Goal: Task Accomplishment & Management: Use online tool/utility

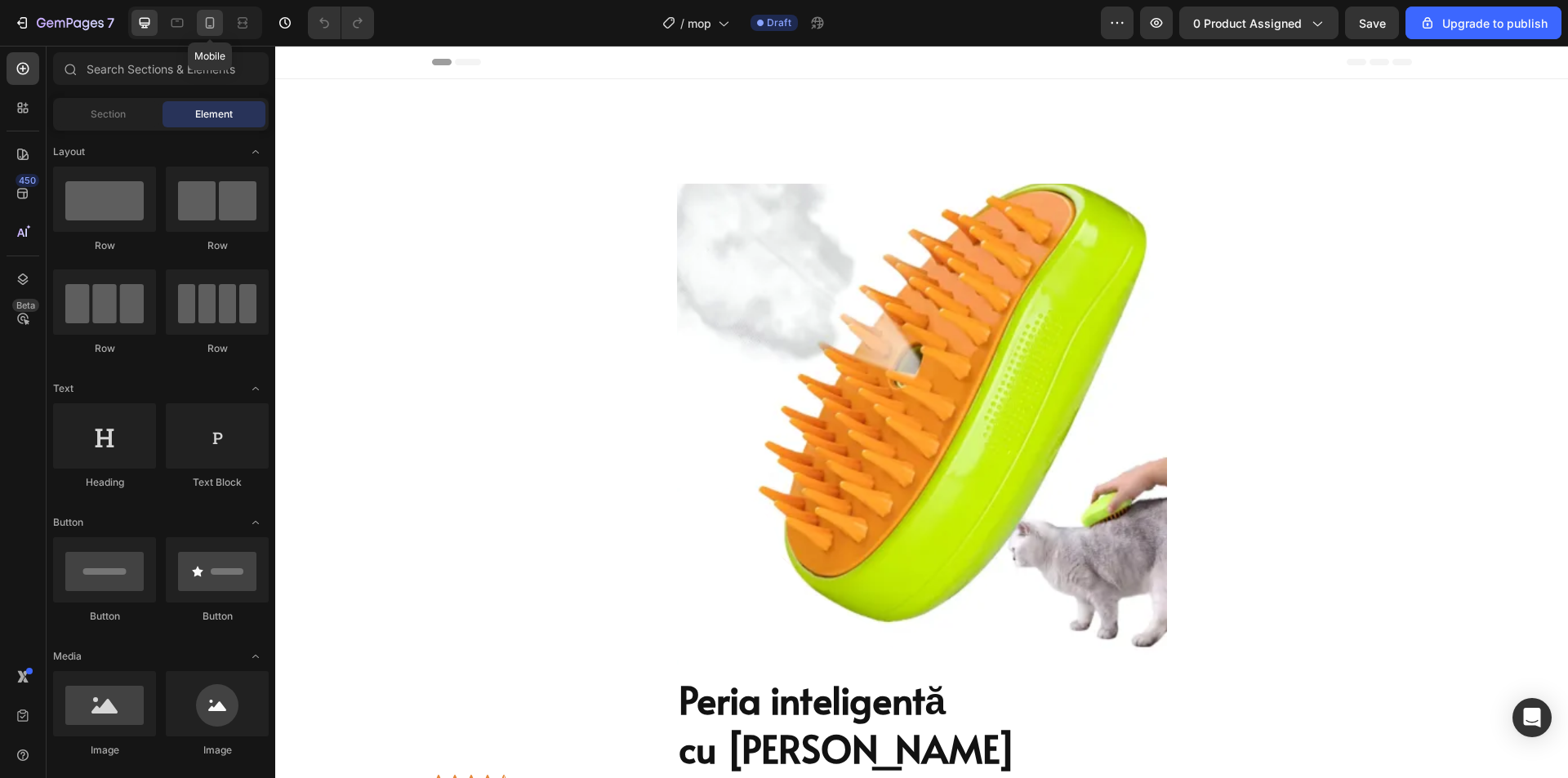
click at [211, 16] on icon at bounding box center [209, 22] width 16 height 16
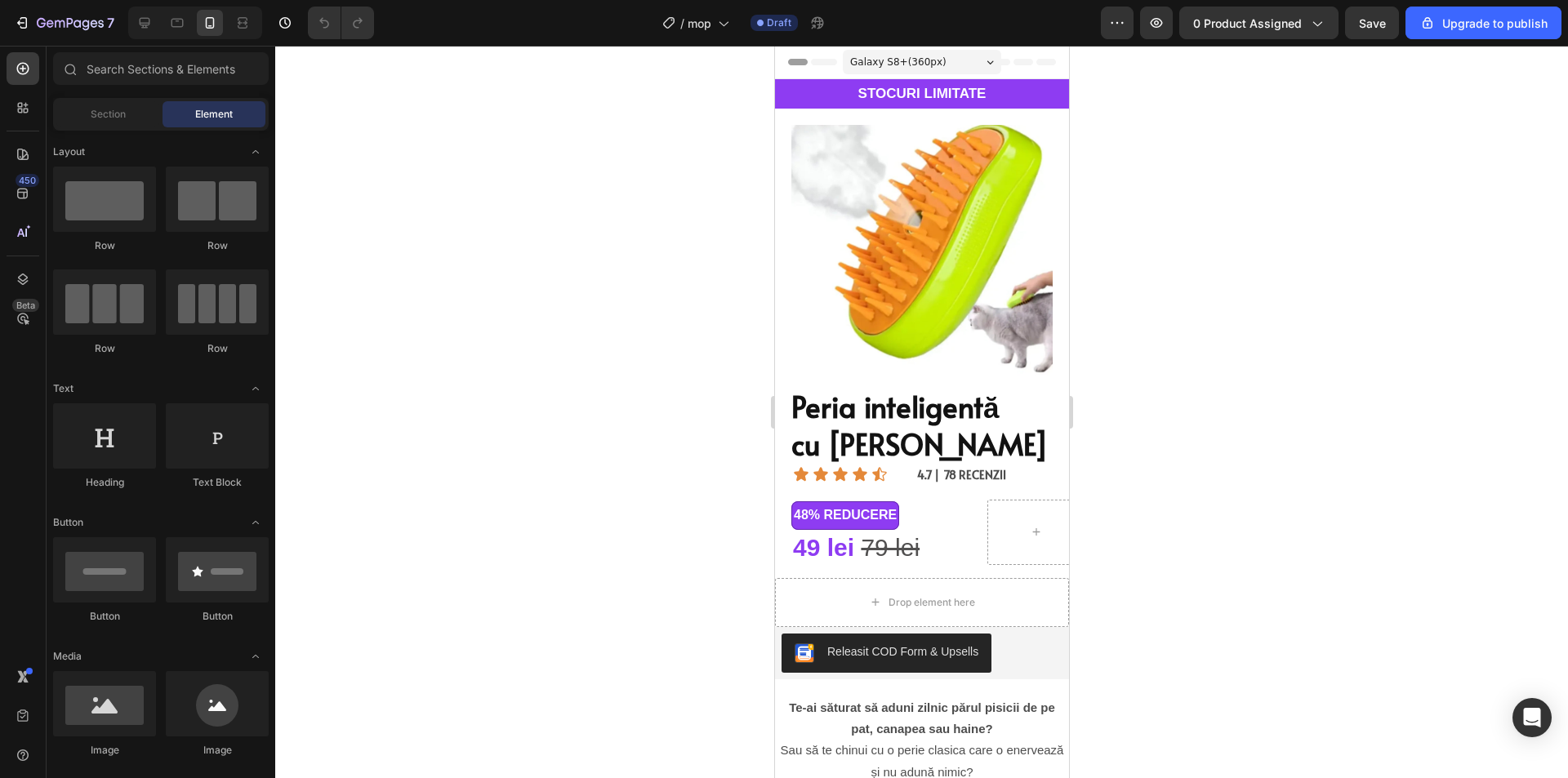
click at [929, 93] on h2 "STOCURI LIMITATE" at bounding box center [920, 93] width 294 height 30
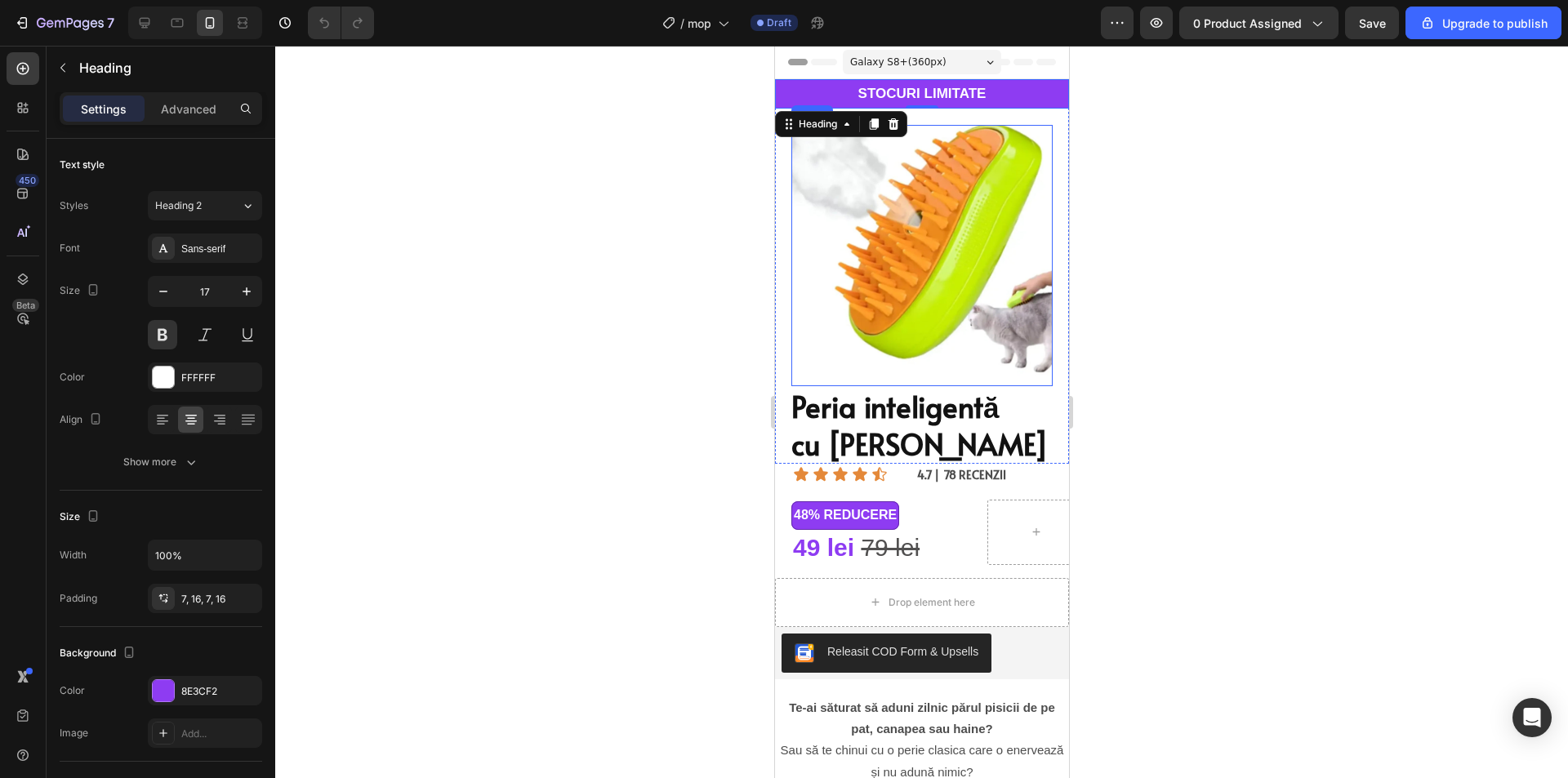
click at [955, 234] on img at bounding box center [921, 255] width 261 height 261
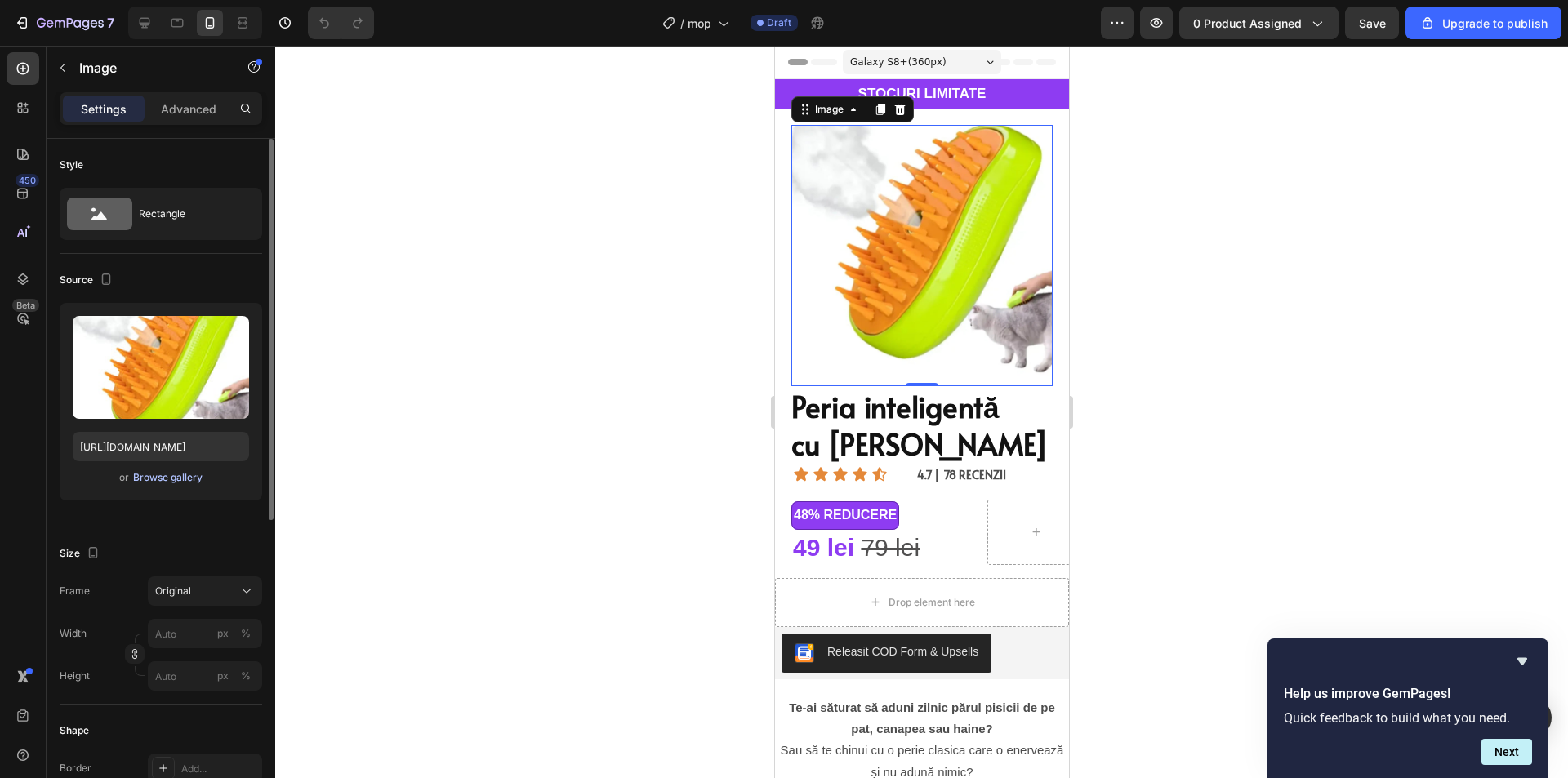
click at [155, 478] on div "Browse gallery" at bounding box center [167, 477] width 69 height 14
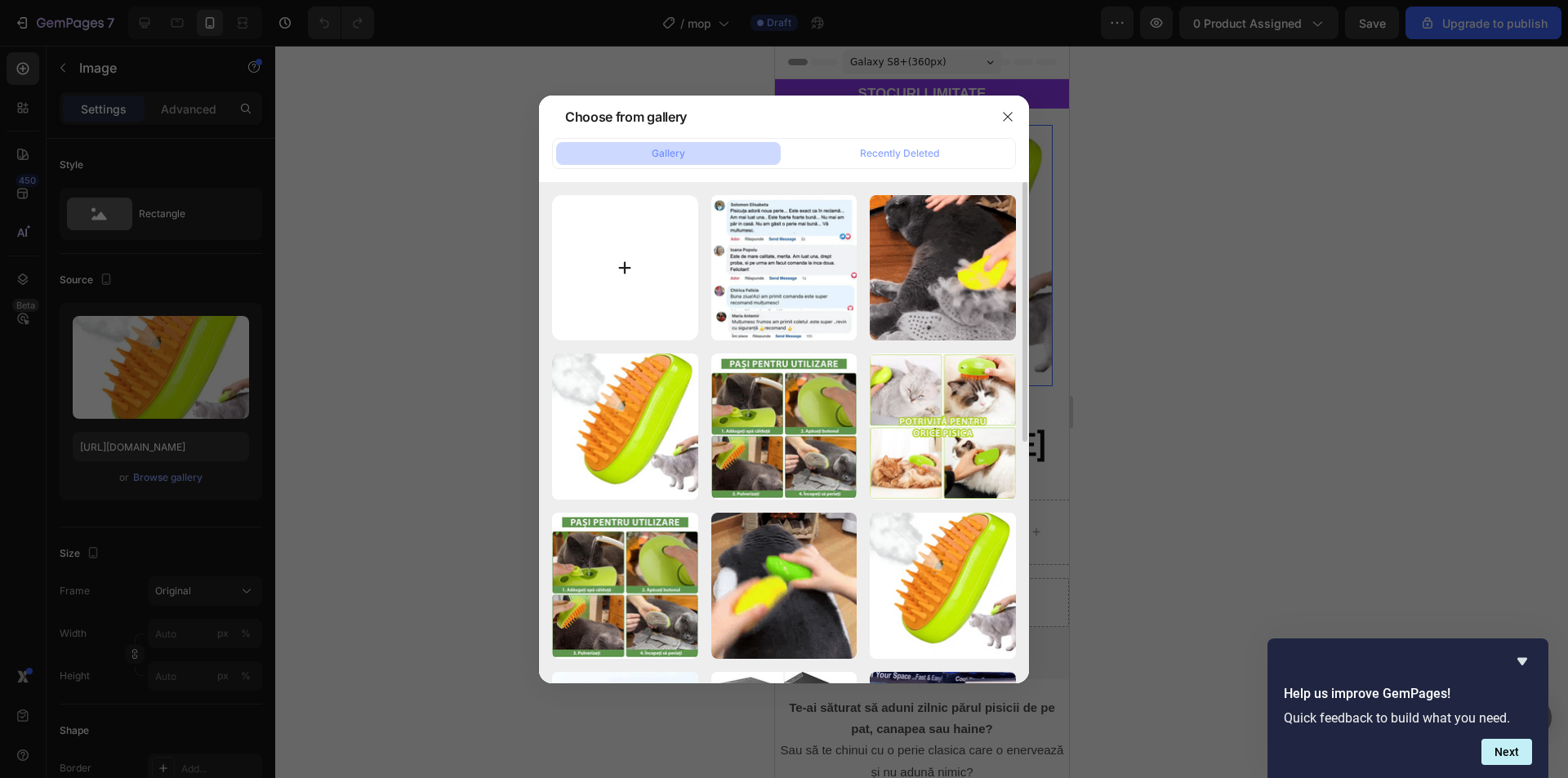
click at [642, 234] on input "file" at bounding box center [625, 268] width 146 height 146
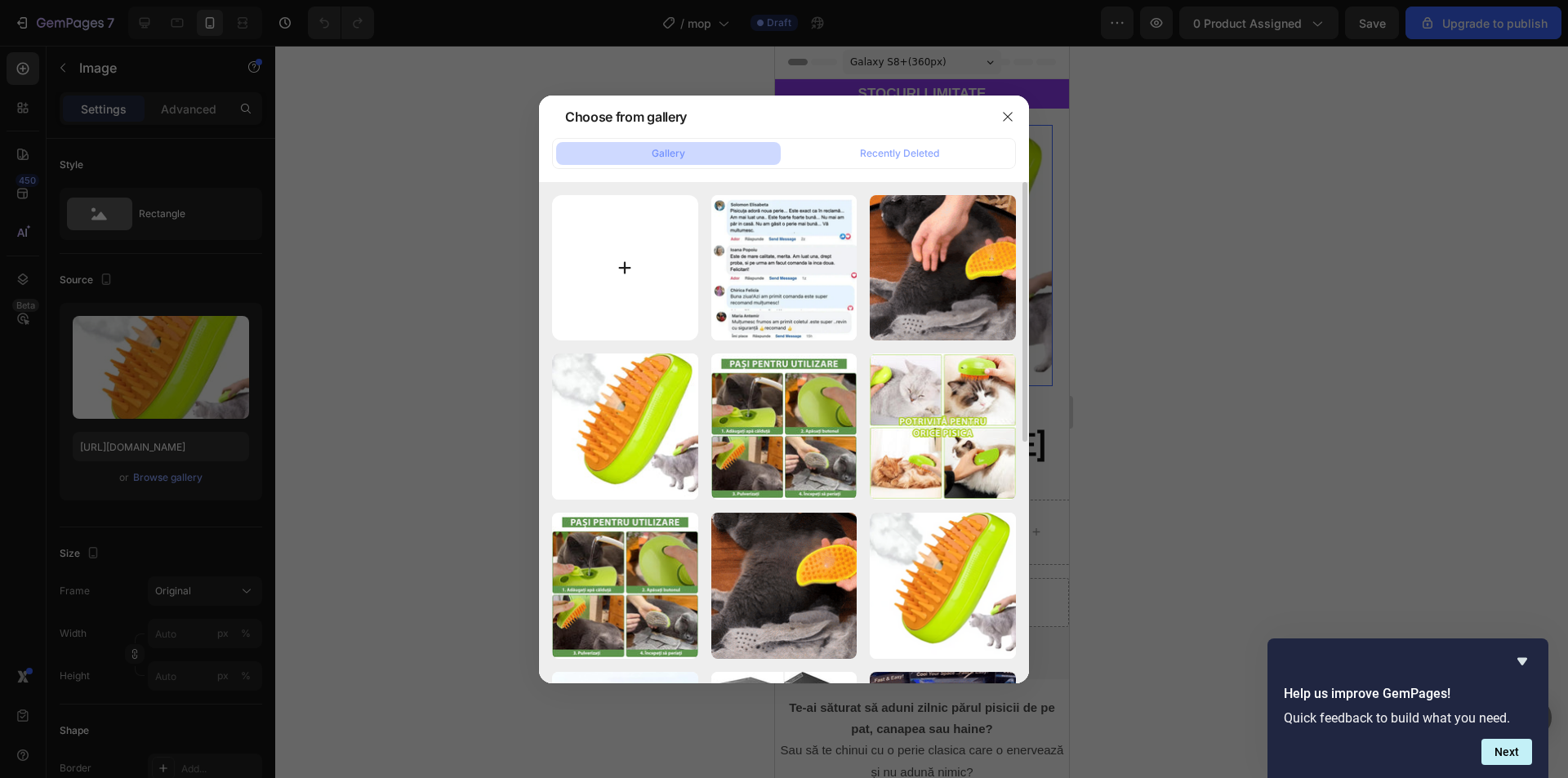
type input "C:\fakepath\ezgif.com-webp-maker_3_56884ad9-a106-4cac-b657-e0783e6d150a.webp"
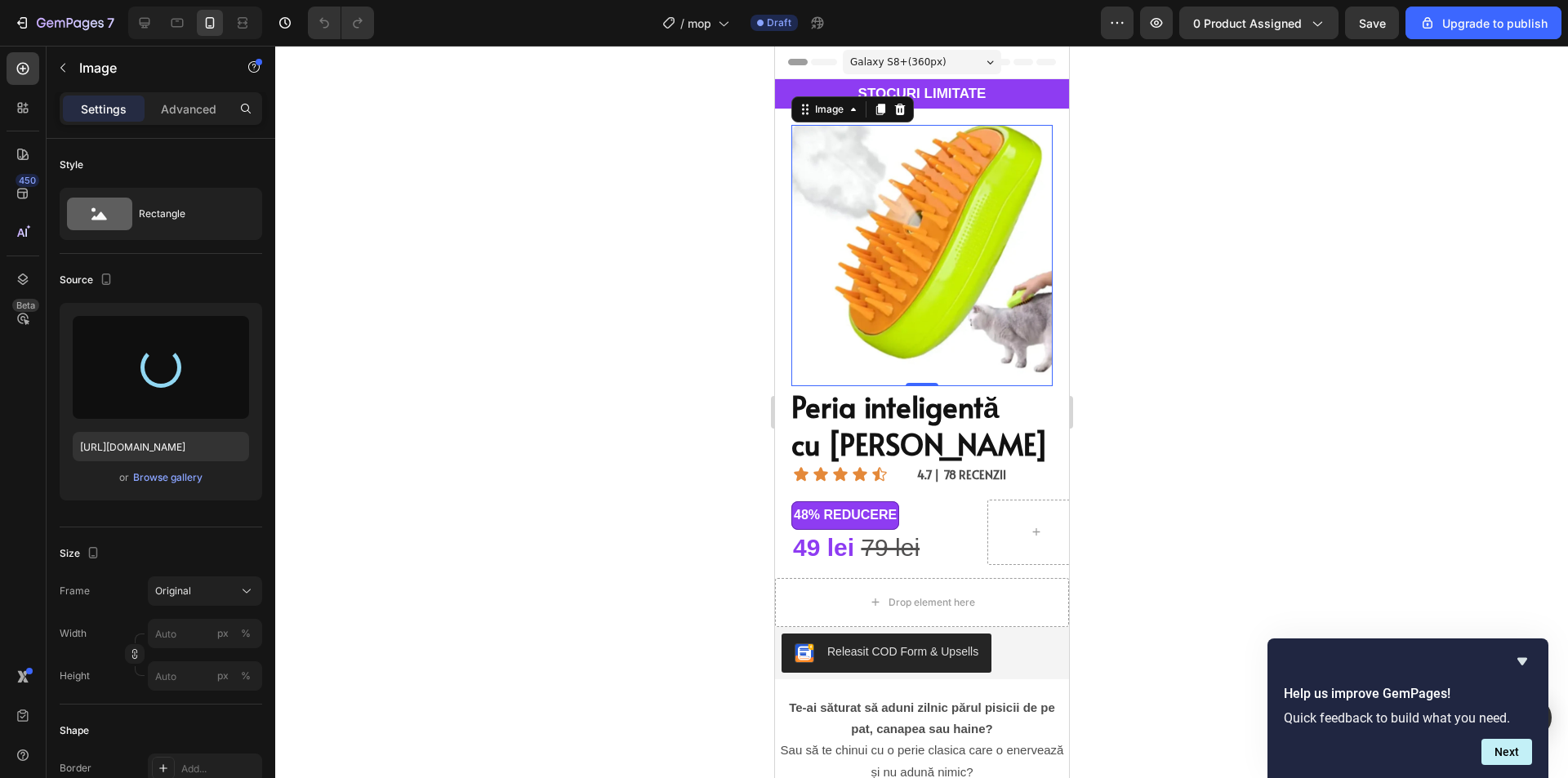
type input "[URL][DOMAIN_NAME]"
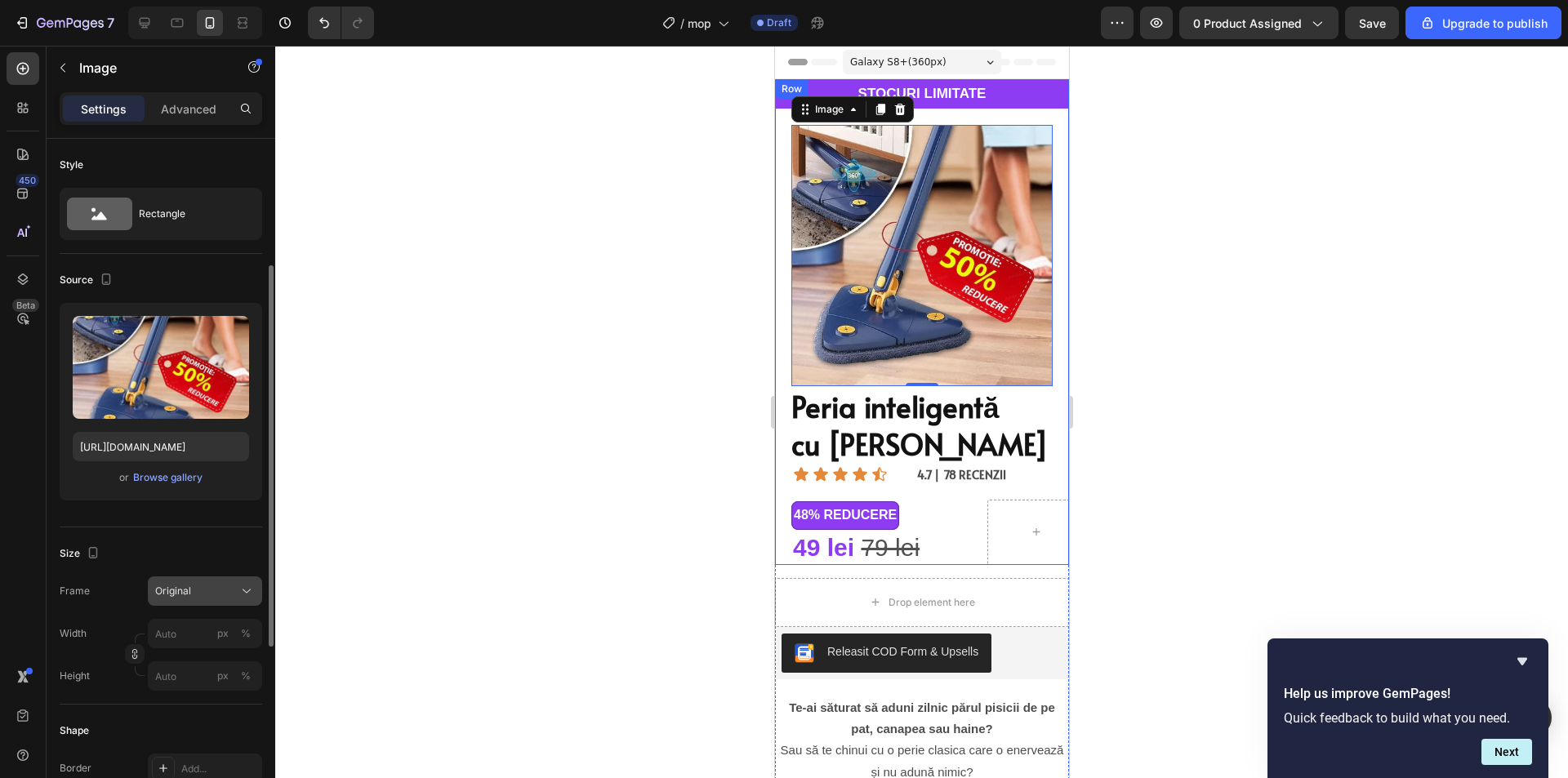
scroll to position [82, 0]
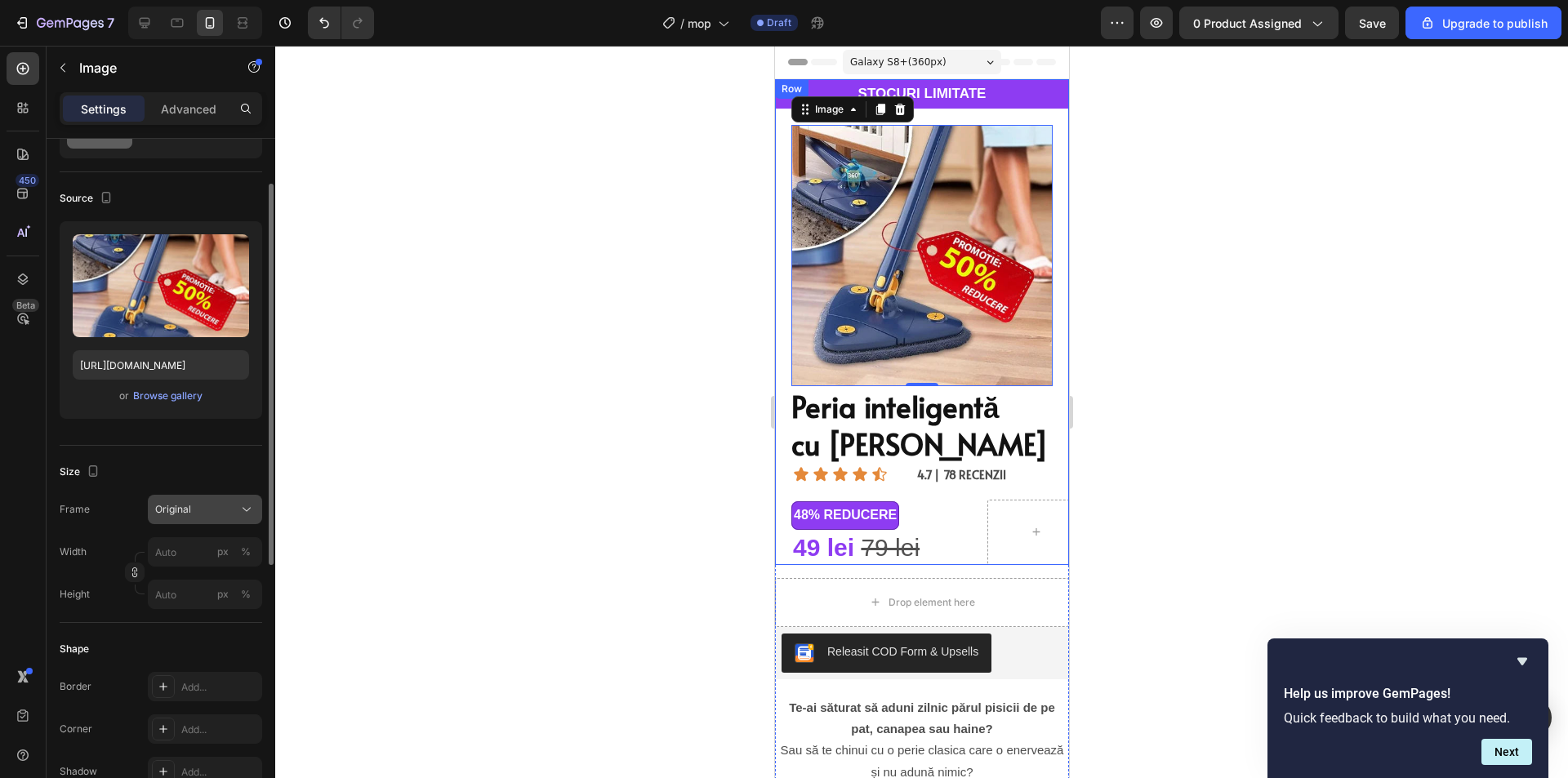
click at [165, 501] on div "Original" at bounding box center [205, 509] width 100 height 16
click at [182, 509] on span "Original" at bounding box center [173, 509] width 36 height 14
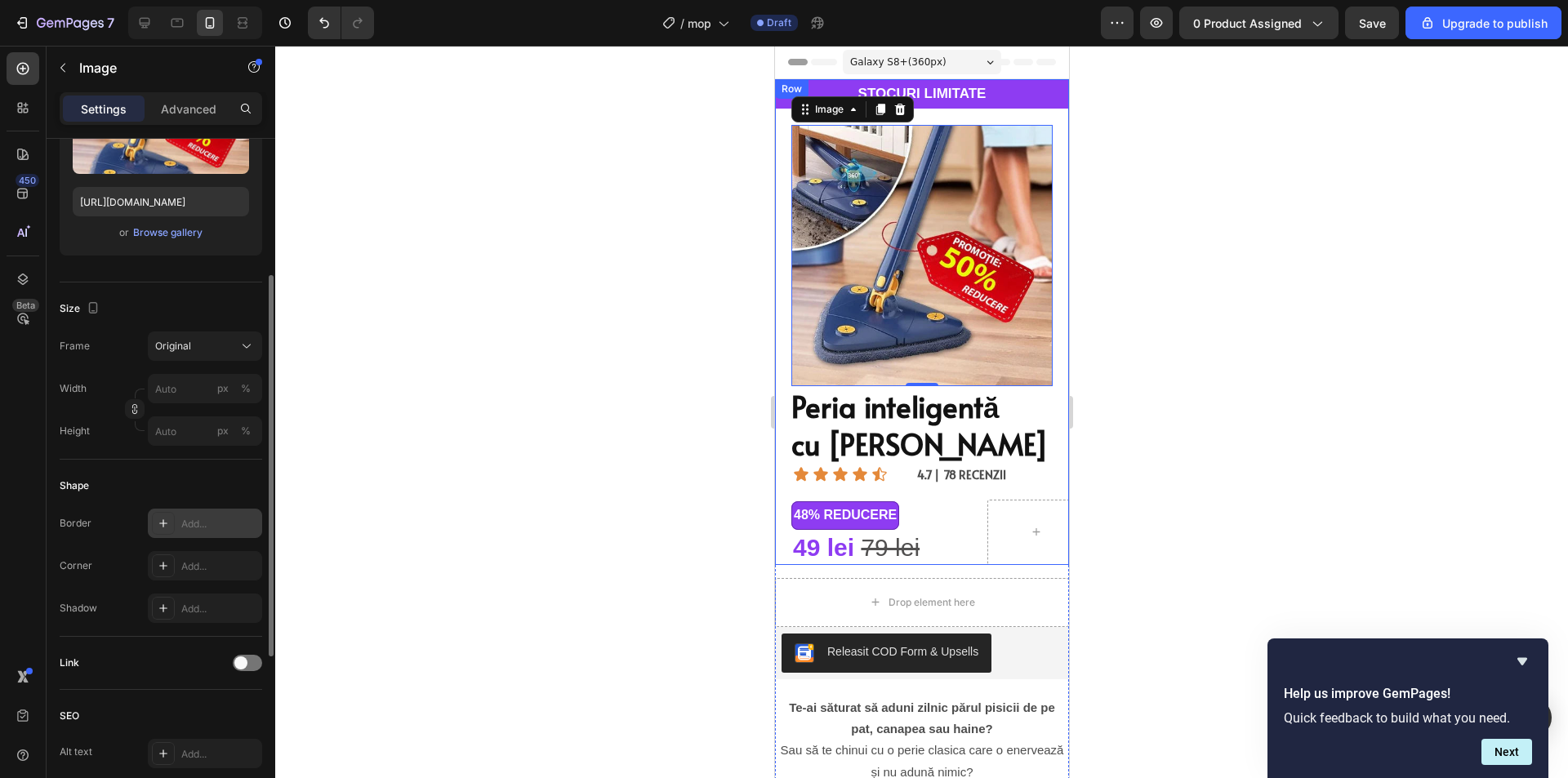
click at [205, 519] on div "Add..." at bounding box center [219, 524] width 76 height 14
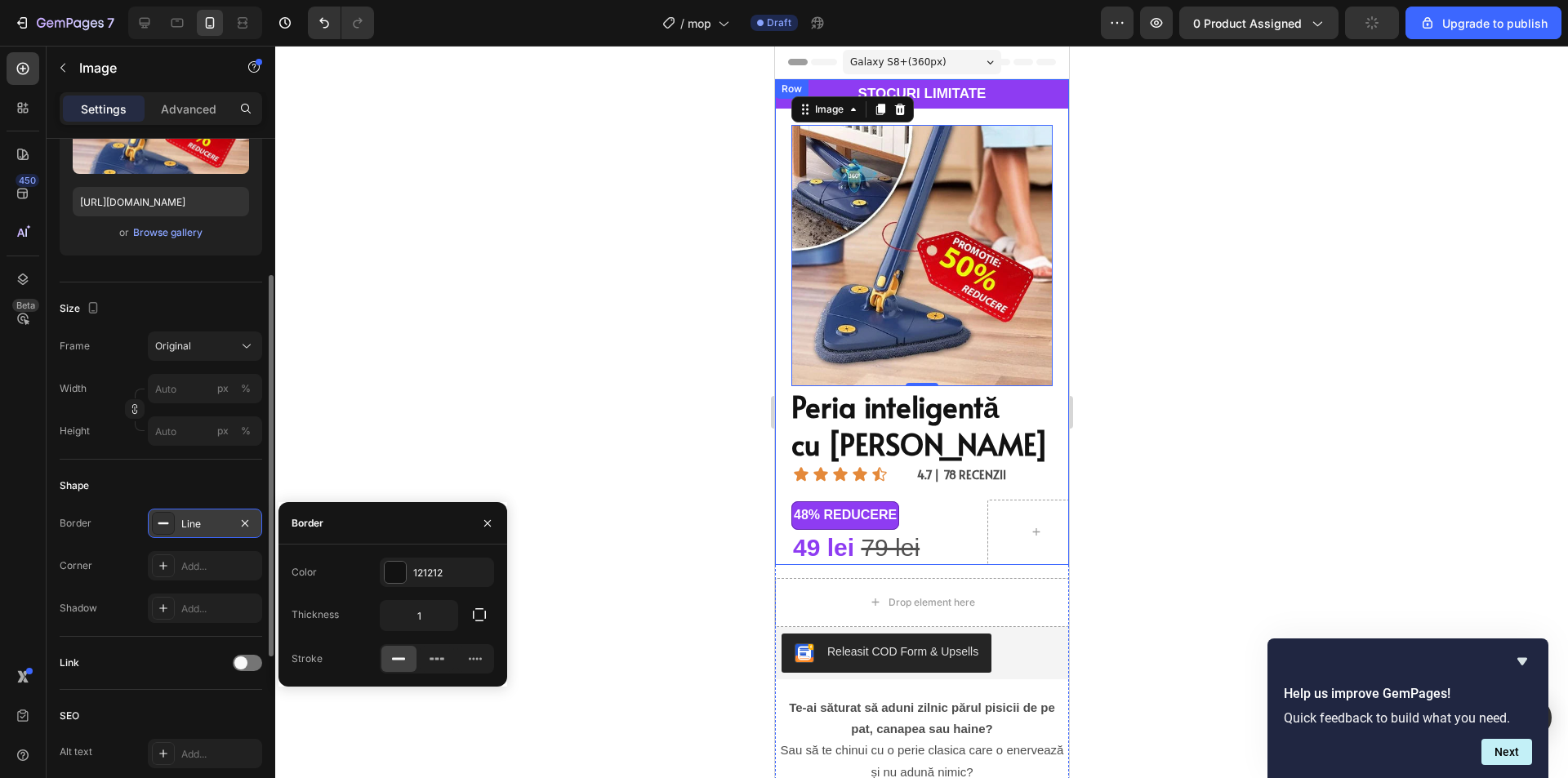
click at [201, 521] on div "Line" at bounding box center [205, 524] width 48 height 14
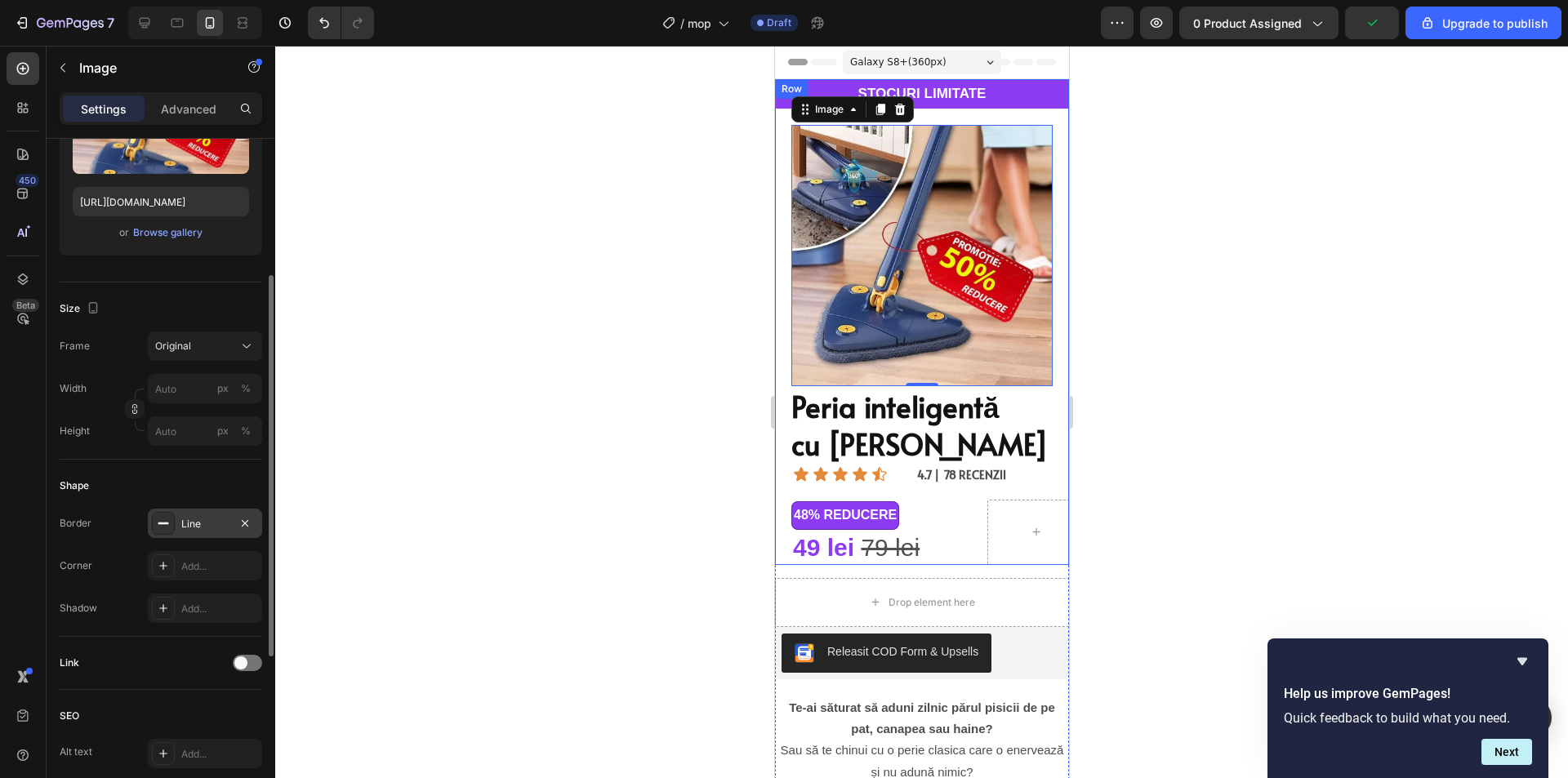
click at [165, 520] on icon at bounding box center [163, 523] width 13 height 13
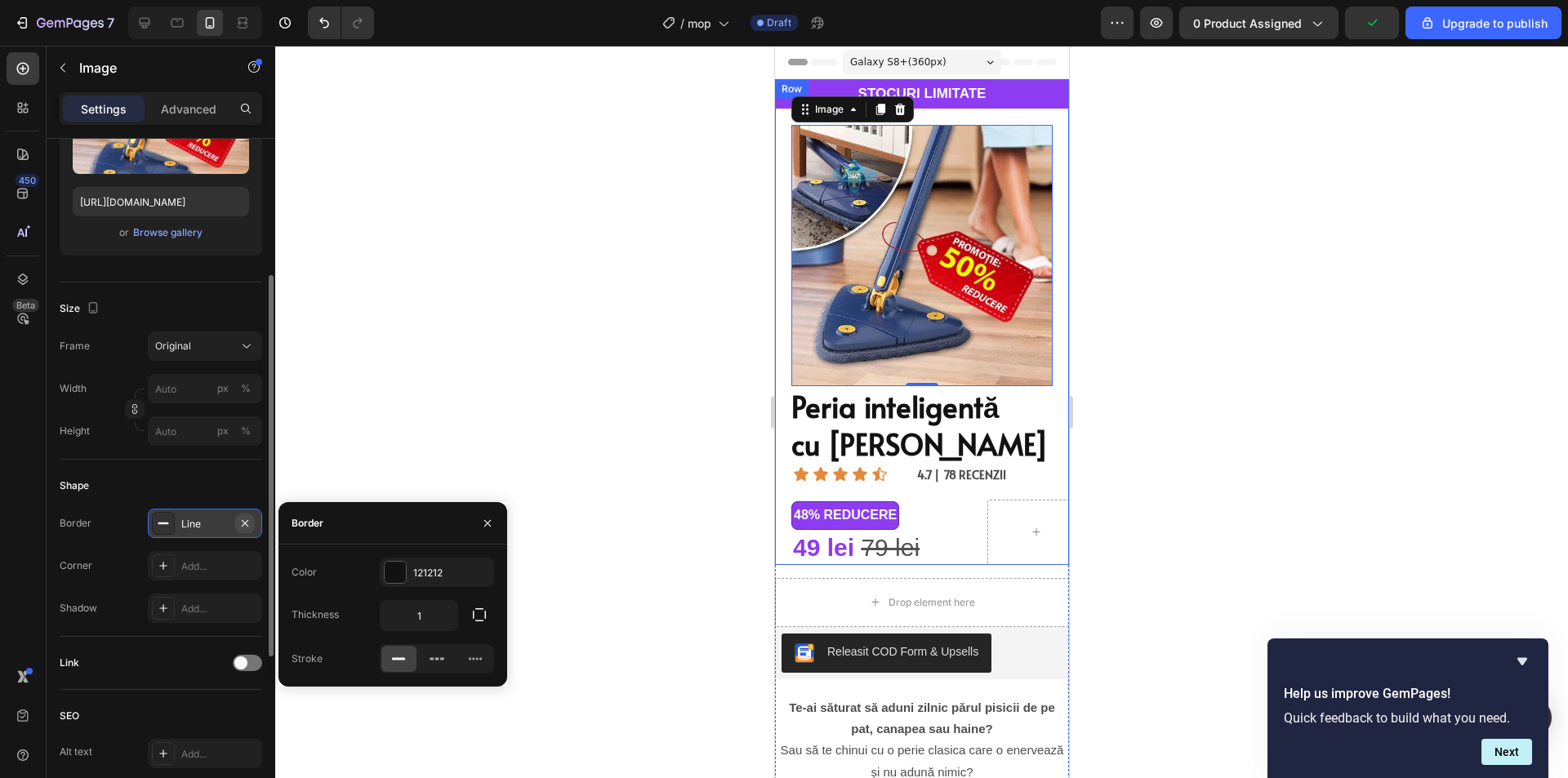
click at [238, 519] on button "button" at bounding box center [245, 524] width 20 height 20
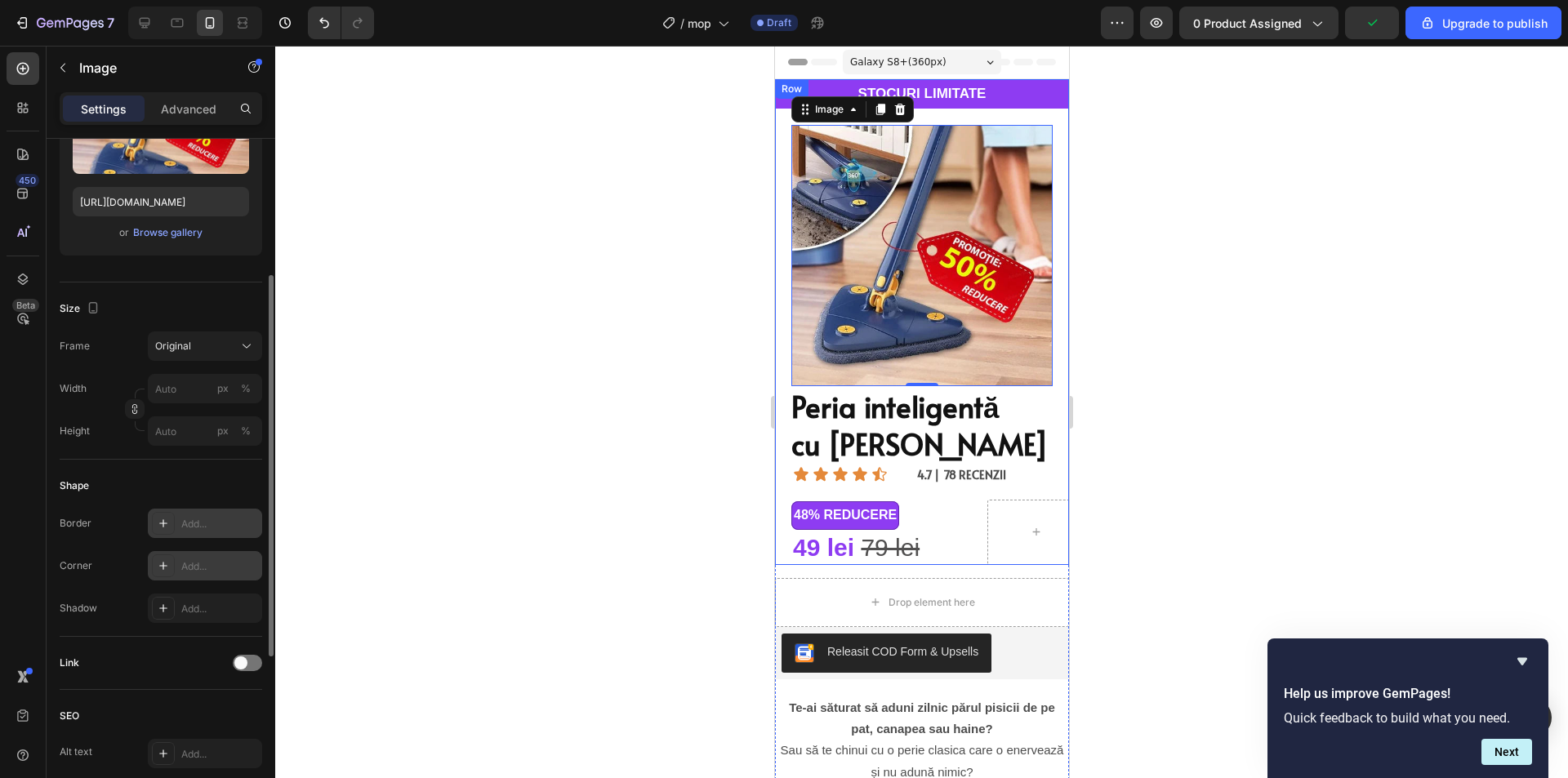
click at [206, 559] on div "Add..." at bounding box center [219, 566] width 76 height 14
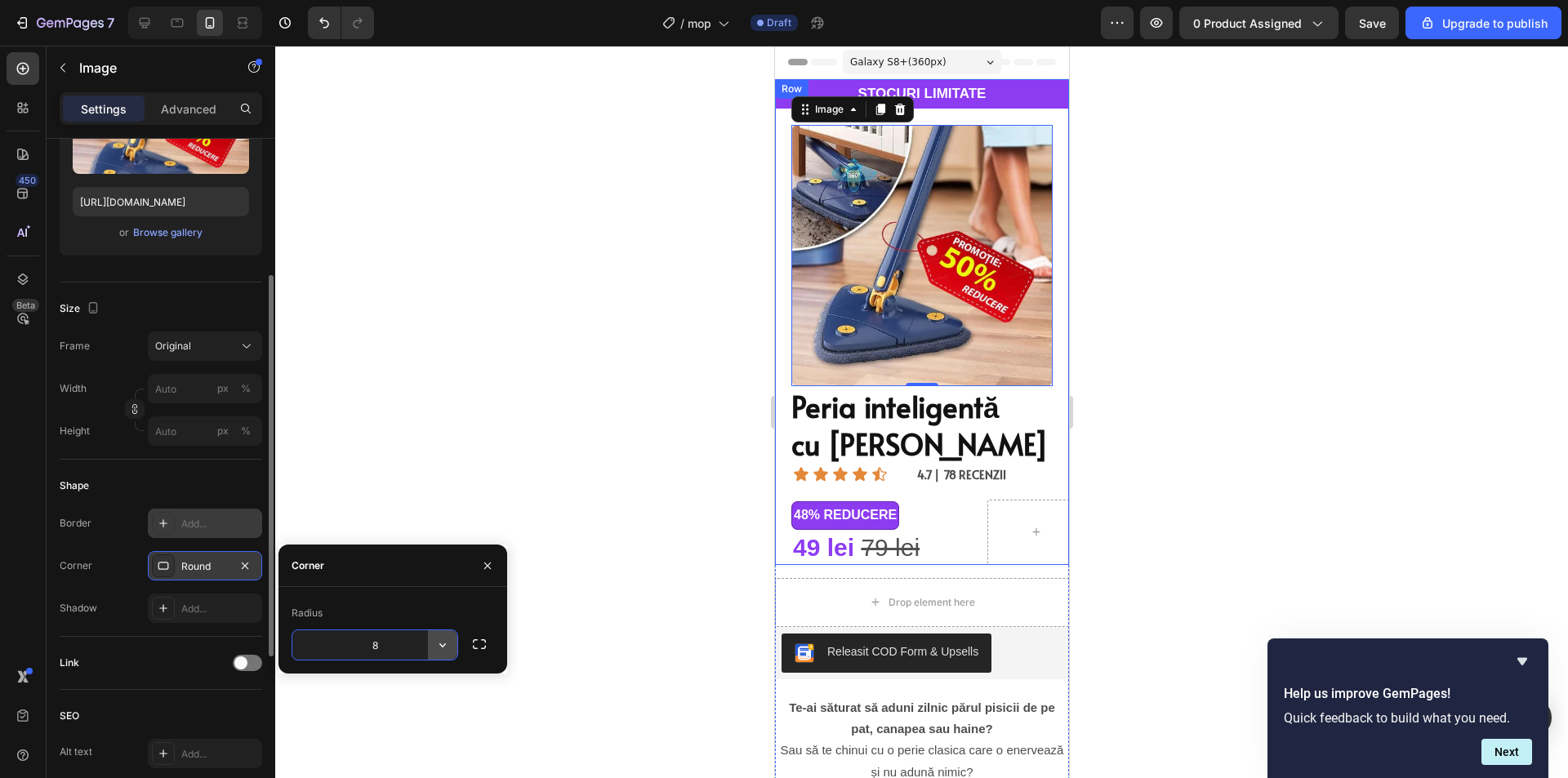
click at [441, 646] on icon "button" at bounding box center [442, 645] width 16 height 16
click at [430, 642] on button "button" at bounding box center [442, 645] width 30 height 30
click at [402, 644] on input "8" at bounding box center [375, 645] width 165 height 30
type input "25"
click at [1230, 255] on div at bounding box center [921, 411] width 1292 height 732
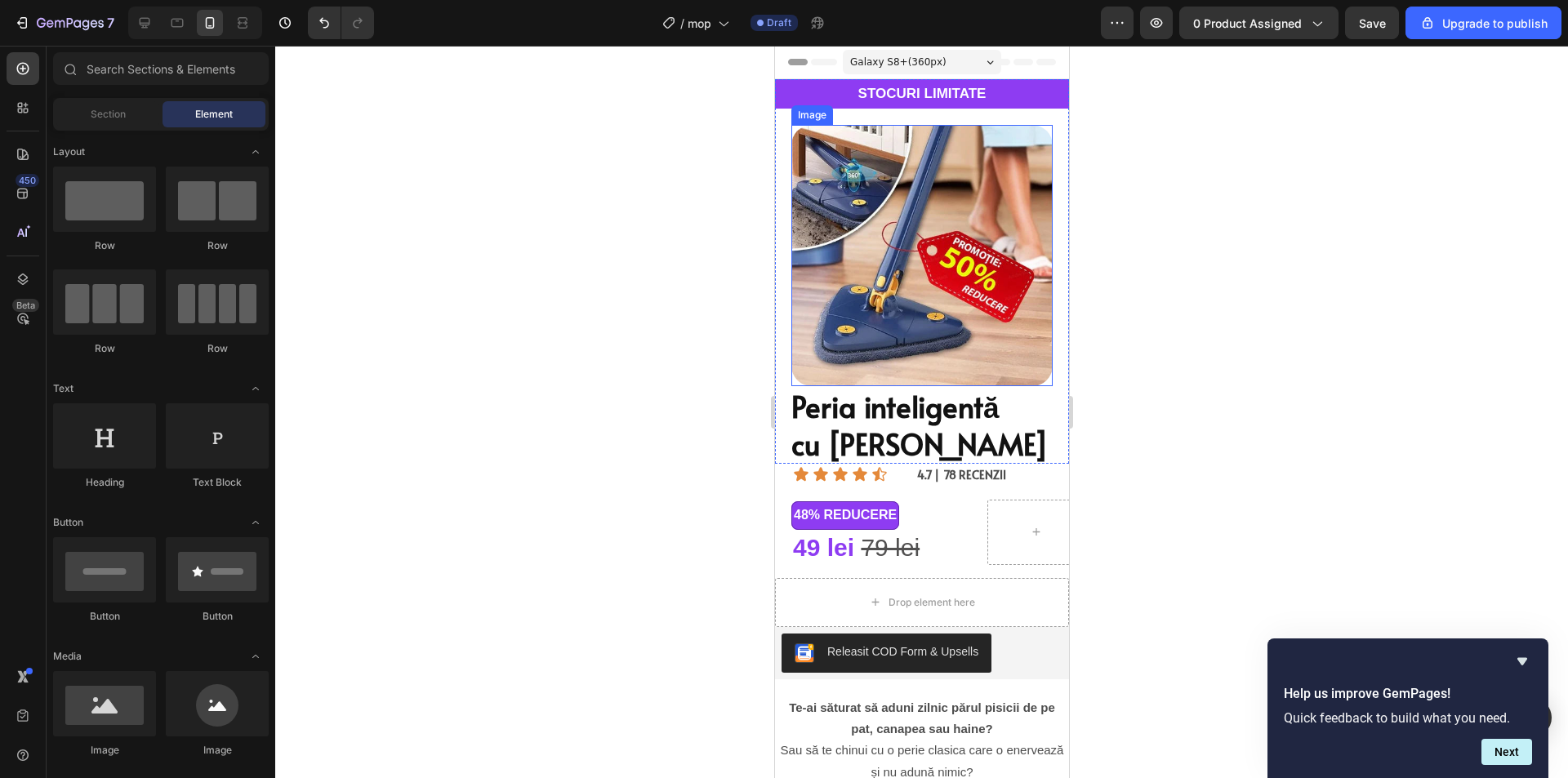
click at [934, 331] on img at bounding box center [921, 255] width 261 height 261
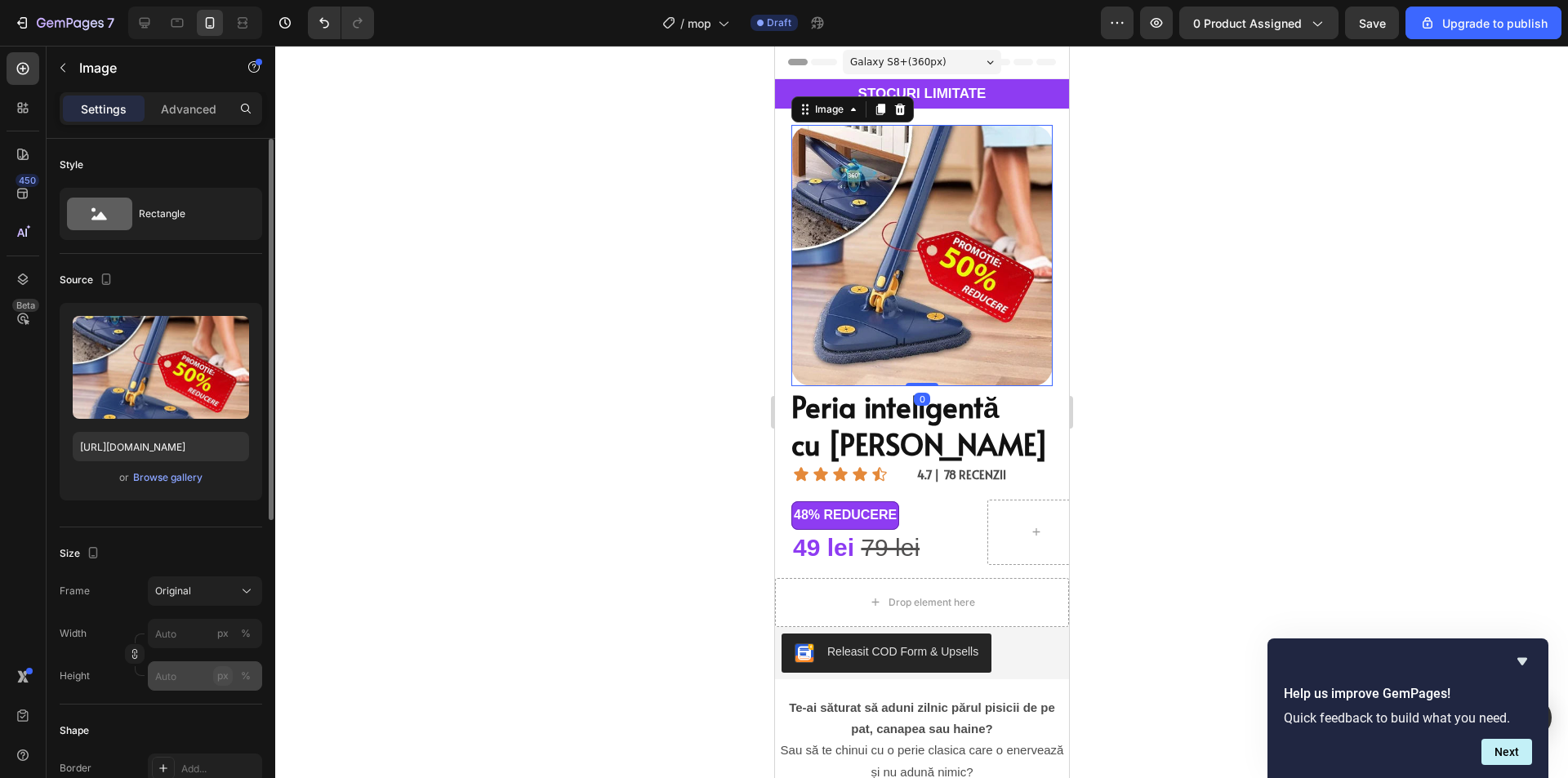
scroll to position [82, 0]
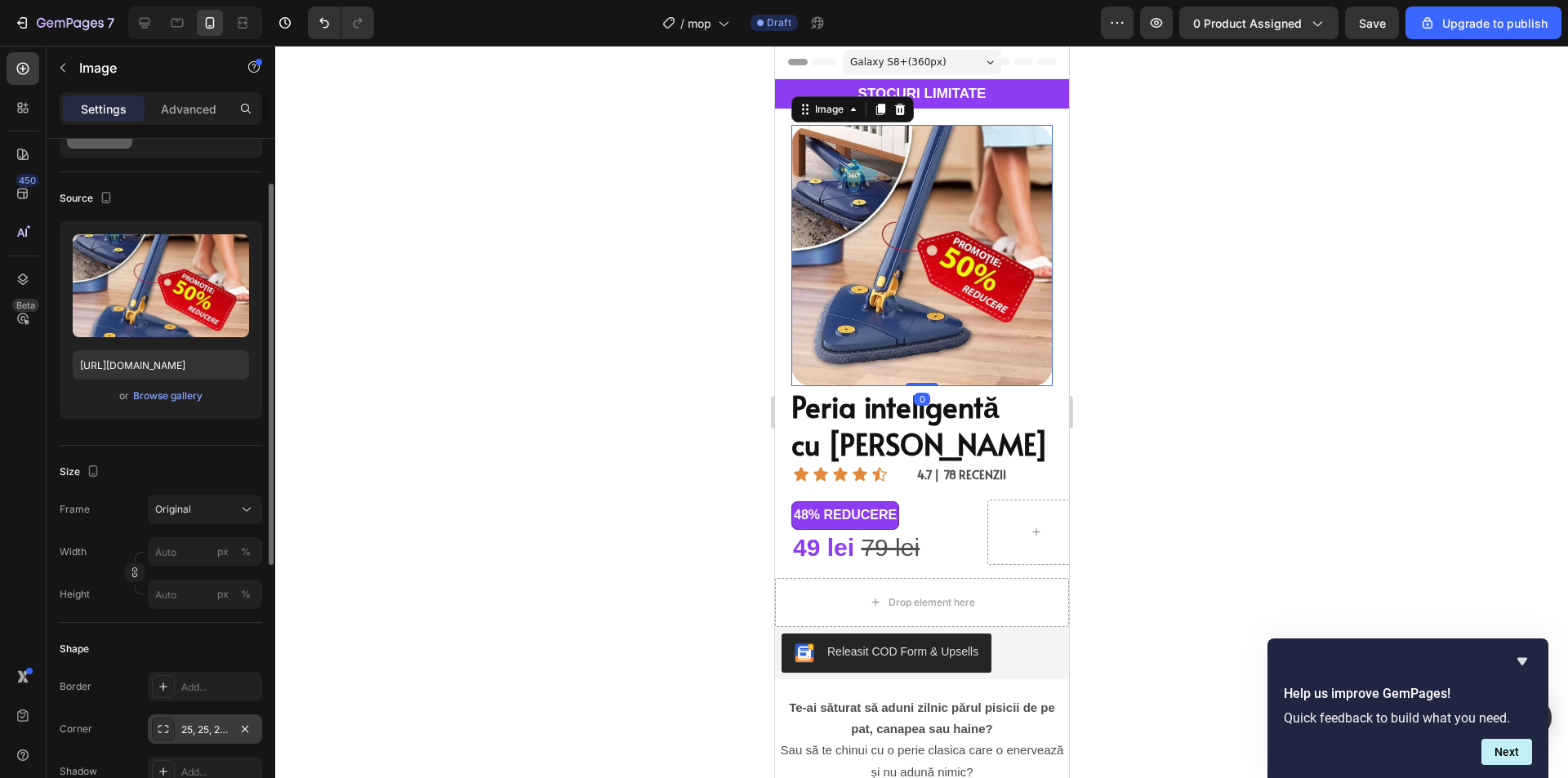
click at [198, 729] on div "25, 25, 25, 25" at bounding box center [205, 729] width 48 height 14
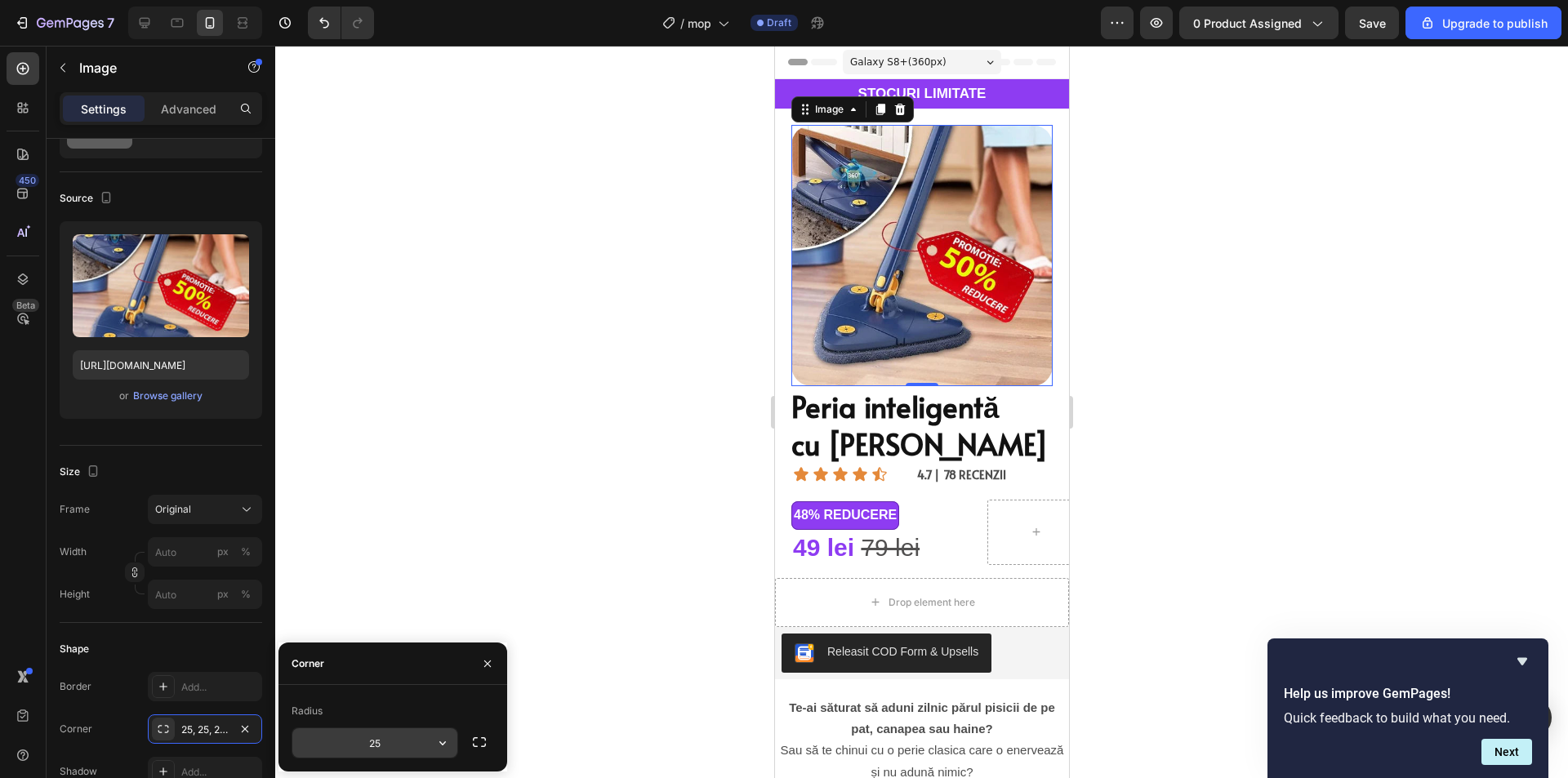
click at [389, 741] on input "25" at bounding box center [375, 743] width 165 height 30
type input "20"
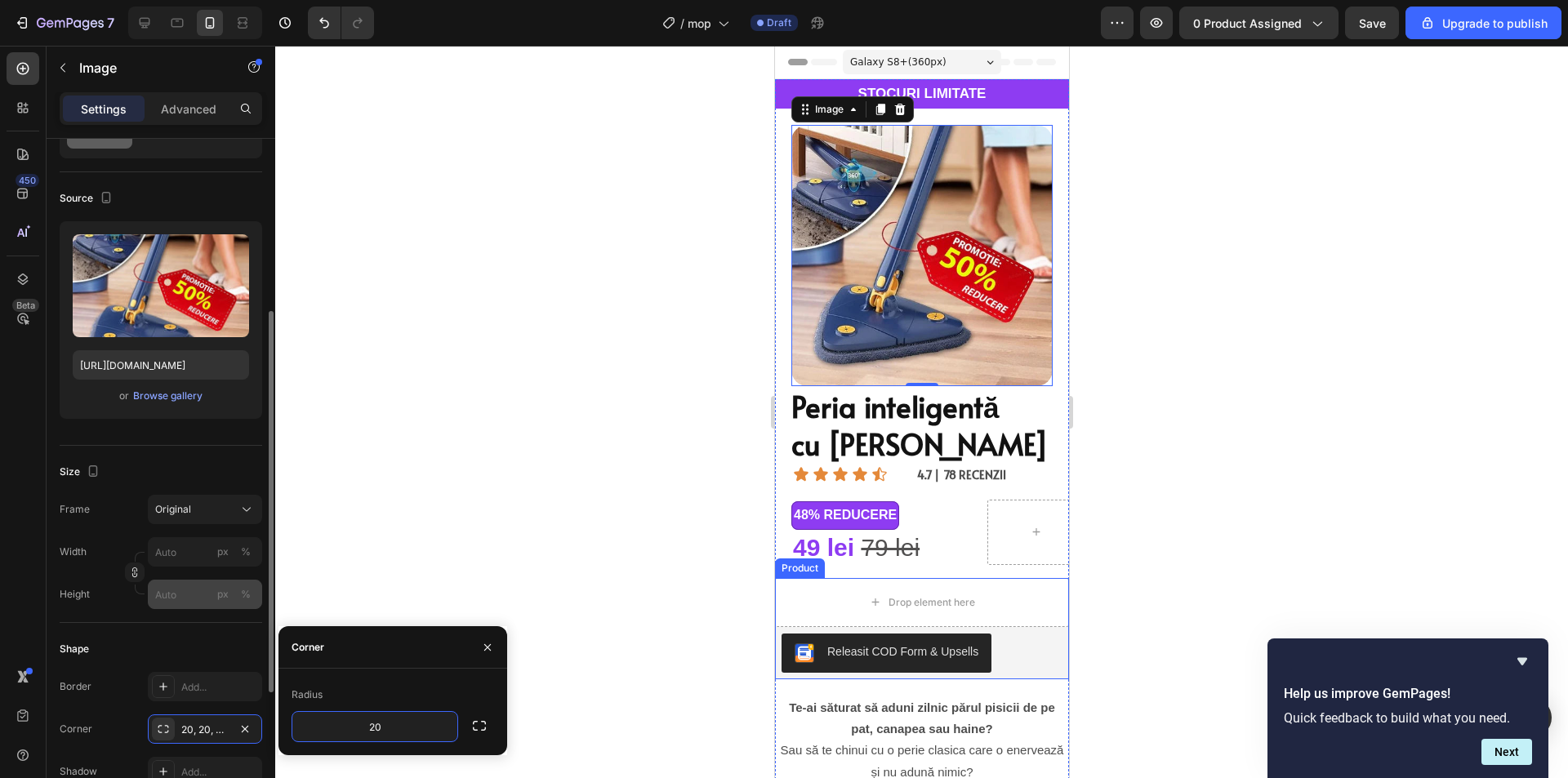
scroll to position [245, 0]
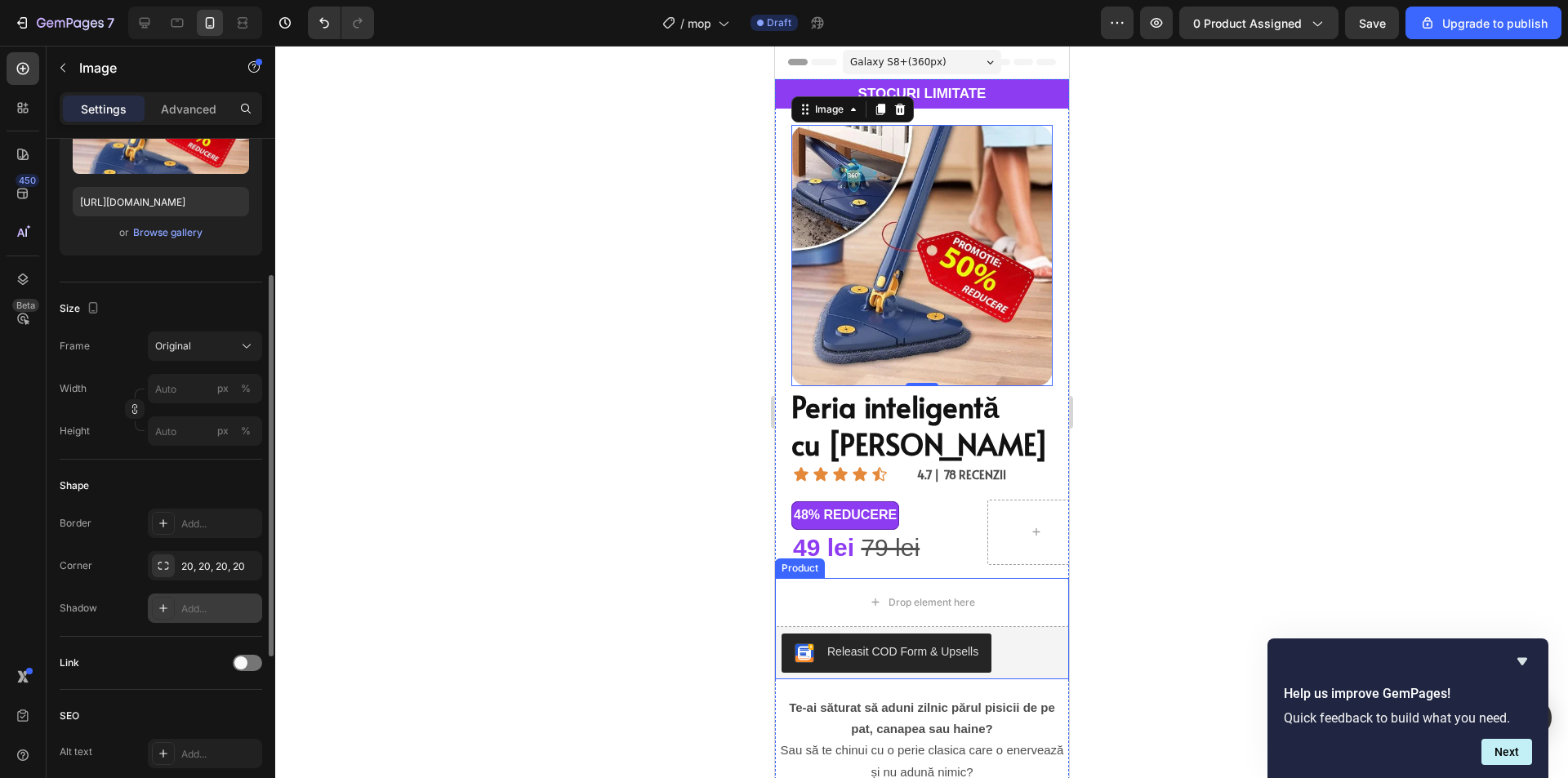
click at [183, 604] on div "Add..." at bounding box center [219, 609] width 76 height 14
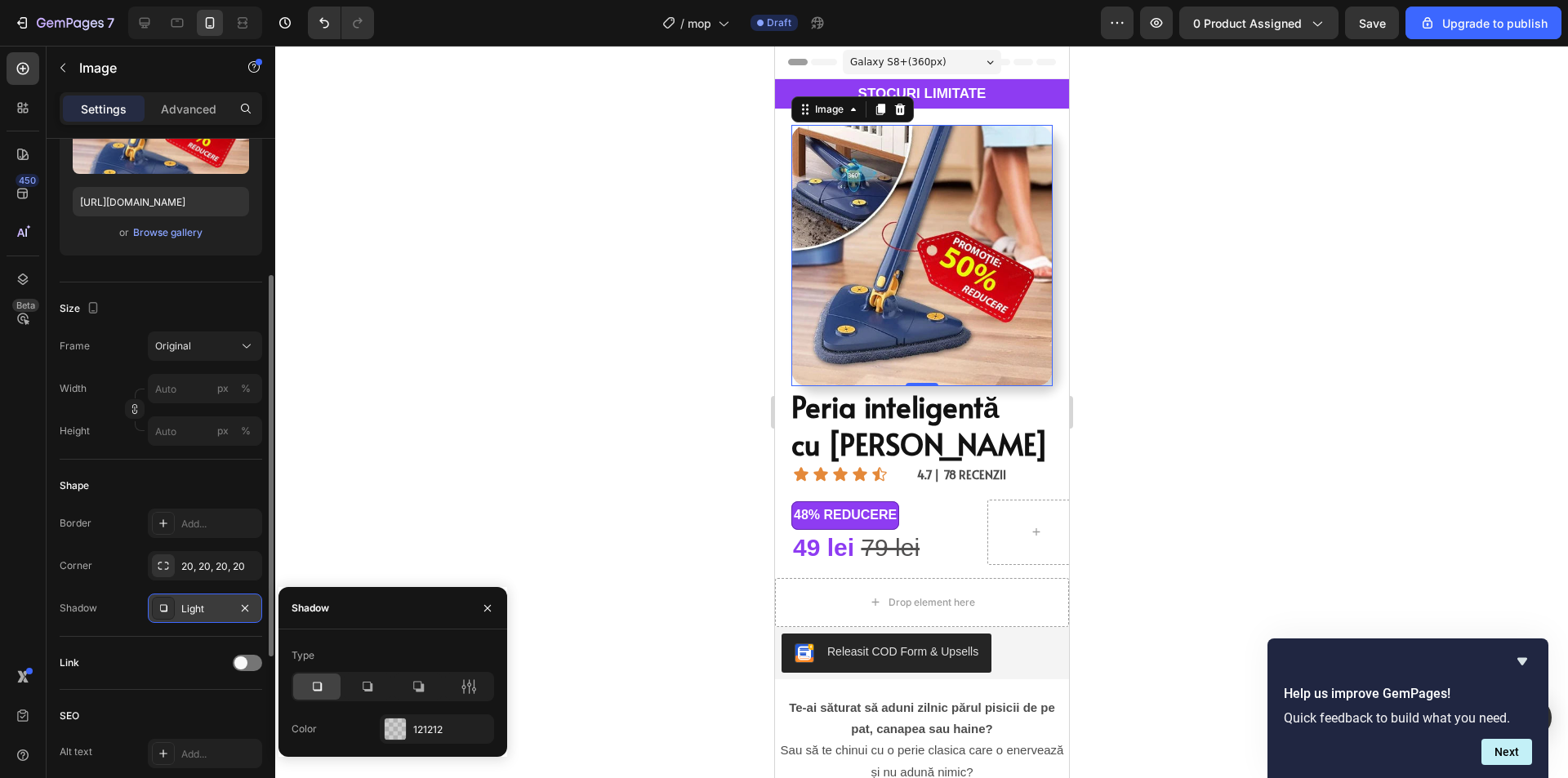
drag, startPoint x: 1202, startPoint y: 358, endPoint x: 1206, endPoint y: 377, distance: 19.4
click at [1200, 358] on div at bounding box center [921, 411] width 1292 height 732
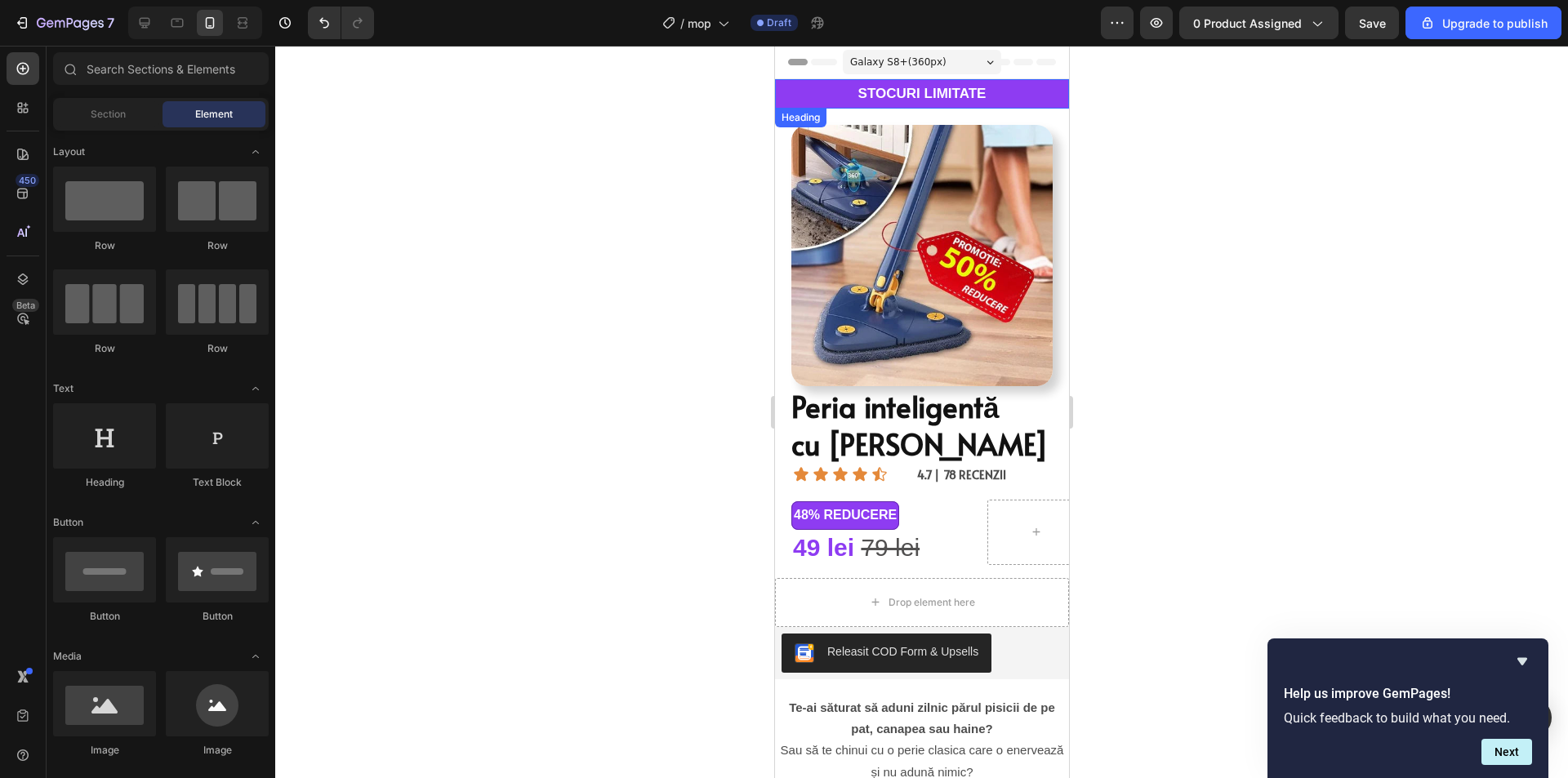
click at [1028, 88] on h2 "STOCURI LIMITATE" at bounding box center [920, 93] width 294 height 30
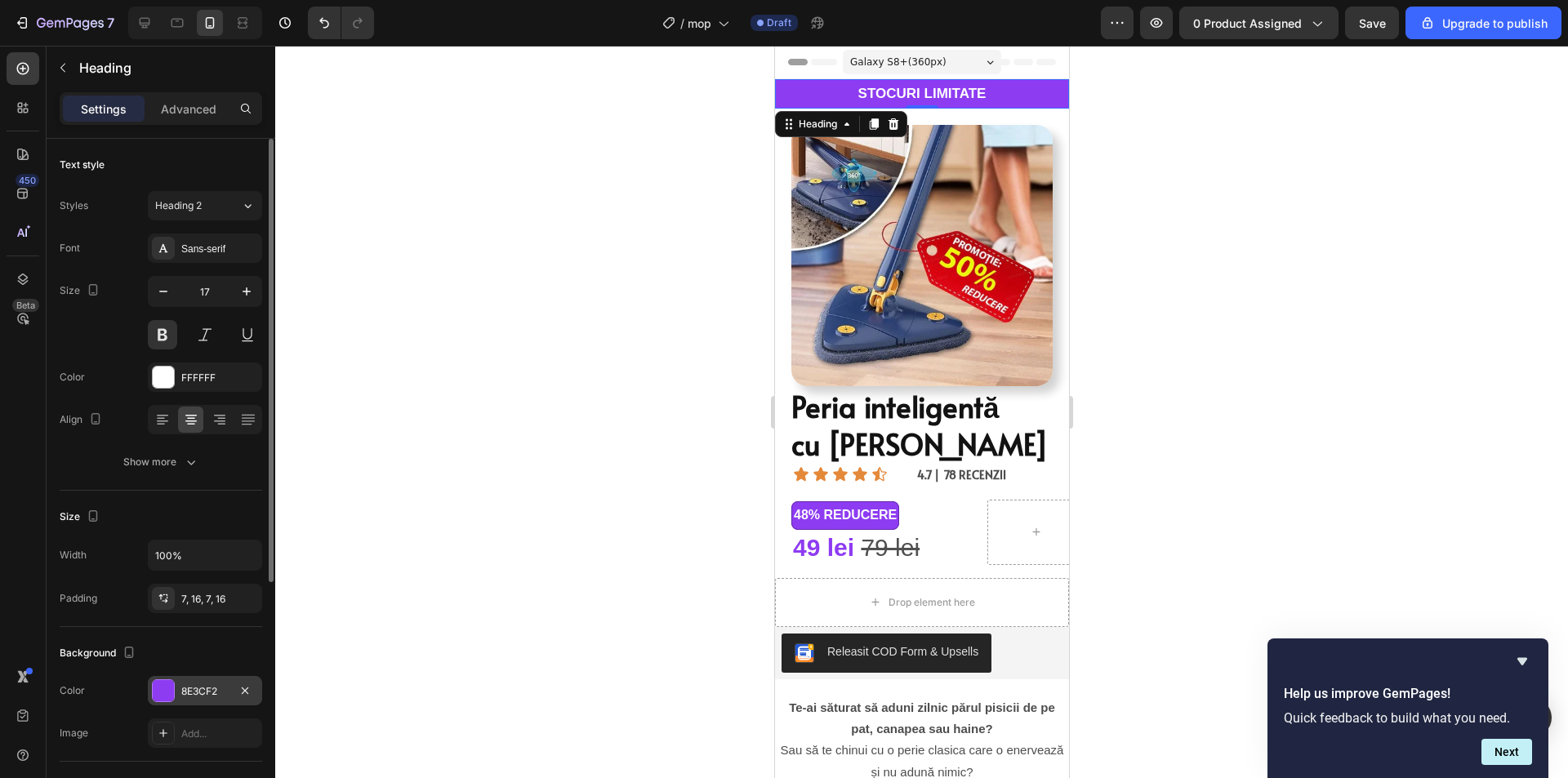
click at [203, 688] on div "8E3CF2" at bounding box center [205, 691] width 48 height 14
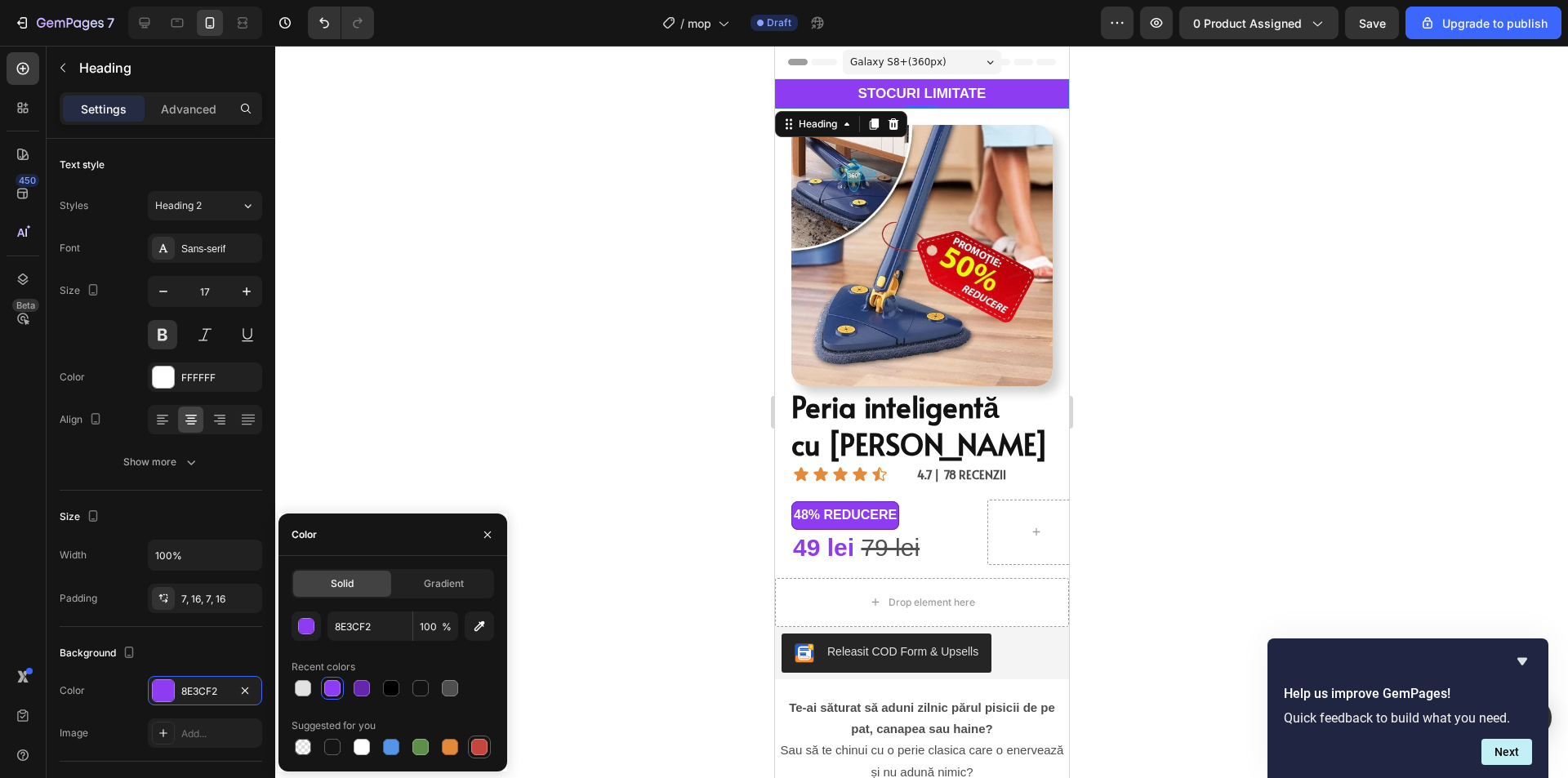
click at [479, 746] on div at bounding box center [479, 747] width 16 height 16
type input "C5453F"
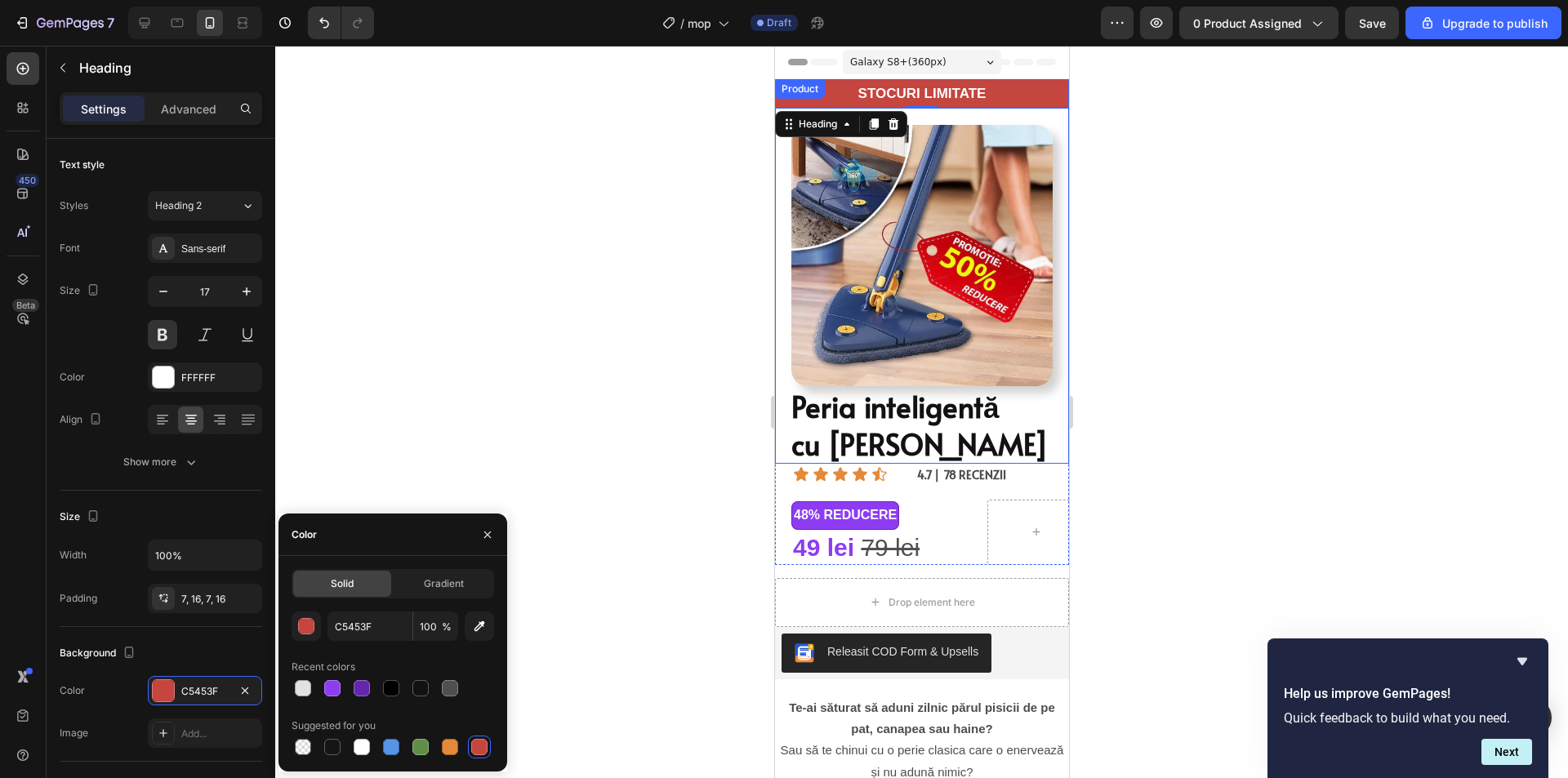
click at [909, 89] on h2 "STOCURI LIMITATE" at bounding box center [920, 93] width 294 height 30
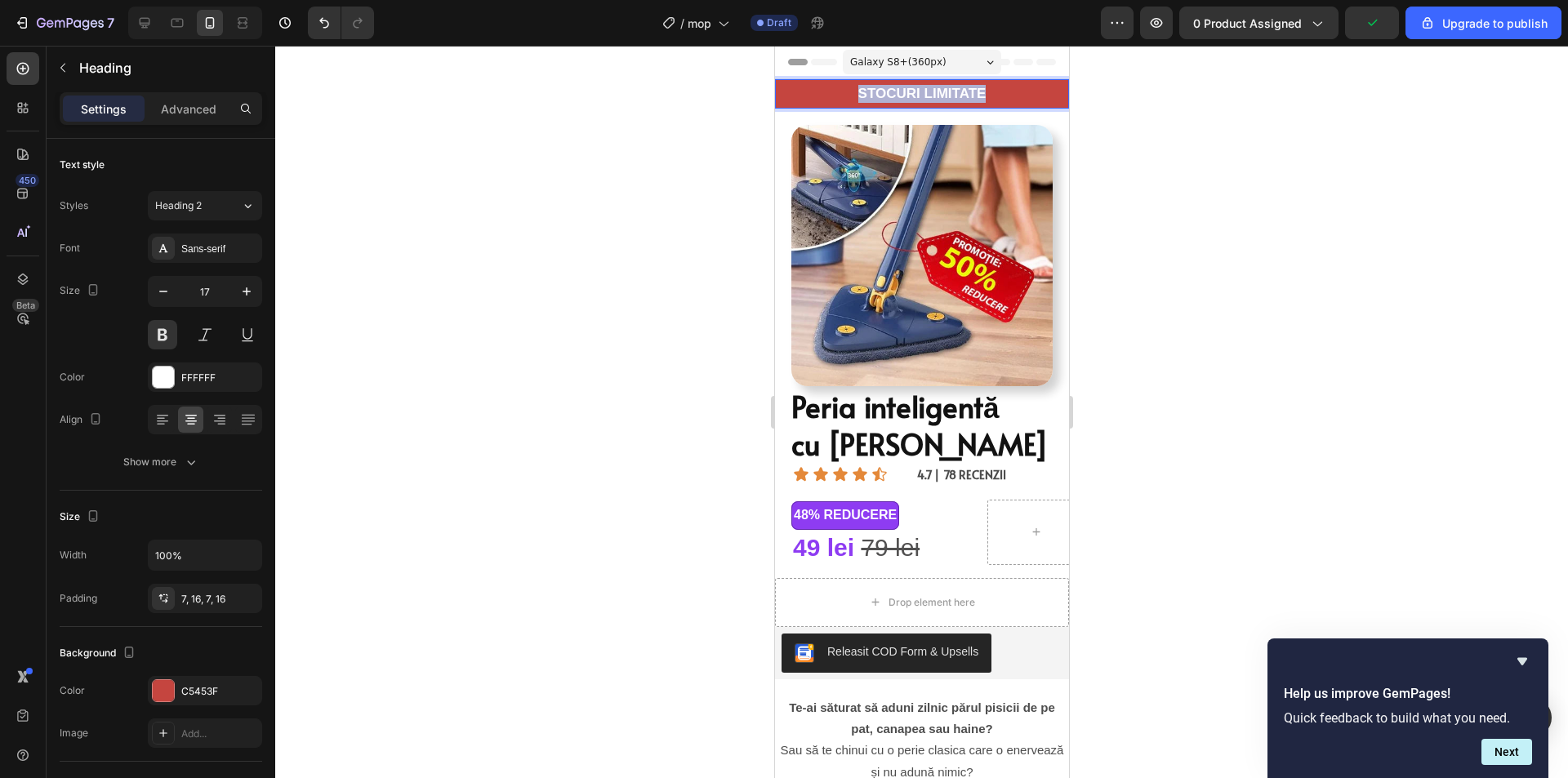
drag, startPoint x: 982, startPoint y: 93, endPoint x: 849, endPoint y: 86, distance: 133.2
click at [849, 86] on p "STOCURI LIMITATE" at bounding box center [921, 94] width 268 height 18
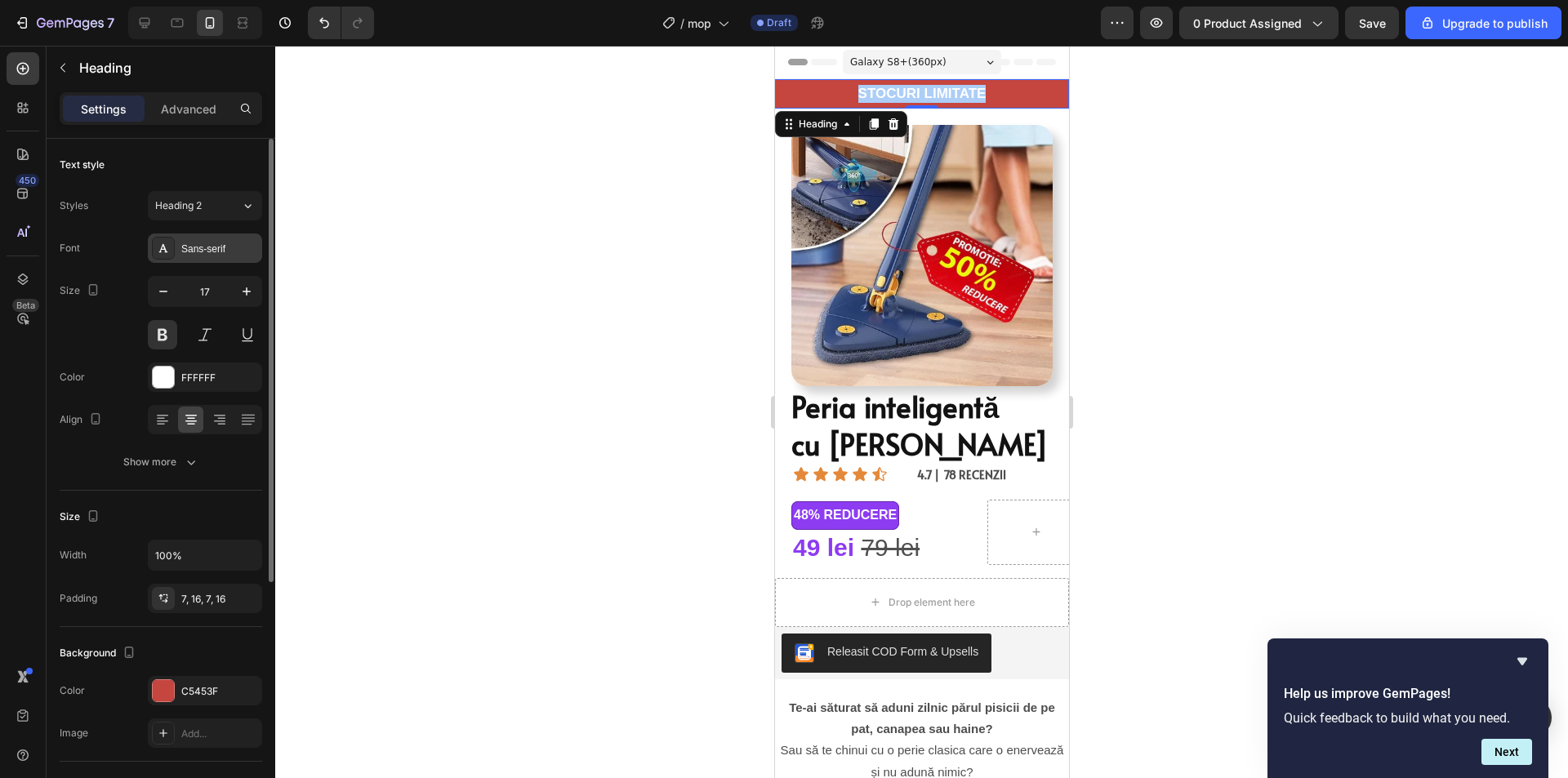
click at [206, 252] on div "Sans-serif" at bounding box center [219, 249] width 76 height 14
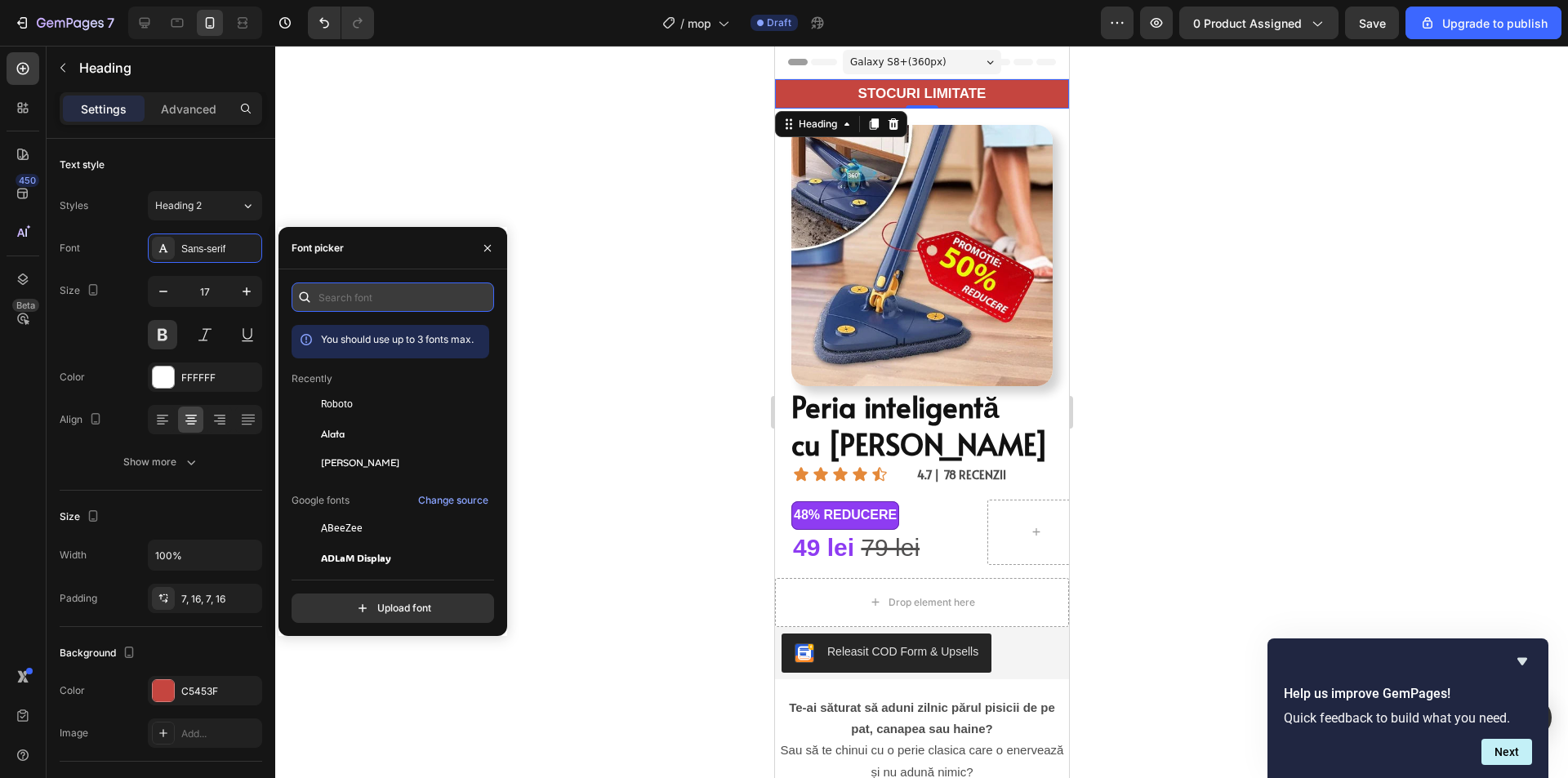
click at [362, 288] on input "text" at bounding box center [392, 296] width 202 height 30
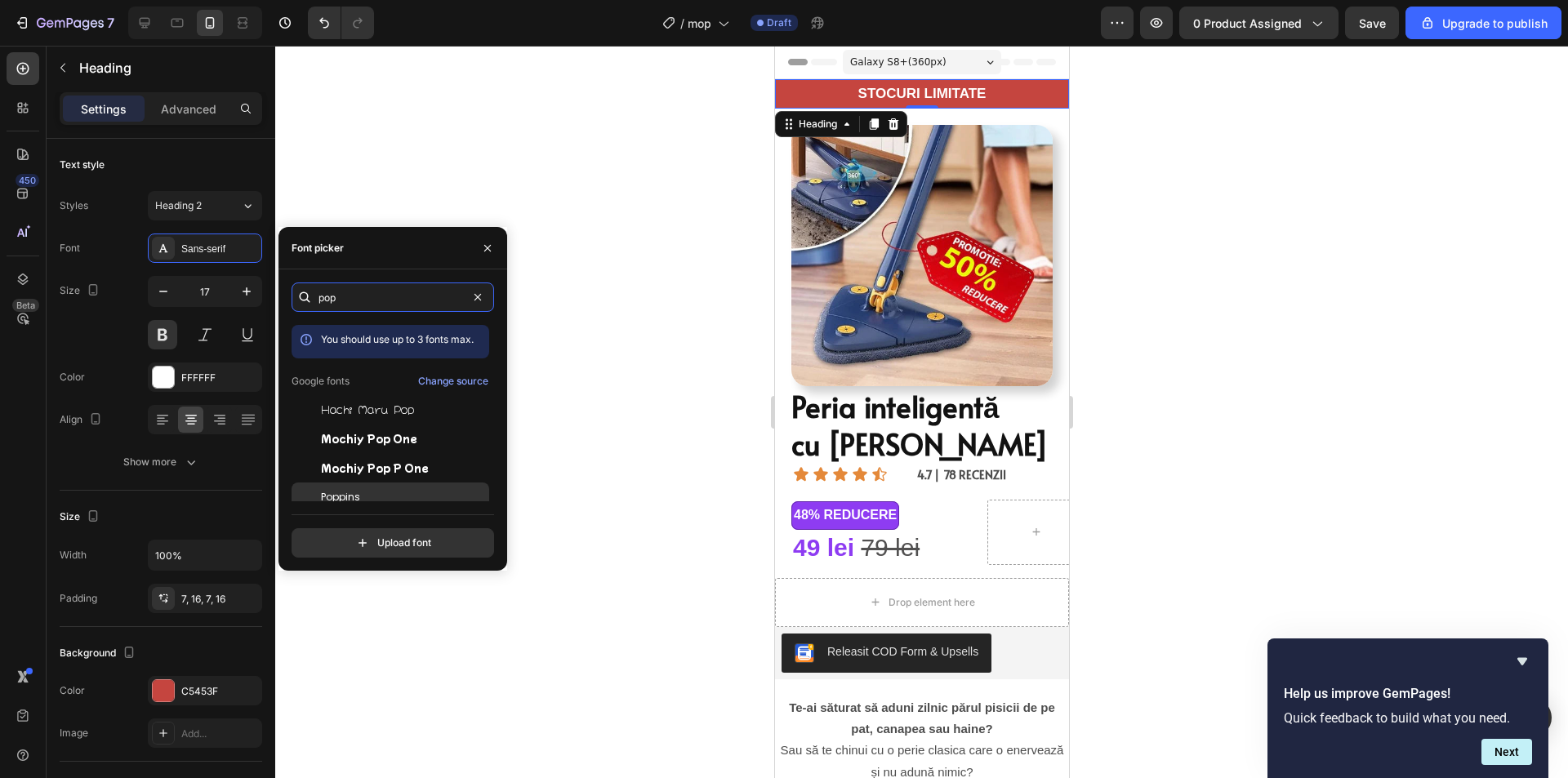
type input "pop"
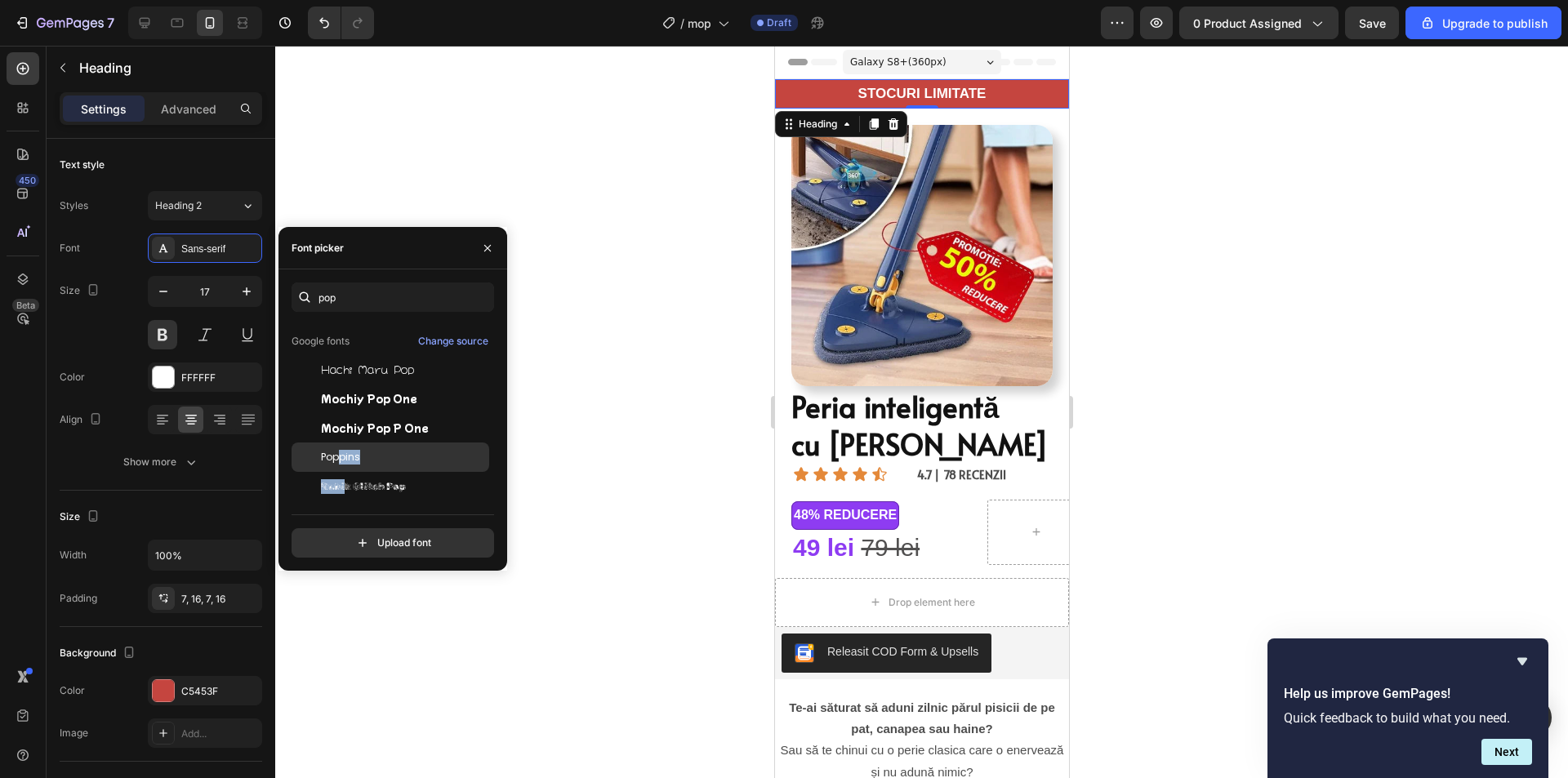
click at [343, 461] on div "You should use up to 3 fonts max. Google fonts Change source Hachi Maru Pop Moc…" at bounding box center [390, 373] width 198 height 176
click at [359, 455] on span "Poppins" at bounding box center [341, 457] width 40 height 14
click at [169, 326] on button at bounding box center [162, 334] width 30 height 30
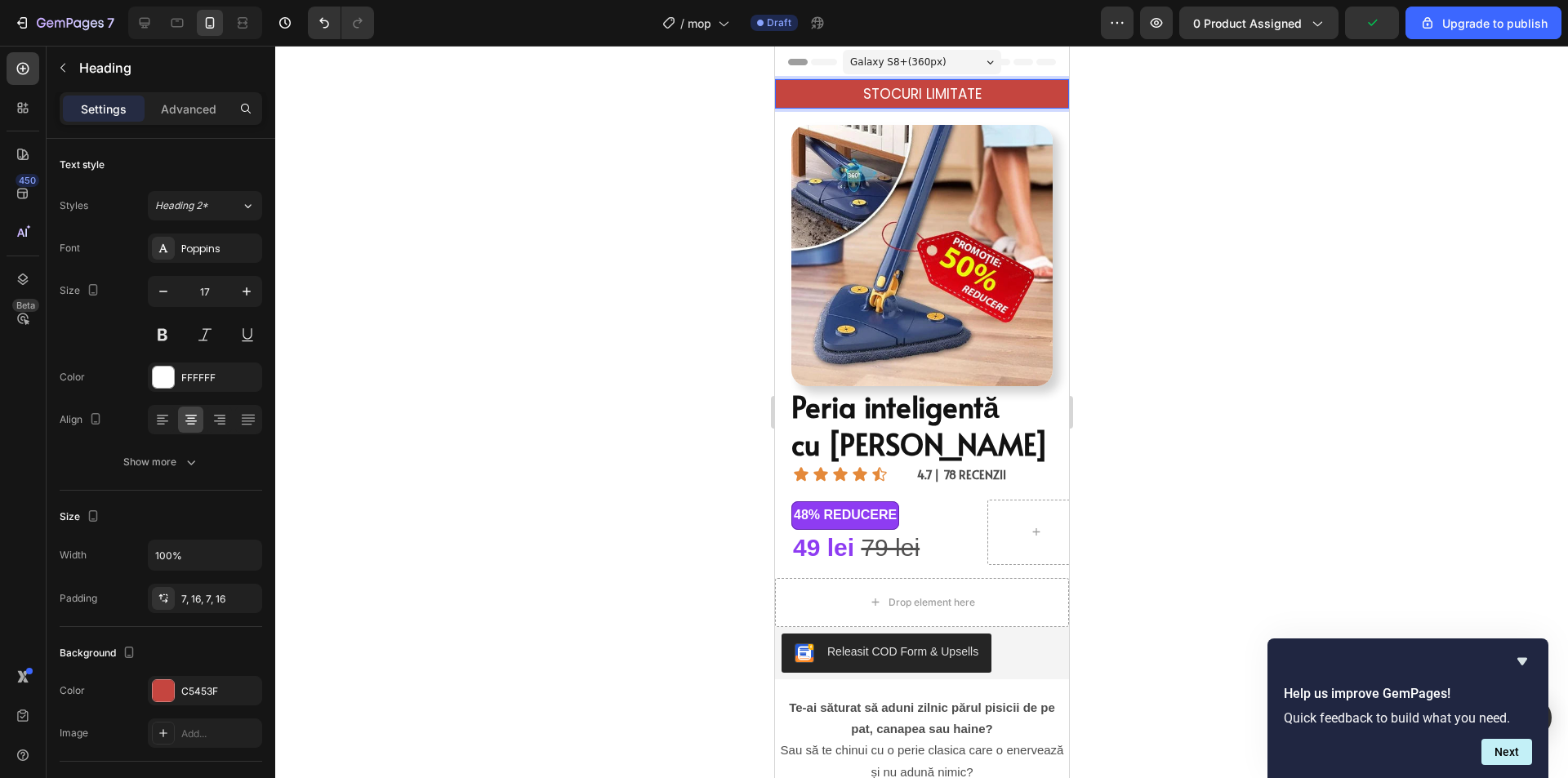
click at [984, 93] on p "STOCURI LIMITATE" at bounding box center [921, 94] width 268 height 18
click at [1528, 661] on icon "Hide survey" at bounding box center [1522, 661] width 20 height 20
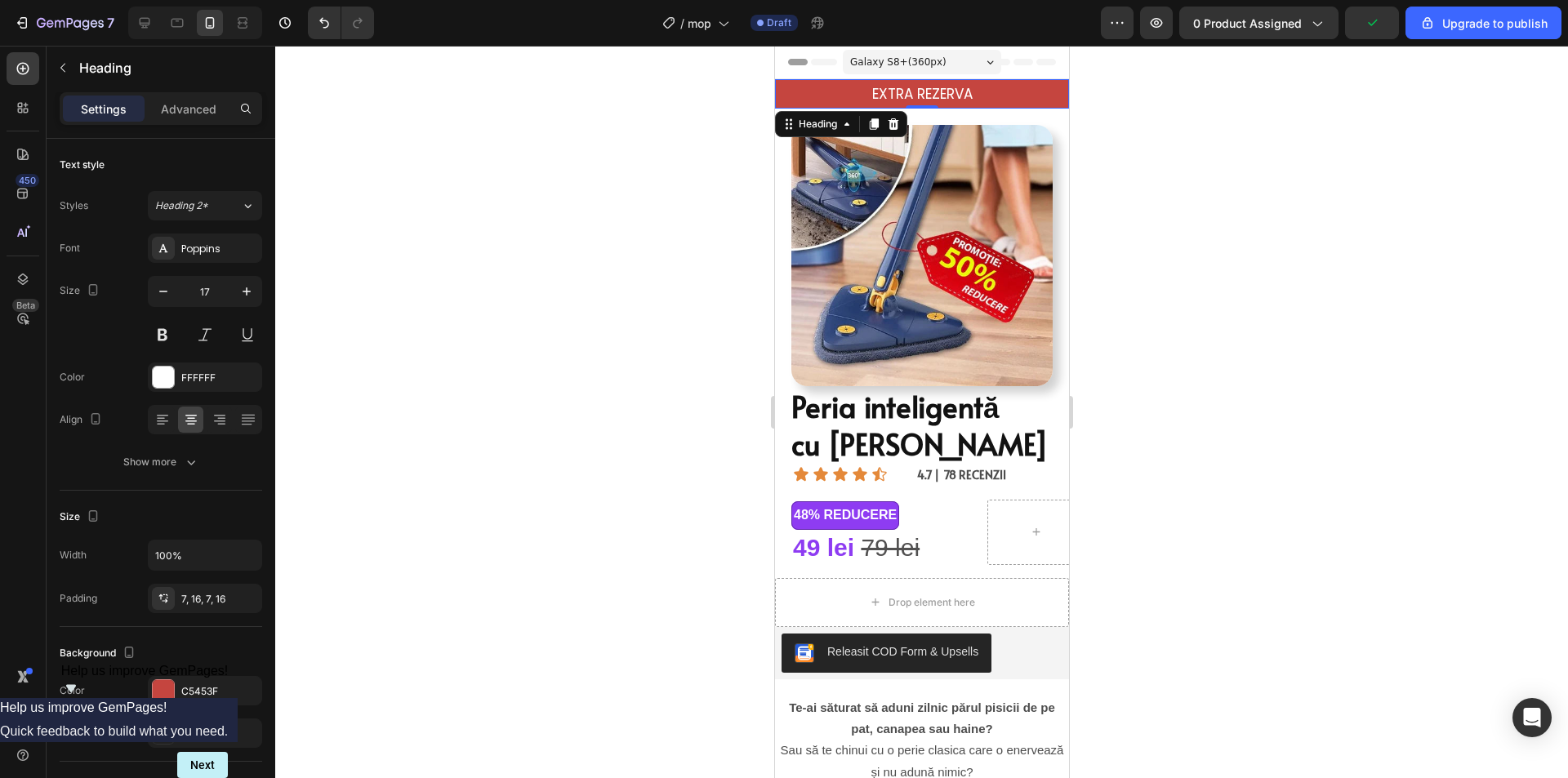
click at [976, 96] on p "EXTRA REZERVA" at bounding box center [921, 94] width 268 height 18
drag, startPoint x: 984, startPoint y: 92, endPoint x: 865, endPoint y: 93, distance: 119.0
click at [865, 93] on p "EXTRA REZERVĂ" at bounding box center [921, 94] width 268 height 18
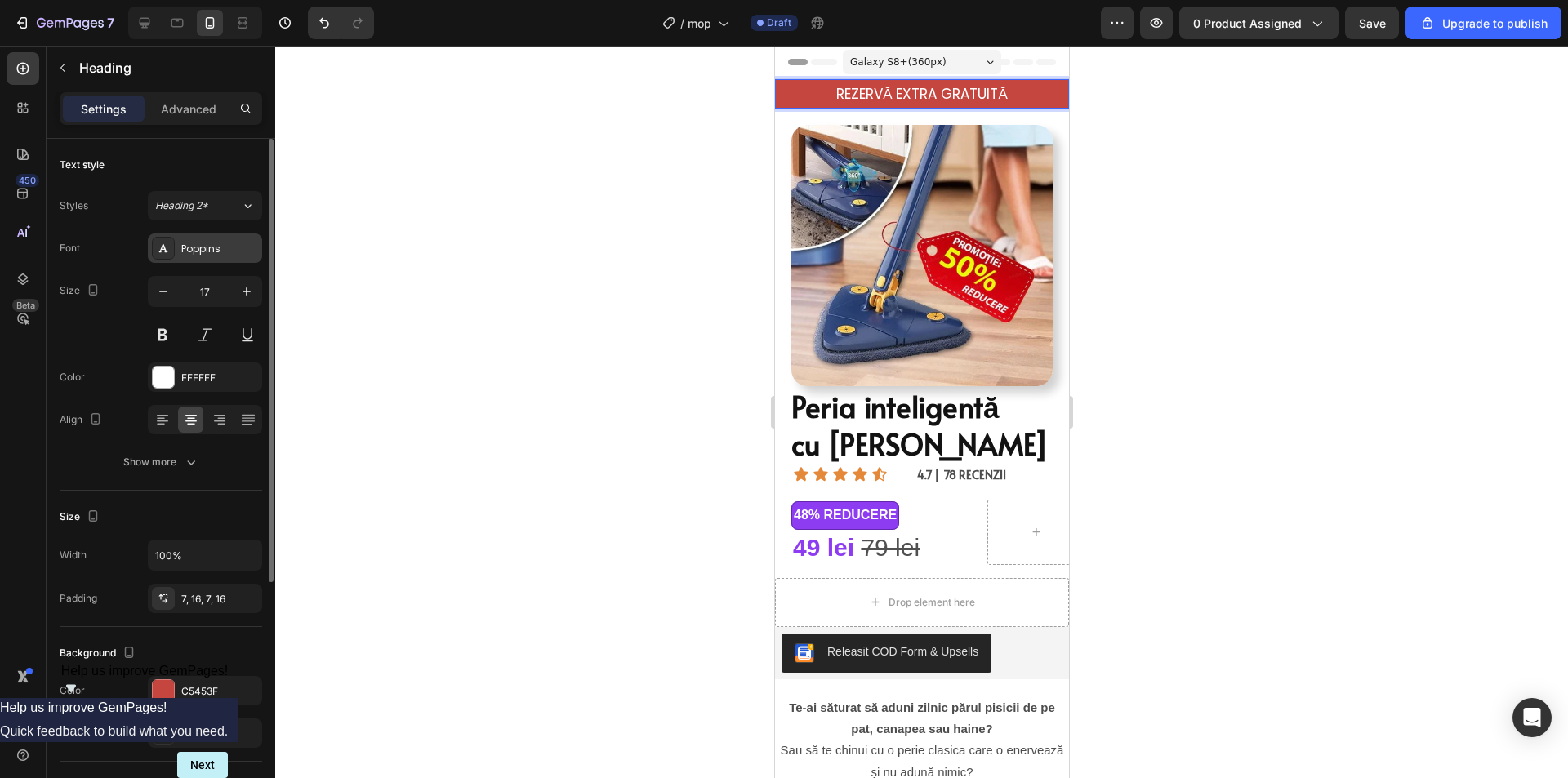
click at [213, 255] on div "Poppins" at bounding box center [219, 249] width 76 height 14
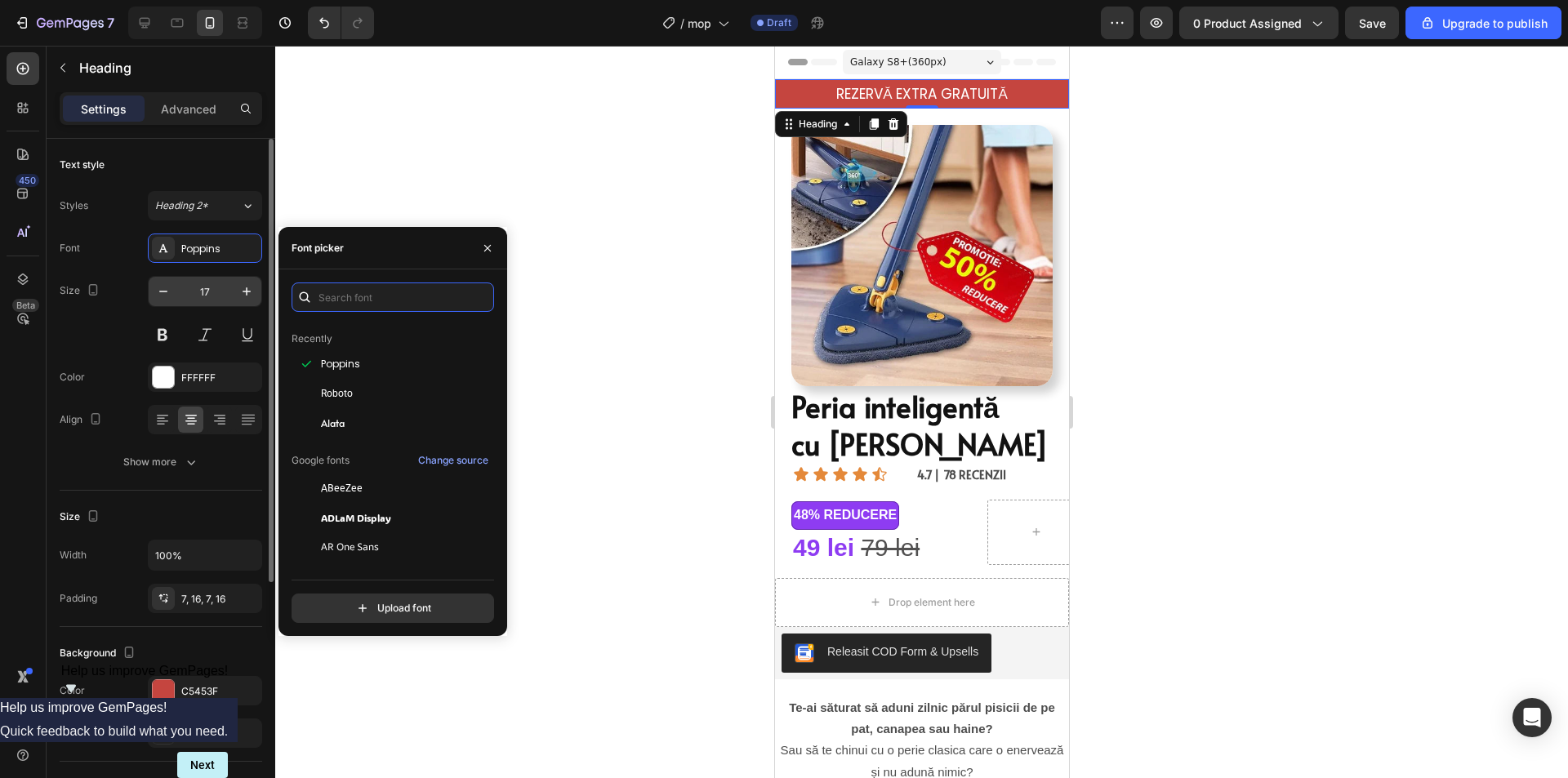
scroll to position [0, 0]
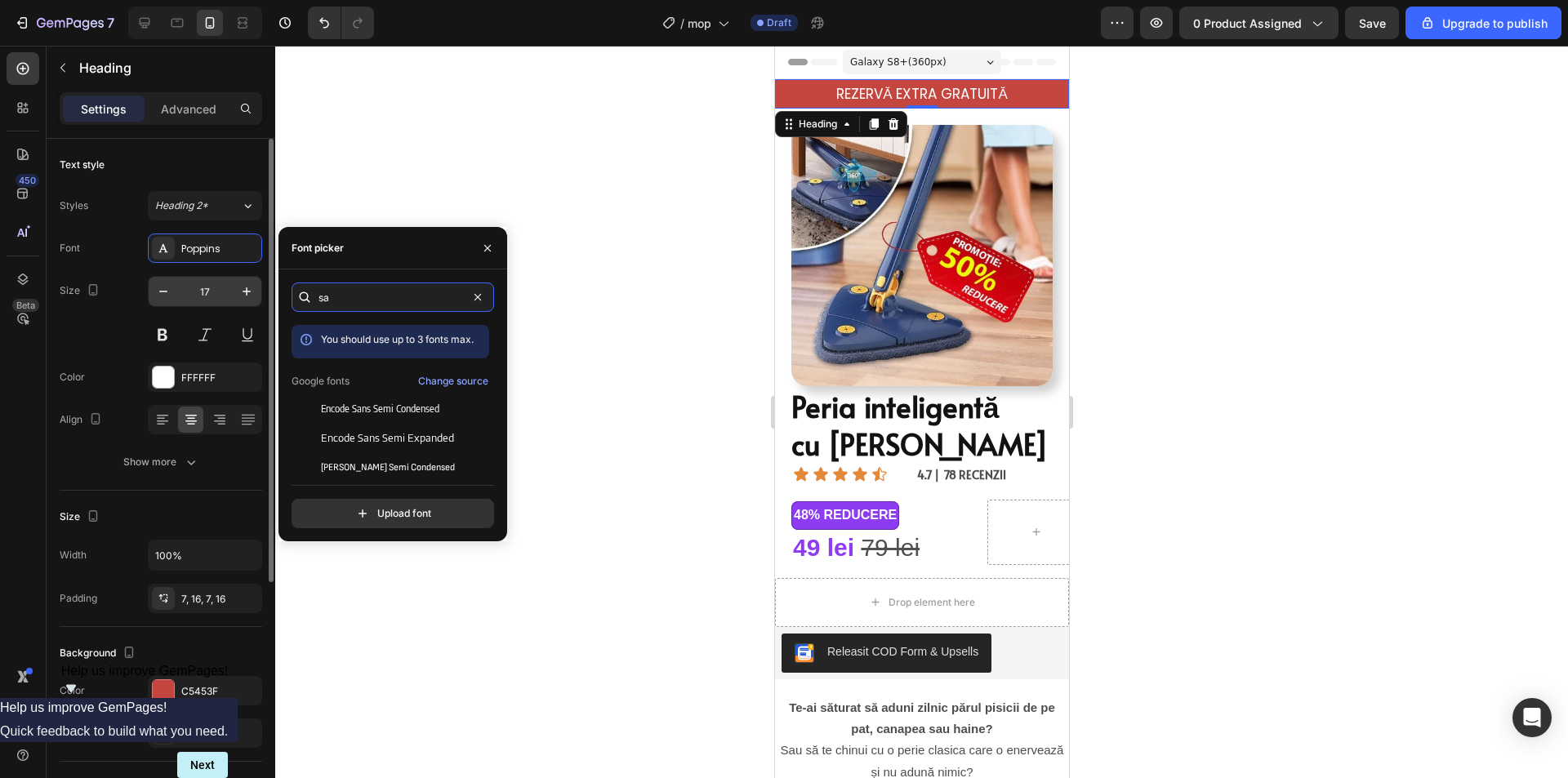
type input "s"
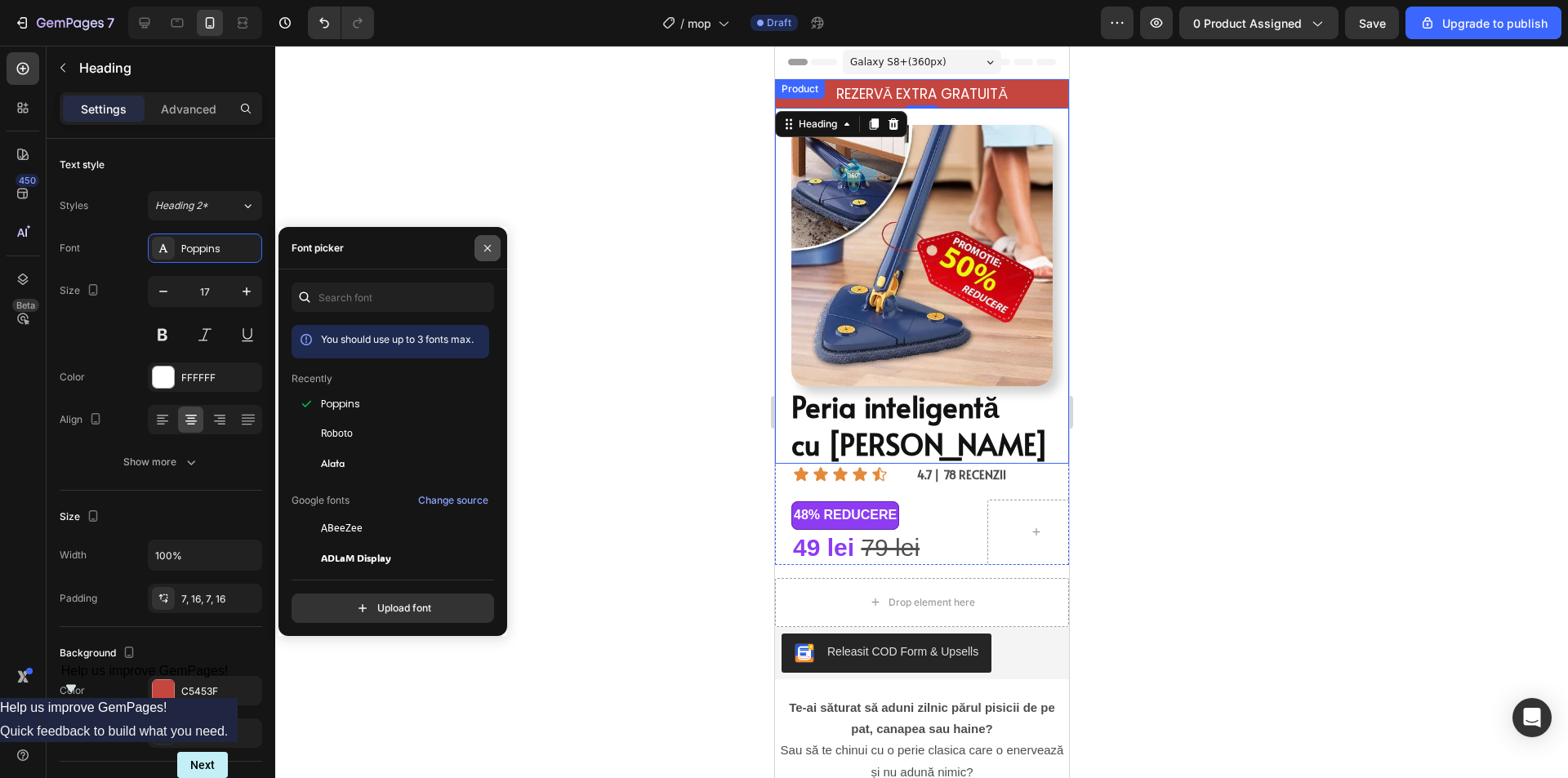
click at [484, 245] on icon "button" at bounding box center [487, 247] width 6 height 6
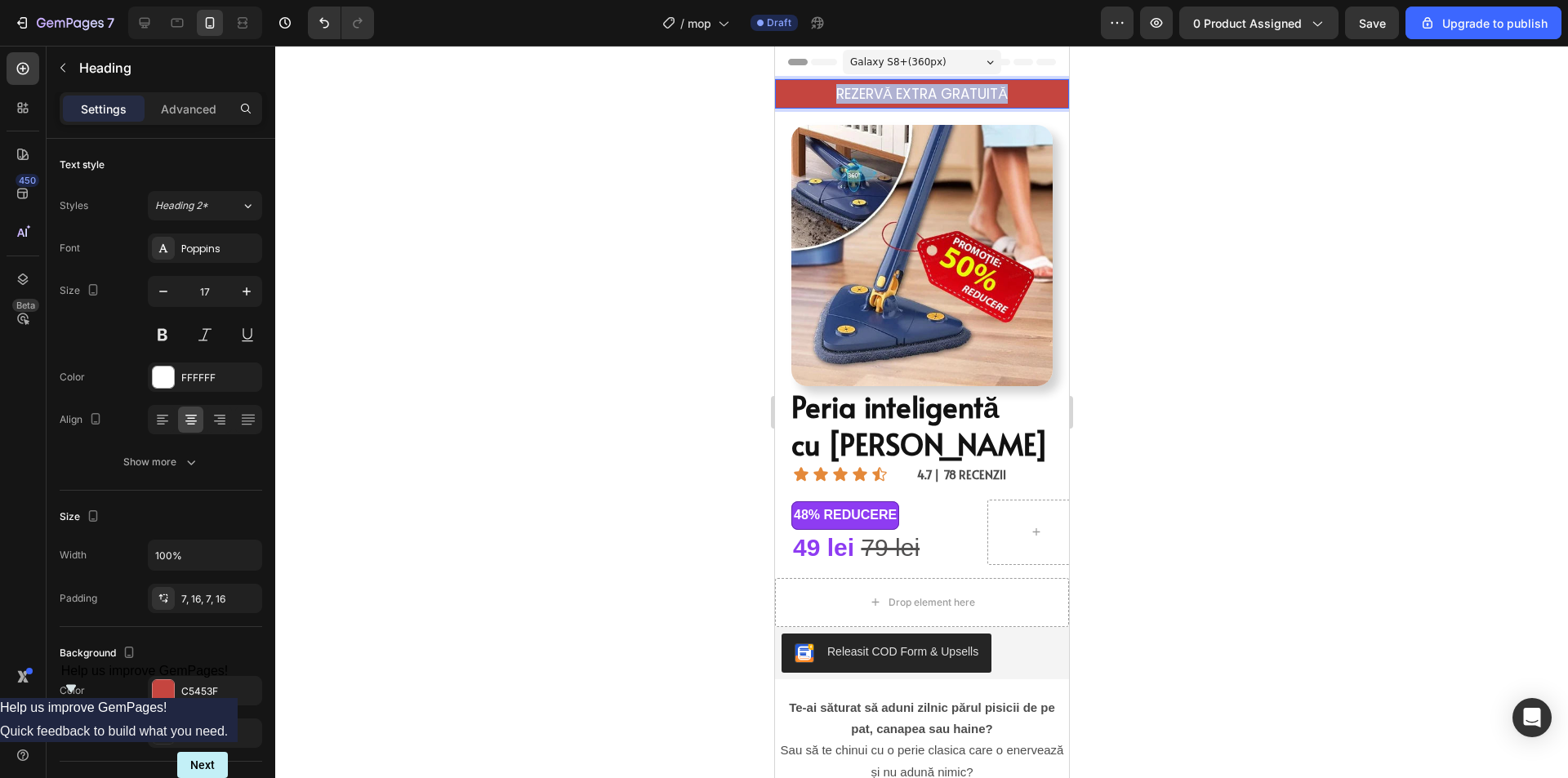
drag, startPoint x: 1005, startPoint y: 89, endPoint x: 827, endPoint y: 92, distance: 178.0
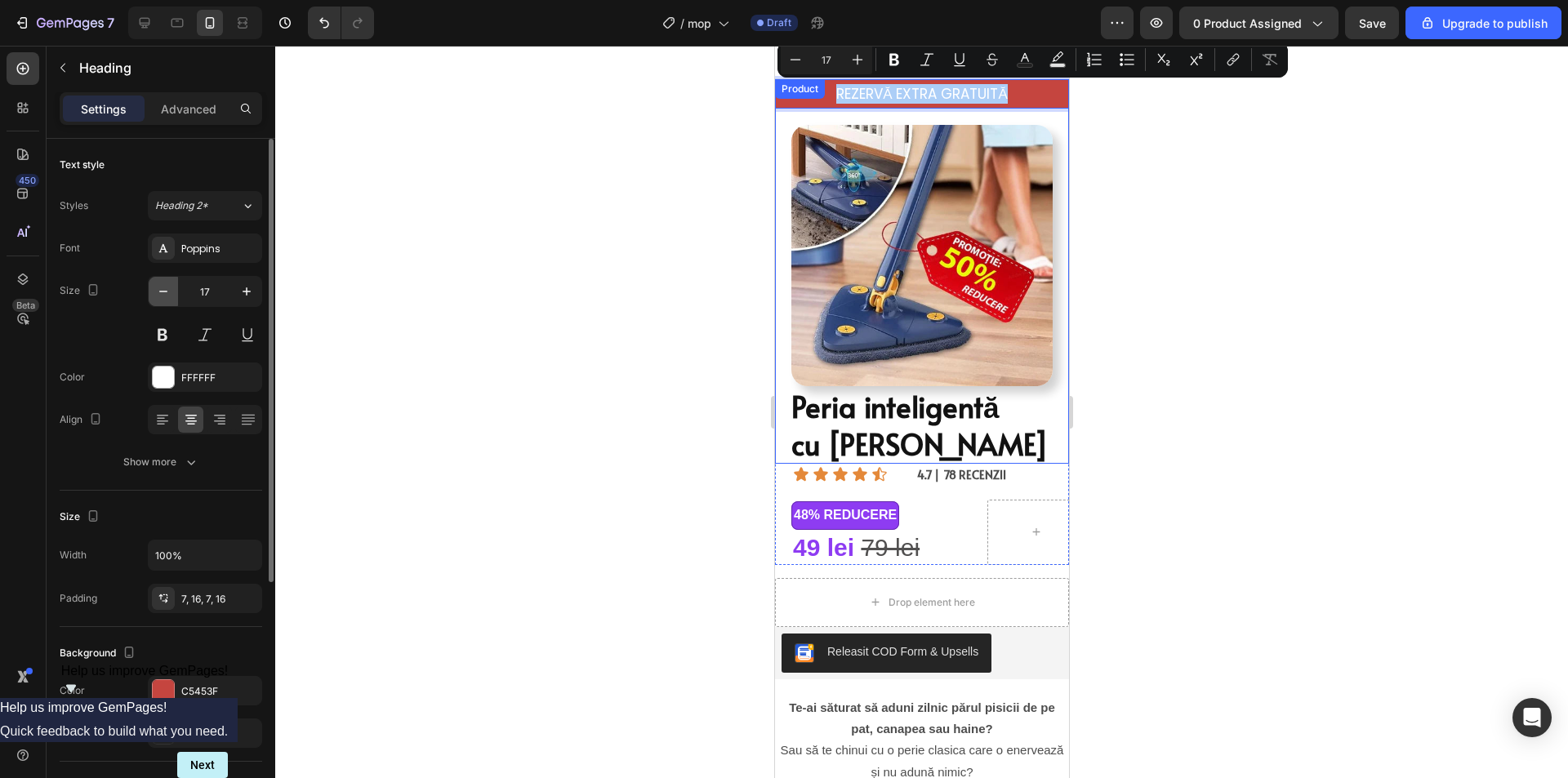
click at [163, 288] on icon "button" at bounding box center [164, 291] width 16 height 16
click at [164, 288] on icon "button" at bounding box center [164, 291] width 16 height 16
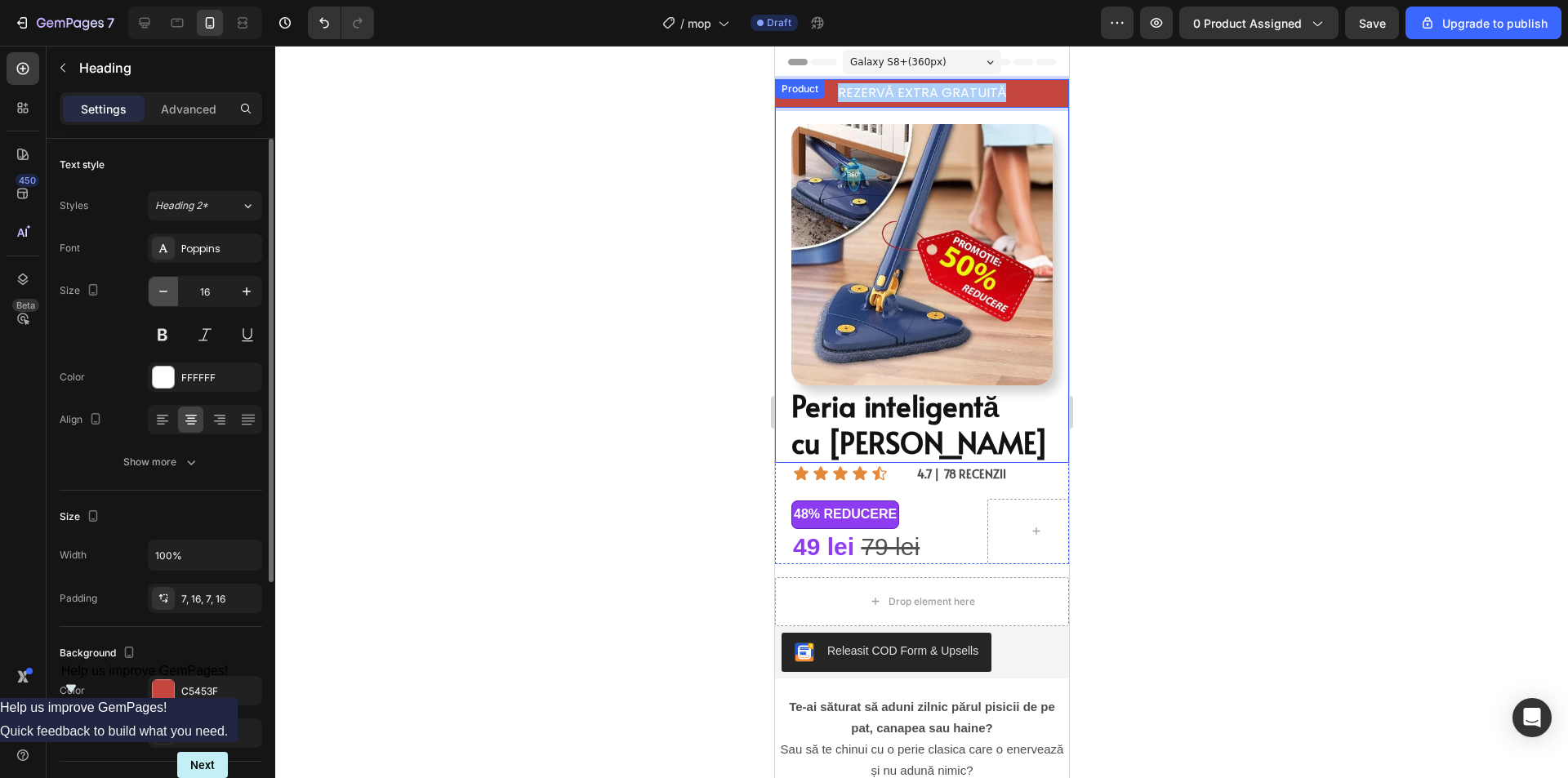
type input "15"
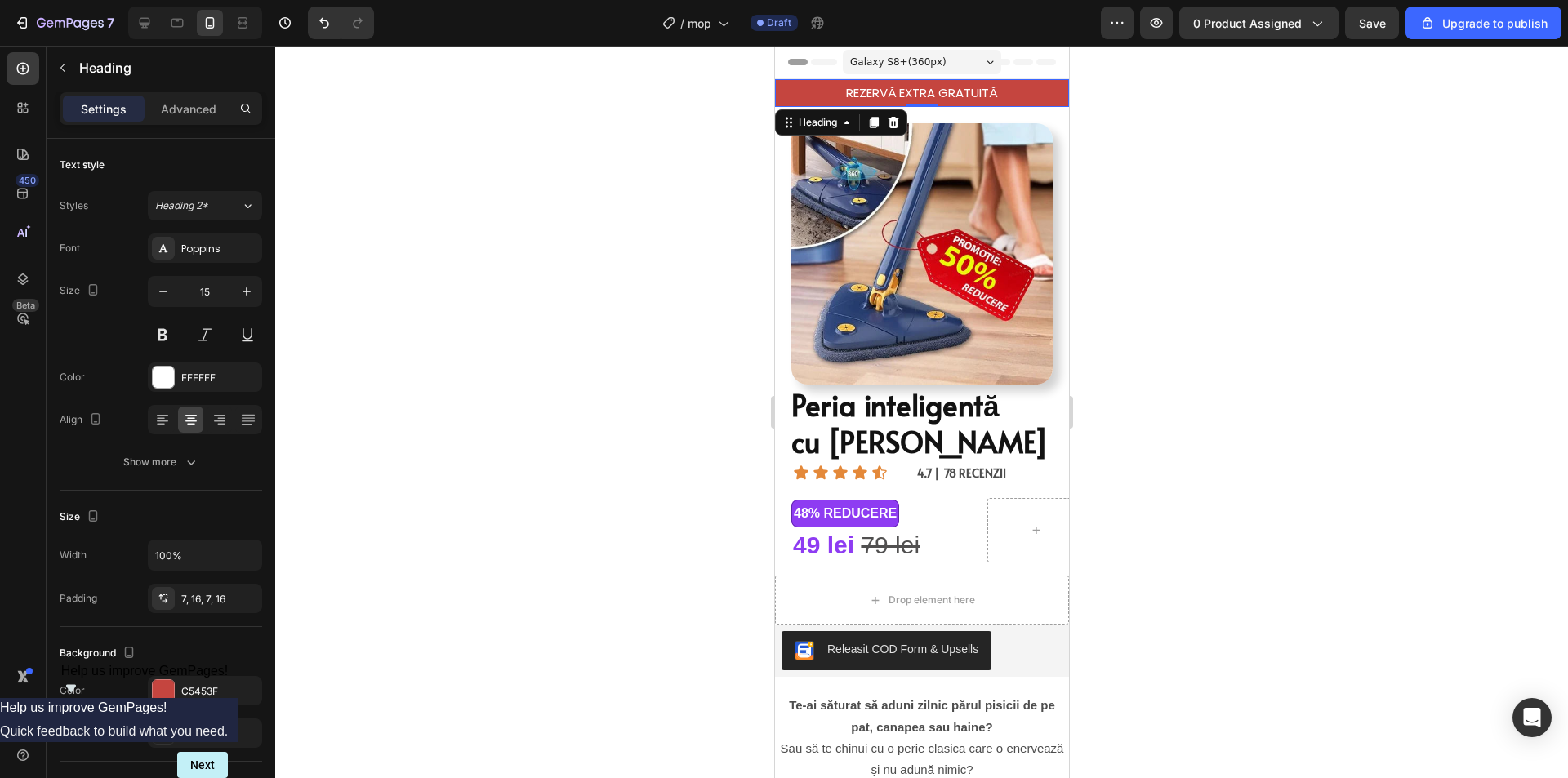
click at [1183, 192] on div at bounding box center [921, 411] width 1292 height 732
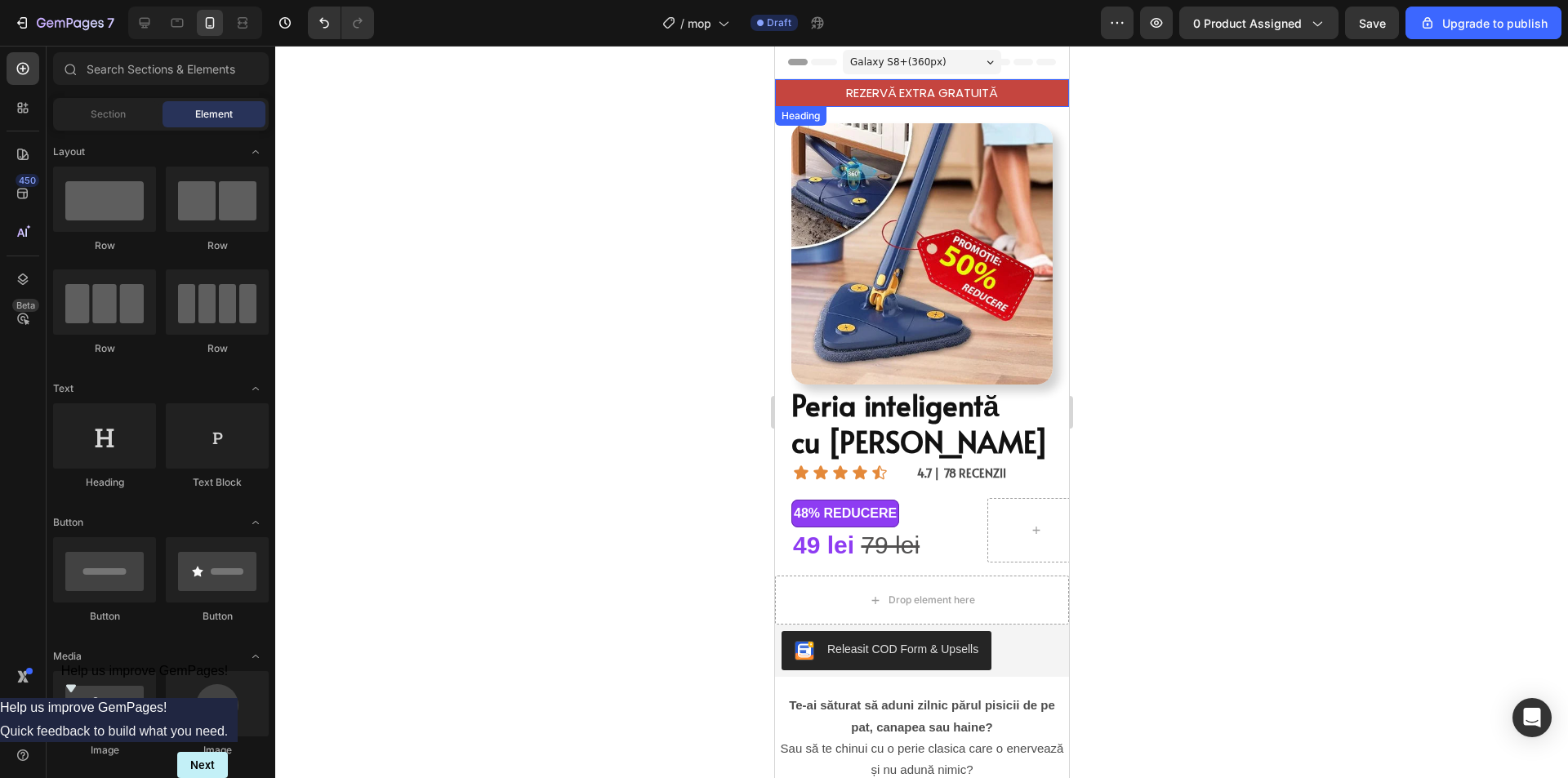
click at [989, 102] on h2 "REZERVĂ EXTRA GRATUITĂ" at bounding box center [920, 93] width 294 height 28
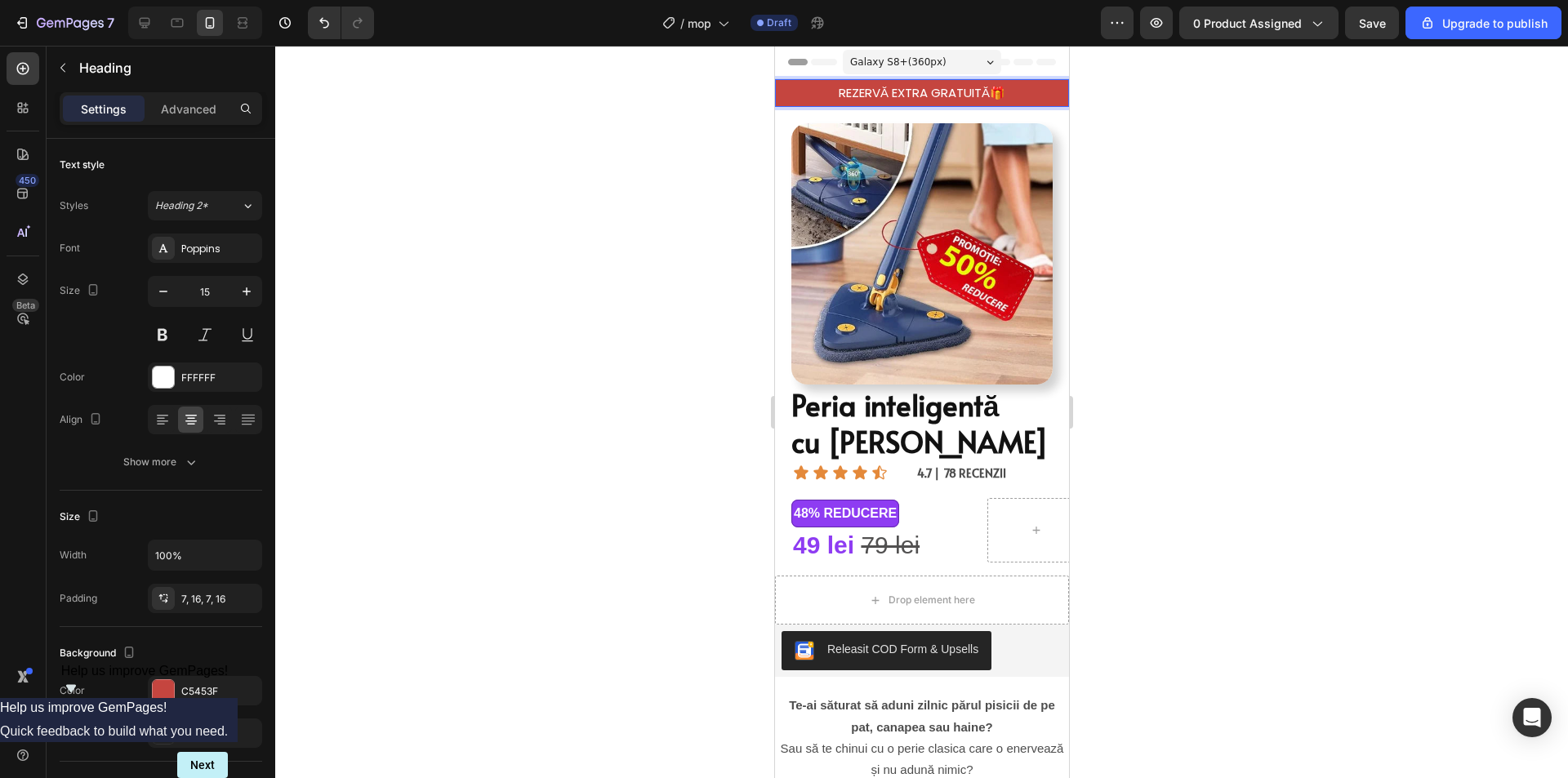
click at [983, 93] on p "REZERVĂ EXTRA GRATUITĂ🎁" at bounding box center [921, 93] width 268 height 16
drag, startPoint x: 1144, startPoint y: 159, endPoint x: 1145, endPoint y: 181, distance: 22.0
click at [1143, 164] on div at bounding box center [921, 411] width 1292 height 732
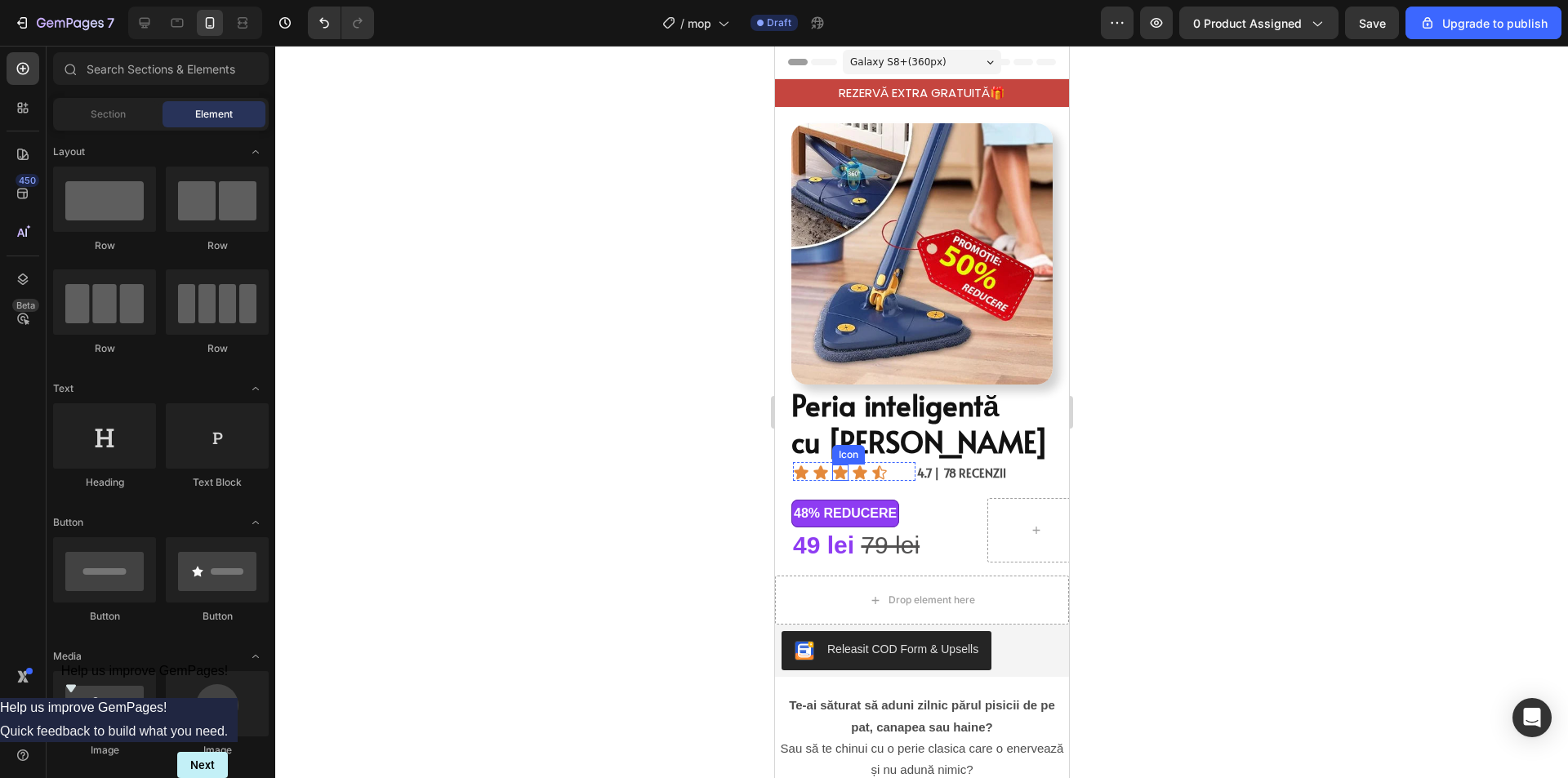
click at [908, 397] on h2 "Peria inteligentă cu [PERSON_NAME]" at bounding box center [920, 423] width 263 height 77
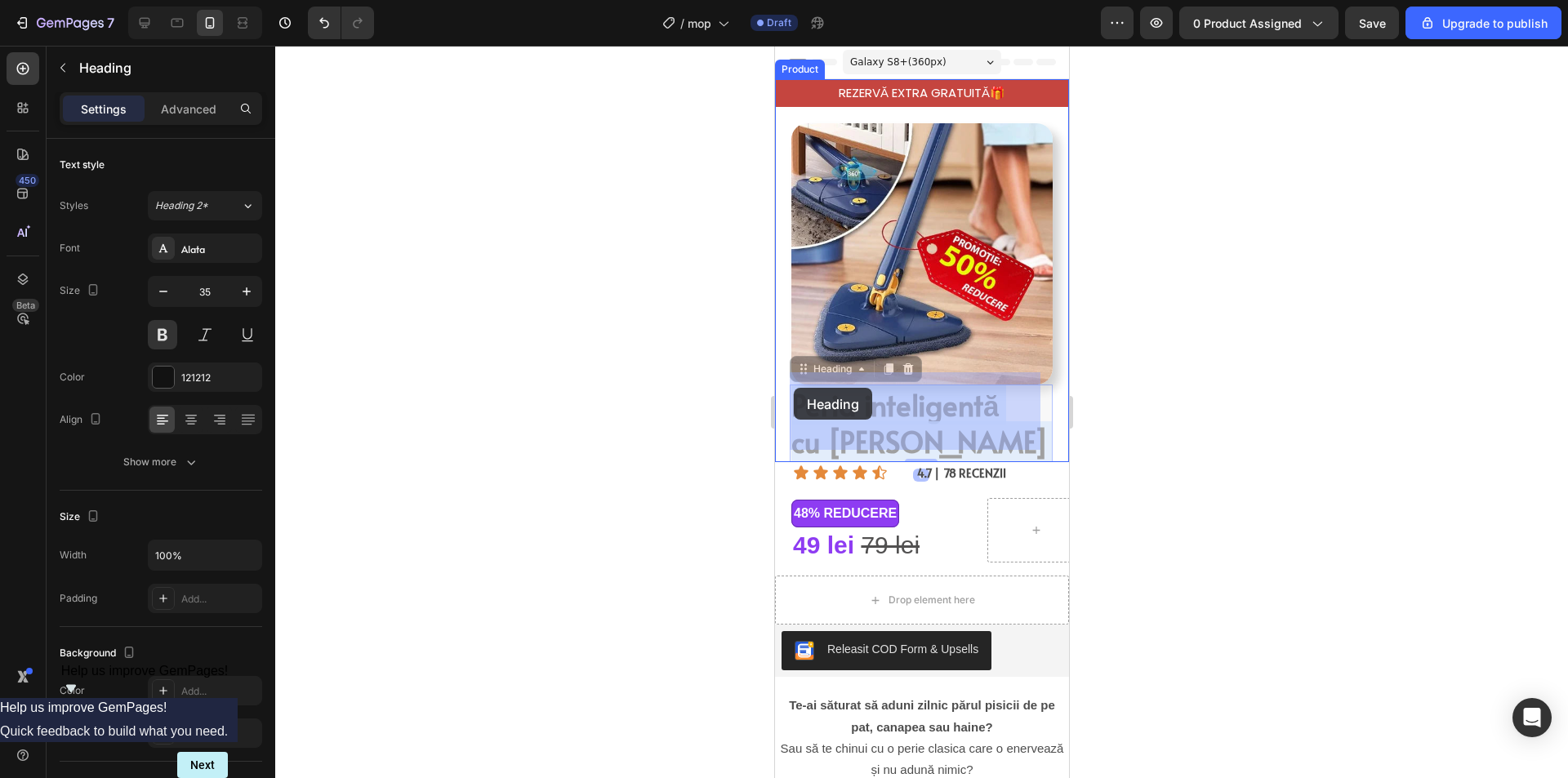
drag, startPoint x: 1021, startPoint y: 429, endPoint x: 793, endPoint y: 388, distance: 231.7
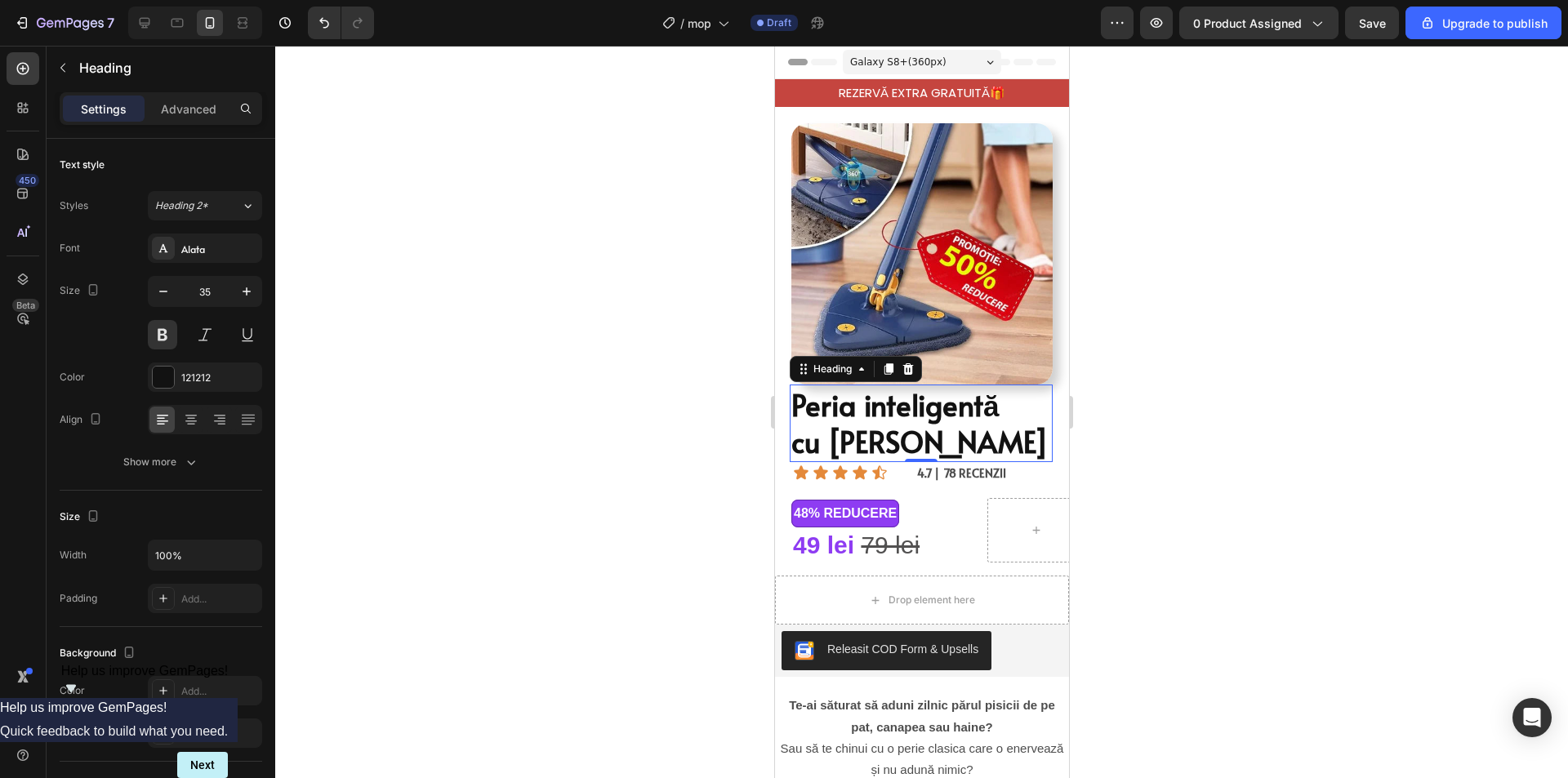
click at [1160, 425] on div at bounding box center [921, 411] width 1292 height 732
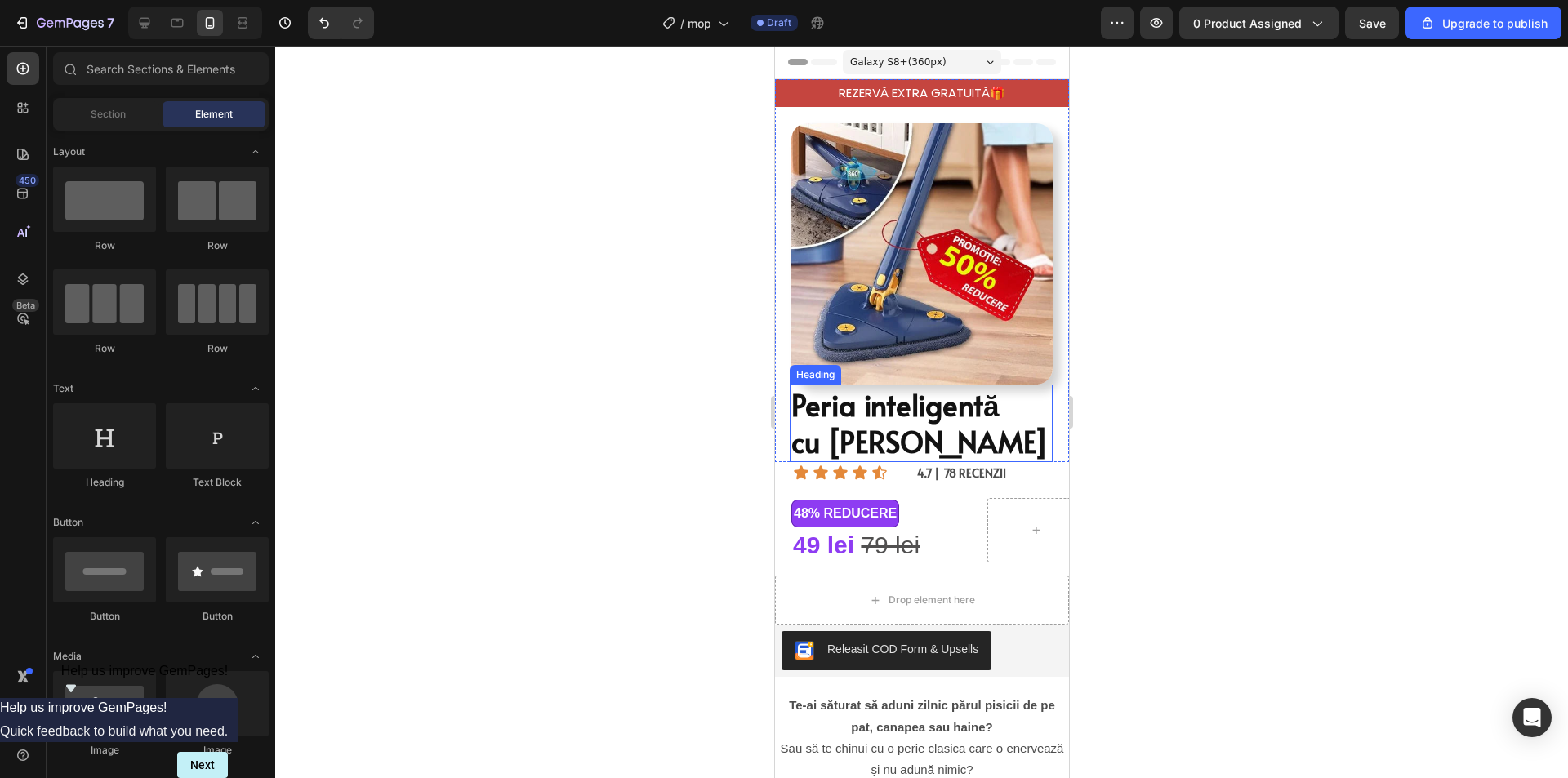
click at [1008, 426] on p "Peria inteligentă cu [PERSON_NAME]" at bounding box center [920, 423] width 260 height 75
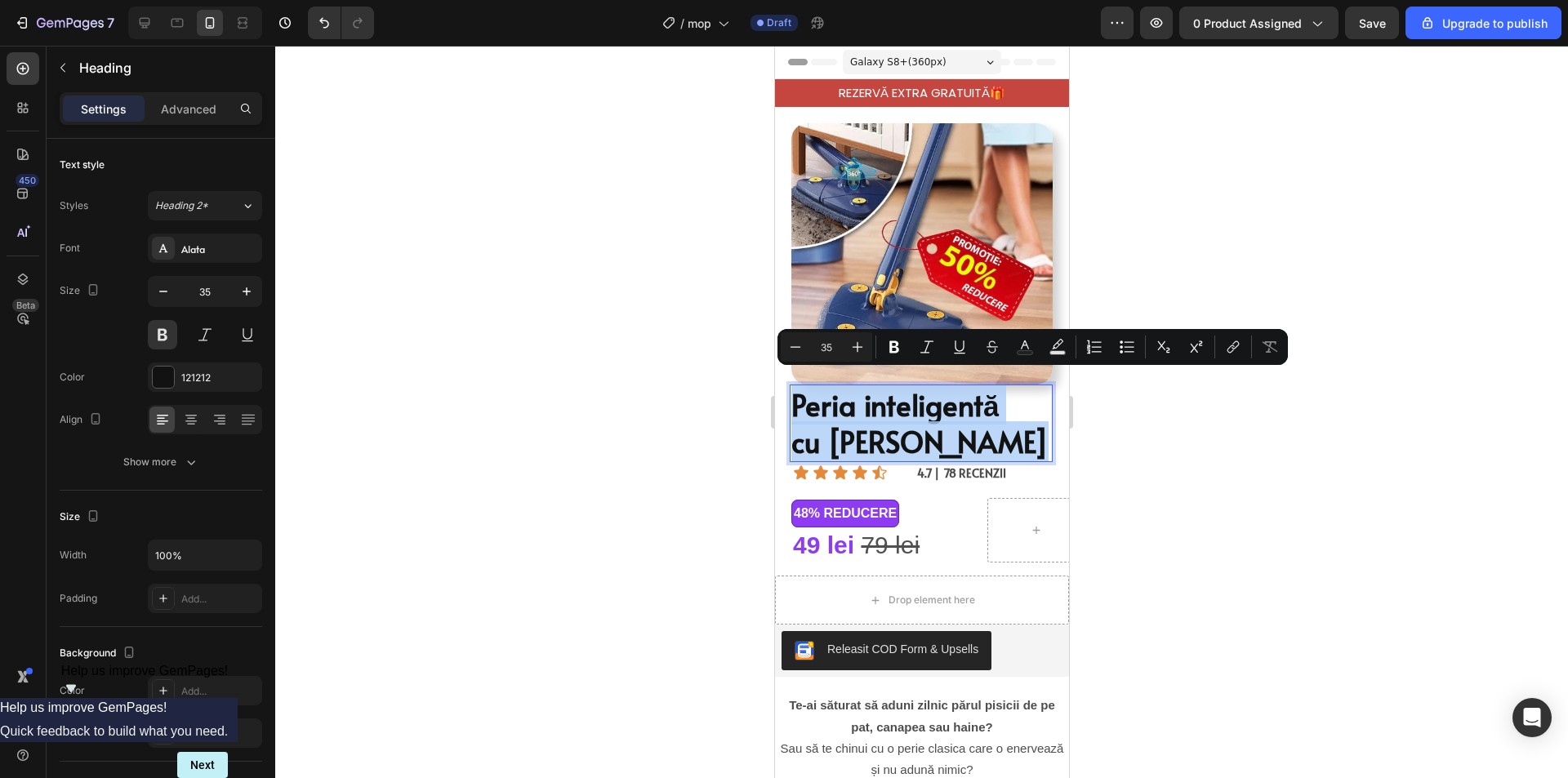
drag, startPoint x: 1012, startPoint y: 434, endPoint x: 792, endPoint y: 393, distance: 223.8
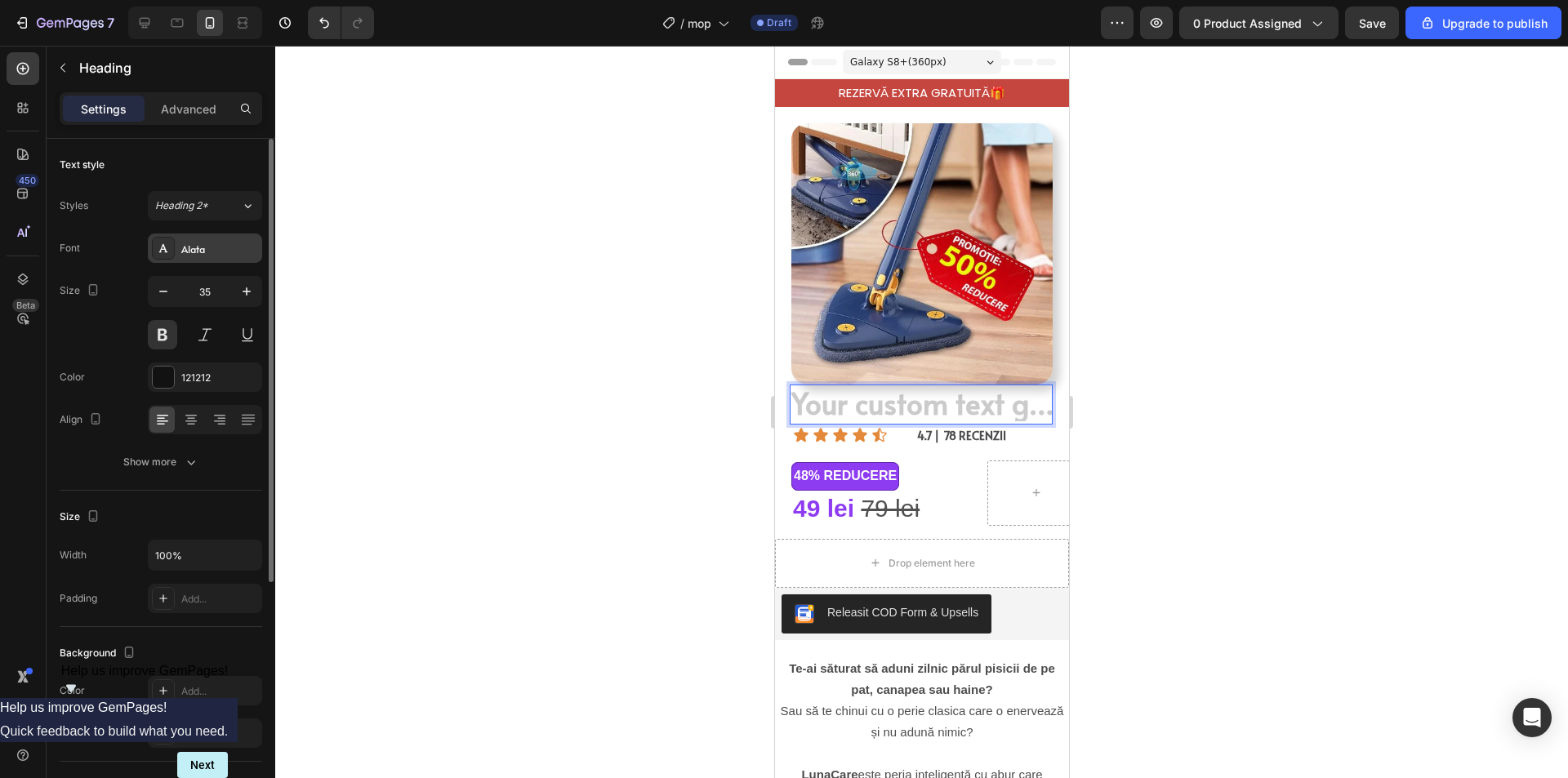
click at [223, 243] on div "Alata" at bounding box center [219, 249] width 76 height 14
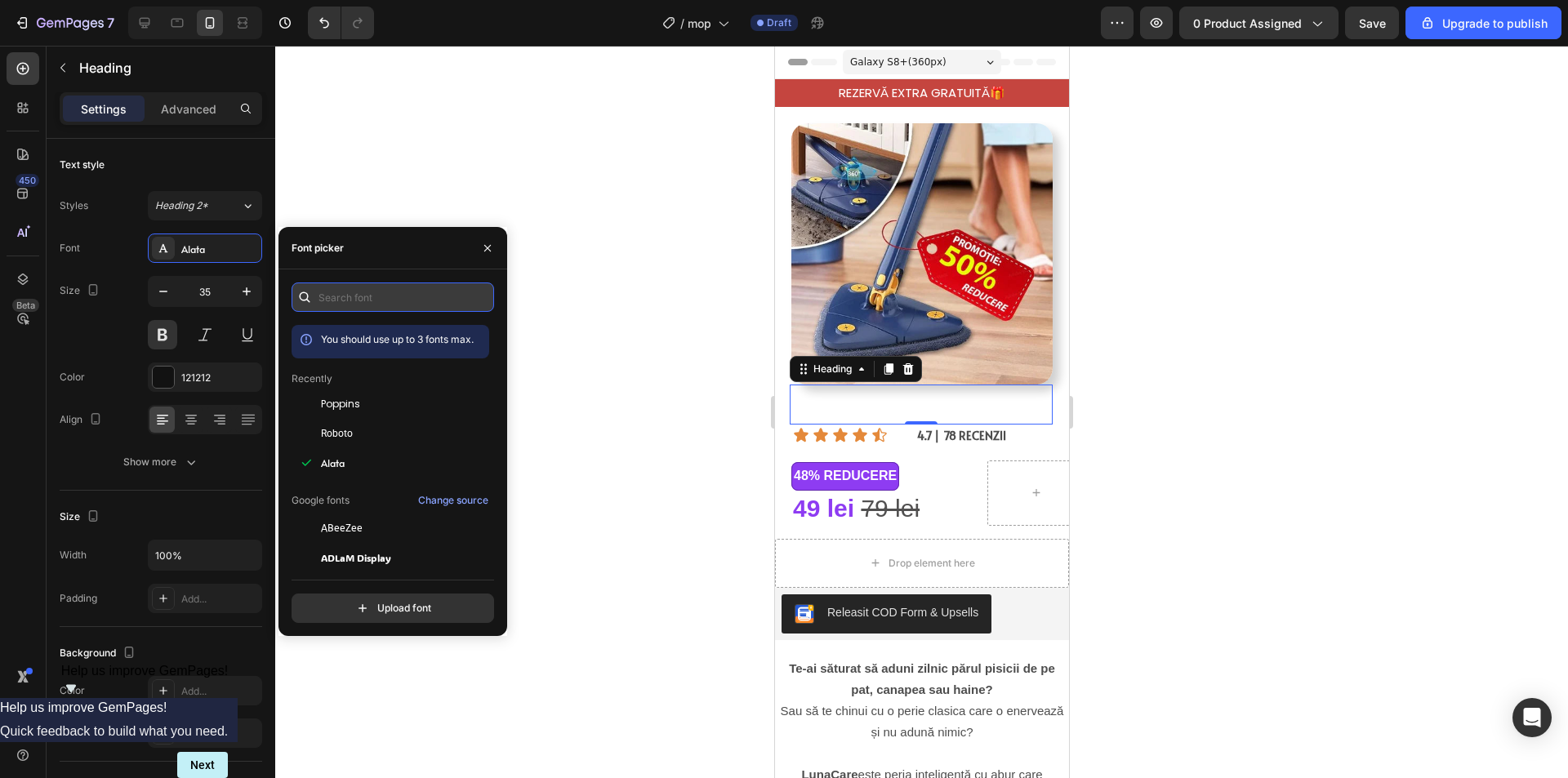
click at [347, 304] on input "text" at bounding box center [392, 296] width 202 height 30
click at [359, 402] on span "Poppins" at bounding box center [341, 404] width 40 height 14
click at [874, 407] on div "Icon" at bounding box center [887, 417] width 32 height 20
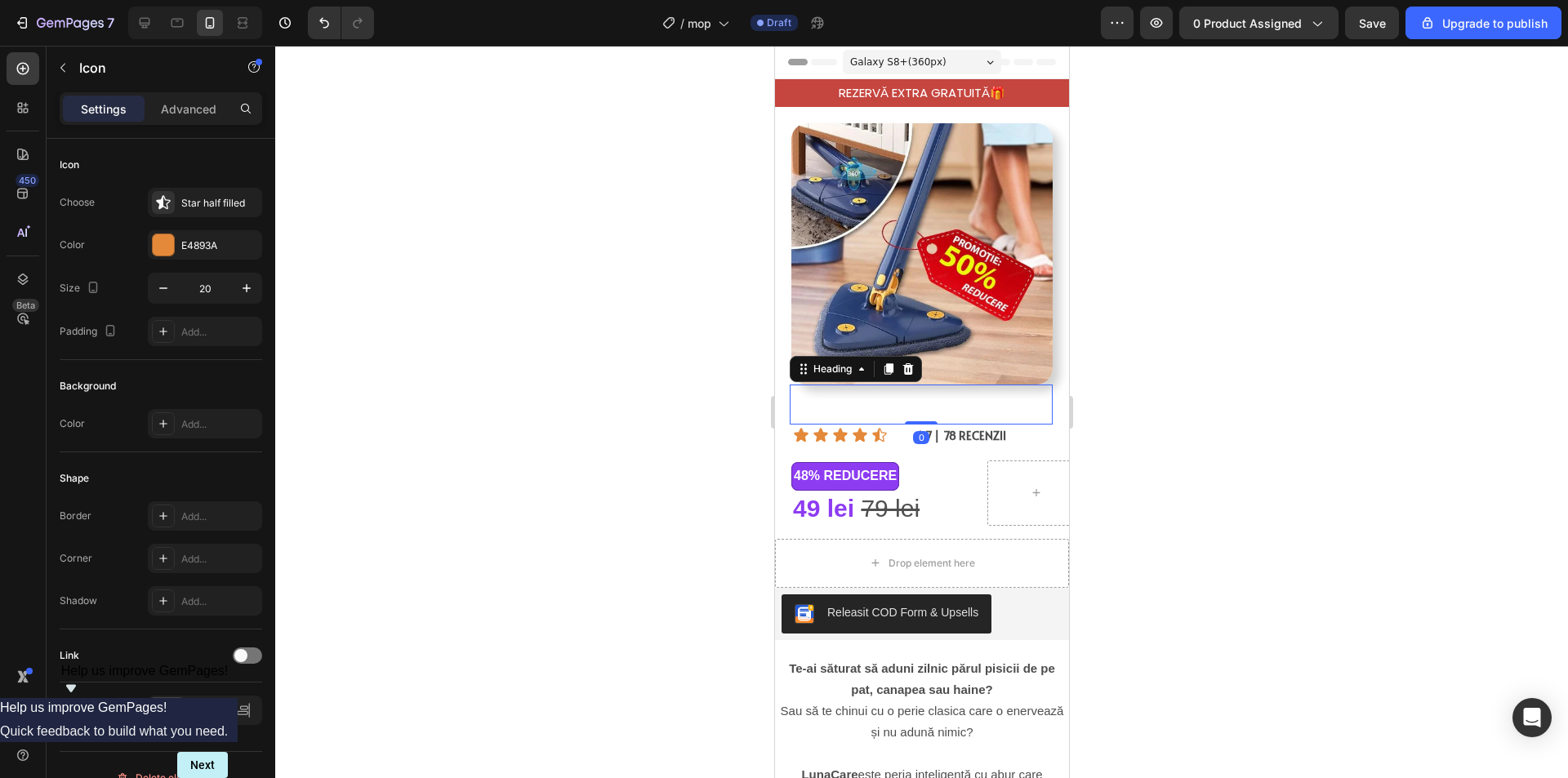
click at [827, 395] on p "Rich Text Editor. Editing area: main" at bounding box center [920, 405] width 260 height 38
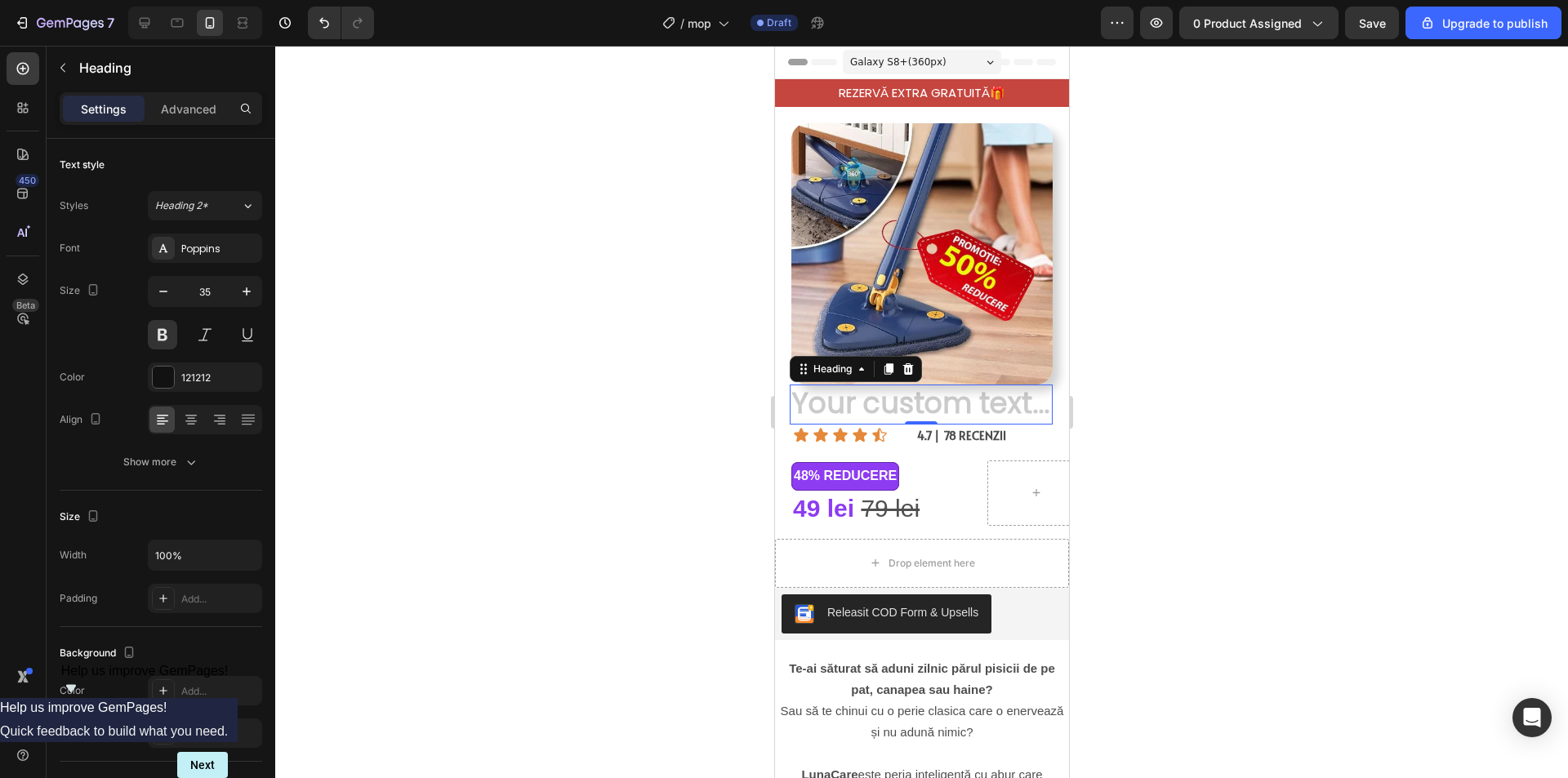
click at [828, 398] on h2 "Rich Text Editor. Editing area: main" at bounding box center [920, 404] width 263 height 40
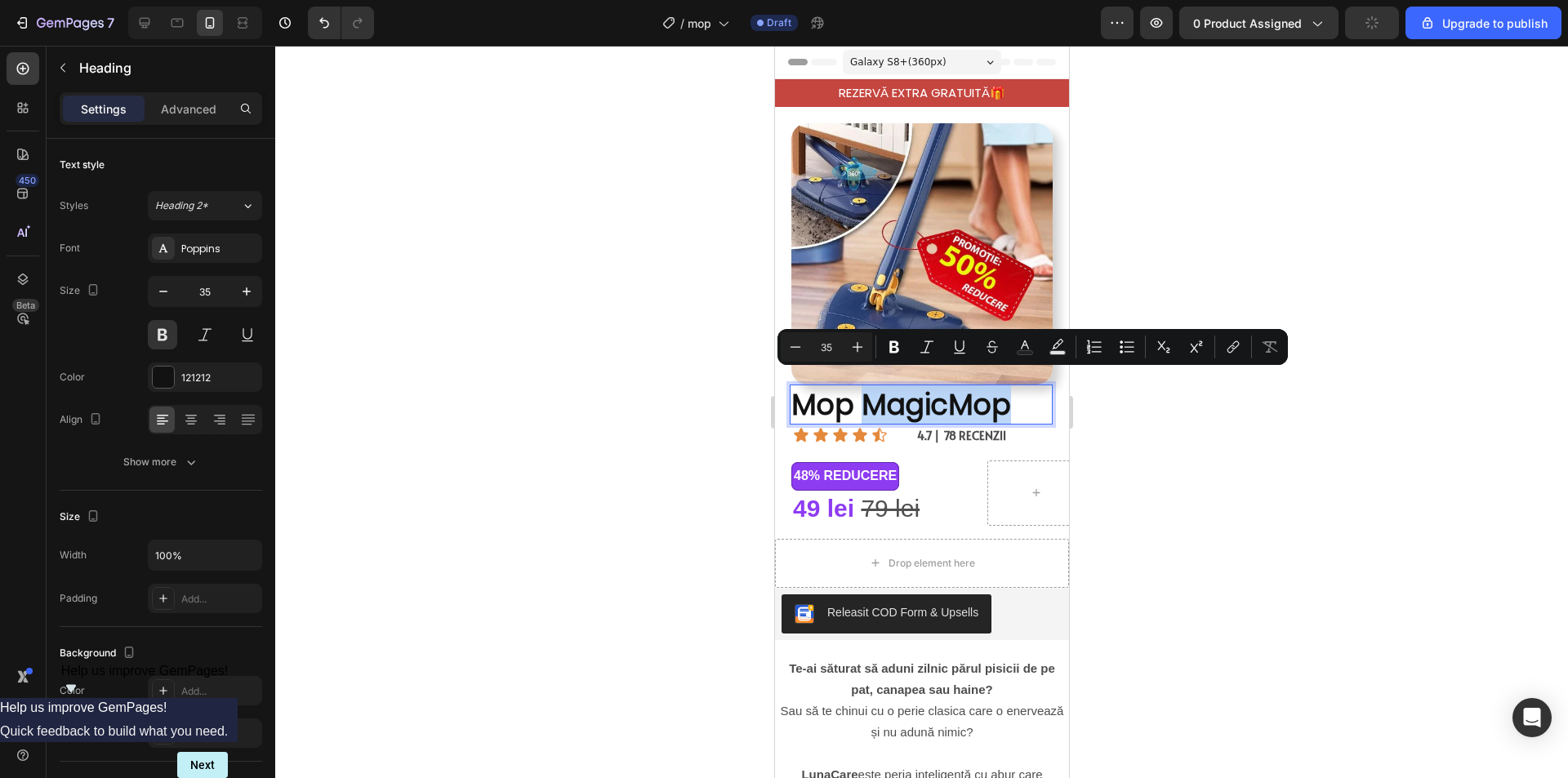
drag, startPoint x: 1007, startPoint y: 396, endPoint x: 866, endPoint y: 388, distance: 141.2
click at [866, 388] on p "Mop MagicMop" at bounding box center [920, 405] width 260 height 38
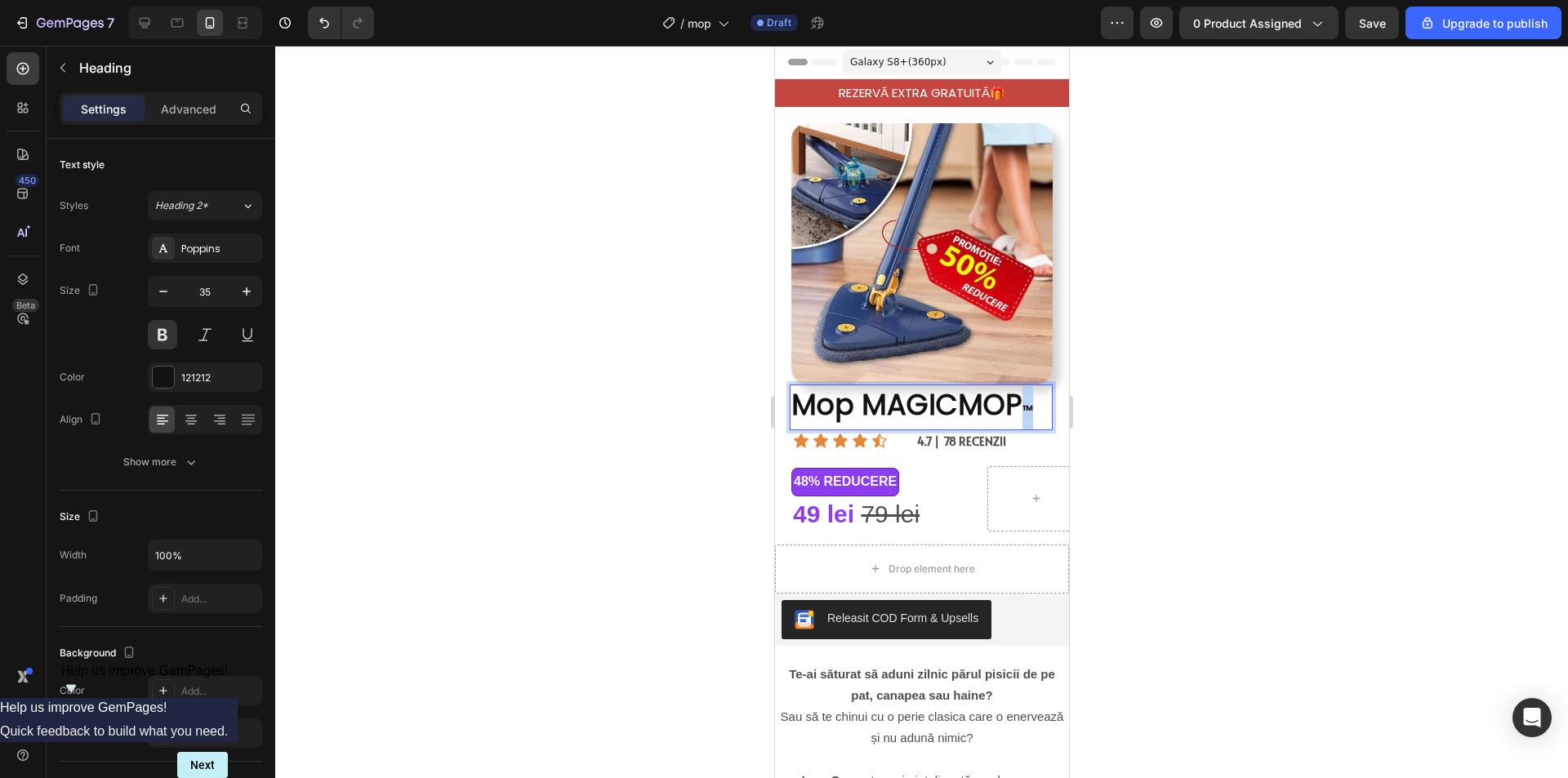
drag, startPoint x: 1032, startPoint y: 396, endPoint x: 1020, endPoint y: 396, distance: 12.0
click at [1020, 396] on p "Mop MAGICMOP ™" at bounding box center [920, 408] width 260 height 43
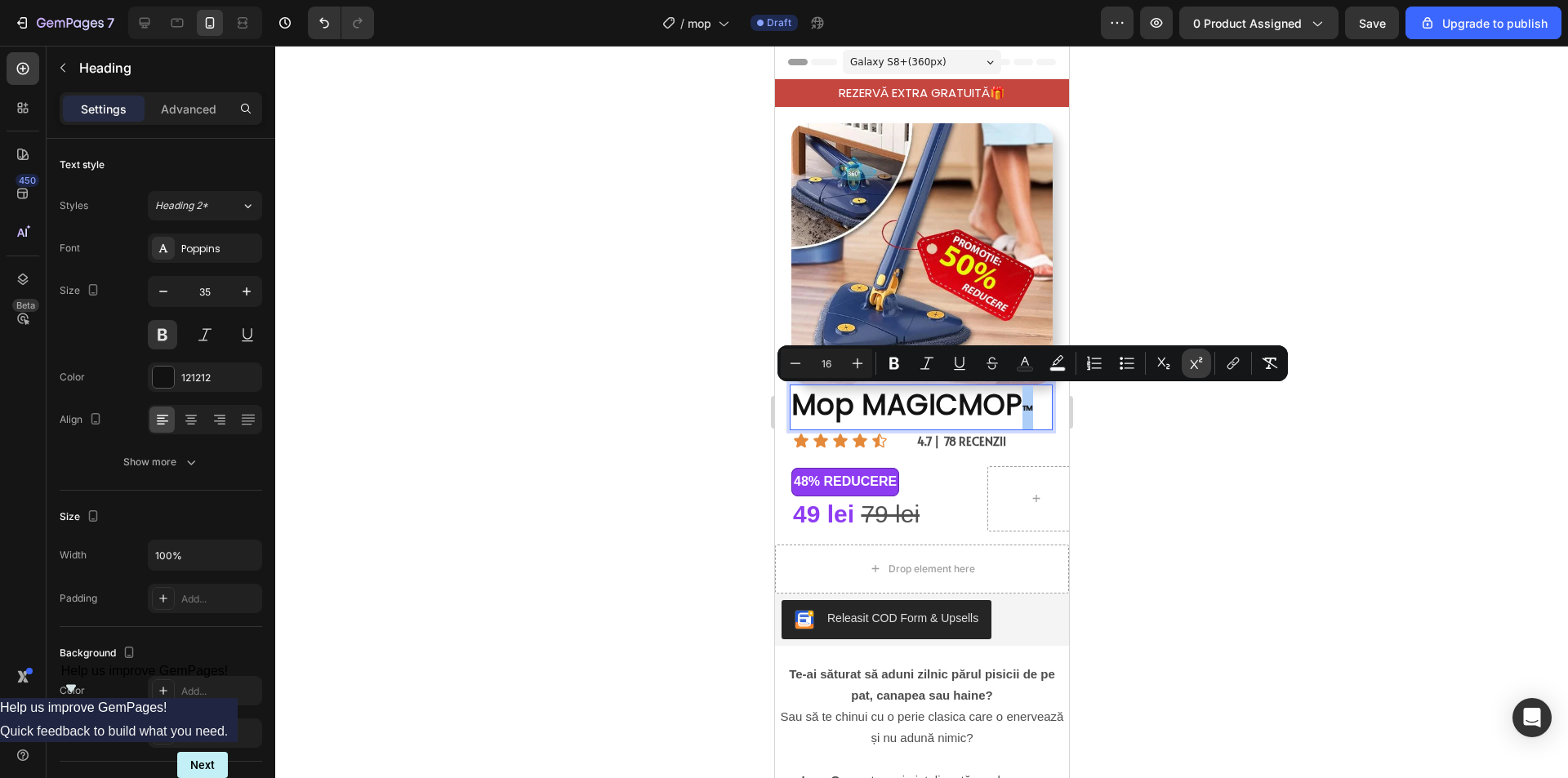
click at [1195, 360] on icon "Editor contextual toolbar" at bounding box center [1196, 363] width 16 height 16
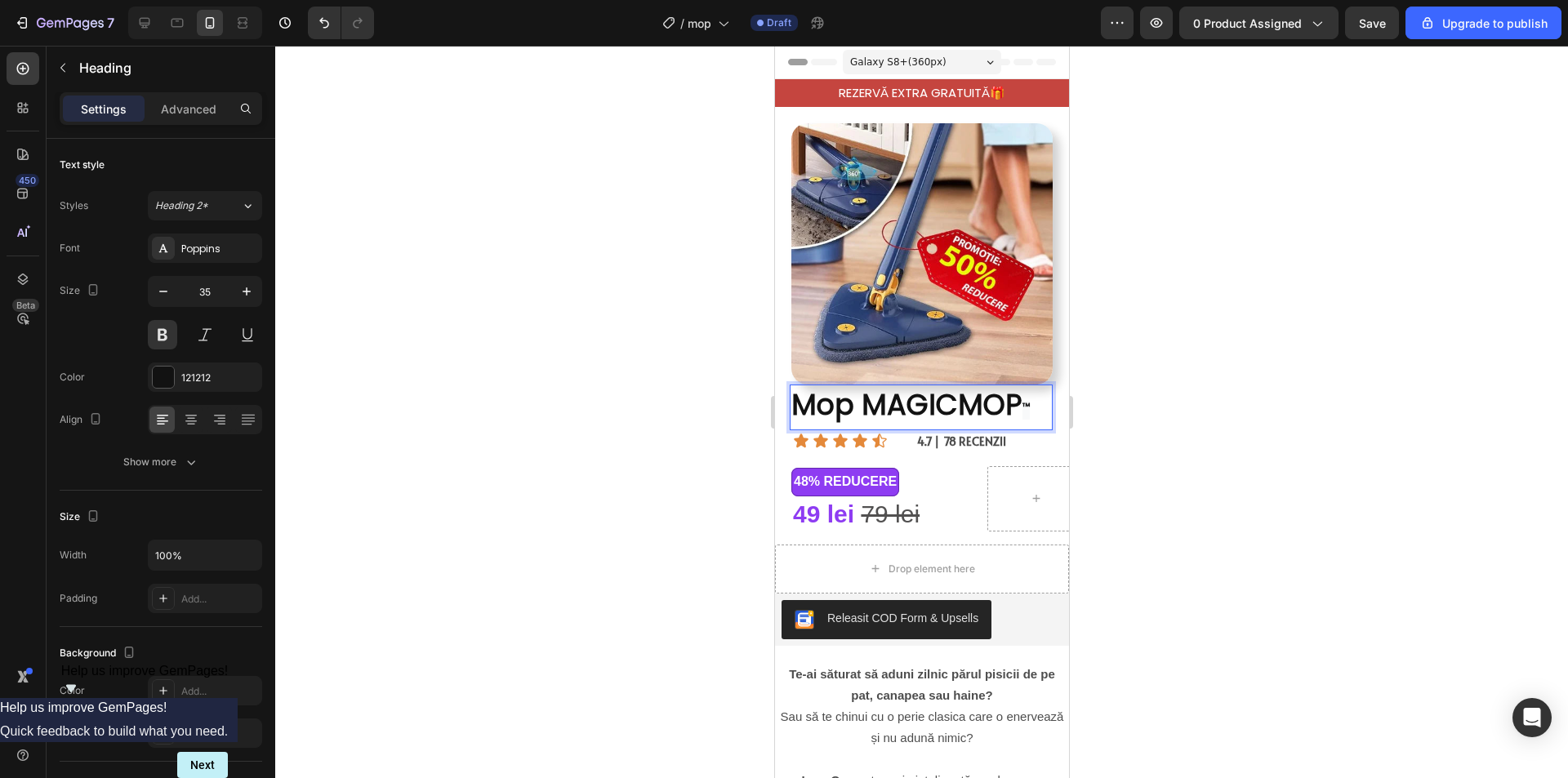
click at [903, 400] on p "Mop MAGICMOP ™" at bounding box center [920, 408] width 260 height 43
click at [1018, 393] on p "Mop MAGICMOP ™" at bounding box center [920, 408] width 260 height 43
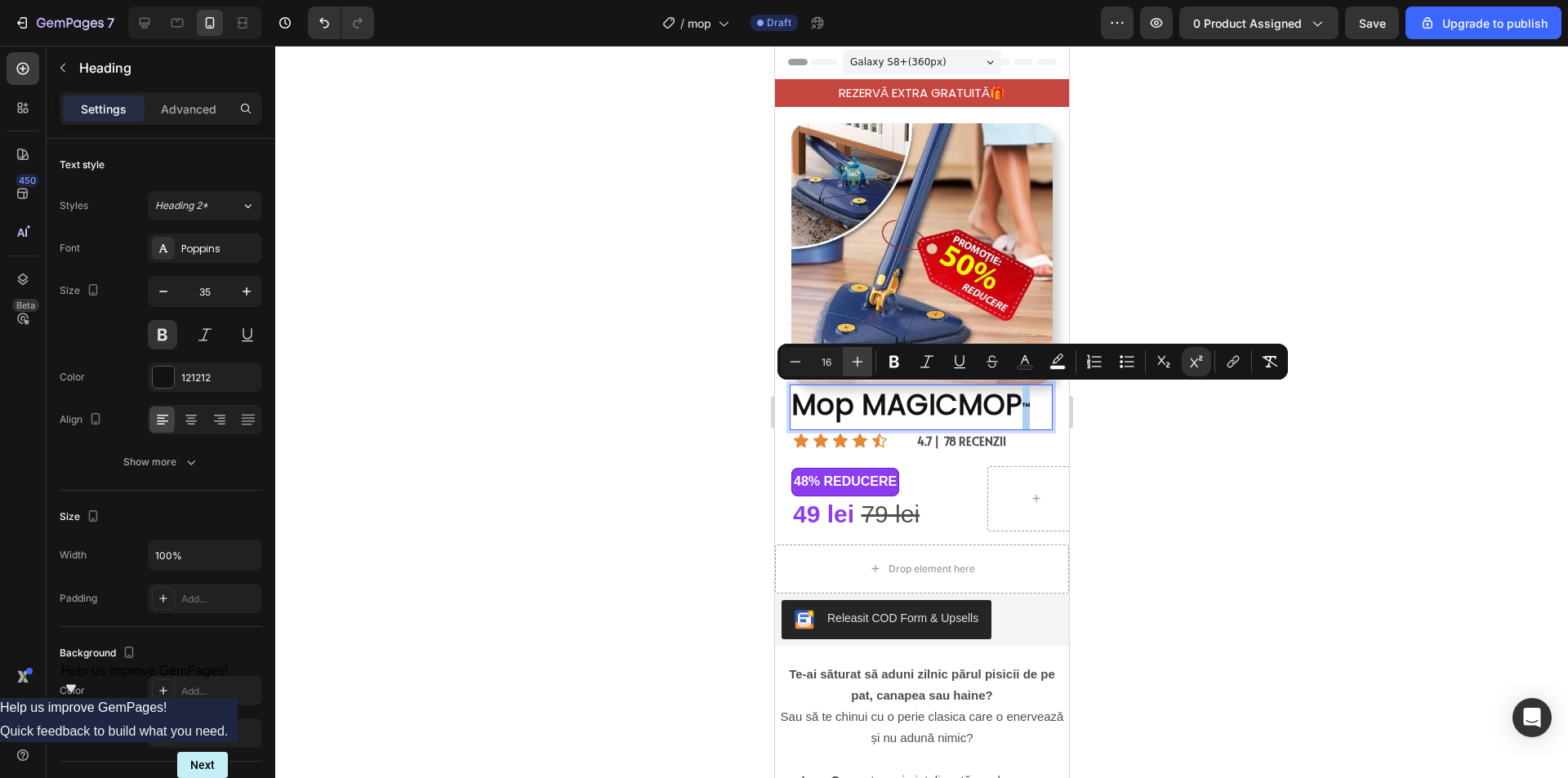
click at [857, 360] on icon "Editor contextual toolbar" at bounding box center [858, 362] width 11 height 11
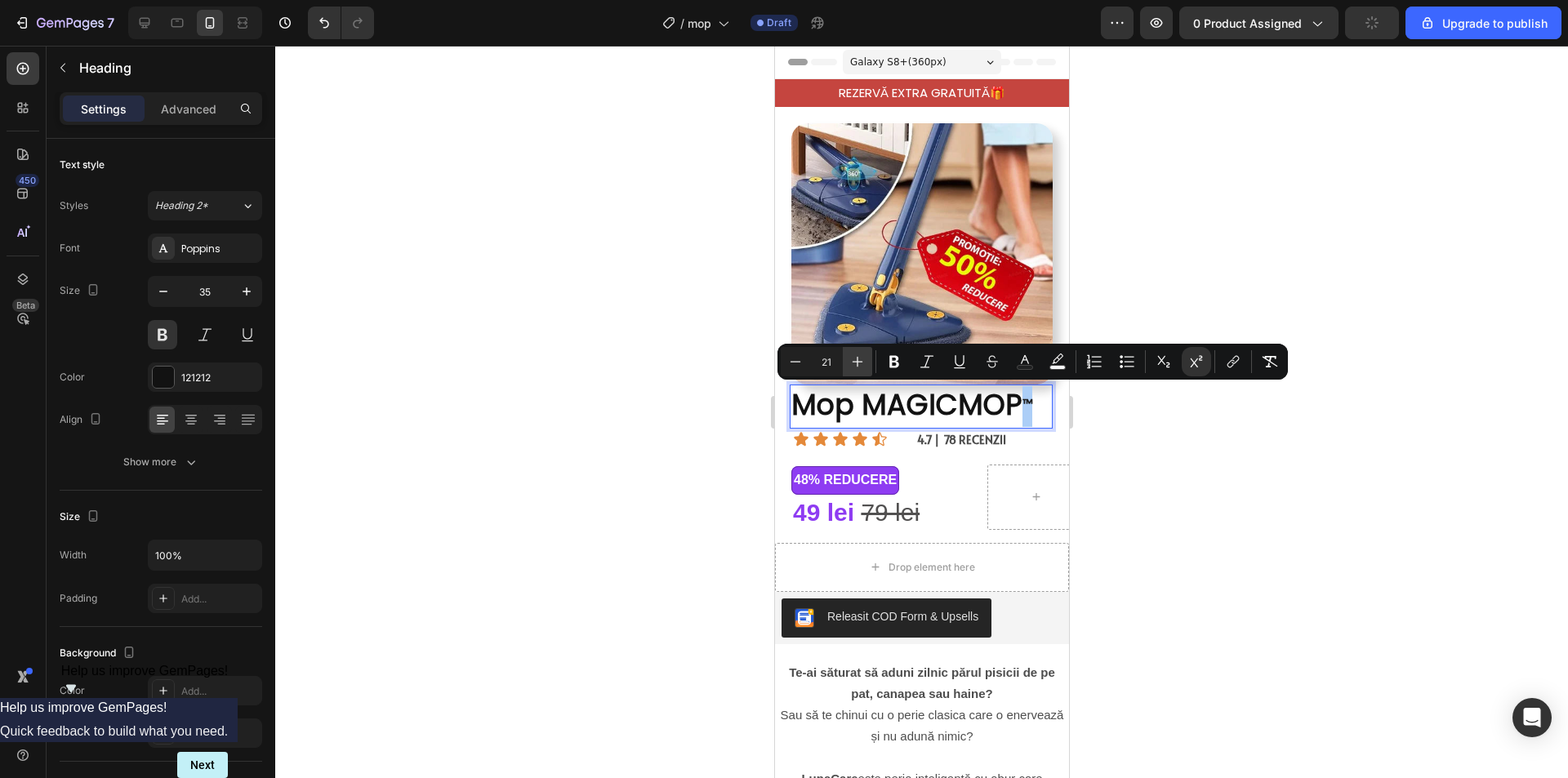
click at [856, 360] on icon "Editor contextual toolbar" at bounding box center [857, 361] width 16 height 16
click at [855, 360] on icon "Editor contextual toolbar" at bounding box center [857, 361] width 16 height 16
click at [855, 360] on icon "Editor contextual toolbar" at bounding box center [857, 361] width 16 height 16
click at [854, 359] on icon "Editor contextual toolbar" at bounding box center [857, 361] width 16 height 16
click at [854, 358] on icon "Editor contextual toolbar" at bounding box center [857, 361] width 16 height 16
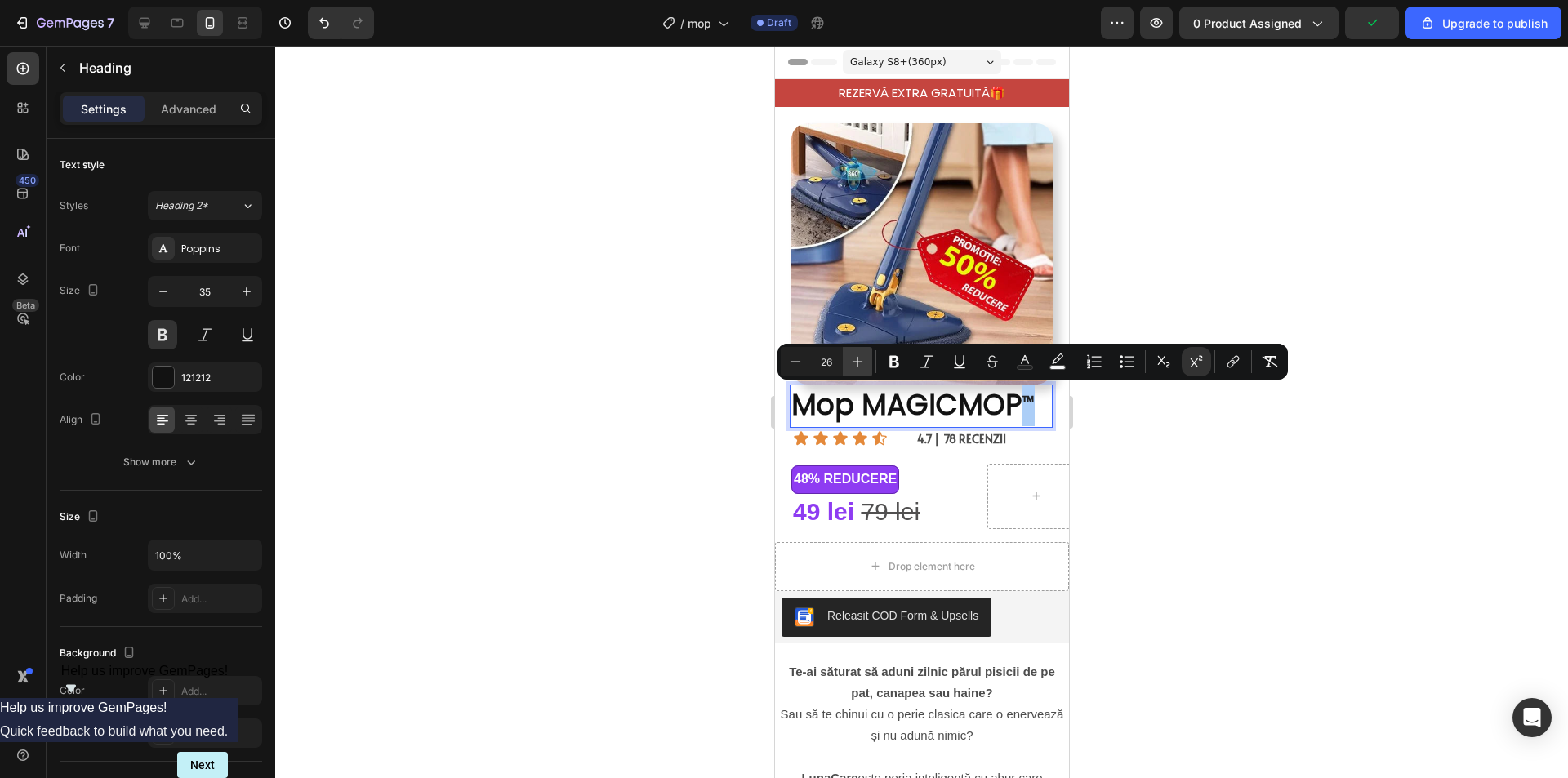
click at [854, 358] on icon "Editor contextual toolbar" at bounding box center [857, 361] width 16 height 16
click at [855, 358] on icon "Editor contextual toolbar" at bounding box center [857, 361] width 16 height 16
click at [855, 360] on icon "Editor contextual toolbar" at bounding box center [857, 361] width 16 height 16
click at [855, 359] on icon "Editor contextual toolbar" at bounding box center [857, 361] width 16 height 16
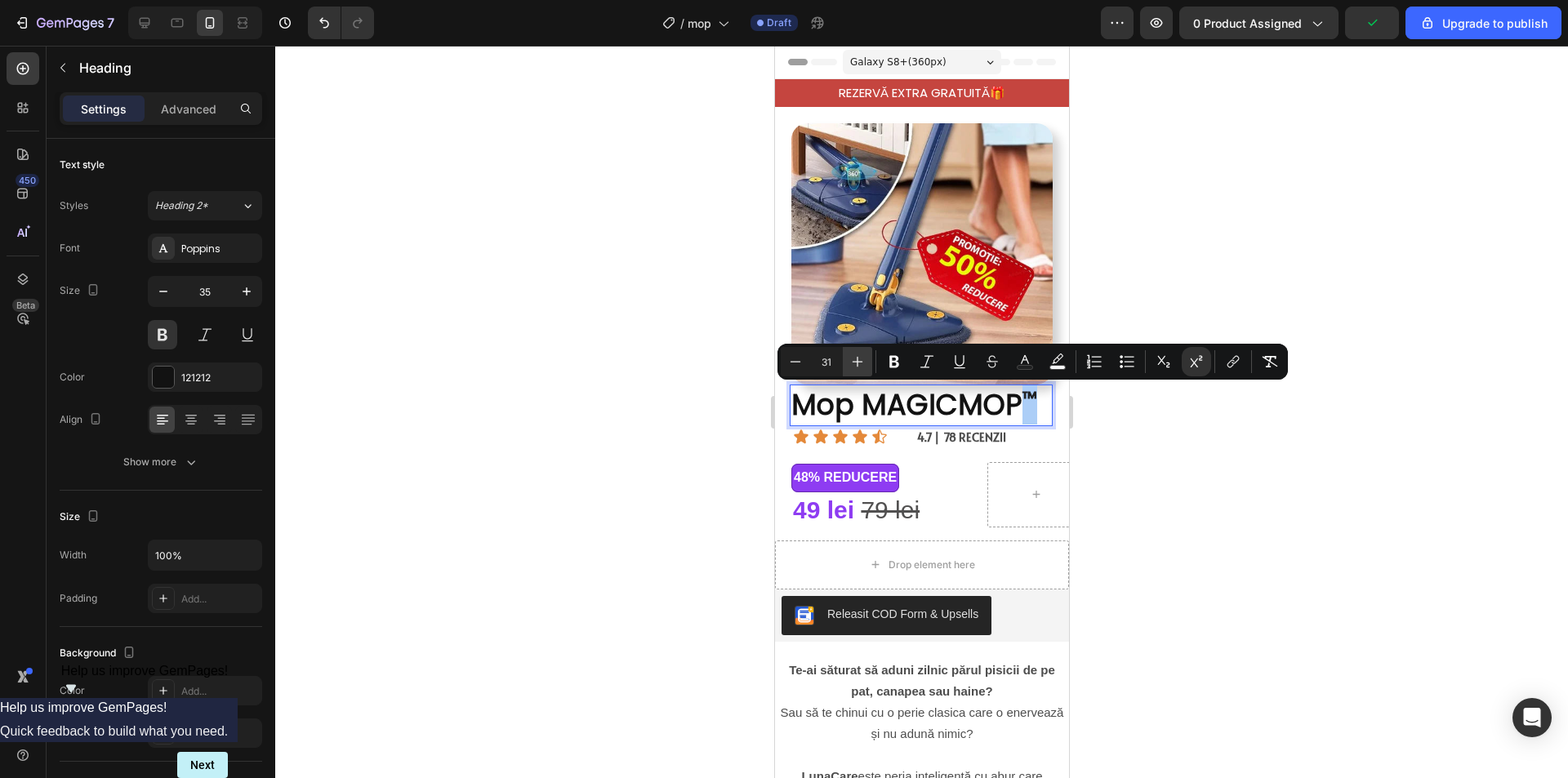
click at [854, 359] on icon "Editor contextual toolbar" at bounding box center [857, 361] width 16 height 16
click at [854, 358] on icon "Editor contextual toolbar" at bounding box center [857, 361] width 16 height 16
type input "35"
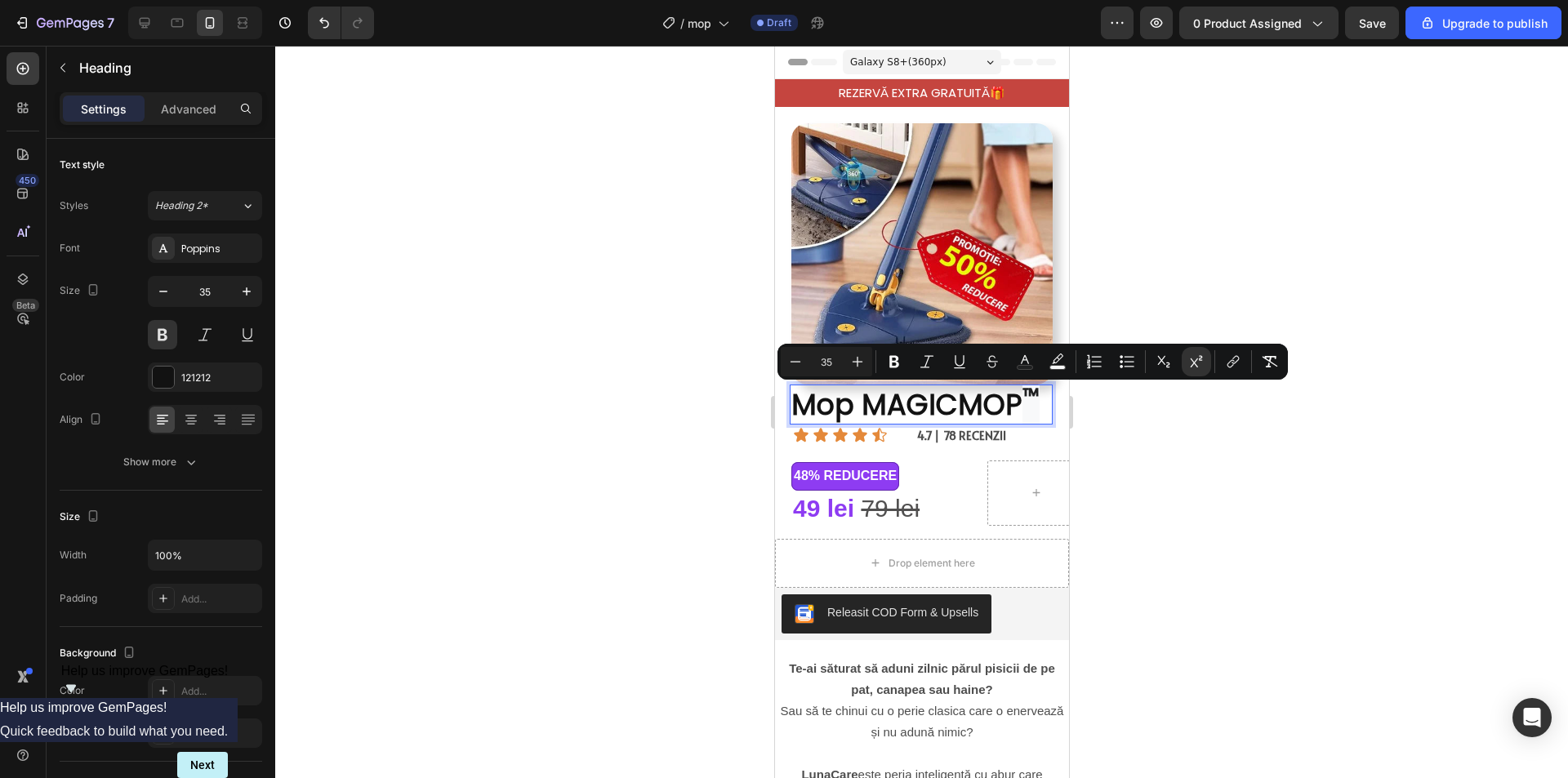
drag, startPoint x: 1408, startPoint y: 291, endPoint x: 1390, endPoint y: 309, distance: 25.5
click at [1407, 291] on div at bounding box center [921, 411] width 1292 height 732
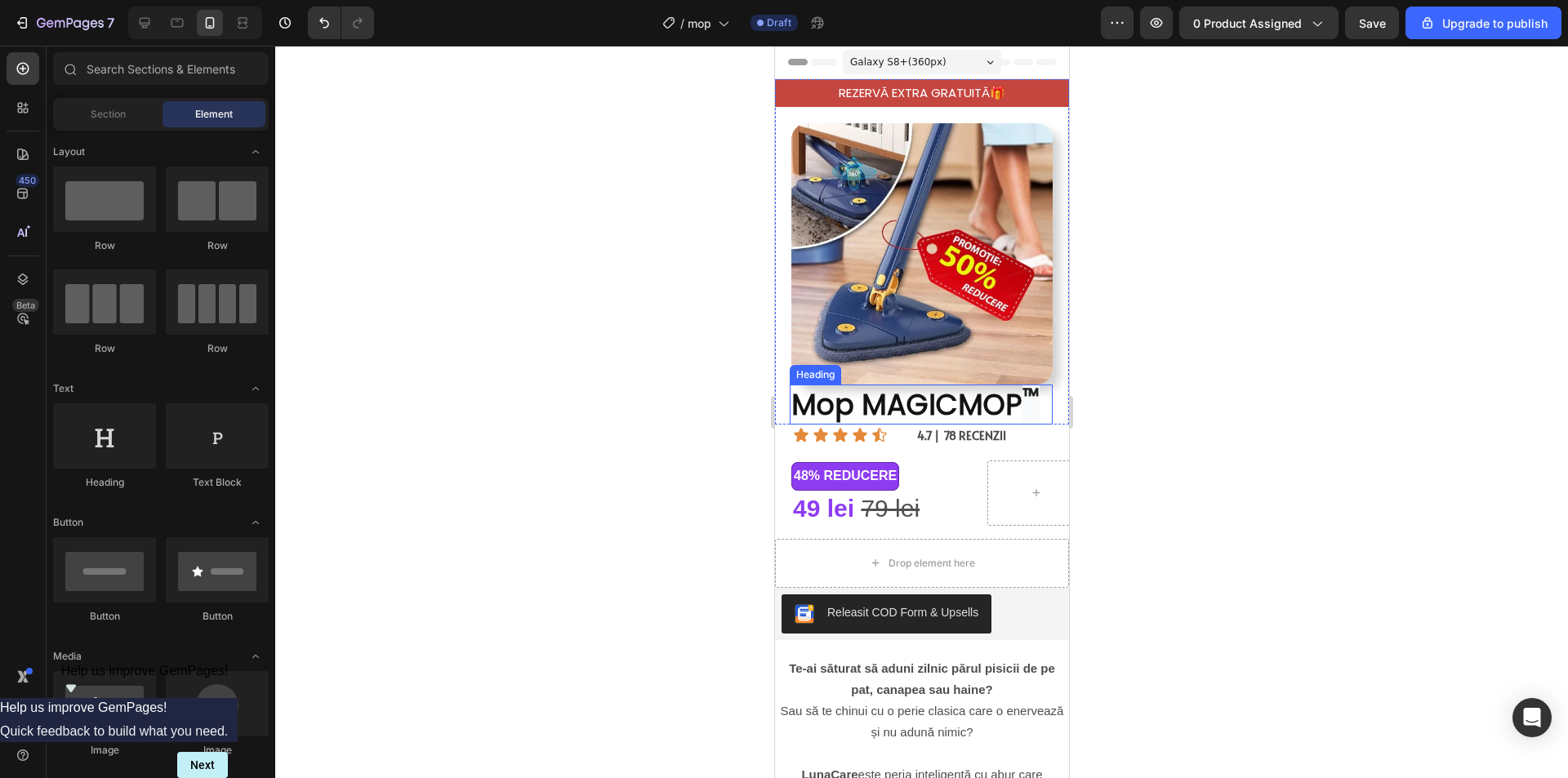
click at [1031, 381] on sup "™" at bounding box center [1030, 395] width 17 height 31
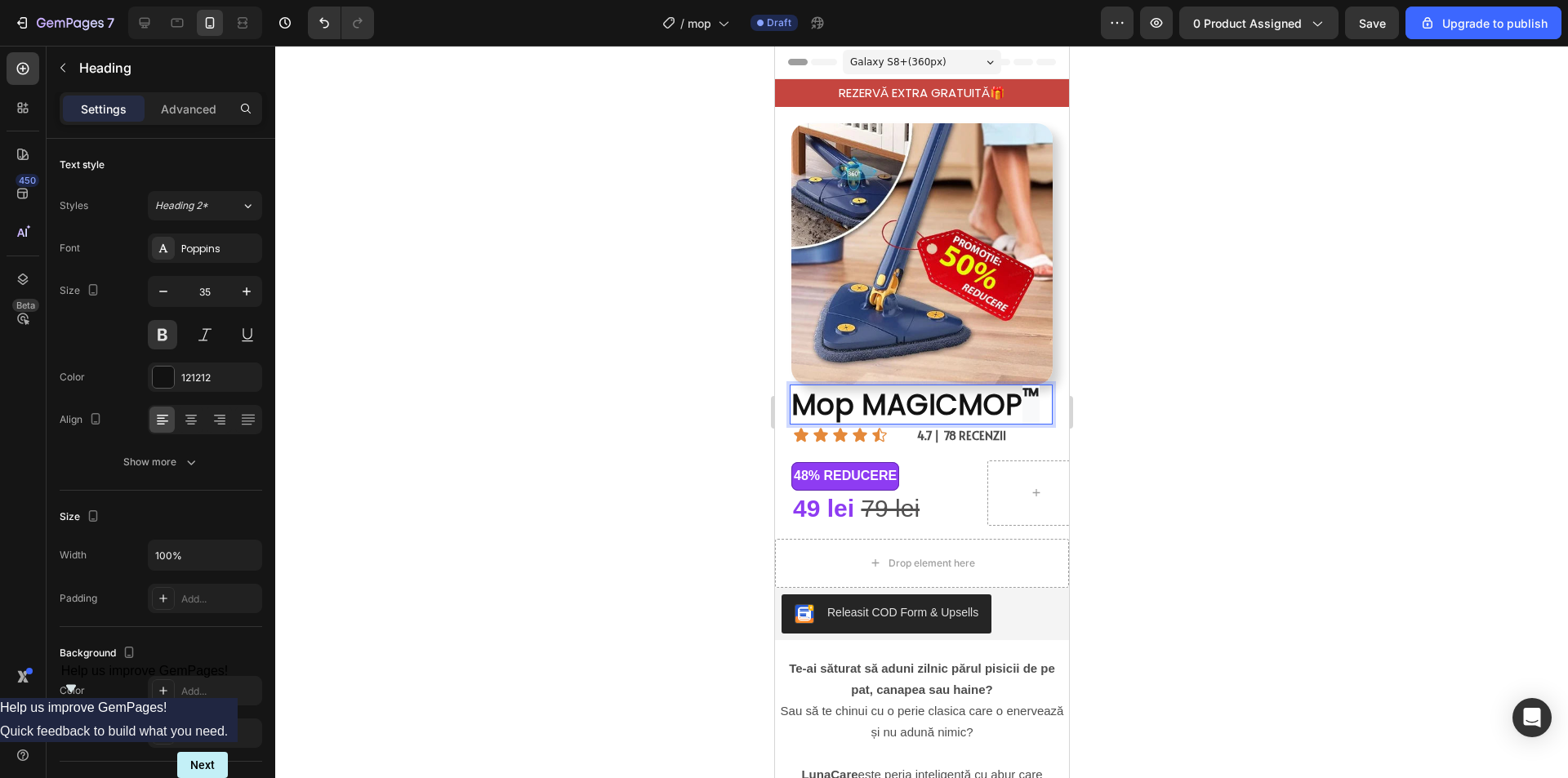
click at [1023, 380] on sup "™" at bounding box center [1030, 395] width 17 height 31
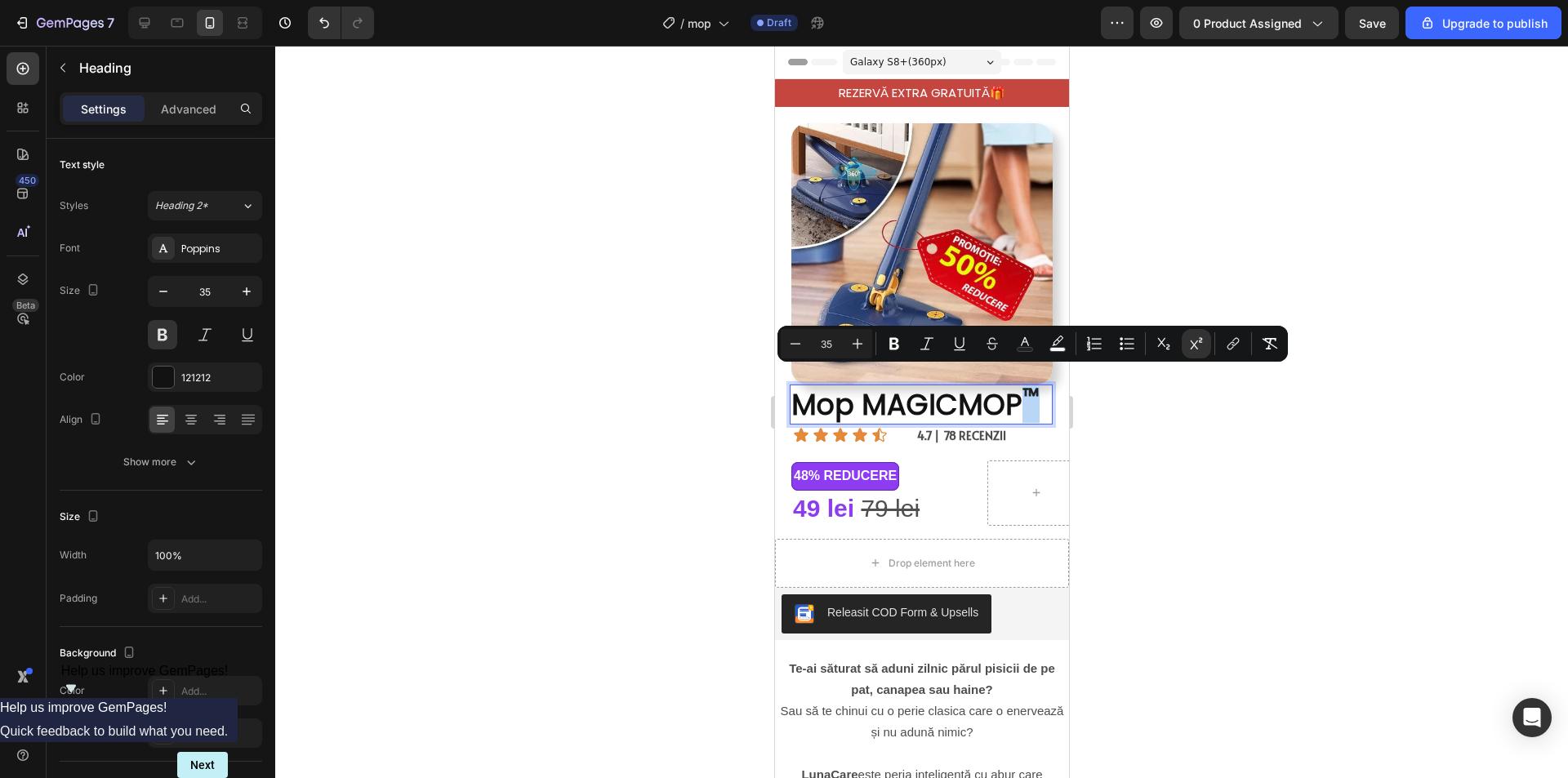
drag, startPoint x: 1022, startPoint y: 380, endPoint x: 1032, endPoint y: 385, distance: 11.2
click at [1032, 385] on sup "™" at bounding box center [1030, 395] width 17 height 31
click at [1200, 424] on div at bounding box center [921, 411] width 1292 height 732
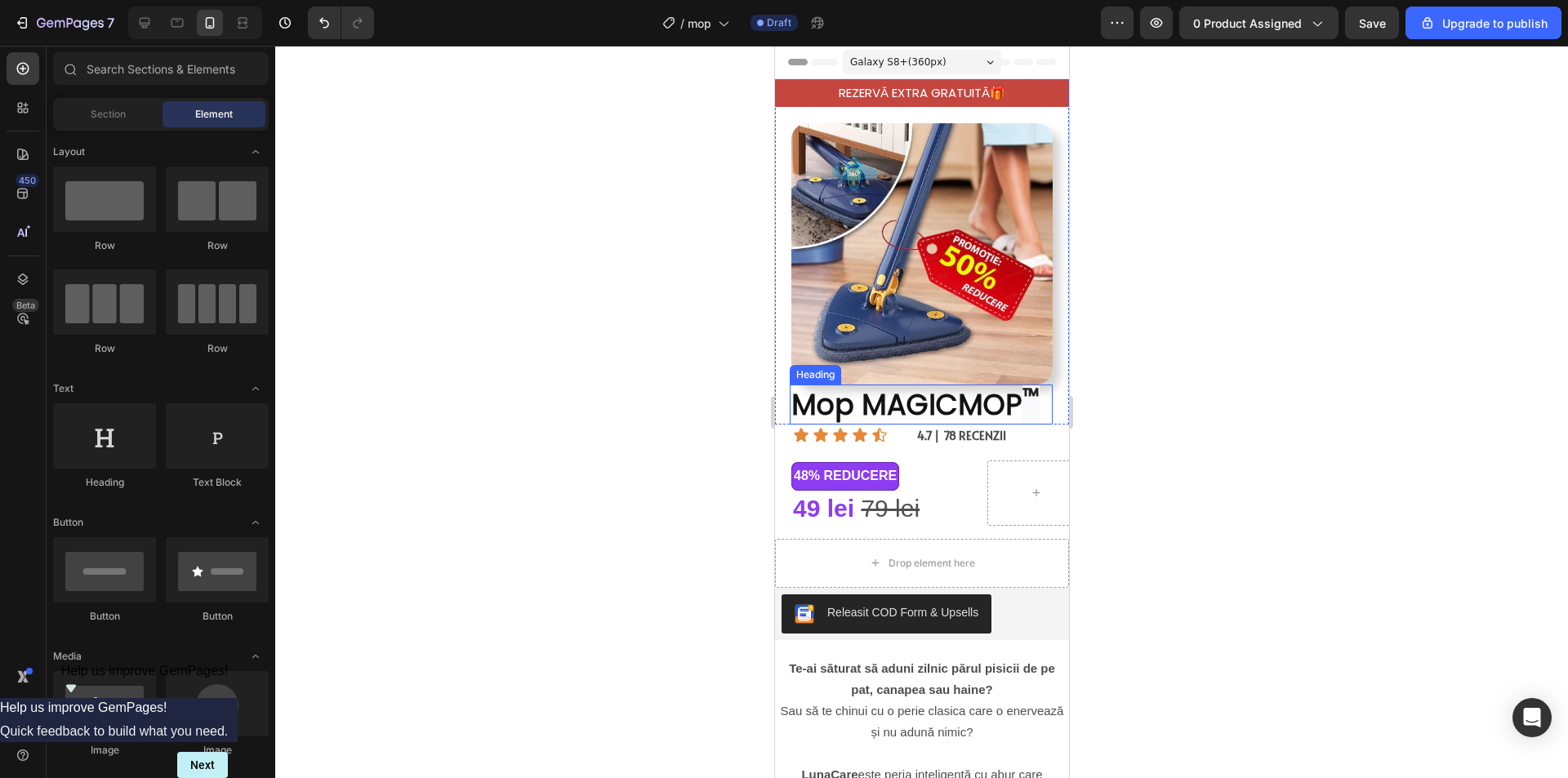
click at [1023, 380] on sup "™" at bounding box center [1030, 395] width 17 height 31
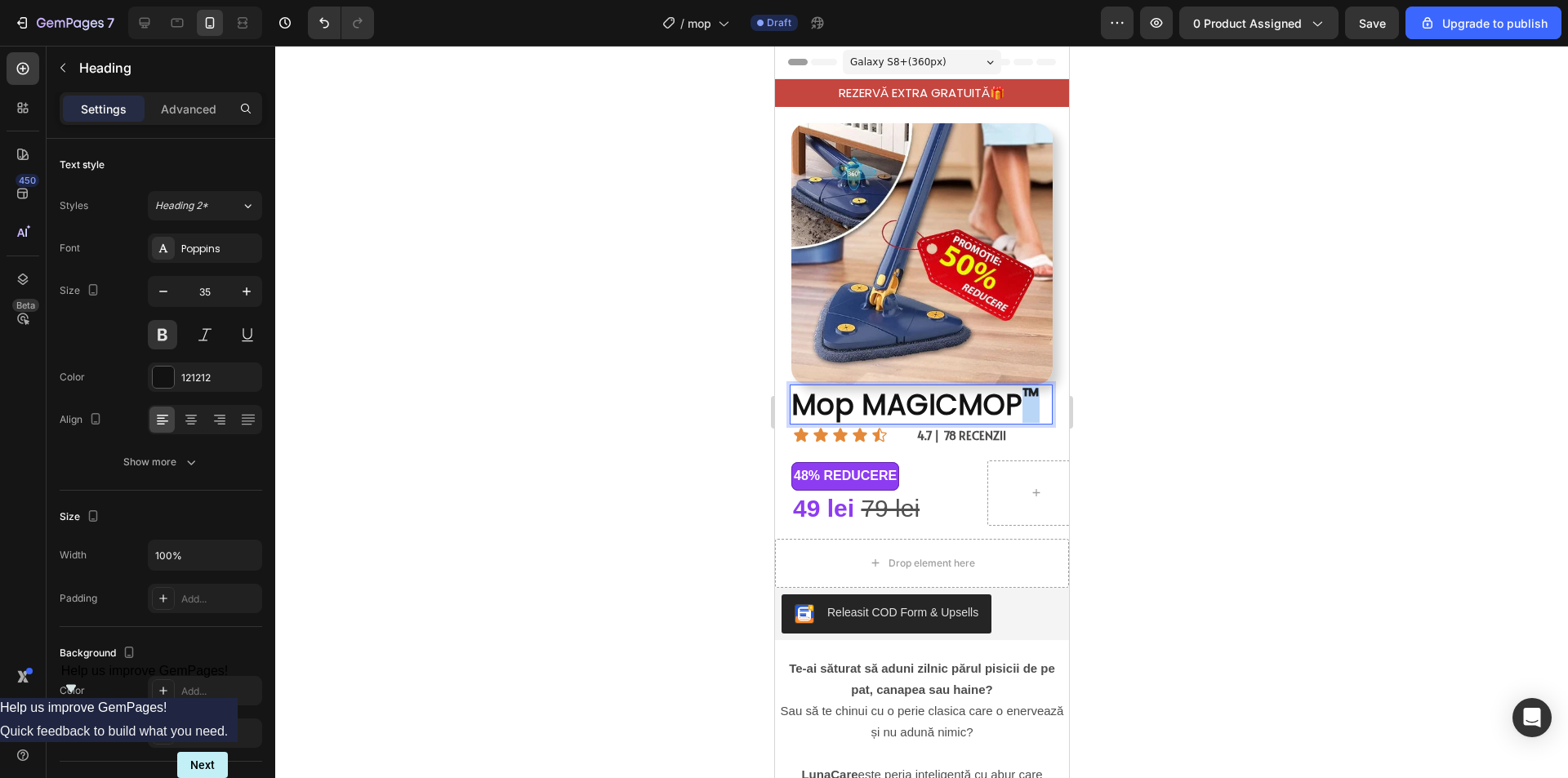
drag, startPoint x: 1021, startPoint y: 379, endPoint x: 1032, endPoint y: 384, distance: 12.1
click at [1032, 384] on sup "™" at bounding box center [1030, 395] width 17 height 31
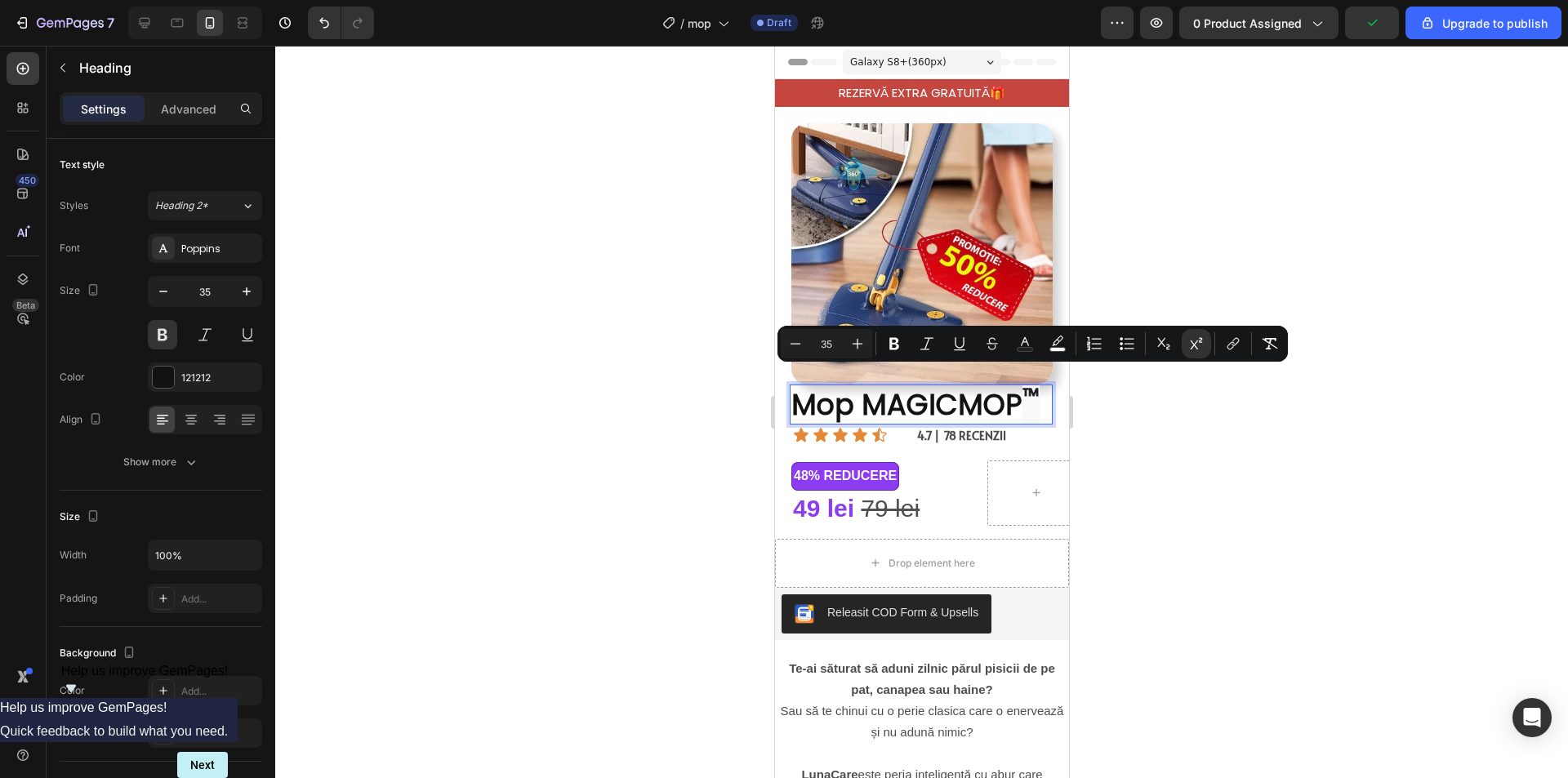
click at [926, 386] on p "Mop MAGICMOP ™" at bounding box center [920, 405] width 260 height 38
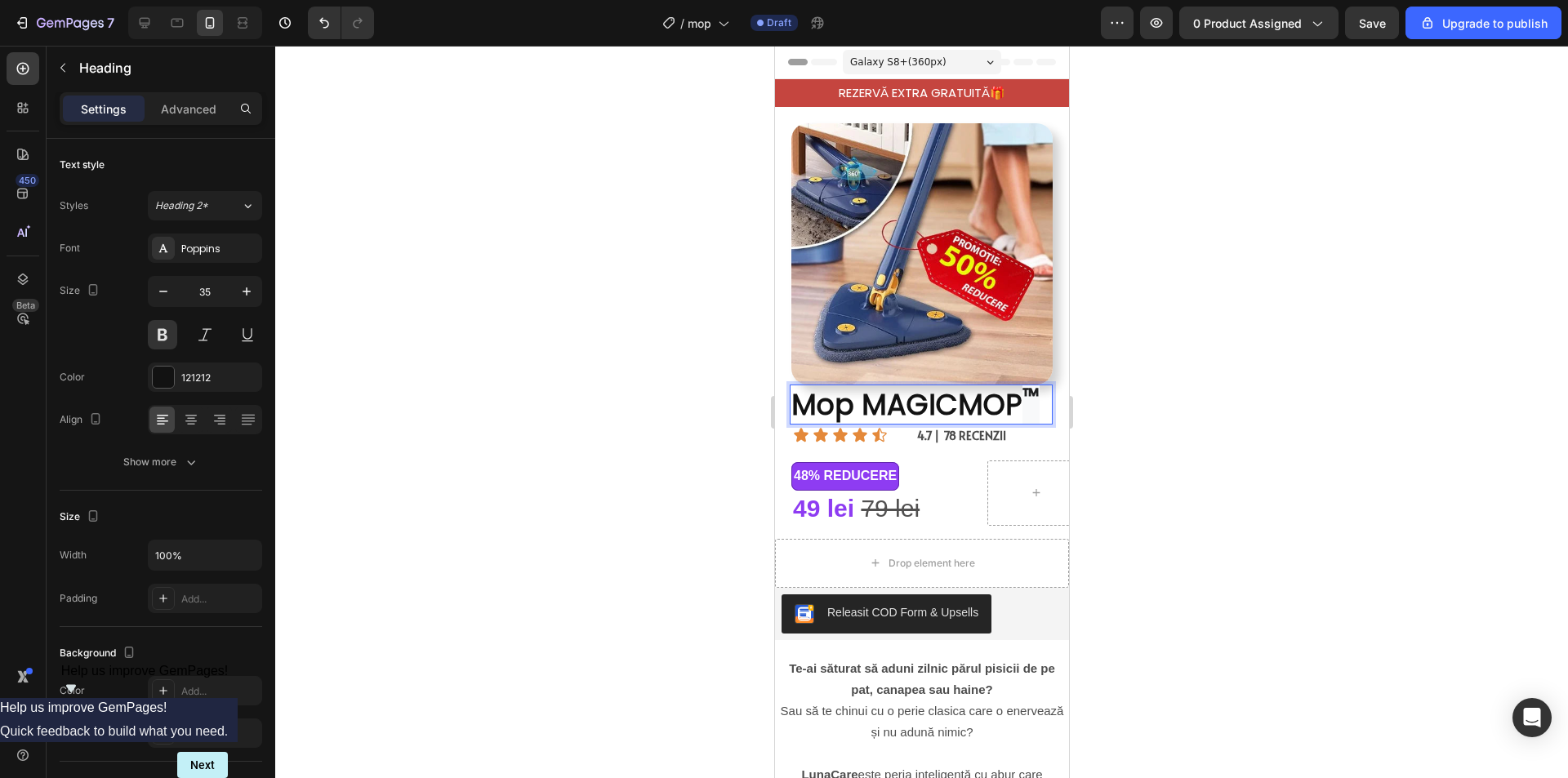
click at [1199, 364] on div at bounding box center [921, 411] width 1292 height 732
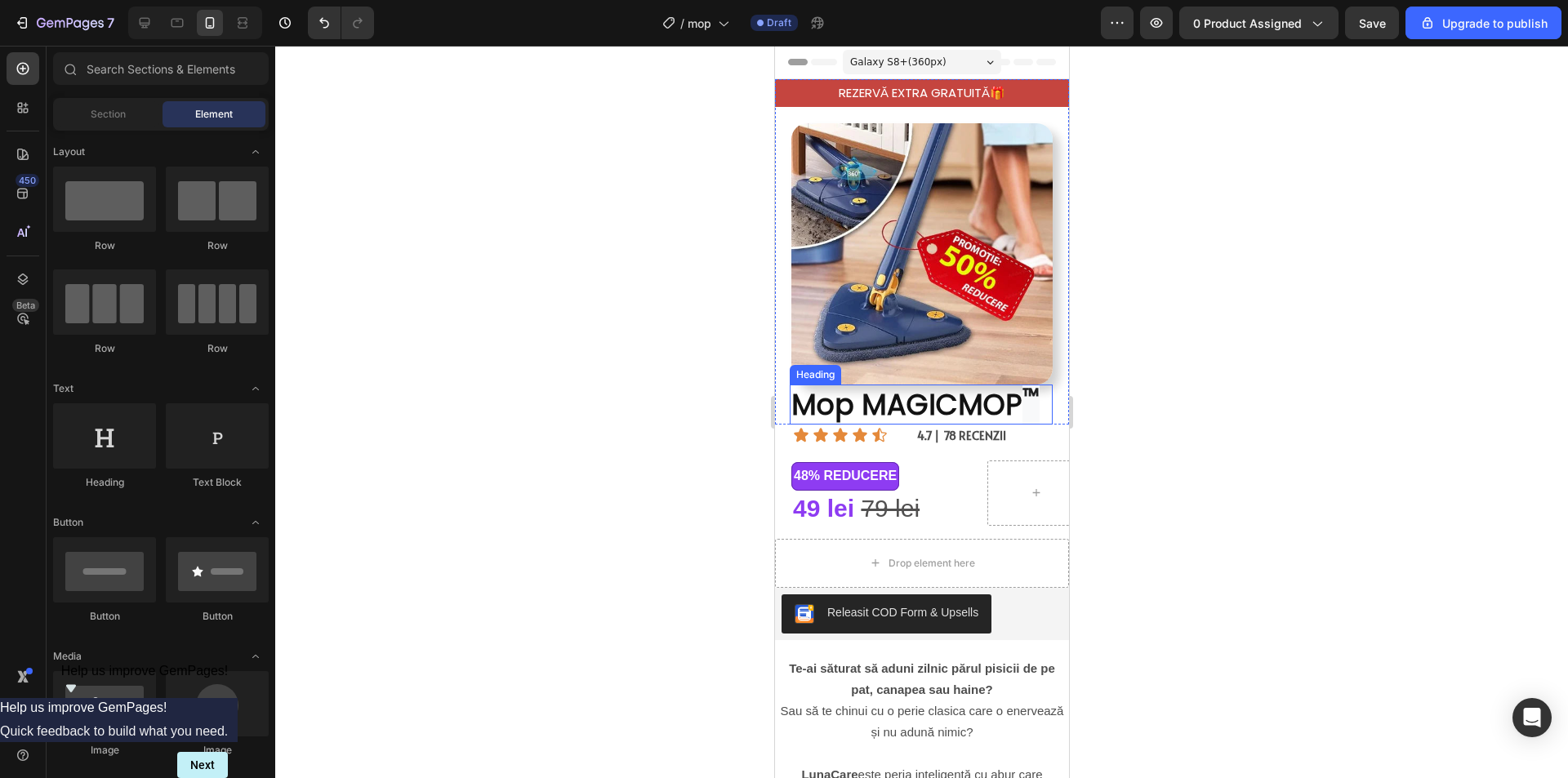
click at [869, 386] on p "Mop MAGICMOP ™" at bounding box center [920, 405] width 260 height 38
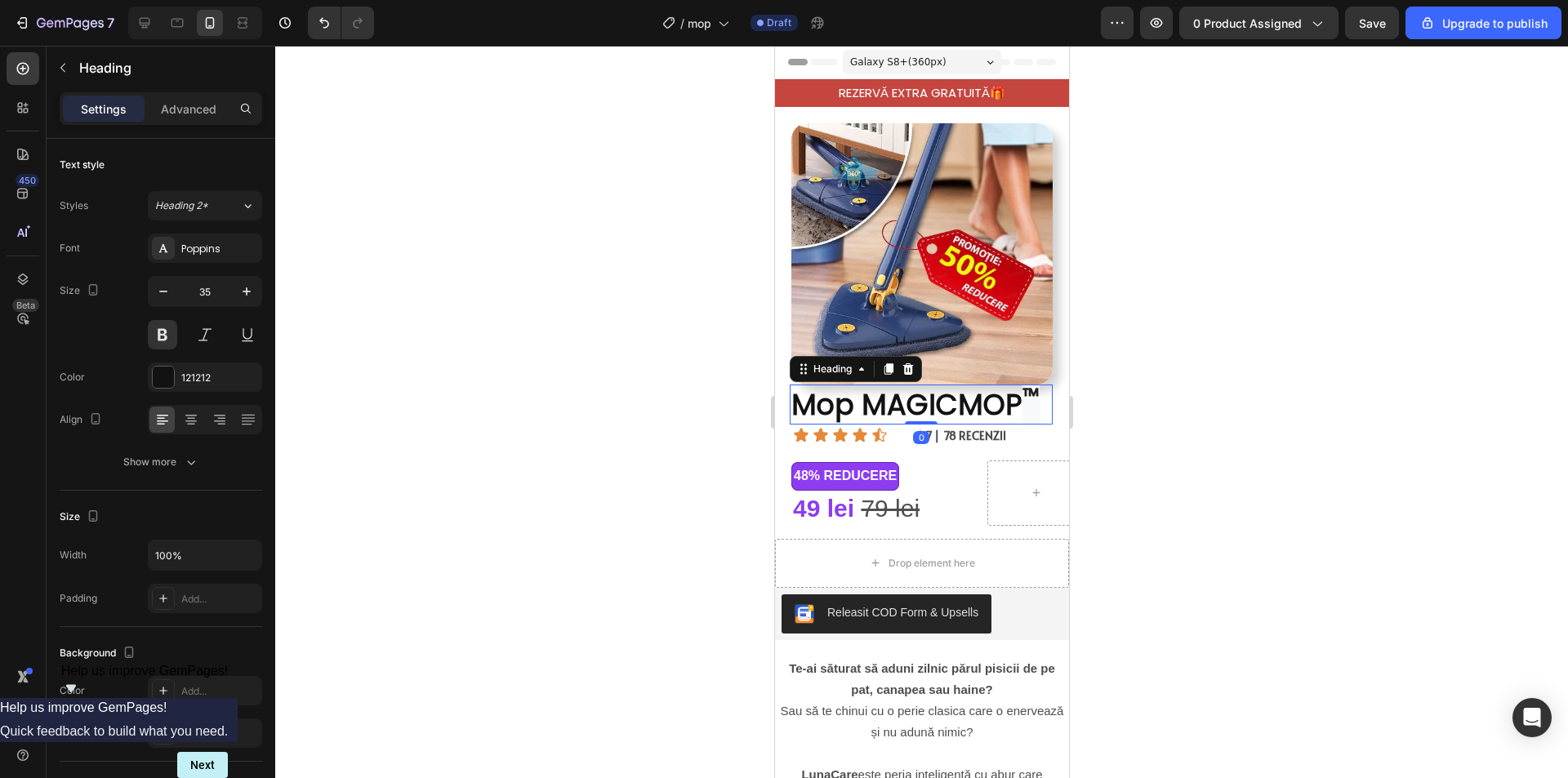
click at [1176, 309] on div at bounding box center [921, 411] width 1292 height 732
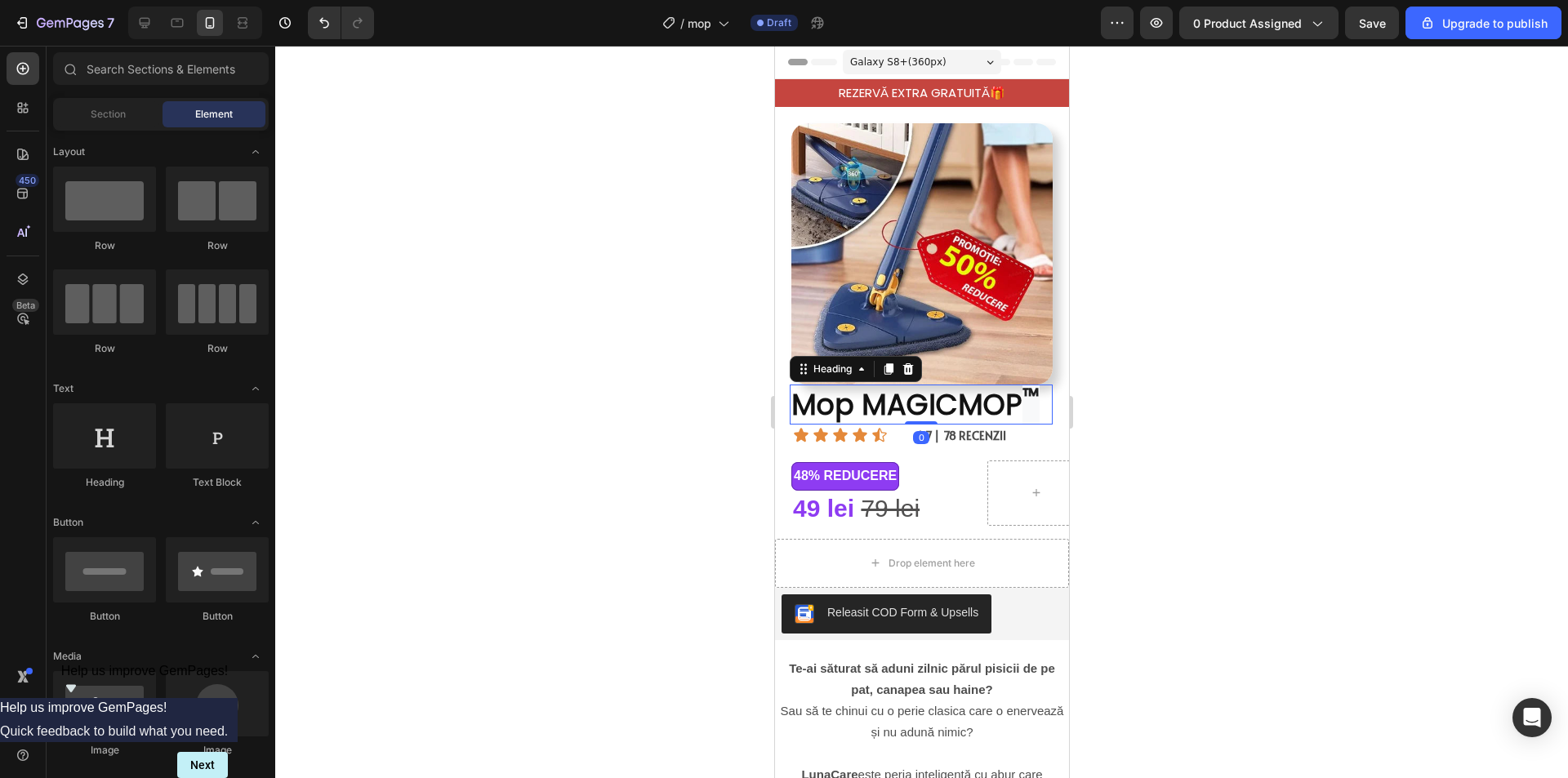
click at [934, 297] on img at bounding box center [921, 253] width 261 height 261
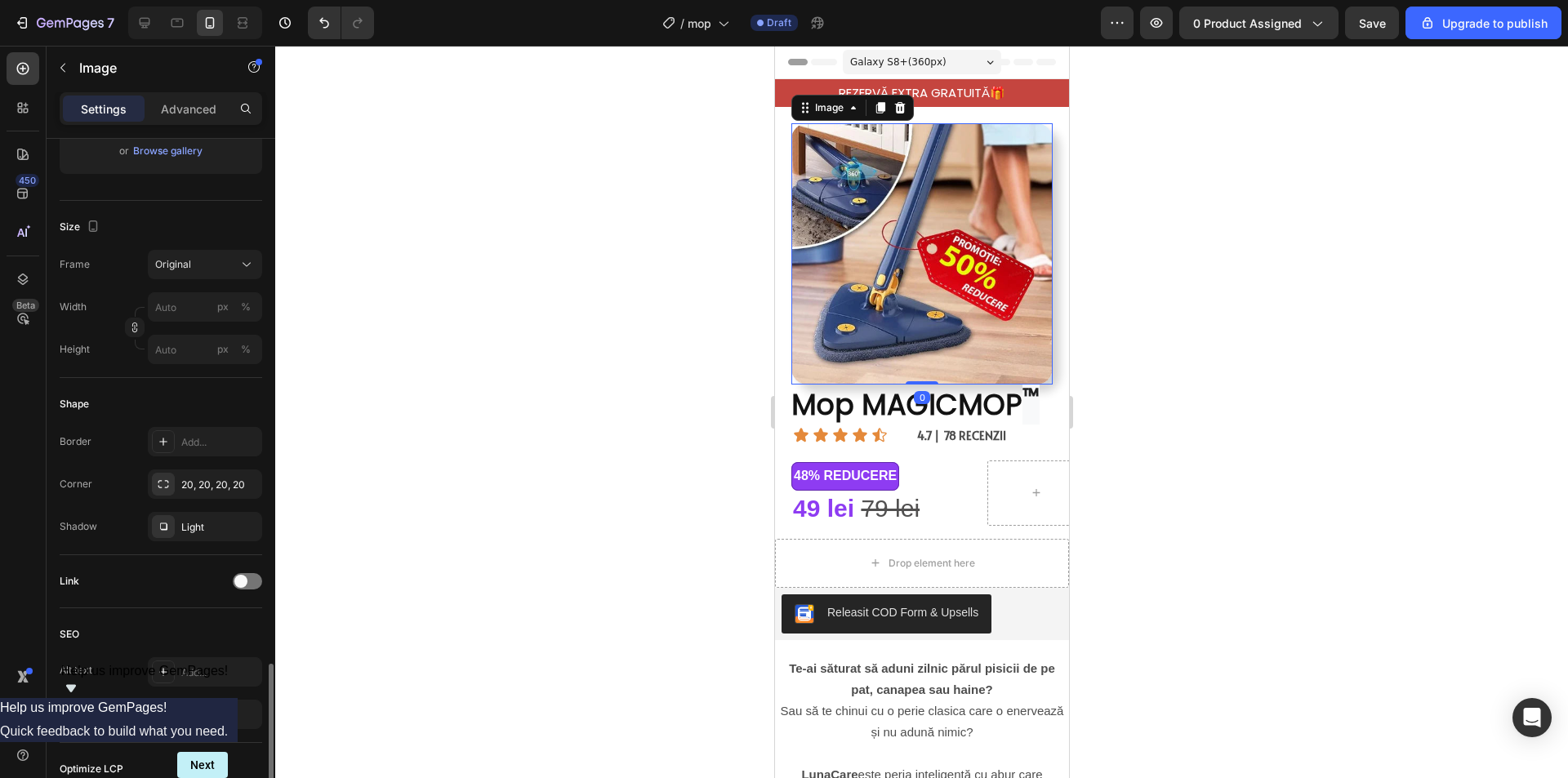
scroll to position [547, 0]
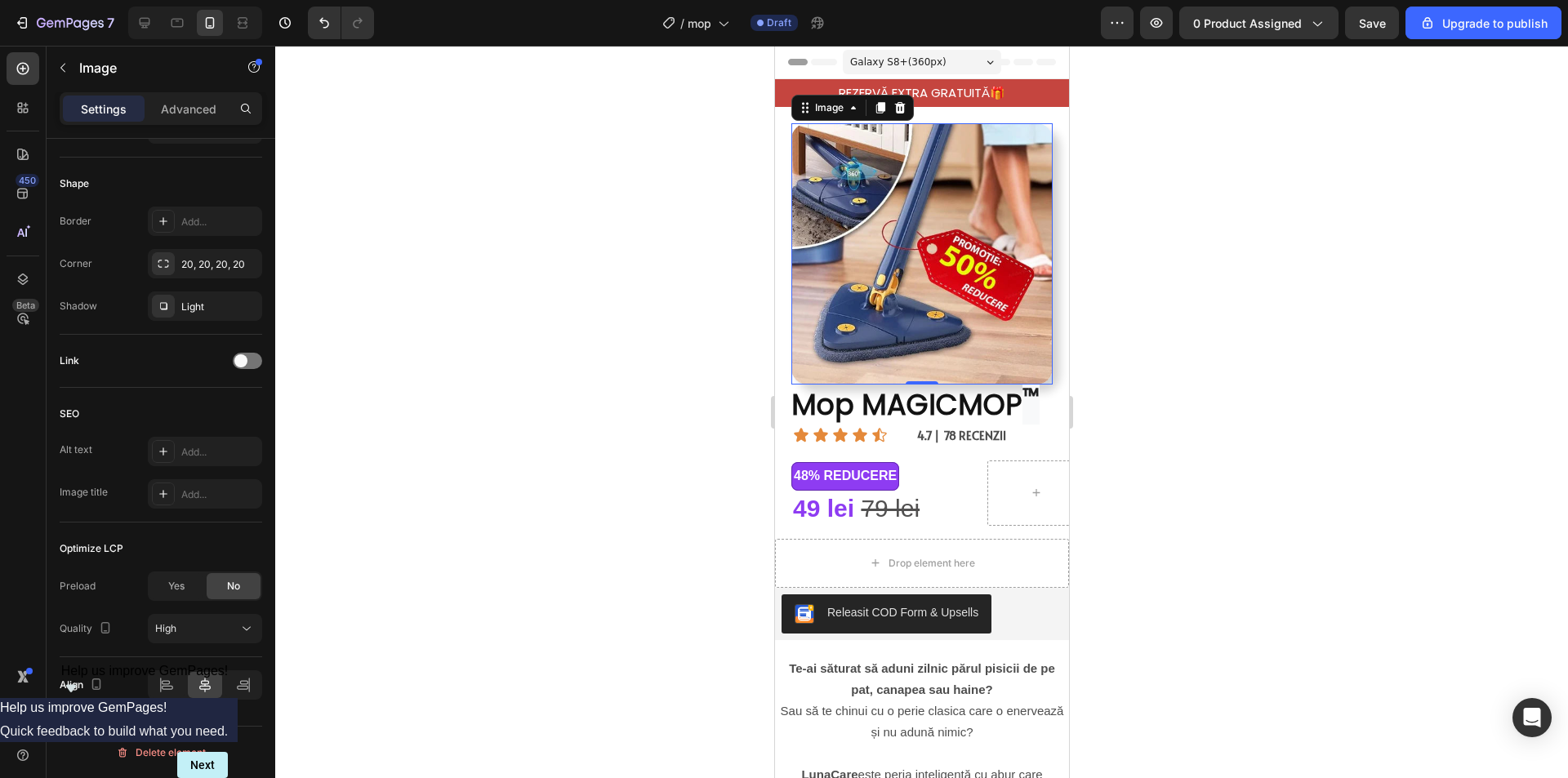
click at [884, 370] on img at bounding box center [921, 253] width 261 height 261
click at [873, 386] on p "Mop MAGICMOP ™" at bounding box center [920, 405] width 260 height 38
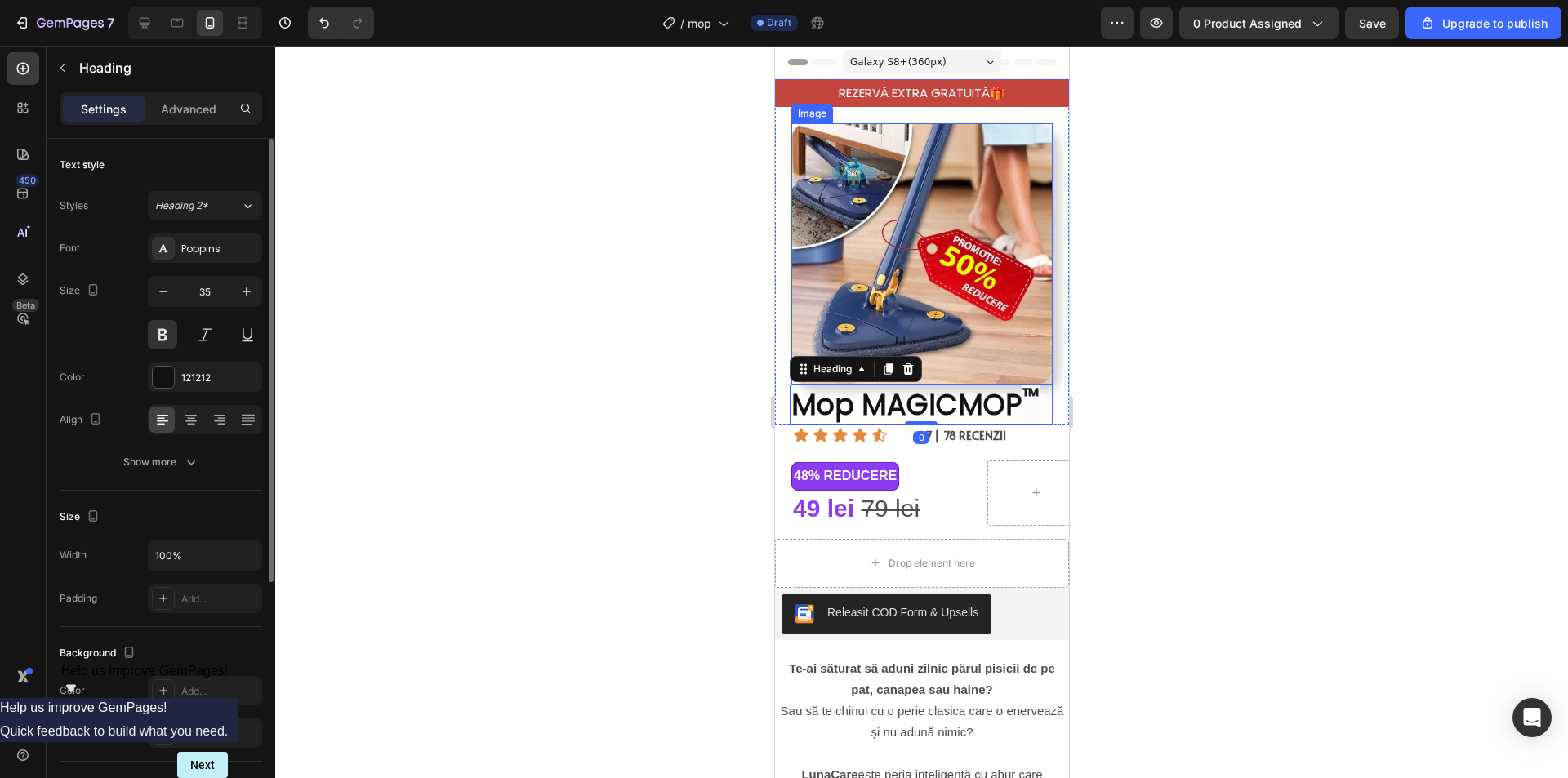
click at [939, 356] on img at bounding box center [921, 253] width 261 height 261
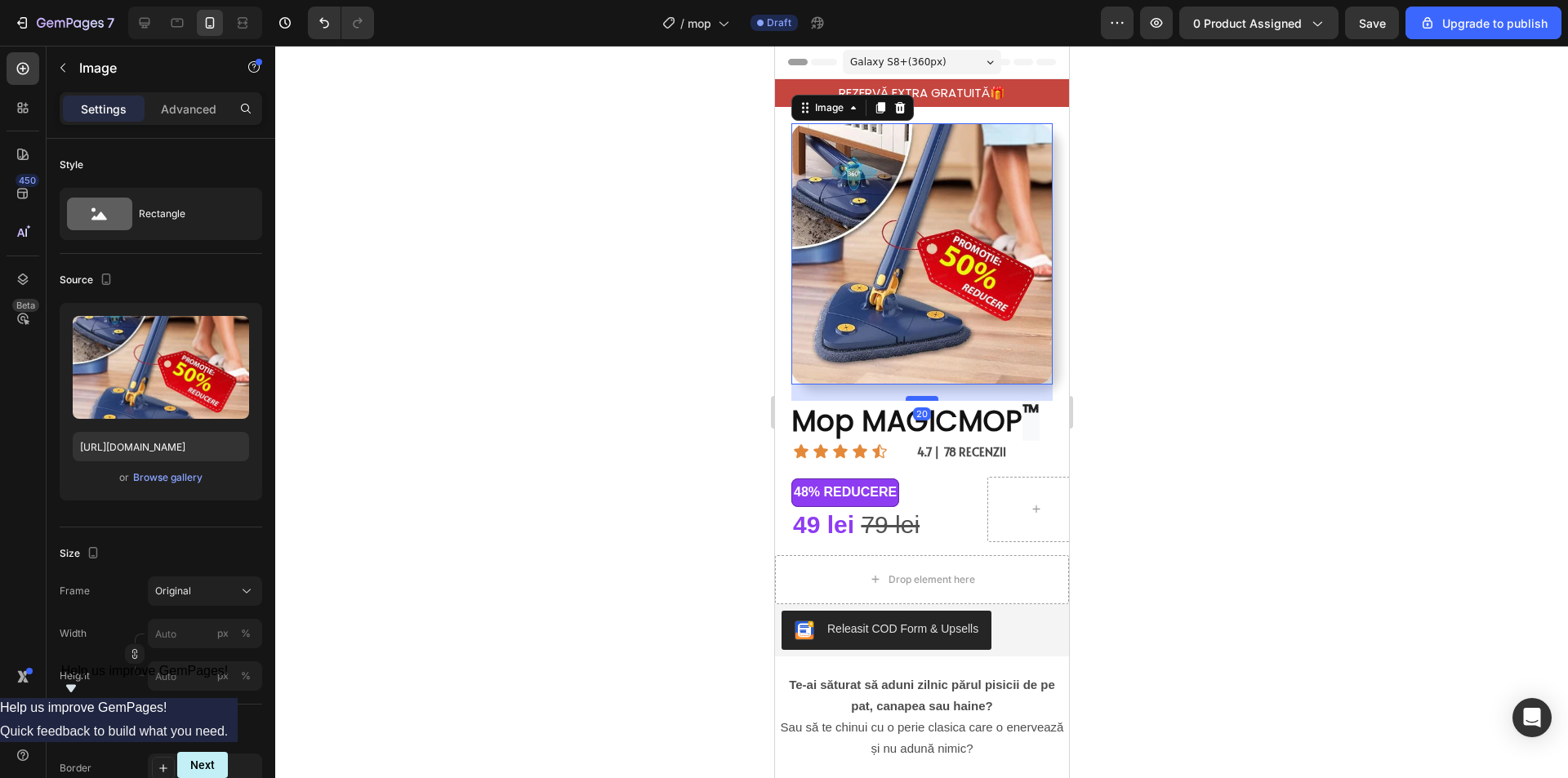
drag, startPoint x: 922, startPoint y: 370, endPoint x: 925, endPoint y: 386, distance: 16.3
click at [925, 396] on div at bounding box center [921, 398] width 32 height 4
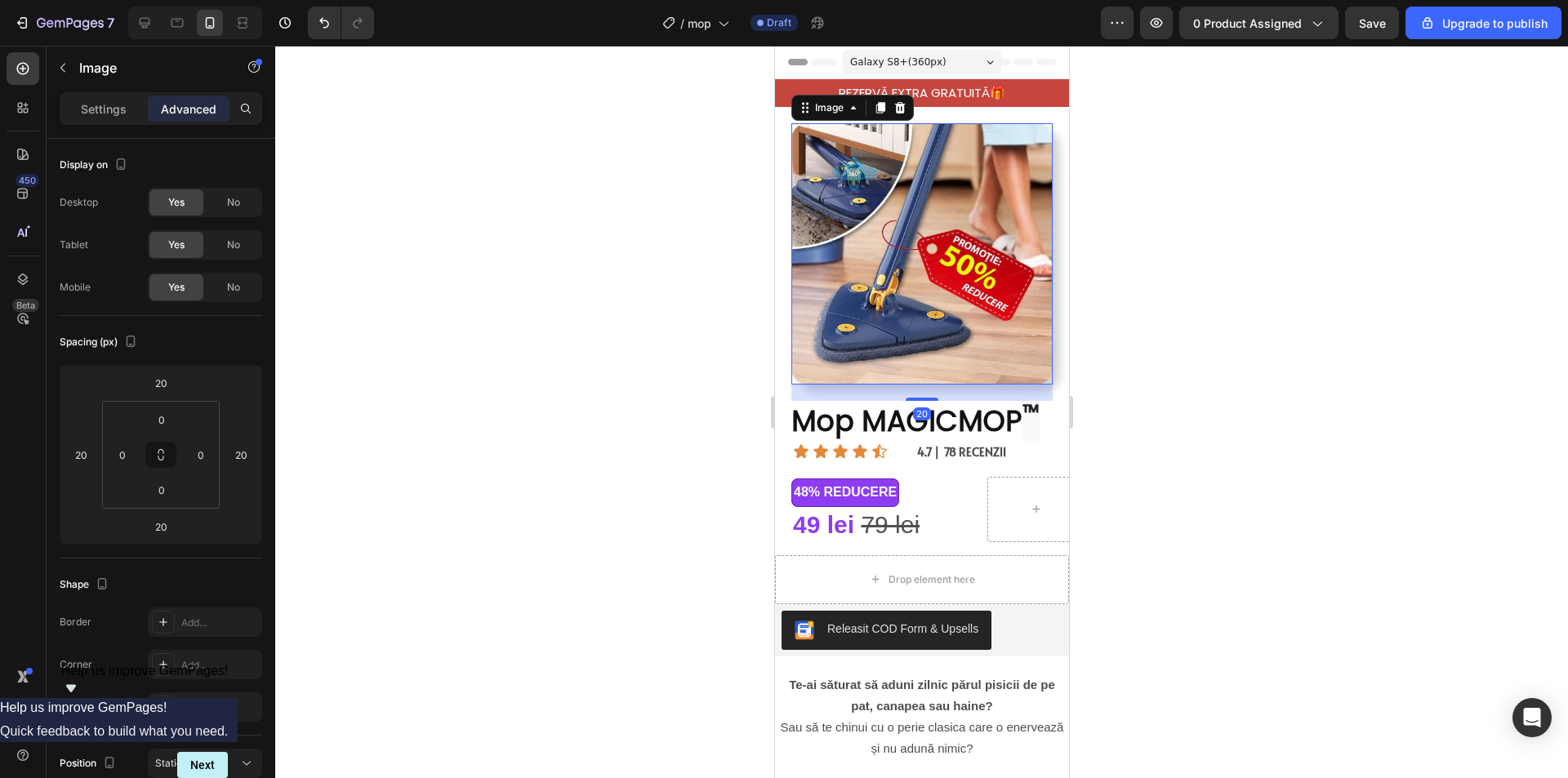
click at [1202, 372] on div at bounding box center [921, 411] width 1292 height 732
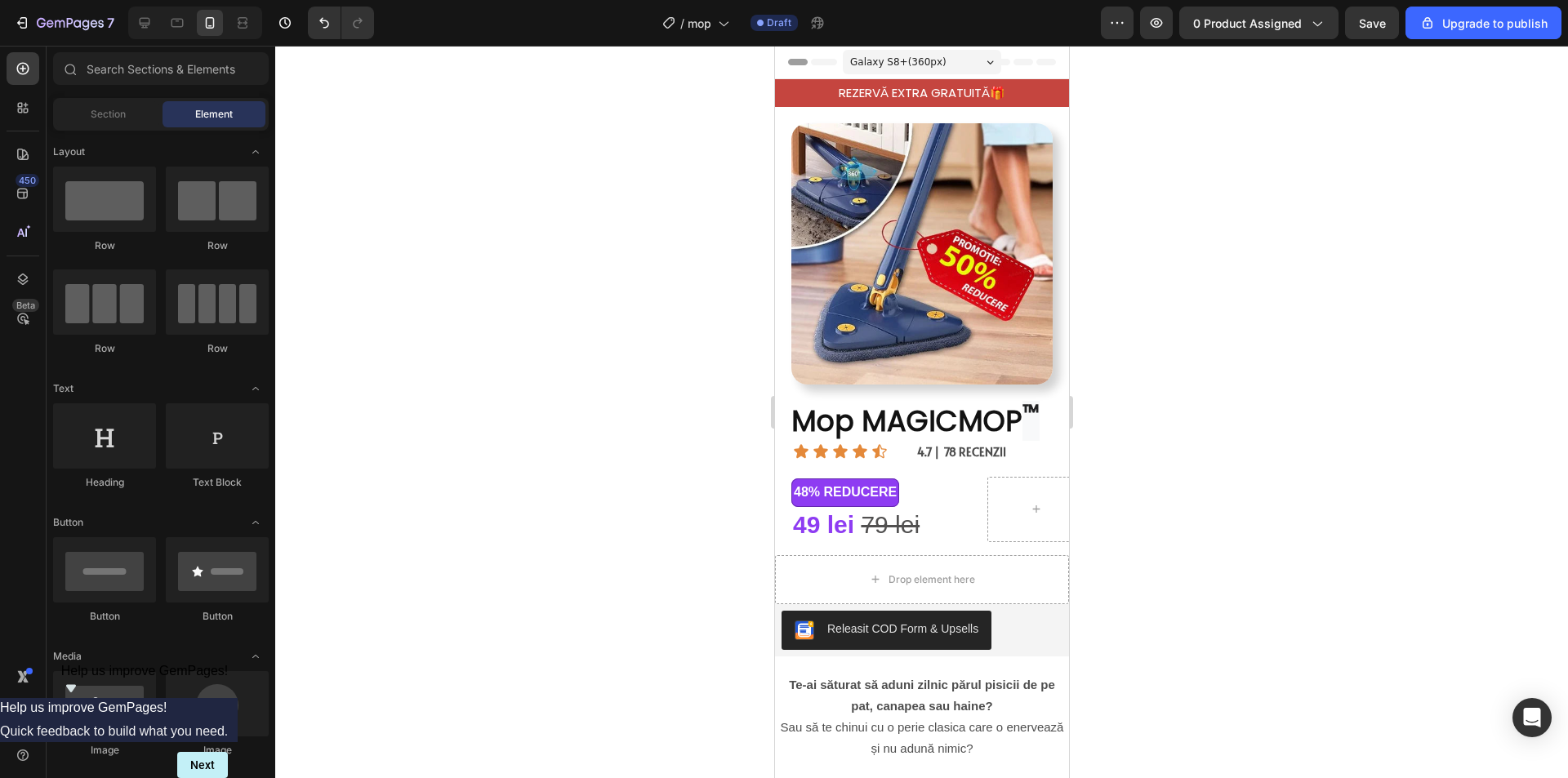
drag, startPoint x: 1239, startPoint y: 326, endPoint x: 1092, endPoint y: 443, distance: 187.9
click at [1239, 332] on div at bounding box center [921, 411] width 1292 height 732
click at [1031, 421] on span "™" at bounding box center [1030, 420] width 17 height 40
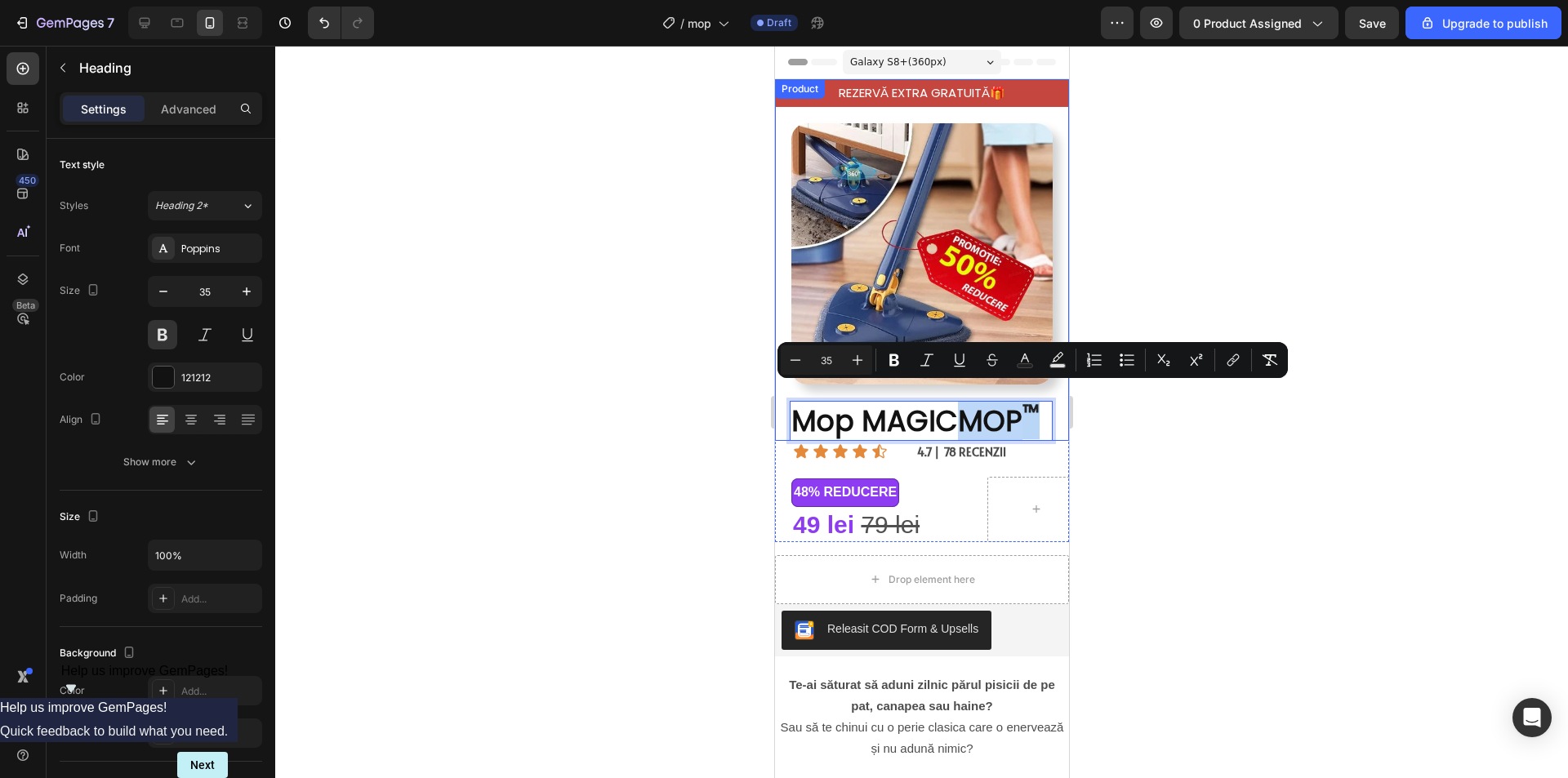
drag, startPoint x: 953, startPoint y: 406, endPoint x: 1044, endPoint y: 404, distance: 91.0
click at [1044, 404] on div "Image Mop MAGICMOP ™ Heading 0" at bounding box center [920, 274] width 294 height 335
click at [1060, 353] on icon "Editor contextual toolbar" at bounding box center [1058, 360] width 16 height 16
type input "000000"
type input "77"
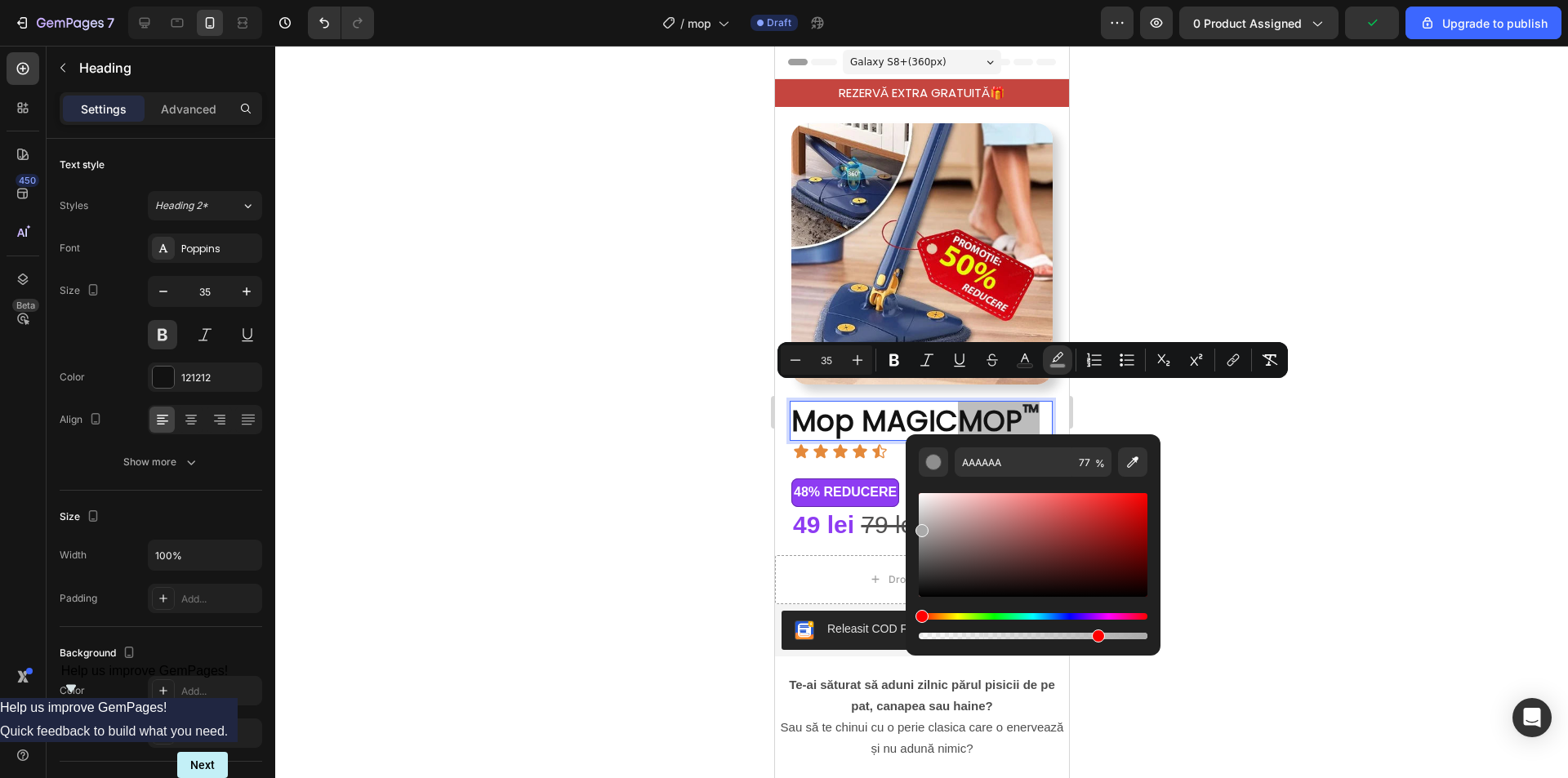
drag, startPoint x: 1684, startPoint y: 580, endPoint x: 847, endPoint y: 389, distance: 858.5
drag, startPoint x: 1696, startPoint y: 574, endPoint x: 899, endPoint y: 434, distance: 809.2
type input "FFFFFF"
click at [1266, 448] on div at bounding box center [921, 411] width 1292 height 732
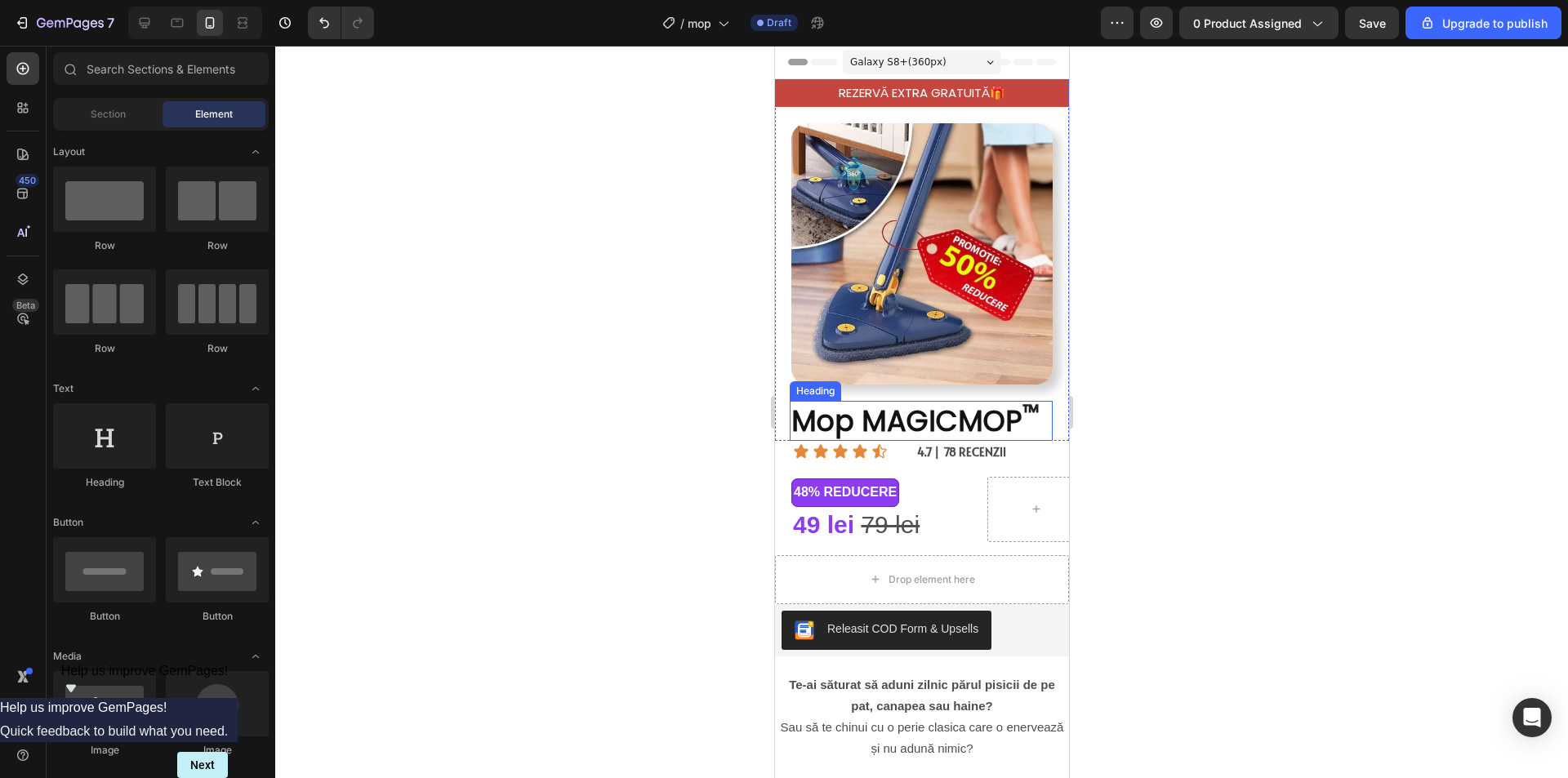
click at [1011, 405] on span "MOP" at bounding box center [989, 420] width 65 height 40
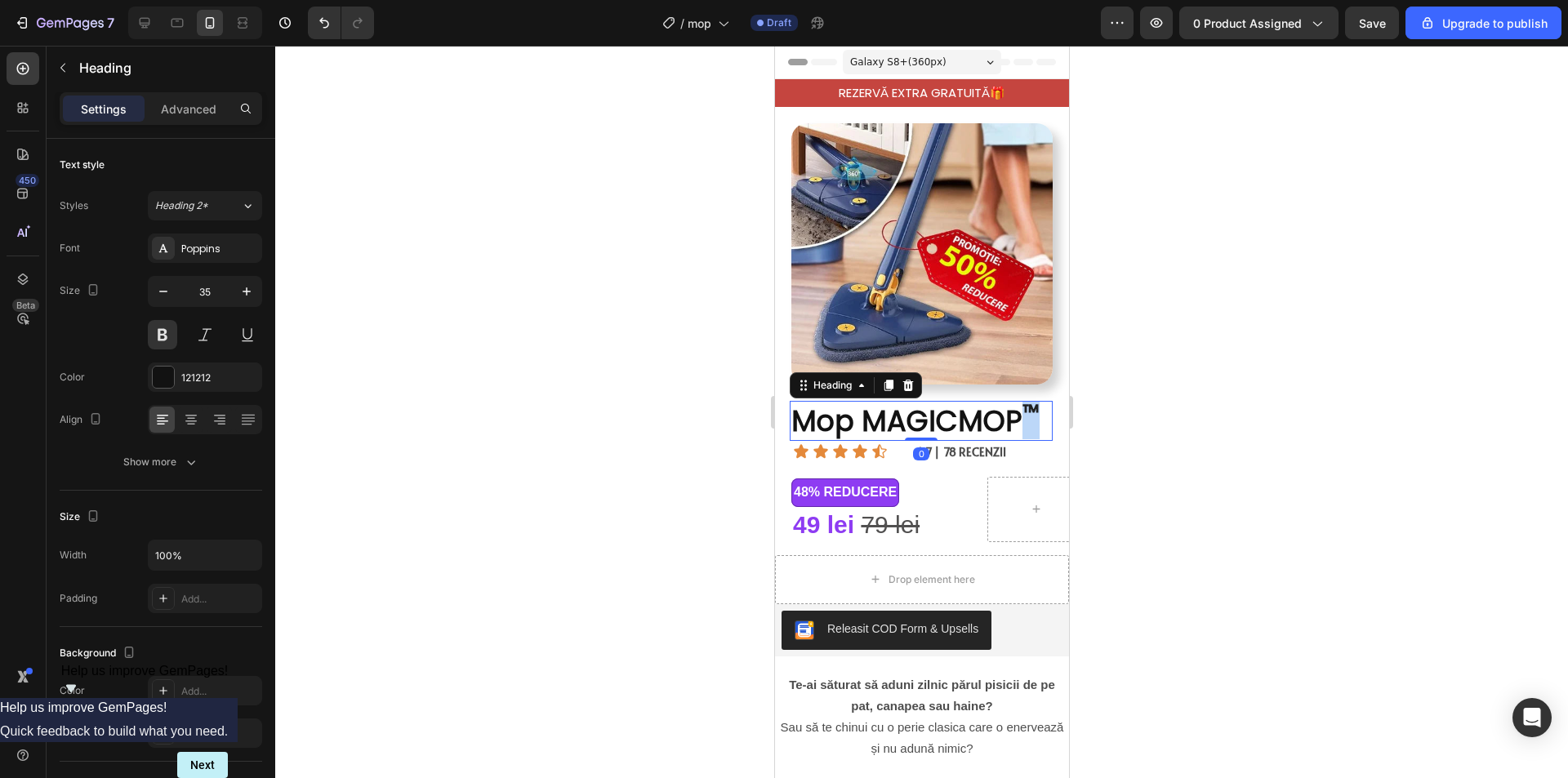
click at [1022, 411] on sup "™" at bounding box center [1030, 412] width 17 height 31
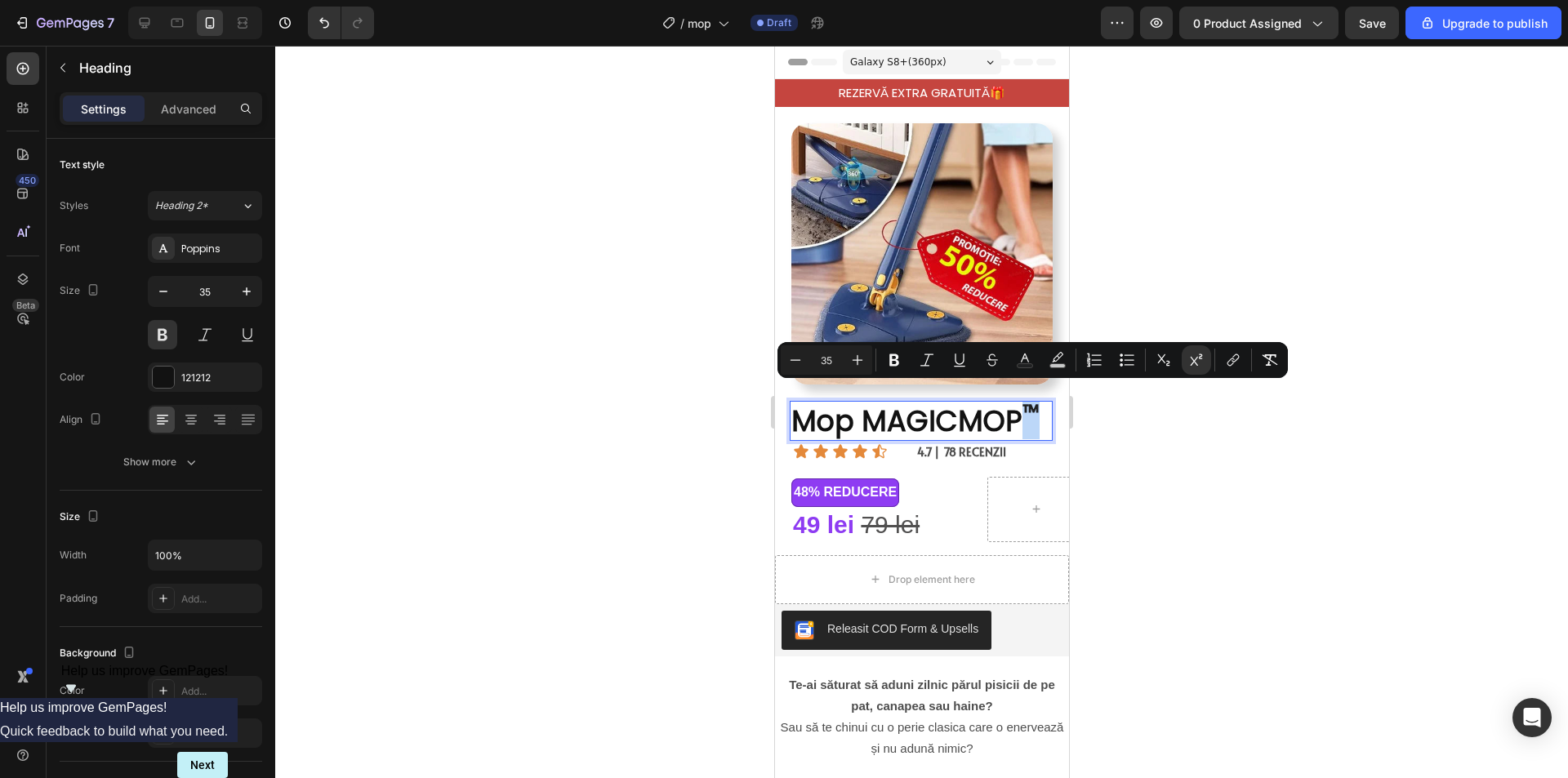
click at [1028, 408] on sup "™" at bounding box center [1030, 412] width 17 height 31
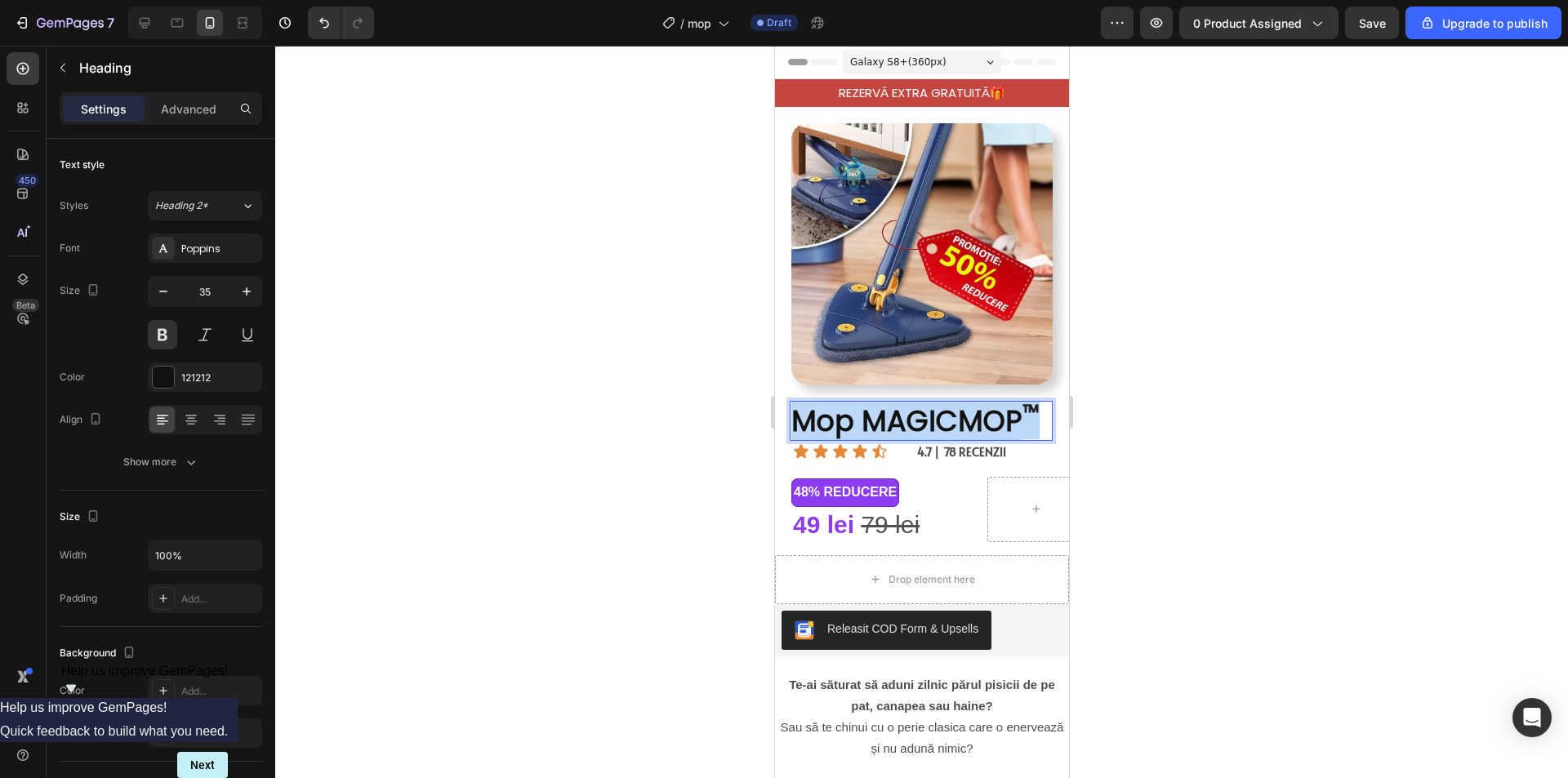
drag, startPoint x: 795, startPoint y: 403, endPoint x: 1038, endPoint y: 399, distance: 243.0
click at [1038, 401] on h2 "Mop MAGIC MOP ™" at bounding box center [920, 420] width 263 height 40
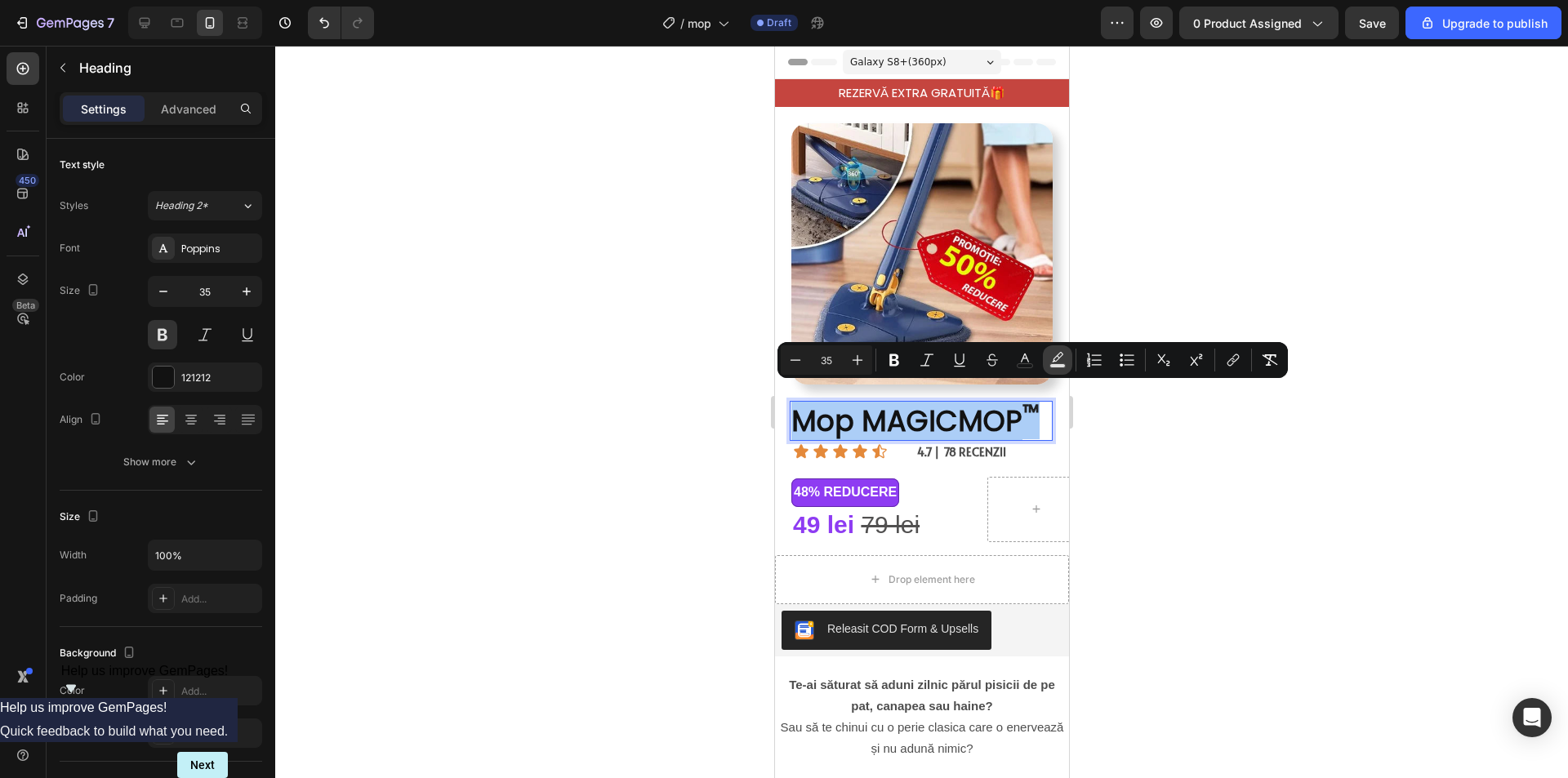
click at [1059, 364] on rect "Editor contextual toolbar" at bounding box center [1058, 366] width 15 height 4
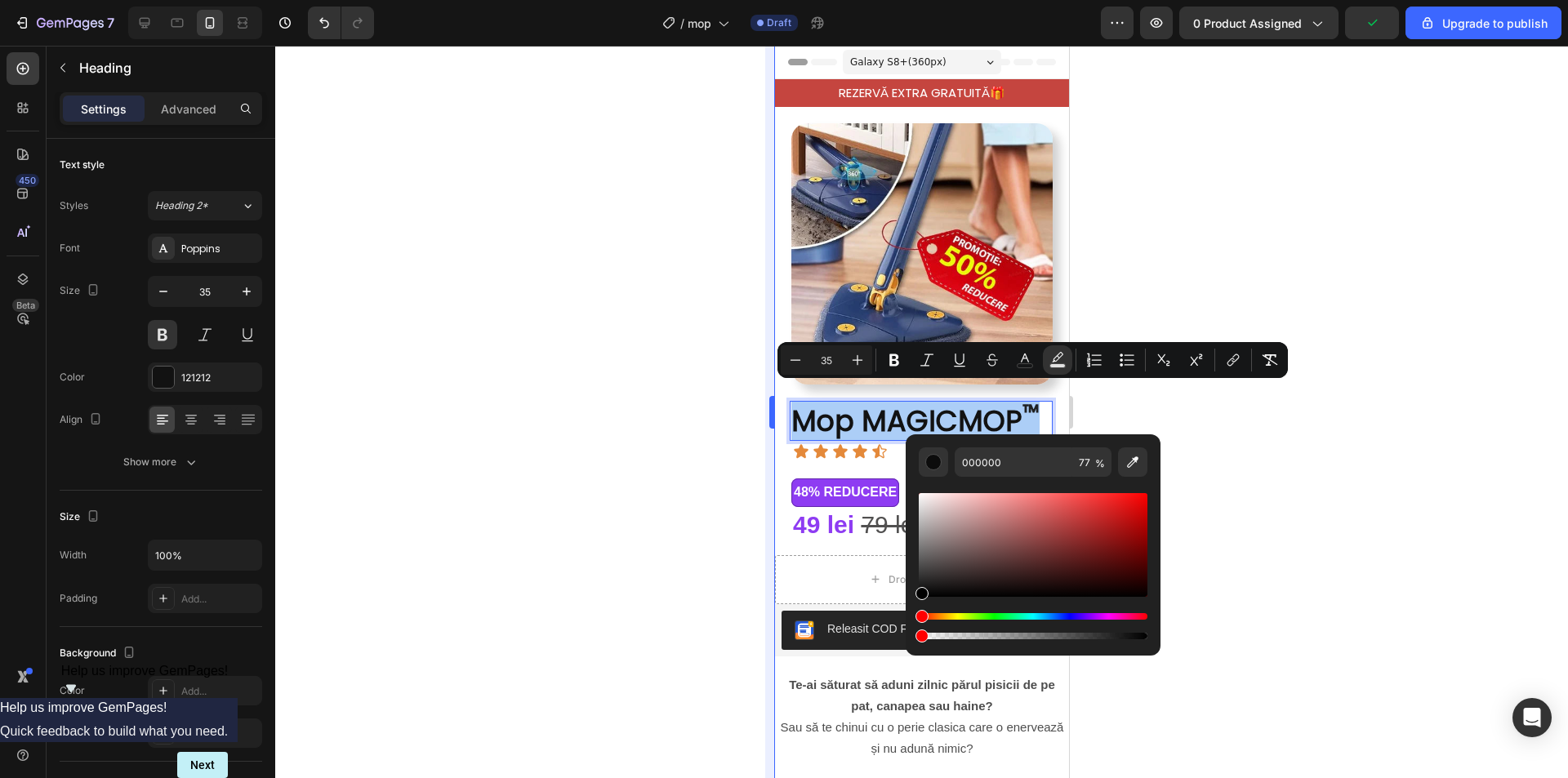
drag, startPoint x: 1101, startPoint y: 638, endPoint x: 765, endPoint y: 636, distance: 336.0
click at [729, 0] on body "7 / mop Draft Preview 0 product assigned Upgrade to publish 450 Beta Sections(1…" at bounding box center [784, 0] width 1568 height 0
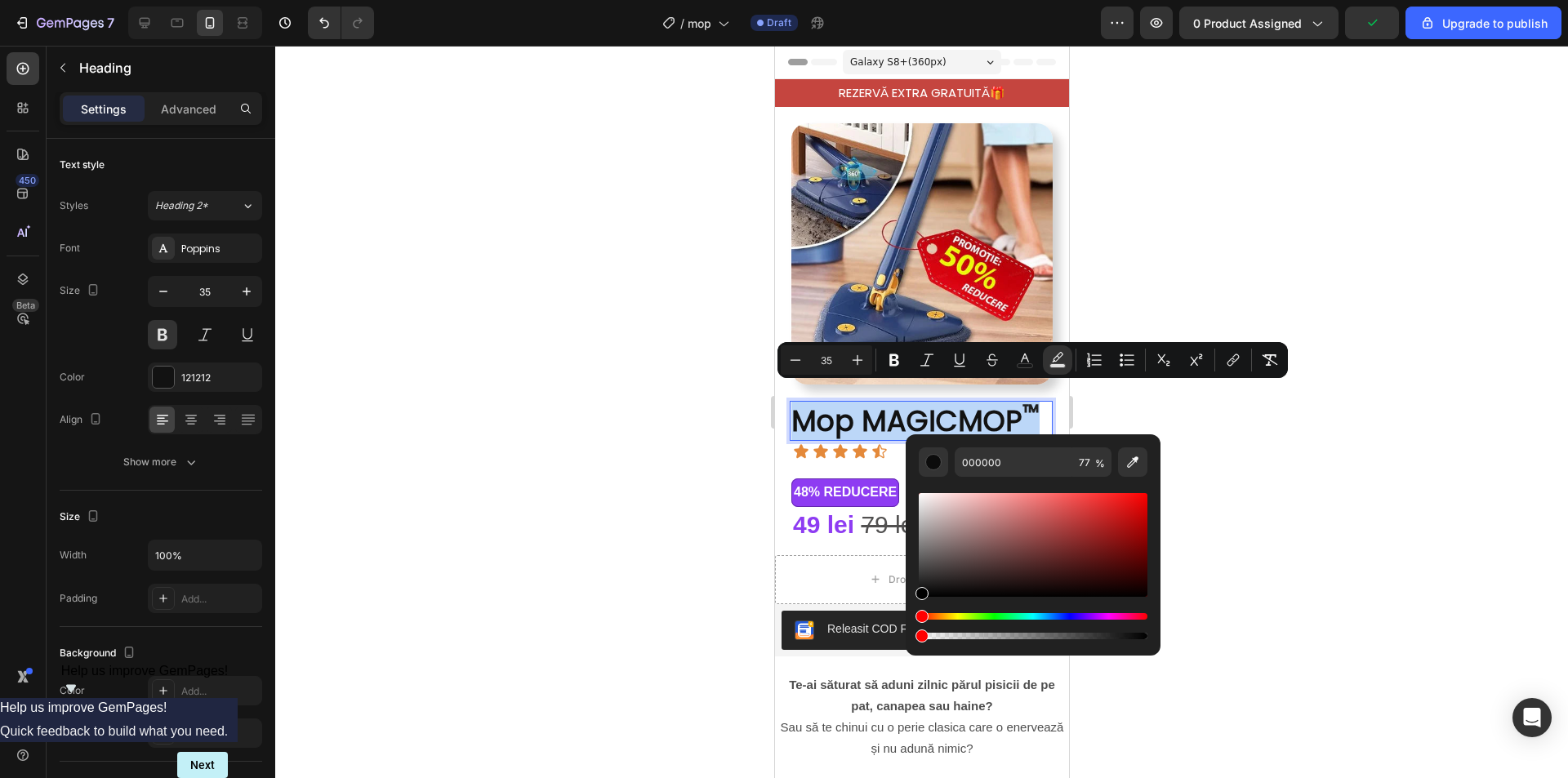
type input "0"
click at [1295, 469] on div at bounding box center [921, 411] width 1292 height 732
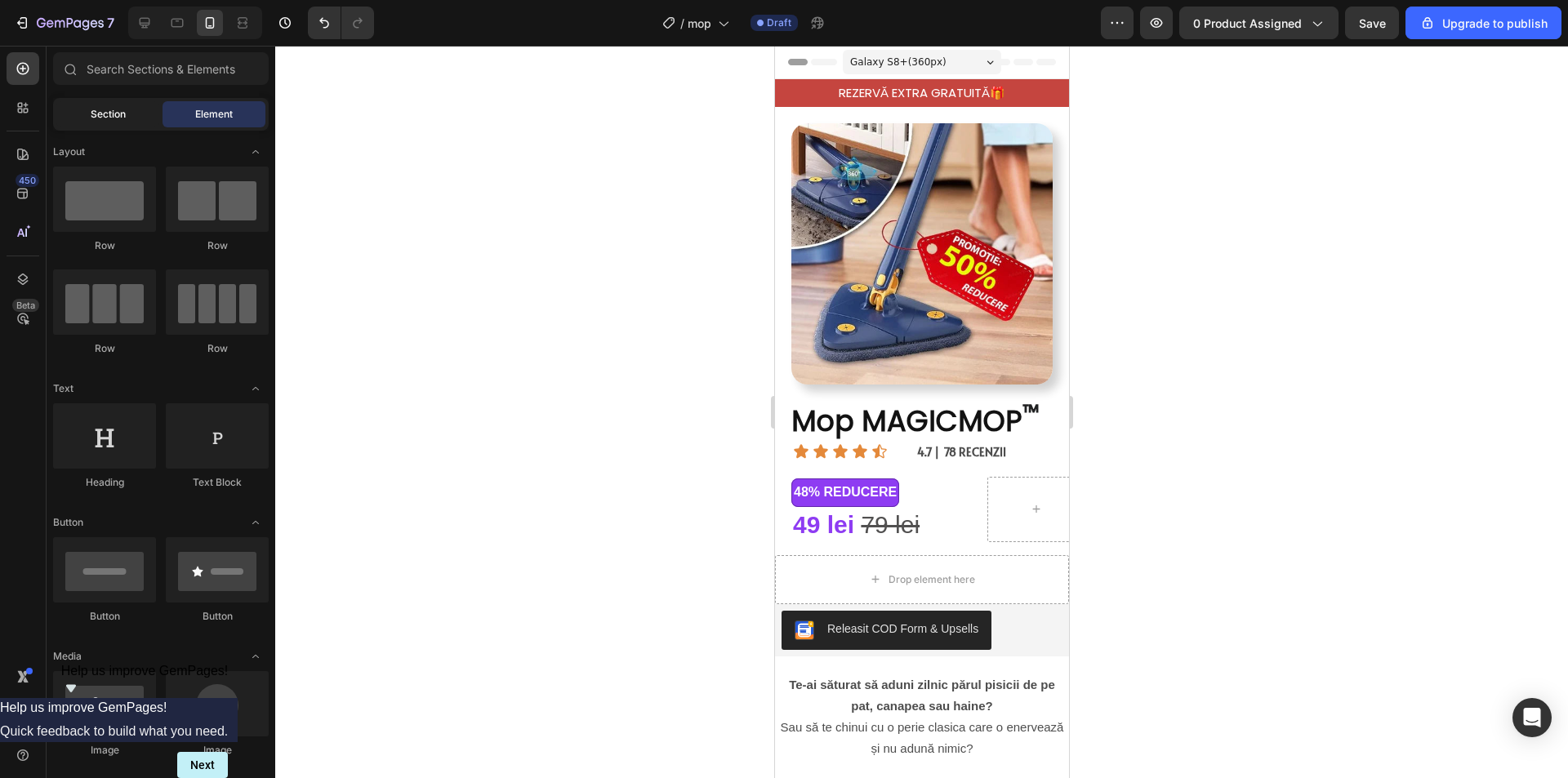
click at [120, 116] on span "Section" at bounding box center [108, 114] width 35 height 14
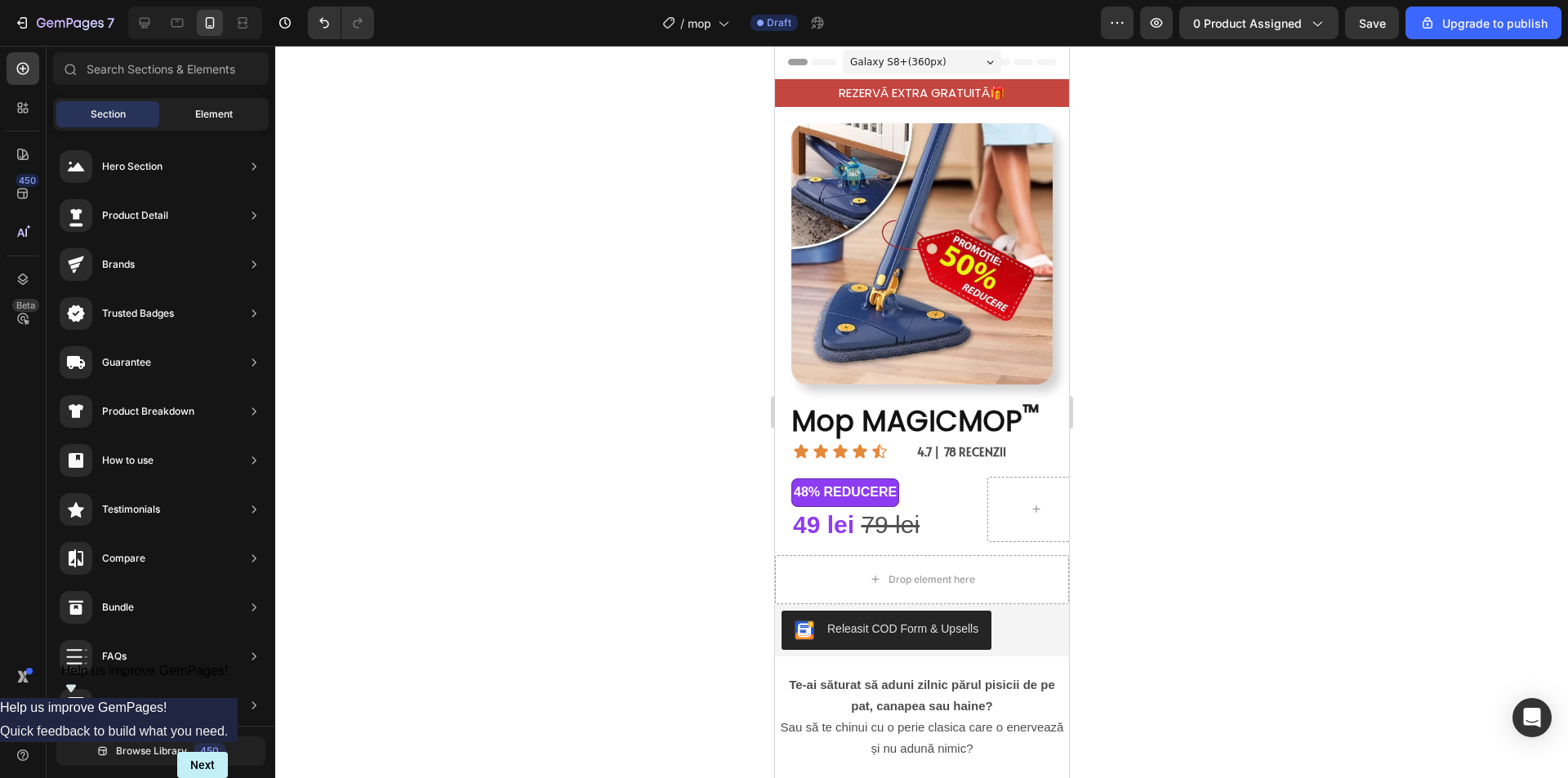
click at [196, 111] on span "Element" at bounding box center [214, 114] width 38 height 14
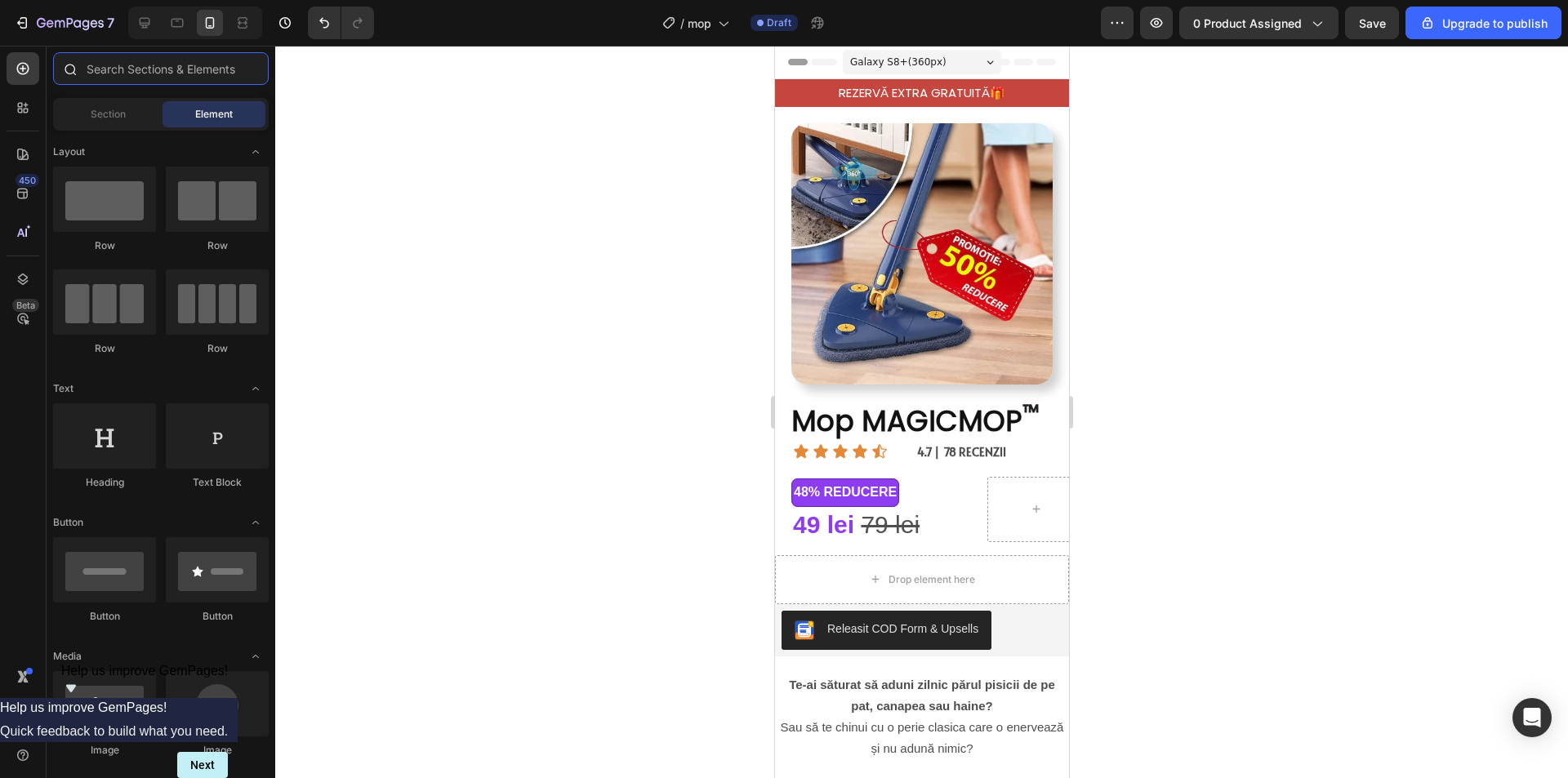
click at [149, 75] on input "text" at bounding box center [161, 68] width 216 height 32
drag, startPoint x: 113, startPoint y: 438, endPoint x: 141, endPoint y: 443, distance: 28.4
click at [85, 437] on div at bounding box center [104, 436] width 102 height 66
drag, startPoint x: 991, startPoint y: 486, endPoint x: 819, endPoint y: 425, distance: 182.5
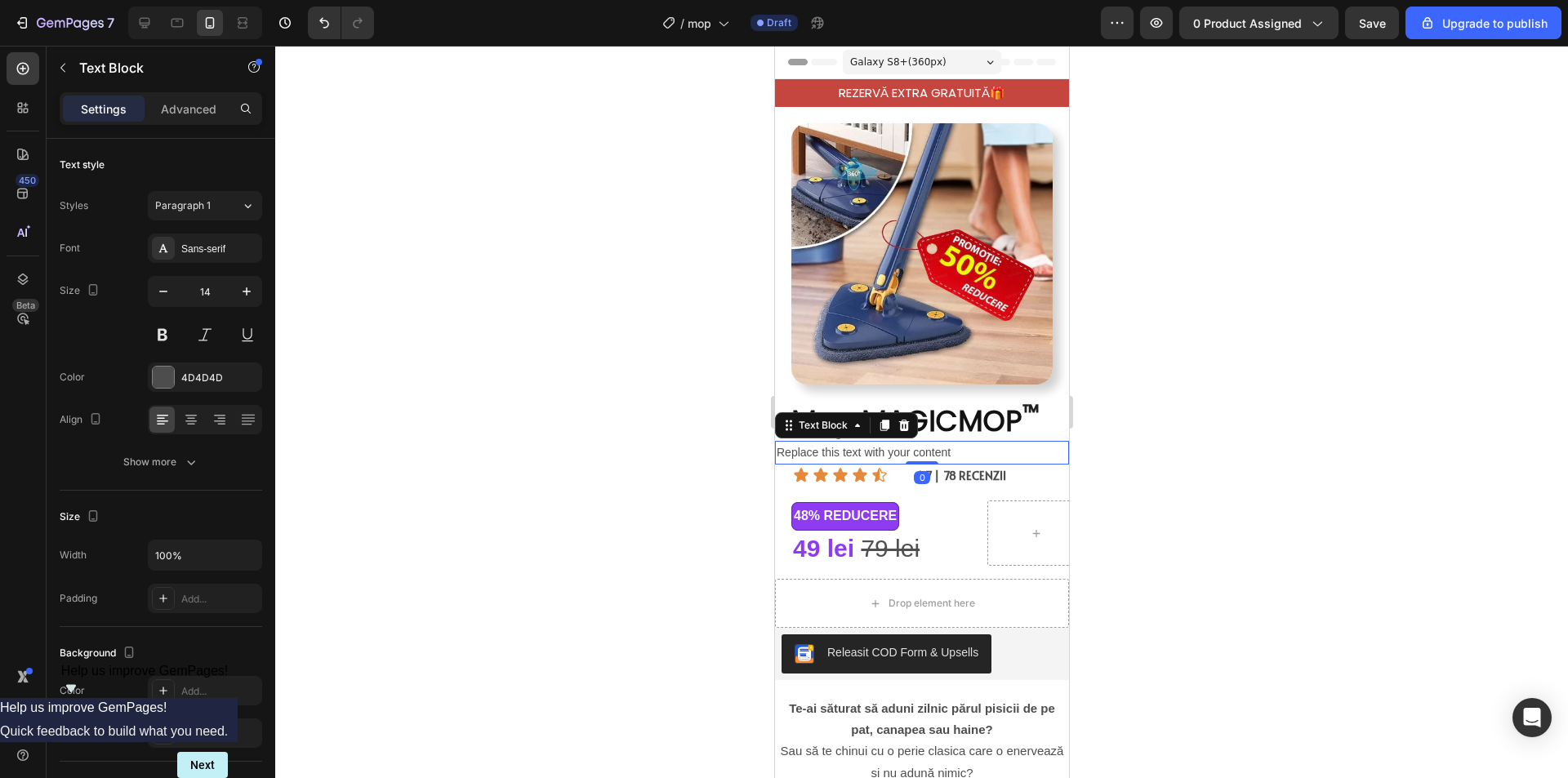
click at [1280, 393] on div at bounding box center [921, 411] width 1292 height 732
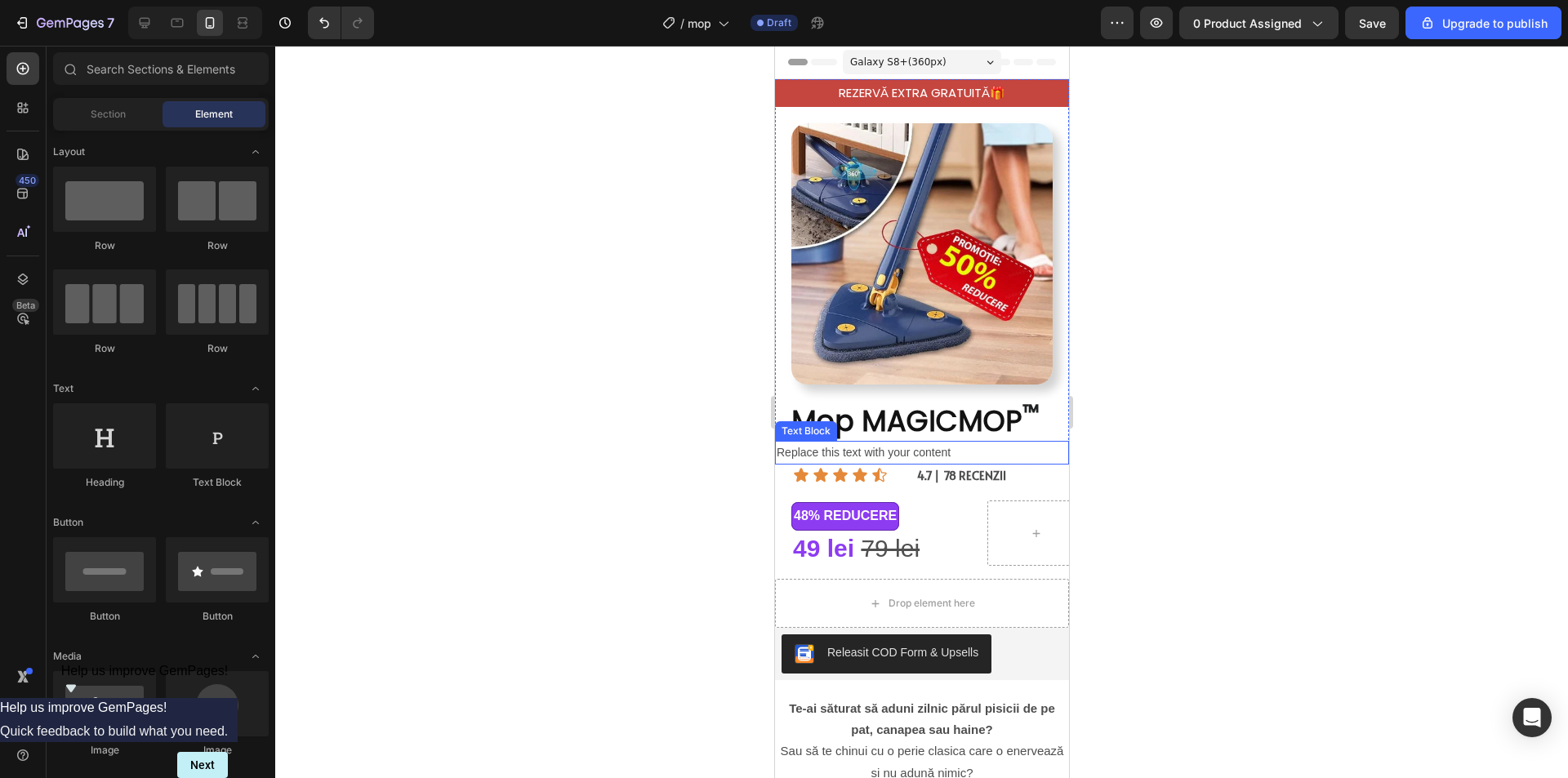
click at [863, 443] on div "Replace this text with your content" at bounding box center [920, 453] width 294 height 23
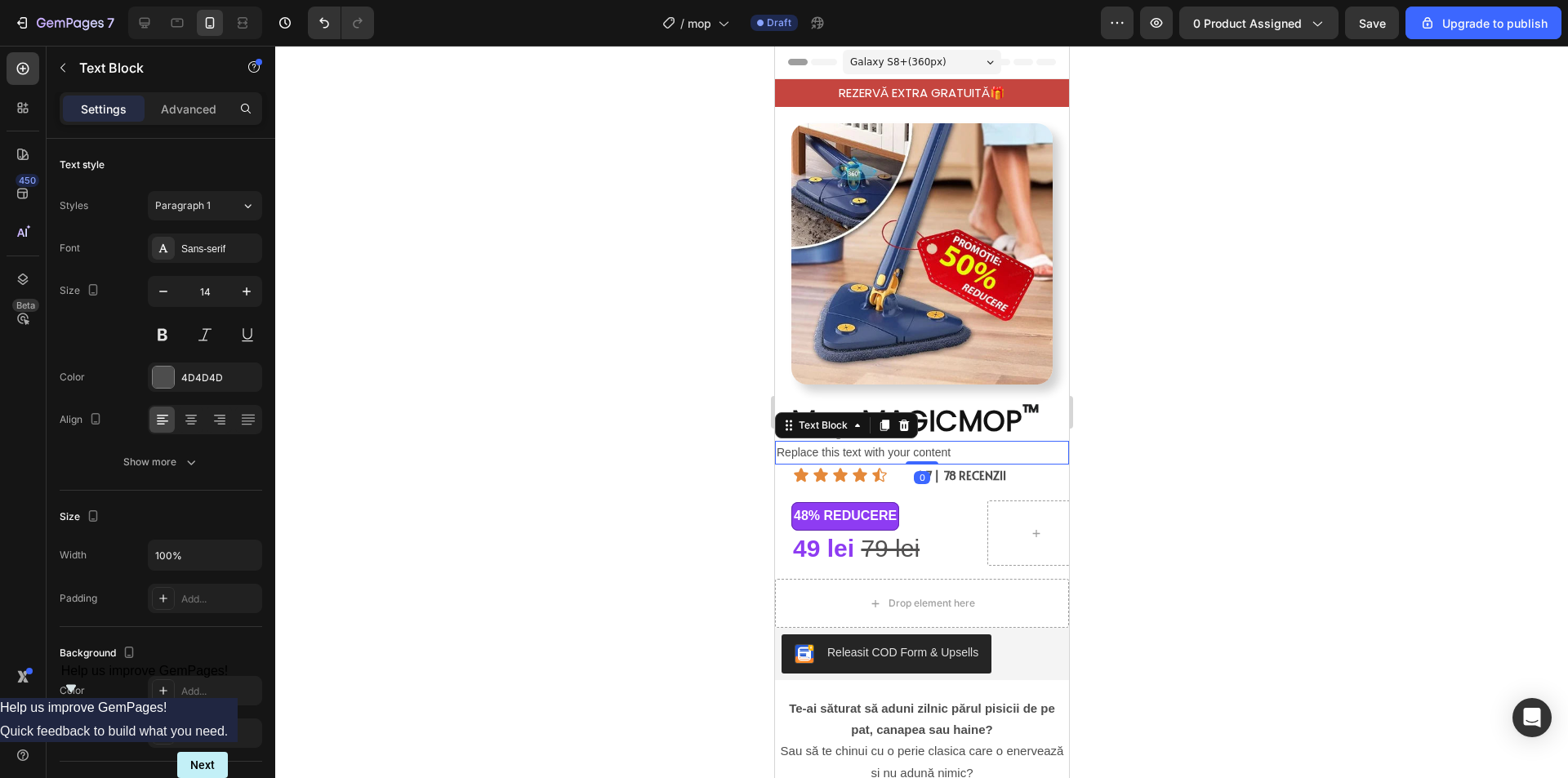
click at [1282, 413] on div at bounding box center [921, 411] width 1292 height 732
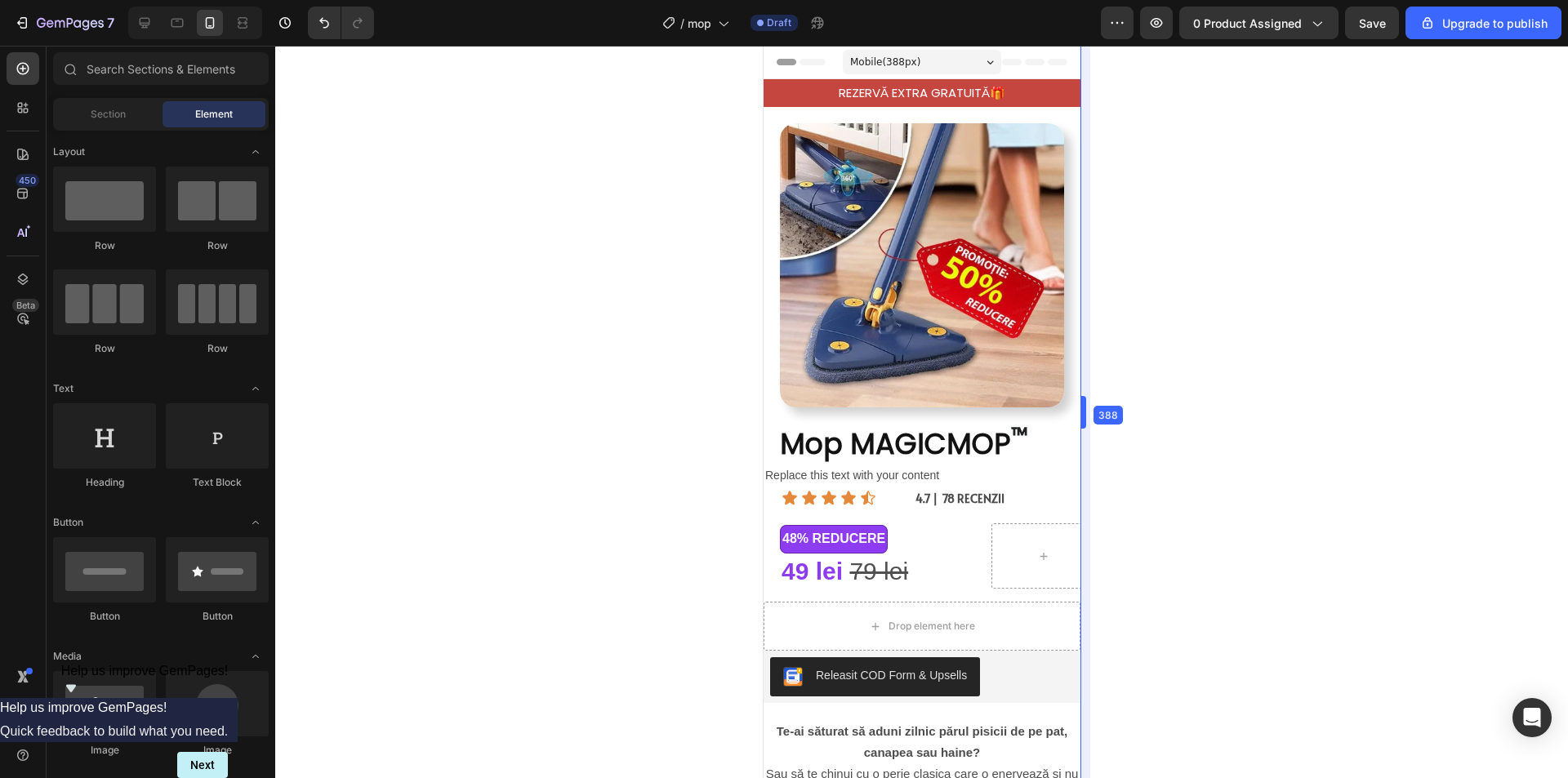
drag, startPoint x: 1076, startPoint y: 202, endPoint x: 1106, endPoint y: 324, distance: 125.6
click at [1016, 373] on img at bounding box center [921, 265] width 284 height 284
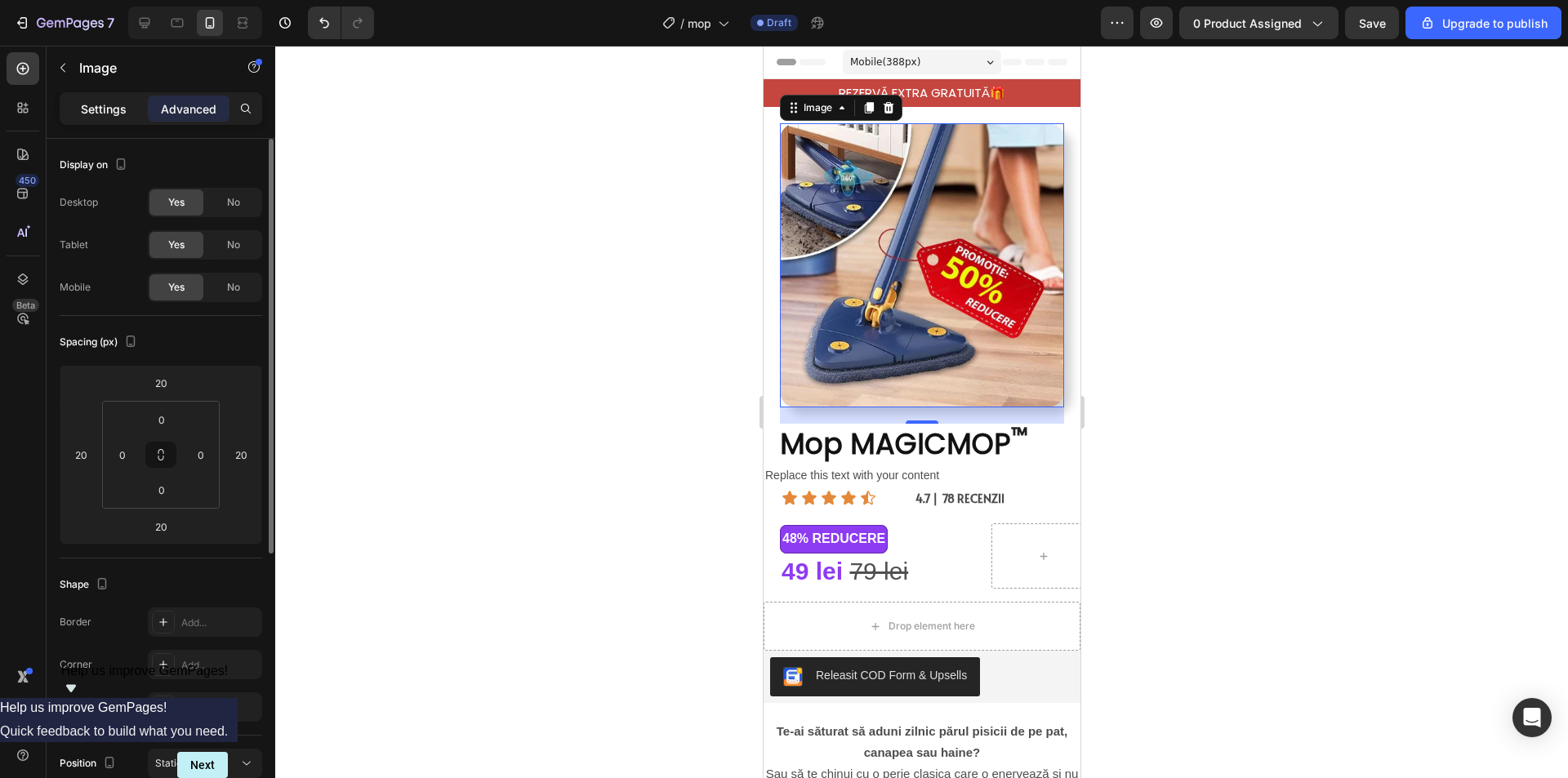
click at [103, 97] on div "Settings" at bounding box center [103, 108] width 82 height 26
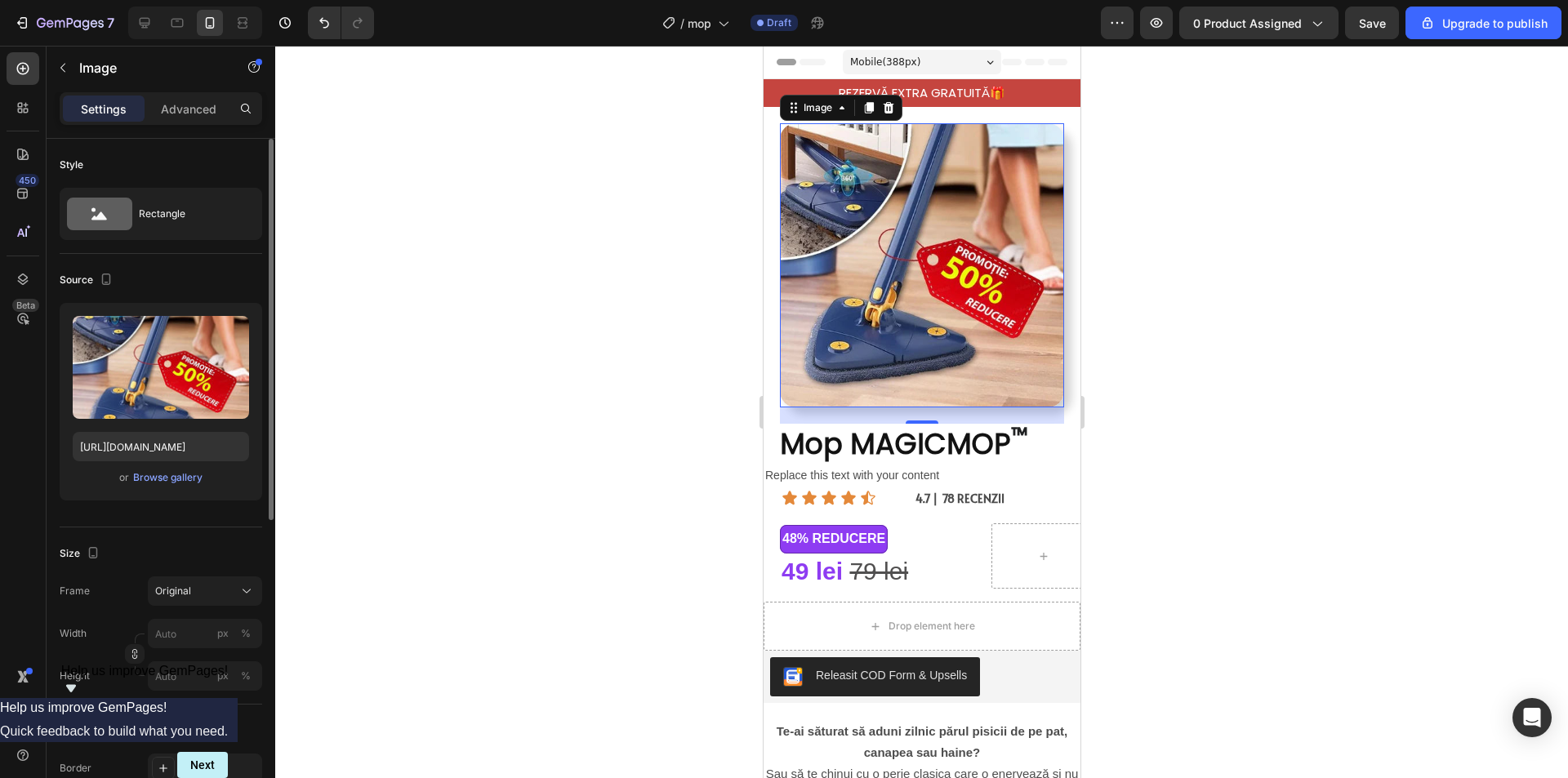
scroll to position [164, 0]
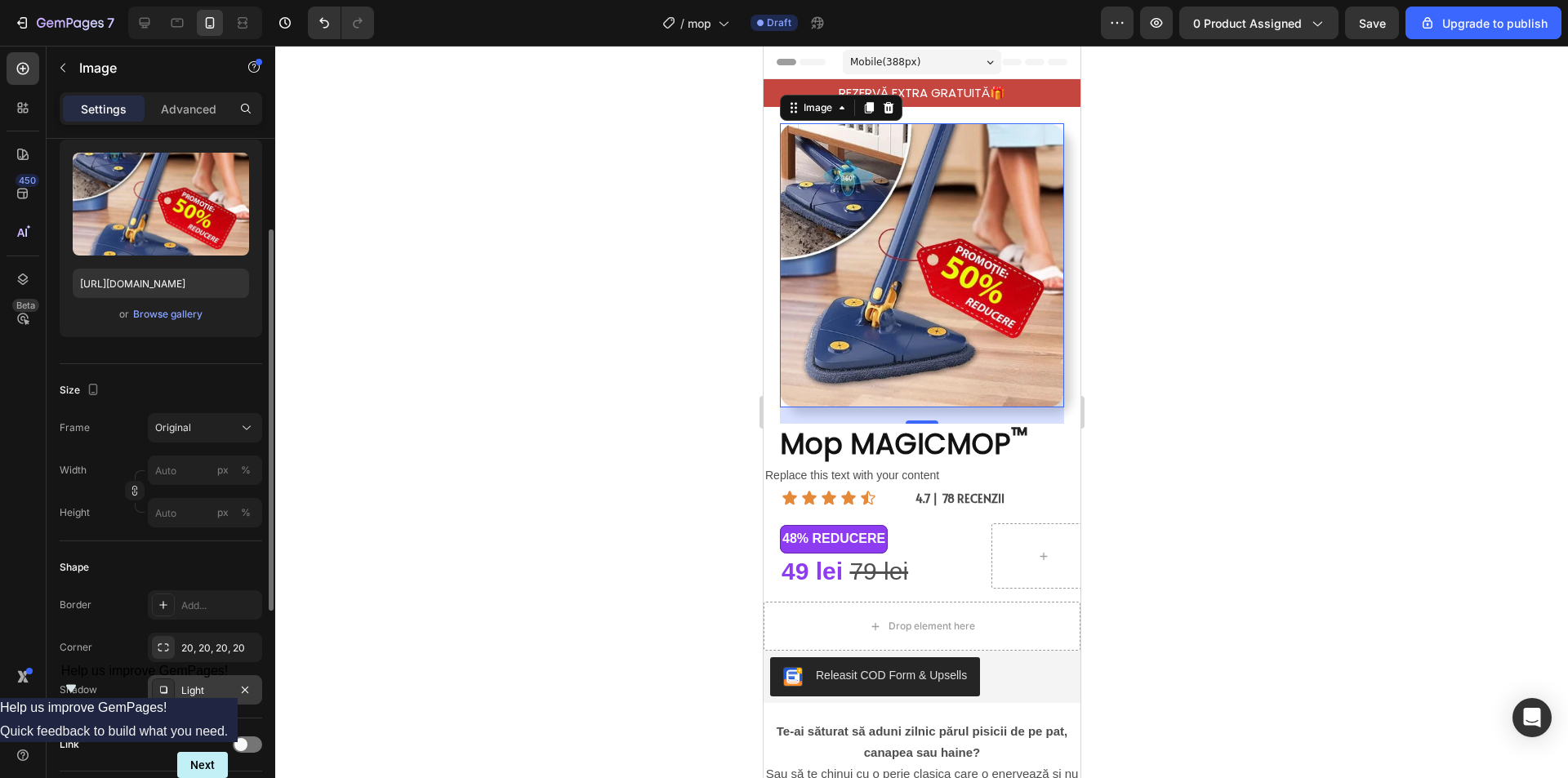
click at [205, 693] on div "Light" at bounding box center [205, 691] width 48 height 14
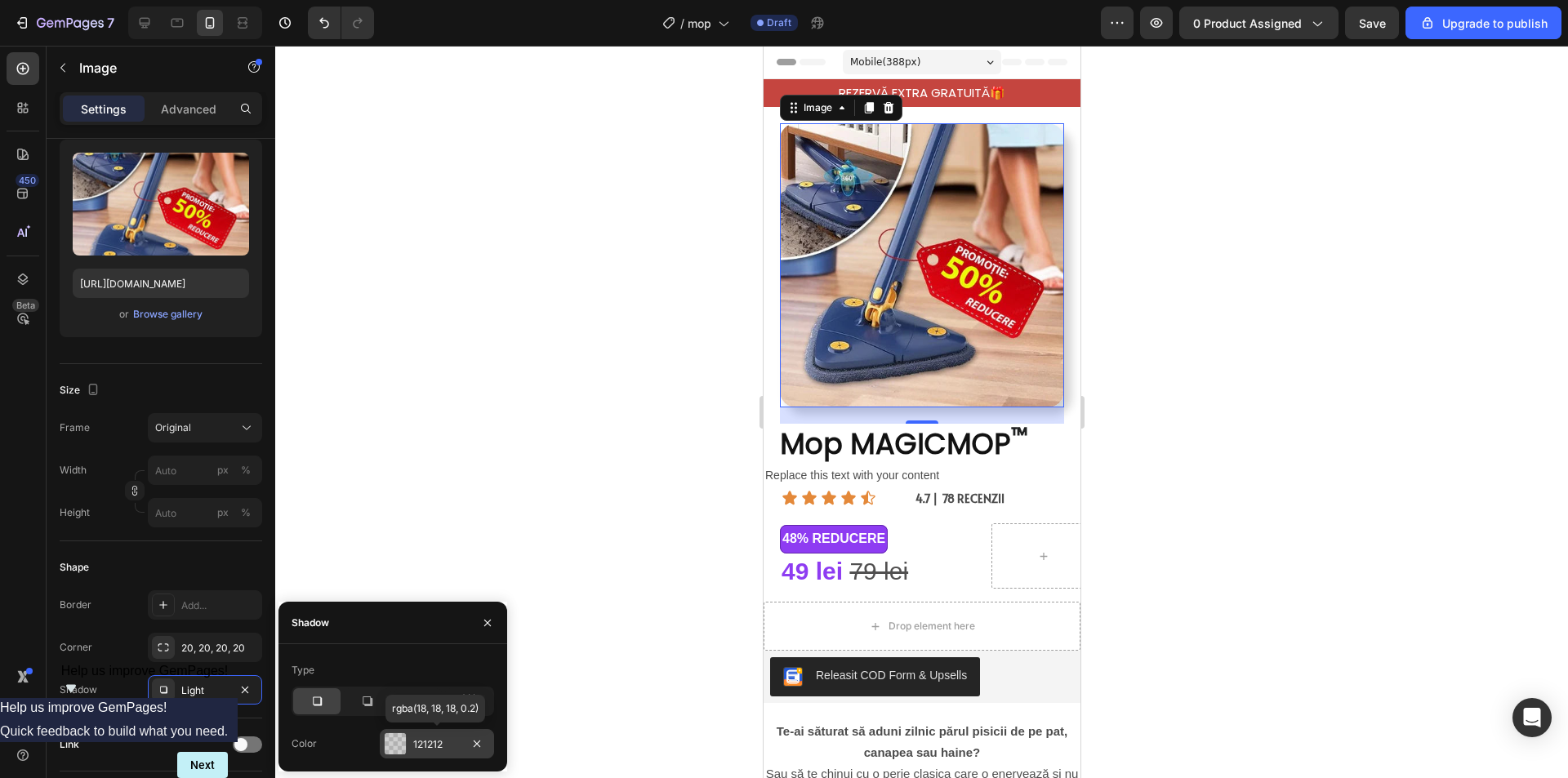
click at [424, 739] on div "121212" at bounding box center [437, 745] width 48 height 14
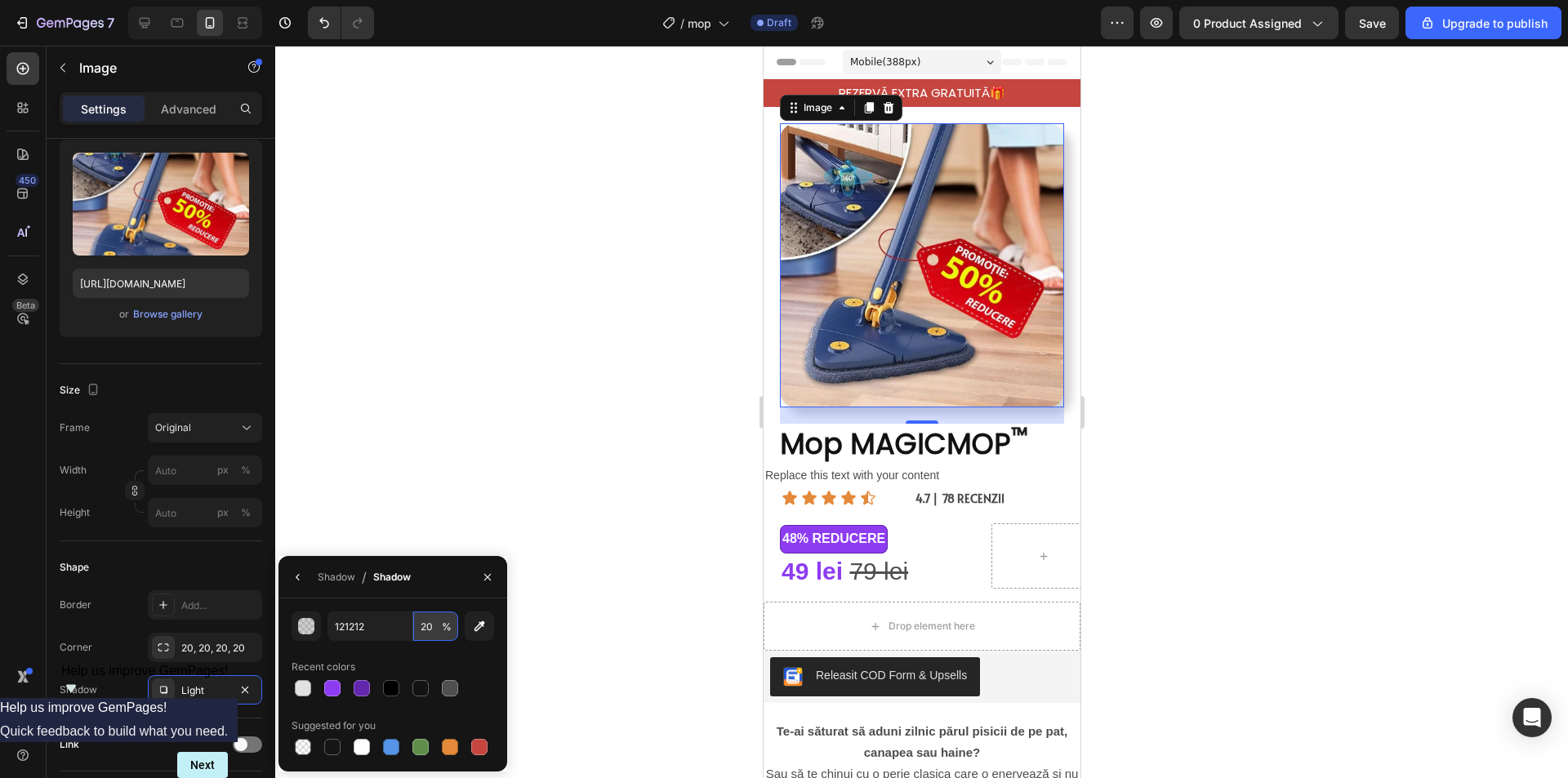
click at [435, 623] on input "20" at bounding box center [436, 626] width 45 height 30
type input "10"
click at [1226, 379] on div at bounding box center [921, 411] width 1292 height 732
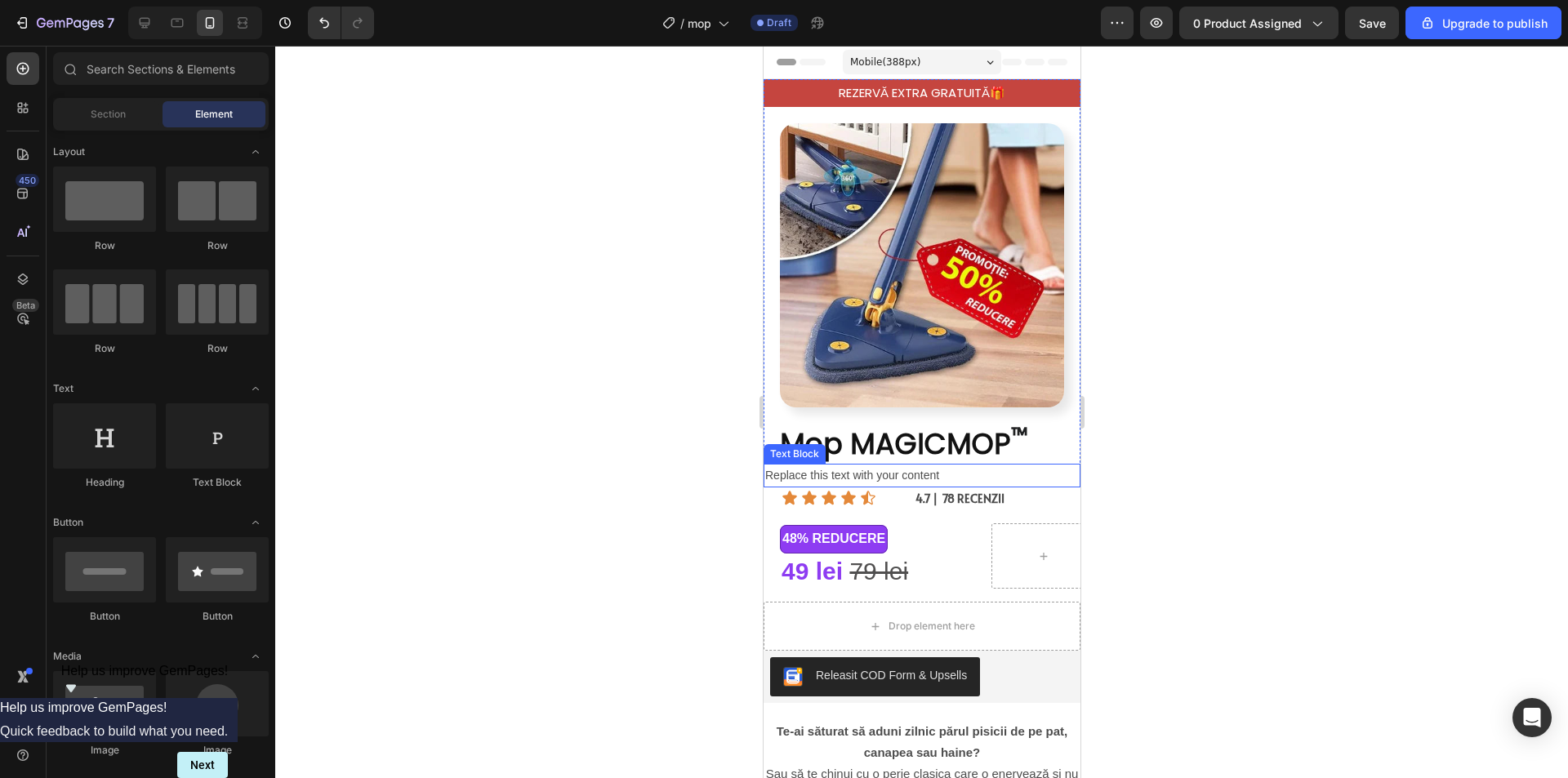
click at [845, 464] on div "Replace this text with your content" at bounding box center [921, 475] width 317 height 23
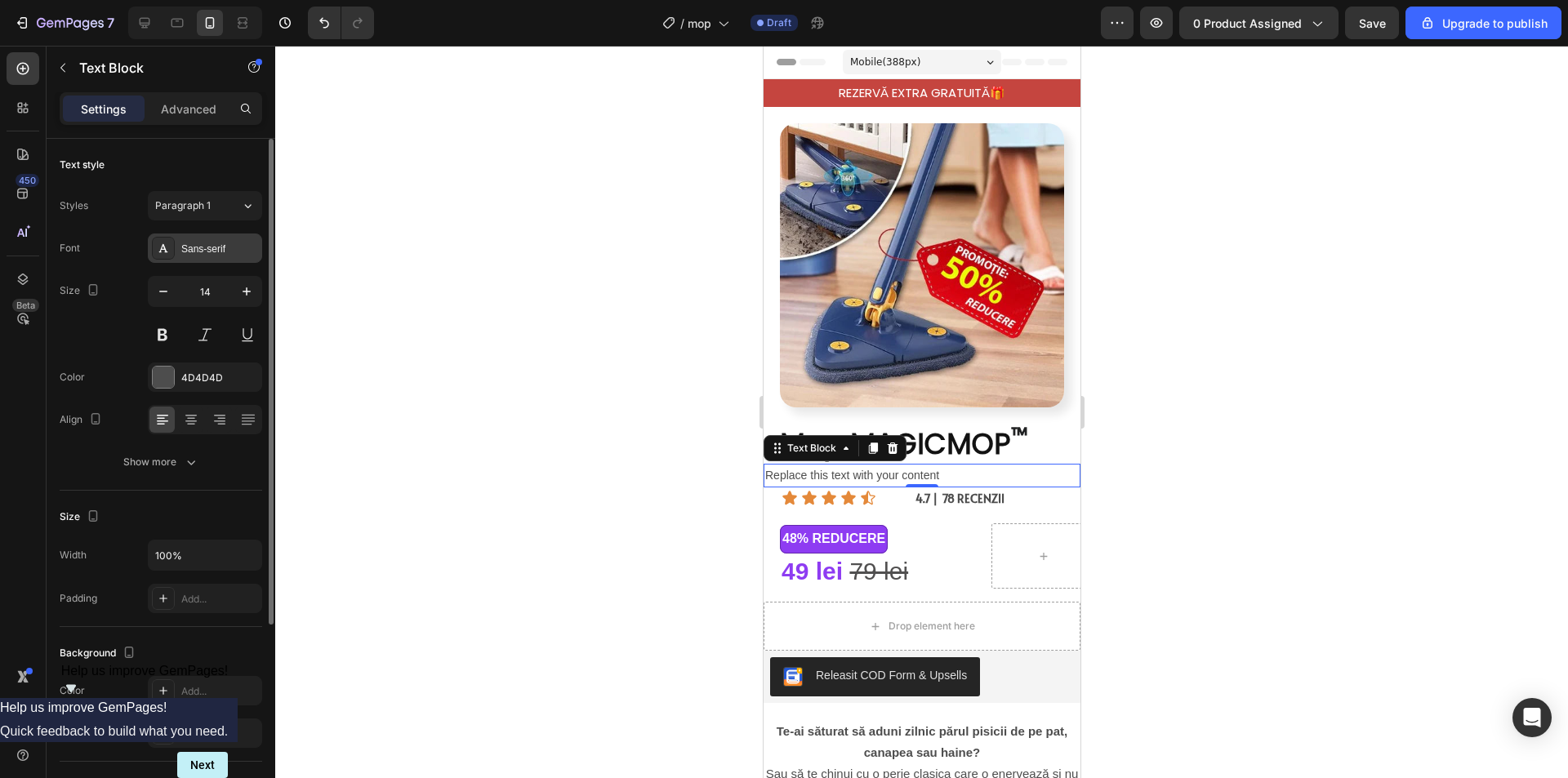
click at [202, 247] on div "Sans-serif" at bounding box center [219, 249] width 76 height 14
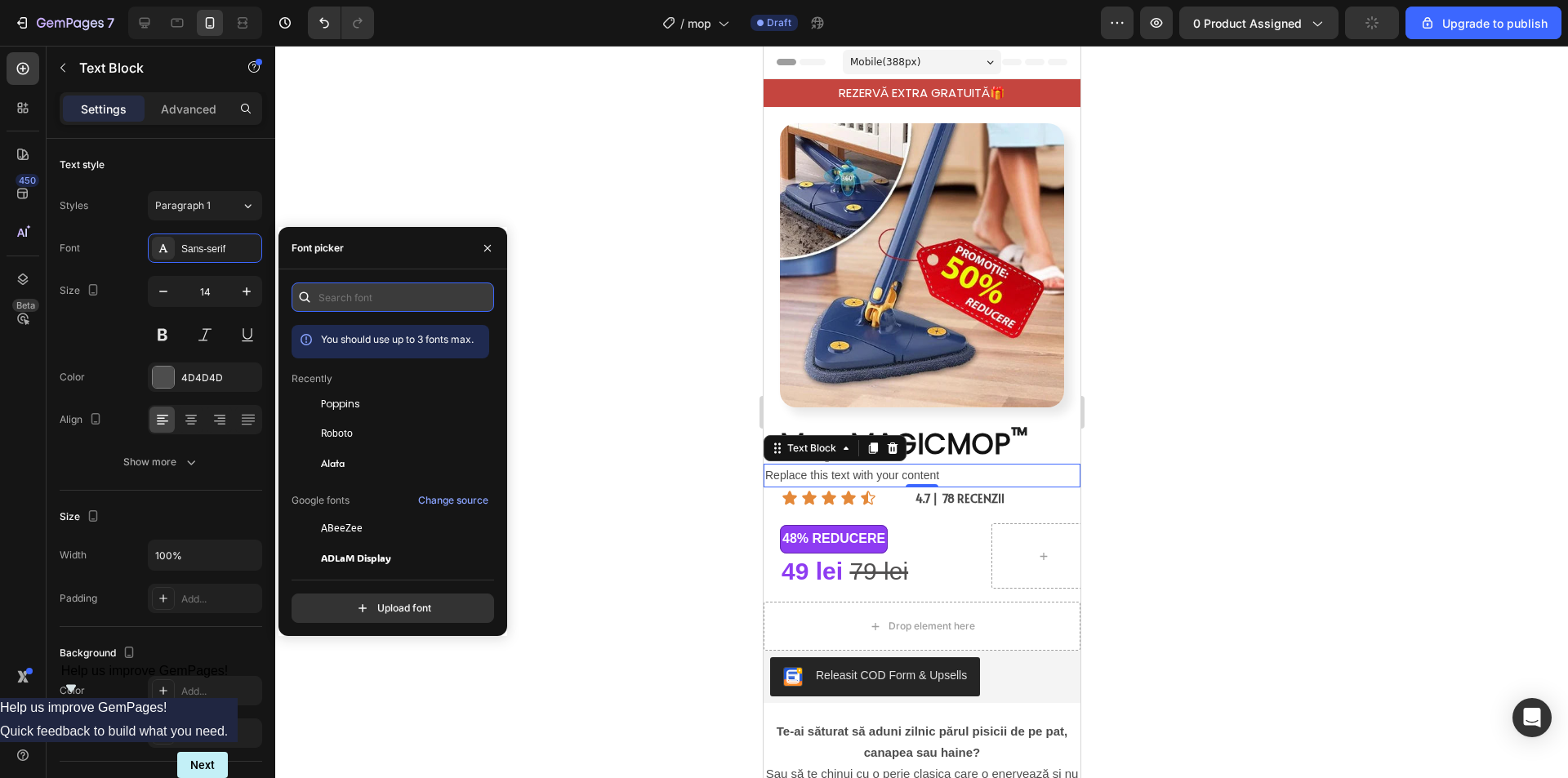
click at [373, 299] on input "text" at bounding box center [392, 296] width 202 height 30
type input "s"
click at [862, 464] on div "Replace this text with your content" at bounding box center [921, 475] width 317 height 23
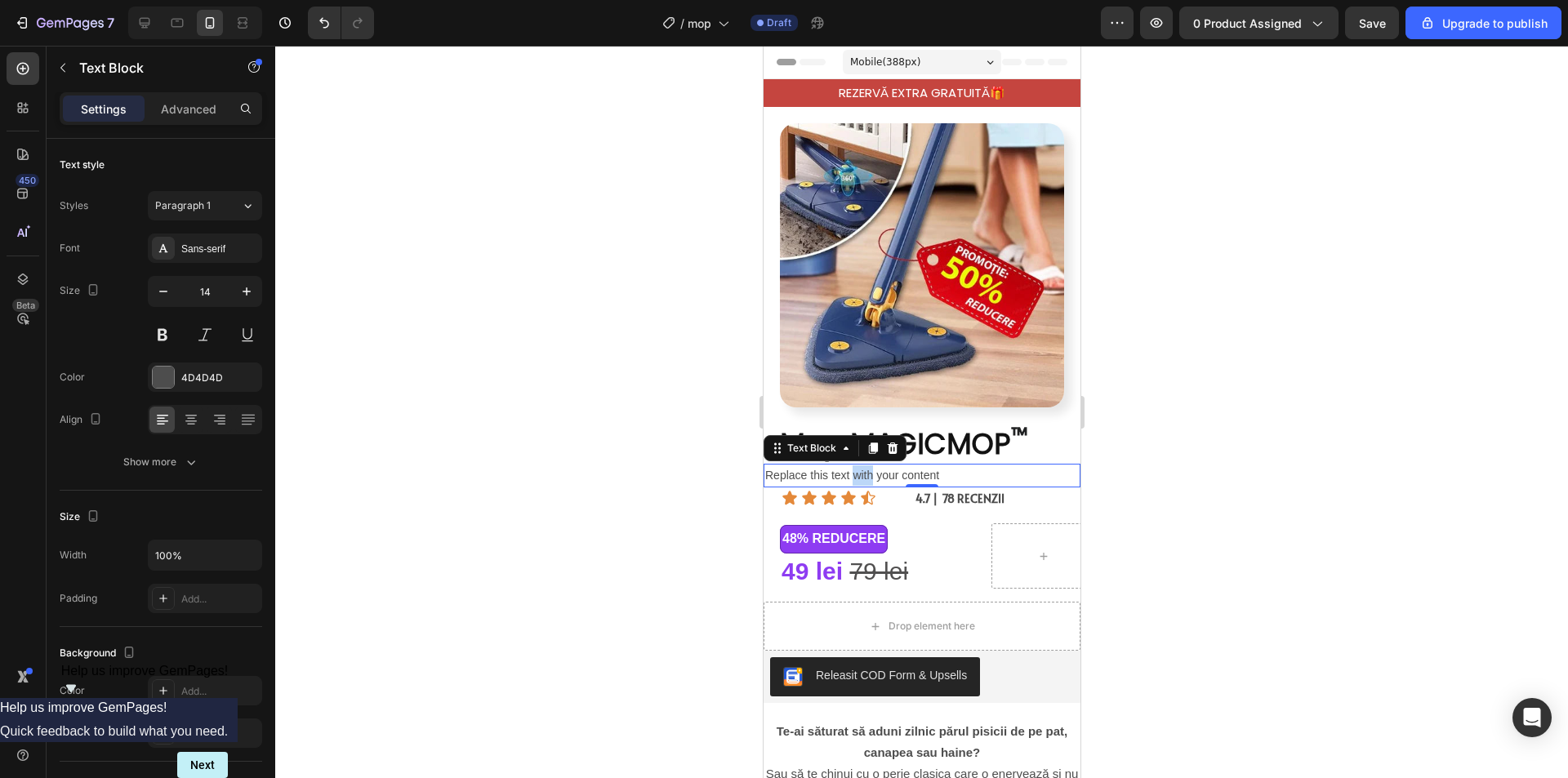
drag, startPoint x: 862, startPoint y: 465, endPoint x: 883, endPoint y: 474, distance: 22.8
click at [862, 465] on p "Replace this text with your content" at bounding box center [921, 475] width 314 height 21
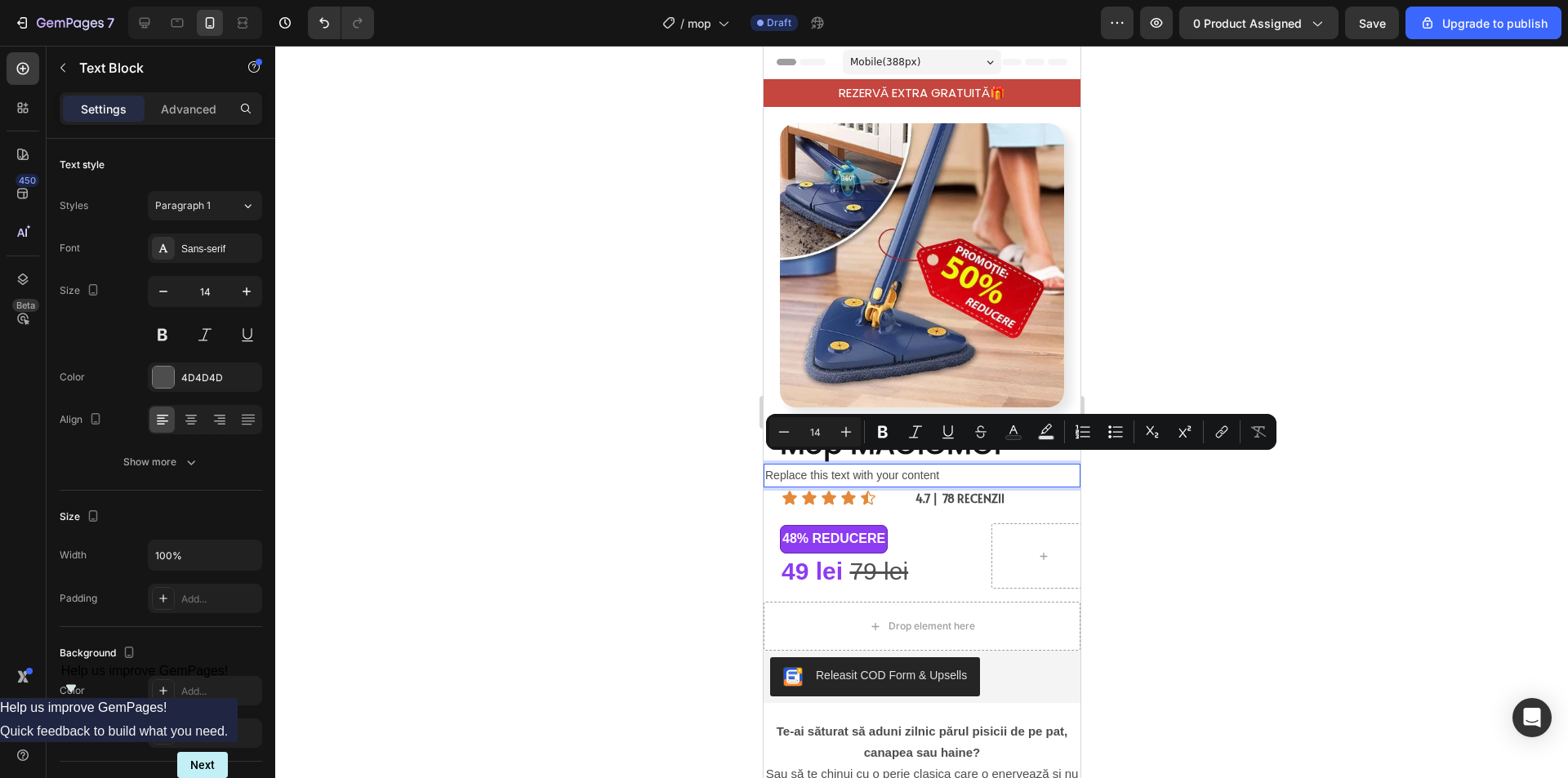
click at [972, 465] on p "Replace this text with your content" at bounding box center [921, 475] width 314 height 21
drag, startPoint x: 971, startPoint y: 464, endPoint x: 1023, endPoint y: 533, distance: 86.4
click at [905, 93] on p "REZERVĂ EXTRA GRATUITĂ🎁" at bounding box center [920, 93] width 290 height 16
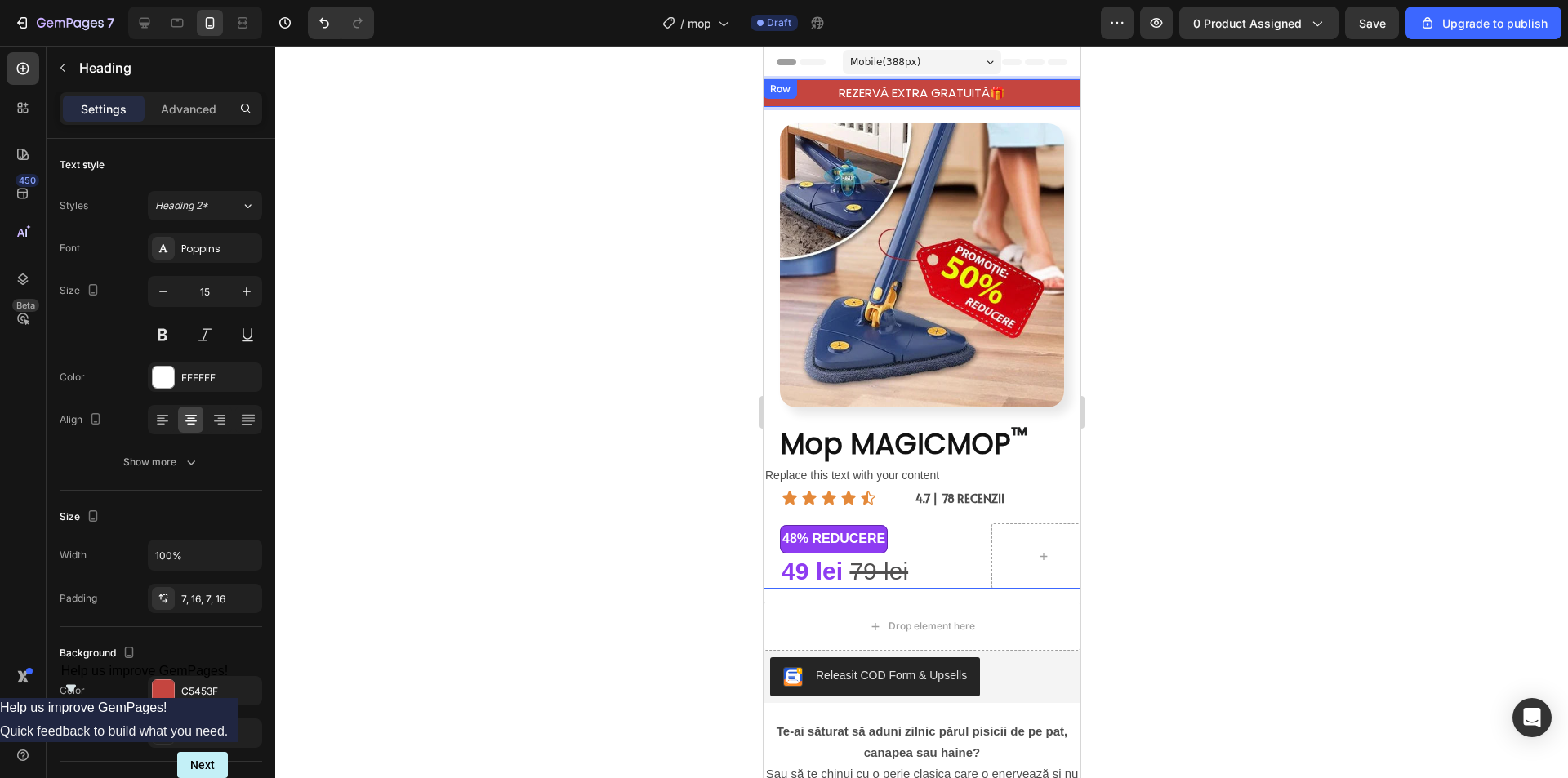
click at [899, 465] on p "Replace this text with your content" at bounding box center [921, 475] width 314 height 21
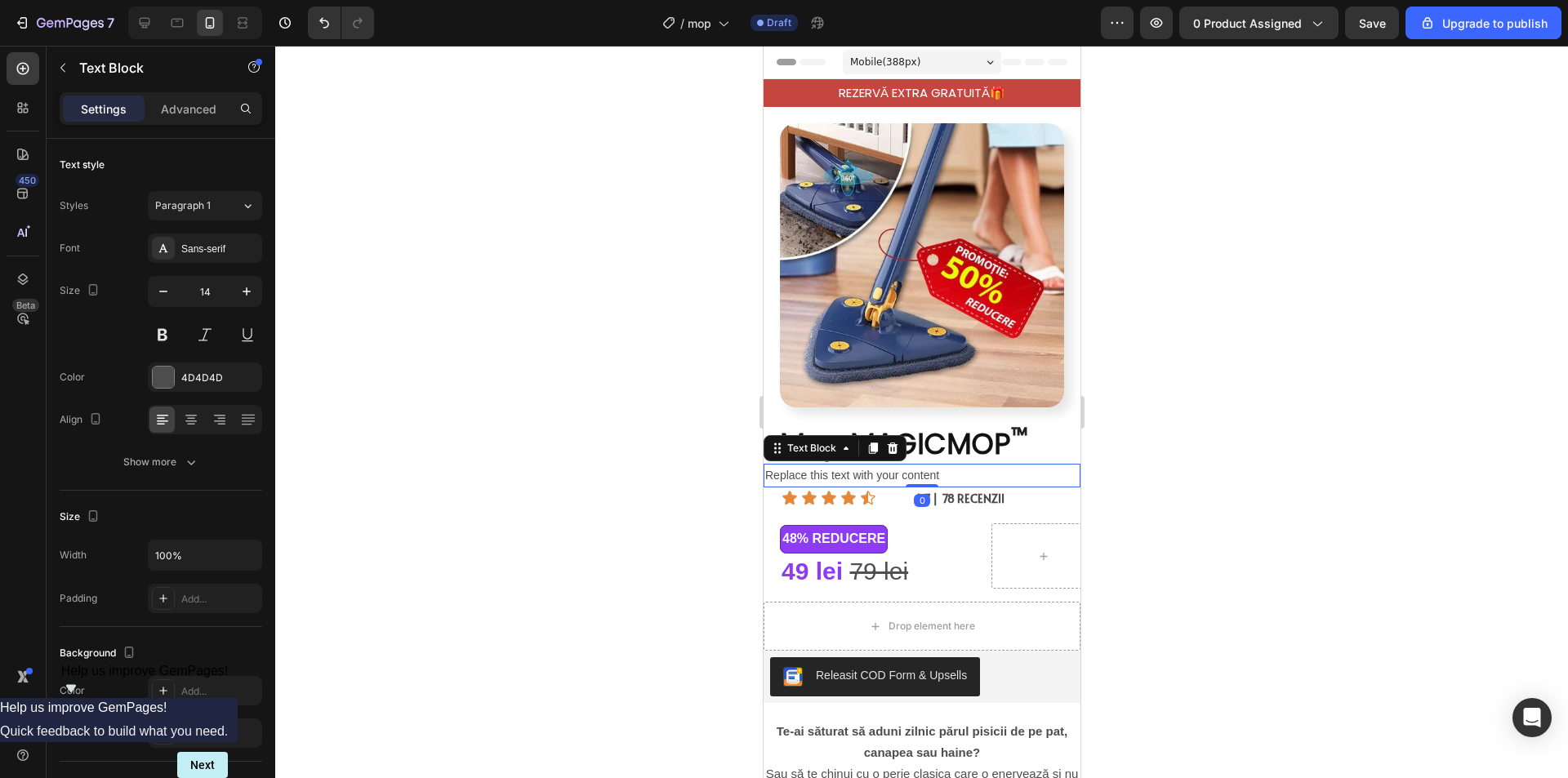
click at [943, 465] on p "Replace this text with your content" at bounding box center [921, 475] width 314 height 21
drag, startPoint x: 953, startPoint y: 463, endPoint x: 755, endPoint y: 464, distance: 198.0
drag, startPoint x: 888, startPoint y: 458, endPoint x: 780, endPoint y: 469, distance: 108.6
click at [765, 466] on p "159,00 lei 79,00 lei" at bounding box center [921, 475] width 314 height 21
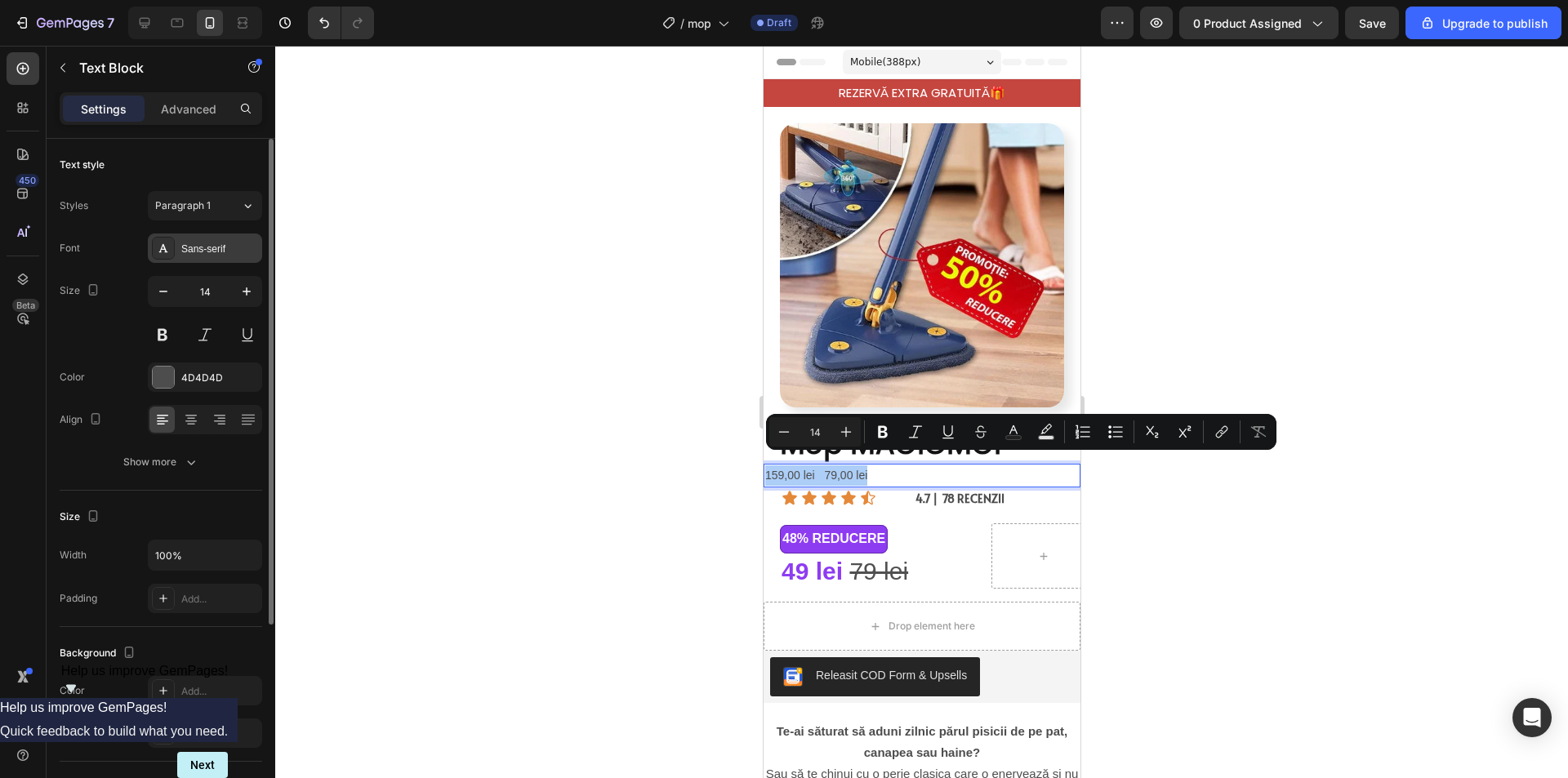
click at [237, 252] on div "Sans-serif" at bounding box center [219, 249] width 76 height 14
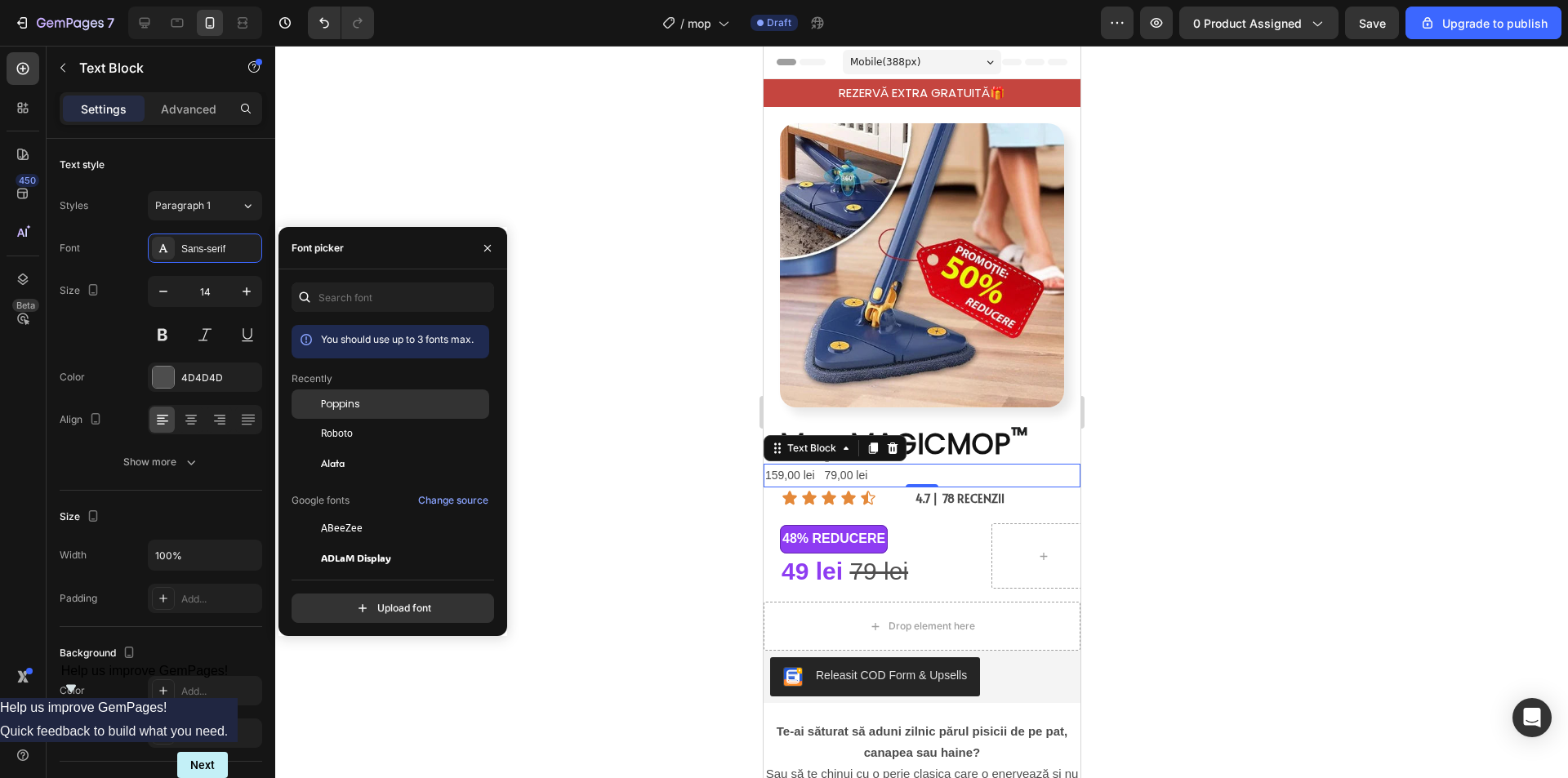
click at [374, 399] on div "Poppins" at bounding box center [403, 404] width 165 height 14
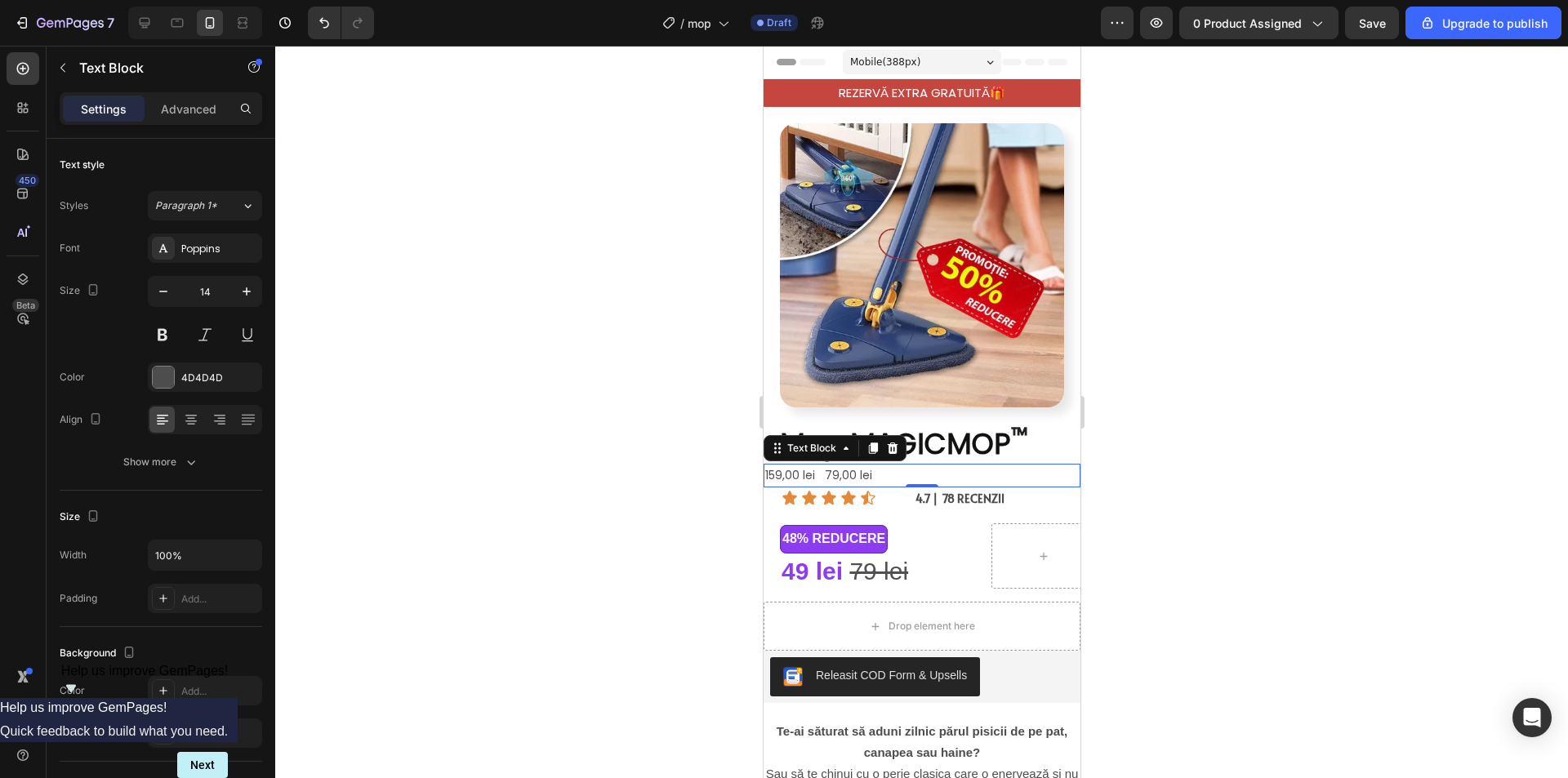
drag, startPoint x: 1247, startPoint y: 411, endPoint x: 1246, endPoint y: 422, distance: 11.0
click at [1253, 414] on div at bounding box center [921, 411] width 1292 height 732
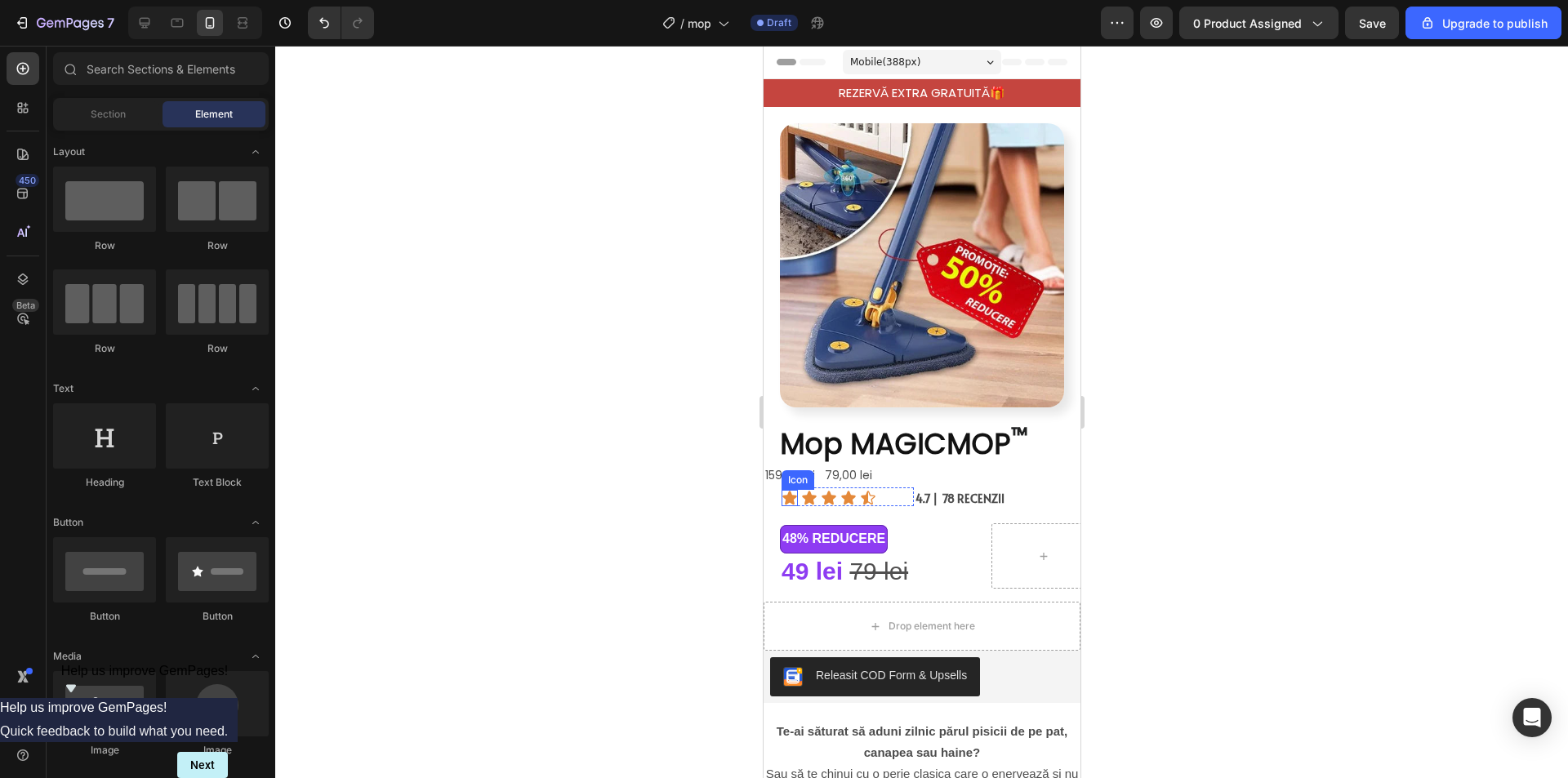
click at [799, 470] on div "Icon" at bounding box center [797, 480] width 32 height 20
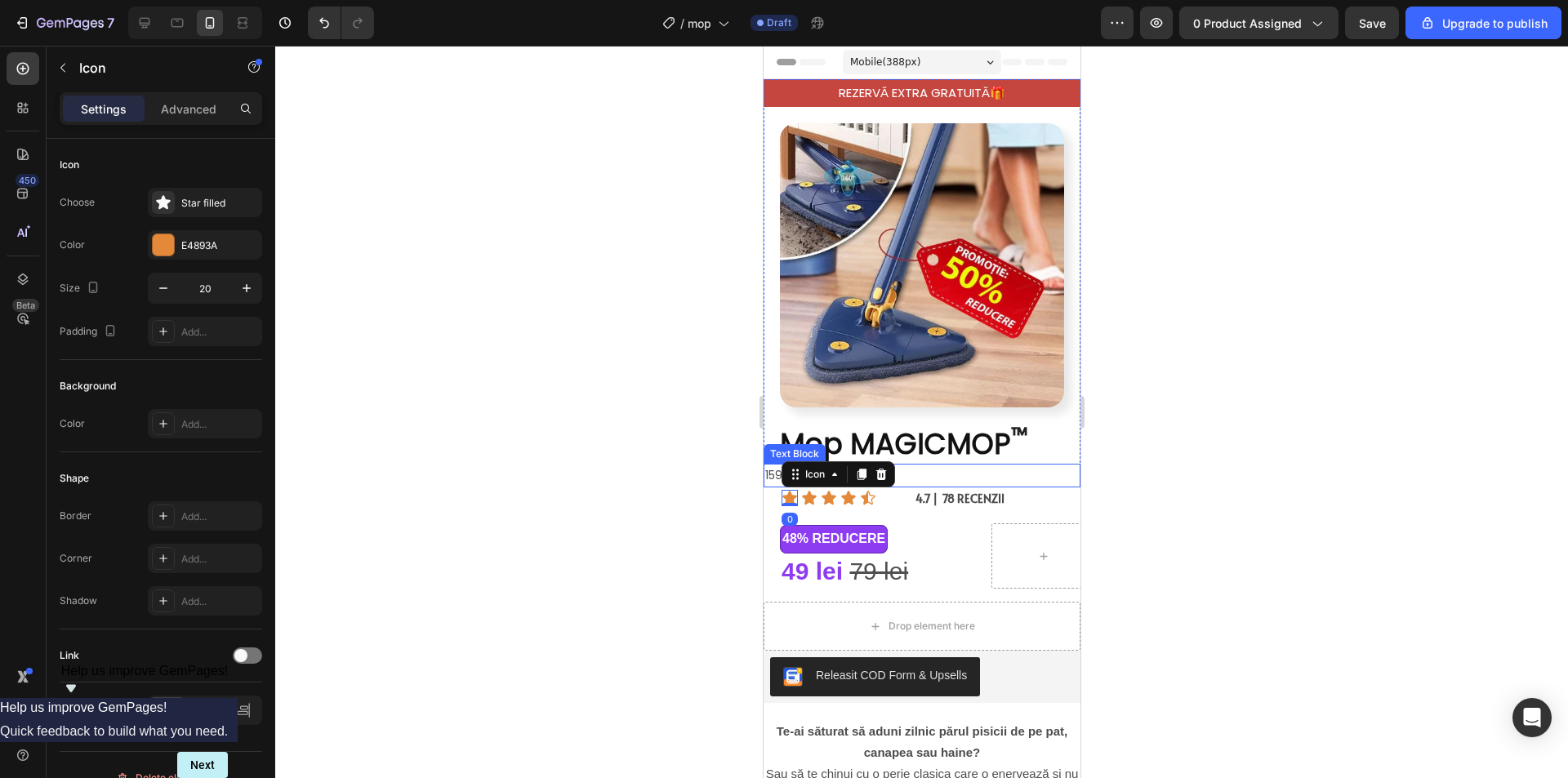
click at [944, 465] on p "159,00 lei 79,00 lei" at bounding box center [921, 475] width 314 height 21
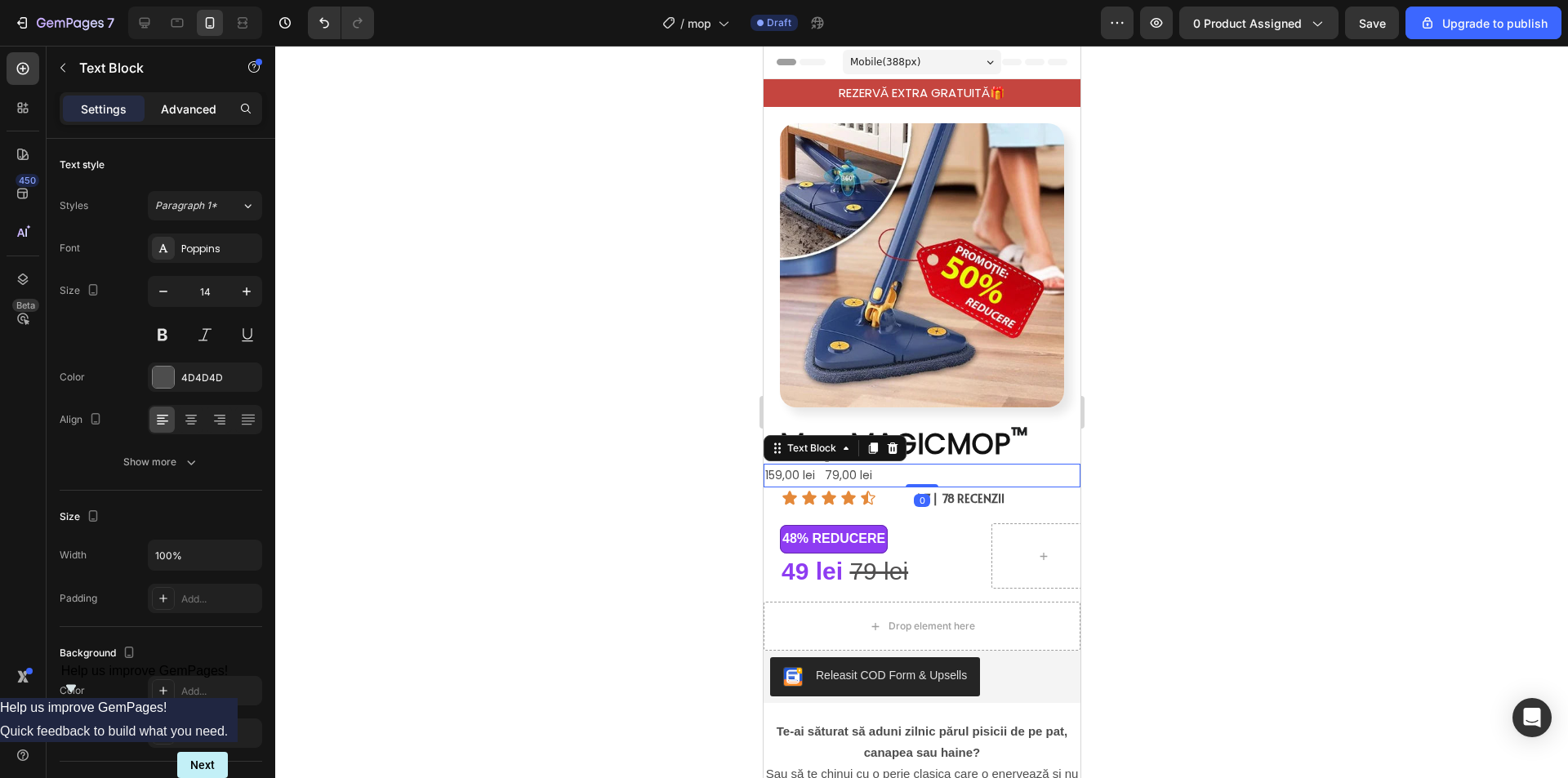
click at [203, 99] on div "Advanced" at bounding box center [188, 108] width 82 height 26
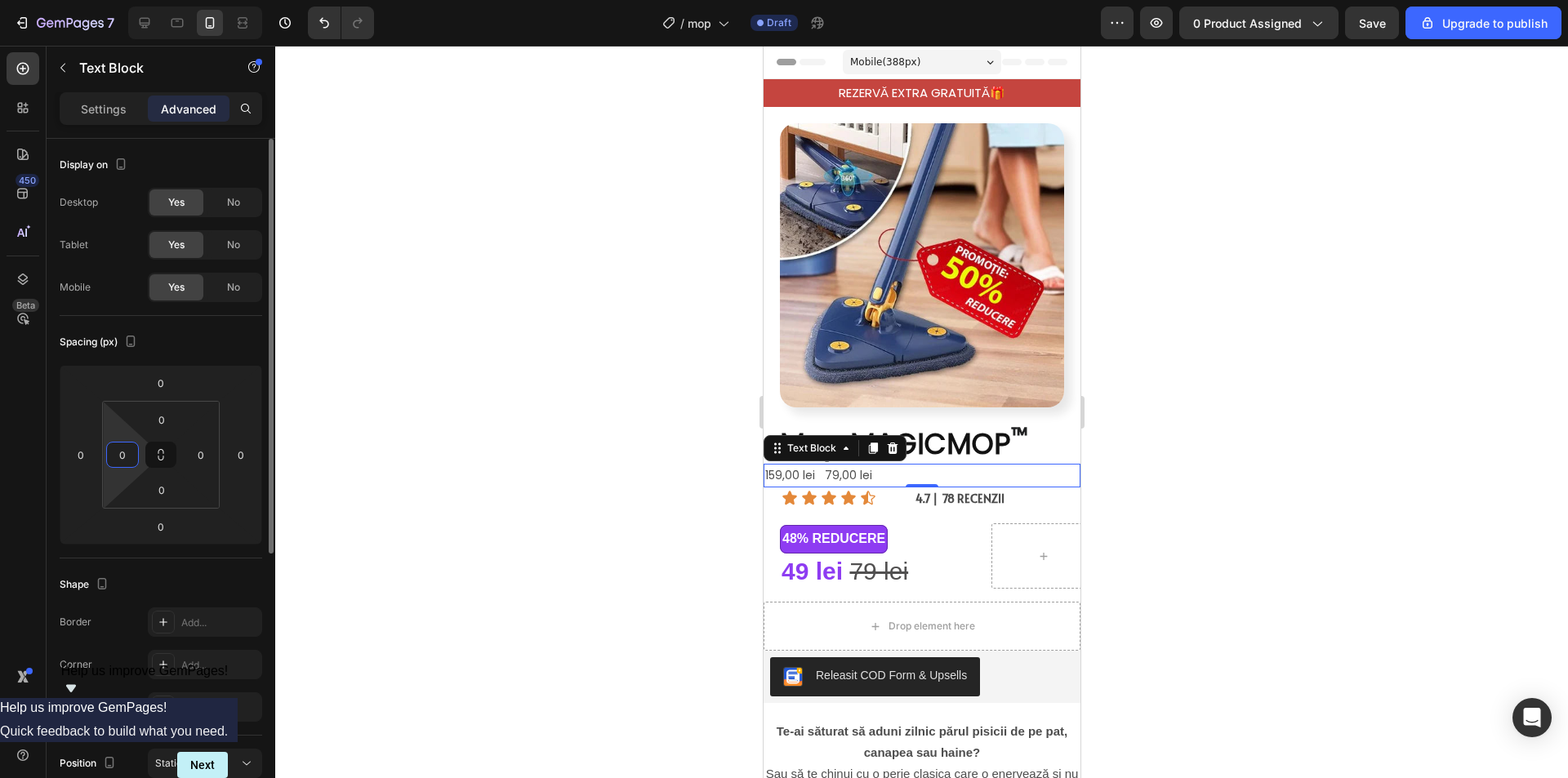
drag, startPoint x: 120, startPoint y: 465, endPoint x: 121, endPoint y: 475, distance: 10.0
click at [121, 476] on div "0 0 0 0" at bounding box center [161, 455] width 118 height 108
click at [120, 0] on html "7 / mop Draft Preview 0 product assigned Save Upgrade to publish 450 Beta Secti…" at bounding box center [784, 0] width 1568 height 0
type input "0"
drag, startPoint x: 120, startPoint y: 474, endPoint x: 93, endPoint y: 494, distance: 33.6
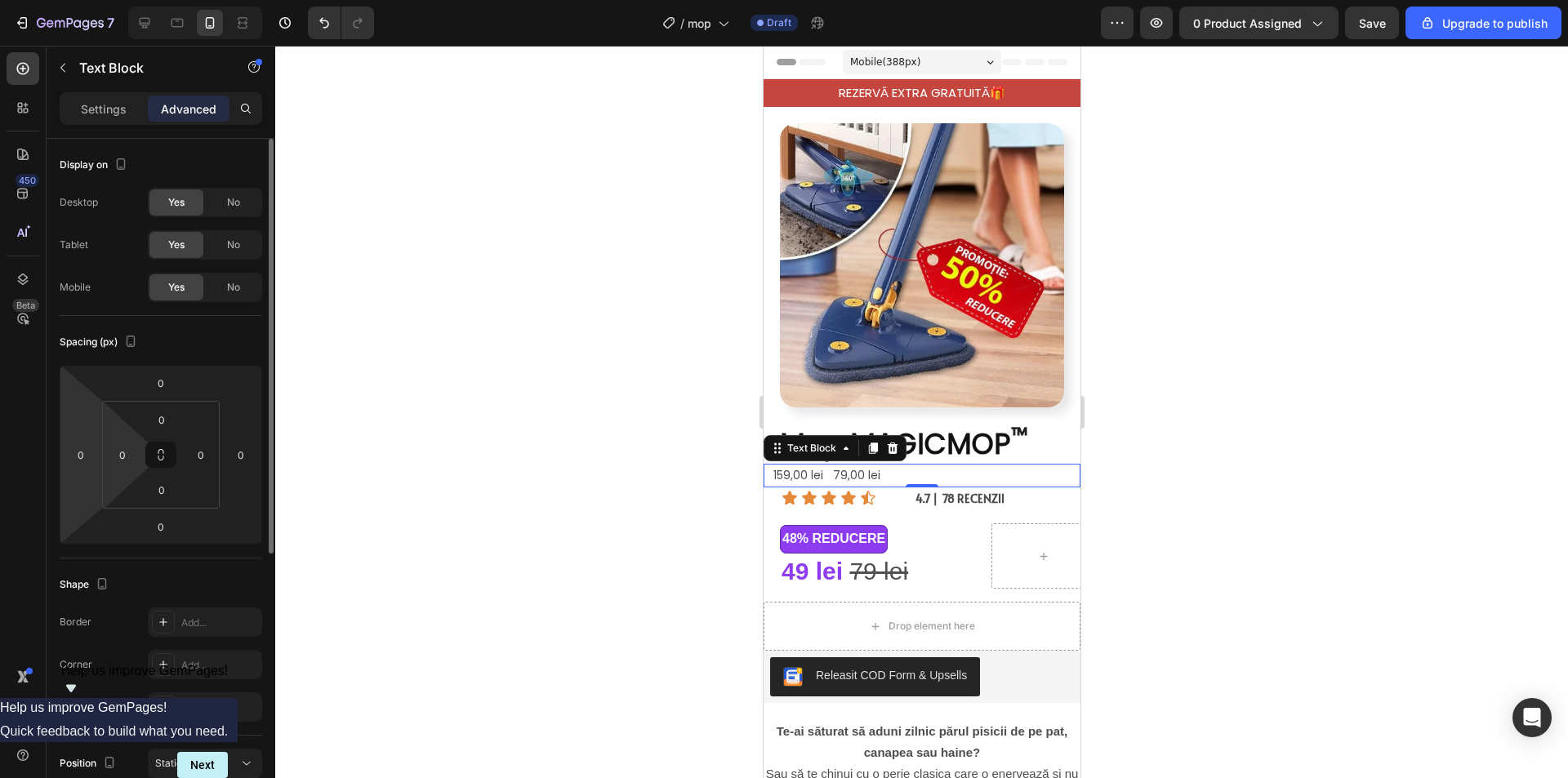
click at [116, 0] on html "7 / mop Draft Preview 0 product assigned Save Upgrade to publish 450 Beta Secti…" at bounding box center [784, 0] width 1568 height 0
type input "20"
drag, startPoint x: 83, startPoint y: 482, endPoint x: 86, endPoint y: 473, distance: 9.5
click at [86, 0] on html "7 / mop Draft Preview 0 product assigned Upgrade to publish 450 Beta Sections(1…" at bounding box center [784, 0] width 1568 height 0
click at [1349, 460] on div at bounding box center [921, 411] width 1292 height 732
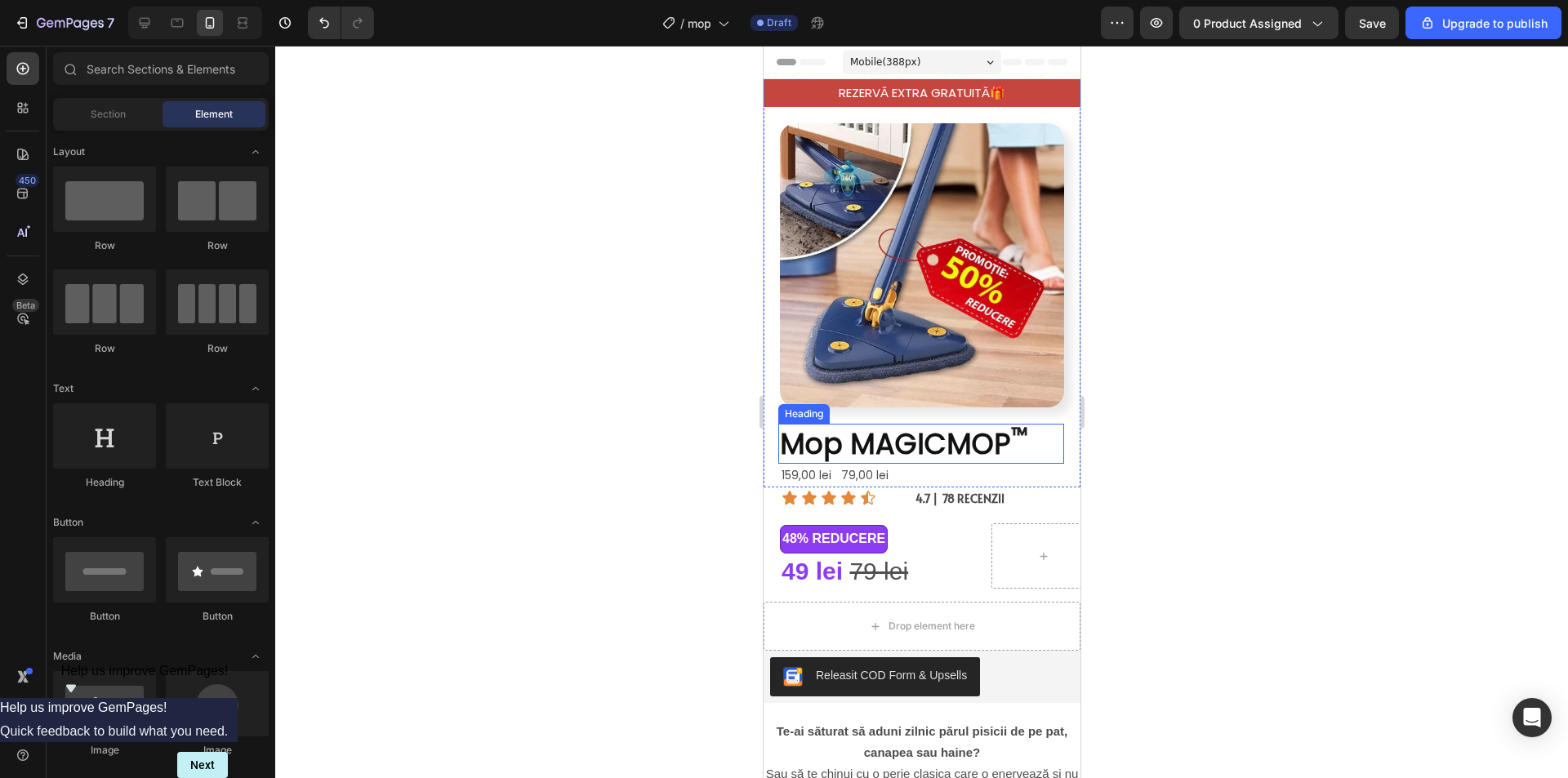
click at [909, 436] on span "Mop MAGICMOP" at bounding box center [894, 444] width 231 height 40
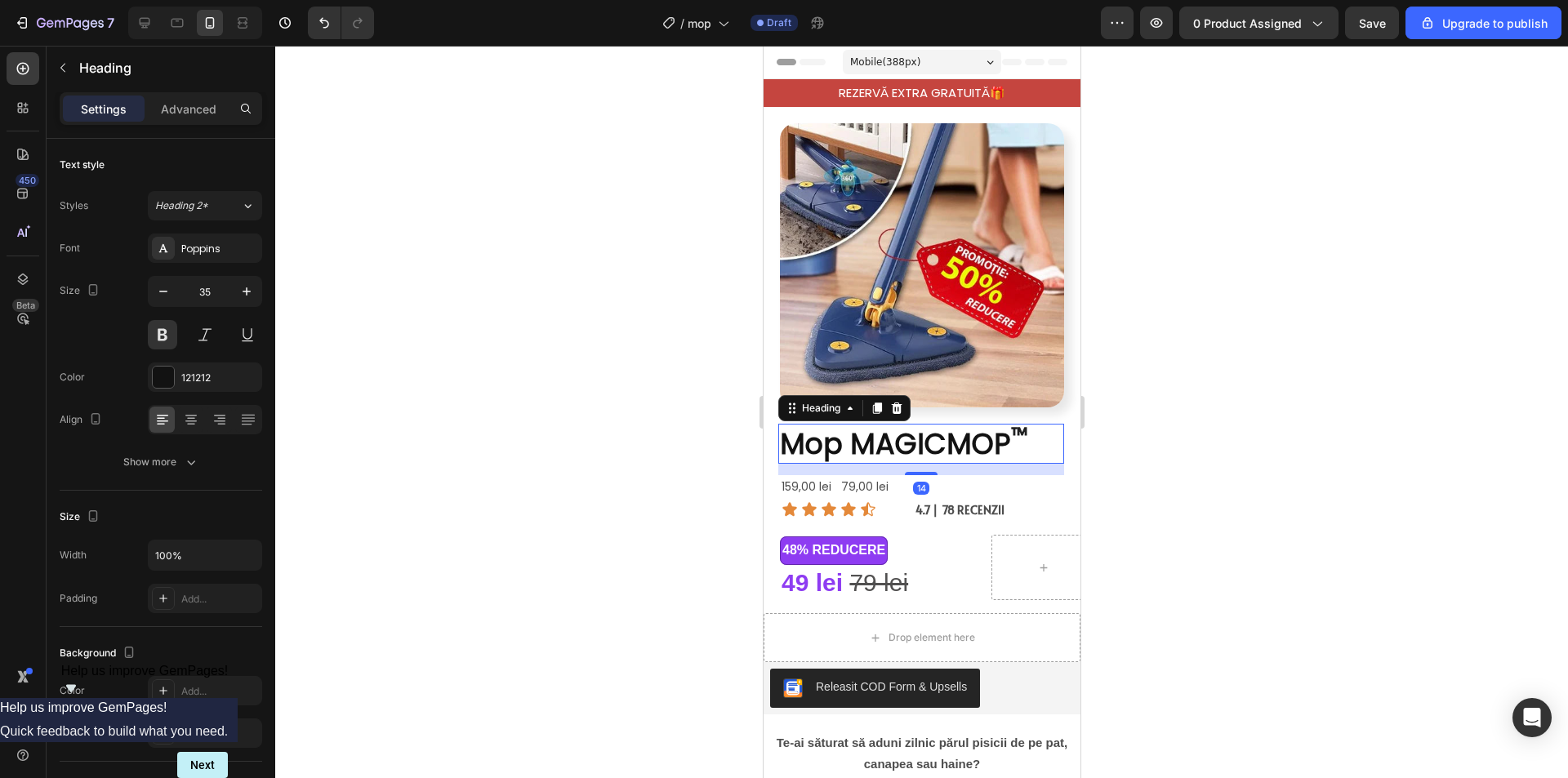
drag, startPoint x: 920, startPoint y: 449, endPoint x: 942, endPoint y: 473, distance: 32.6
click at [923, 472] on div at bounding box center [920, 473] width 32 height 4
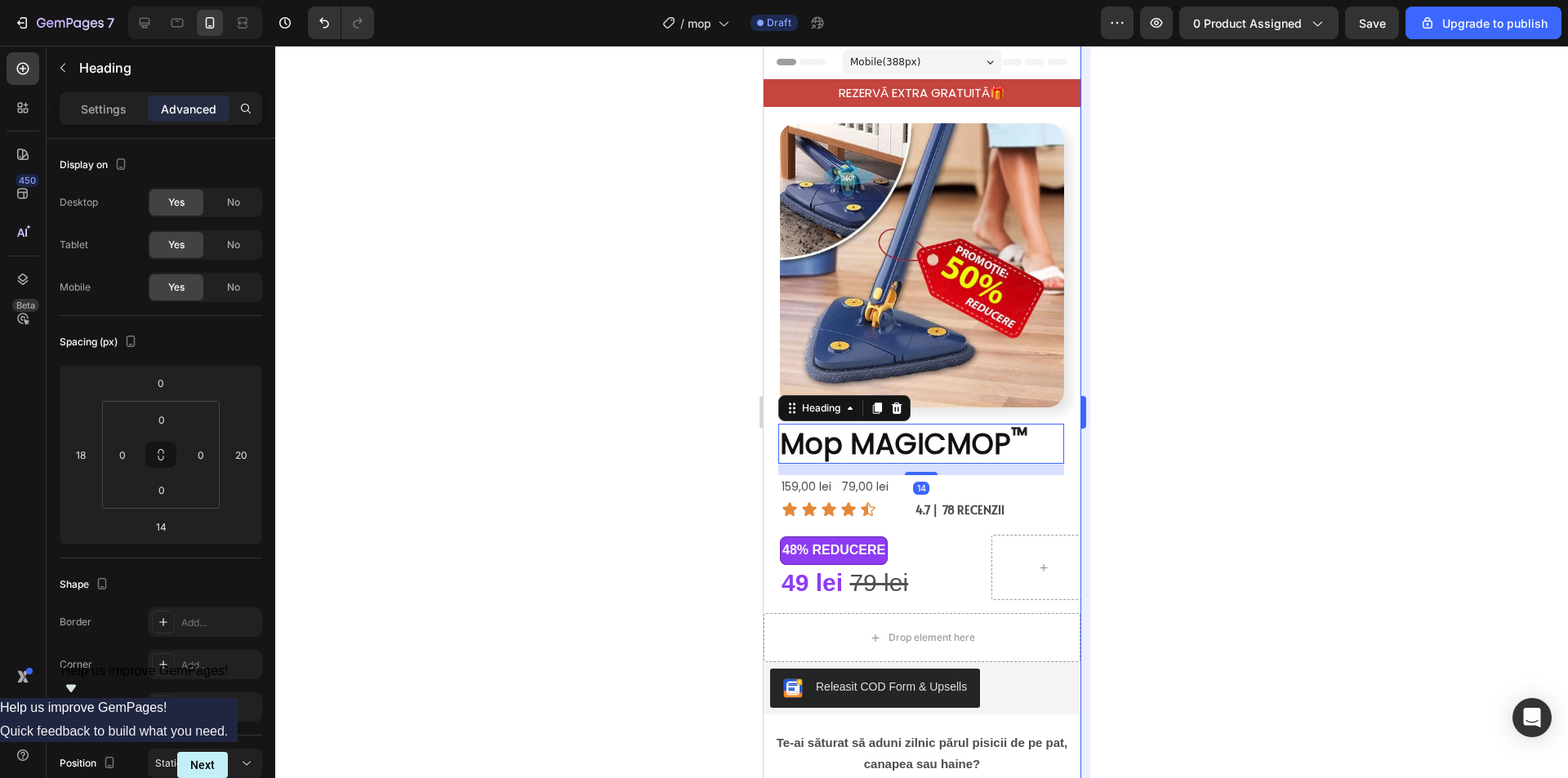
drag, startPoint x: 1202, startPoint y: 453, endPoint x: 1089, endPoint y: 497, distance: 121.3
click at [1200, 454] on div at bounding box center [921, 411] width 1292 height 732
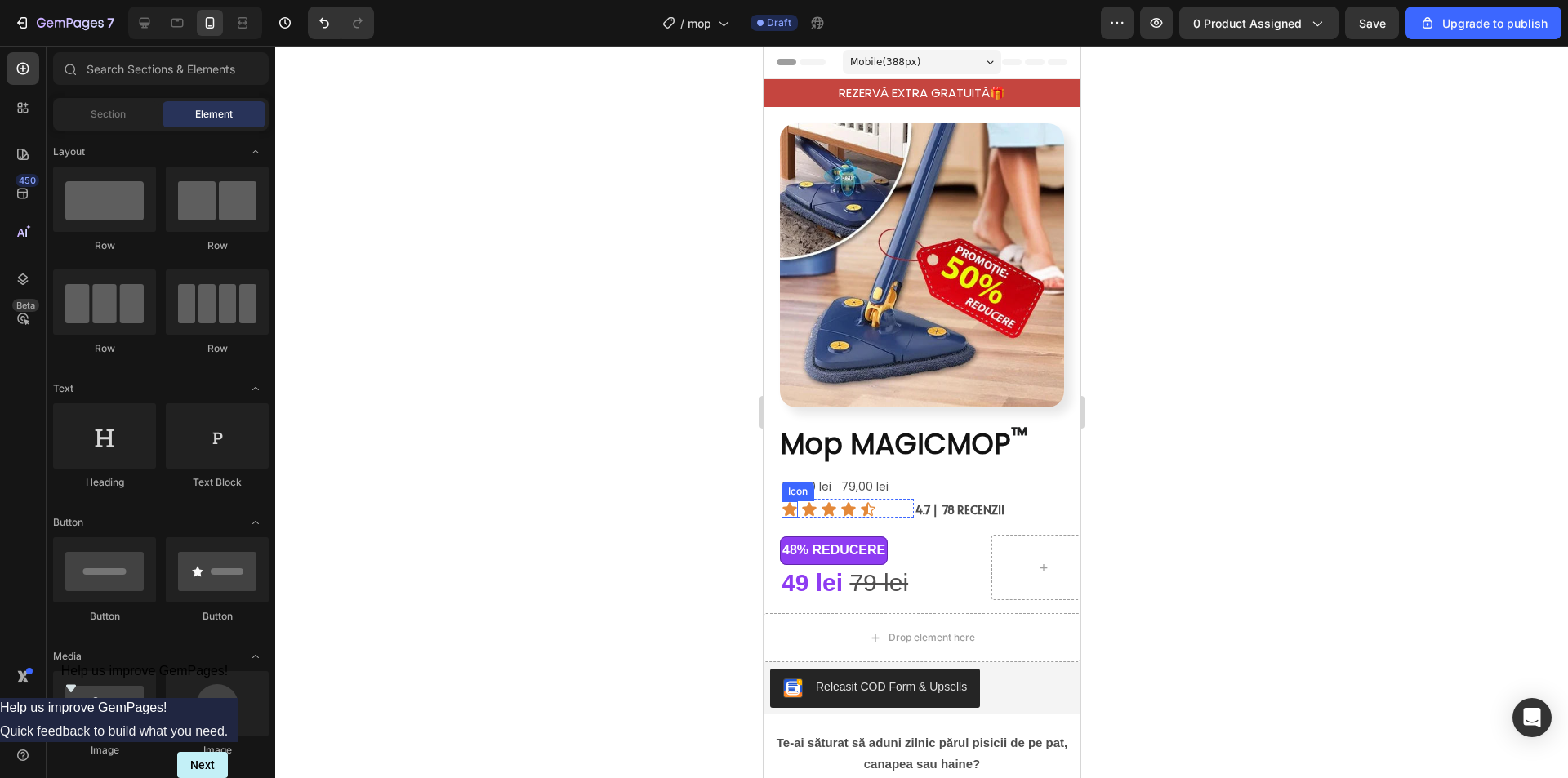
click at [832, 477] on p "159,00 lei 79,00 lei" at bounding box center [929, 487] width 297 height 21
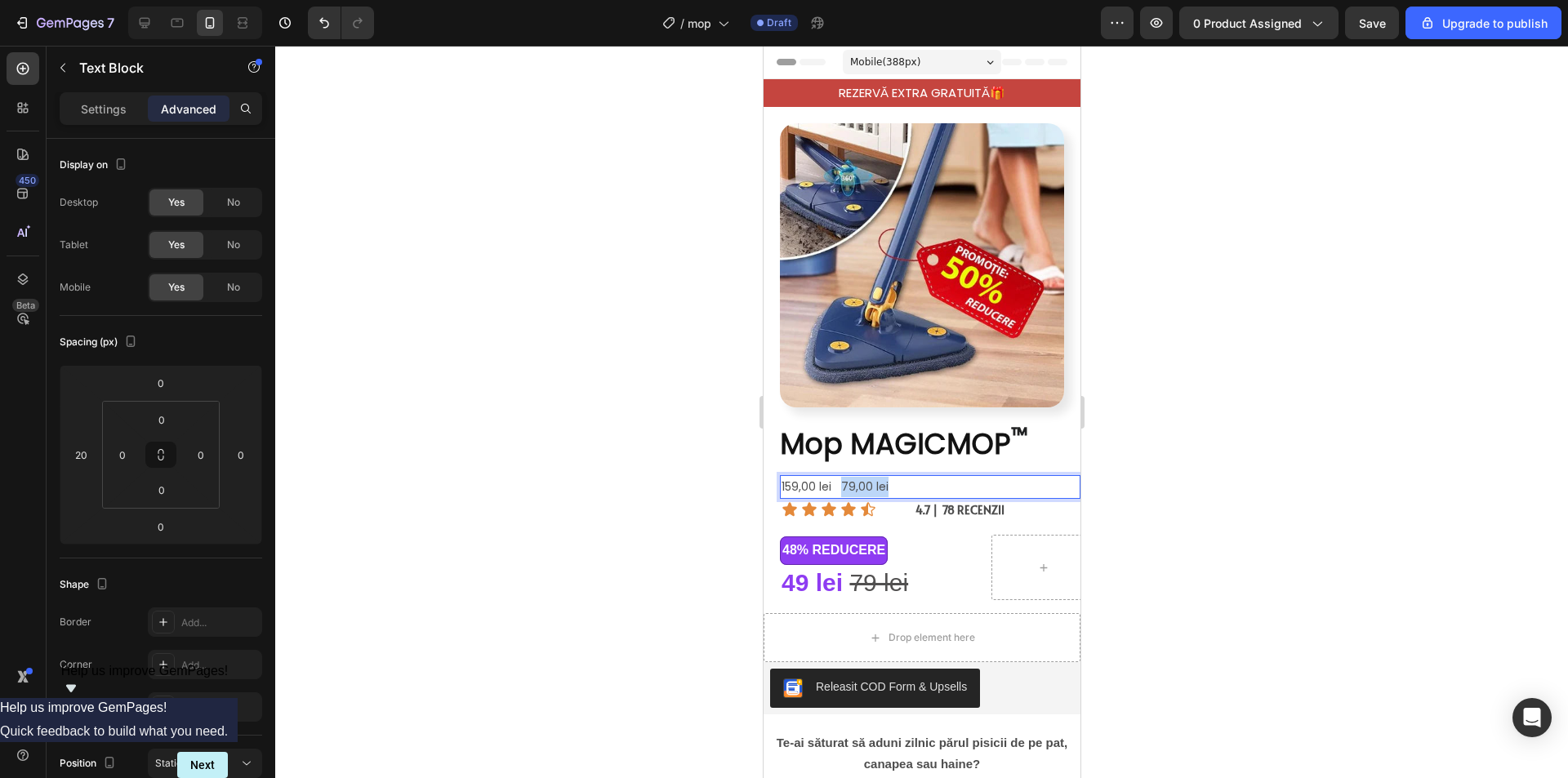
drag, startPoint x: 887, startPoint y: 473, endPoint x: 842, endPoint y: 480, distance: 45.5
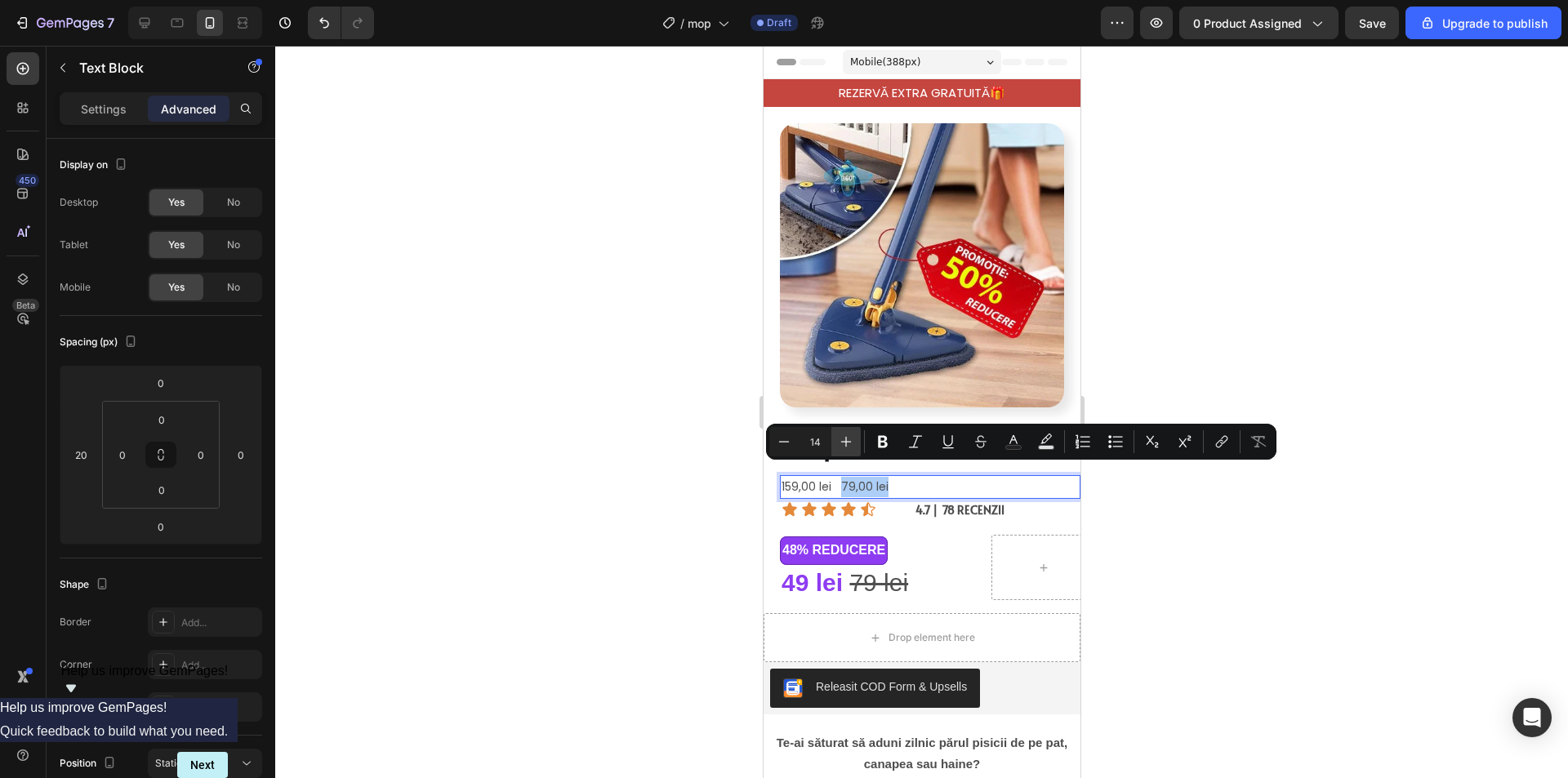
click at [846, 438] on icon "Editor contextual toolbar" at bounding box center [846, 442] width 11 height 11
click at [848, 444] on icon "Editor contextual toolbar" at bounding box center [846, 442] width 16 height 16
type input "18"
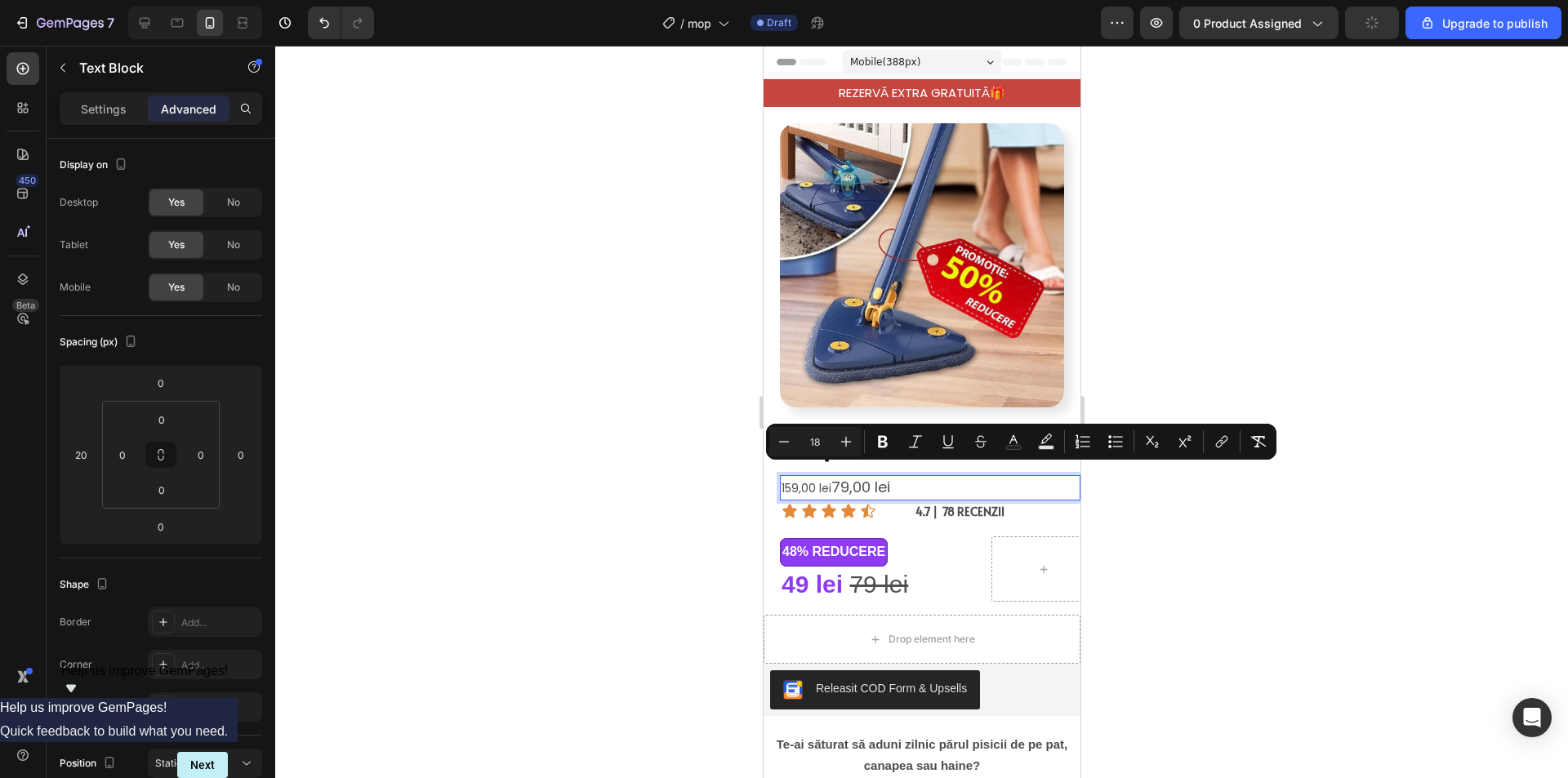
drag, startPoint x: 1211, startPoint y: 513, endPoint x: 1219, endPoint y: 601, distance: 88.4
click at [1211, 513] on div at bounding box center [921, 411] width 1292 height 732
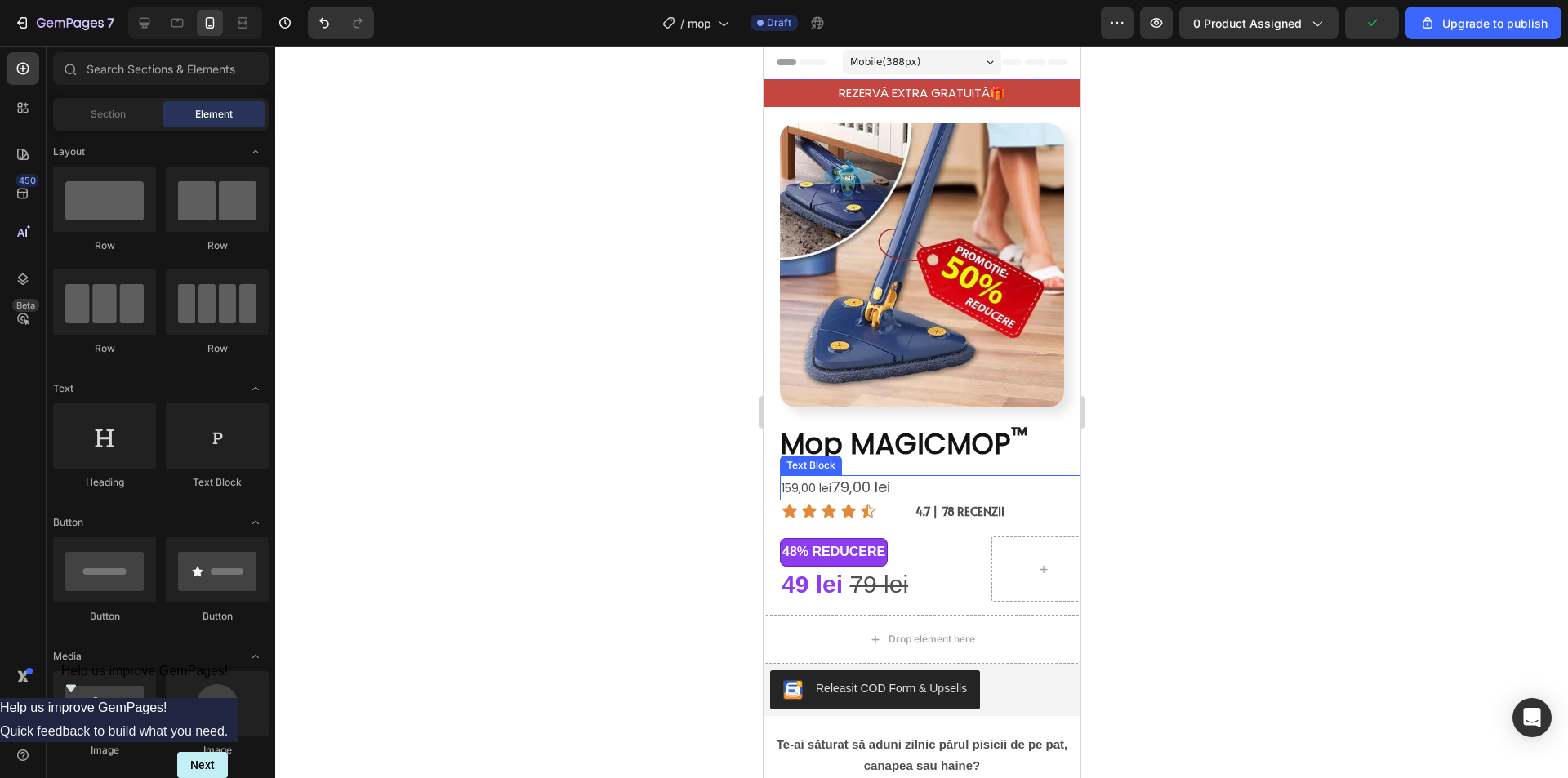
click at [787, 477] on p "159,00 lei 79,00 lei" at bounding box center [929, 488] width 297 height 22
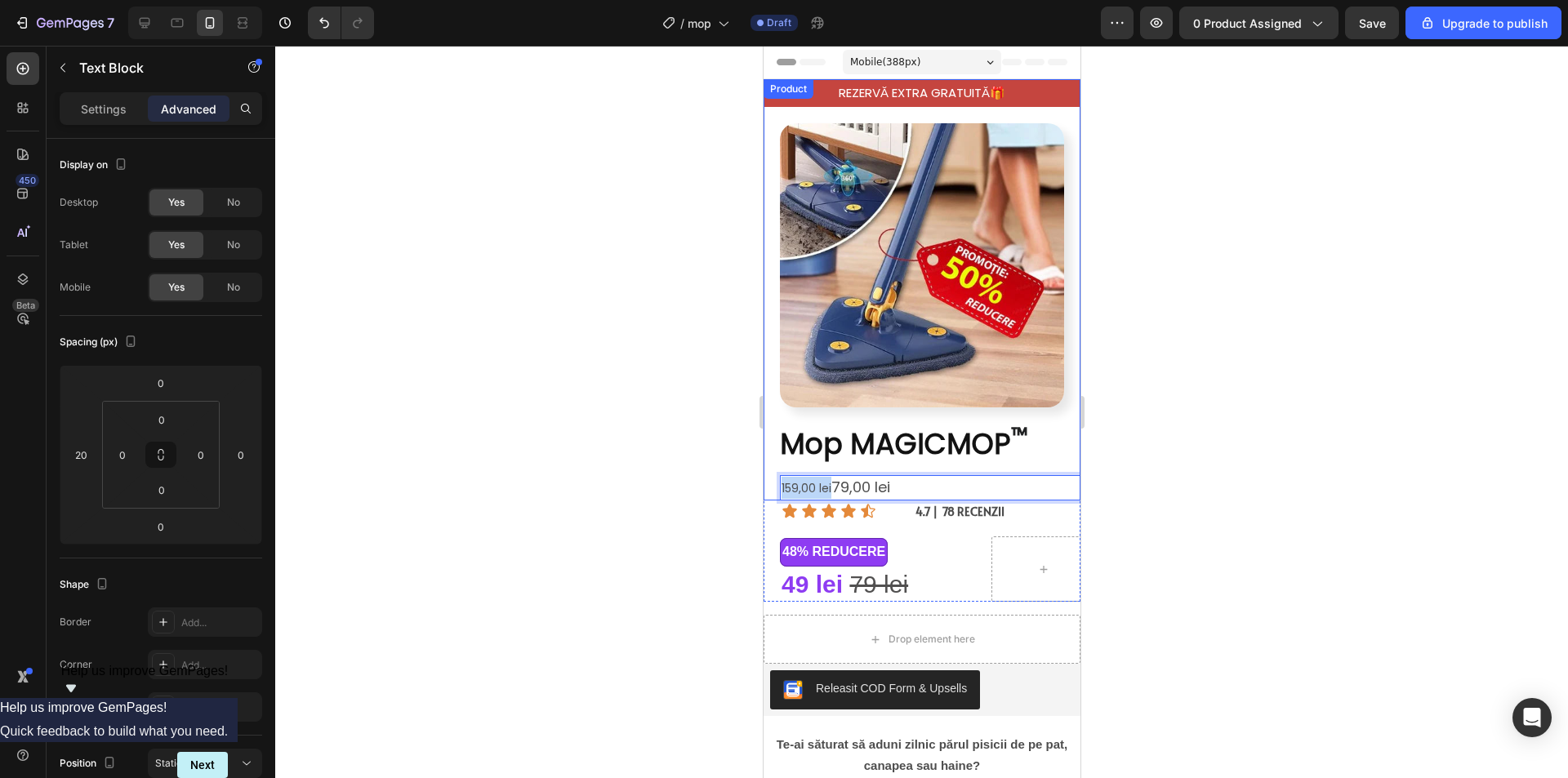
drag, startPoint x: 830, startPoint y: 474, endPoint x: 777, endPoint y: 474, distance: 53.0
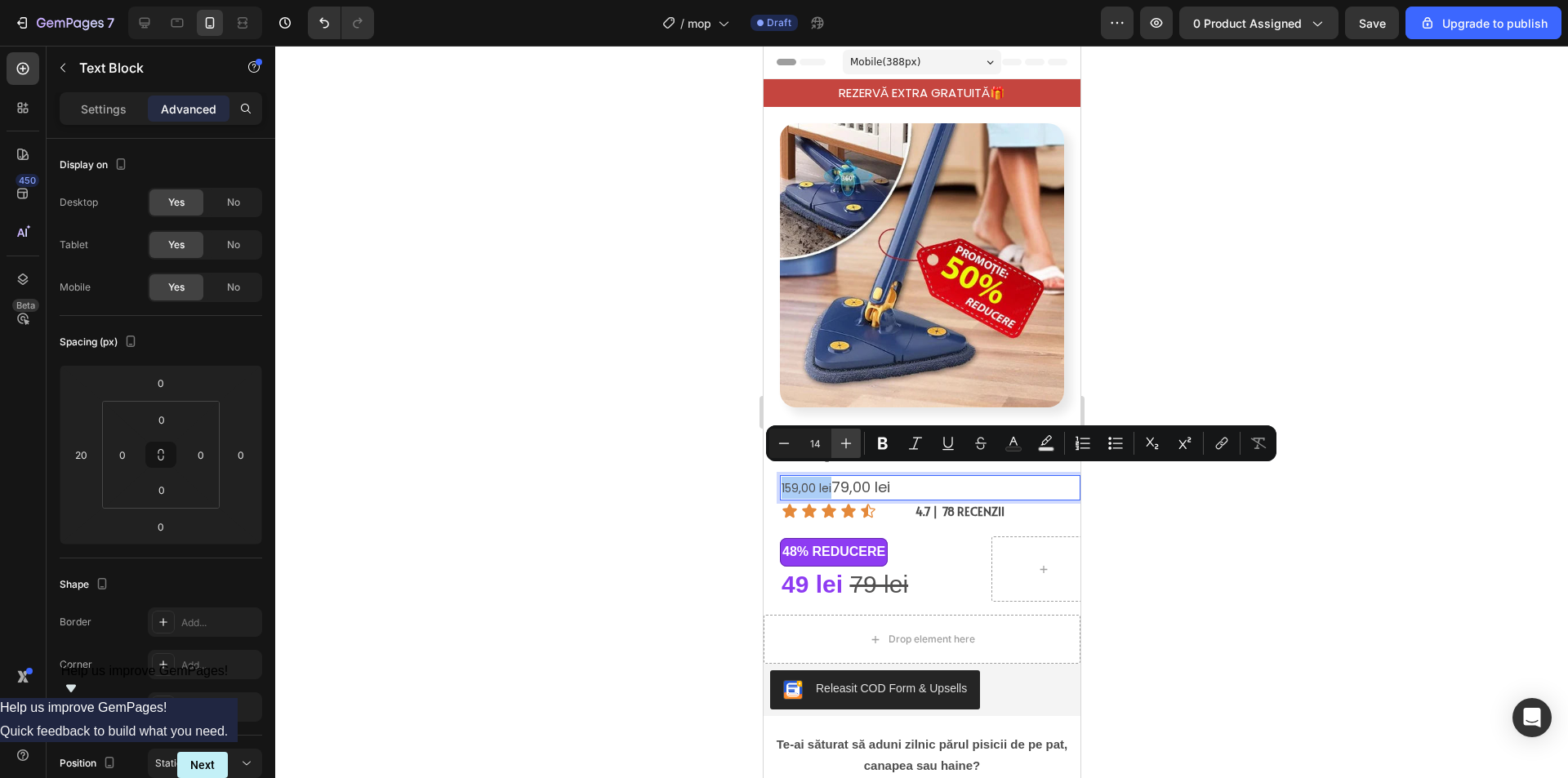
click at [852, 442] on icon "Editor contextual toolbar" at bounding box center [846, 443] width 16 height 16
type input "15"
click at [1132, 526] on div at bounding box center [921, 411] width 1292 height 732
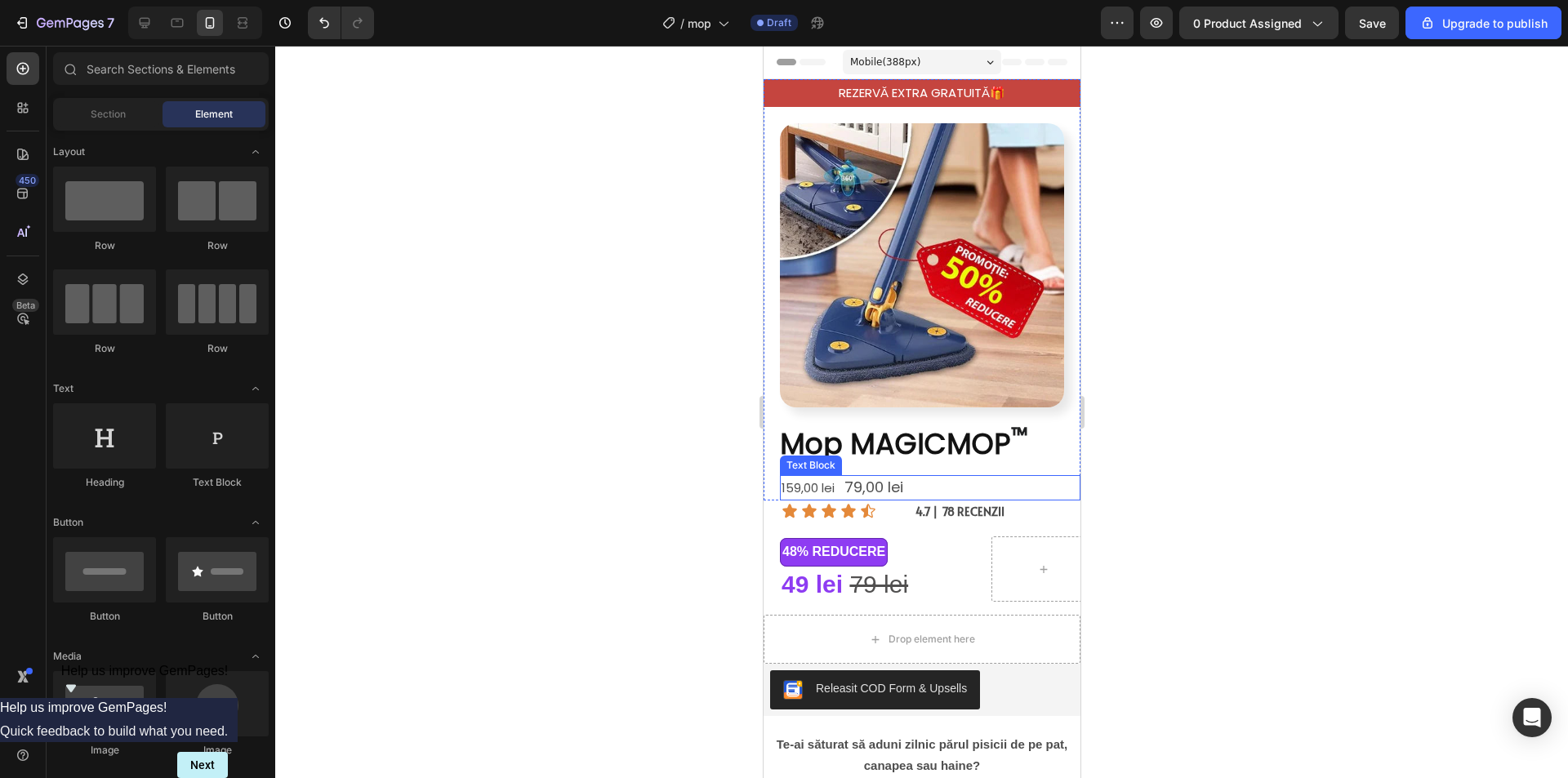
click at [861, 477] on span "79,00 lei" at bounding box center [873, 487] width 58 height 21
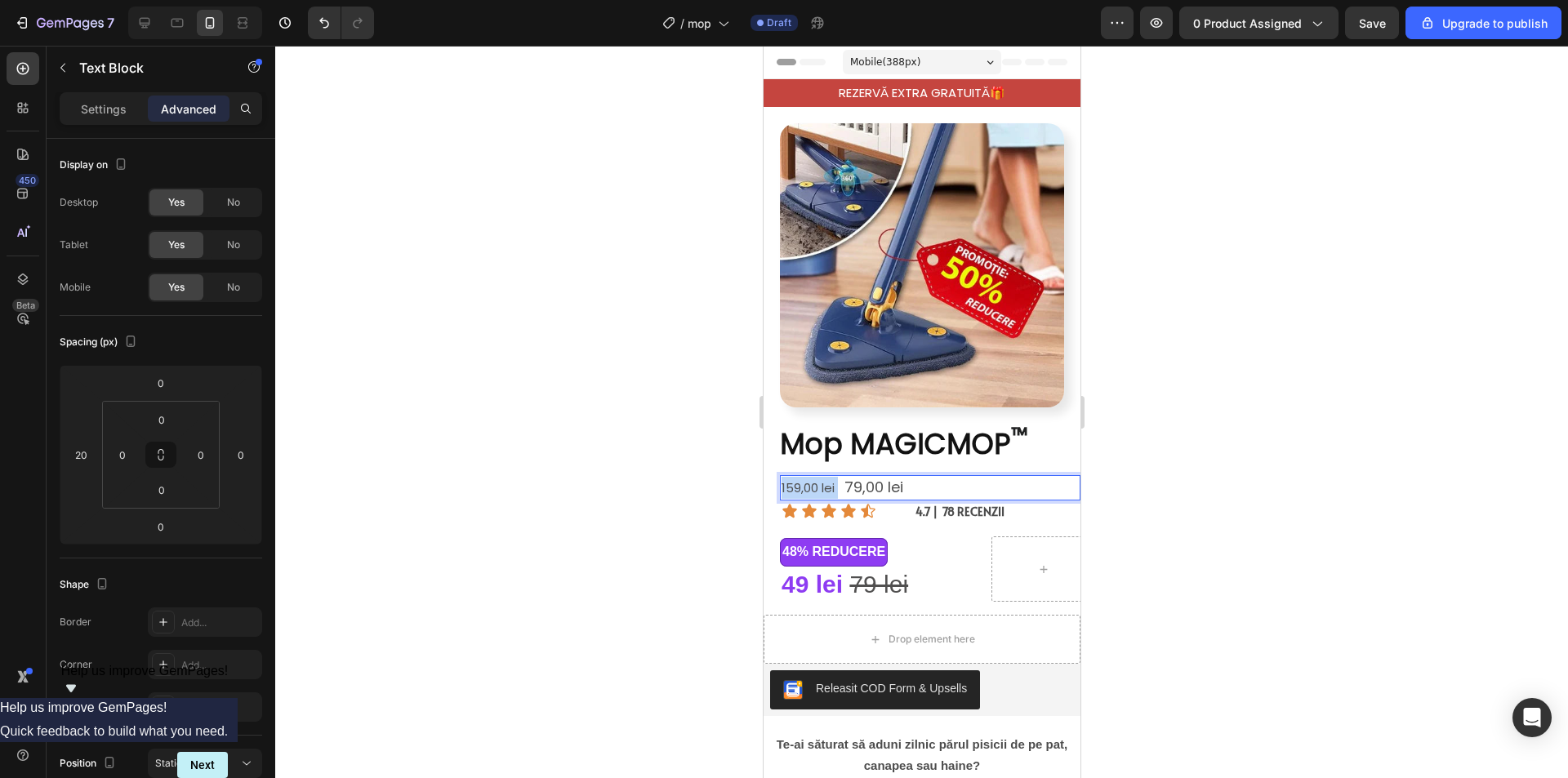
drag, startPoint x: 782, startPoint y: 476, endPoint x: 836, endPoint y: 480, distance: 54.1
click at [836, 480] on p "159,00 lei 79,00 lei" at bounding box center [929, 488] width 297 height 22
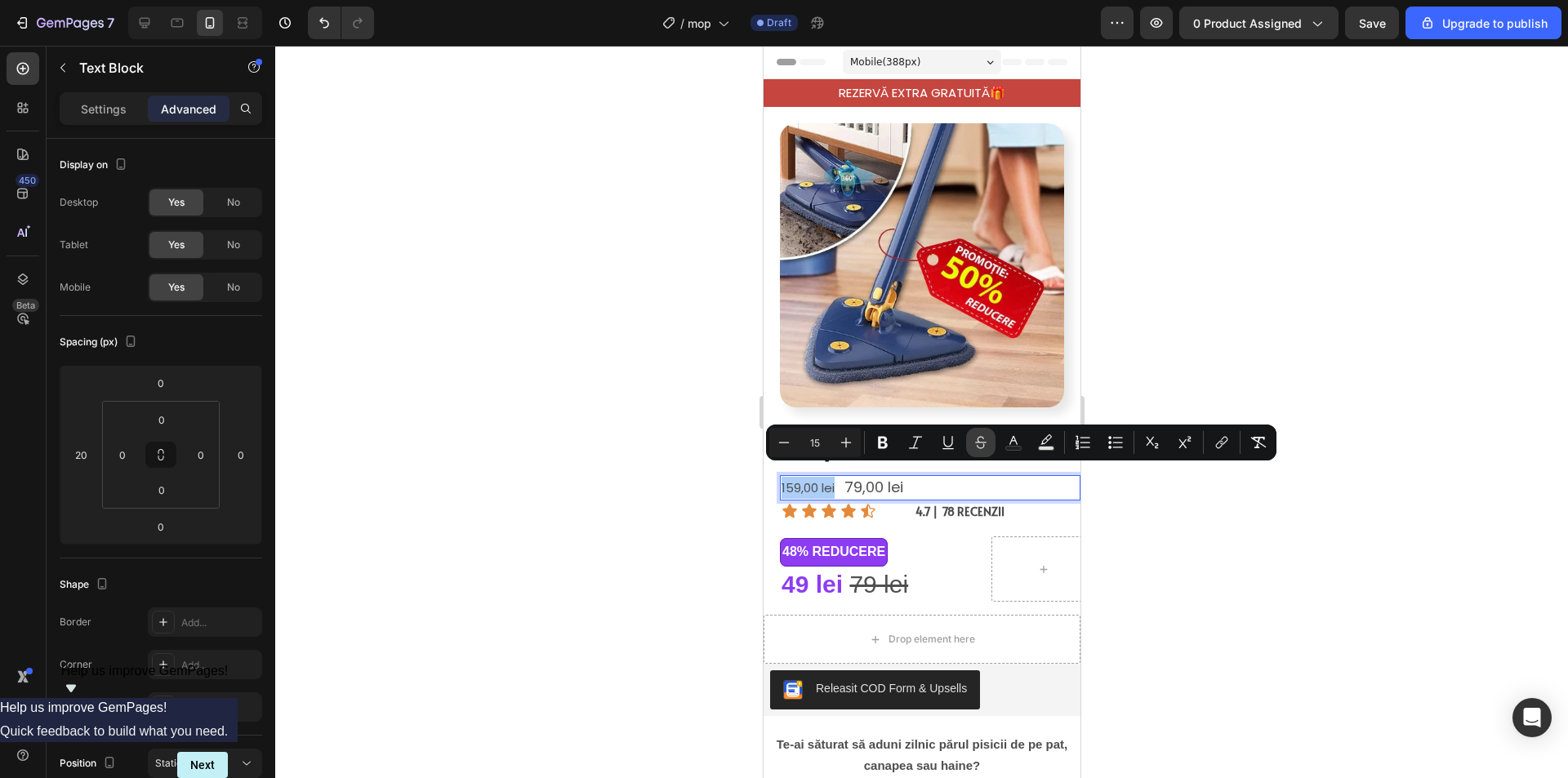
click at [985, 446] on icon "Editor contextual toolbar" at bounding box center [980, 442] width 16 height 16
click at [1177, 512] on div at bounding box center [921, 411] width 1292 height 732
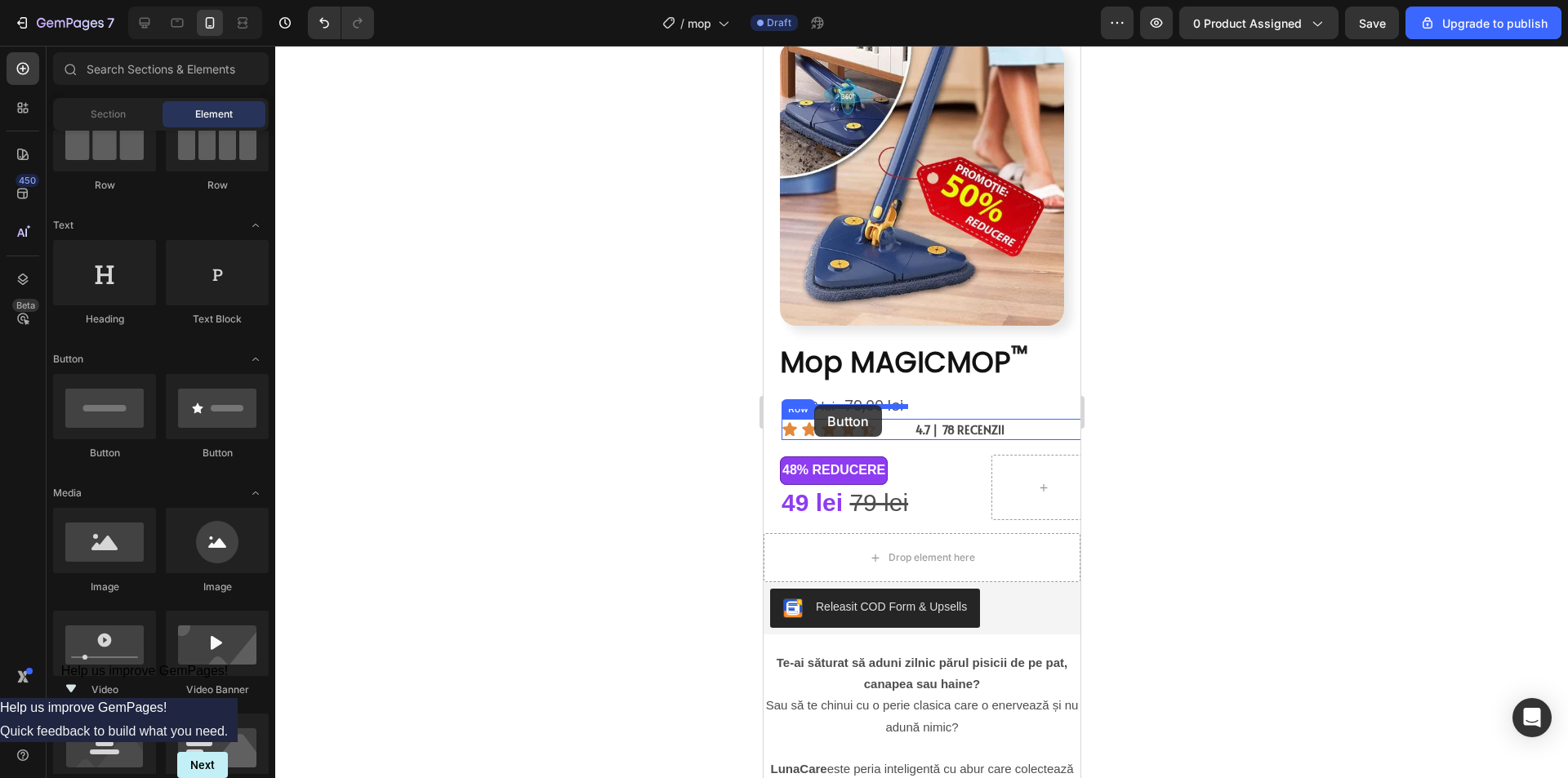
drag, startPoint x: 893, startPoint y: 466, endPoint x: 813, endPoint y: 405, distance: 100.6
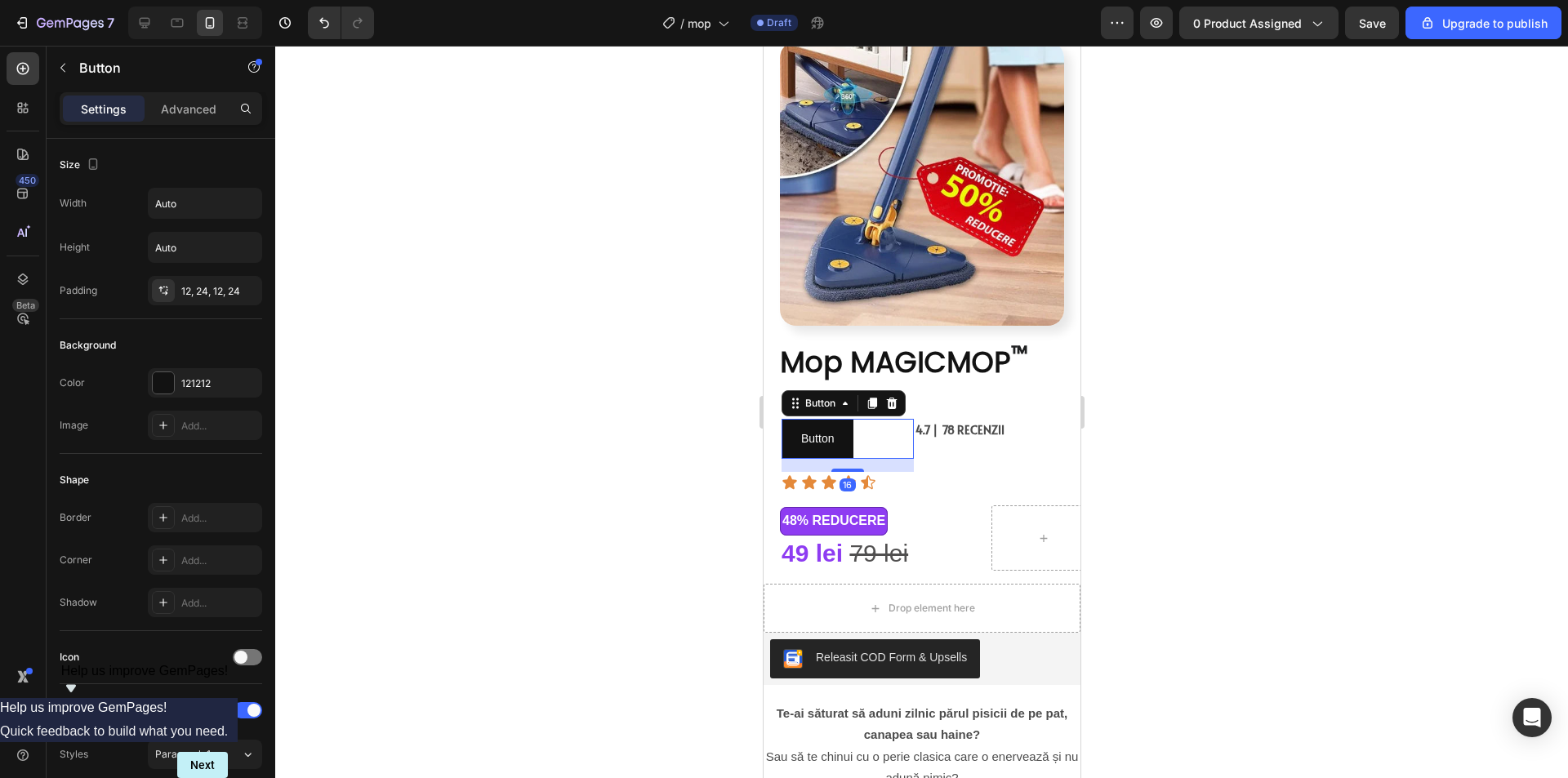
drag, startPoint x: 1155, startPoint y: 382, endPoint x: 1144, endPoint y: 391, distance: 14.2
click at [1153, 382] on div at bounding box center [921, 411] width 1292 height 732
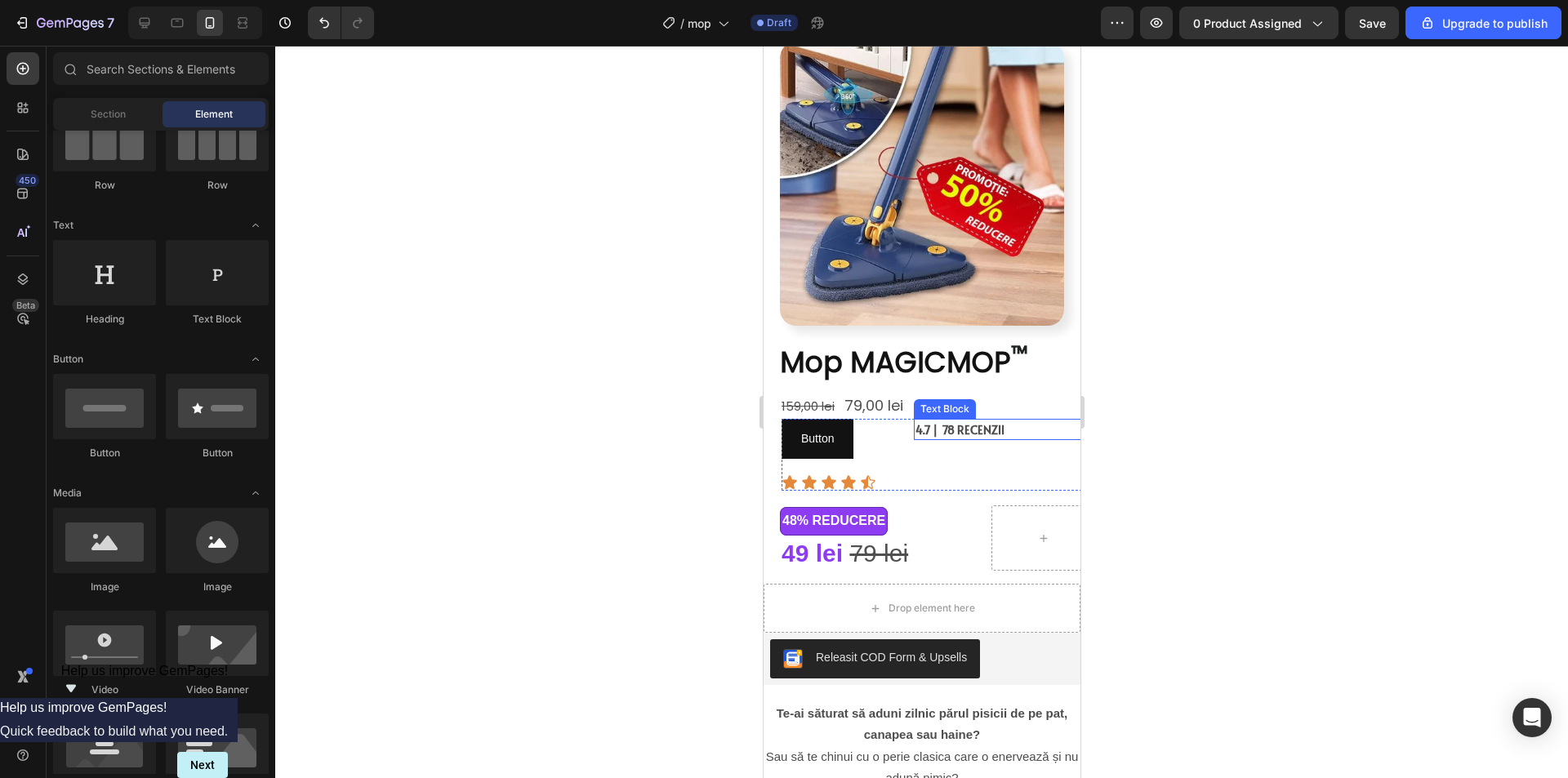
click at [955, 422] on span "4.7 | 78 RECENZII" at bounding box center [959, 429] width 89 height 15
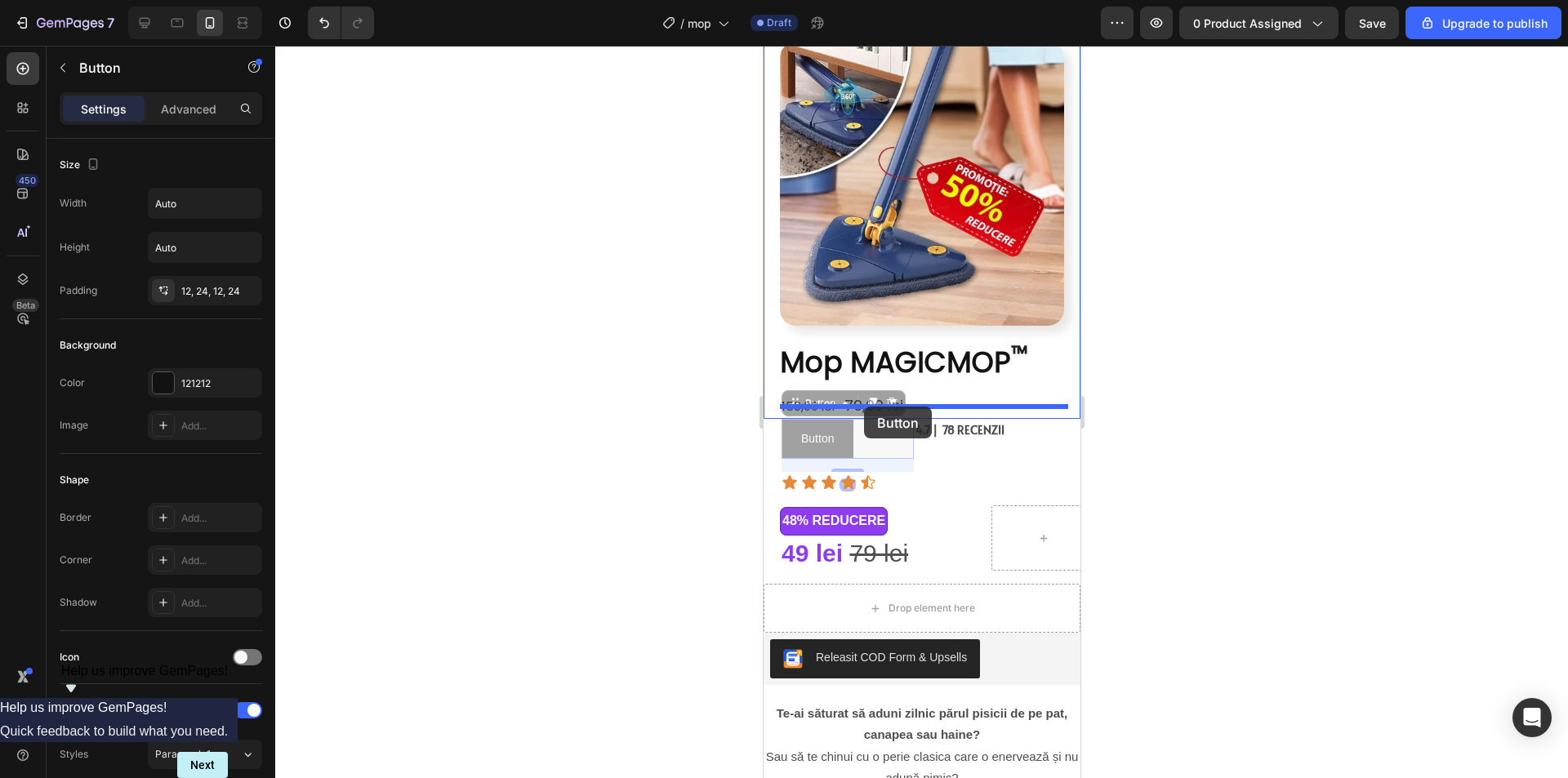
drag, startPoint x: 864, startPoint y: 416, endPoint x: 863, endPoint y: 407, distance: 9.1
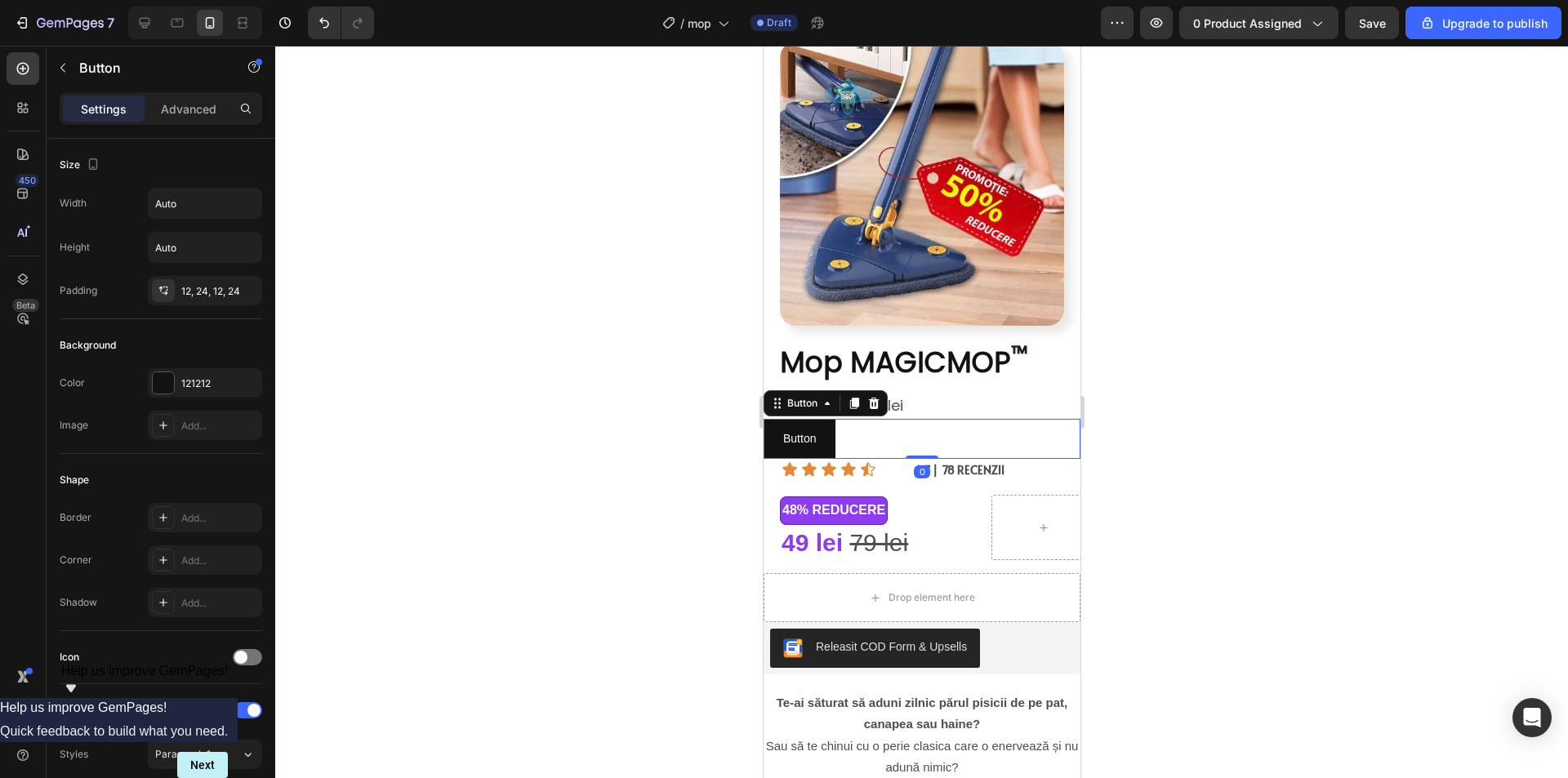
click at [1260, 411] on div at bounding box center [921, 411] width 1292 height 732
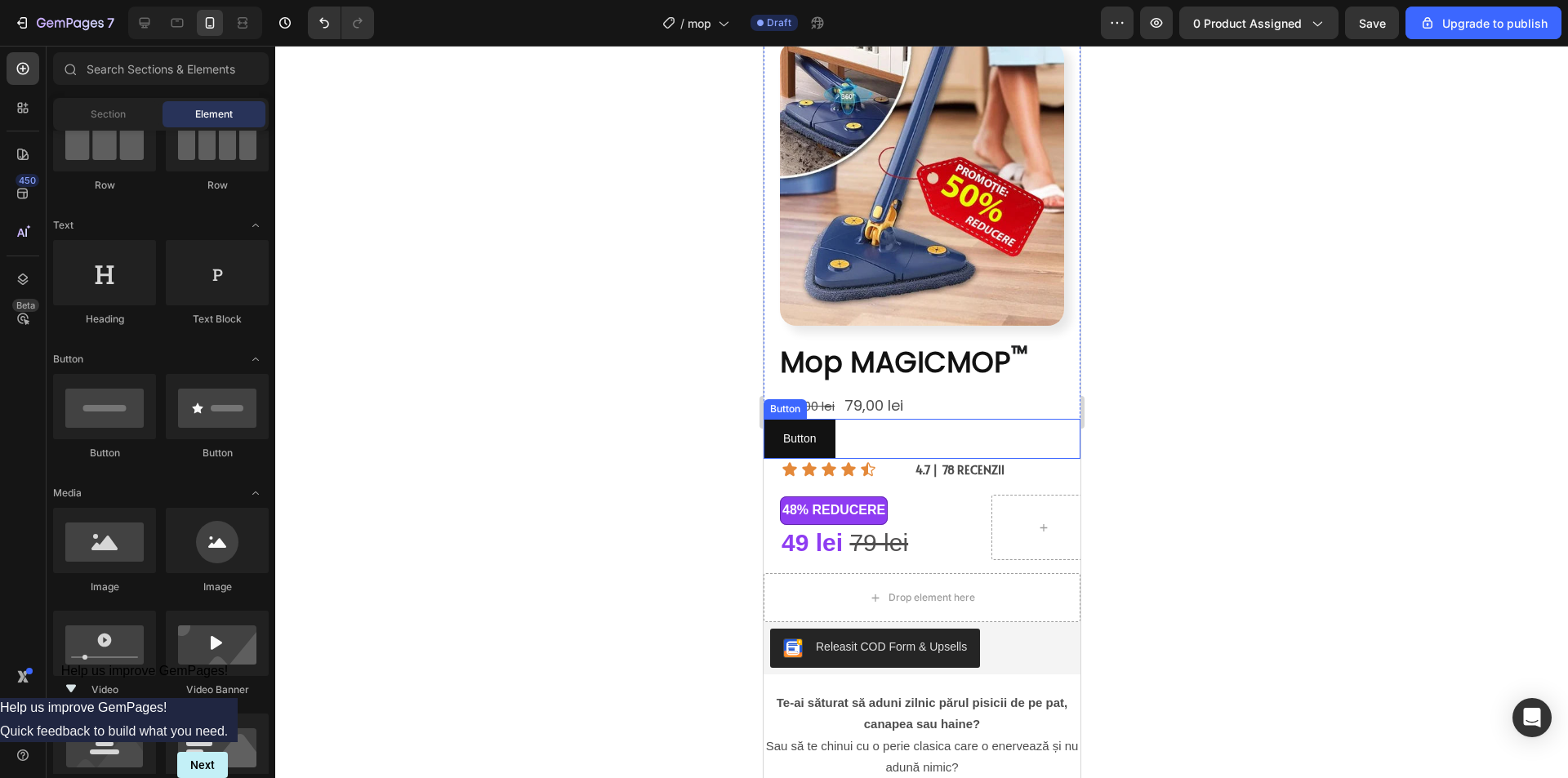
click at [860, 419] on div "Button Button" at bounding box center [921, 438] width 317 height 40
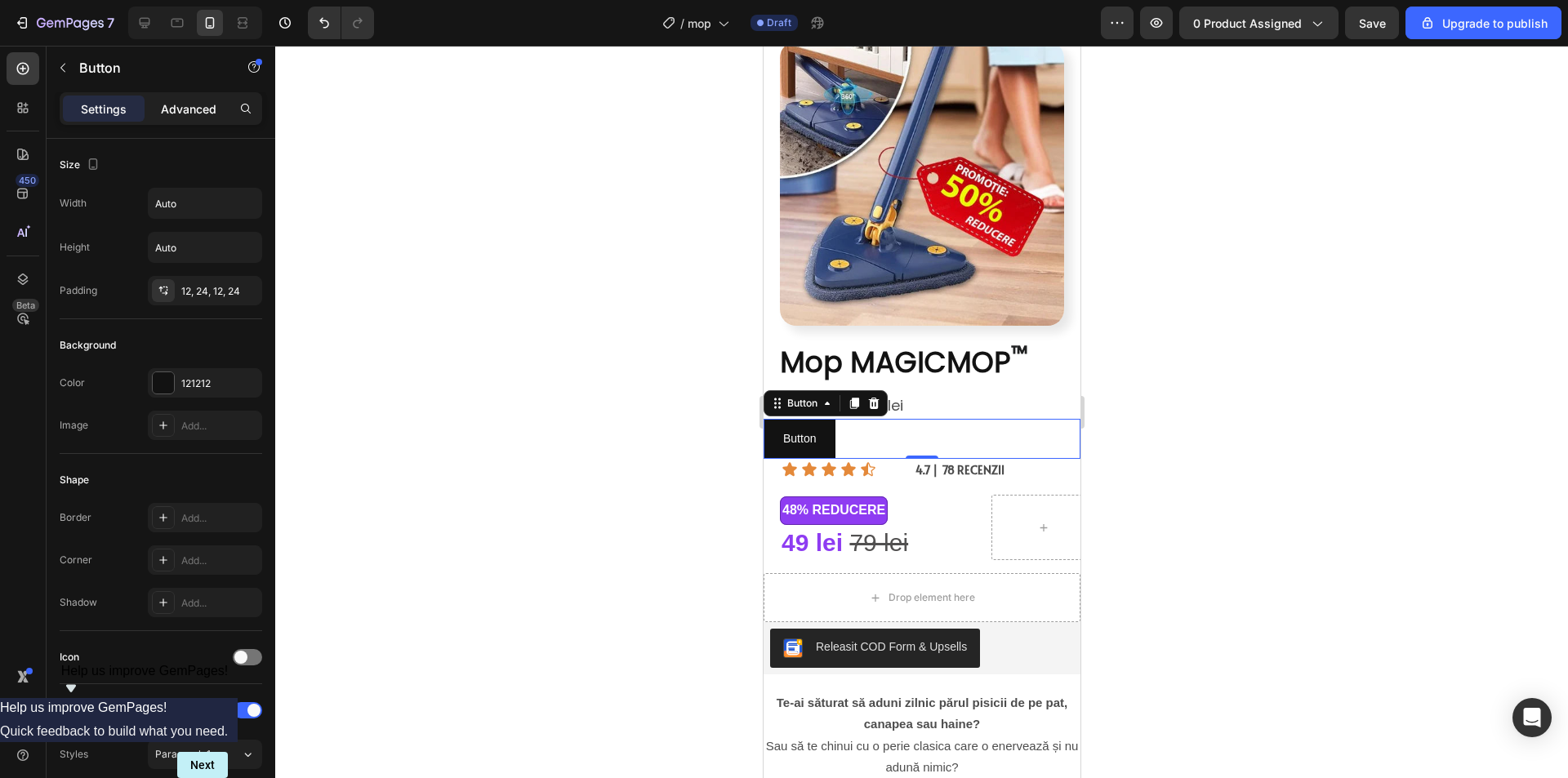
click at [201, 109] on p "Advanced" at bounding box center [189, 109] width 56 height 17
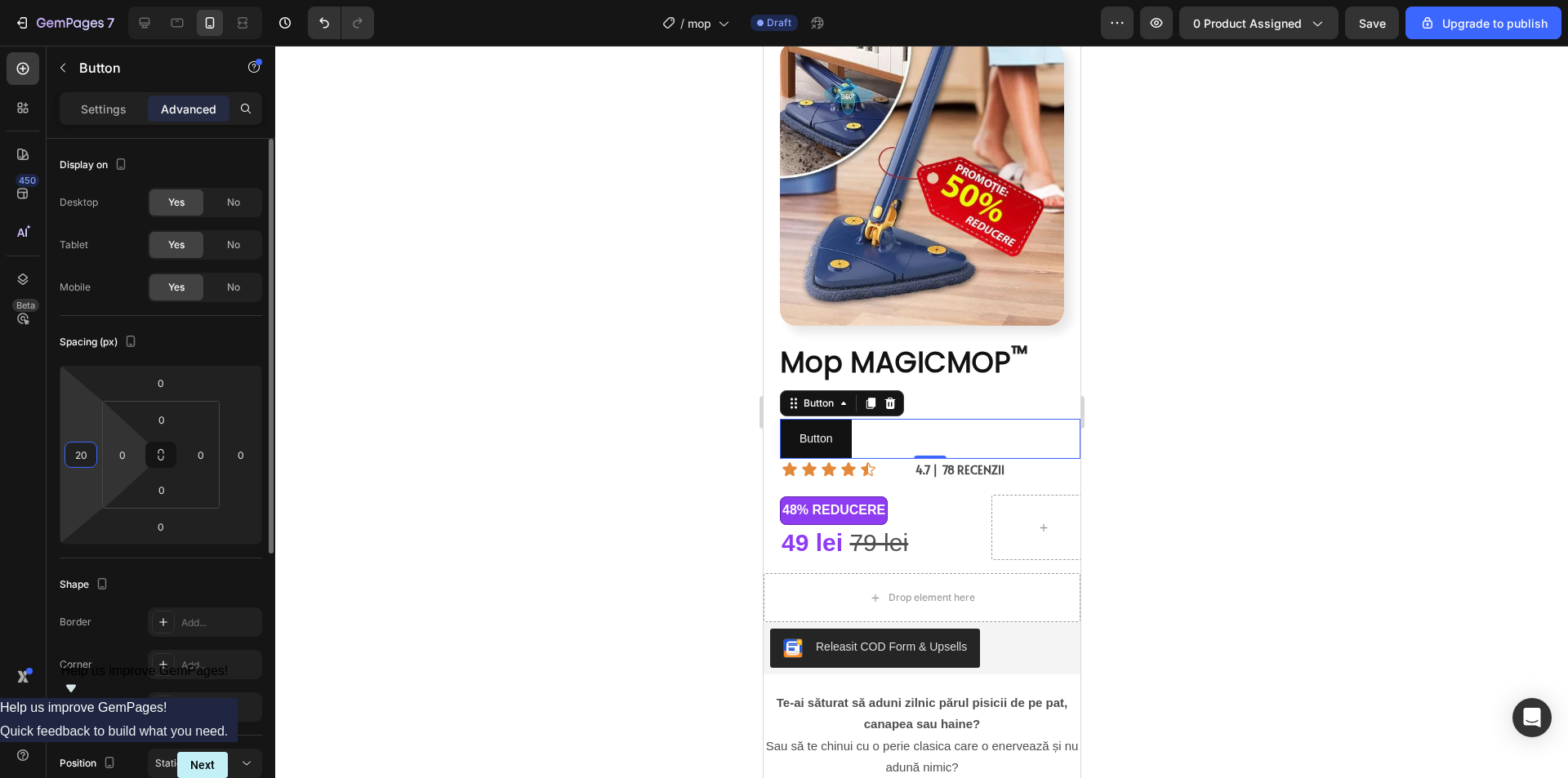
drag, startPoint x: 78, startPoint y: 478, endPoint x: 122, endPoint y: 482, distance: 44.2
click at [81, 0] on html "7 / mop Draft Preview 0 product assigned Save Upgrade to publish 450 Beta Secti…" at bounding box center [784, 0] width 1568 height 0
type input "22"
click at [1306, 353] on div at bounding box center [921, 411] width 1292 height 732
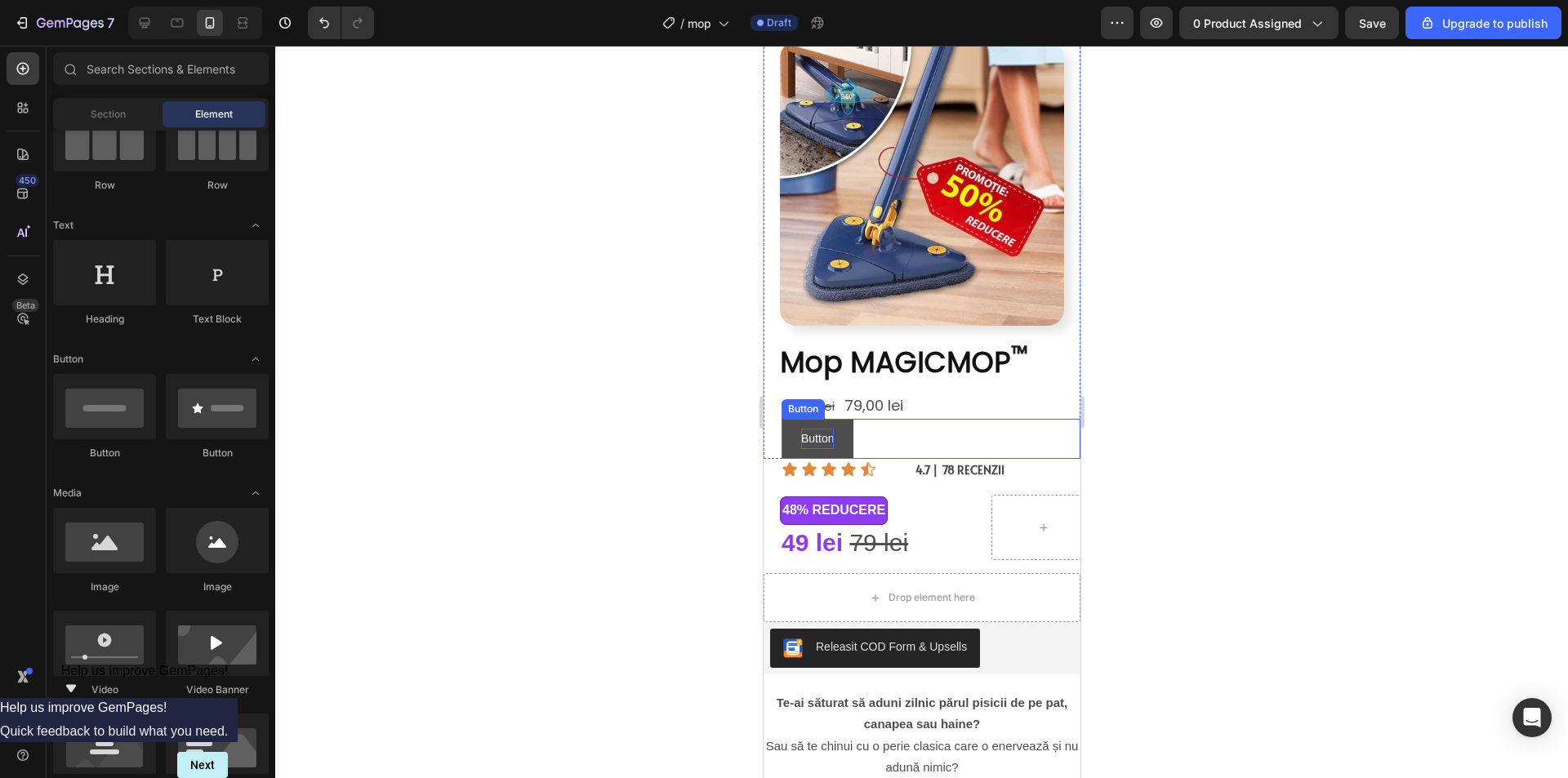
click at [815, 429] on p "Button" at bounding box center [817, 438] width 32 height 21
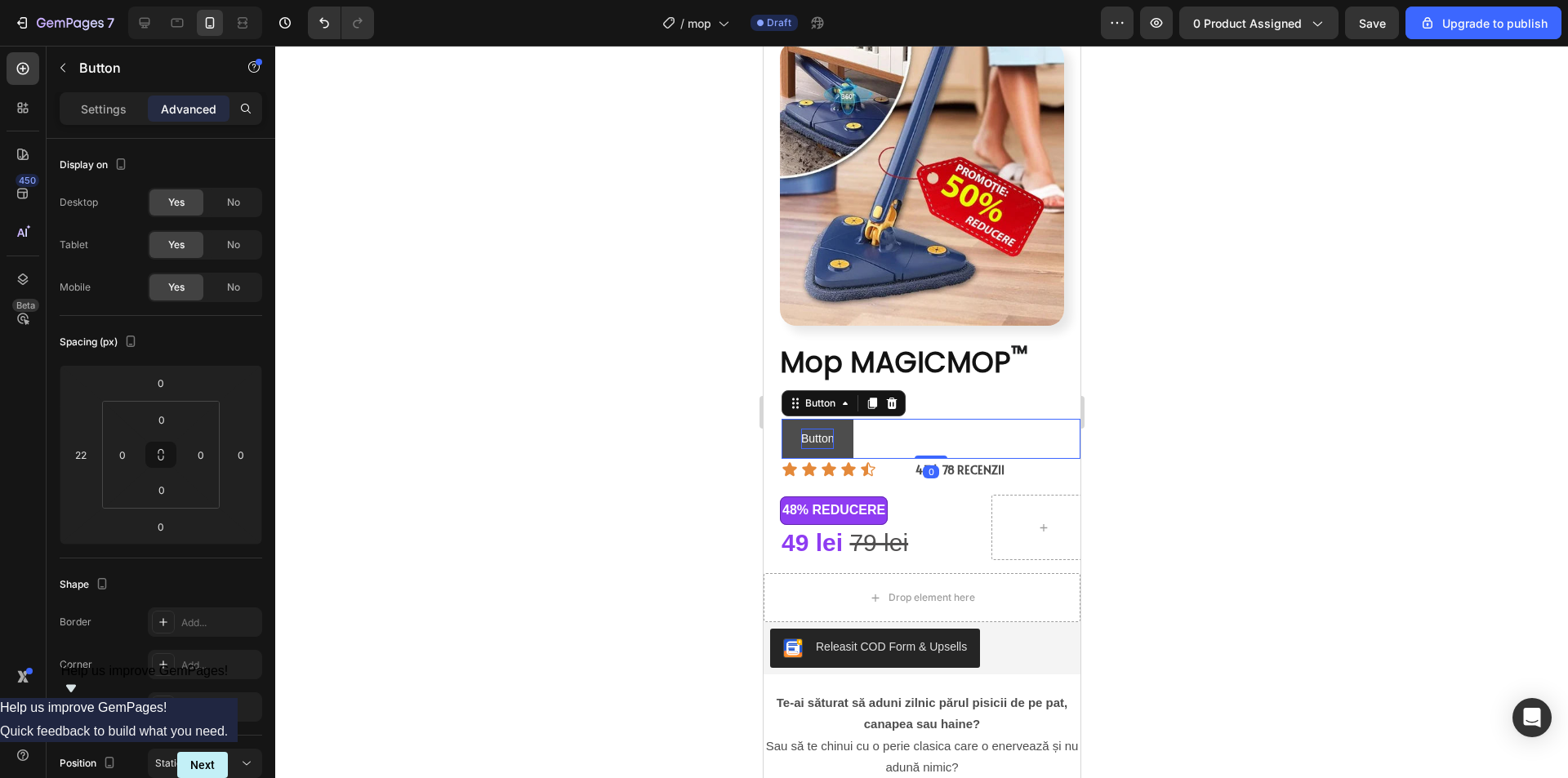
click at [824, 429] on p "Button" at bounding box center [817, 438] width 32 height 21
drag, startPoint x: 832, startPoint y: 427, endPoint x: 806, endPoint y: 429, distance: 26.1
click at [799, 431] on button "Button" at bounding box center [817, 438] width 72 height 40
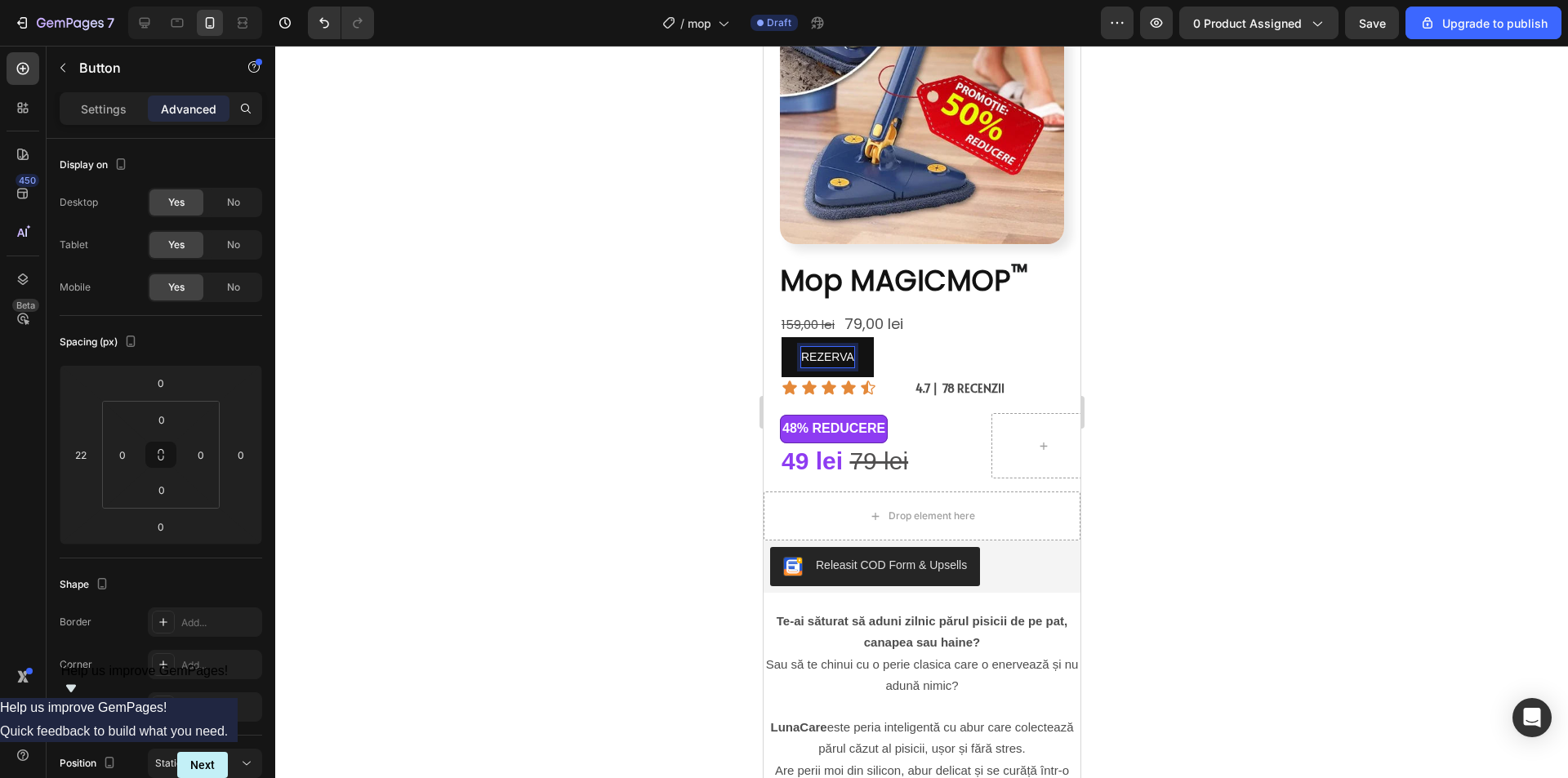
click at [781, 337] on button "REZERVA" at bounding box center [827, 357] width 93 height 40
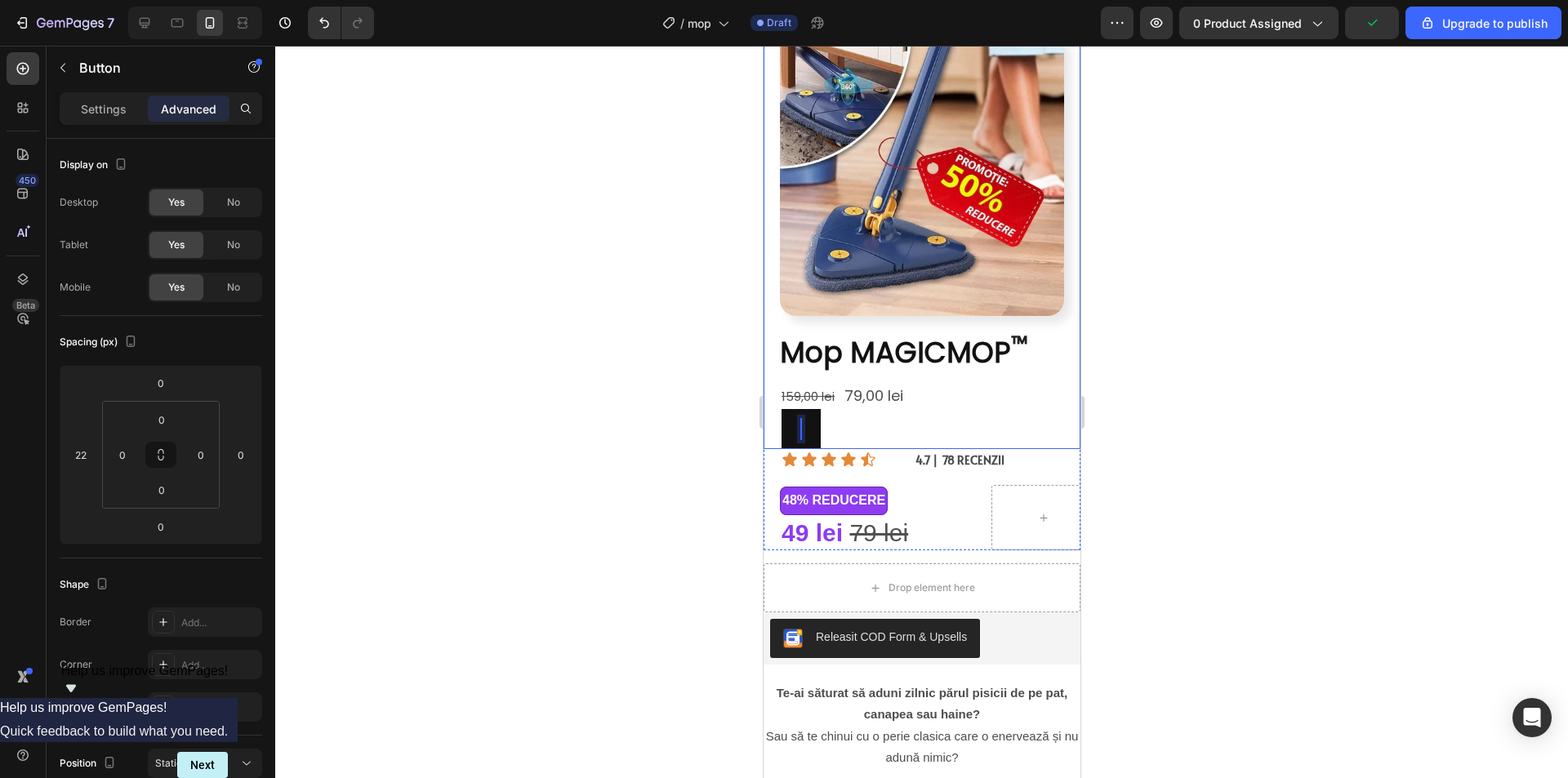
scroll to position [0, 0]
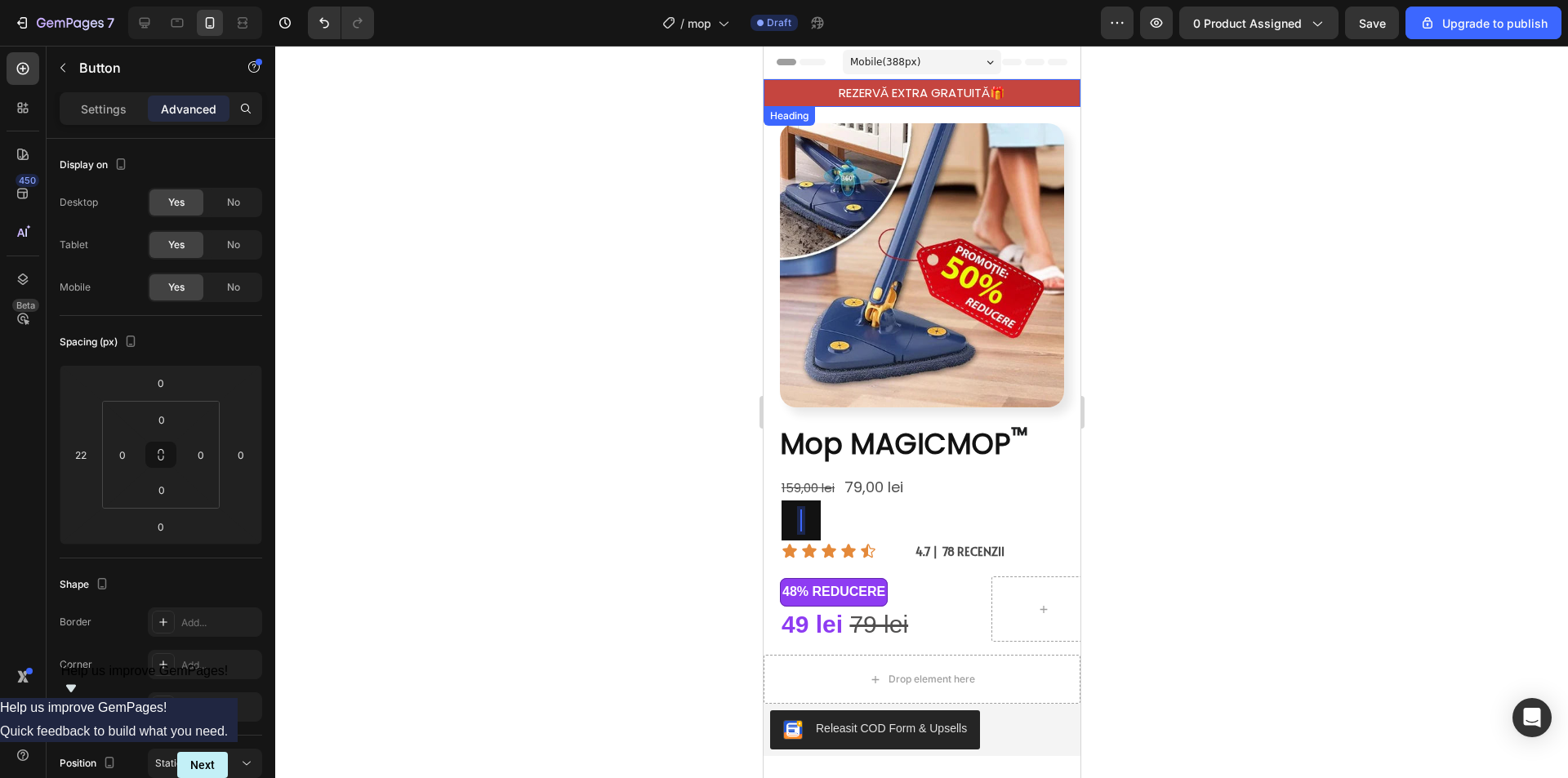
click at [883, 91] on p "REZERVĂ EXTRA GRATUITĂ🎁" at bounding box center [920, 93] width 290 height 16
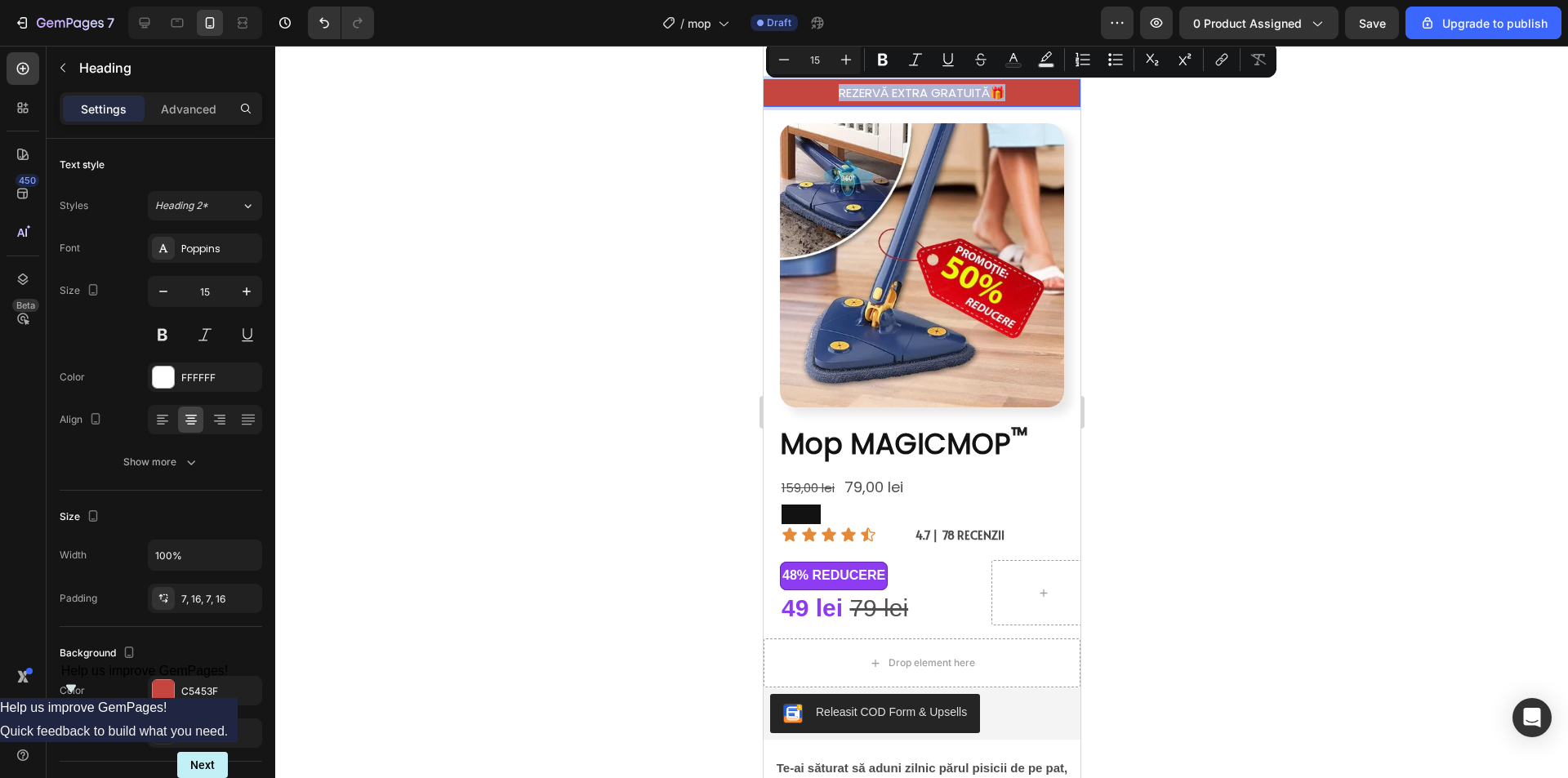
drag, startPoint x: 834, startPoint y: 87, endPoint x: 1010, endPoint y: 102, distance: 176.6
click at [1006, 92] on p "REZERVĂ EXTRA GRATUITĂ🎁" at bounding box center [920, 93] width 290 height 16
copy p "REZERVĂ EXTRA GRATUITĂ🎁"
click at [793, 505] on button at bounding box center [801, 515] width 40 height 20
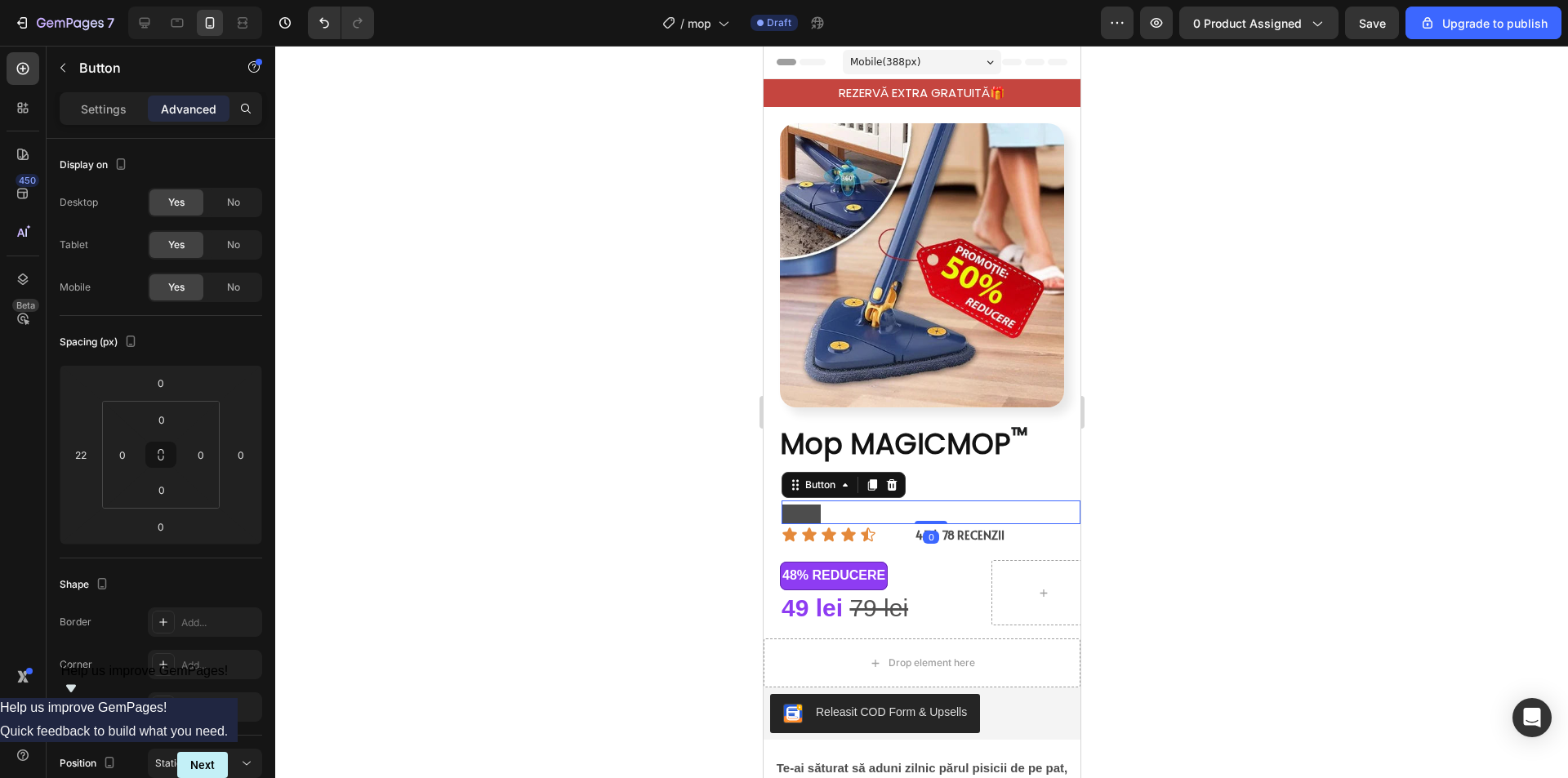
click at [801, 505] on button at bounding box center [801, 515] width 40 height 20
drag, startPoint x: 1303, startPoint y: 451, endPoint x: 1199, endPoint y: 463, distance: 104.7
click at [1300, 451] on div at bounding box center [921, 411] width 1292 height 732
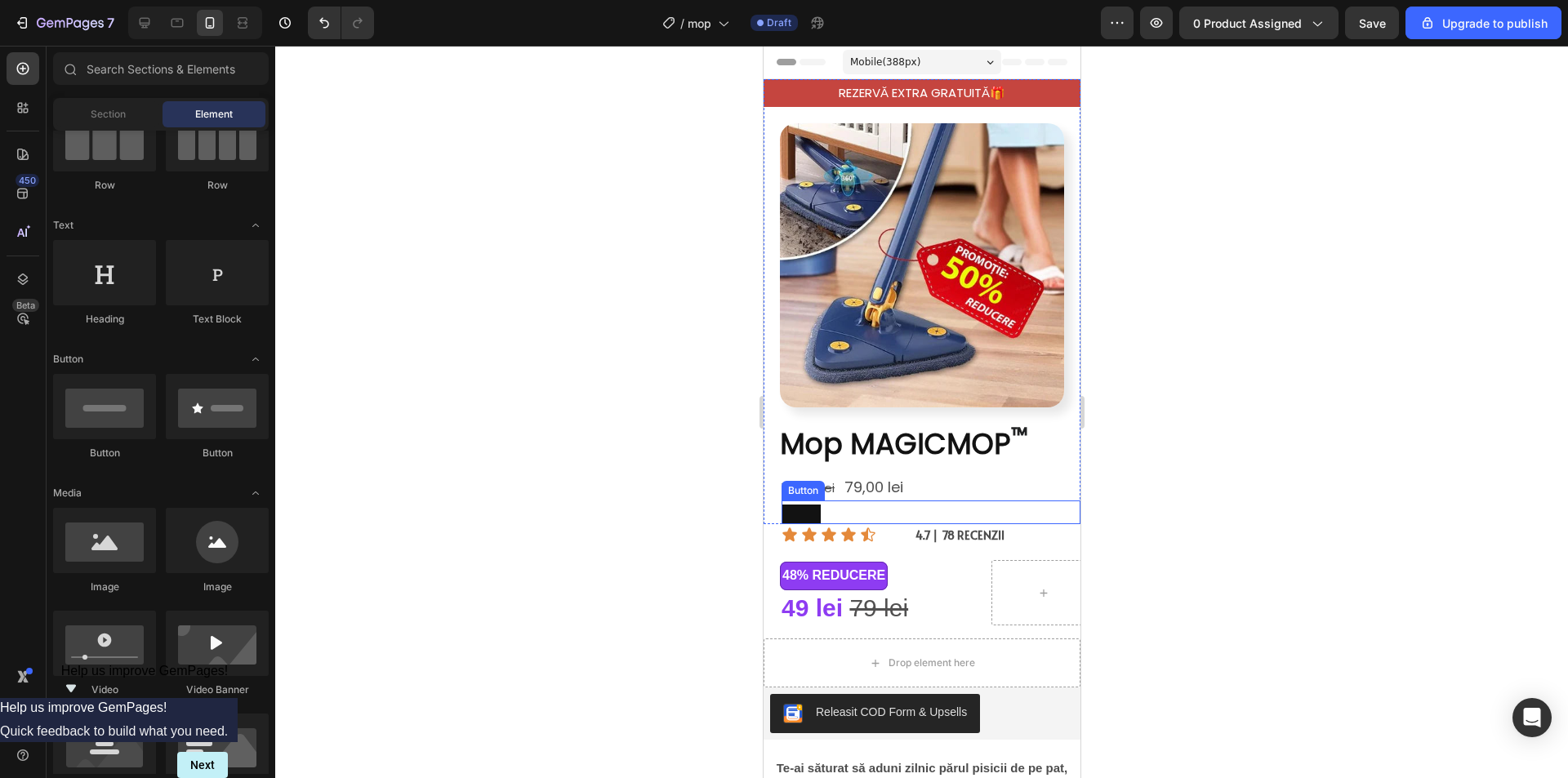
click at [801, 505] on button at bounding box center [801, 515] width 40 height 20
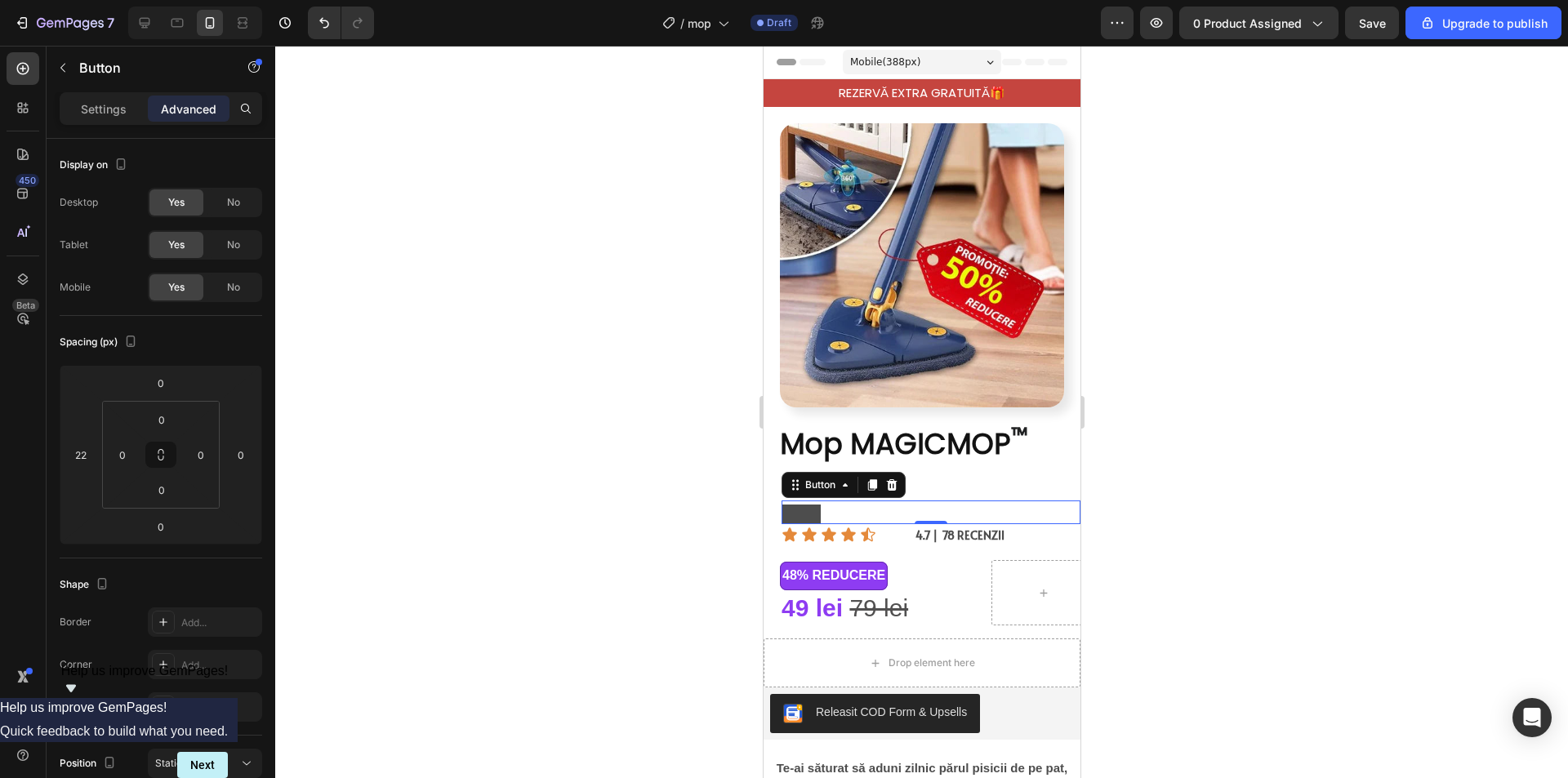
click at [792, 505] on button at bounding box center [801, 515] width 40 height 20
click at [795, 505] on button at bounding box center [801, 515] width 40 height 20
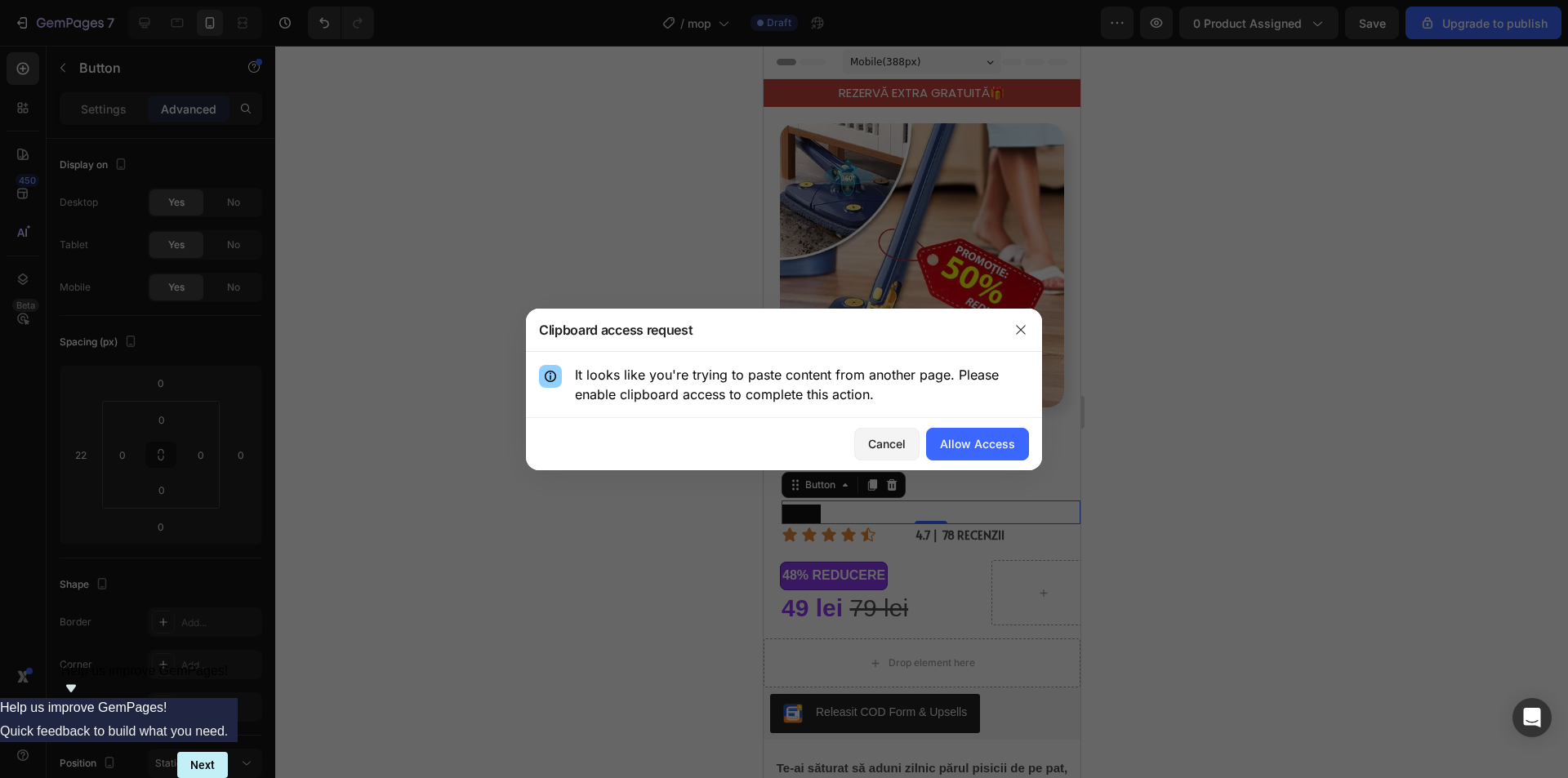
drag, startPoint x: 1014, startPoint y: 325, endPoint x: 1010, endPoint y: 351, distance: 26.3
click at [1015, 325] on icon "button" at bounding box center [1021, 330] width 13 height 13
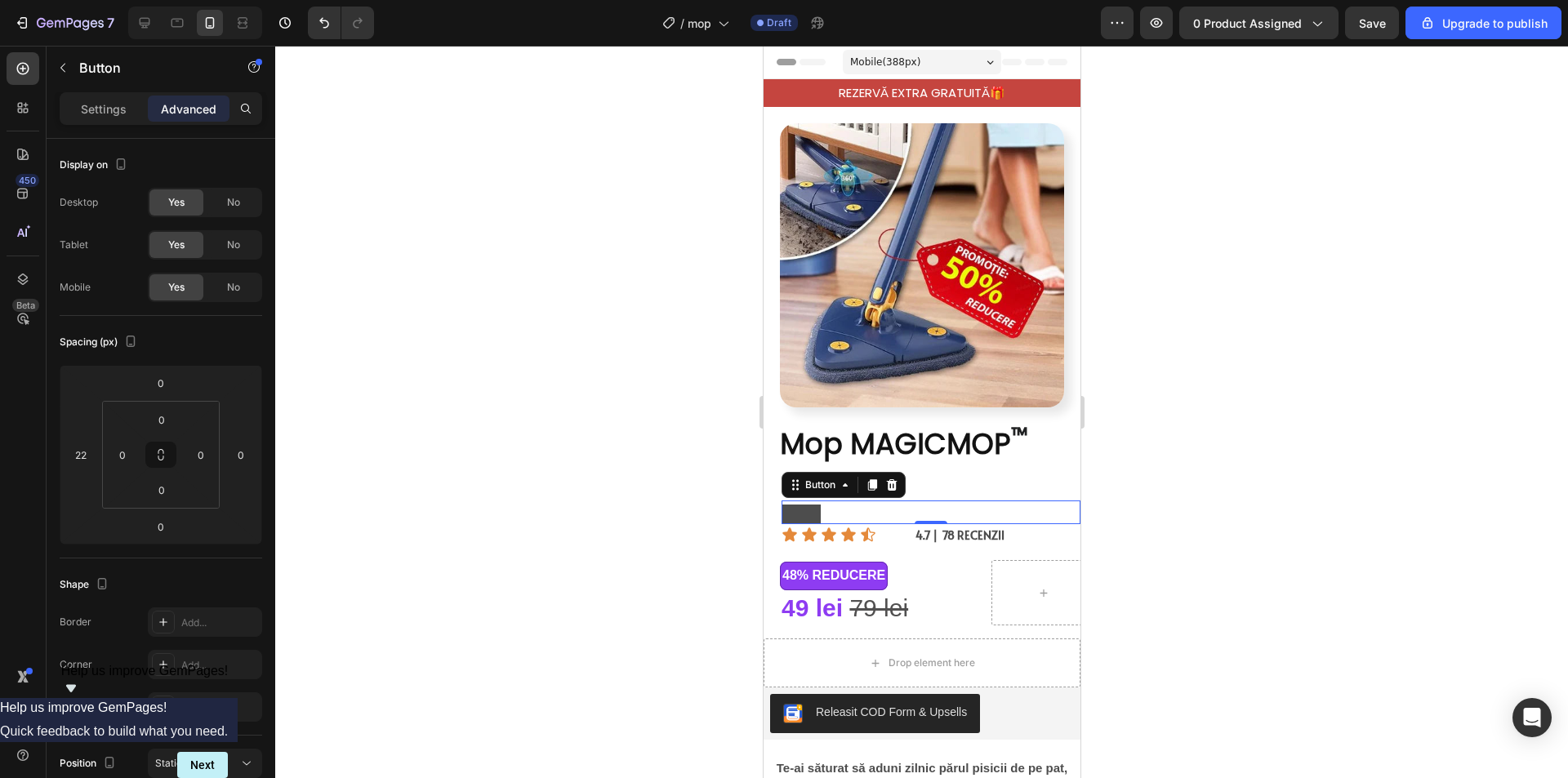
click at [806, 505] on button at bounding box center [801, 515] width 40 height 20
click at [115, 111] on p "Settings" at bounding box center [103, 109] width 46 height 17
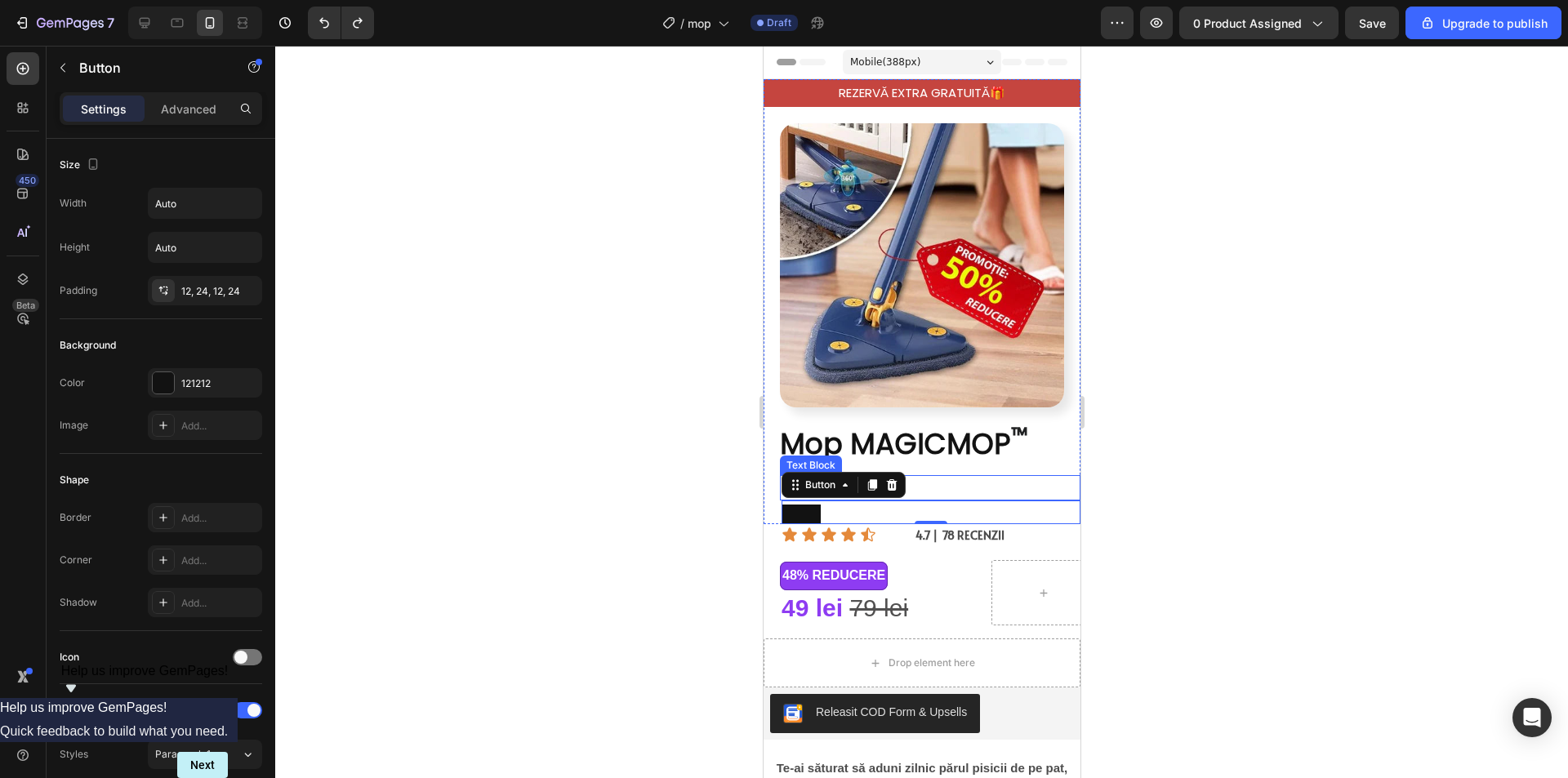
click at [978, 477] on p "159,00 lei 79,00 lei" at bounding box center [929, 488] width 297 height 22
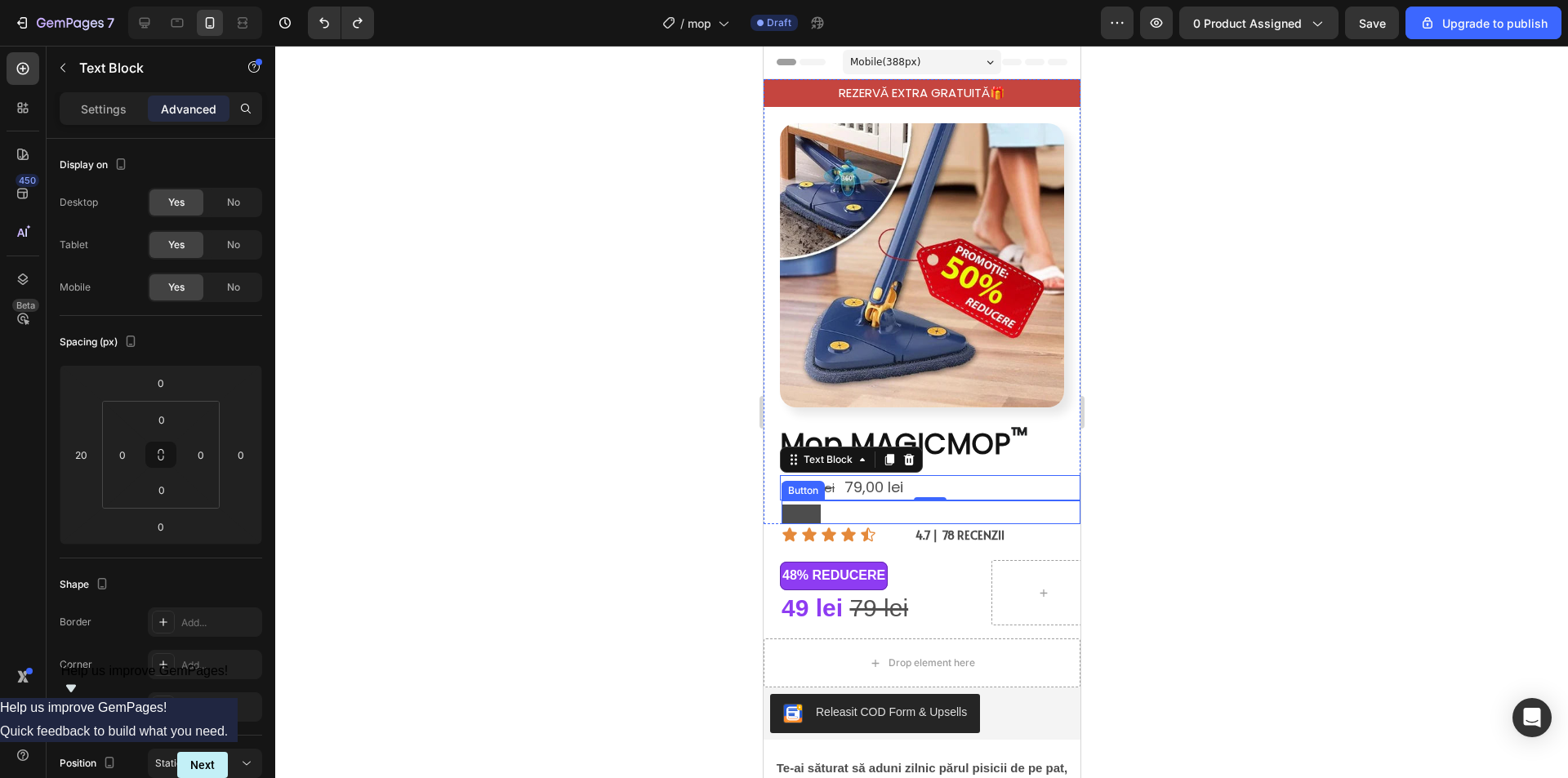
click at [808, 505] on button "<p>REZE</p>" at bounding box center [801, 515] width 40 height 20
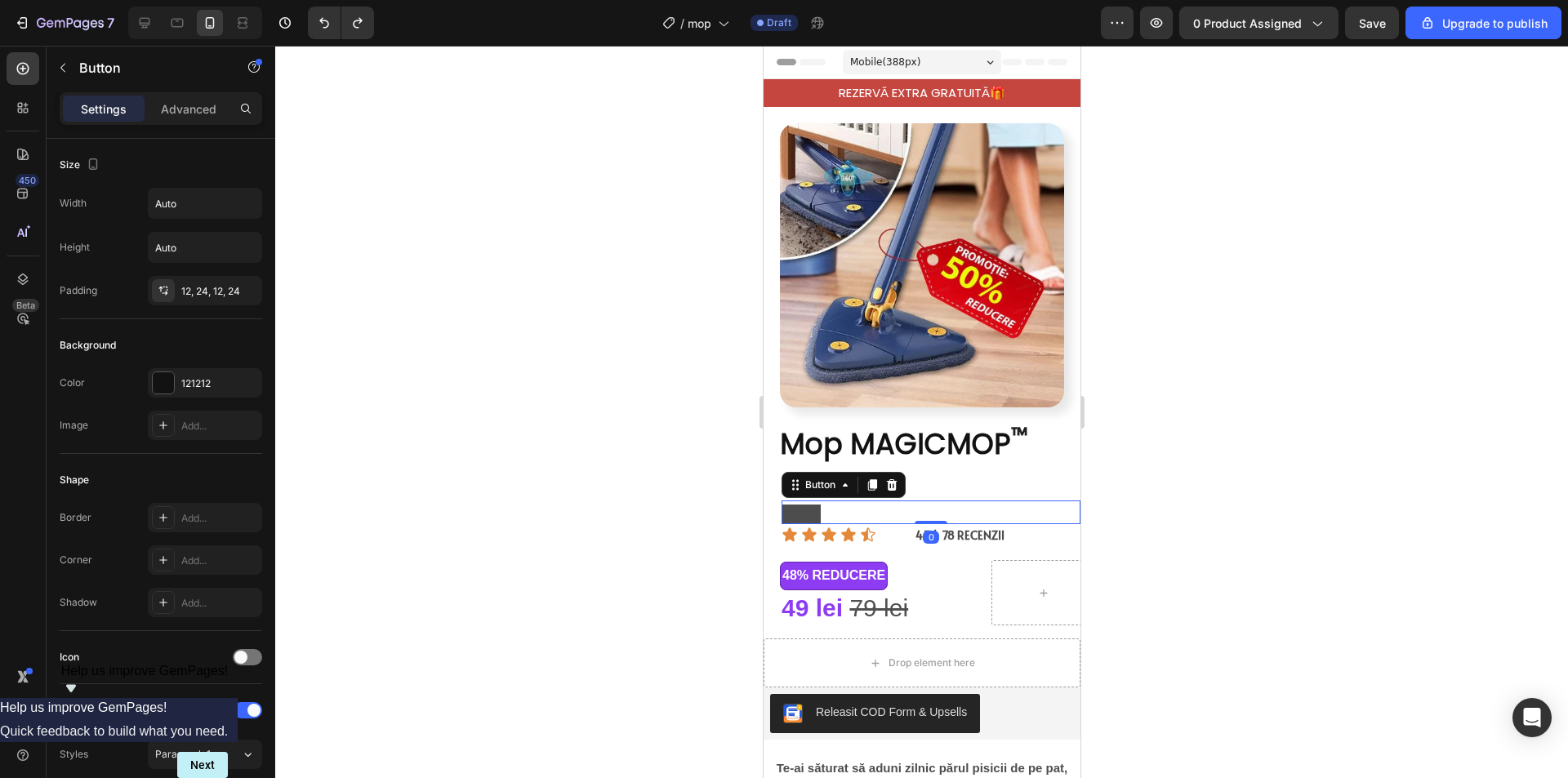
click at [807, 505] on button "<p>REZE</p>" at bounding box center [801, 515] width 40 height 20
click at [175, 102] on p "Advanced" at bounding box center [189, 109] width 56 height 17
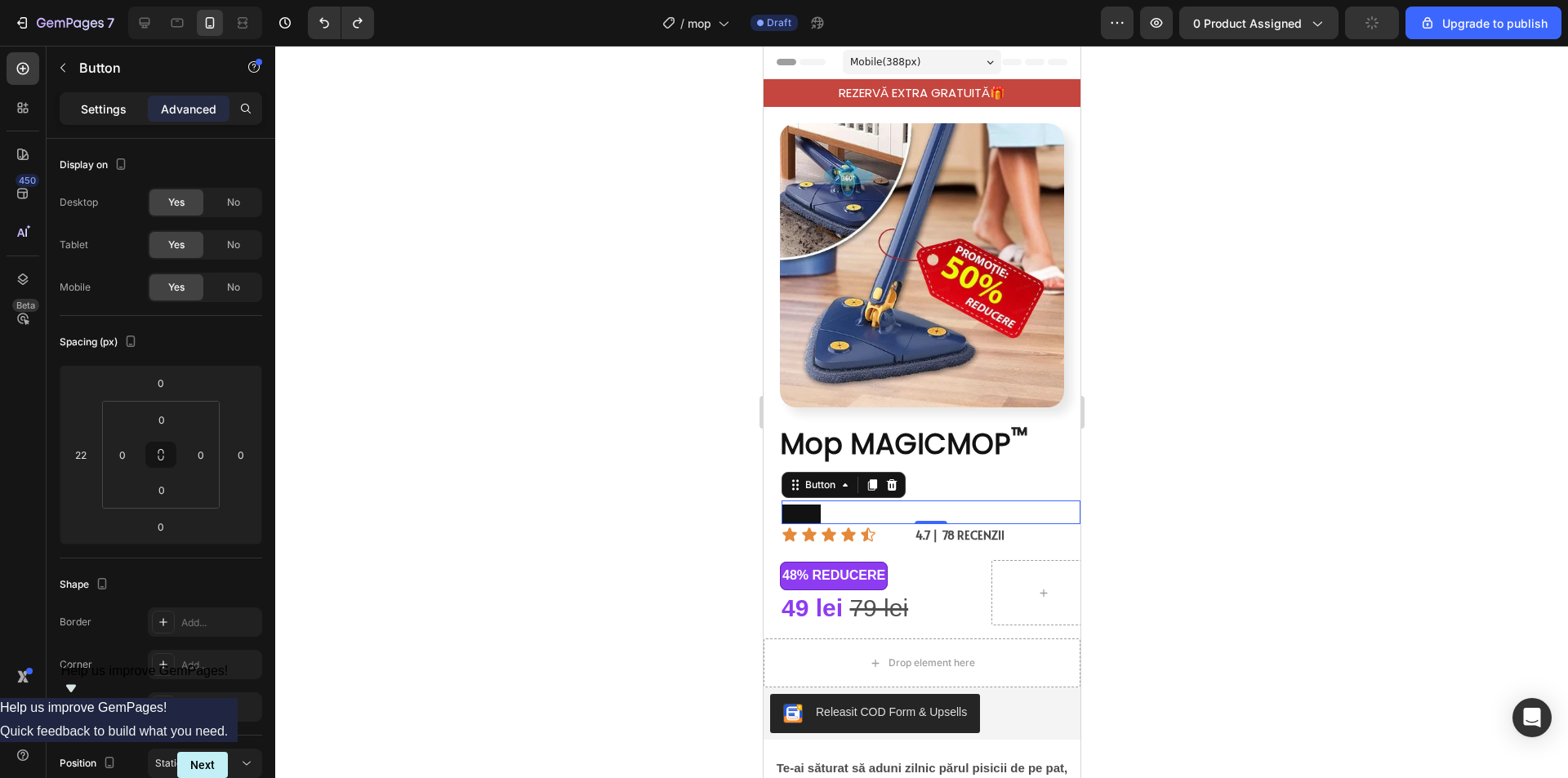
click at [94, 113] on p "Settings" at bounding box center [103, 109] width 46 height 17
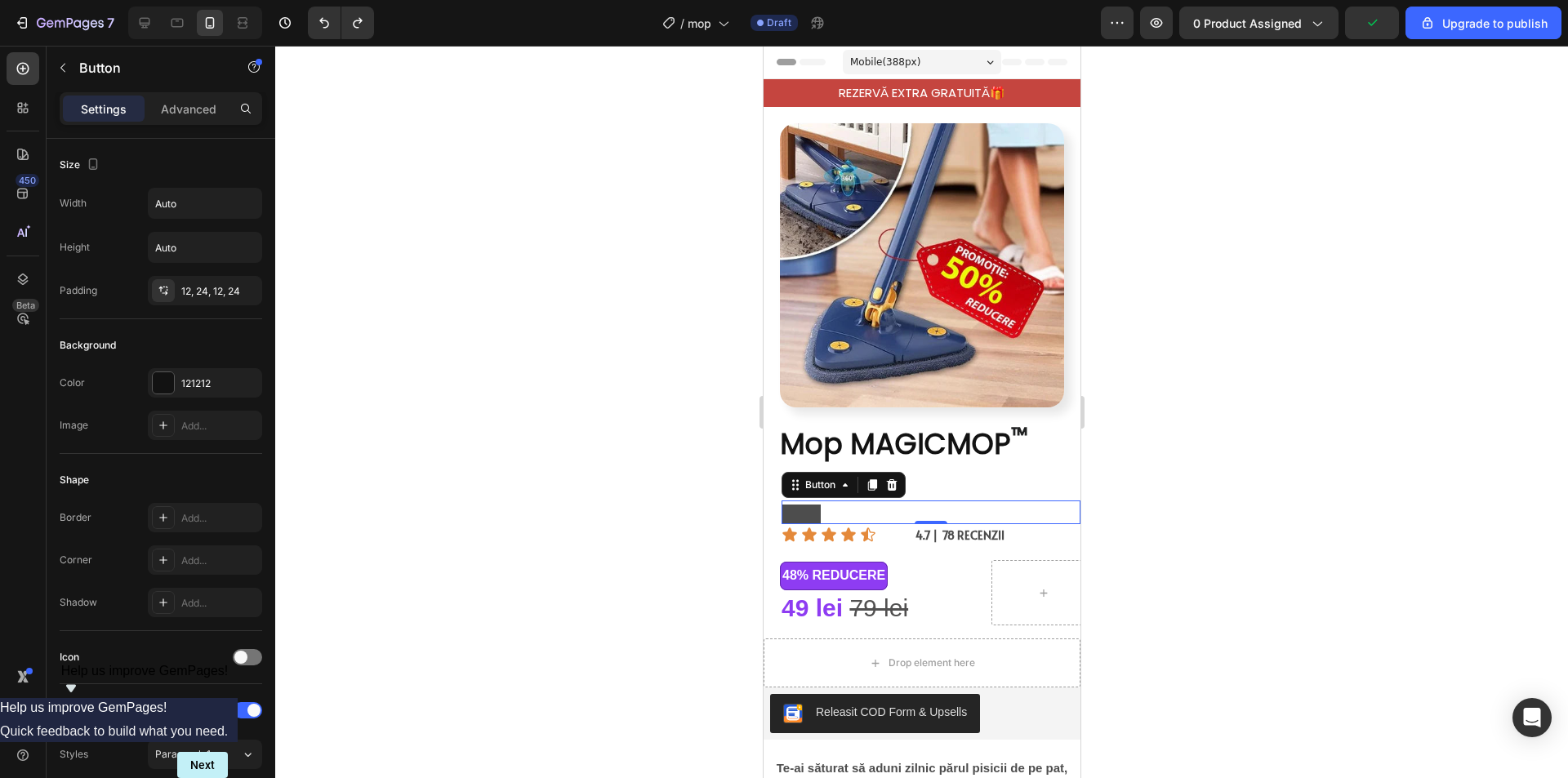
click at [804, 505] on button "<p>REZE</p>" at bounding box center [801, 515] width 40 height 20
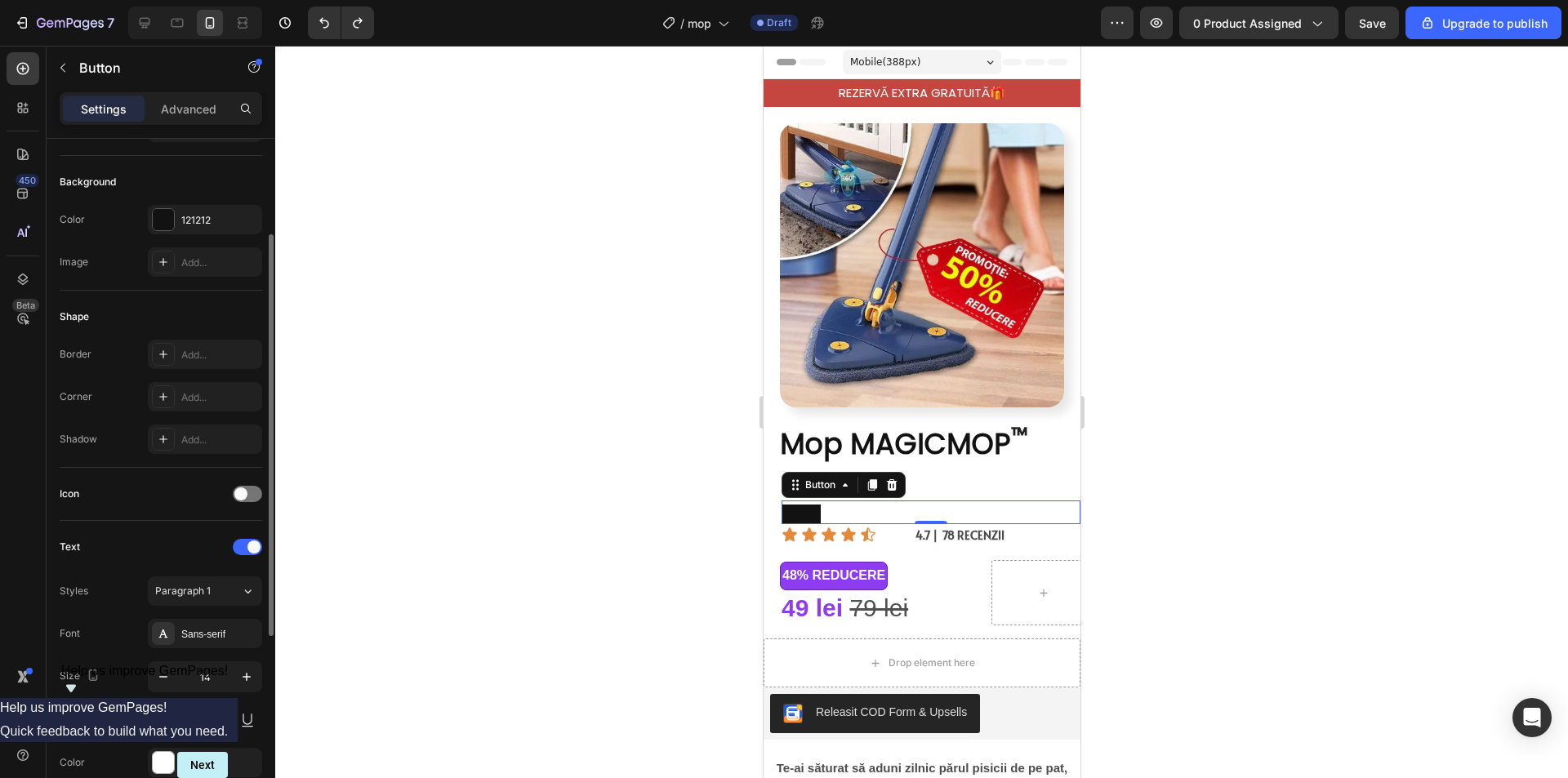
scroll to position [326, 0]
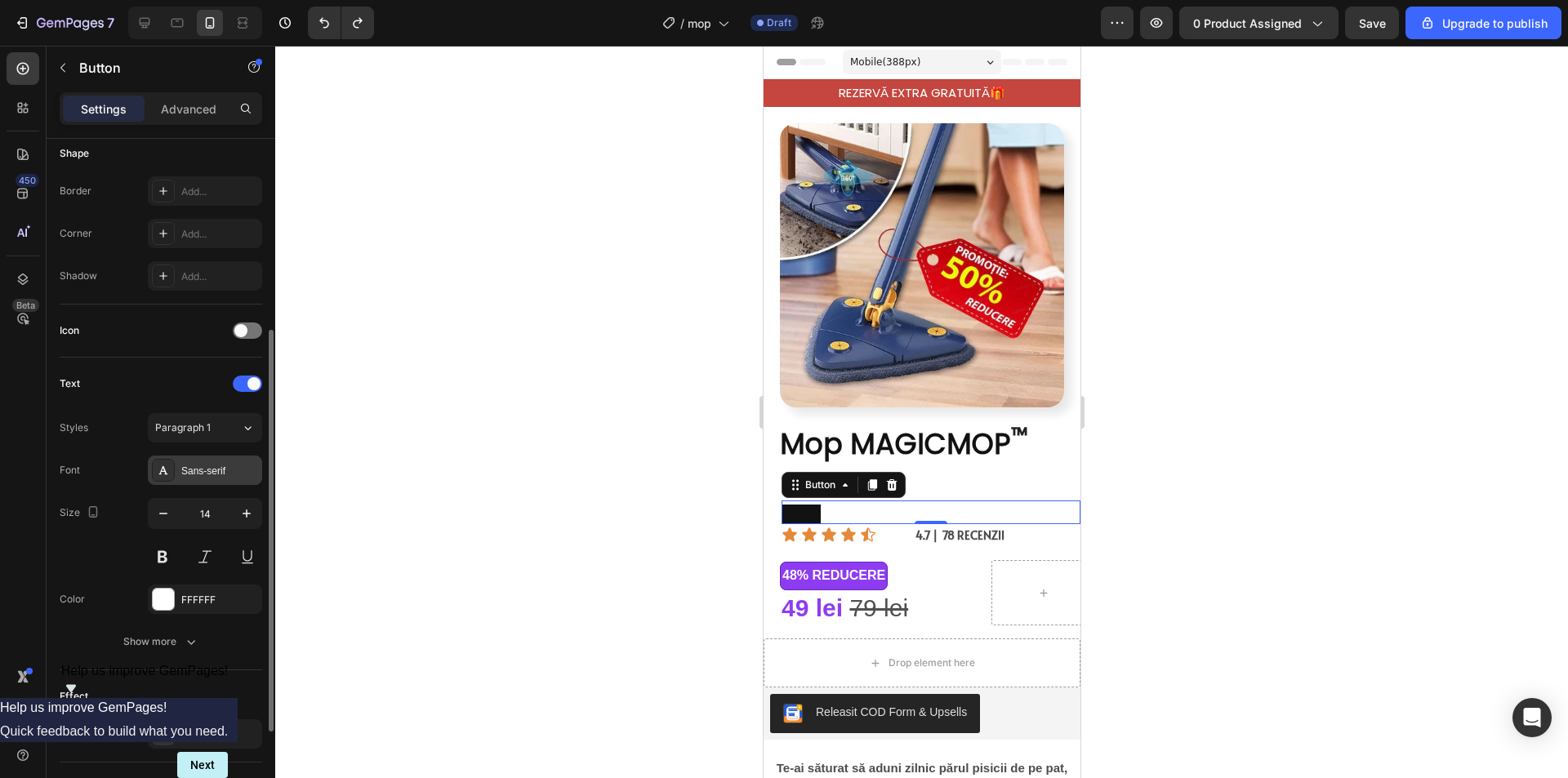
click at [212, 474] on div "Sans-serif" at bounding box center [219, 471] width 76 height 14
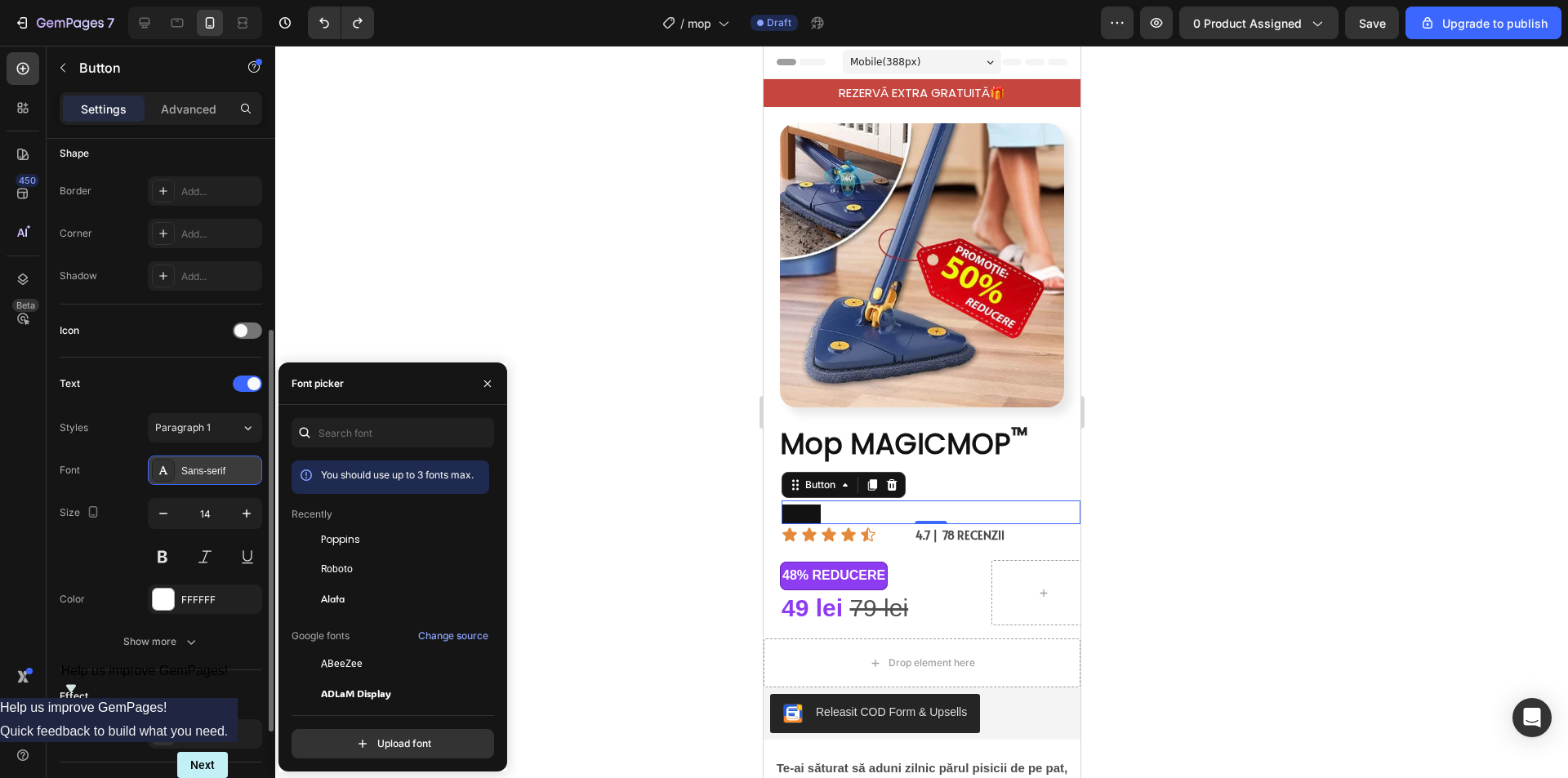
click at [209, 469] on div "Sans-serif" at bounding box center [219, 471] width 76 height 14
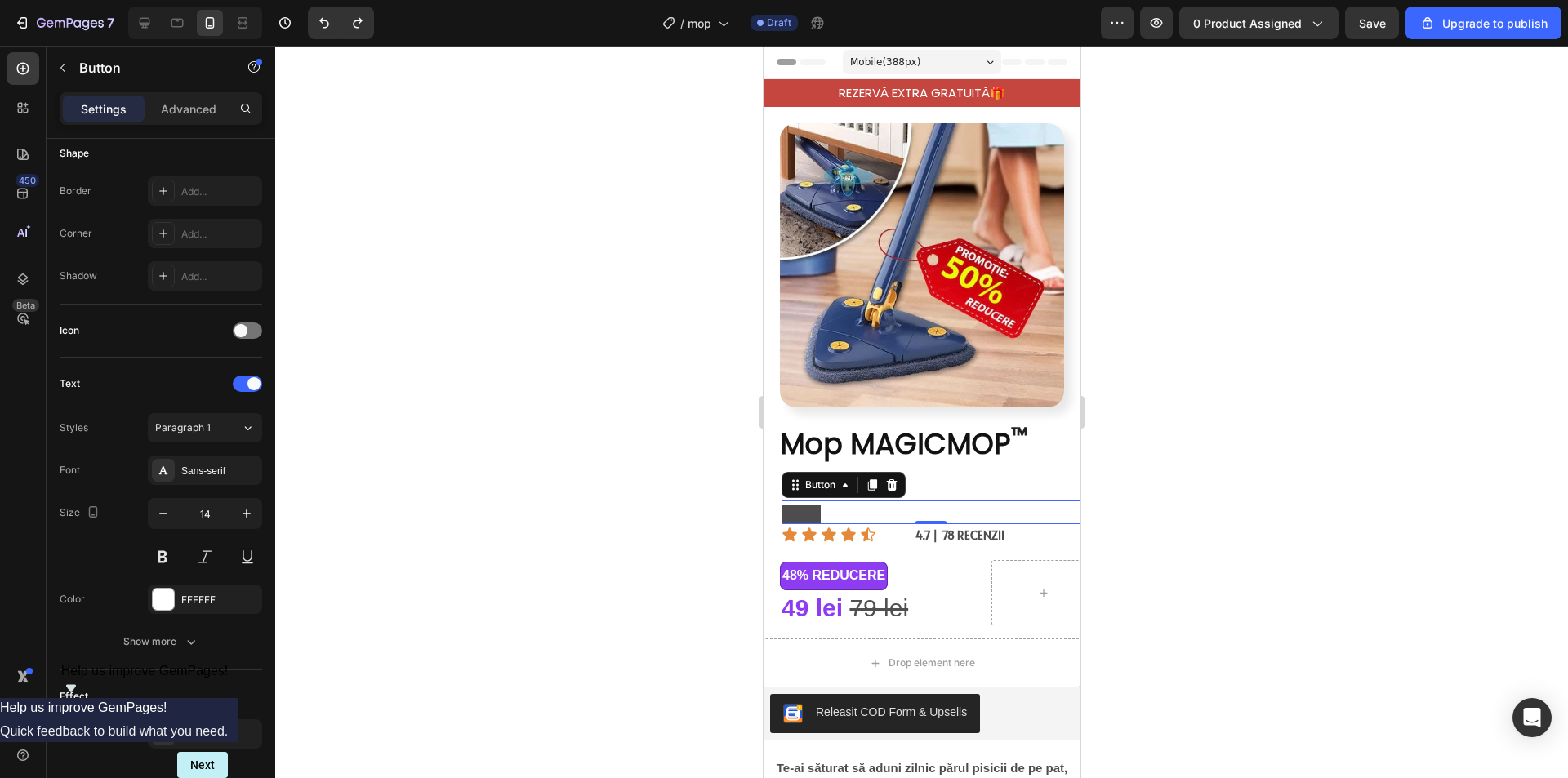
click at [811, 505] on button "<p>REZE</p>" at bounding box center [801, 515] width 40 height 20
click at [58, 57] on button "button" at bounding box center [62, 67] width 26 height 26
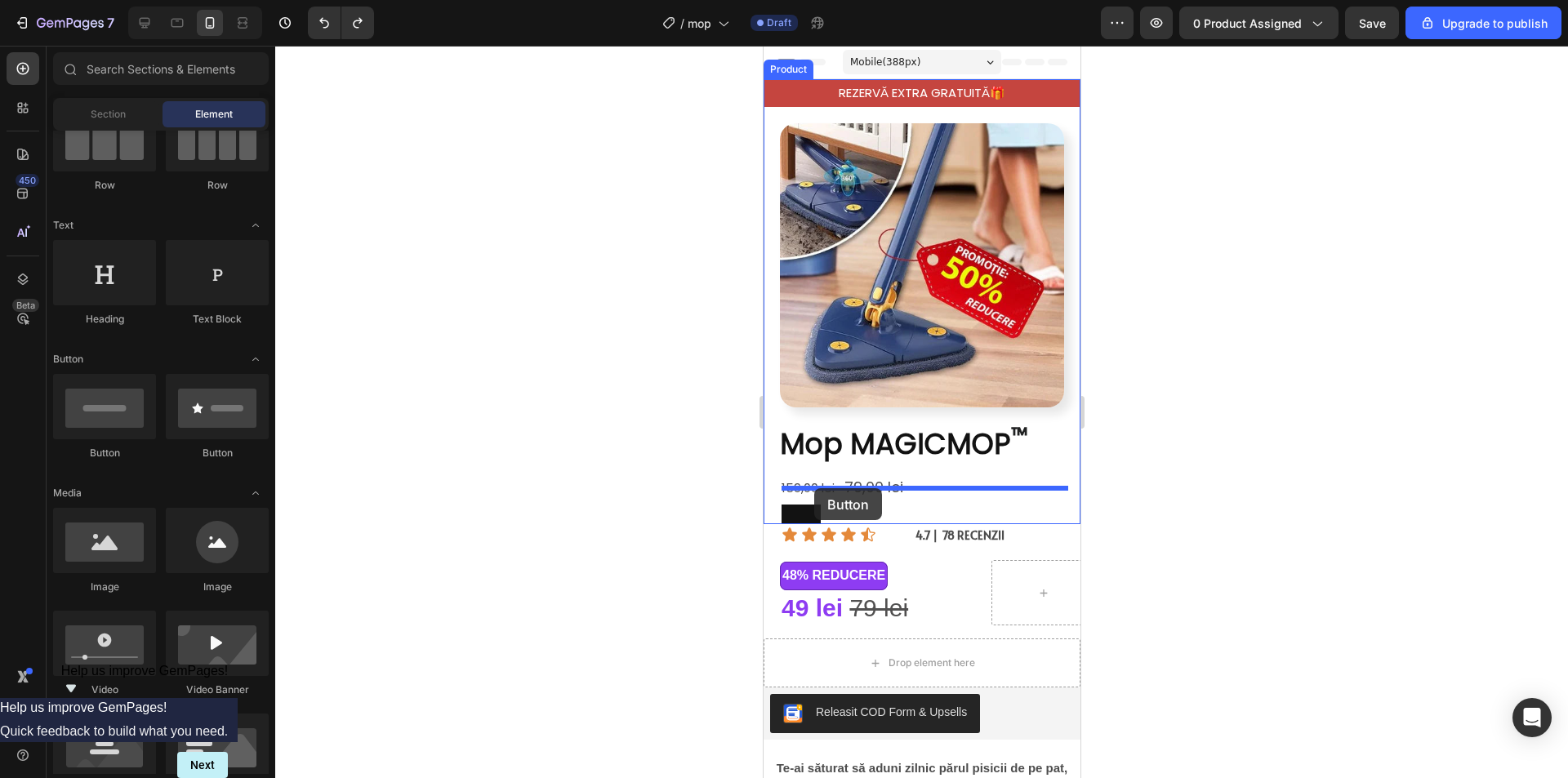
drag, startPoint x: 871, startPoint y: 461, endPoint x: 813, endPoint y: 488, distance: 64.0
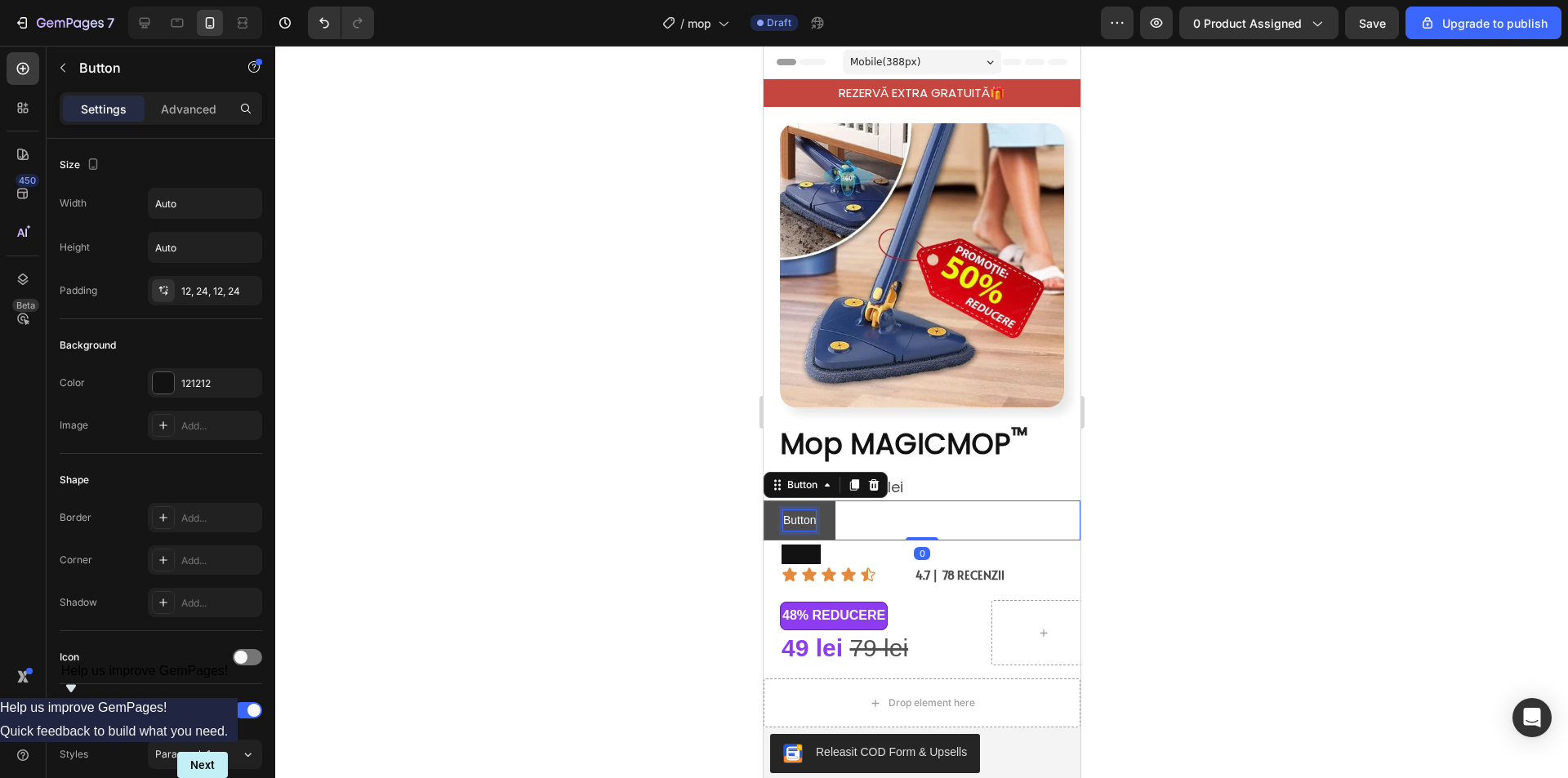
click at [808, 510] on p "Button" at bounding box center [799, 520] width 32 height 21
drag, startPoint x: 813, startPoint y: 508, endPoint x: 797, endPoint y: 511, distance: 16.3
click at [793, 510] on p "Button" at bounding box center [799, 520] width 32 height 21
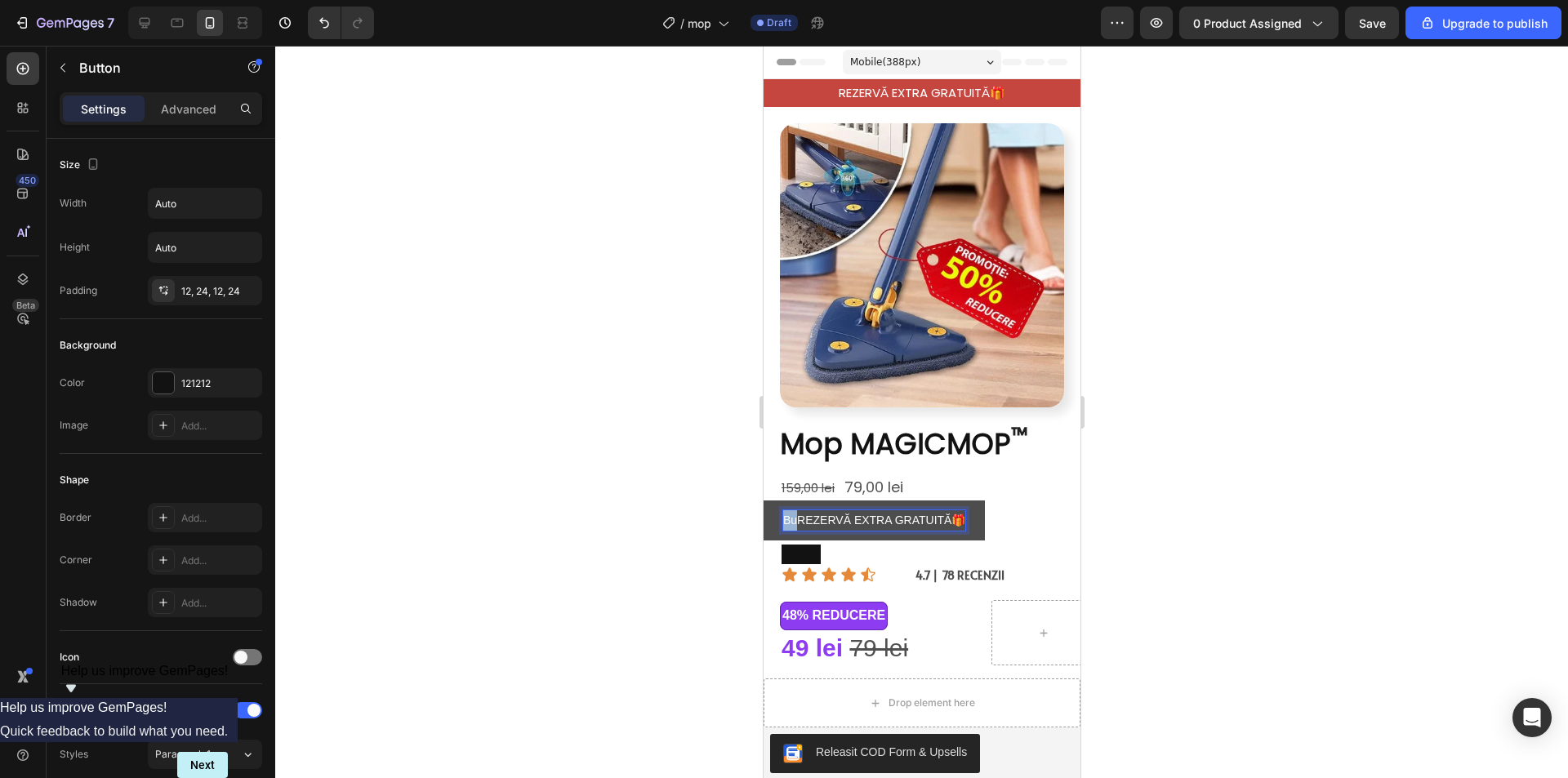
drag, startPoint x: 796, startPoint y: 506, endPoint x: 781, endPoint y: 508, distance: 15.1
click at [780, 508] on button "BuREZERVĂ EXTRA GRATUITĂ🎁" at bounding box center [873, 520] width 221 height 40
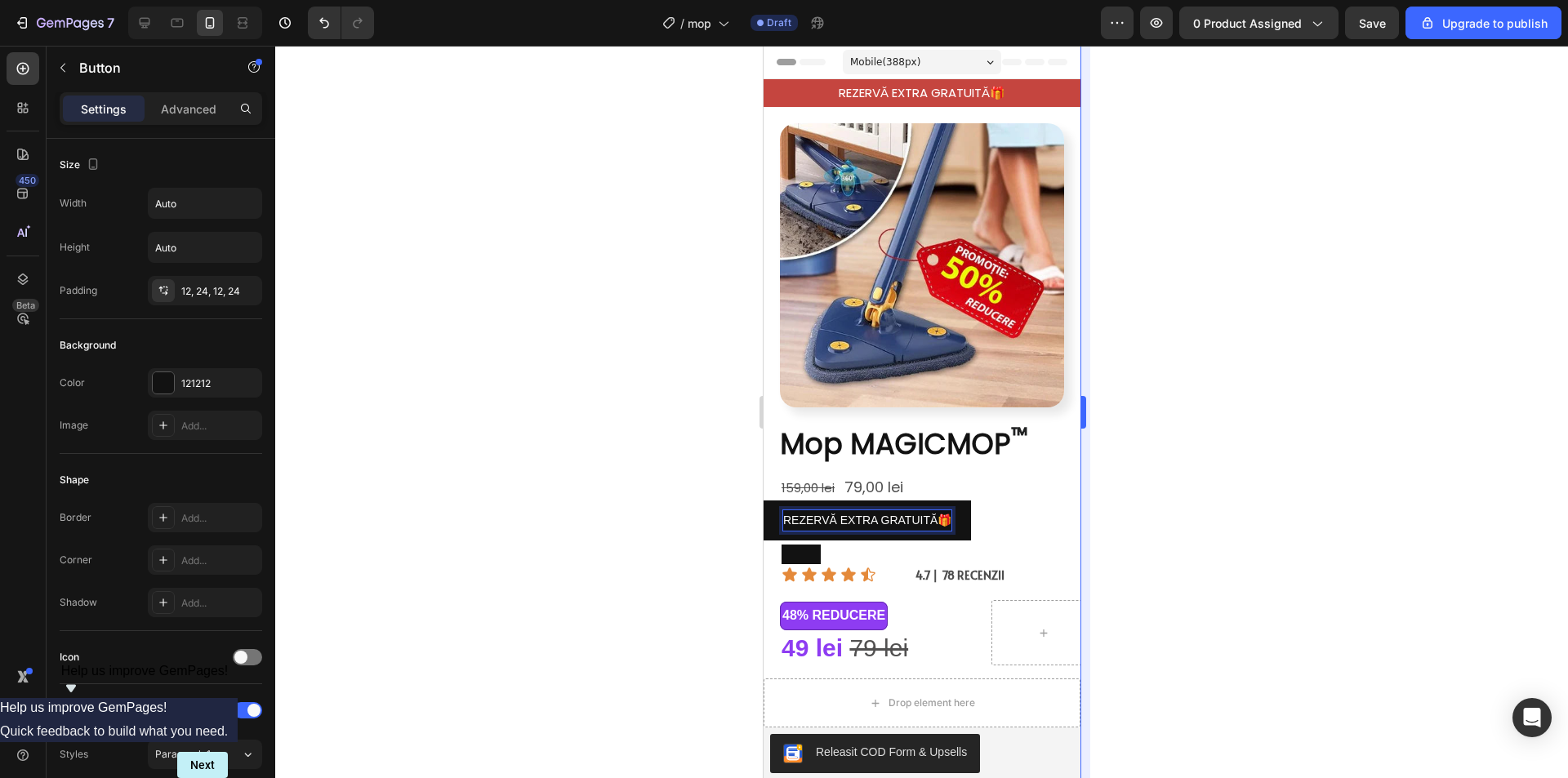
drag, startPoint x: 1319, startPoint y: 437, endPoint x: 1089, endPoint y: 512, distance: 241.9
click at [1318, 436] on div at bounding box center [921, 411] width 1292 height 732
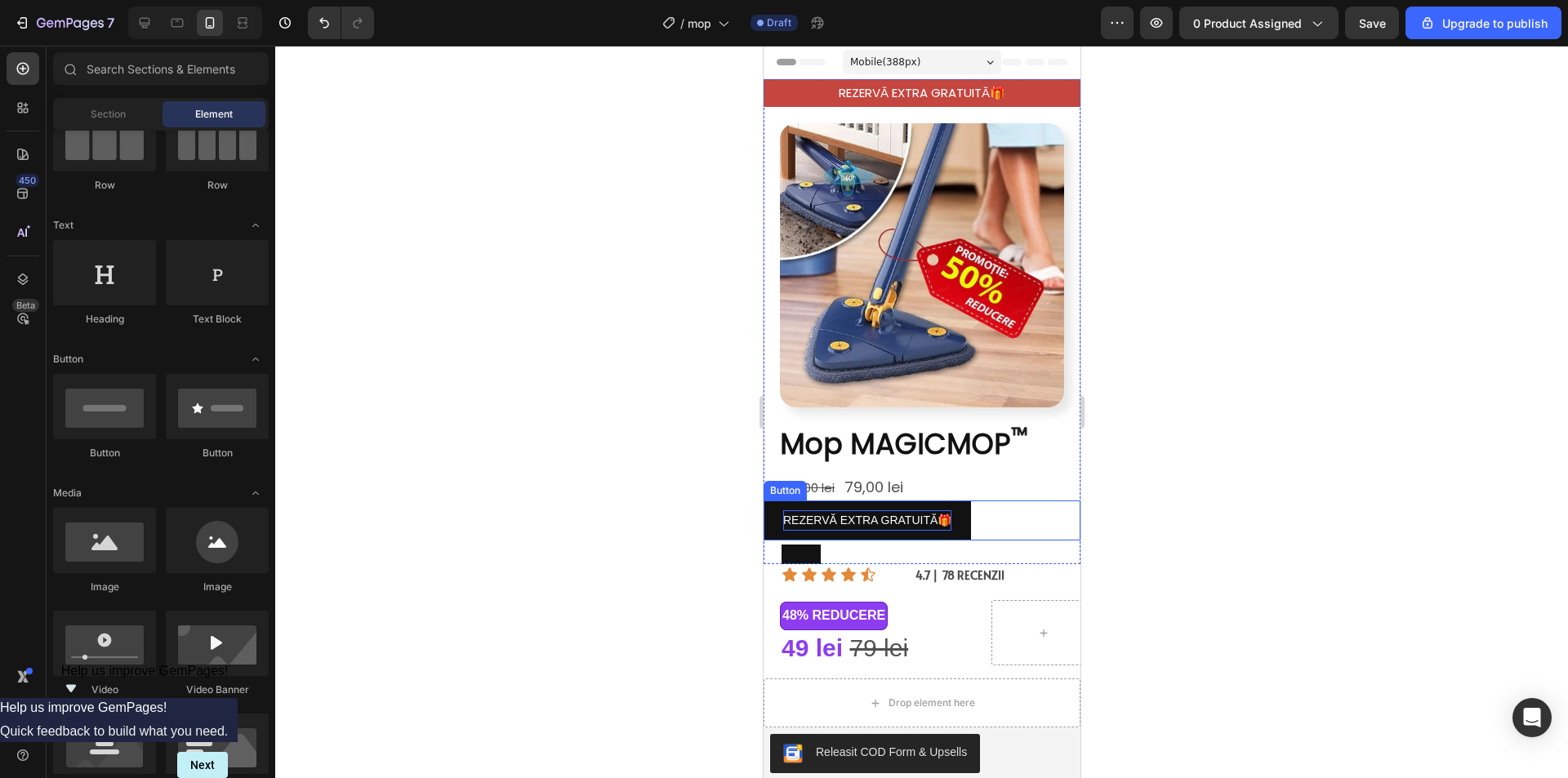
click at [767, 516] on button "REZERVĂ EXTRA GRATUITĂ🎁" at bounding box center [866, 520] width 208 height 40
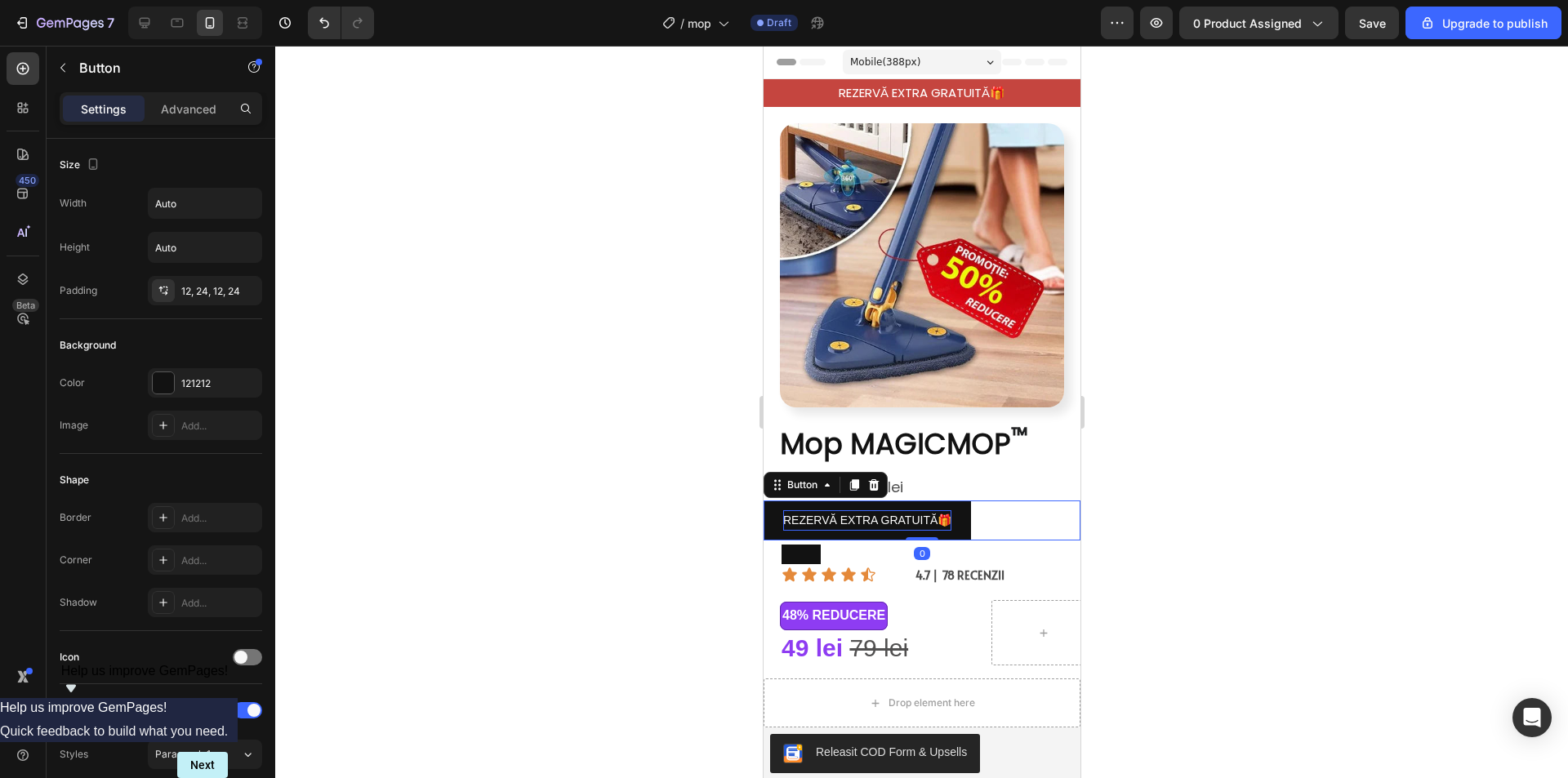
drag, startPoint x: 199, startPoint y: 108, endPoint x: 203, endPoint y: 129, distance: 21.4
click at [199, 108] on p "Advanced" at bounding box center [189, 109] width 56 height 17
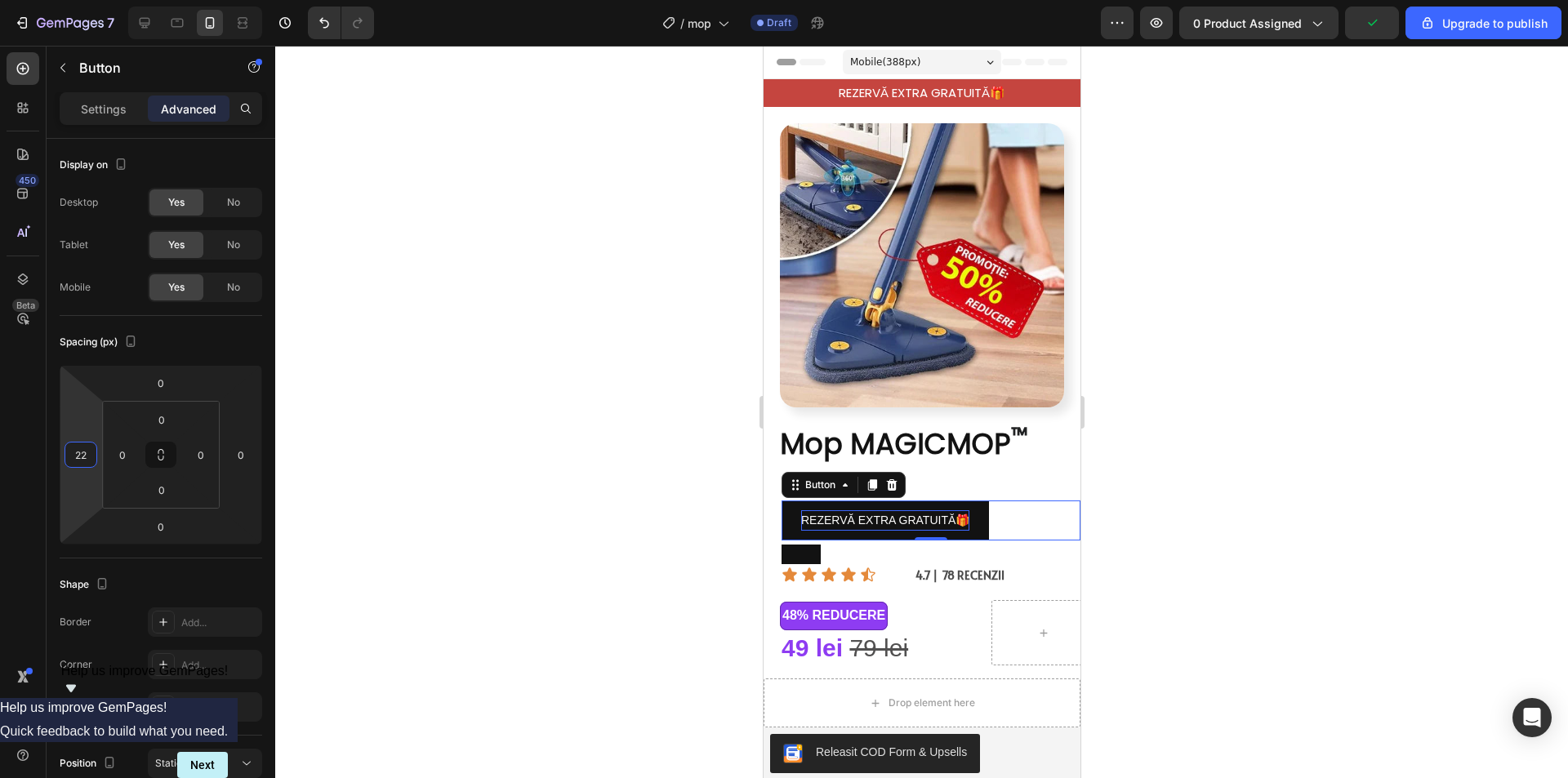
type input "20"
drag, startPoint x: 83, startPoint y: 474, endPoint x: 87, endPoint y: 484, distance: 10.8
click at [85, 0] on html "7 / mop Draft Preview 0 product assigned Upgrade to publish 450 Beta Sections(1…" at bounding box center [784, 0] width 1568 height 0
click at [1290, 418] on div at bounding box center [921, 411] width 1292 height 732
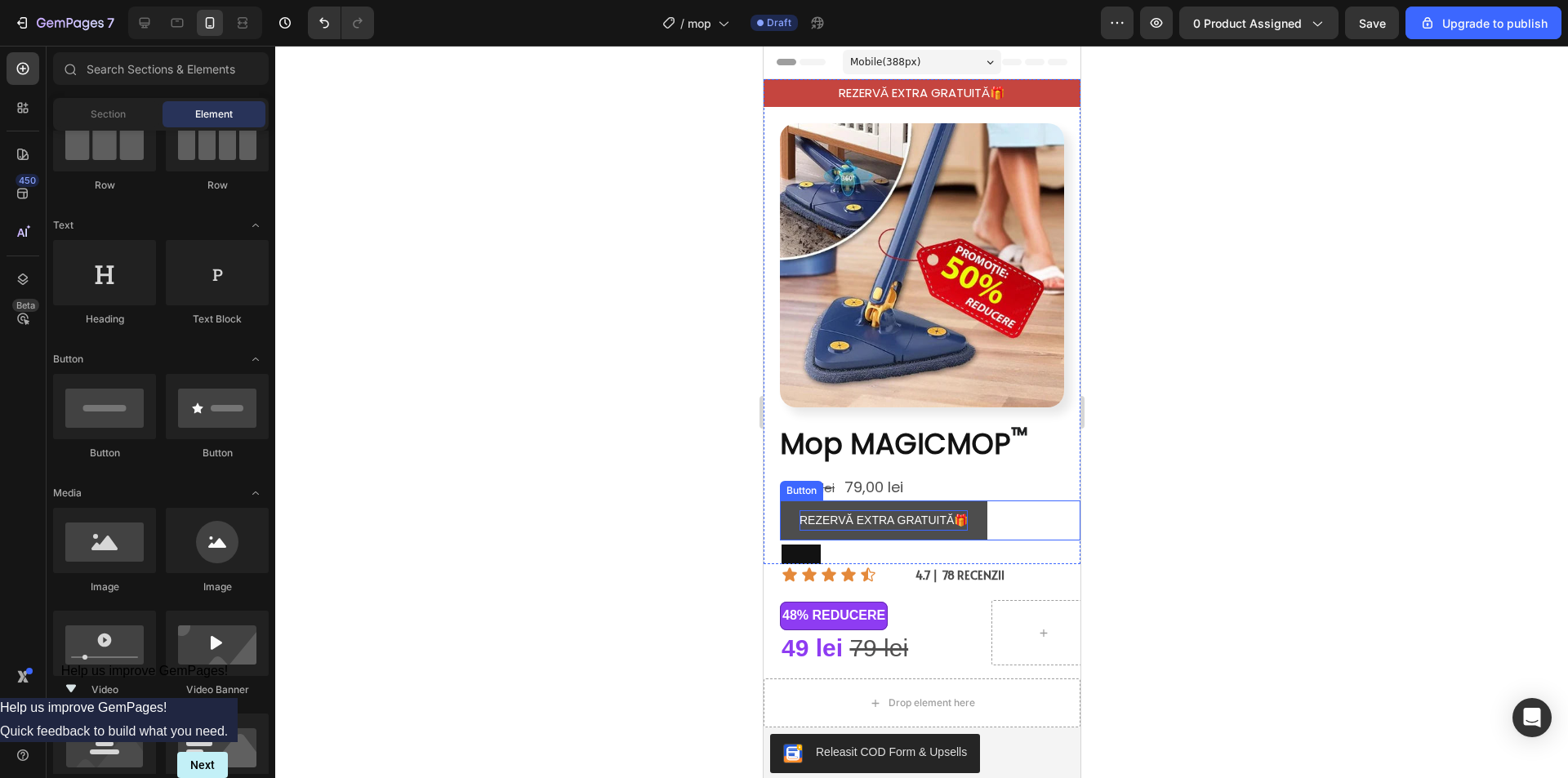
click at [782, 500] on button "REZERVĂ EXTRA GRATUITĂ🎁" at bounding box center [882, 520] width 208 height 40
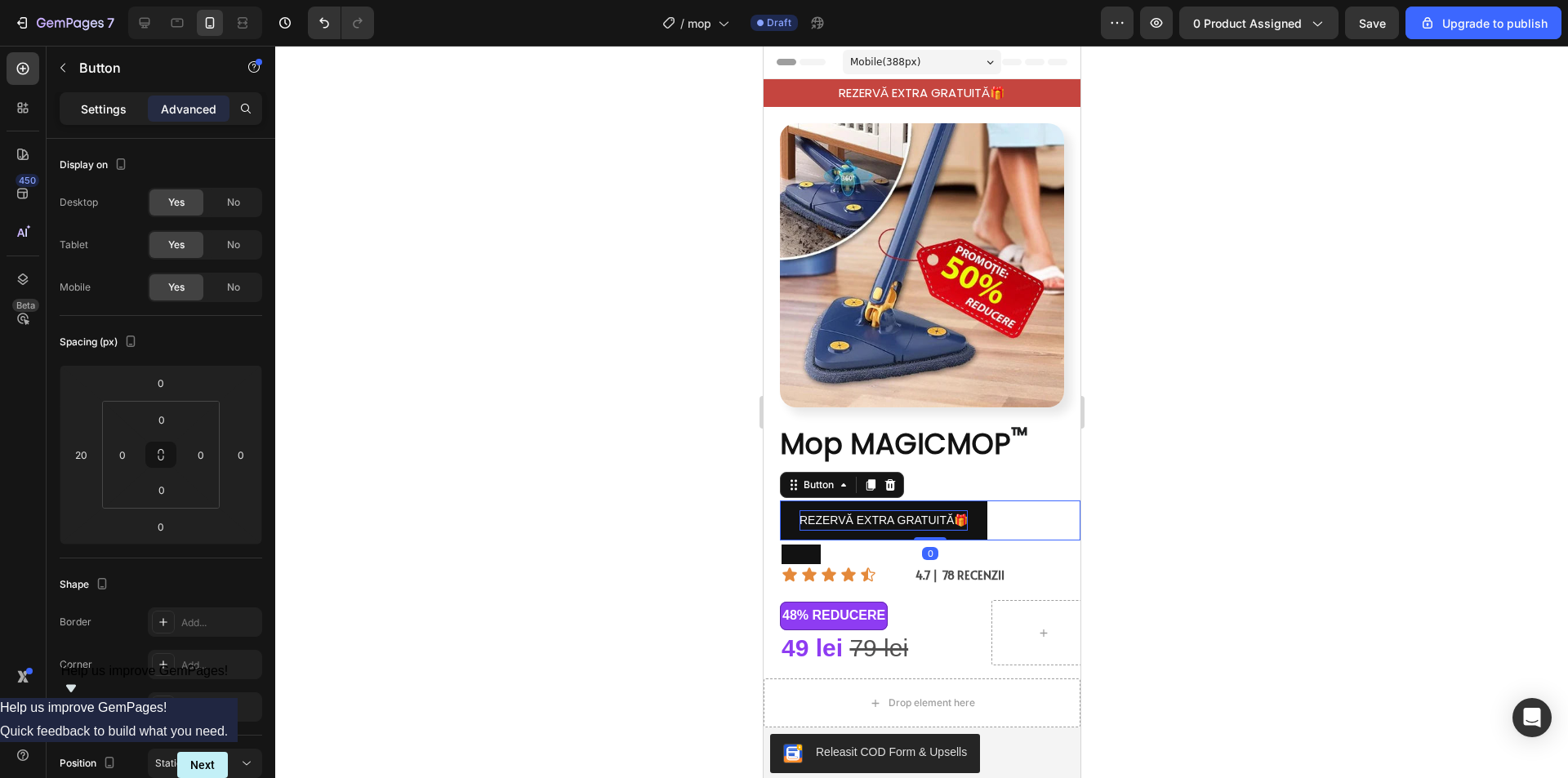
click at [137, 106] on div "Settings" at bounding box center [103, 108] width 82 height 26
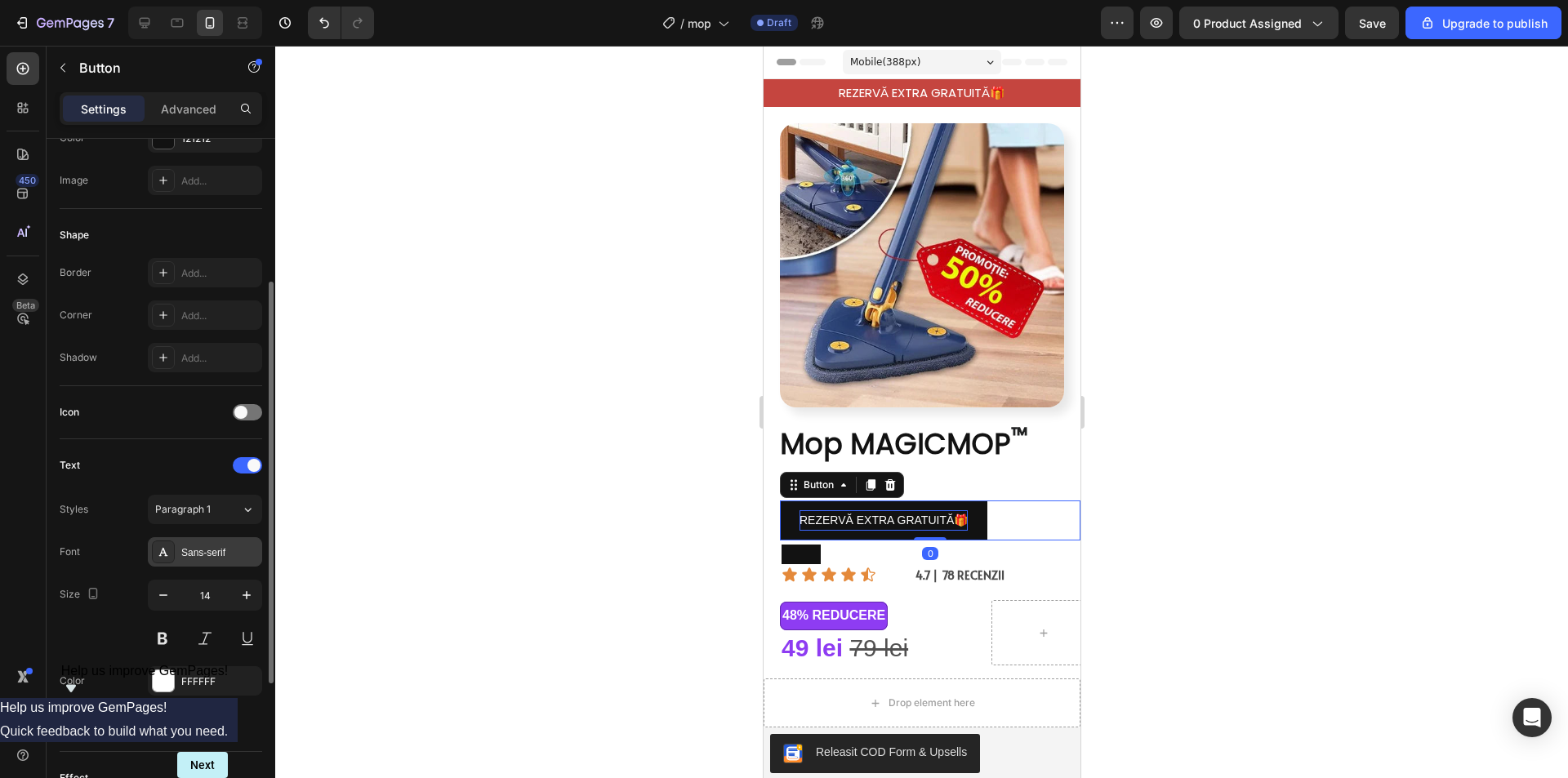
scroll to position [408, 0]
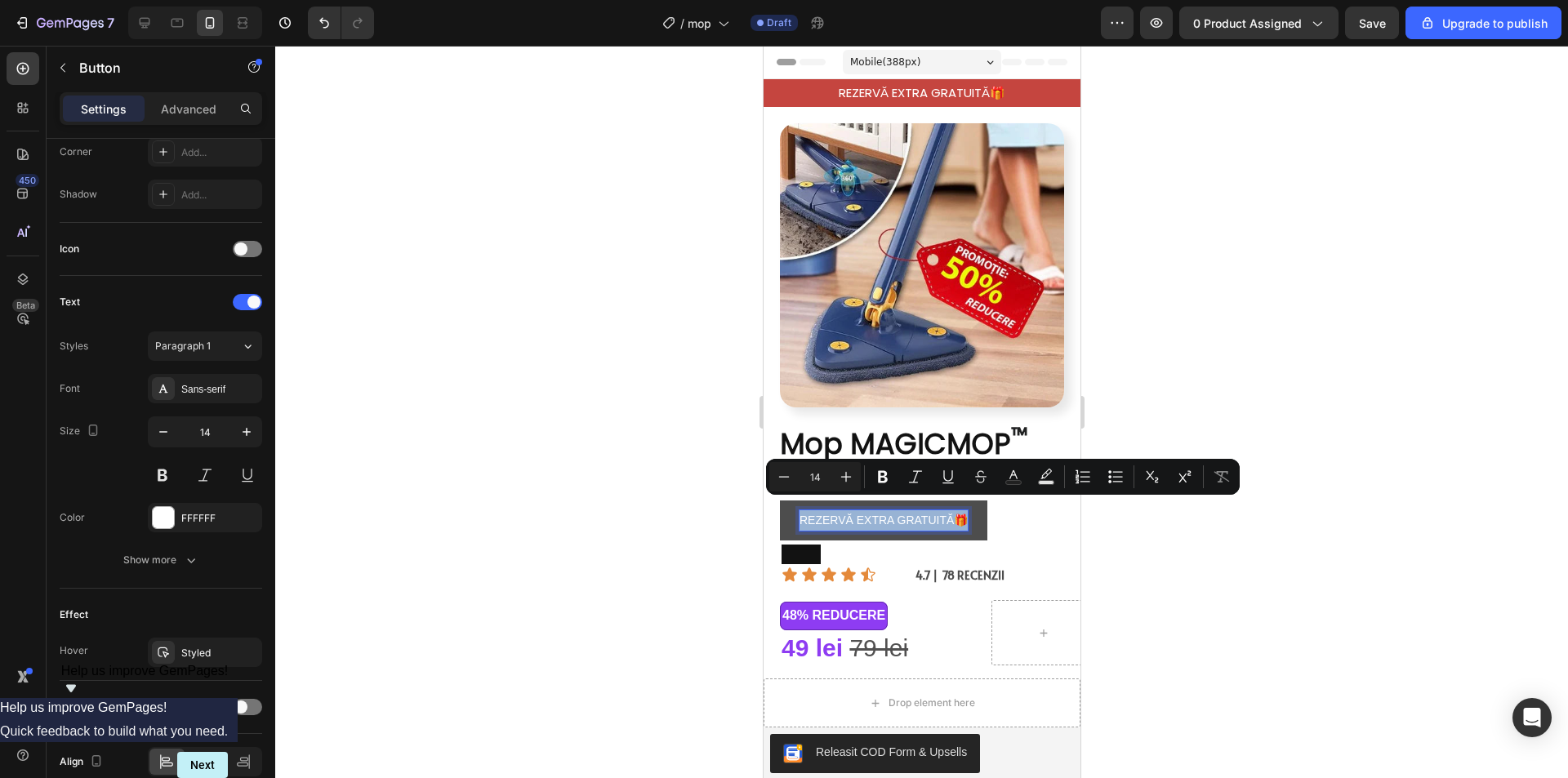
drag, startPoint x: 802, startPoint y: 505, endPoint x: 968, endPoint y: 509, distance: 166.0
click at [786, 512] on button "REZERVĂ EXTRA GRATUITĂ🎁" at bounding box center [882, 520] width 208 height 40
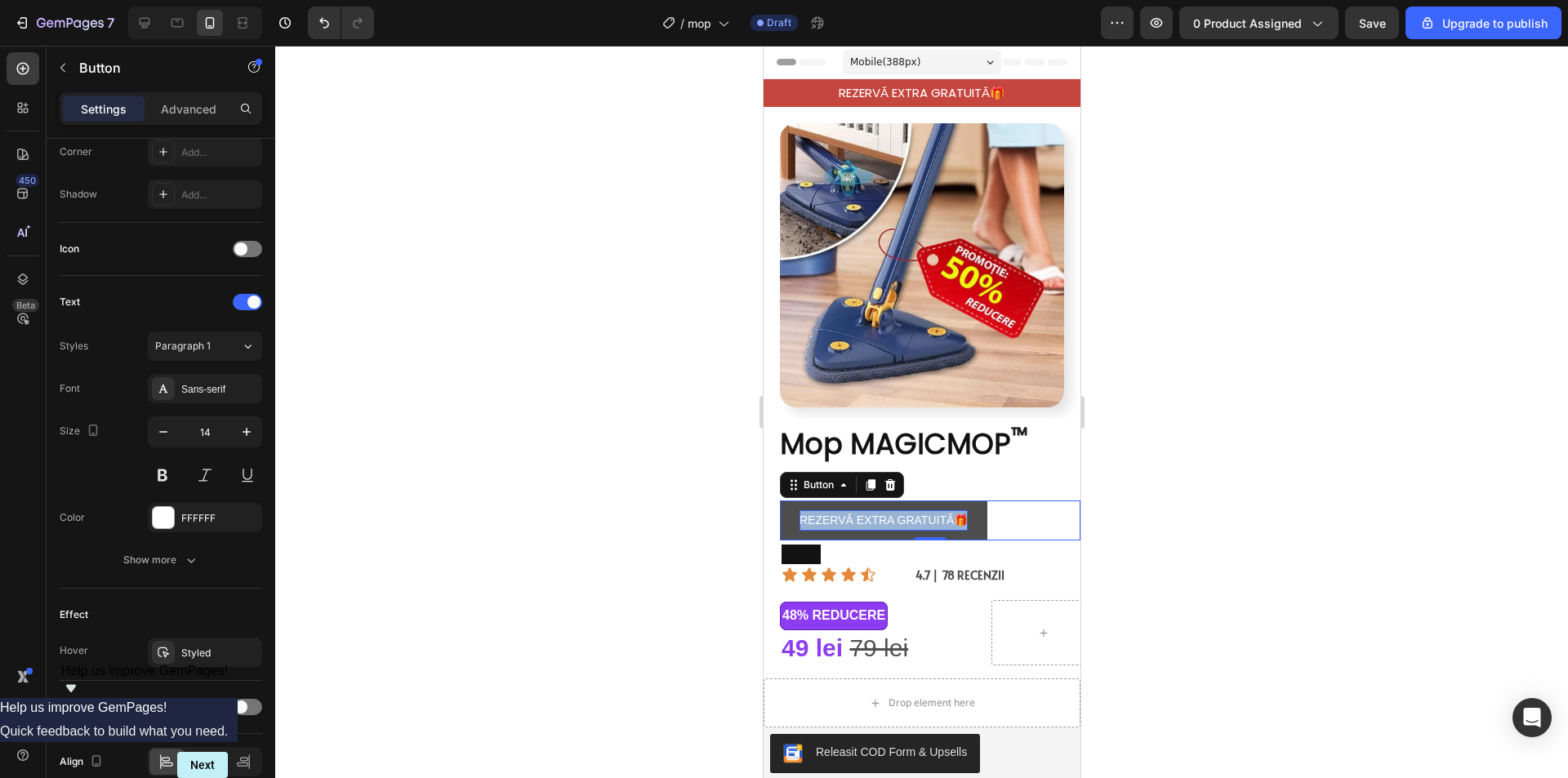
click at [791, 501] on button "REZERVĂ EXTRA GRATUITĂ🎁" at bounding box center [882, 520] width 208 height 40
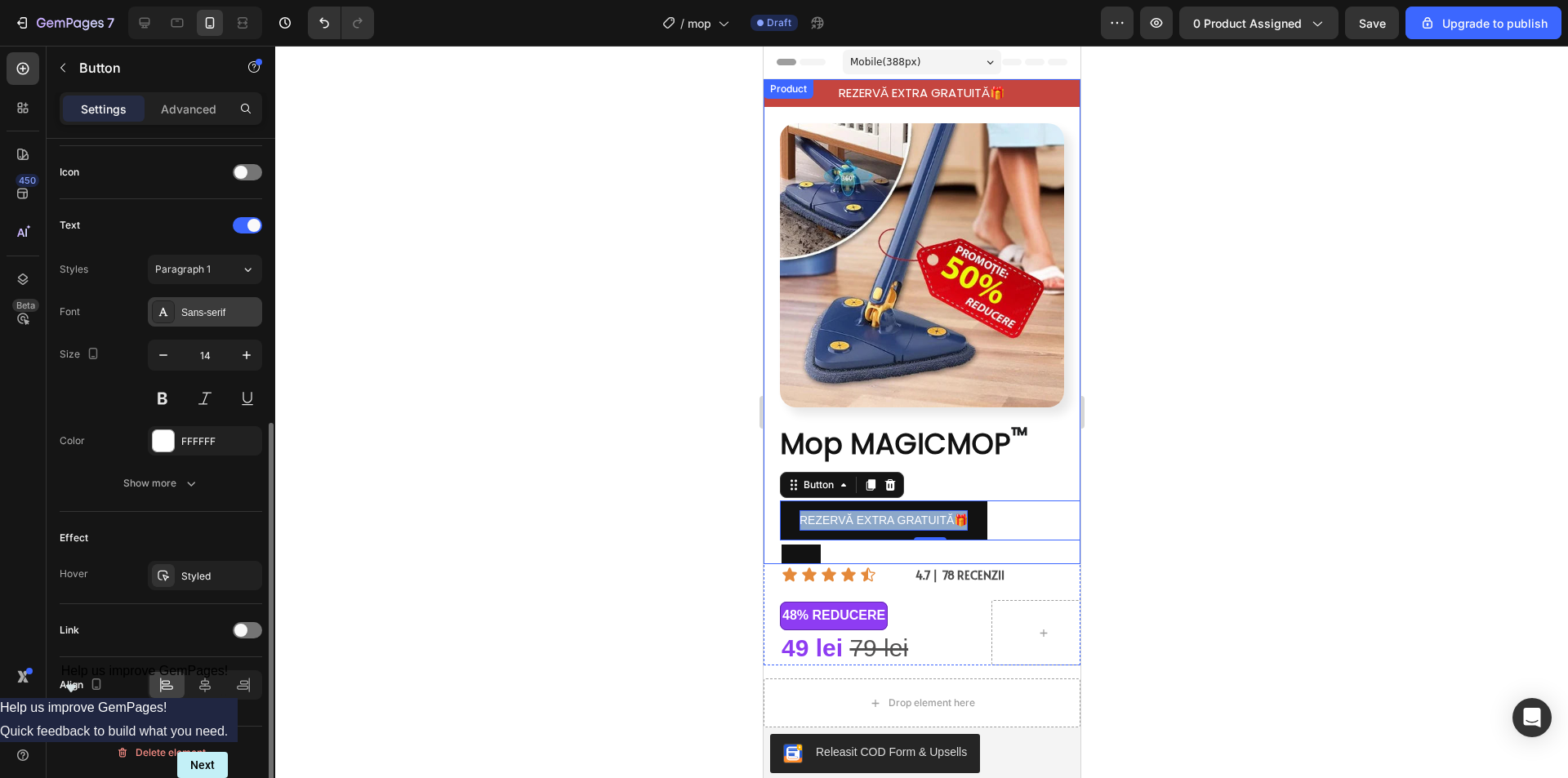
scroll to position [76, 0]
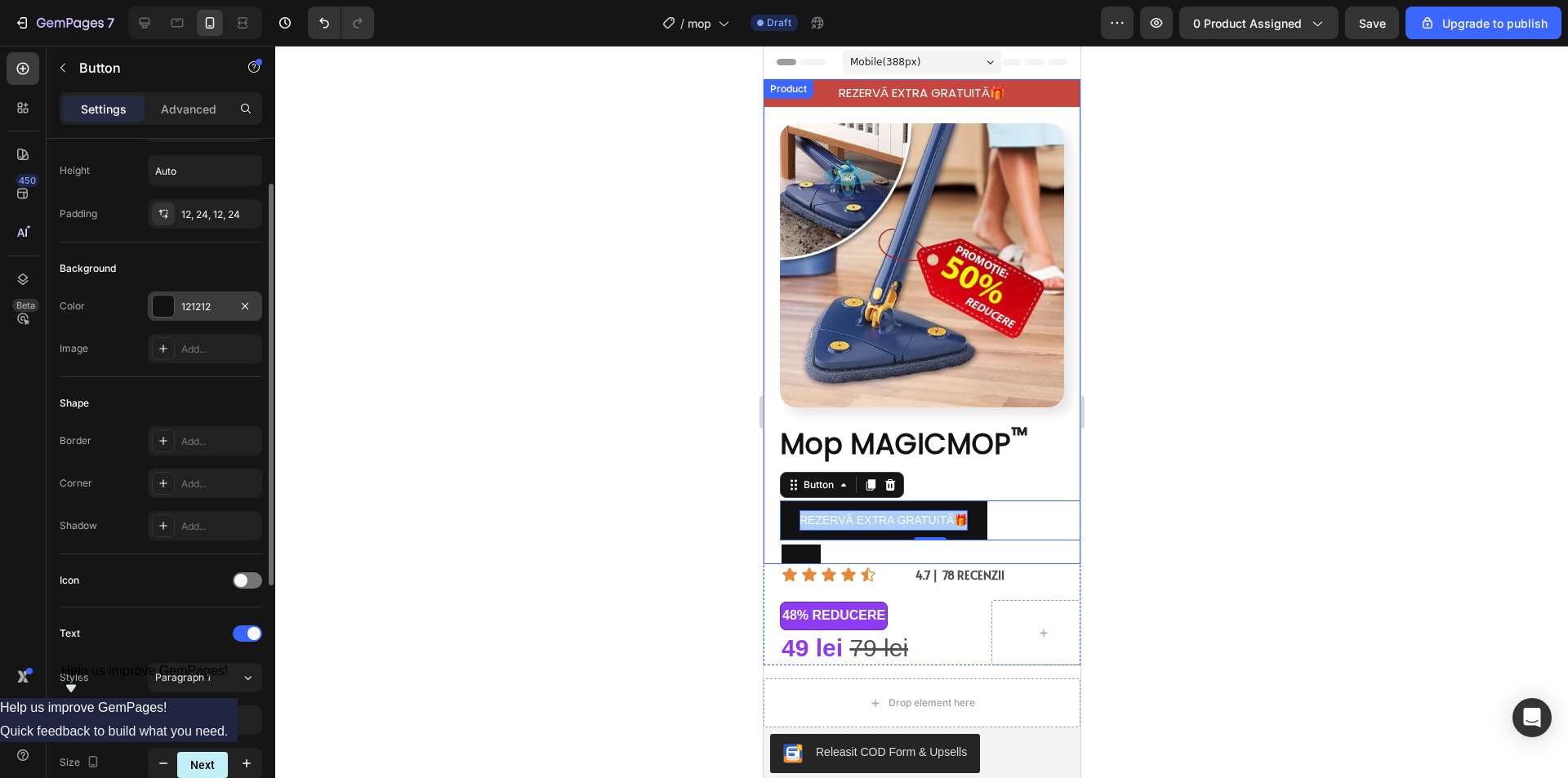
click at [183, 313] on div "121212" at bounding box center [205, 306] width 48 height 14
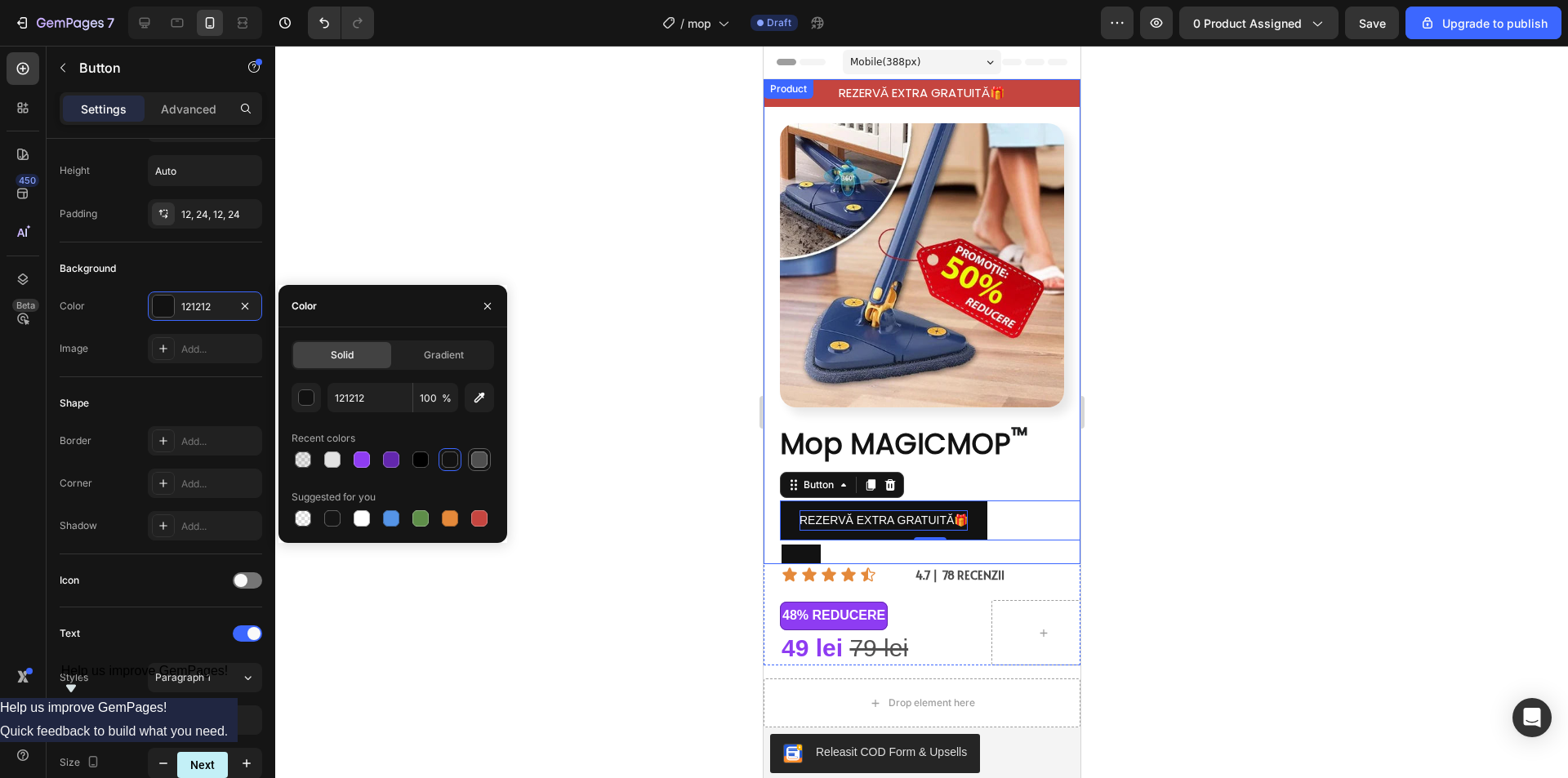
click at [476, 460] on div at bounding box center [479, 459] width 16 height 16
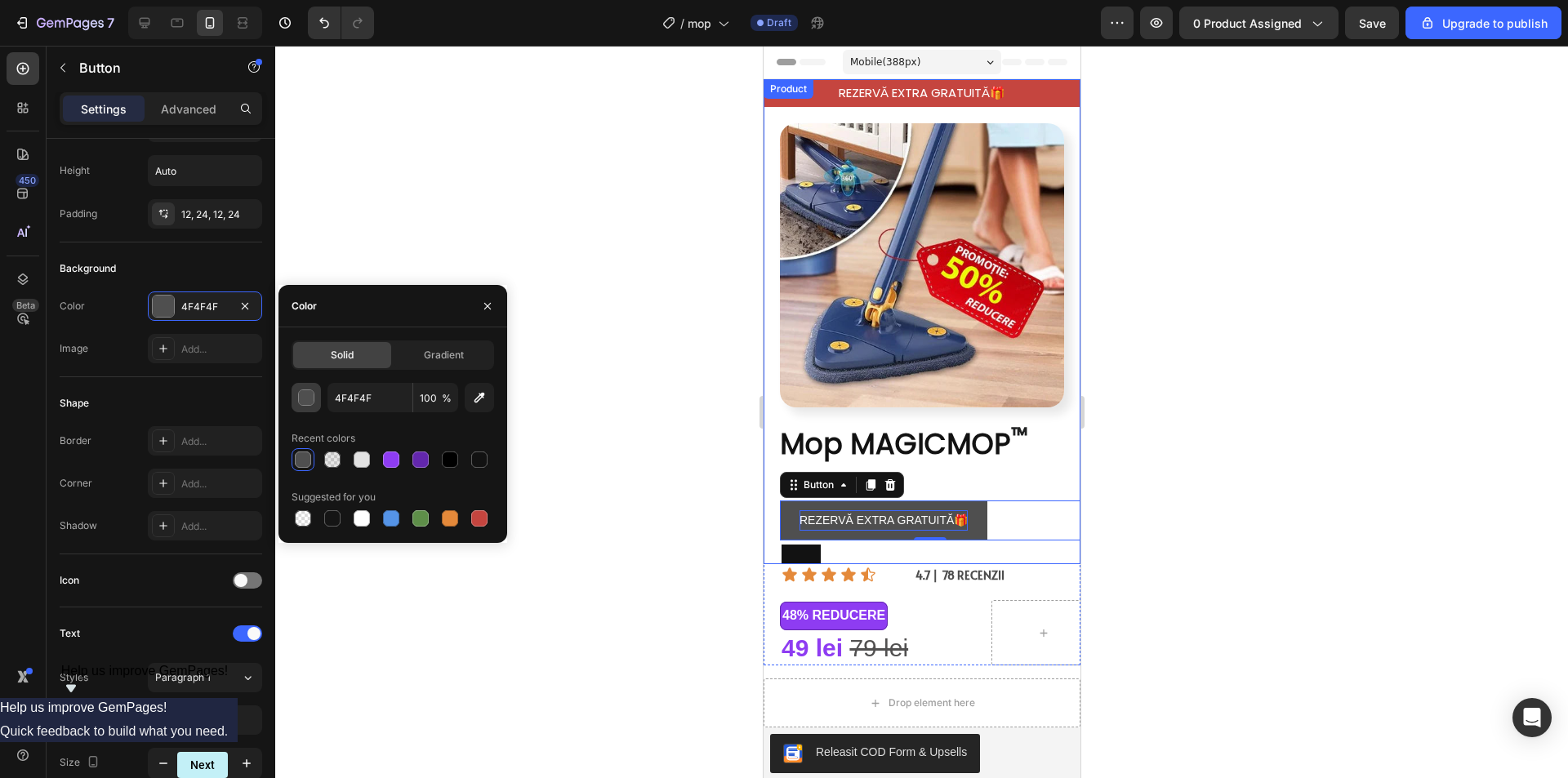
click at [309, 397] on div "button" at bounding box center [307, 398] width 16 height 16
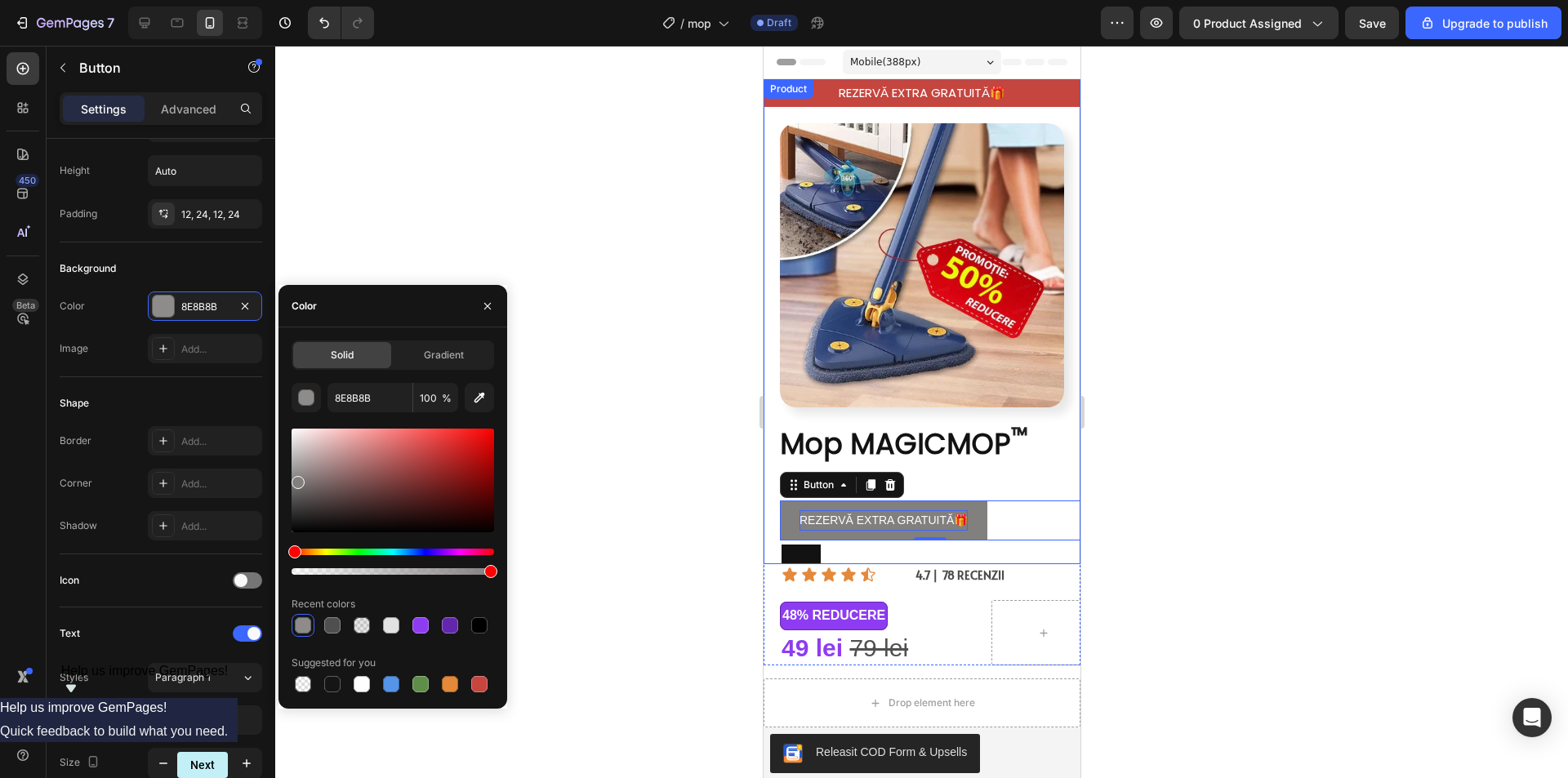
type input "827F7F"
click at [291, 383] on button "button" at bounding box center [306, 397] width 30 height 30
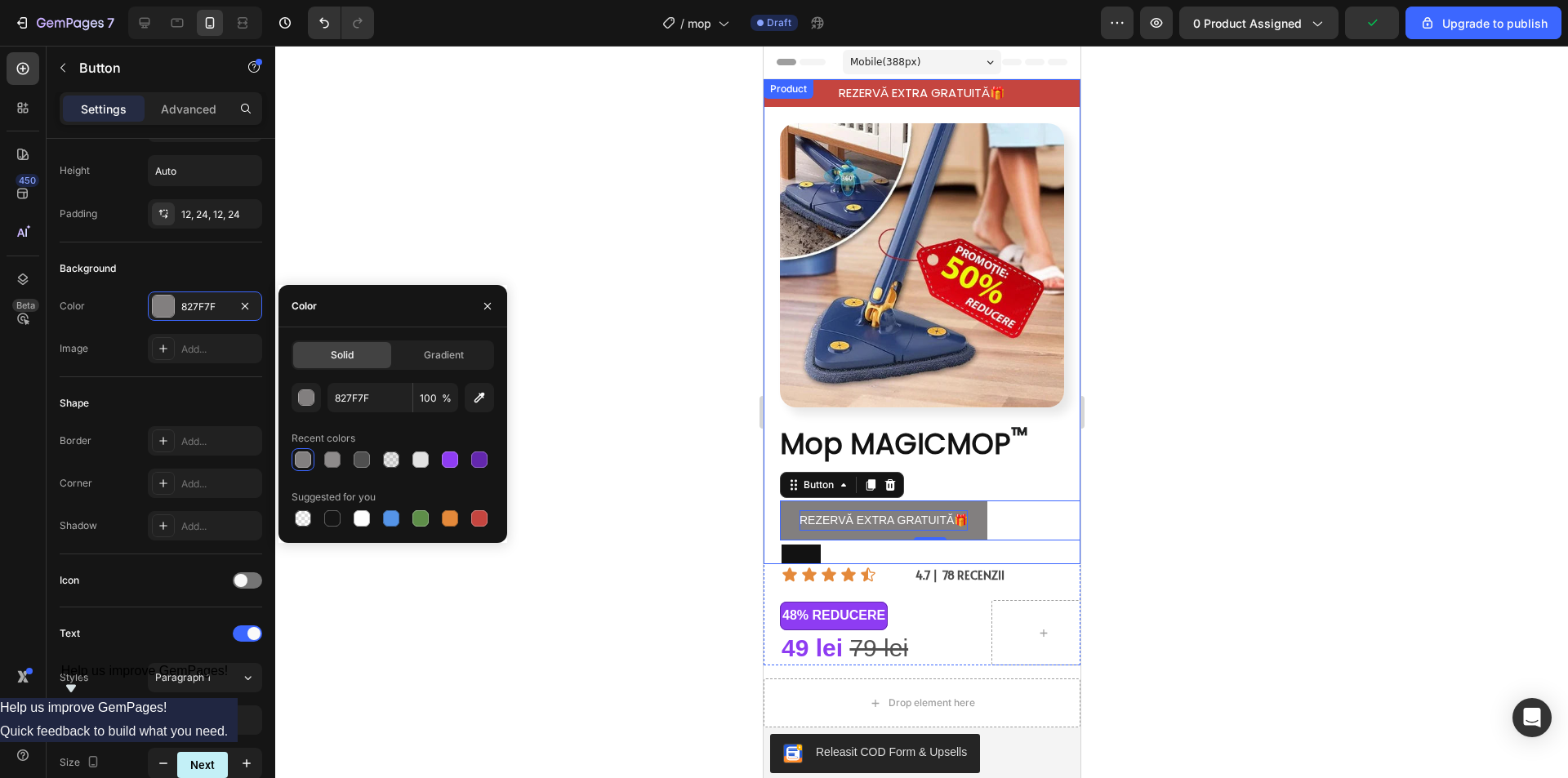
drag, startPoint x: 296, startPoint y: 503, endPoint x: 298, endPoint y: 482, distance: 21.1
drag, startPoint x: 1287, startPoint y: 410, endPoint x: 1274, endPoint y: 448, distance: 40.2
click at [1285, 413] on div at bounding box center [921, 411] width 1292 height 732
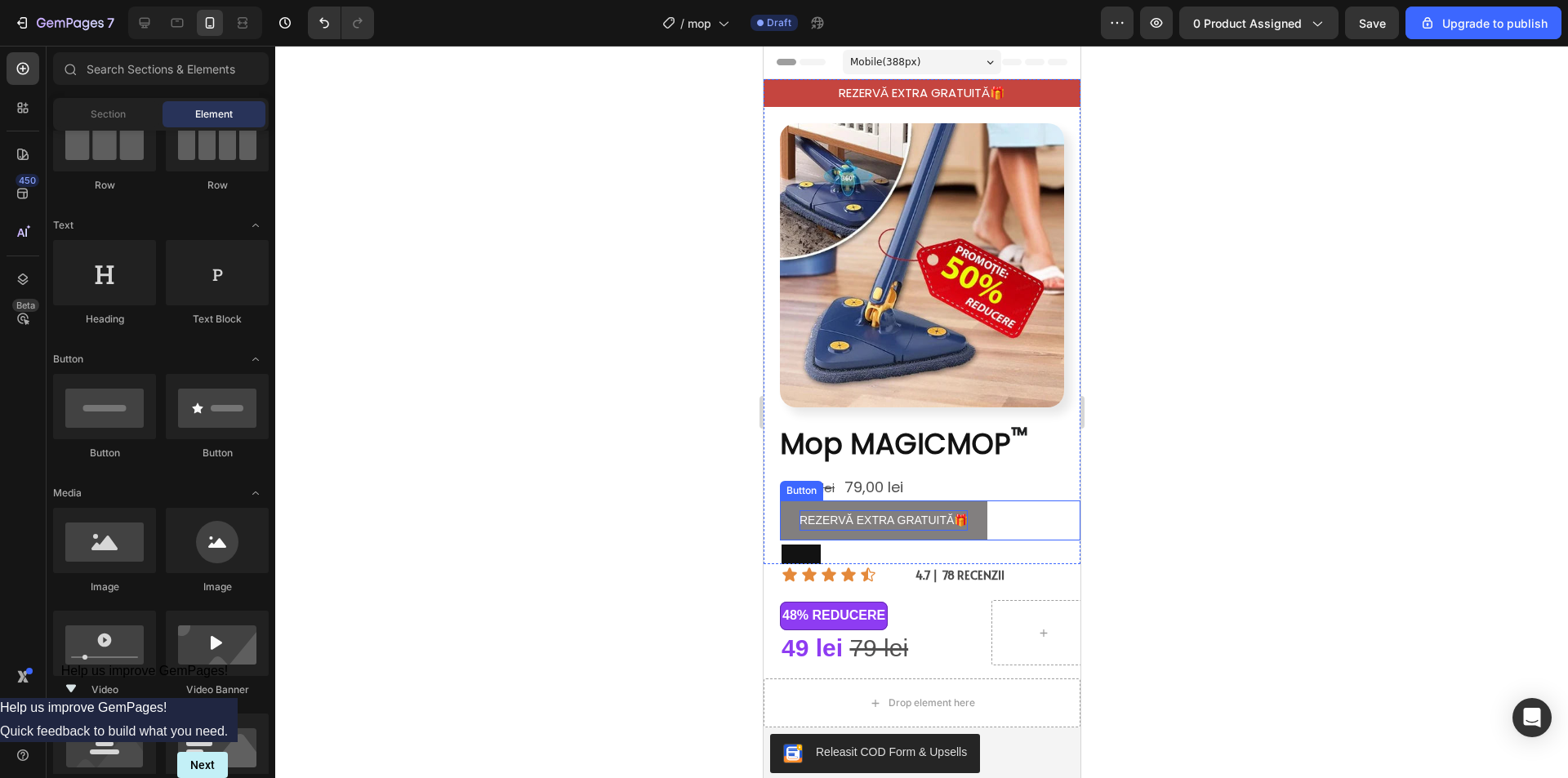
click at [786, 500] on button "REZERVĂ EXTRA GRATUITĂ🎁" at bounding box center [882, 520] width 208 height 40
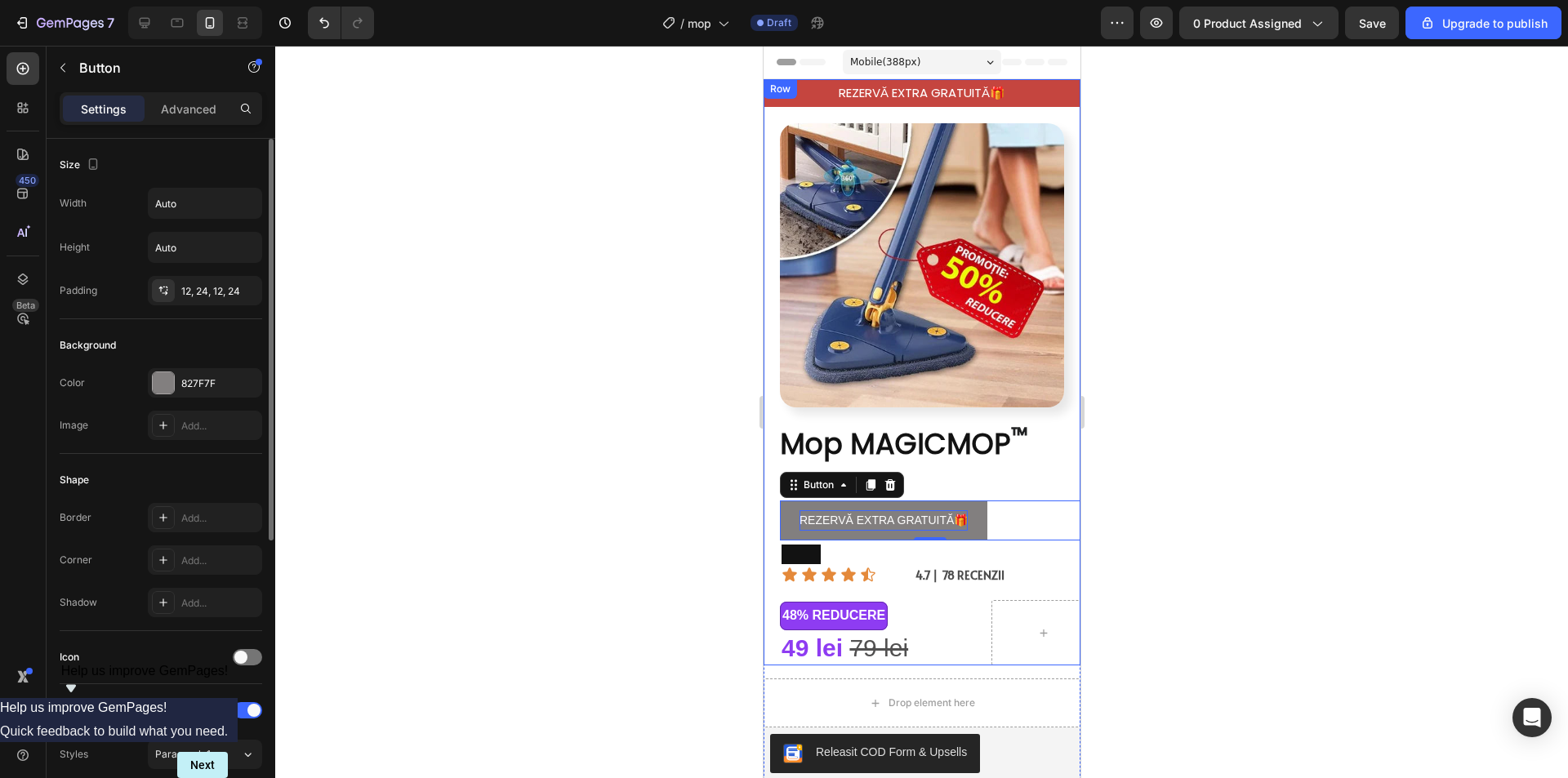
drag, startPoint x: 193, startPoint y: 561, endPoint x: 201, endPoint y: 578, distance: 18.8
click at [194, 561] on div "Add..." at bounding box center [219, 561] width 76 height 14
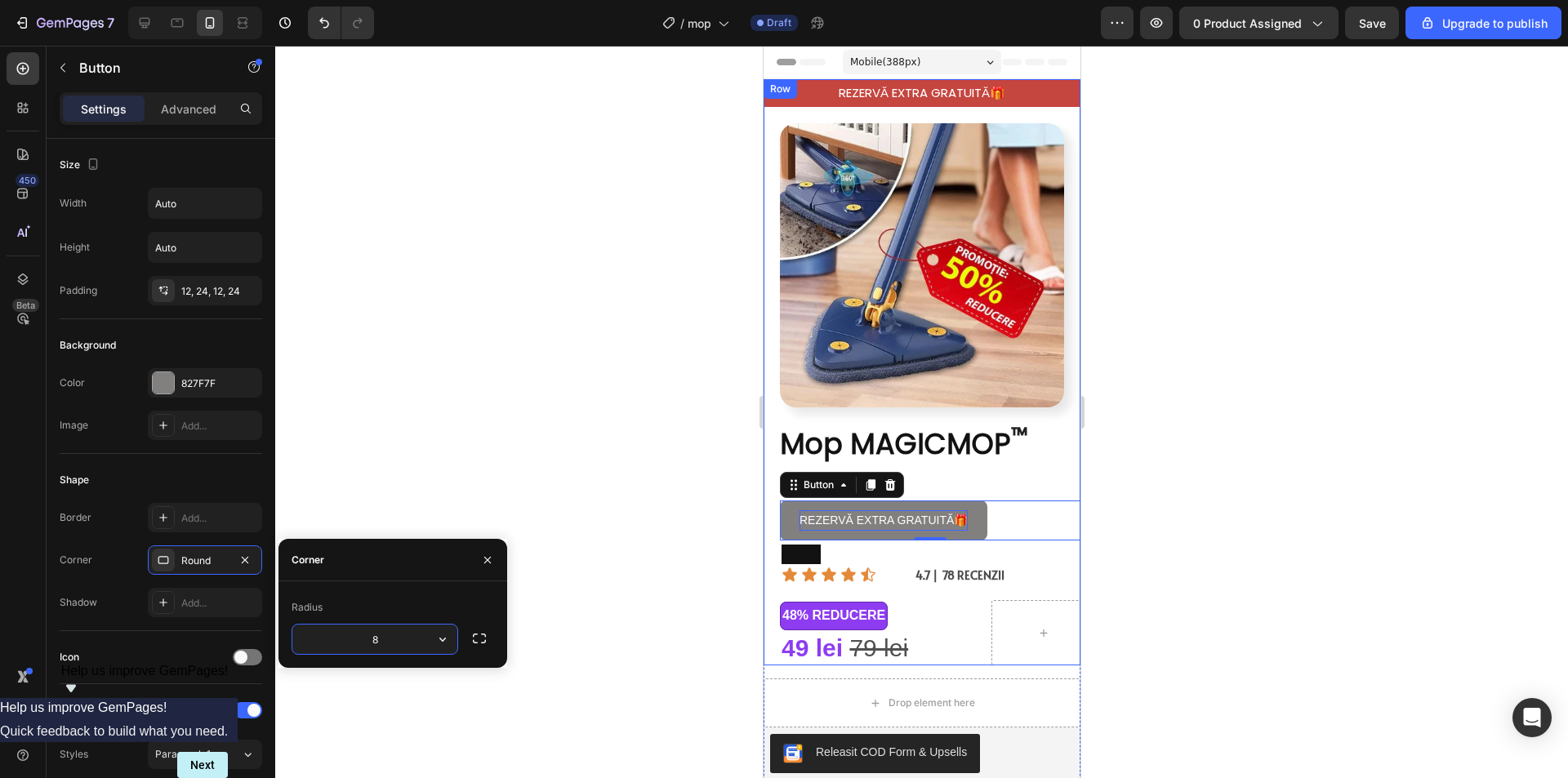
click at [400, 637] on input "8" at bounding box center [375, 639] width 165 height 30
click at [440, 638] on icon "button" at bounding box center [442, 639] width 16 height 16
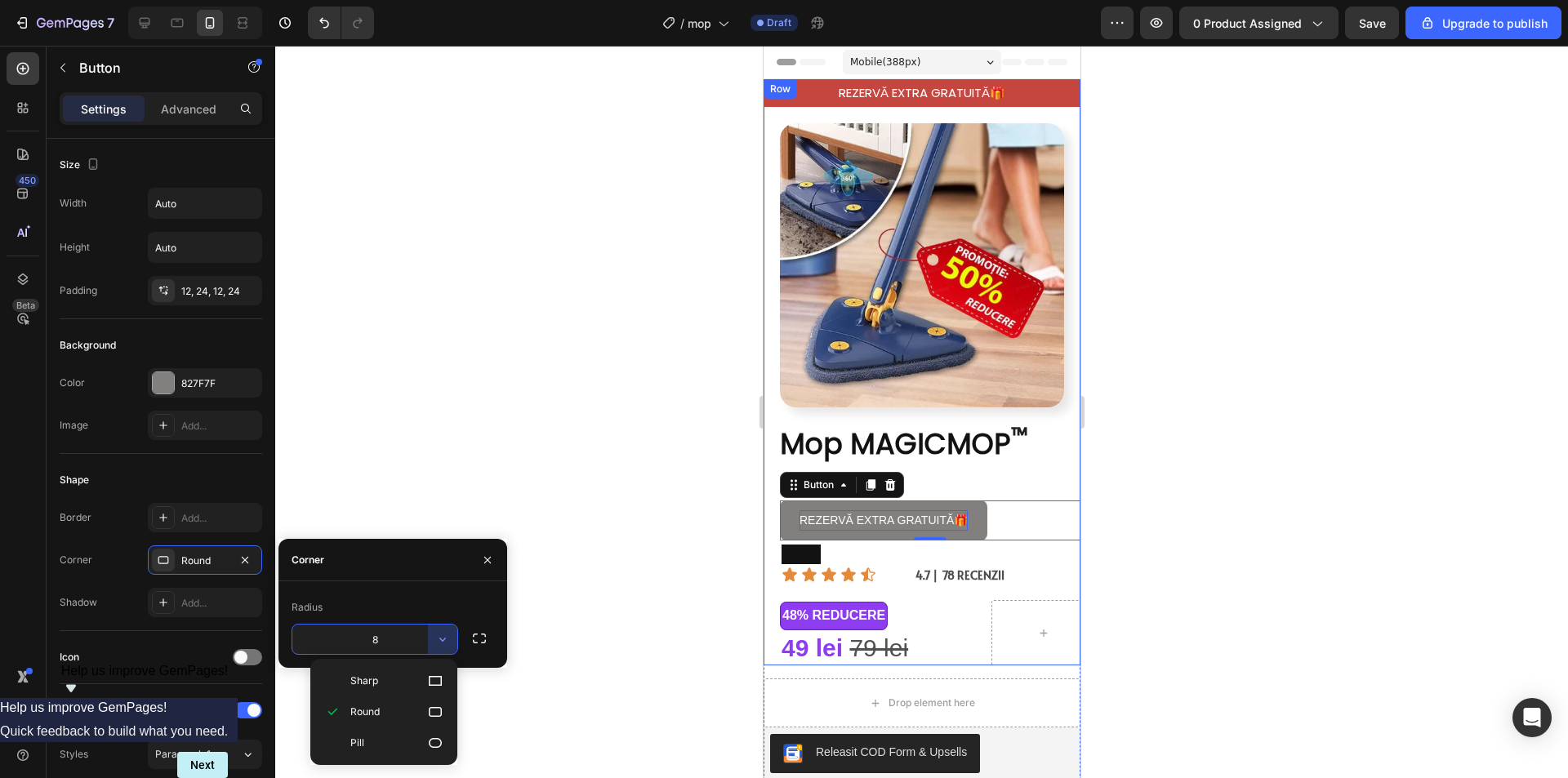
click at [406, 635] on input "8" at bounding box center [375, 639] width 165 height 30
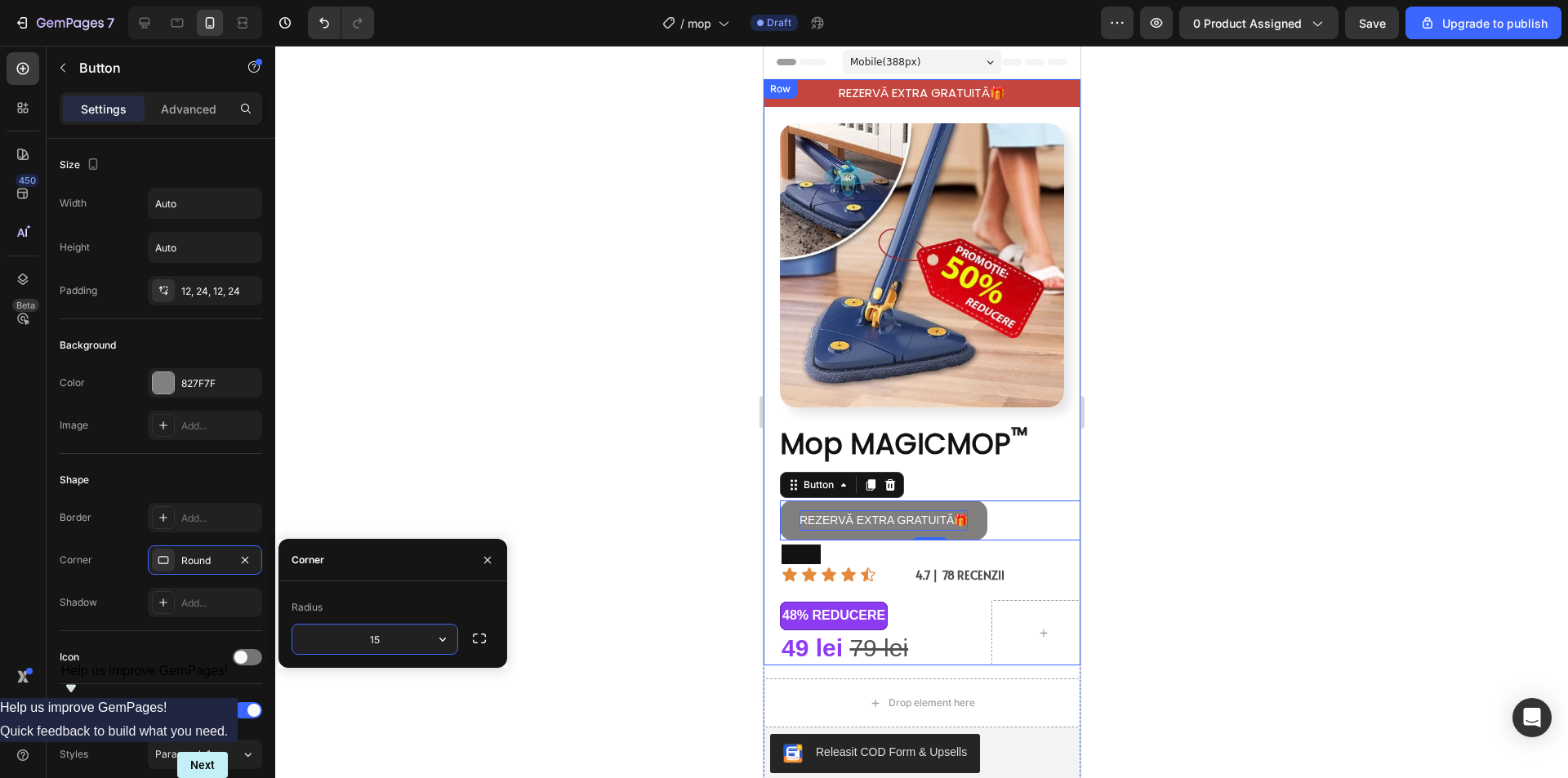
type input "1"
type input "20"
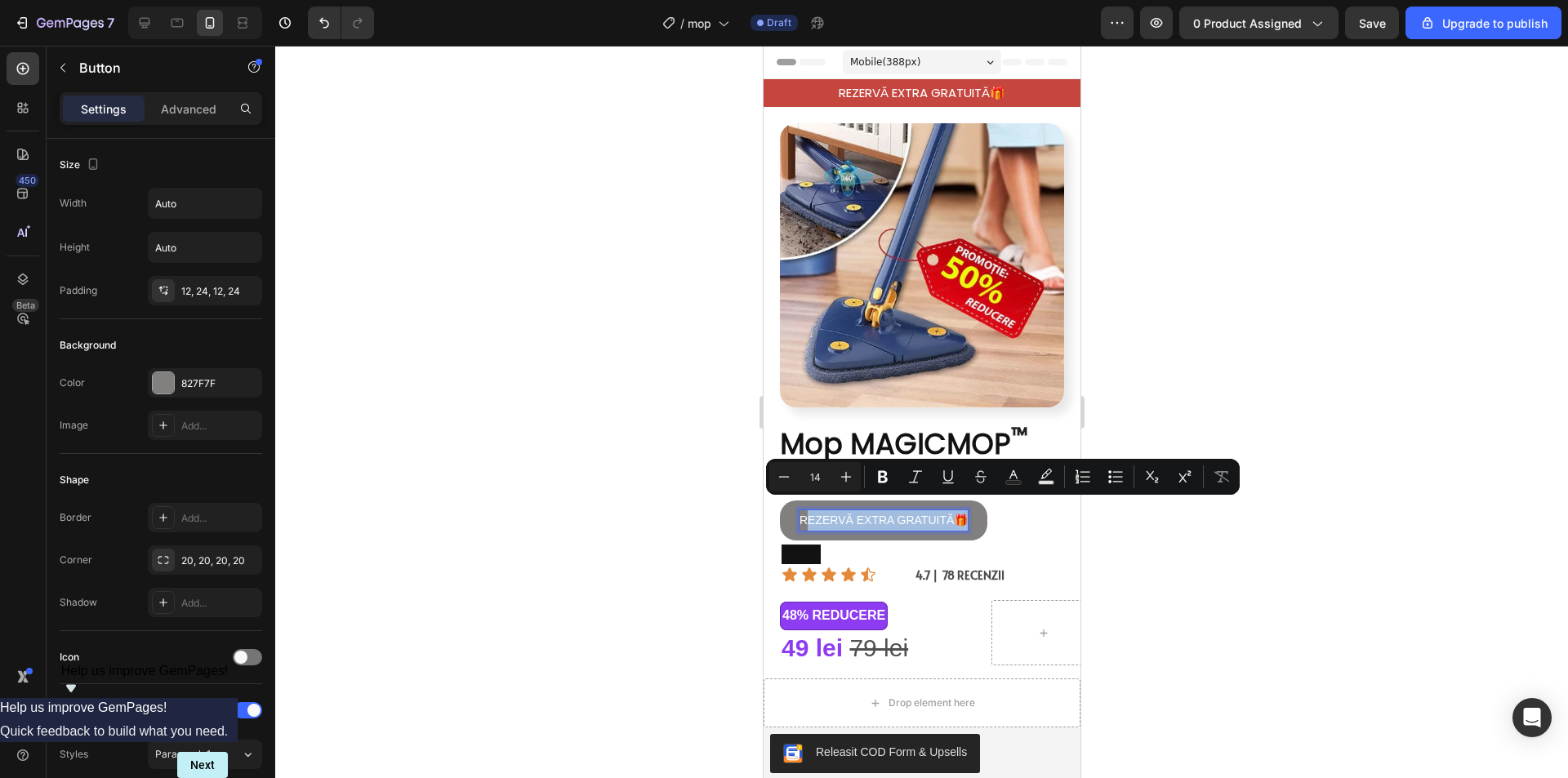
drag, startPoint x: 802, startPoint y: 507, endPoint x: 920, endPoint y: 514, distance: 118.2
click at [972, 507] on button "REZERVĂ EXTRA GRATUITĂ🎁" at bounding box center [882, 520] width 208 height 40
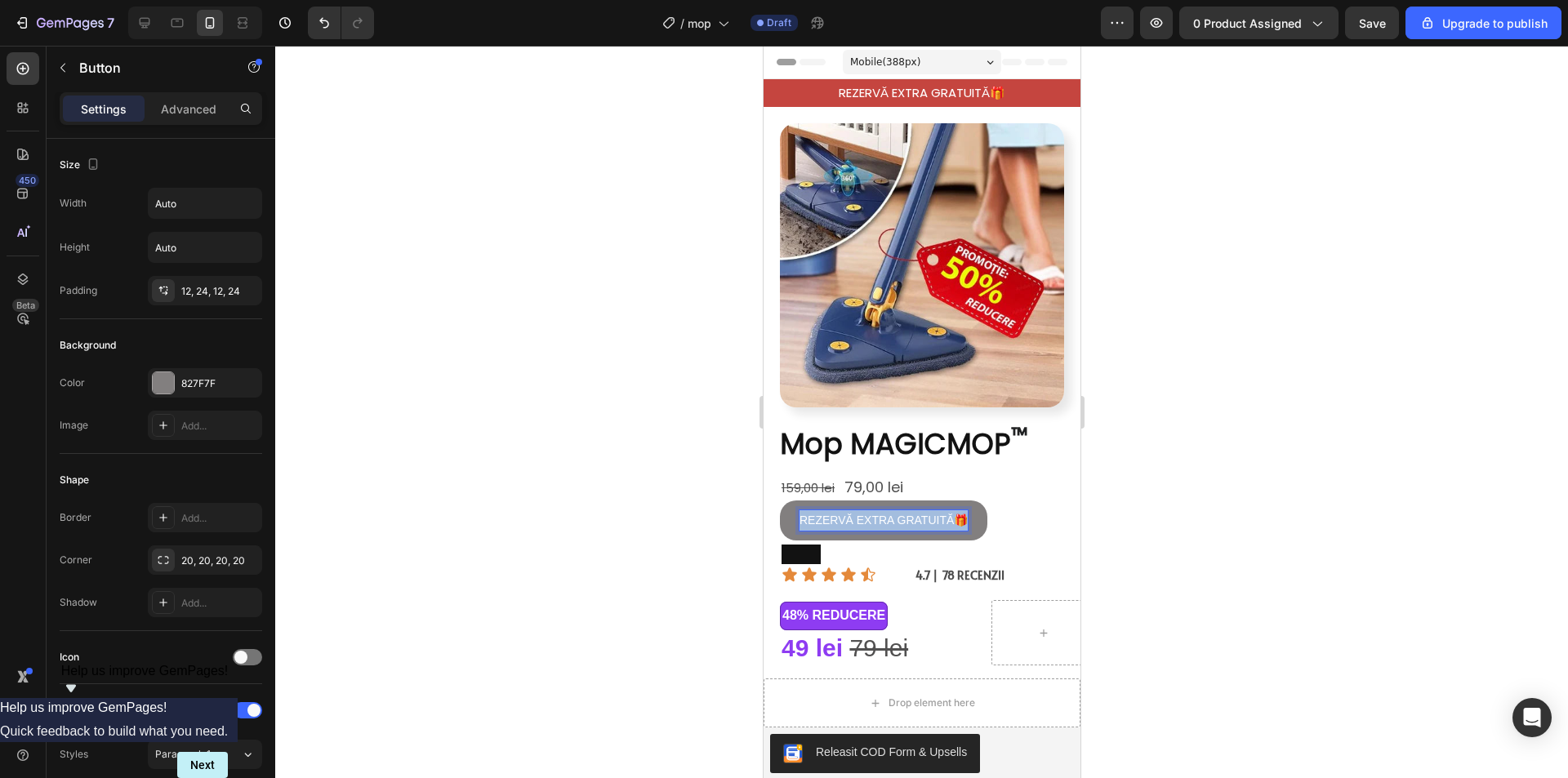
drag, startPoint x: 801, startPoint y: 513, endPoint x: 875, endPoint y: 554, distance: 84.6
click at [970, 514] on button "REZERVĂ EXTRA GRATUITĂ🎁" at bounding box center [882, 520] width 208 height 40
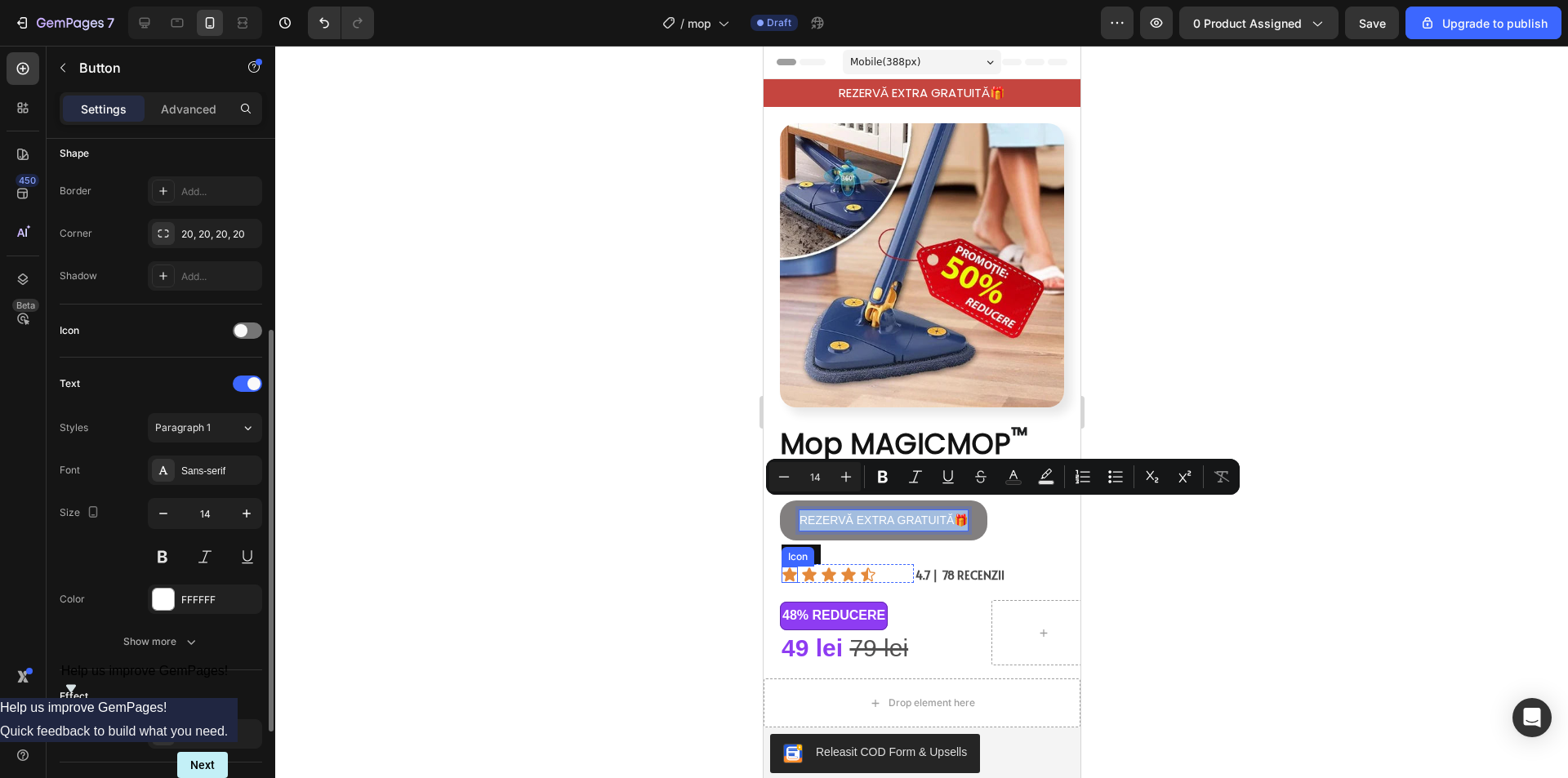
scroll to position [485, 0]
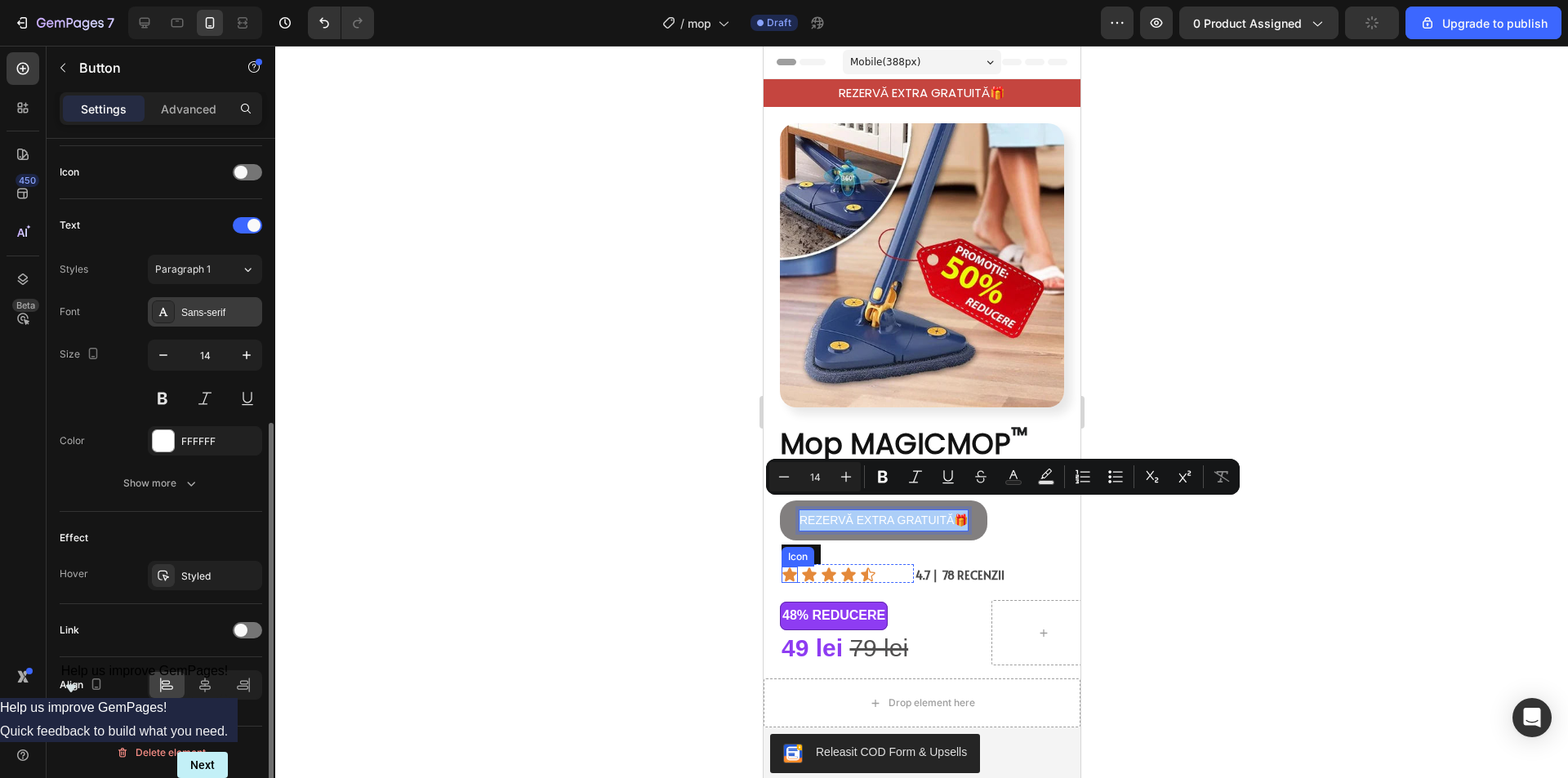
click at [208, 309] on div "Sans-serif" at bounding box center [219, 313] width 76 height 14
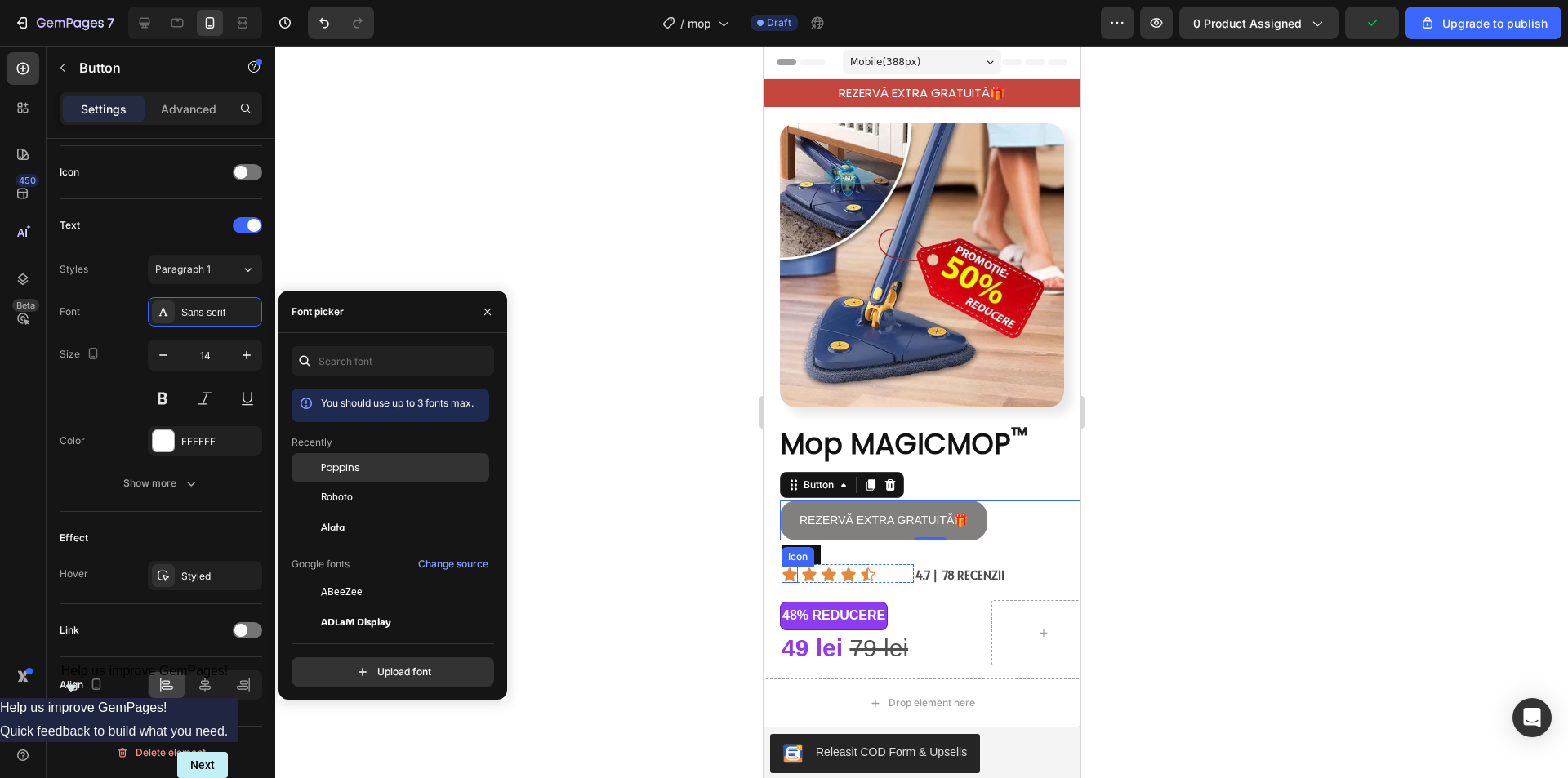
click at [371, 462] on div "Poppins" at bounding box center [403, 467] width 165 height 14
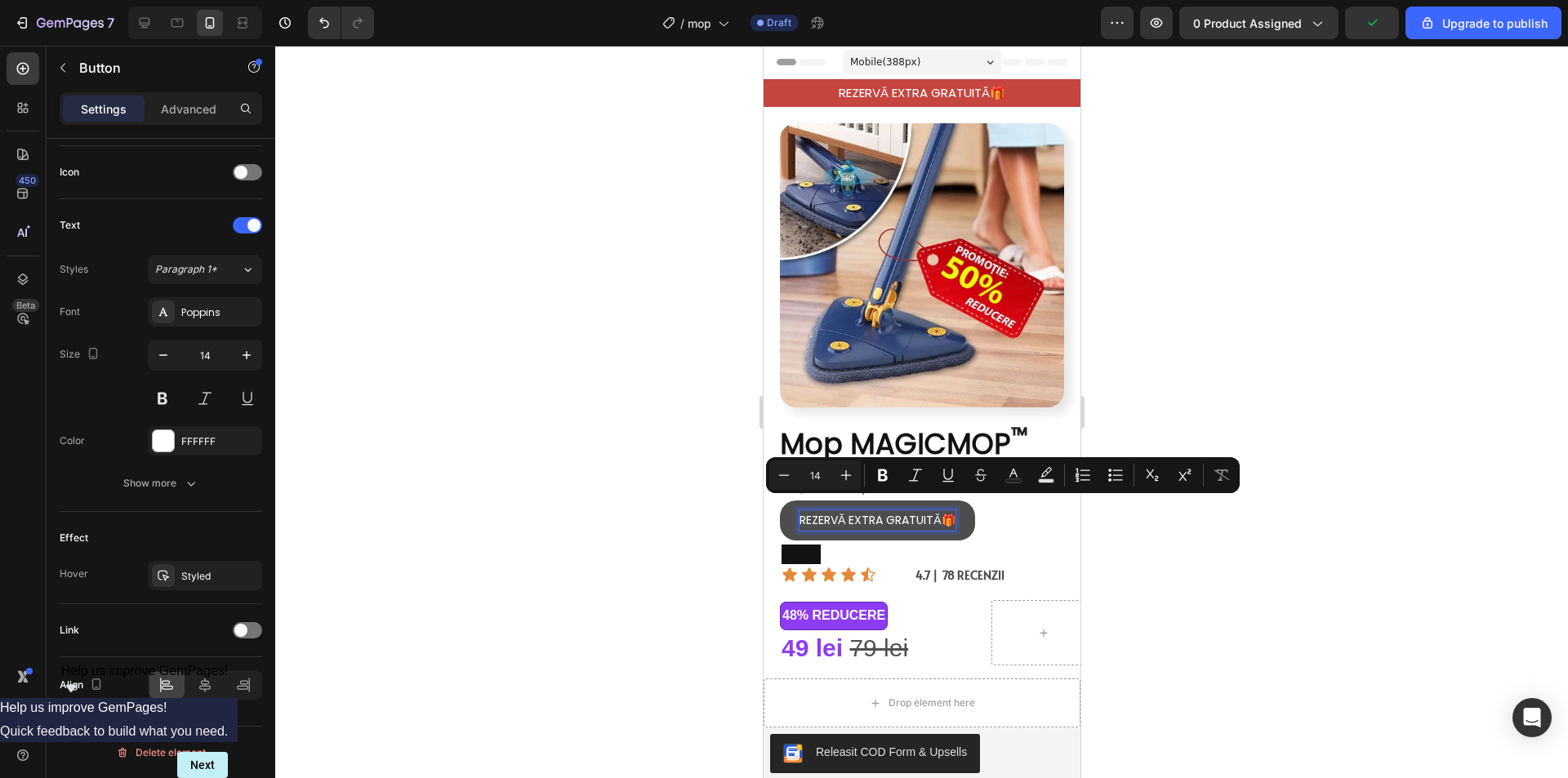
click at [847, 510] on p "REZERVĂ EXTRA GRATUITĂ🎁" at bounding box center [877, 520] width 156 height 21
drag, startPoint x: 881, startPoint y: 505, endPoint x: 847, endPoint y: 508, distance: 34.1
click at [847, 510] on p "REZERVĂ EXTRA GRATUITĂ🎁" at bounding box center [877, 520] width 156 height 21
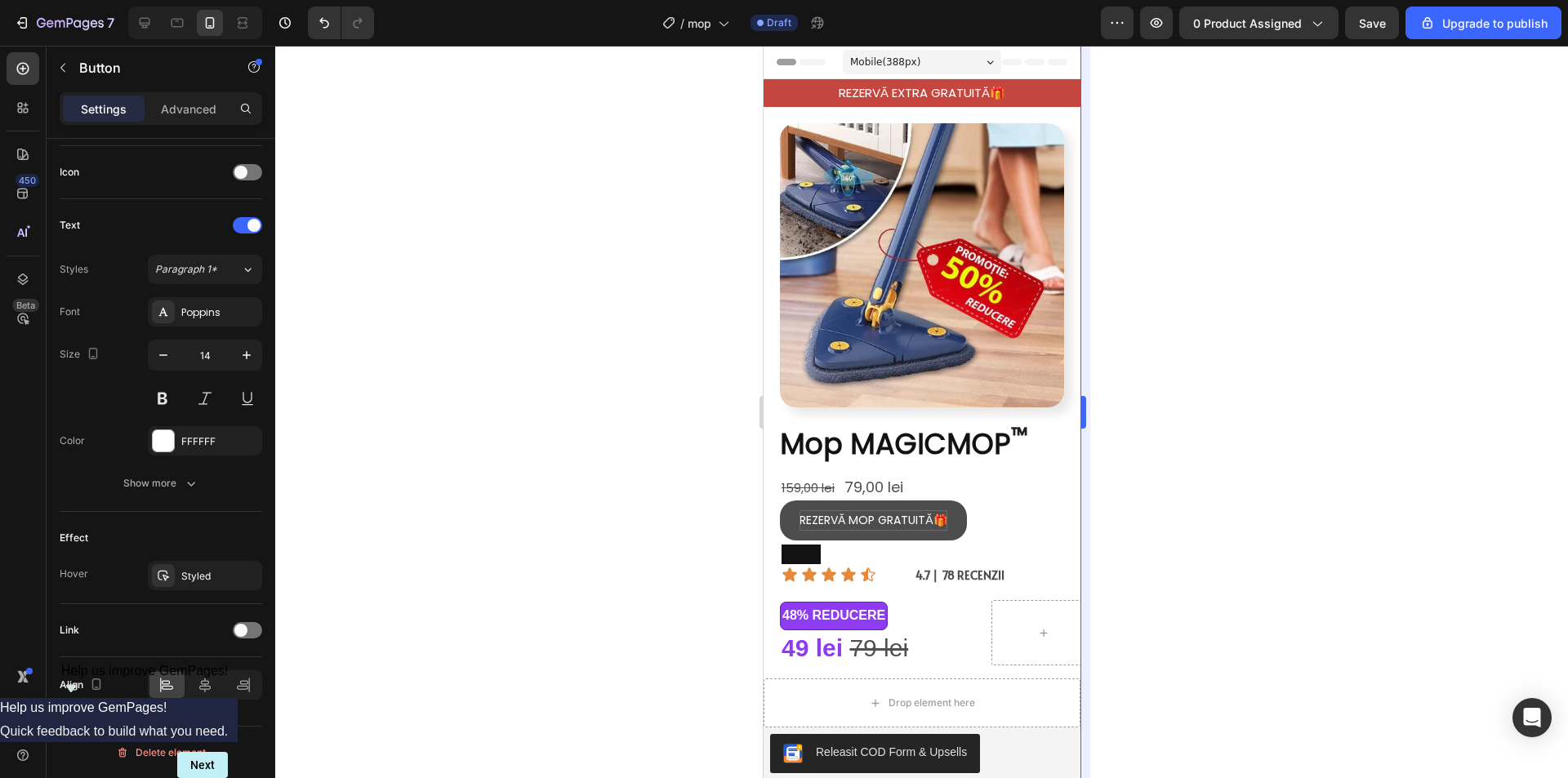
drag, startPoint x: 1150, startPoint y: 461, endPoint x: 1089, endPoint y: 486, distance: 65.9
click at [1149, 461] on div at bounding box center [921, 411] width 1292 height 732
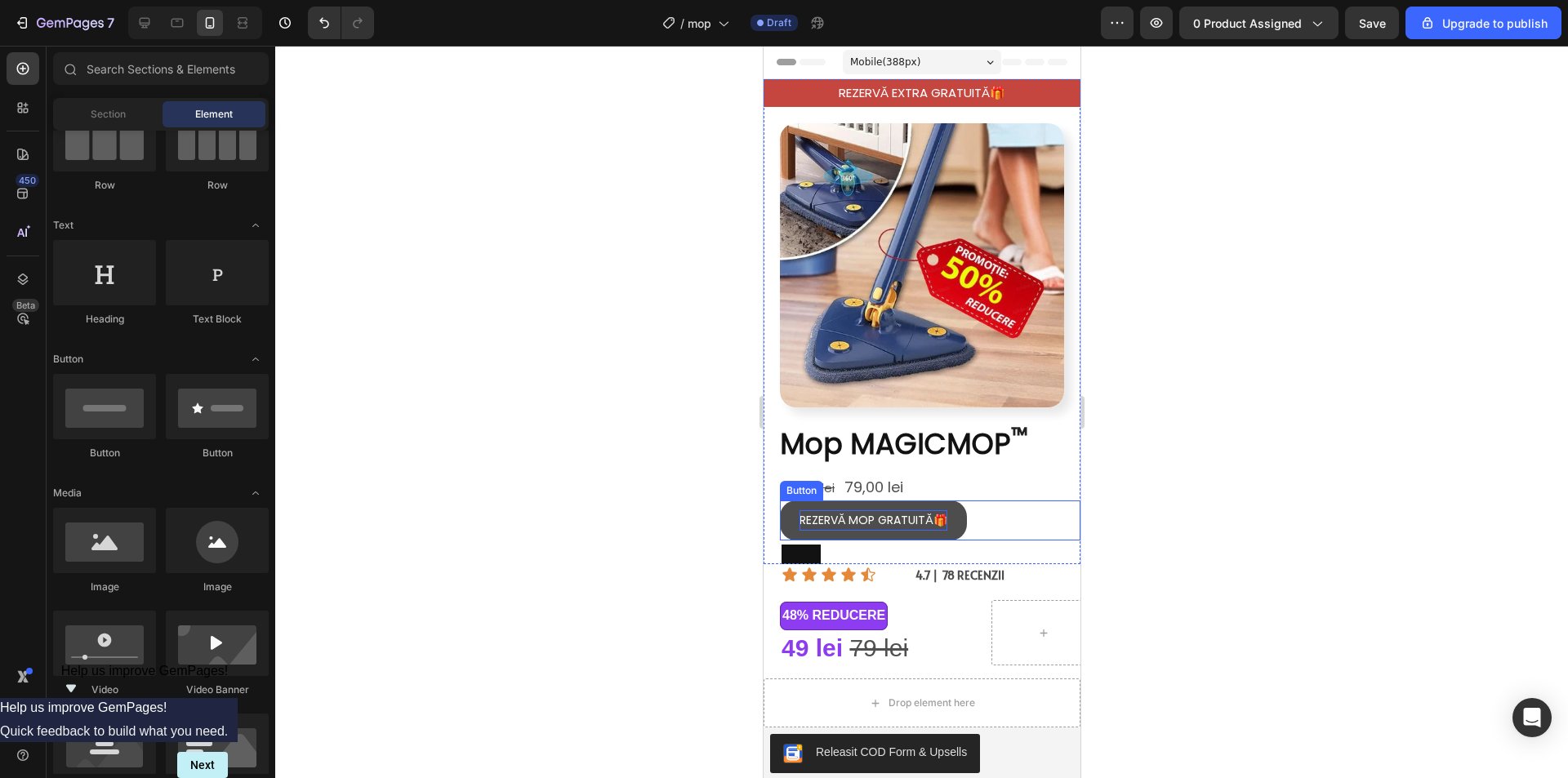
click at [789, 500] on button "REZERVĂ MOP GRATUITĂ🎁" at bounding box center [873, 520] width 187 height 40
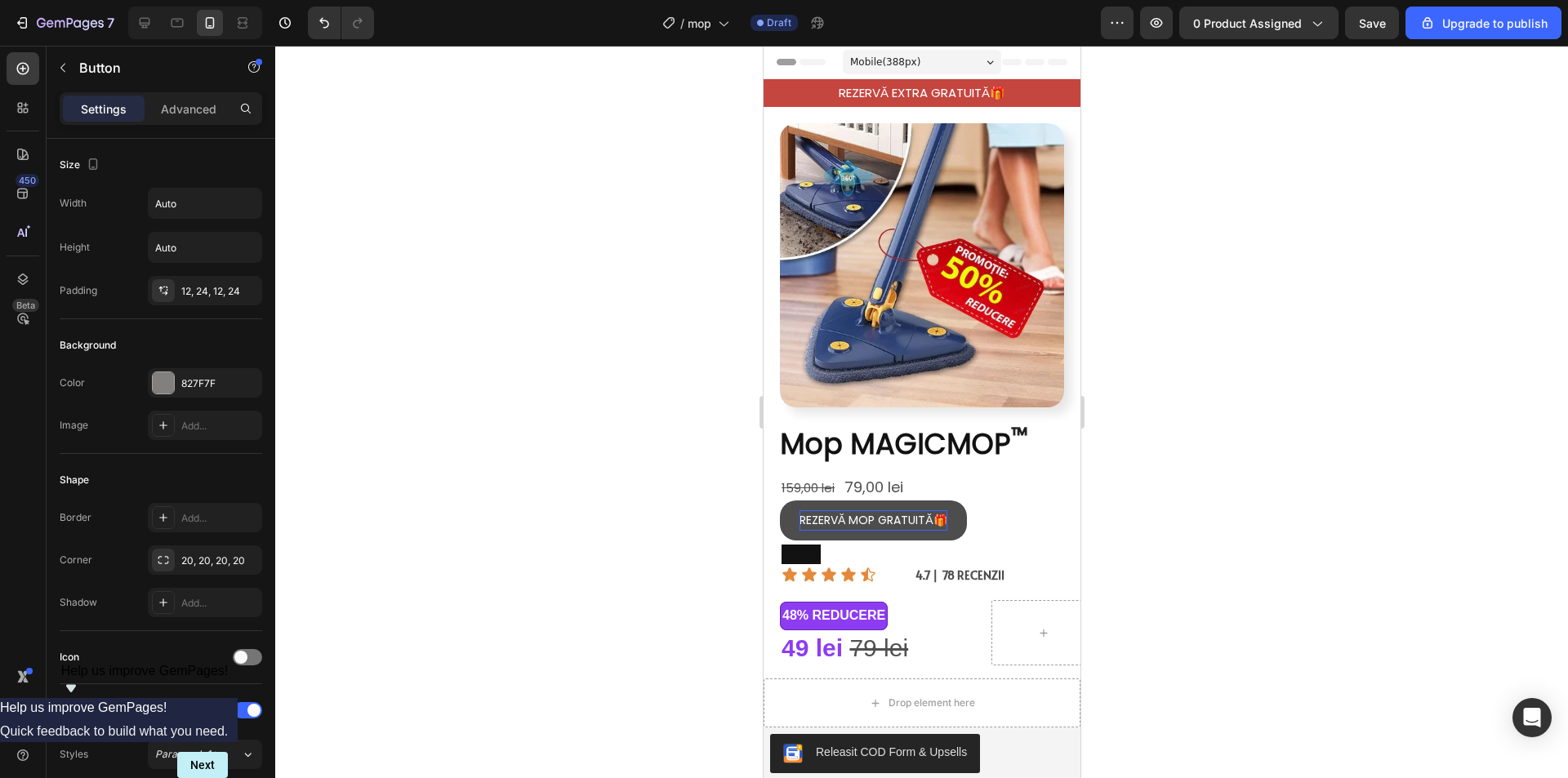
click at [787, 505] on button "REZERVĂ MOP GRATUITĂ🎁" at bounding box center [873, 520] width 187 height 40
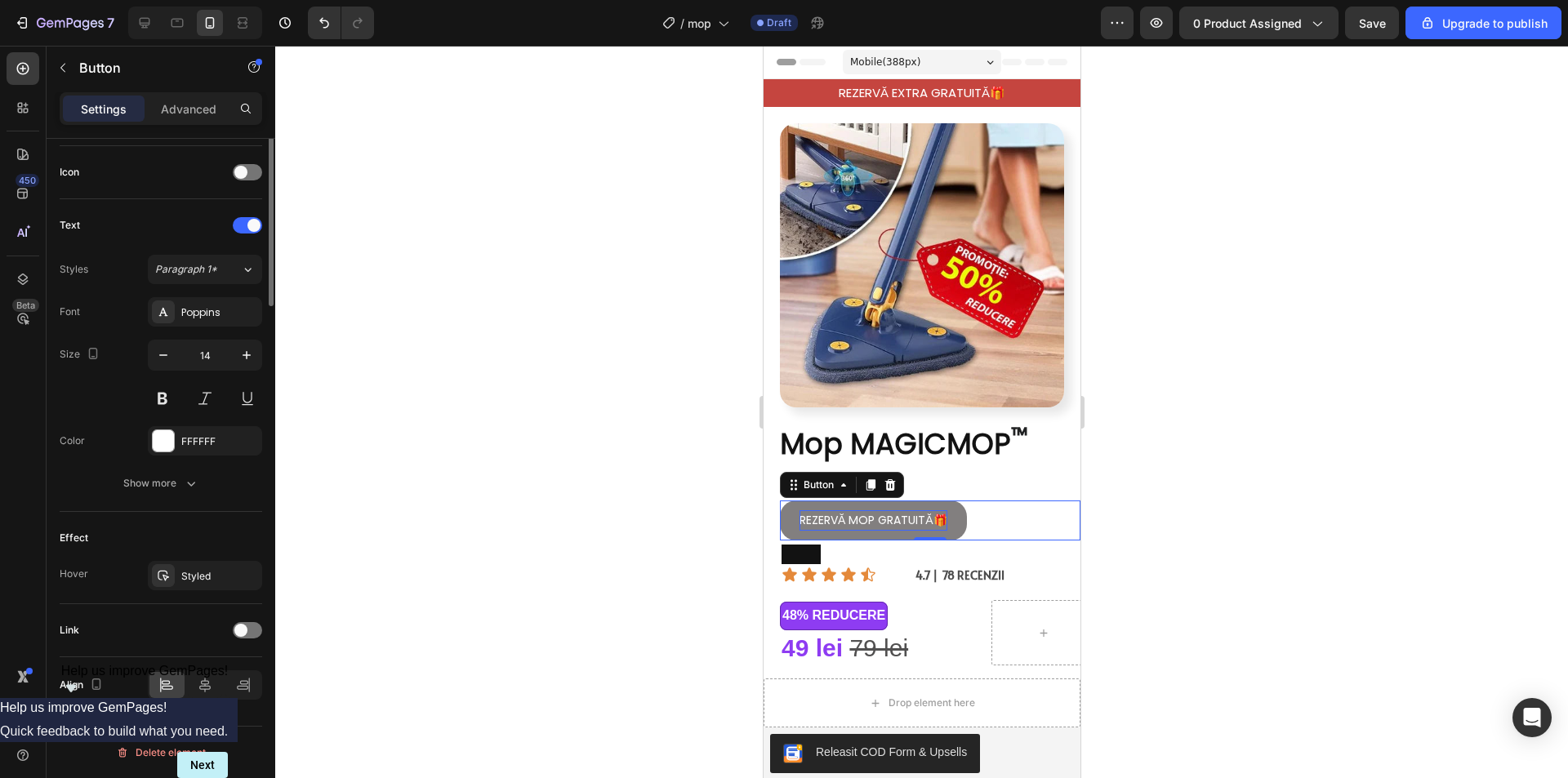
scroll to position [0, 0]
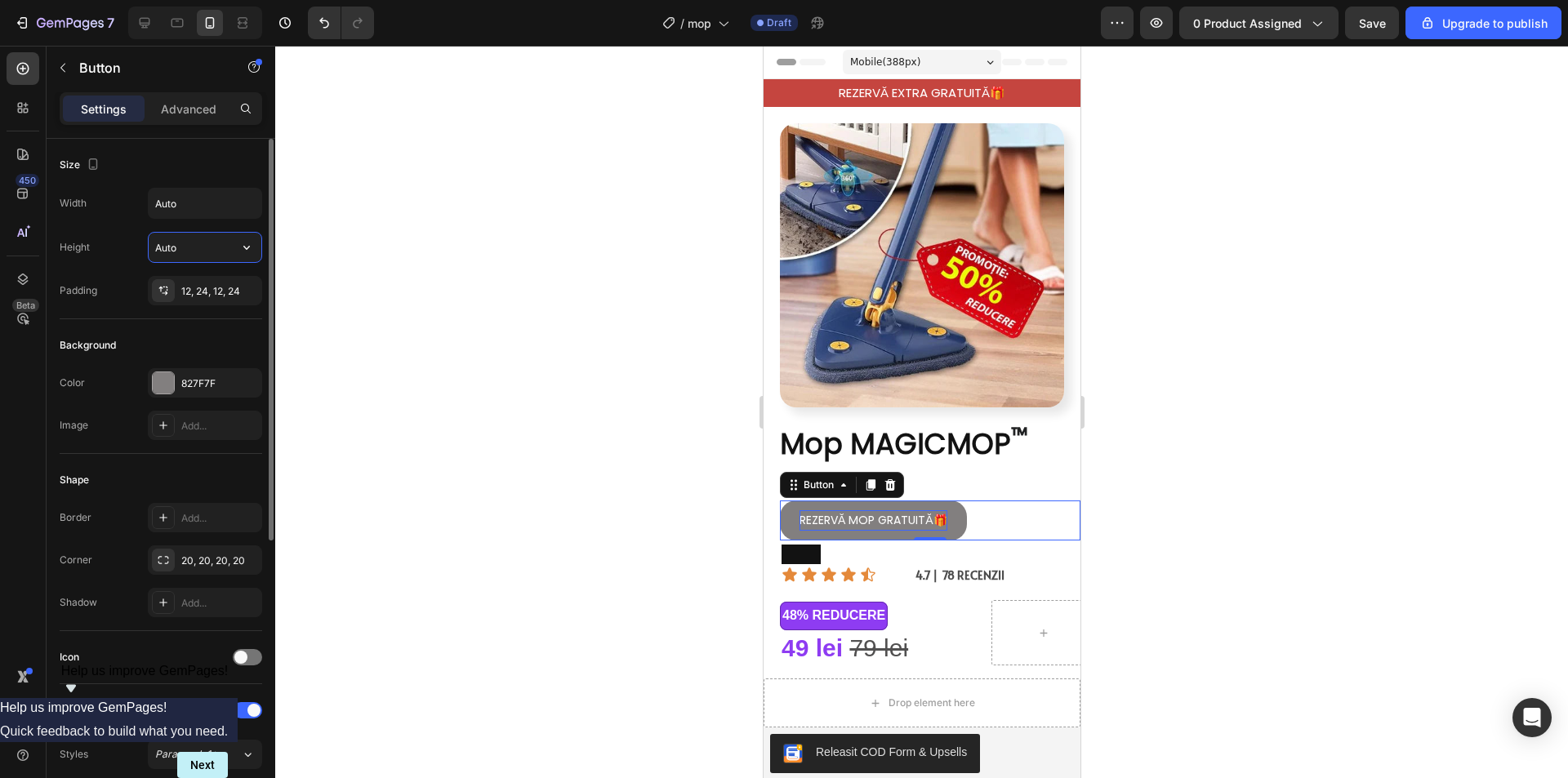
click at [176, 246] on input "Auto" at bounding box center [204, 247] width 112 height 30
click at [234, 246] on button "button" at bounding box center [246, 247] width 30 height 30
click at [209, 211] on input "Auto" at bounding box center [204, 203] width 112 height 30
click at [210, 208] on input "Auto" at bounding box center [204, 203] width 112 height 30
click at [181, 477] on div "Shape" at bounding box center [160, 480] width 202 height 26
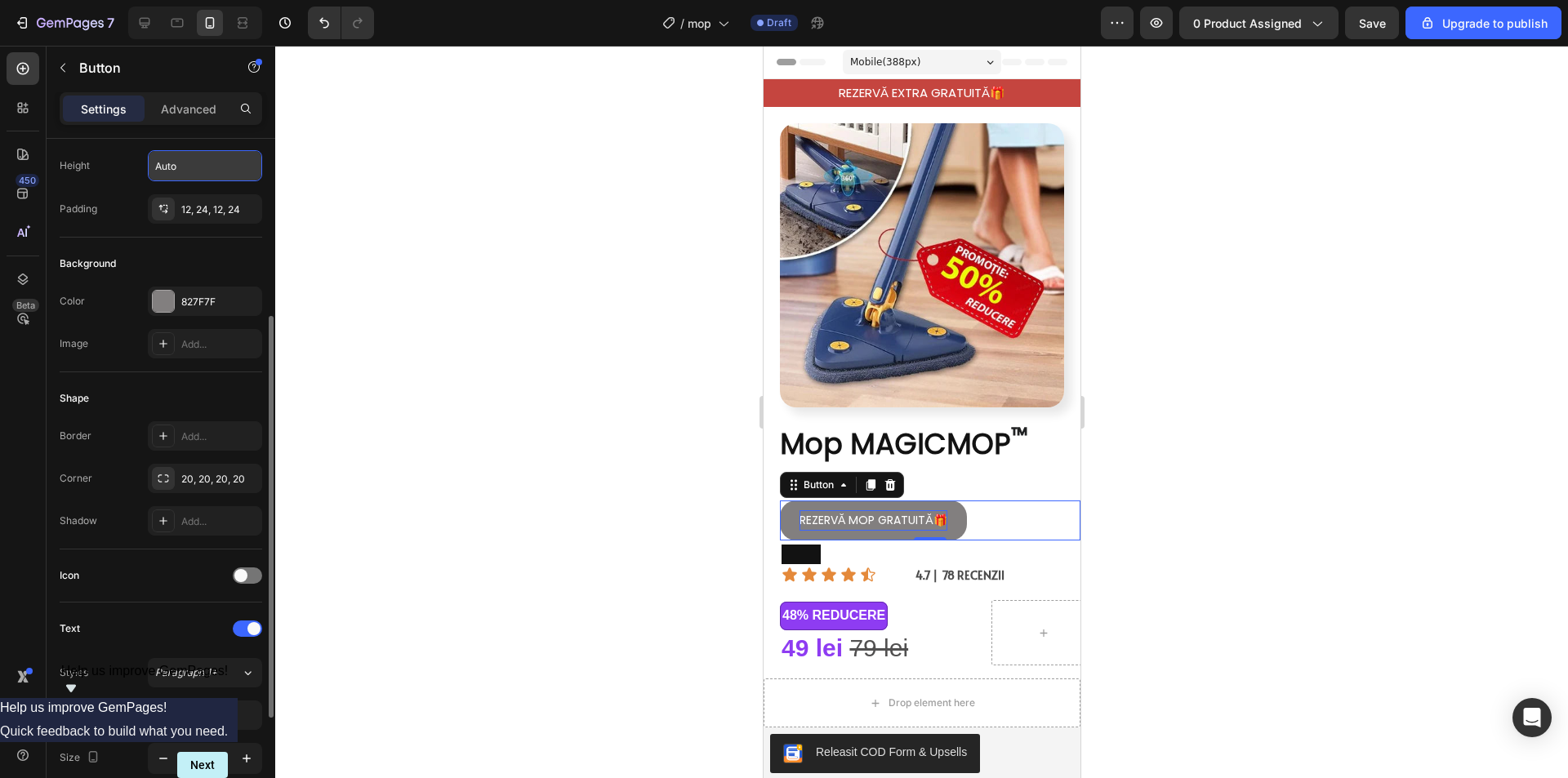
scroll to position [164, 0]
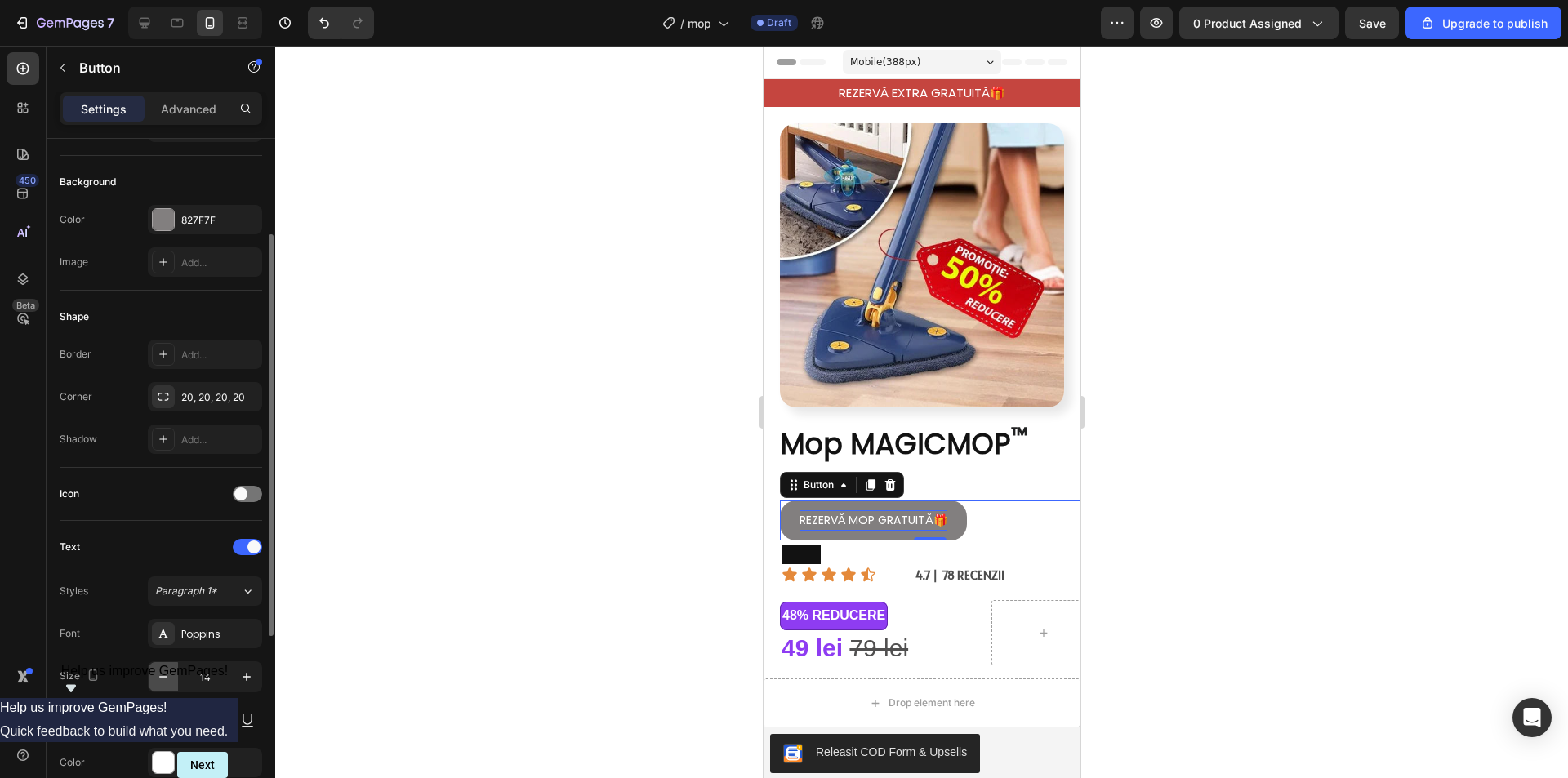
click at [168, 677] on icon "button" at bounding box center [164, 676] width 16 height 16
click at [166, 675] on icon "button" at bounding box center [164, 676] width 16 height 16
type input "12"
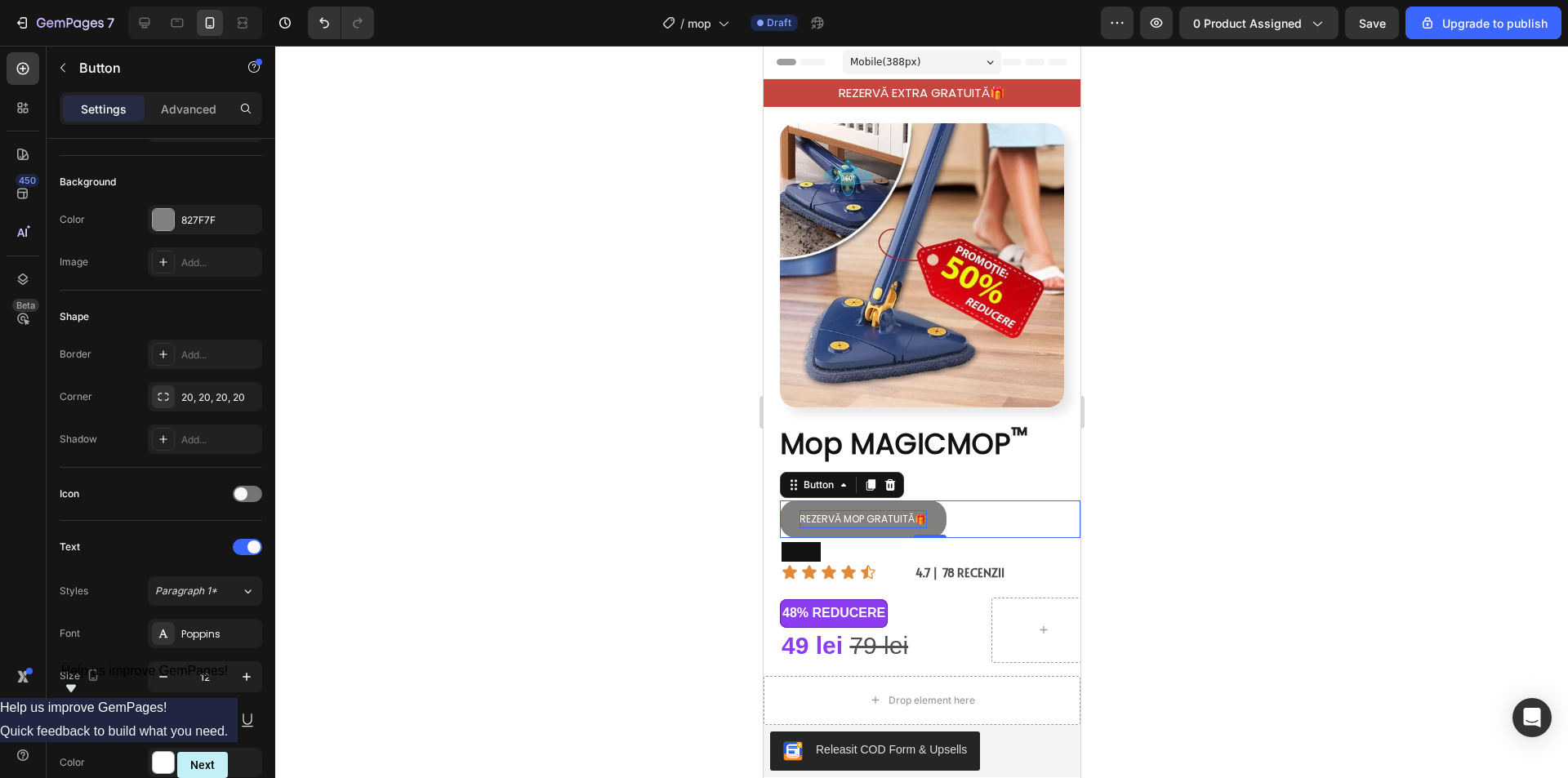
click at [1241, 460] on div at bounding box center [921, 411] width 1292 height 732
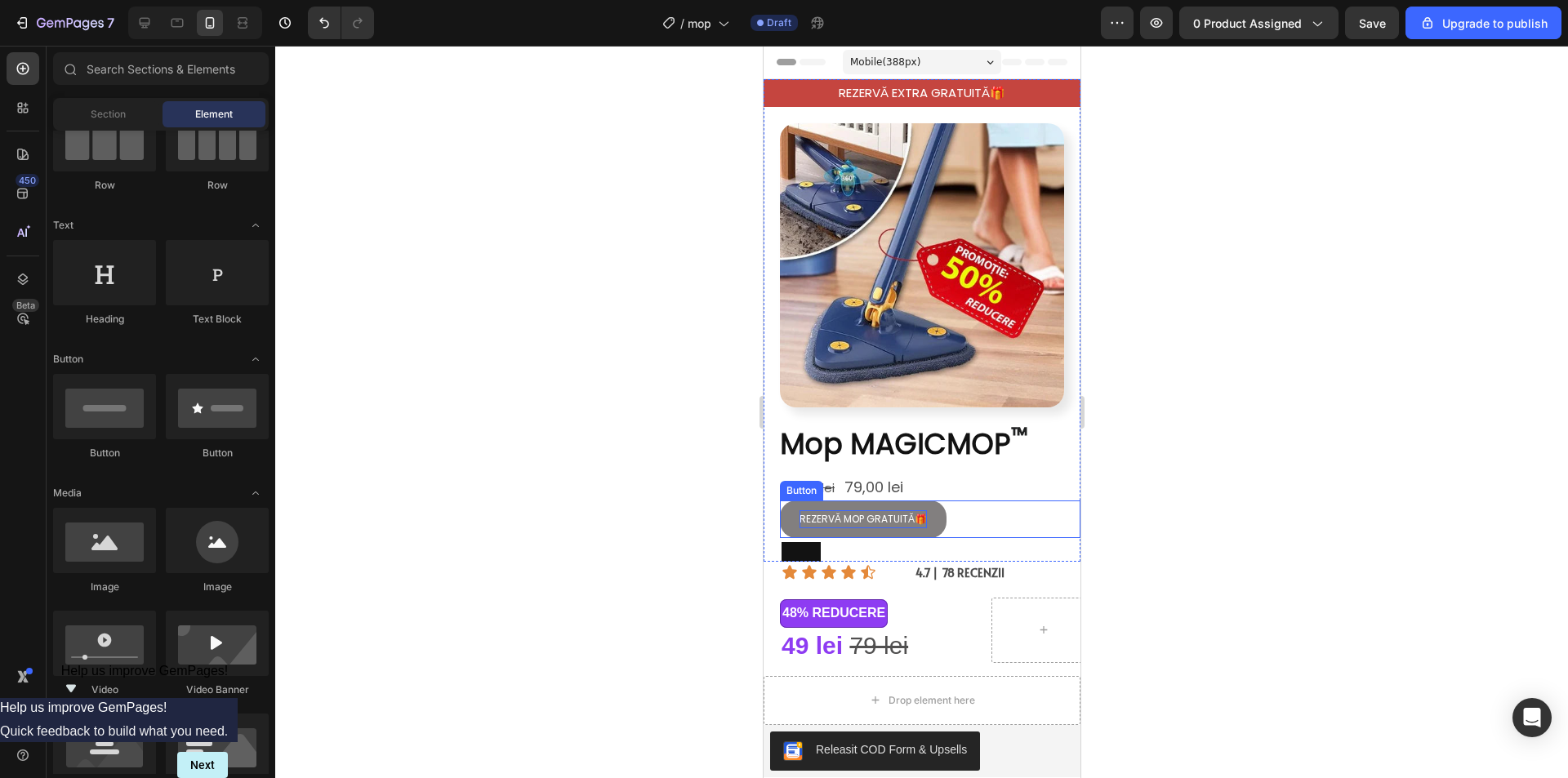
click at [837, 510] on p "REZERVĂ MOP GRATUITĂ🎁" at bounding box center [863, 519] width 128 height 18
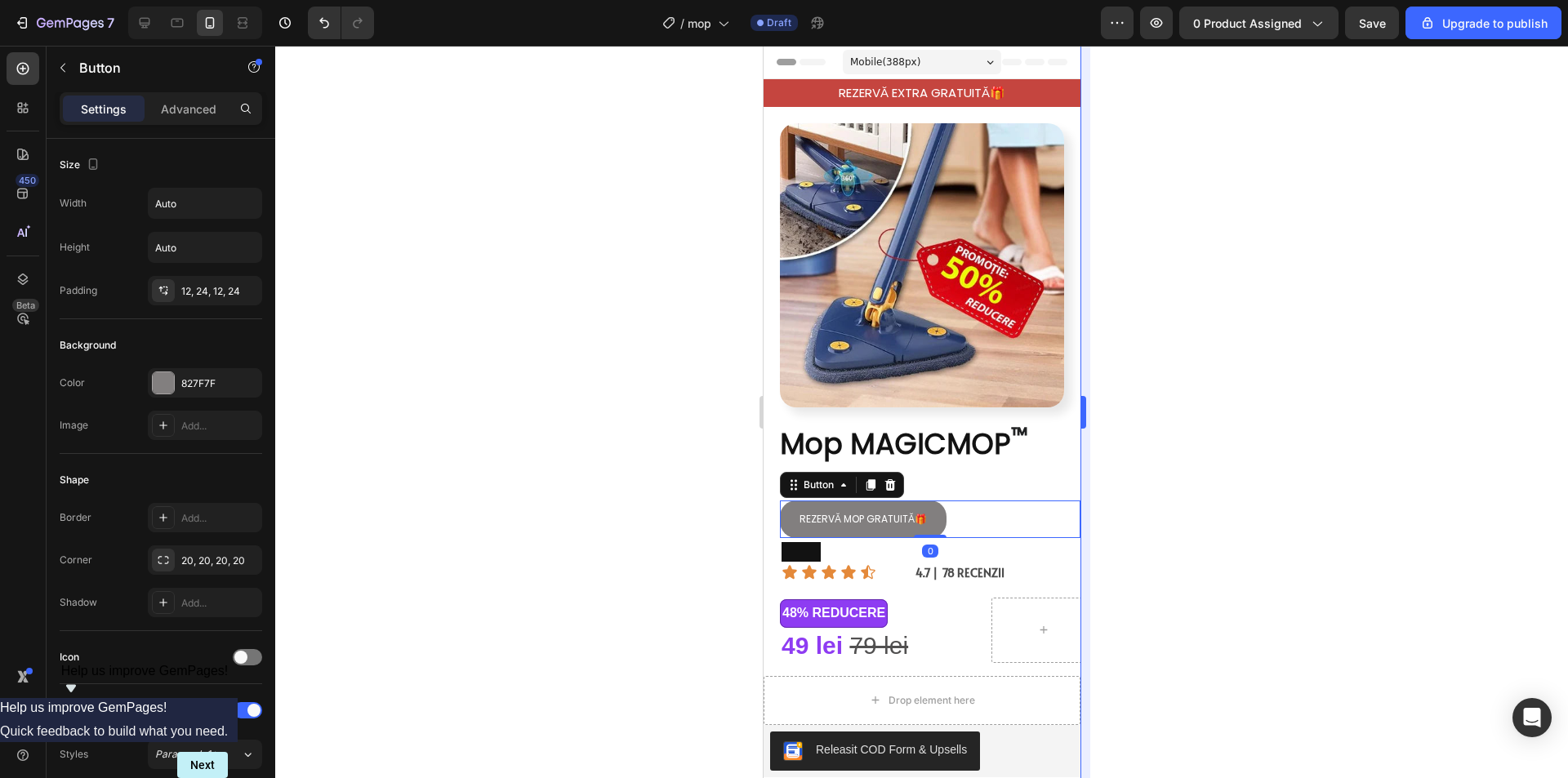
drag, startPoint x: 1183, startPoint y: 460, endPoint x: 1085, endPoint y: 469, distance: 98.4
click at [1183, 460] on div at bounding box center [921, 411] width 1292 height 732
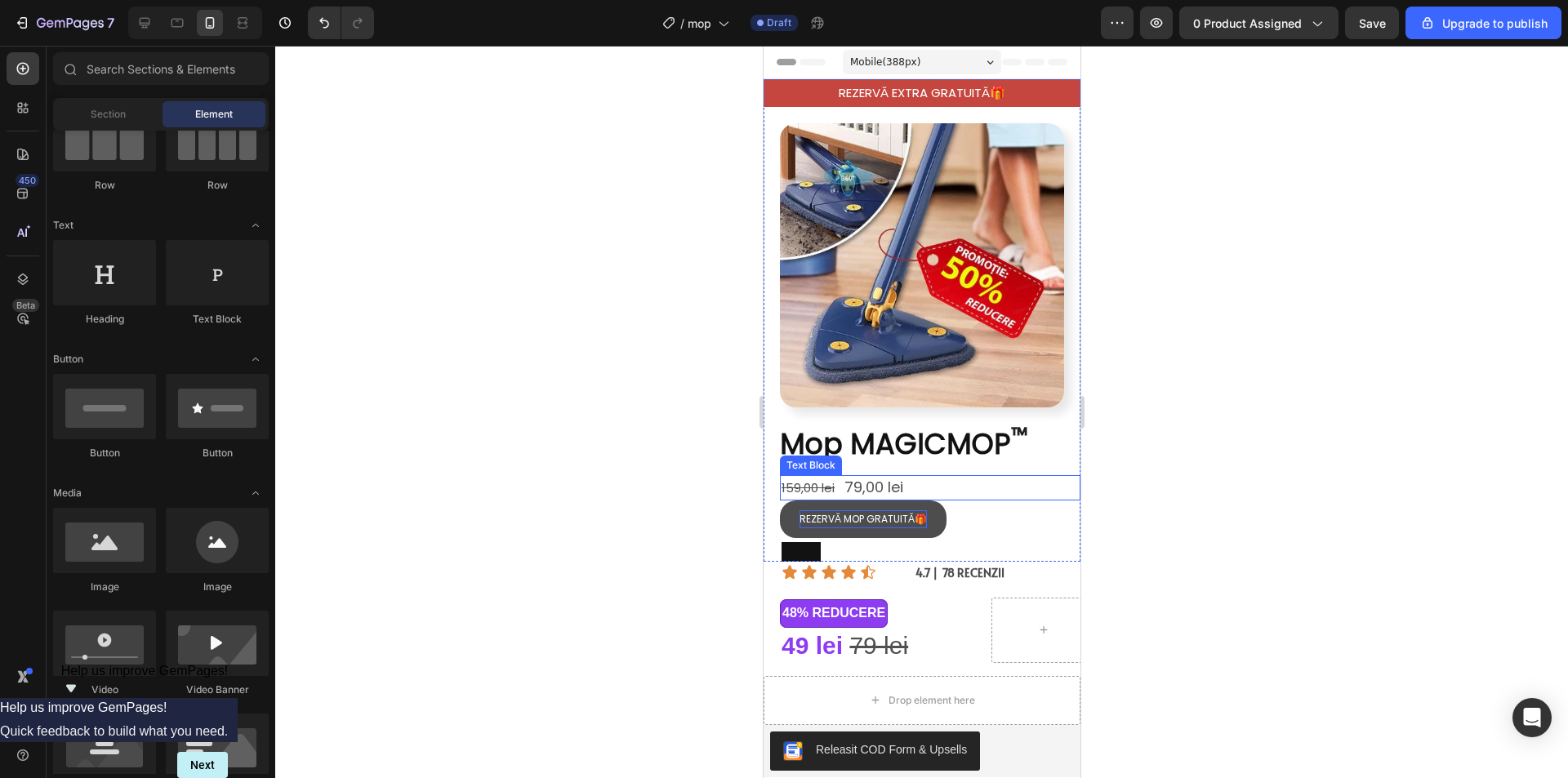
click at [879, 477] on span "79,00 lei" at bounding box center [873, 487] width 58 height 21
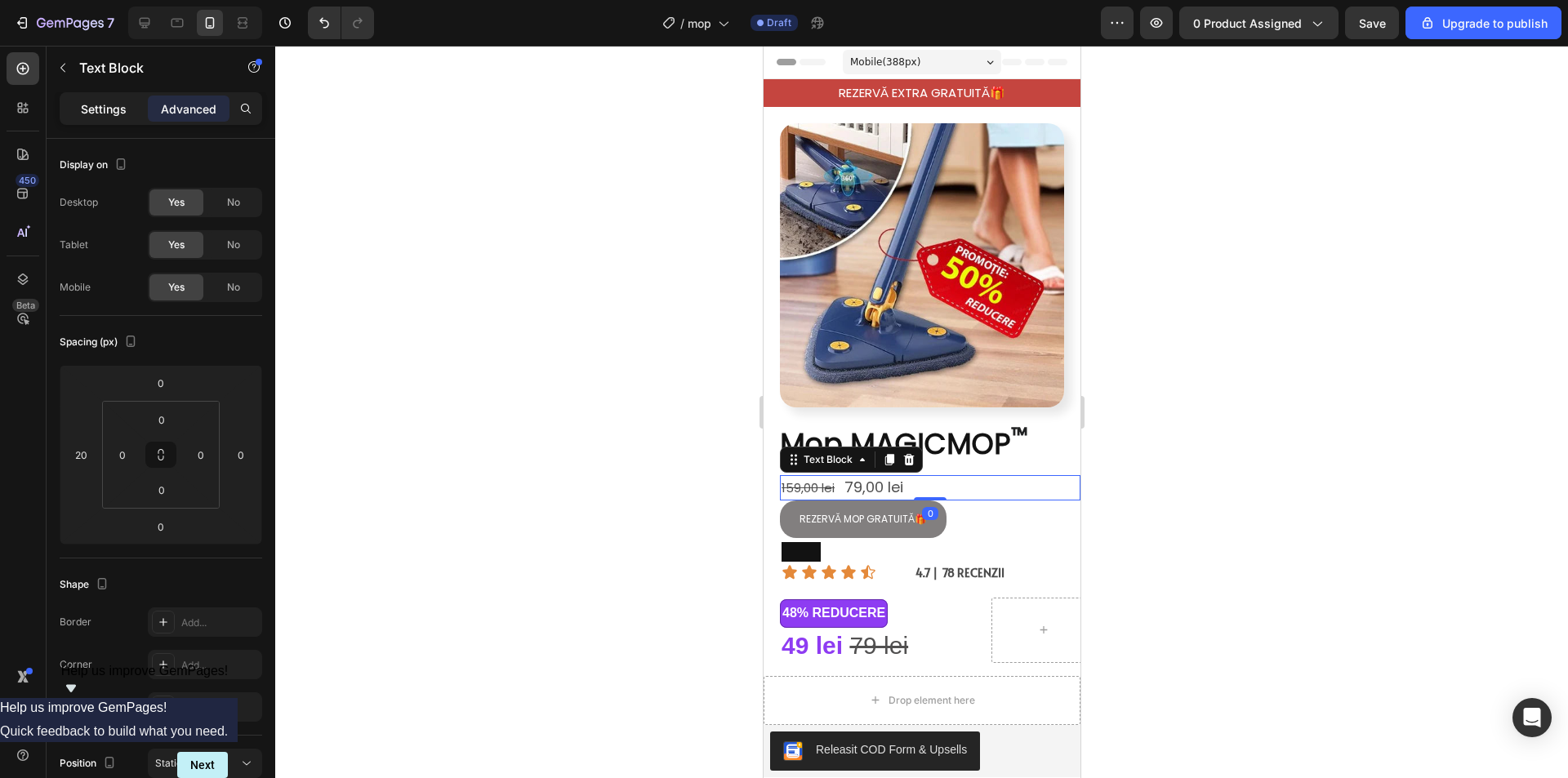
click at [101, 120] on div "Settings" at bounding box center [103, 108] width 82 height 26
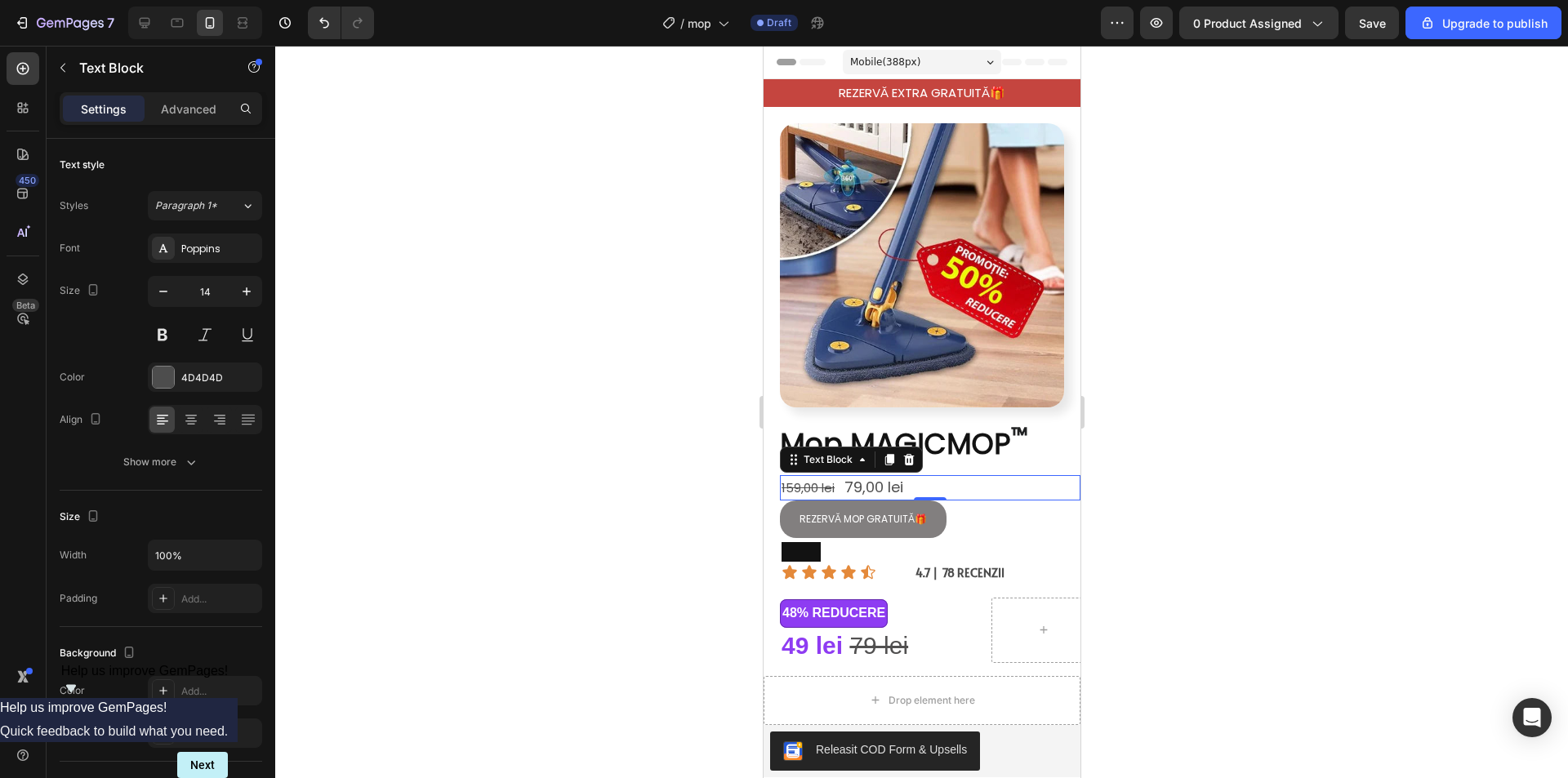
click at [1140, 515] on div at bounding box center [921, 411] width 1292 height 732
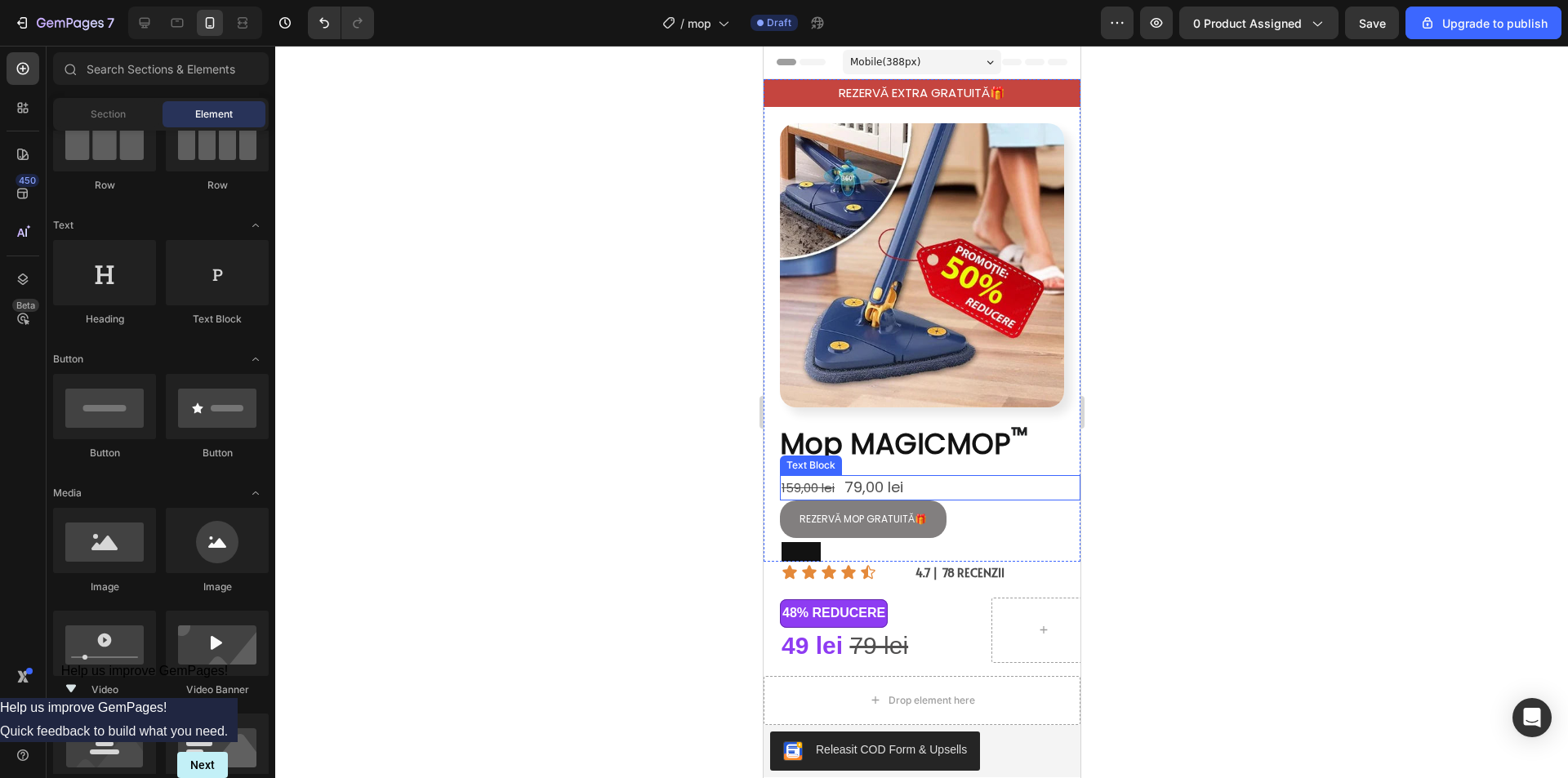
click at [853, 477] on span "79,00 lei" at bounding box center [873, 487] width 58 height 21
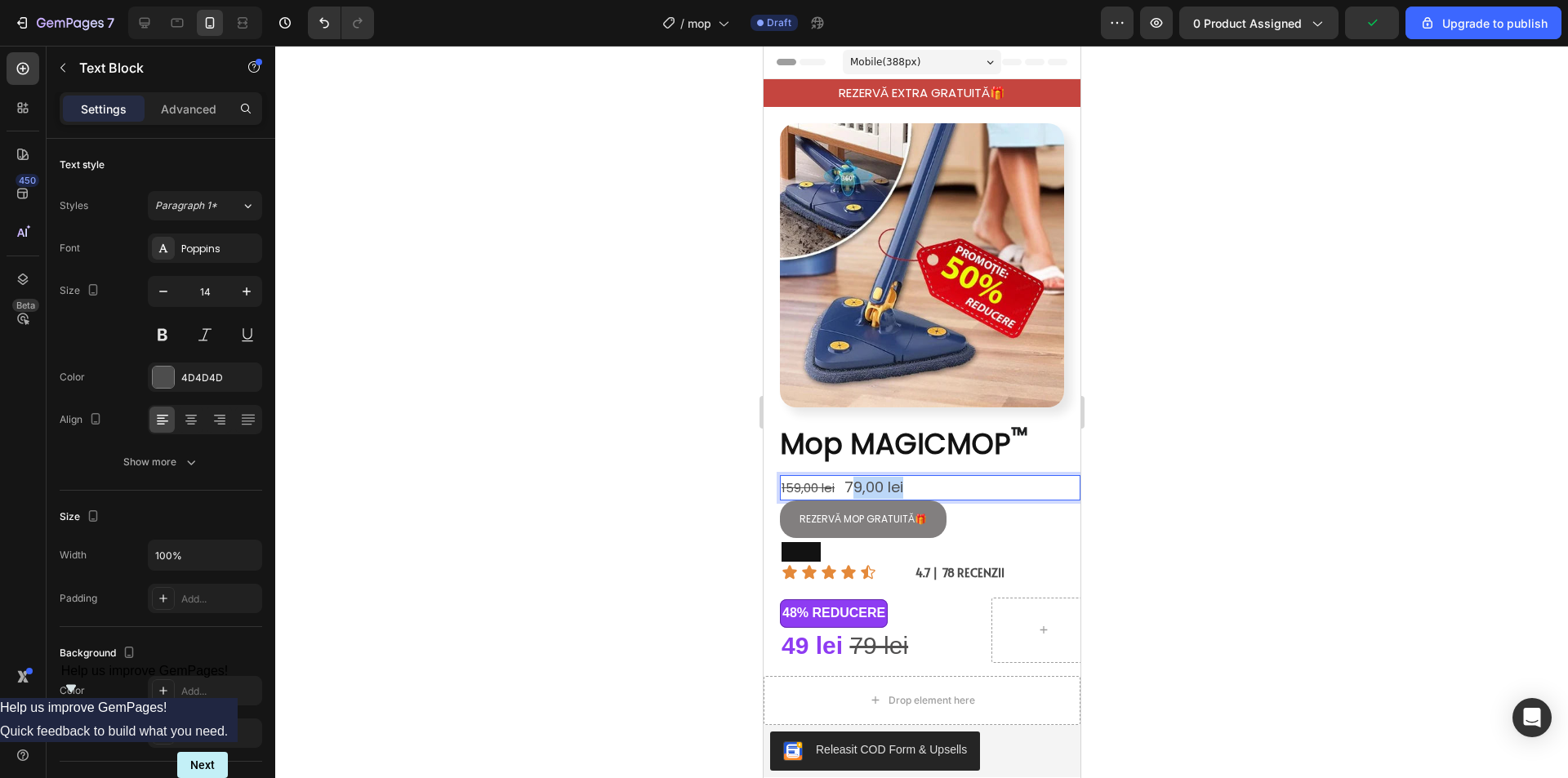
drag, startPoint x: 847, startPoint y: 473, endPoint x: 902, endPoint y: 474, distance: 55.0
click at [900, 477] on span "79,00 lei" at bounding box center [873, 487] width 58 height 21
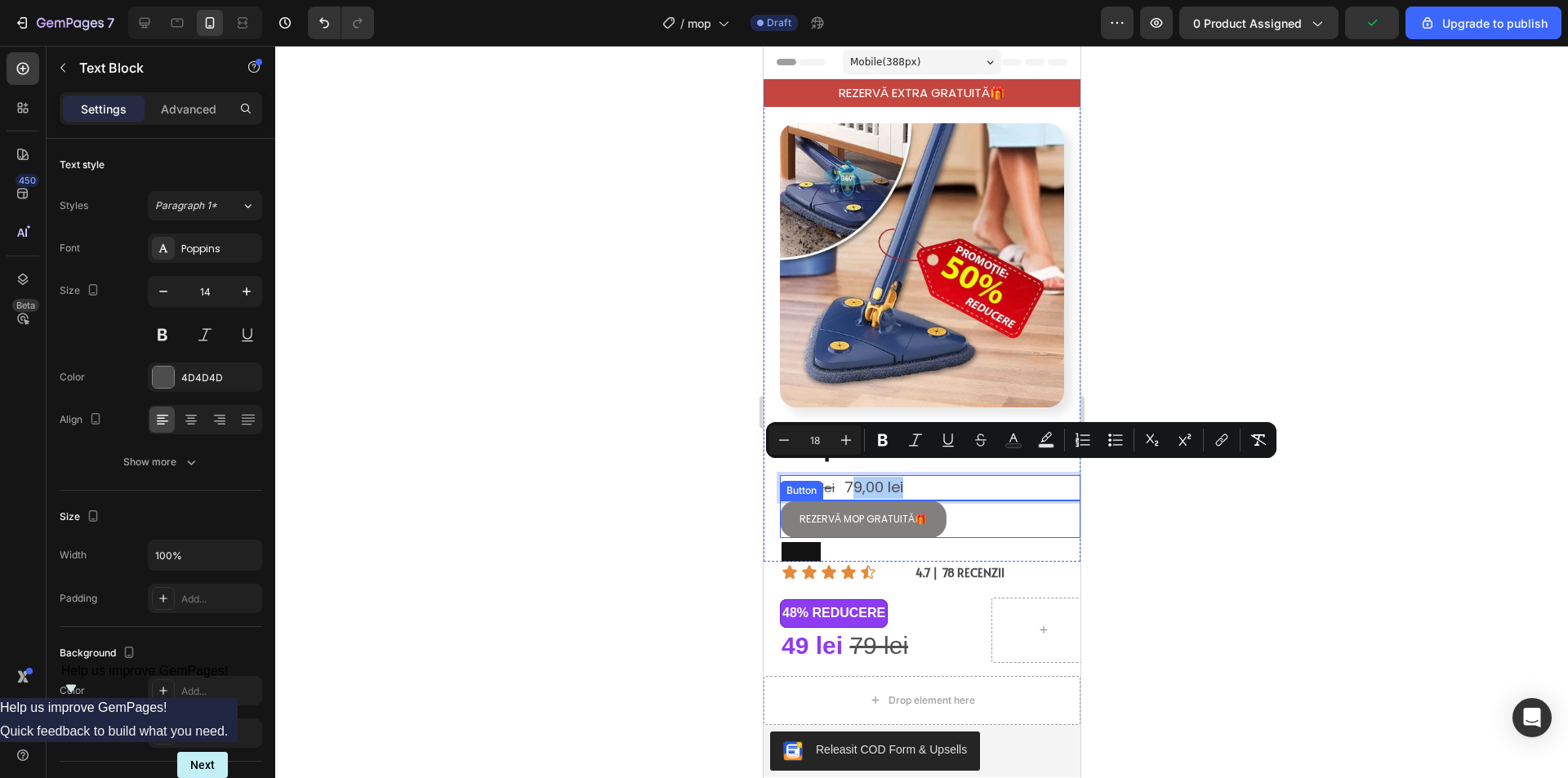
drag, startPoint x: 1305, startPoint y: 539, endPoint x: 1189, endPoint y: 535, distance: 116.1
click at [1302, 541] on div at bounding box center [921, 411] width 1292 height 732
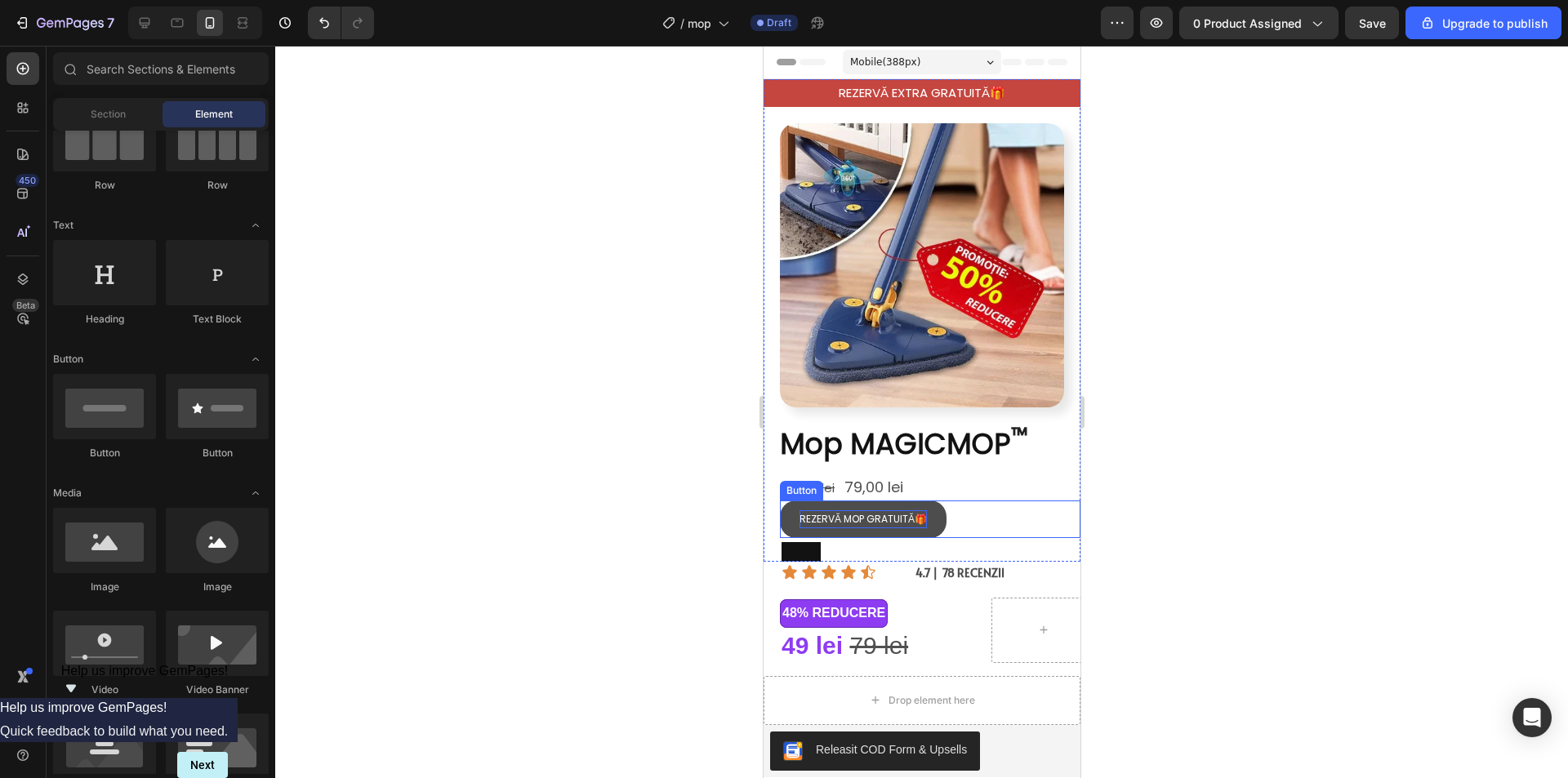
click at [845, 510] on p "REZERVĂ MOP GRATUITĂ🎁" at bounding box center [863, 519] width 128 height 18
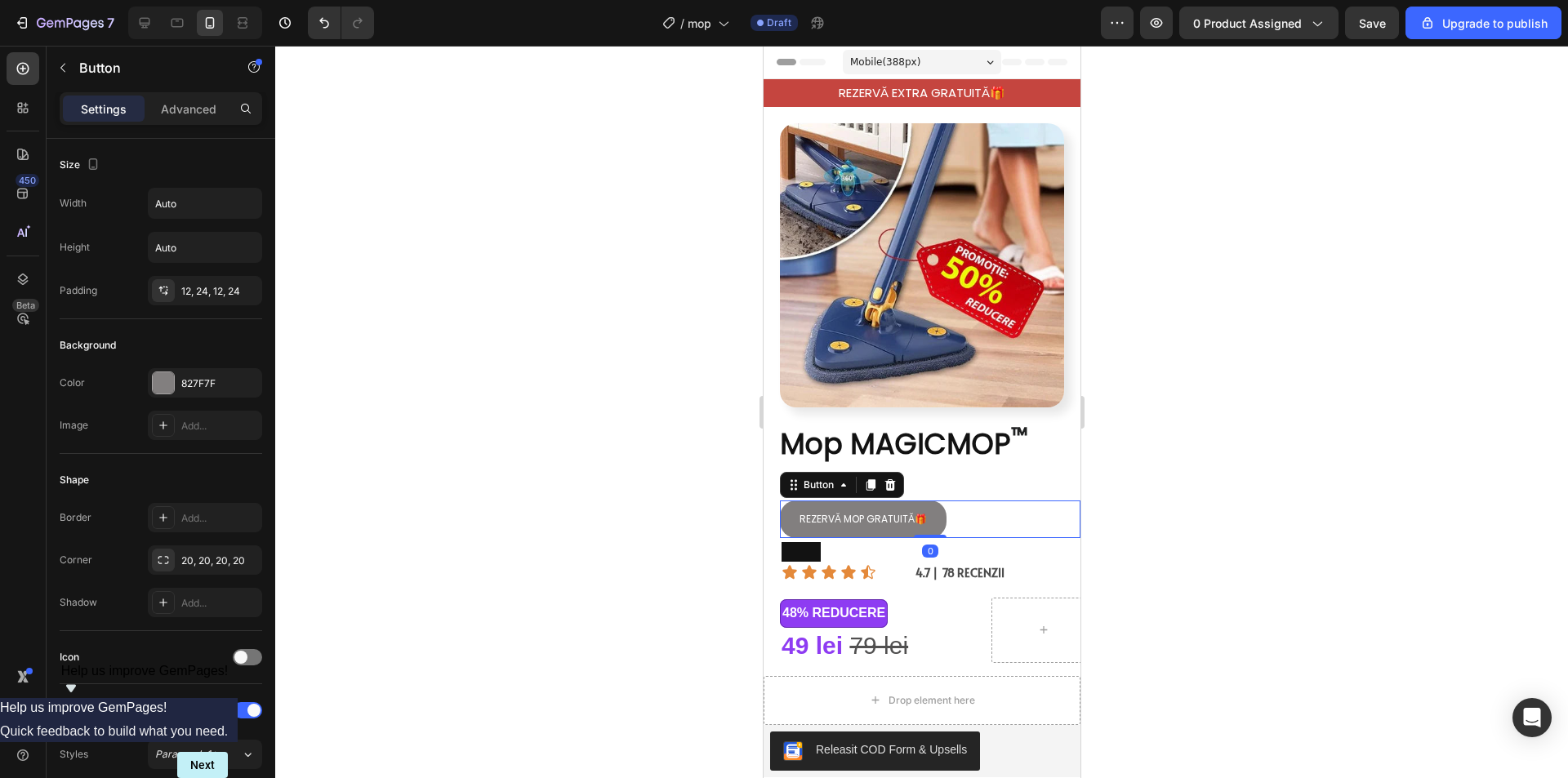
click at [1277, 536] on div at bounding box center [921, 411] width 1292 height 732
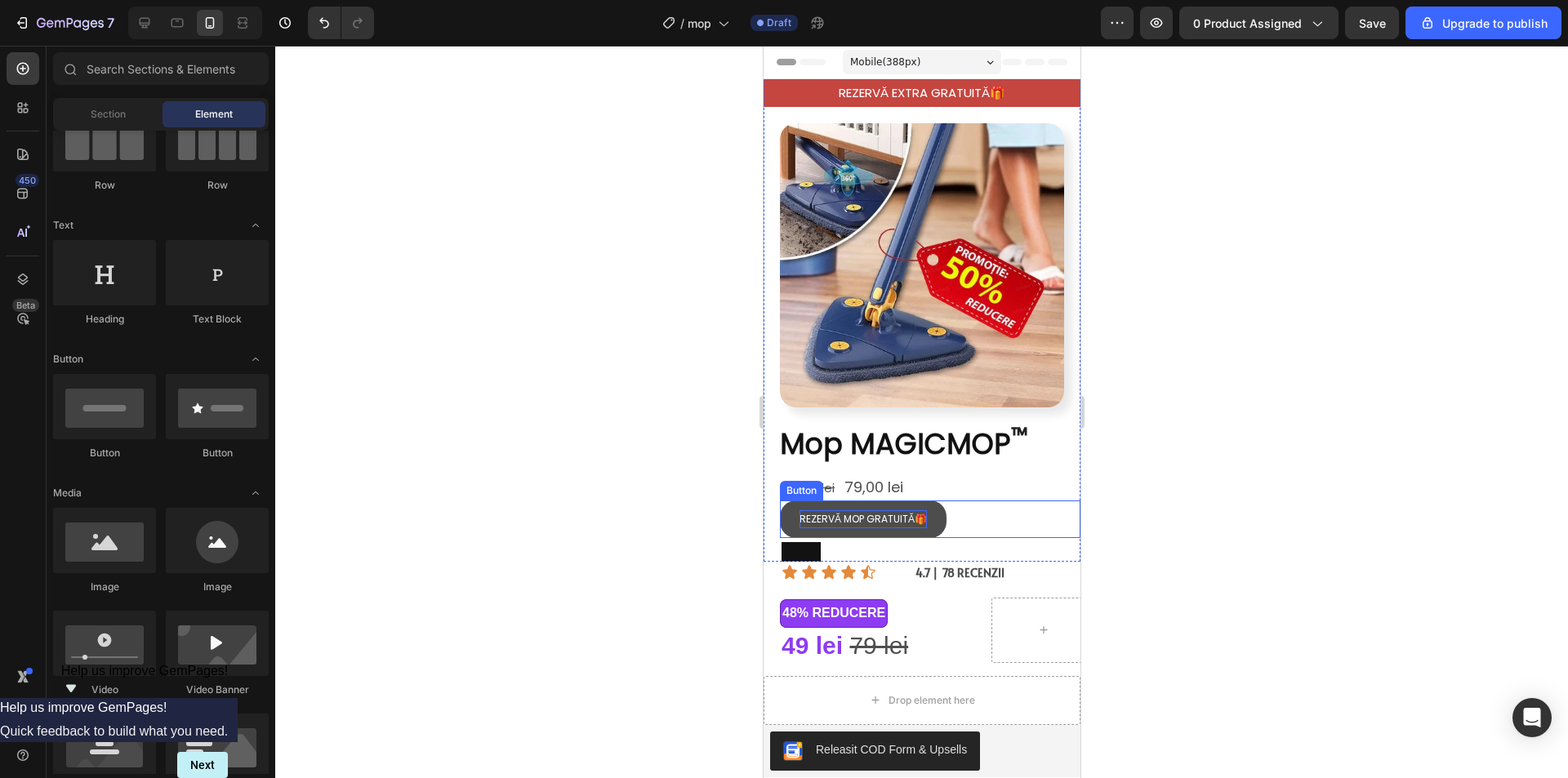
click at [834, 510] on p "REZERVĂ MOP GRATUITĂ🎁" at bounding box center [863, 519] width 128 height 18
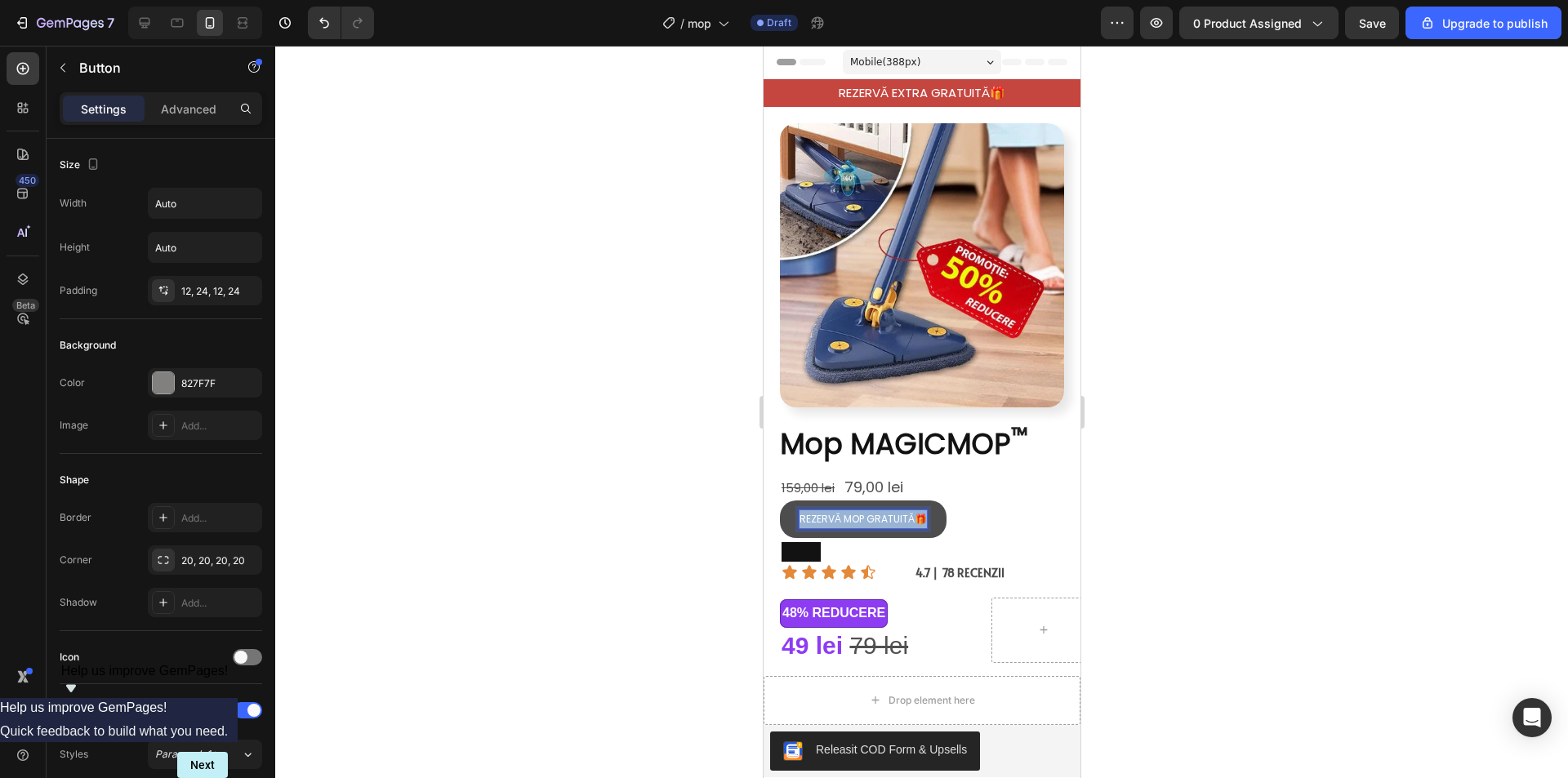
drag, startPoint x: 921, startPoint y: 507, endPoint x: 801, endPoint y: 507, distance: 120.0
click at [801, 510] on p "REZERVĂ MOP GRATUITĂ🎁" at bounding box center [863, 519] width 128 height 18
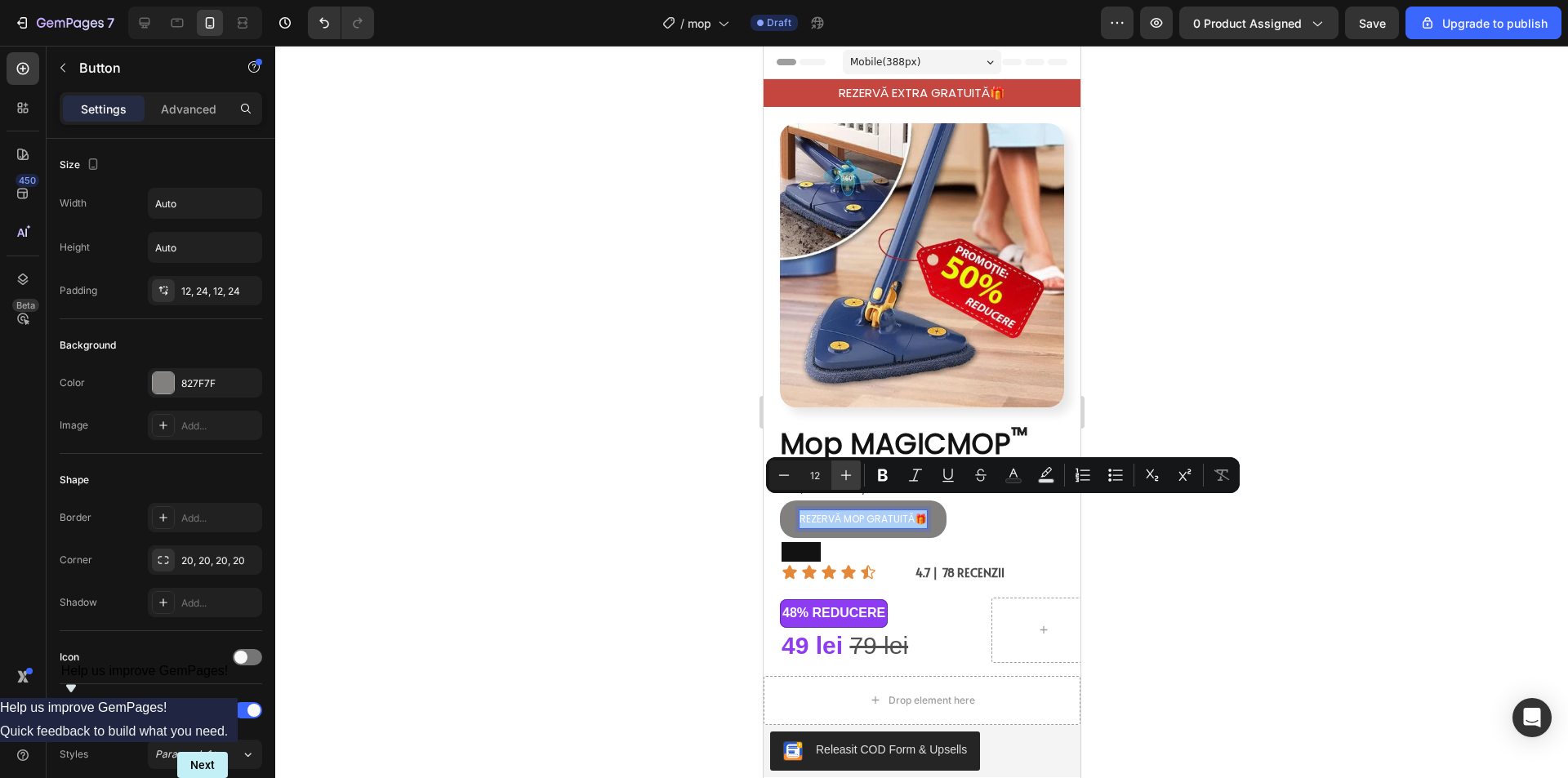
click at [847, 477] on icon "Editor contextual toolbar" at bounding box center [846, 475] width 16 height 16
type input "14"
click at [1241, 506] on div at bounding box center [921, 411] width 1292 height 732
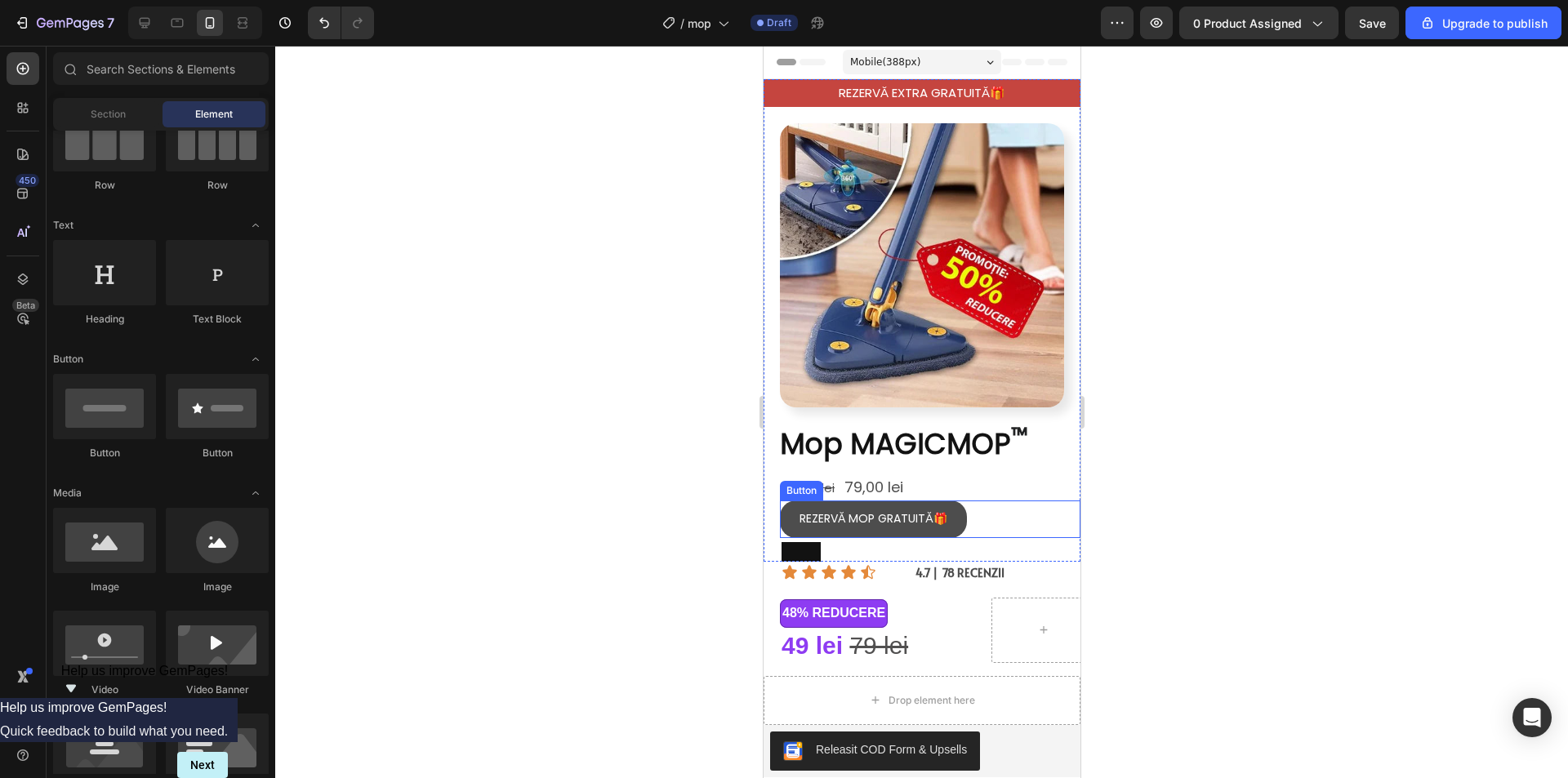
click at [789, 500] on button "REZERVĂ MOP GRATUITĂ🎁" at bounding box center [873, 519] width 187 height 38
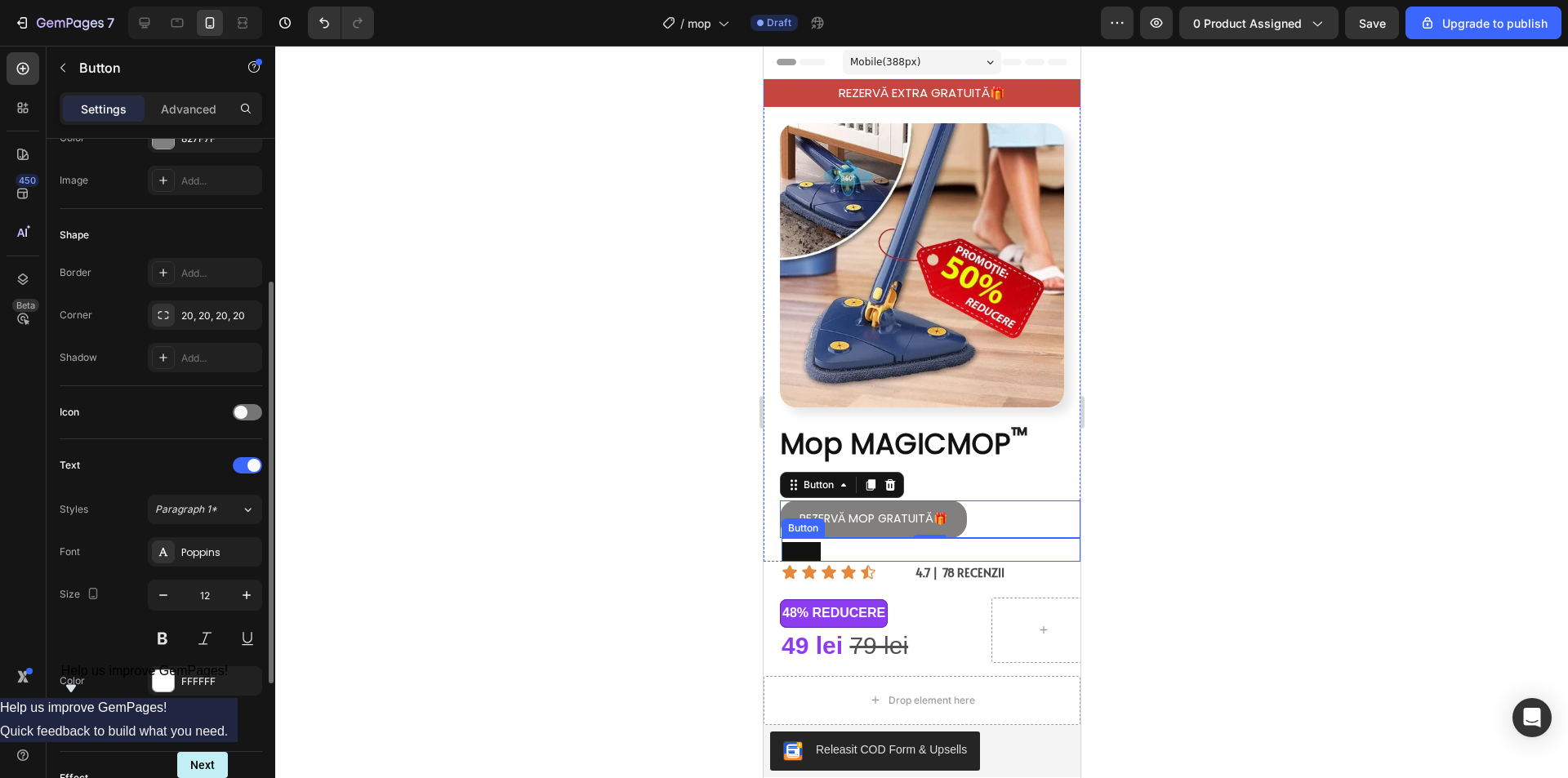
scroll to position [326, 0]
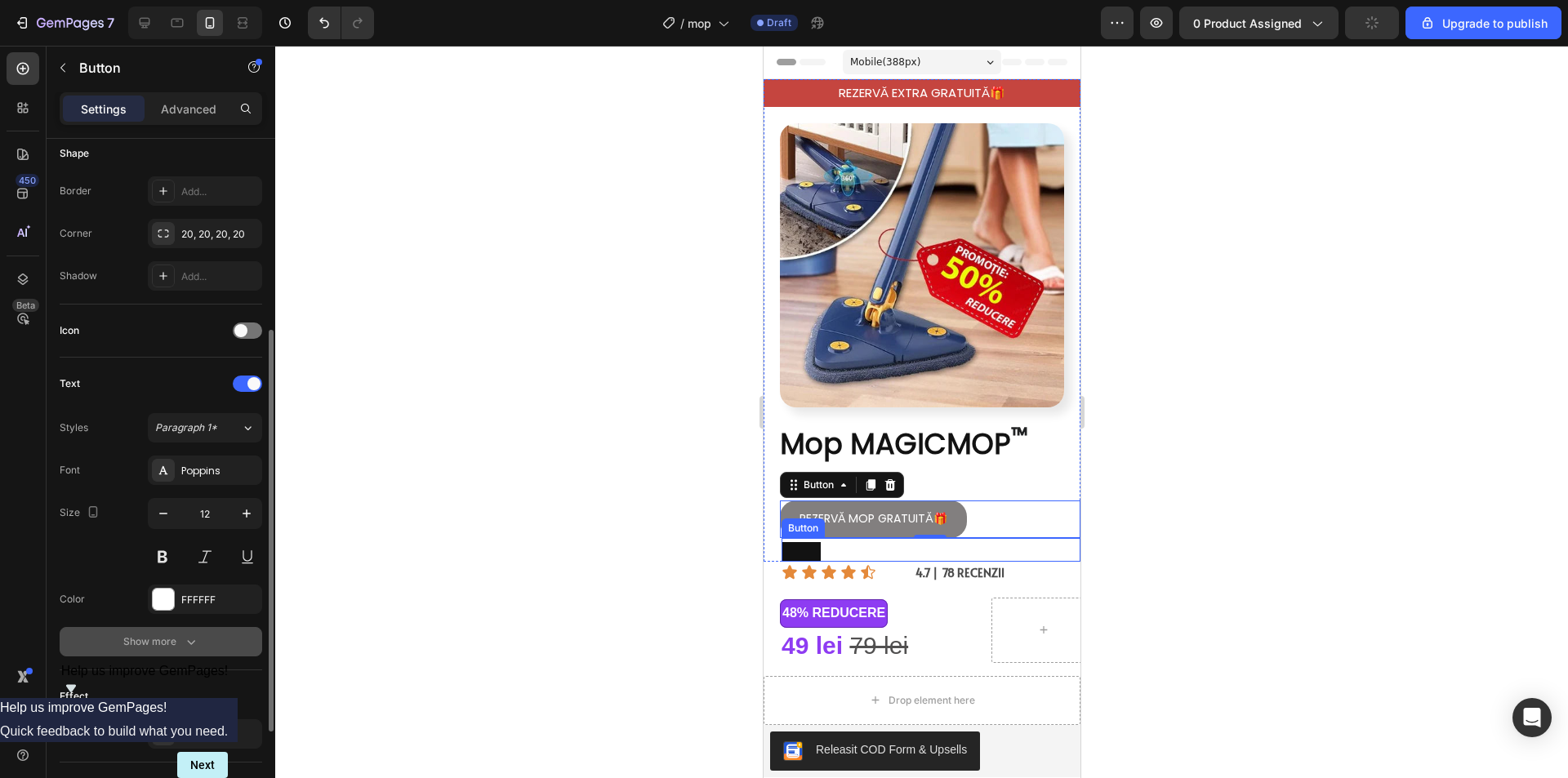
click at [182, 640] on div "Show more" at bounding box center [161, 641] width 76 height 16
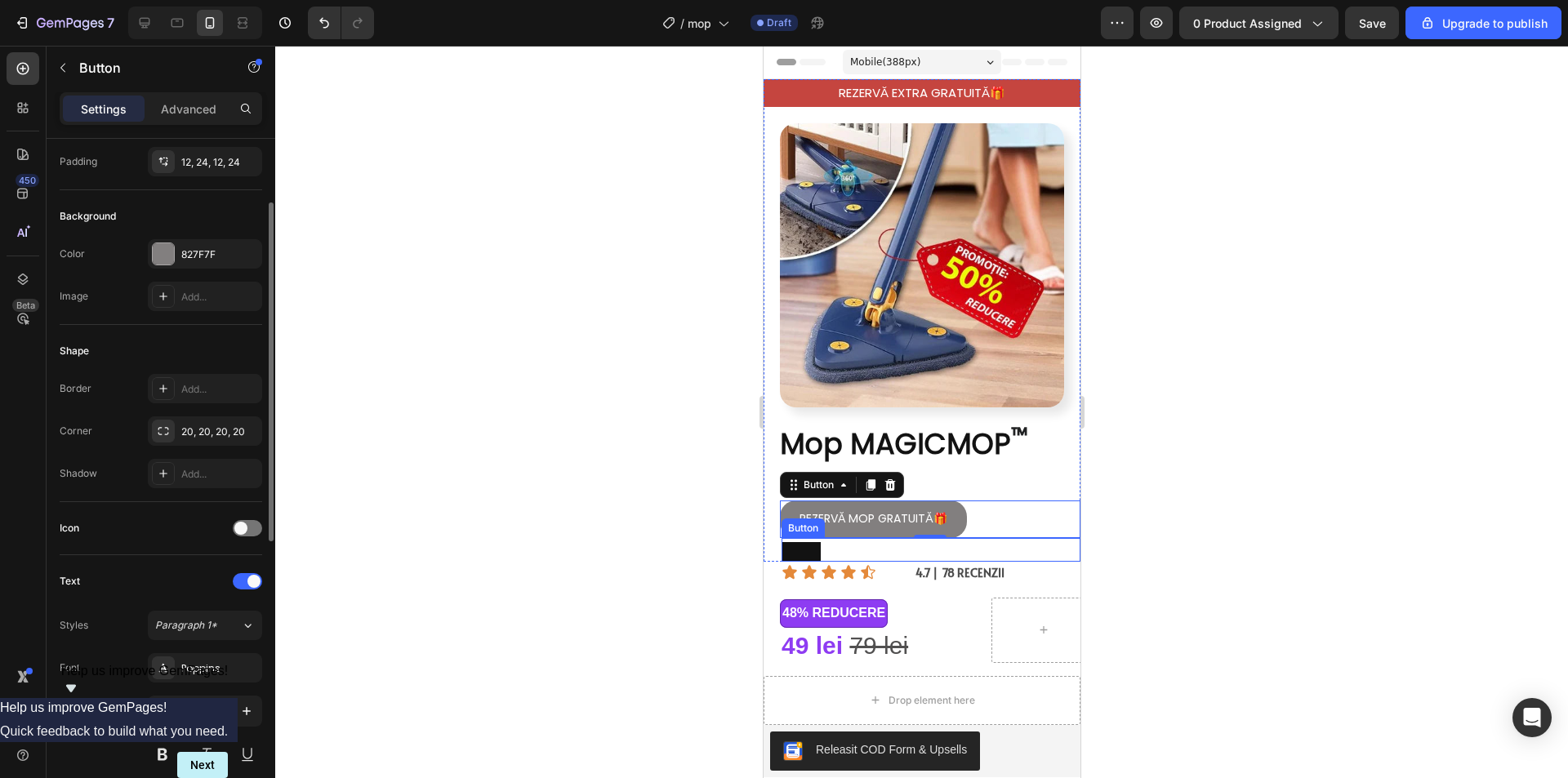
scroll to position [0, 0]
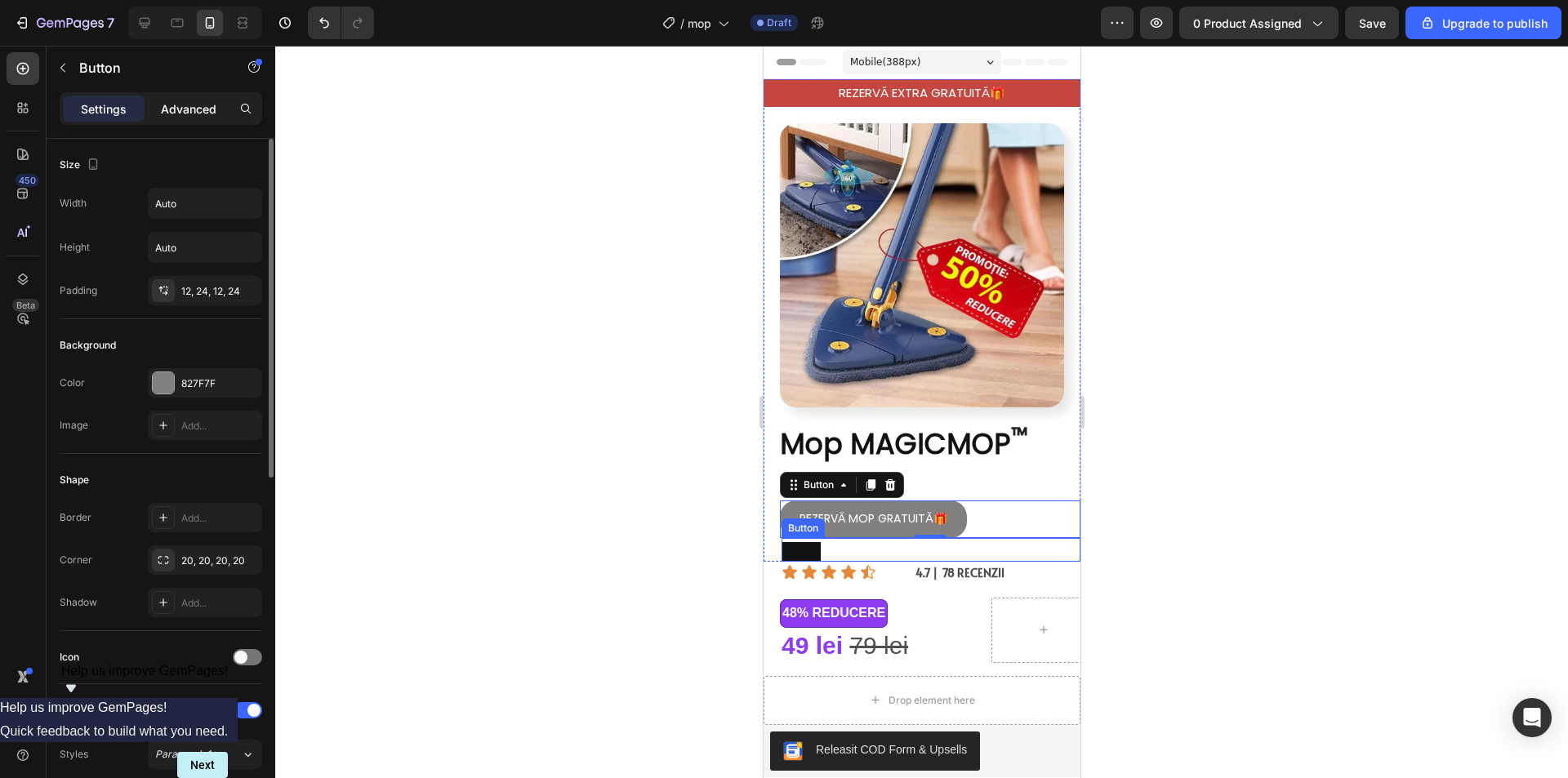
click at [214, 104] on p "Advanced" at bounding box center [189, 109] width 56 height 17
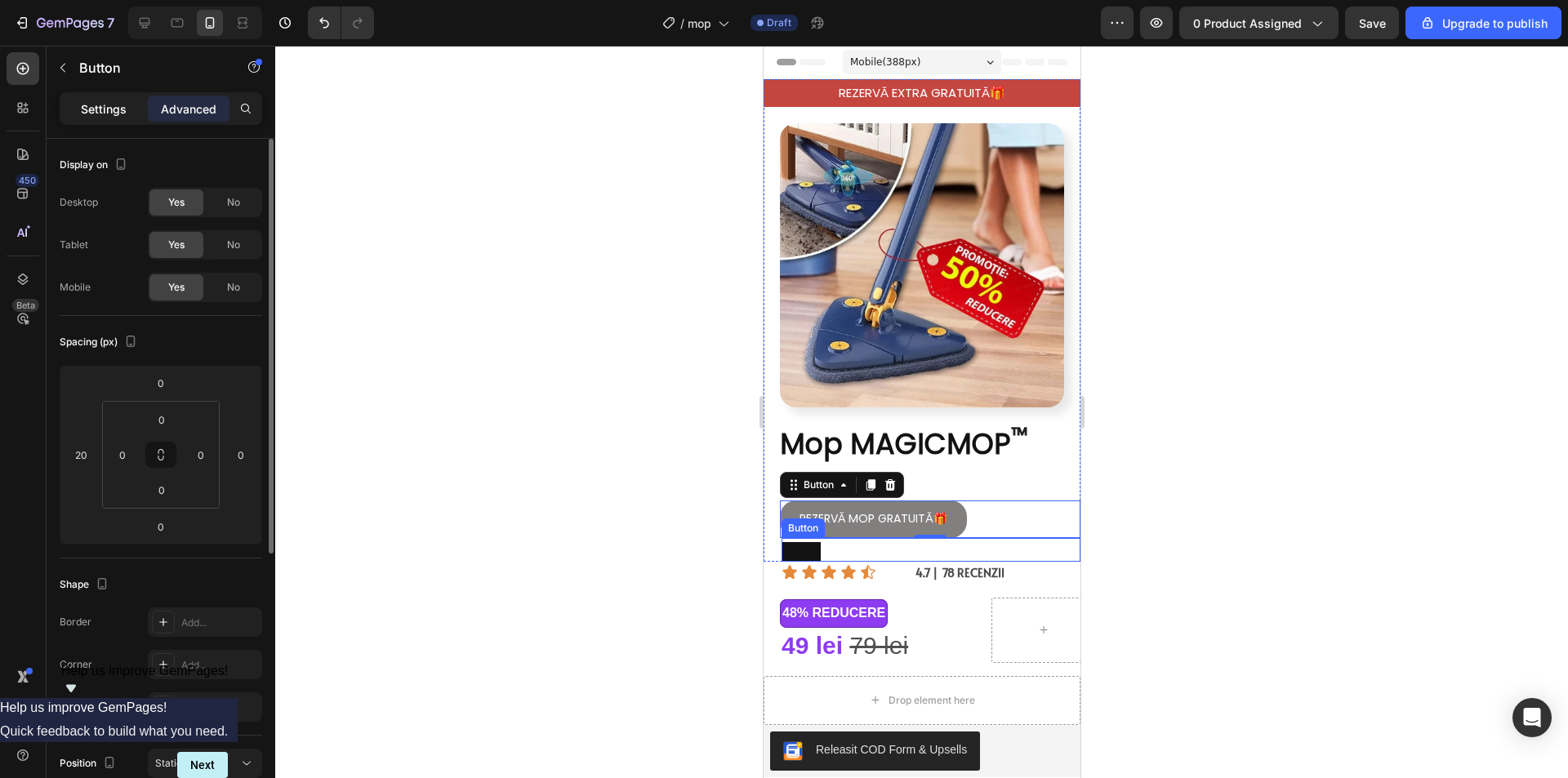
click at [130, 104] on div "Settings" at bounding box center [103, 108] width 82 height 26
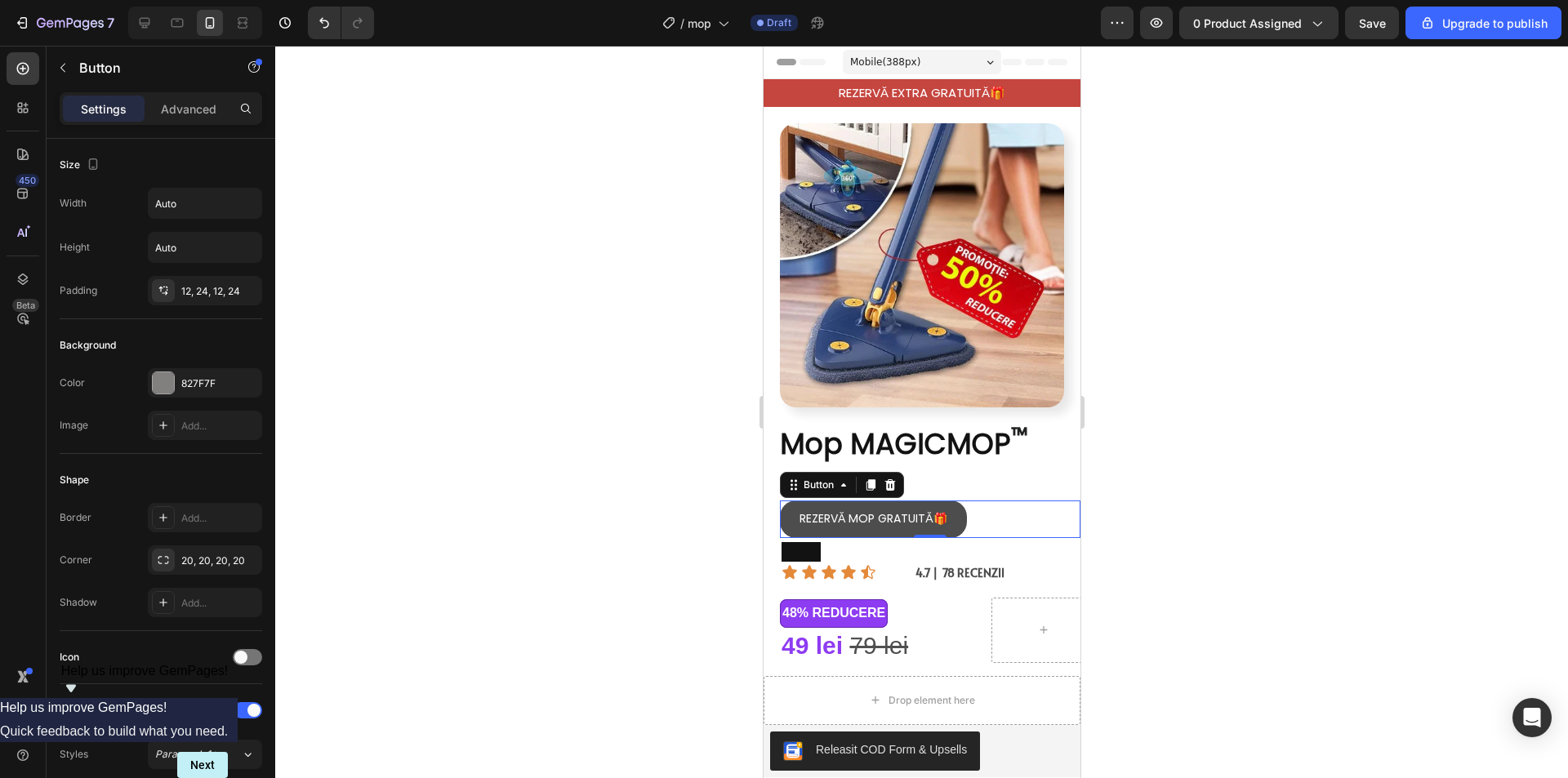
click at [833, 516] on button "REZERVĂ MOP GRATUITĂ🎁" at bounding box center [873, 519] width 187 height 38
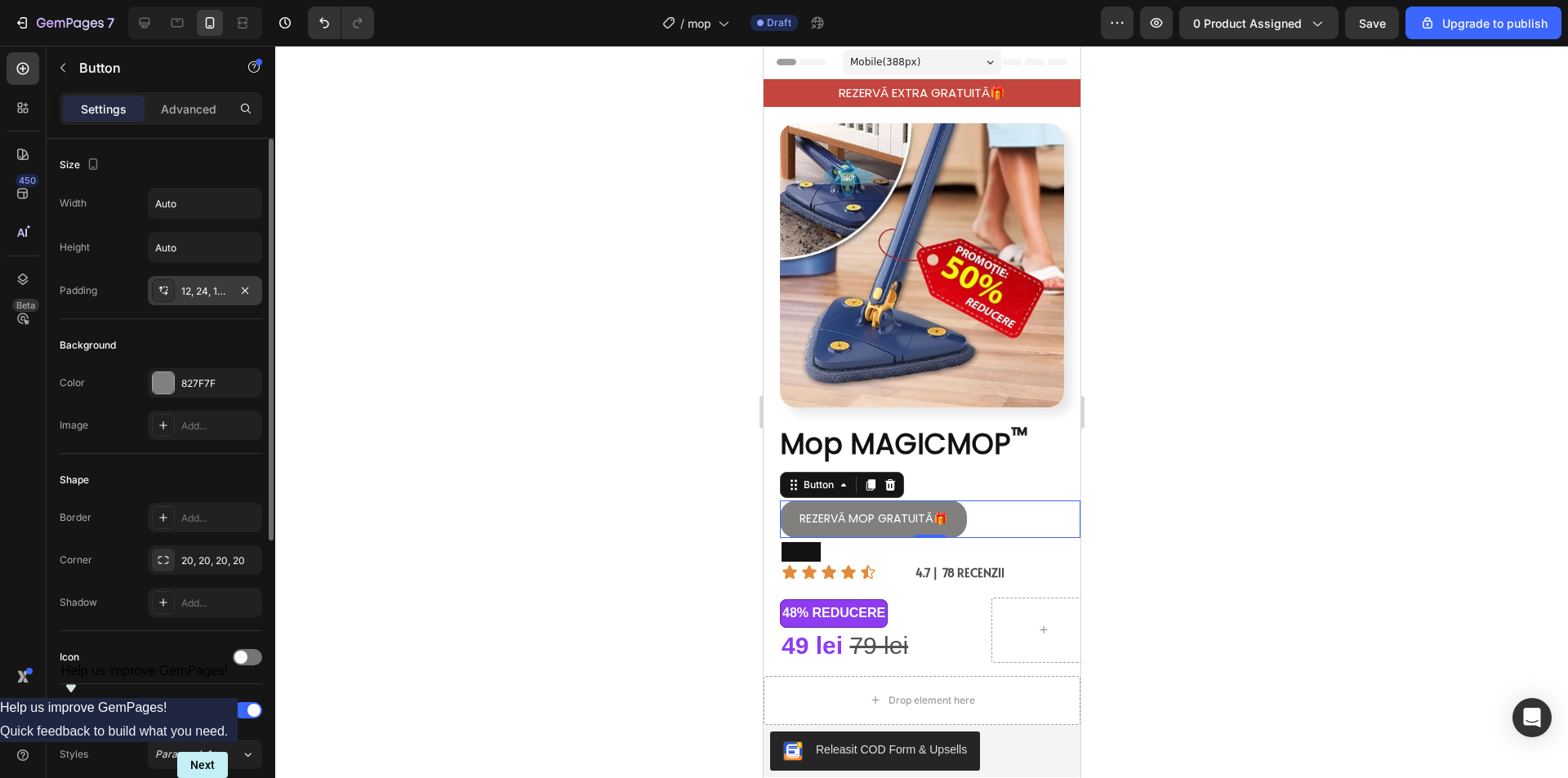
click at [198, 281] on div "12, 24, 12, 24" at bounding box center [204, 290] width 114 height 30
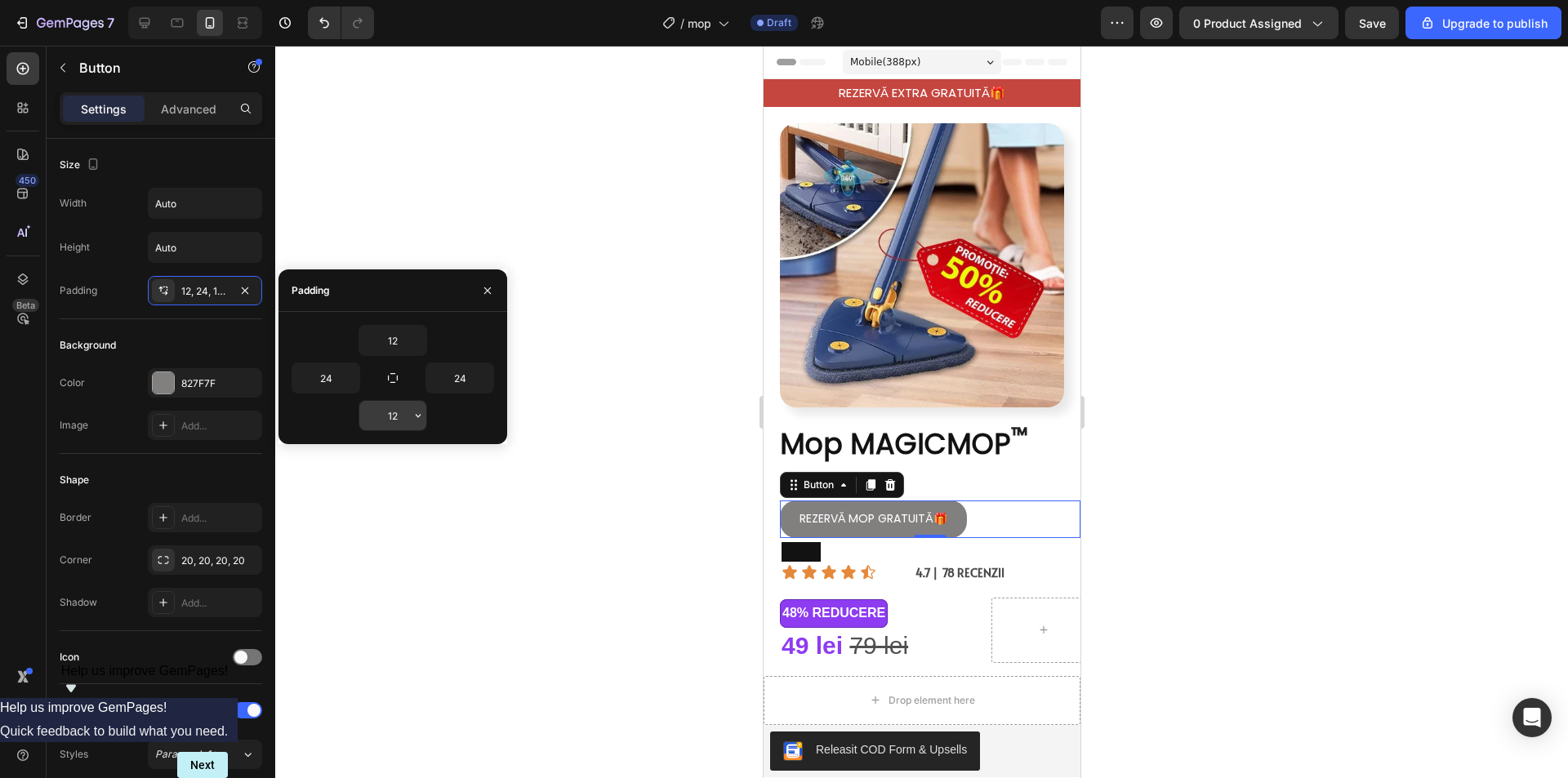
click at [398, 414] on input "12" at bounding box center [393, 415] width 67 height 30
click at [398, 411] on input "12" at bounding box center [393, 415] width 67 height 30
type input "1"
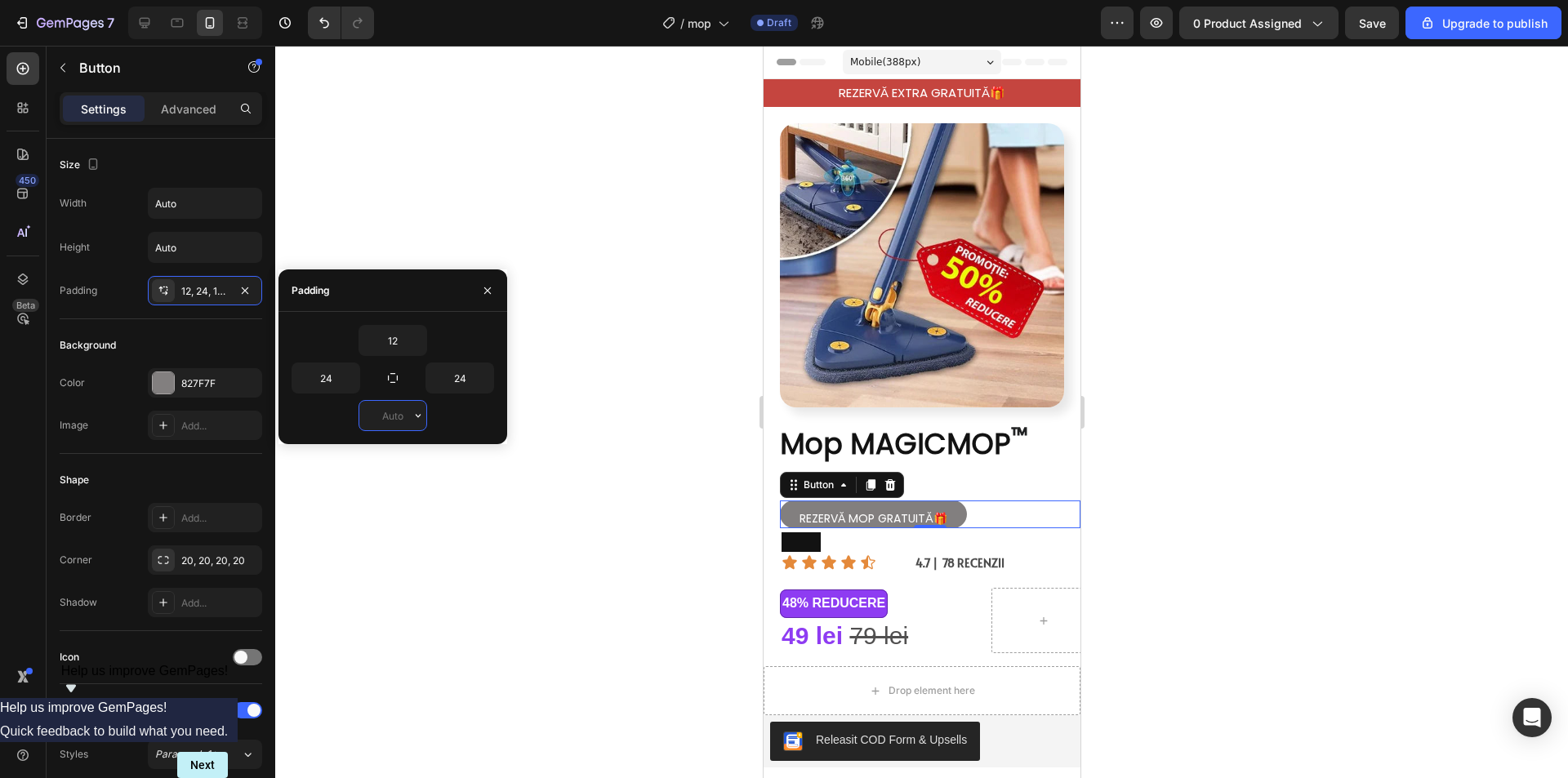
type input "5"
type input "4"
type input "2"
click at [335, 380] on input "24" at bounding box center [325, 377] width 67 height 30
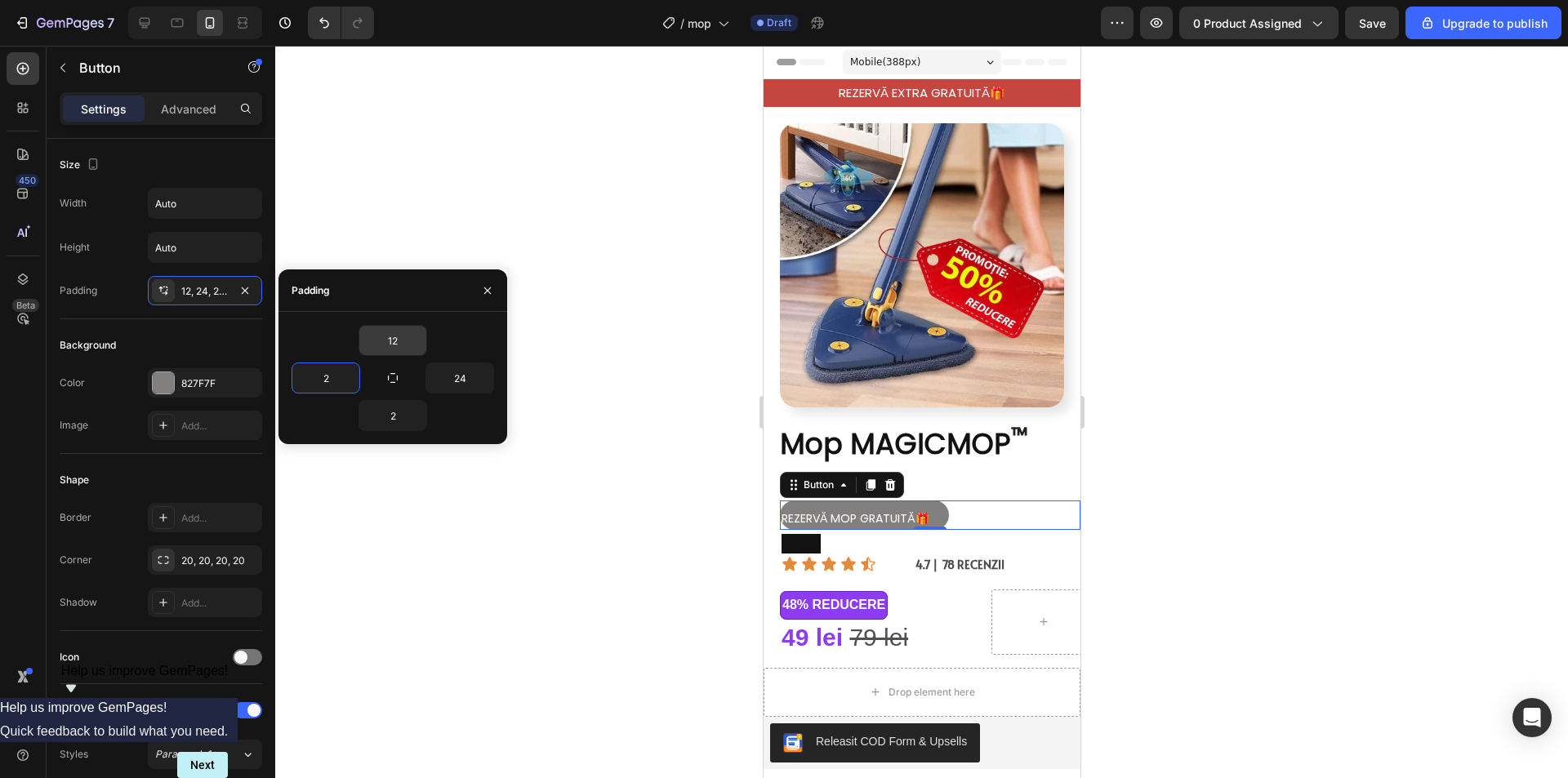
type input "2"
click at [400, 339] on input "12" at bounding box center [393, 340] width 67 height 30
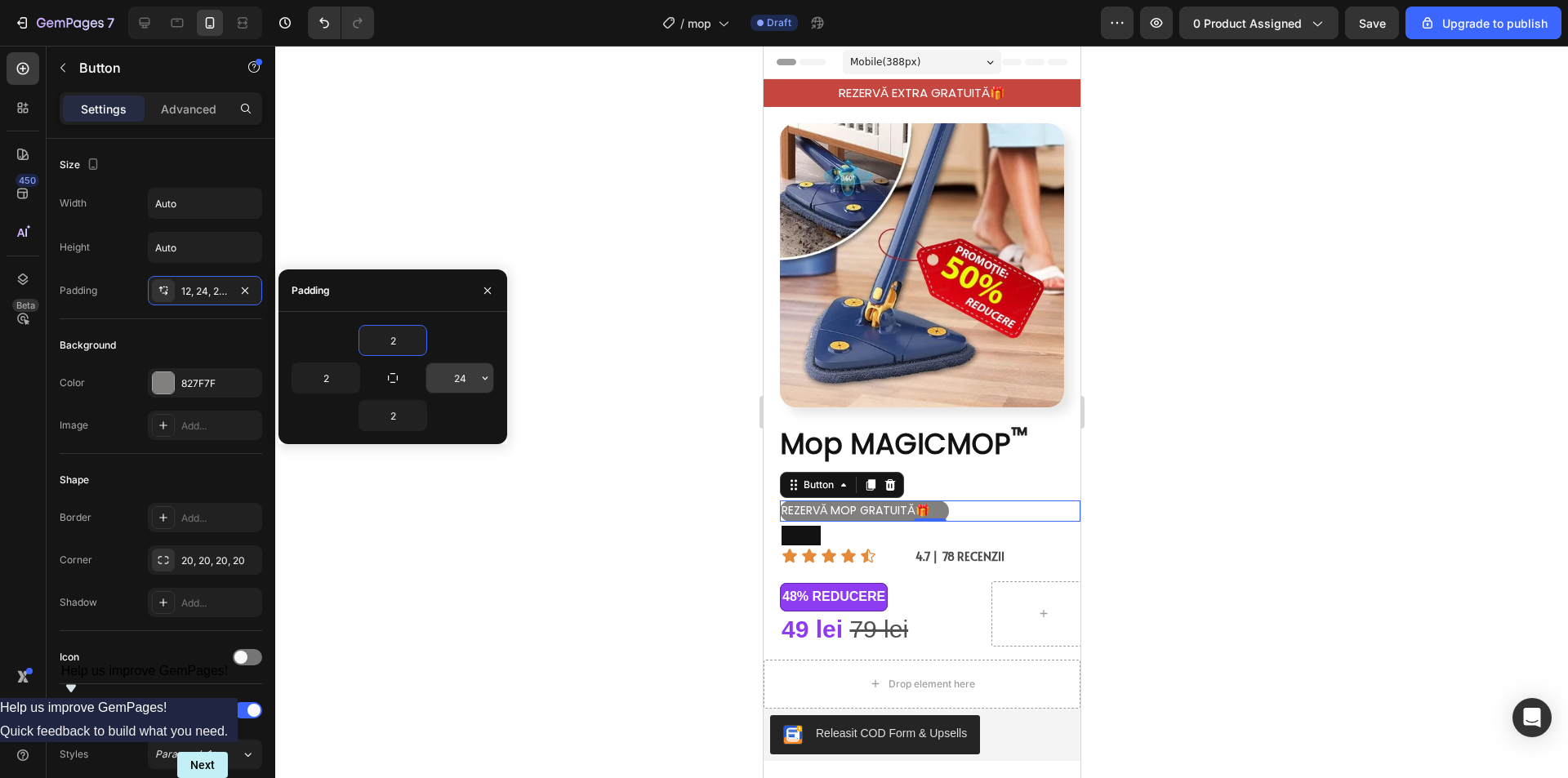
type input "2"
click at [474, 379] on input "24" at bounding box center [459, 377] width 67 height 30
type input "2"
click at [383, 370] on button "button" at bounding box center [392, 377] width 22 height 22
click at [403, 335] on input "2" at bounding box center [393, 340] width 67 height 30
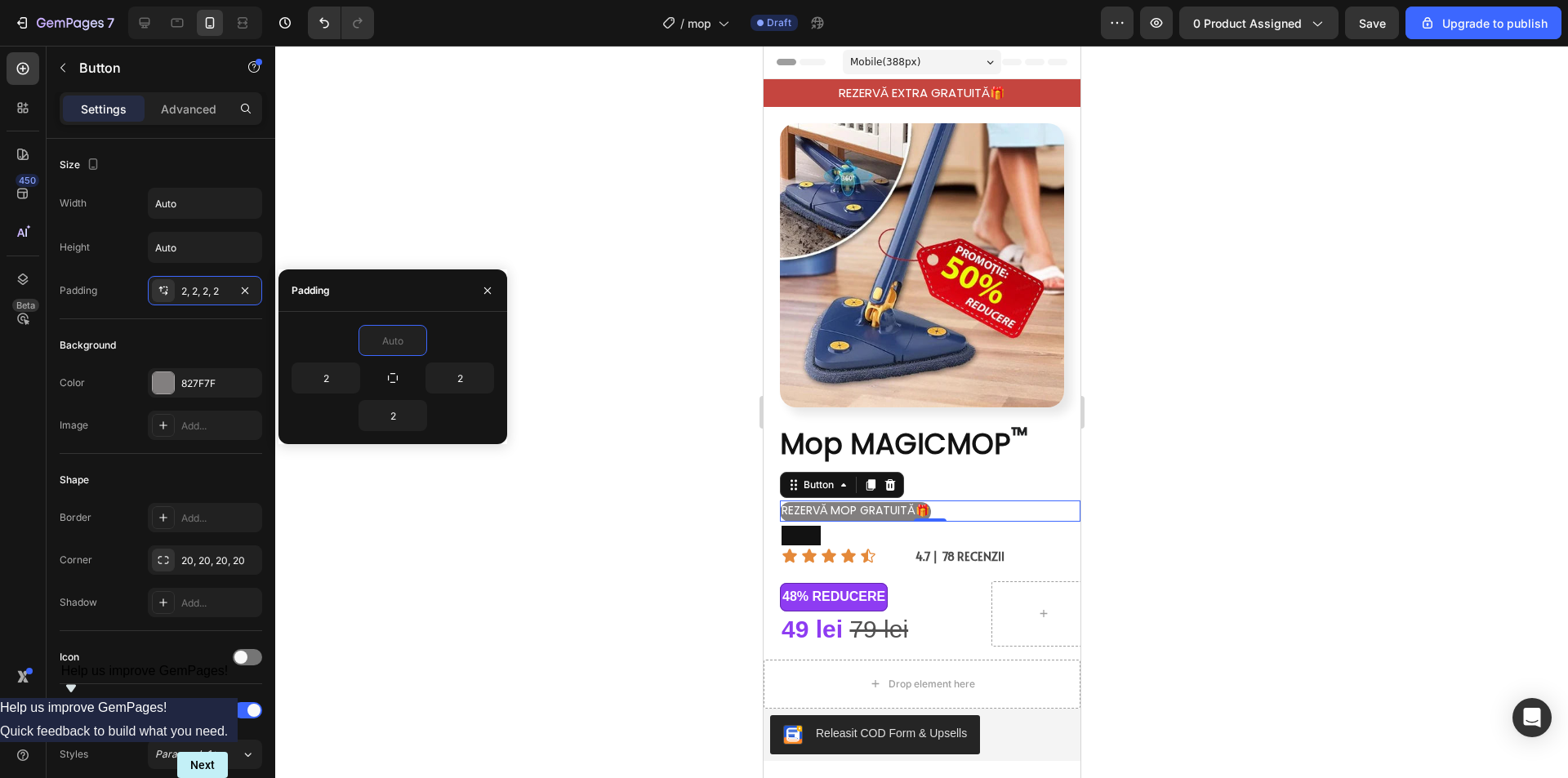
type input "4"
click at [398, 367] on button "button" at bounding box center [392, 377] width 22 height 22
type input "4"
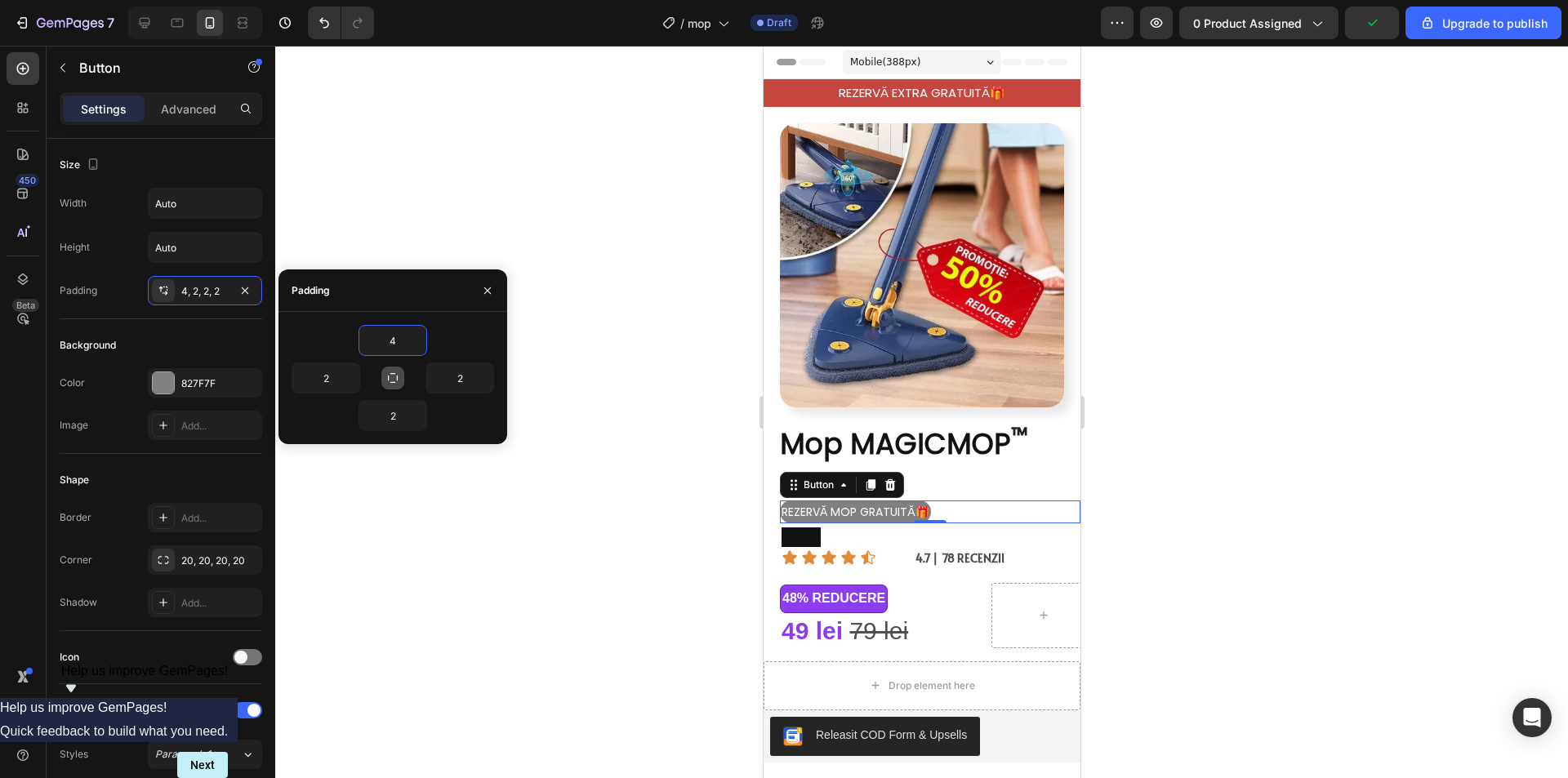
type input "4"
click at [398, 347] on input "4" at bounding box center [393, 340] width 67 height 30
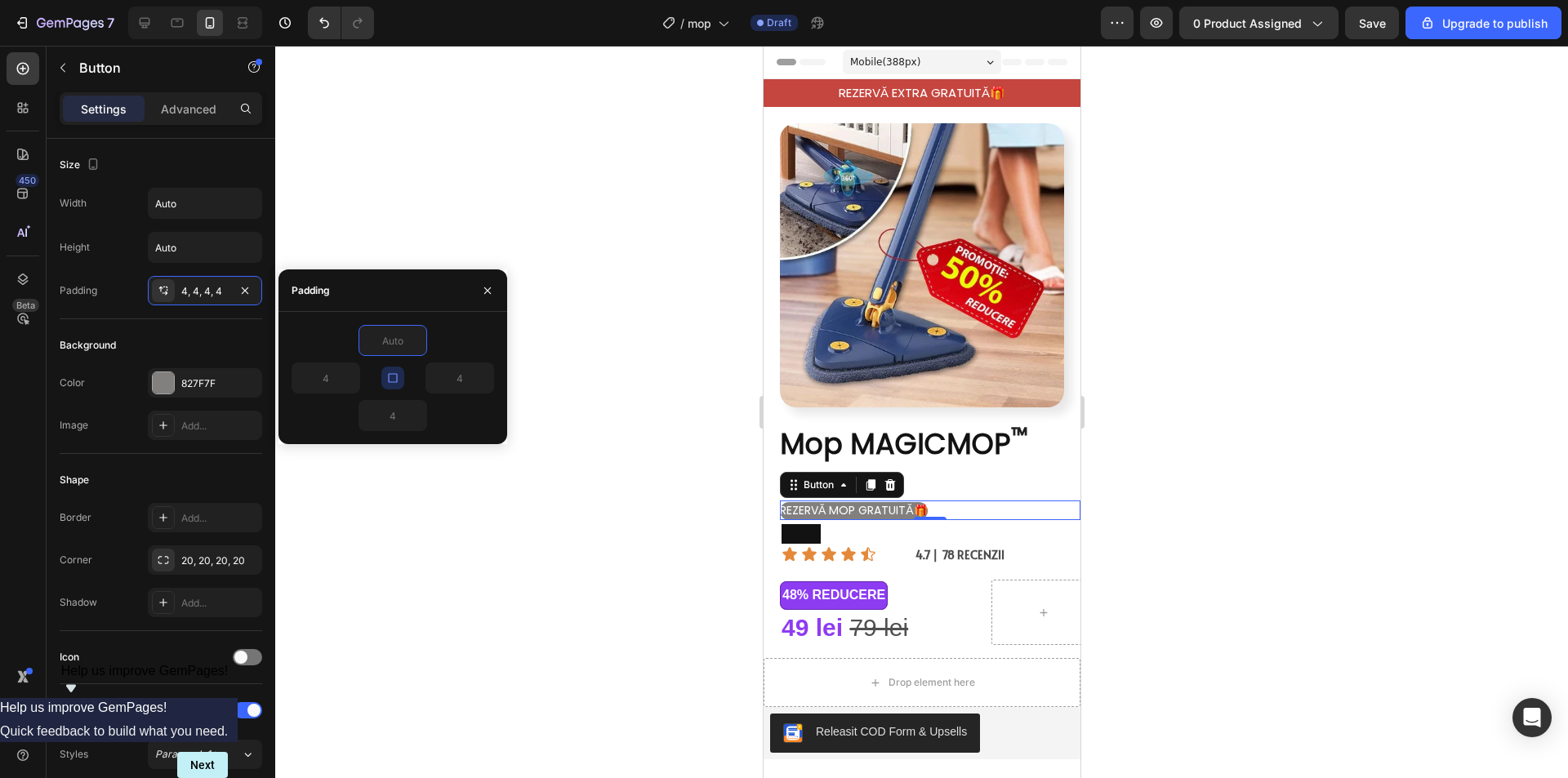
type input "7"
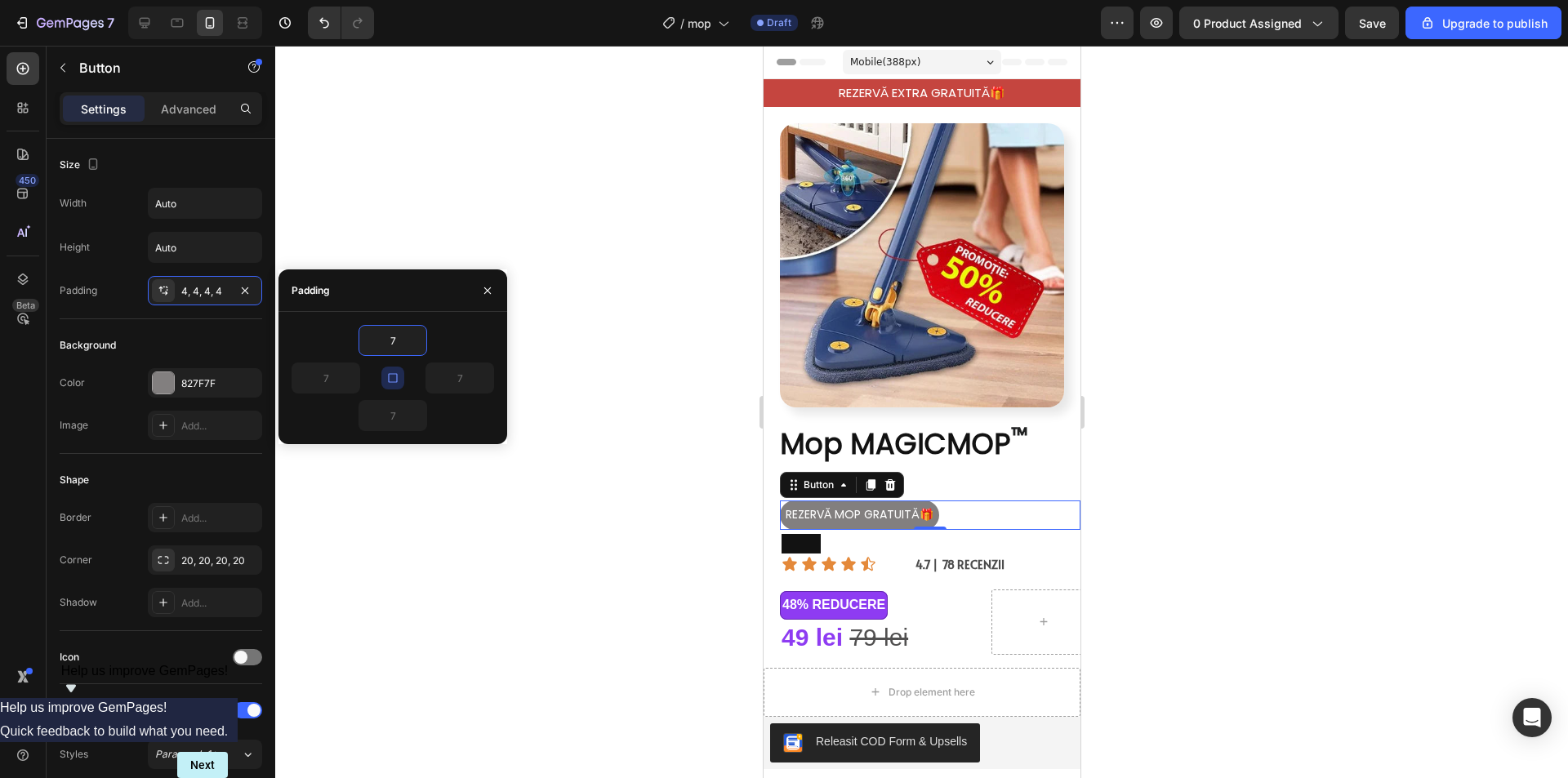
click at [1299, 419] on div at bounding box center [921, 411] width 1292 height 732
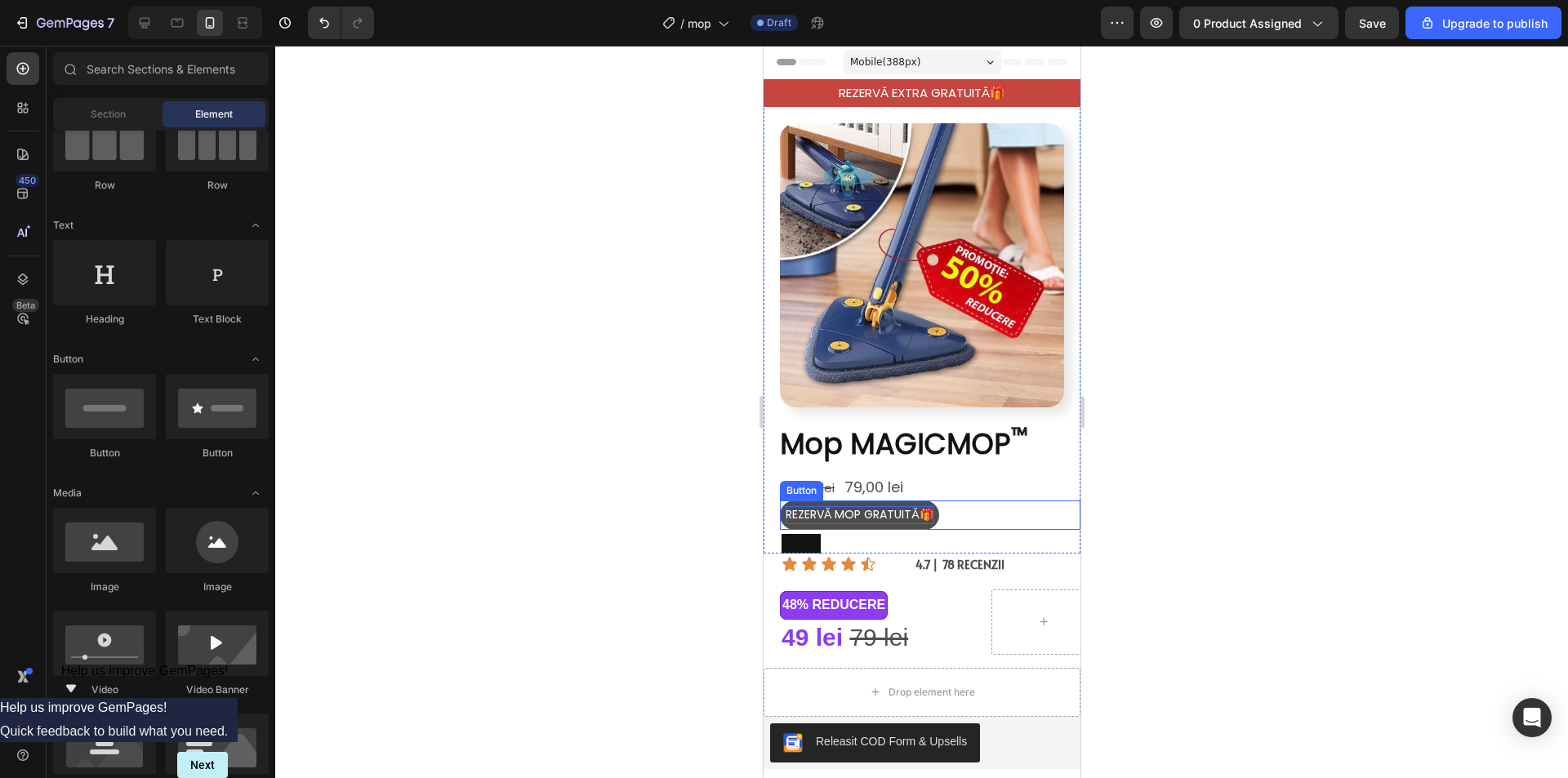
click at [900, 506] on span "REZERVĂ MOP GRATUITĂ🎁" at bounding box center [858, 514] width 147 height 16
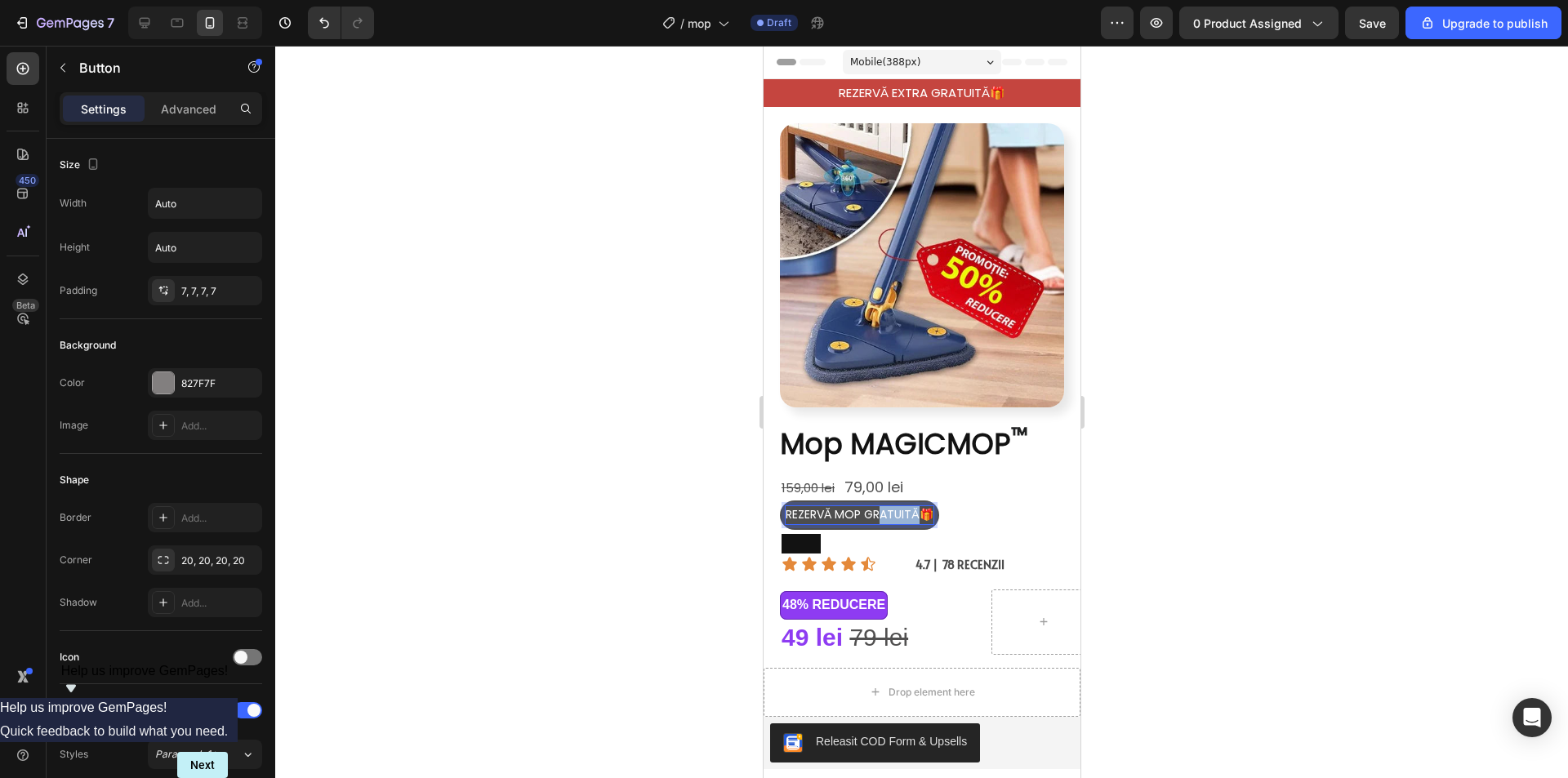
drag, startPoint x: 916, startPoint y: 501, endPoint x: 880, endPoint y: 502, distance: 36.0
click at [879, 506] on span "REZERVĂ MOP GRATUITĂ🎁" at bounding box center [858, 514] width 147 height 16
drag, startPoint x: 1206, startPoint y: 420, endPoint x: 1218, endPoint y: 473, distance: 54.3
click at [1204, 420] on div at bounding box center [921, 411] width 1292 height 732
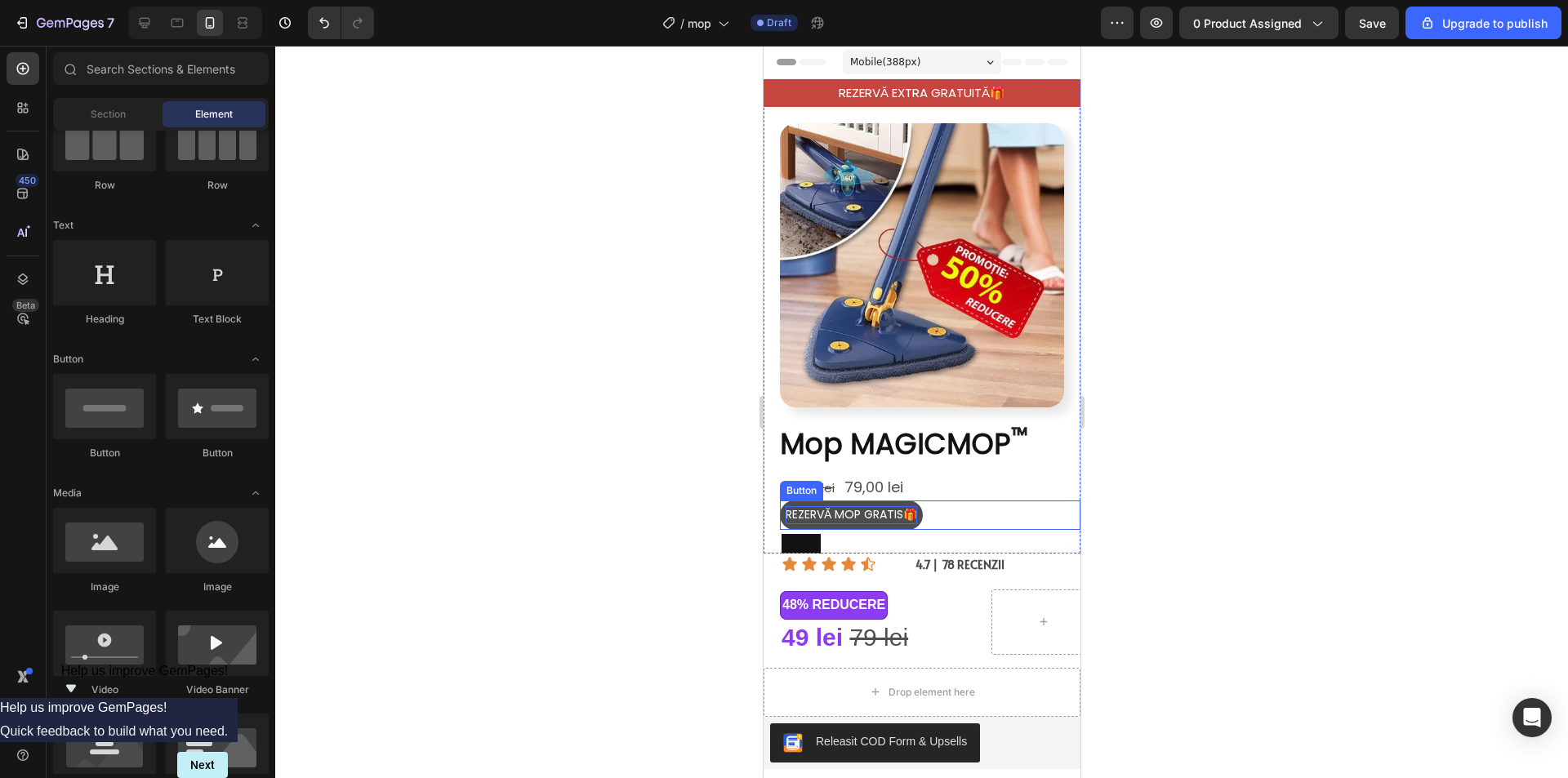
click at [830, 506] on span "REZERVĂ MOP GRATIS🎁" at bounding box center [850, 514] width 131 height 16
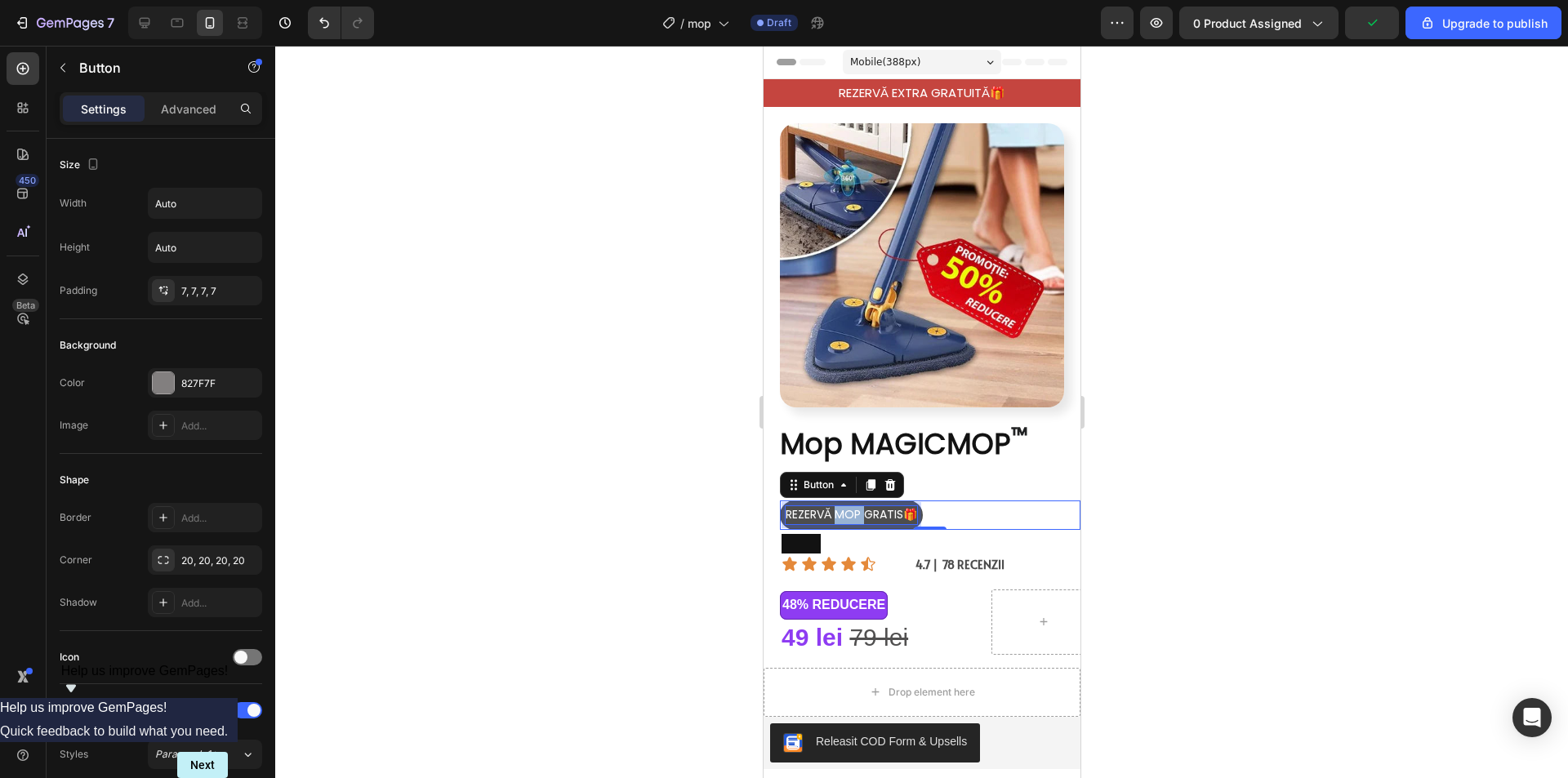
click at [838, 506] on span "REZERVĂ MOP GRATIS🎁" at bounding box center [850, 514] width 131 height 16
drag, startPoint x: 784, startPoint y: 500, endPoint x: 912, endPoint y: 504, distance: 128.1
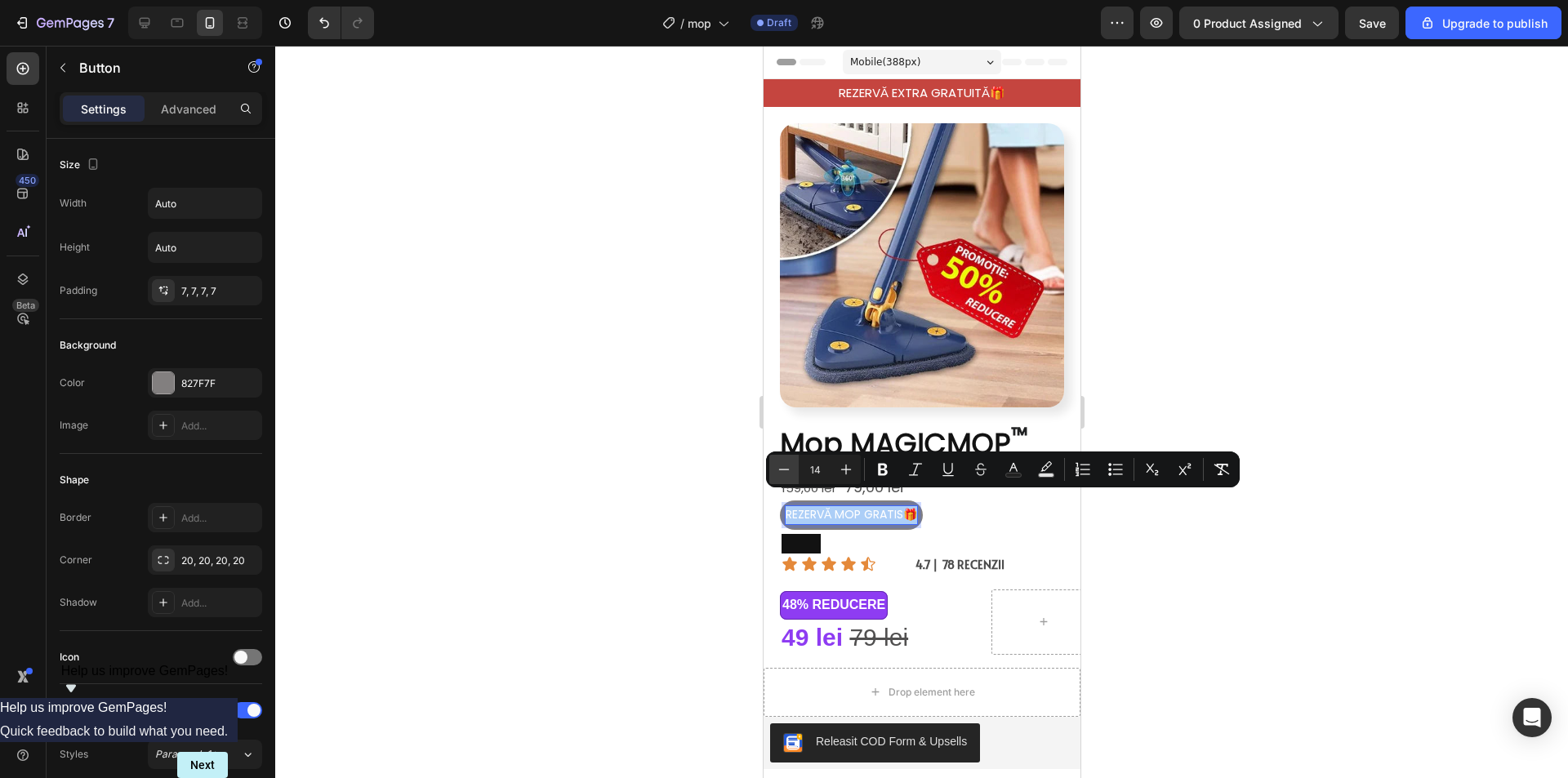
click at [784, 465] on icon "Editor contextual toolbar" at bounding box center [784, 469] width 16 height 16
type input "13"
click at [1300, 415] on div at bounding box center [921, 411] width 1292 height 732
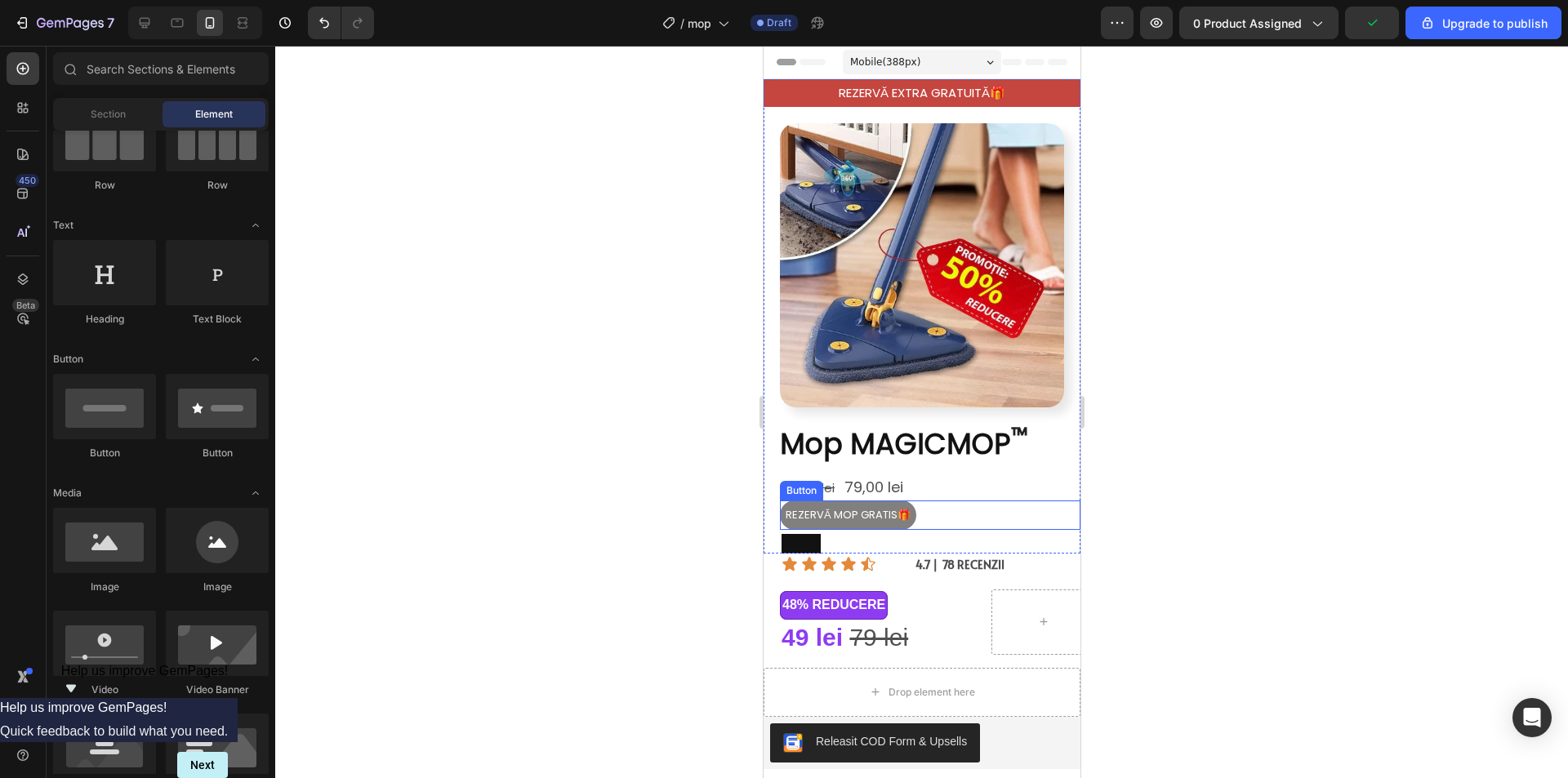
click at [878, 511] on p "REZERVĂ MOP GRATIS🎁" at bounding box center [846, 515] width 125 height 18
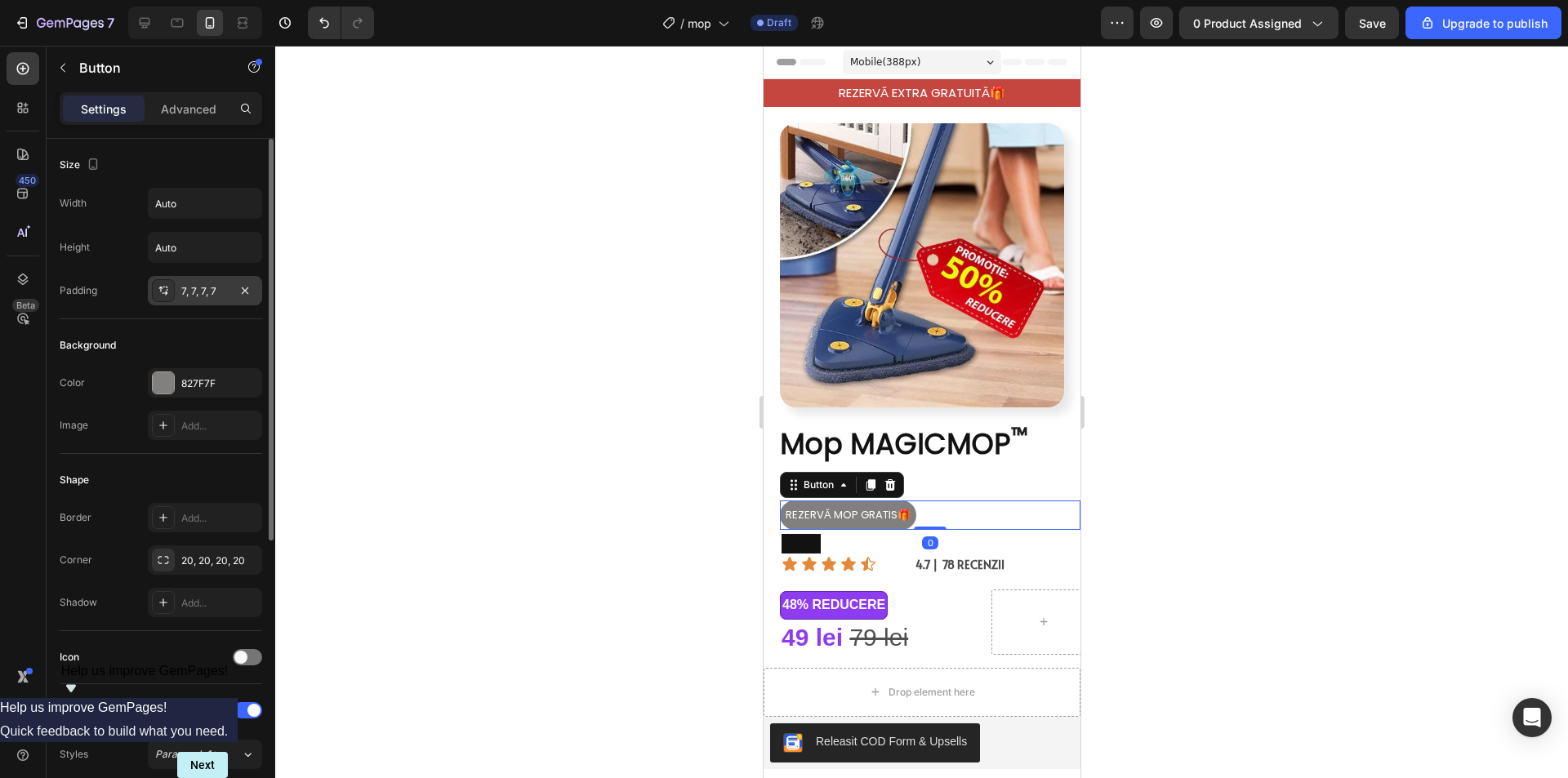
click at [199, 288] on div "7, 7, 7, 7" at bounding box center [205, 291] width 48 height 14
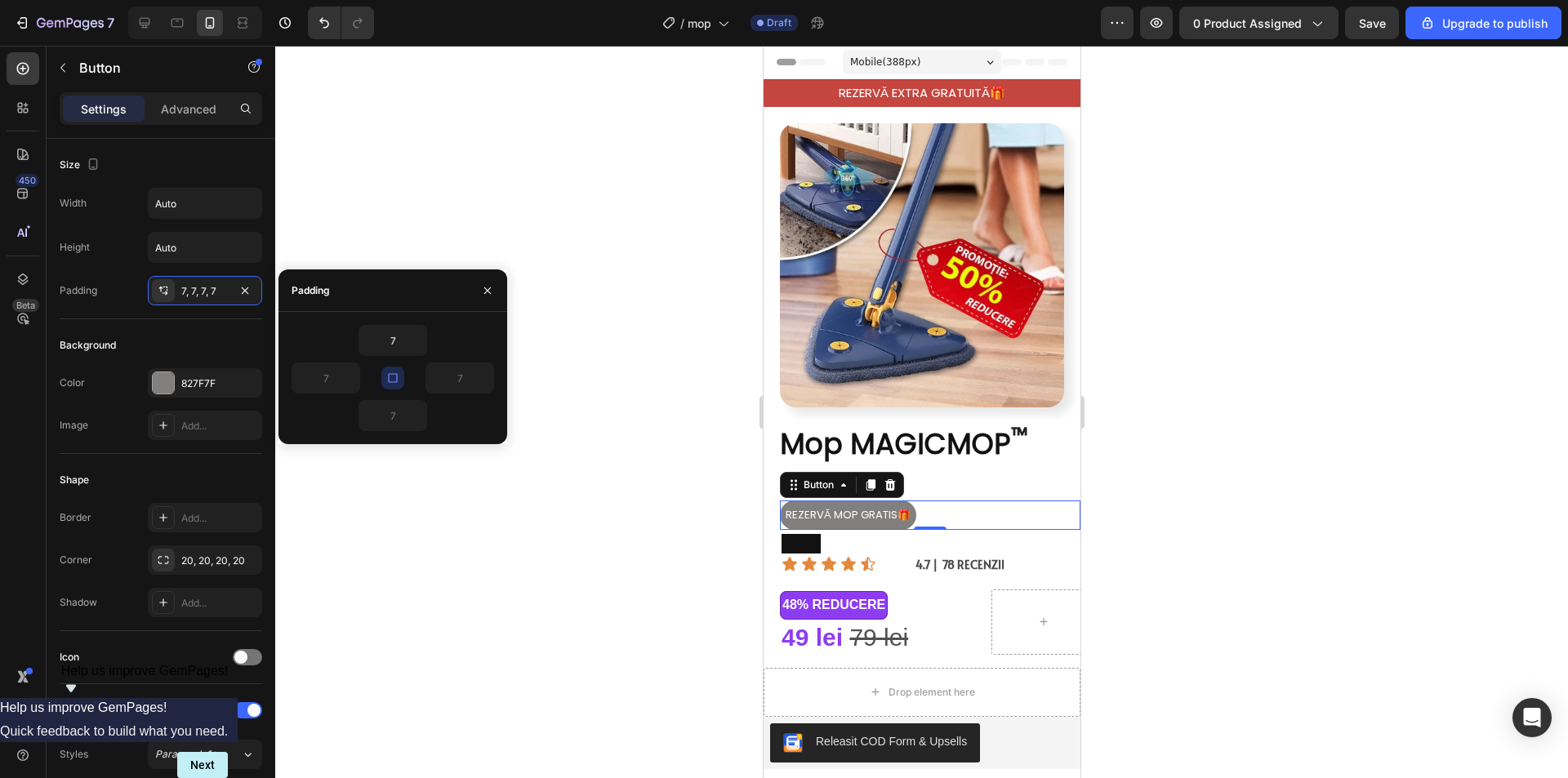
click at [398, 369] on button "button" at bounding box center [392, 377] width 22 height 22
click at [329, 380] on input "7" at bounding box center [325, 377] width 67 height 30
type input "9"
click at [457, 376] on input "7" at bounding box center [459, 377] width 67 height 30
type input "9"
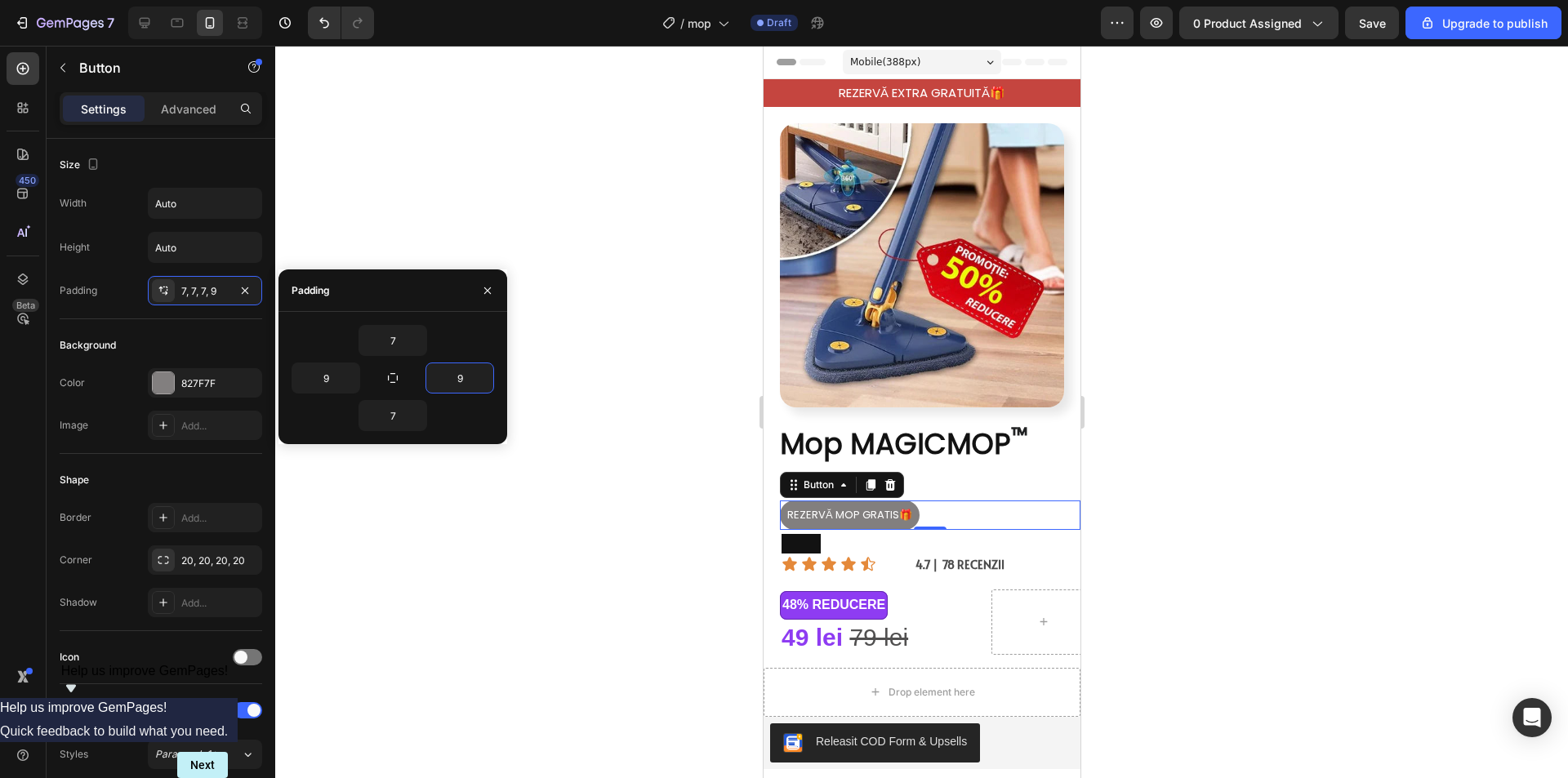
click at [1218, 373] on div at bounding box center [921, 411] width 1292 height 732
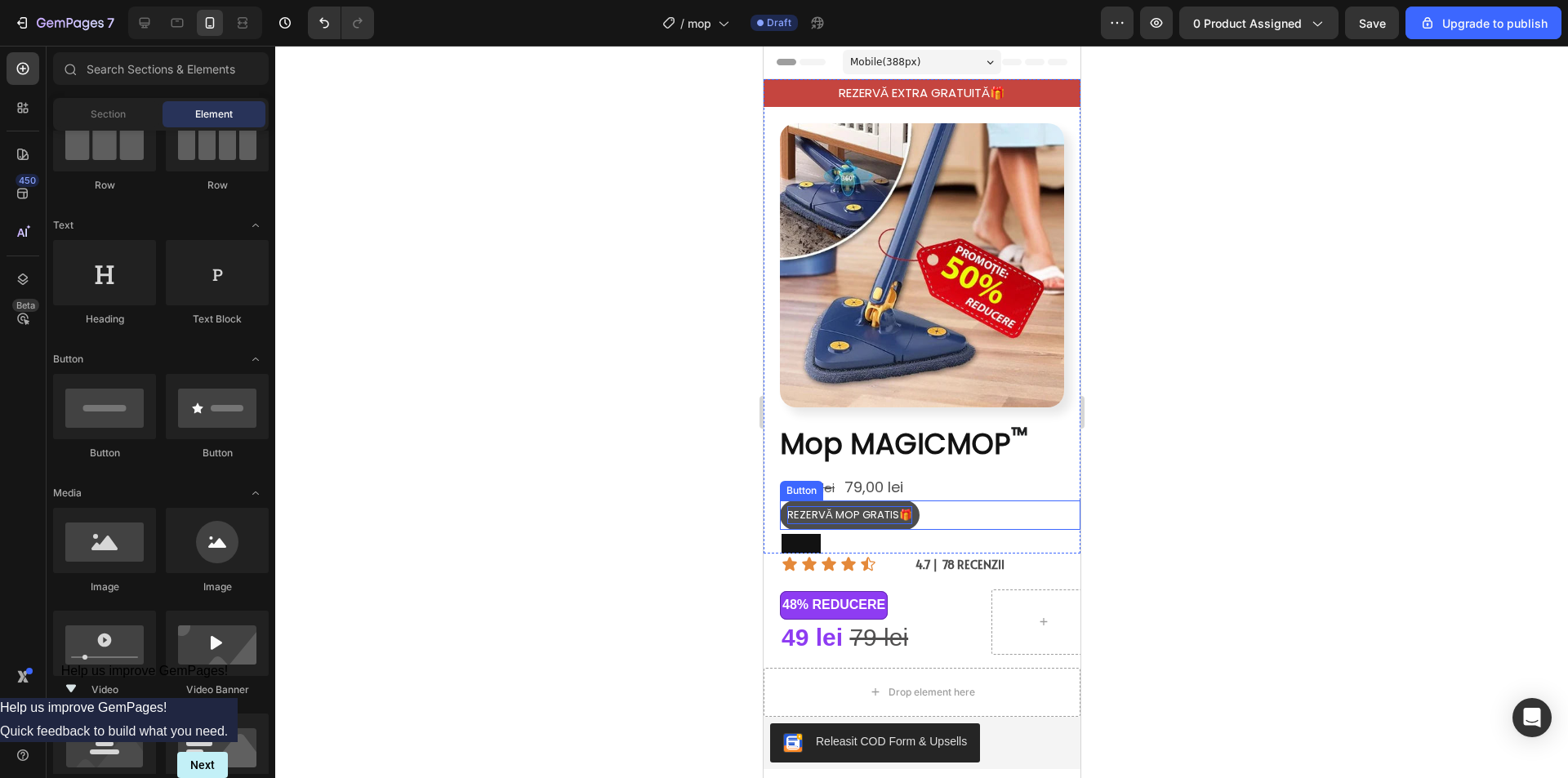
click at [841, 507] on span "REZERVĂ MOP GRATIS🎁" at bounding box center [848, 514] width 125 height 15
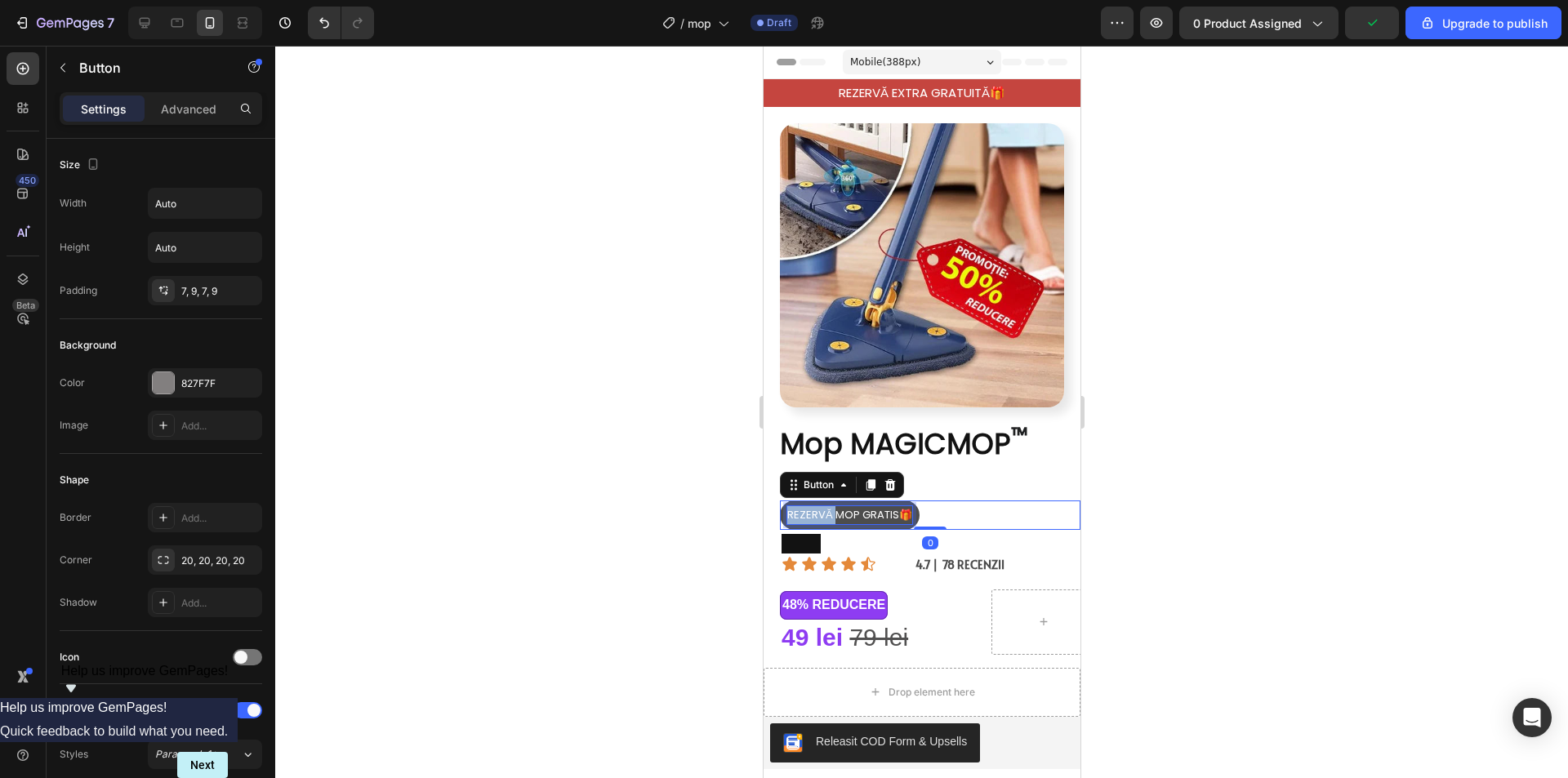
click at [812, 506] on p "REZERVĂ MOP GRATIS🎁" at bounding box center [848, 515] width 125 height 18
drag, startPoint x: 908, startPoint y: 505, endPoint x: 784, endPoint y: 496, distance: 124.3
click at [784, 500] on button "REZERVĂ MOP GRATIS🎁" at bounding box center [848, 515] width 139 height 30
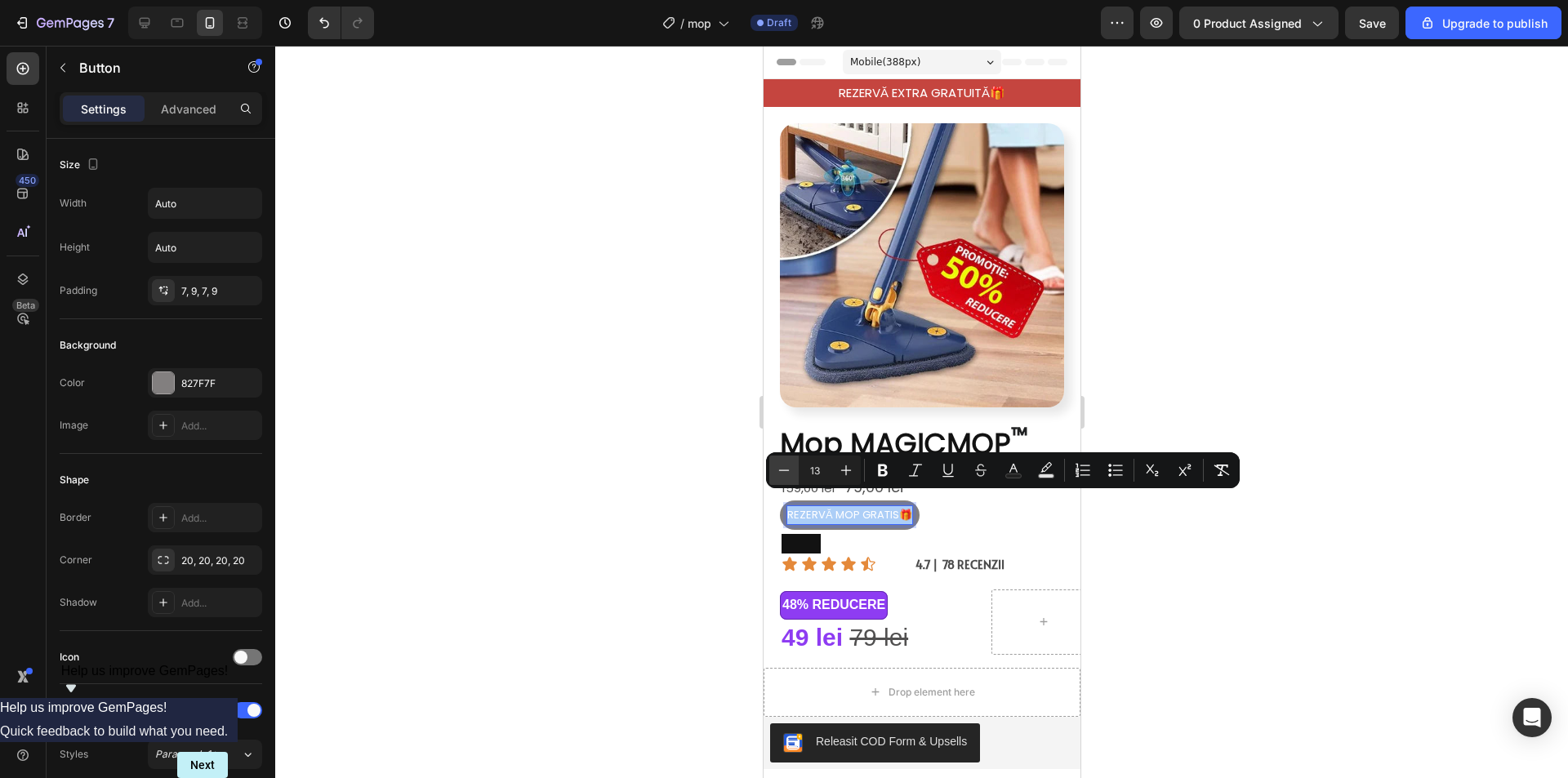
click at [789, 469] on icon "Editor contextual toolbar" at bounding box center [784, 470] width 16 height 16
type input "12"
click at [1368, 509] on div at bounding box center [921, 411] width 1292 height 732
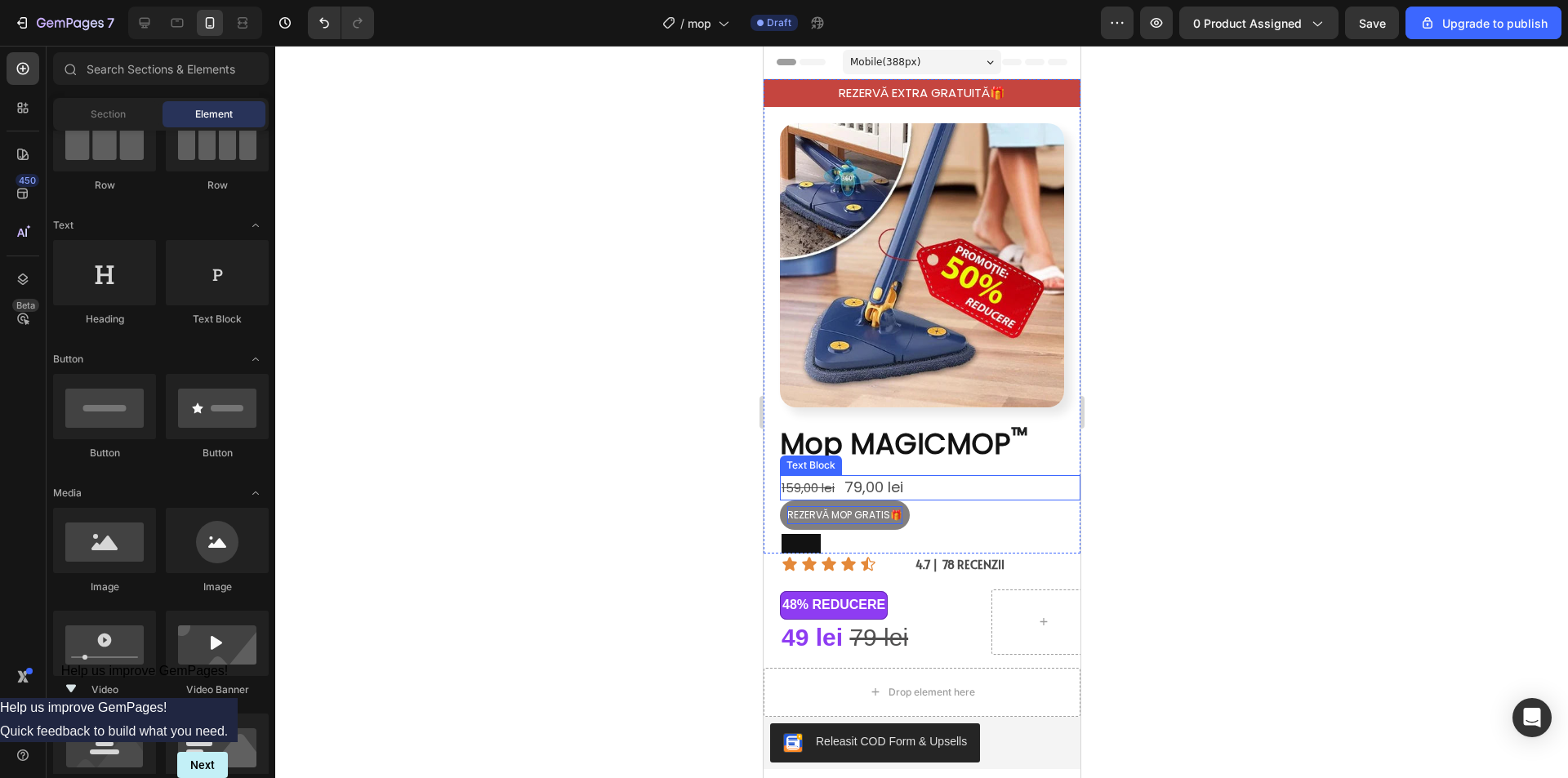
click at [801, 479] on s "159,00 lei" at bounding box center [807, 487] width 53 height 17
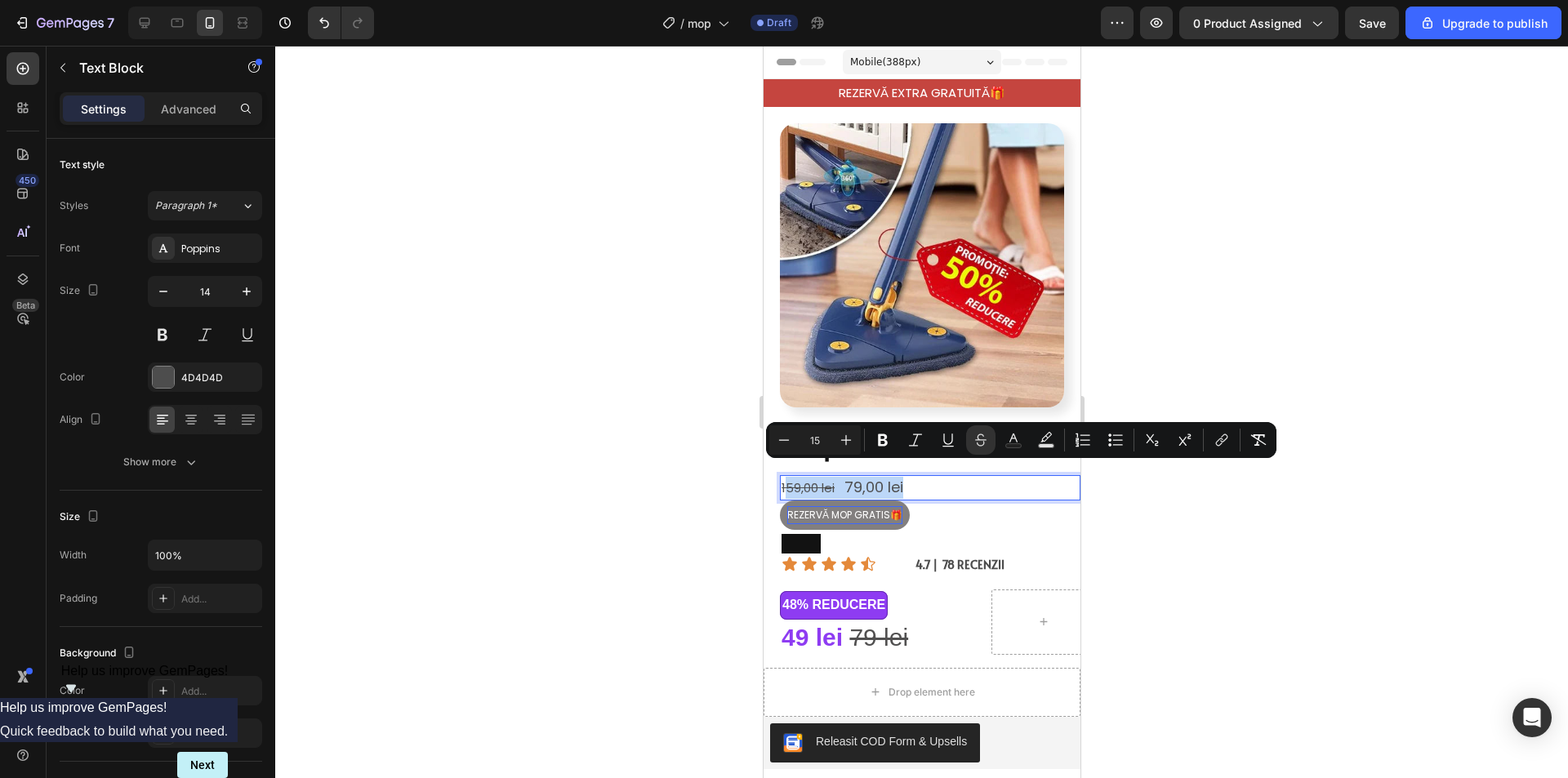
drag, startPoint x: 916, startPoint y: 474, endPoint x: 783, endPoint y: 474, distance: 133.0
click at [1182, 520] on div at bounding box center [921, 411] width 1292 height 732
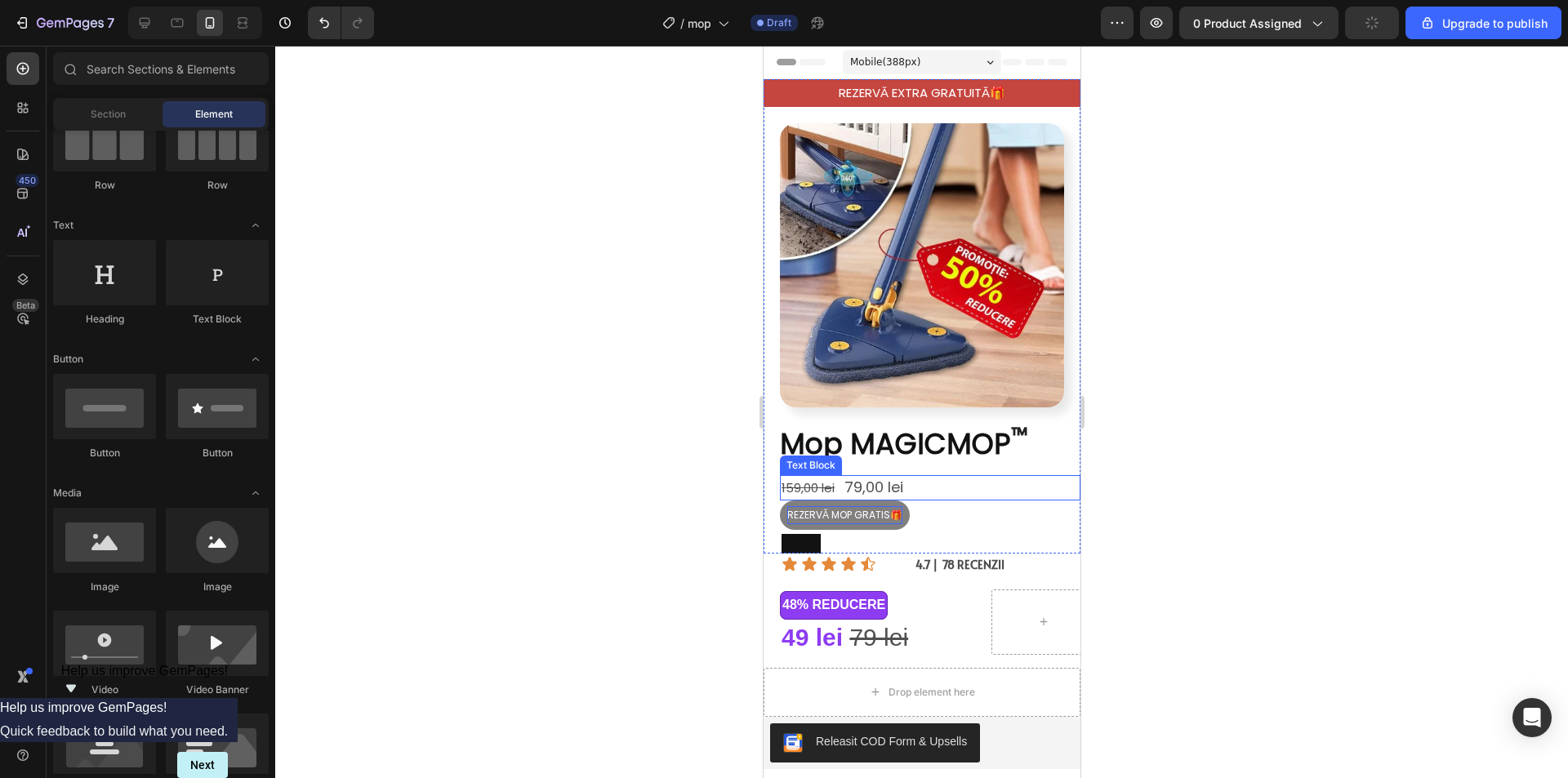
click at [810, 479] on s "159,00 lei" at bounding box center [807, 487] width 53 height 17
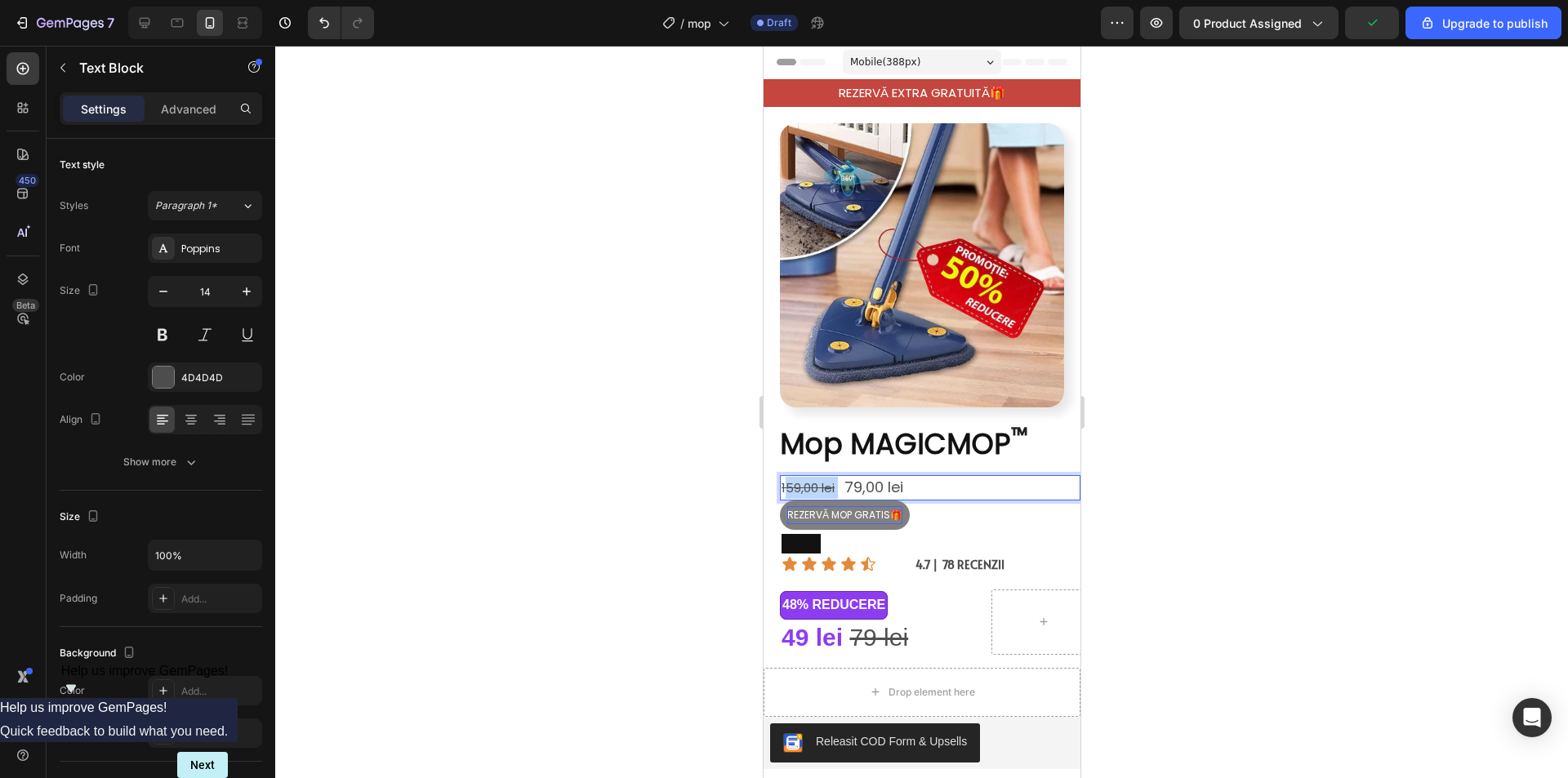
drag, startPoint x: 786, startPoint y: 472, endPoint x: 835, endPoint y: 478, distance: 49.4
click at [836, 478] on p "159,00 lei 79,00 lei" at bounding box center [929, 488] width 297 height 22
click at [836, 477] on p "159,00 lei 79,00 lei" at bounding box center [929, 488] width 297 height 22
drag, startPoint x: 836, startPoint y: 475, endPoint x: 779, endPoint y: 471, distance: 57.1
click at [779, 475] on div "159,00 lei 79,00 lei" at bounding box center [929, 488] width 300 height 25
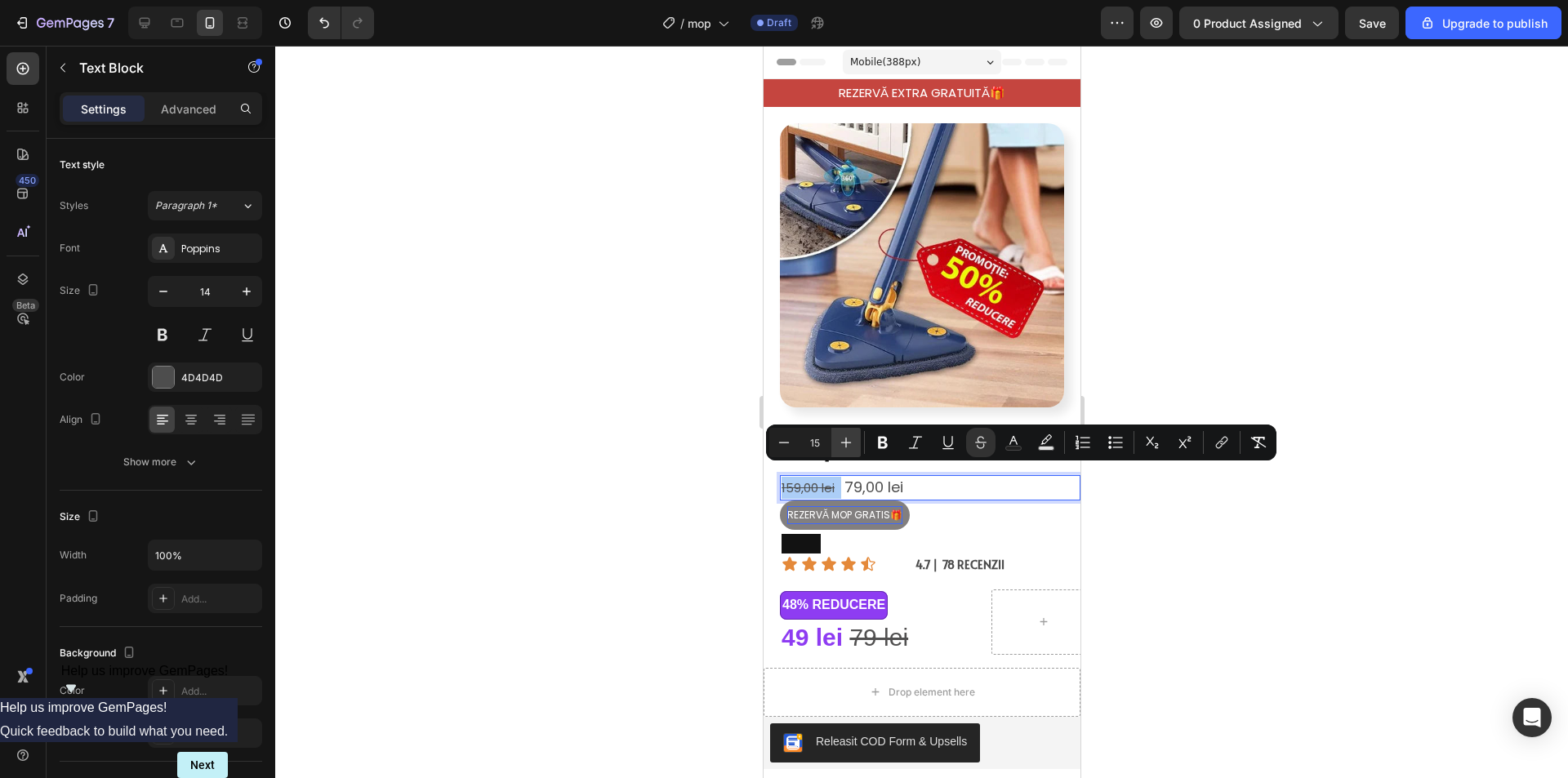
click at [851, 447] on icon "Editor contextual toolbar" at bounding box center [846, 442] width 16 height 16
type input "16"
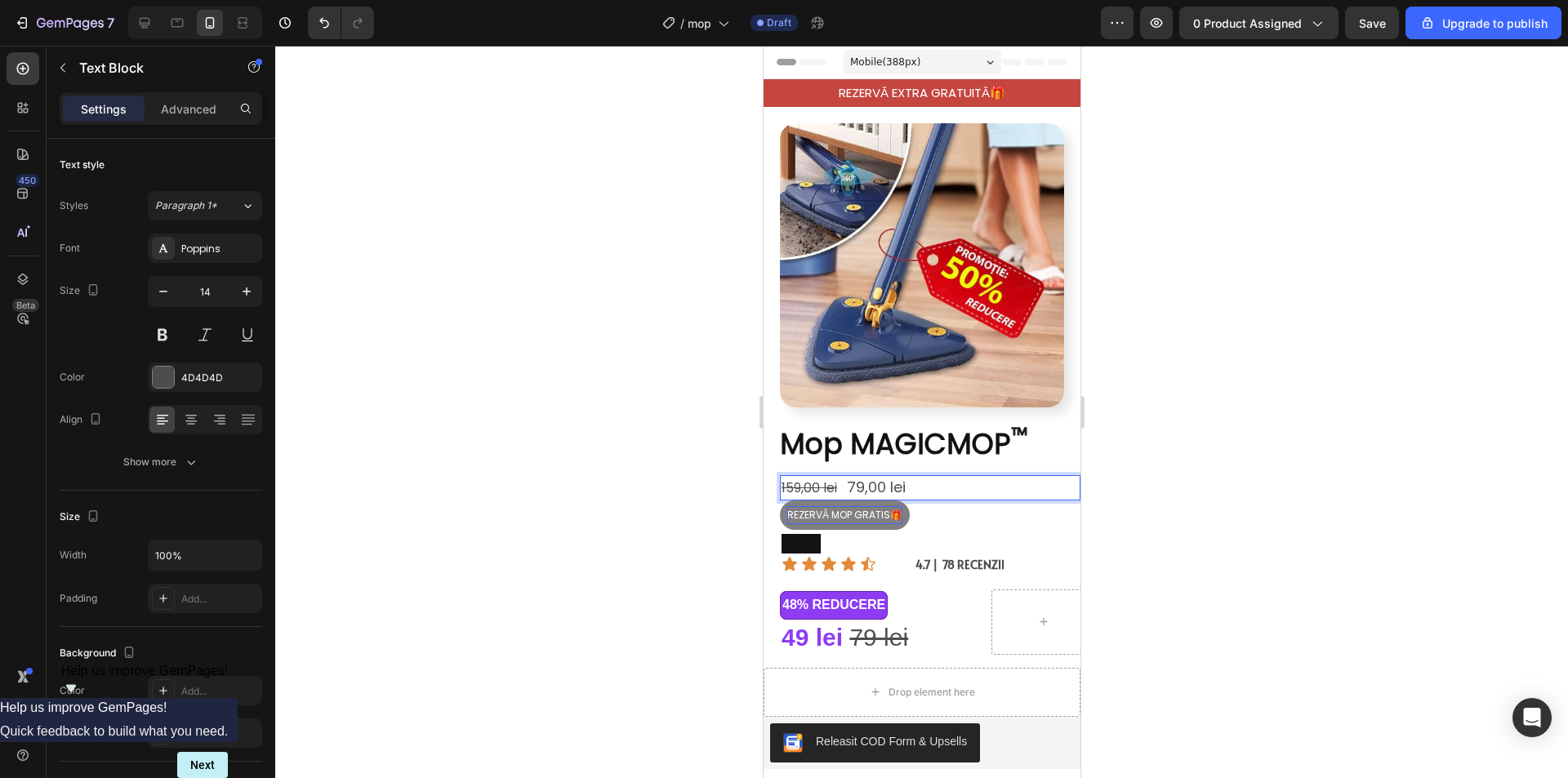
drag, startPoint x: 885, startPoint y: 471, endPoint x: 873, endPoint y: 478, distance: 13.9
click at [884, 477] on span "79,00 lei" at bounding box center [874, 487] width 58 height 21
click at [839, 478] on span "159,00 lei" at bounding box center [811, 487] width 62 height 19
drag, startPoint x: 854, startPoint y: 475, endPoint x: 902, endPoint y: 473, distance: 48.0
click at [902, 477] on span "79,00 lei" at bounding box center [874, 487] width 58 height 21
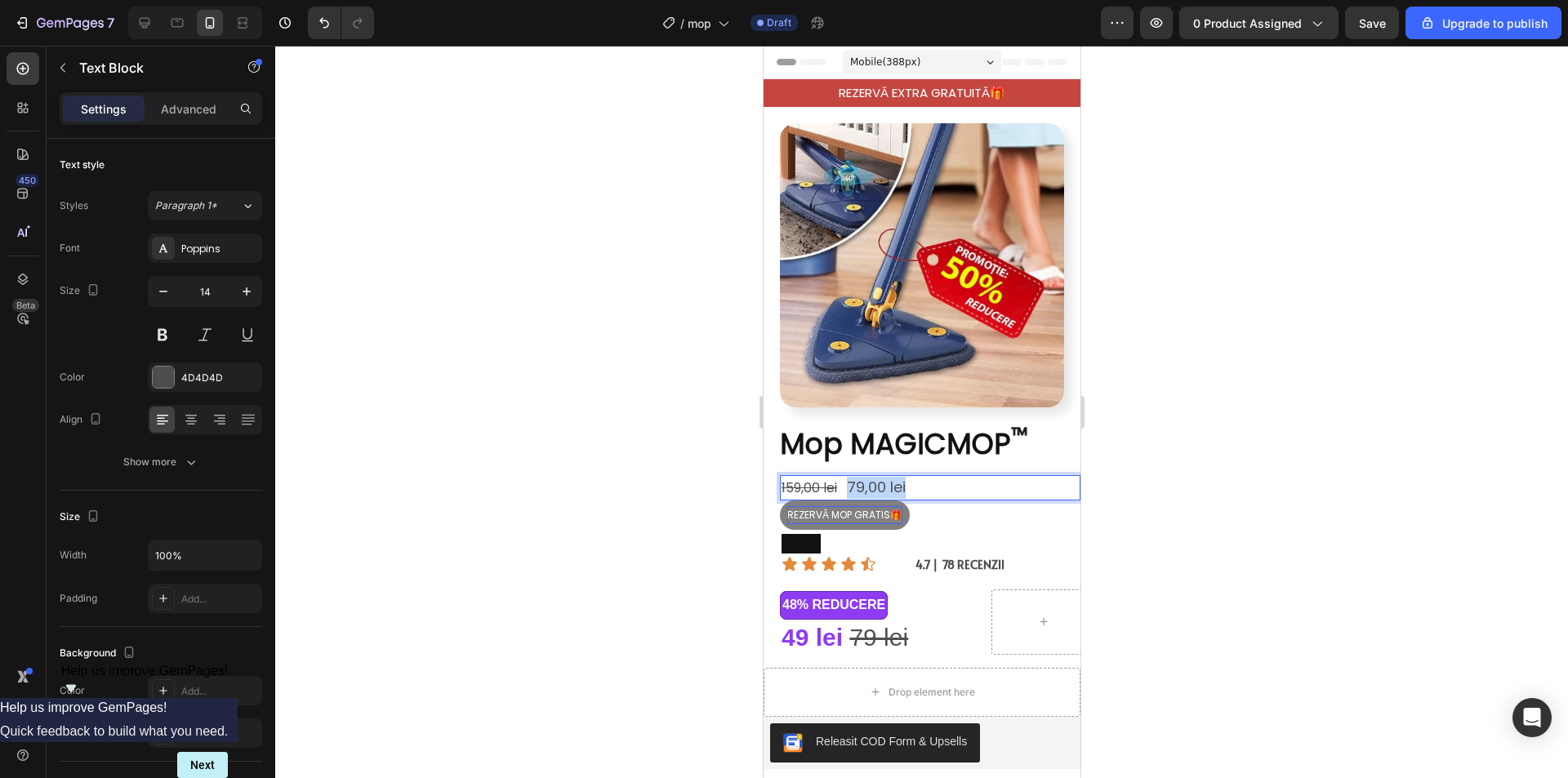
drag, startPoint x: 851, startPoint y: 470, endPoint x: 915, endPoint y: 478, distance: 64.5
click at [915, 478] on p "159,00 lei 79,00 lei" at bounding box center [929, 488] width 297 height 22
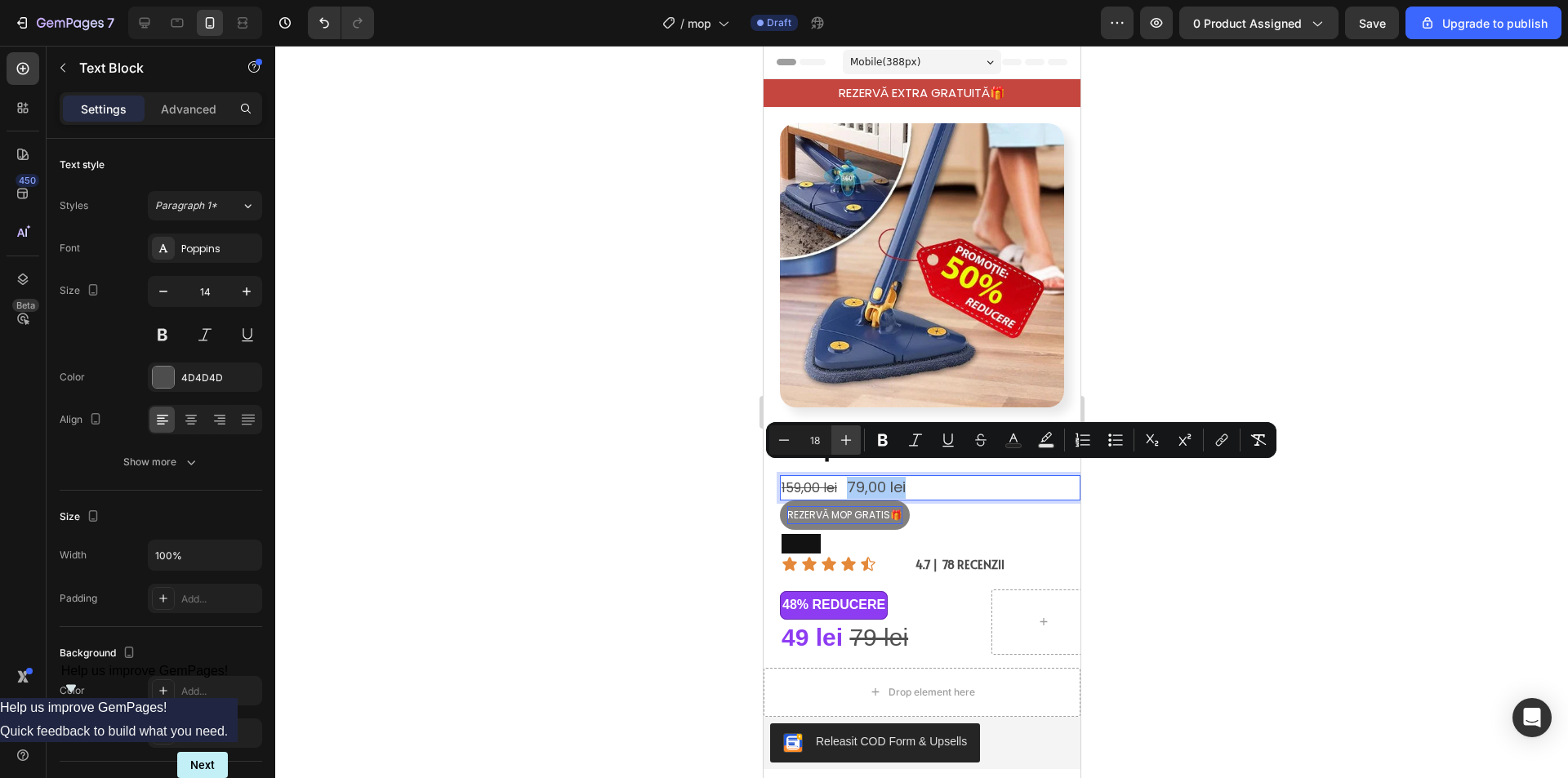
click at [853, 442] on icon "Editor contextual toolbar" at bounding box center [846, 440] width 16 height 16
type input "19"
click at [1236, 548] on div at bounding box center [921, 411] width 1292 height 732
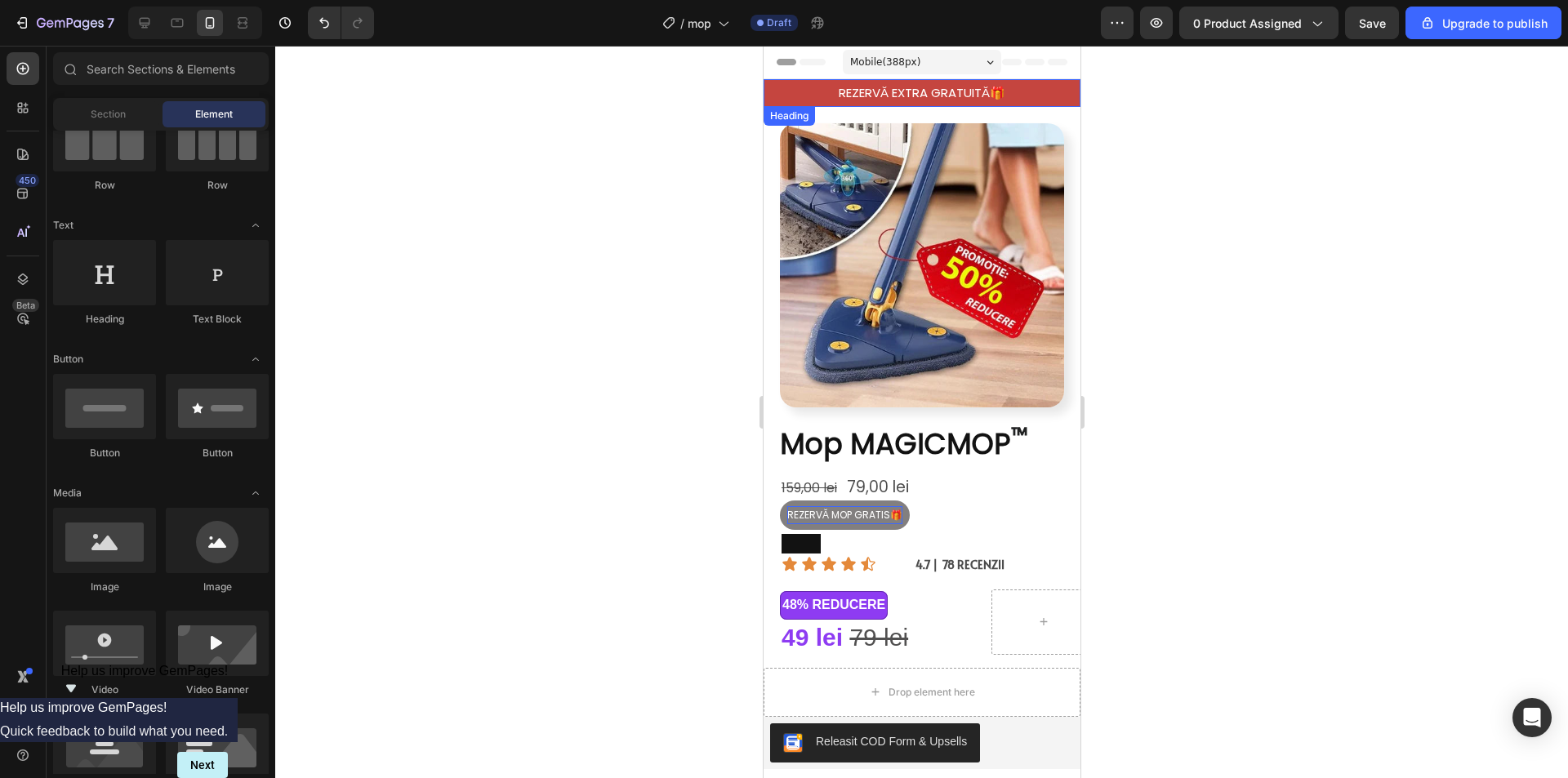
click at [914, 83] on h2 "REZERVĂ EXTRA GRATUITĂ🎁" at bounding box center [921, 93] width 317 height 28
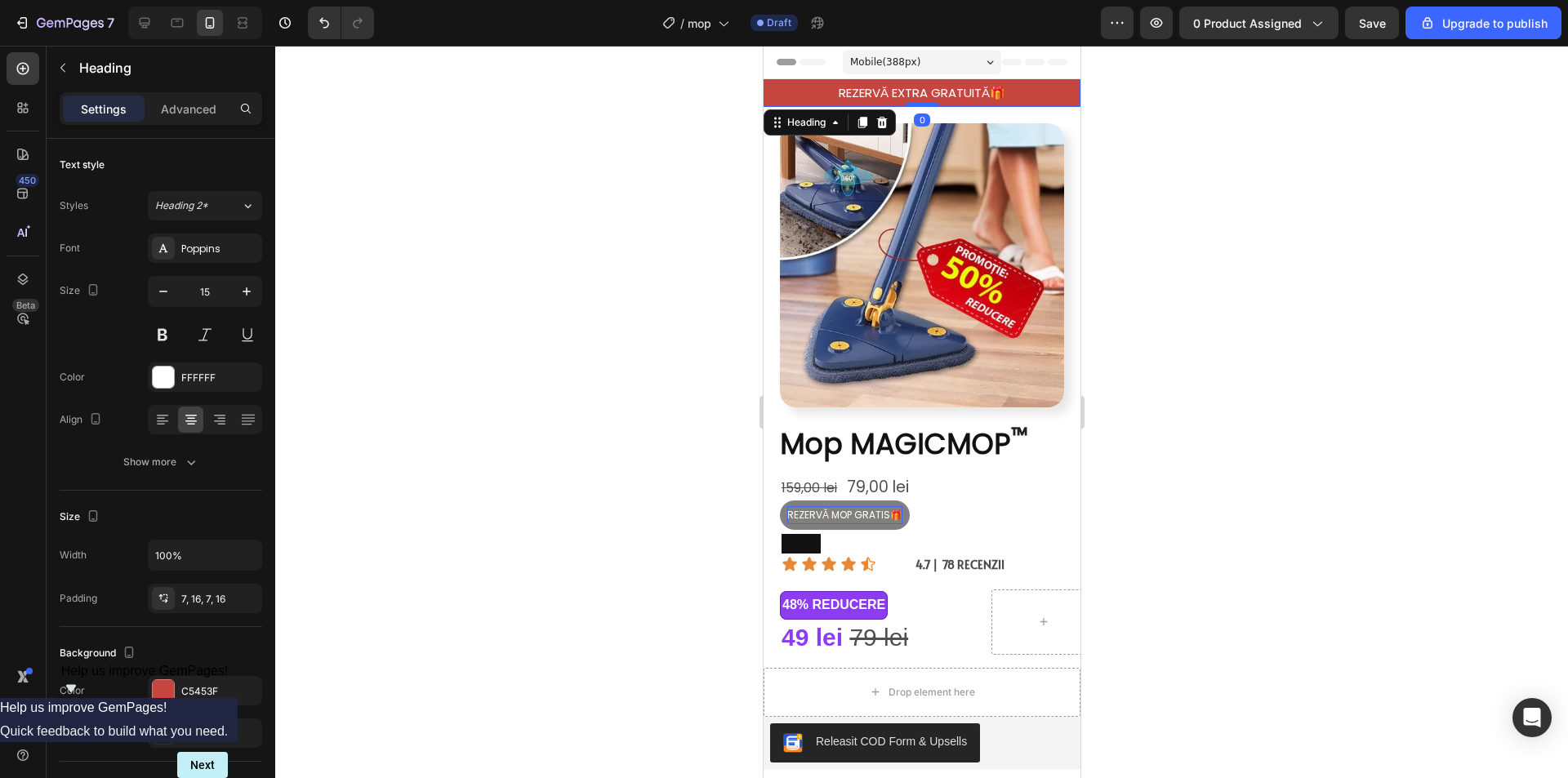
click at [914, 84] on h2 "REZERVĂ EXTRA GRATUITĂ🎁" at bounding box center [921, 93] width 317 height 28
drag, startPoint x: 977, startPoint y: 90, endPoint x: 956, endPoint y: 102, distance: 24.2
click at [952, 93] on p "REZERVĂ MOP GRATUITĂ🎁" at bounding box center [920, 93] width 290 height 16
click at [1368, 142] on div at bounding box center [921, 411] width 1292 height 732
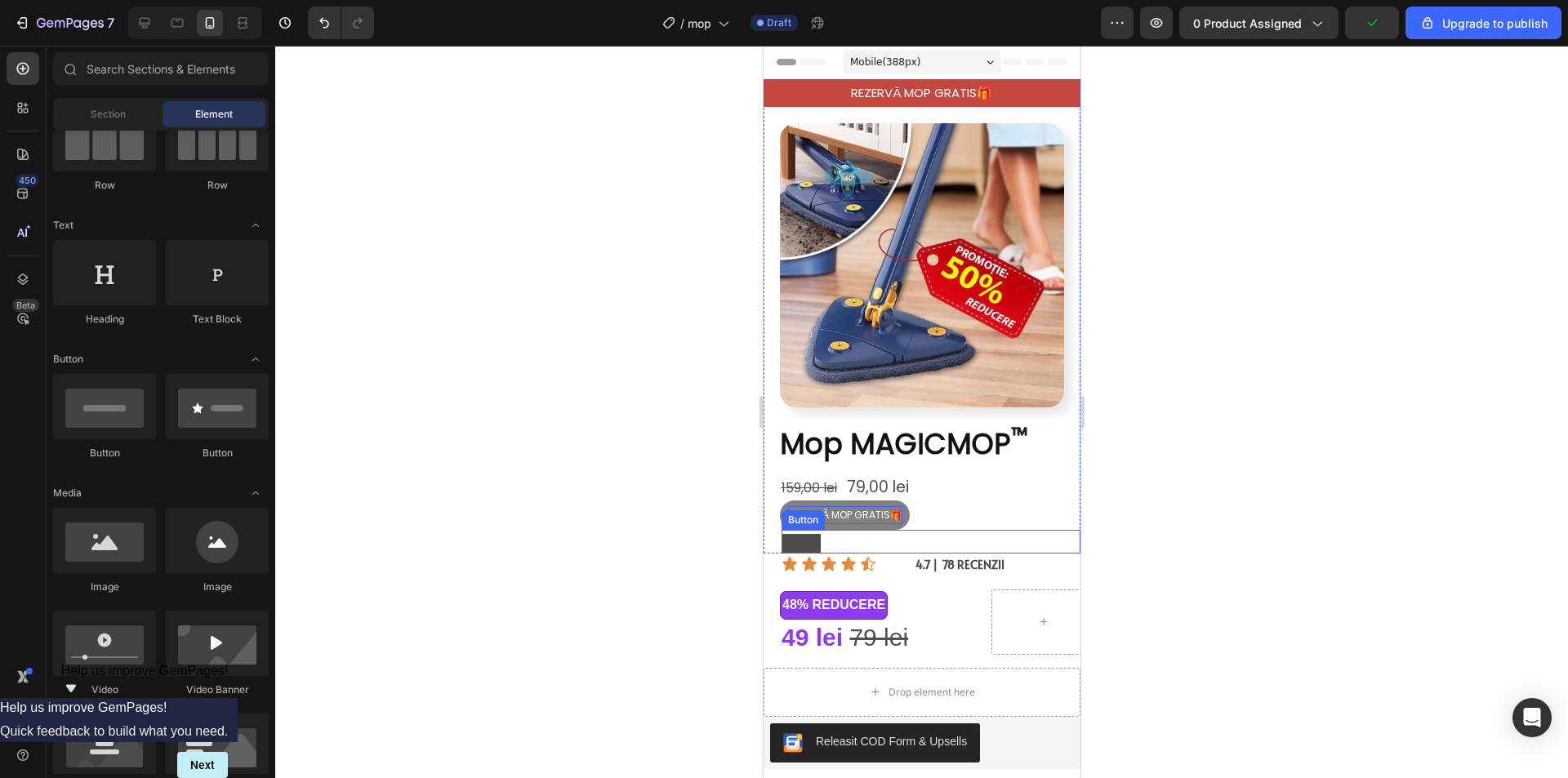
click at [813, 536] on button "<p>REZE</p>" at bounding box center [801, 544] width 40 height 20
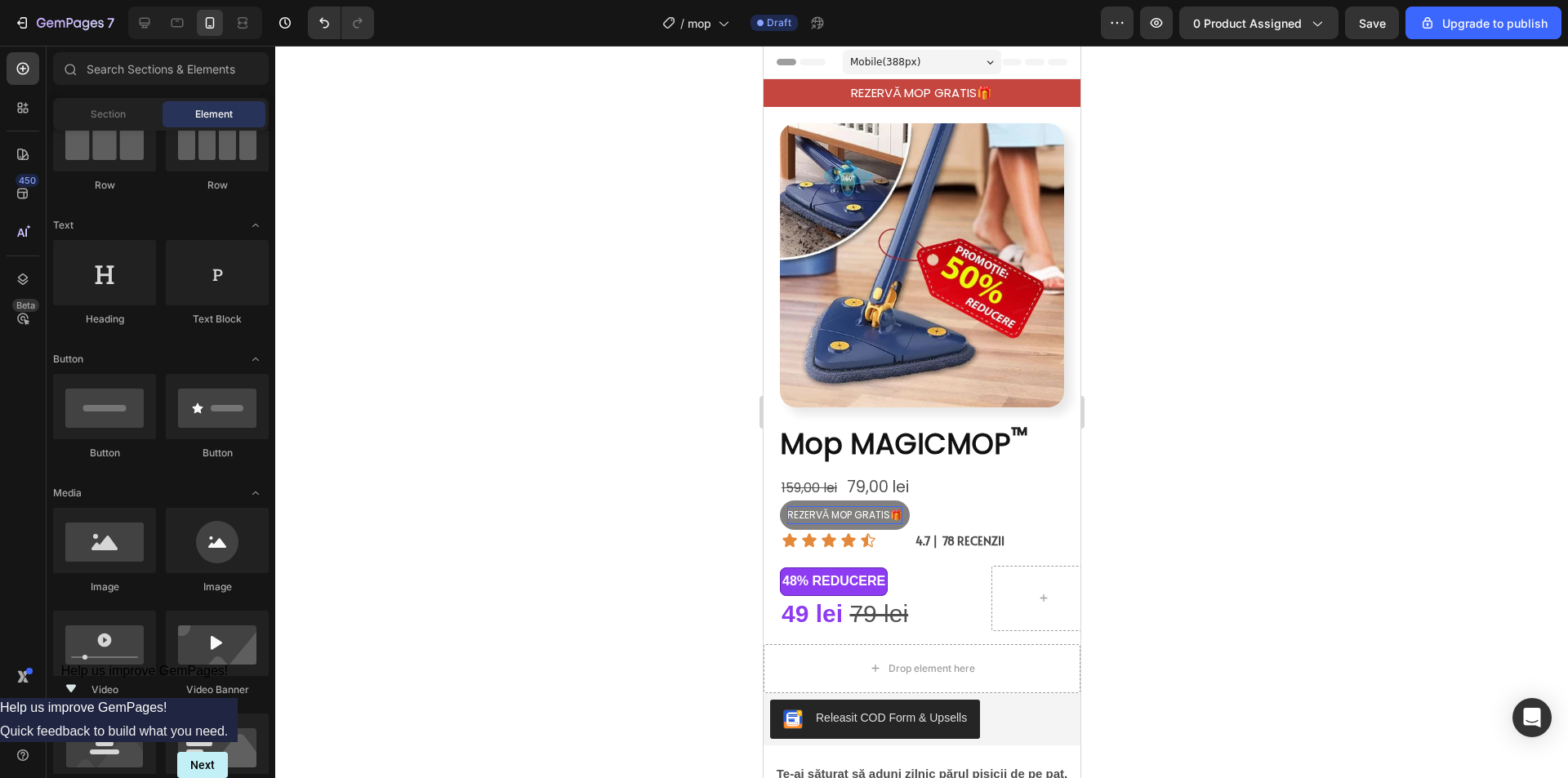
click at [1232, 469] on div at bounding box center [921, 411] width 1292 height 732
click at [860, 511] on p "REZERVĂ MOP GRATIS🎁" at bounding box center [844, 515] width 115 height 18
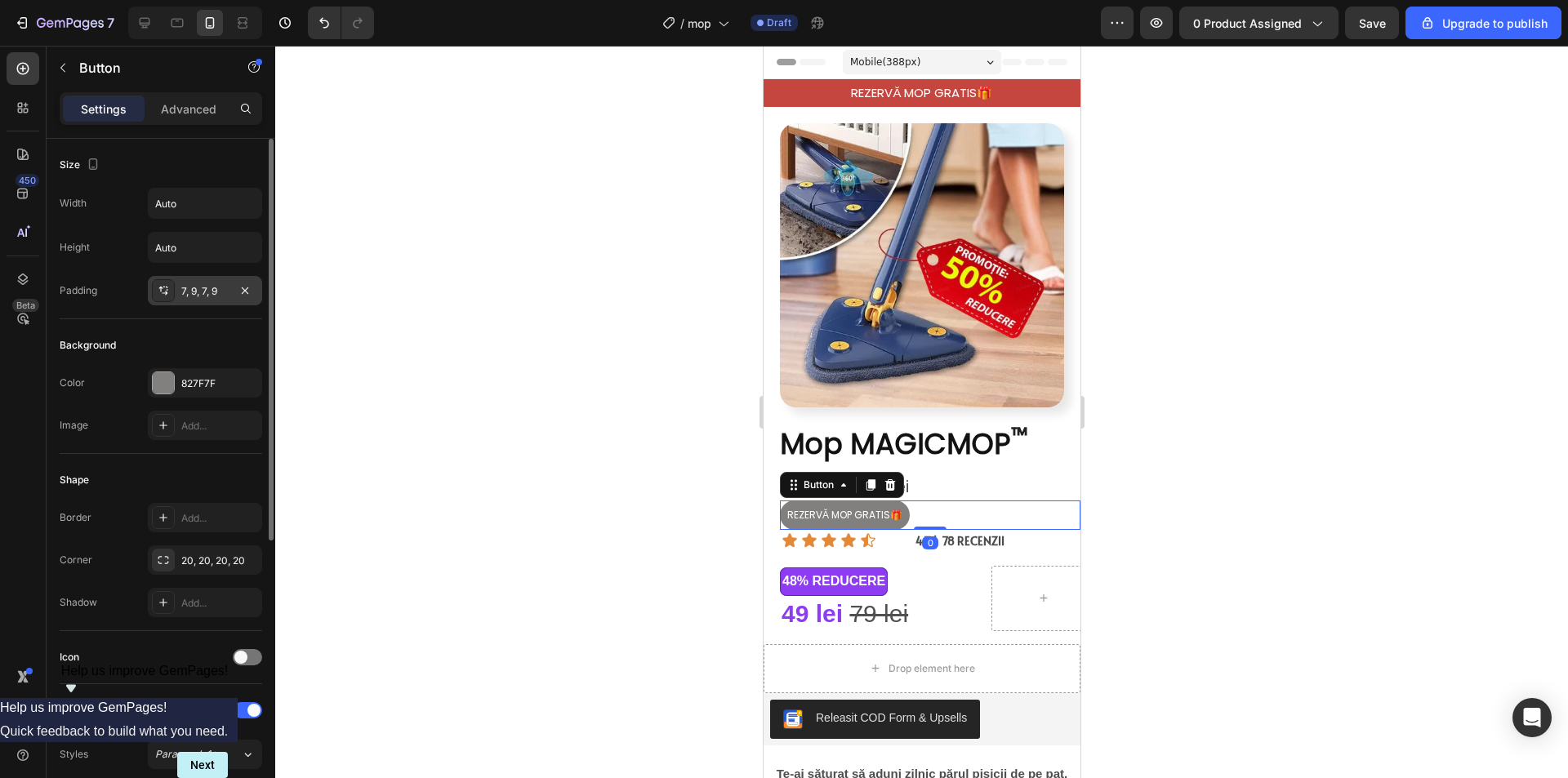
click at [196, 290] on div "7, 9, 7, 9" at bounding box center [205, 291] width 48 height 14
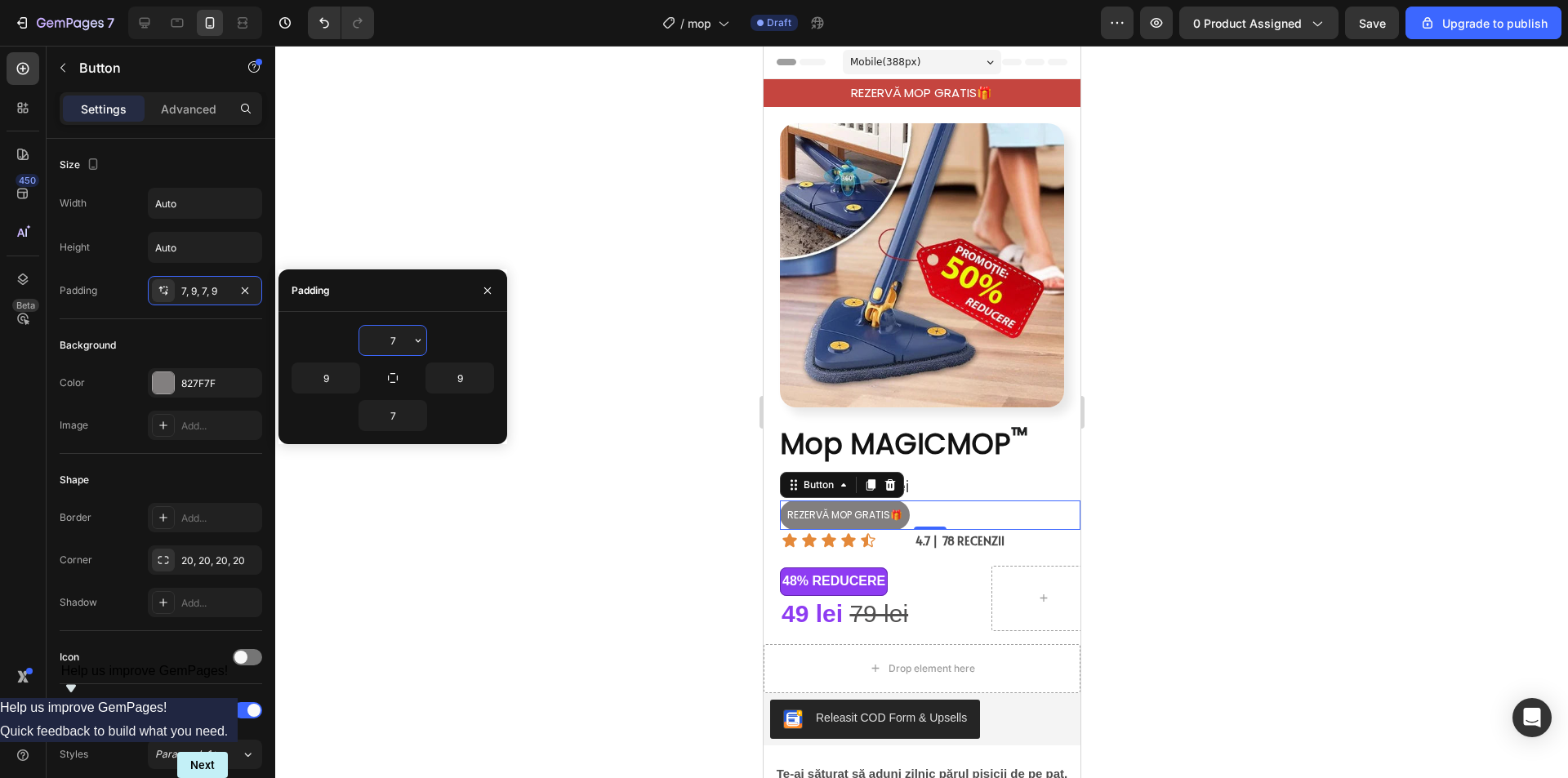
click at [399, 345] on input "7" at bounding box center [393, 340] width 67 height 30
type input "5"
click at [416, 411] on icon "button" at bounding box center [418, 415] width 13 height 13
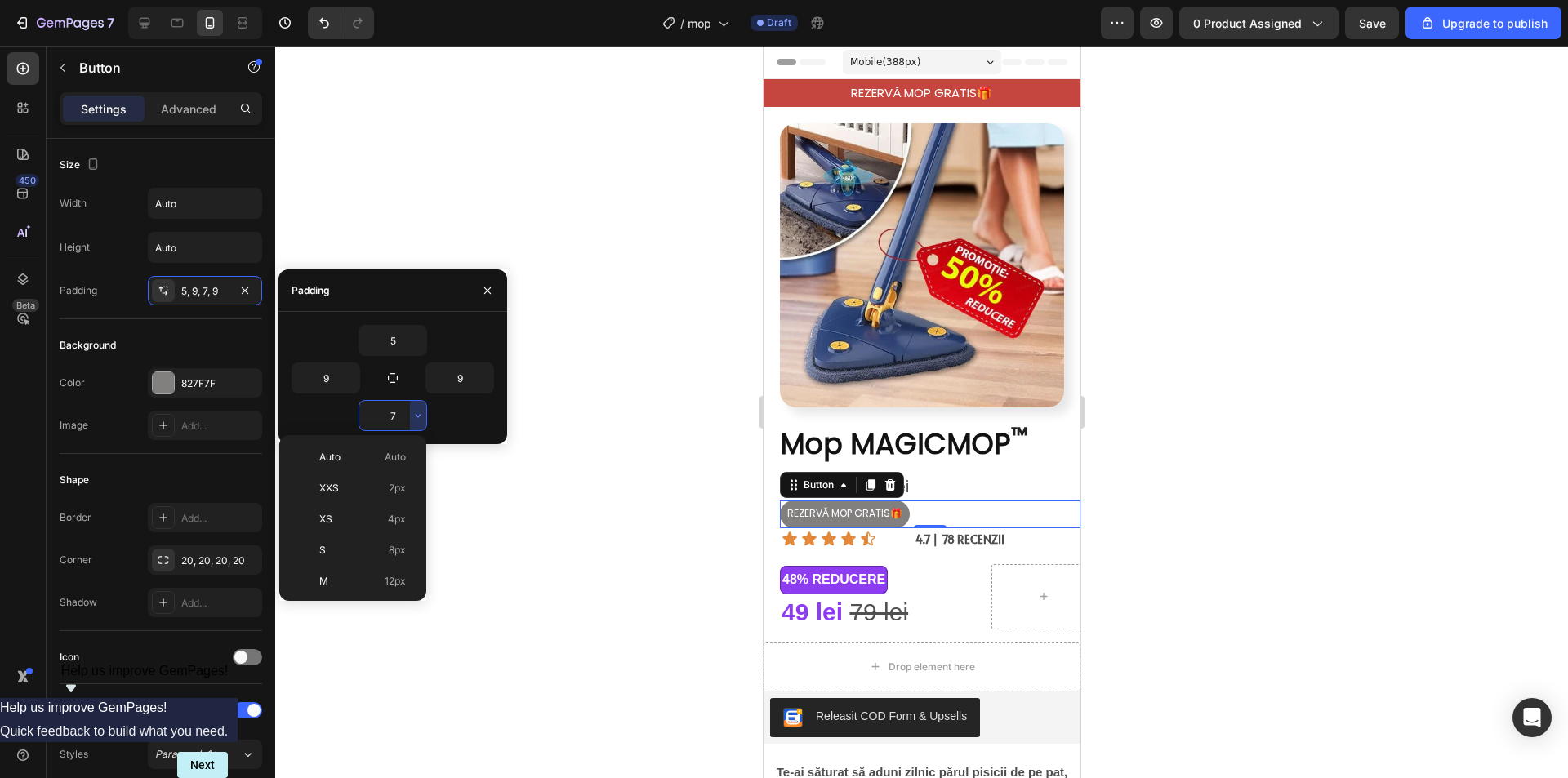
click at [401, 416] on input "7" at bounding box center [393, 415] width 67 height 30
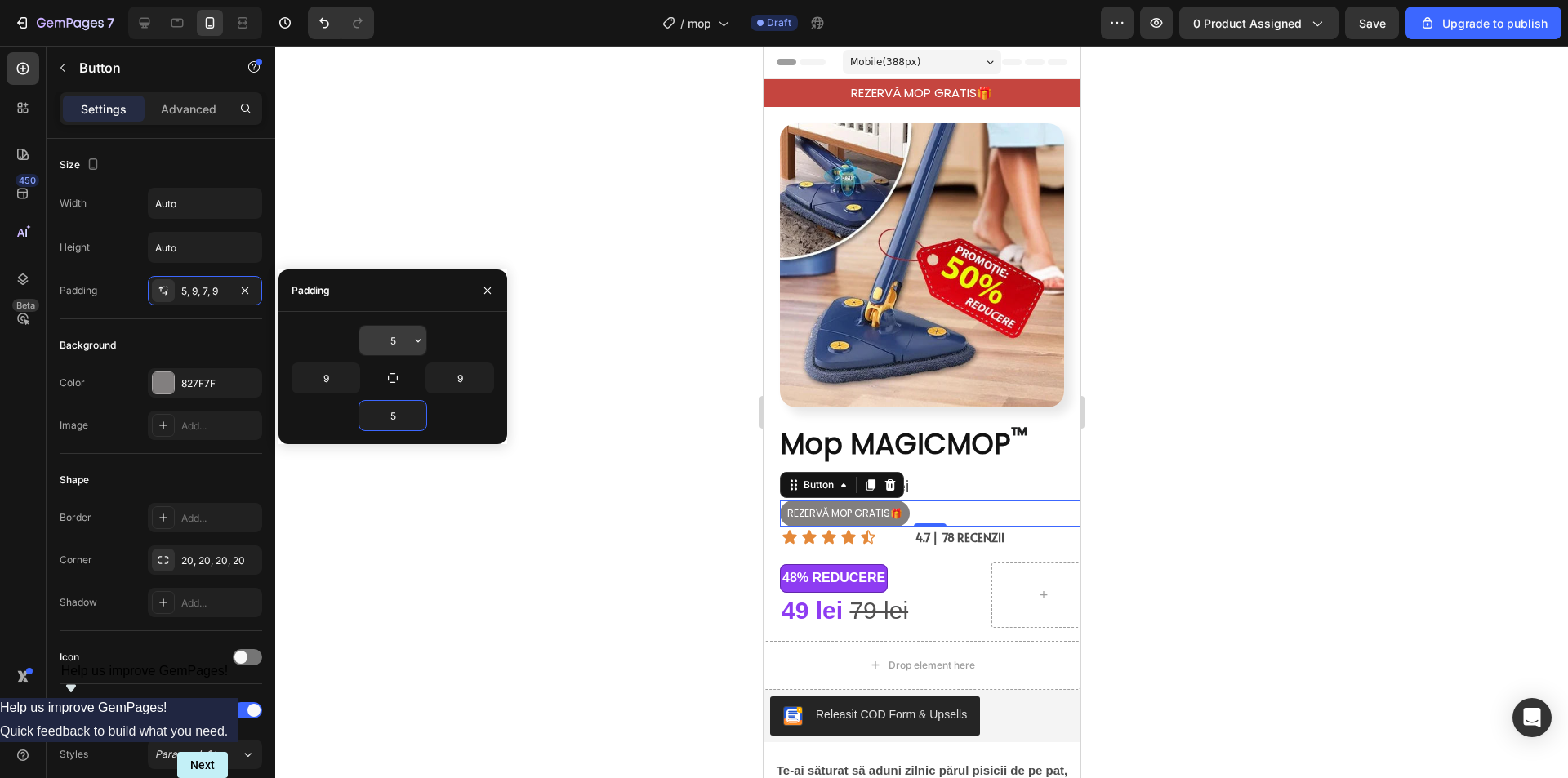
type input "5"
click at [403, 344] on input "5" at bounding box center [393, 340] width 67 height 30
type input "4"
click at [400, 420] on input "5" at bounding box center [393, 415] width 67 height 30
type input "4"
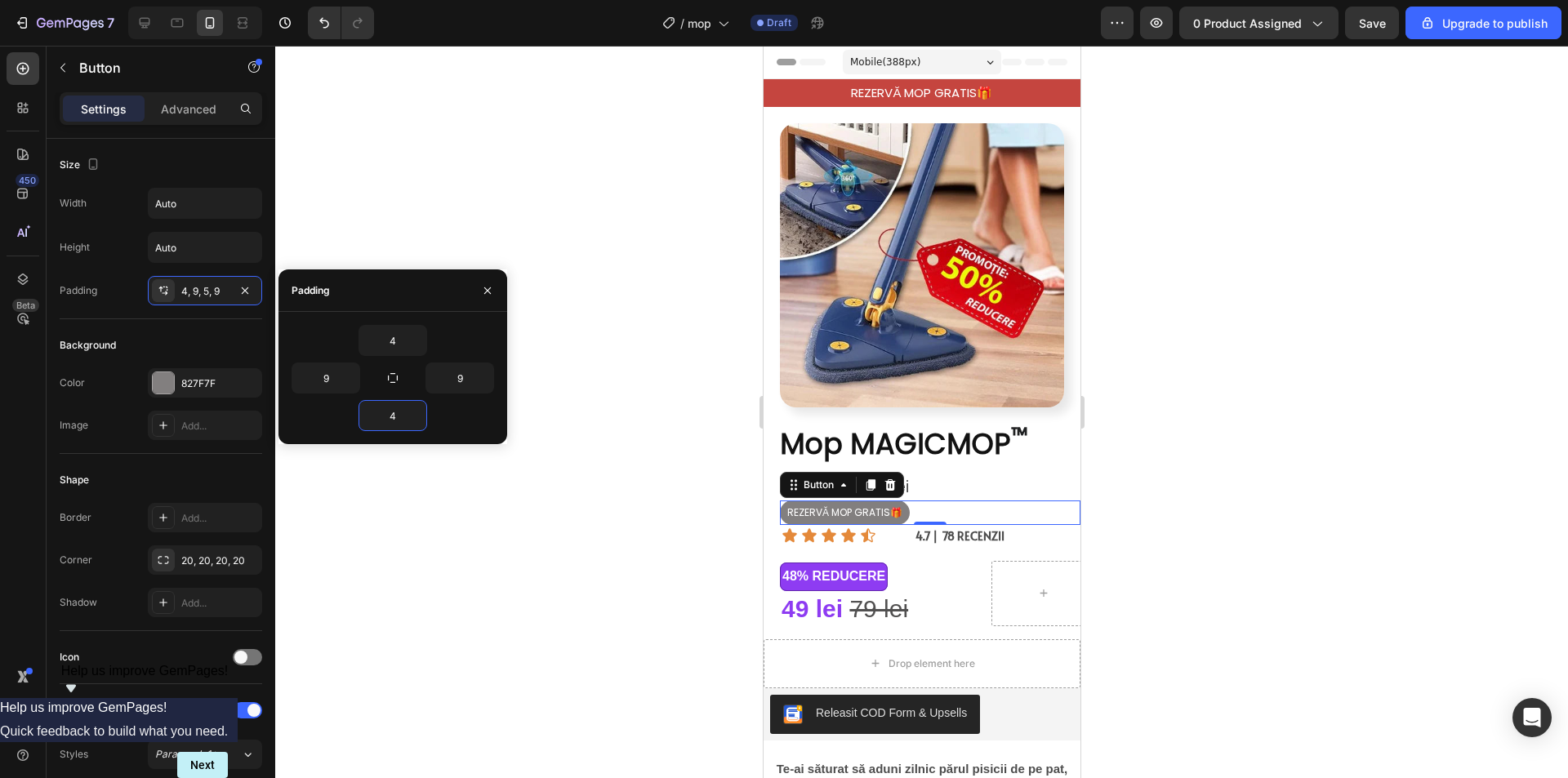
click at [1261, 445] on div at bounding box center [921, 411] width 1292 height 732
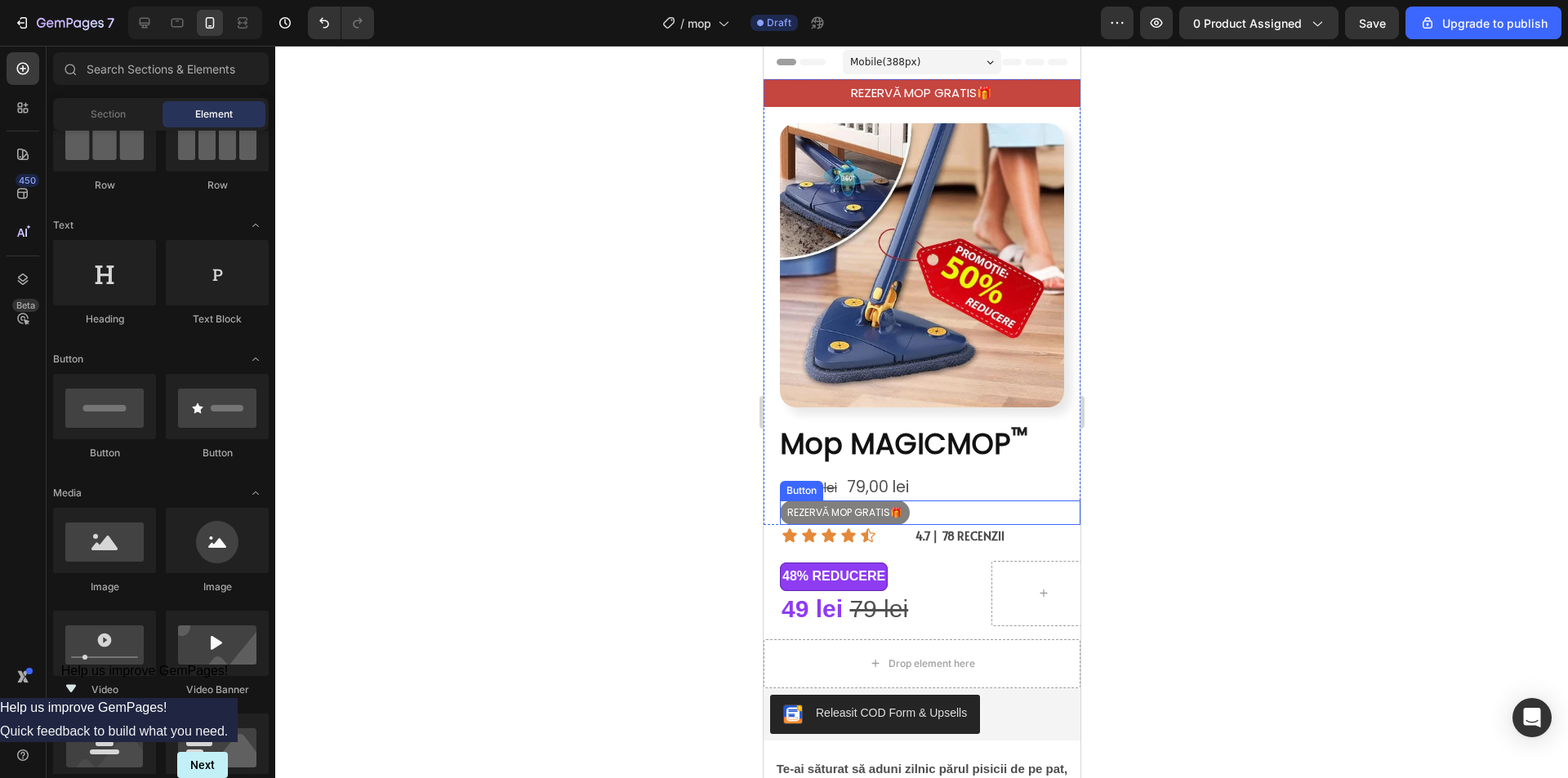
click at [898, 505] on span "REZERVĂ MOP GRATIS🎁" at bounding box center [844, 511] width 115 height 13
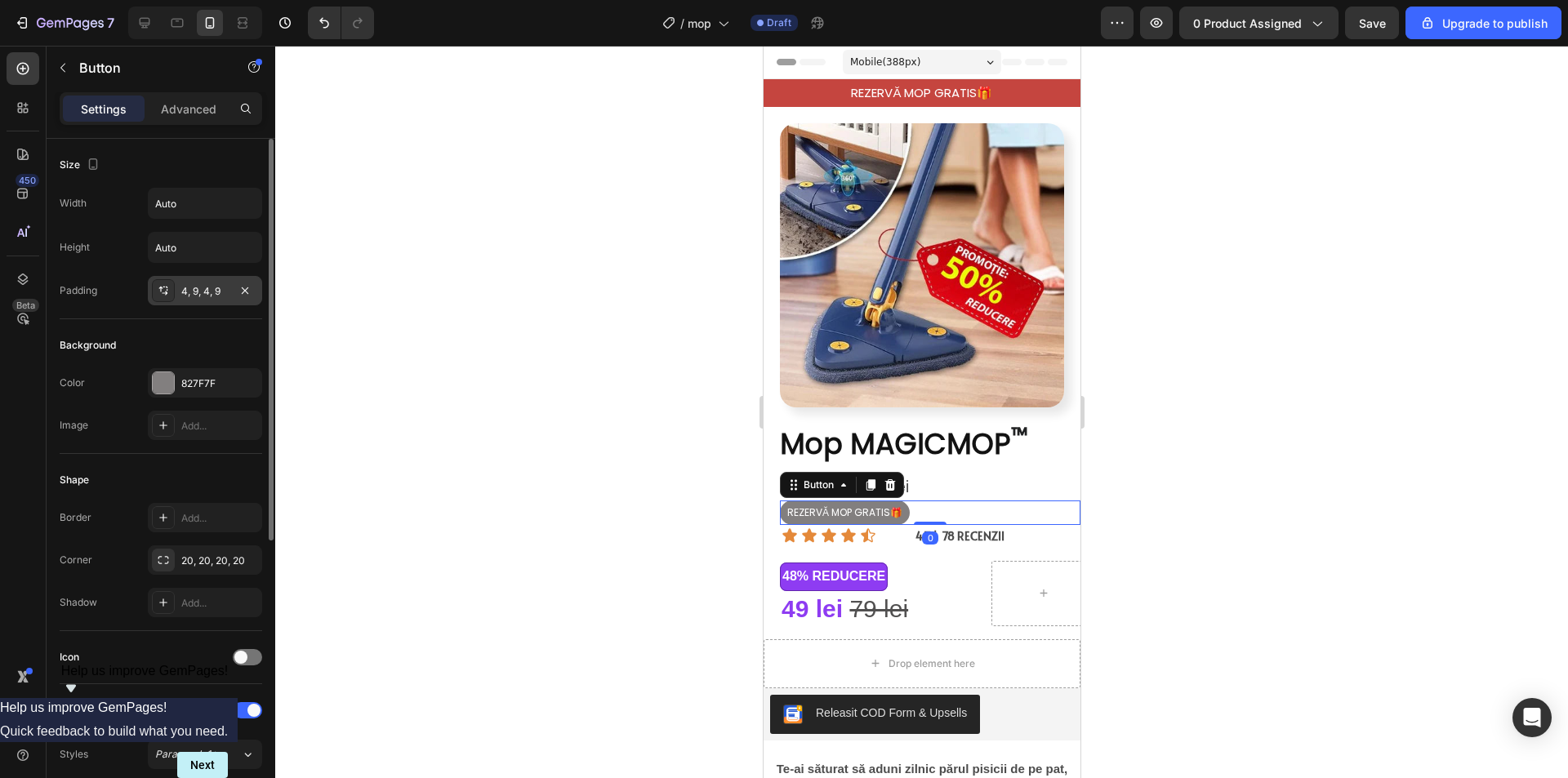
click at [205, 282] on div "4, 9, 4, 9" at bounding box center [204, 290] width 114 height 30
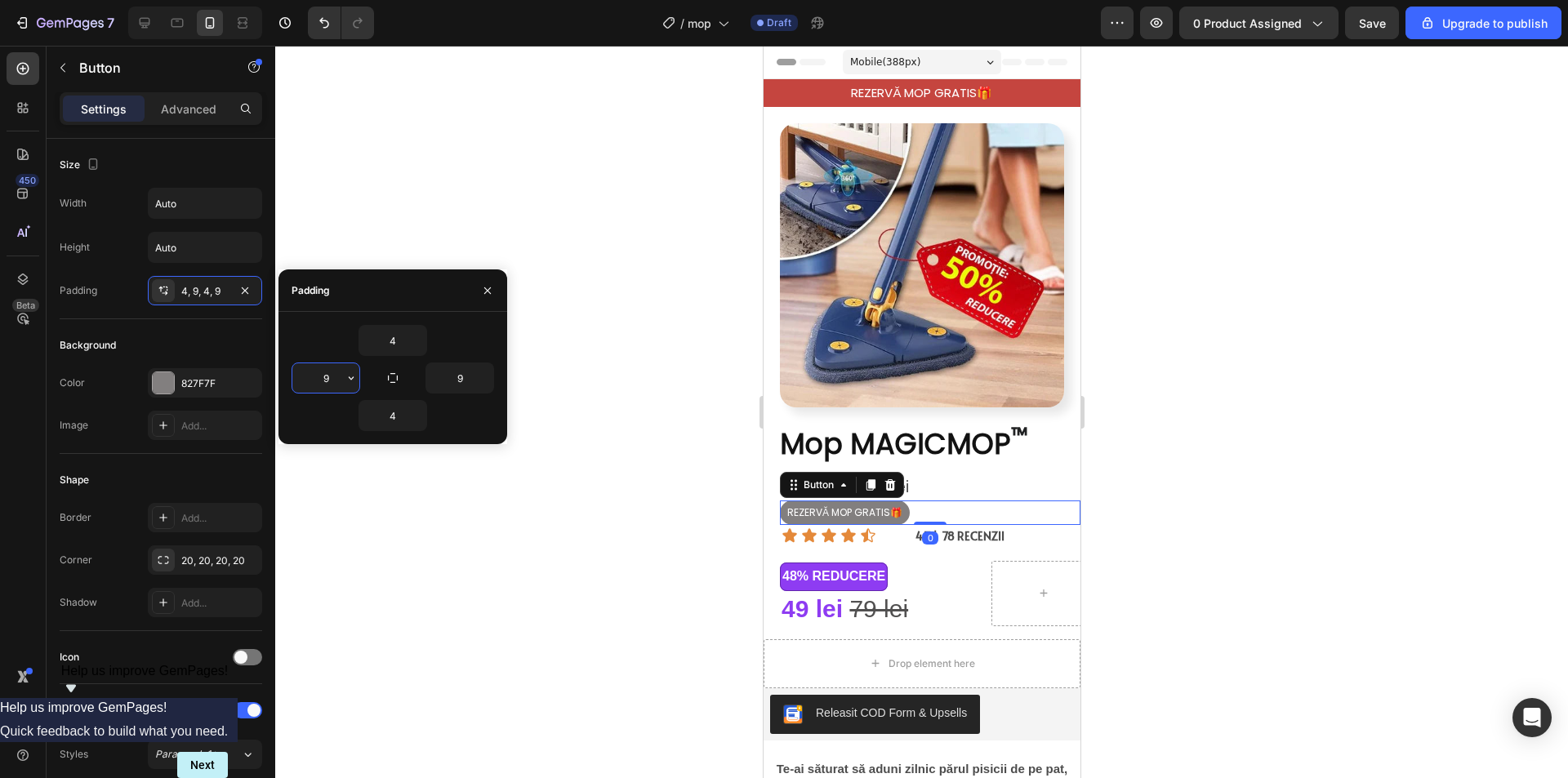
click at [333, 379] on input "9" at bounding box center [325, 377] width 67 height 30
type input "11"
click at [457, 376] on input "9" at bounding box center [459, 377] width 67 height 30
type input "11"
drag, startPoint x: 1259, startPoint y: 398, endPoint x: 1265, endPoint y: 418, distance: 20.9
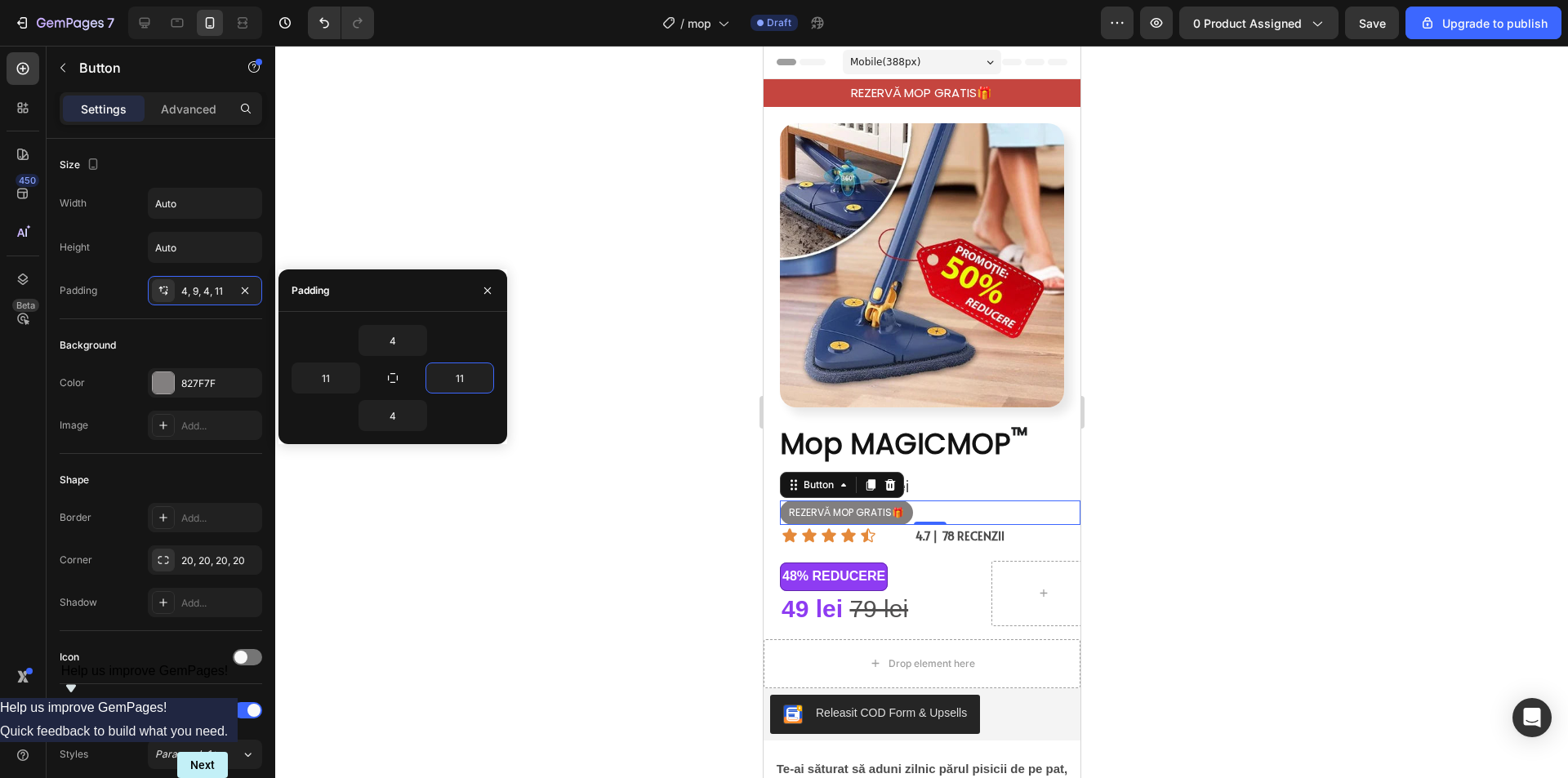
click at [1256, 397] on div at bounding box center [921, 411] width 1292 height 732
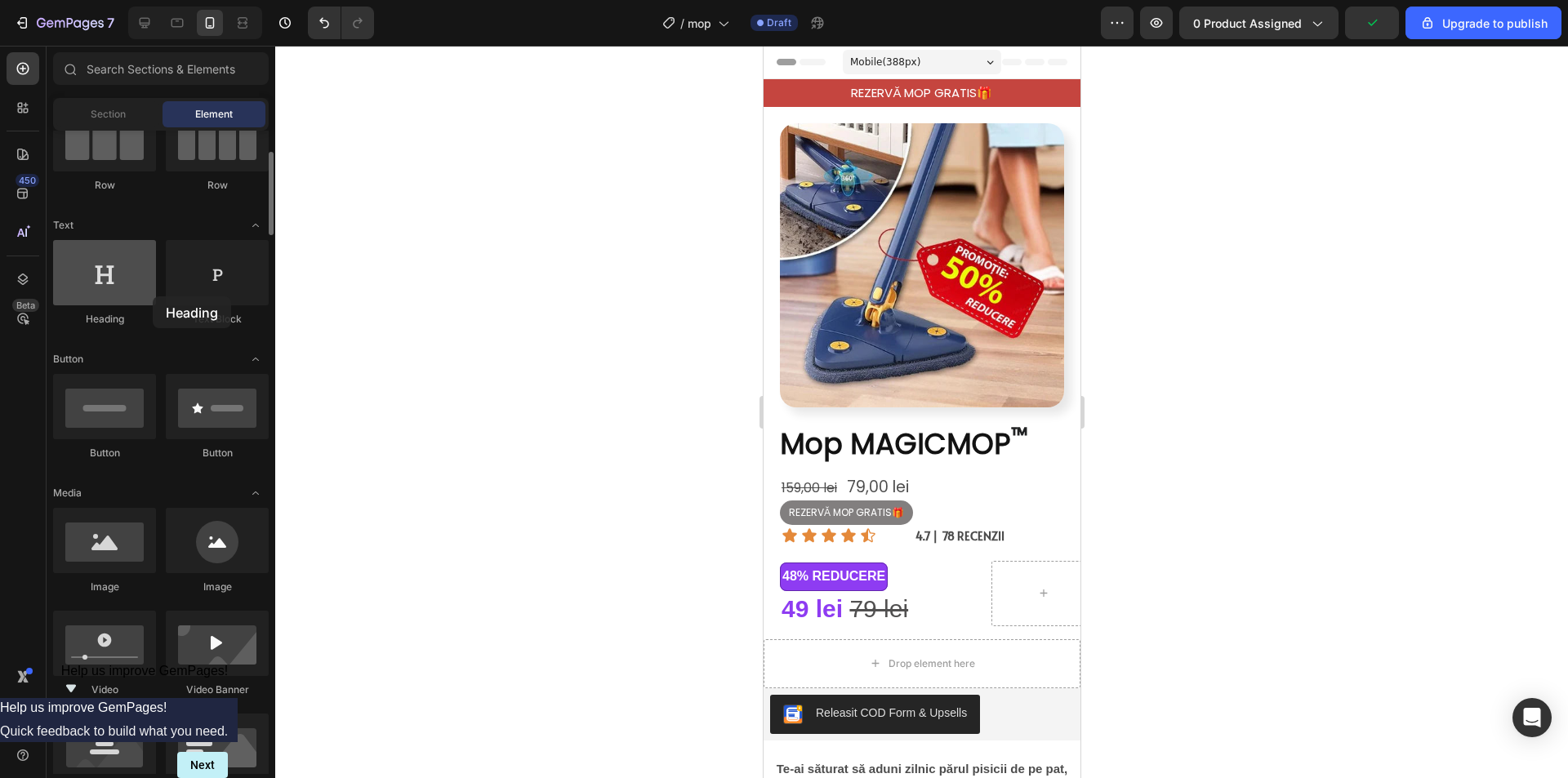
drag, startPoint x: 129, startPoint y: 283, endPoint x: 114, endPoint y: 287, distance: 15.5
click at [105, 279] on div at bounding box center [104, 272] width 102 height 66
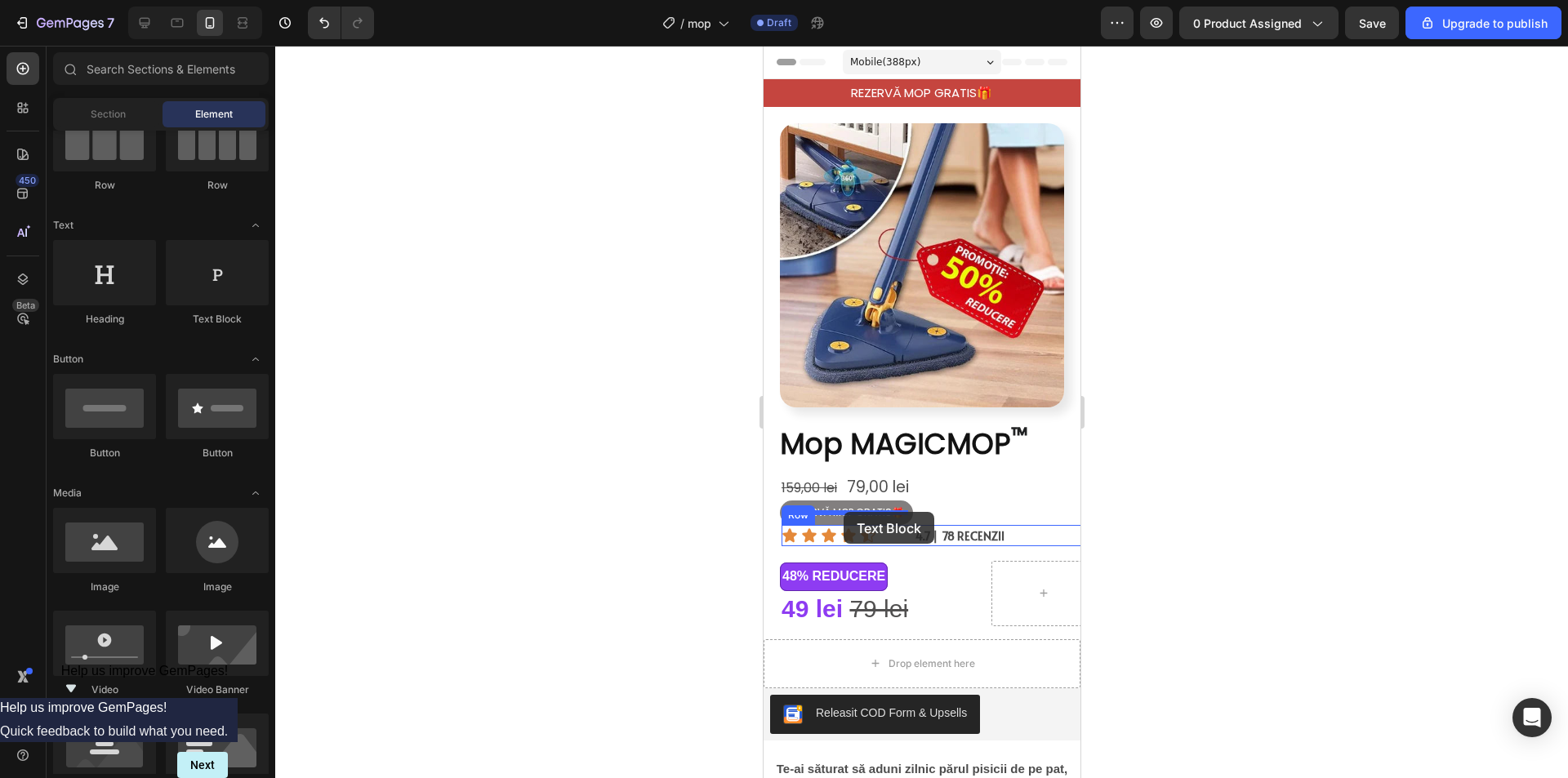
drag, startPoint x: 977, startPoint y: 326, endPoint x: 843, endPoint y: 512, distance: 229.2
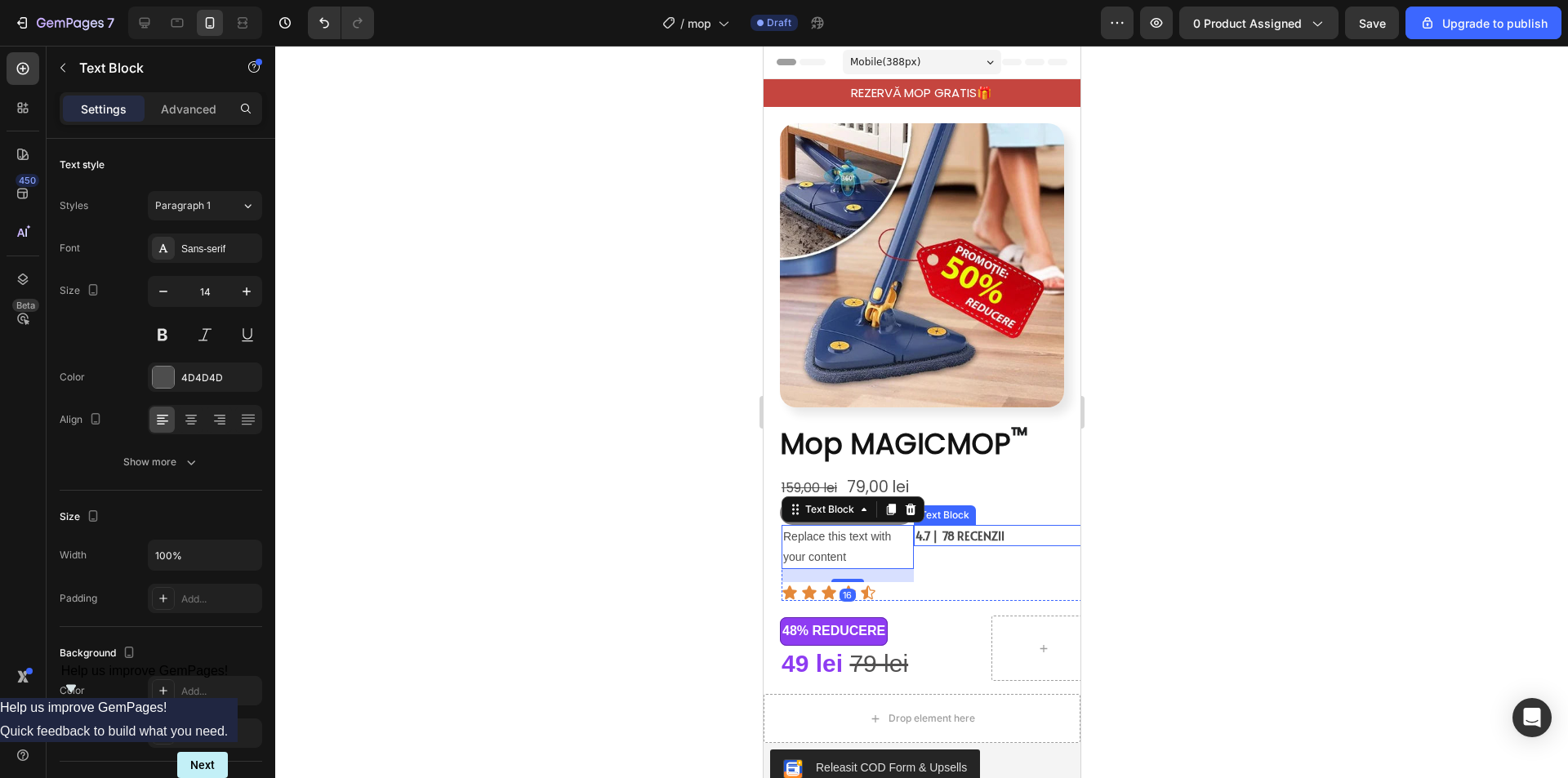
click at [946, 528] on span "4.7 | 78 RECENZII" at bounding box center [959, 535] width 89 height 15
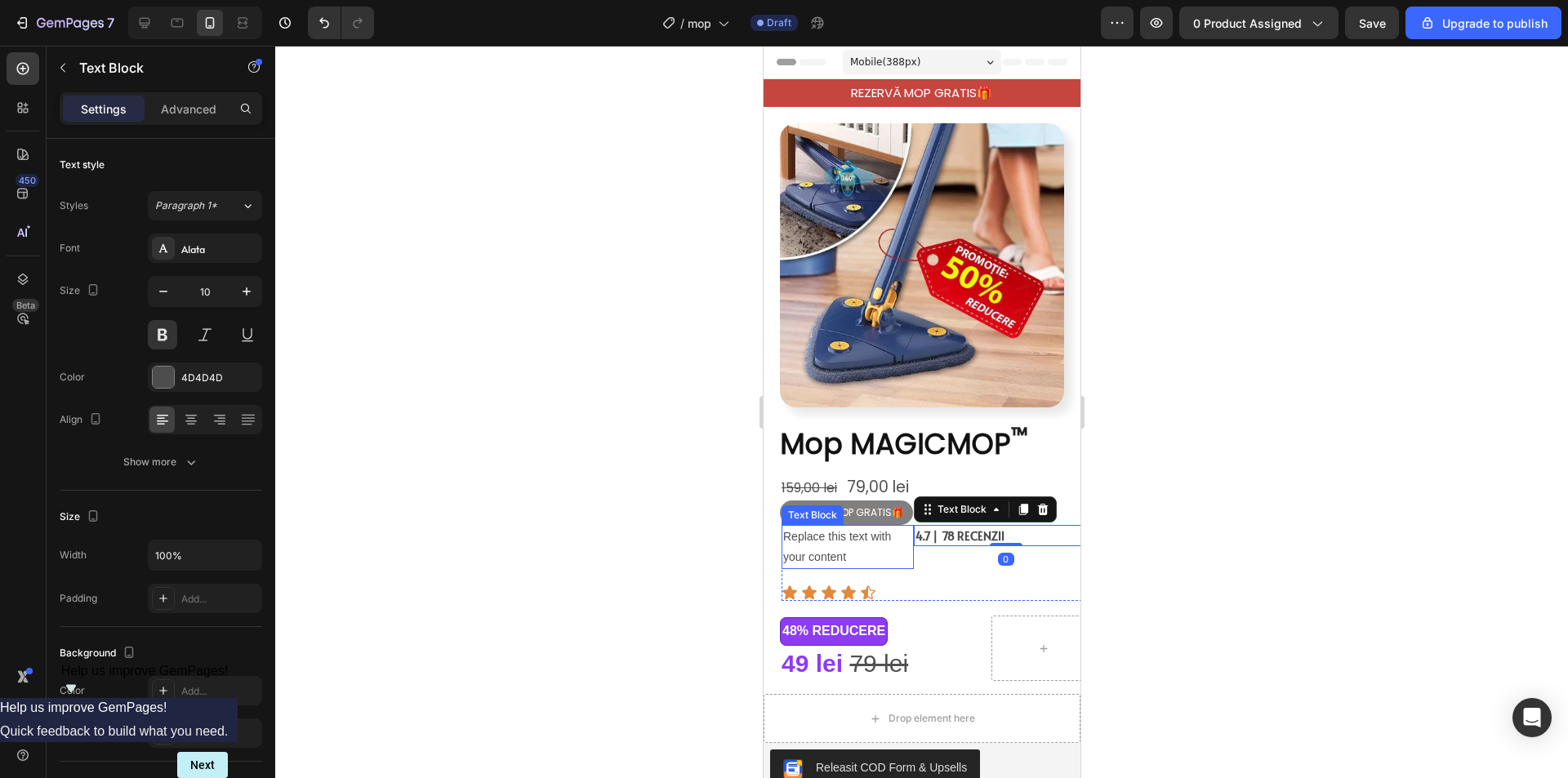
click at [855, 525] on div "Replace this text with your content" at bounding box center [846, 546] width 132 height 44
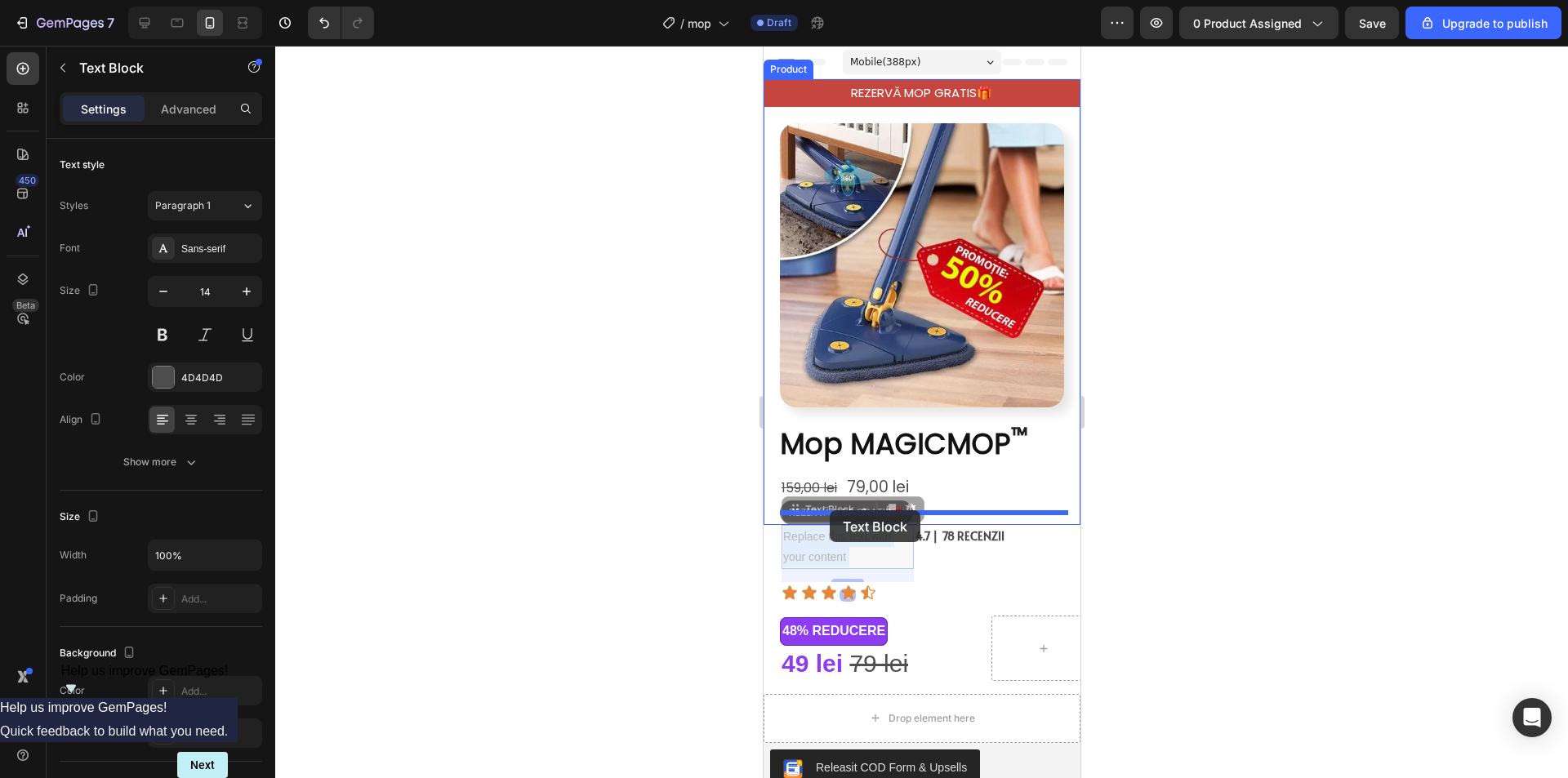
drag, startPoint x: 828, startPoint y: 530, endPoint x: 828, endPoint y: 510, distance: 20.0
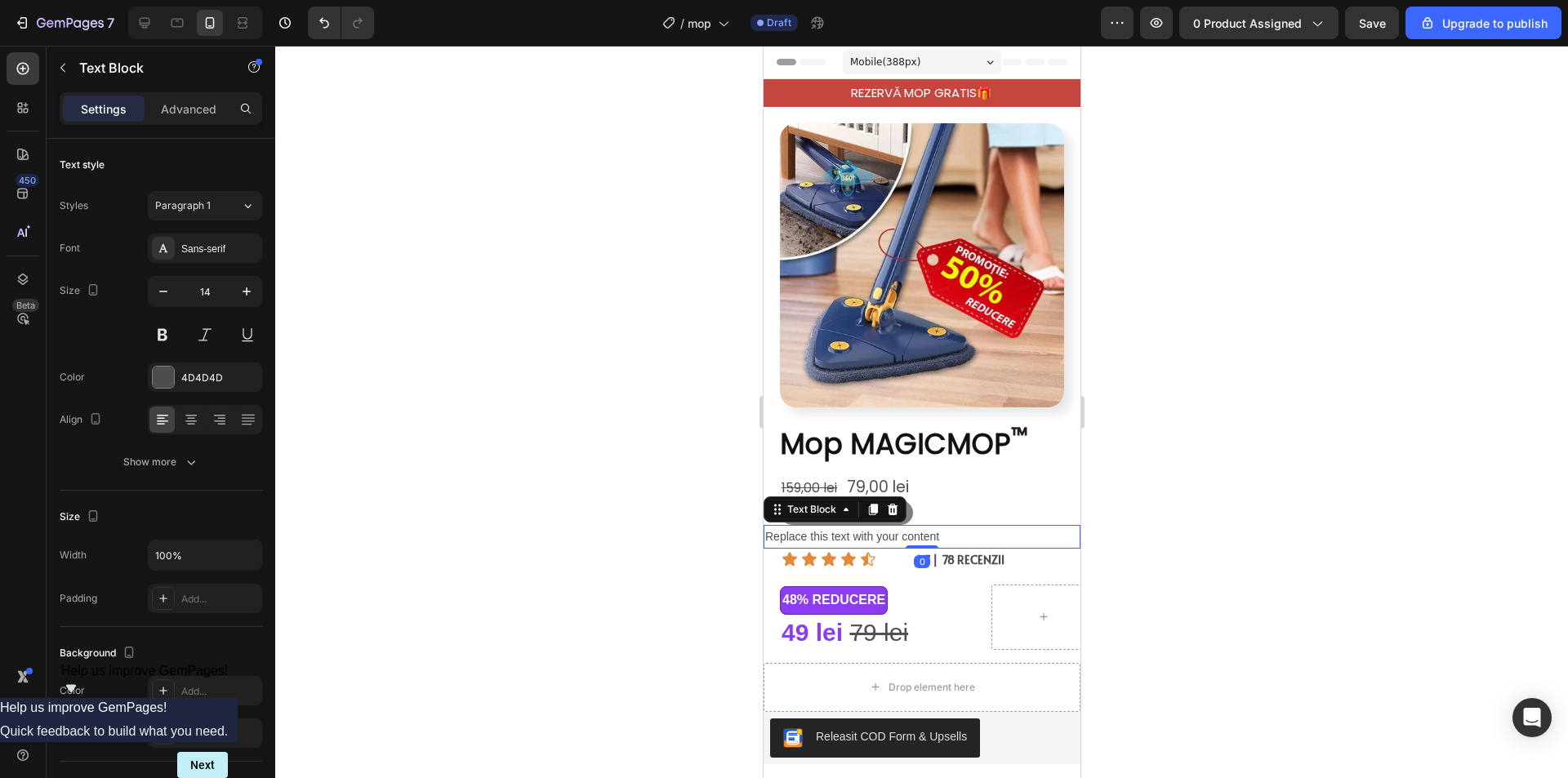
drag, startPoint x: 1203, startPoint y: 495, endPoint x: 1096, endPoint y: 508, distance: 107.8
click at [1202, 495] on div at bounding box center [921, 411] width 1292 height 732
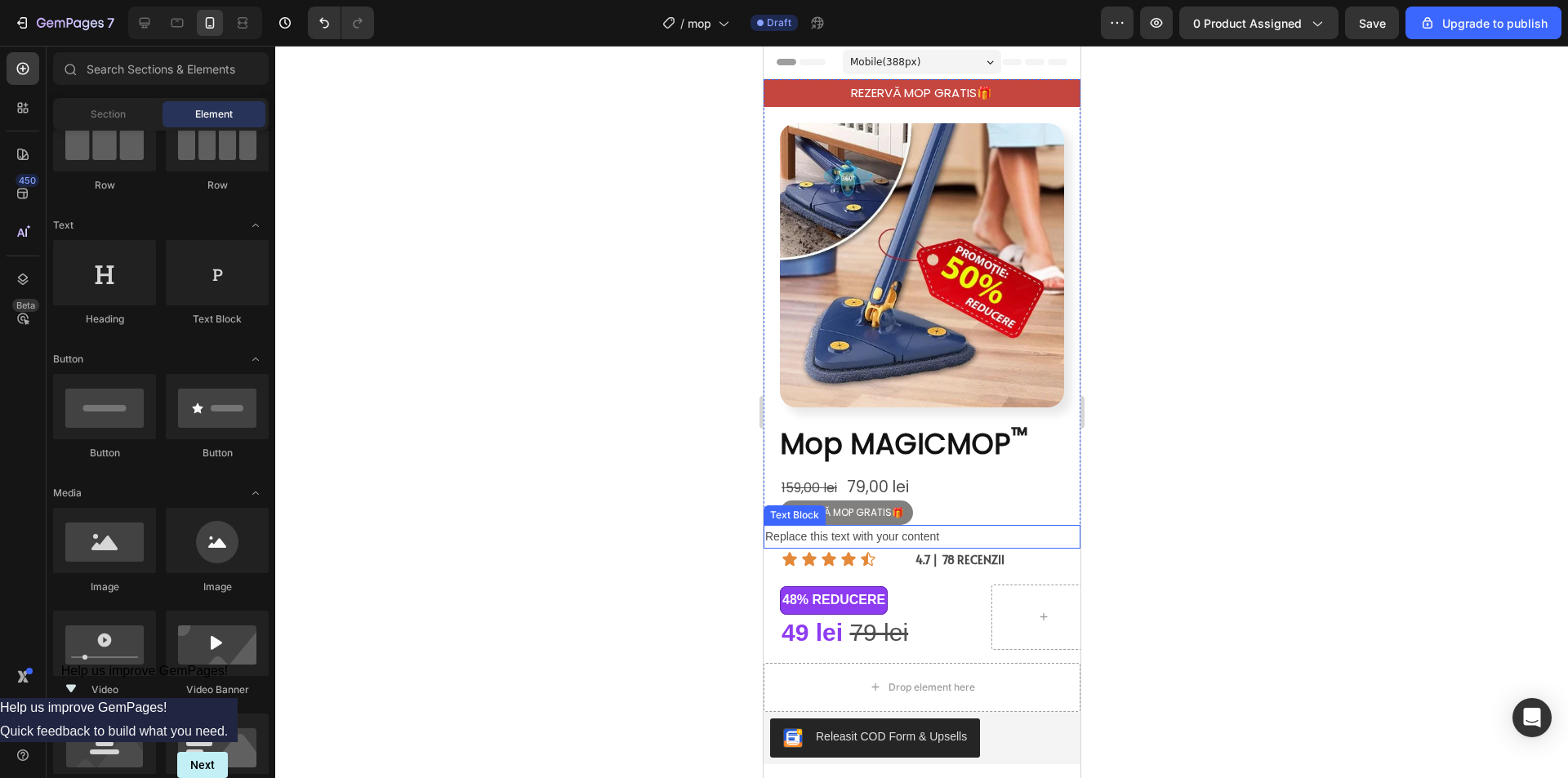
click at [837, 525] on div "Replace this text with your content" at bounding box center [921, 536] width 317 height 23
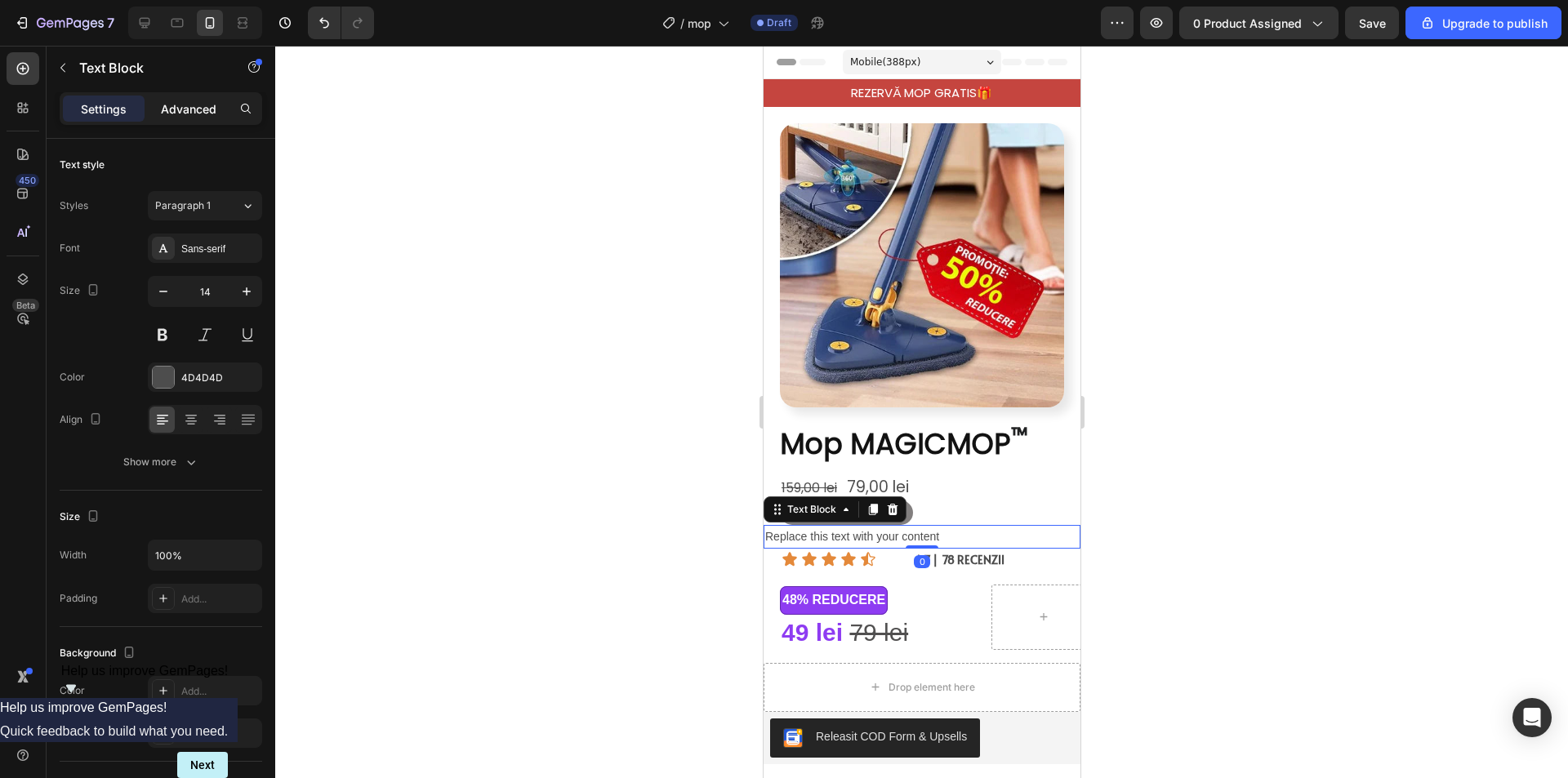
click at [207, 109] on p "Advanced" at bounding box center [189, 109] width 56 height 17
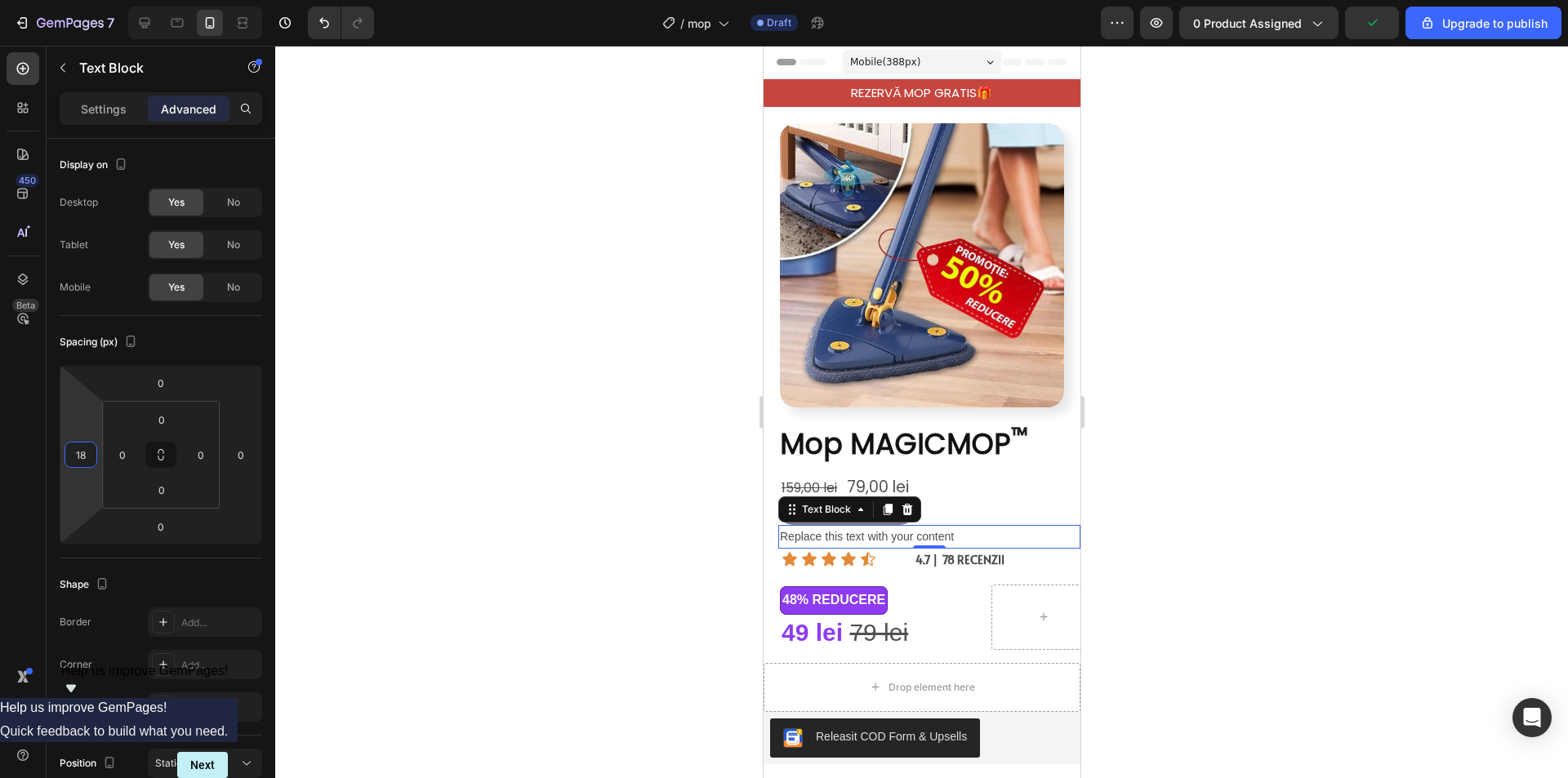
type input "20"
drag, startPoint x: 88, startPoint y: 468, endPoint x: 85, endPoint y: 460, distance: 8.5
click at [85, 0] on html "7 / mop Draft Preview 0 product assigned Upgrade to publish 450 Beta Sections(1…" at bounding box center [784, 0] width 1568 height 0
click at [845, 541] on div "Icon" at bounding box center [836, 541] width 26 height 0
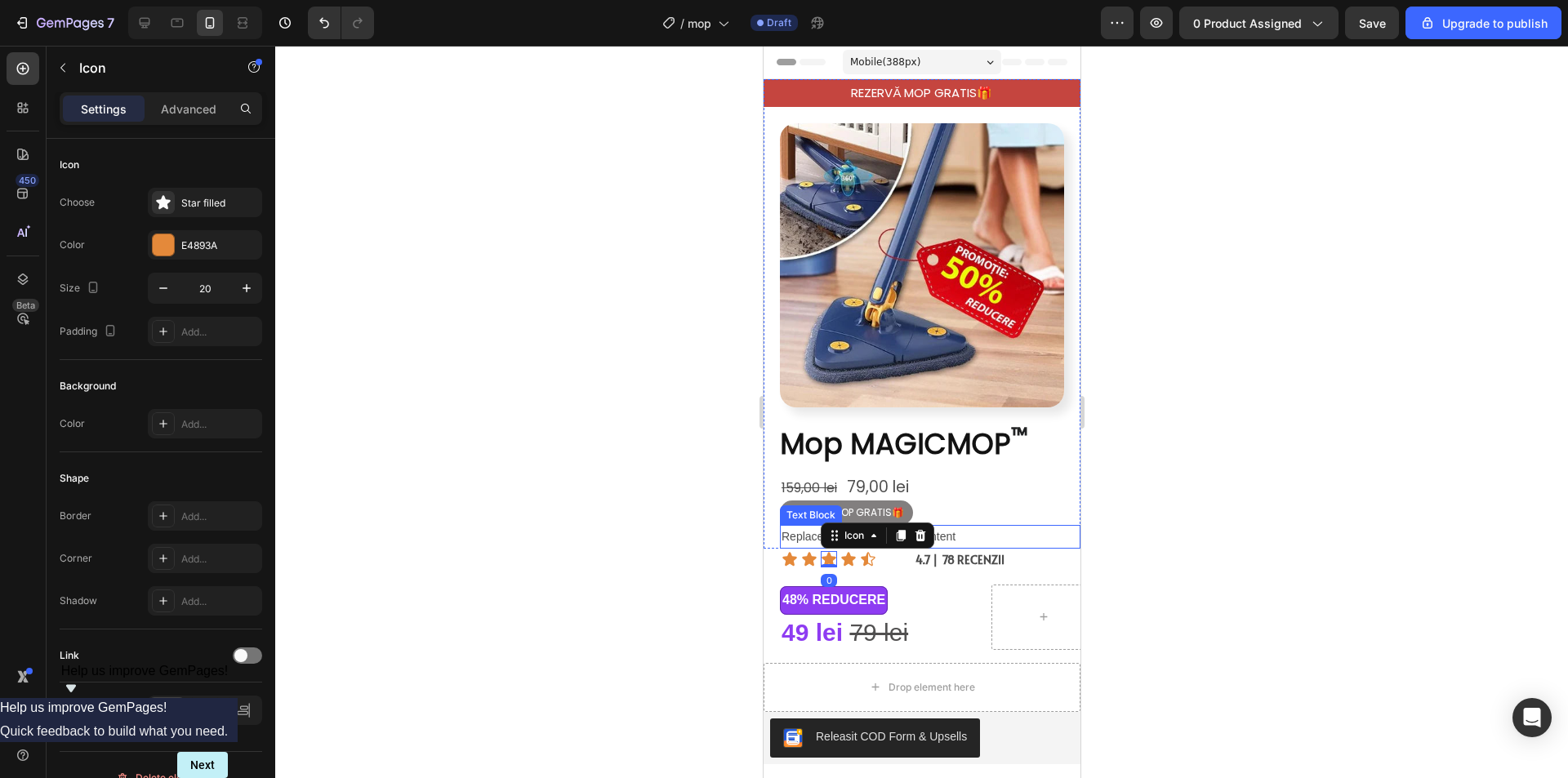
click at [983, 525] on div "Replace this text with your content" at bounding box center [929, 536] width 300 height 23
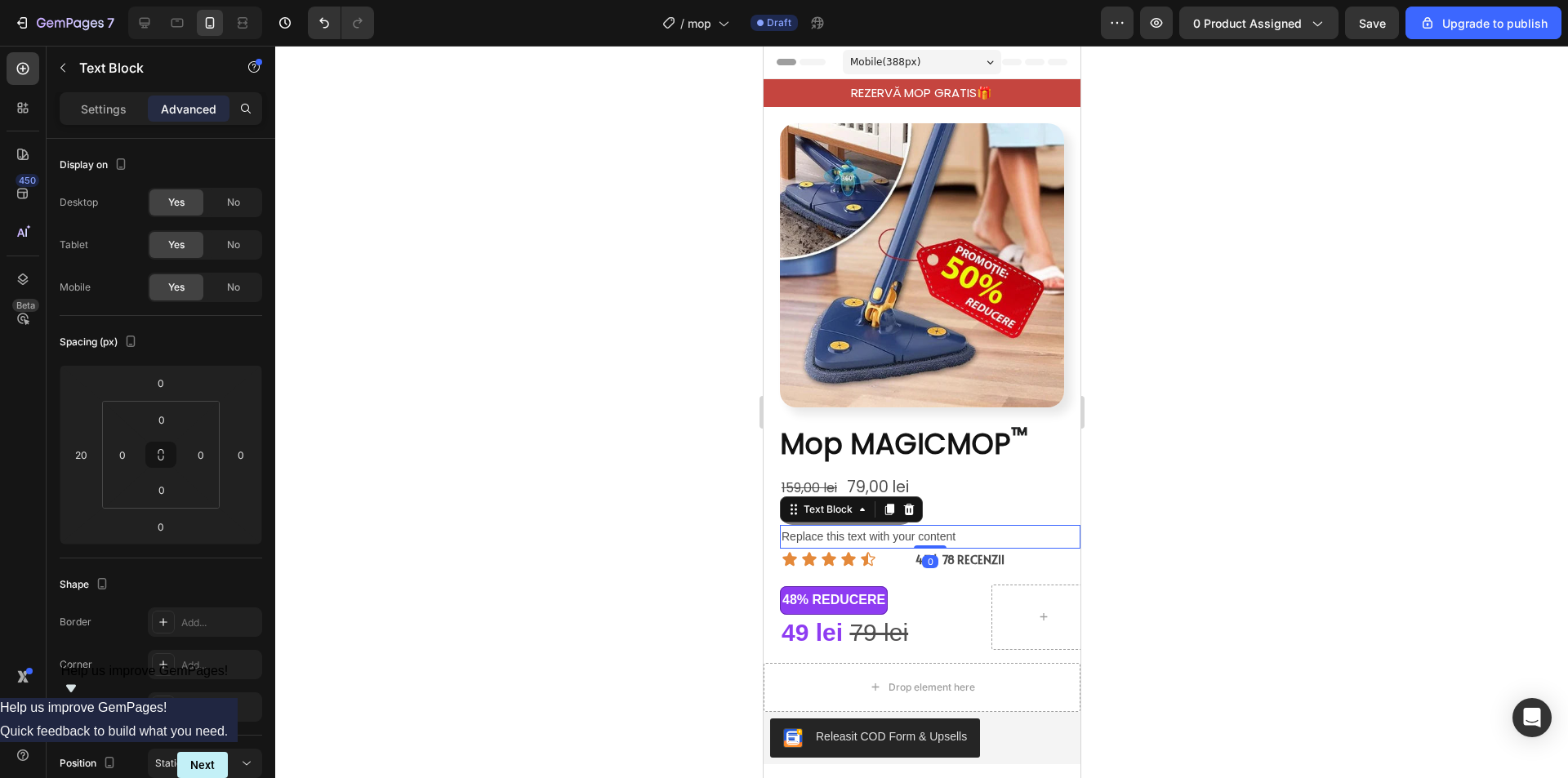
click at [971, 525] on div "Replace this text with your content" at bounding box center [929, 536] width 300 height 23
click at [971, 526] on p "Replace this text with your content" at bounding box center [929, 536] width 297 height 21
drag, startPoint x: 984, startPoint y: 525, endPoint x: 748, endPoint y: 526, distance: 236.0
click at [888, 505] on span "REZERVĂ MOP GRATIS🎁" at bounding box center [846, 511] width 115 height 13
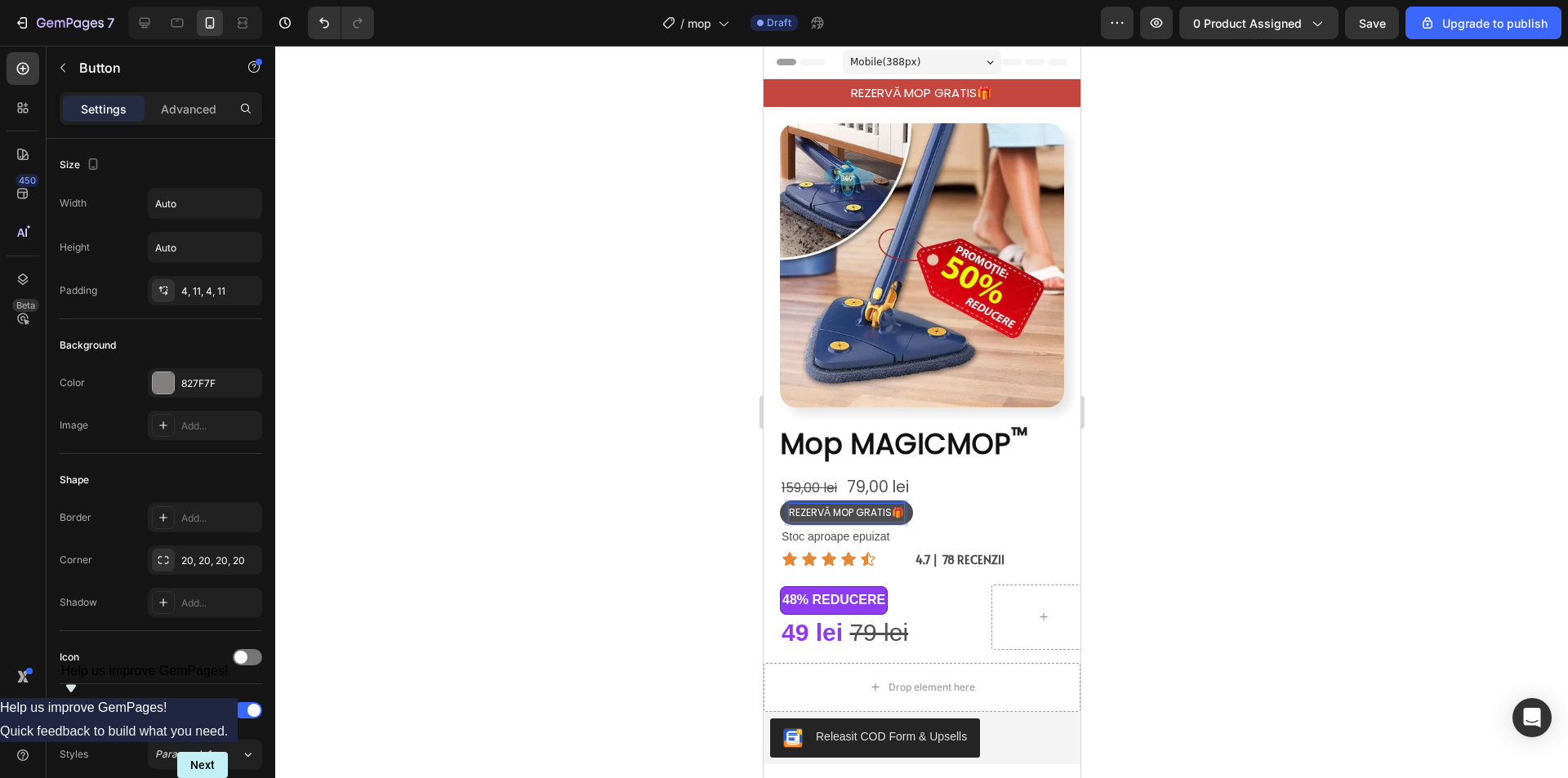
click at [892, 505] on span "REZERVĂ MOP GRATIS🎁" at bounding box center [846, 511] width 115 height 13
click at [779, 500] on button "REZERVĂ MOP GRATIS🎁" at bounding box center [846, 512] width 133 height 24
click at [1198, 486] on div at bounding box center [921, 411] width 1292 height 732
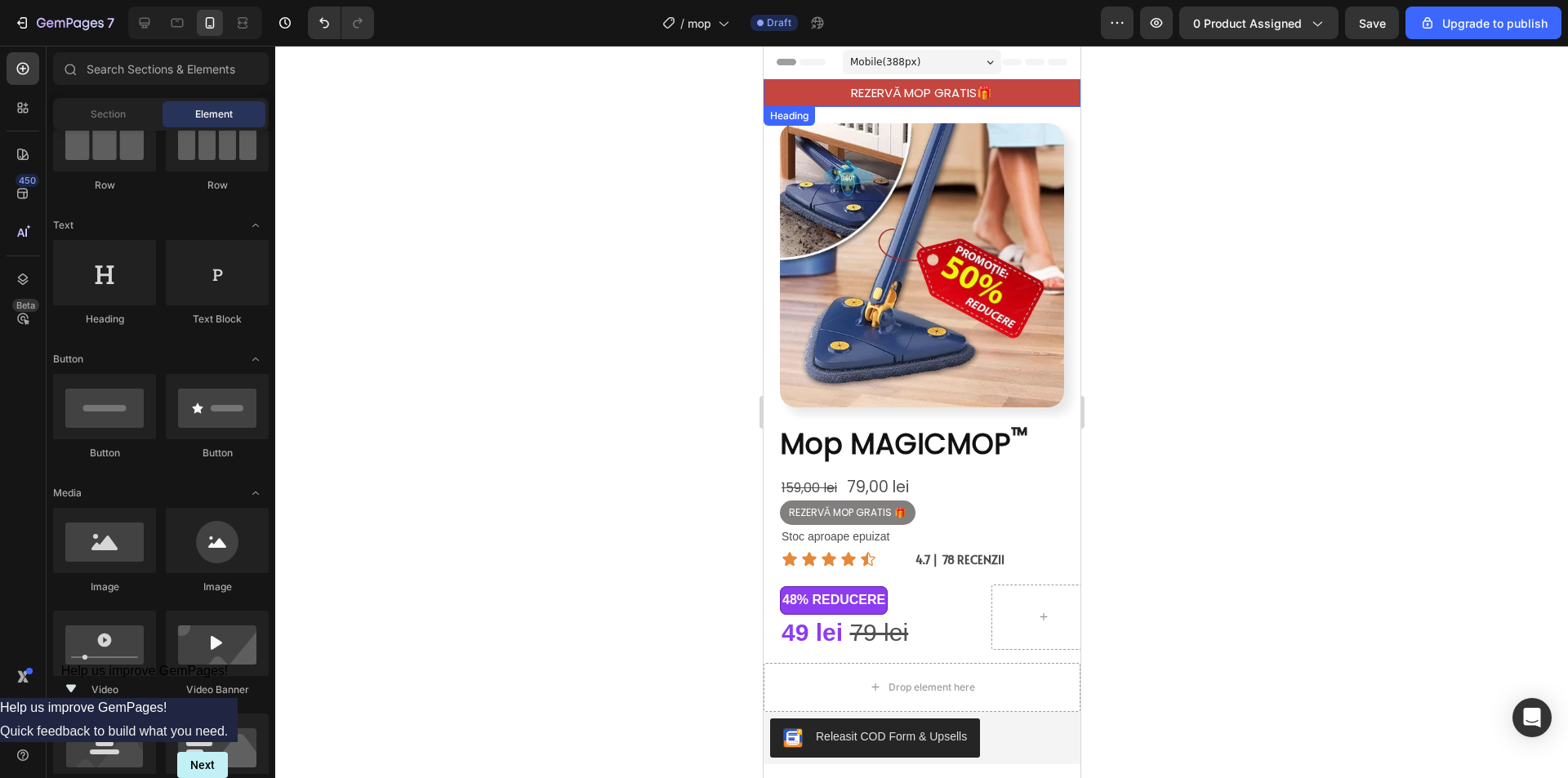
click at [970, 92] on p "REZERVĂ MOP GRATIS🎁" at bounding box center [920, 93] width 290 height 16
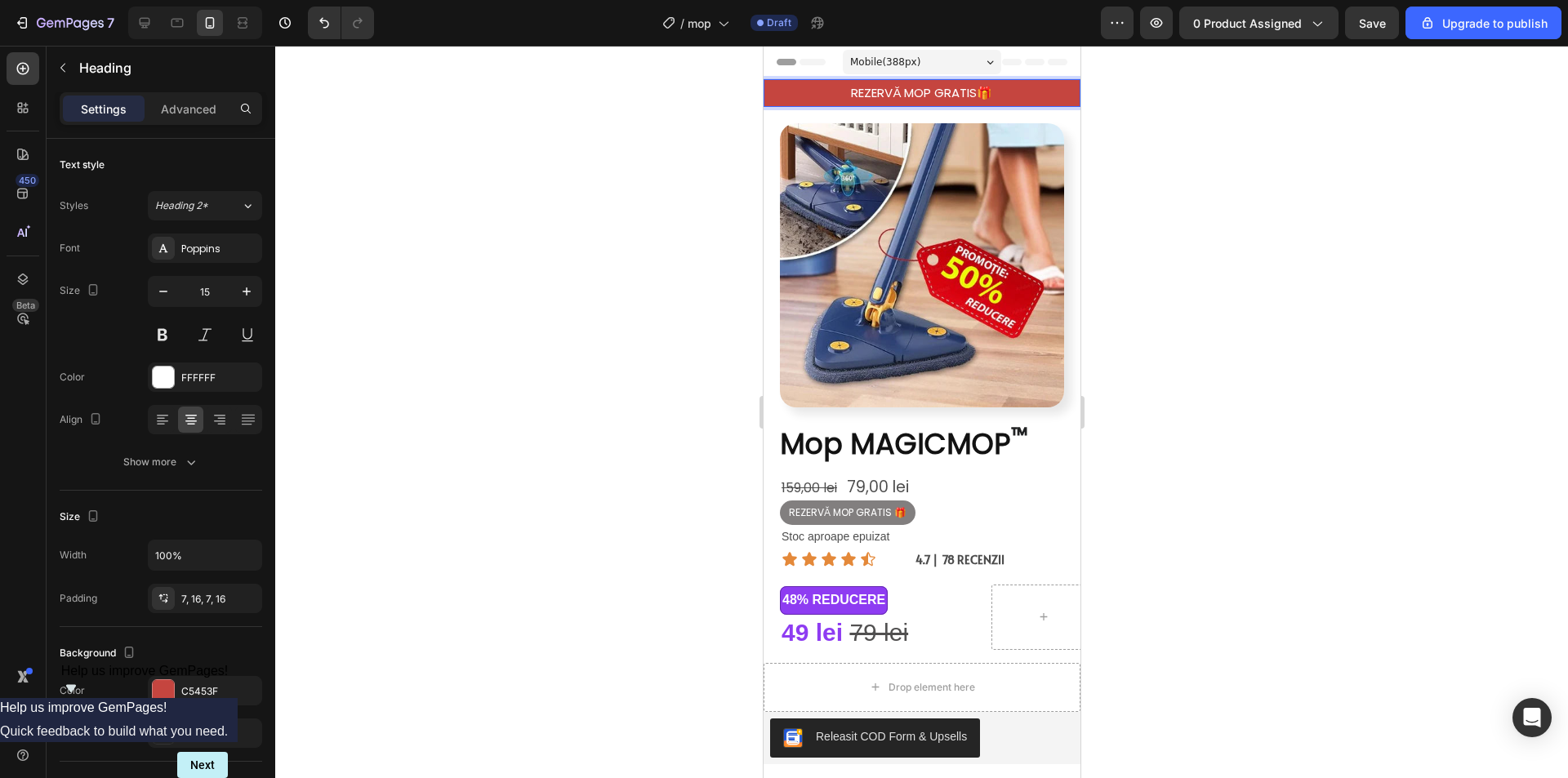
click at [970, 91] on p "REZERVĂ MOP GRATIS🎁" at bounding box center [920, 93] width 290 height 16
click at [1305, 182] on div at bounding box center [921, 411] width 1292 height 732
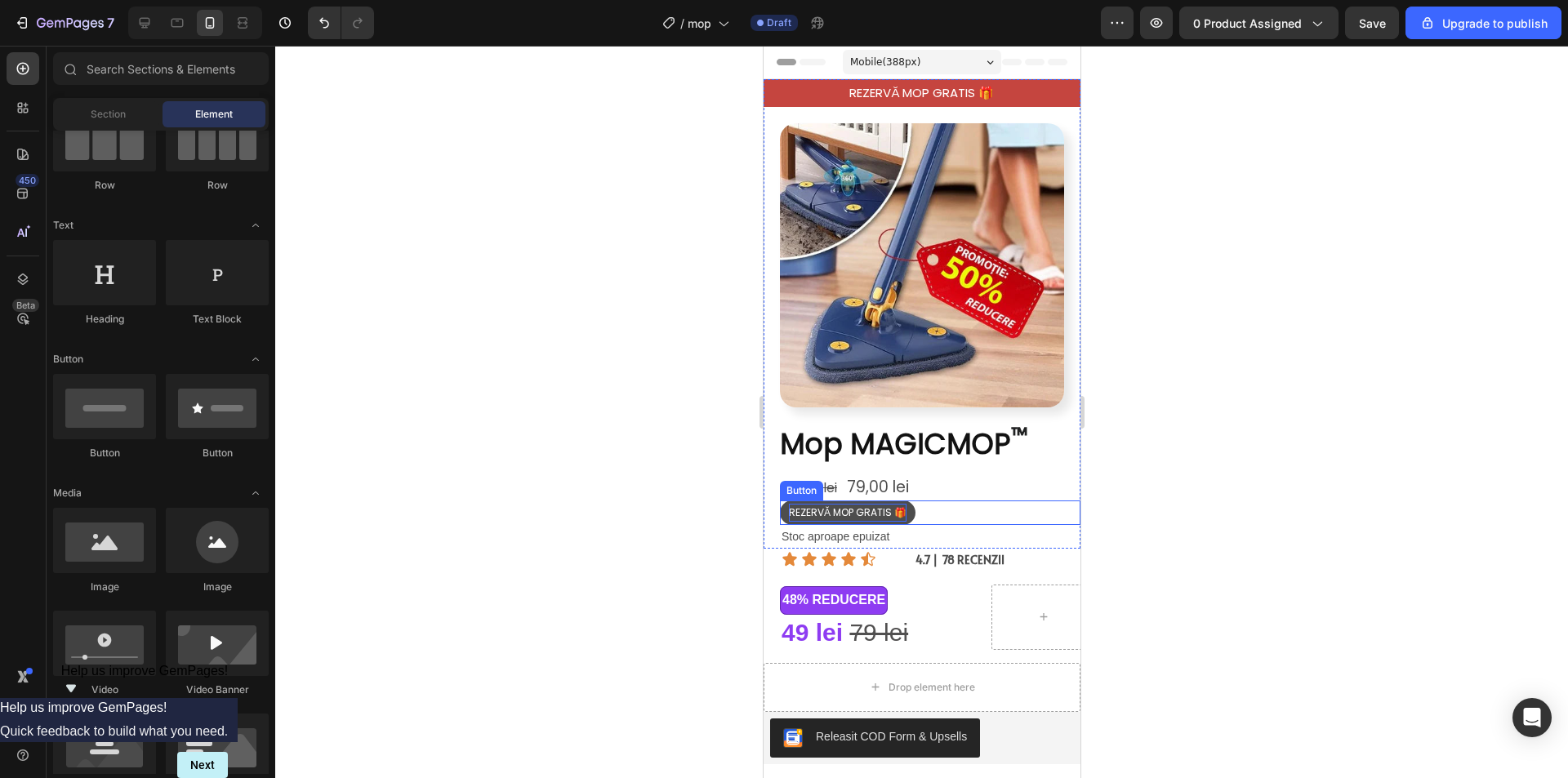
click at [869, 505] on span "REZERVĂ MOP GRATIS 🎁" at bounding box center [846, 511] width 118 height 13
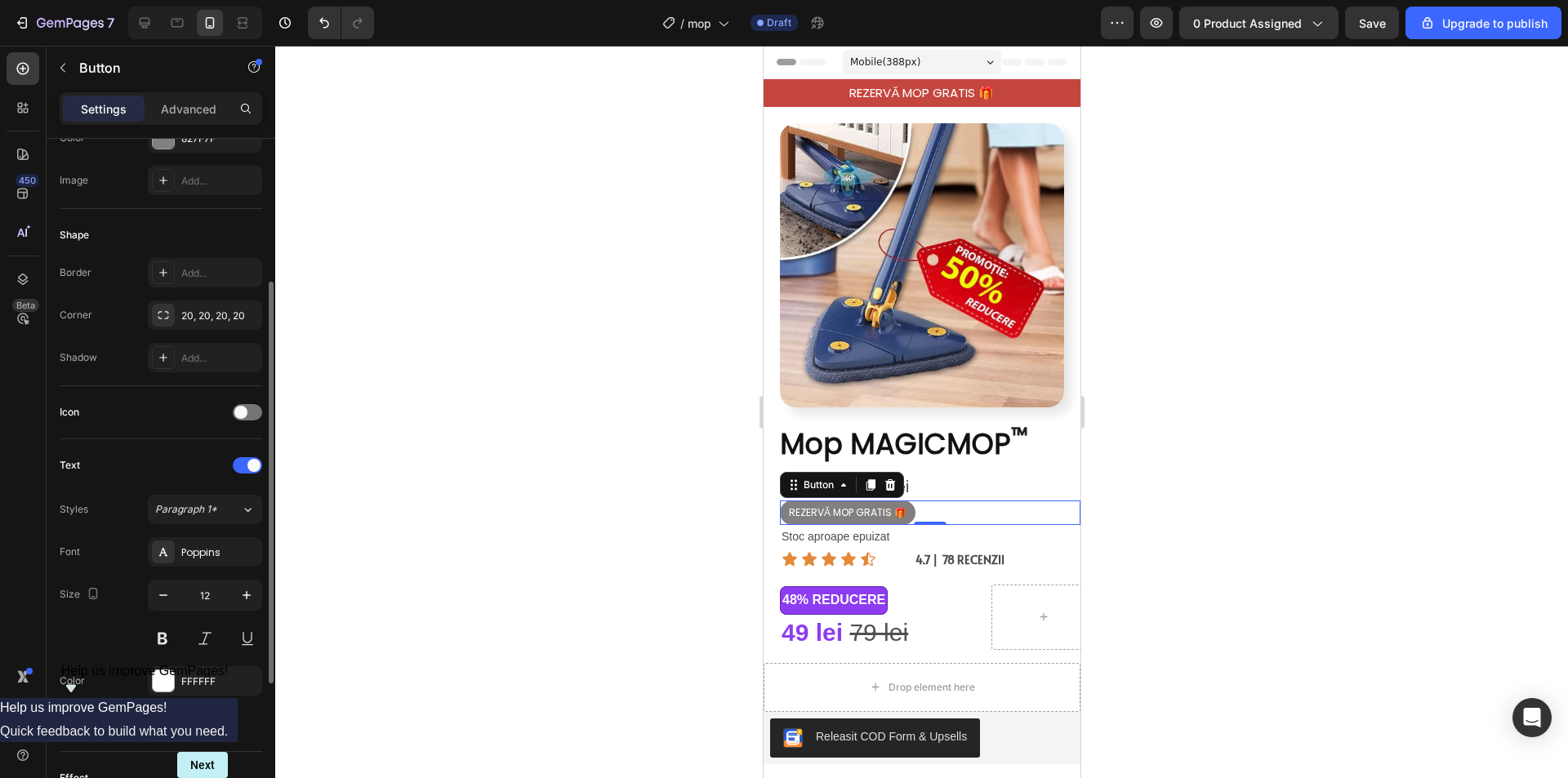
scroll to position [408, 0]
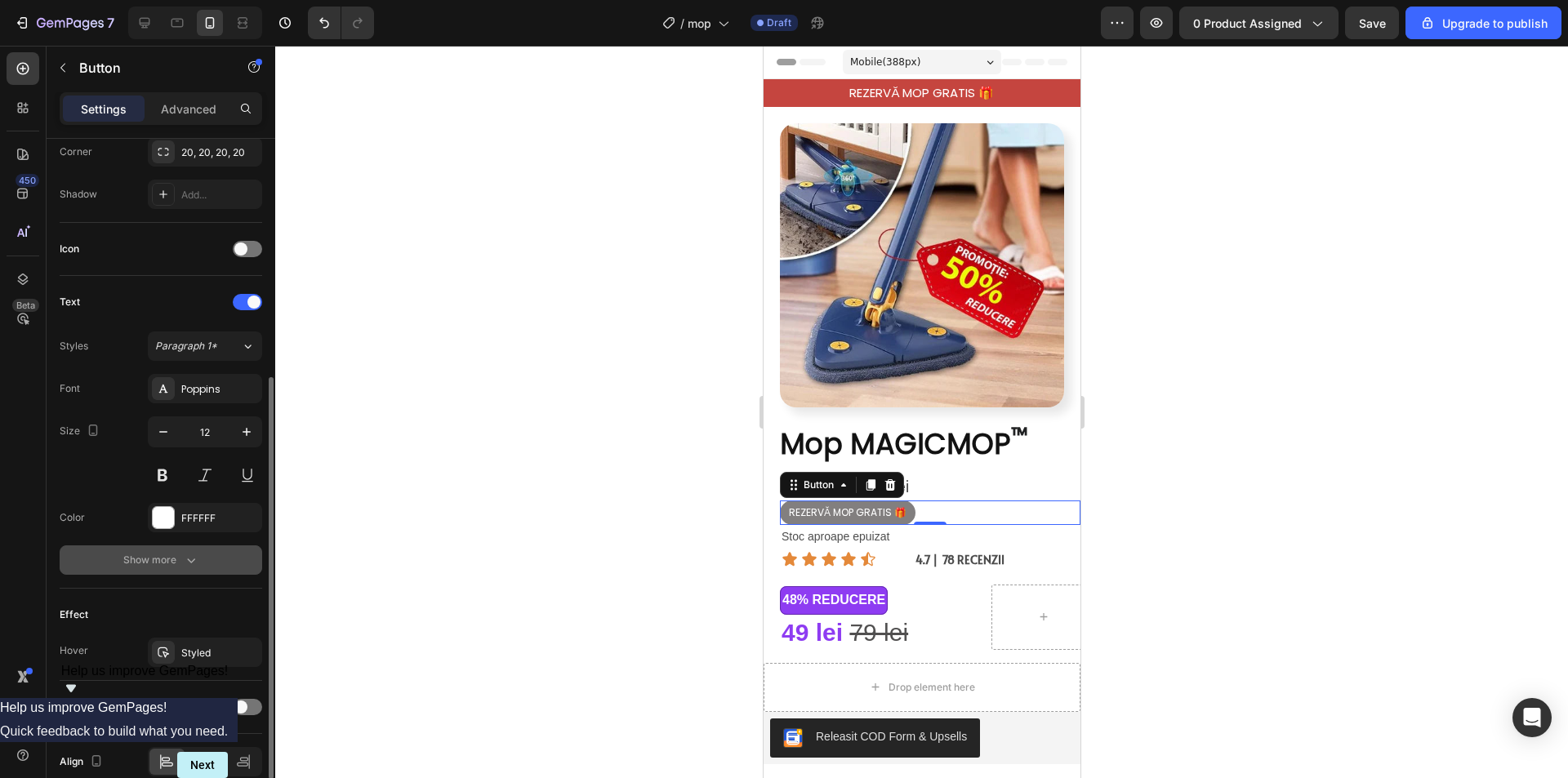
click at [183, 558] on icon "button" at bounding box center [191, 560] width 16 height 16
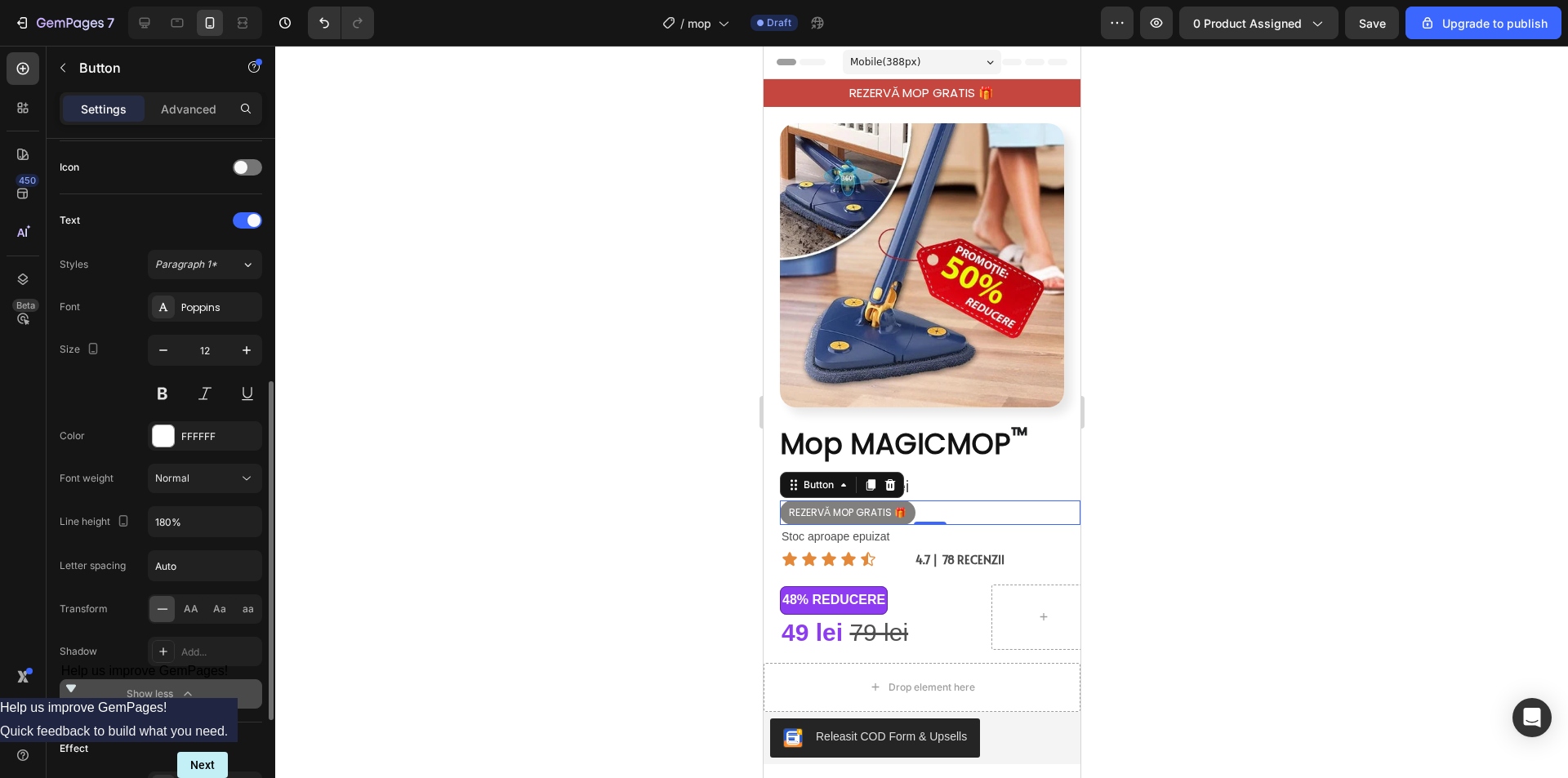
scroll to position [571, 0]
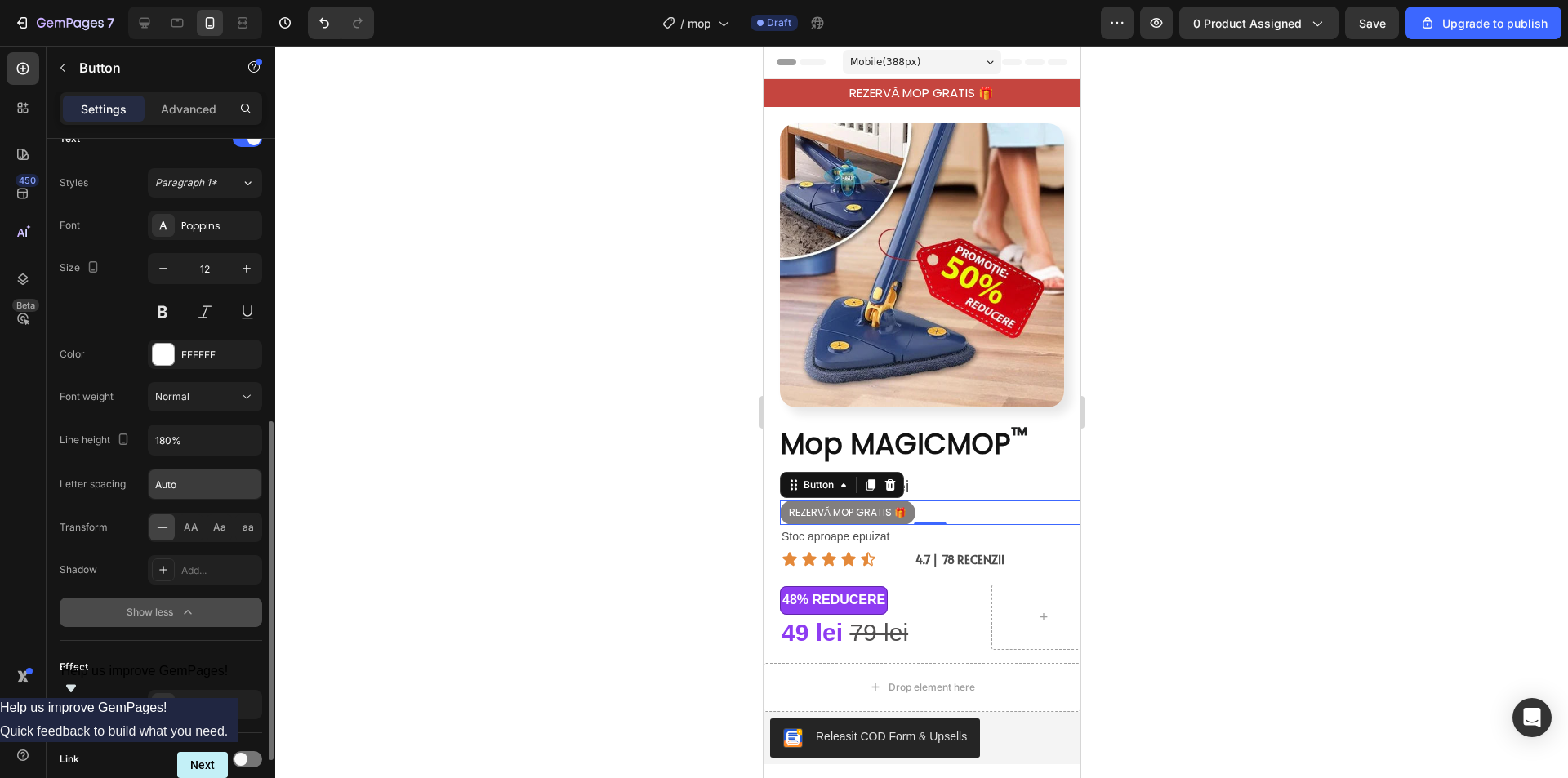
click at [181, 485] on input "Auto" at bounding box center [204, 483] width 112 height 30
drag, startPoint x: 200, startPoint y: 482, endPoint x: 211, endPoint y: 483, distance: 11.0
click at [202, 482] on input "Auto" at bounding box center [204, 483] width 112 height 30
click at [228, 485] on input "Auto" at bounding box center [204, 483] width 112 height 30
drag, startPoint x: 365, startPoint y: 484, endPoint x: 246, endPoint y: 495, distance: 119.5
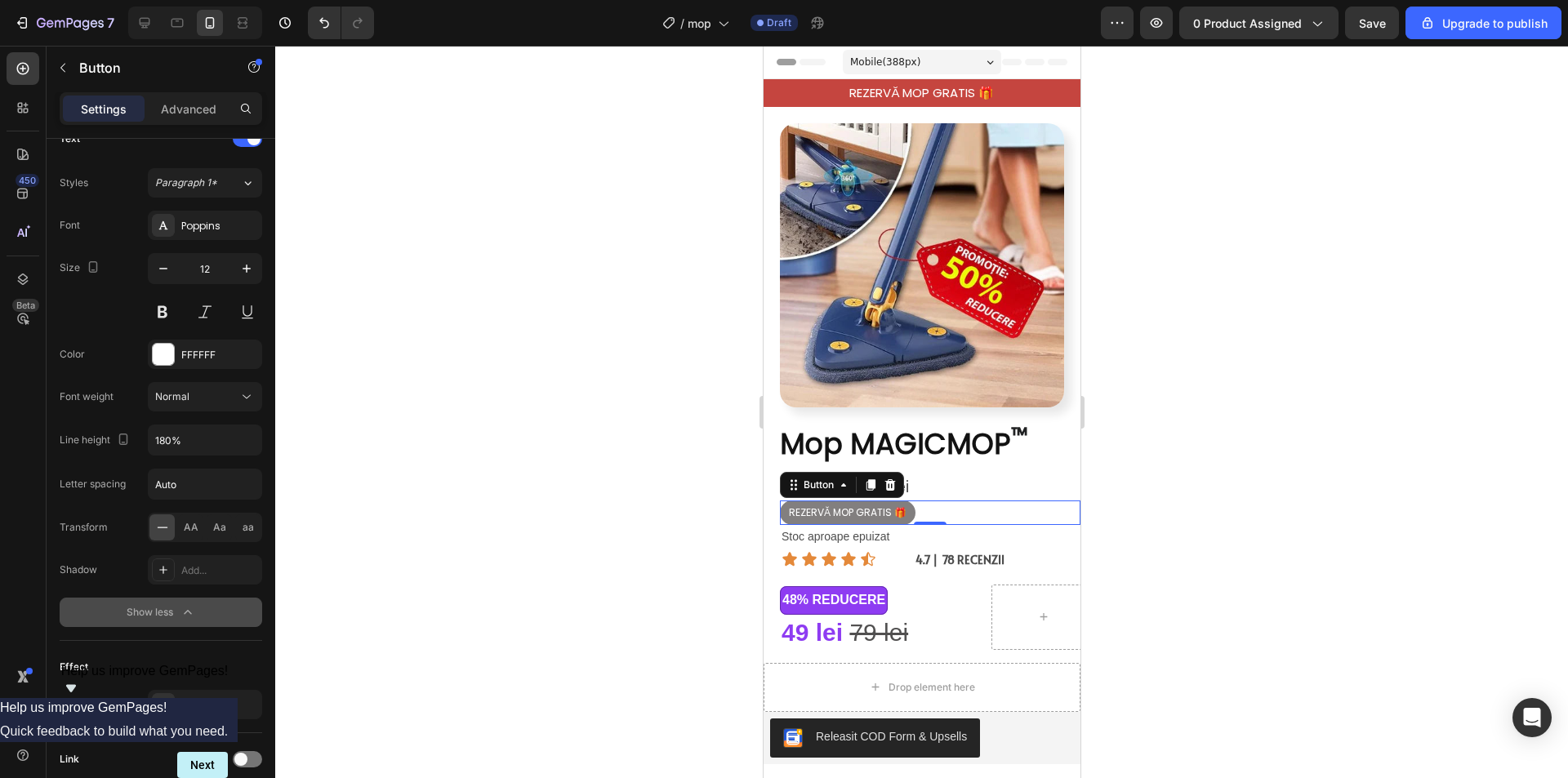
click at [364, 484] on div at bounding box center [921, 411] width 1292 height 732
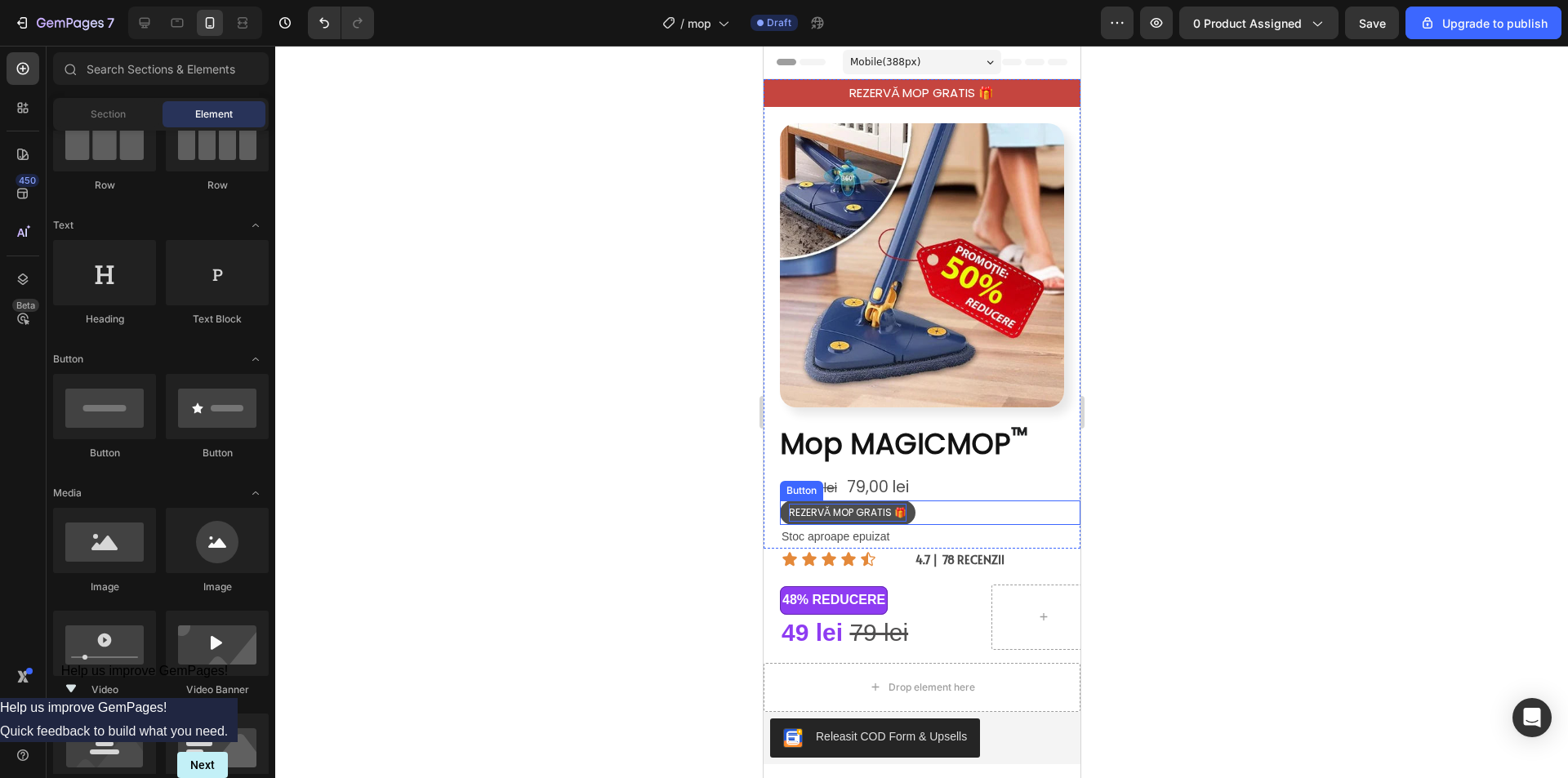
click at [844, 505] on span "REZERVĂ MOP GRATIS 🎁" at bounding box center [846, 511] width 118 height 13
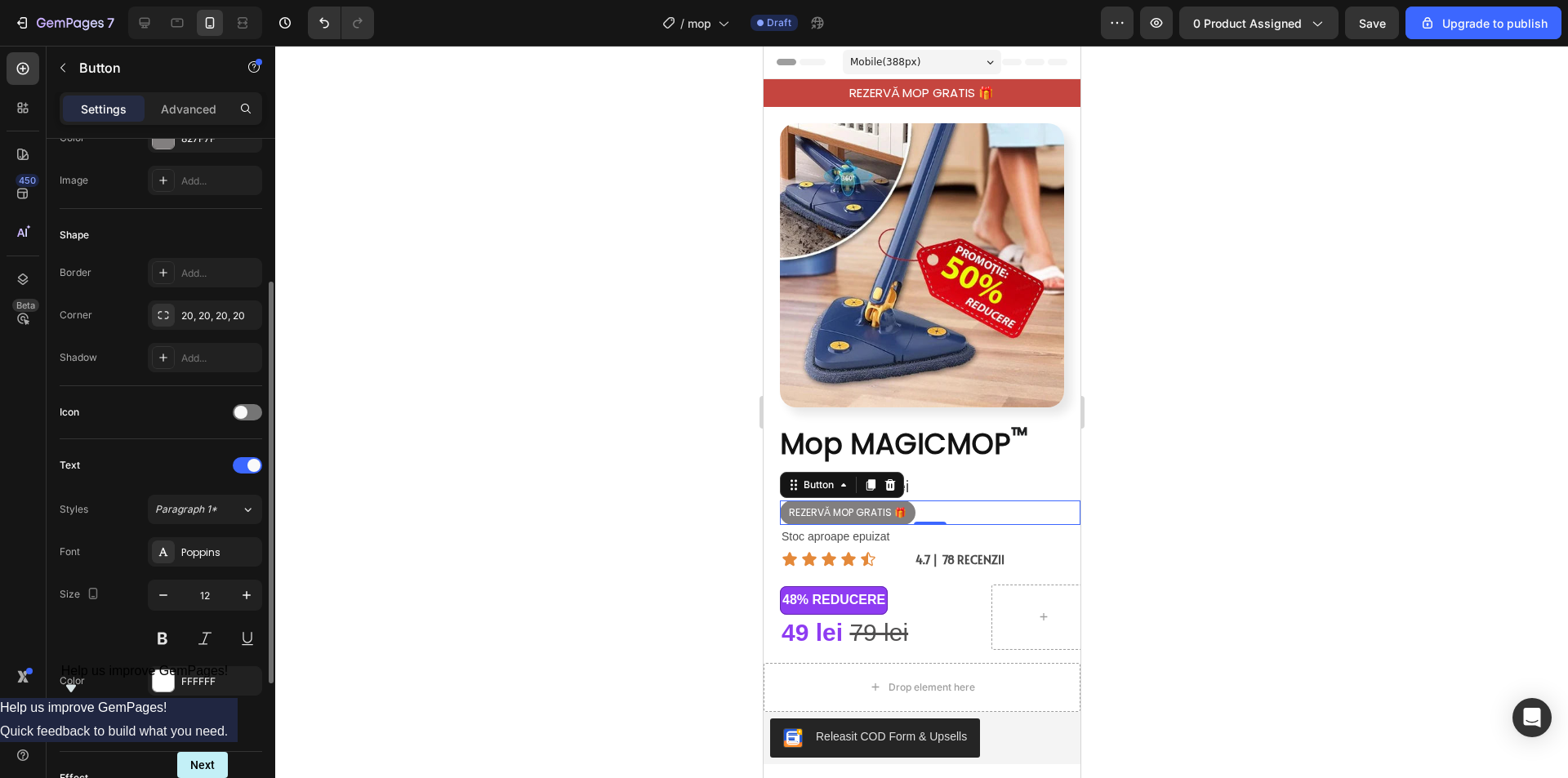
scroll to position [326, 0]
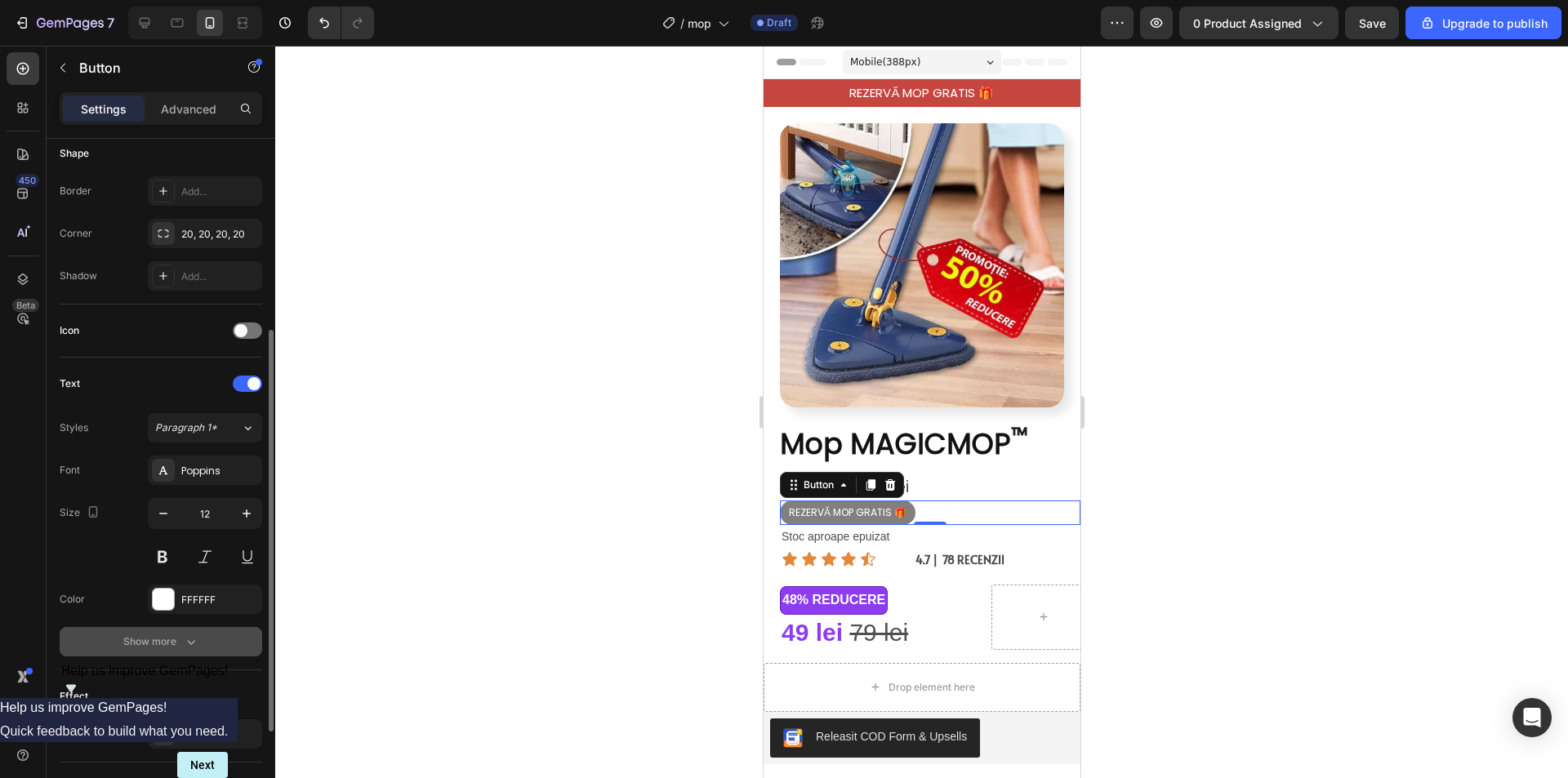
click at [183, 633] on icon "button" at bounding box center [191, 641] width 16 height 16
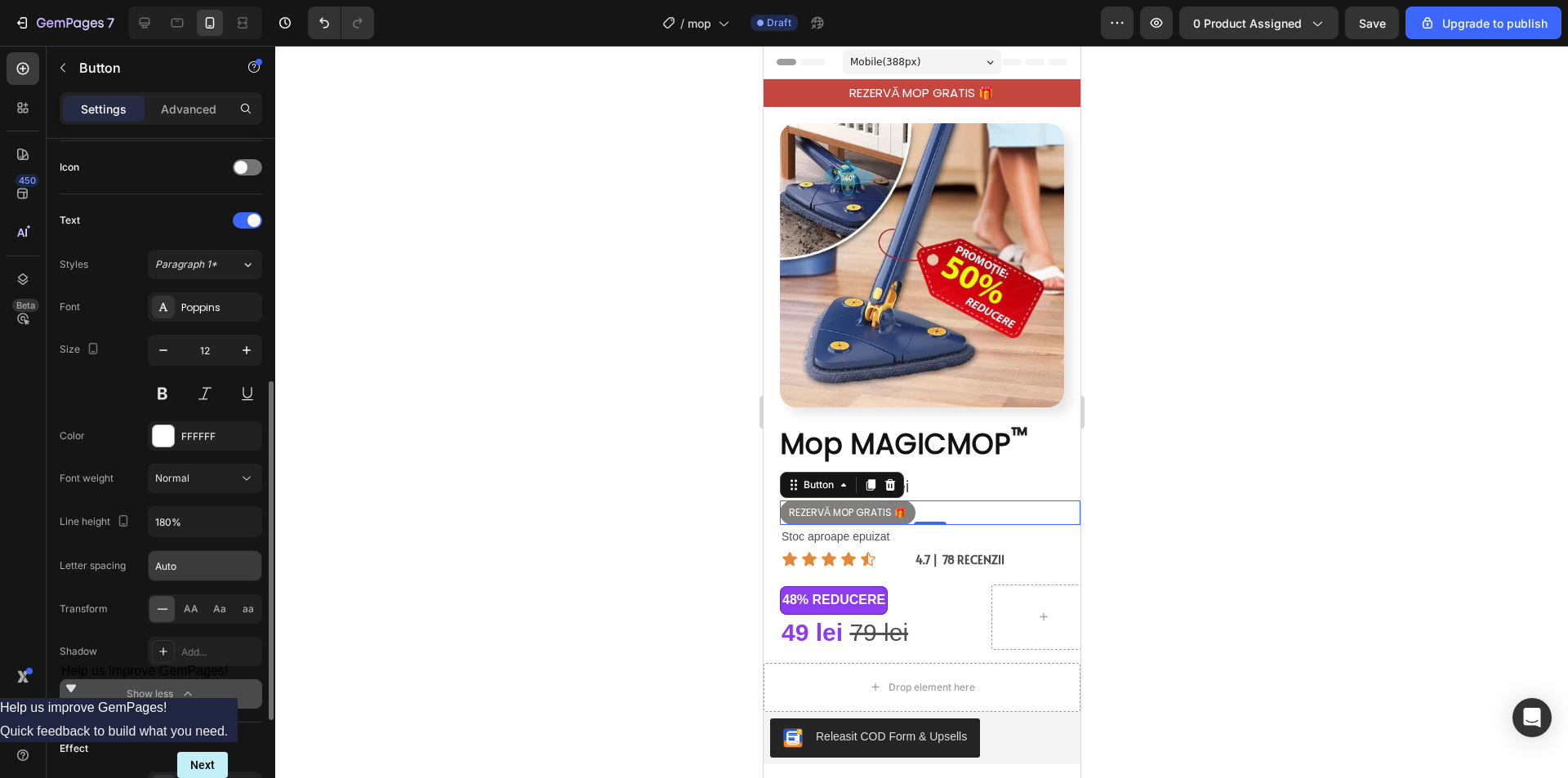
click at [189, 568] on input "Auto" at bounding box center [204, 565] width 112 height 30
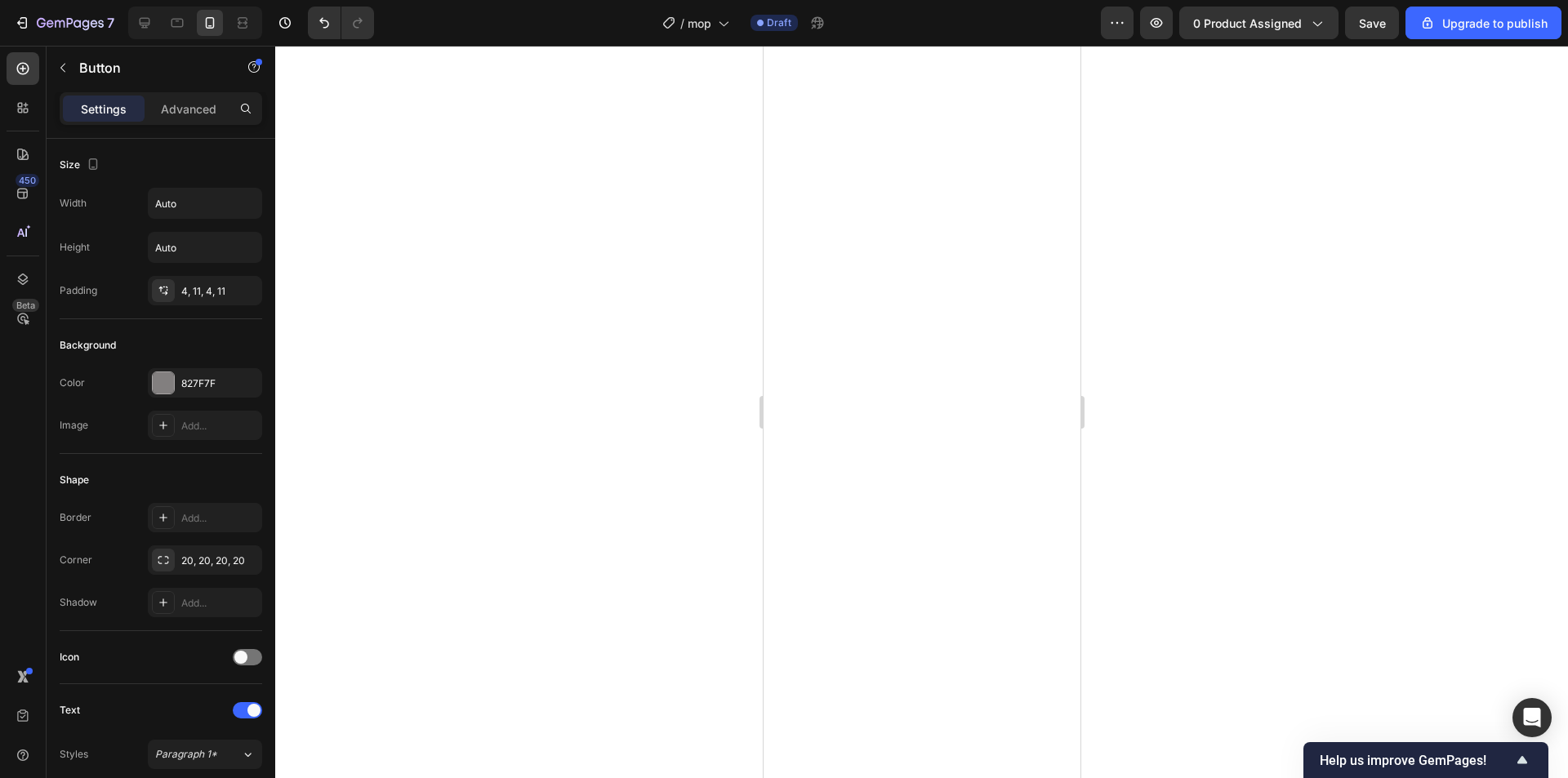
type input "1"
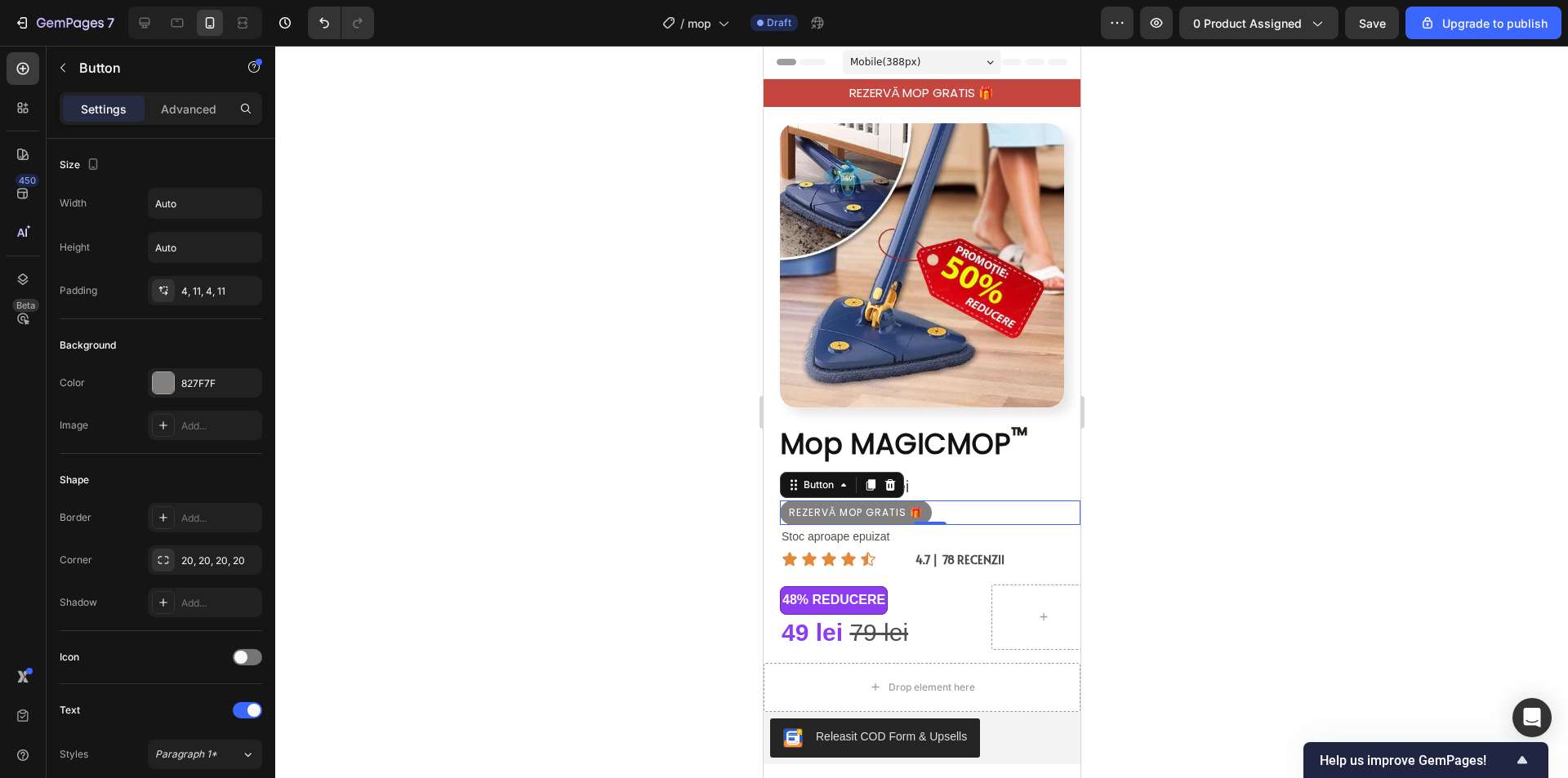
scroll to position [490, 0]
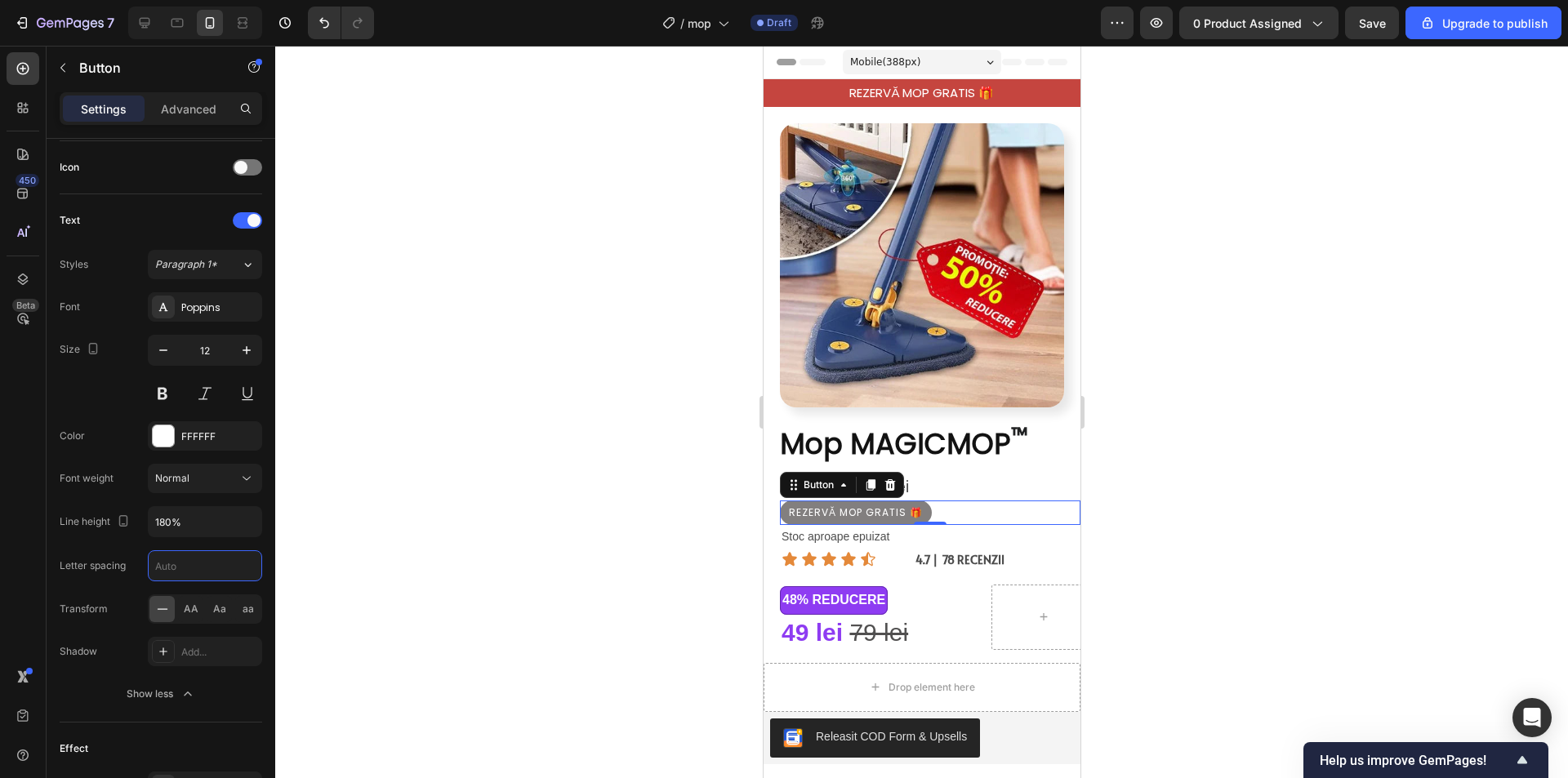
type input "2"
type input "1"
type input "0.5"
click at [130, 584] on div "Font Poppins Size 12 Color FFFFFF Font weight Normal Line height 180% Letter sp…" at bounding box center [160, 500] width 202 height 416
click at [917, 85] on p "REZERVĂ MOP GRATIS 🎁" at bounding box center [920, 93] width 290 height 16
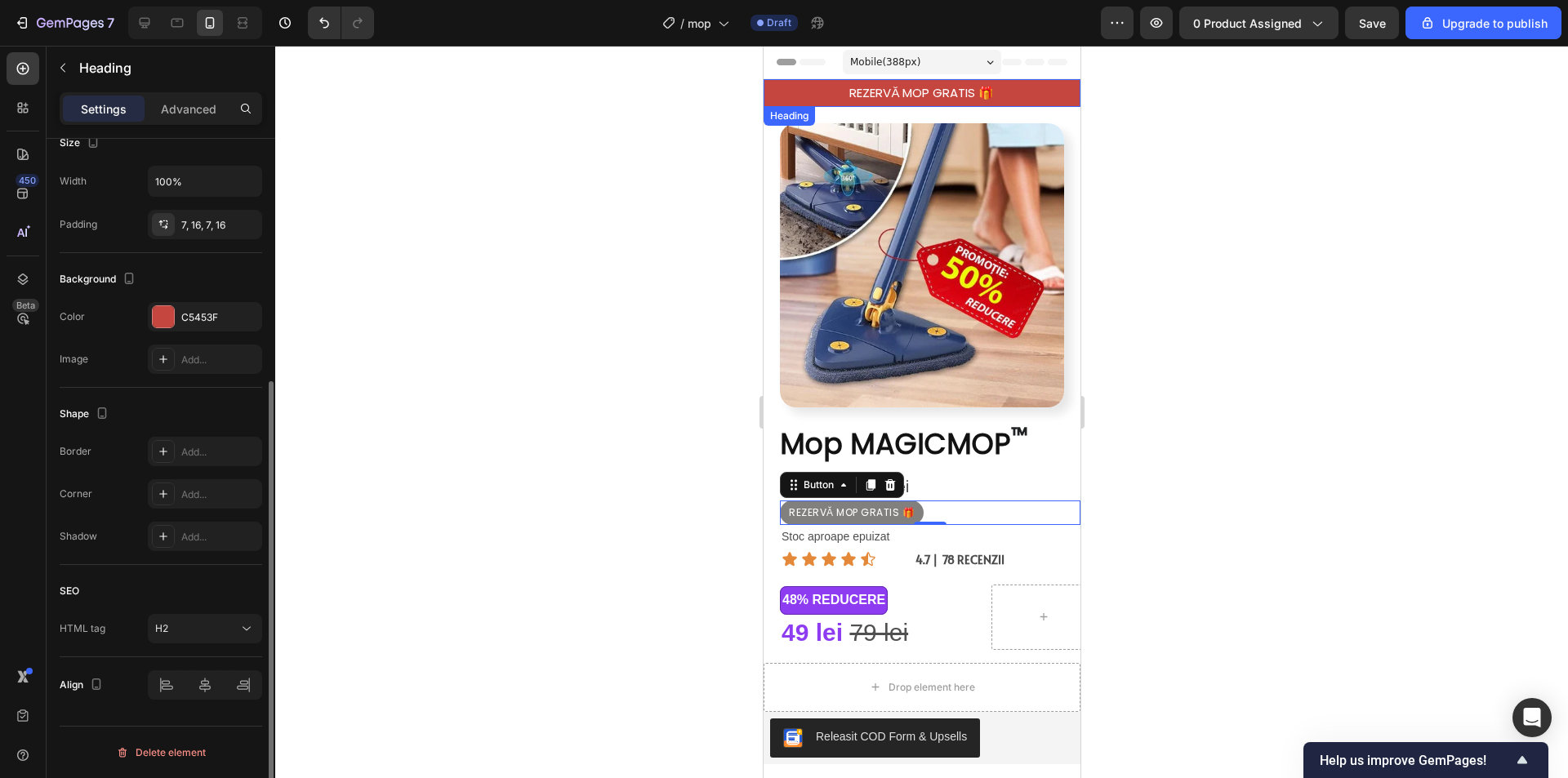
scroll to position [0, 0]
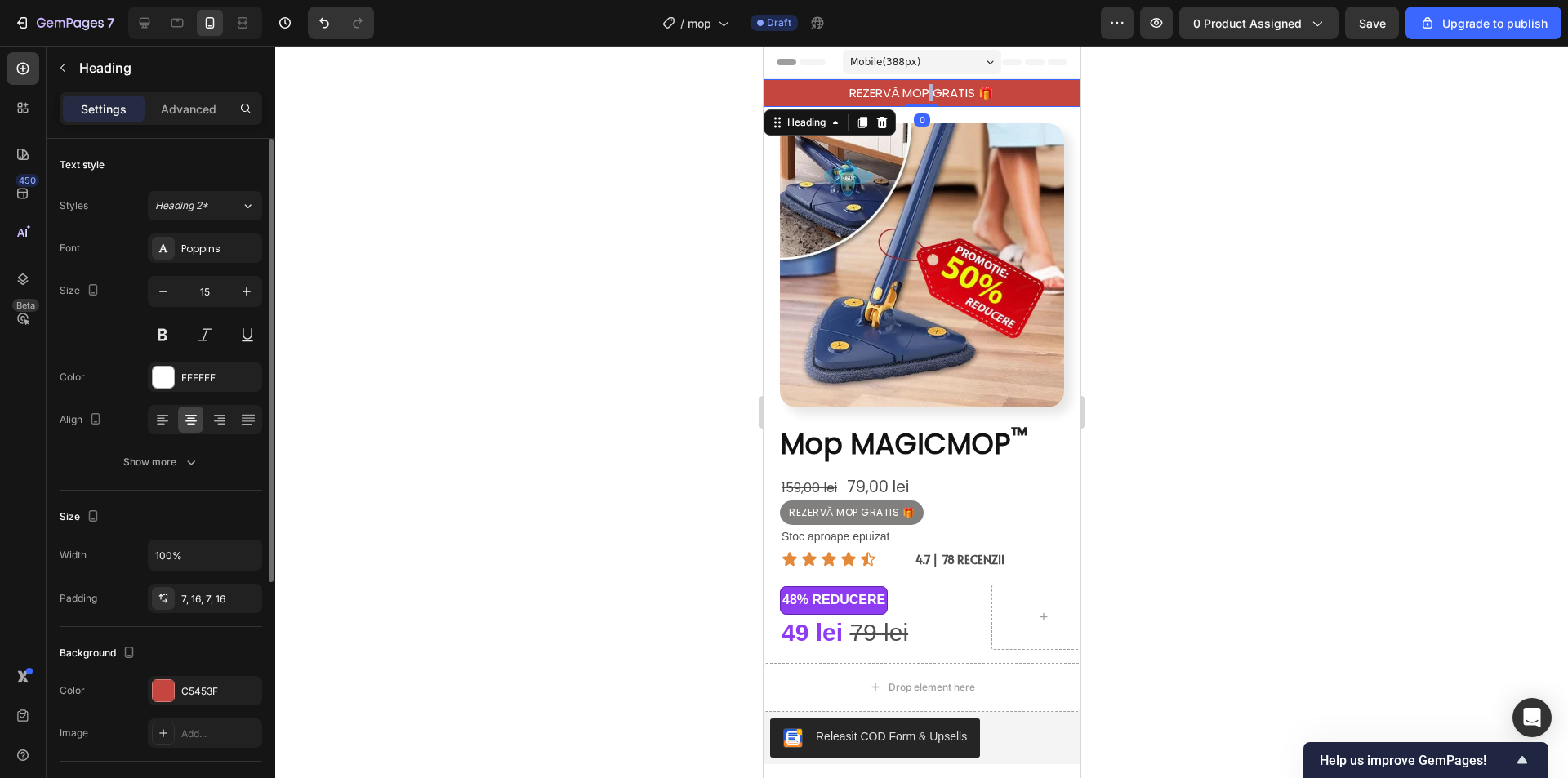
click at [923, 87] on p "REZERVĂ MOP GRATIS 🎁" at bounding box center [920, 93] width 290 height 16
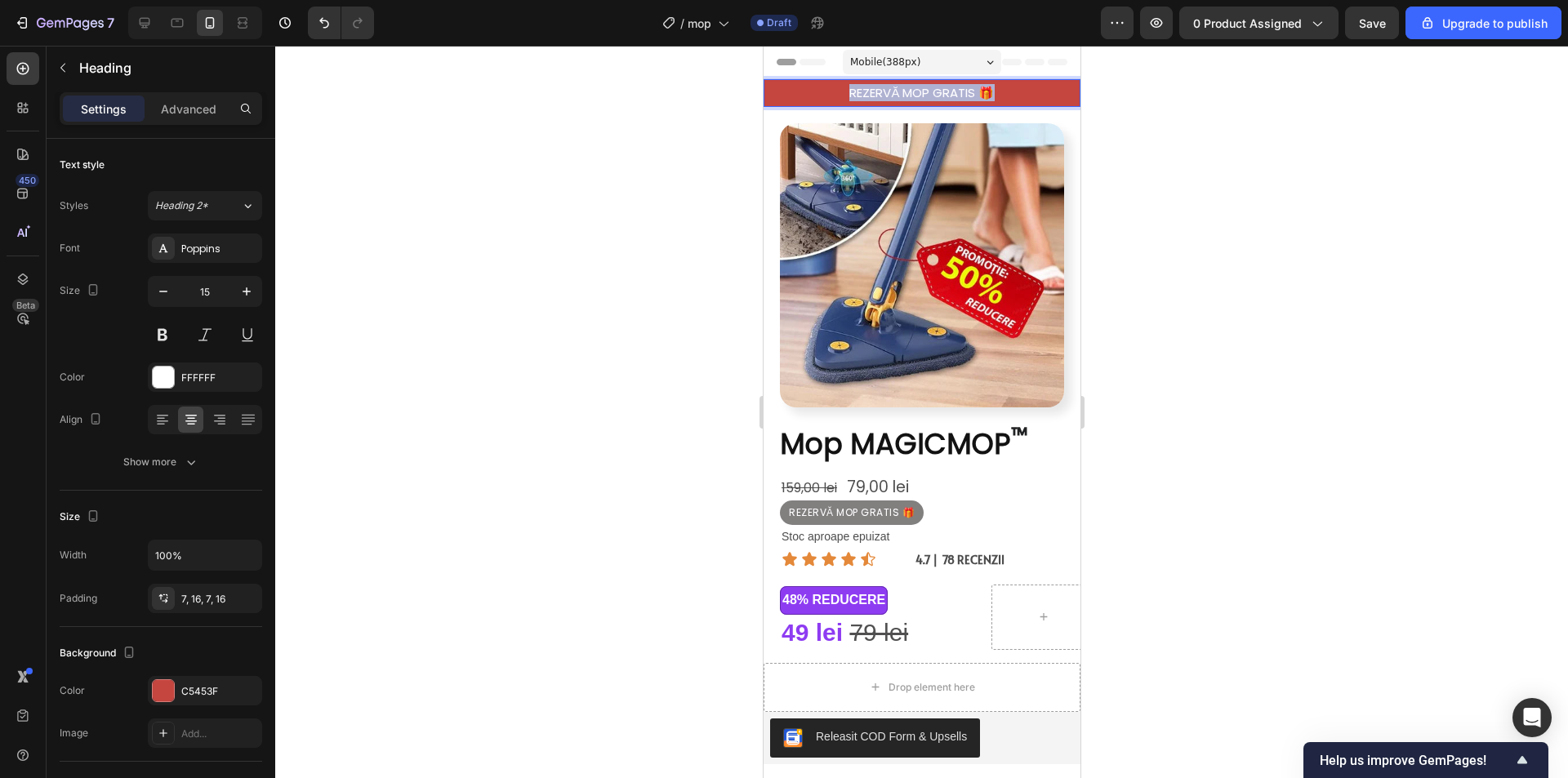
drag, startPoint x: 990, startPoint y: 96, endPoint x: 854, endPoint y: 164, distance: 152.1
click at [833, 100] on p "REZERVĂ MOP GRATIS 🎁" at bounding box center [920, 93] width 290 height 16
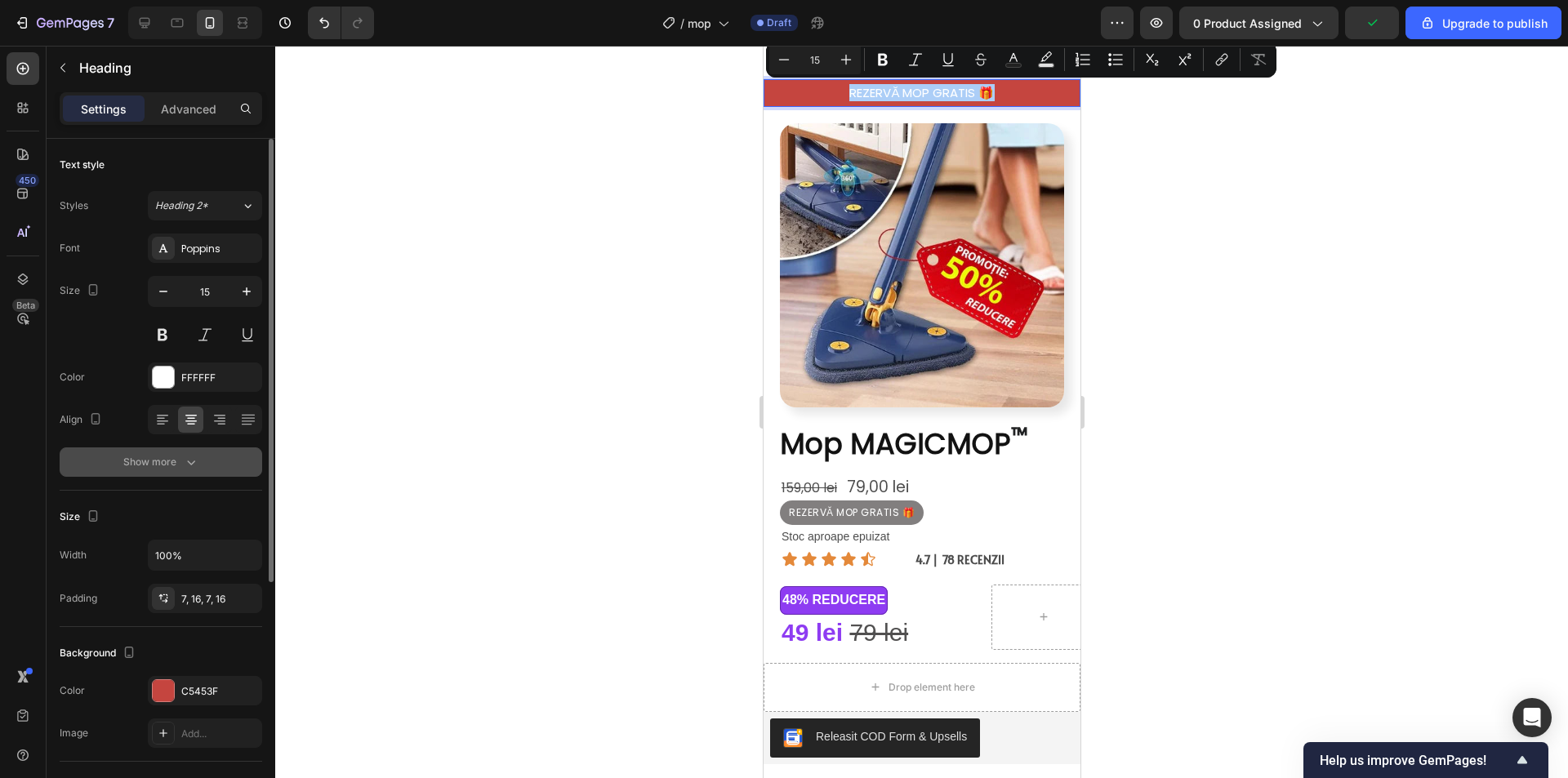
click at [160, 461] on div "Show more" at bounding box center [161, 462] width 76 height 16
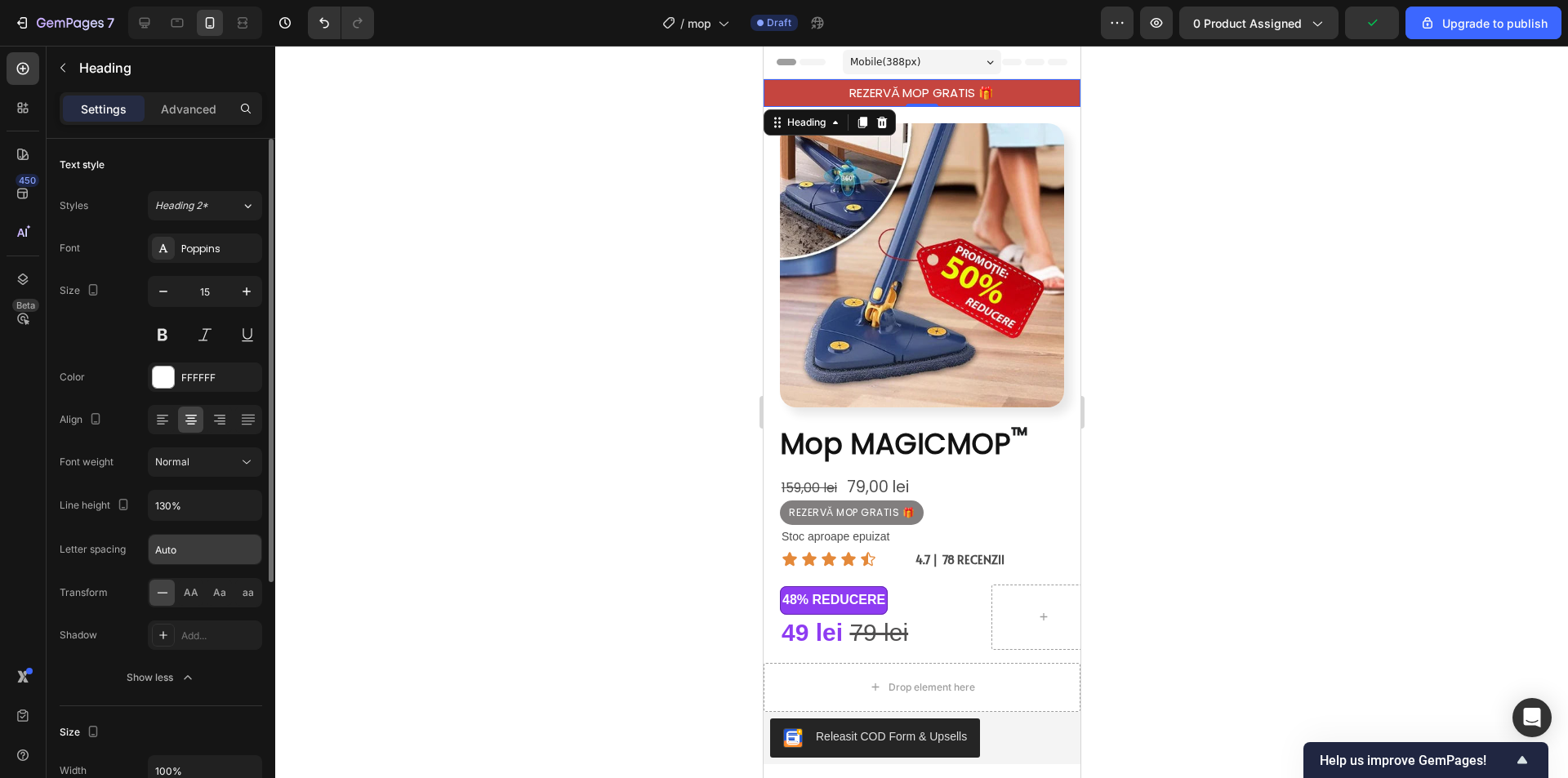
click at [190, 544] on input "Auto" at bounding box center [204, 549] width 112 height 30
type input "0.5"
drag, startPoint x: 1228, startPoint y: 246, endPoint x: 1251, endPoint y: 252, distance: 23.8
click at [1227, 243] on div at bounding box center [921, 411] width 1292 height 732
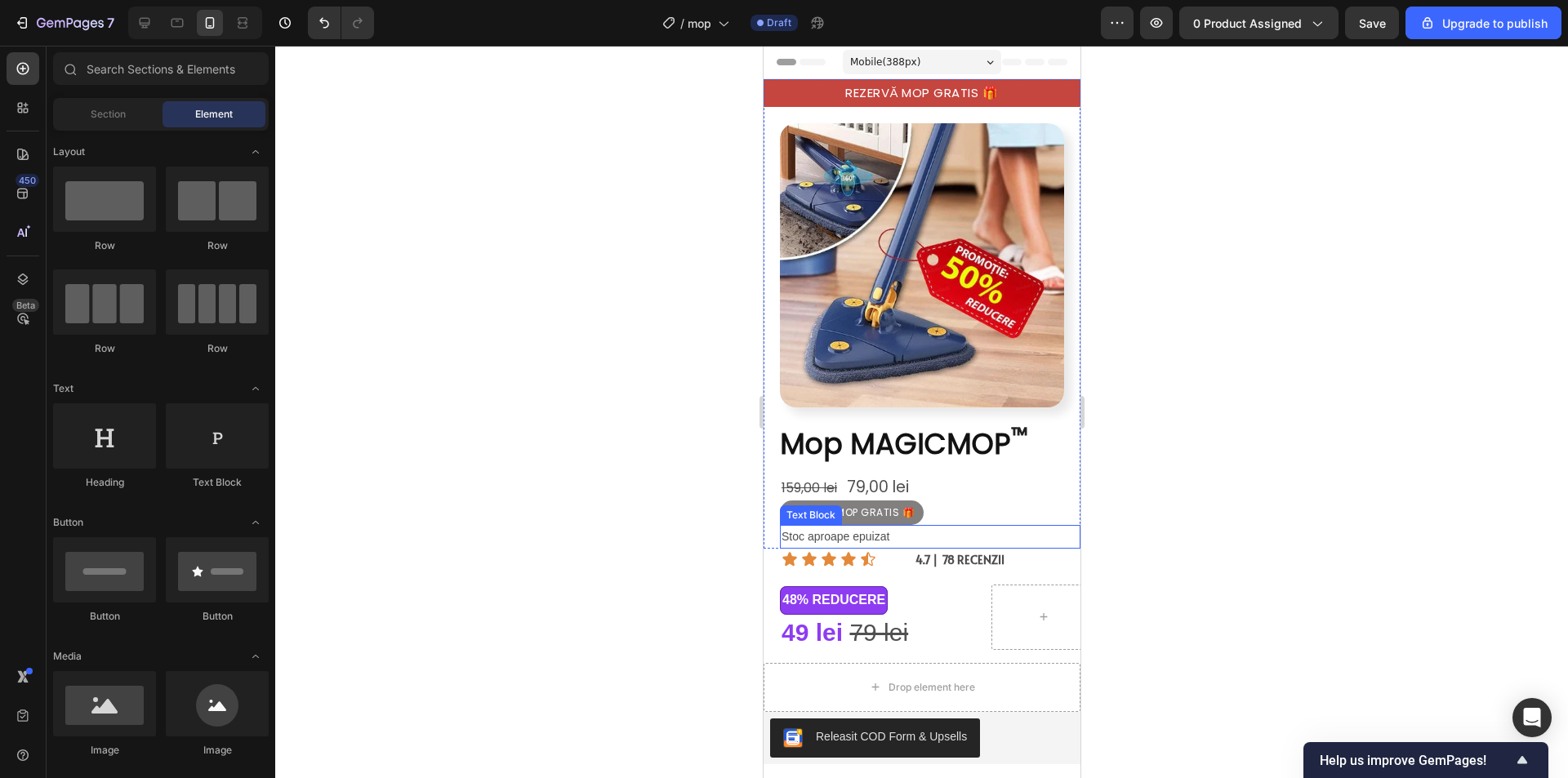
click at [847, 526] on p "Stoc aproape epuizat" at bounding box center [929, 536] width 297 height 21
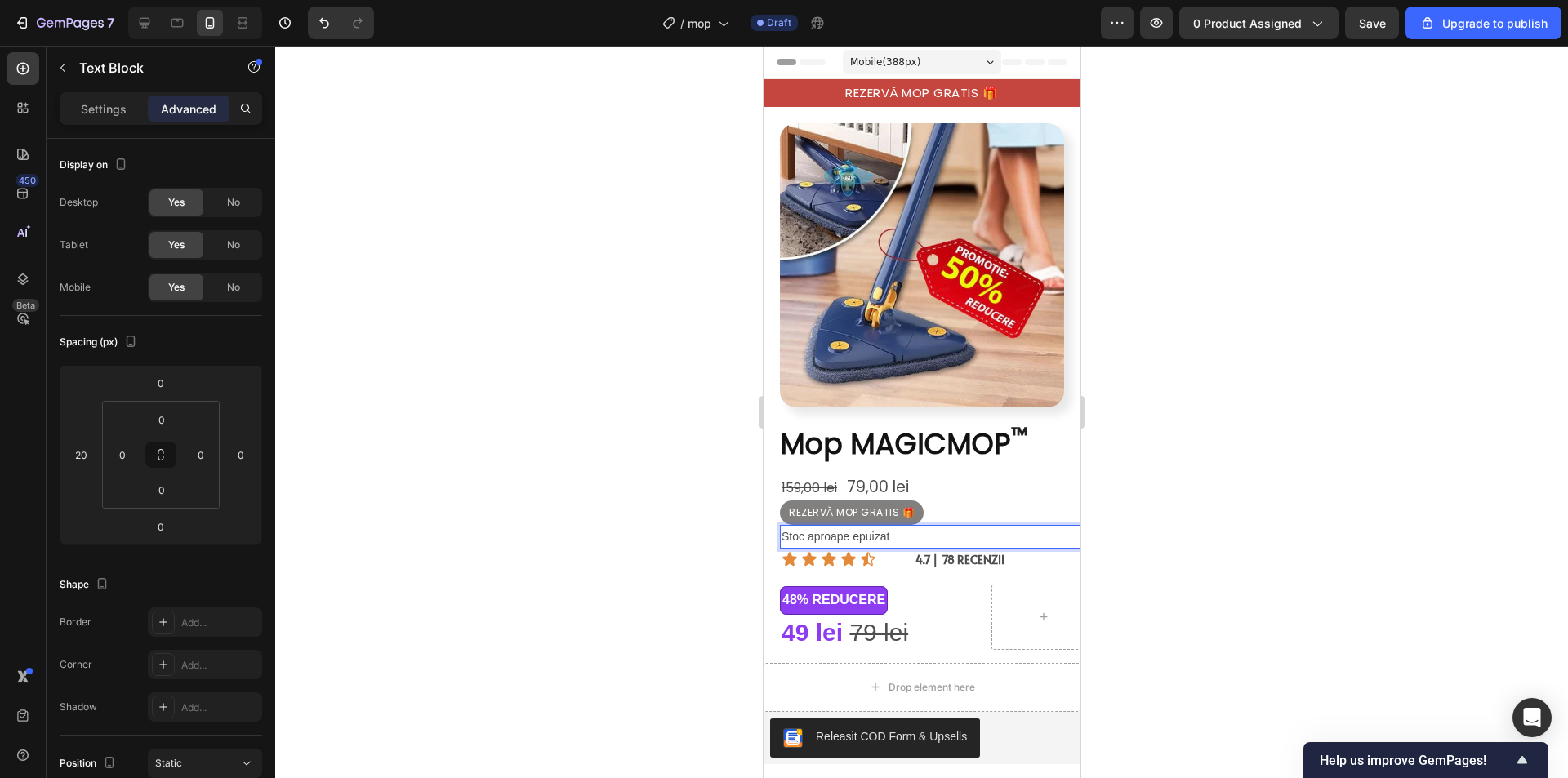
drag, startPoint x: 900, startPoint y: 520, endPoint x: 779, endPoint y: 525, distance: 121.1
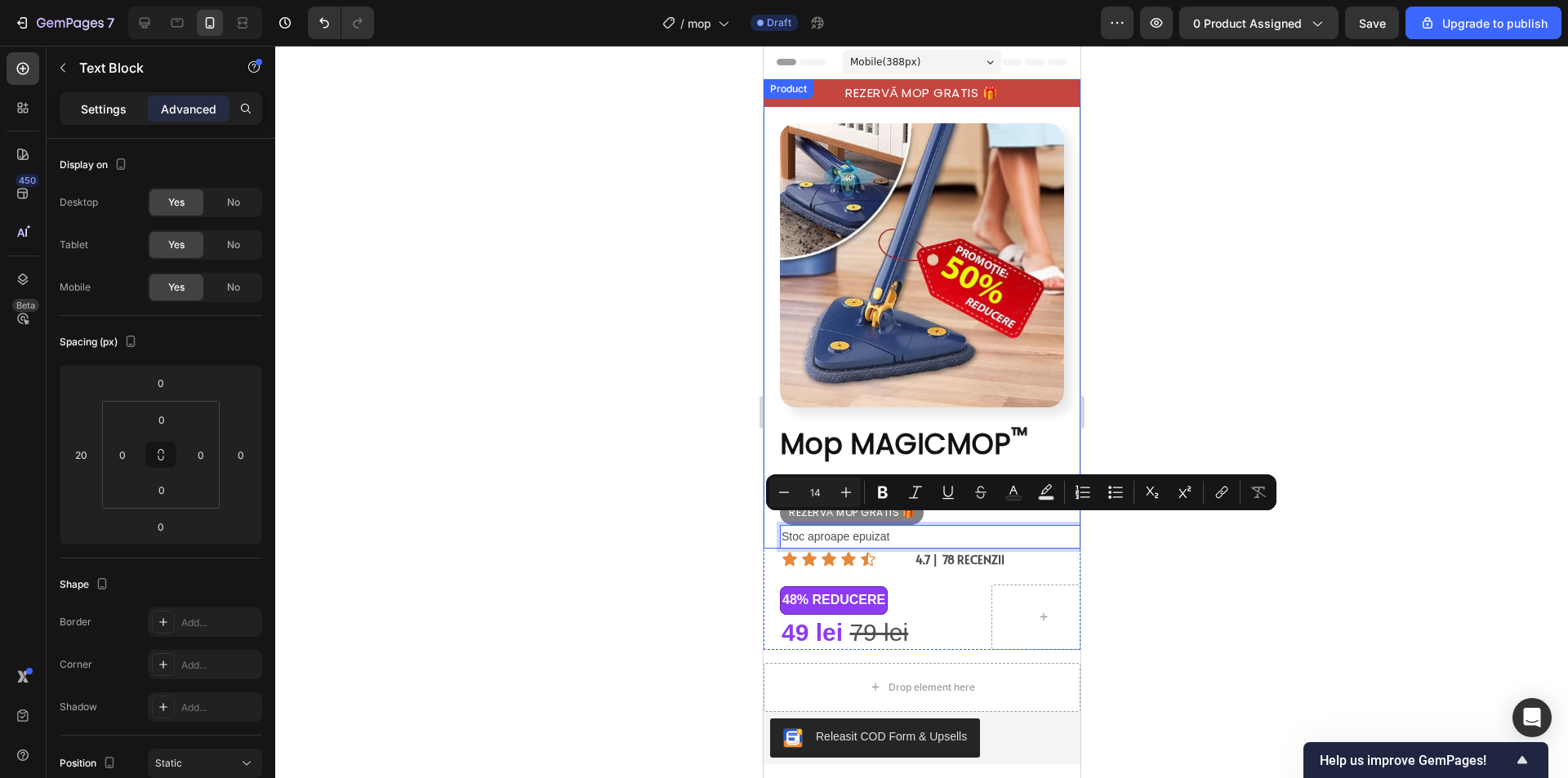
click at [100, 102] on p "Settings" at bounding box center [103, 109] width 46 height 17
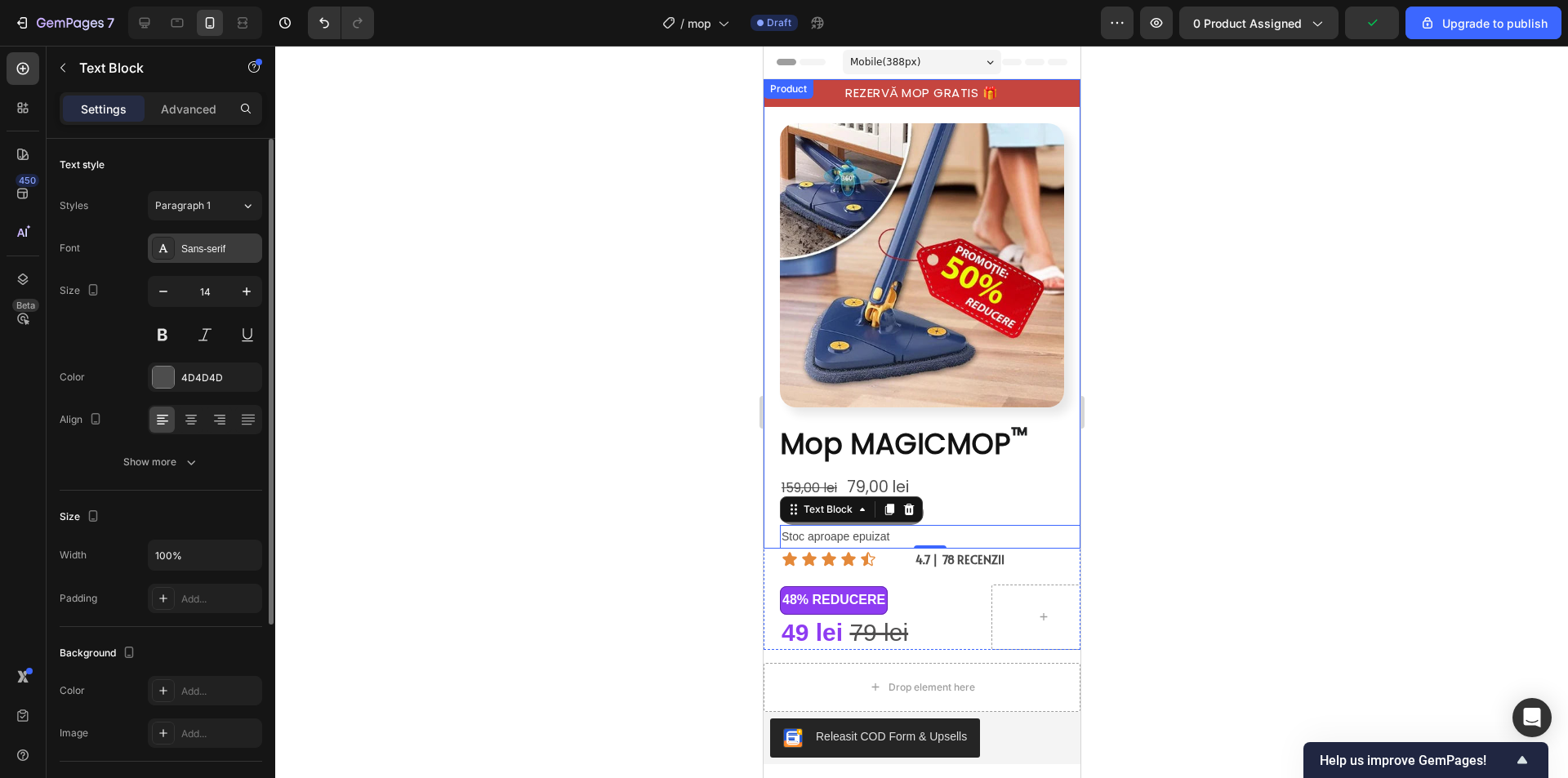
click at [236, 249] on div "Sans-serif" at bounding box center [219, 249] width 76 height 14
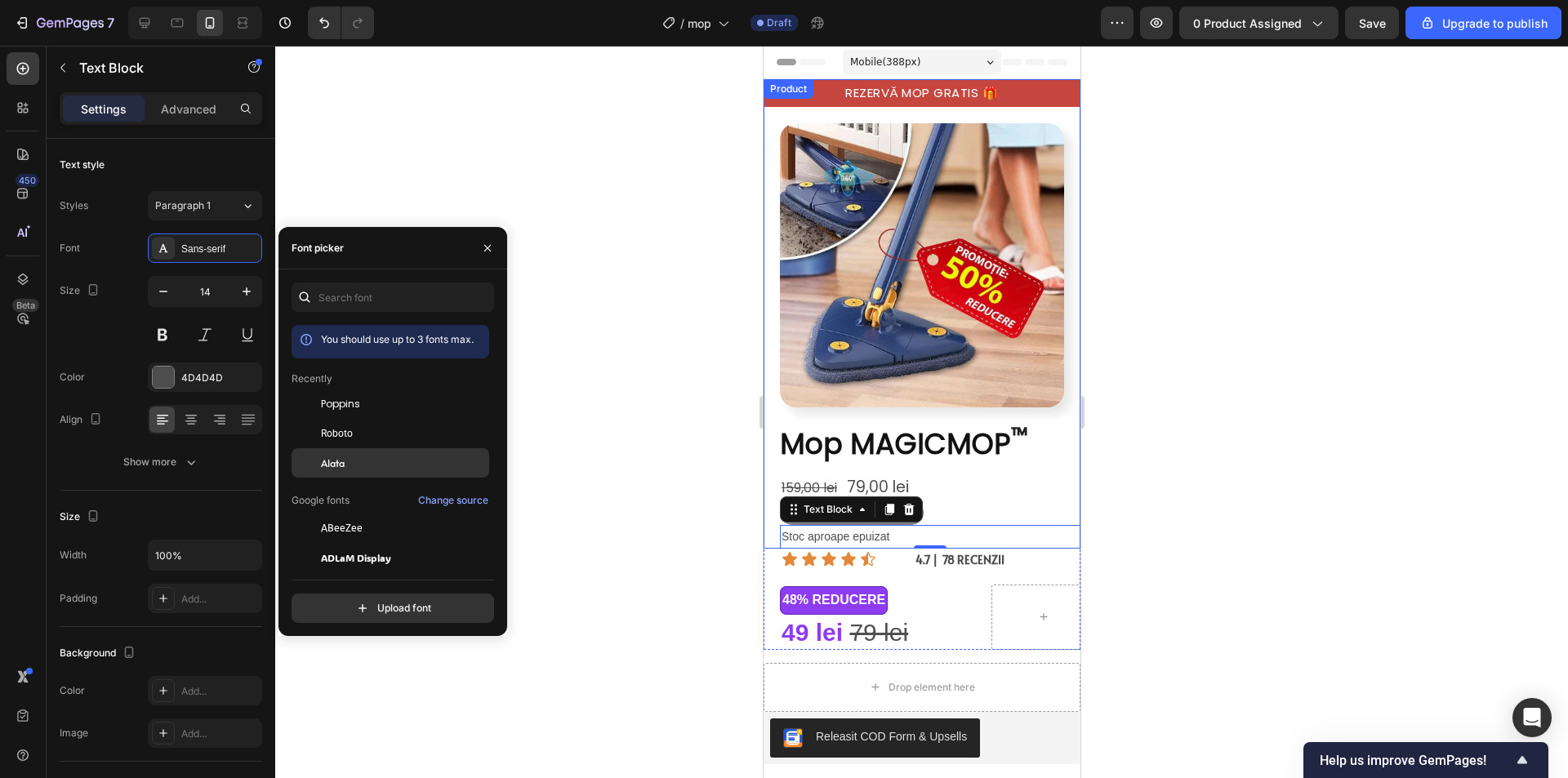
drag, startPoint x: 359, startPoint y: 403, endPoint x: 432, endPoint y: 469, distance: 98.4
click at [359, 402] on span "Poppins" at bounding box center [341, 404] width 40 height 14
click at [1307, 530] on div at bounding box center [921, 411] width 1292 height 732
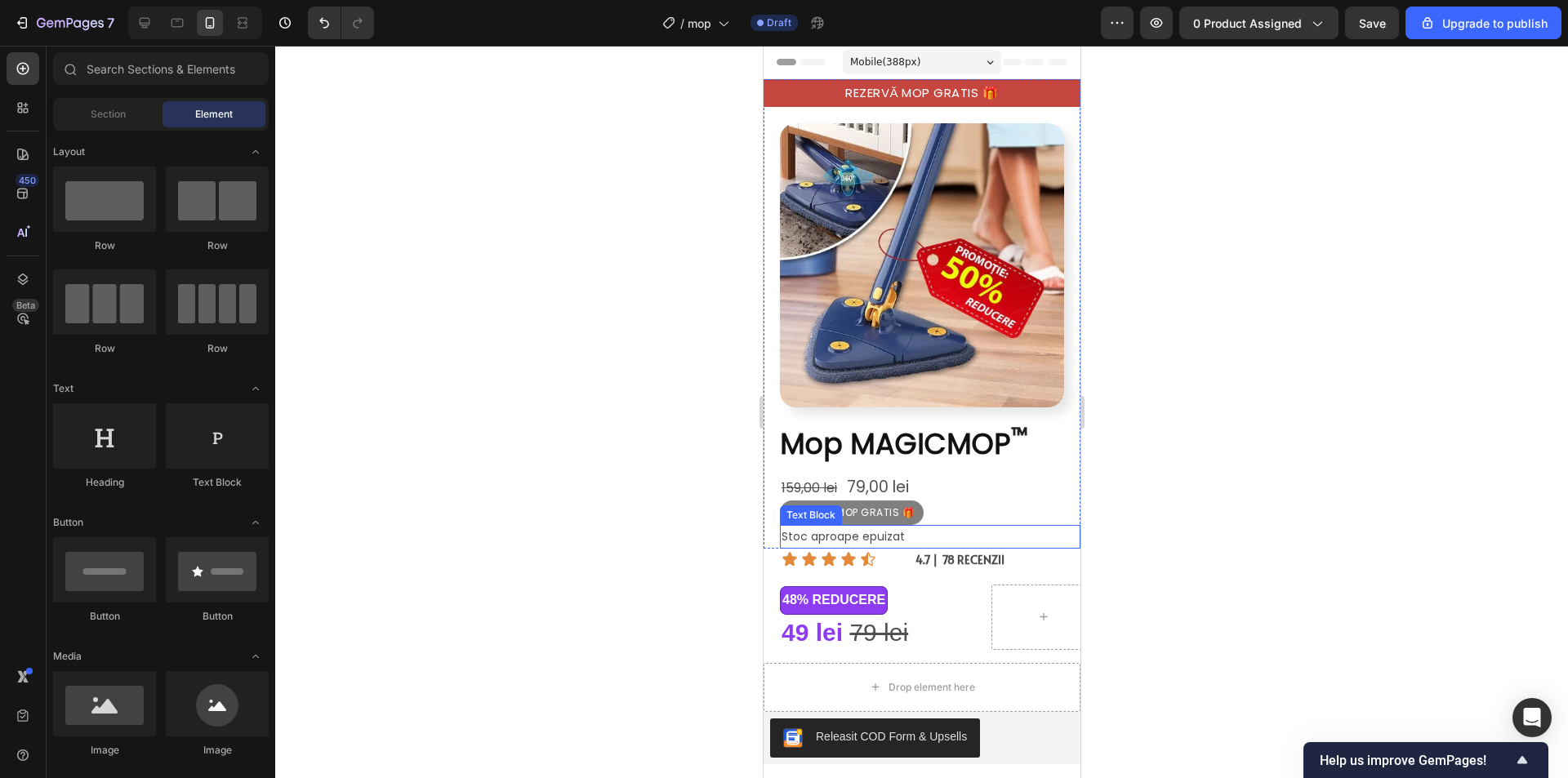
click at [873, 526] on p "Stoc aproape epuizat" at bounding box center [929, 536] width 297 height 21
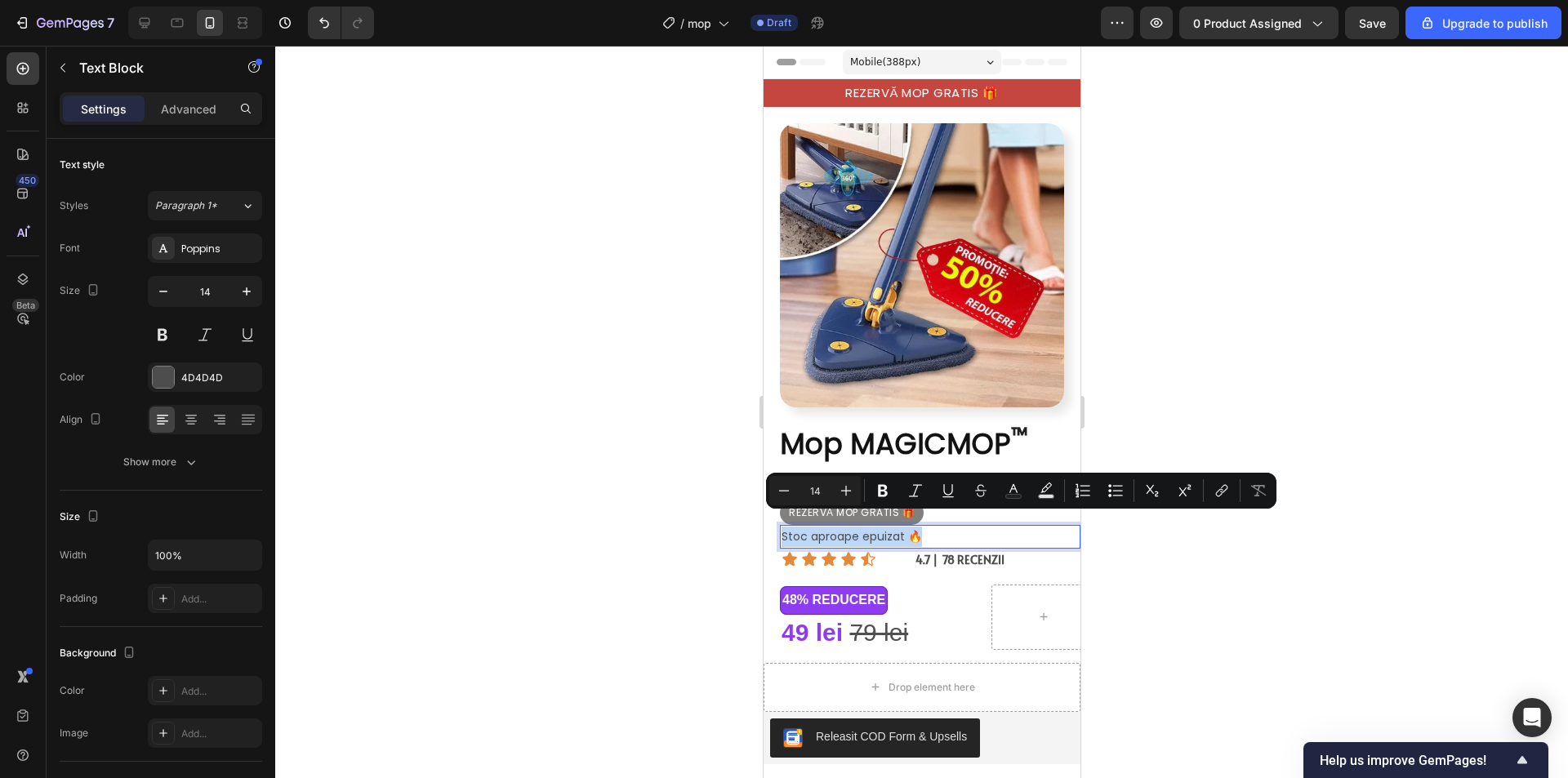
drag, startPoint x: 942, startPoint y: 518, endPoint x: 776, endPoint y: 518, distance: 166.0
click at [776, 518] on div "Image ⁠⁠⁠⁠⁠⁠⁠ Mop MAGICMOP ™ Heading 159,00 lei 79,00 lei Text Block REZERVĂ MO…" at bounding box center [921, 328] width 317 height 443
click at [164, 291] on icon "button" at bounding box center [163, 291] width 8 height 2
click at [165, 291] on icon "button" at bounding box center [163, 291] width 8 height 2
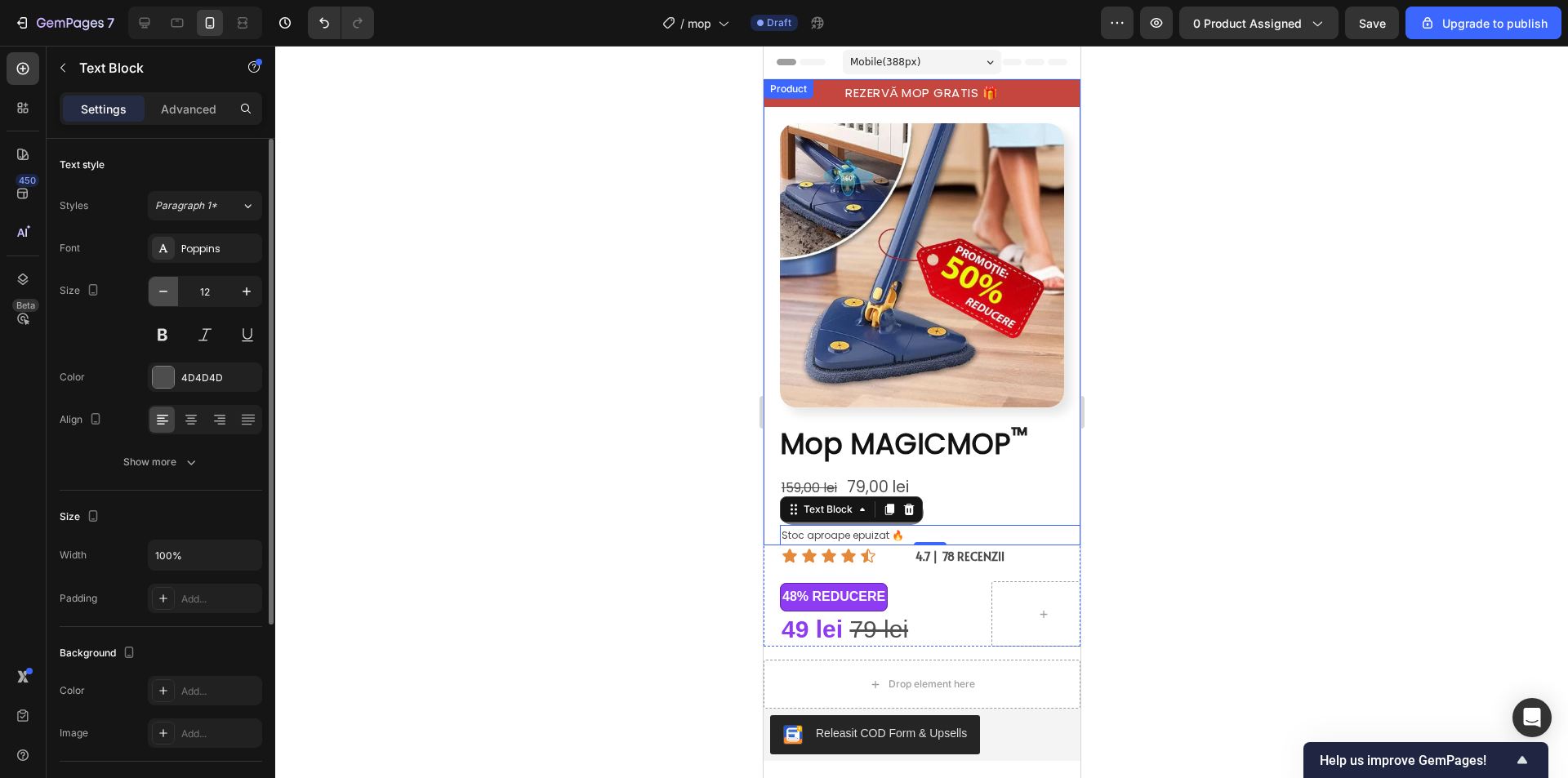
click at [165, 287] on icon "button" at bounding box center [164, 291] width 16 height 16
click at [240, 296] on icon "button" at bounding box center [246, 291] width 16 height 16
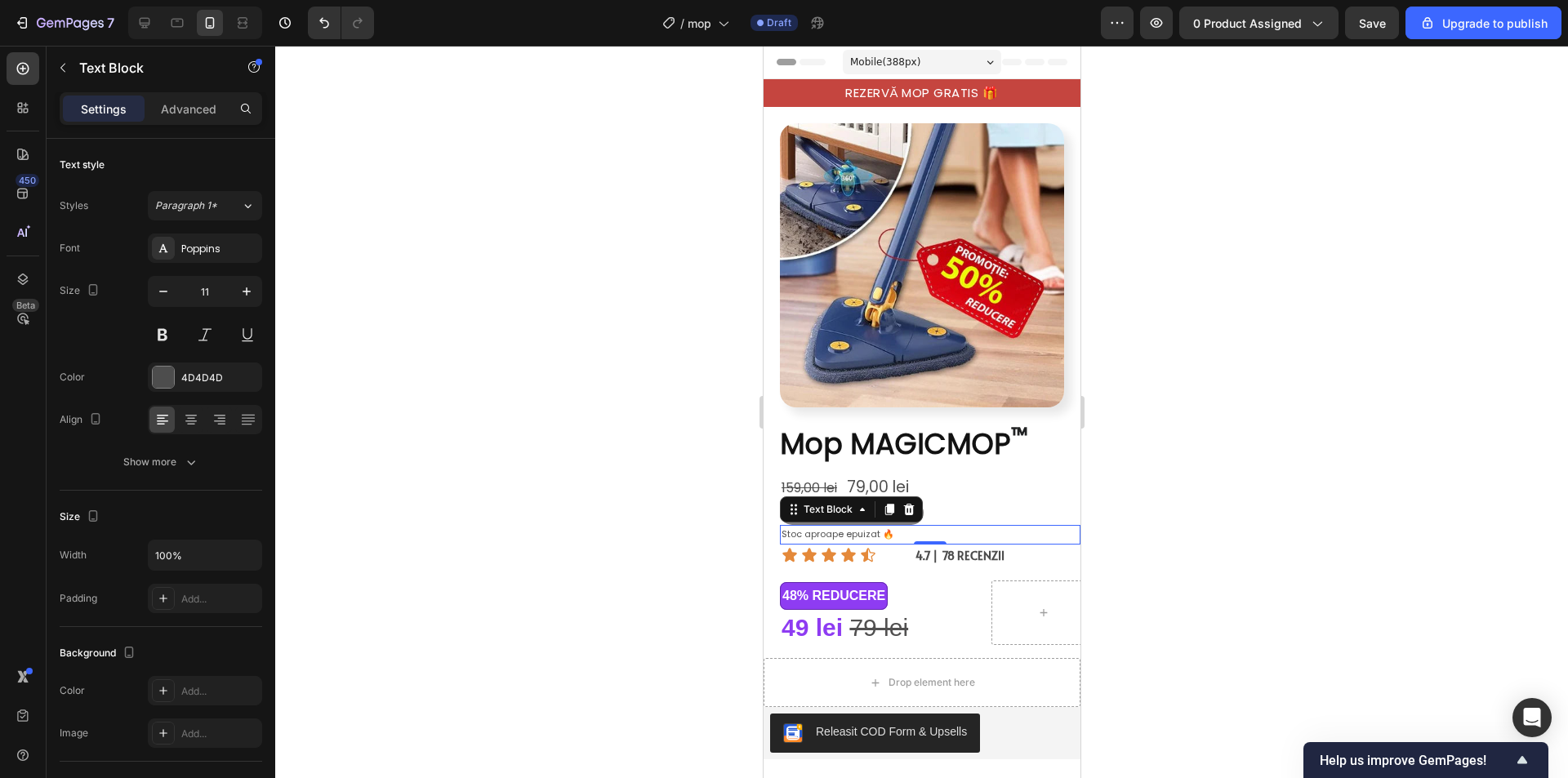
type input "12"
drag, startPoint x: 1432, startPoint y: 448, endPoint x: 1373, endPoint y: 535, distance: 105.1
click at [1430, 448] on div at bounding box center [921, 411] width 1292 height 732
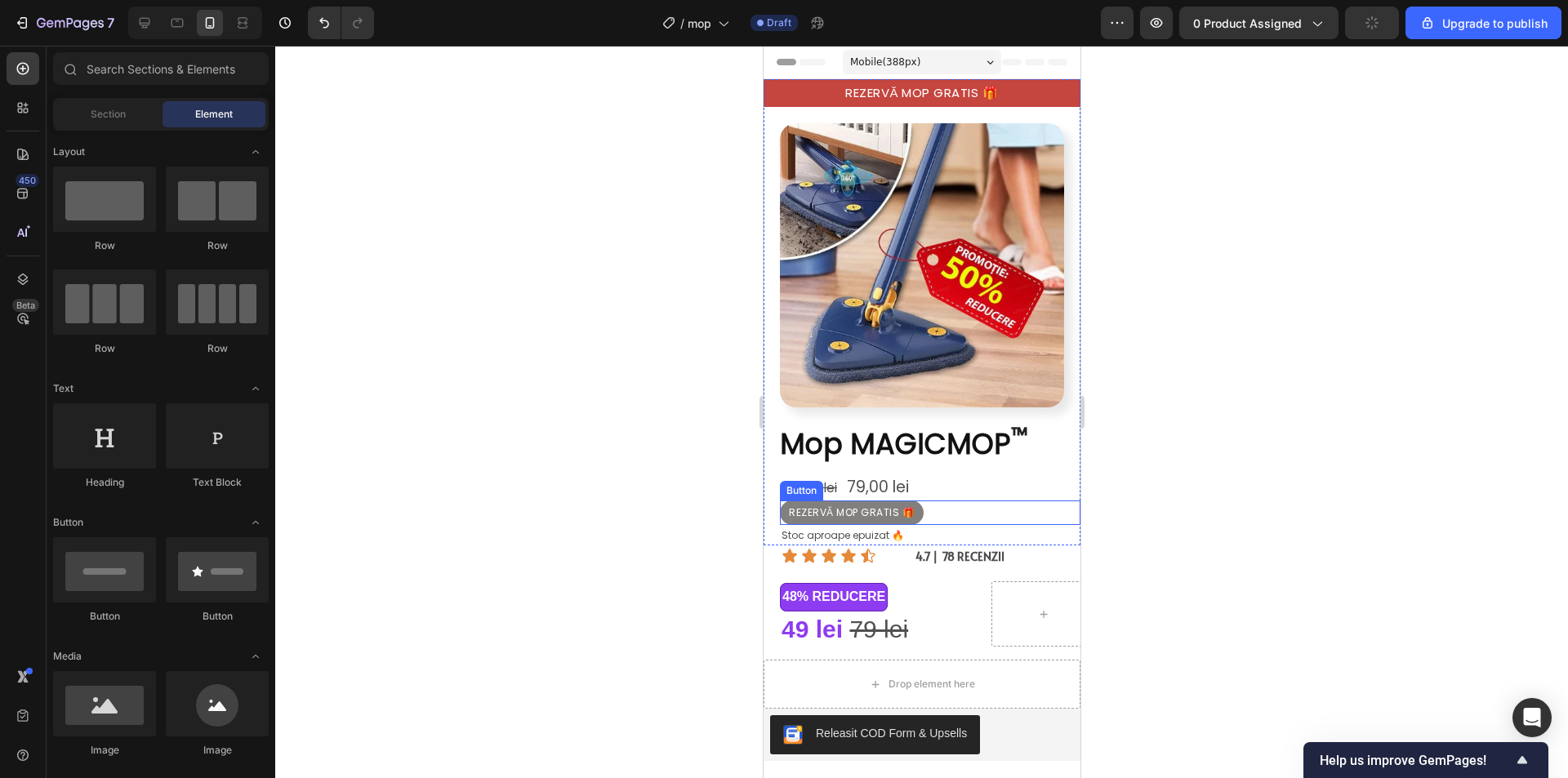
click at [955, 501] on div "REZERVĂ MOP GRATIS 🎁 Button" at bounding box center [929, 512] width 300 height 24
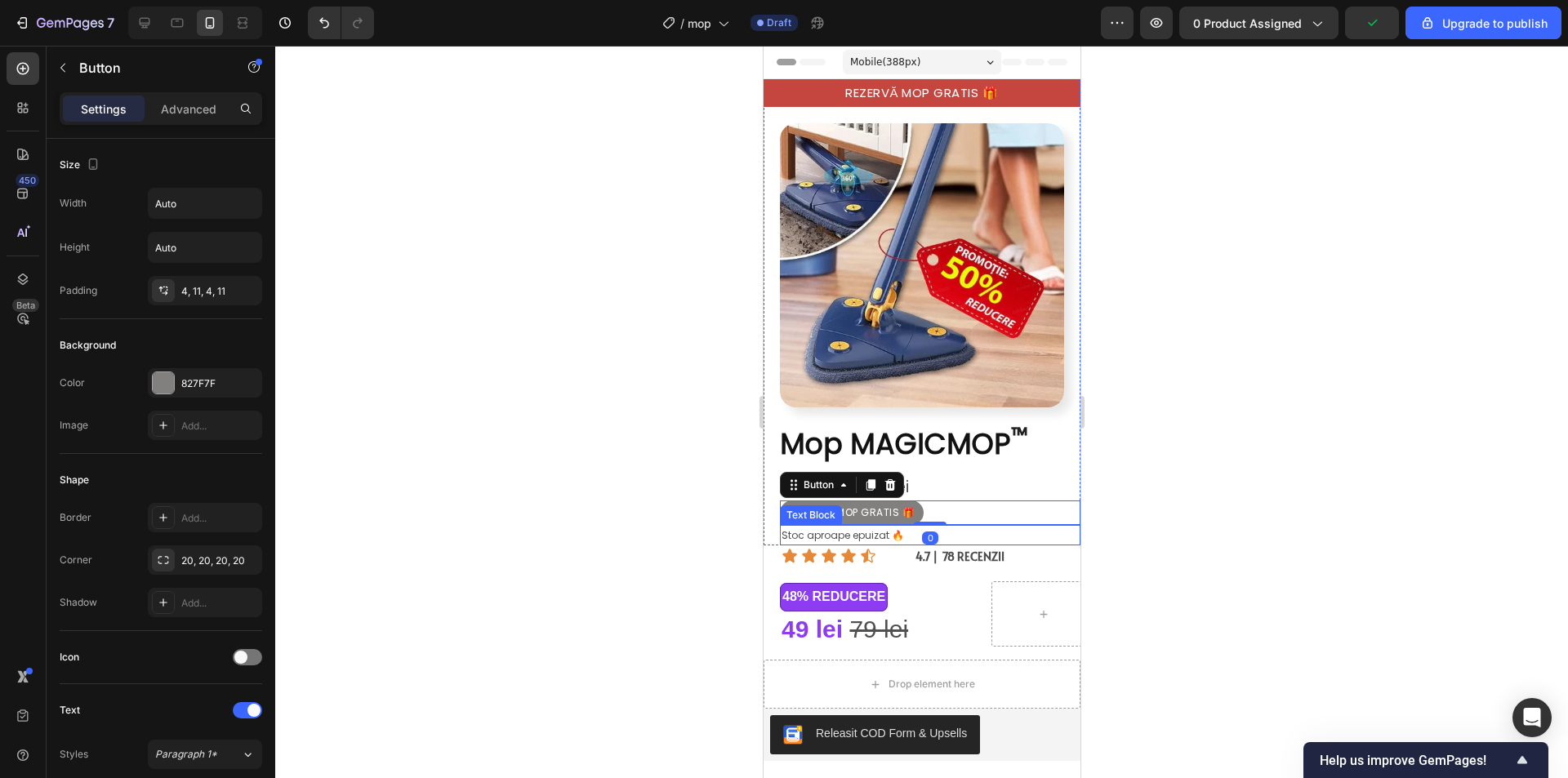
click at [931, 525] on div "Stoc aproape epuizat 🔥" at bounding box center [929, 535] width 300 height 22
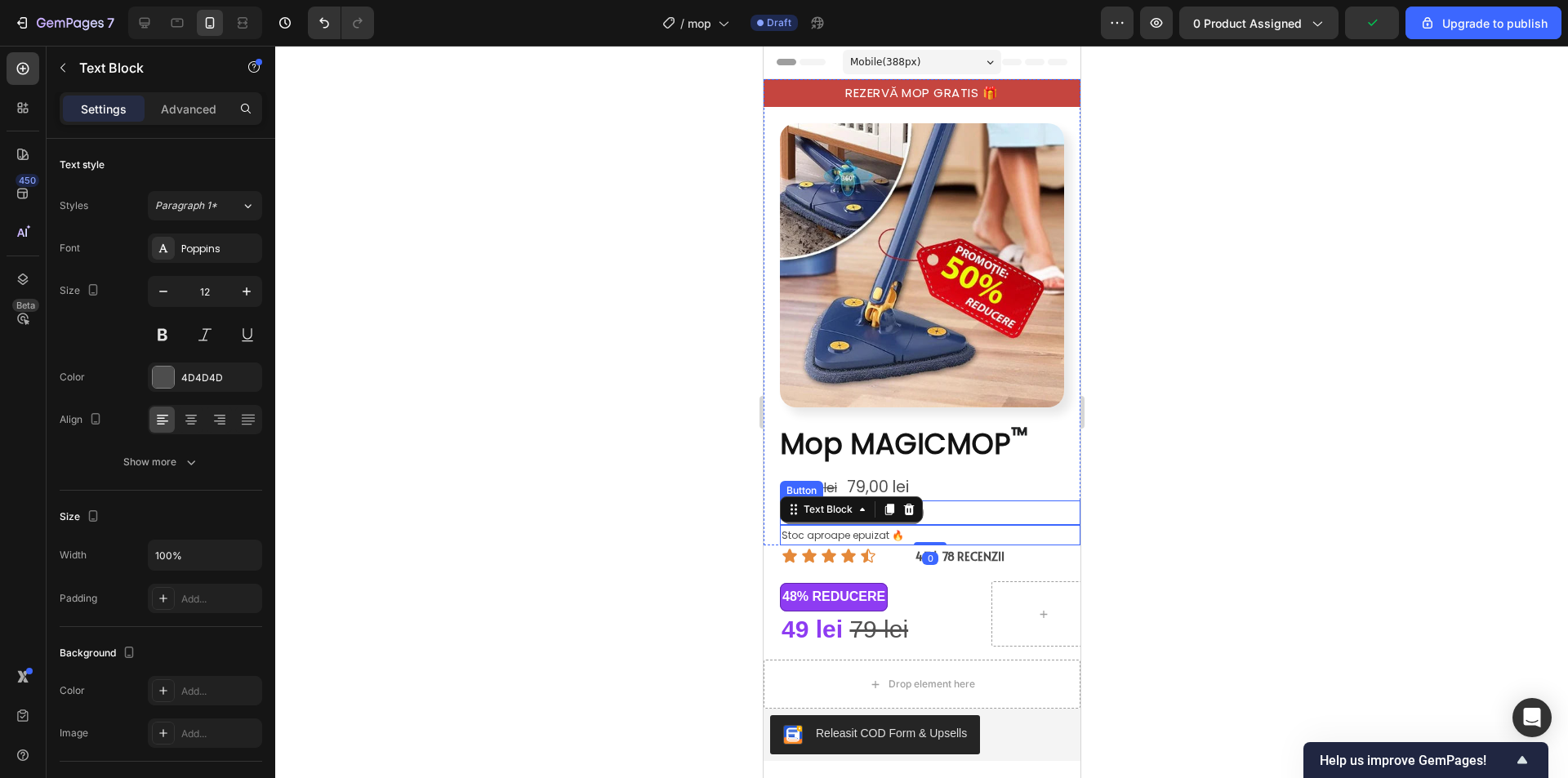
click at [931, 501] on div "REZERVĂ MOP GRATIS 🎁 Button" at bounding box center [929, 512] width 300 height 24
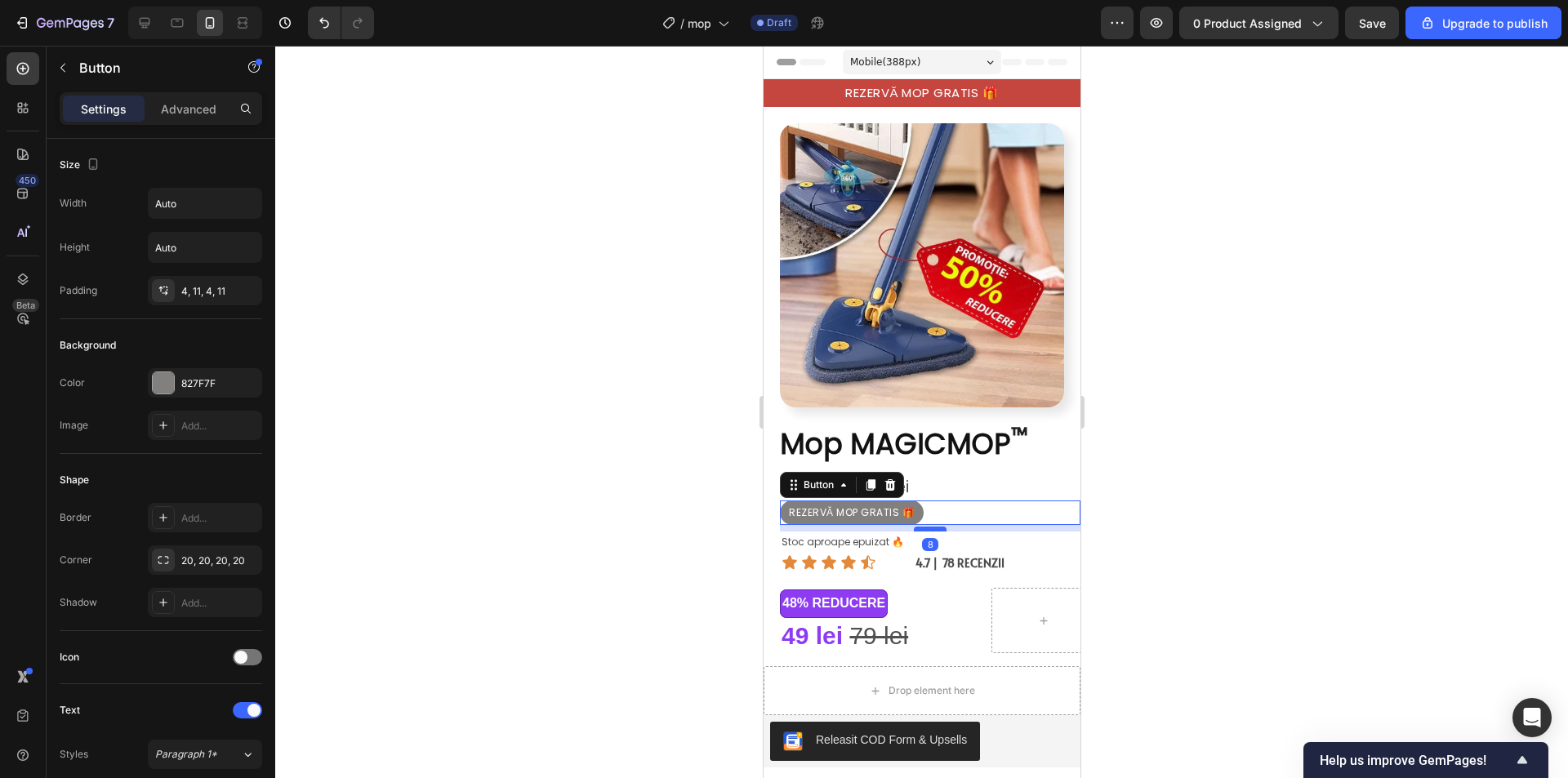
click at [930, 526] on div at bounding box center [929, 528] width 32 height 4
click at [1331, 503] on div at bounding box center [921, 411] width 1292 height 732
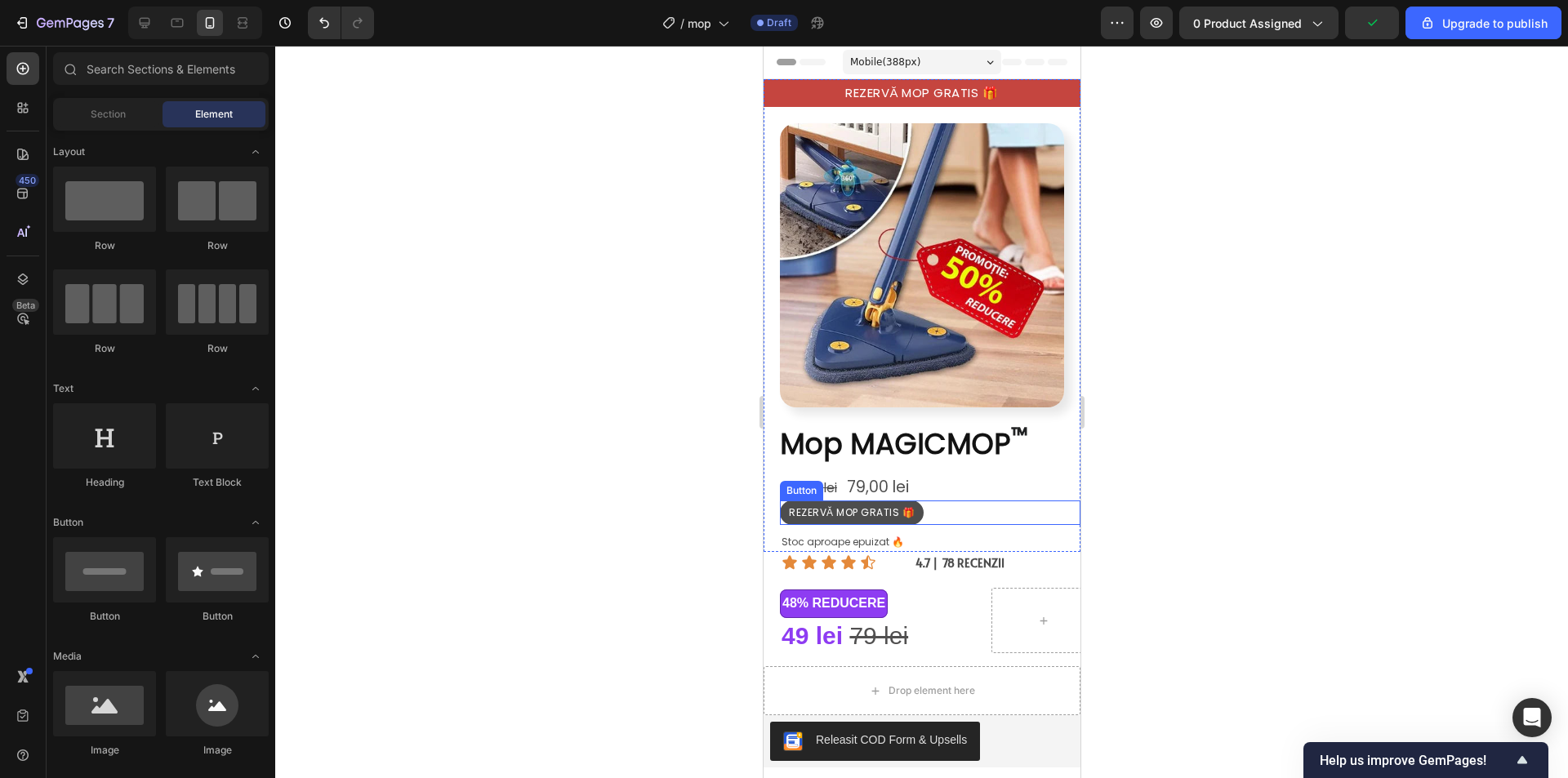
click at [784, 500] on button "REZERVĂ MOP GRATIS 🎁" at bounding box center [851, 512] width 144 height 24
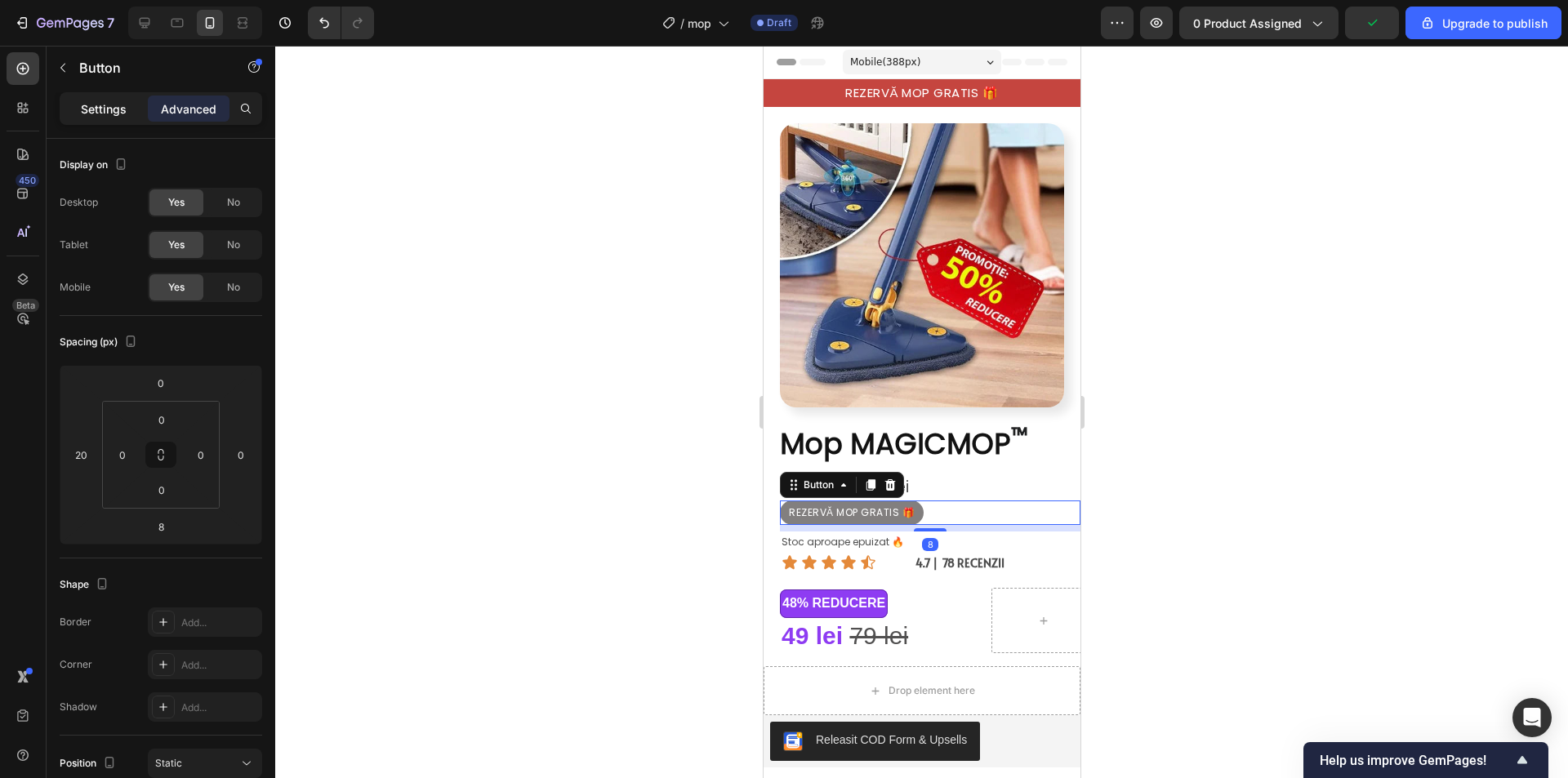
click at [129, 102] on div "Settings" at bounding box center [103, 108] width 82 height 26
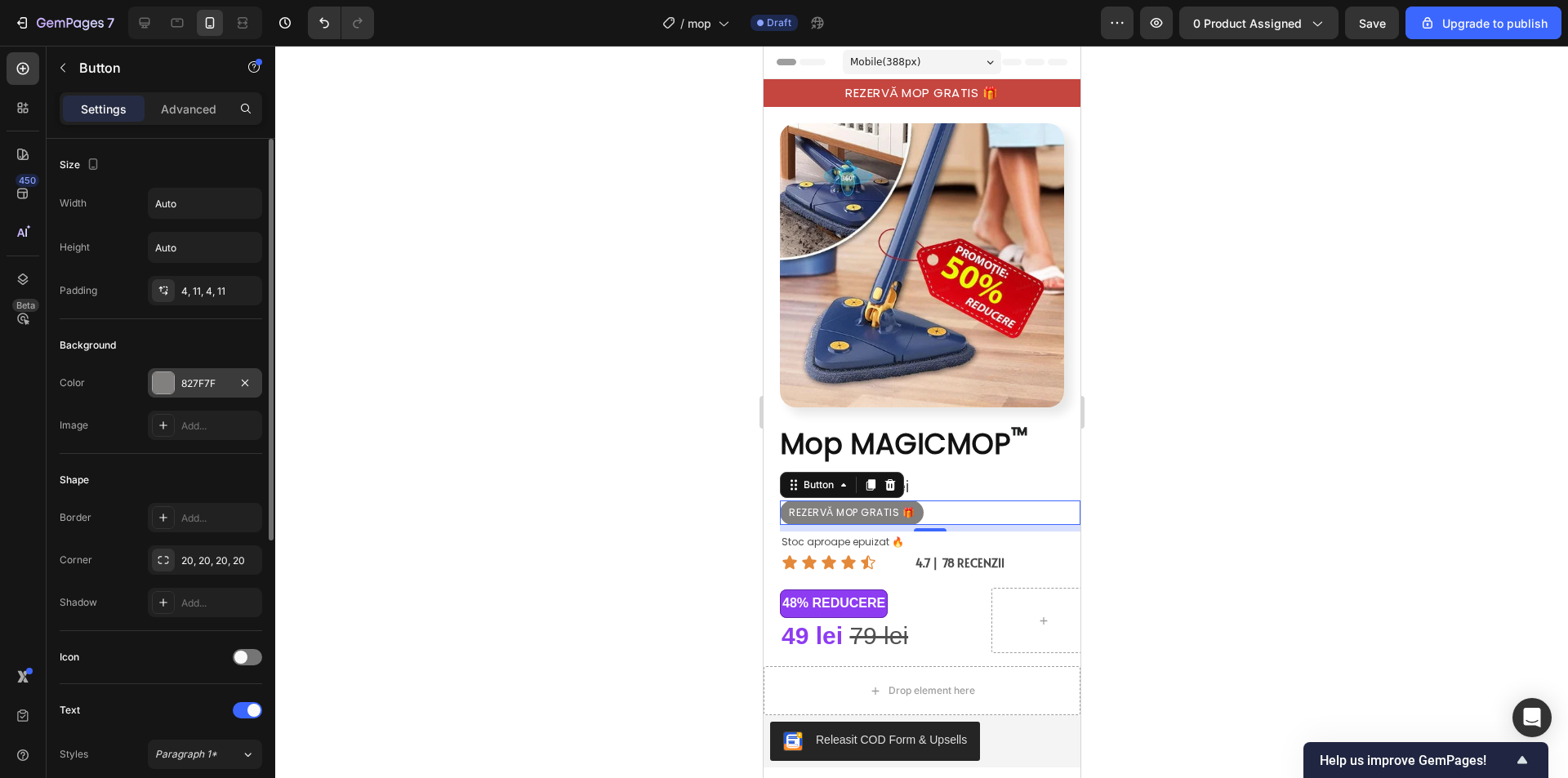
click at [199, 387] on div "827F7F" at bounding box center [205, 384] width 48 height 14
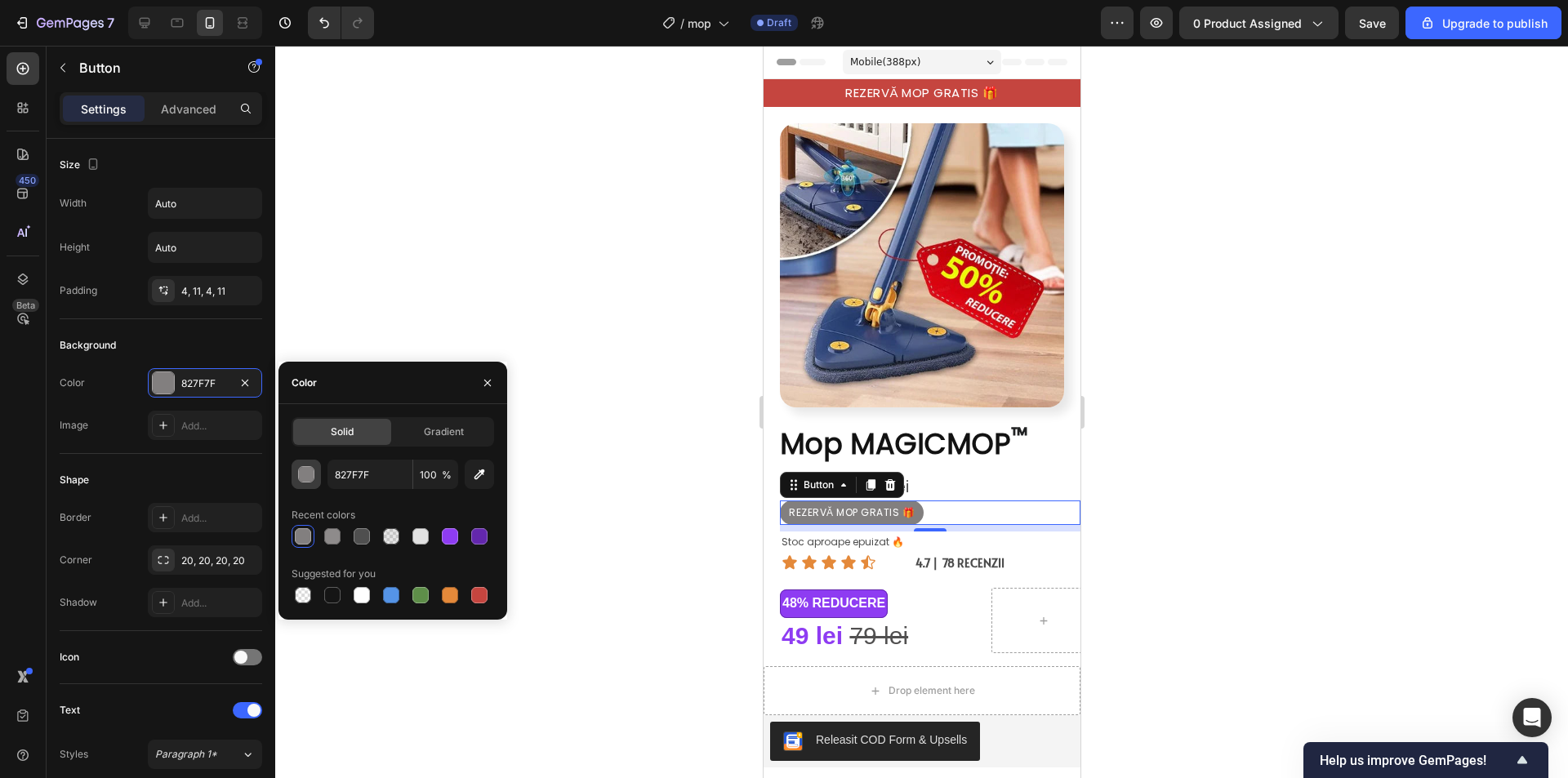
click at [305, 479] on div "button" at bounding box center [307, 475] width 16 height 16
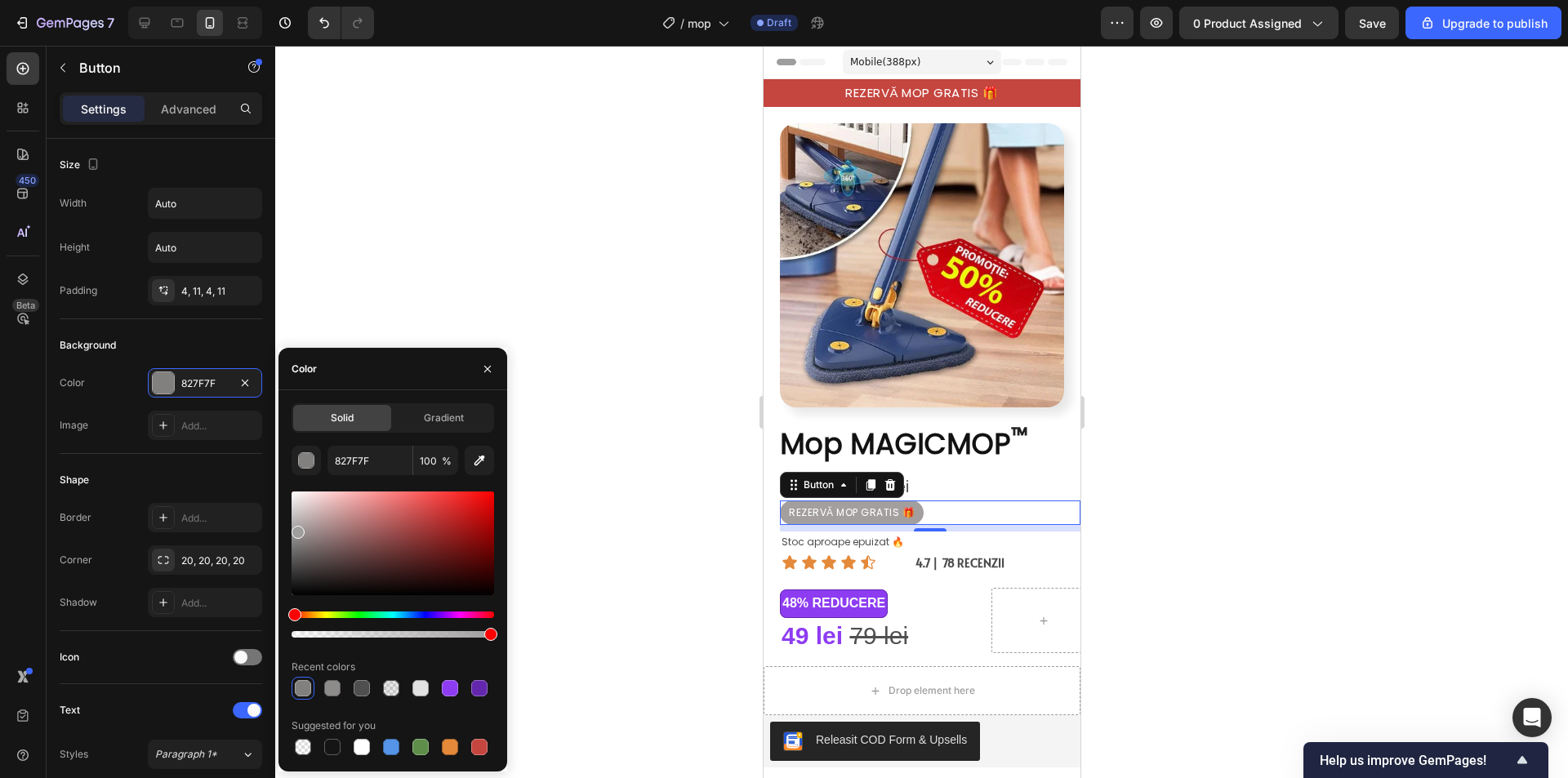
drag, startPoint x: 298, startPoint y: 543, endPoint x: 297, endPoint y: 527, distance: 16.0
click at [297, 527] on div at bounding box center [297, 532] width 13 height 13
click at [297, 523] on div at bounding box center [297, 526] width 13 height 13
click at [297, 519] on div at bounding box center [297, 522] width 13 height 13
type input "BAB6B6"
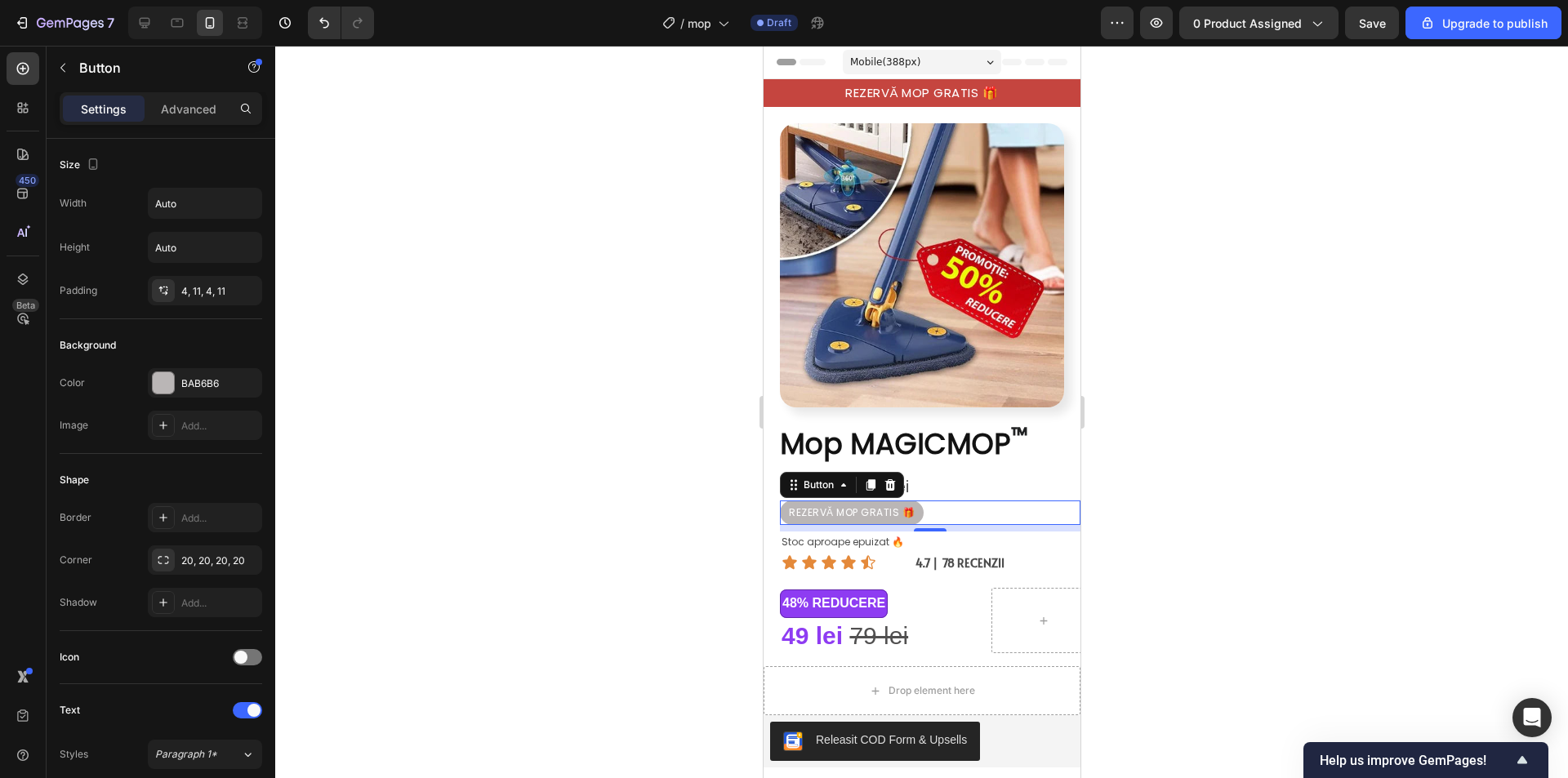
click at [1332, 493] on div at bounding box center [921, 411] width 1292 height 732
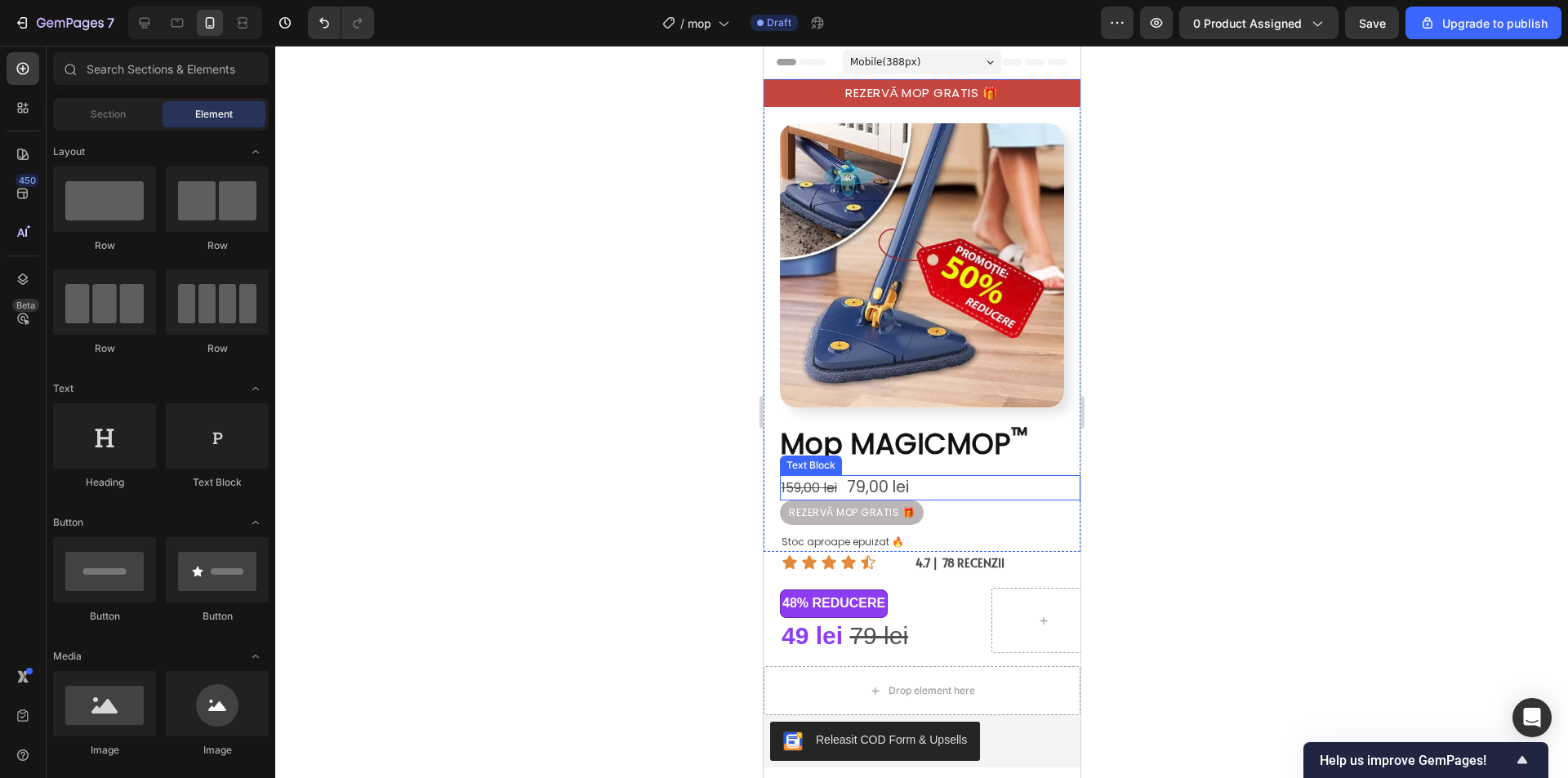
click at [937, 477] on p "159,00 lei 79,00 lei" at bounding box center [929, 488] width 297 height 22
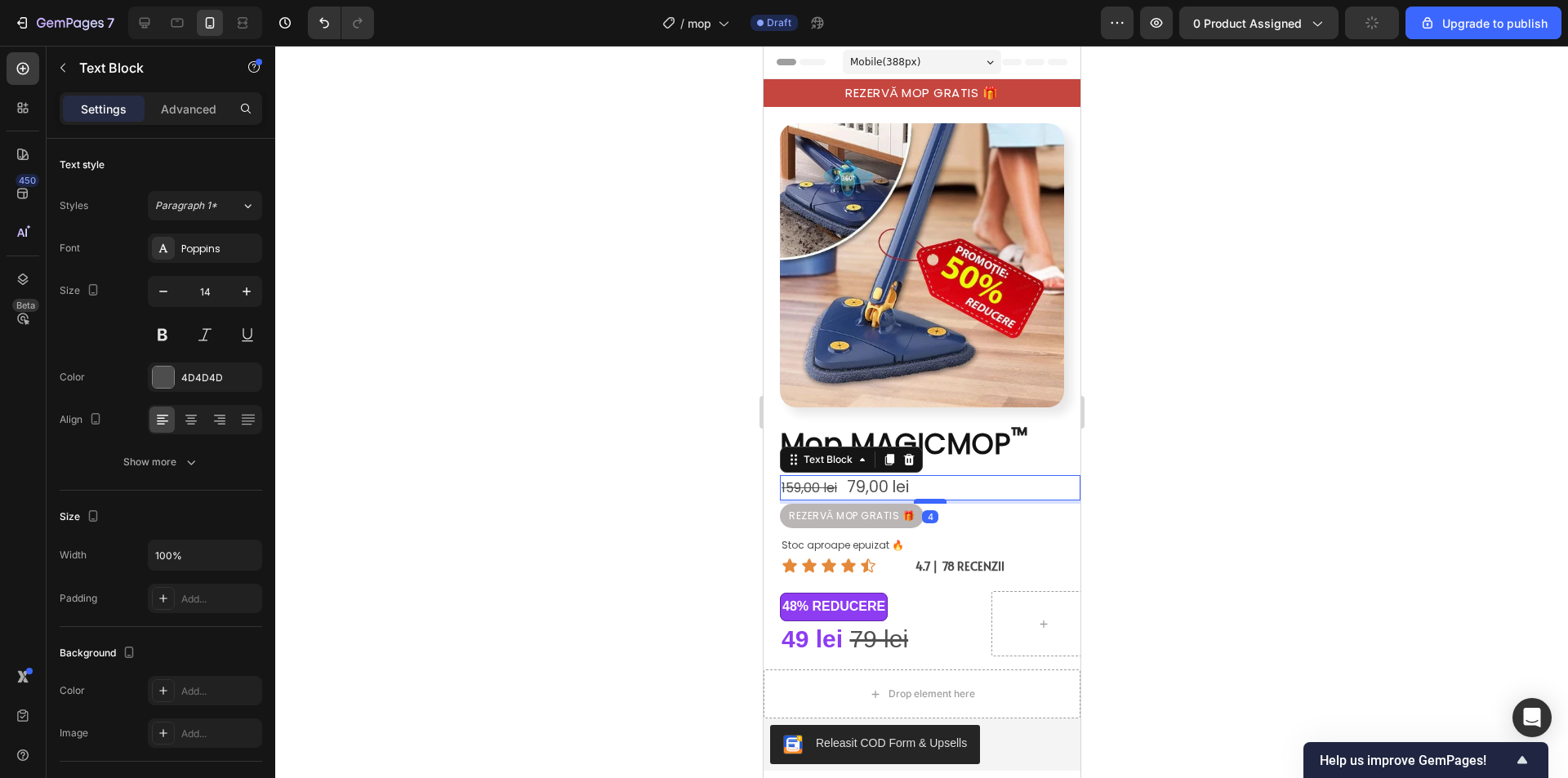
click at [929, 499] on div at bounding box center [929, 500] width 32 height 4
click at [1317, 557] on div at bounding box center [921, 411] width 1292 height 732
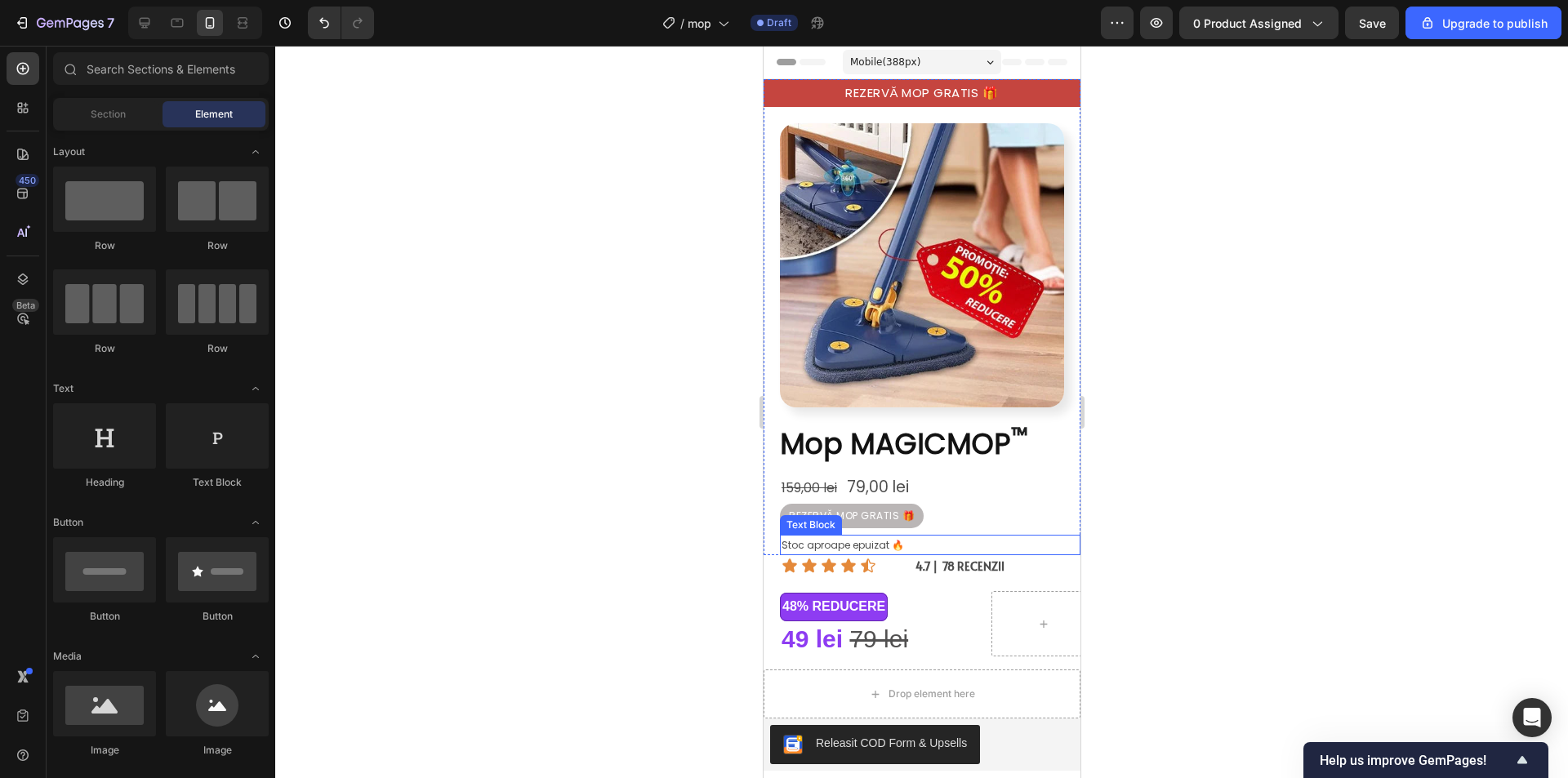
click at [908, 536] on p "Stoc aproape epuizat 🔥" at bounding box center [929, 545] width 297 height 18
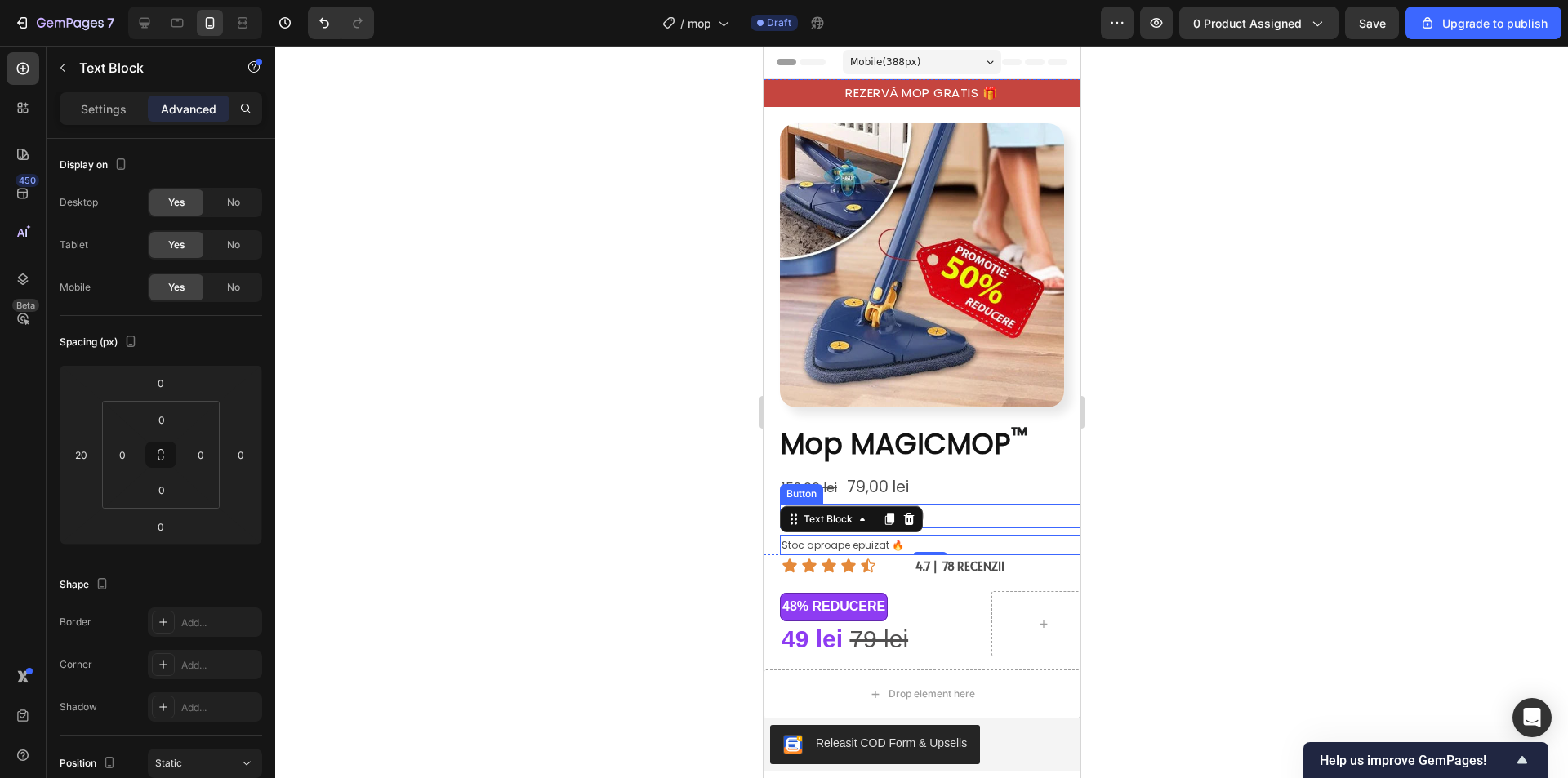
click at [961, 504] on div "REZERVĂ MOP GRATIS 🎁 Button" at bounding box center [929, 516] width 300 height 24
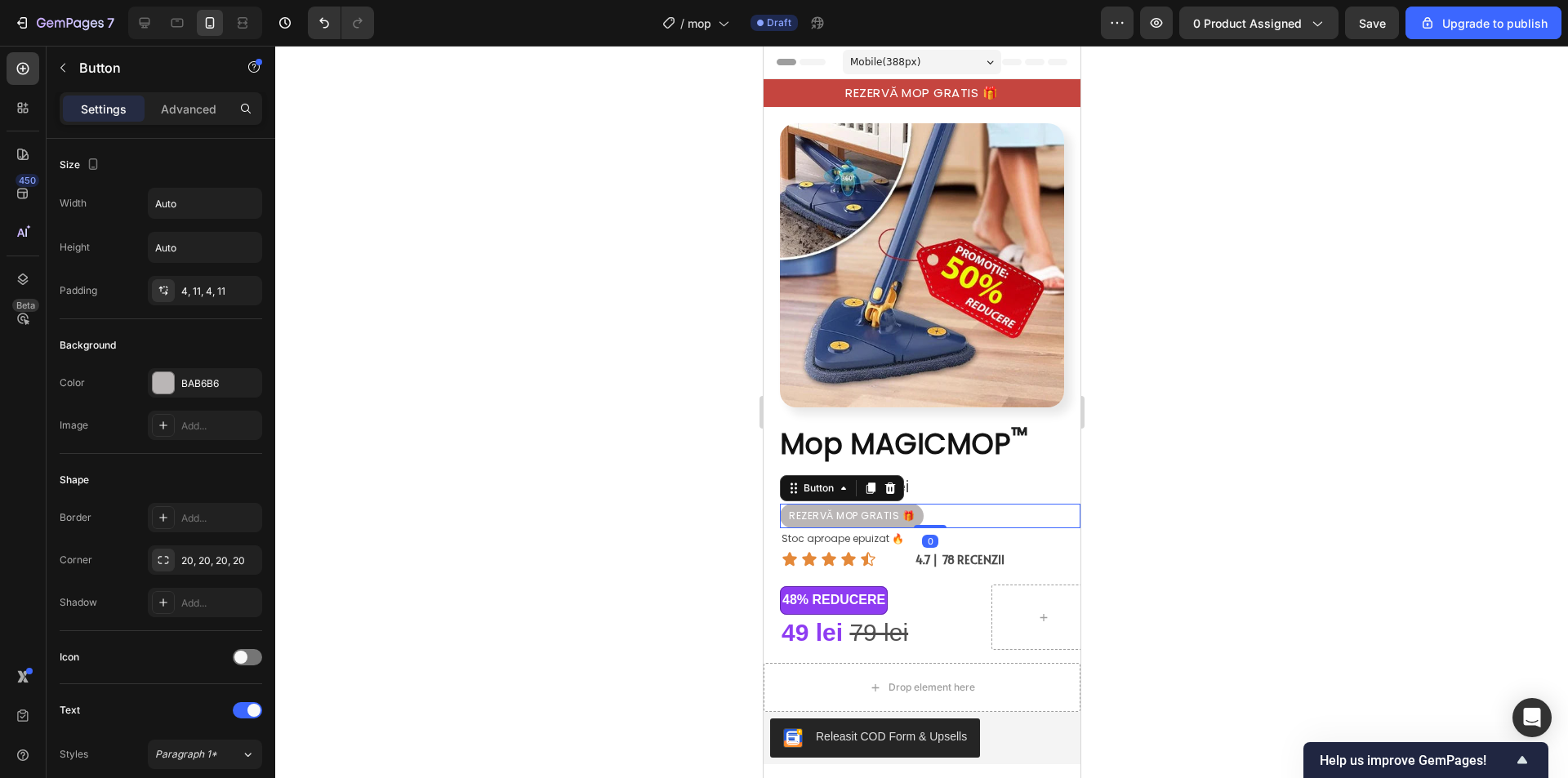
drag, startPoint x: 927, startPoint y: 517, endPoint x: 928, endPoint y: 508, distance: 9.1
click at [928, 508] on div "REZERVĂ MOP GRATIS 🎁 Button 0" at bounding box center [929, 516] width 300 height 24
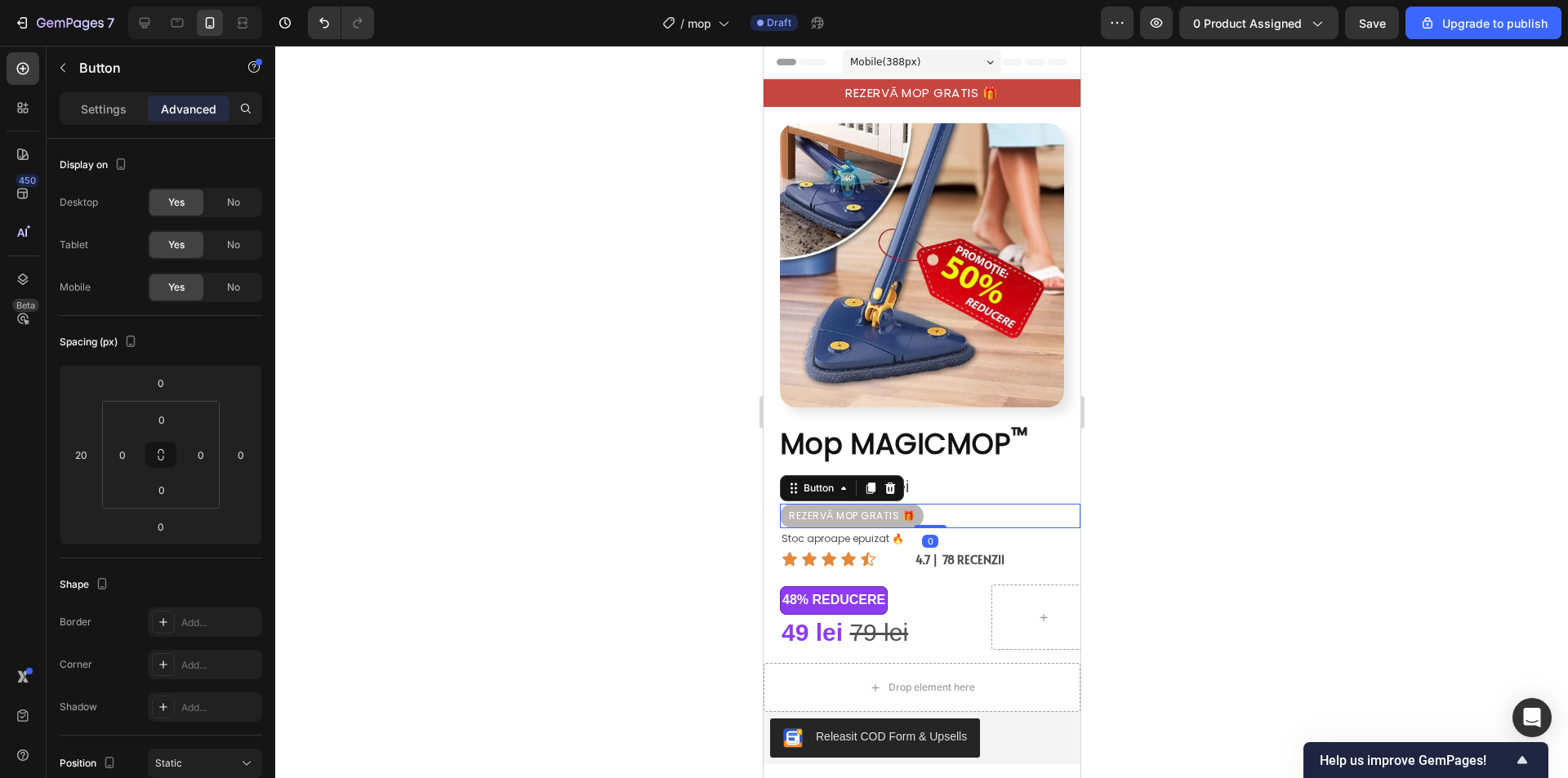
click at [1199, 499] on div at bounding box center [921, 411] width 1292 height 732
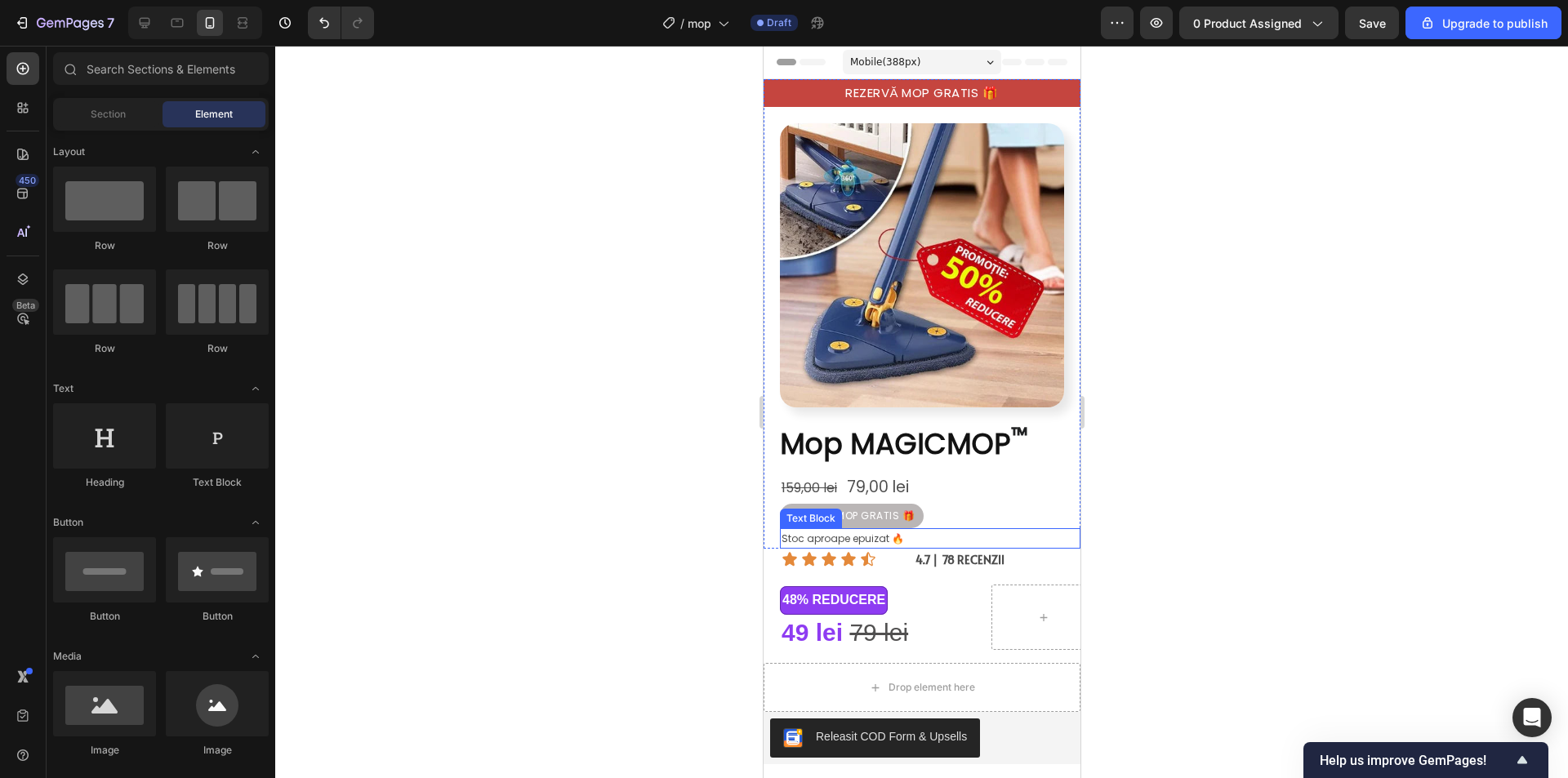
click at [894, 530] on p "Stoc aproape epuizat 🔥" at bounding box center [929, 539] width 297 height 18
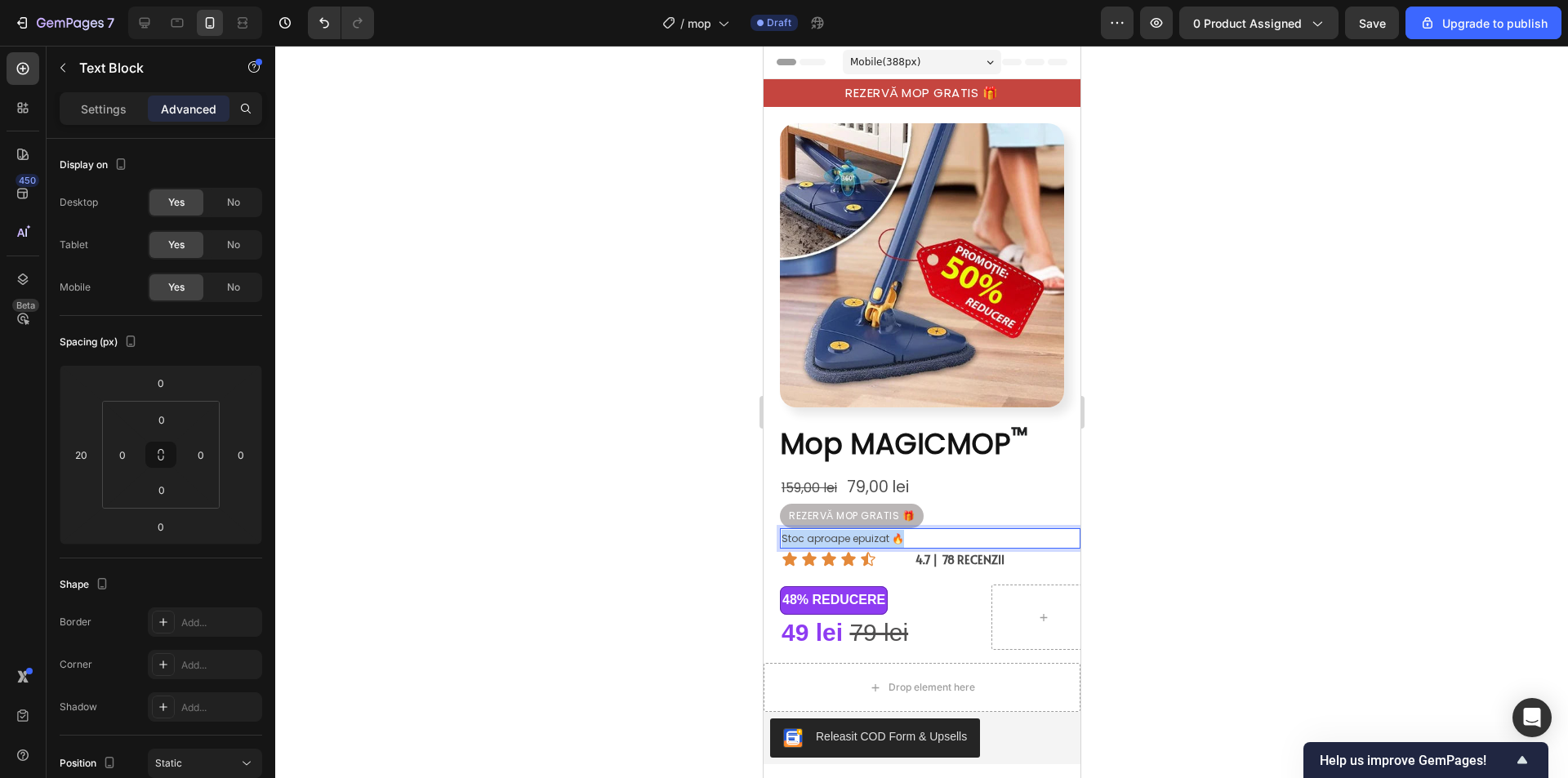
drag, startPoint x: 904, startPoint y: 521, endPoint x: 1523, endPoint y: 570, distance: 620.9
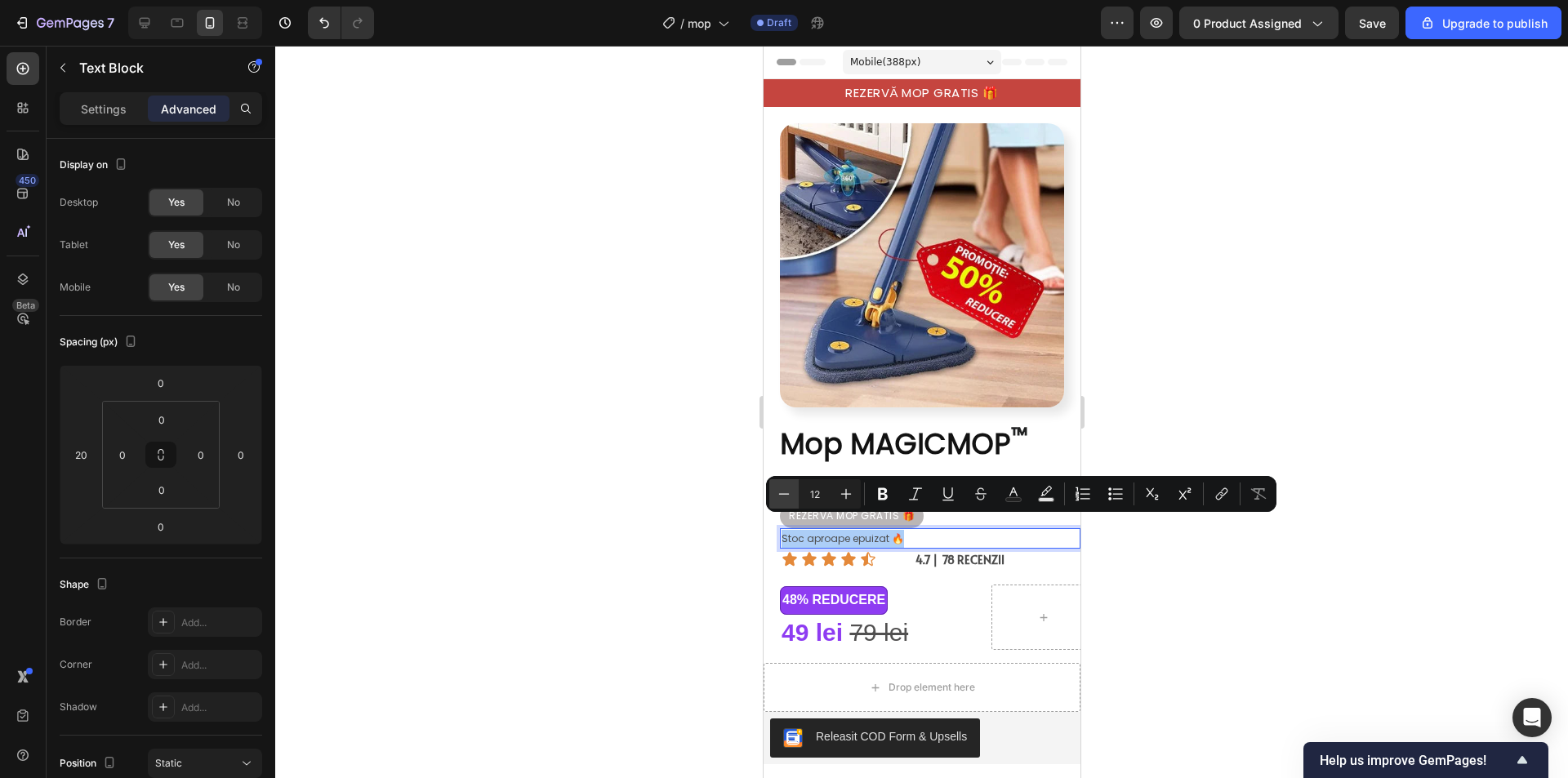
click at [786, 491] on icon "Editor contextual toolbar" at bounding box center [784, 494] width 16 height 16
type input "11"
click at [1348, 445] on div at bounding box center [921, 411] width 1292 height 732
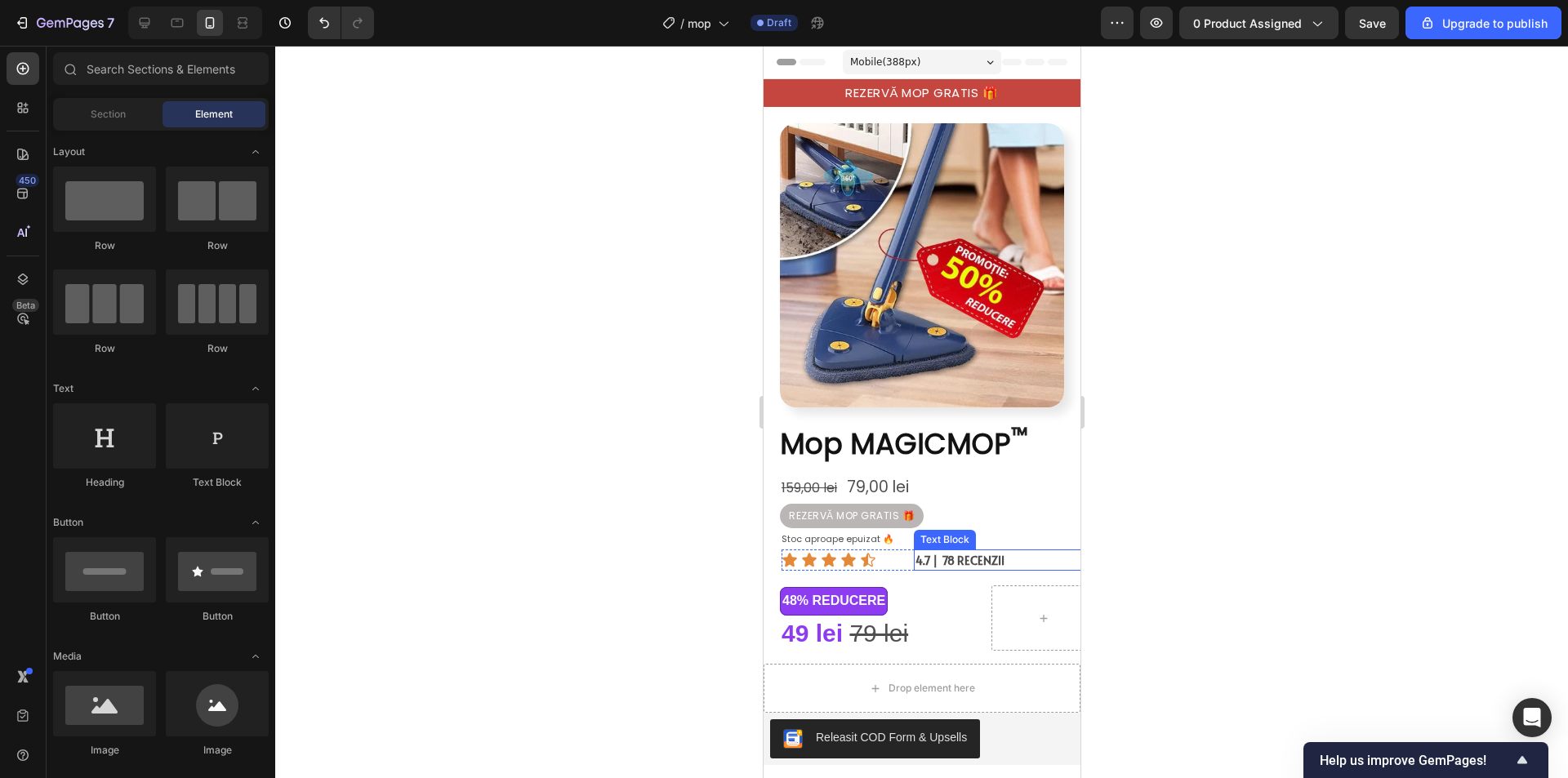
click at [1033, 553] on p "4.7 | 78 RECENZII" at bounding box center [1005, 561] width 182 height 15
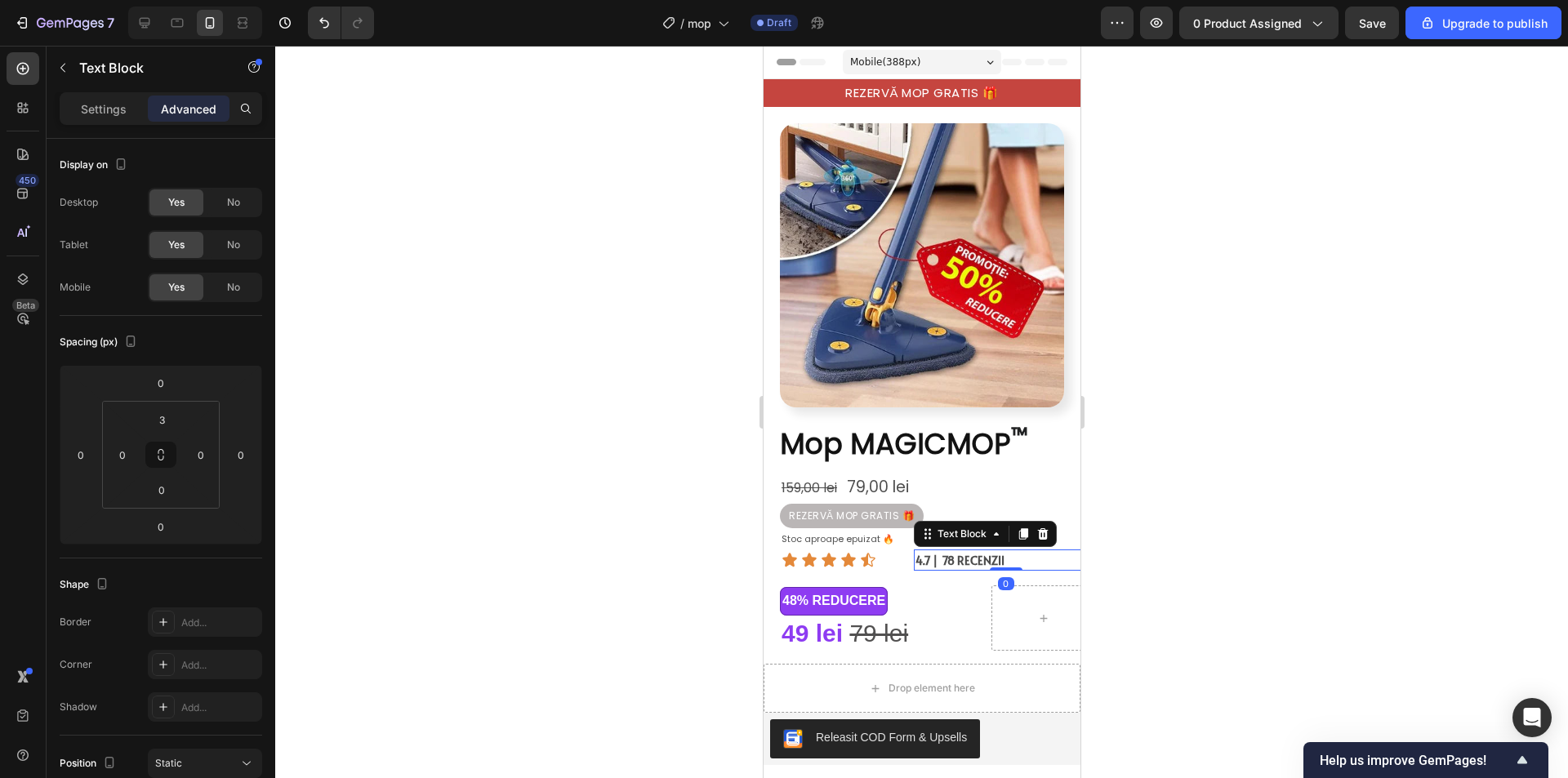
drag, startPoint x: 1158, startPoint y: 543, endPoint x: 1138, endPoint y: 554, distance: 22.8
click at [1158, 541] on div at bounding box center [921, 411] width 1292 height 732
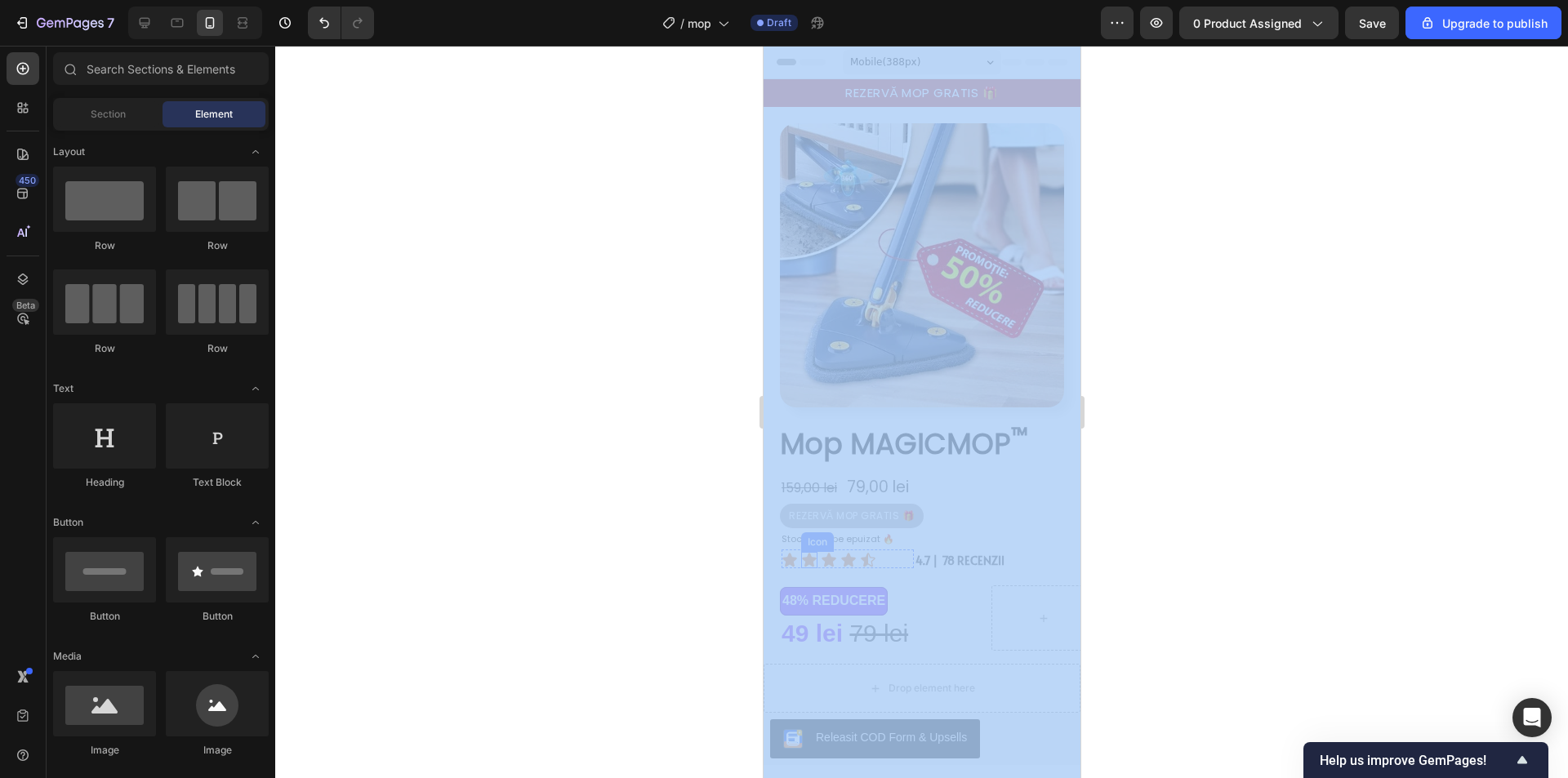
drag, startPoint x: 1900, startPoint y: 602, endPoint x: 797, endPoint y: 540, distance: 1104.7
drag, startPoint x: 1187, startPoint y: 555, endPoint x: 1151, endPoint y: 558, distance: 36.1
click at [1186, 555] on div at bounding box center [921, 411] width 1292 height 732
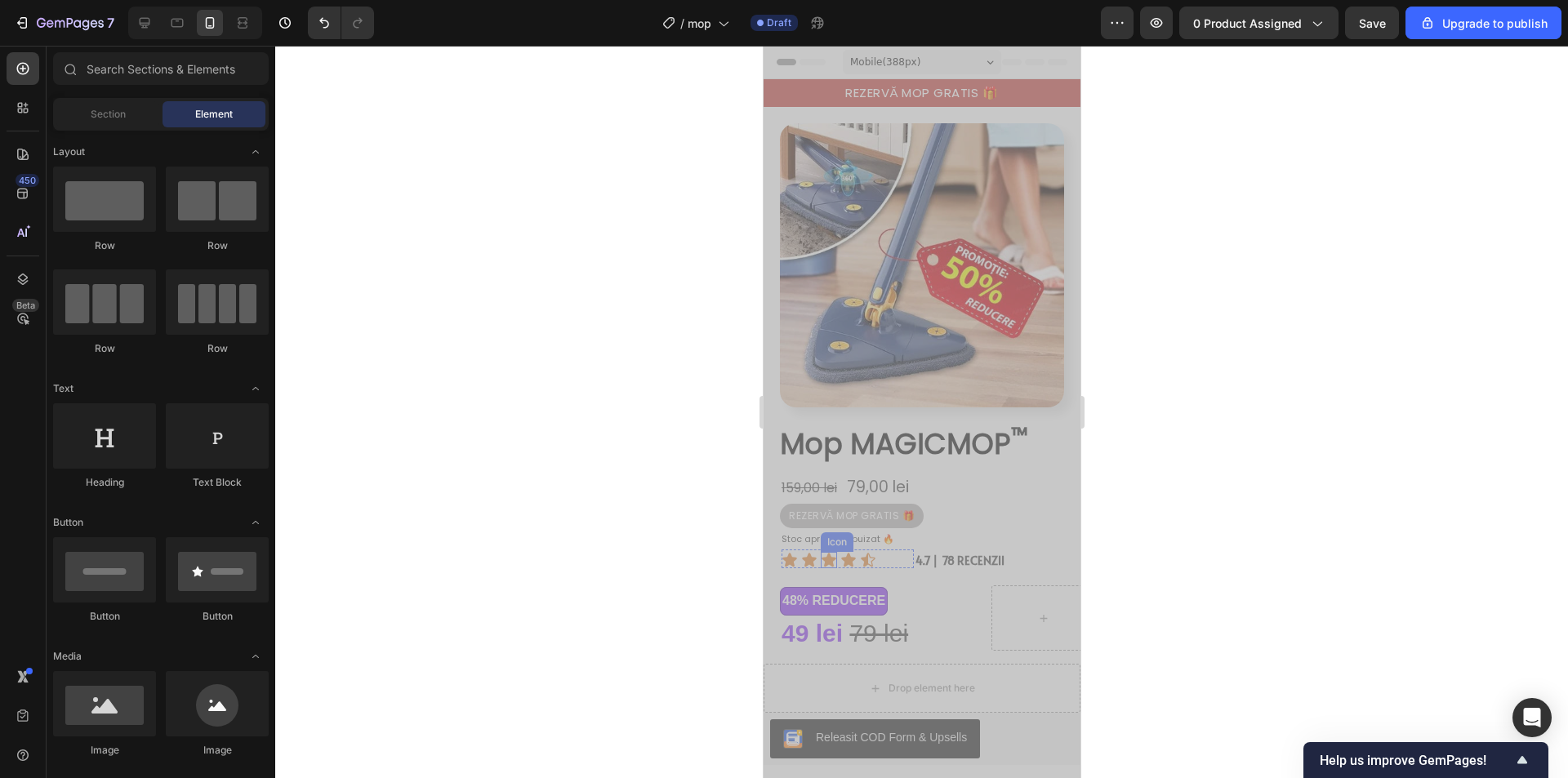
click at [813, 552] on div "Icon" at bounding box center [809, 560] width 16 height 16
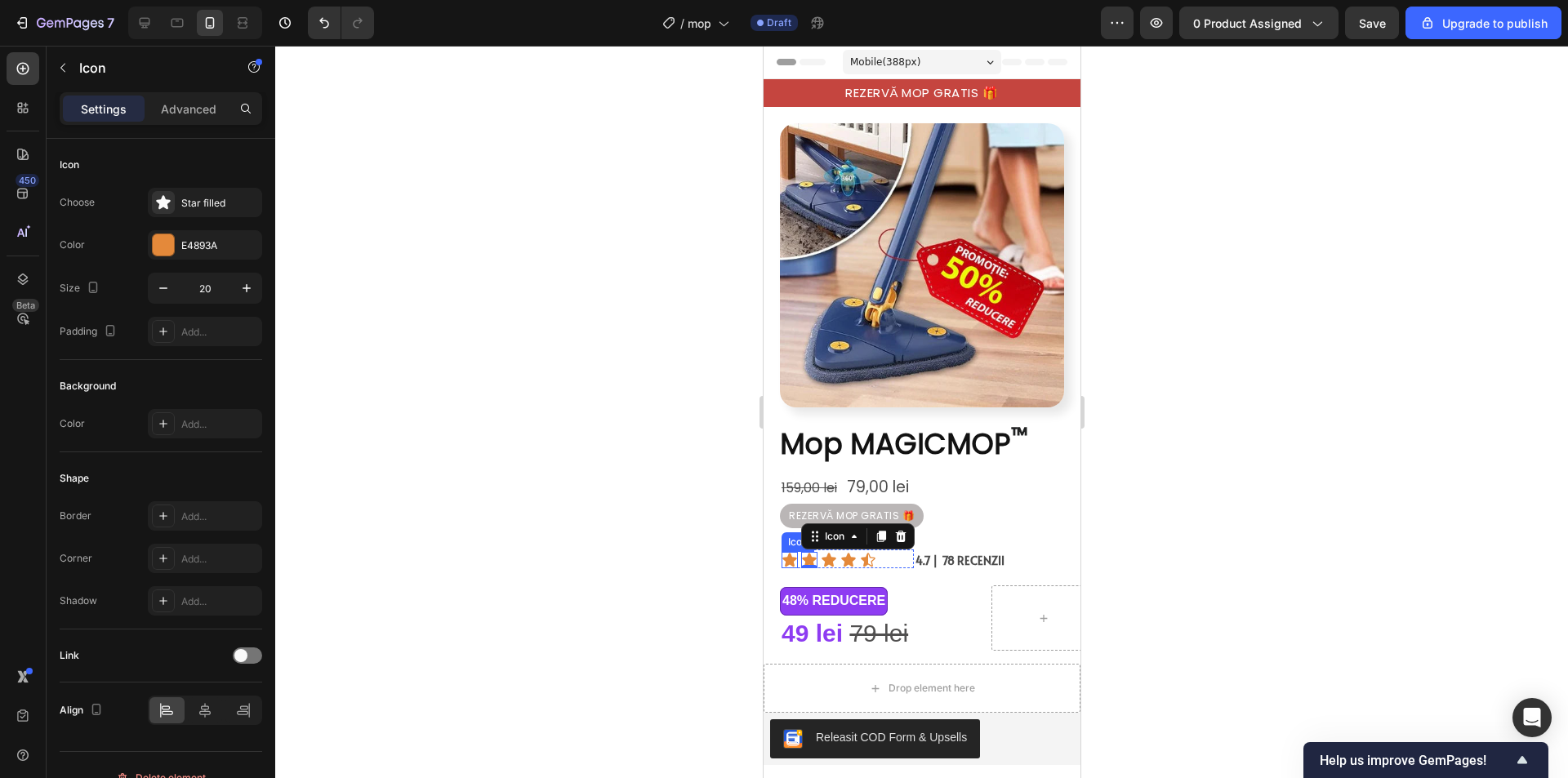
click at [781, 552] on icon at bounding box center [789, 560] width 16 height 16
click at [988, 553] on span "4.7 | 78 RECENZII" at bounding box center [959, 560] width 89 height 15
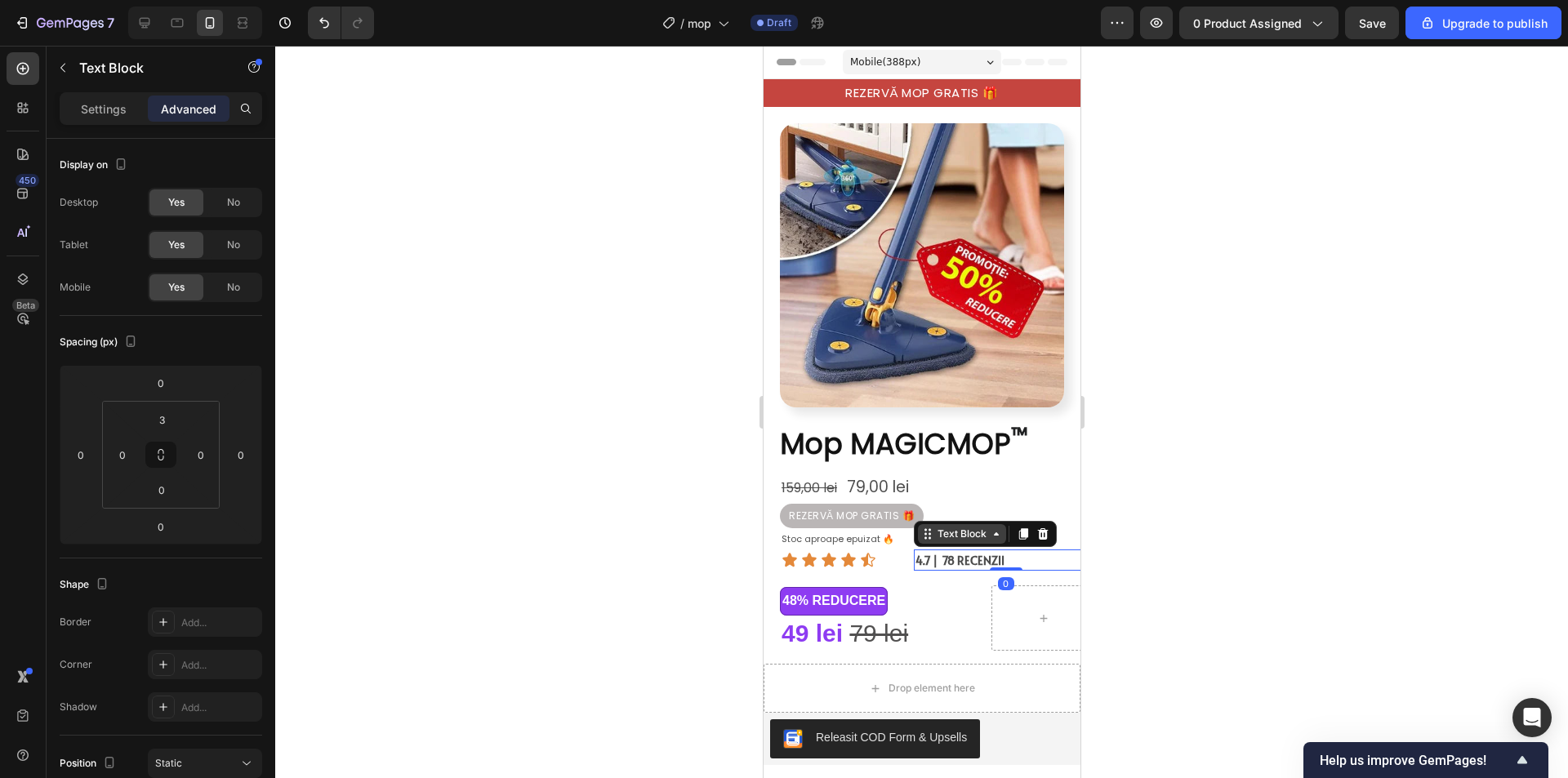
click at [988, 527] on icon at bounding box center [995, 534] width 13 height 13
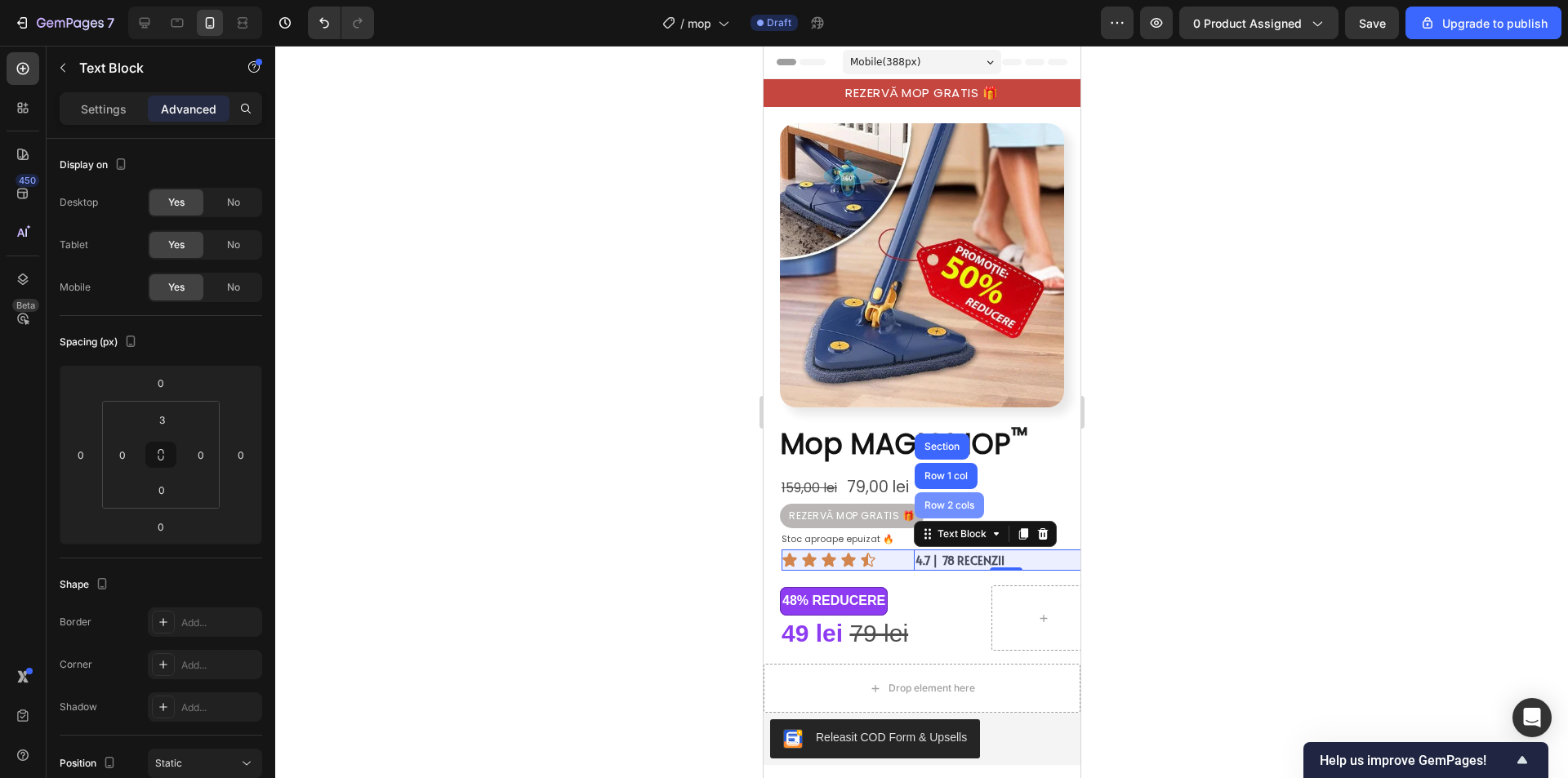
click at [959, 500] on div "Row 2 cols" at bounding box center [948, 505] width 57 height 10
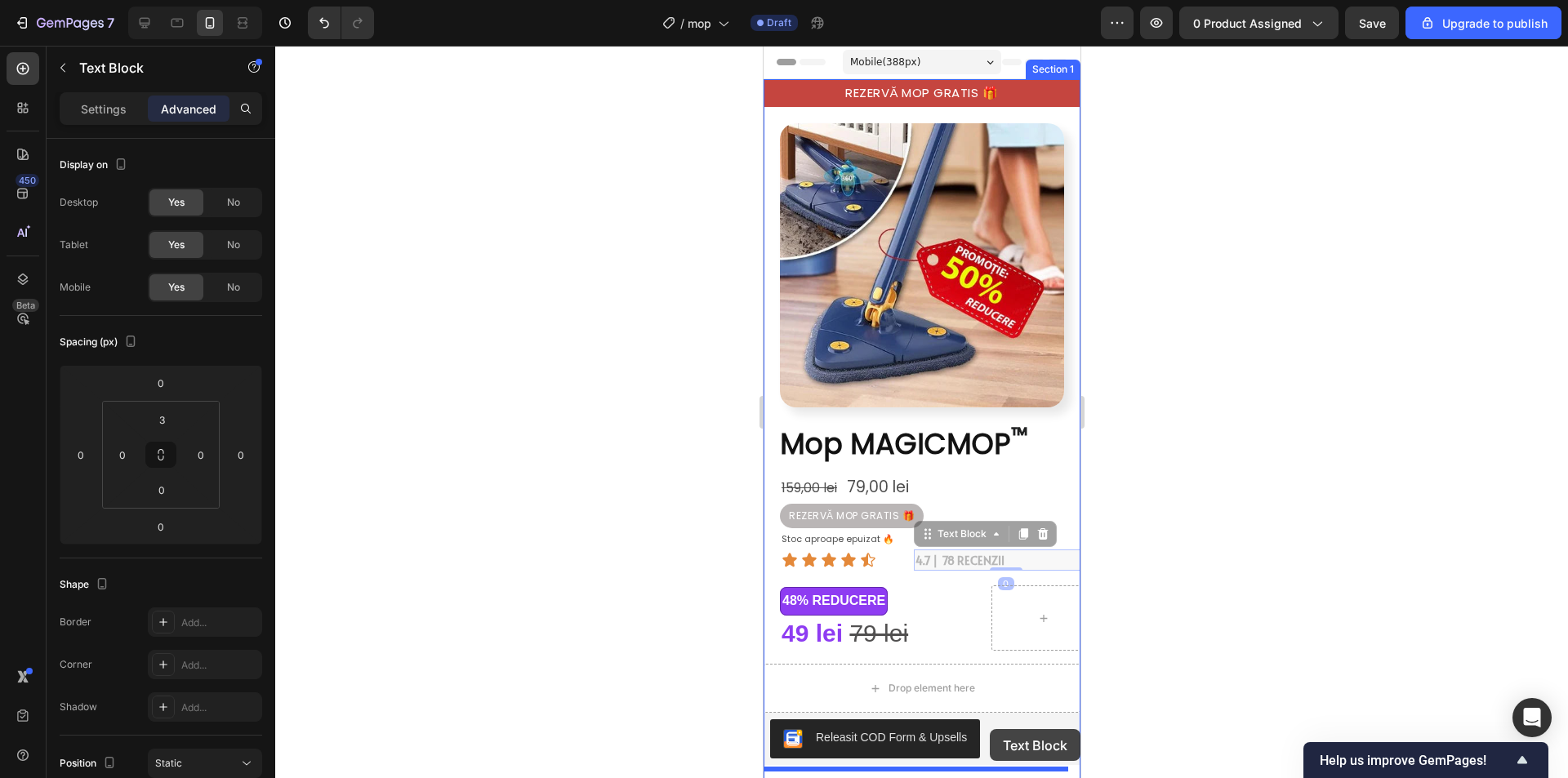
scroll to position [93, 0]
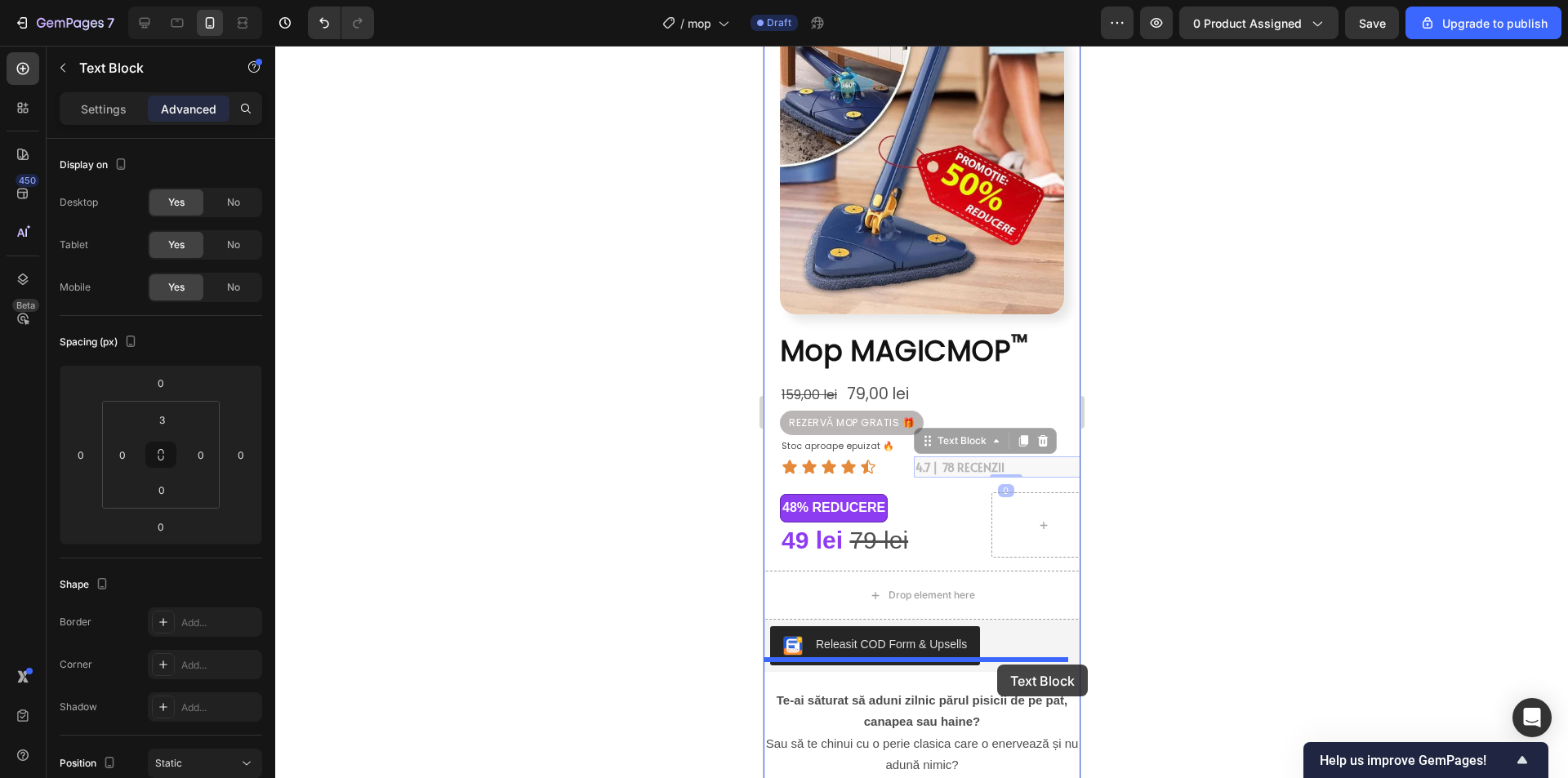
drag, startPoint x: 1026, startPoint y: 547, endPoint x: 997, endPoint y: 664, distance: 120.5
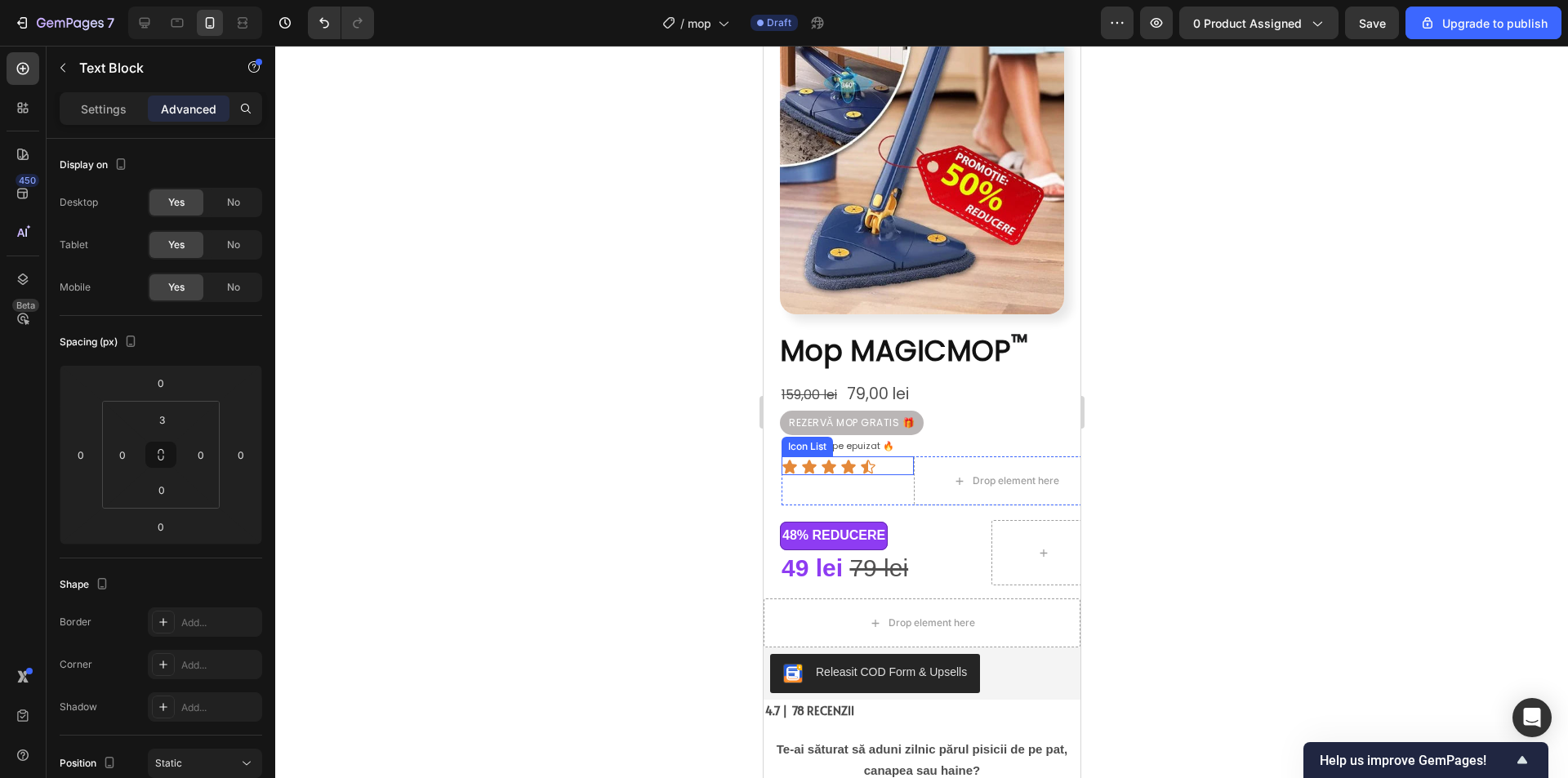
click at [877, 459] on div "Icon Icon Icon Icon Icon" at bounding box center [846, 467] width 132 height 16
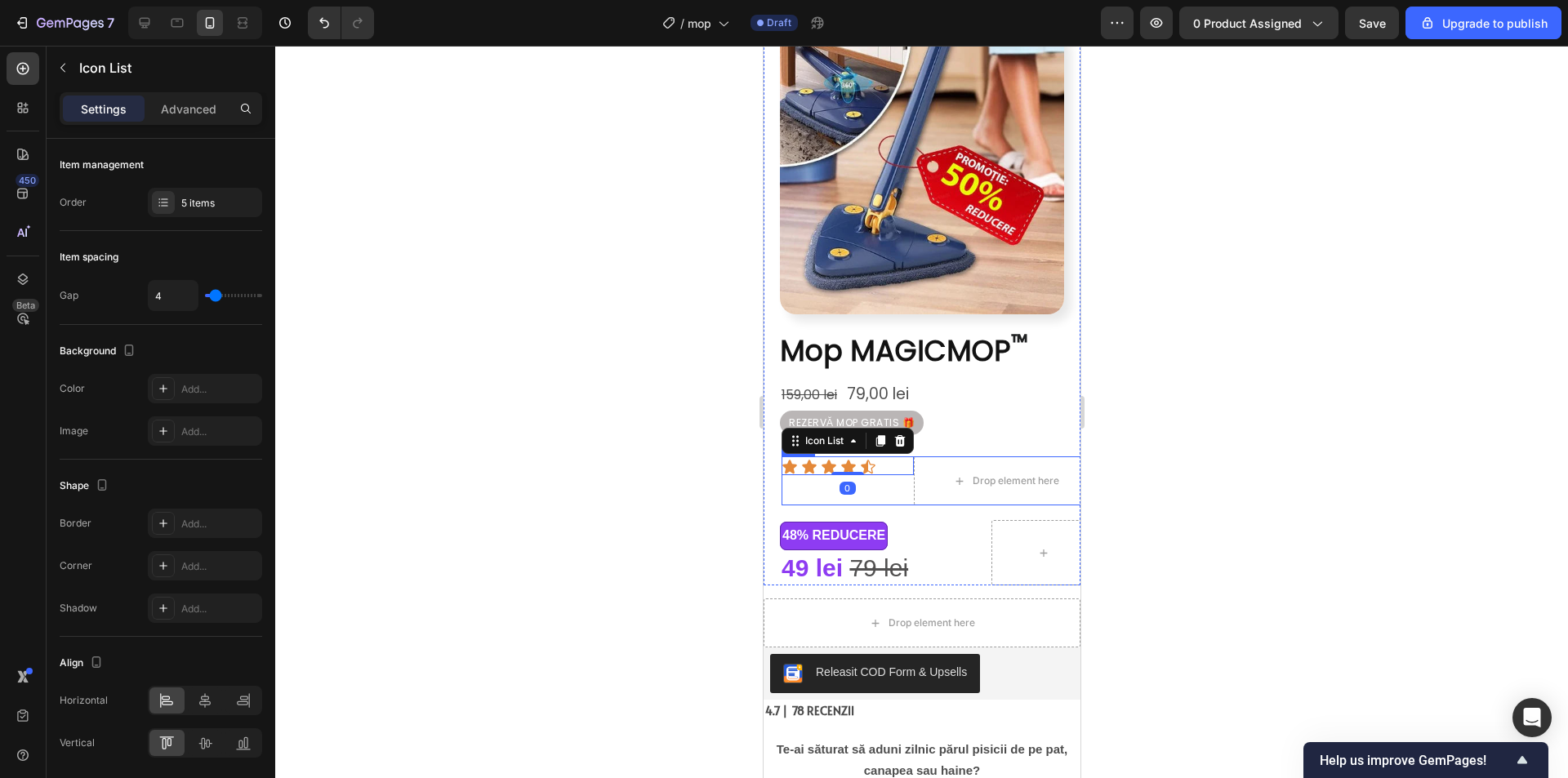
click at [869, 474] on div "Icon Icon Icon Icon Icon Icon List 0" at bounding box center [846, 481] width 132 height 49
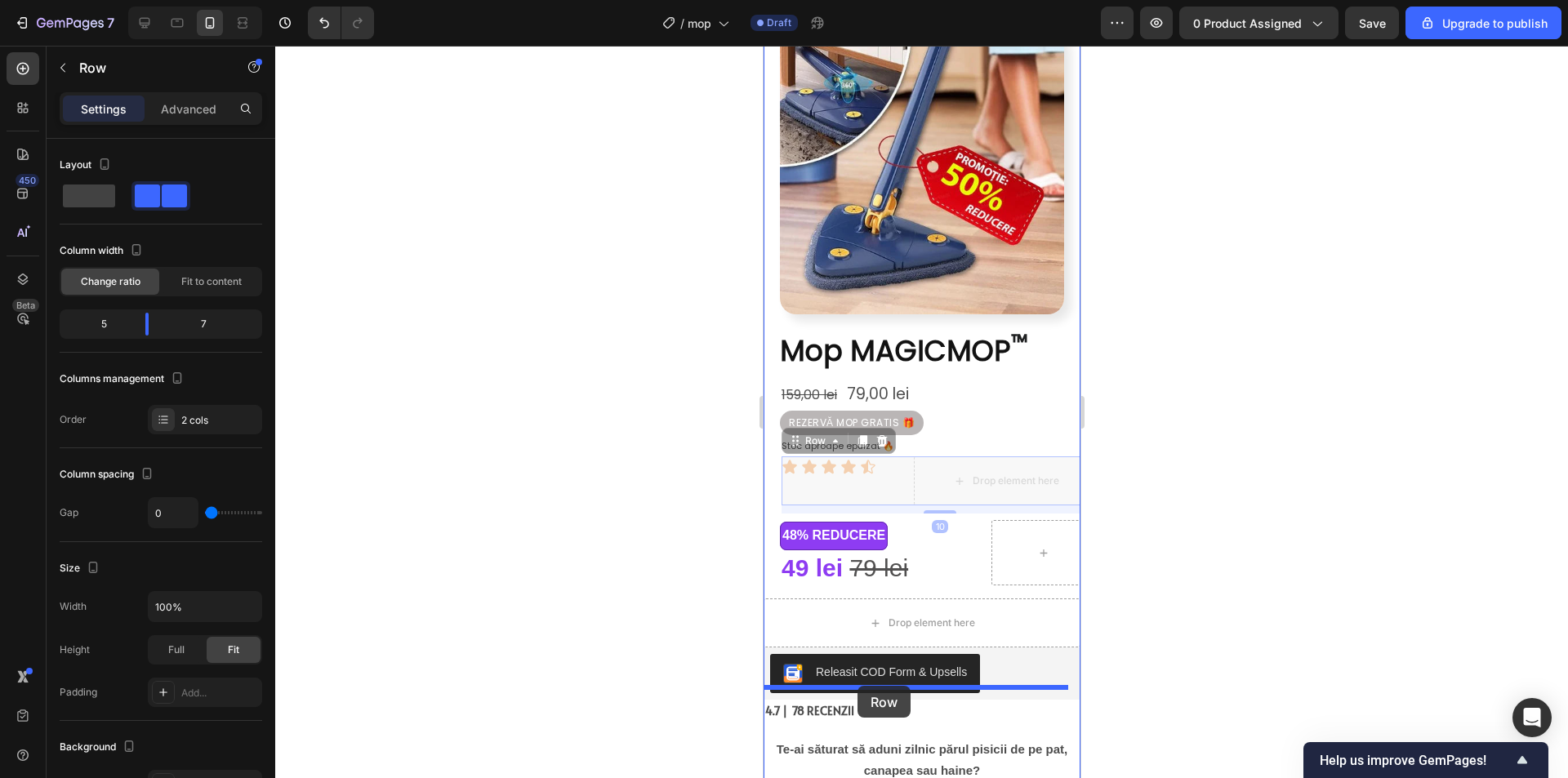
drag, startPoint x: 873, startPoint y: 473, endPoint x: 856, endPoint y: 685, distance: 212.7
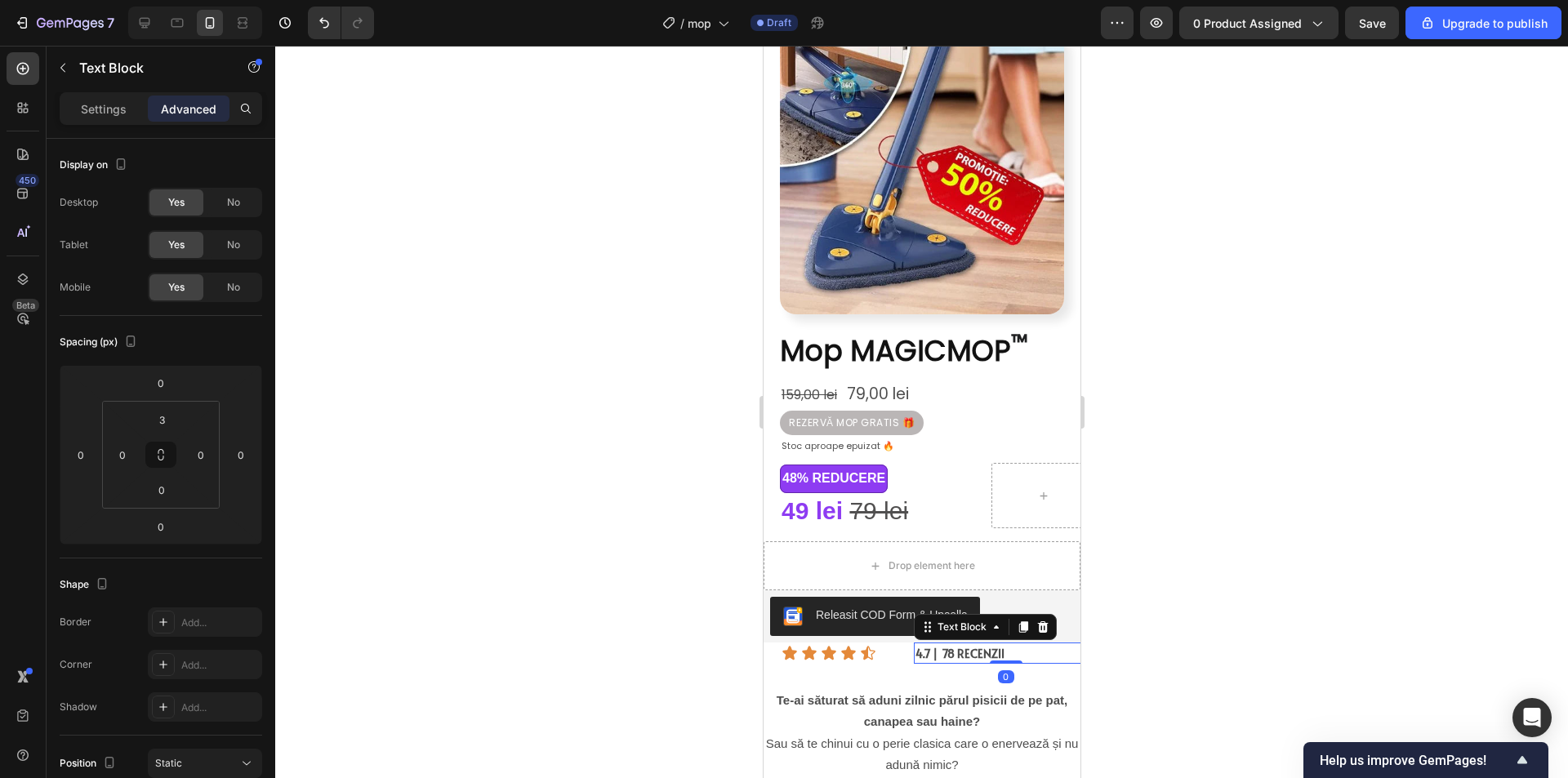
click at [1271, 613] on div at bounding box center [921, 411] width 1292 height 732
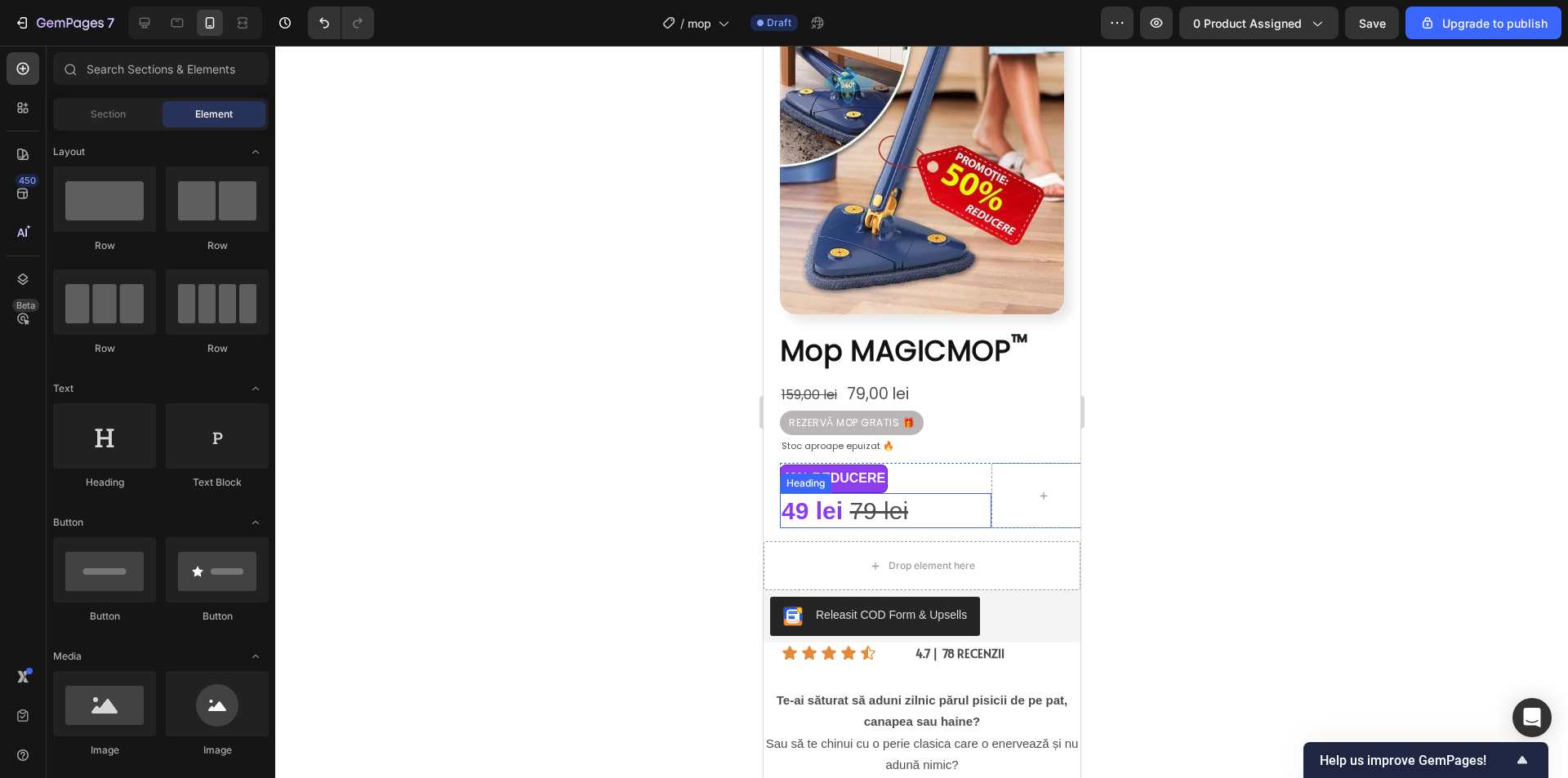
click at [973, 506] on h2 "49 lei 79 lei" at bounding box center [884, 510] width 211 height 35
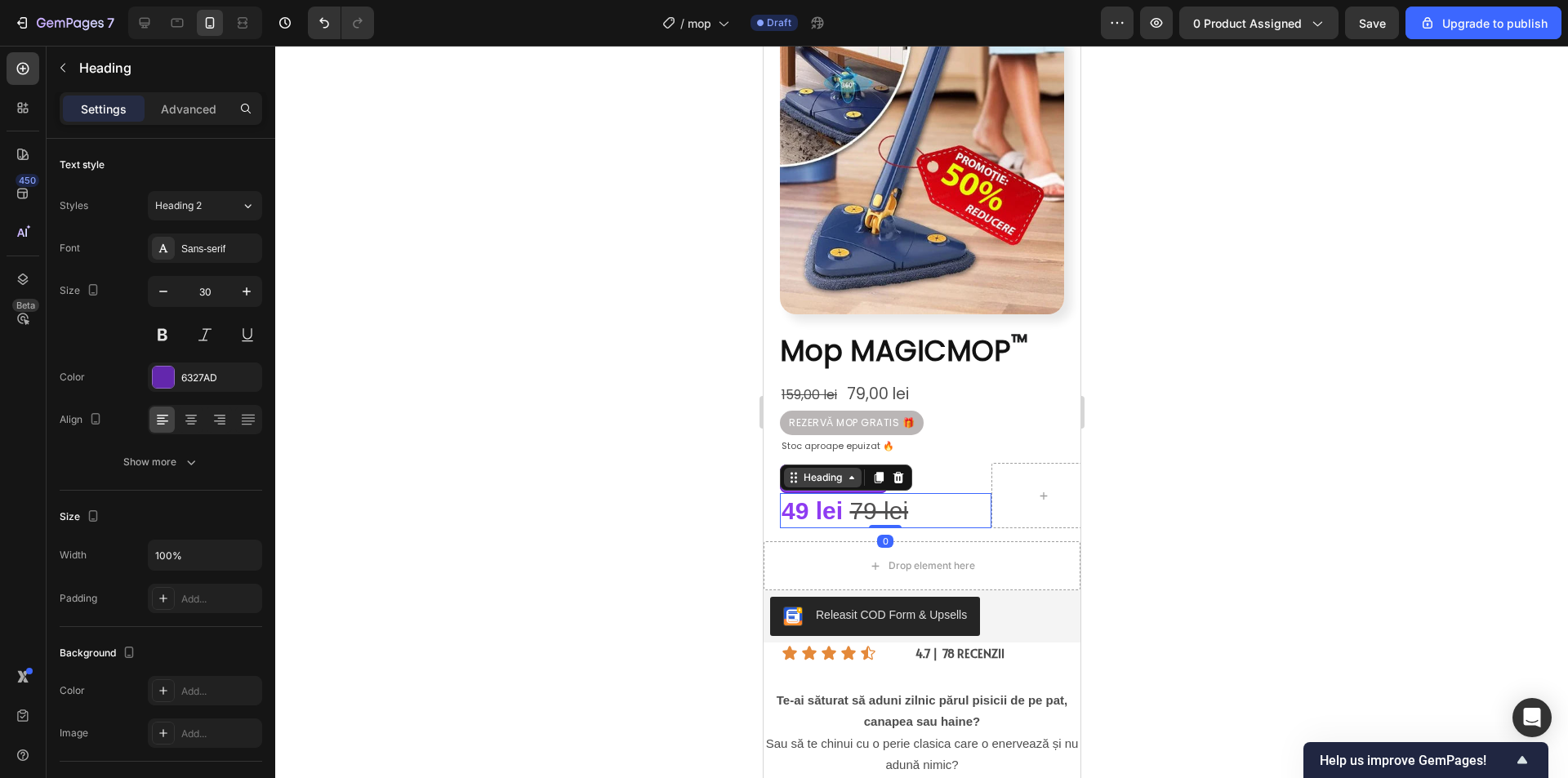
click at [849, 471] on icon at bounding box center [851, 477] width 13 height 13
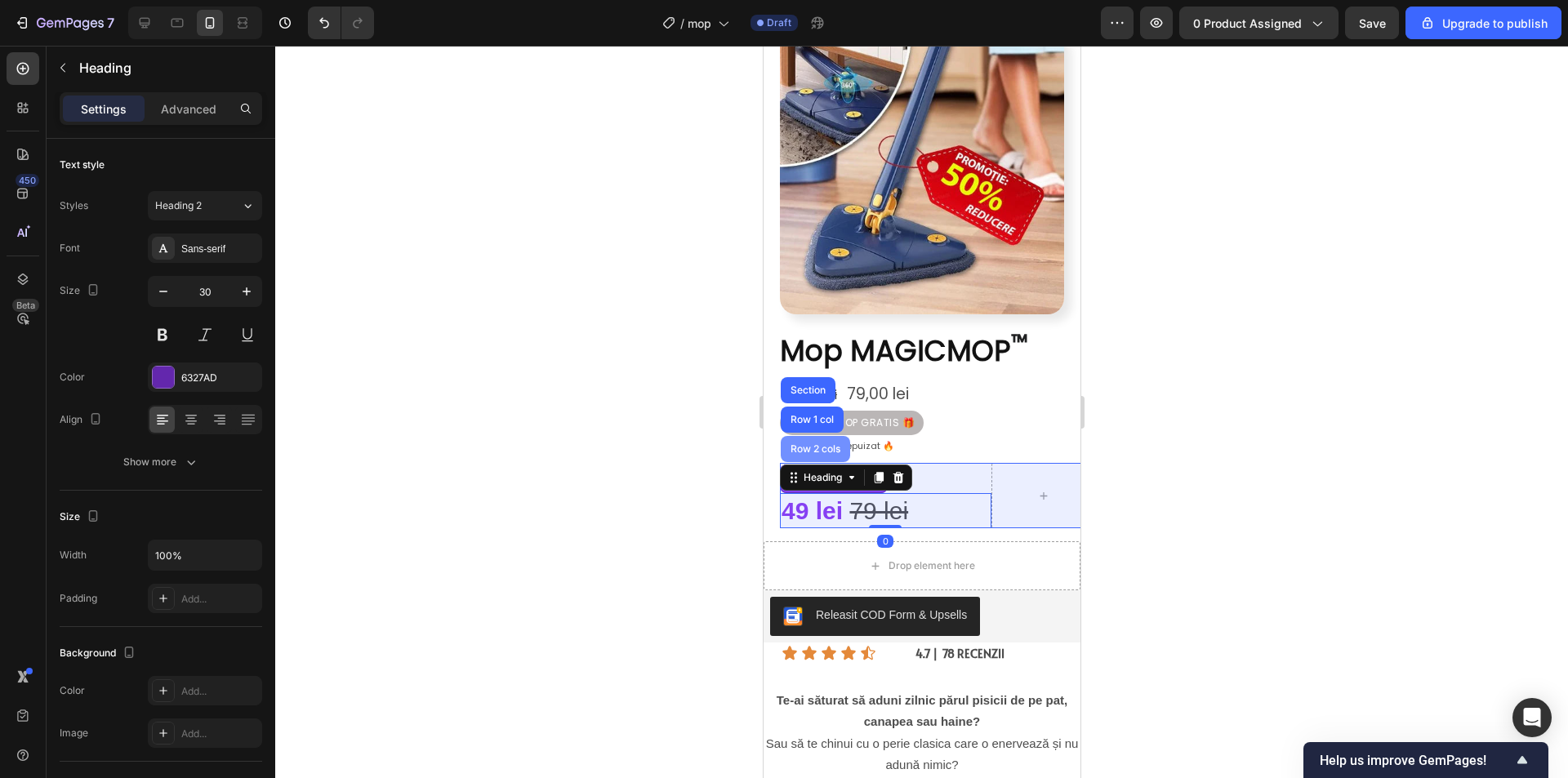
click at [822, 444] on div "Row 2 cols" at bounding box center [814, 448] width 57 height 10
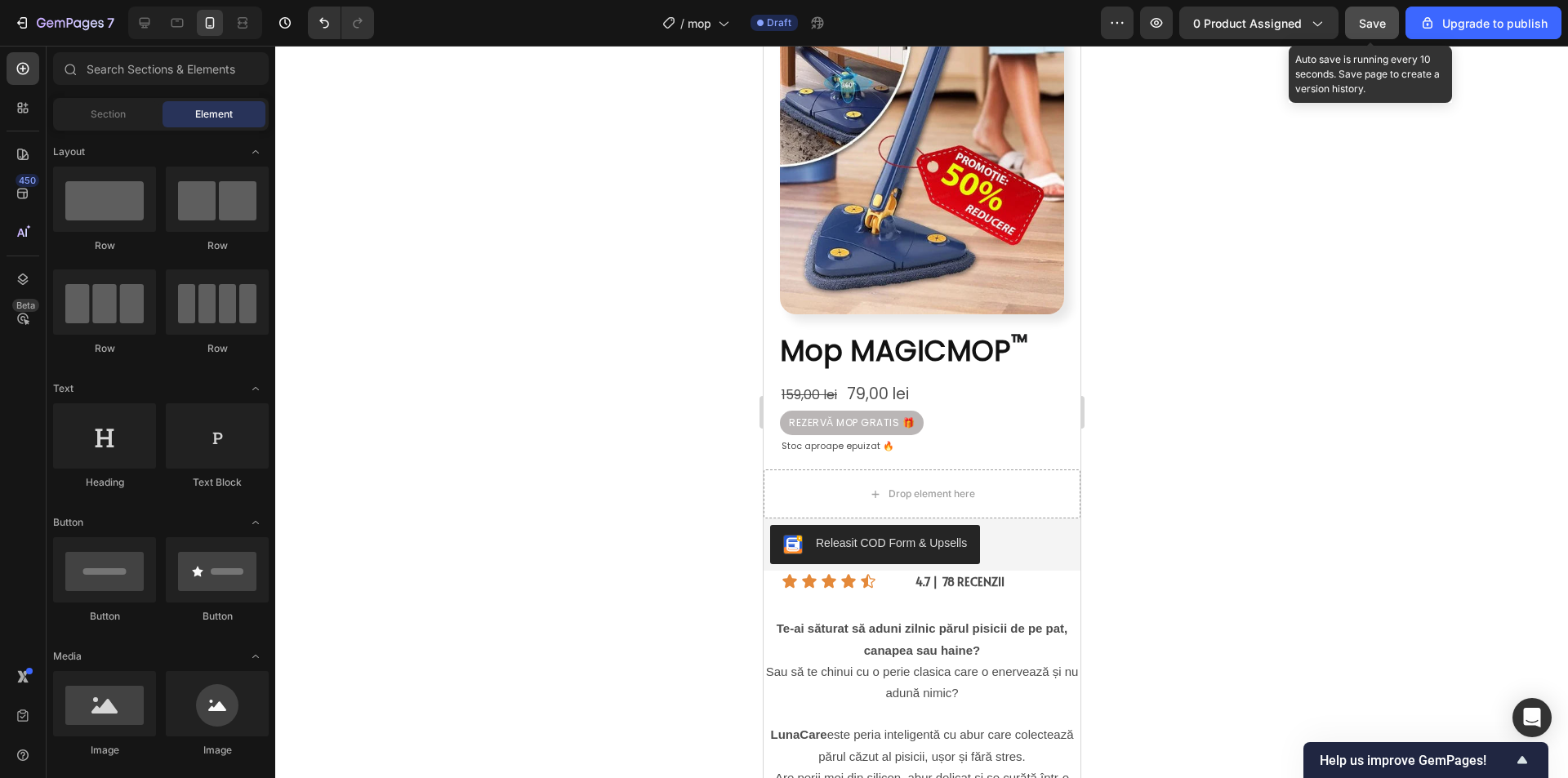
click at [1376, 21] on span "Save" at bounding box center [1372, 22] width 27 height 13
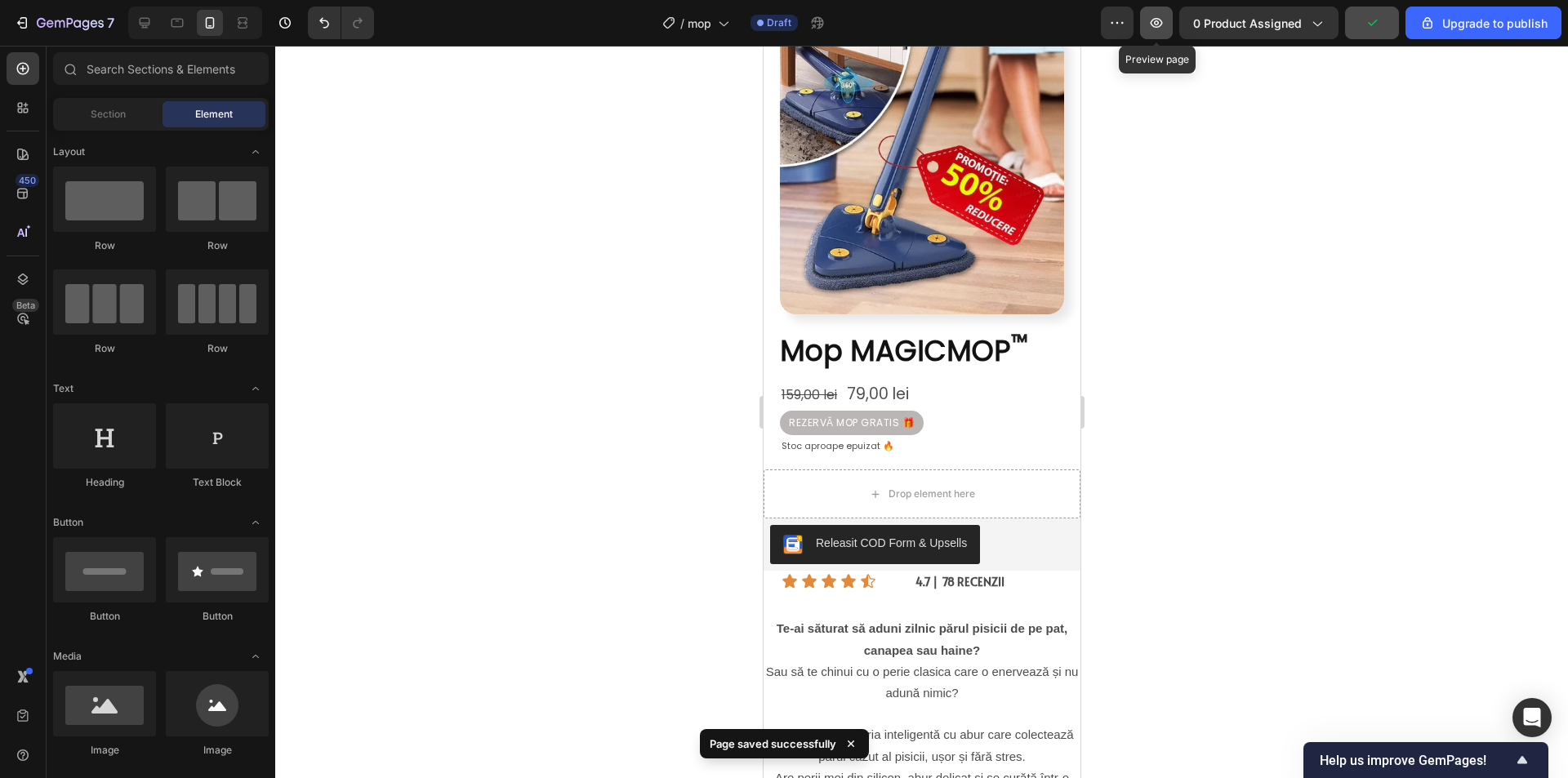
click at [1165, 14] on icon "button" at bounding box center [1156, 22] width 16 height 16
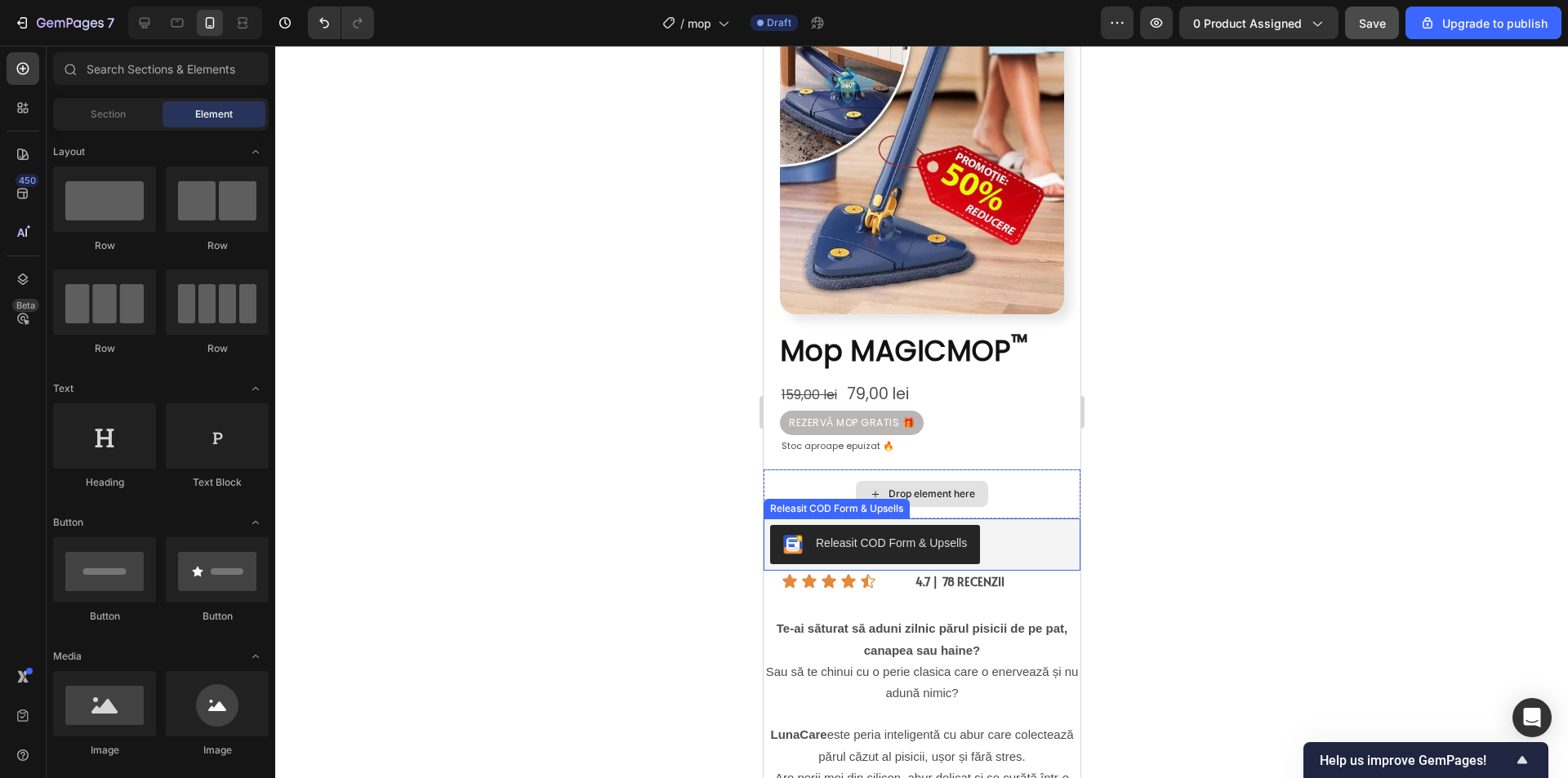
click at [1038, 525] on div "Releasit COD Form & Upsells" at bounding box center [921, 544] width 304 height 40
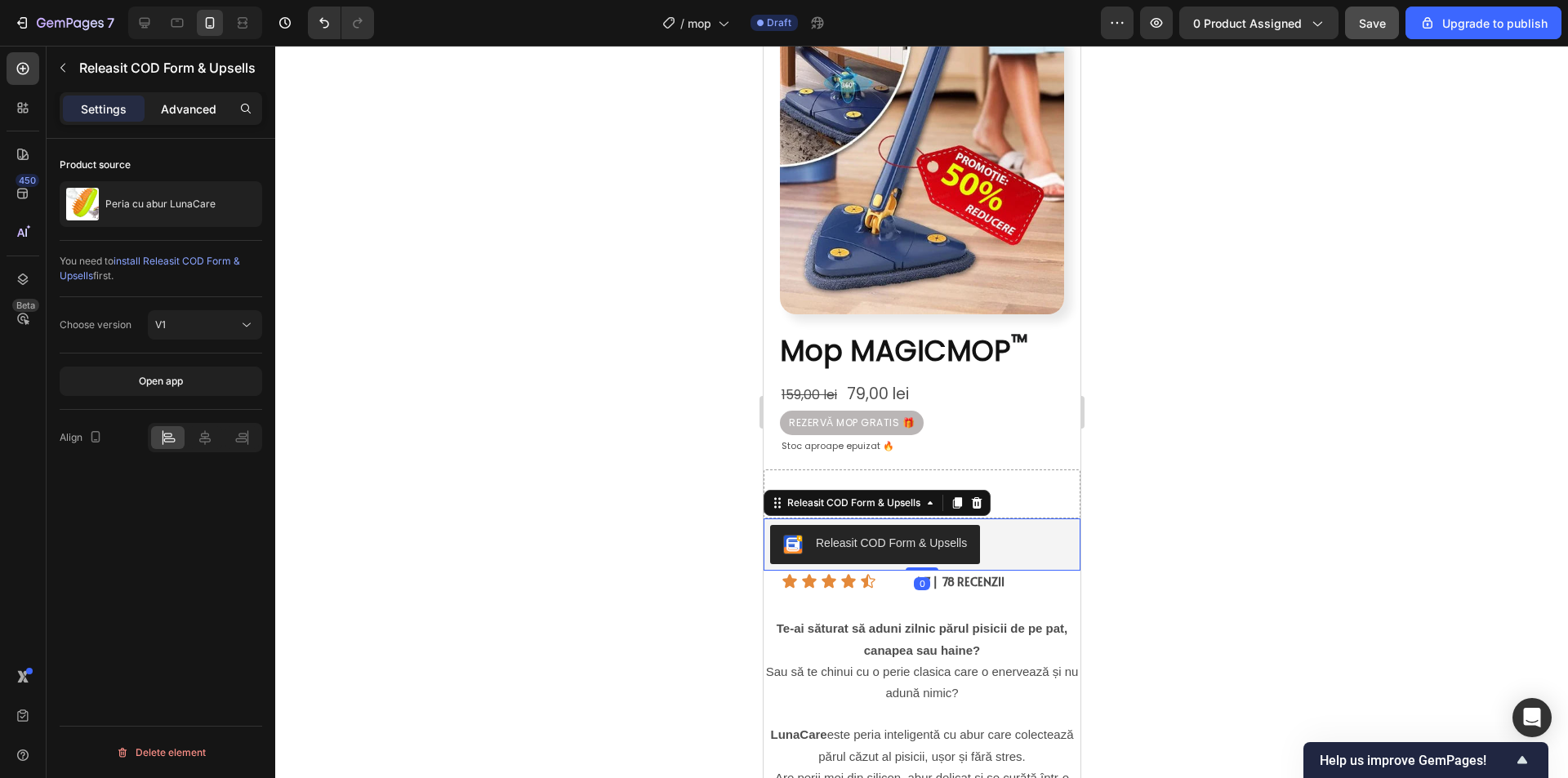
click at [186, 103] on p "Advanced" at bounding box center [189, 109] width 56 height 17
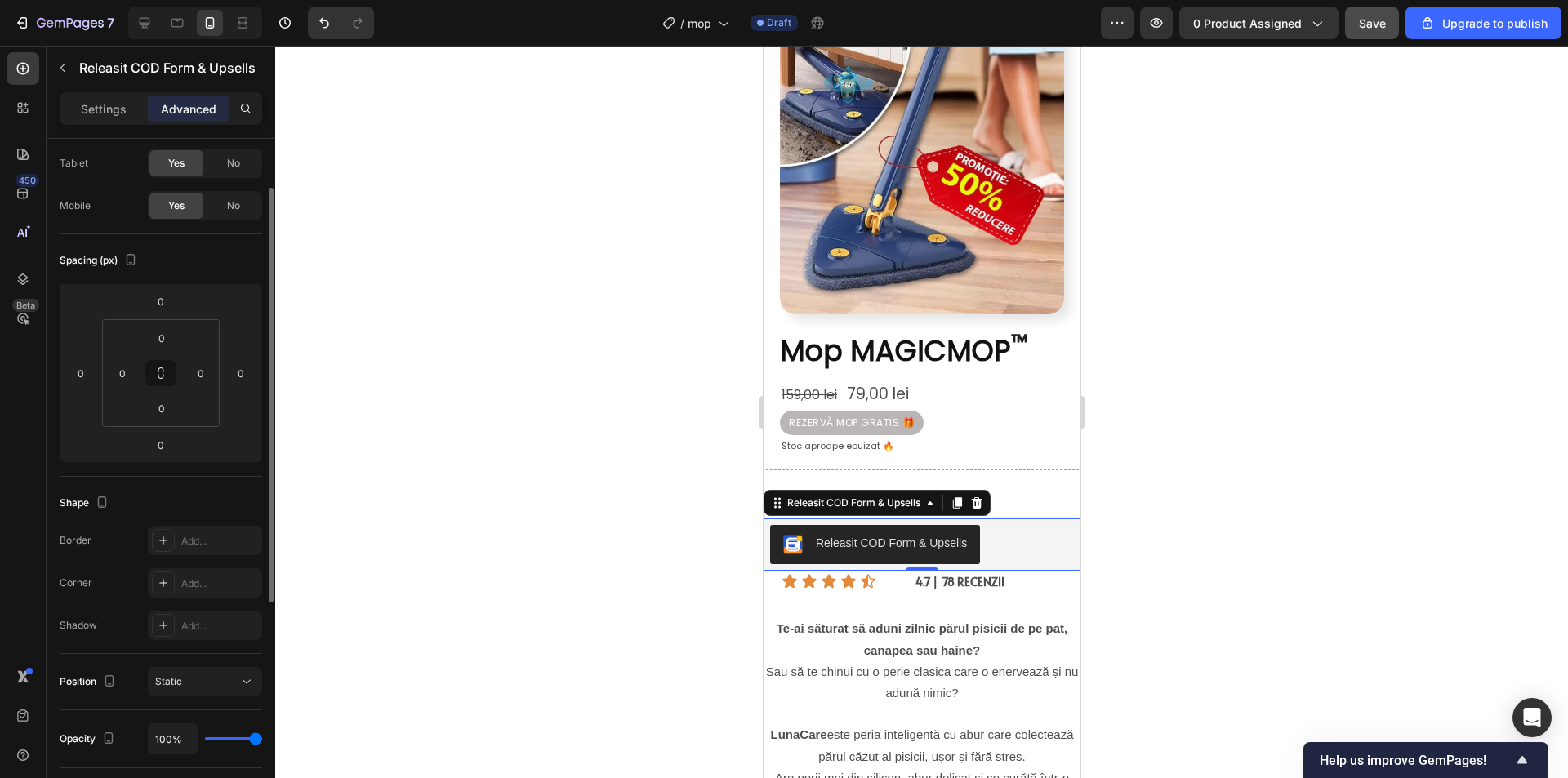
scroll to position [0, 0]
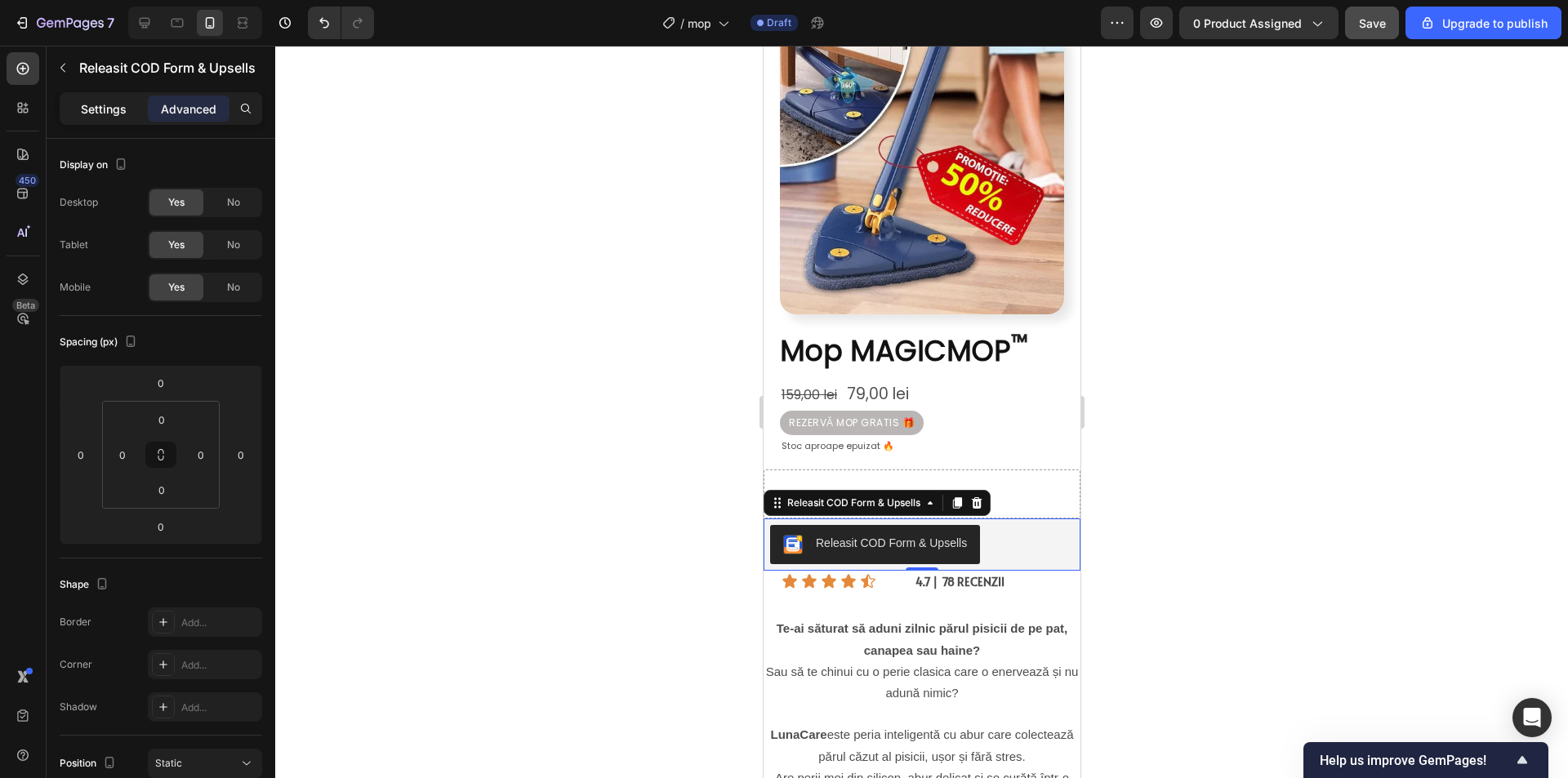
click at [111, 102] on p "Settings" at bounding box center [103, 109] width 46 height 17
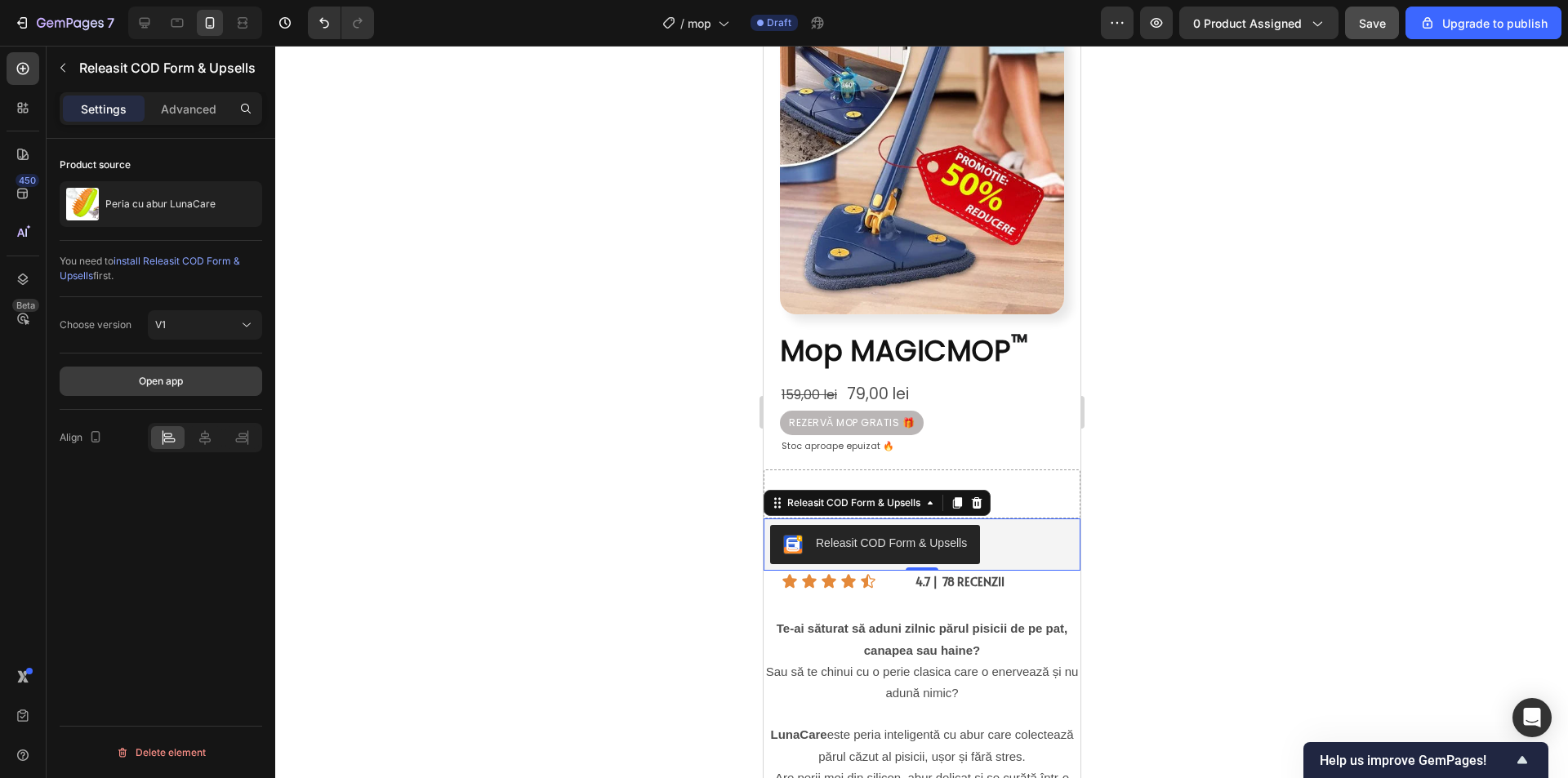
click at [174, 381] on div "Open app" at bounding box center [160, 381] width 44 height 14
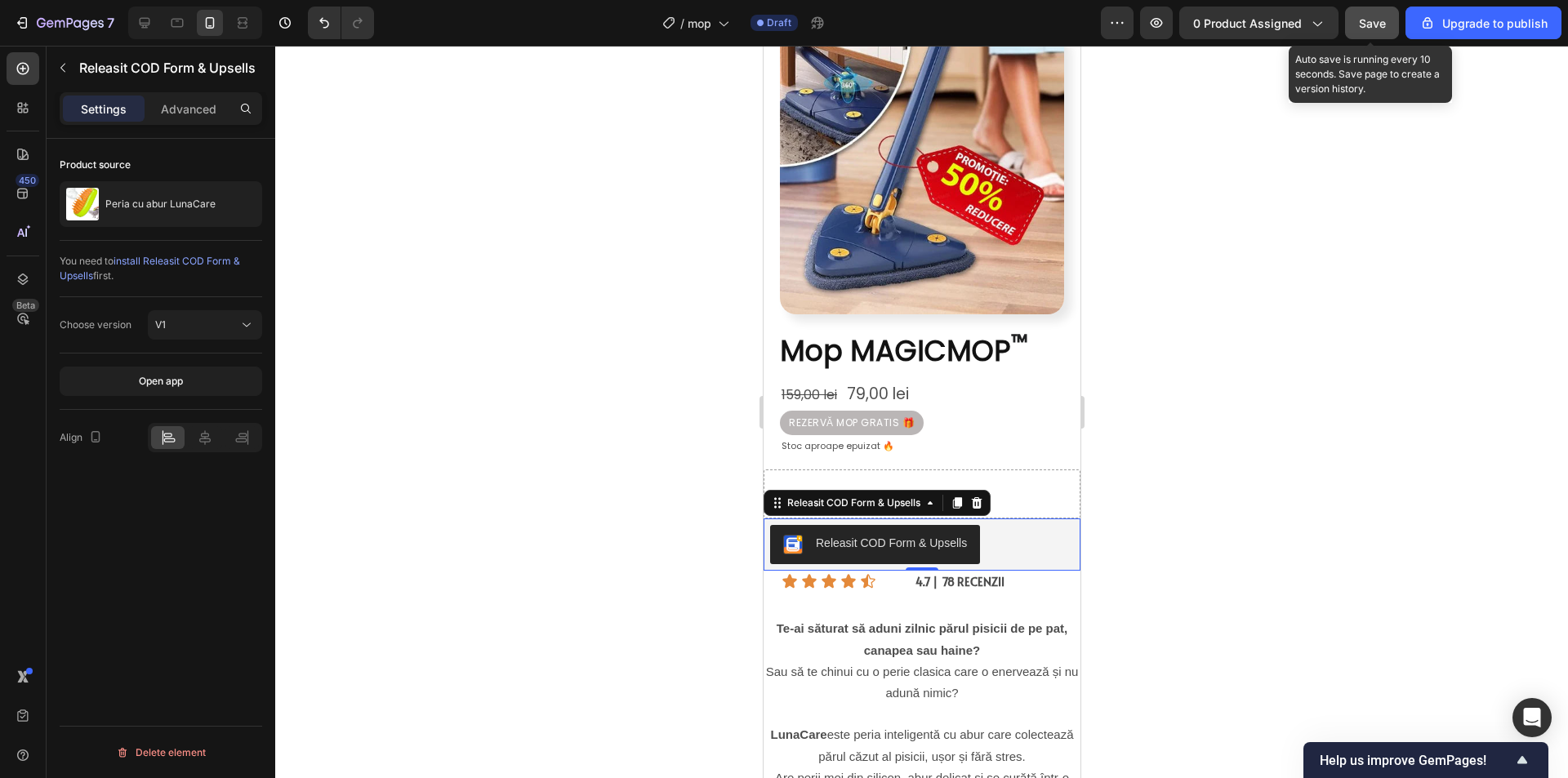
click at [1370, 23] on span "Save" at bounding box center [1372, 22] width 27 height 13
click at [1377, 16] on span "Save" at bounding box center [1372, 22] width 27 height 13
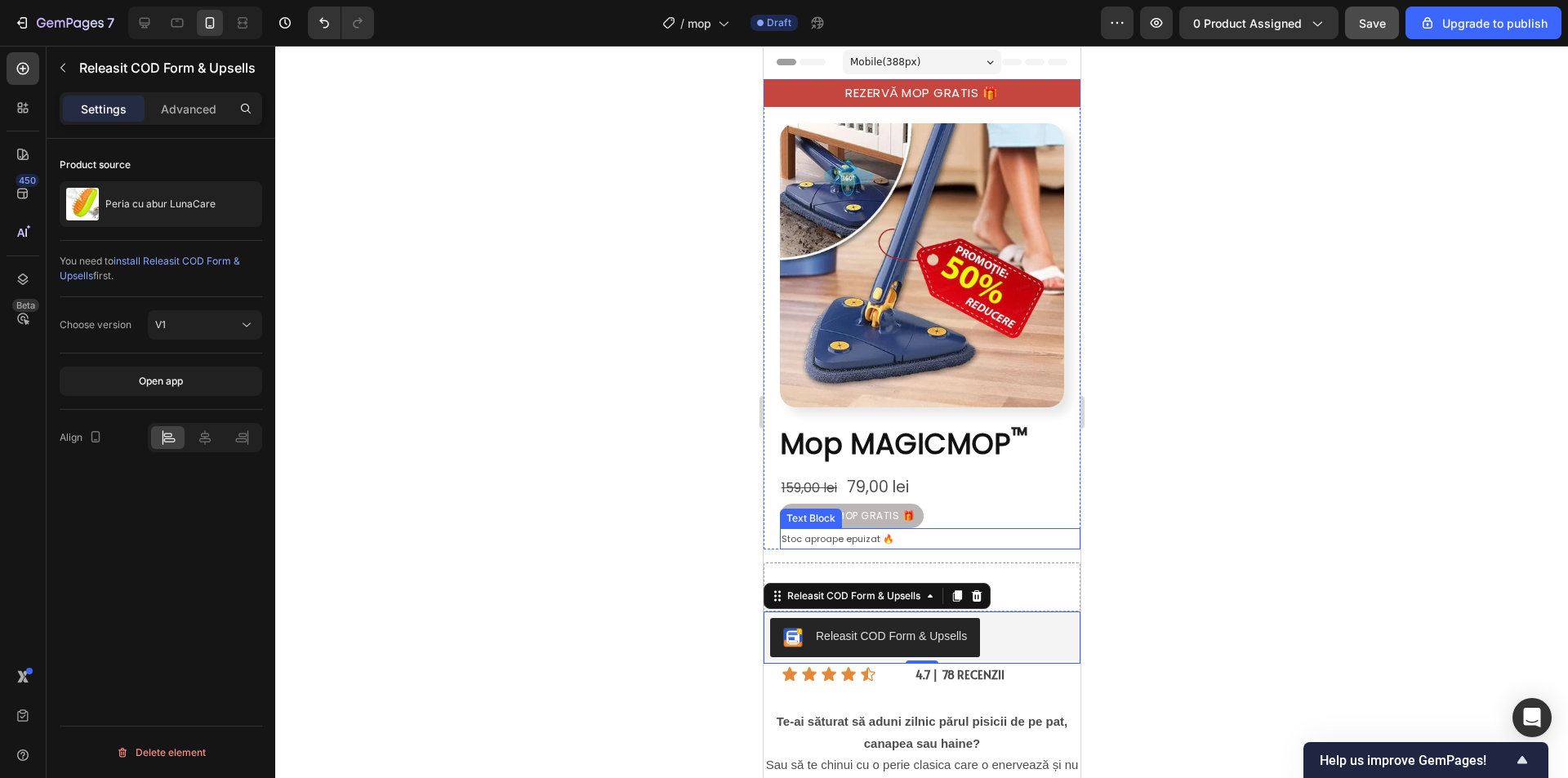
click at [943, 506] on div "REZERVĂ MOP GRATIS 🎁 Button" at bounding box center [929, 516] width 300 height 24
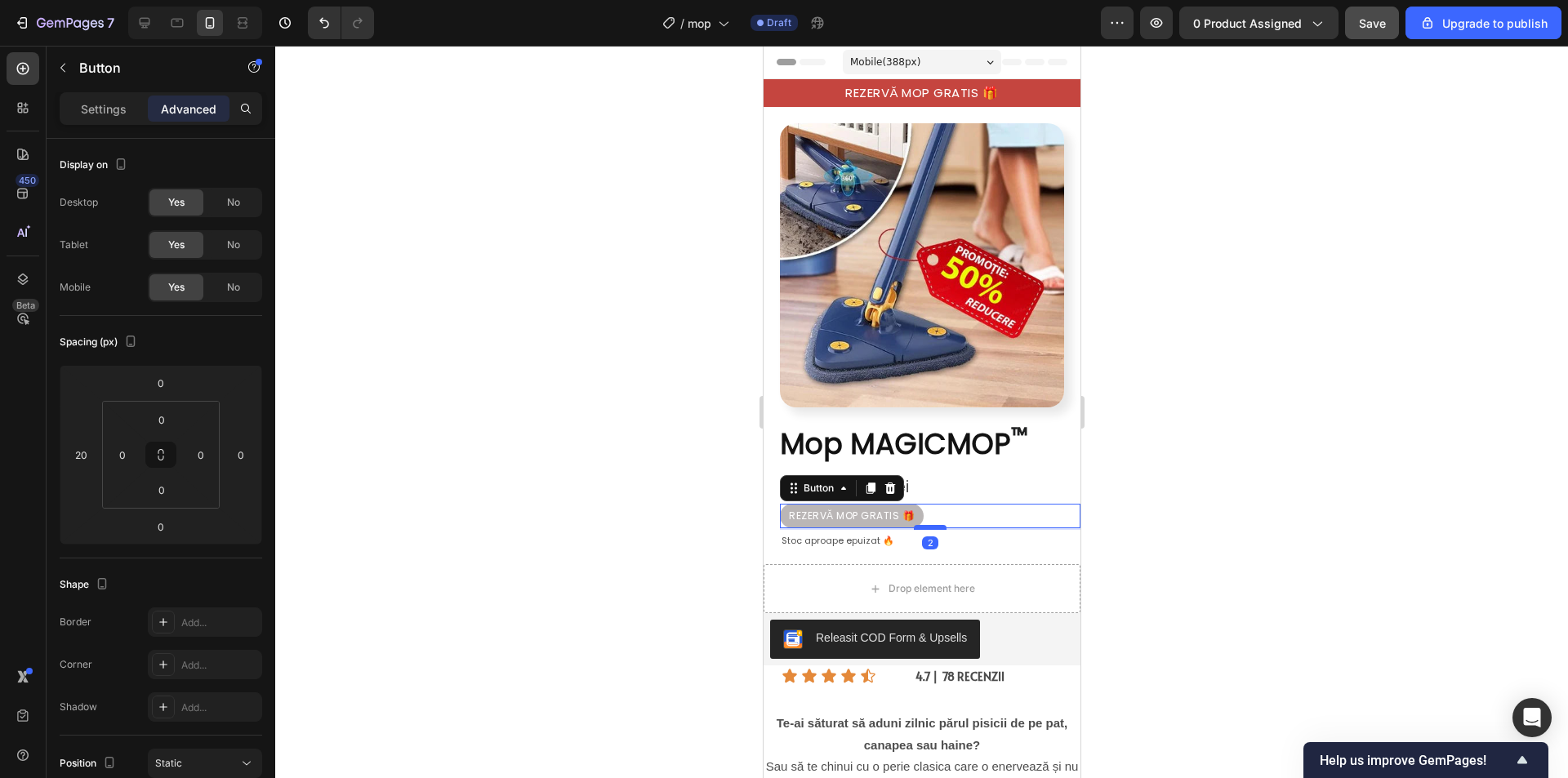
click at [933, 525] on div at bounding box center [929, 526] width 32 height 4
type input "2"
drag, startPoint x: 1266, startPoint y: 507, endPoint x: 1271, endPoint y: 523, distance: 16.8
click at [1266, 506] on div at bounding box center [921, 411] width 1292 height 732
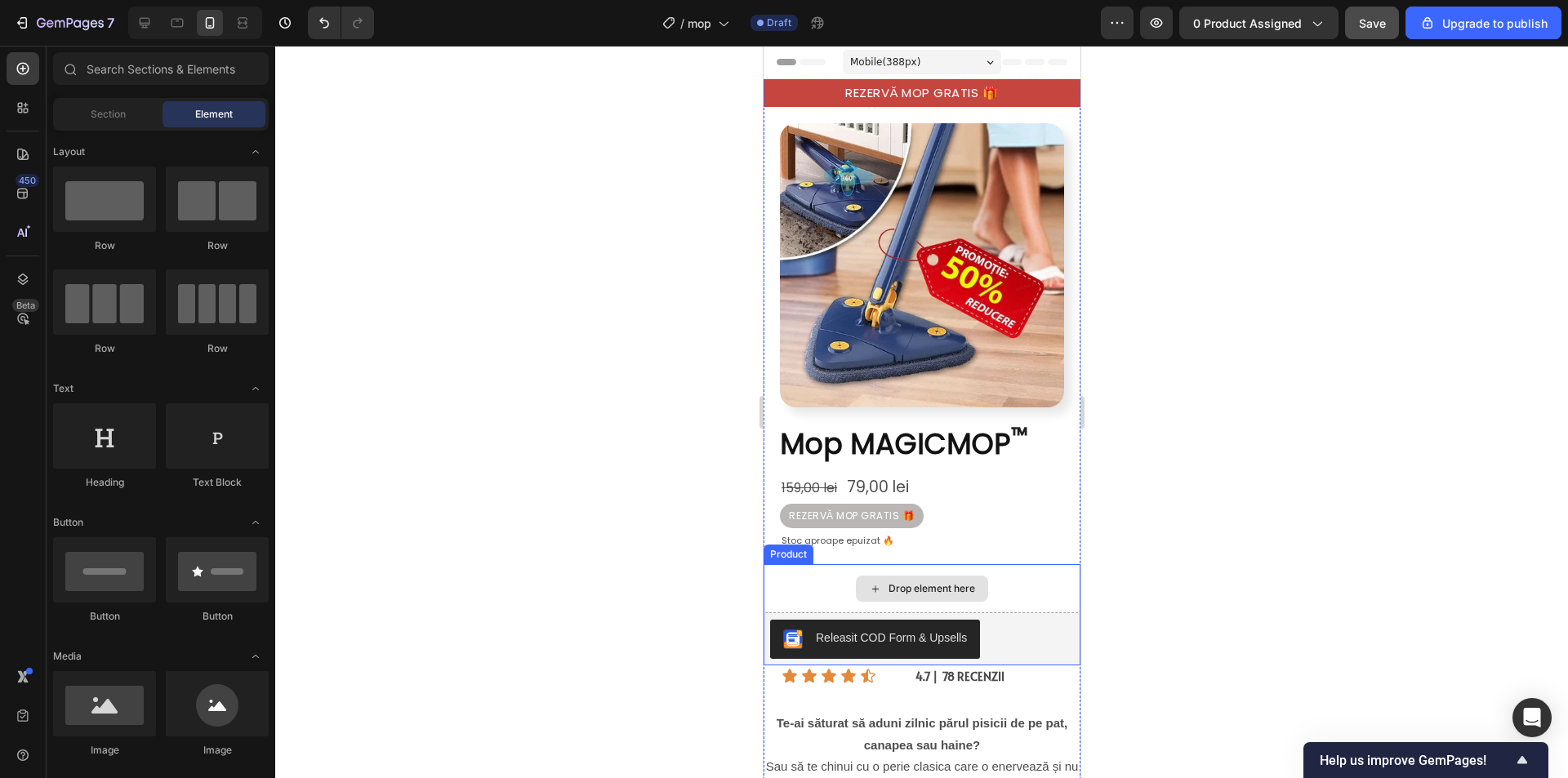
click at [1022, 620] on div "Releasit COD Form & Upsells" at bounding box center [921, 640] width 304 height 40
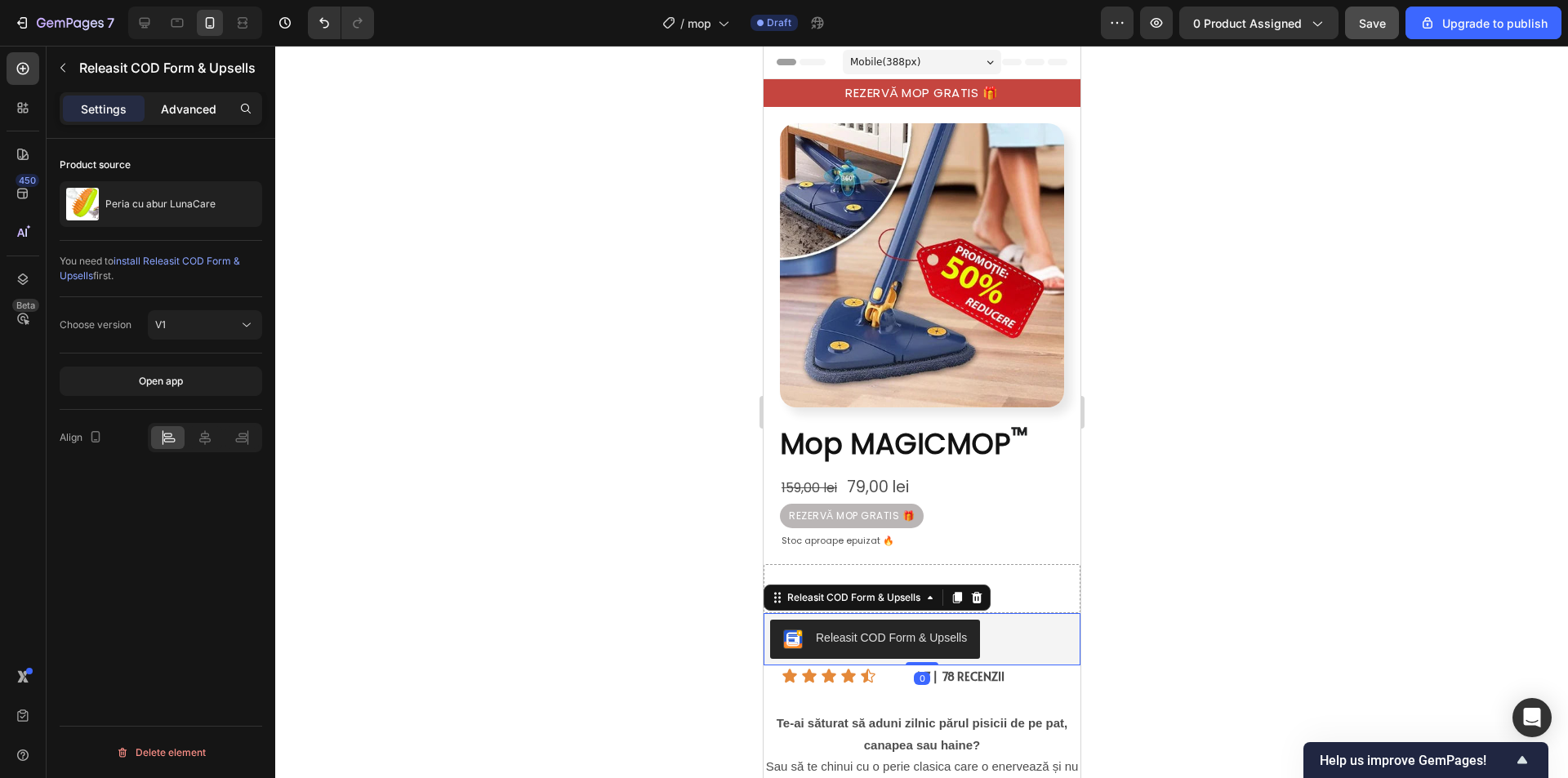
click at [207, 96] on div "Advanced" at bounding box center [188, 108] width 82 height 26
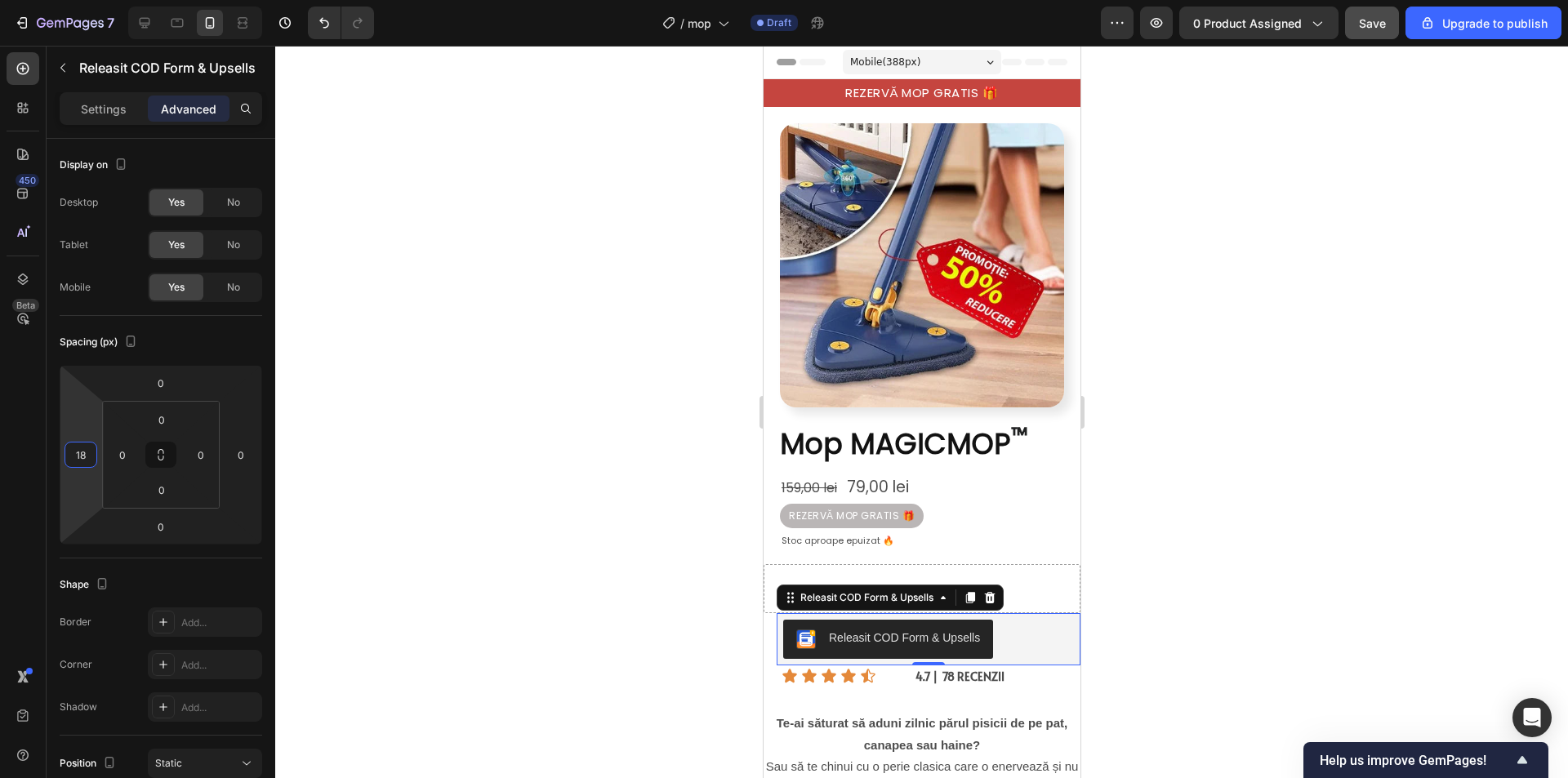
type input "20"
drag, startPoint x: 86, startPoint y: 477, endPoint x: 89, endPoint y: 469, distance: 8.5
click at [89, 0] on html "7 / mop Draft Preview 0 product assigned Save Upgrade to publish 450 Beta Secti…" at bounding box center [784, 0] width 1568 height 0
click at [240, 0] on html "7 / mop Draft Preview 0 product assigned Save Upgrade to publish 450 Beta Secti…" at bounding box center [784, 0] width 1568 height 0
type input "20"
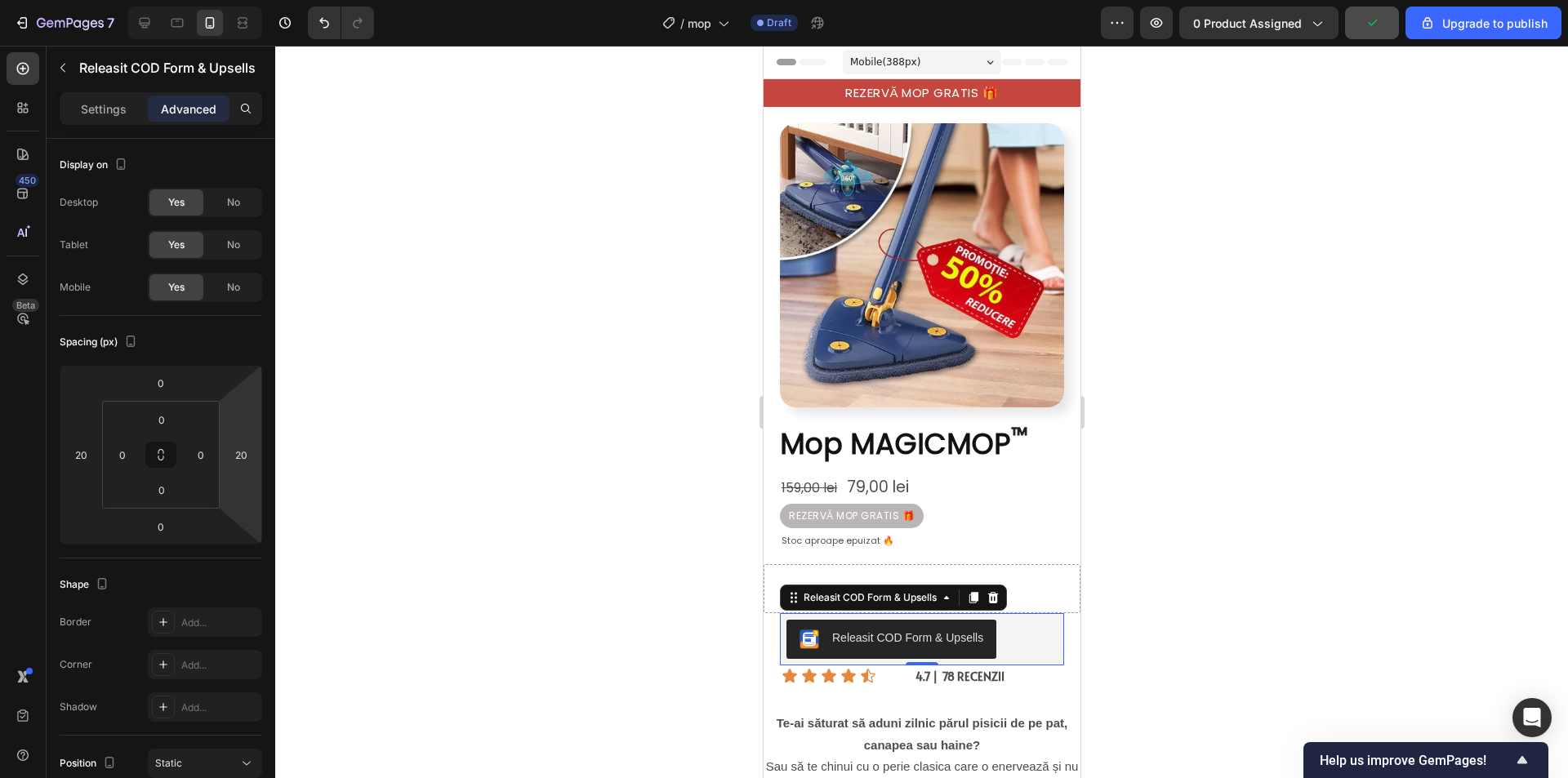
drag, startPoint x: 244, startPoint y: 487, endPoint x: 241, endPoint y: 478, distance: 9.5
click at [241, 0] on html "7 / mop Draft Preview 0 product assigned Upgrade to publish 450 Beta Sections(1…" at bounding box center [784, 0] width 1568 height 0
drag, startPoint x: 1192, startPoint y: 459, endPoint x: 1239, endPoint y: 605, distance: 153.4
click at [1193, 460] on div at bounding box center [921, 411] width 1292 height 732
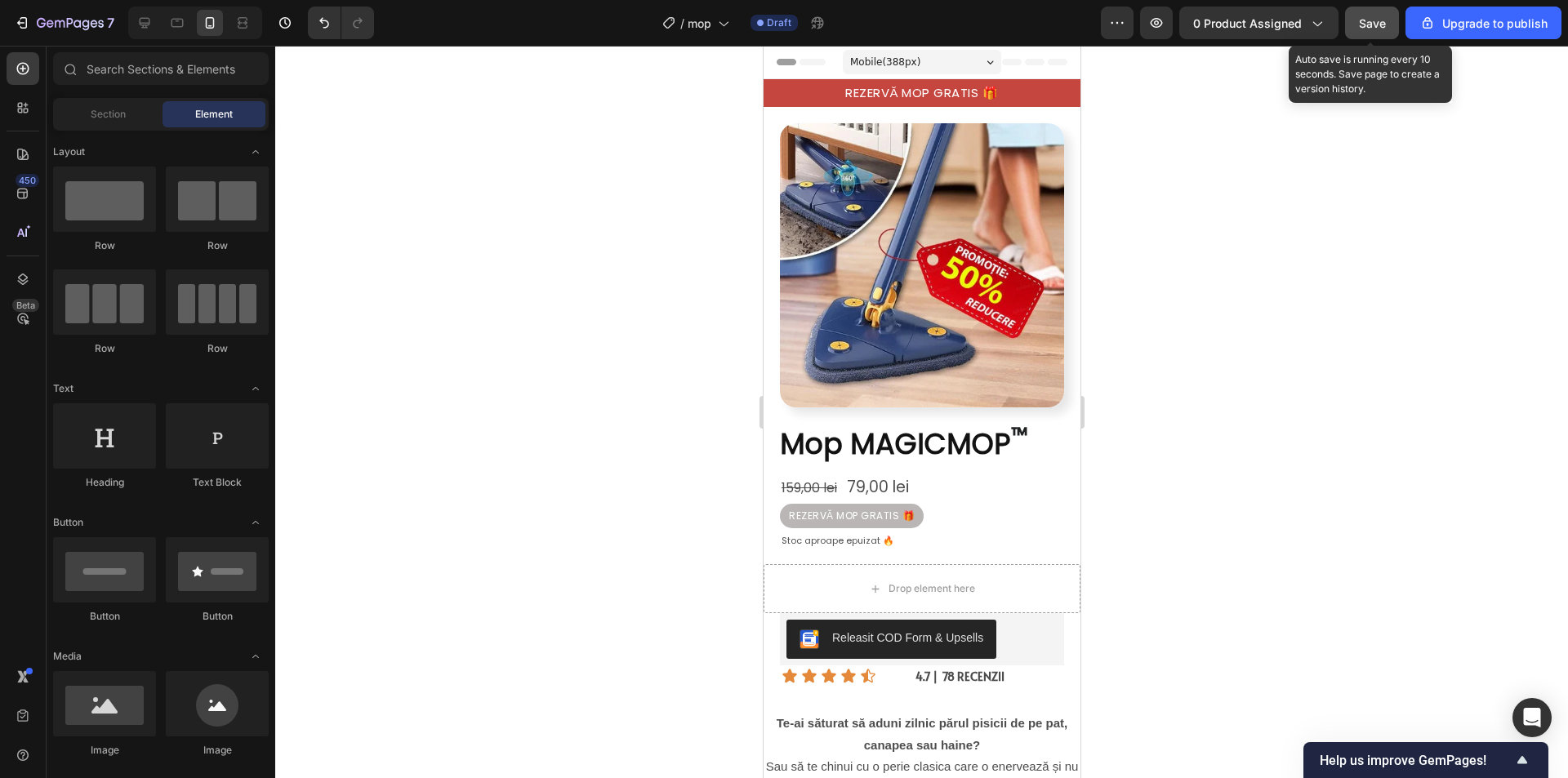
click at [1378, 22] on span "Save" at bounding box center [1372, 22] width 27 height 13
click at [1379, 16] on span "Save" at bounding box center [1372, 22] width 27 height 13
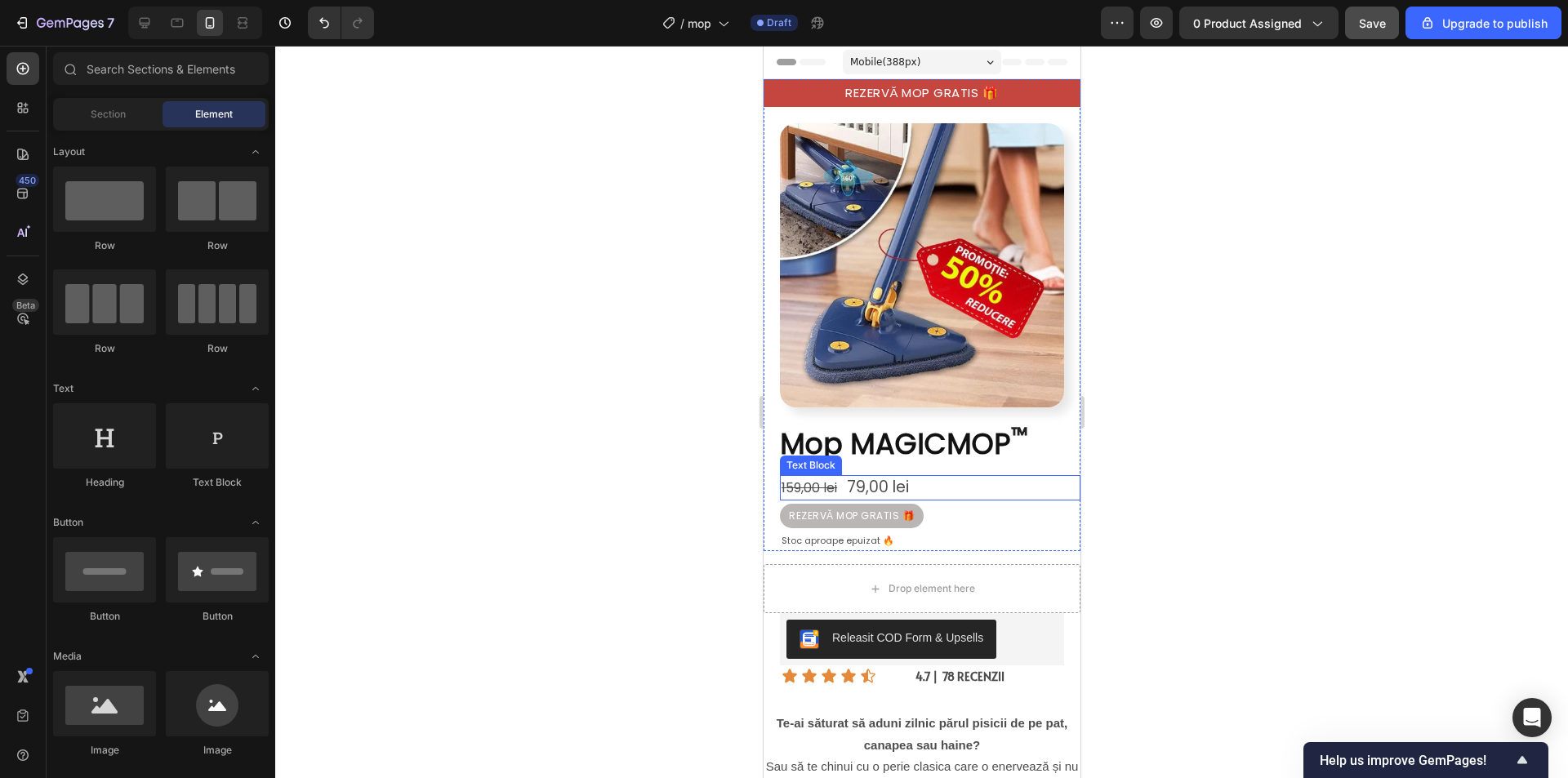
click at [926, 477] on p "159,00 lei 79,00 lei" at bounding box center [929, 488] width 297 height 22
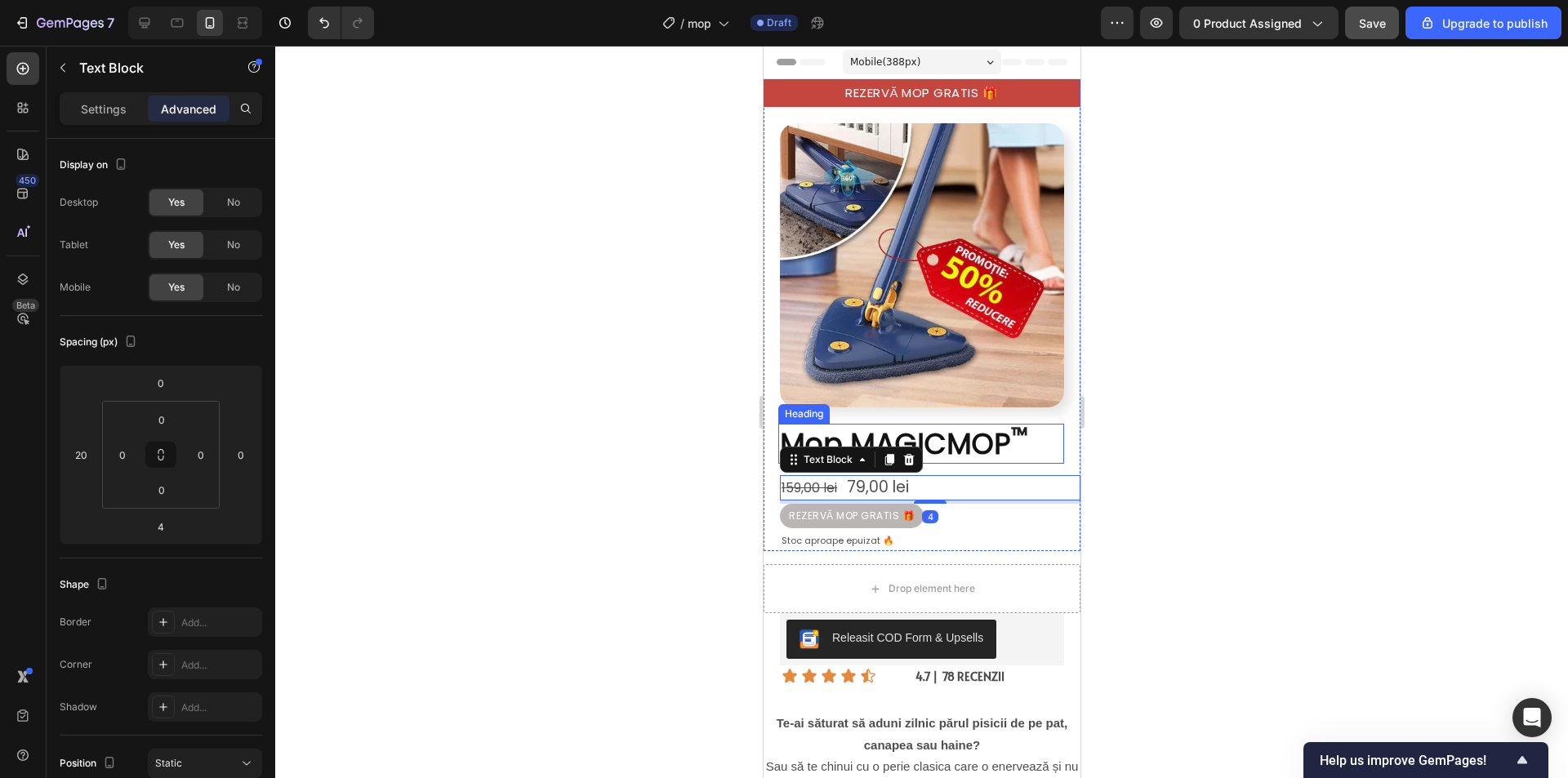
click at [939, 442] on span "Mop MAGICMOP" at bounding box center [894, 444] width 231 height 40
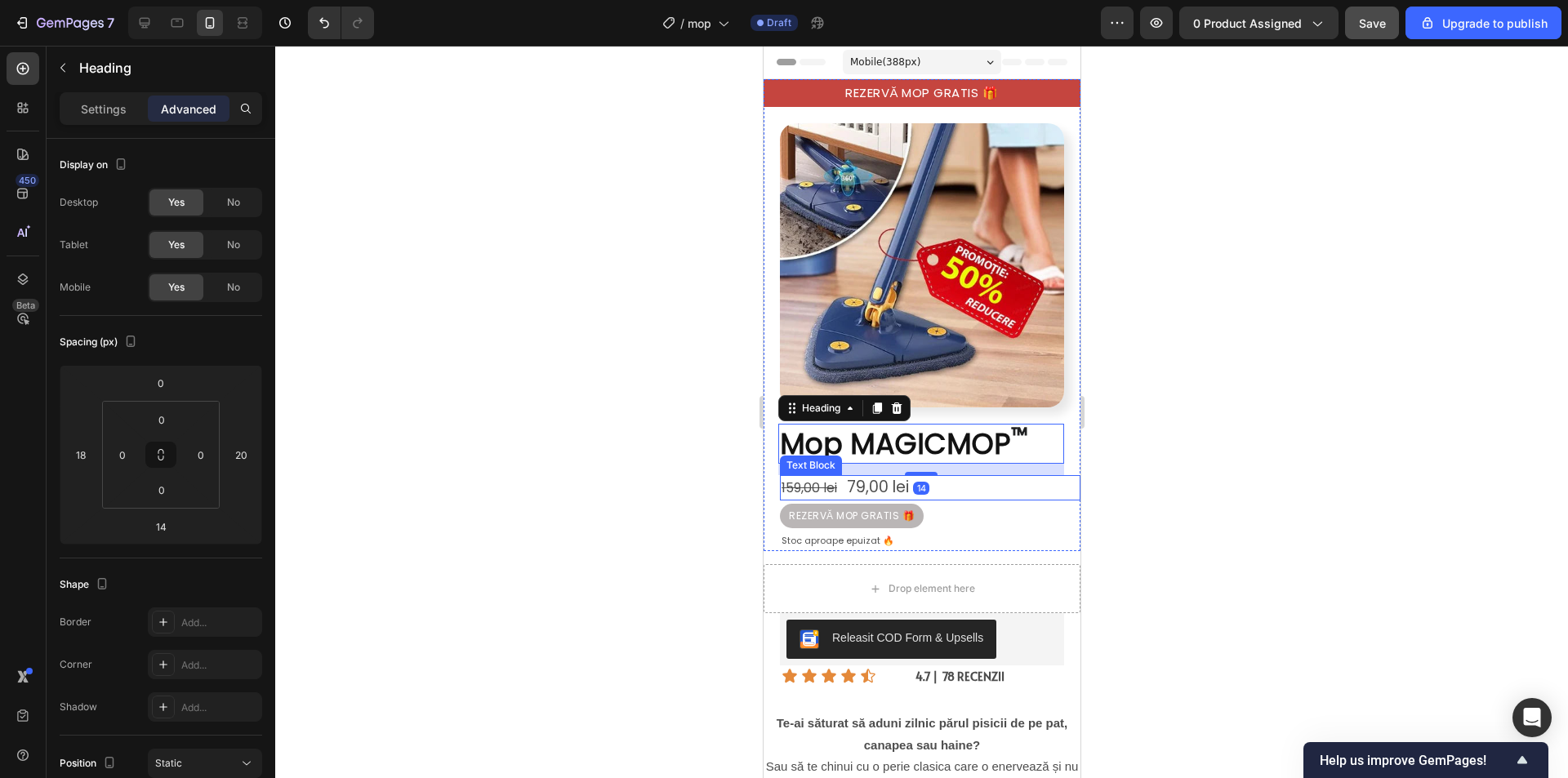
click at [962, 480] on p "159,00 lei 79,00 lei" at bounding box center [929, 488] width 297 height 22
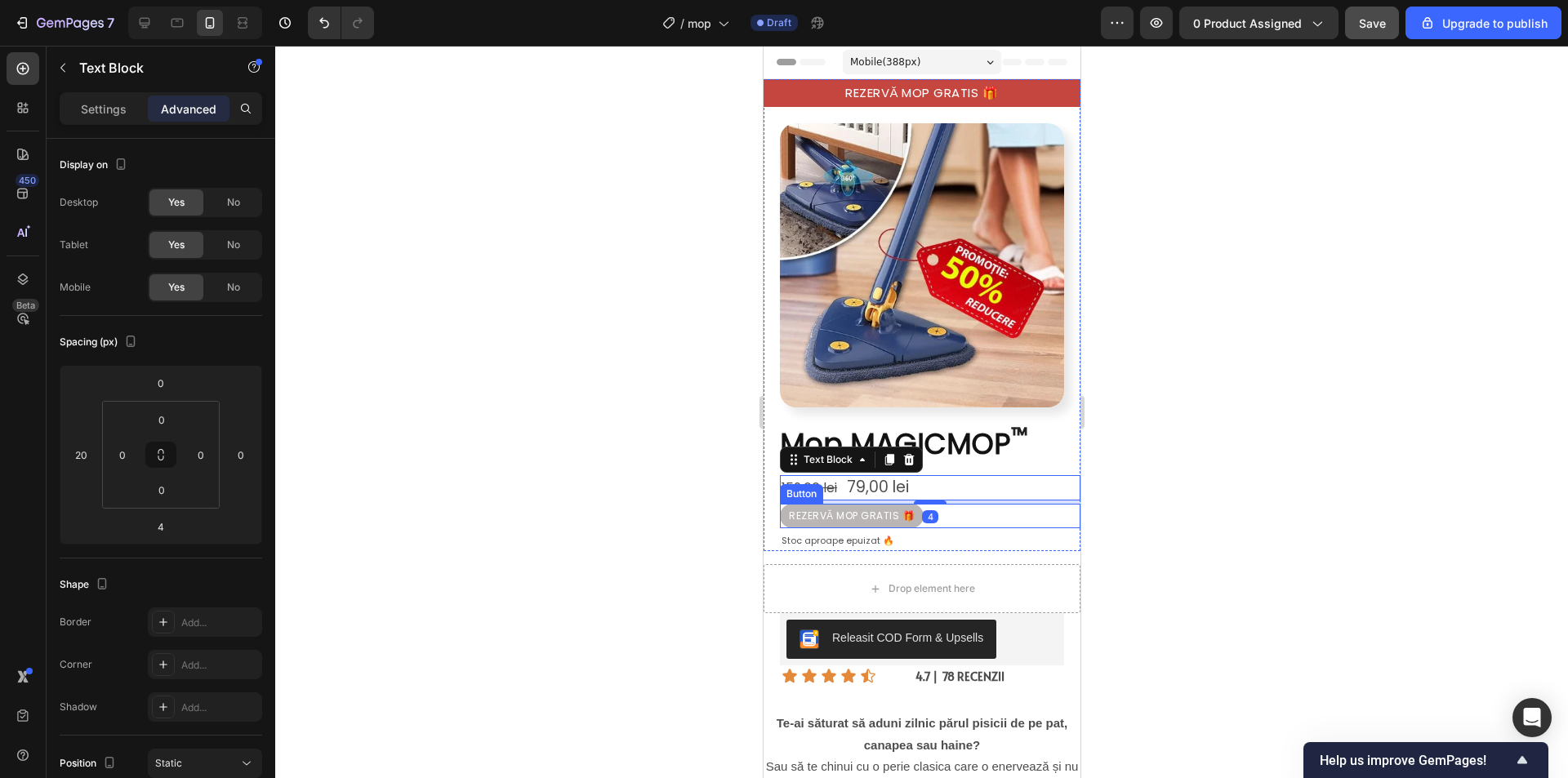
click at [956, 508] on div "REZERVĂ MOP GRATIS 🎁 Button" at bounding box center [929, 516] width 300 height 24
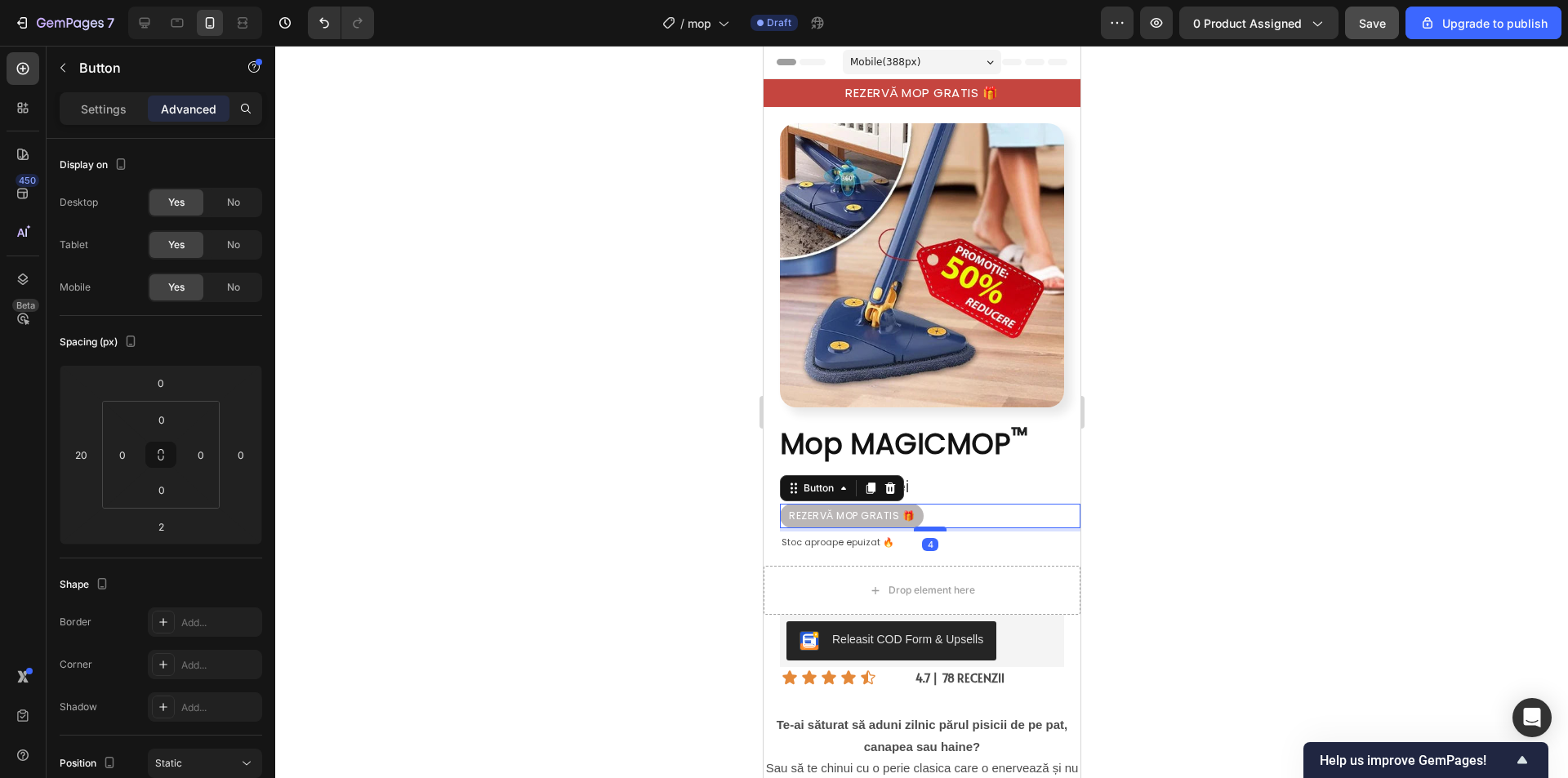
click at [934, 526] on div at bounding box center [929, 528] width 32 height 4
type input "4"
click at [1188, 500] on div at bounding box center [921, 411] width 1292 height 732
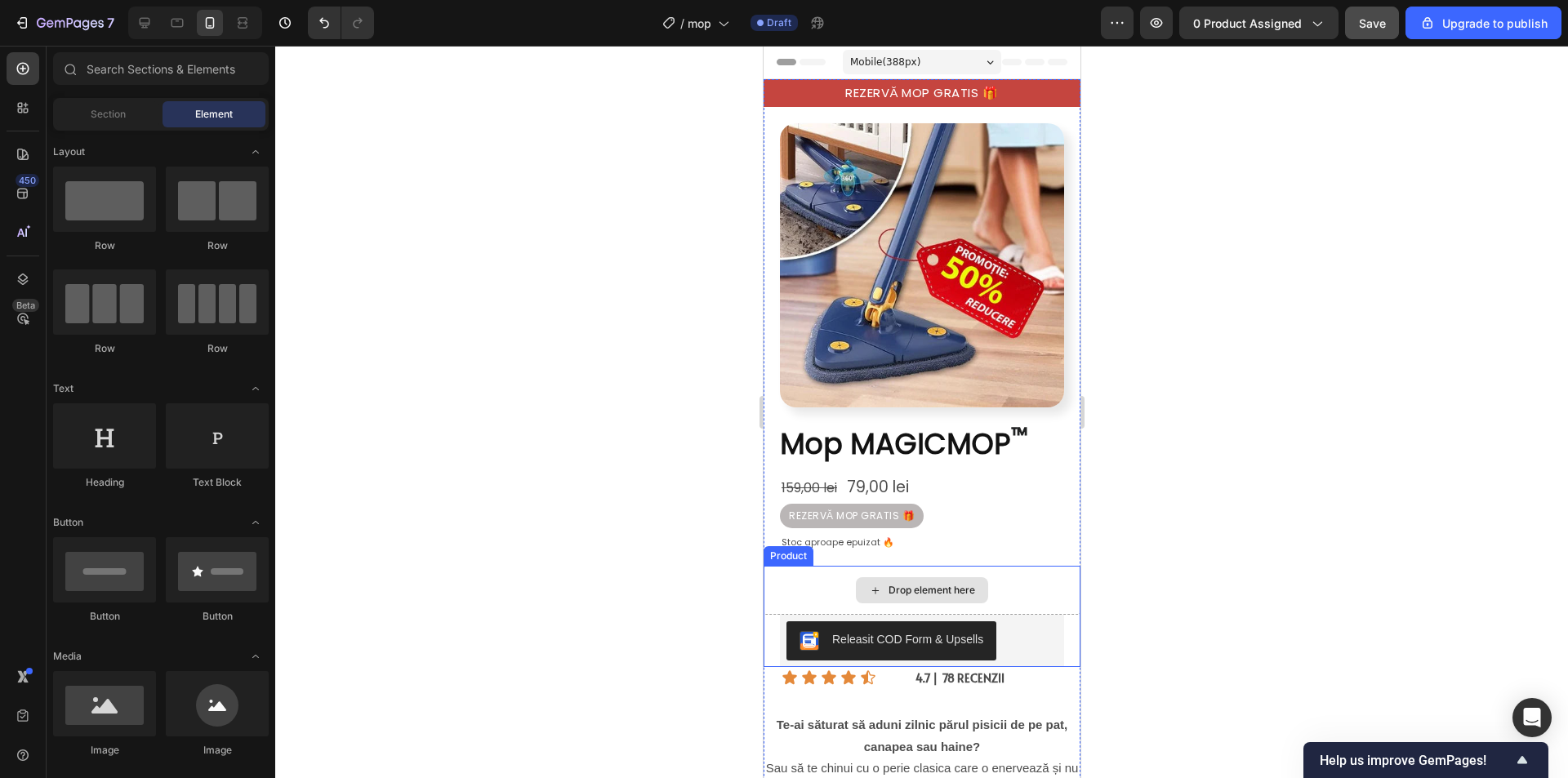
click at [1032, 566] on div "Drop element here" at bounding box center [921, 590] width 317 height 49
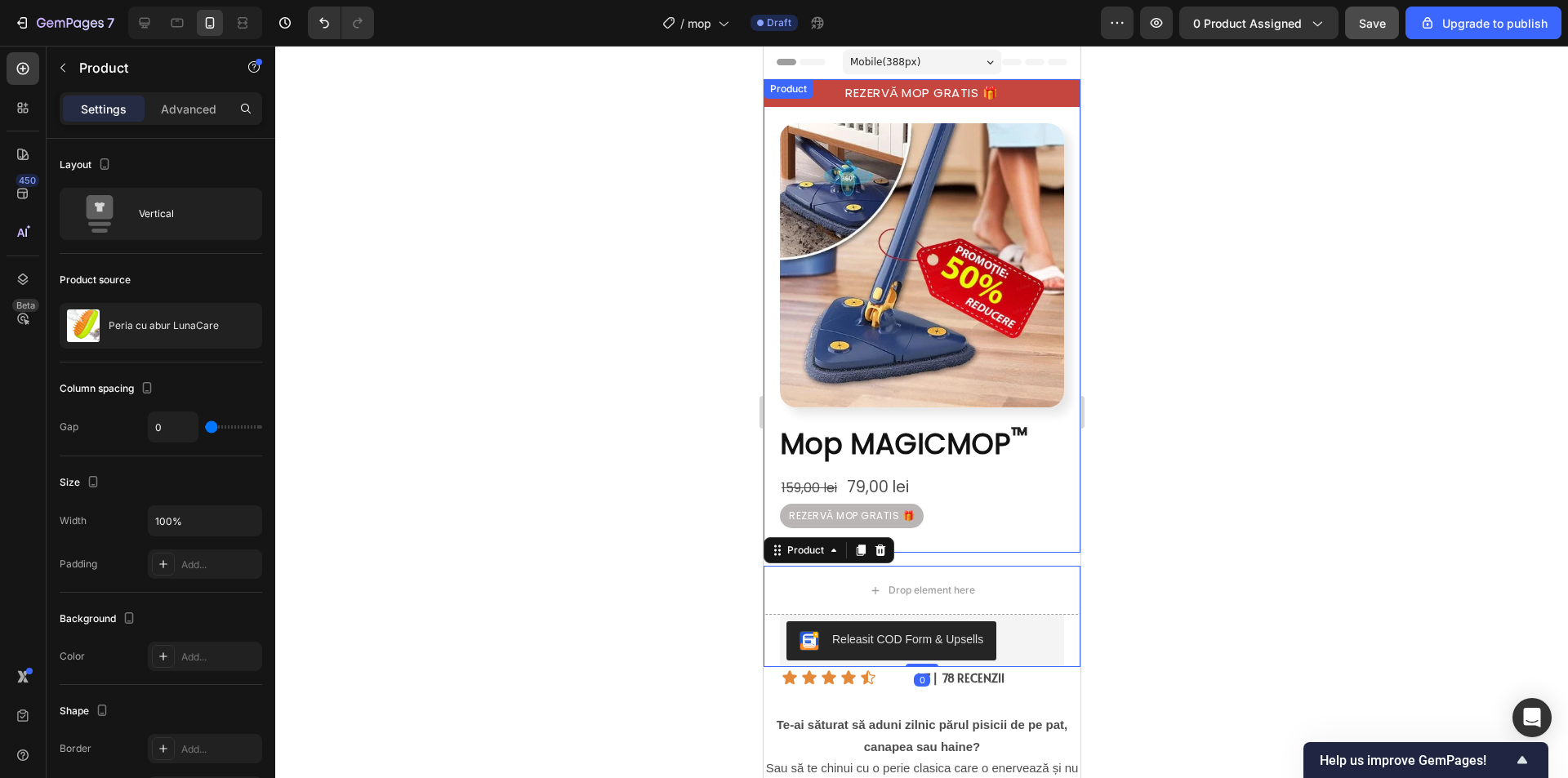
click at [940, 516] on div "REZERVĂ MOP GRATIS 🎁 Button" at bounding box center [921, 517] width 317 height 28
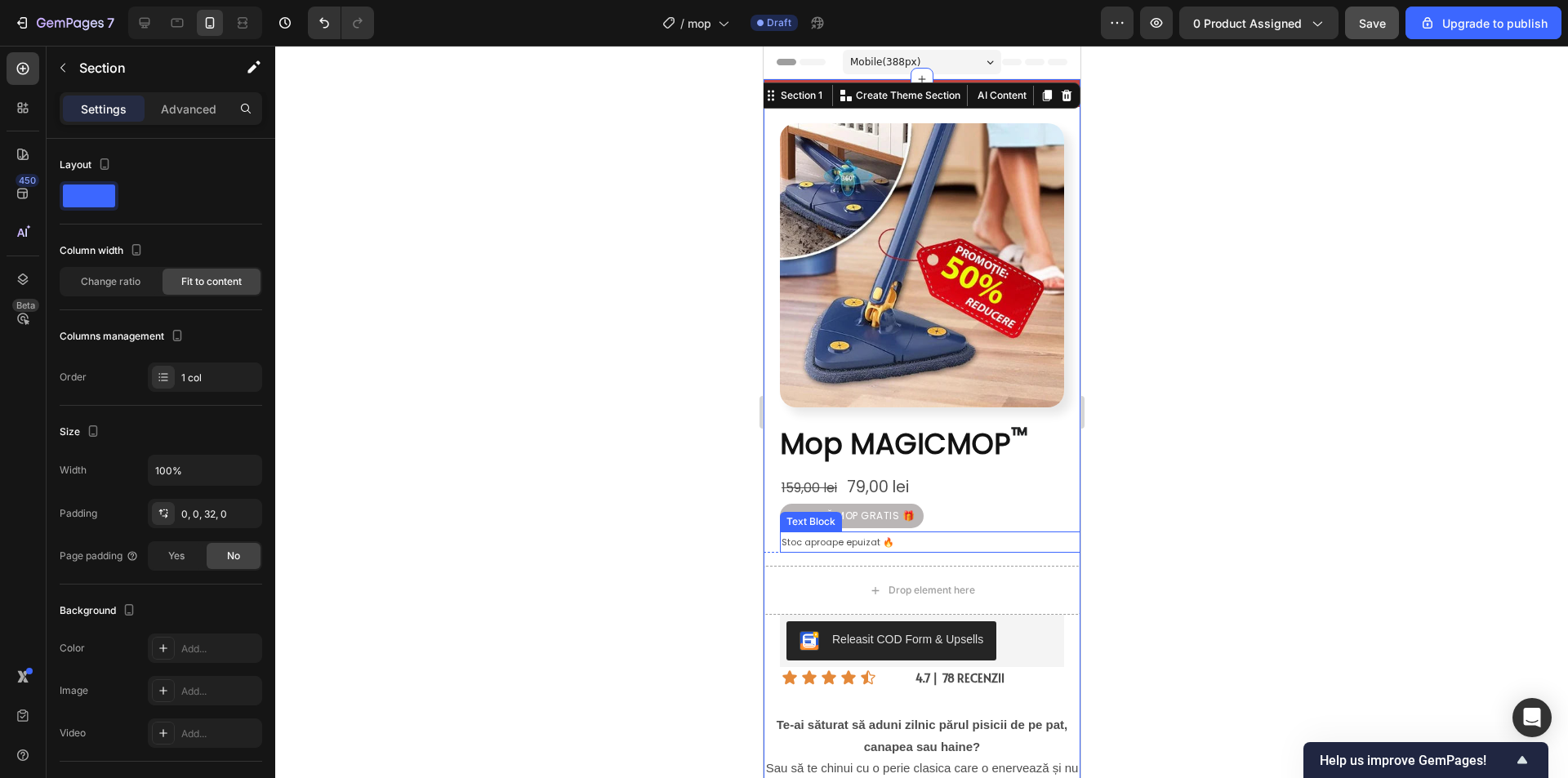
click at [935, 533] on p "Stoc aproape epuizat 🔥" at bounding box center [929, 542] width 297 height 19
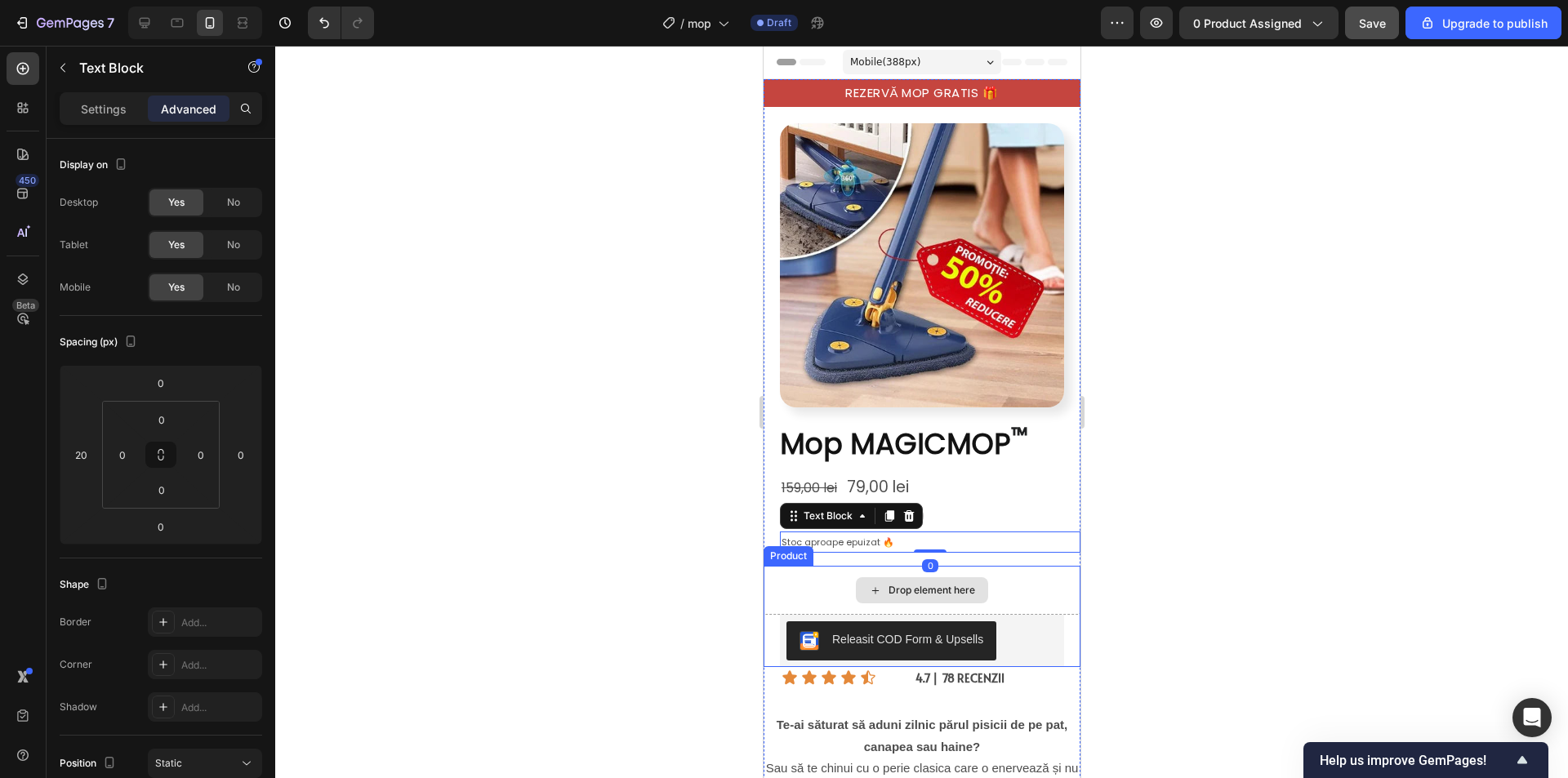
click at [1014, 567] on div "Drop element here" at bounding box center [921, 590] width 317 height 49
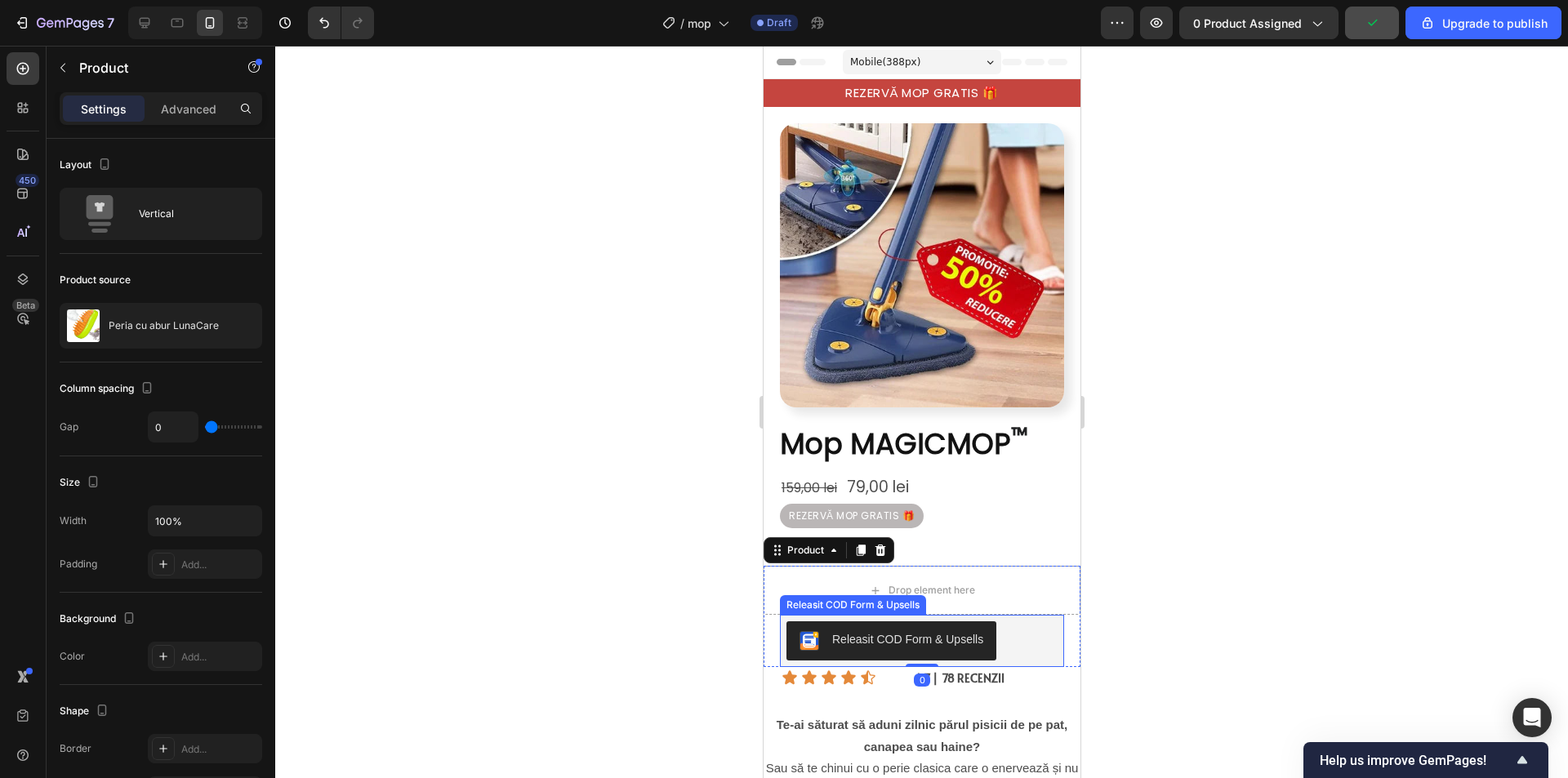
click at [1027, 622] on div "Releasit COD Form & Upsells" at bounding box center [921, 641] width 271 height 40
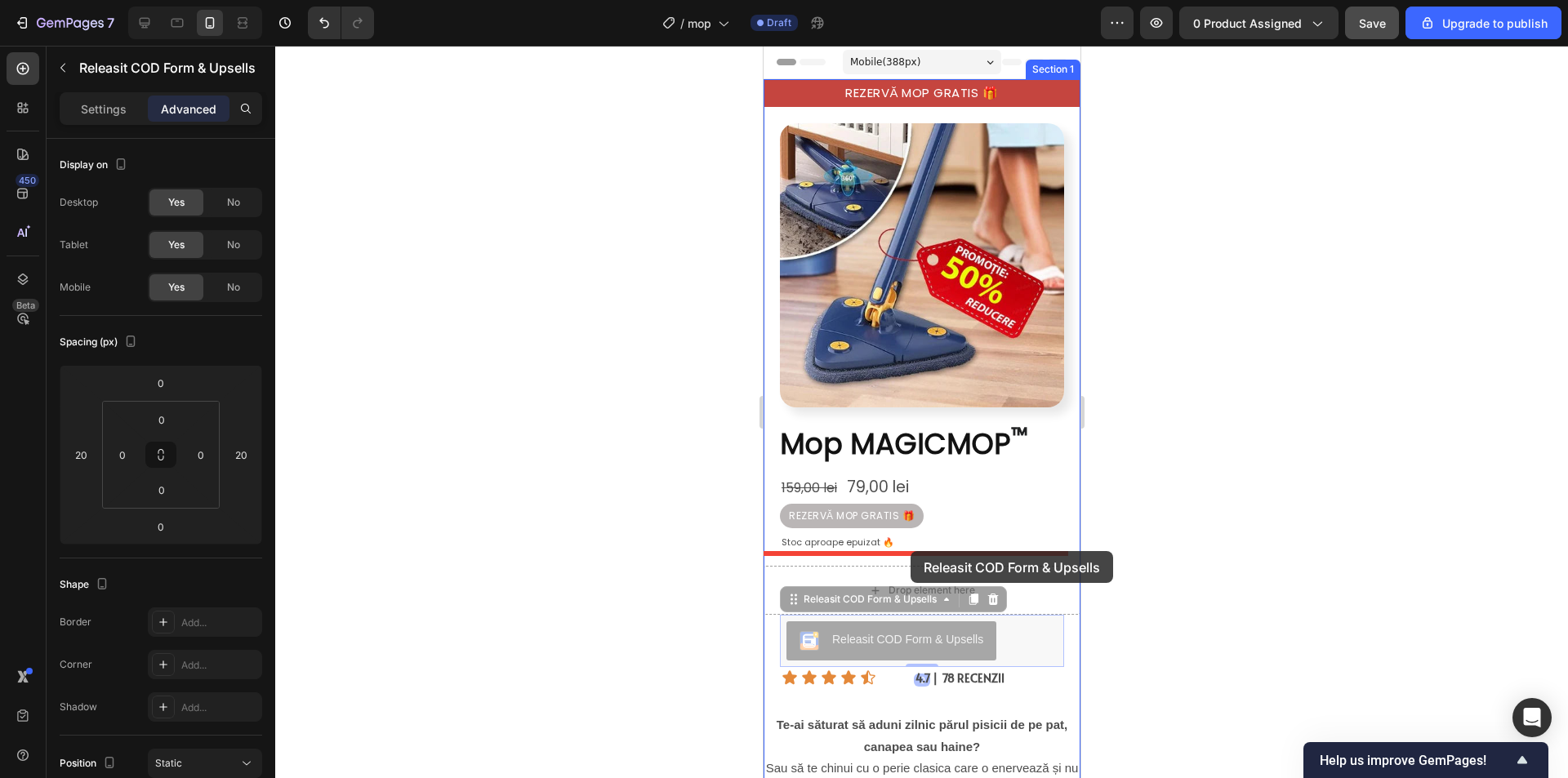
drag, startPoint x: 1006, startPoint y: 614, endPoint x: 909, endPoint y: 551, distance: 115.7
drag, startPoint x: 1011, startPoint y: 632, endPoint x: 915, endPoint y: 547, distance: 128.2
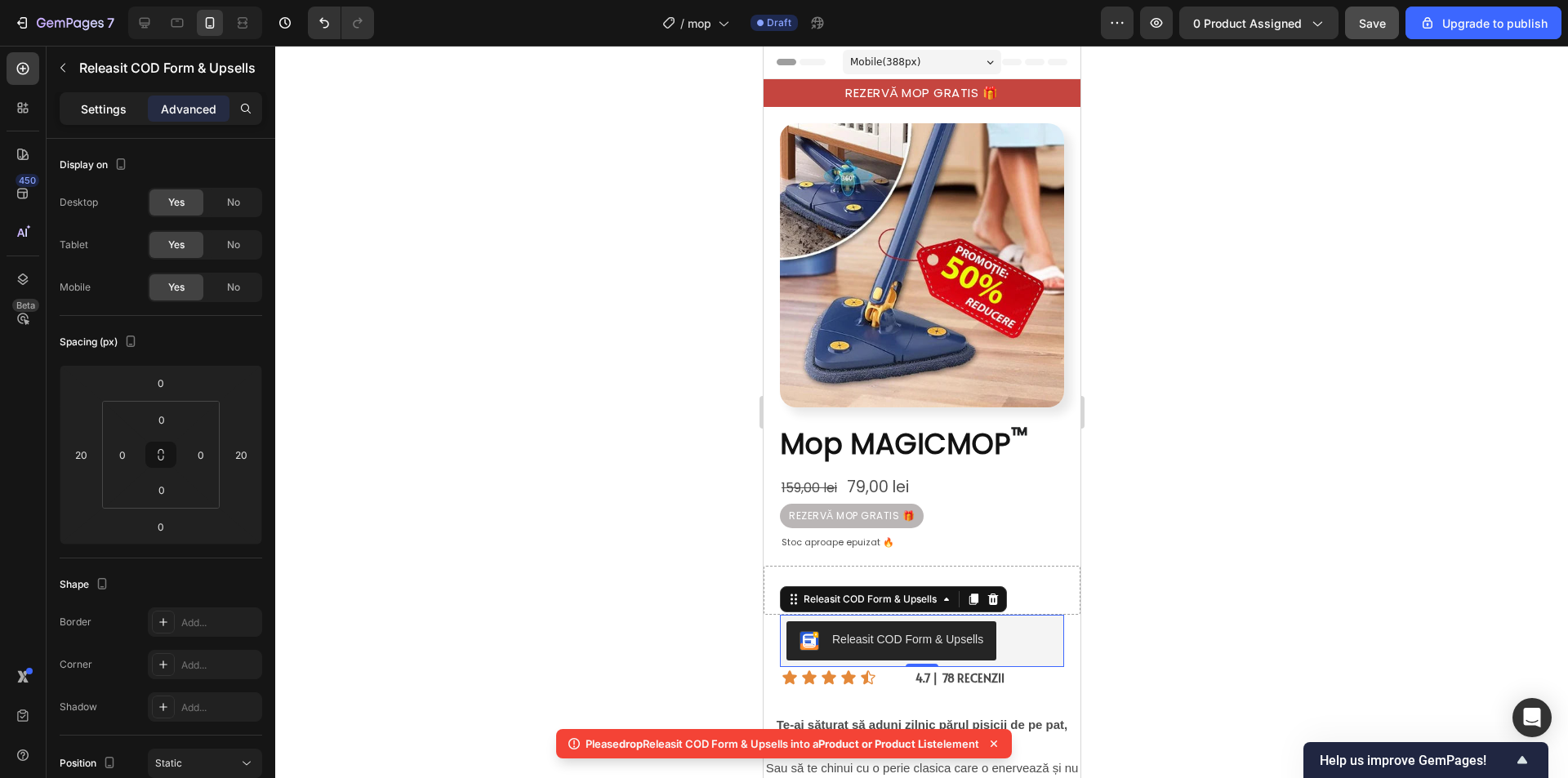
click at [124, 111] on p "Settings" at bounding box center [103, 109] width 46 height 17
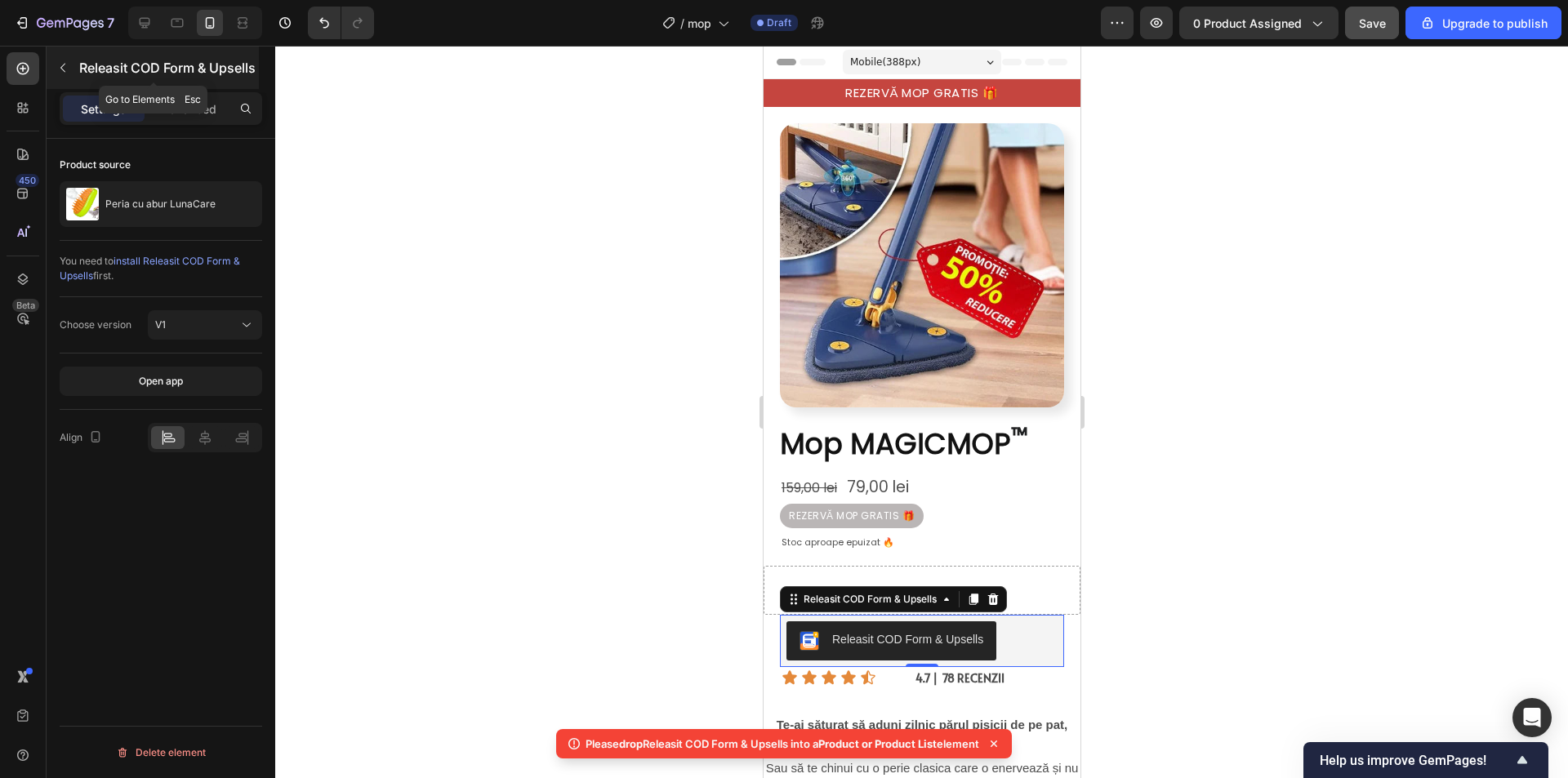
click at [69, 60] on button "button" at bounding box center [62, 67] width 26 height 26
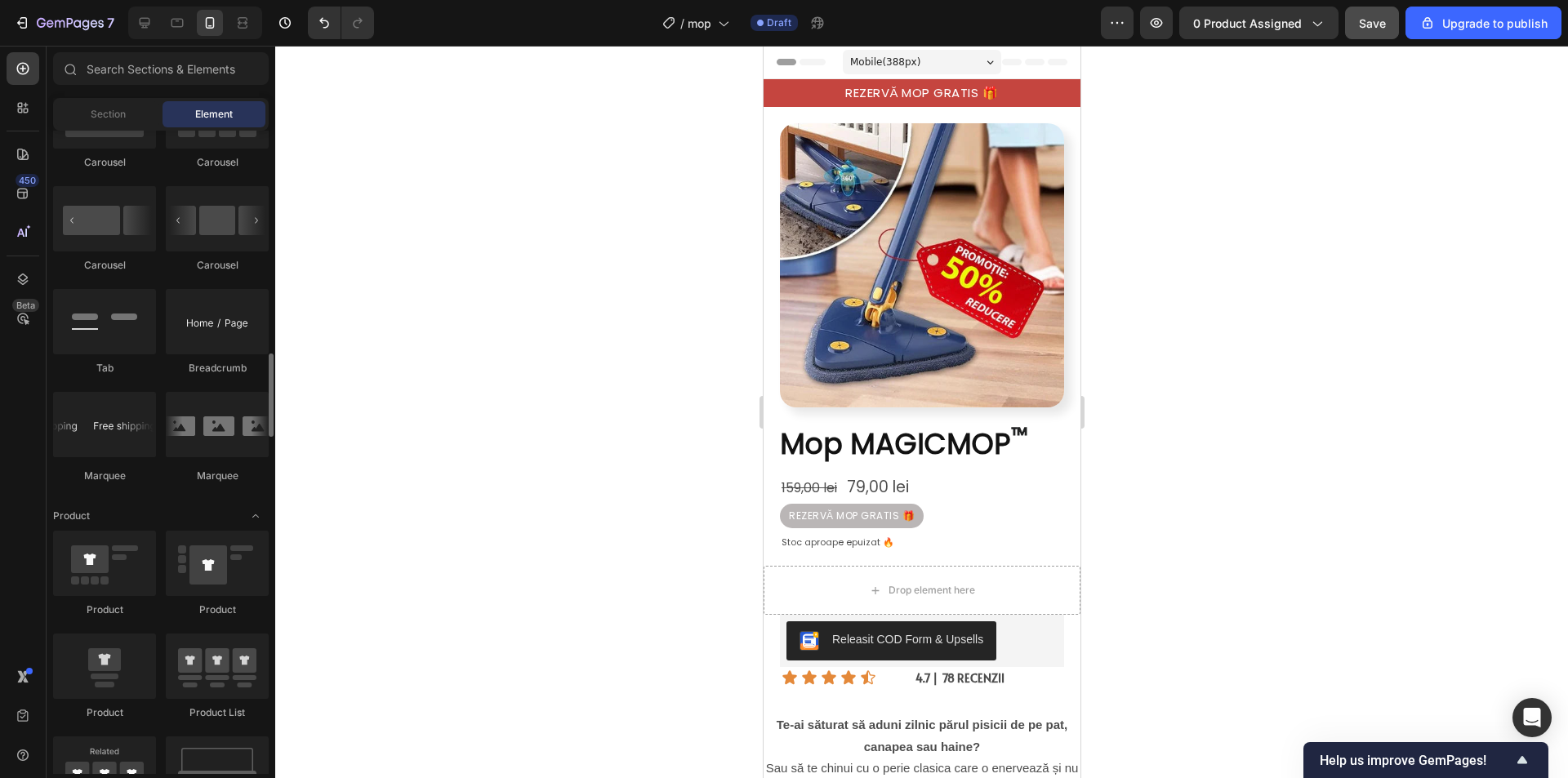
scroll to position [1796, 0]
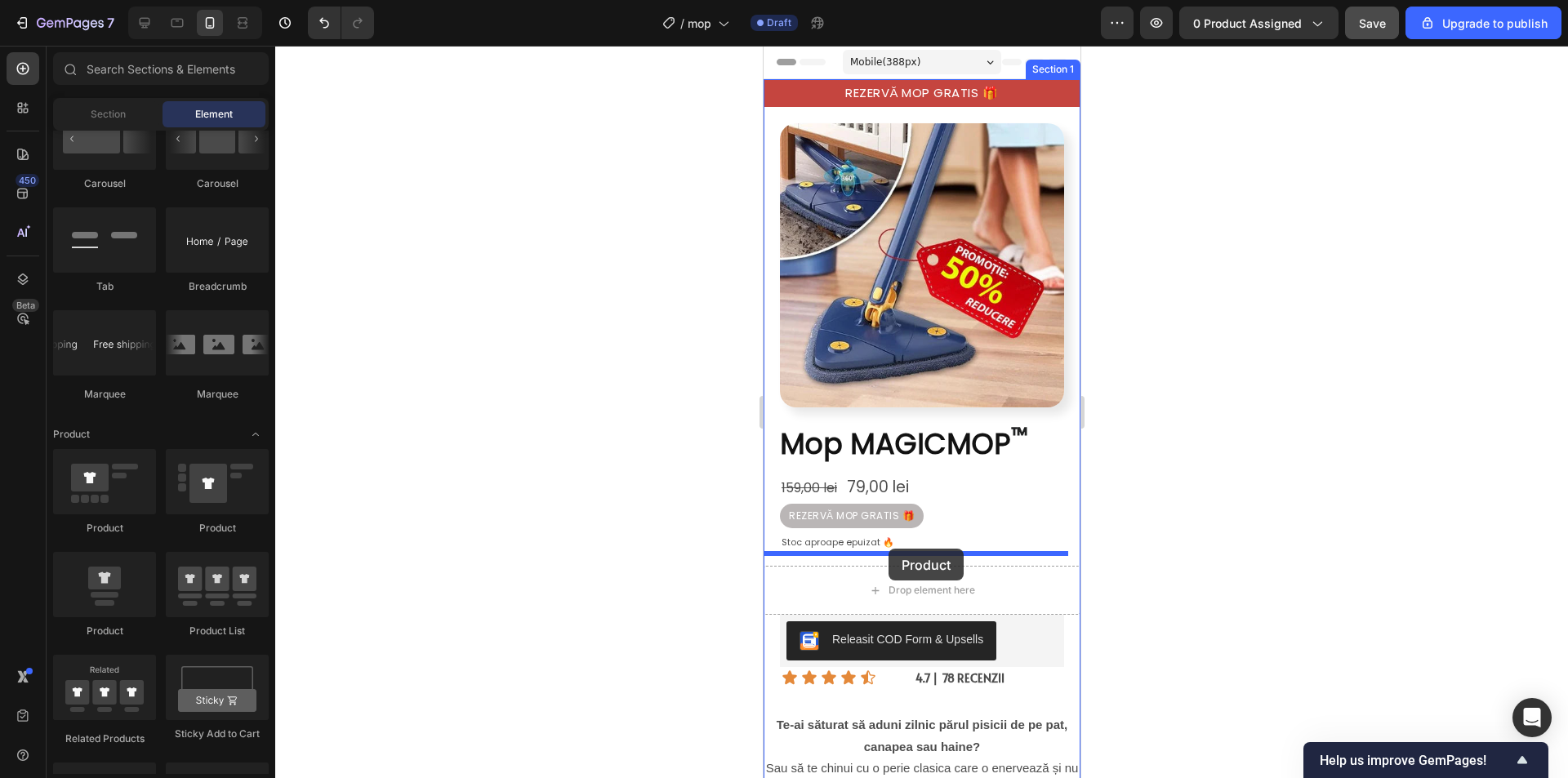
drag, startPoint x: 876, startPoint y: 629, endPoint x: 1869, endPoint y: 717, distance: 996.9
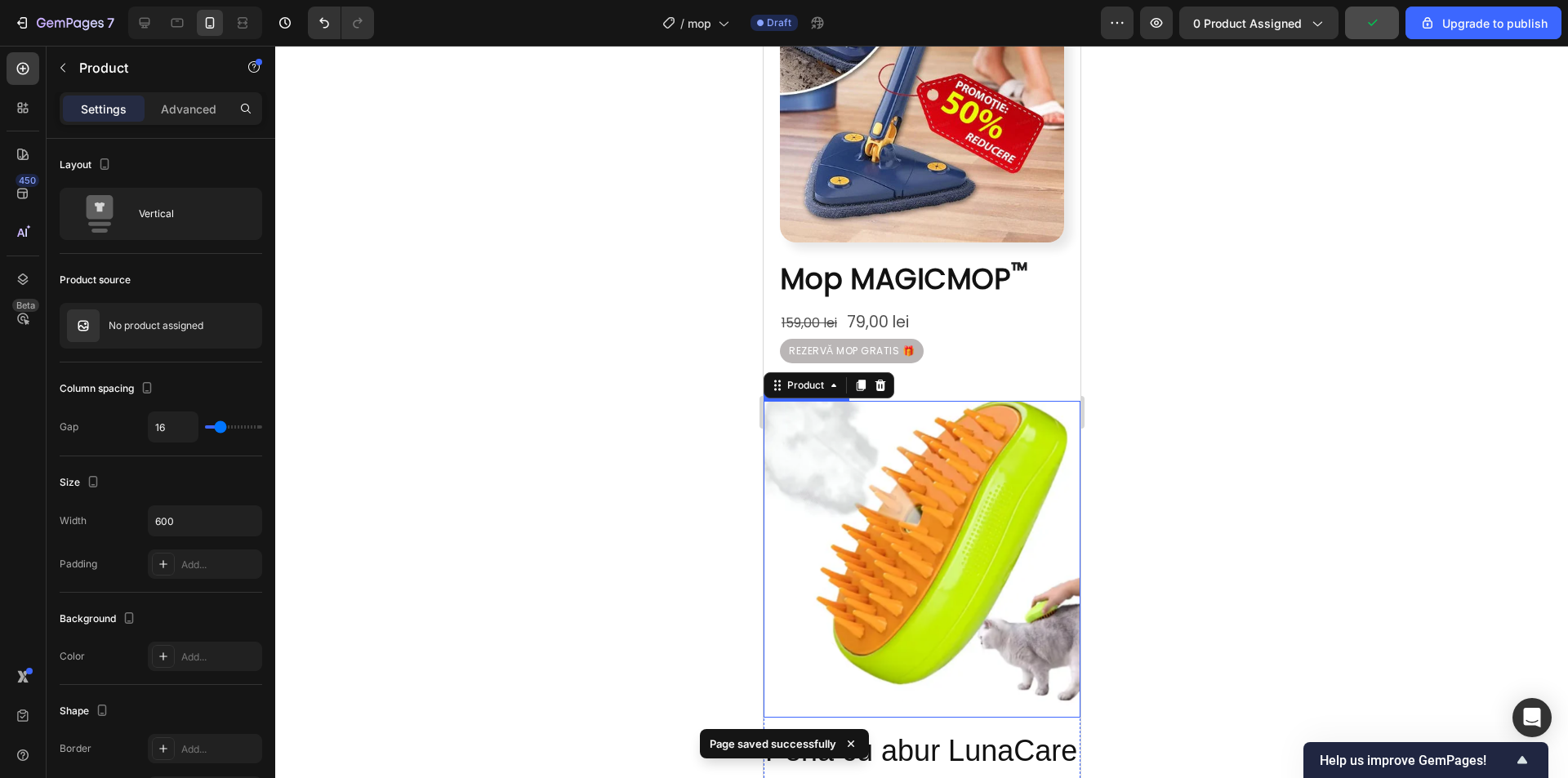
scroll to position [164, 0]
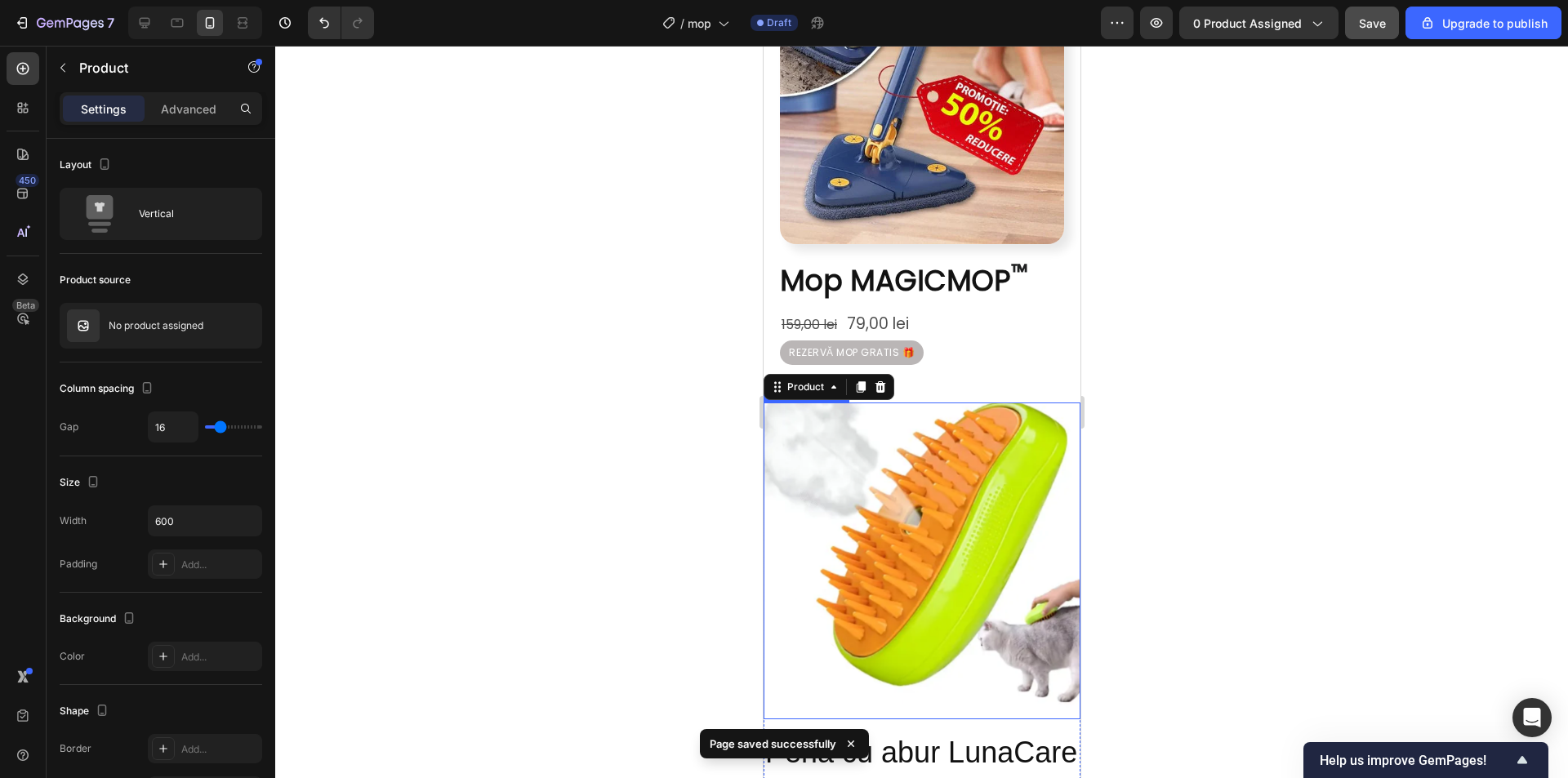
click at [914, 543] on img at bounding box center [921, 561] width 317 height 317
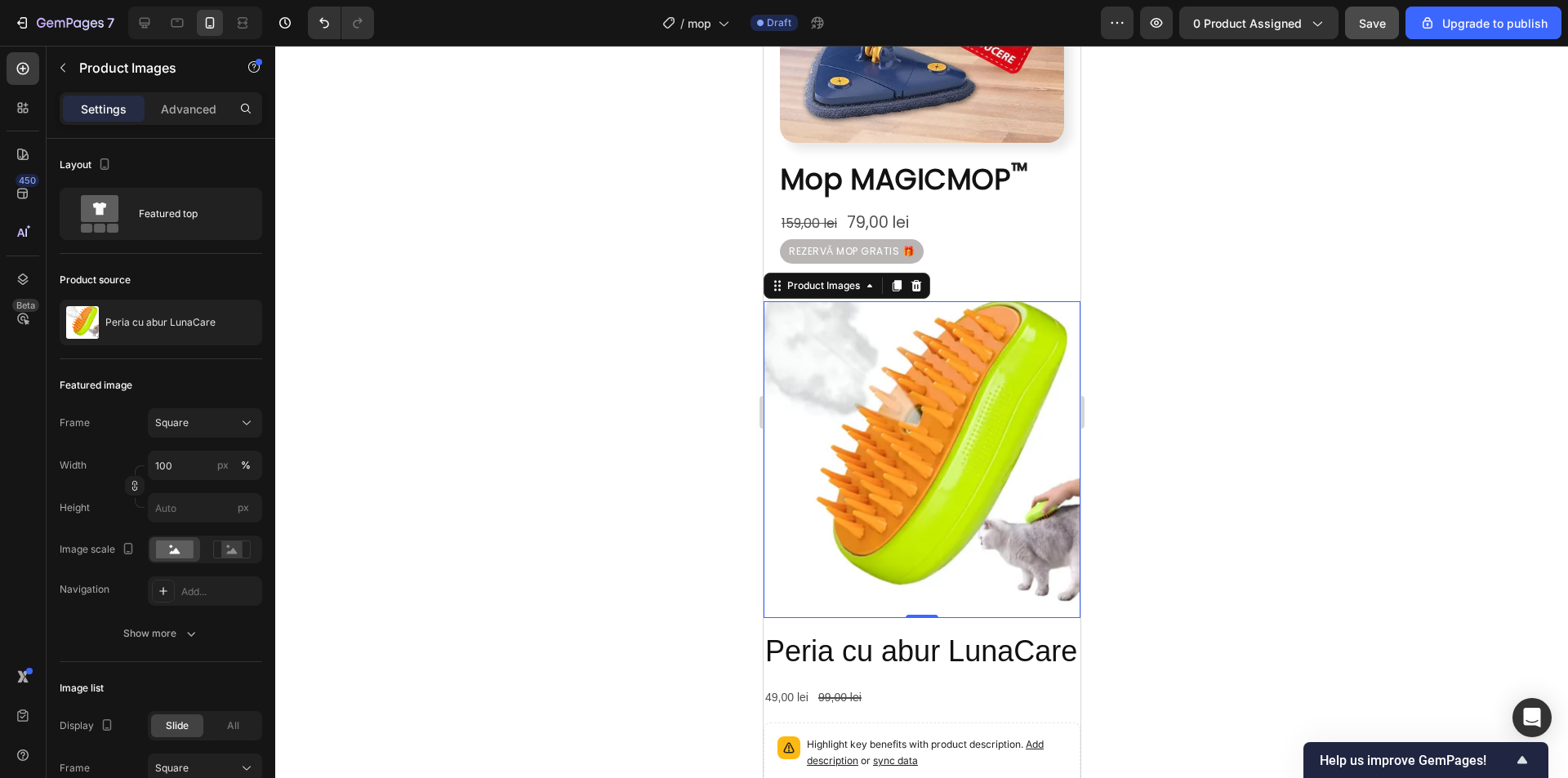
scroll to position [245, 0]
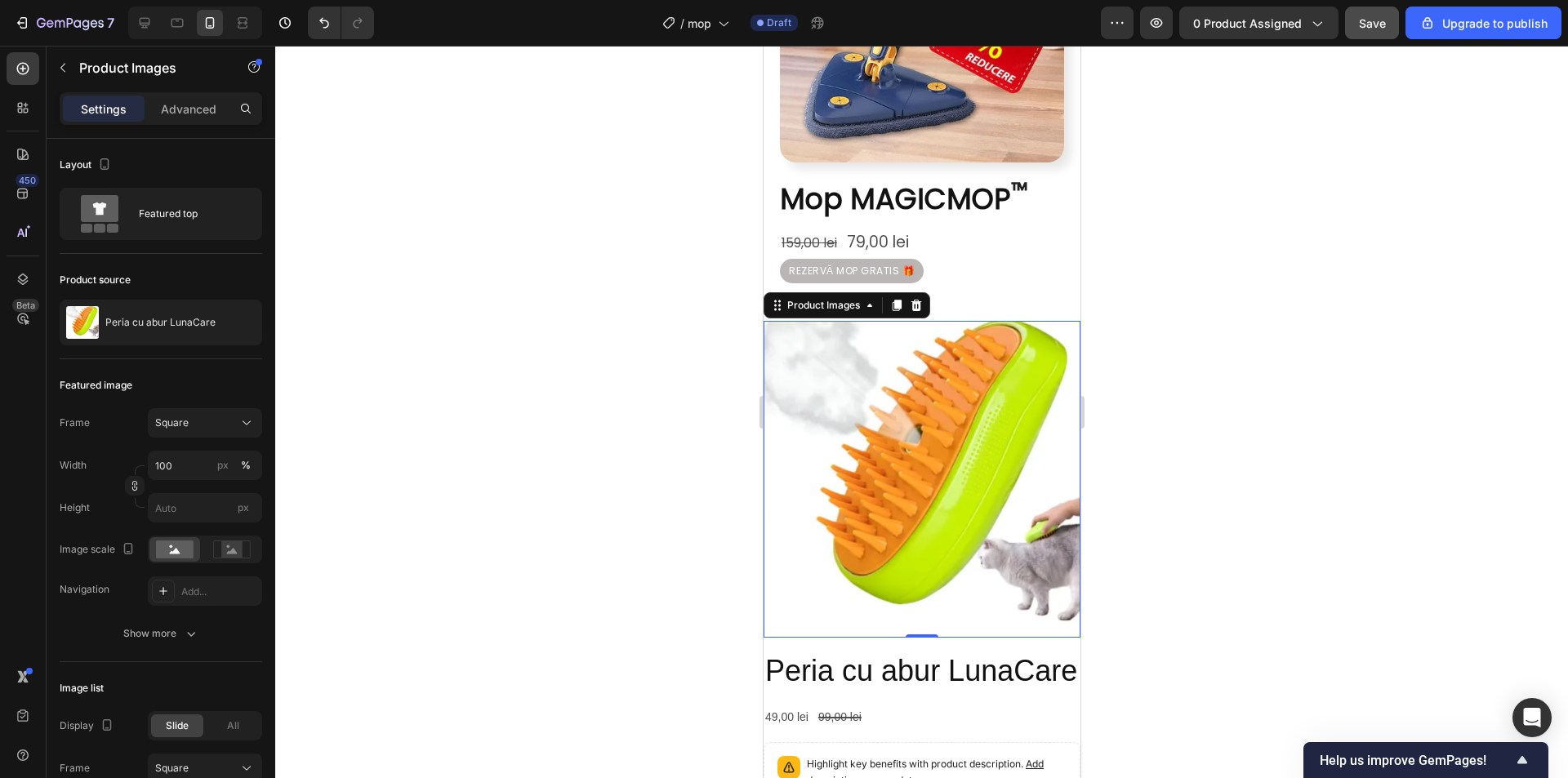
click at [1143, 431] on div at bounding box center [921, 411] width 1292 height 732
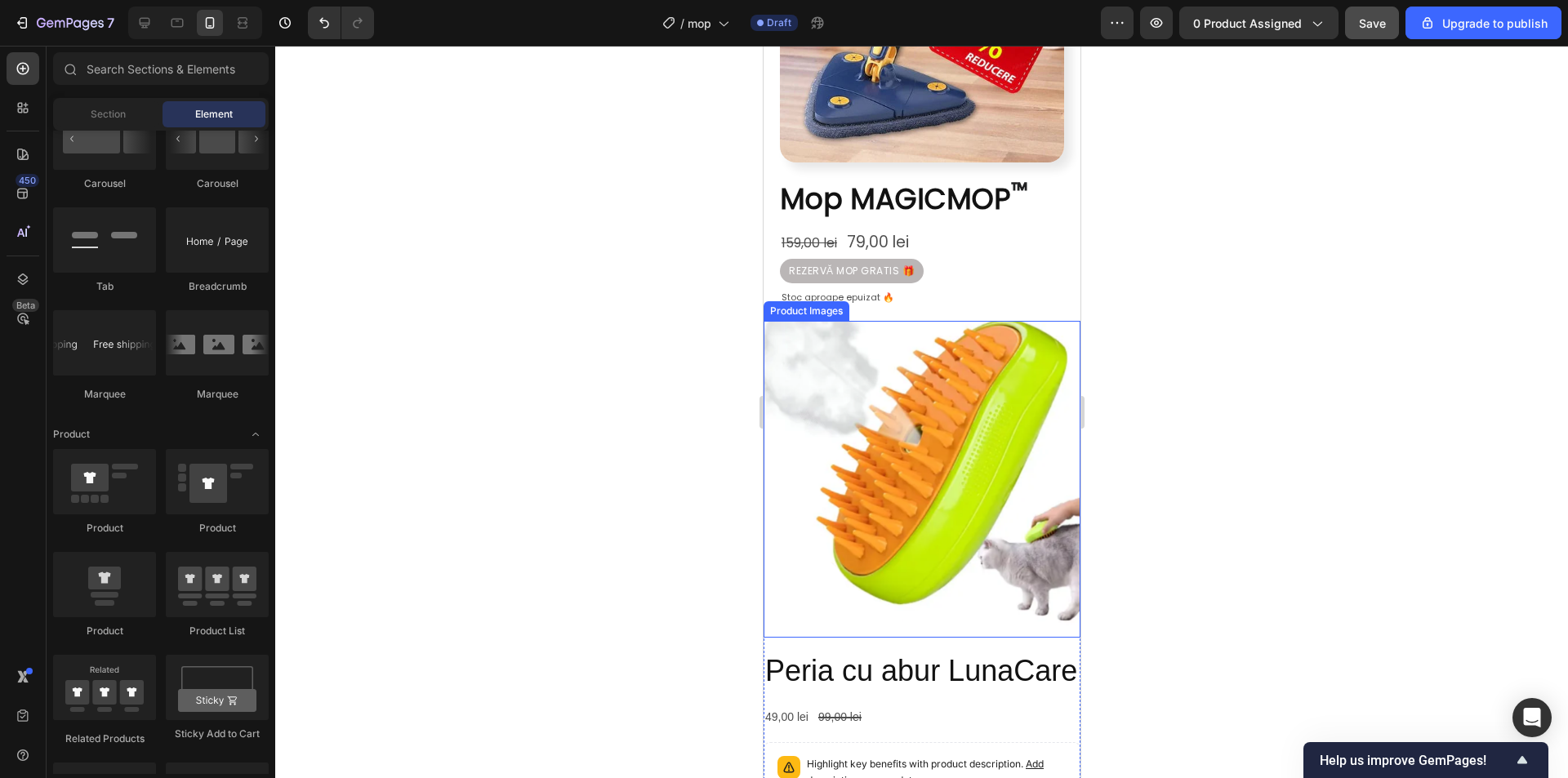
click at [952, 473] on img at bounding box center [921, 479] width 317 height 317
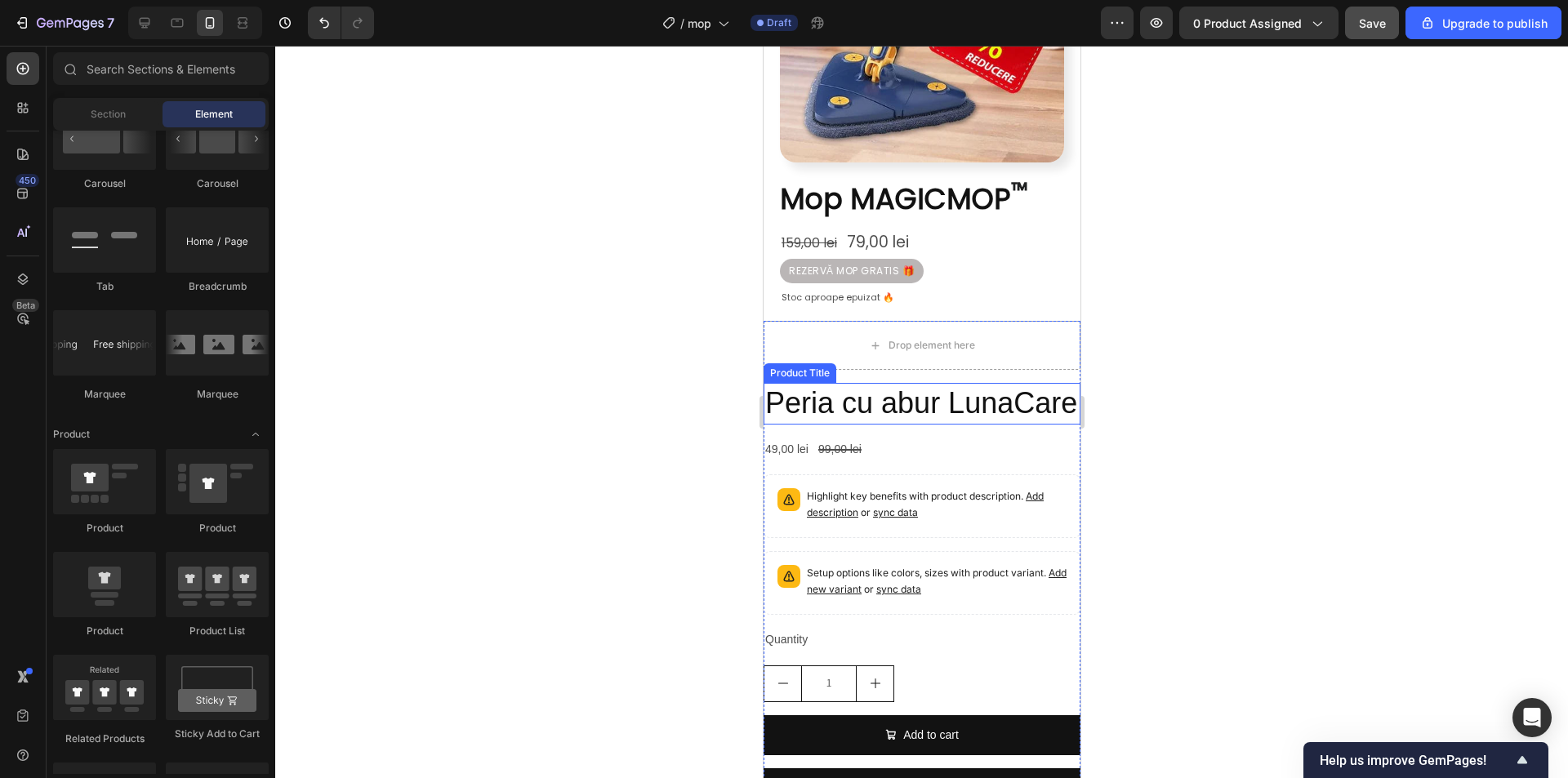
click at [973, 409] on h2 "Peria cu abur LunaCare" at bounding box center [921, 403] width 317 height 41
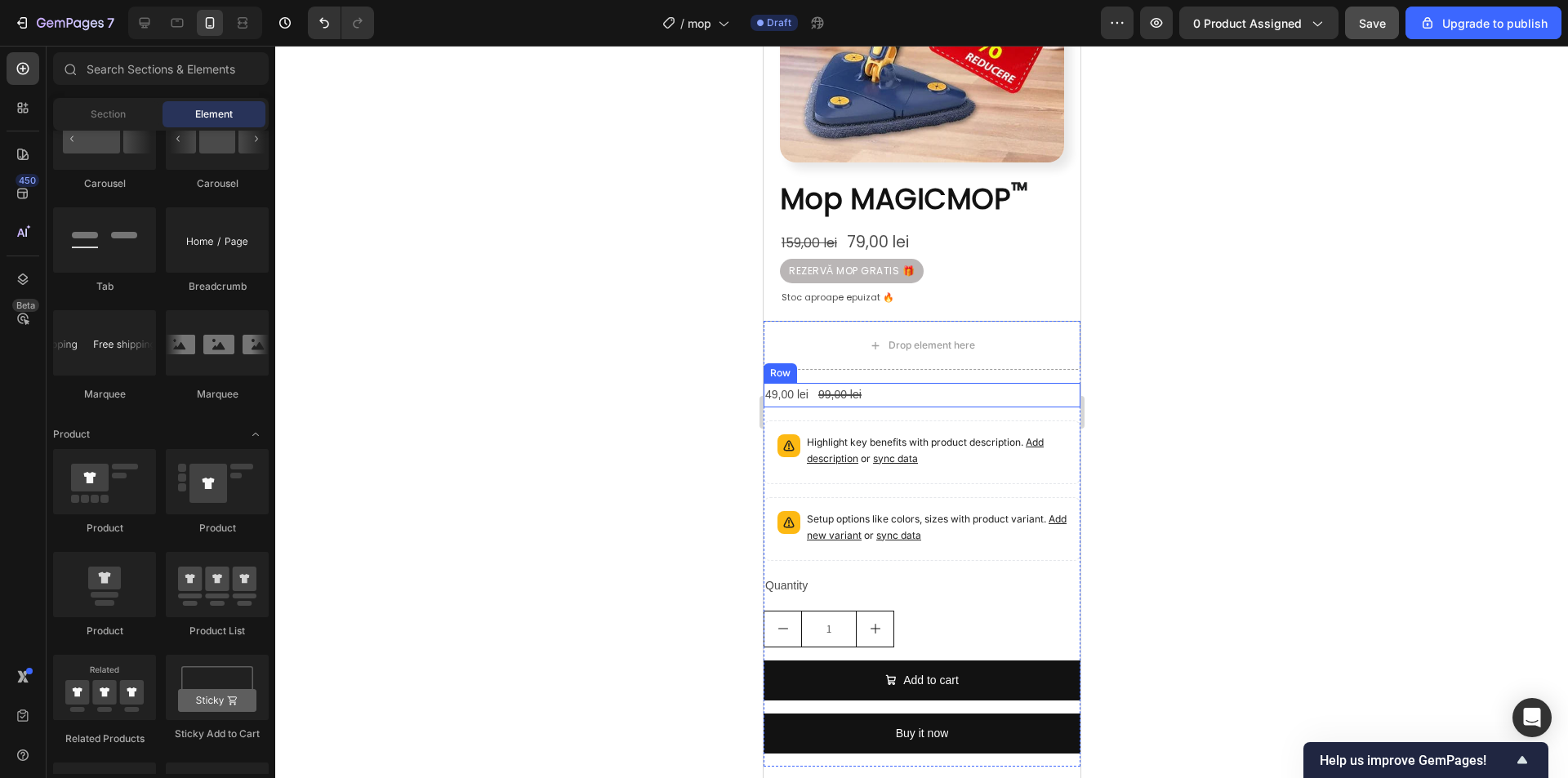
click at [958, 383] on div "49,00 lei Product Price Product Price 99,00 lei Product Price Product Price Row" at bounding box center [921, 394] width 317 height 23
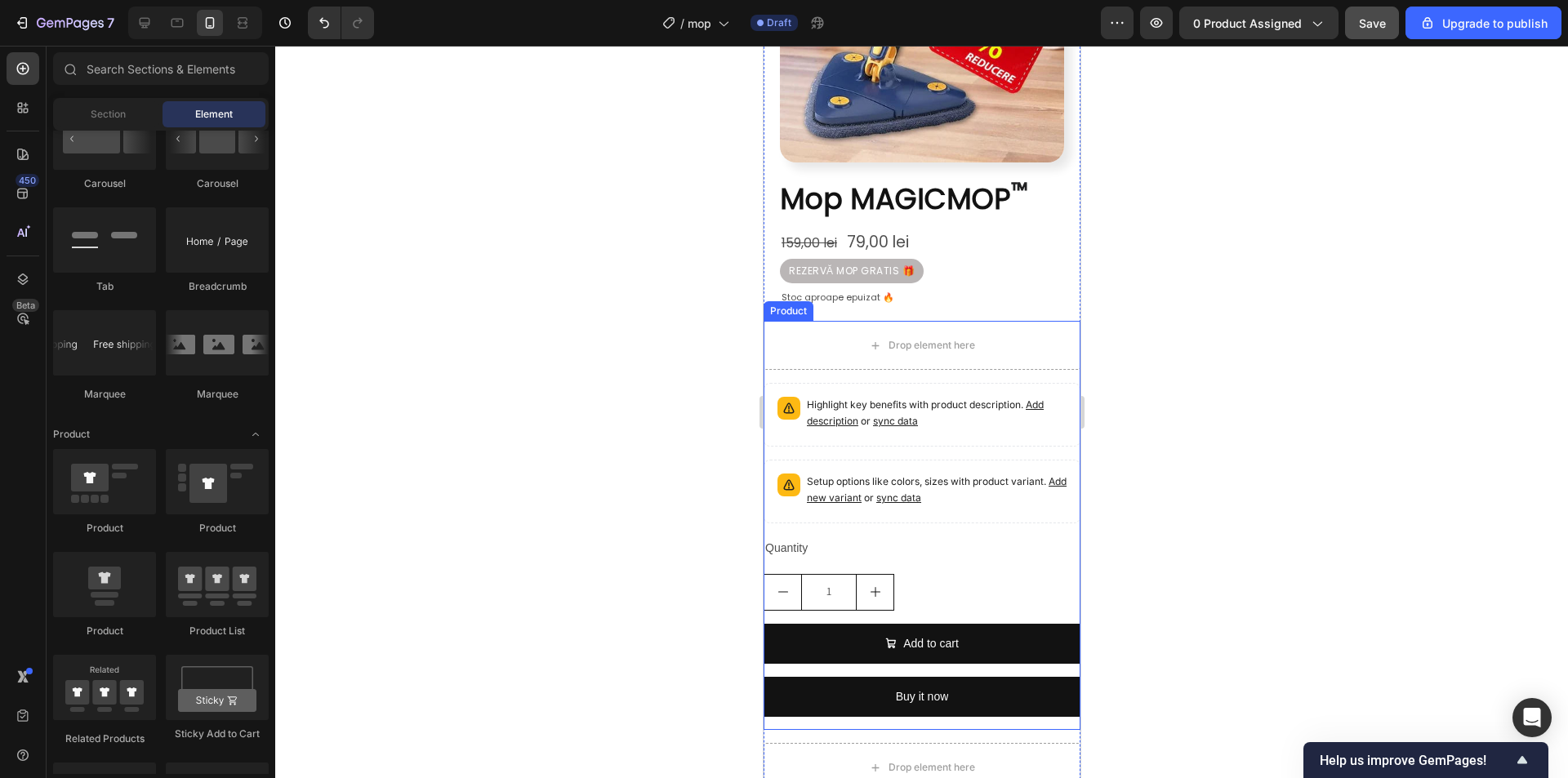
click at [961, 390] on div "Highlight key benefits with product description. Add description or sync data" at bounding box center [921, 414] width 302 height 49
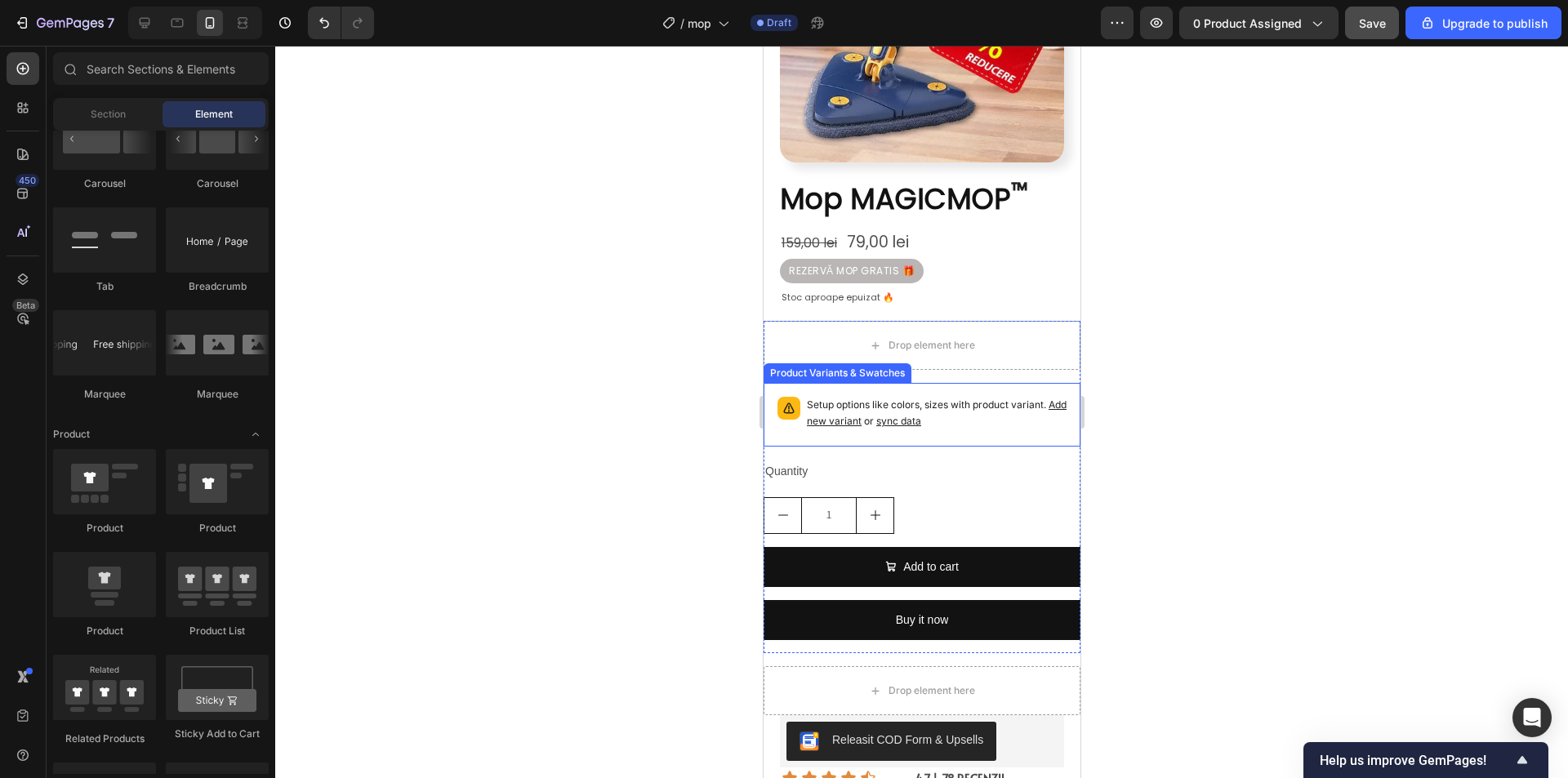
click at [952, 397] on p "Setup options like colors, sizes with product variant. Add new variant or sync …" at bounding box center [935, 413] width 260 height 32
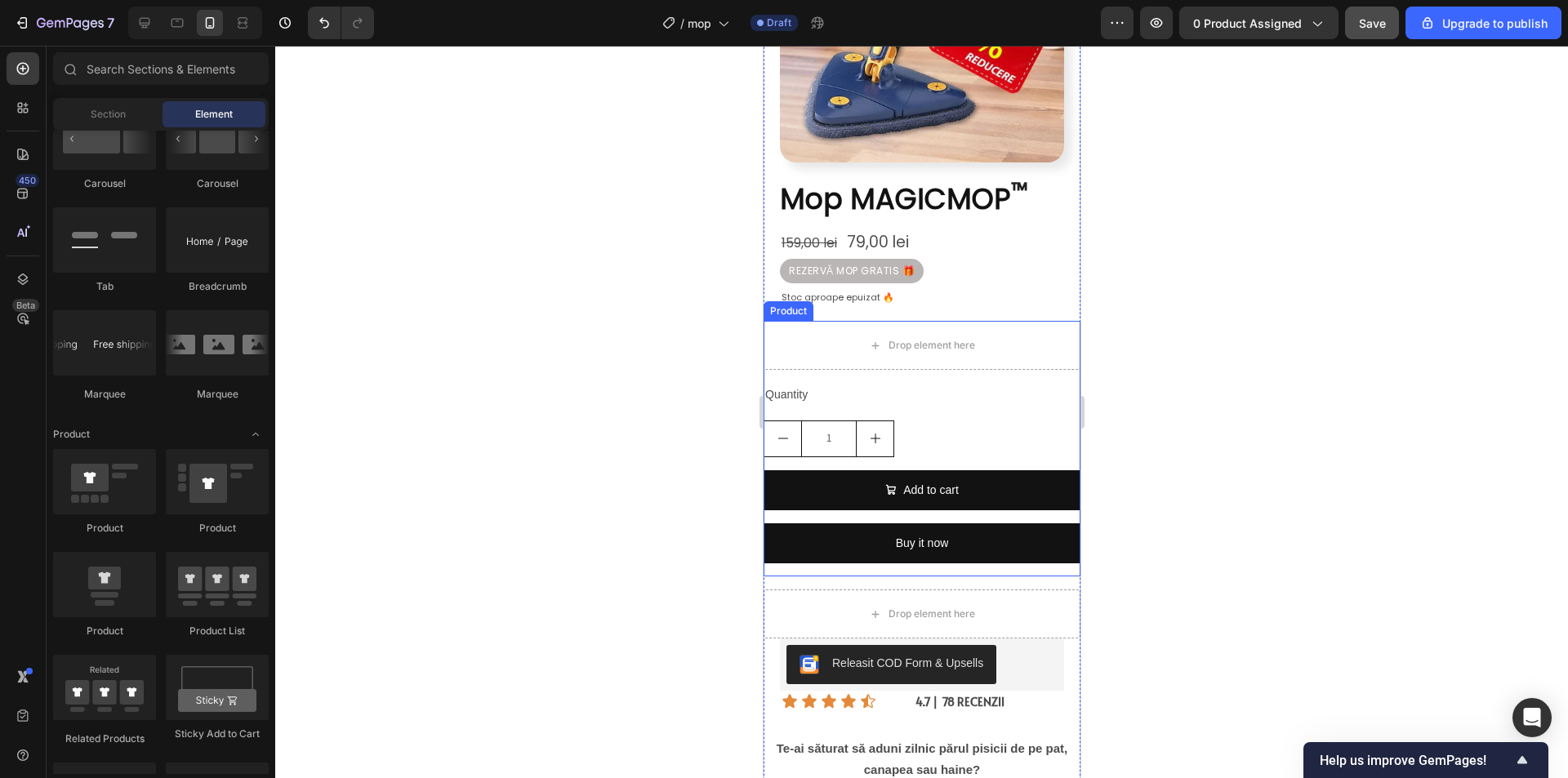
click at [962, 420] on div "1" at bounding box center [921, 438] width 317 height 37
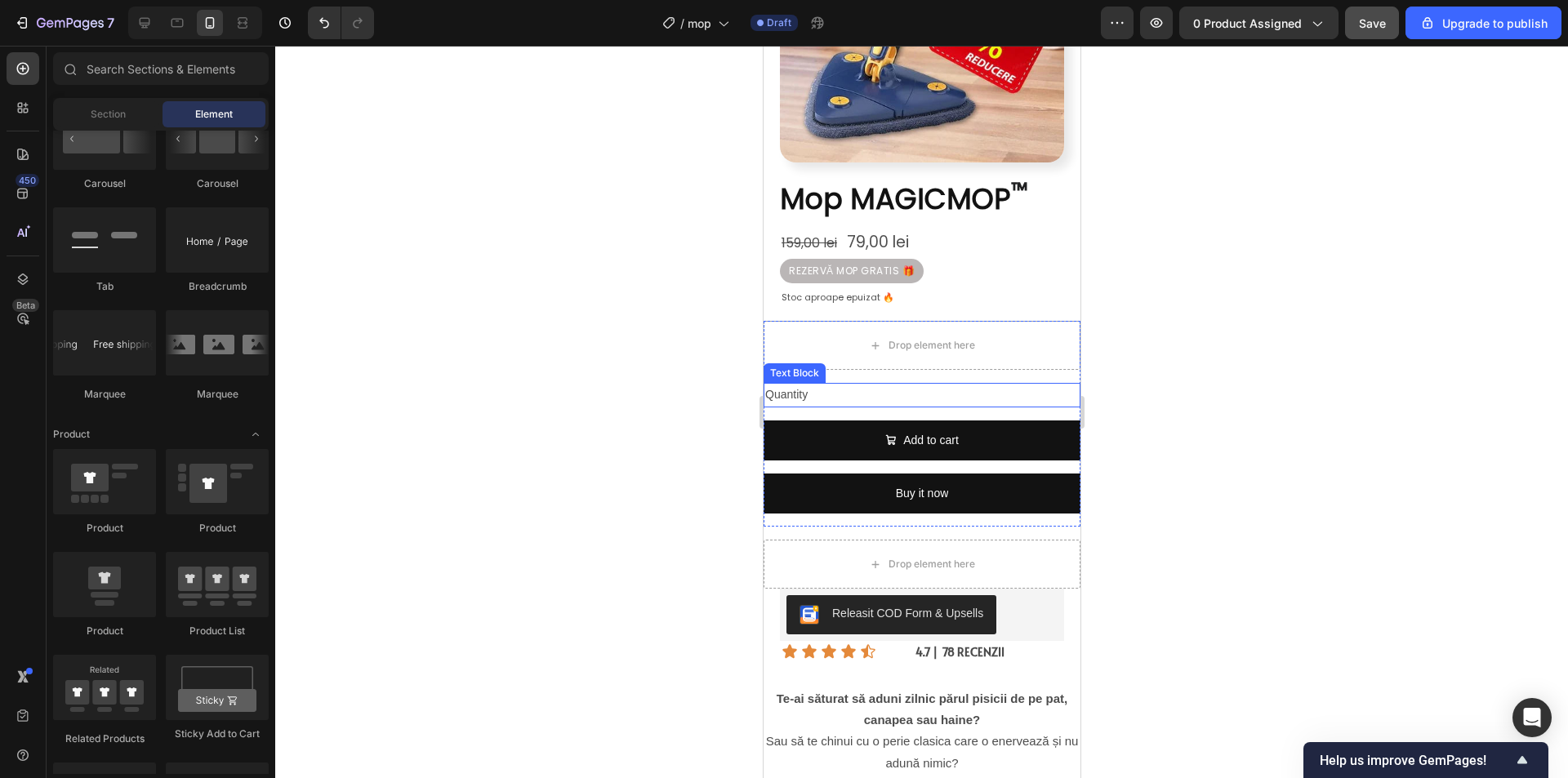
click at [938, 383] on div "Quantity" at bounding box center [921, 394] width 317 height 23
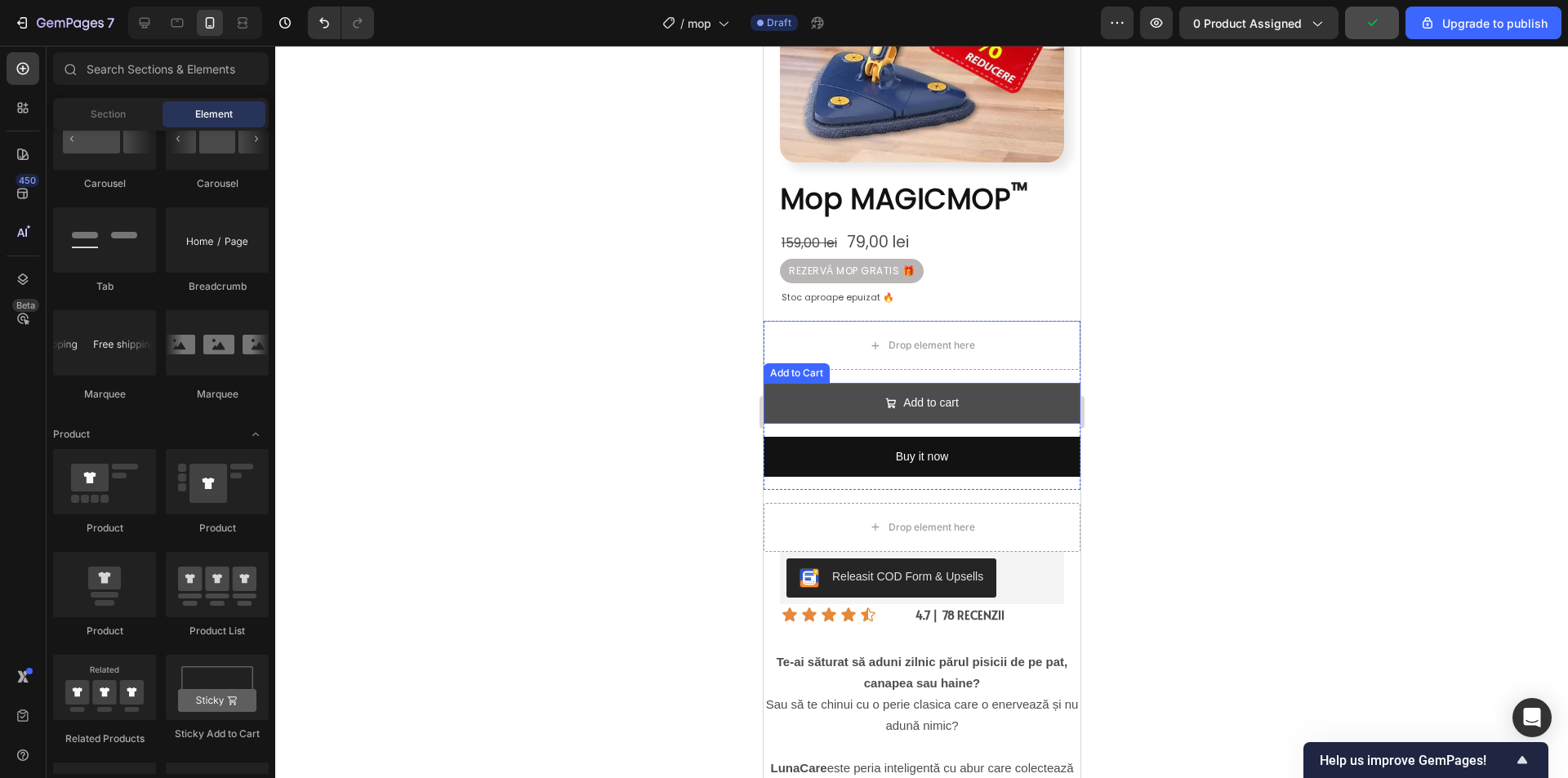
click at [961, 383] on button "Add to cart" at bounding box center [921, 402] width 317 height 40
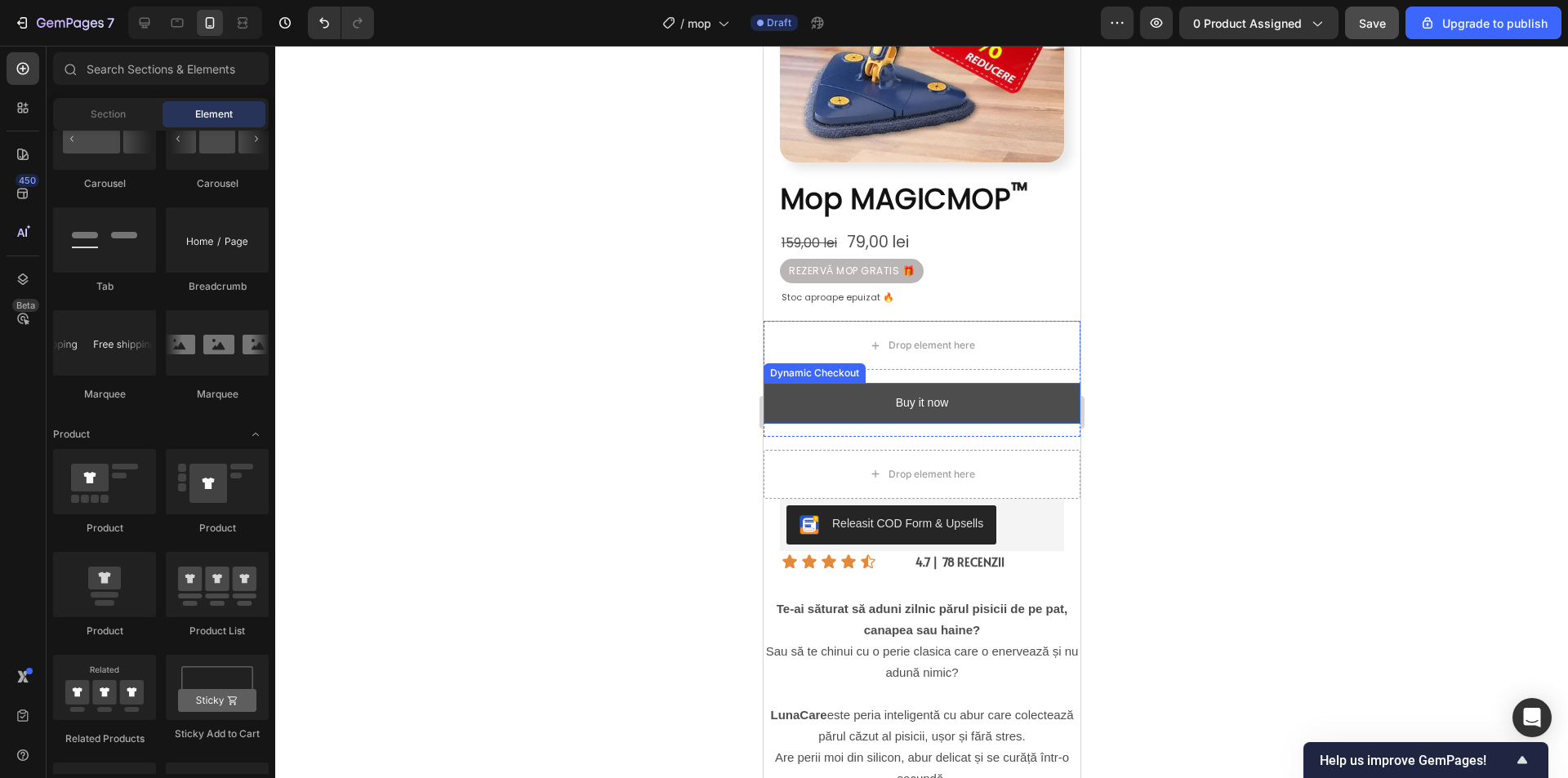
click at [959, 383] on button "Buy it now" at bounding box center [921, 402] width 317 height 40
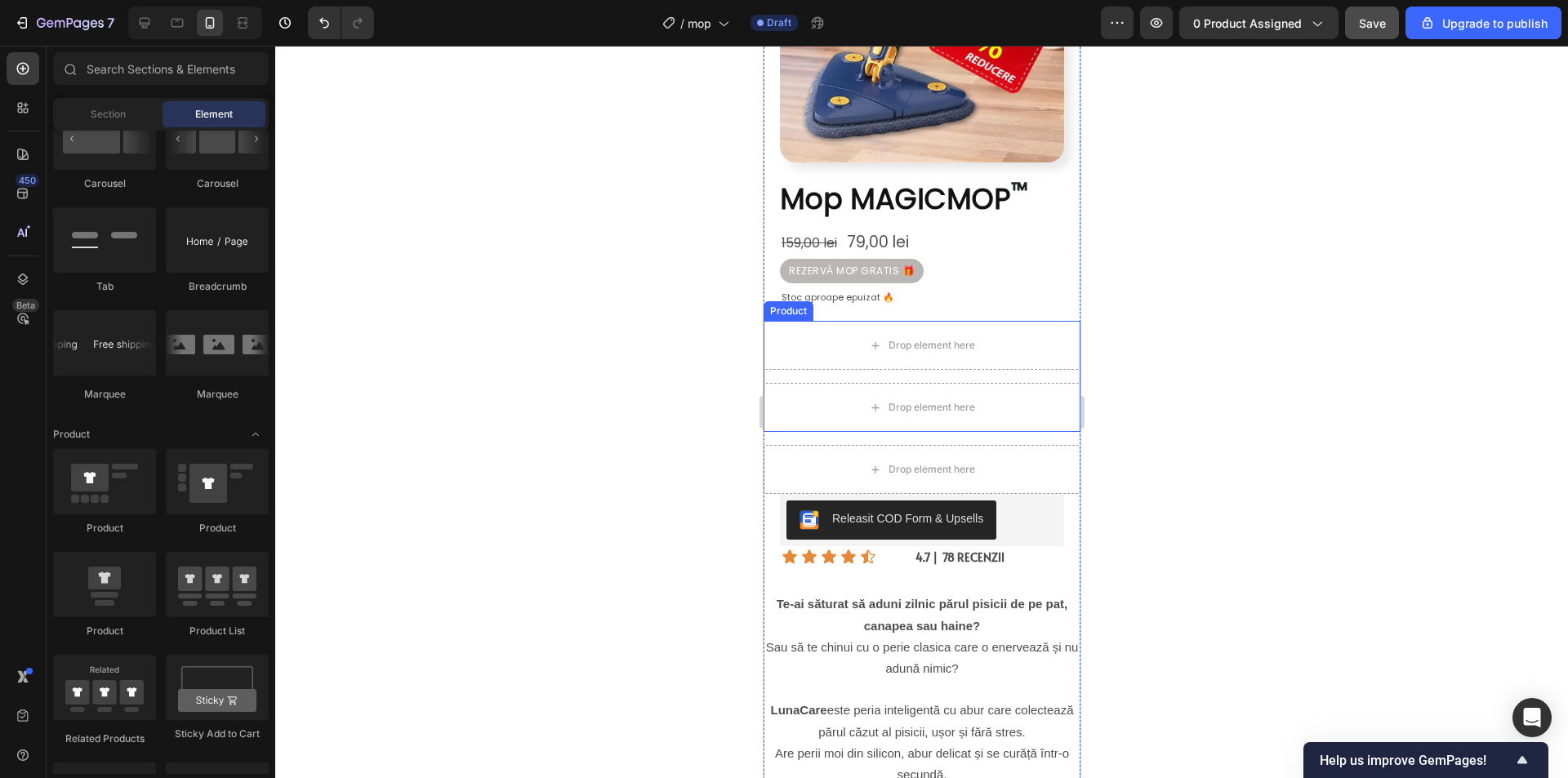
click at [984, 360] on div "Drop element here Drop element here Product" at bounding box center [921, 376] width 317 height 111
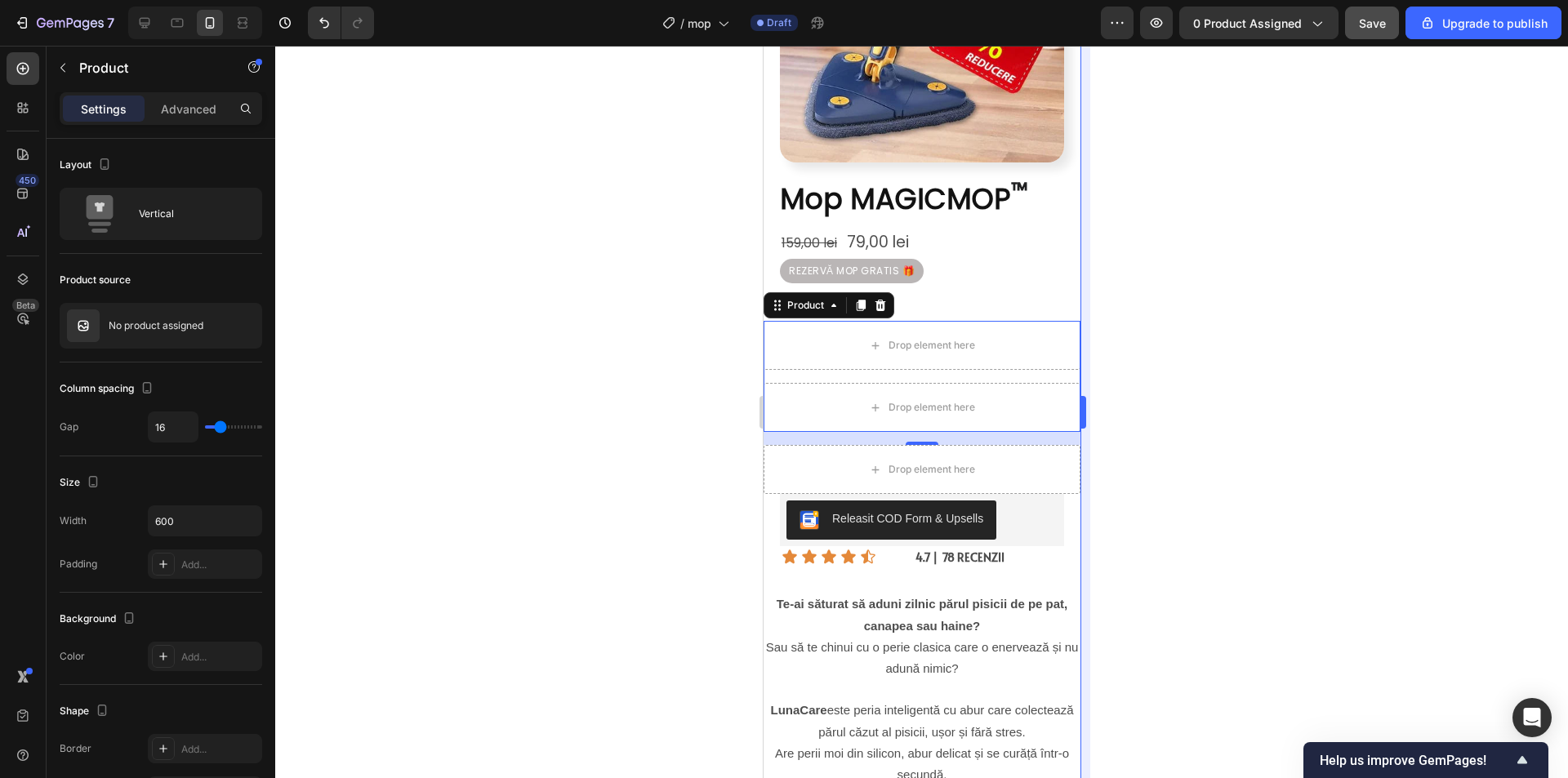
drag, startPoint x: 1133, startPoint y: 473, endPoint x: 1082, endPoint y: 495, distance: 55.5
click at [1132, 473] on div at bounding box center [921, 411] width 1292 height 732
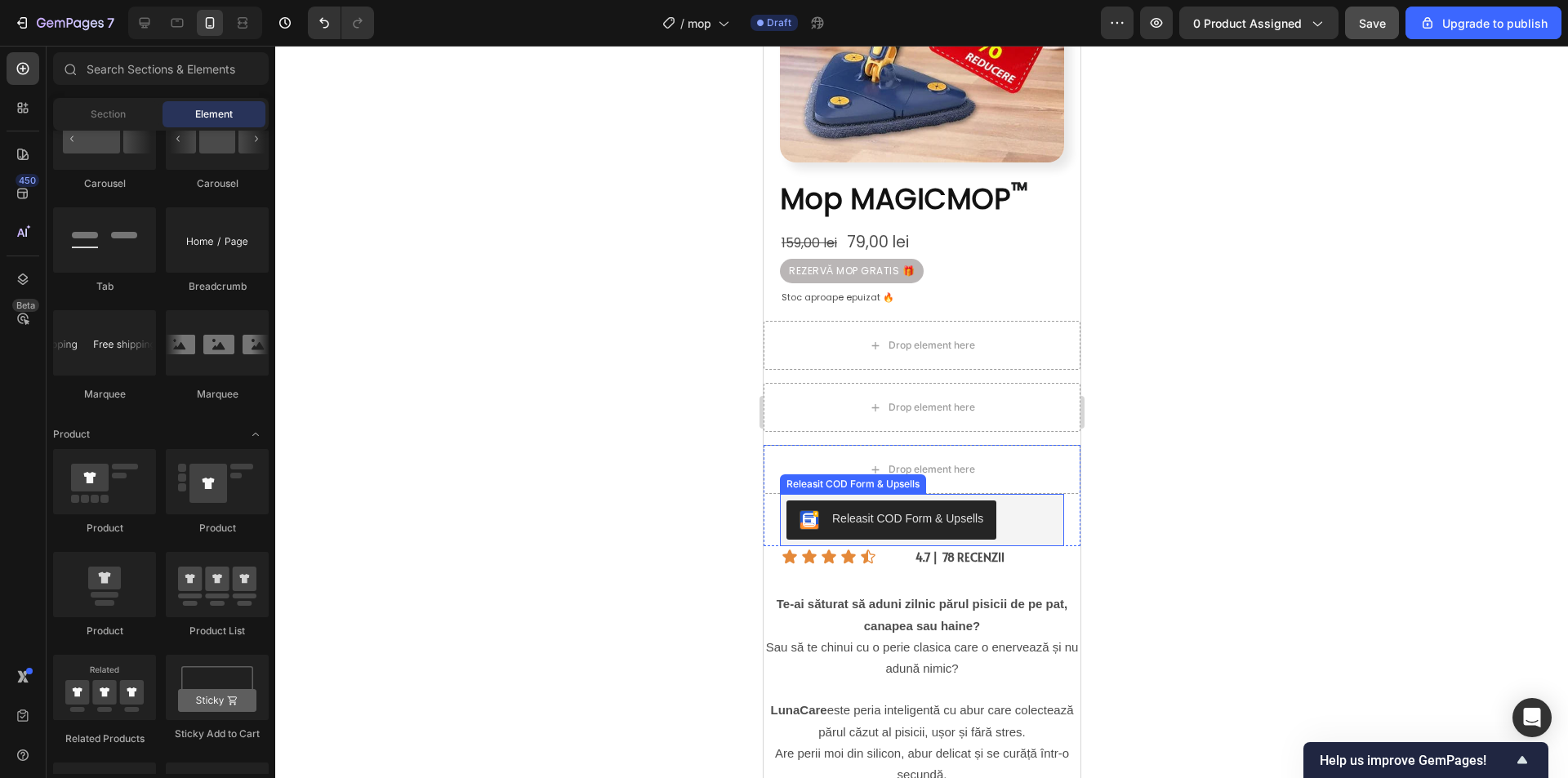
click at [1004, 505] on div "Releasit COD Form & Upsells" at bounding box center [921, 520] width 271 height 40
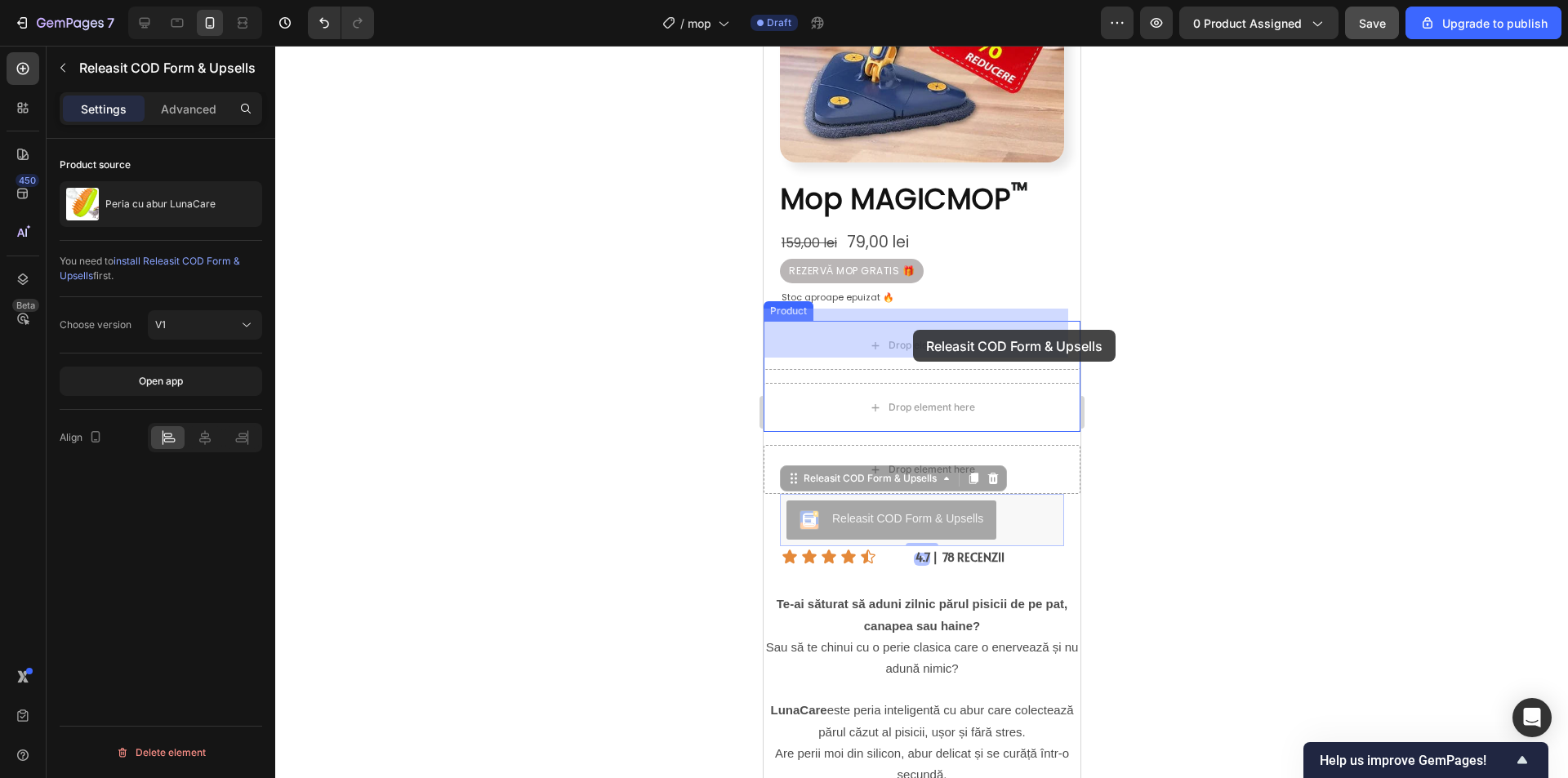
drag, startPoint x: 1014, startPoint y: 507, endPoint x: 912, endPoint y: 330, distance: 204.3
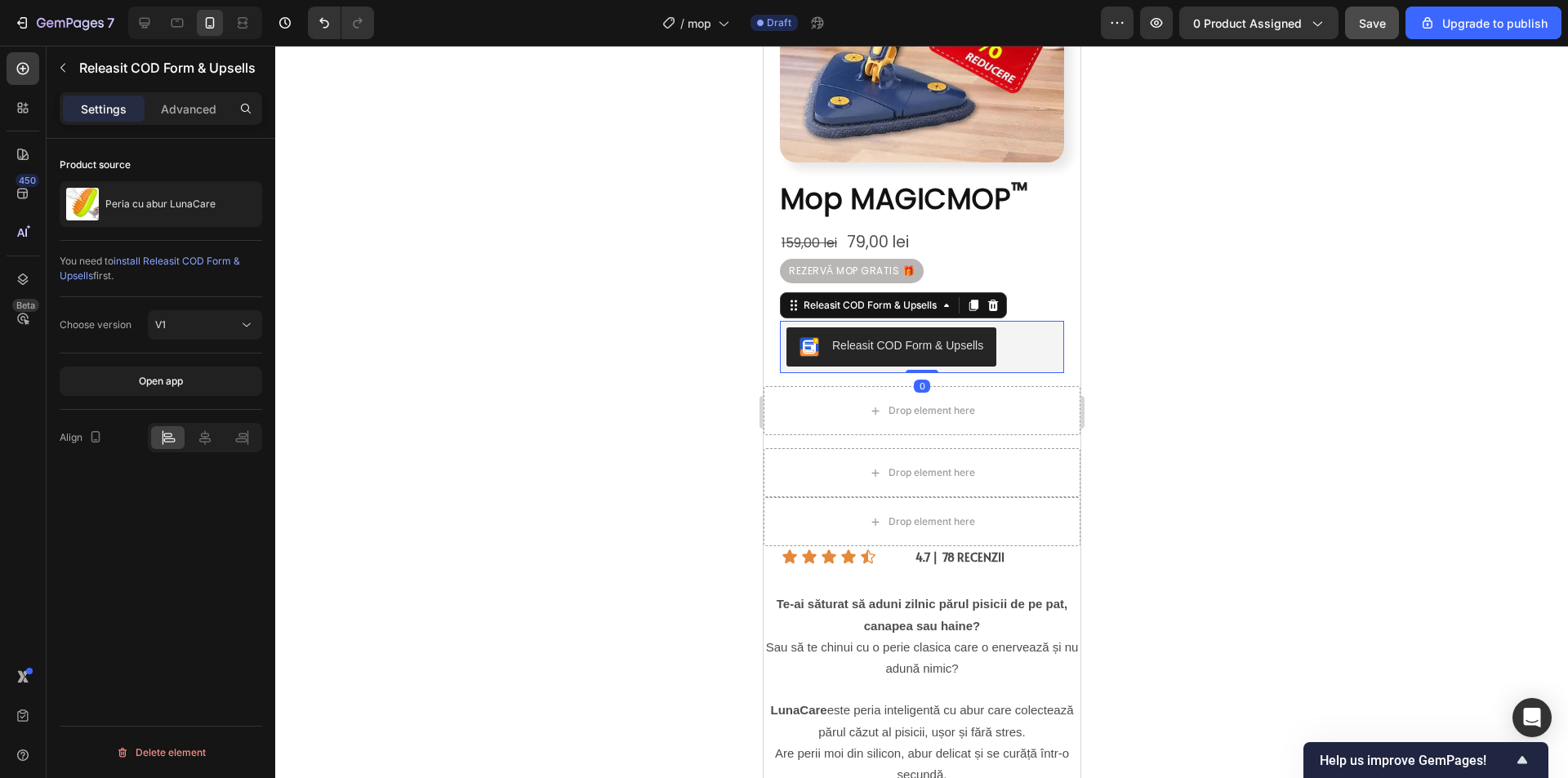
drag, startPoint x: 1219, startPoint y: 371, endPoint x: 1091, endPoint y: 412, distance: 134.4
click at [1212, 371] on div at bounding box center [921, 411] width 1292 height 732
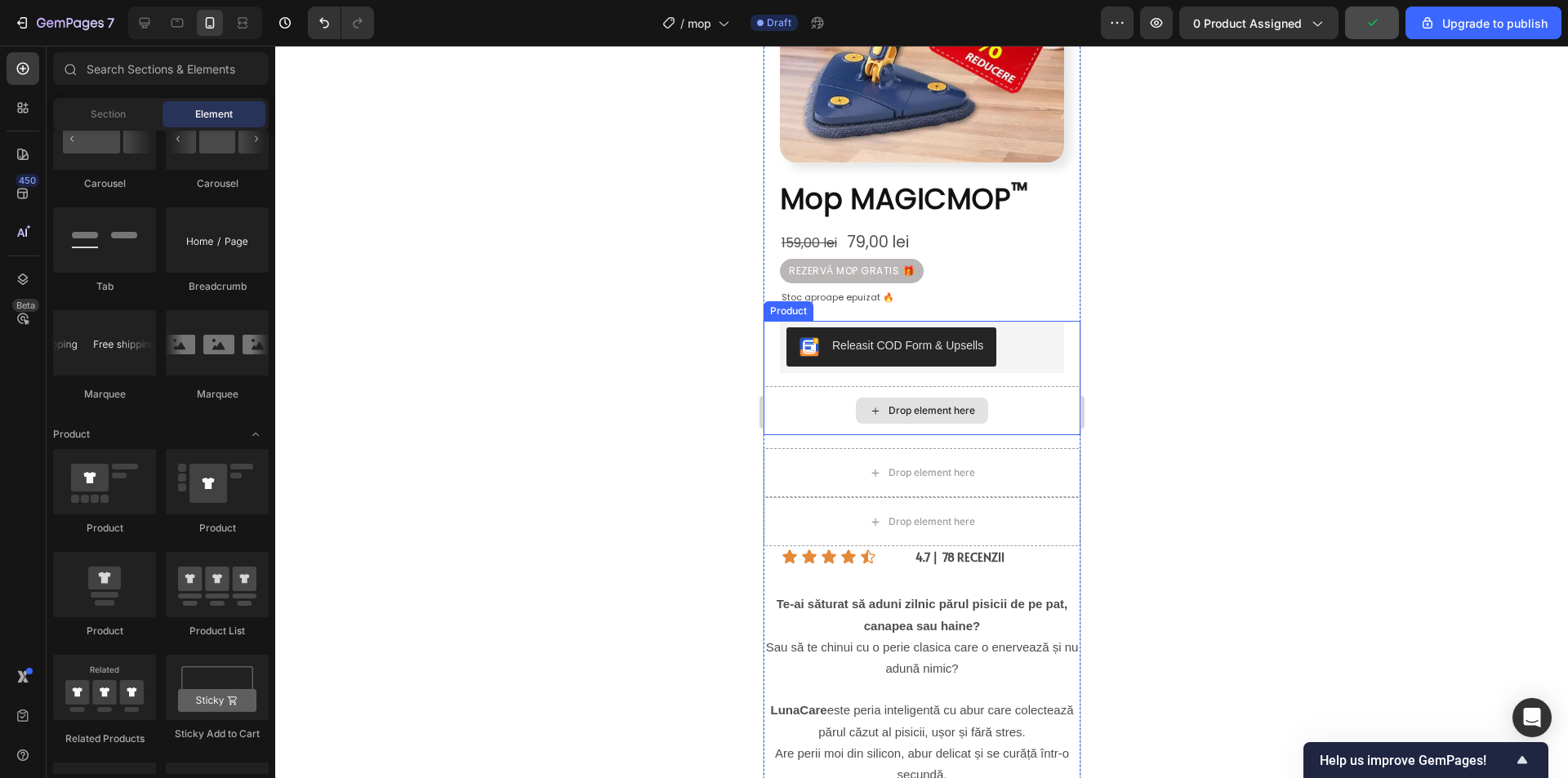
click at [1014, 391] on div "Drop element here" at bounding box center [921, 411] width 317 height 49
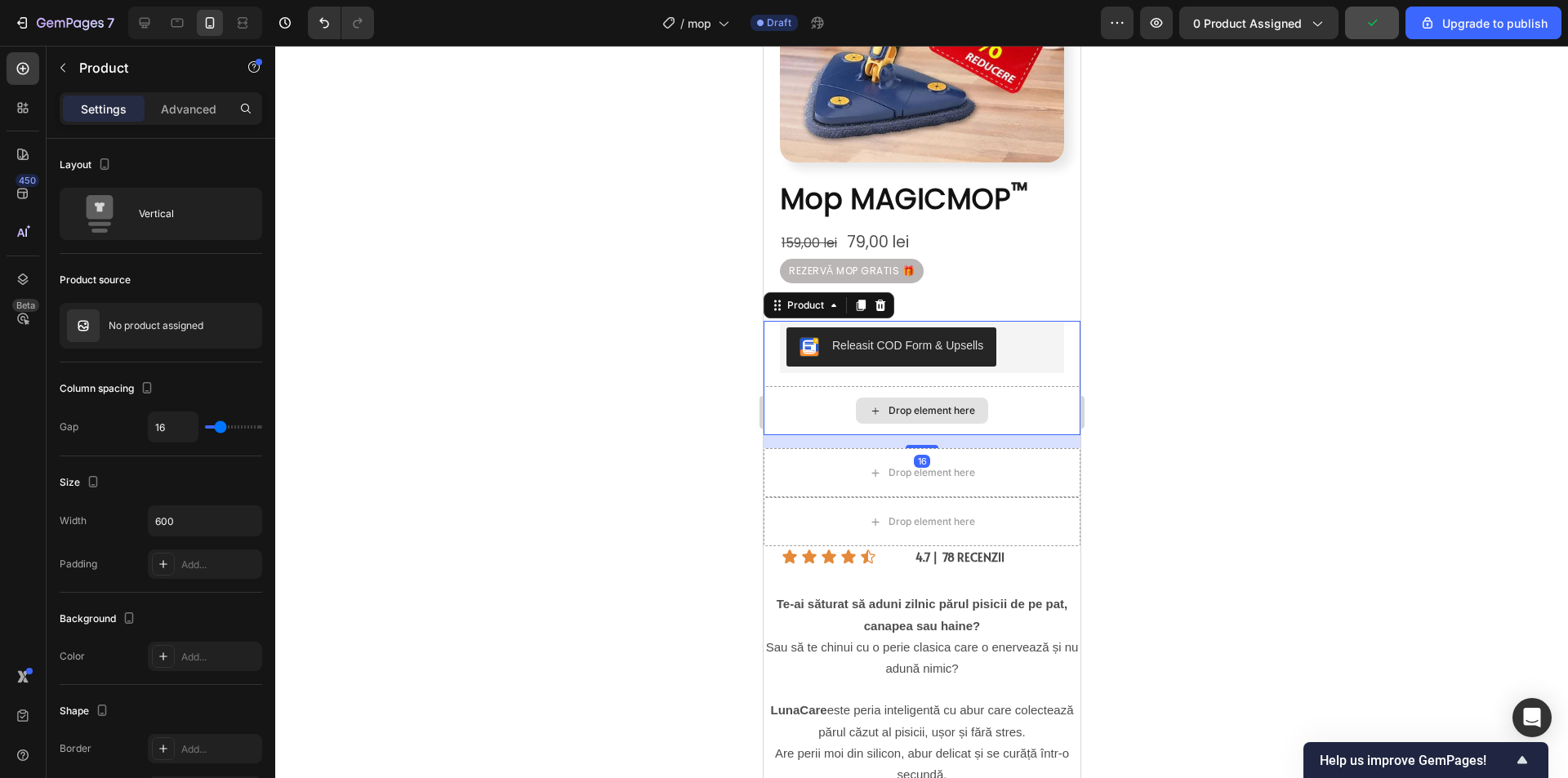
click at [1022, 389] on div "Drop element here" at bounding box center [921, 411] width 317 height 49
click at [1211, 310] on div at bounding box center [921, 411] width 1292 height 732
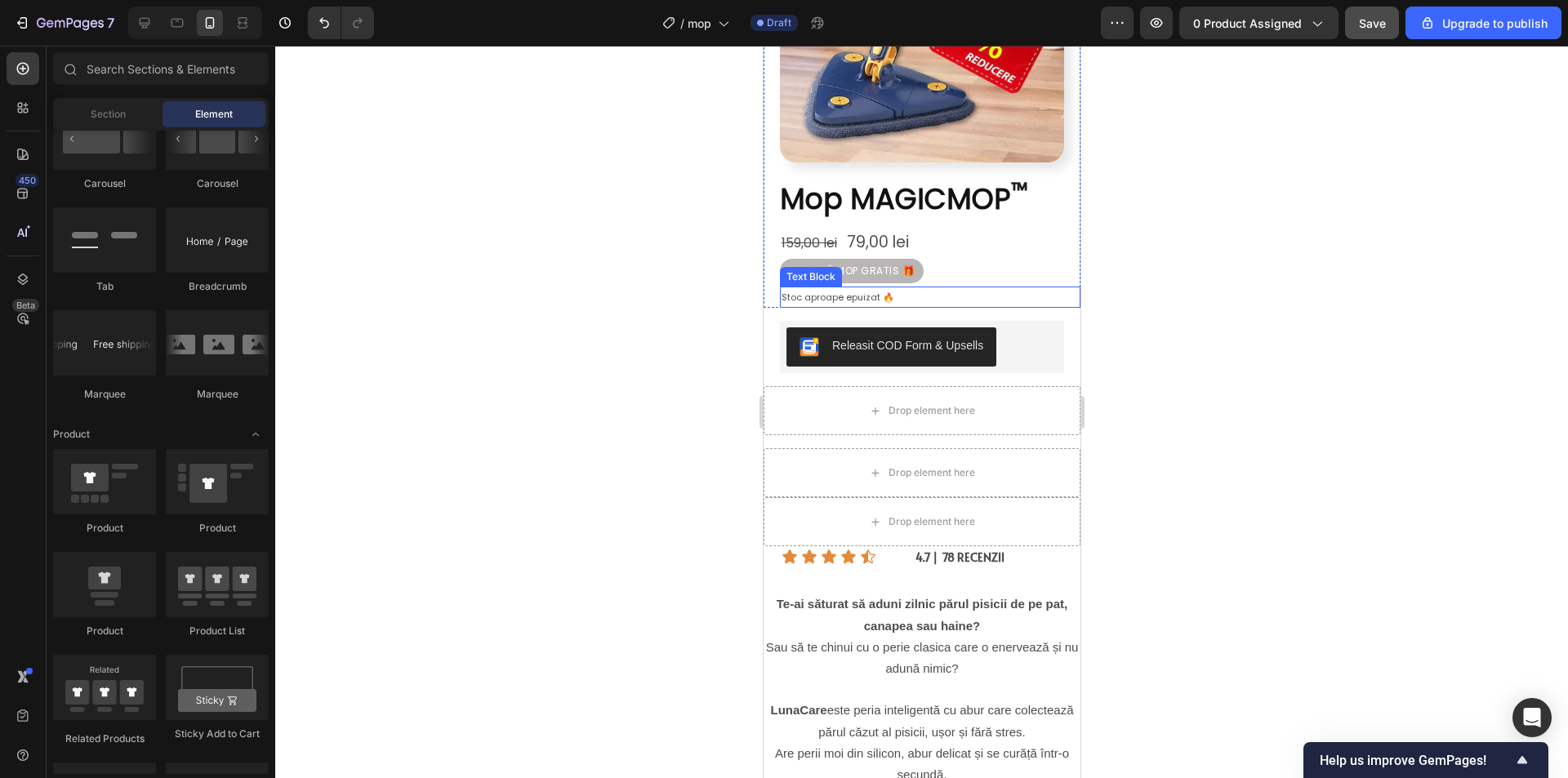
click at [1001, 288] on p "Stoc aproape epuizat 🔥" at bounding box center [929, 297] width 297 height 19
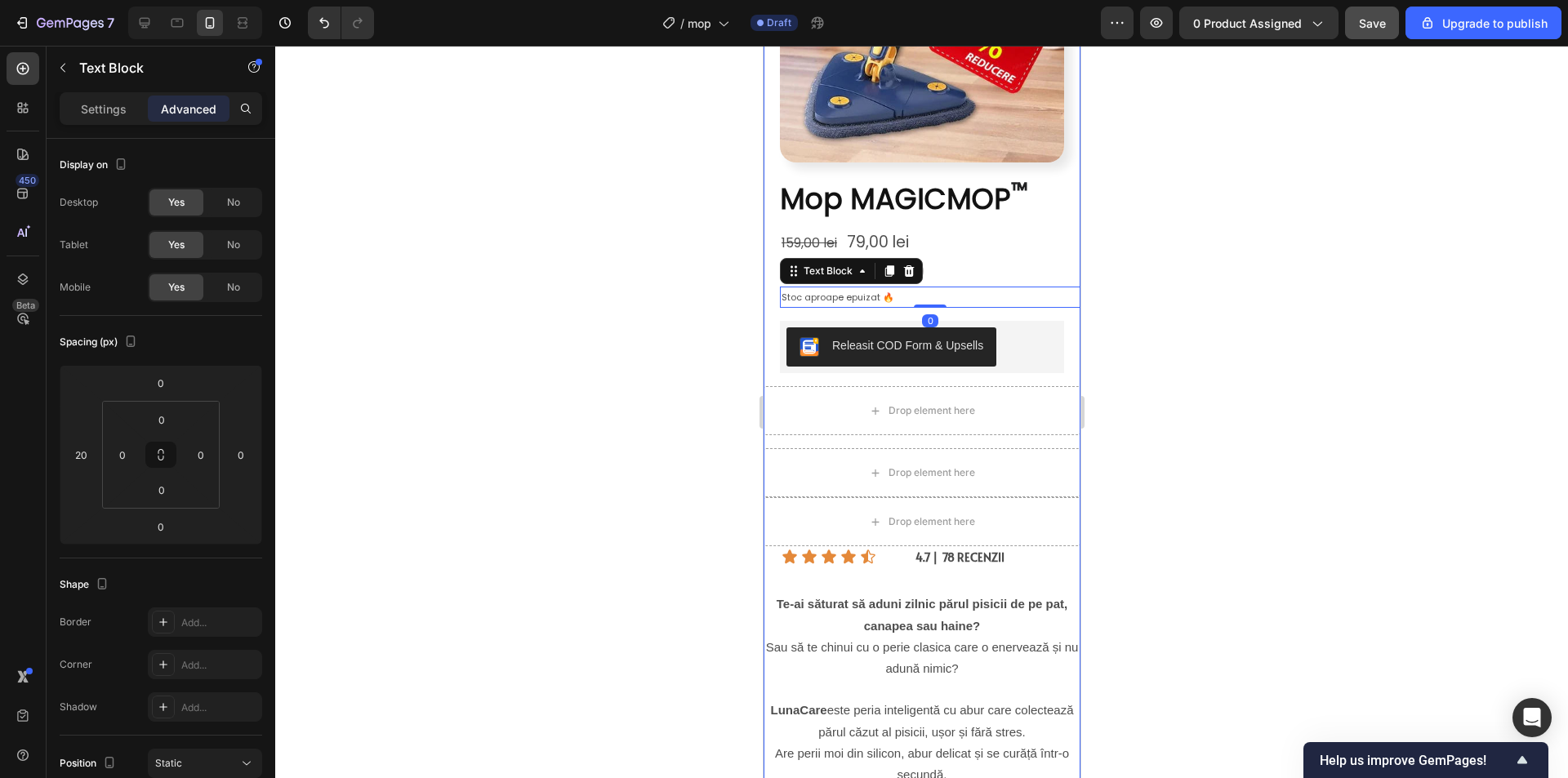
click at [990, 307] on div "REZERVĂ MOP GRATIS 🎁 Heading Row Image ⁠⁠⁠⁠⁠⁠⁠ Mop MAGICMOP ™ Heading 159,00 le…" at bounding box center [921, 765] width 317 height 1861
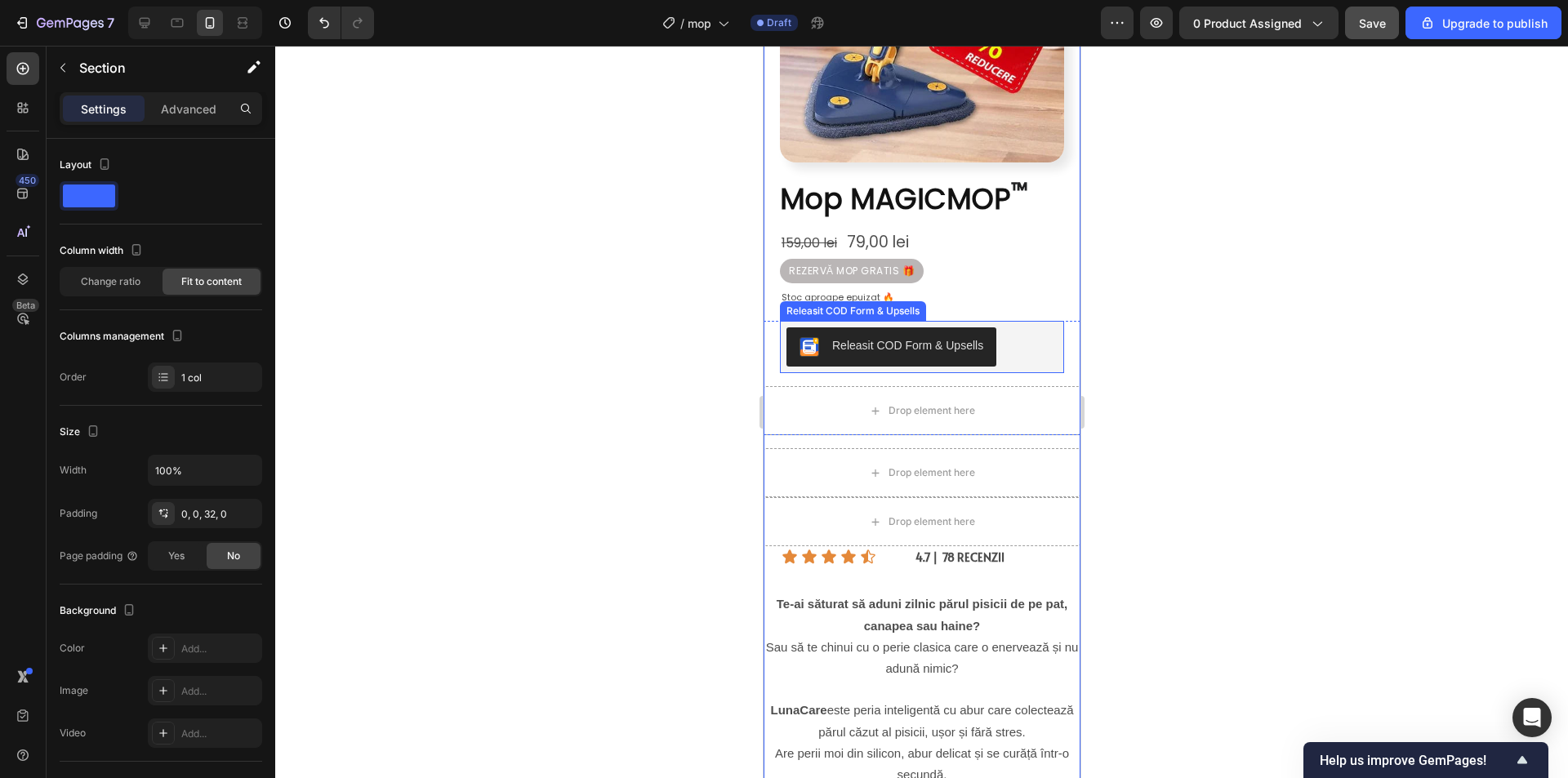
click at [1028, 327] on div "Releasit COD Form & Upsells" at bounding box center [921, 347] width 271 height 40
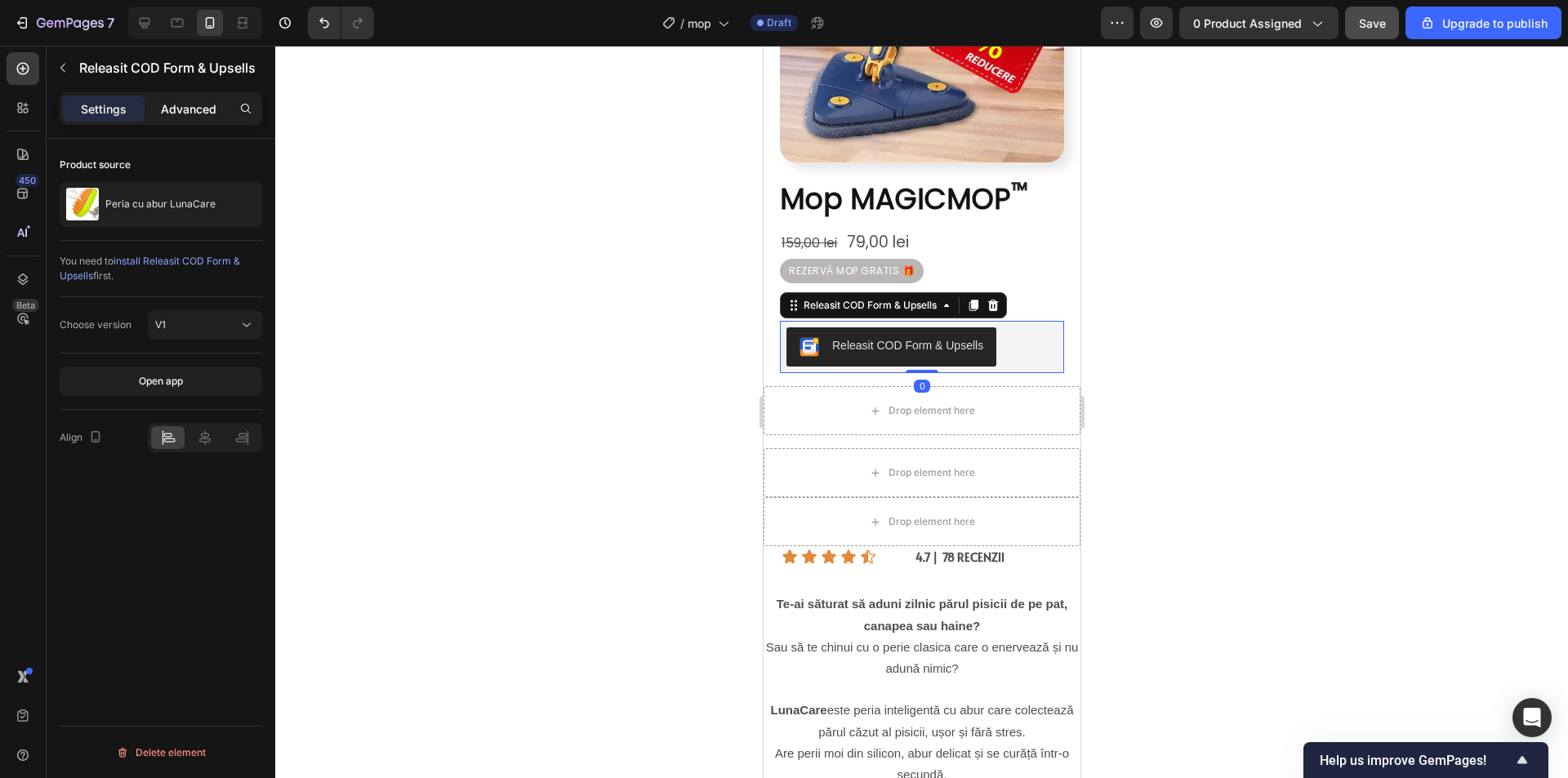
click at [190, 109] on p "Advanced" at bounding box center [189, 109] width 56 height 17
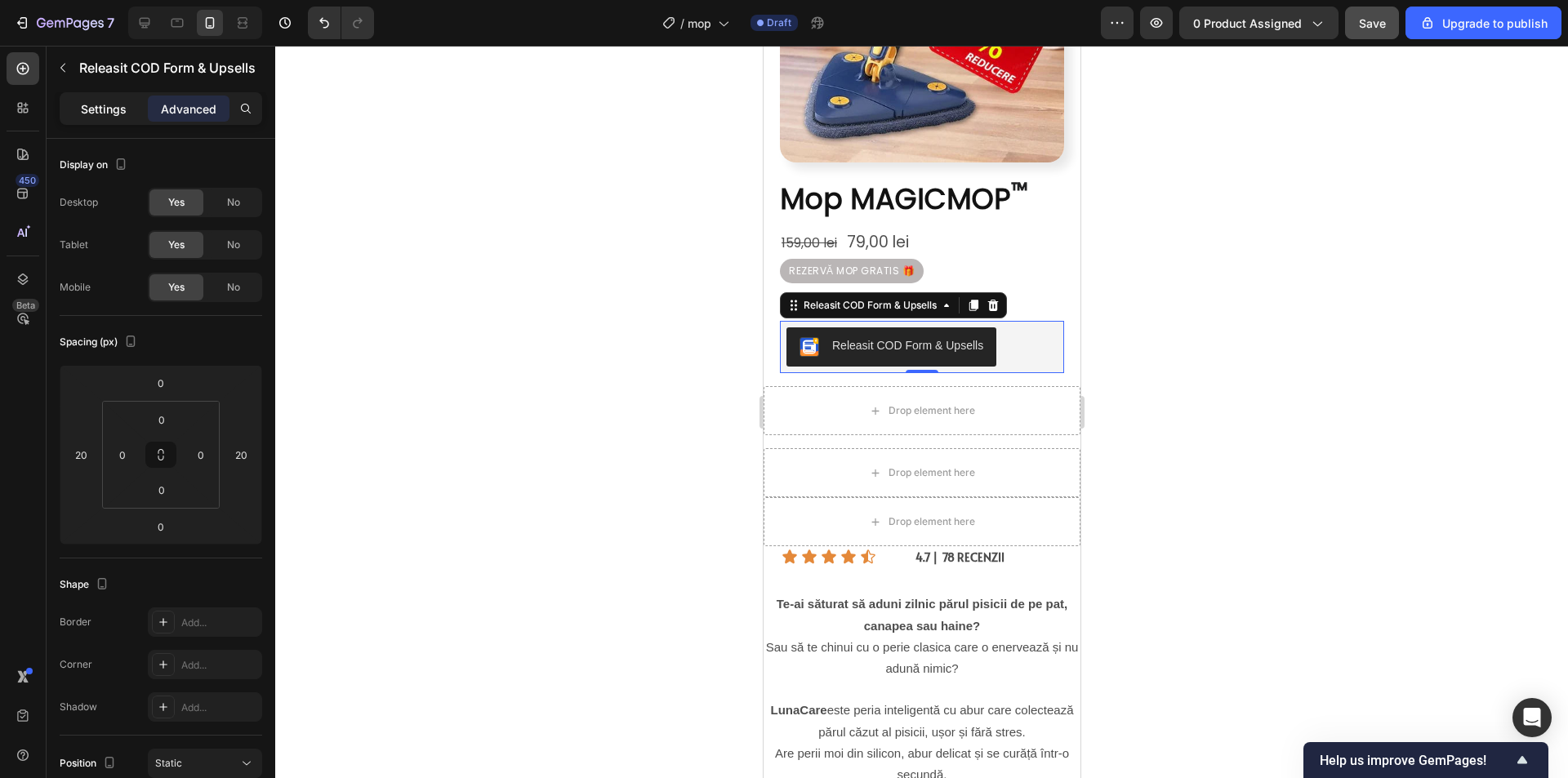
click at [111, 106] on p "Settings" at bounding box center [103, 109] width 46 height 17
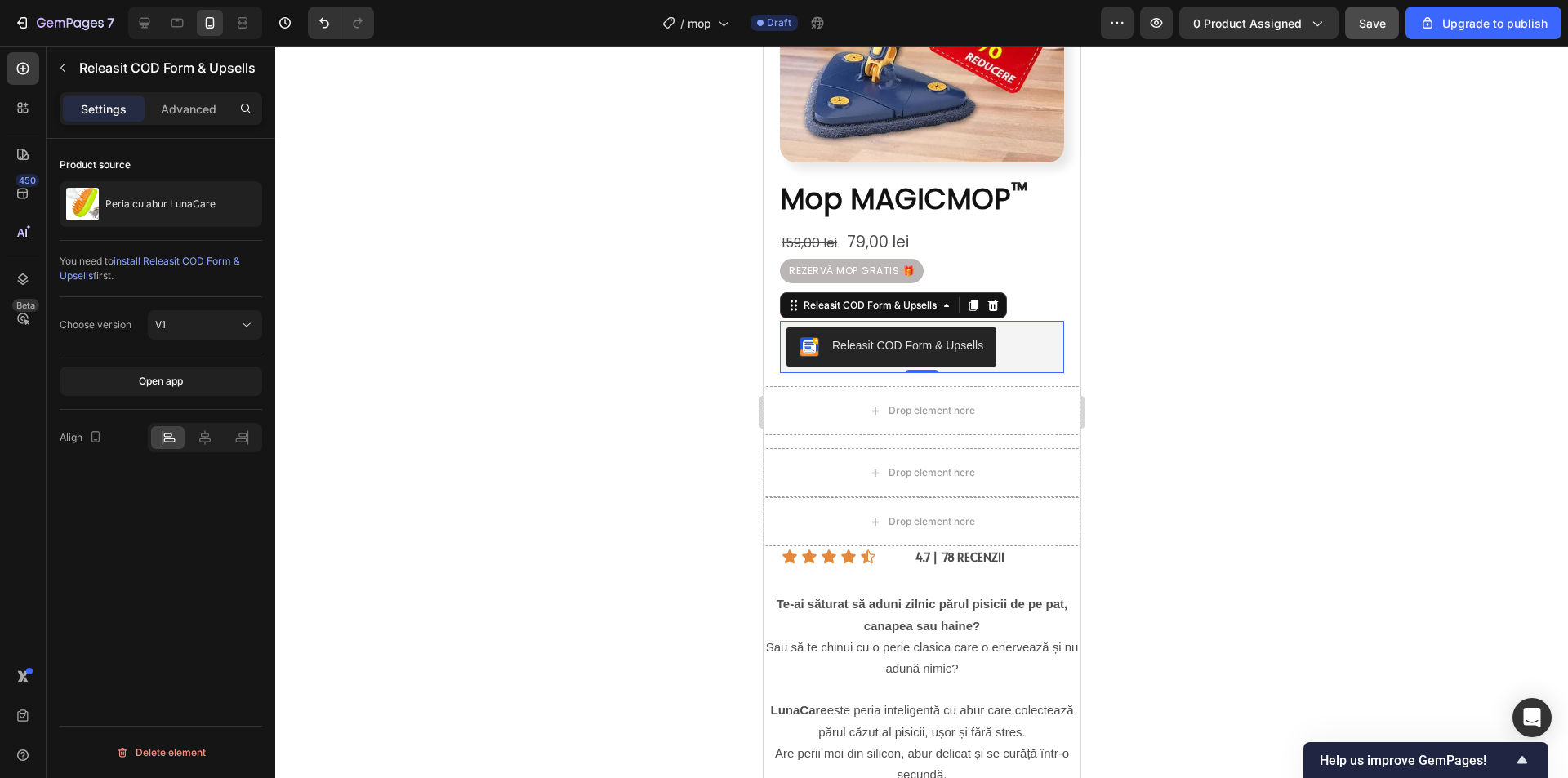
click at [1281, 326] on div at bounding box center [921, 411] width 1292 height 732
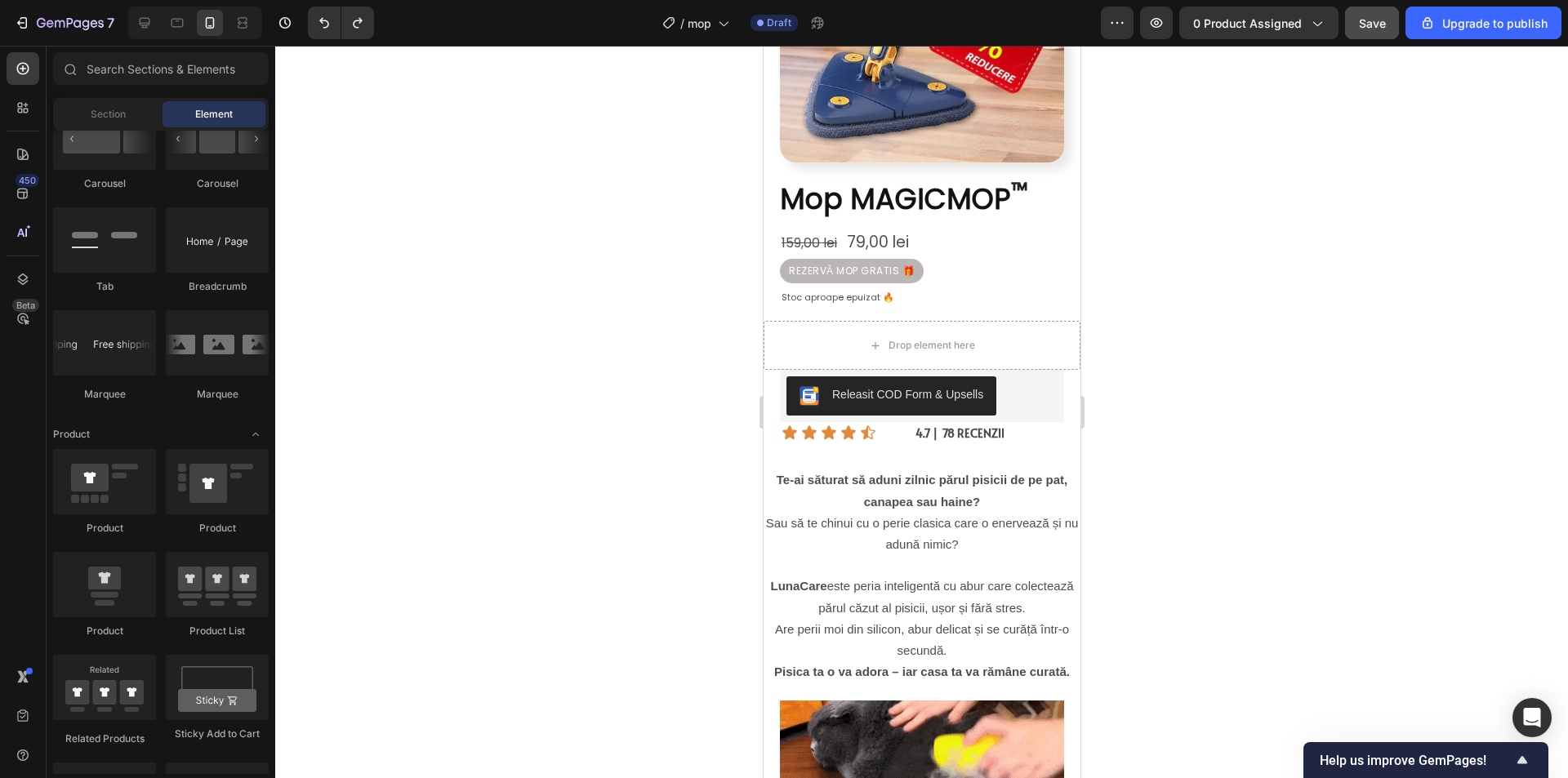
click at [1219, 344] on div at bounding box center [921, 411] width 1292 height 732
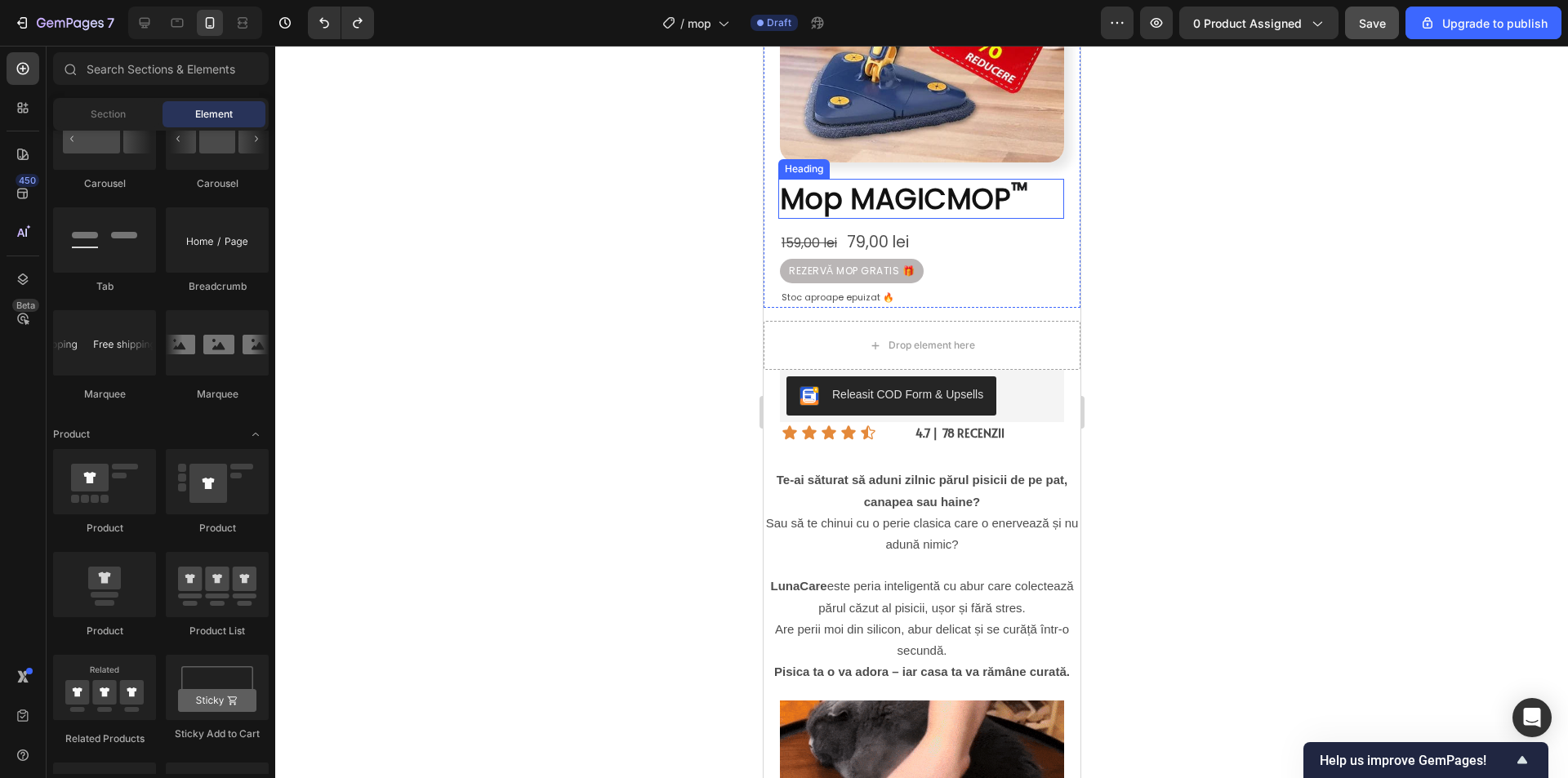
click at [916, 190] on span "Mop MAGICMOP" at bounding box center [894, 199] width 231 height 40
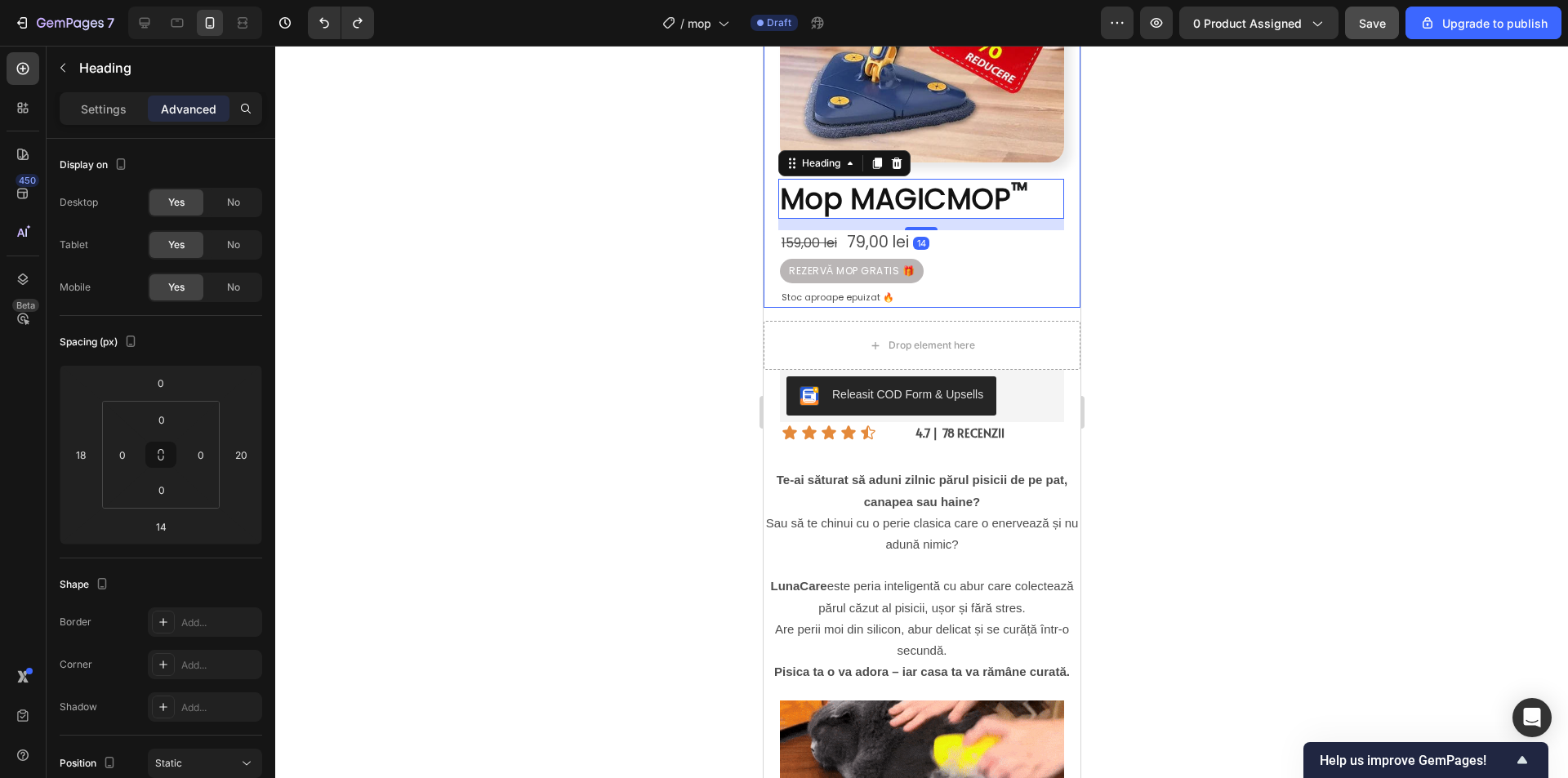
click at [1156, 219] on div at bounding box center [921, 411] width 1292 height 732
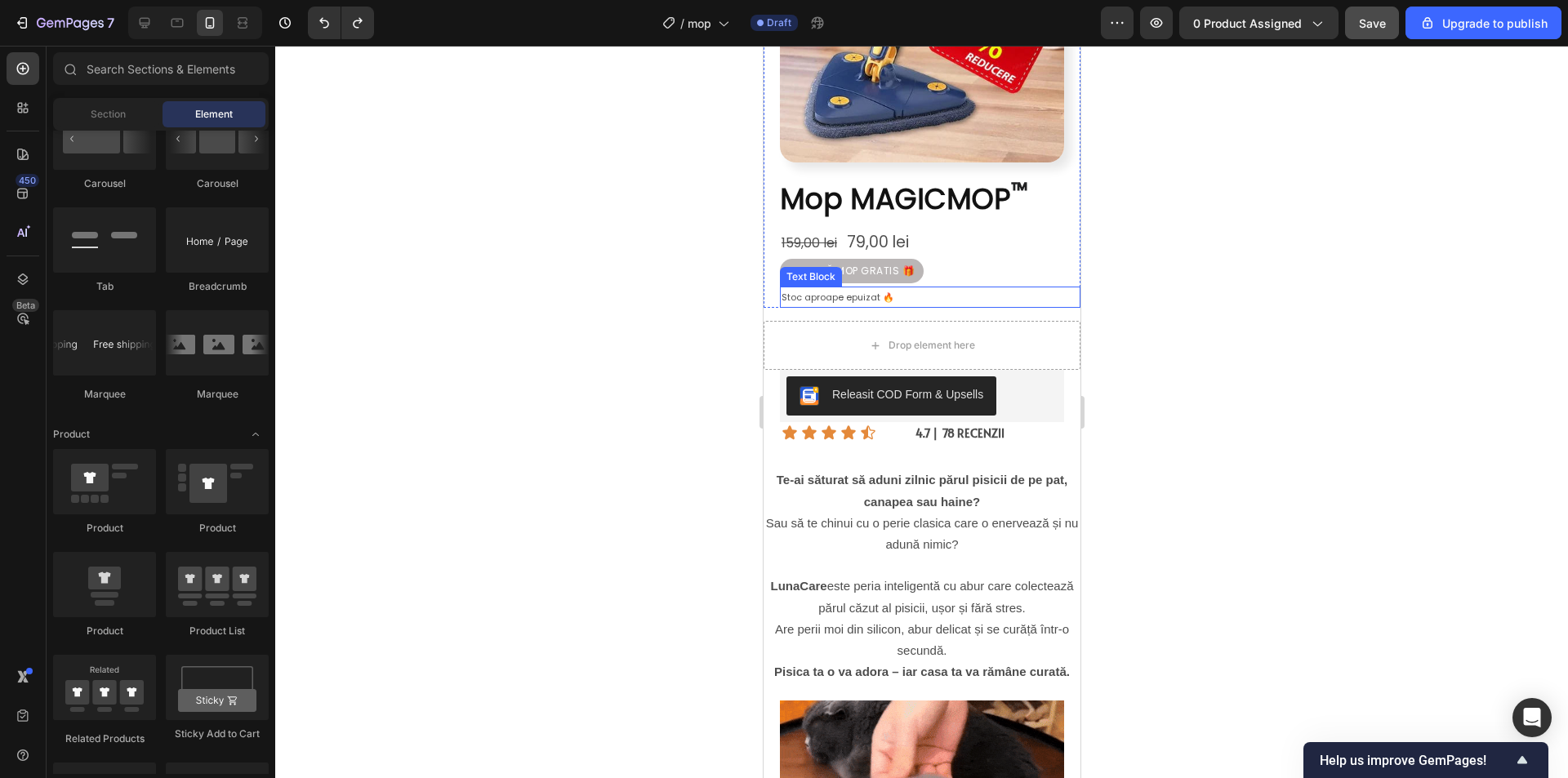
click at [953, 288] on p "Stoc aproape epuizat 🔥" at bounding box center [929, 297] width 297 height 19
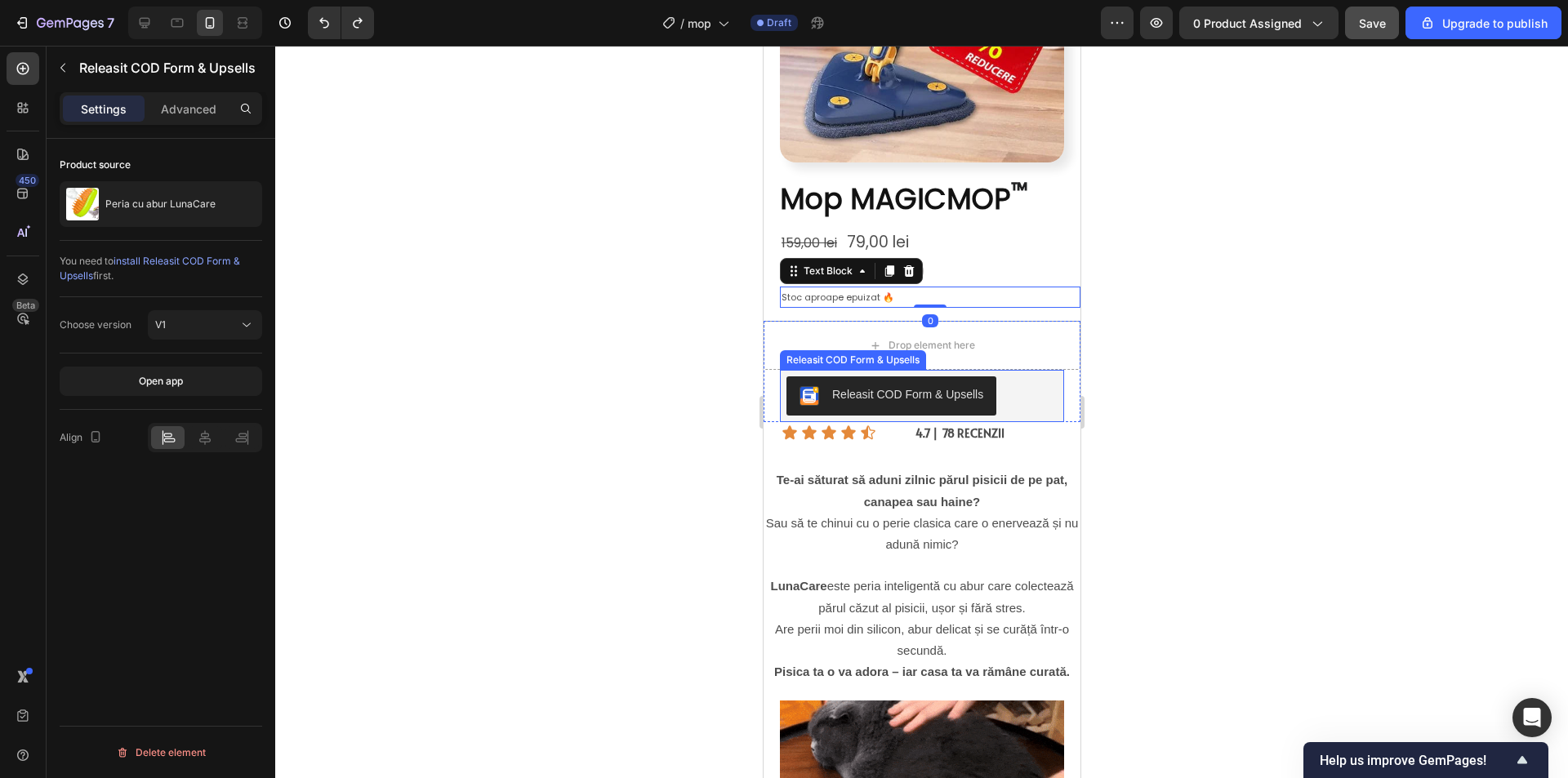
click at [1023, 376] on div "Releasit COD Form & Upsells" at bounding box center [921, 396] width 271 height 40
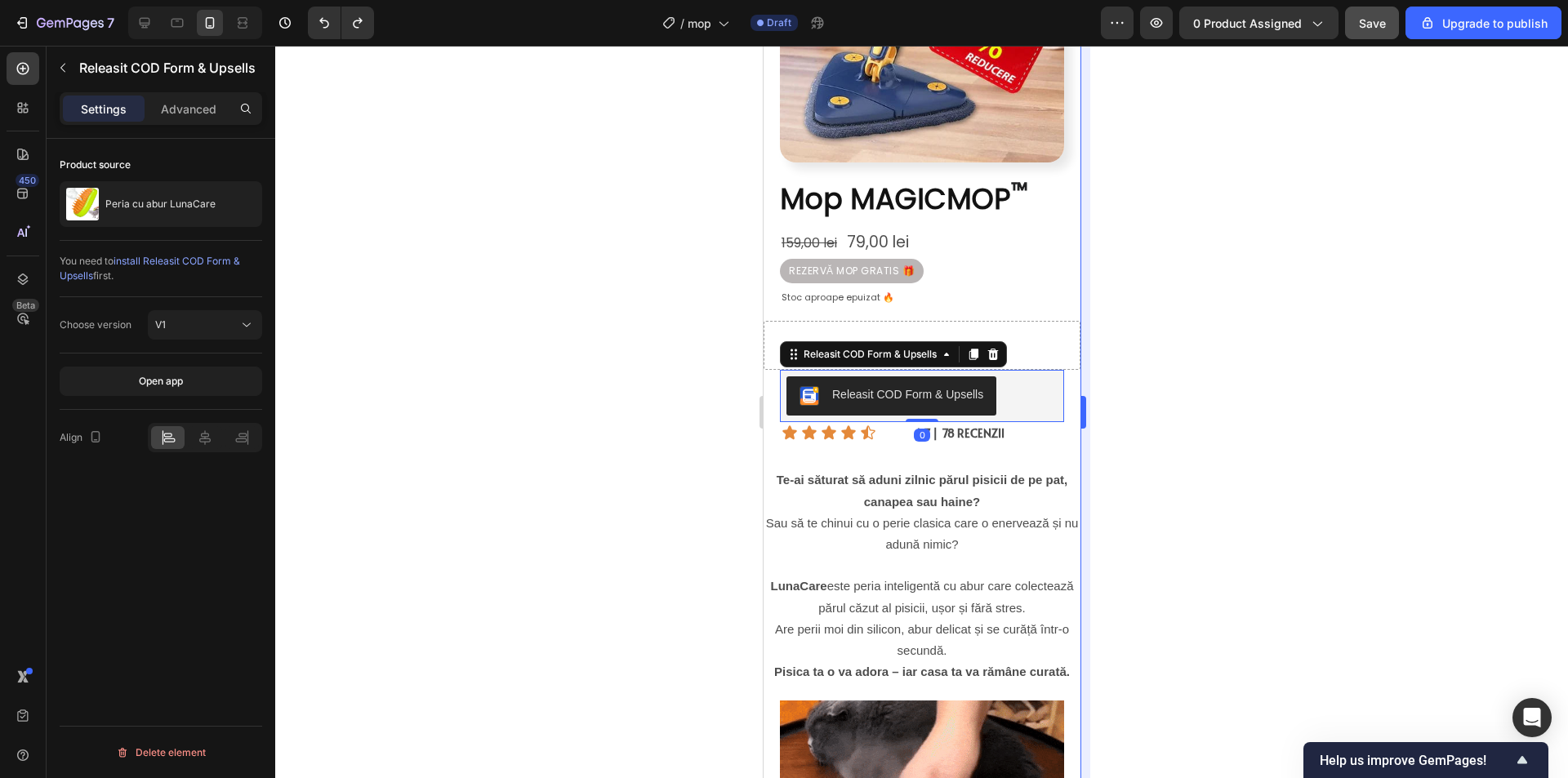
drag, startPoint x: 1120, startPoint y: 336, endPoint x: 1086, endPoint y: 333, distance: 34.1
click at [1119, 336] on div at bounding box center [921, 411] width 1292 height 732
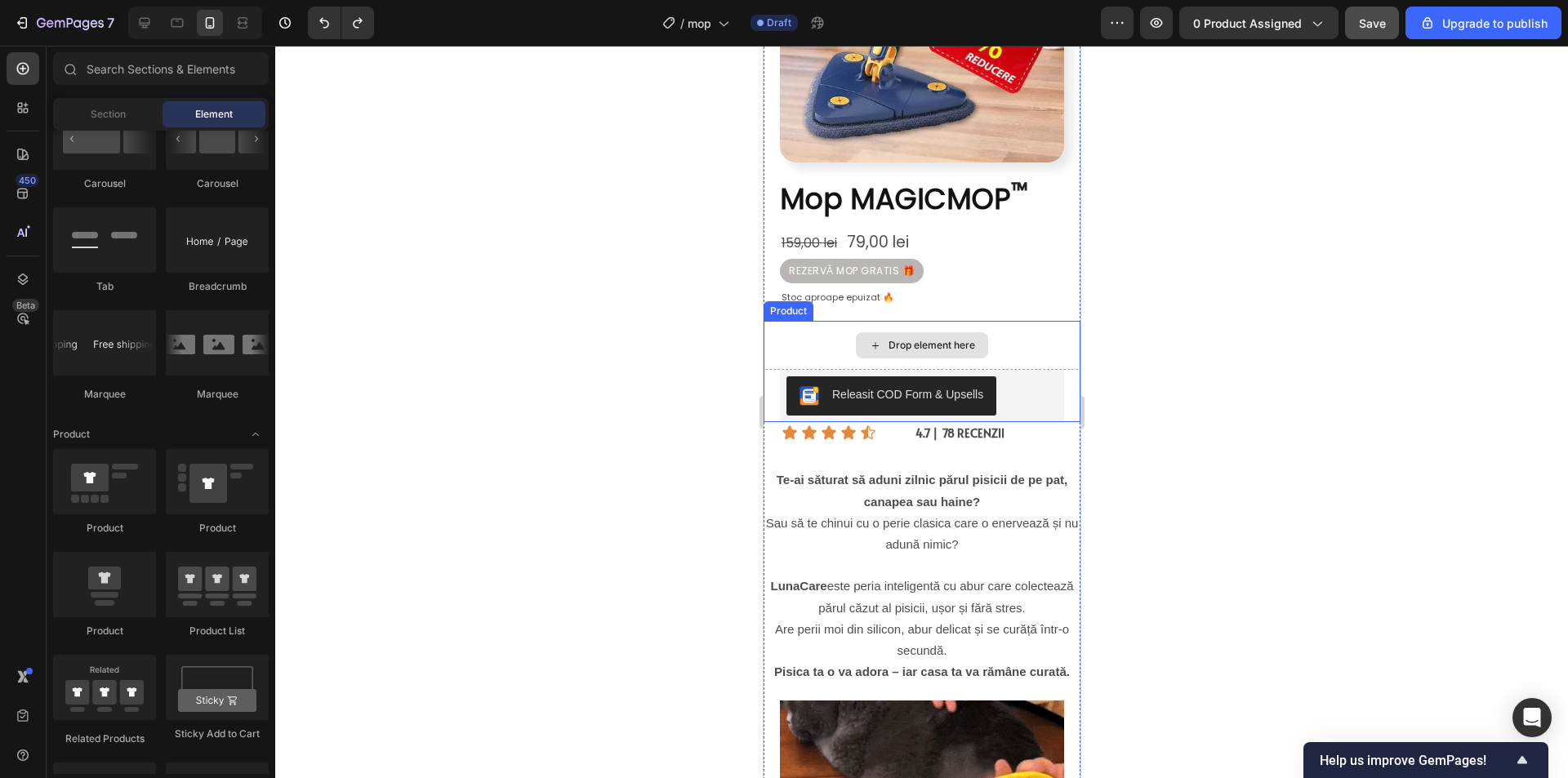
click at [989, 321] on div "Drop element here" at bounding box center [921, 345] width 317 height 49
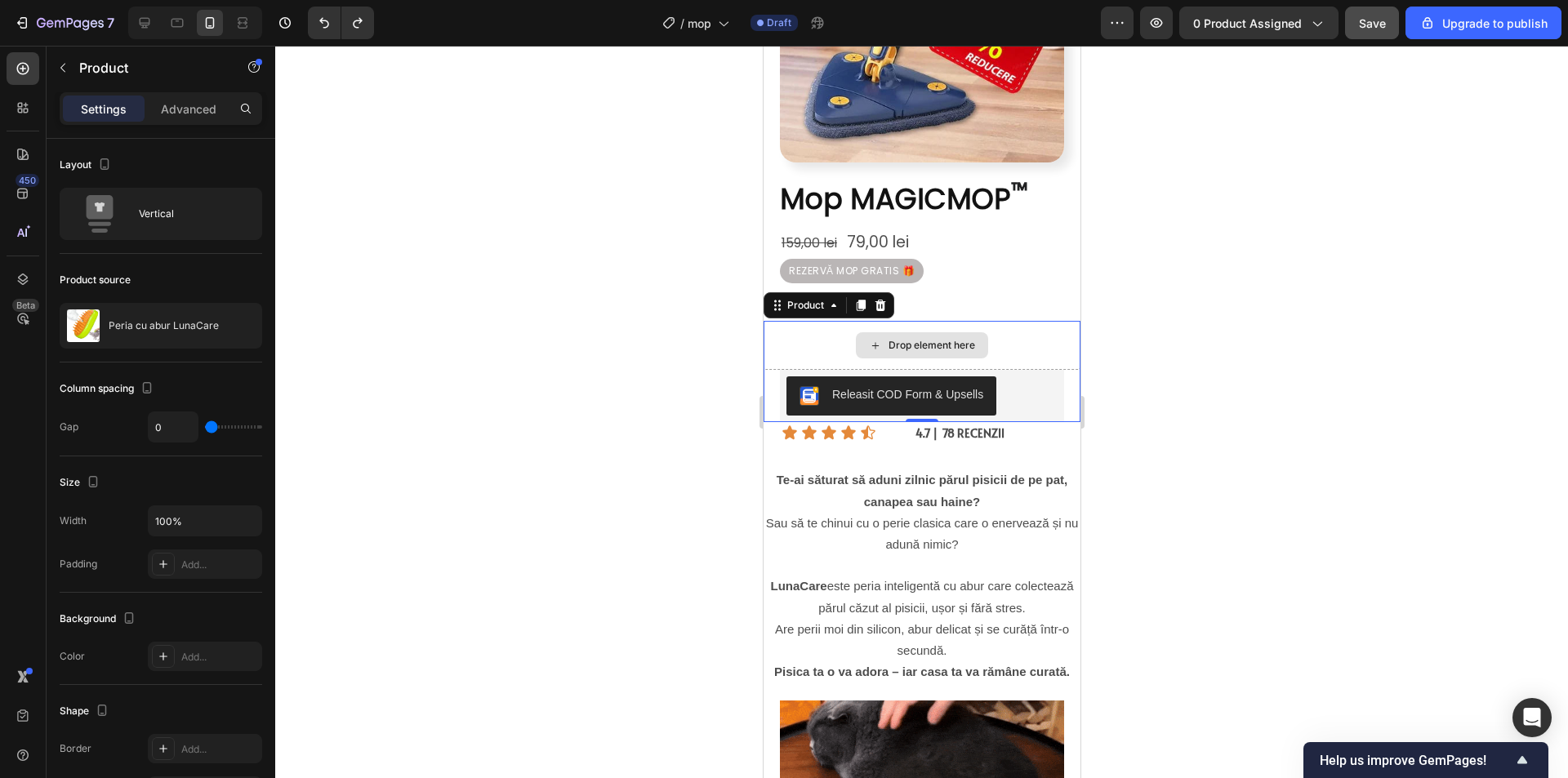
click at [1014, 321] on div "Drop element here" at bounding box center [921, 345] width 317 height 49
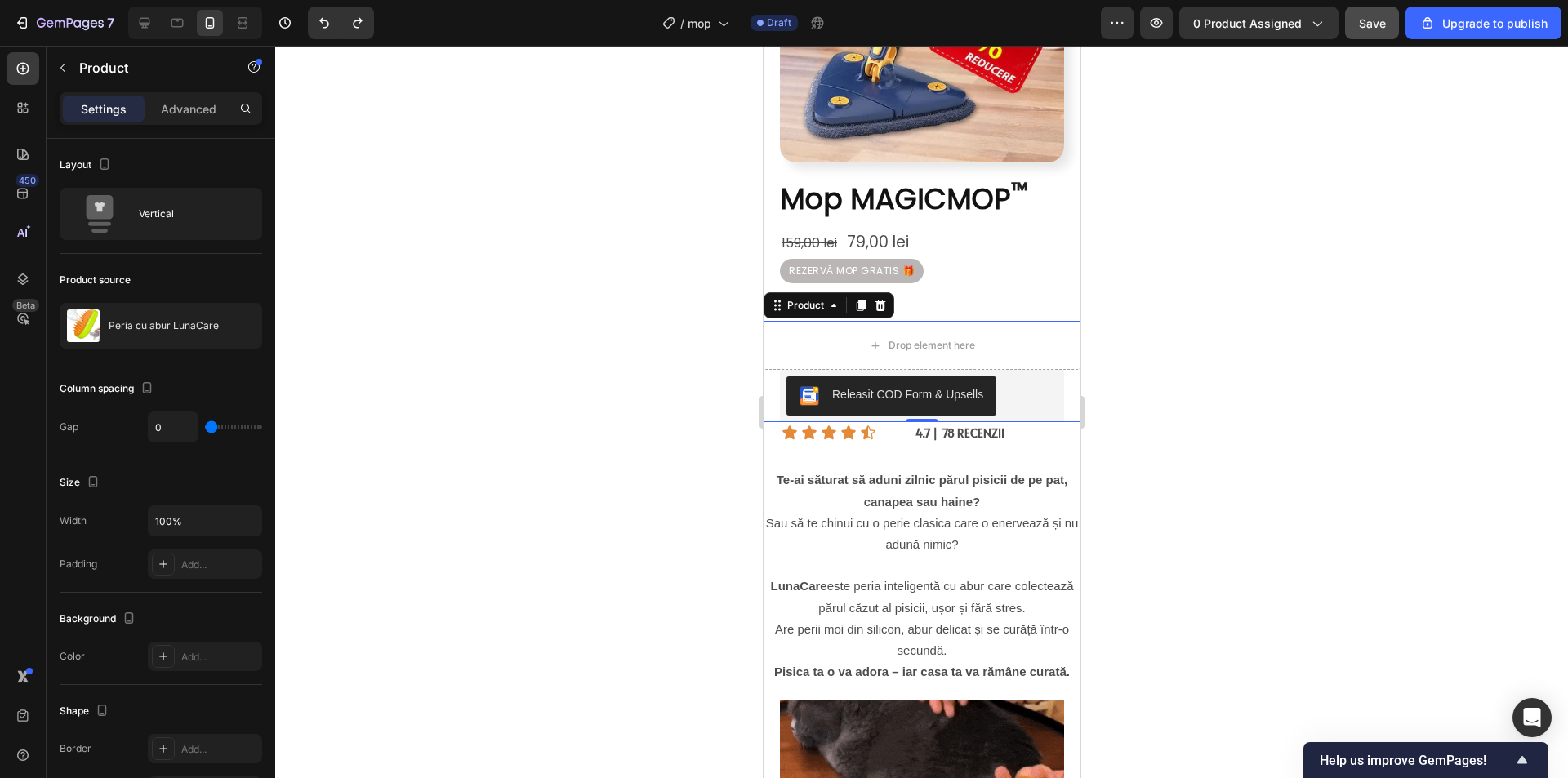
click at [1108, 322] on div at bounding box center [921, 411] width 1292 height 732
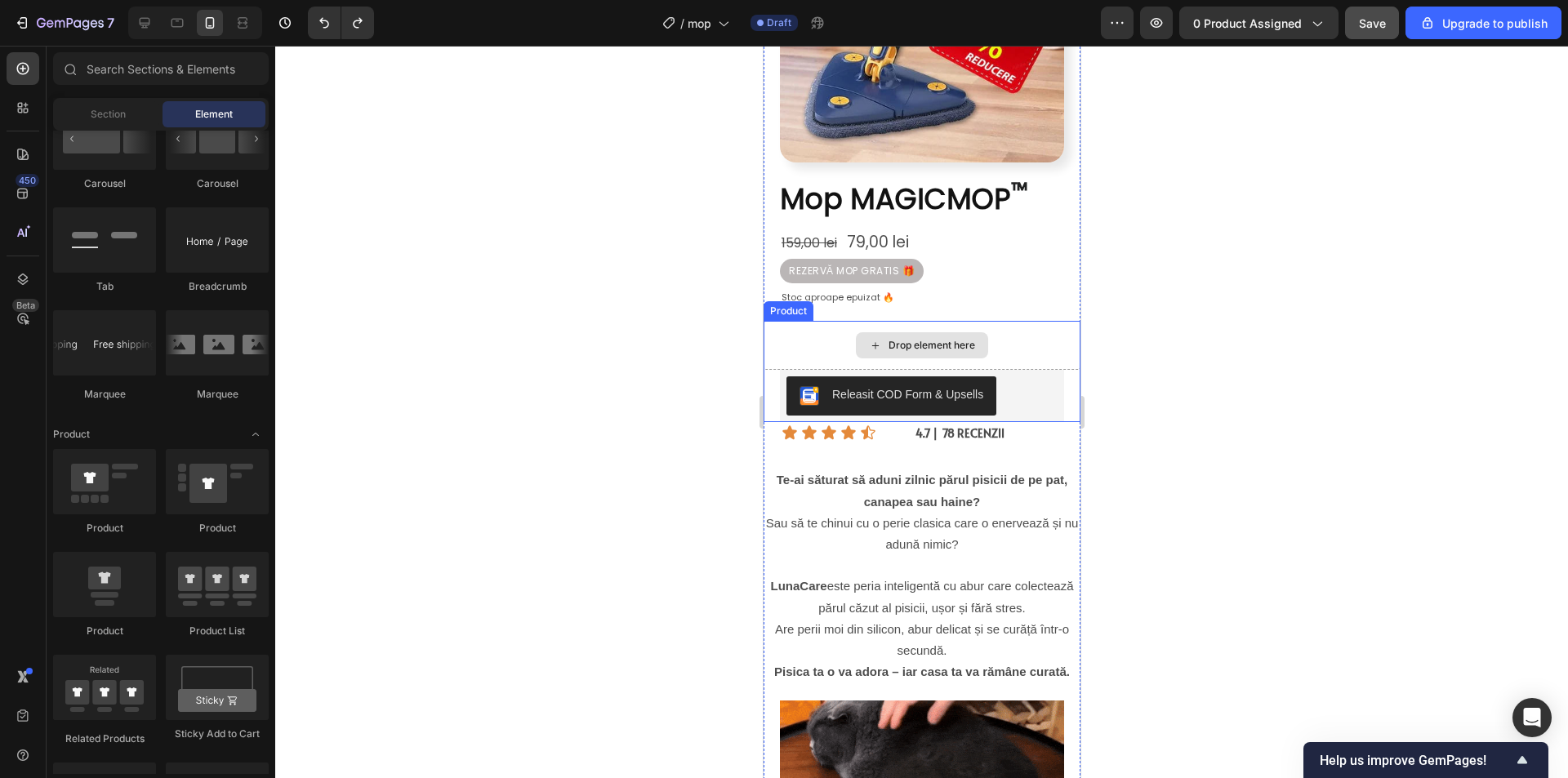
drag, startPoint x: 1894, startPoint y: 377, endPoint x: 837, endPoint y: 316, distance: 1058.8
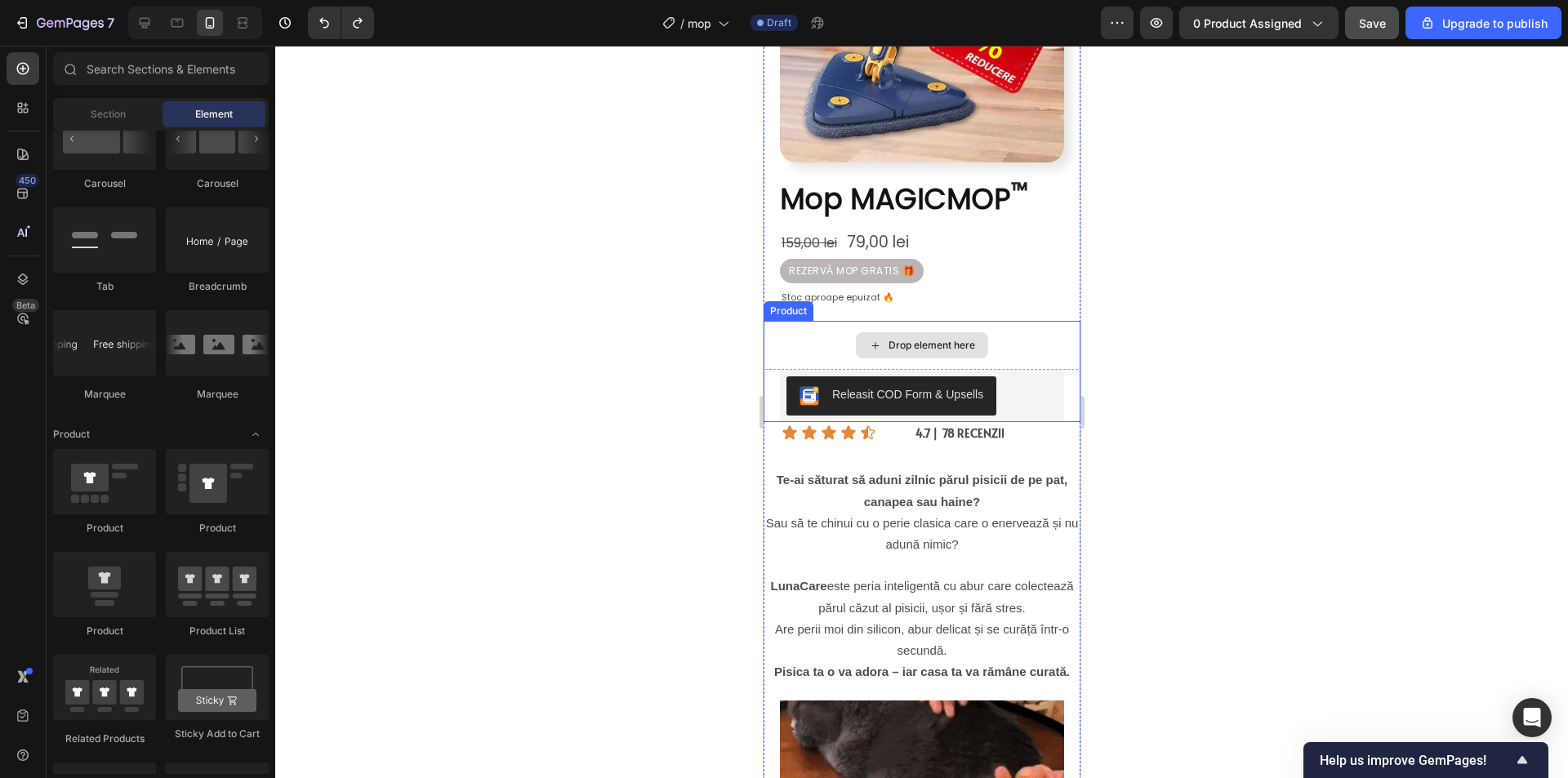
click at [833, 334] on div "Drop element here" at bounding box center [921, 345] width 317 height 49
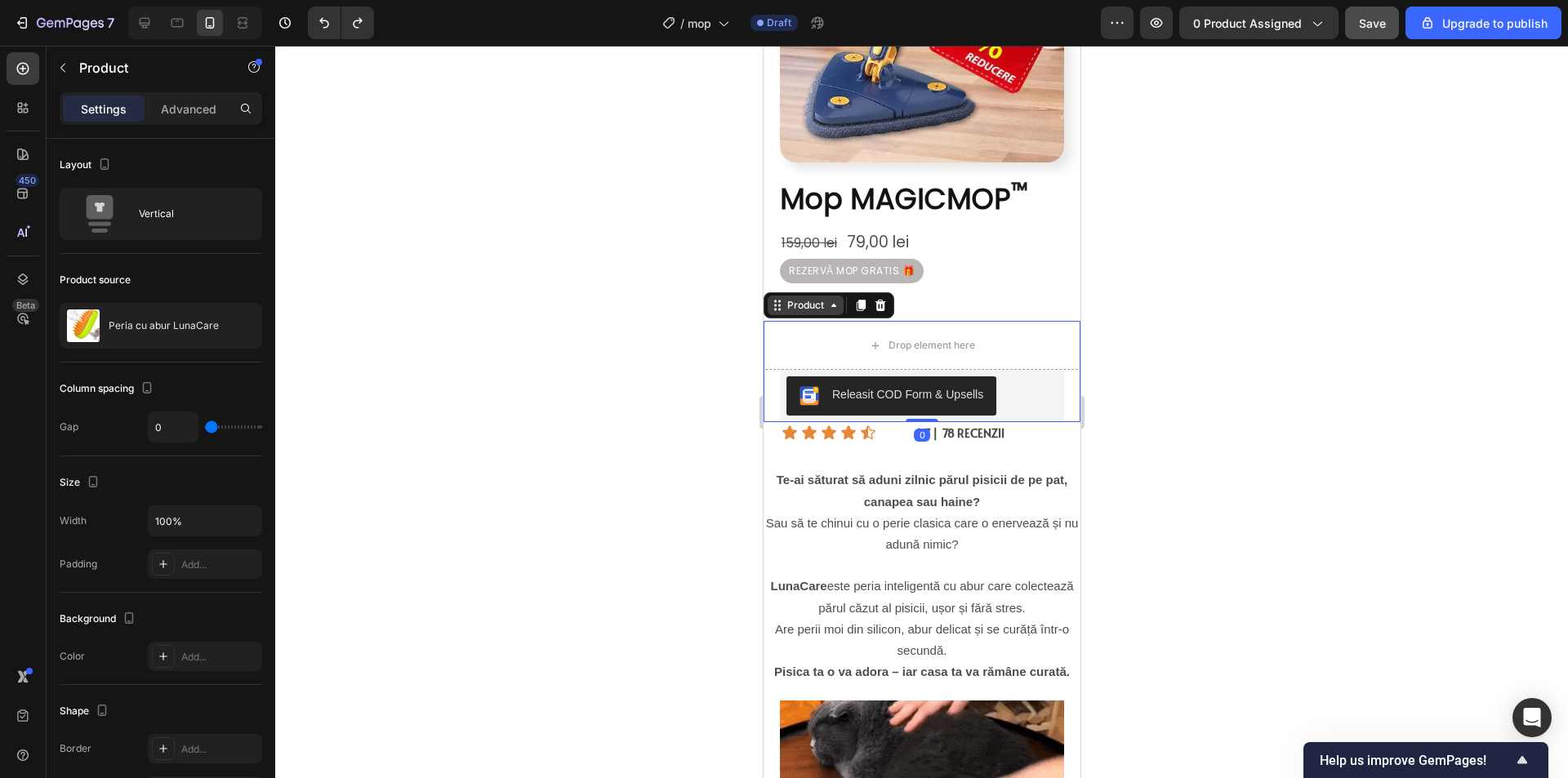
click at [837, 299] on icon at bounding box center [833, 305] width 13 height 13
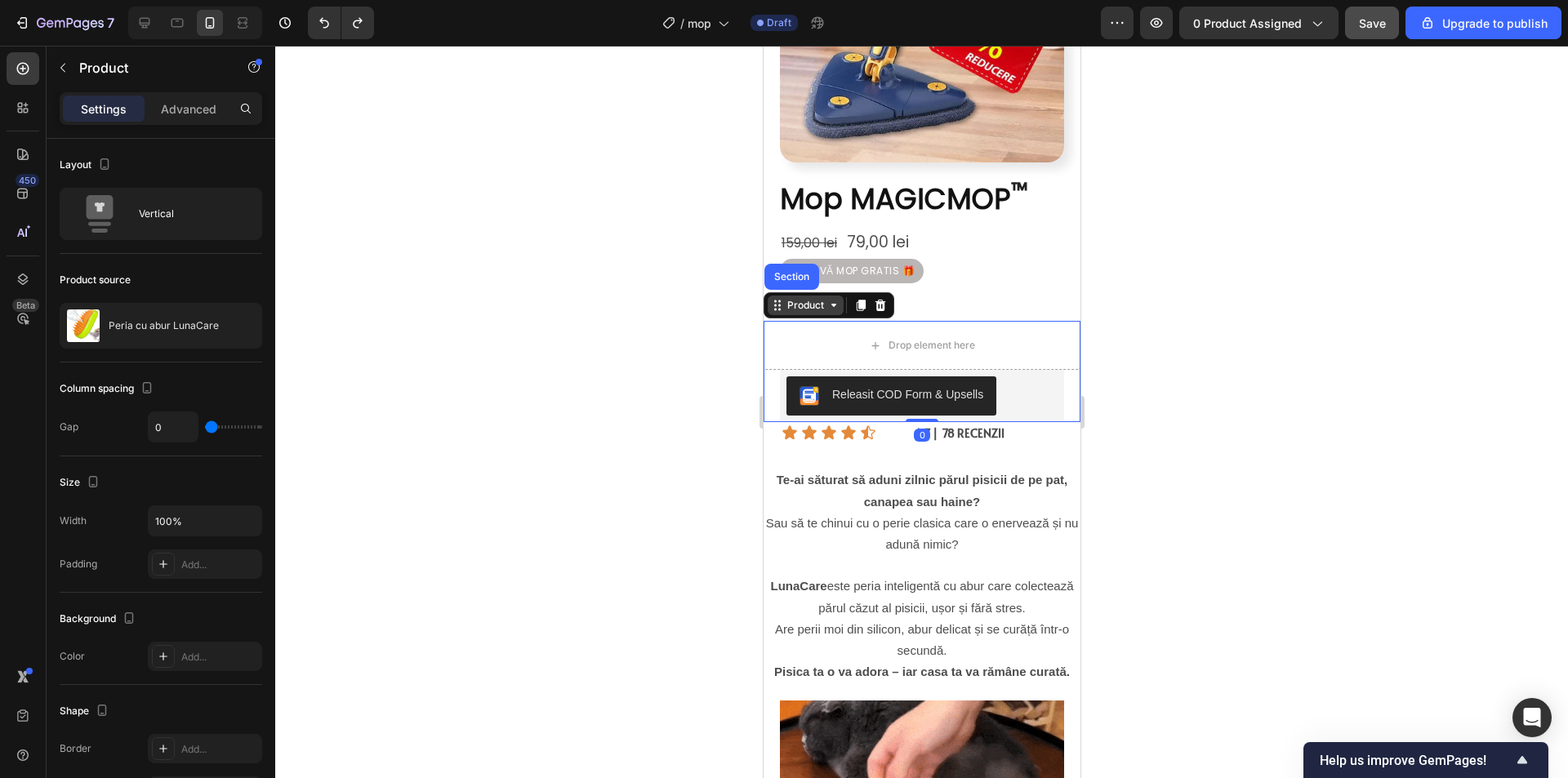
click at [835, 299] on icon at bounding box center [833, 305] width 13 height 13
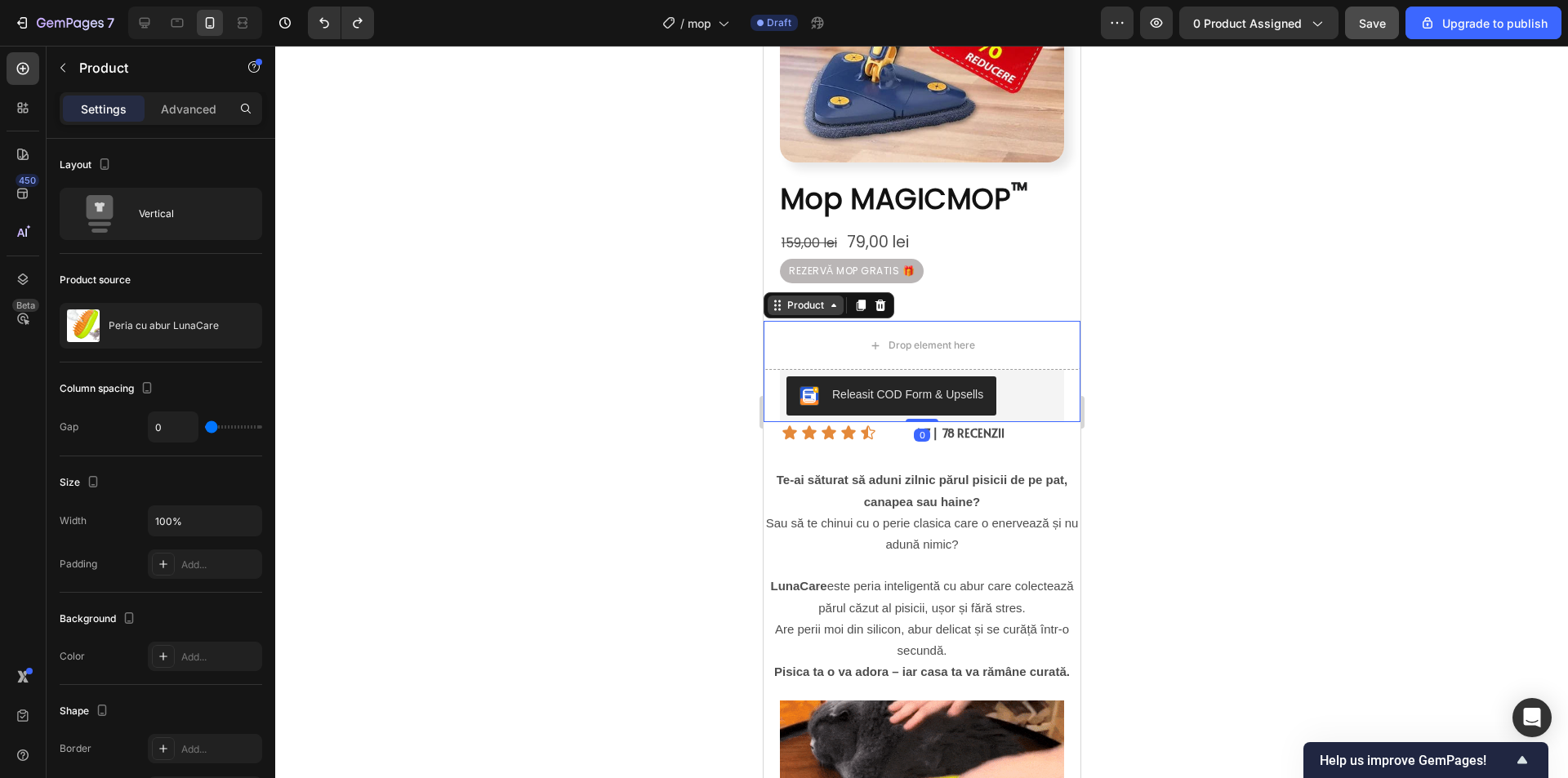
click at [827, 299] on icon at bounding box center [833, 305] width 13 height 13
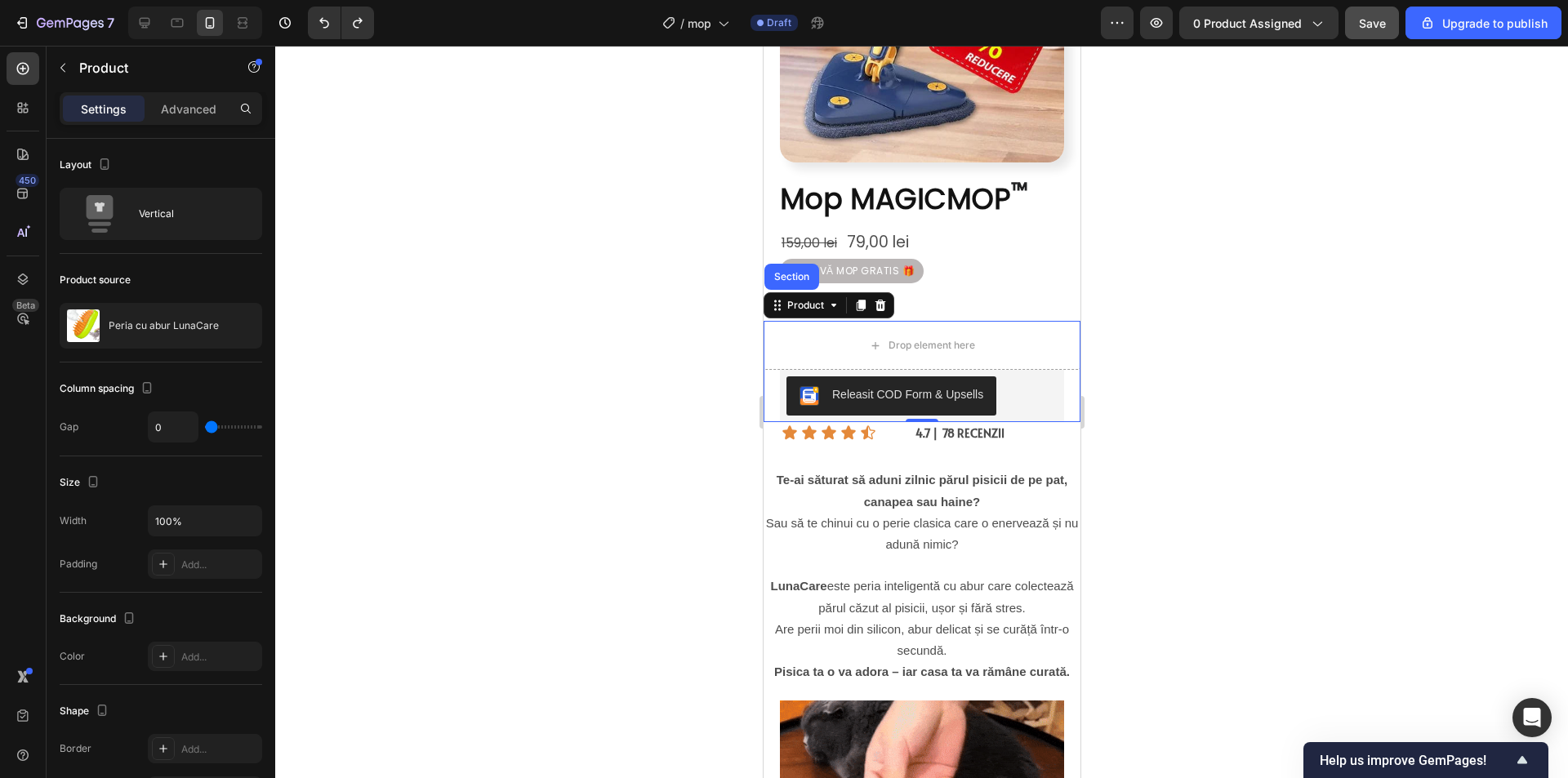
drag, startPoint x: 1293, startPoint y: 343, endPoint x: 1181, endPoint y: 347, distance: 112.1
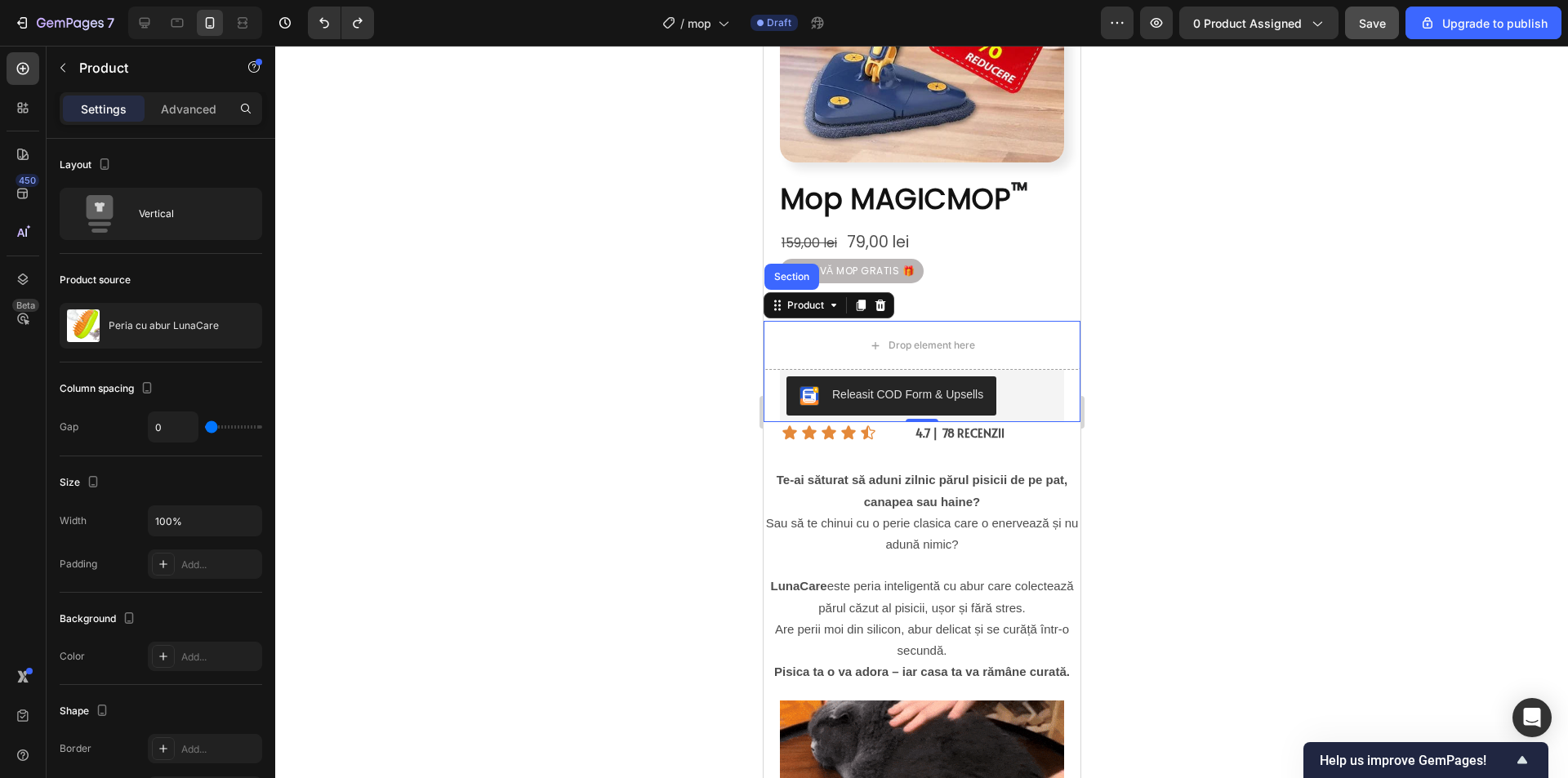
click at [1292, 342] on div at bounding box center [921, 411] width 1292 height 732
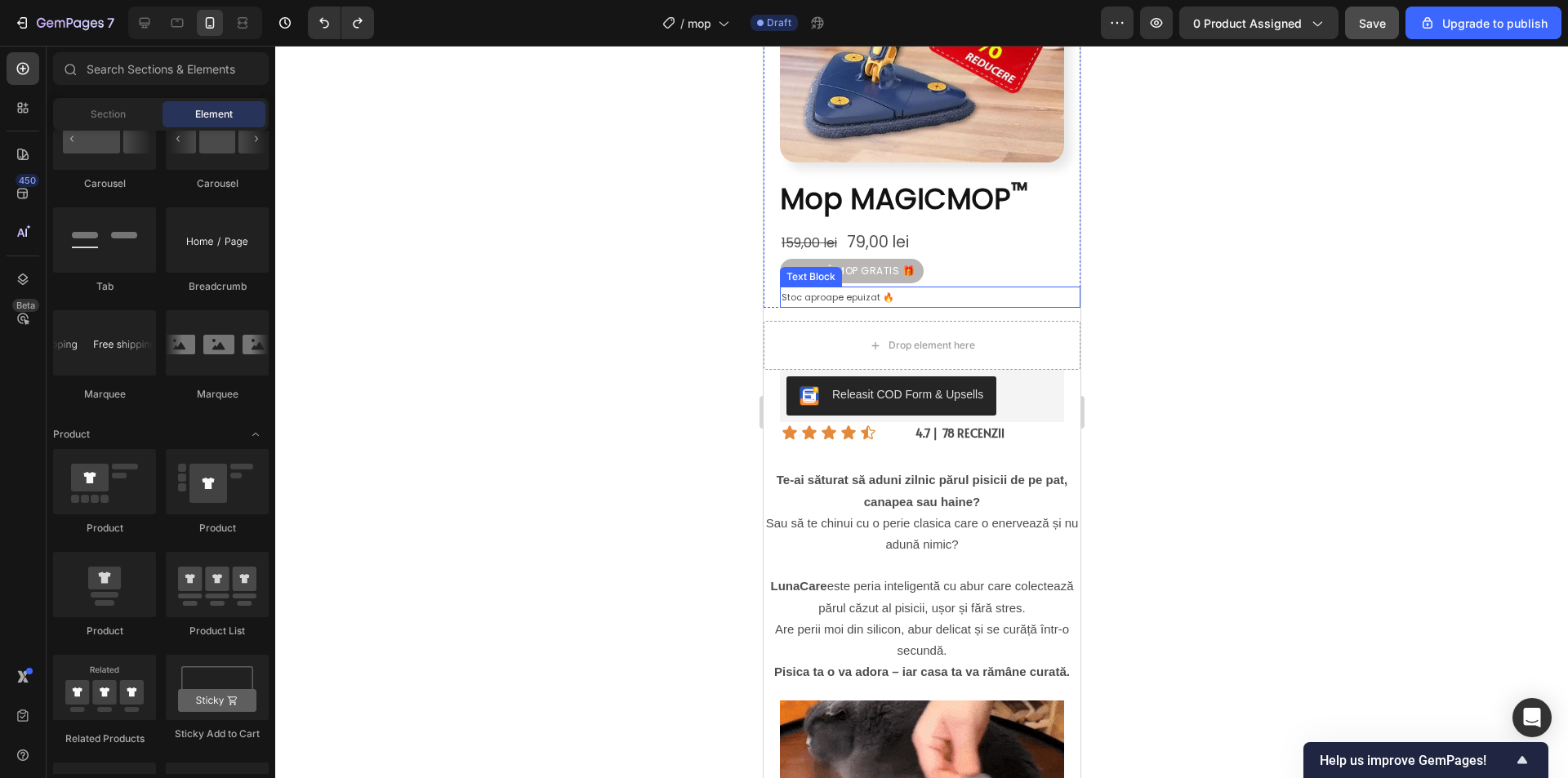
click at [930, 288] on p "Stoc aproape epuizat 🔥" at bounding box center [929, 297] width 297 height 19
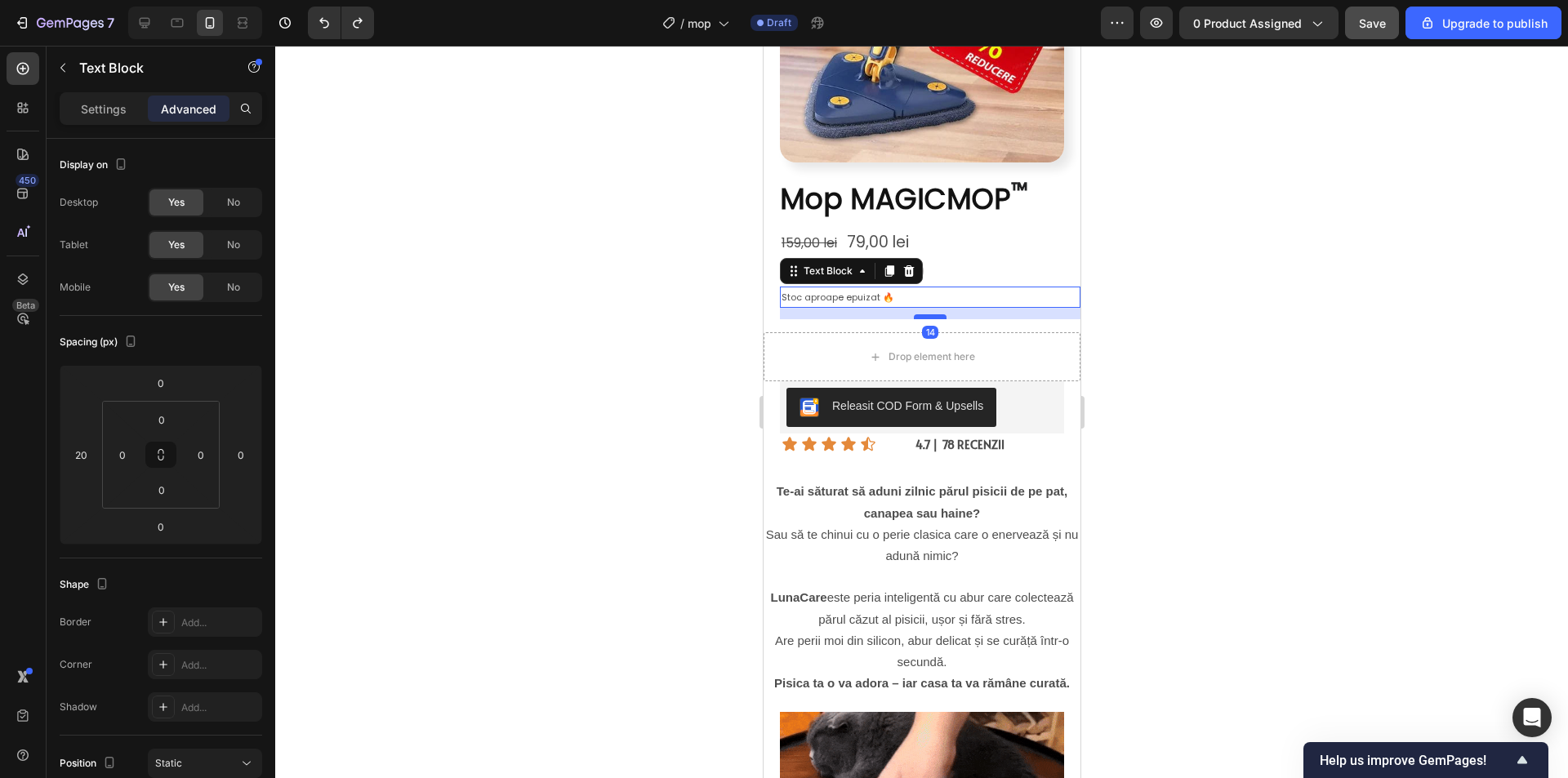
drag, startPoint x: 932, startPoint y: 293, endPoint x: 1845, endPoint y: 370, distance: 916.2
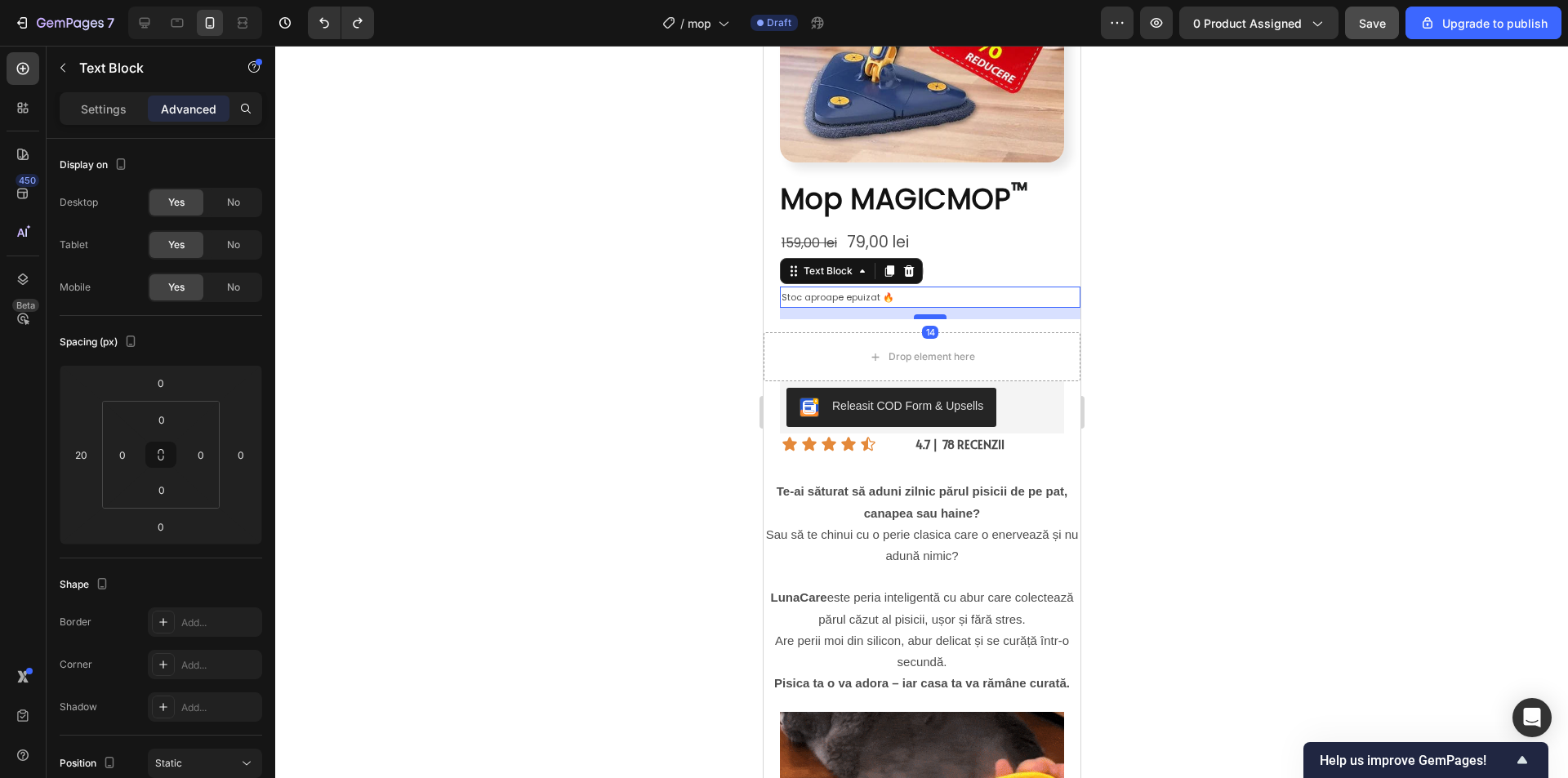
click at [931, 314] on div at bounding box center [929, 316] width 32 height 4
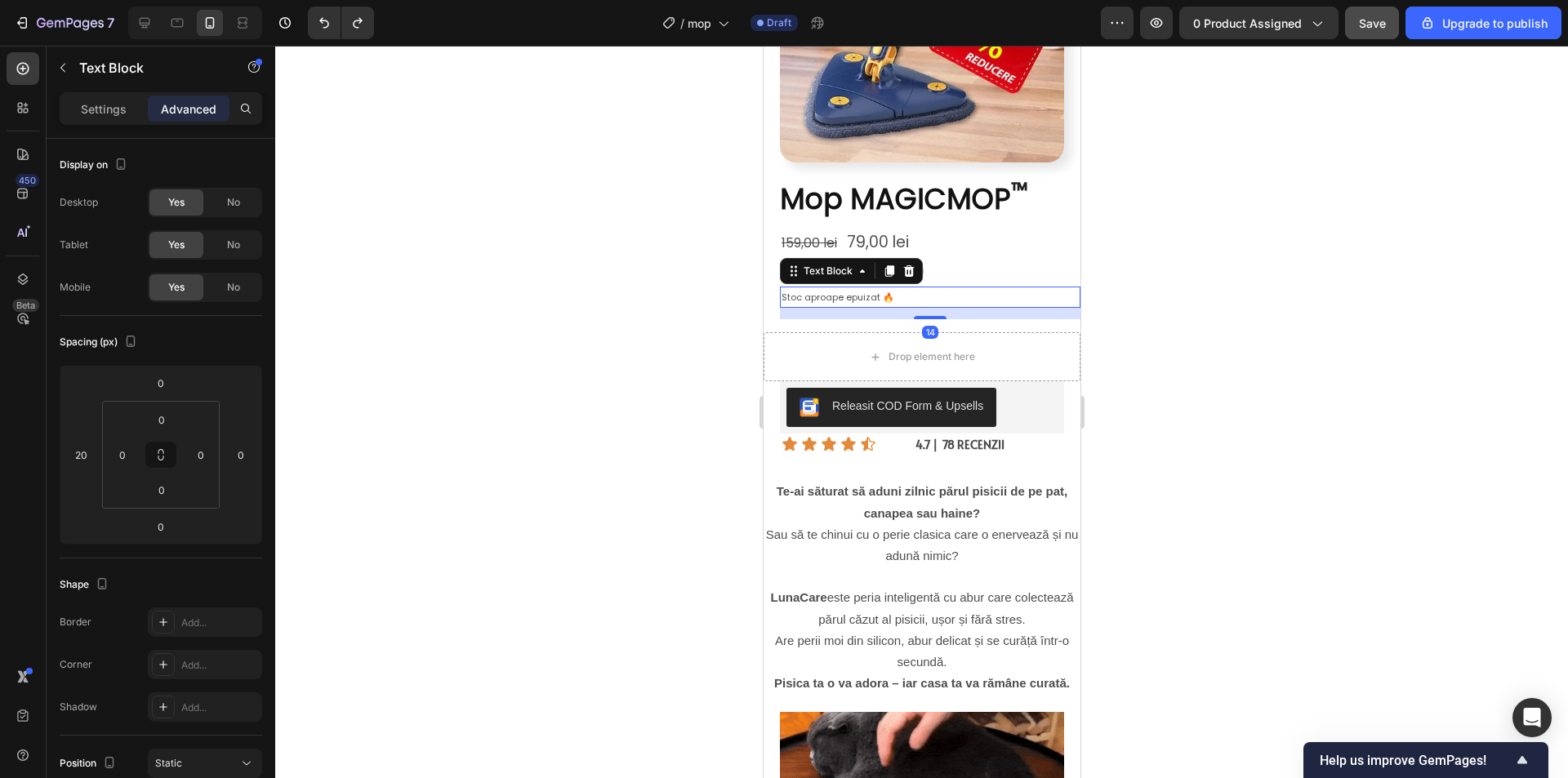
type input "14"
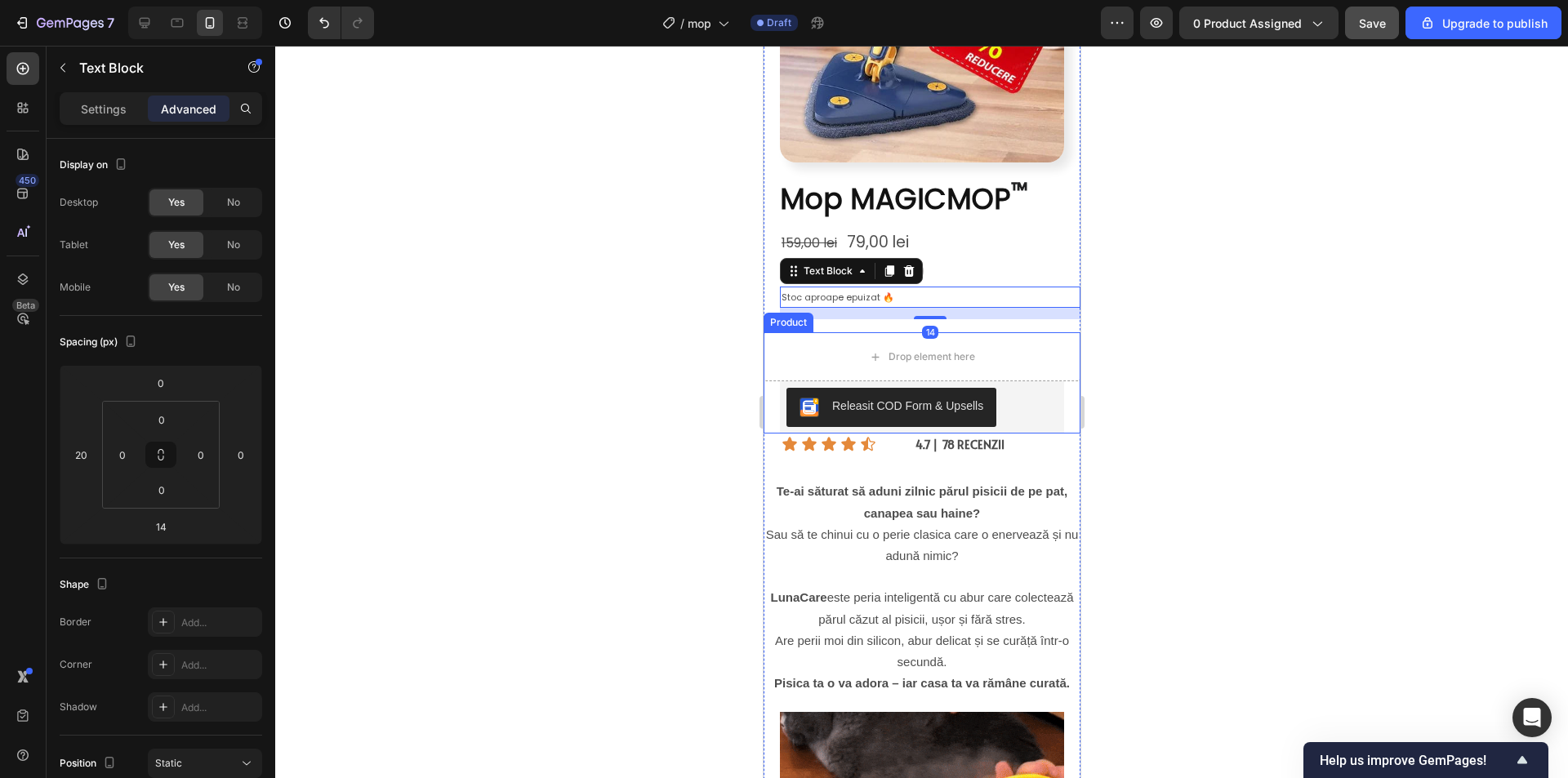
click at [1176, 309] on div at bounding box center [921, 411] width 1292 height 732
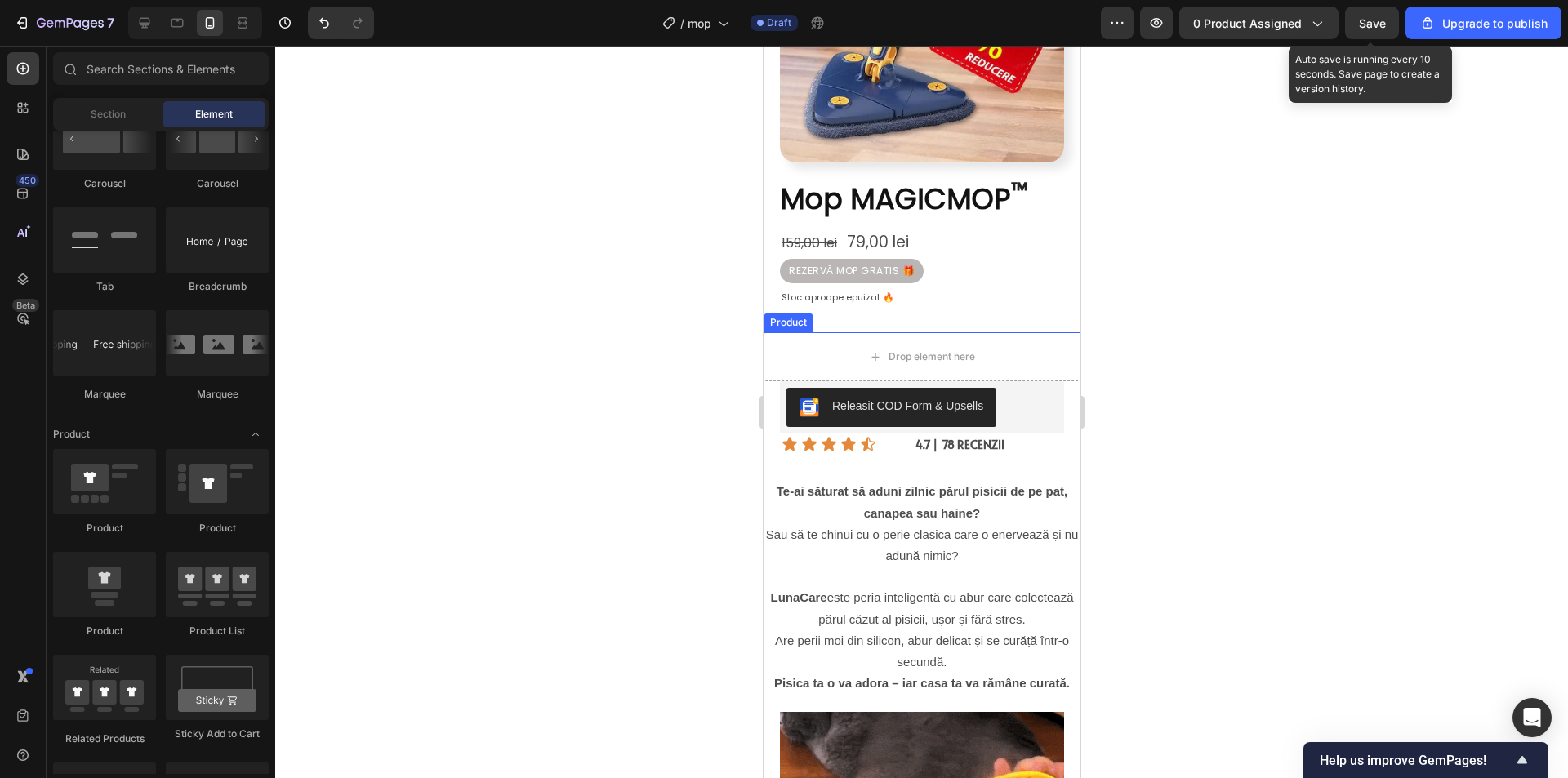
drag, startPoint x: 1360, startPoint y: 31, endPoint x: 1375, endPoint y: 125, distance: 95.2
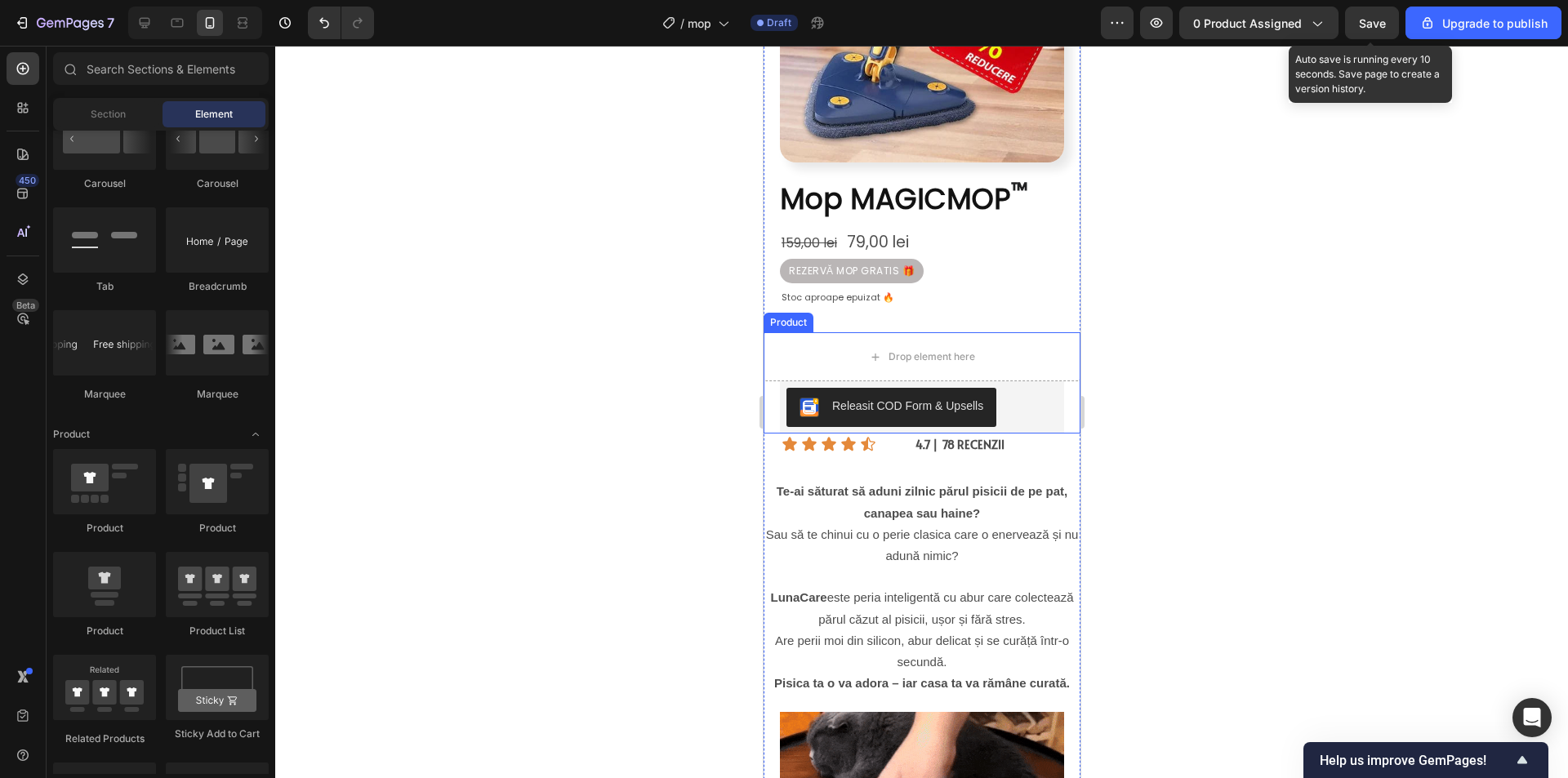
click at [1360, 30] on div "Save" at bounding box center [1372, 22] width 27 height 17
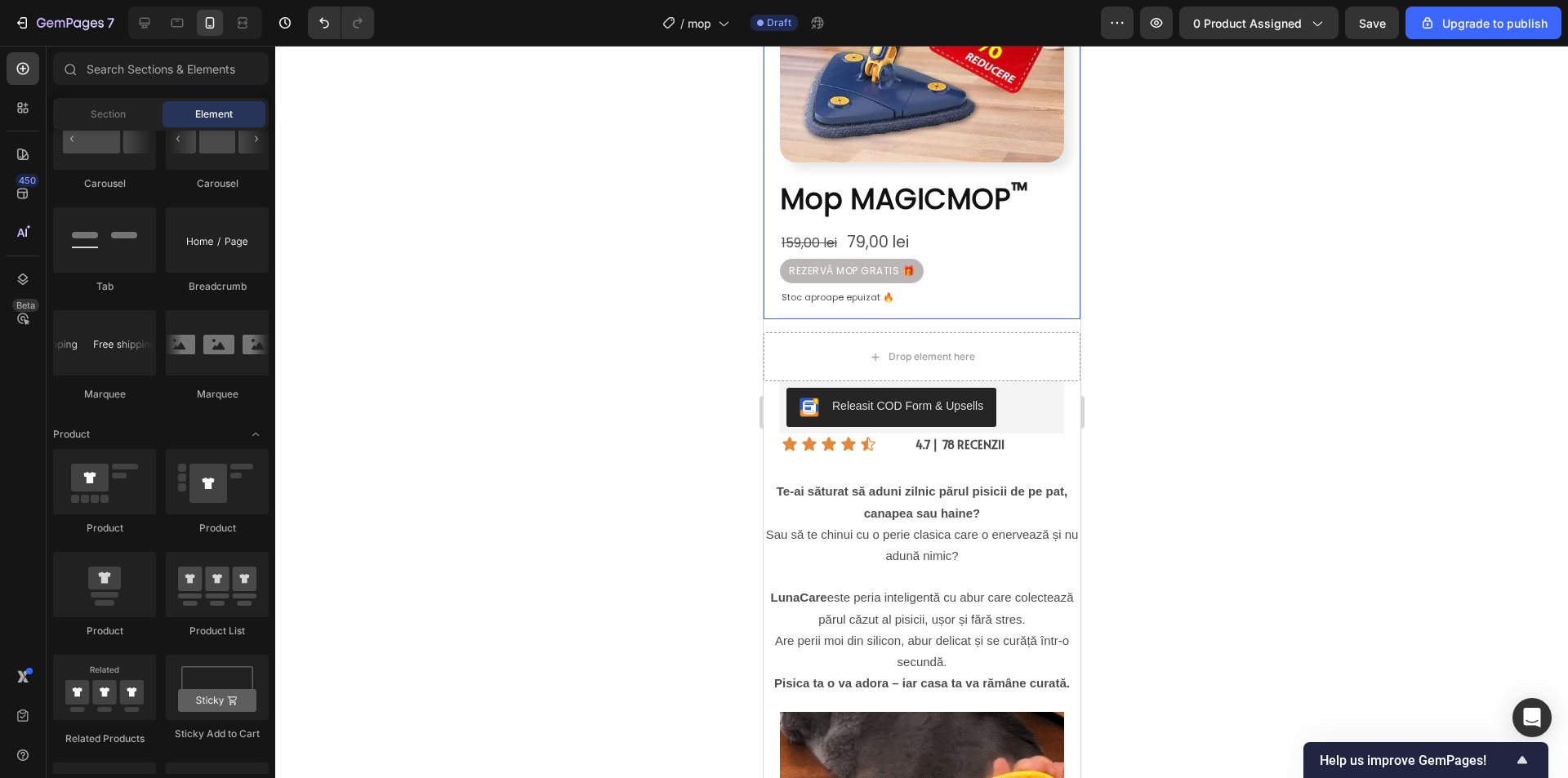
click at [932, 299] on div "Image ⁠⁠⁠⁠⁠⁠⁠ Mop MAGICMOP ™ Heading 159,00 lei 79,00 lei Text Block REZERVĂ MO…" at bounding box center [921, 91] width 317 height 458
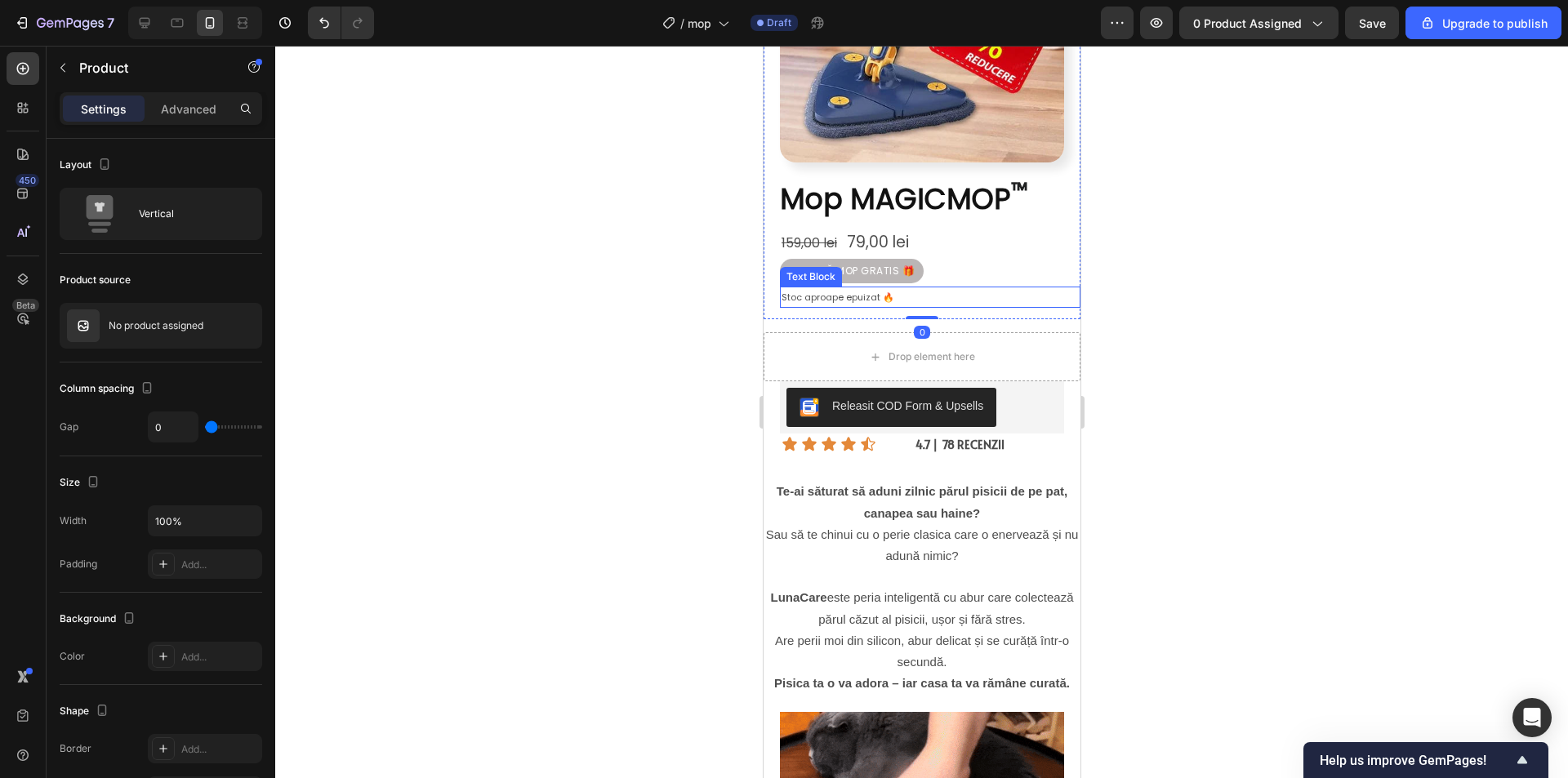
click at [917, 288] on p "Stoc aproape epuizat 🔥" at bounding box center [929, 297] width 297 height 19
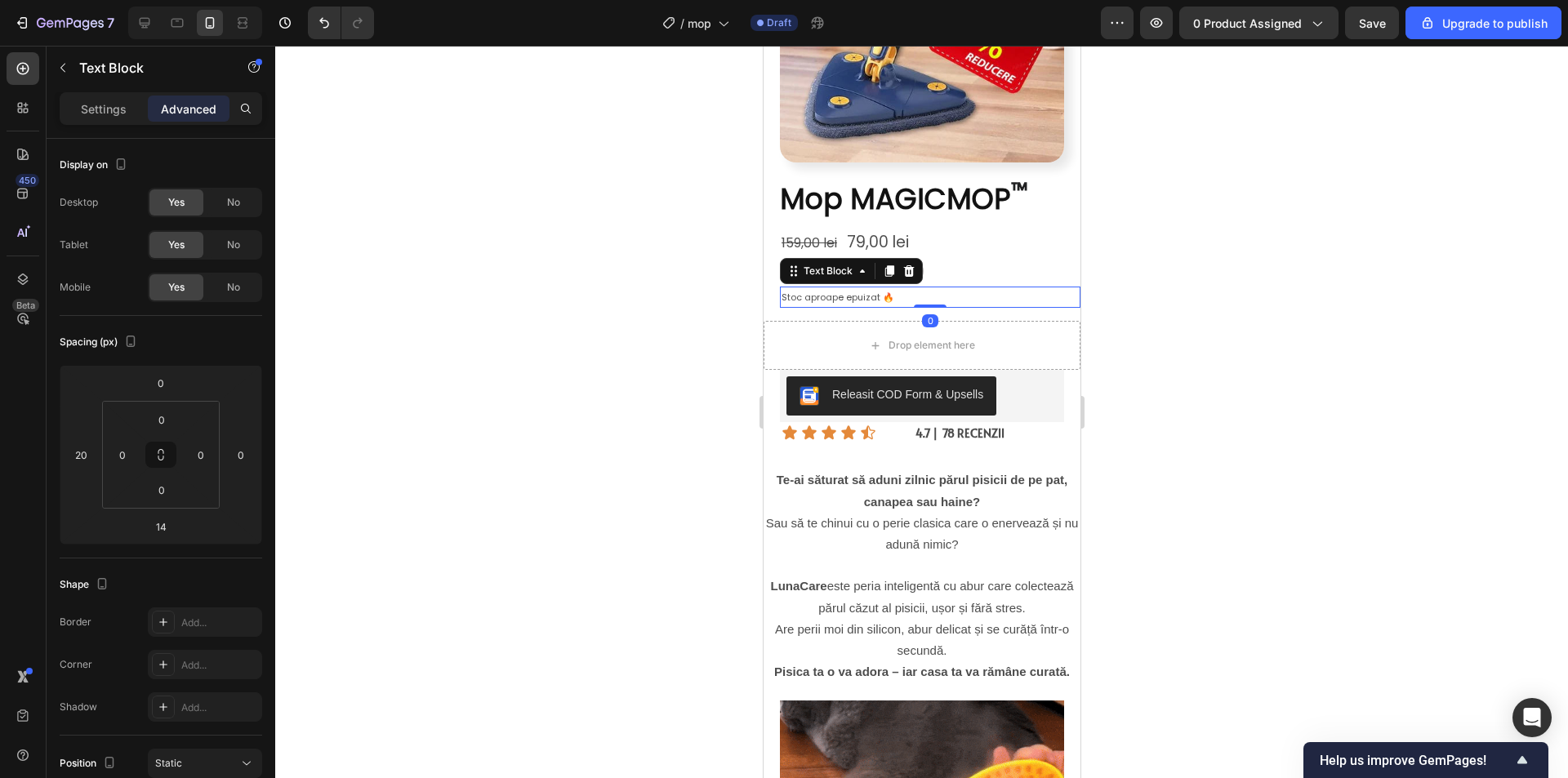
drag, startPoint x: 926, startPoint y: 307, endPoint x: 926, endPoint y: 264, distance: 43.0
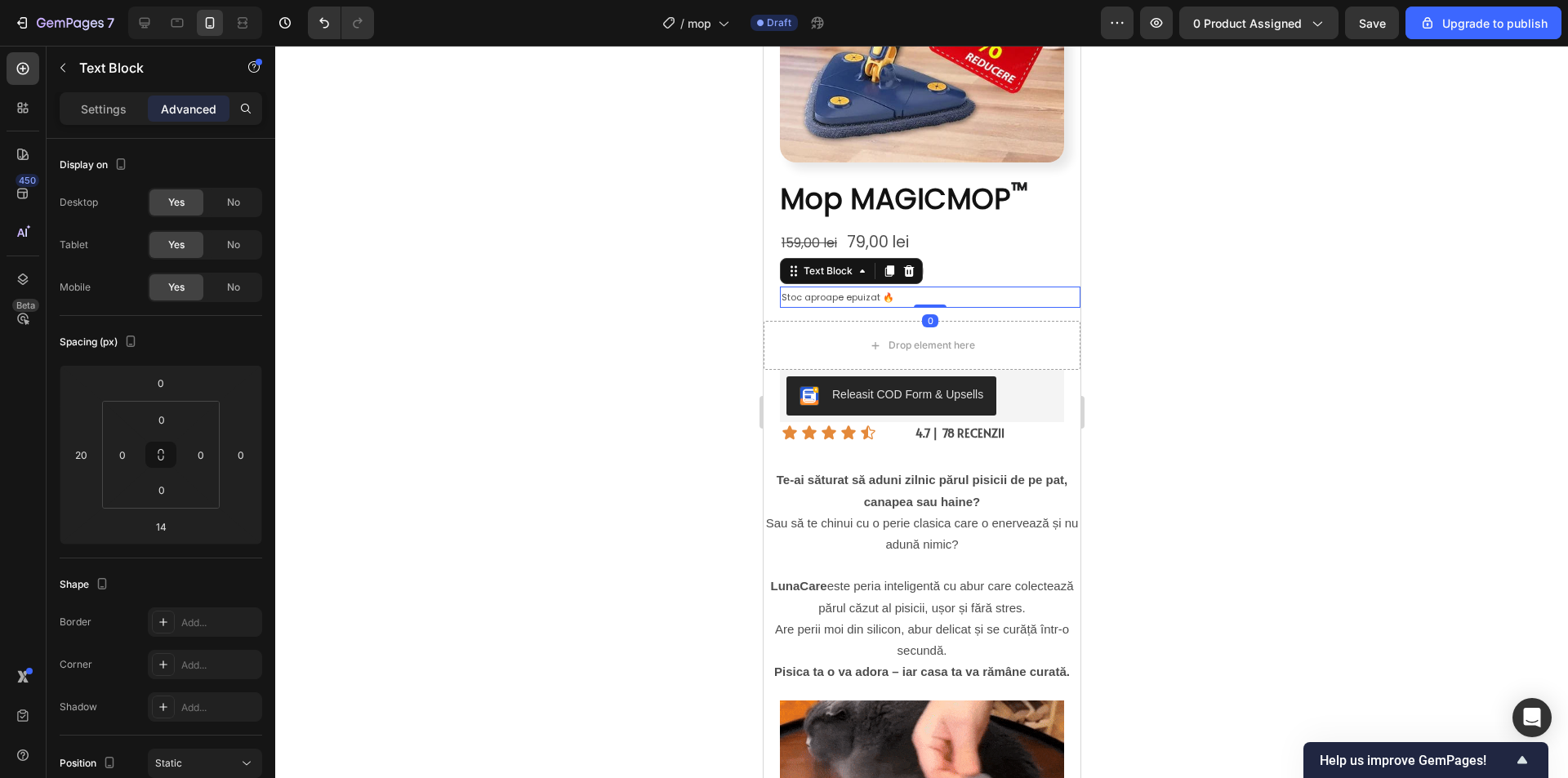
click at [926, 264] on div "Image ⁠⁠⁠⁠⁠⁠⁠ Mop MAGICMOP ™ Heading 159,00 lei 79,00 lei Text Block REZERVĂ MO…" at bounding box center [921, 84] width 317 height 446
type input "0"
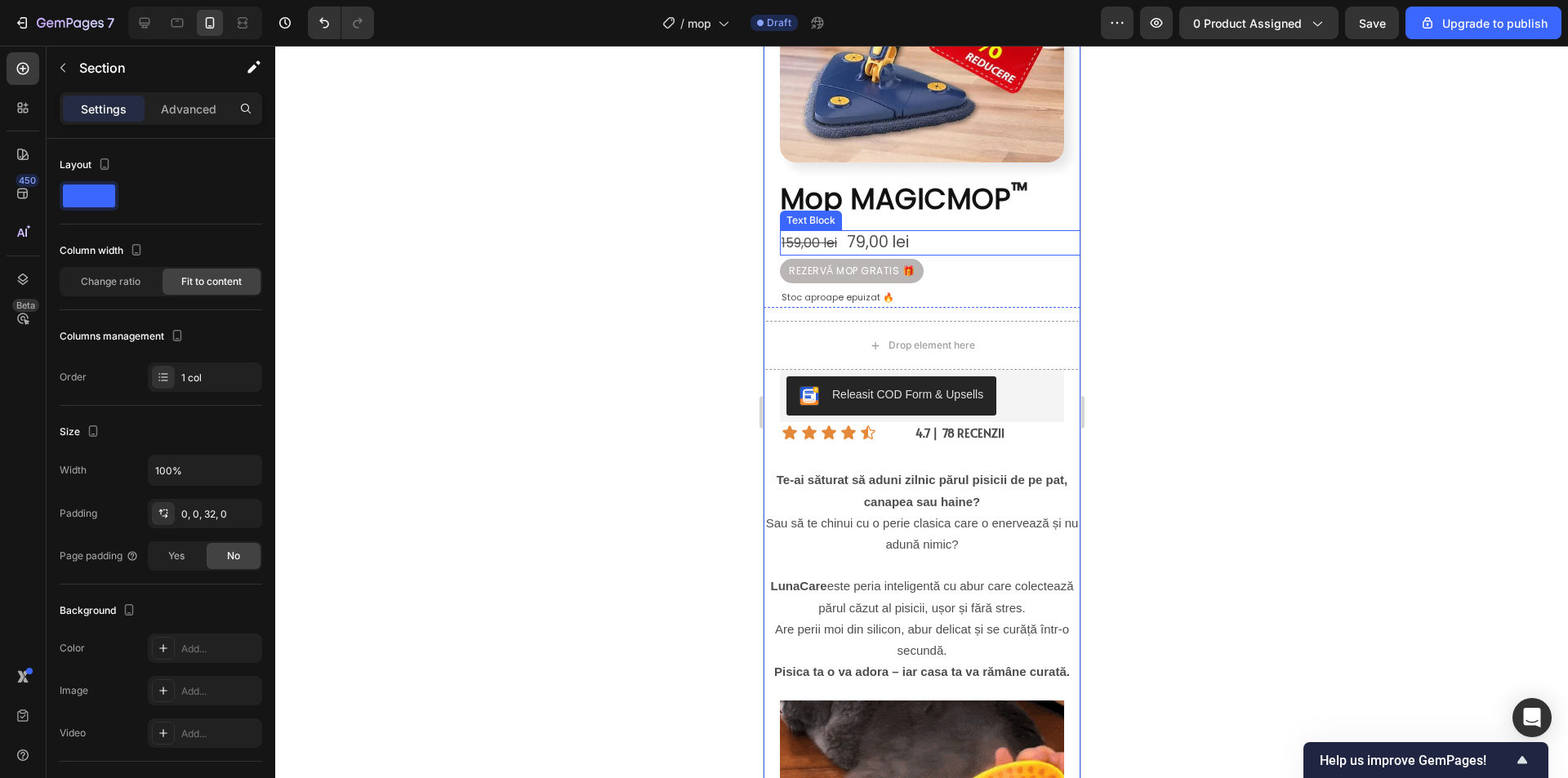
click at [972, 232] on p "159,00 lei 79,00 lei" at bounding box center [929, 243] width 297 height 22
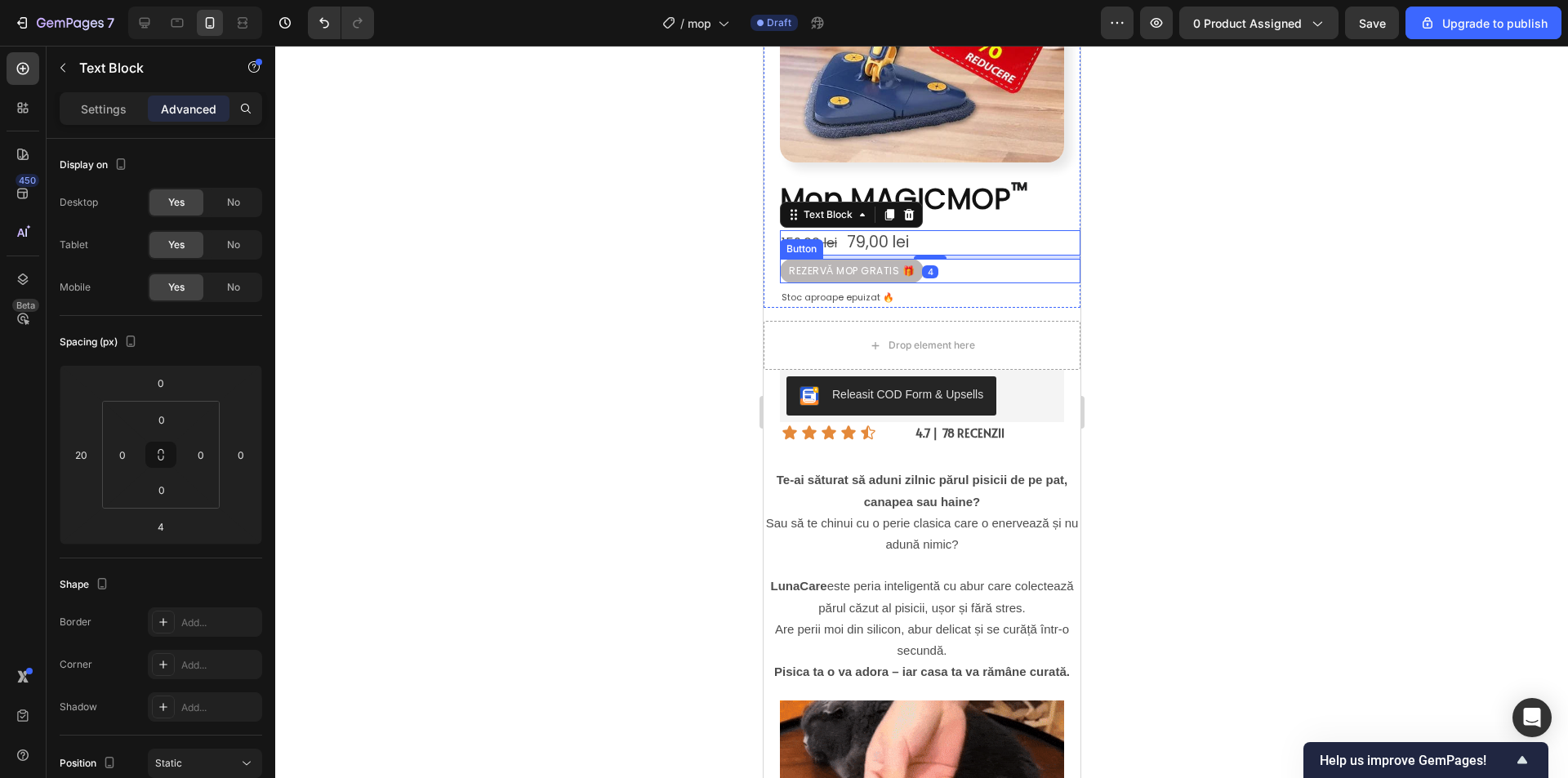
click at [974, 269] on div "REZERVĂ MOP GRATIS 🎁 Button" at bounding box center [929, 270] width 300 height 24
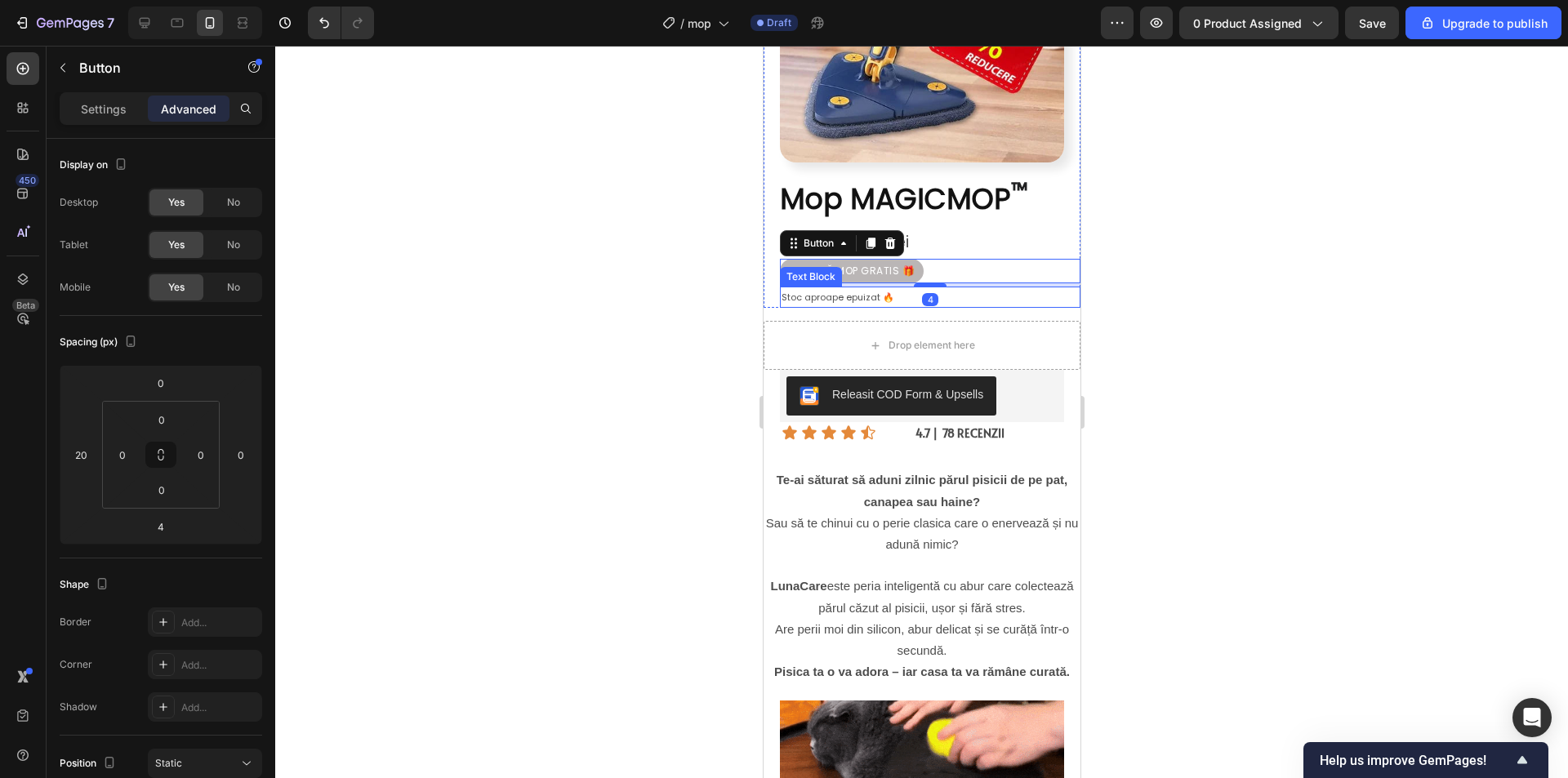
click at [979, 288] on p "Stoc aproape epuizat 🔥" at bounding box center [929, 297] width 297 height 19
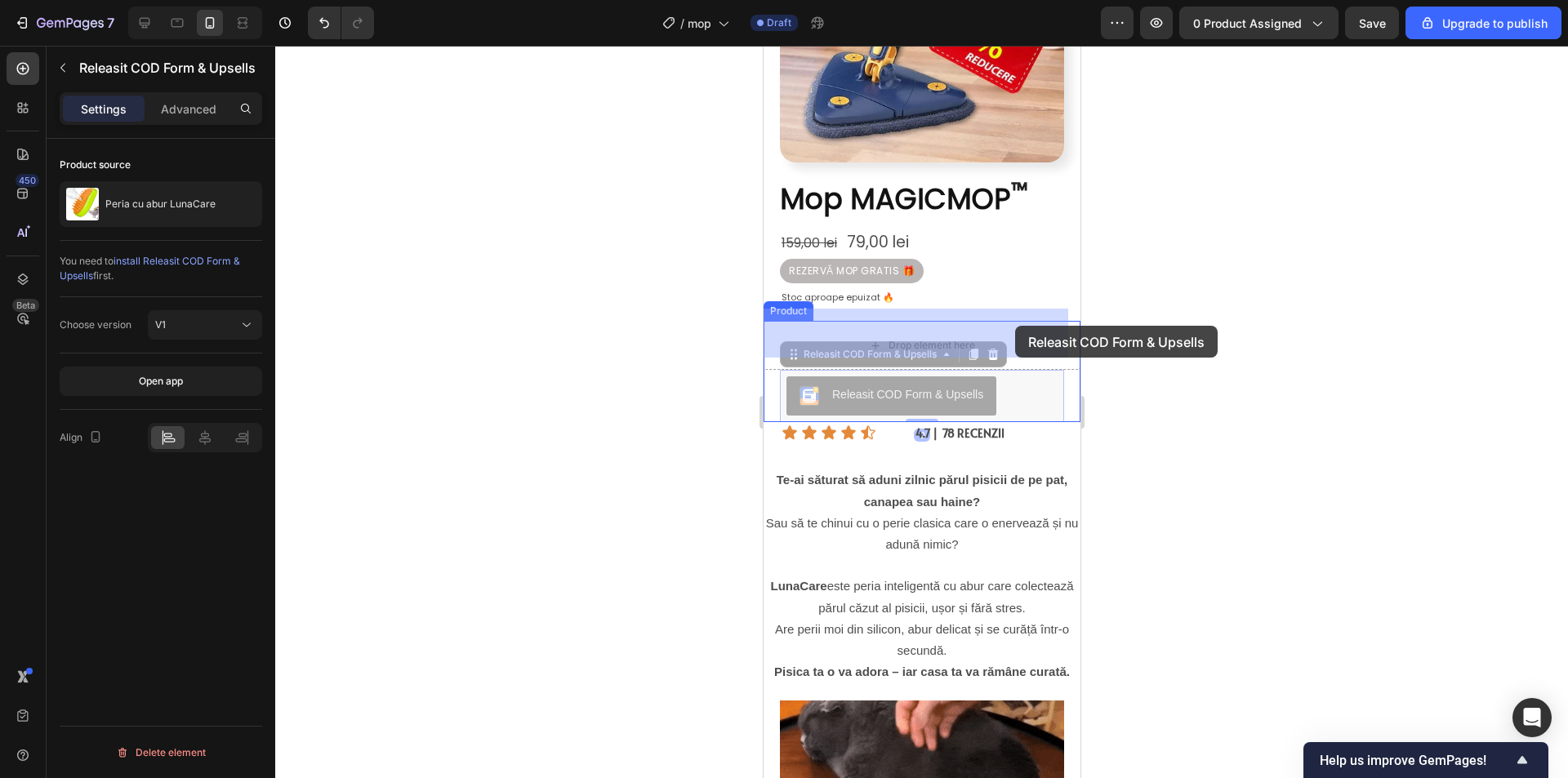
drag, startPoint x: 1016, startPoint y: 380, endPoint x: 1921, endPoint y: 513, distance: 914.7
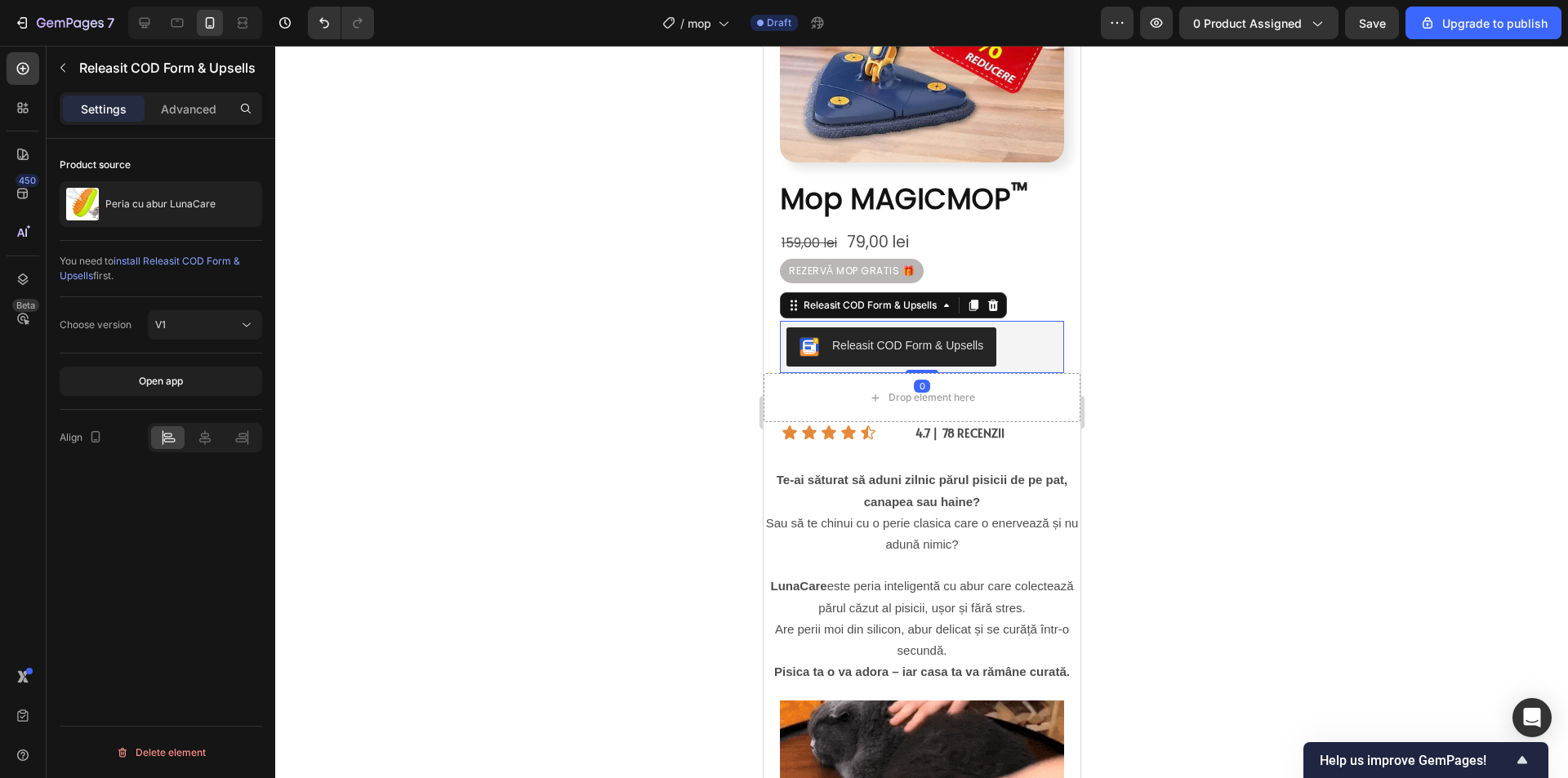
click at [1312, 392] on div at bounding box center [921, 411] width 1292 height 732
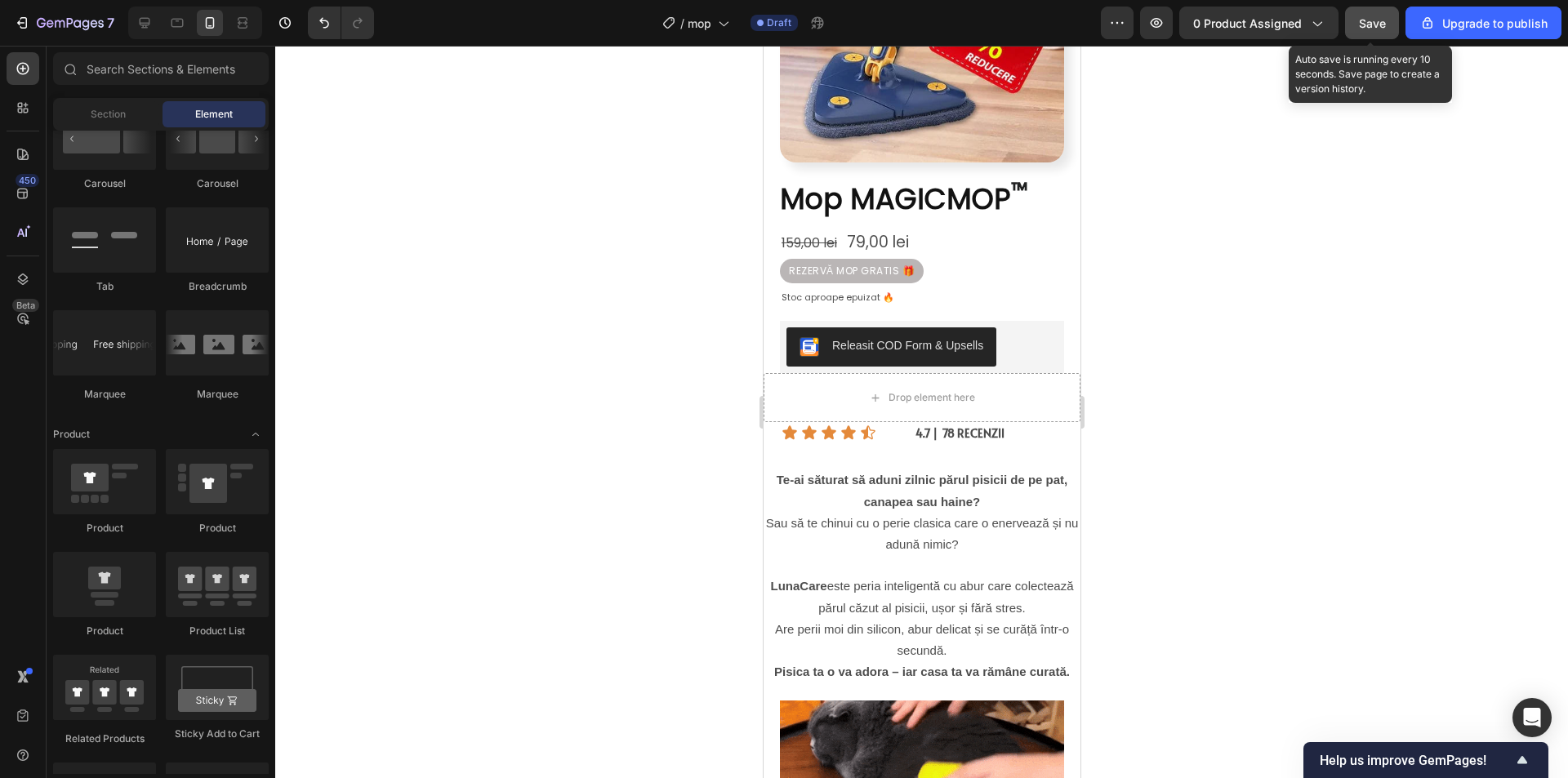
click at [1369, 17] on span "Save" at bounding box center [1372, 22] width 27 height 13
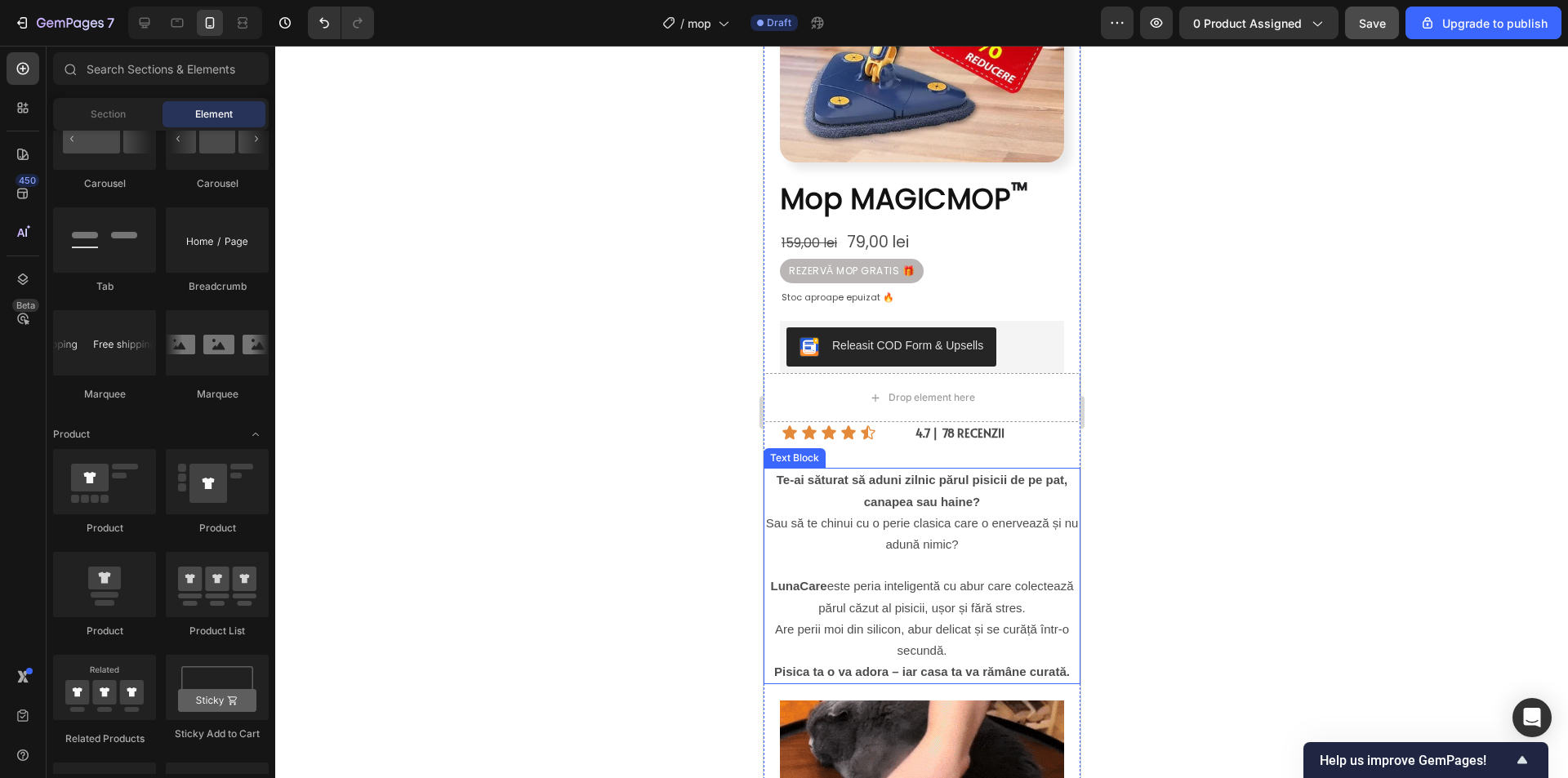
click at [914, 516] on span "Sau să te chinui cu o perie clasica care o enervează și nu adună nimic?" at bounding box center [921, 533] width 313 height 35
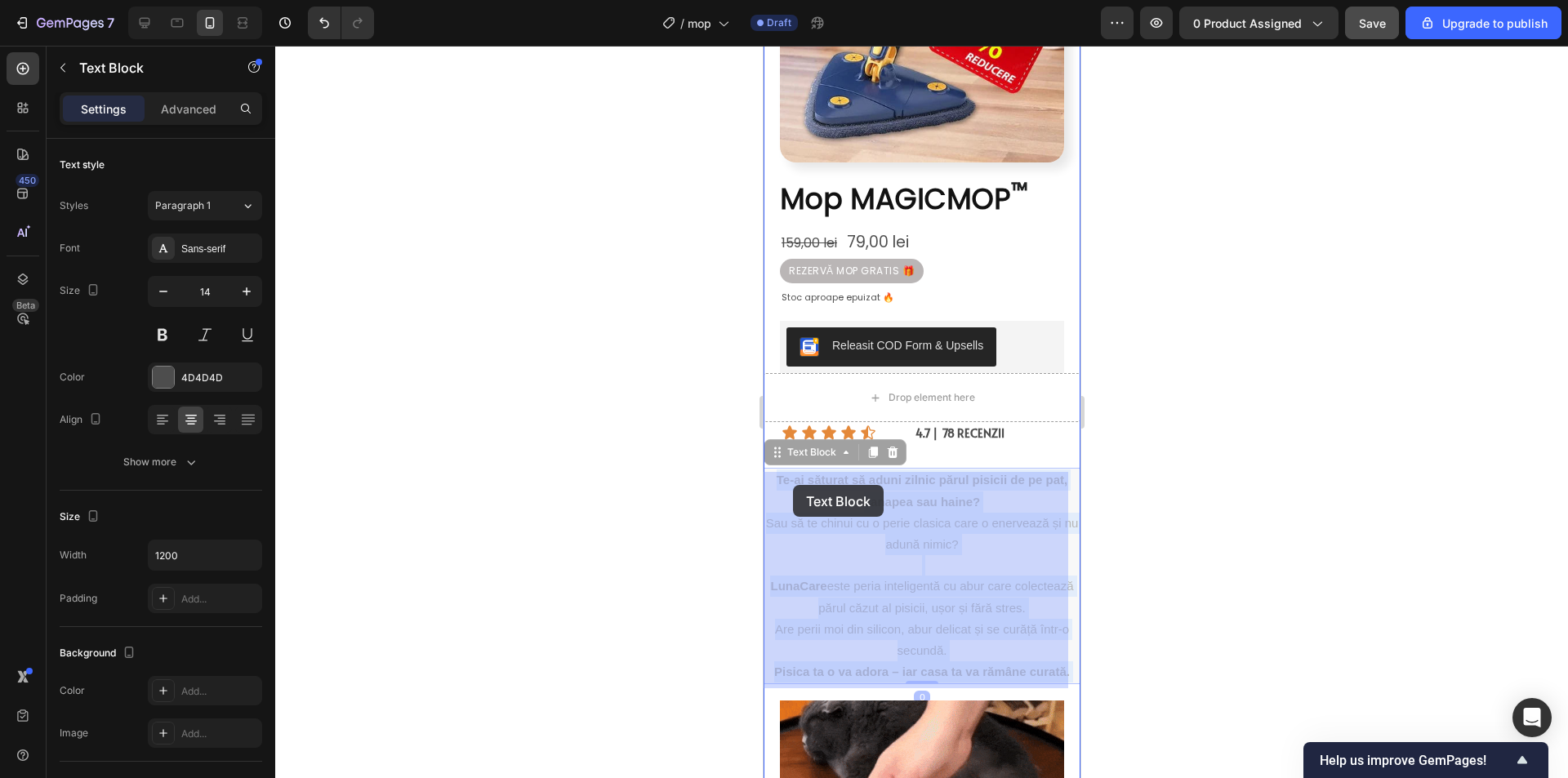
drag, startPoint x: 1058, startPoint y: 658, endPoint x: 1900, endPoint y: 576, distance: 846.0
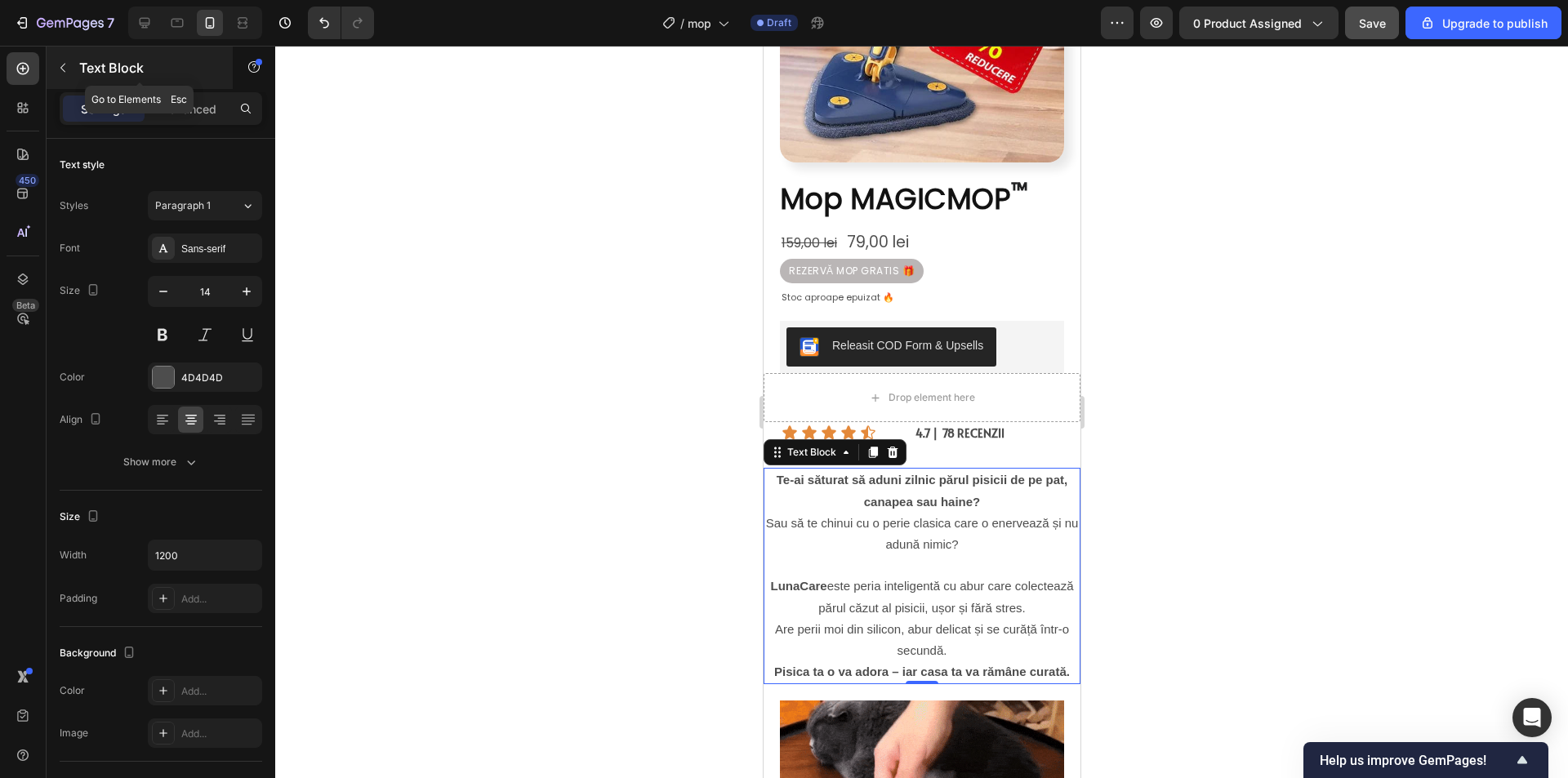
click at [67, 59] on button "button" at bounding box center [62, 67] width 26 height 26
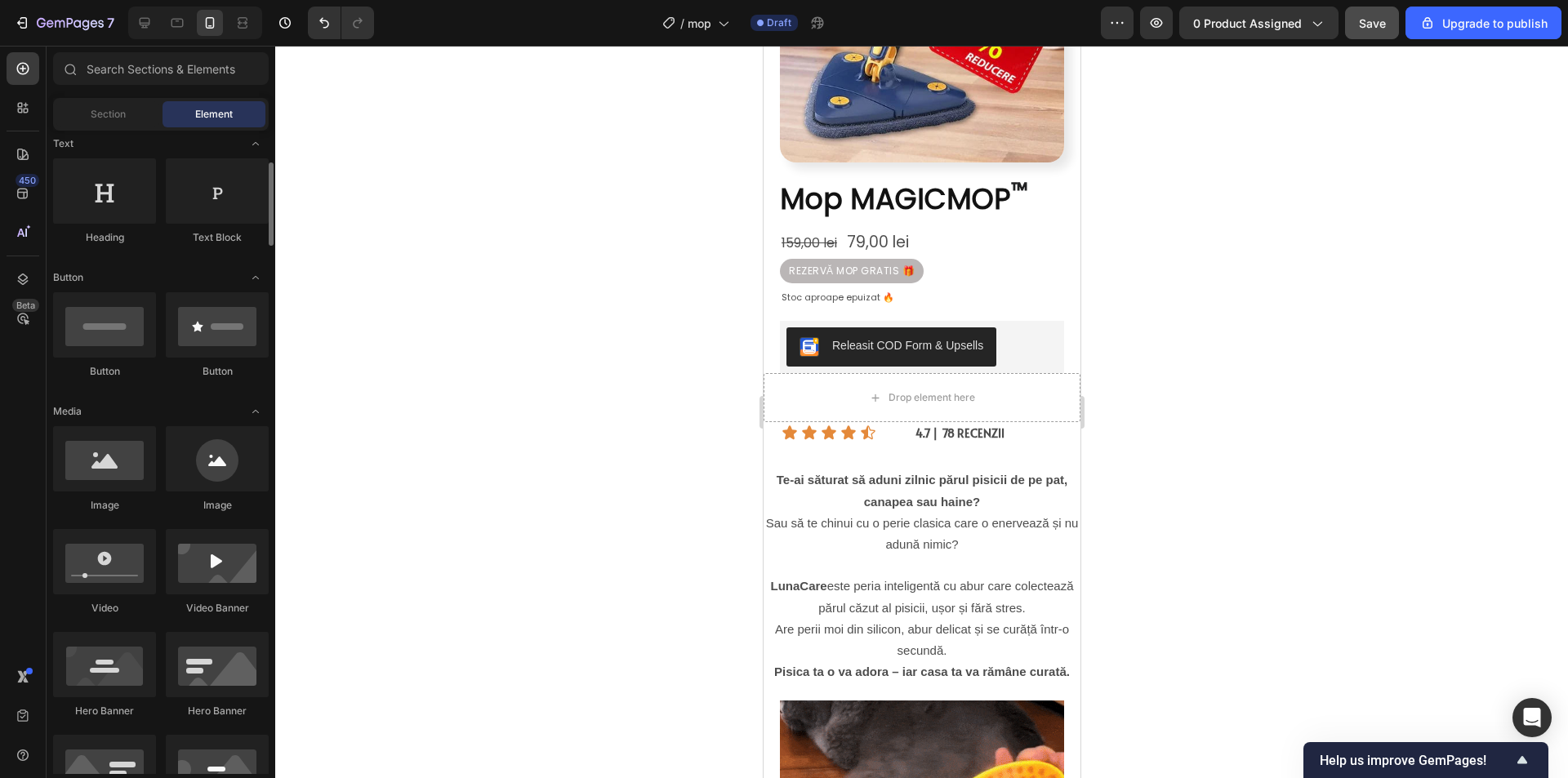
scroll to position [0, 0]
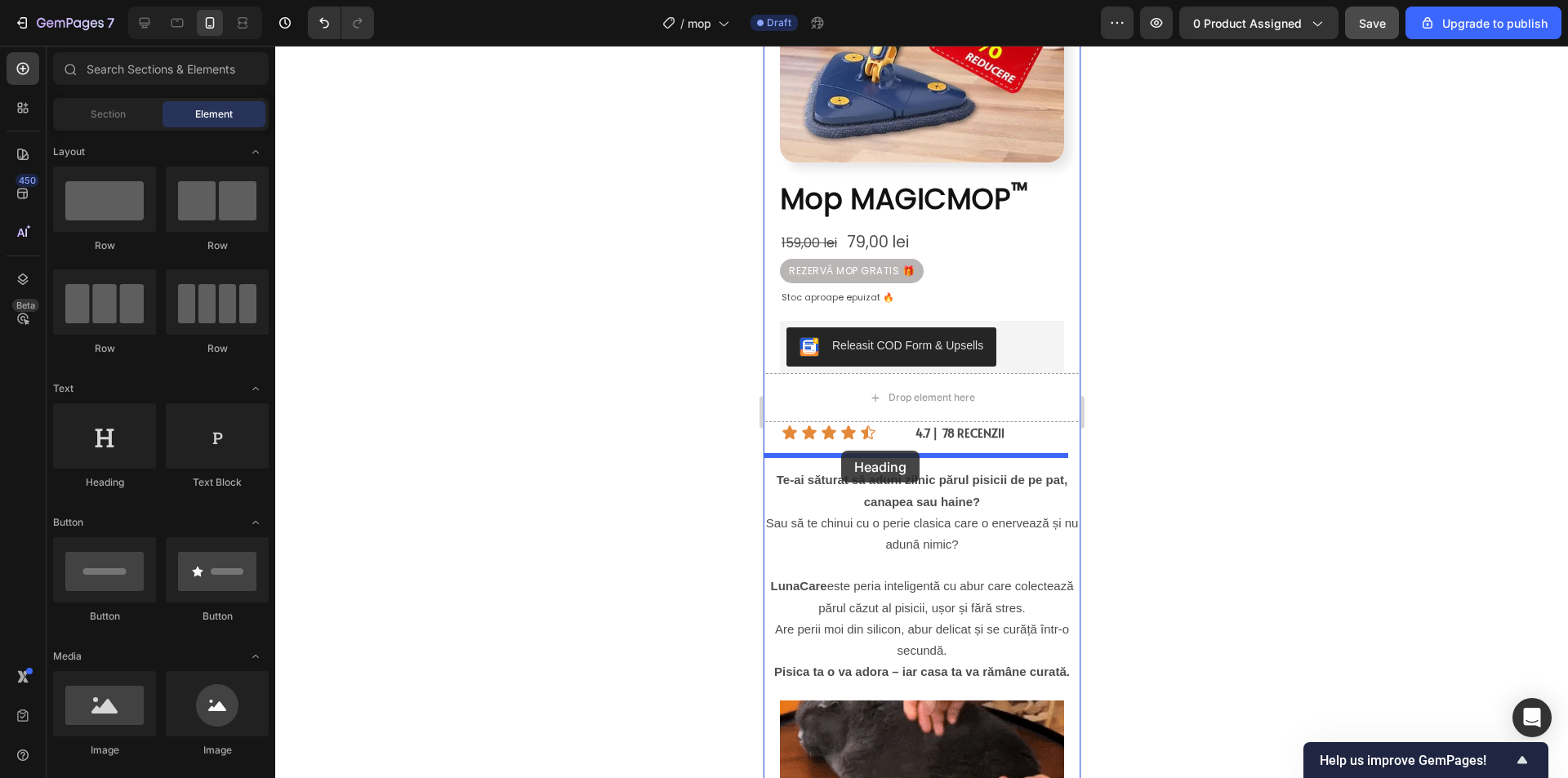
drag, startPoint x: 863, startPoint y: 482, endPoint x: 839, endPoint y: 451, distance: 39.2
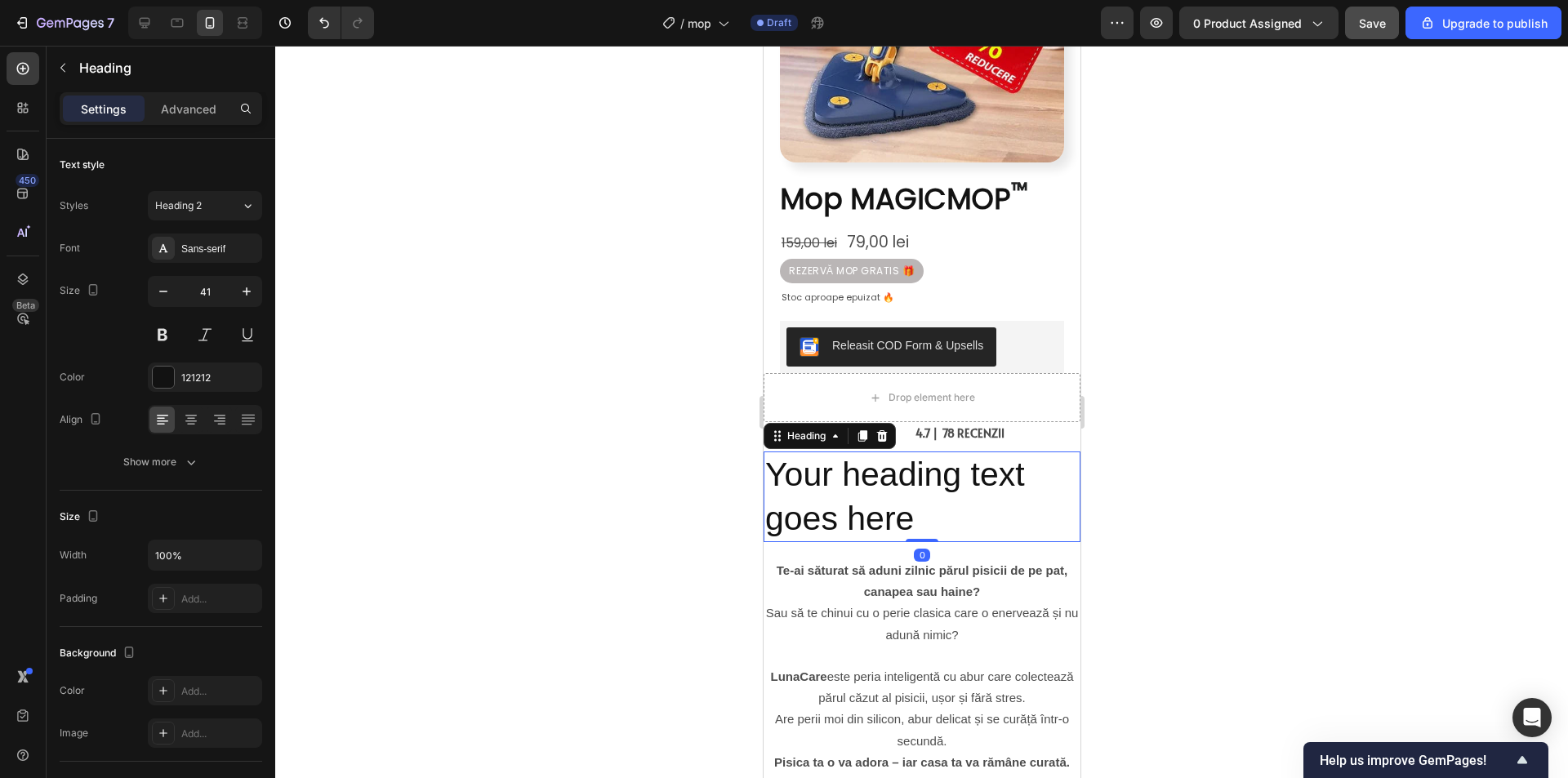
click at [915, 508] on h2 "Your heading text goes here" at bounding box center [921, 496] width 317 height 91
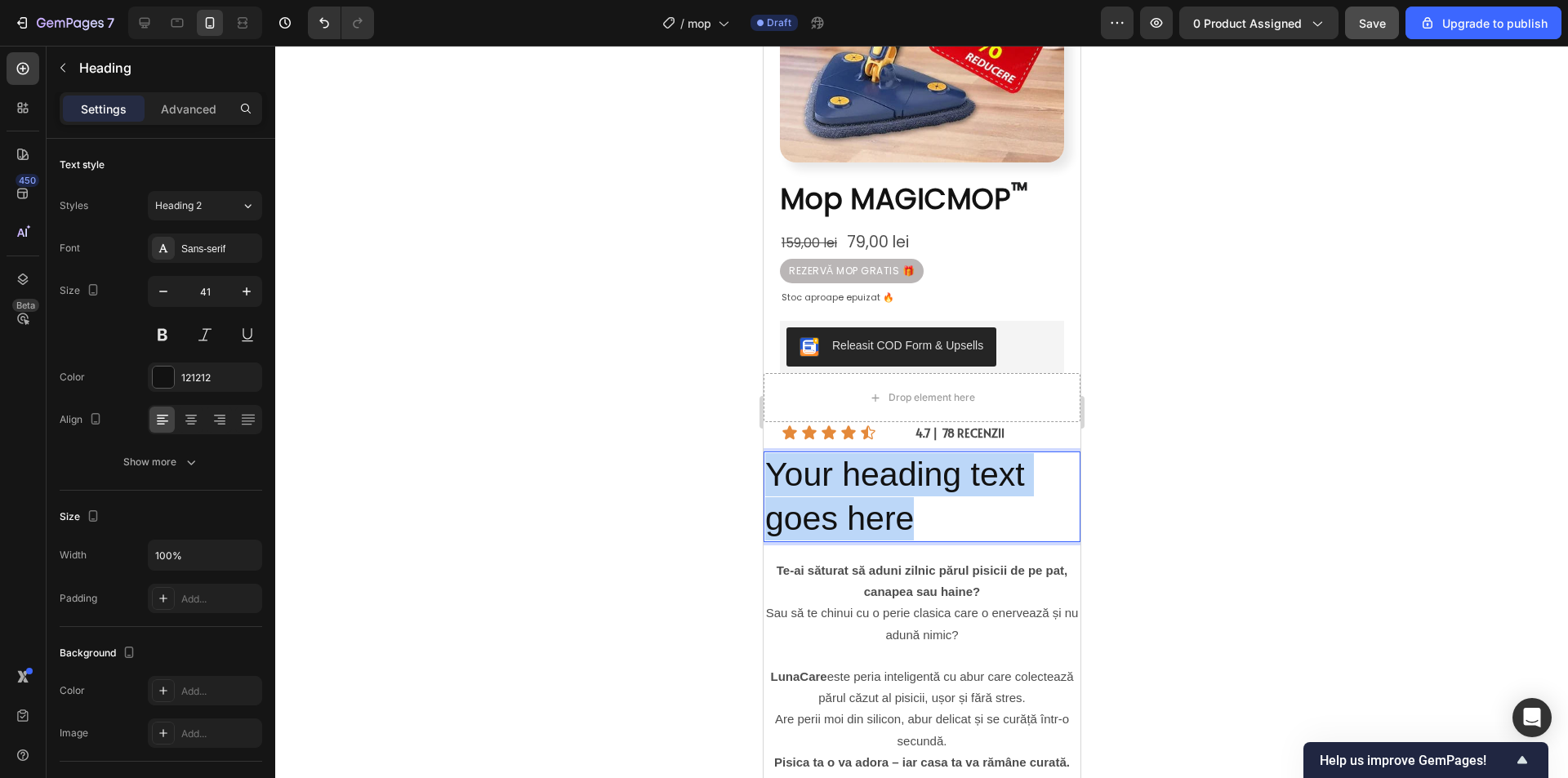
drag, startPoint x: 932, startPoint y: 503, endPoint x: 826, endPoint y: 466, distance: 112.3
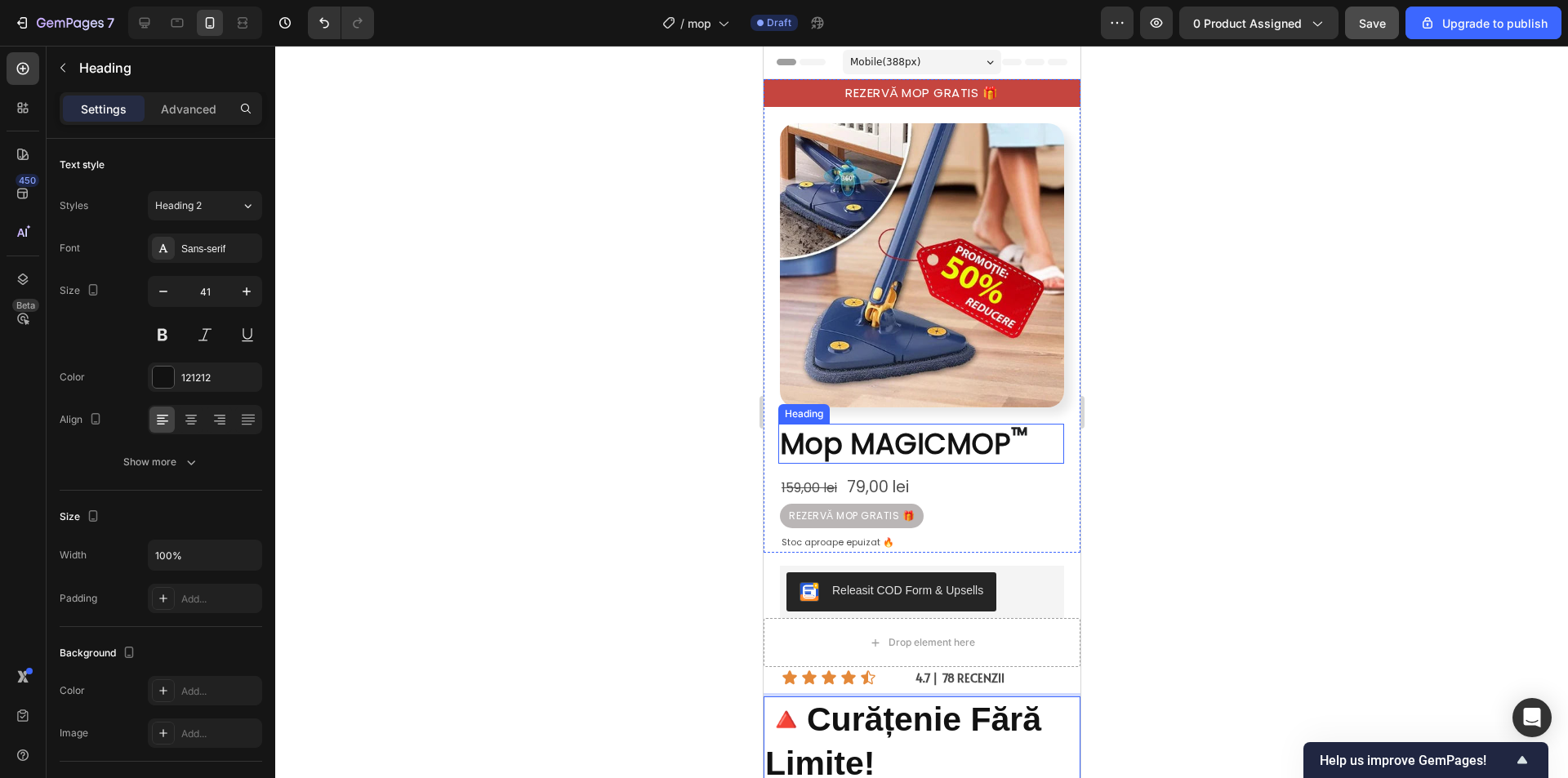
click at [923, 425] on span "Mop MAGICMOP" at bounding box center [894, 444] width 231 height 40
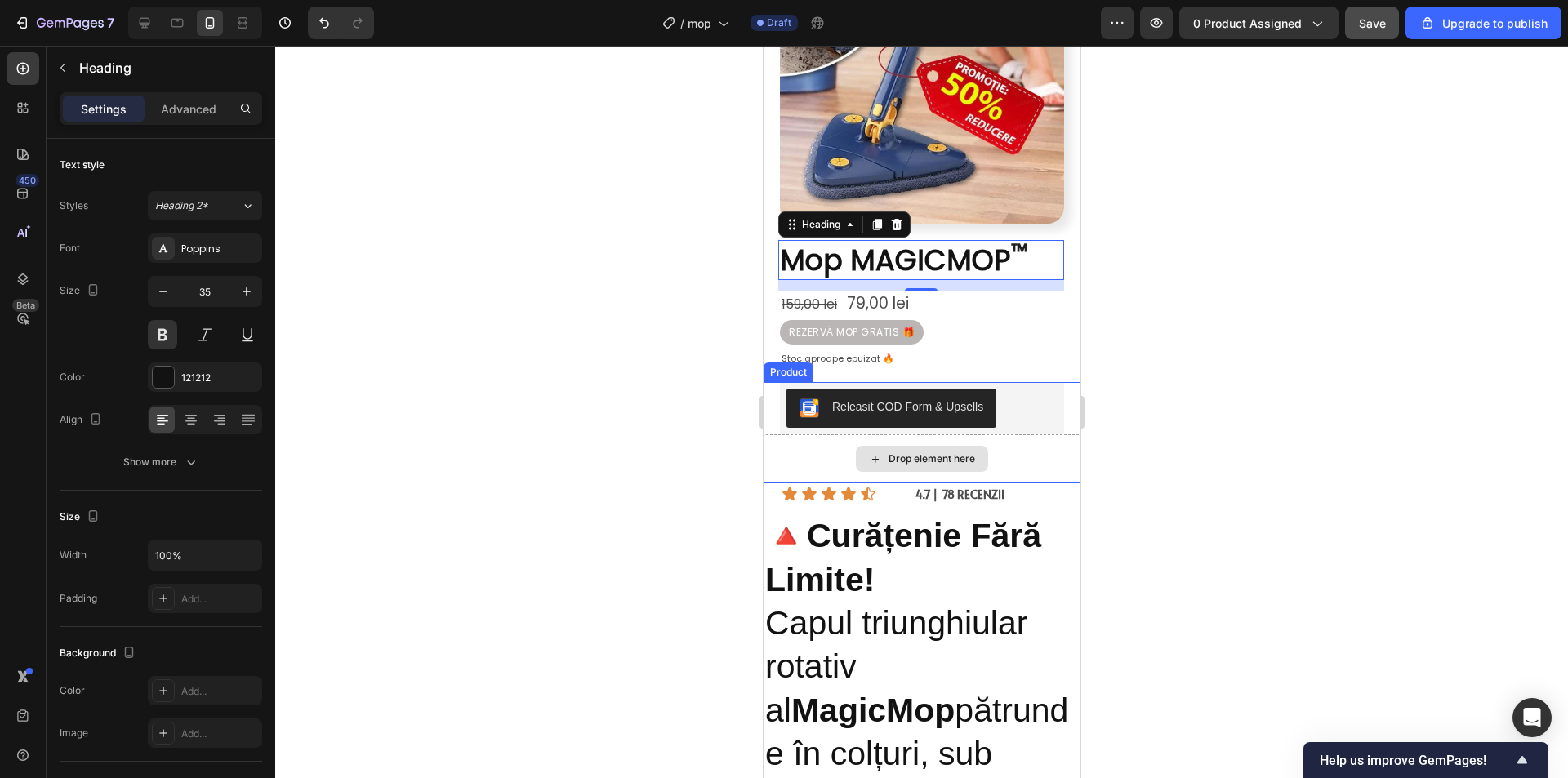
scroll to position [245, 0]
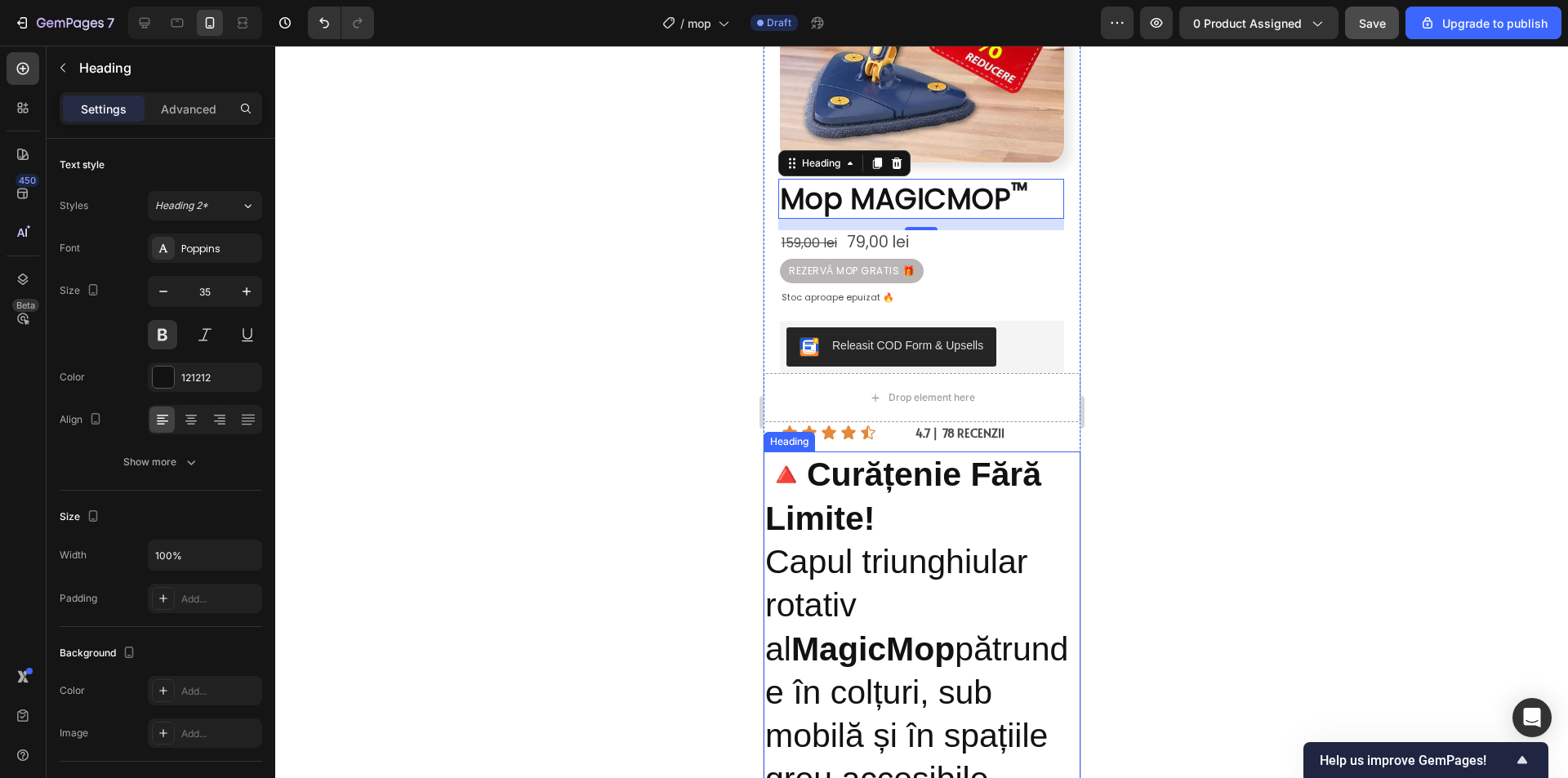
click at [861, 490] on strong "Curățenie Fără Limite!" at bounding box center [902, 496] width 276 height 81
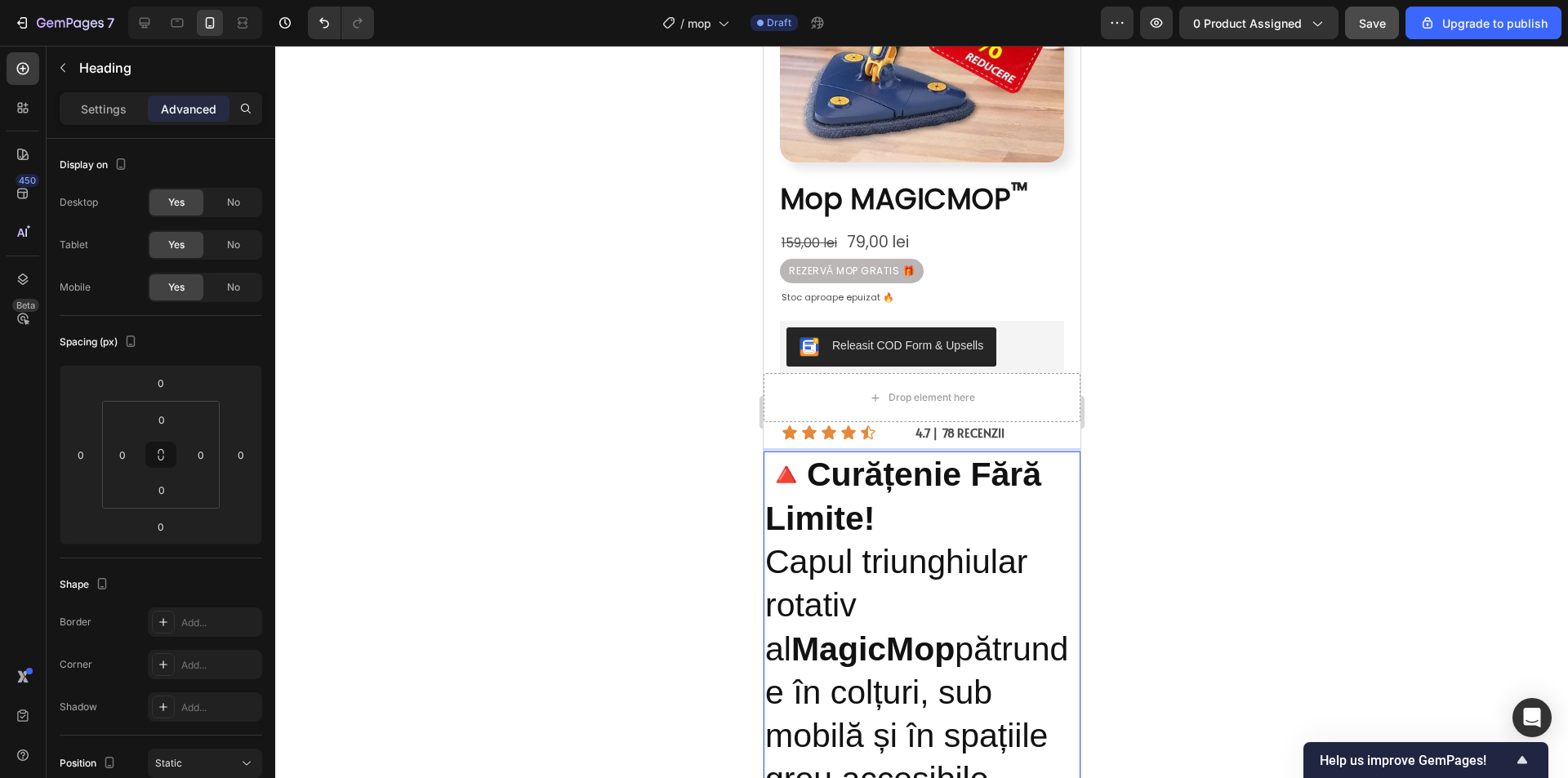
drag, startPoint x: 882, startPoint y: 505, endPoint x: 864, endPoint y: 502, distance: 18.2
drag, startPoint x: 887, startPoint y: 506, endPoint x: 783, endPoint y: 464, distance: 112.2
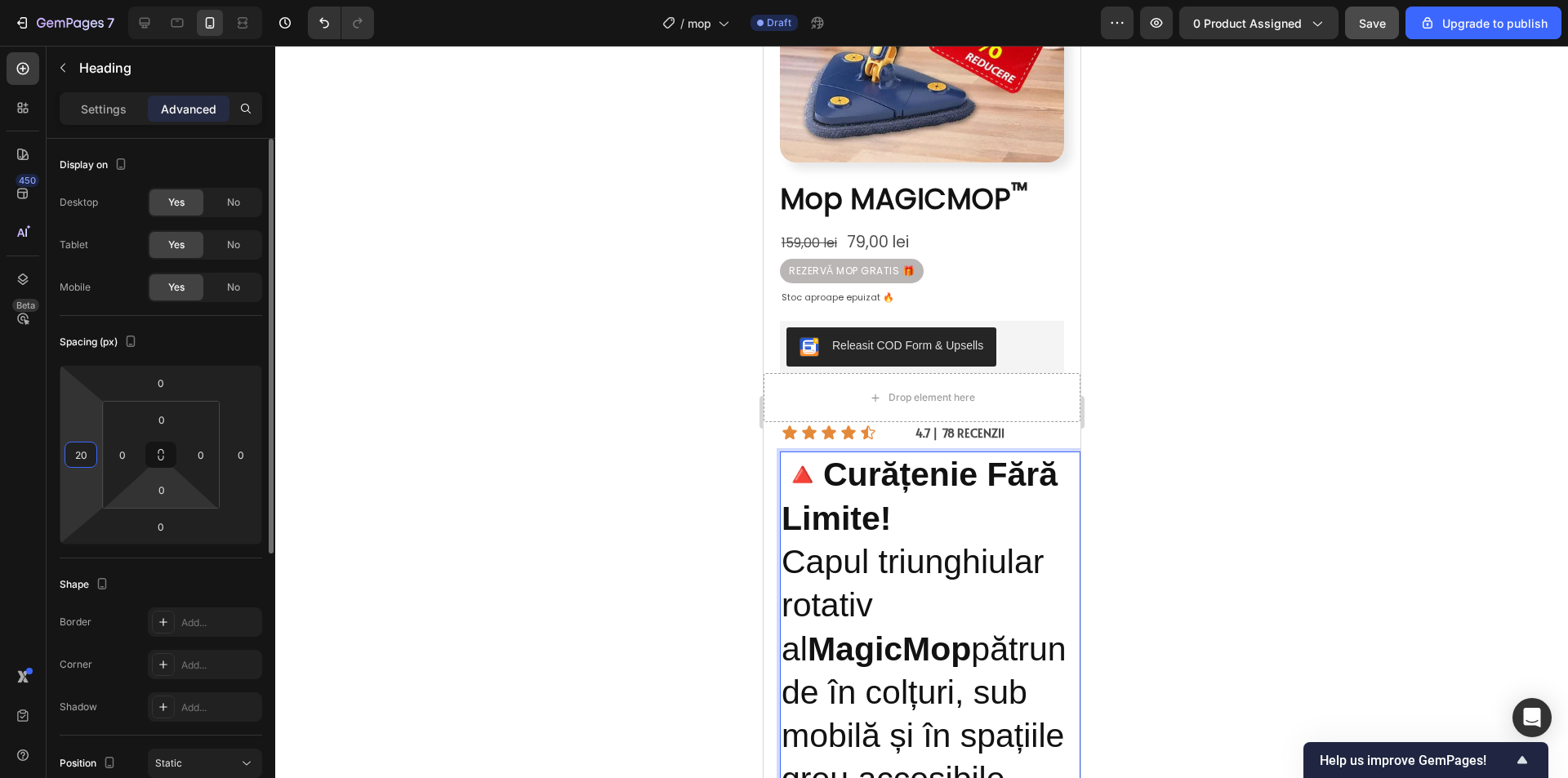
drag, startPoint x: 85, startPoint y: 481, endPoint x: 118, endPoint y: 500, distance: 38.1
click at [86, 0] on html "7 / mop Draft Preview 0 product assigned Save Upgrade to publish 450 Beta Secti…" at bounding box center [784, 0] width 1568 height 0
type input "22"
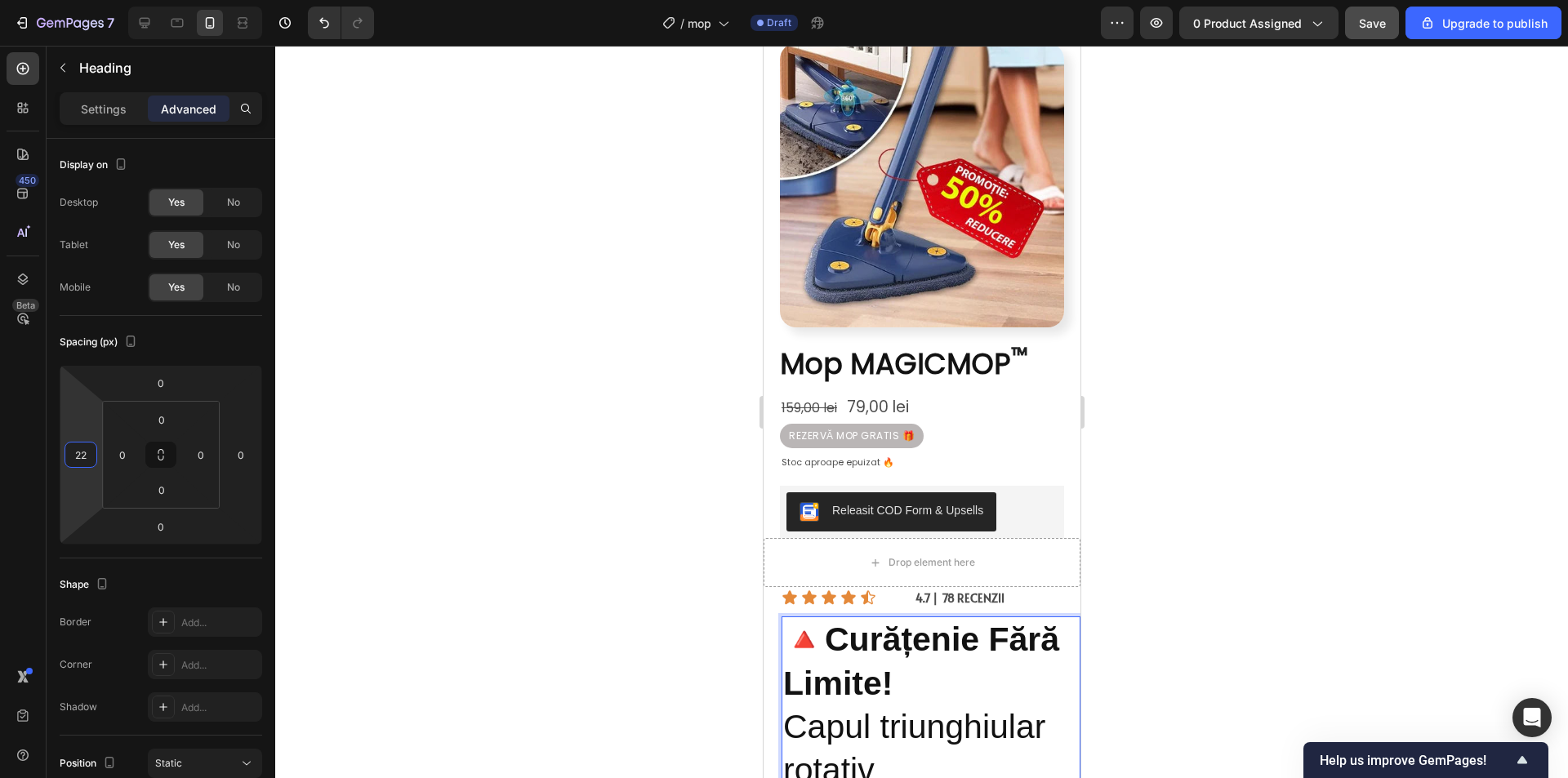
scroll to position [82, 0]
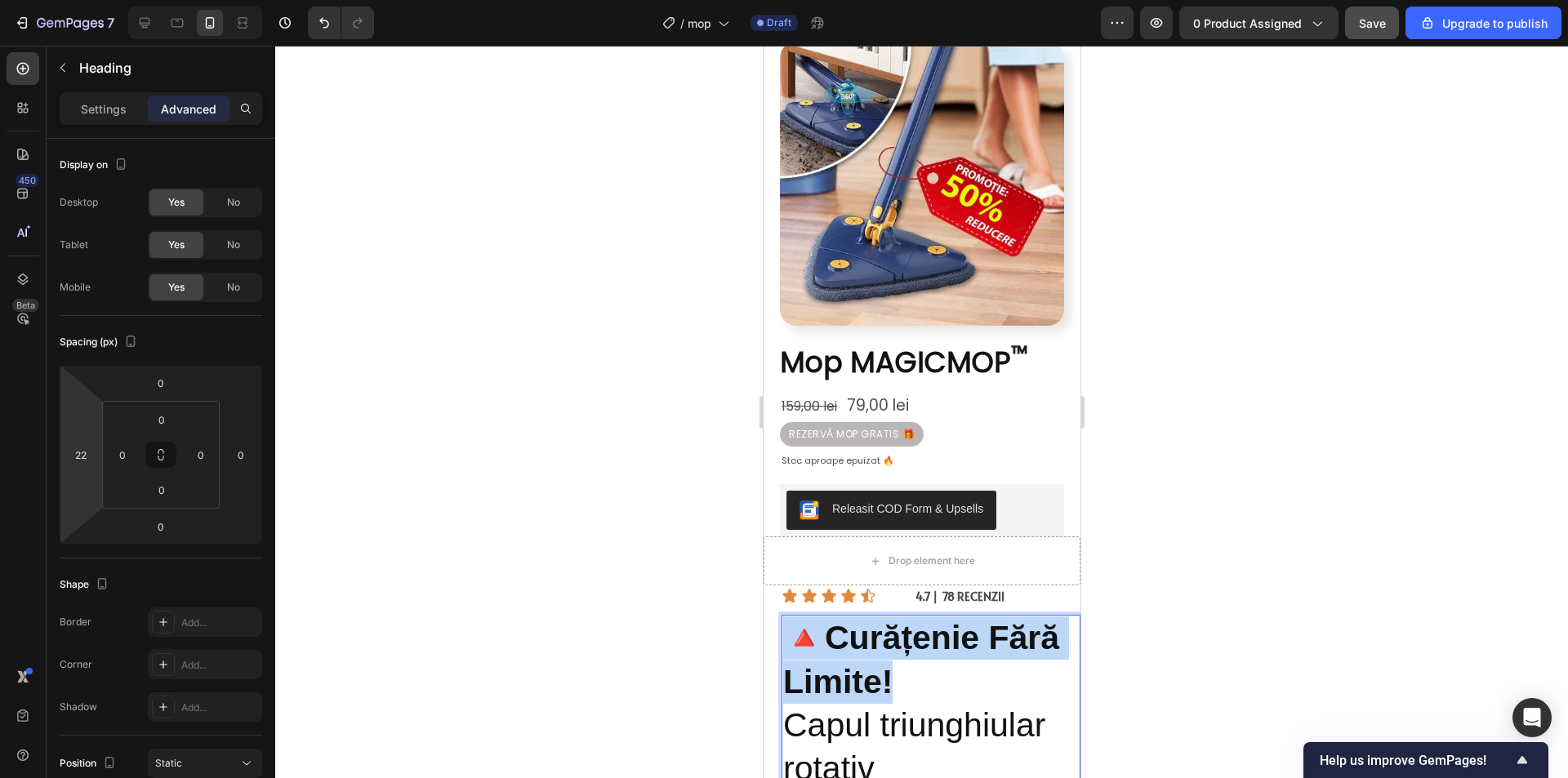
drag, startPoint x: 961, startPoint y: 666, endPoint x: 831, endPoint y: 656, distance: 130.4
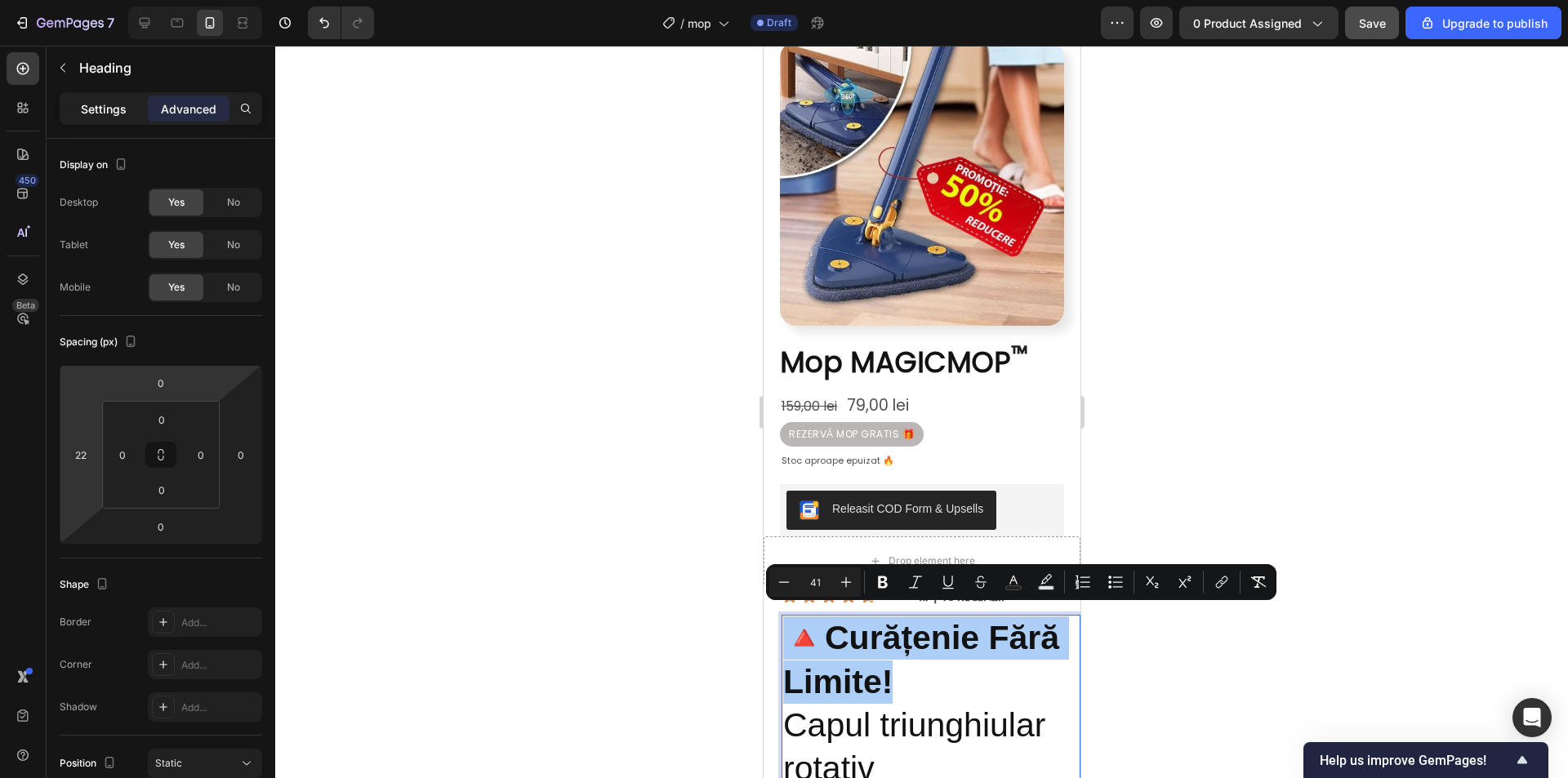
click at [111, 114] on p "Settings" at bounding box center [103, 109] width 46 height 17
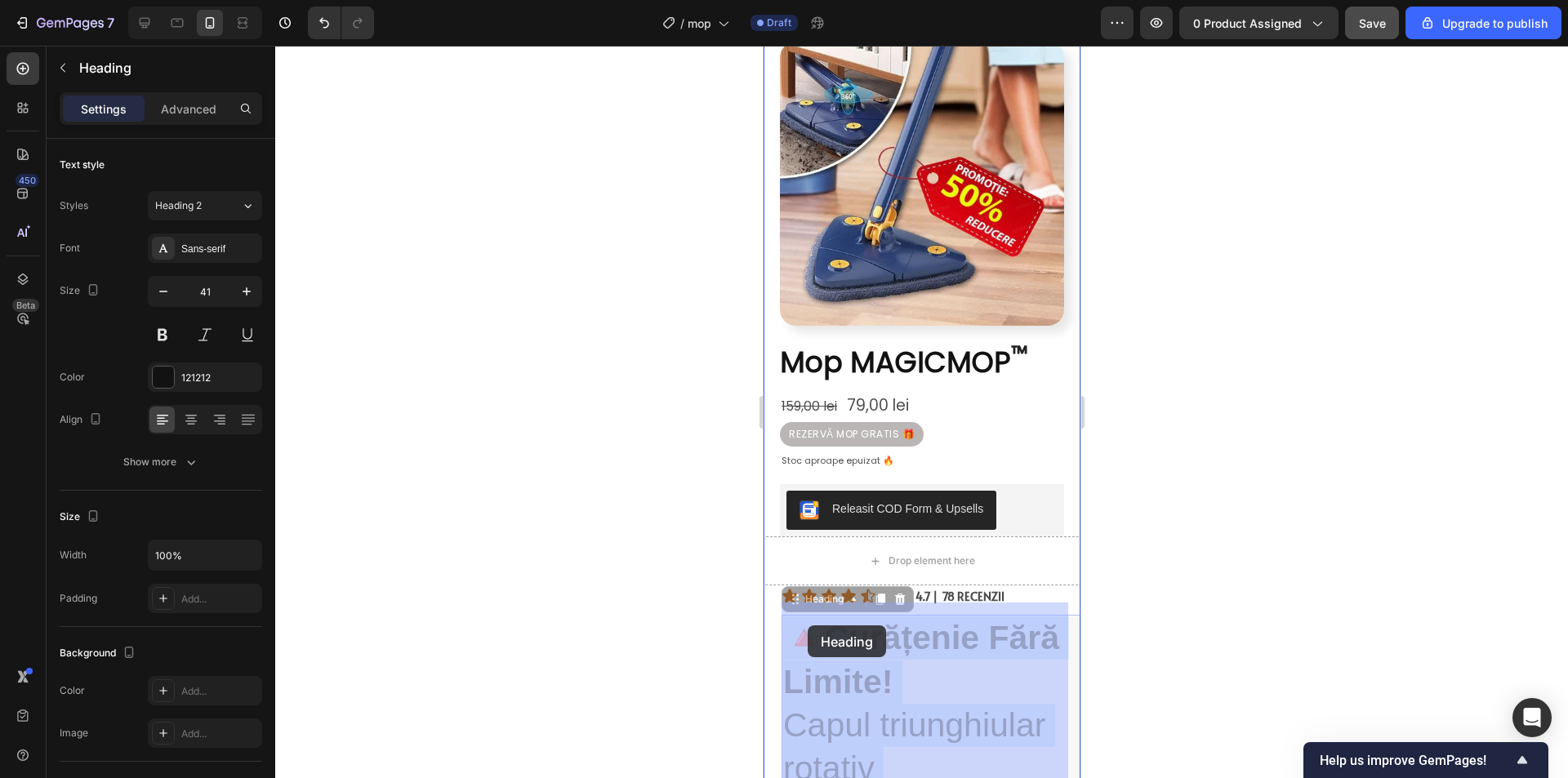
drag, startPoint x: 986, startPoint y: 684, endPoint x: 1012, endPoint y: 719, distance: 43.6
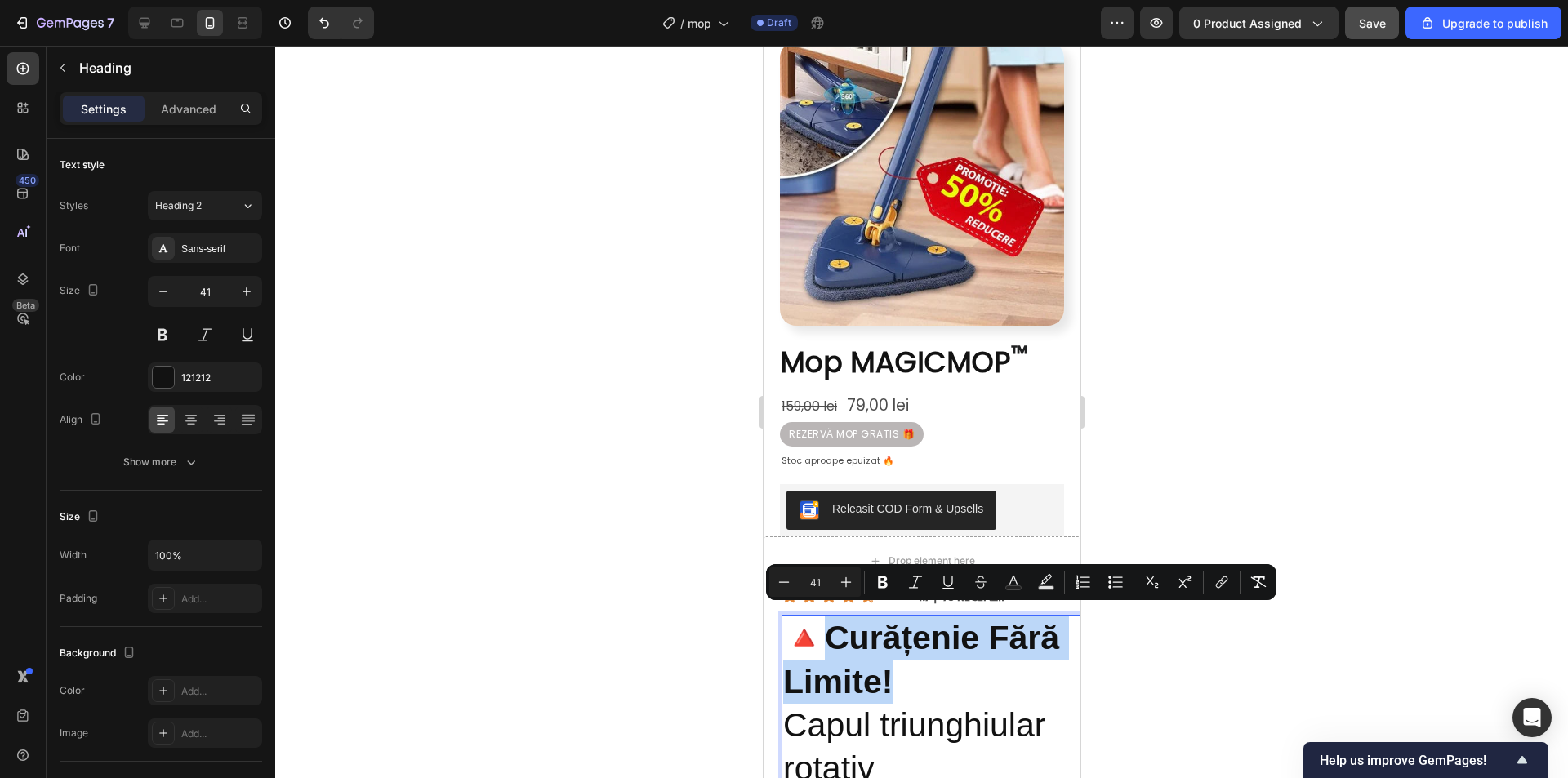
drag, startPoint x: 976, startPoint y: 670, endPoint x: 997, endPoint y: 675, distance: 21.6
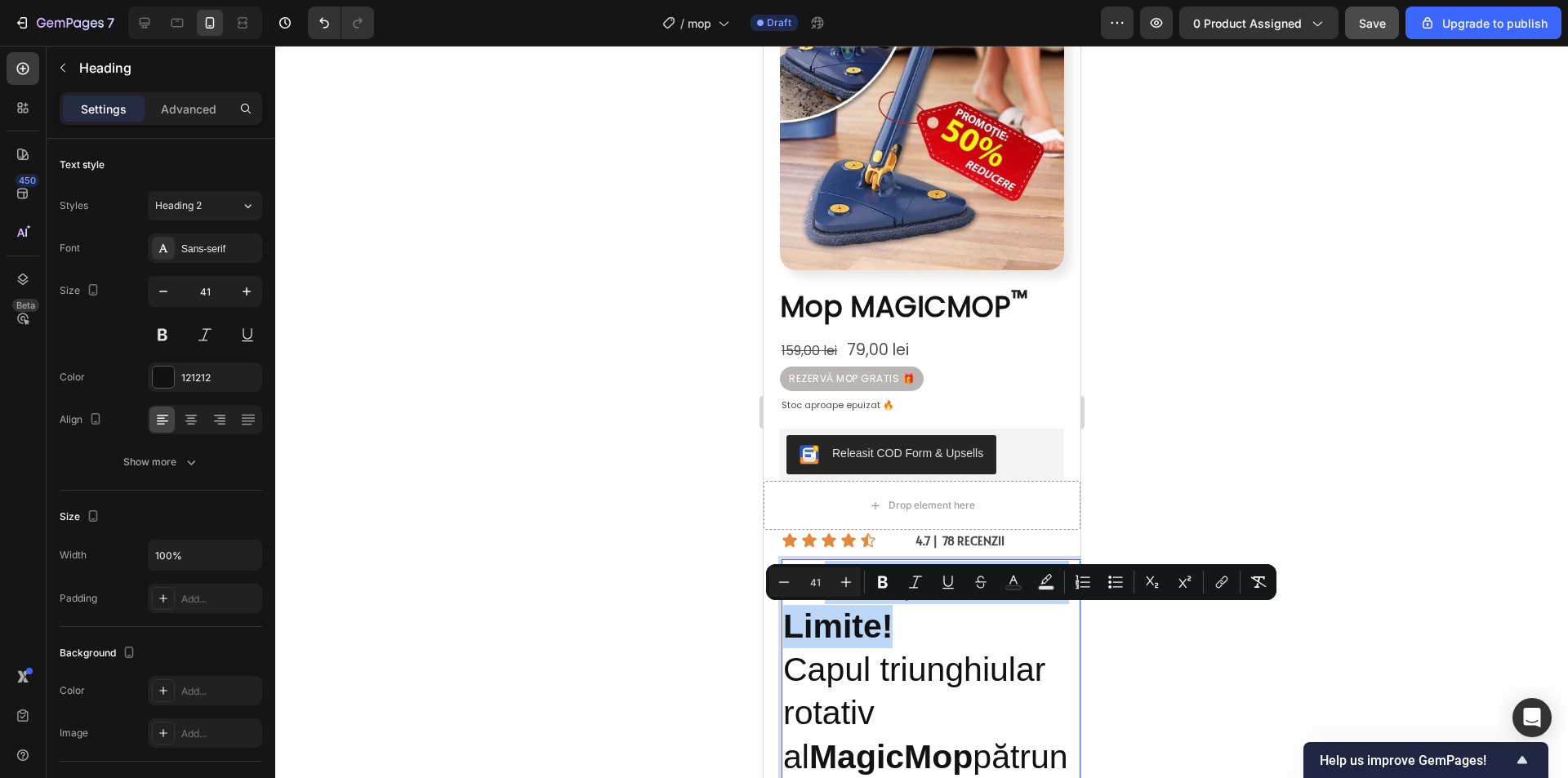
scroll to position [245, 0]
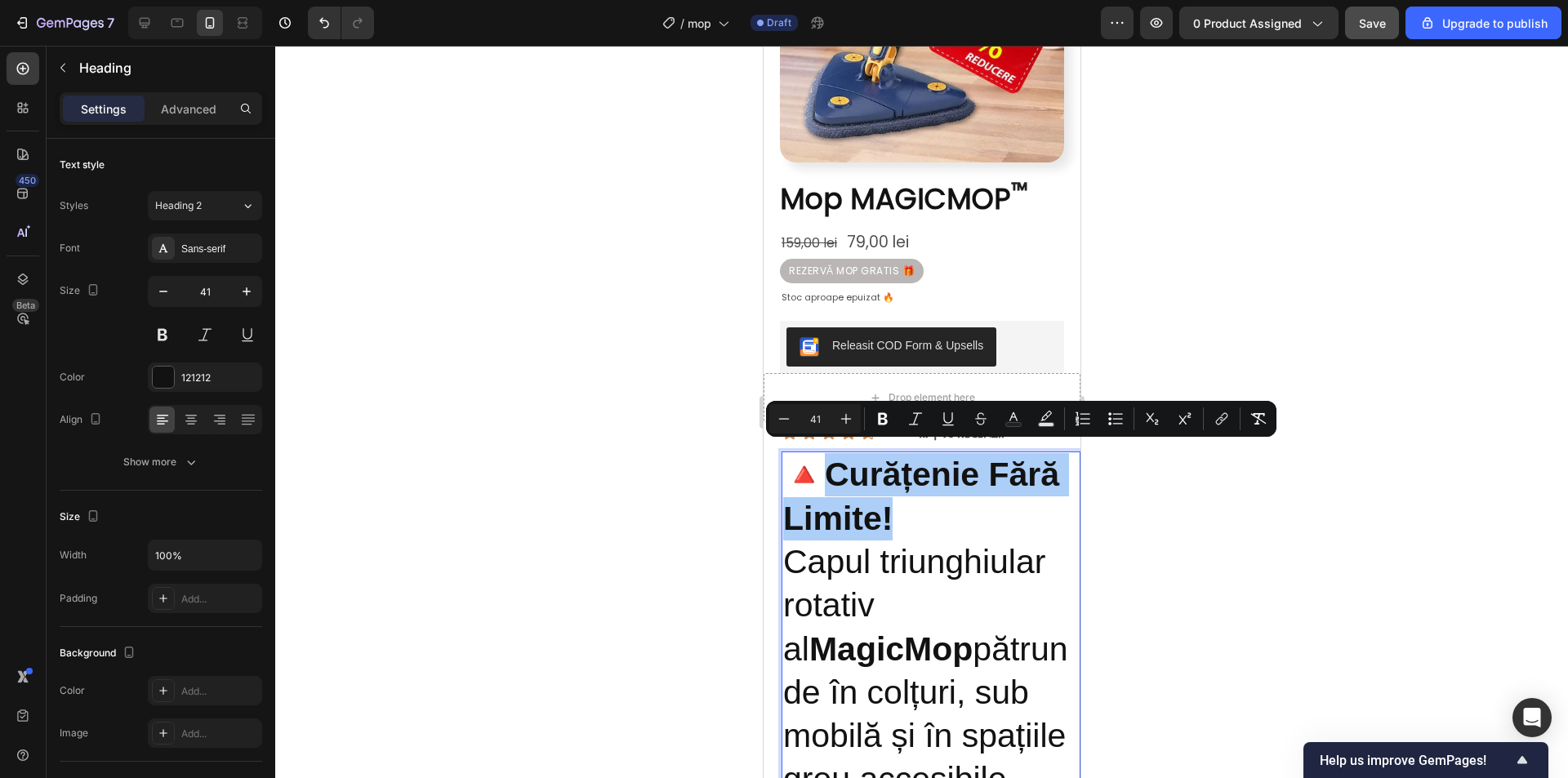
click at [1220, 584] on div at bounding box center [921, 411] width 1292 height 732
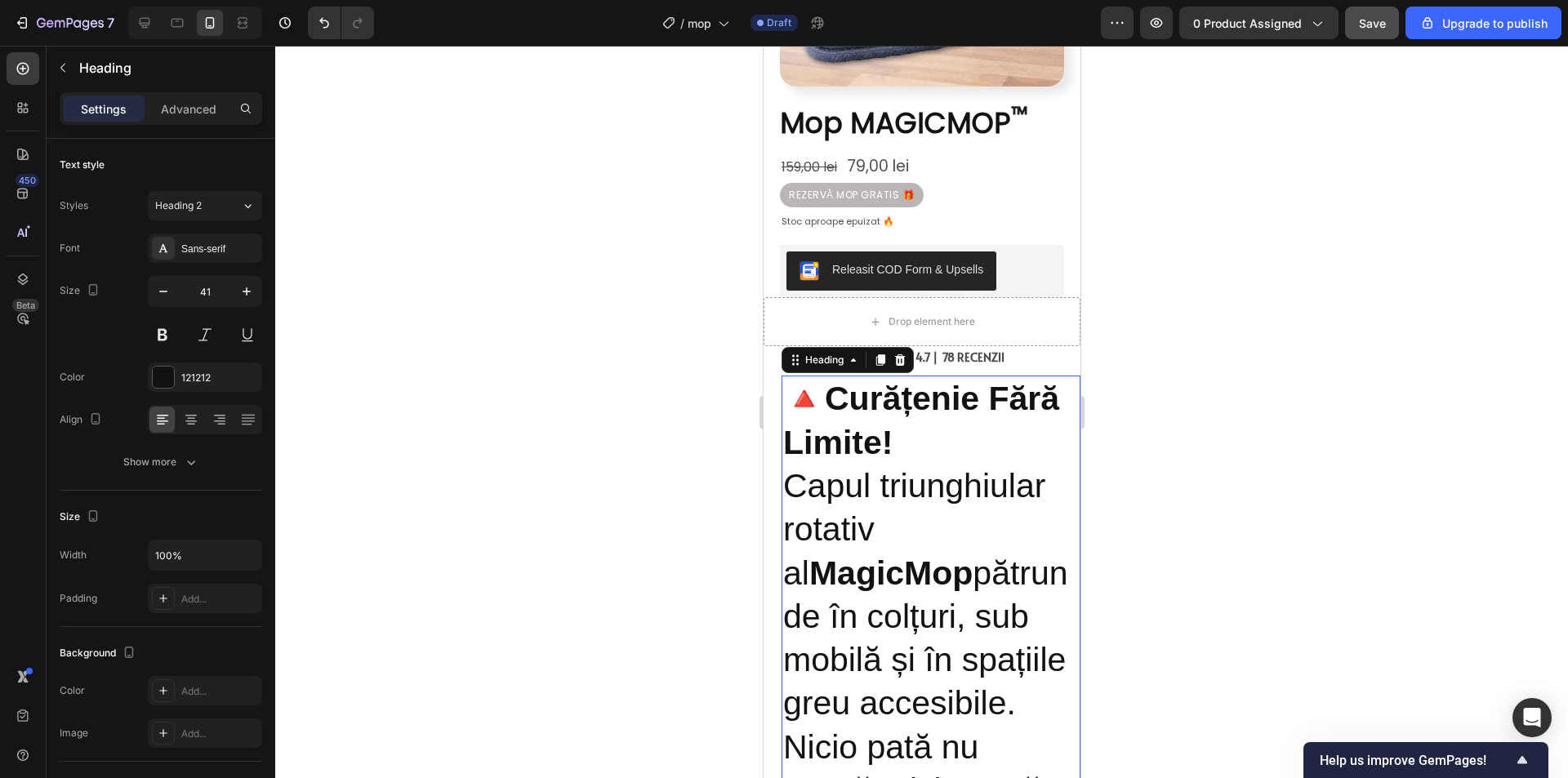
scroll to position [326, 0]
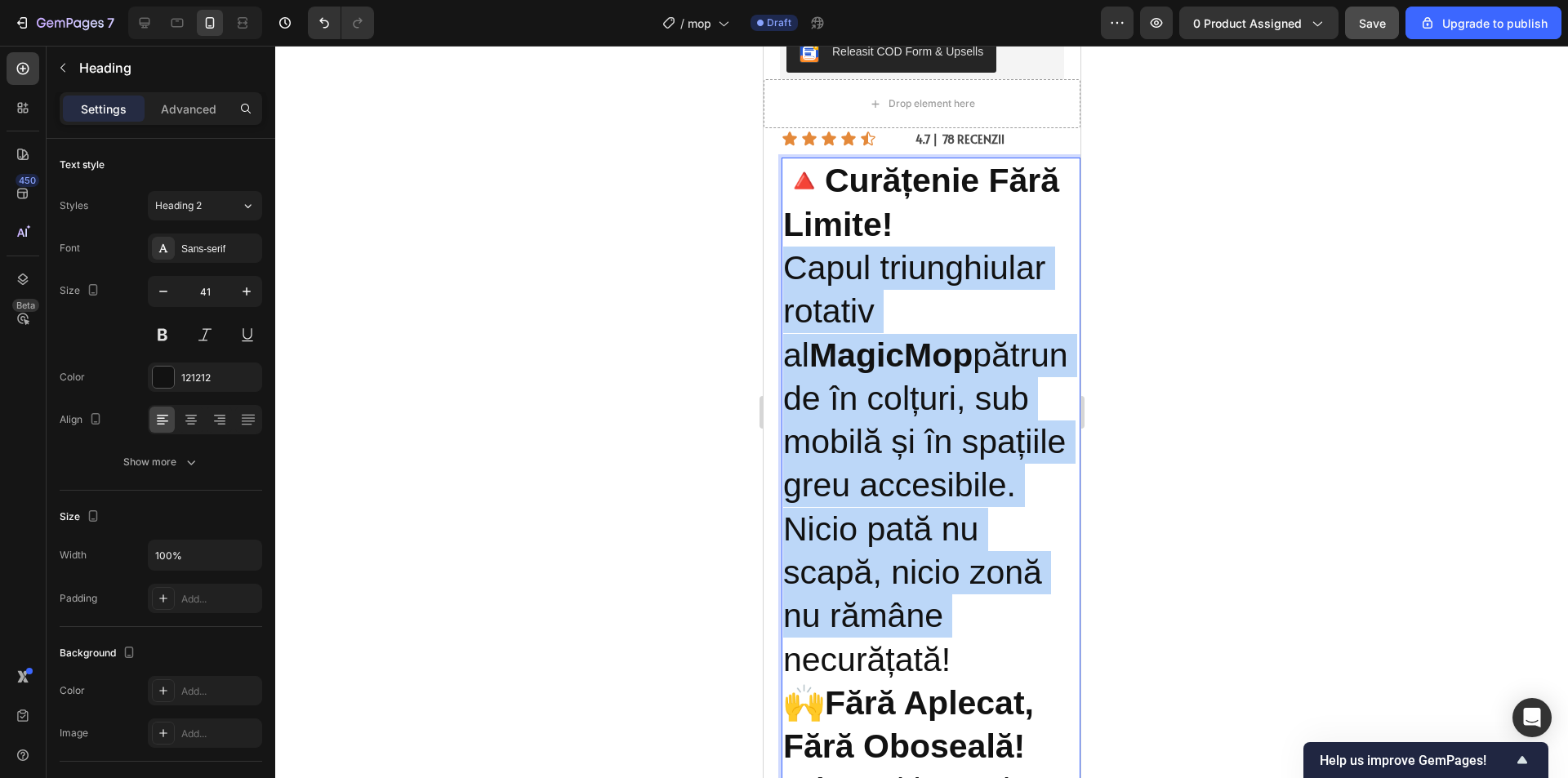
scroll to position [571, 0]
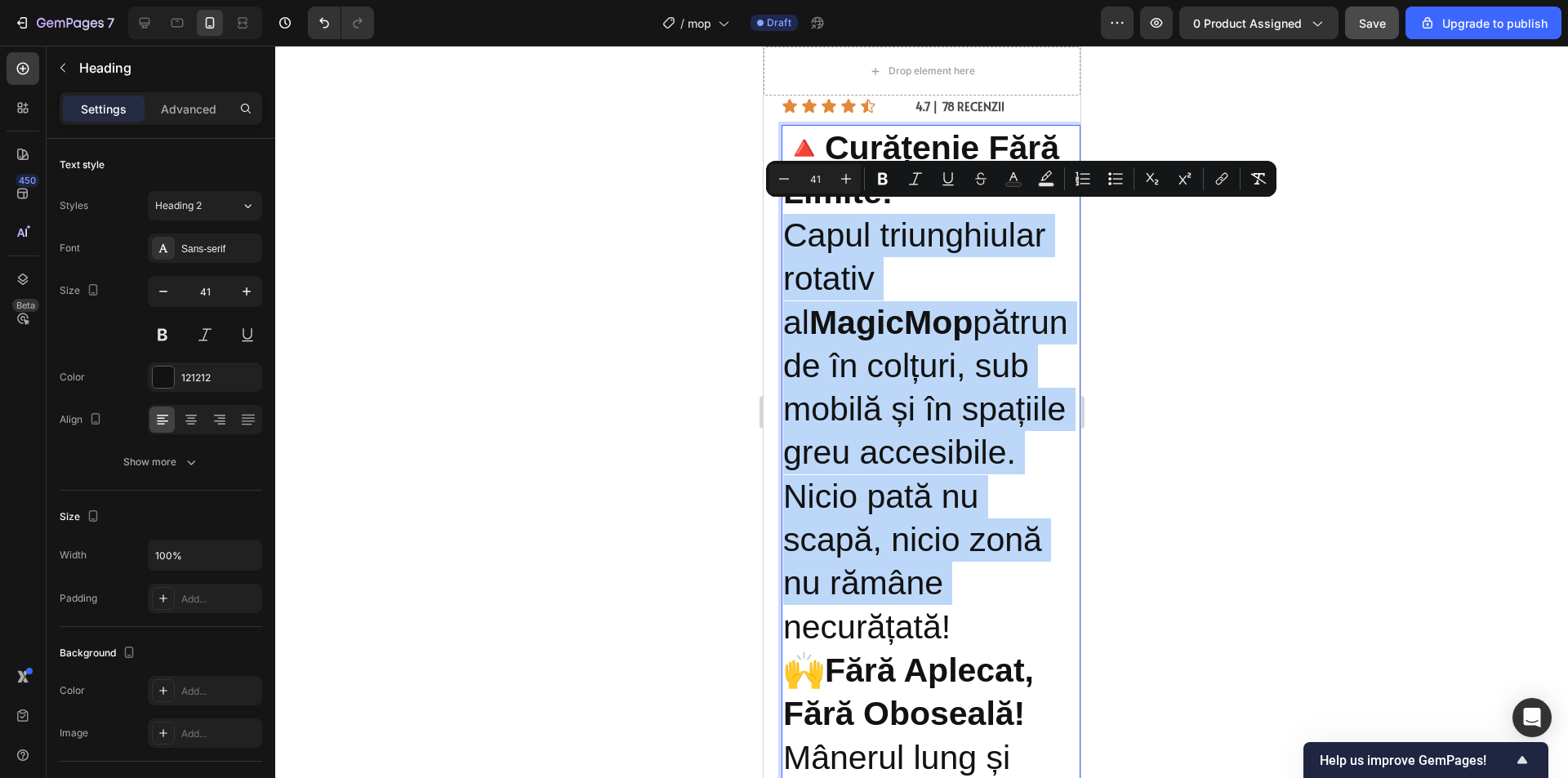
drag, startPoint x: 783, startPoint y: 462, endPoint x: 1016, endPoint y: 654, distance: 301.9
copy p "Capul triunghiular rotativ al MagicMop pătrunde în colțuri, sub mobilă și în sp…"
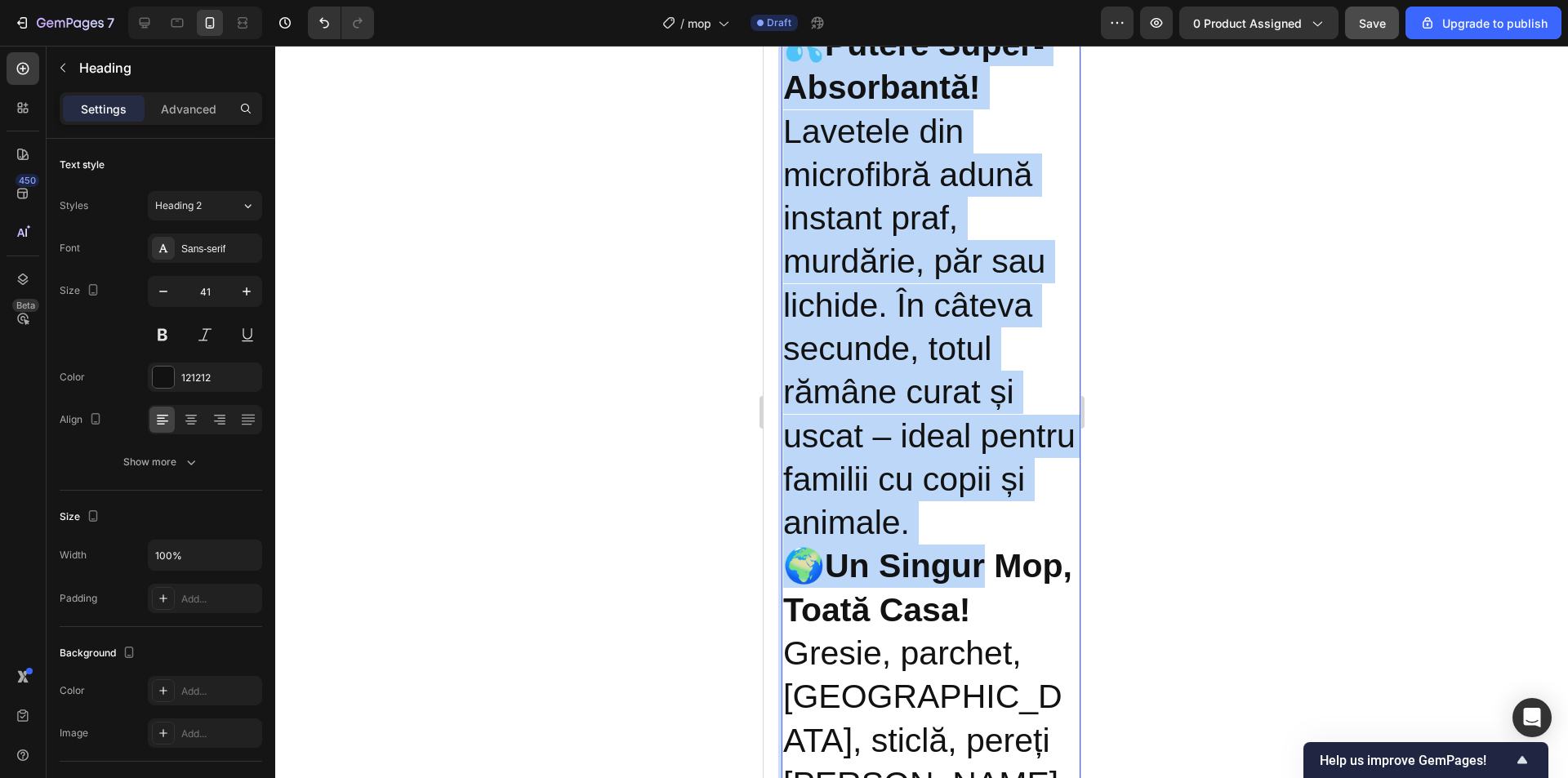
scroll to position [2041, 0]
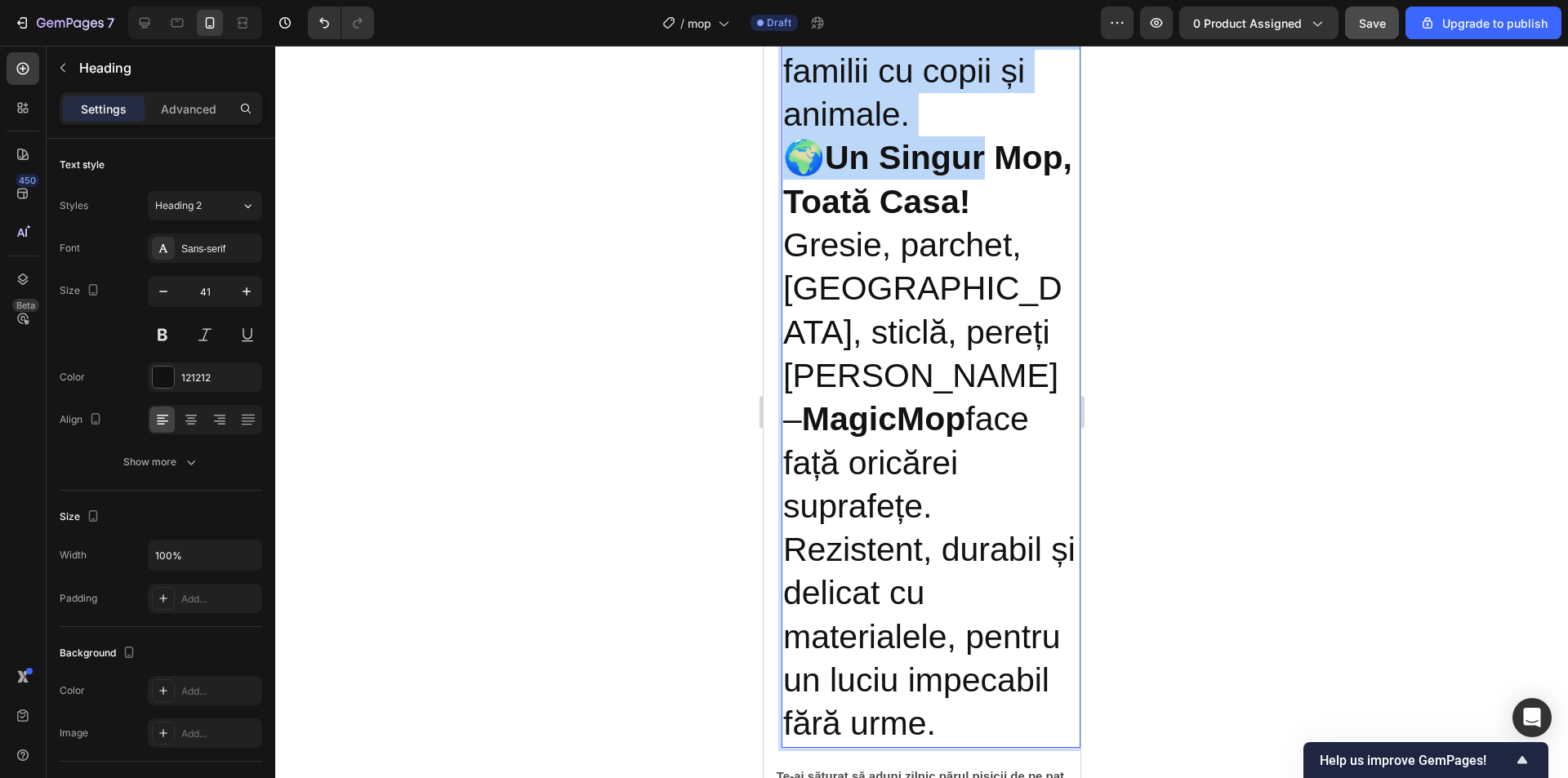
drag, startPoint x: 786, startPoint y: 219, endPoint x: 1012, endPoint y: 696, distance: 527.8
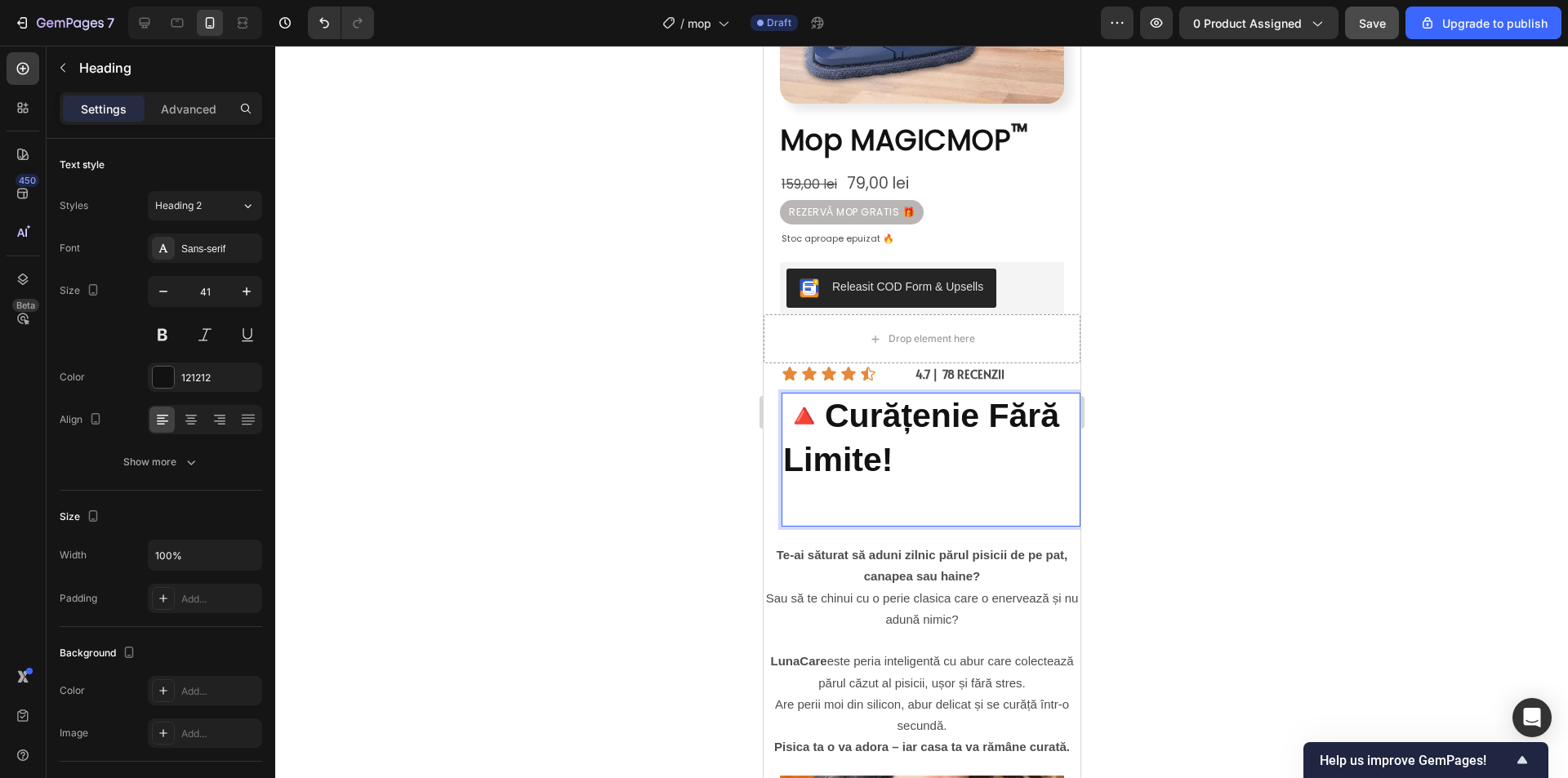
scroll to position [297, 0]
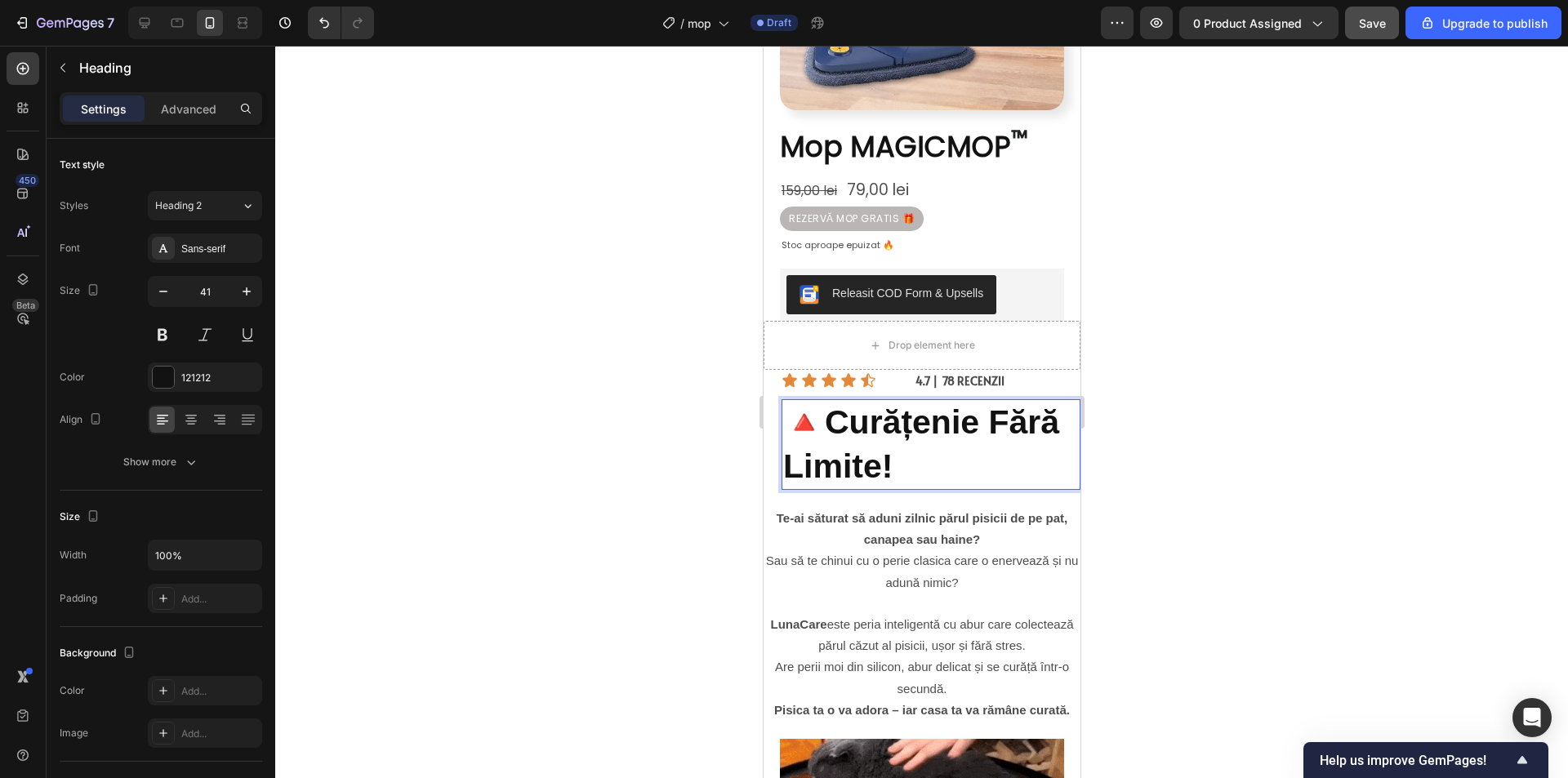
click at [1270, 452] on div at bounding box center [921, 411] width 1292 height 732
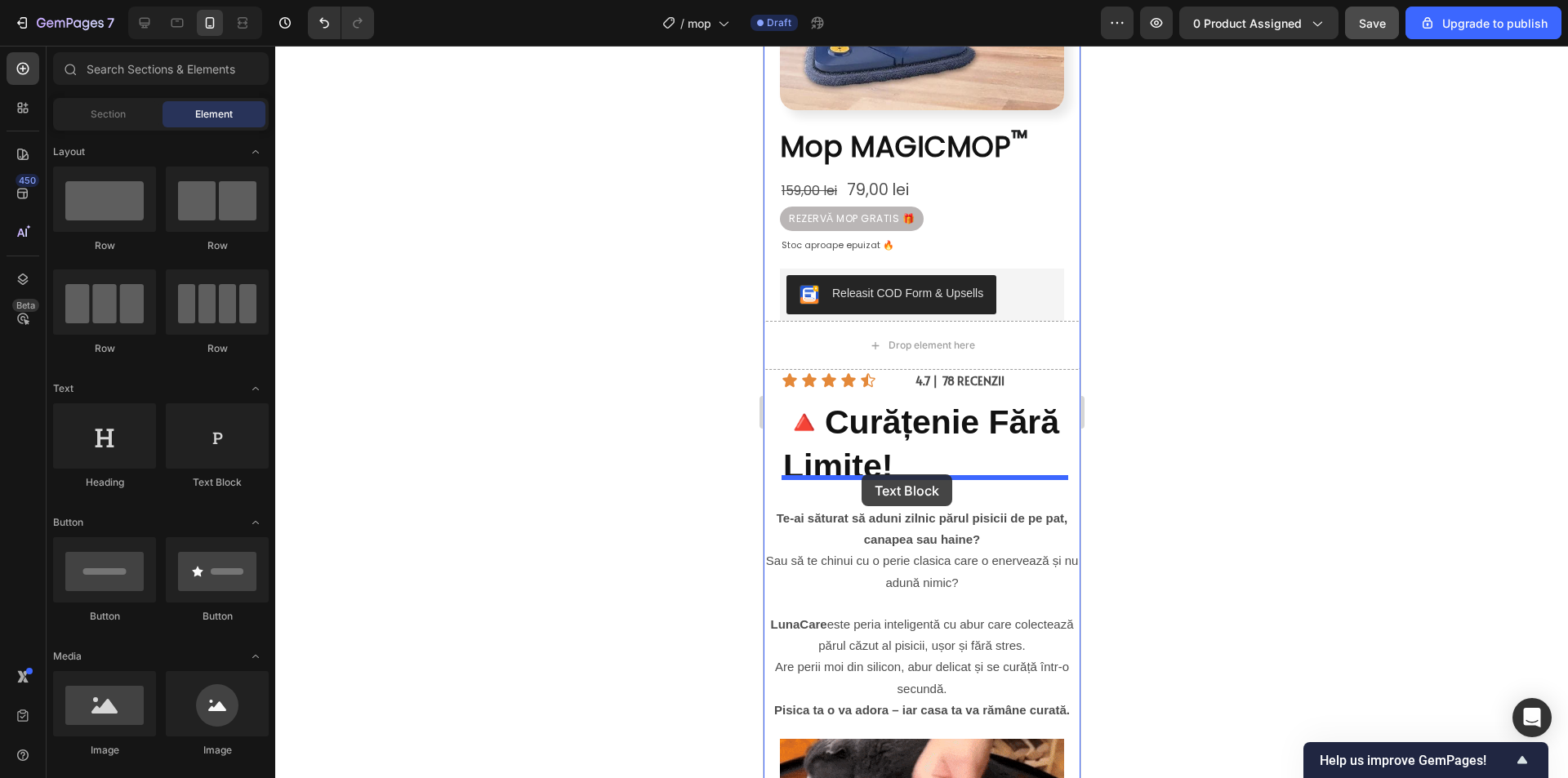
drag, startPoint x: 979, startPoint y: 503, endPoint x: 861, endPoint y: 474, distance: 121.5
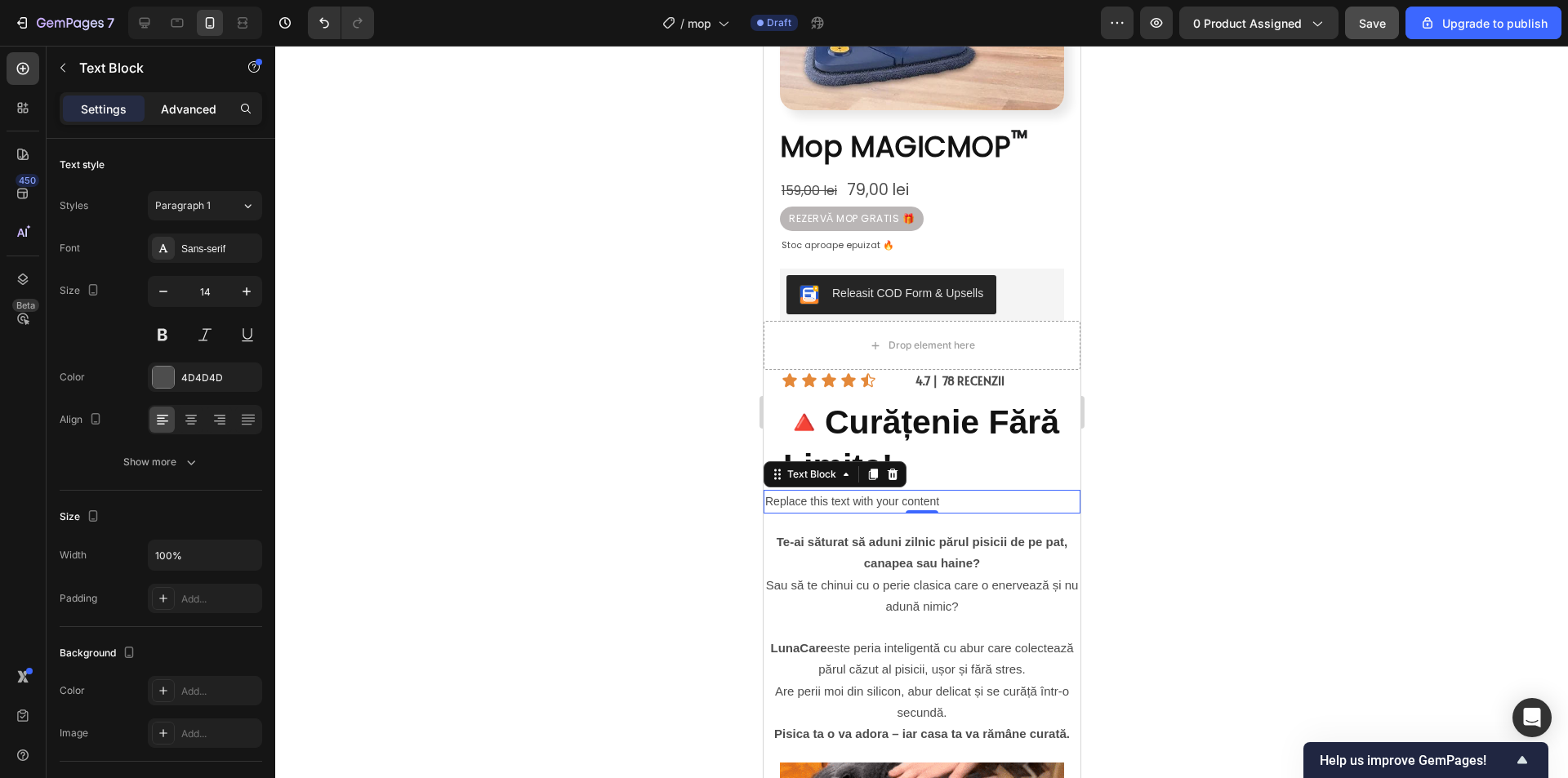
click at [189, 109] on p "Advanced" at bounding box center [189, 109] width 56 height 17
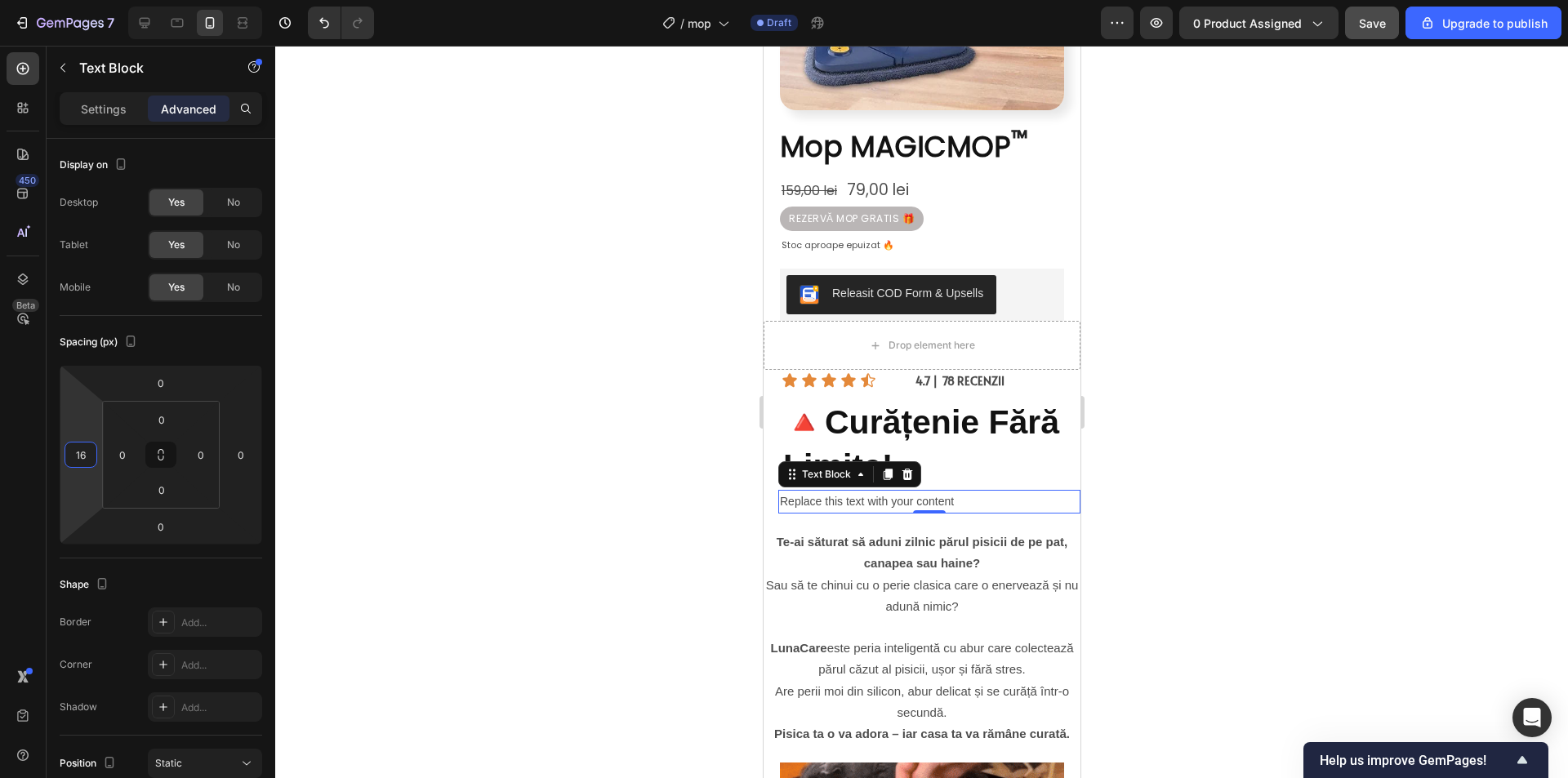
type input "20"
click at [90, 0] on html "7 / mop Draft Preview 0 product assigned Save Upgrade to publish 450 Beta Secti…" at bounding box center [784, 0] width 1568 height 0
drag, startPoint x: 1307, startPoint y: 438, endPoint x: 1283, endPoint y: 521, distance: 86.4
click at [1302, 440] on div at bounding box center [921, 411] width 1292 height 732
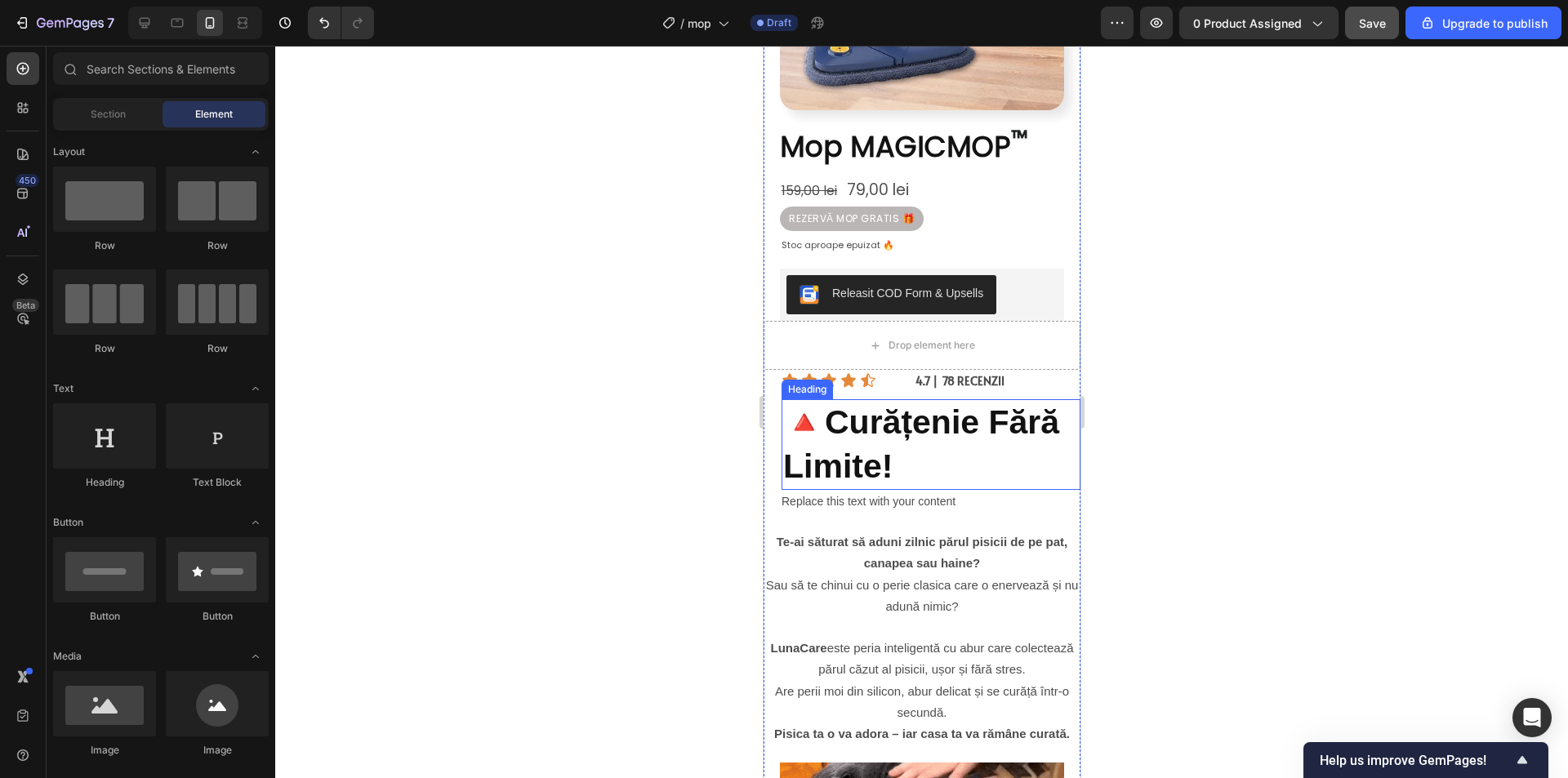
click at [922, 428] on strong "Curățenie Fără Limite!" at bounding box center [920, 444] width 276 height 81
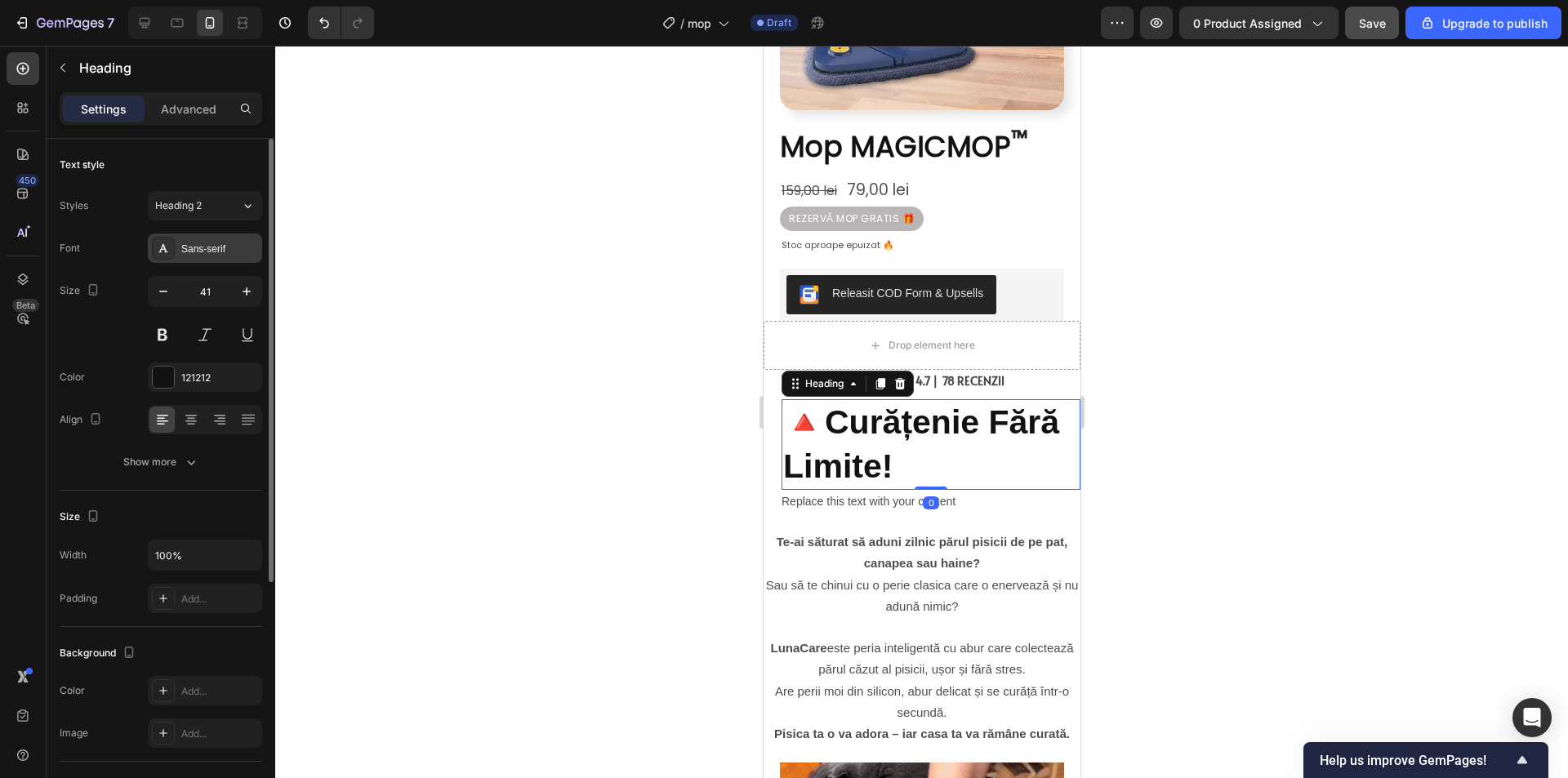
click at [221, 254] on div "Sans-serif" at bounding box center [219, 249] width 76 height 14
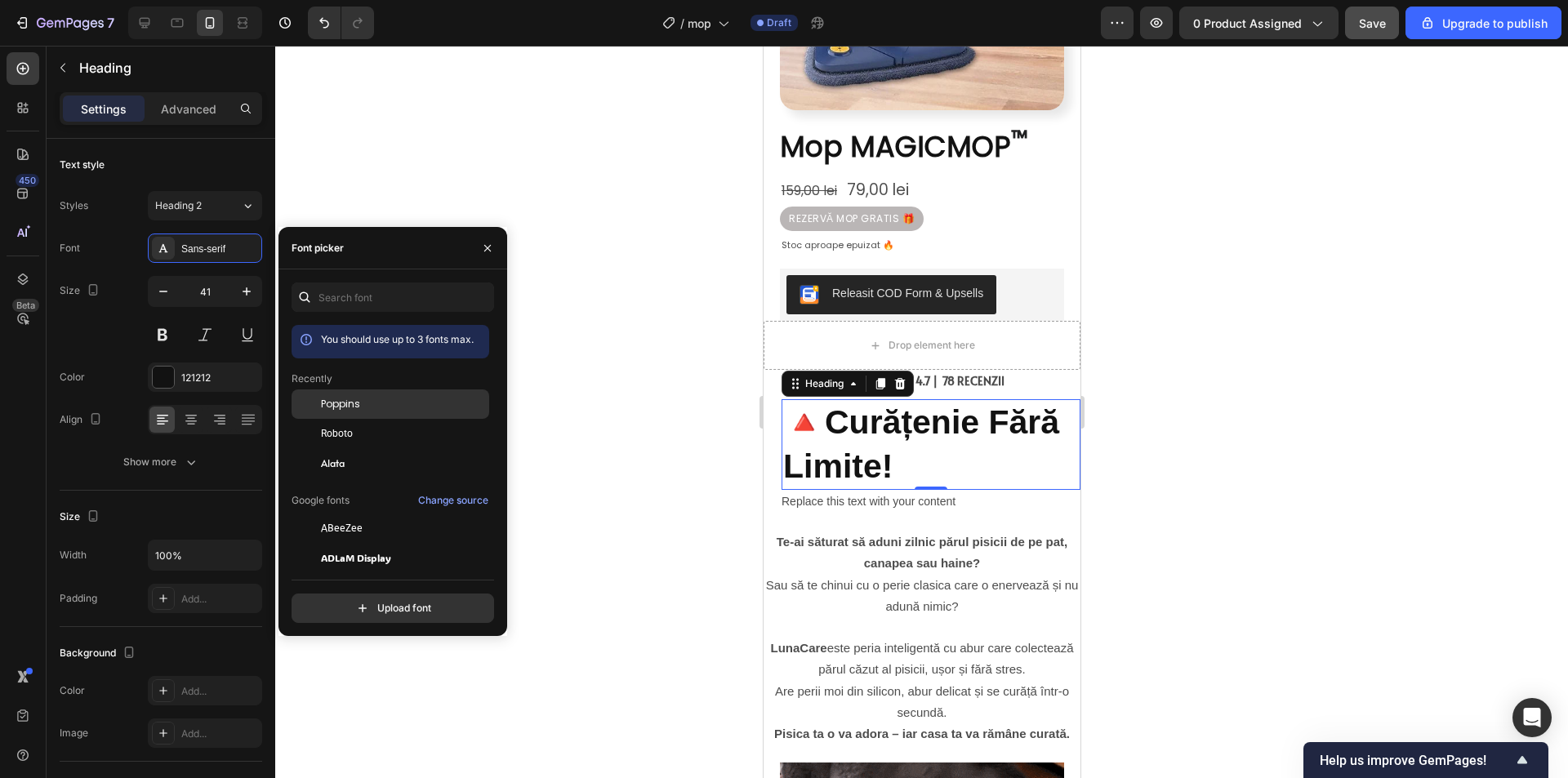
click at [389, 402] on div "Poppins" at bounding box center [403, 404] width 165 height 14
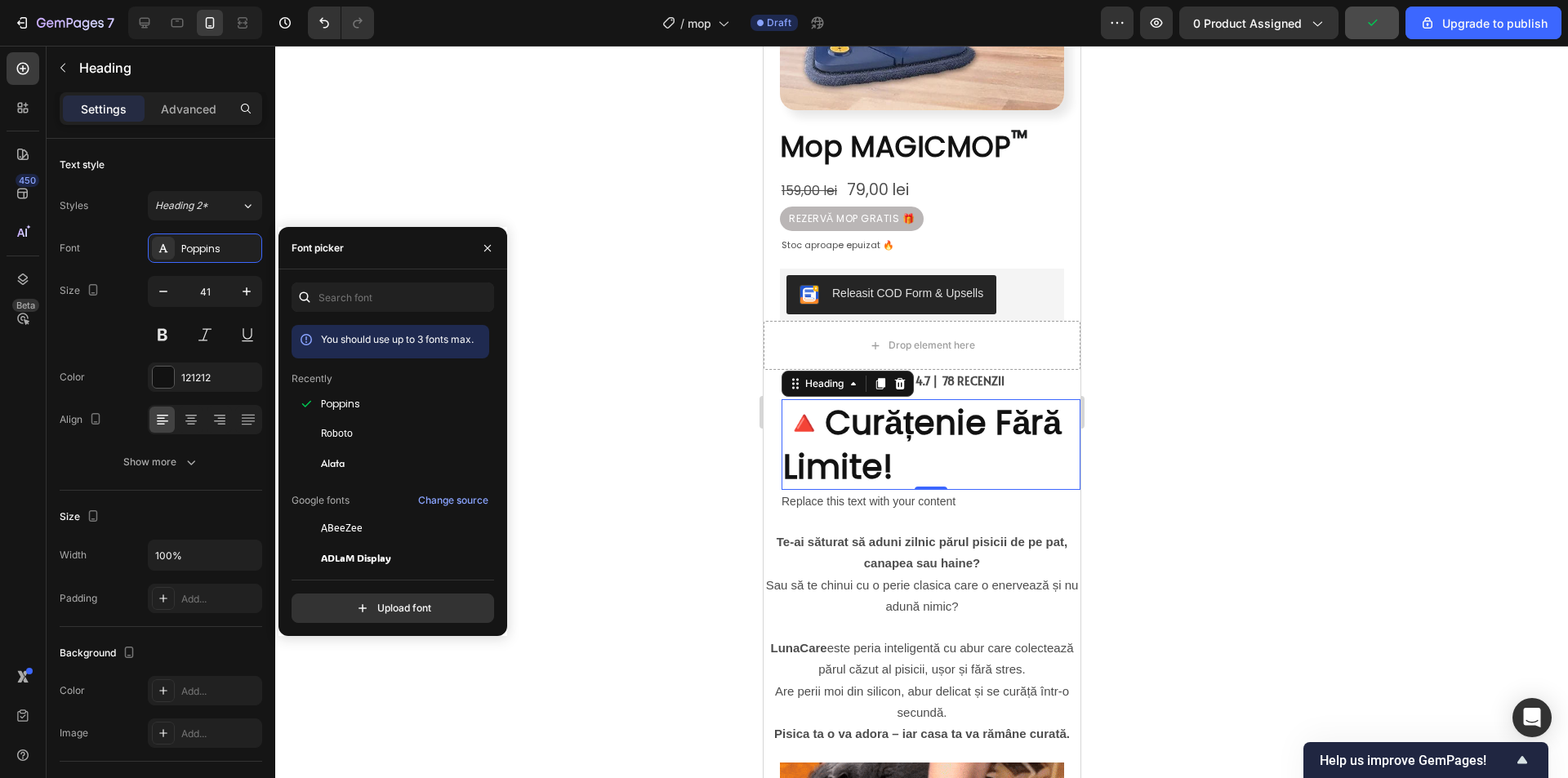
click at [1200, 450] on div at bounding box center [921, 411] width 1292 height 732
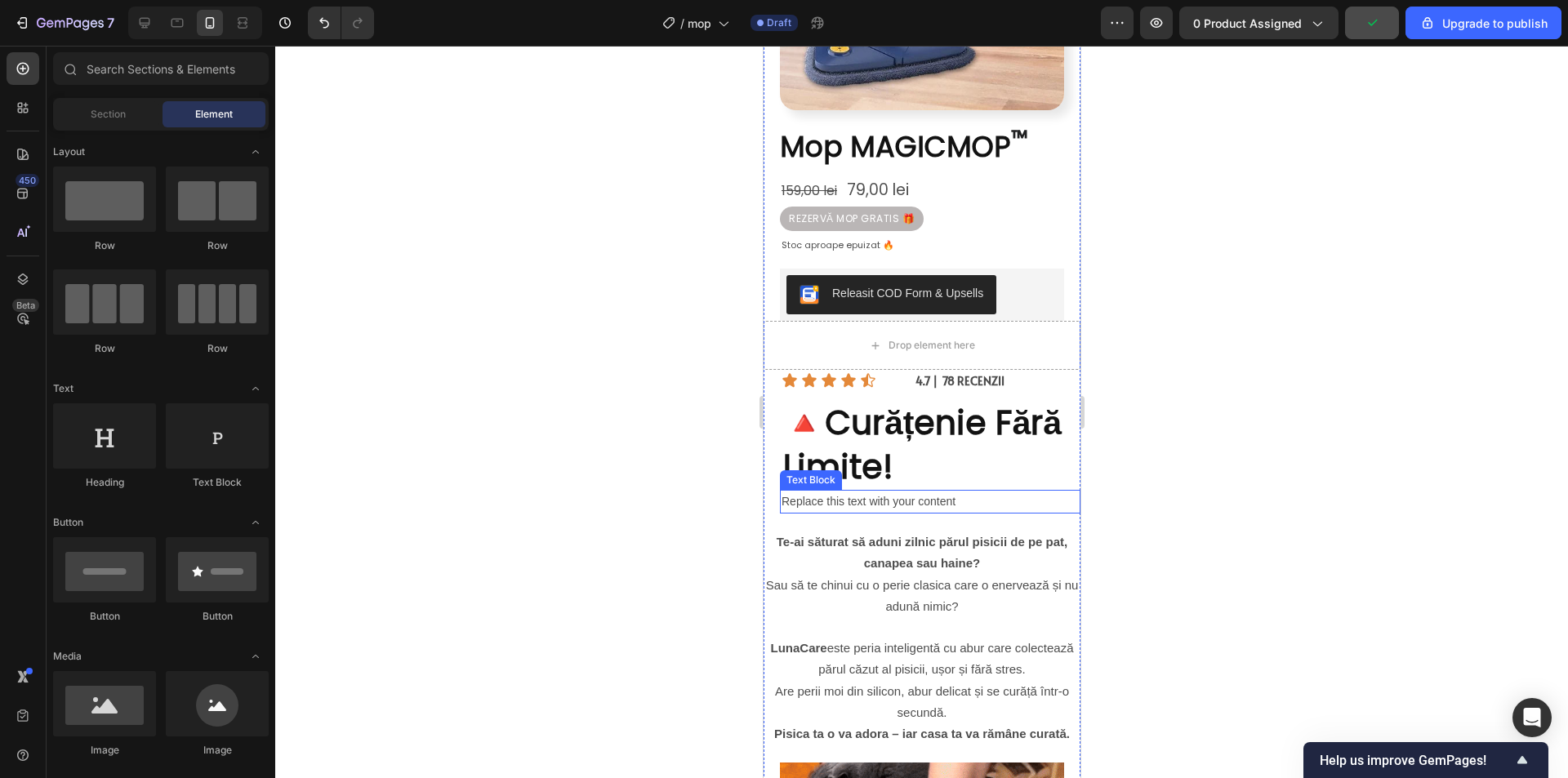
click at [872, 490] on div "Replace this text with your content" at bounding box center [929, 501] width 300 height 23
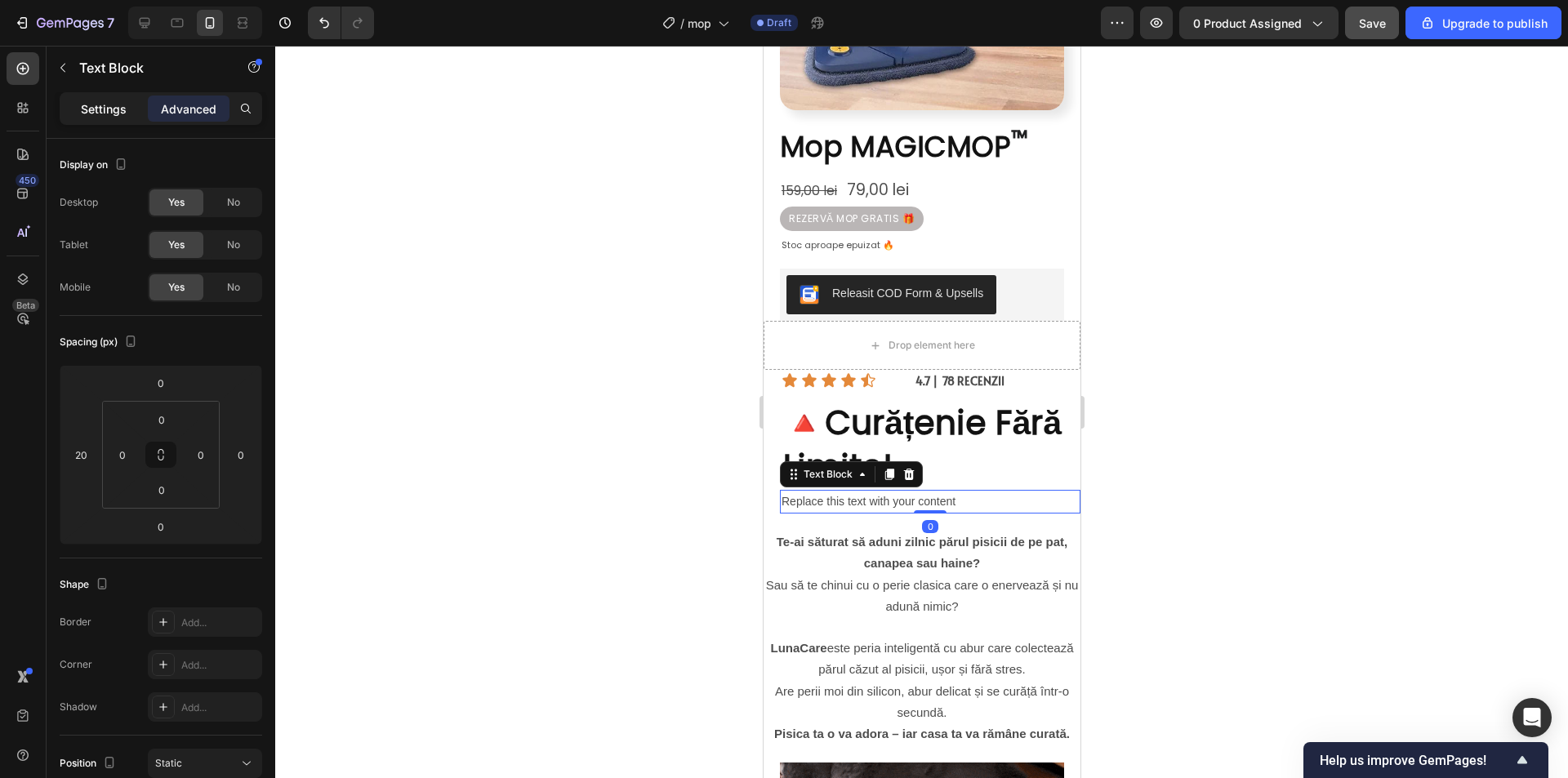
click at [110, 103] on p "Settings" at bounding box center [103, 109] width 46 height 17
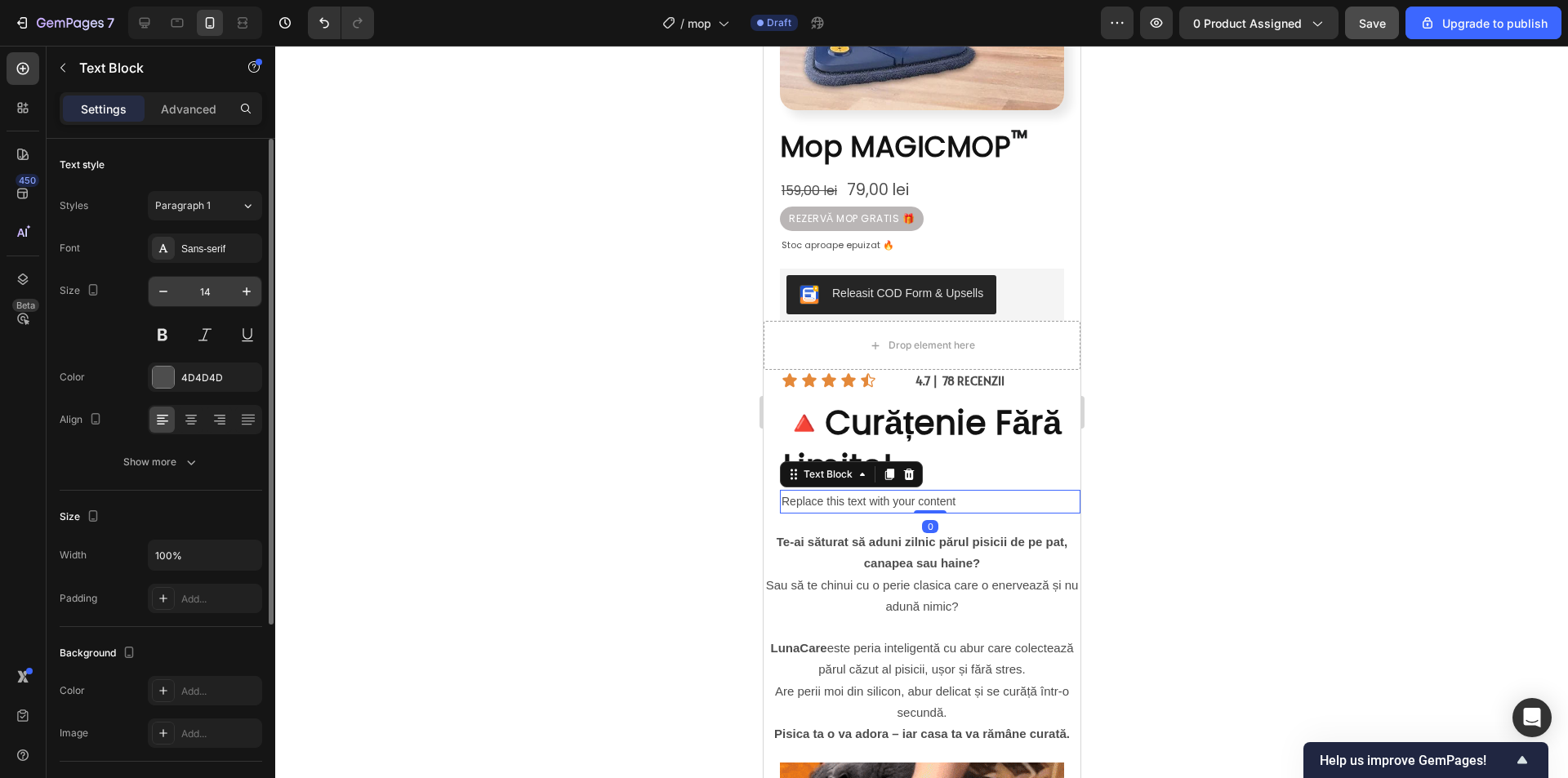
drag, startPoint x: 206, startPoint y: 254, endPoint x: 219, endPoint y: 287, distance: 35.5
click at [207, 254] on div "Sans-serif" at bounding box center [219, 249] width 76 height 14
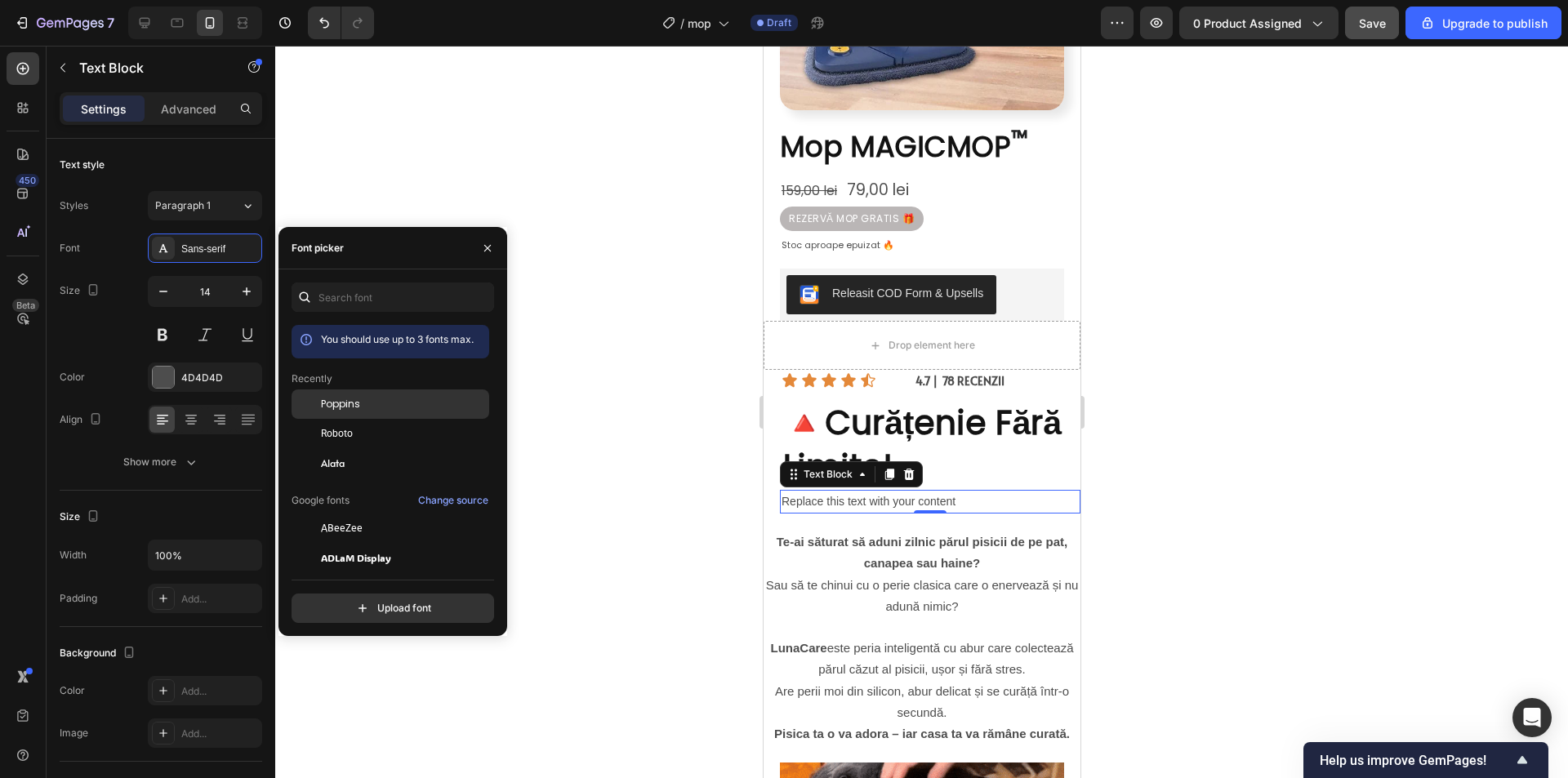
click at [346, 400] on span "Poppins" at bounding box center [341, 404] width 40 height 14
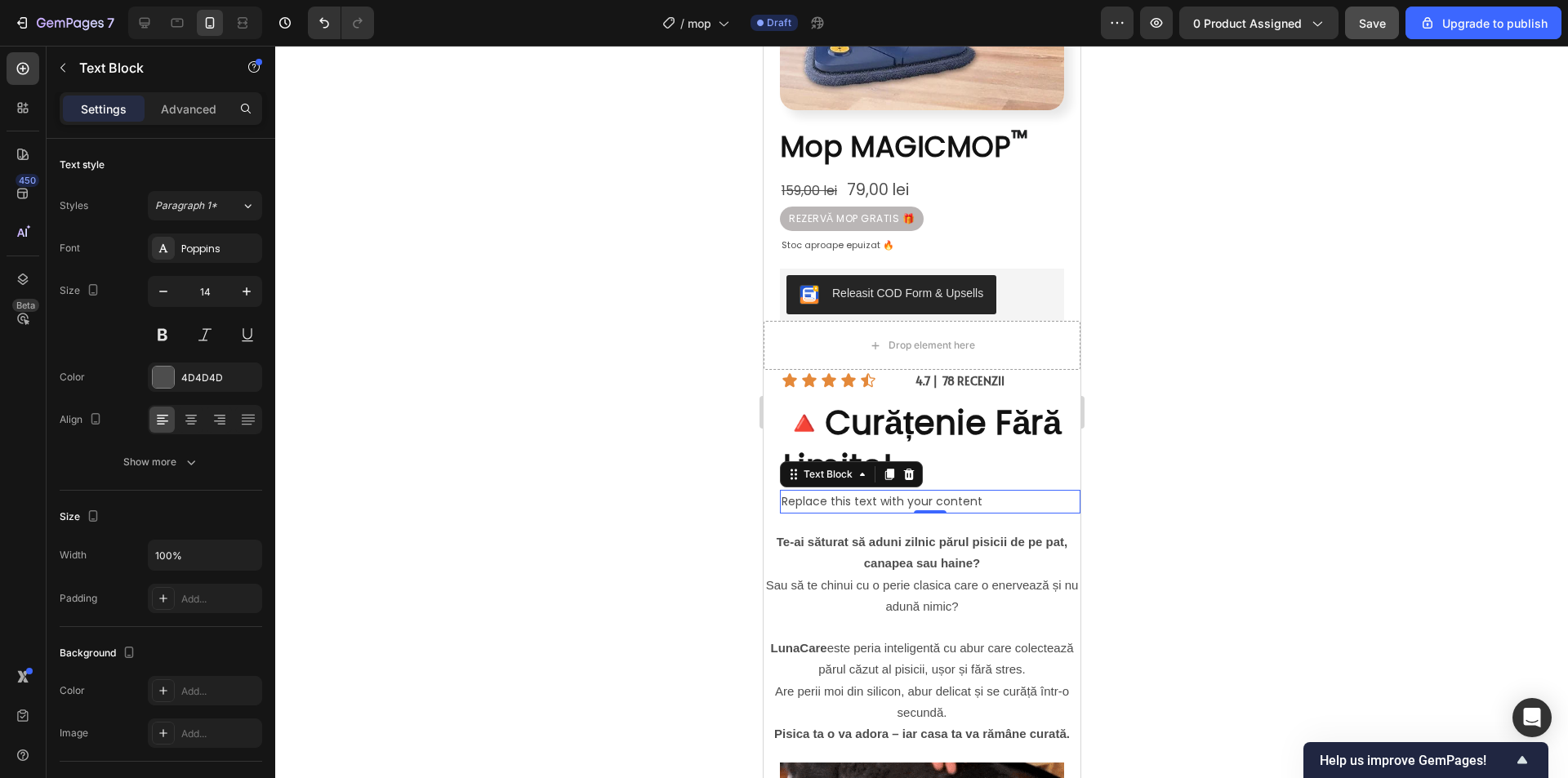
drag, startPoint x: 1262, startPoint y: 385, endPoint x: 1238, endPoint y: 404, distance: 30.6
click at [1261, 385] on div at bounding box center [921, 411] width 1292 height 732
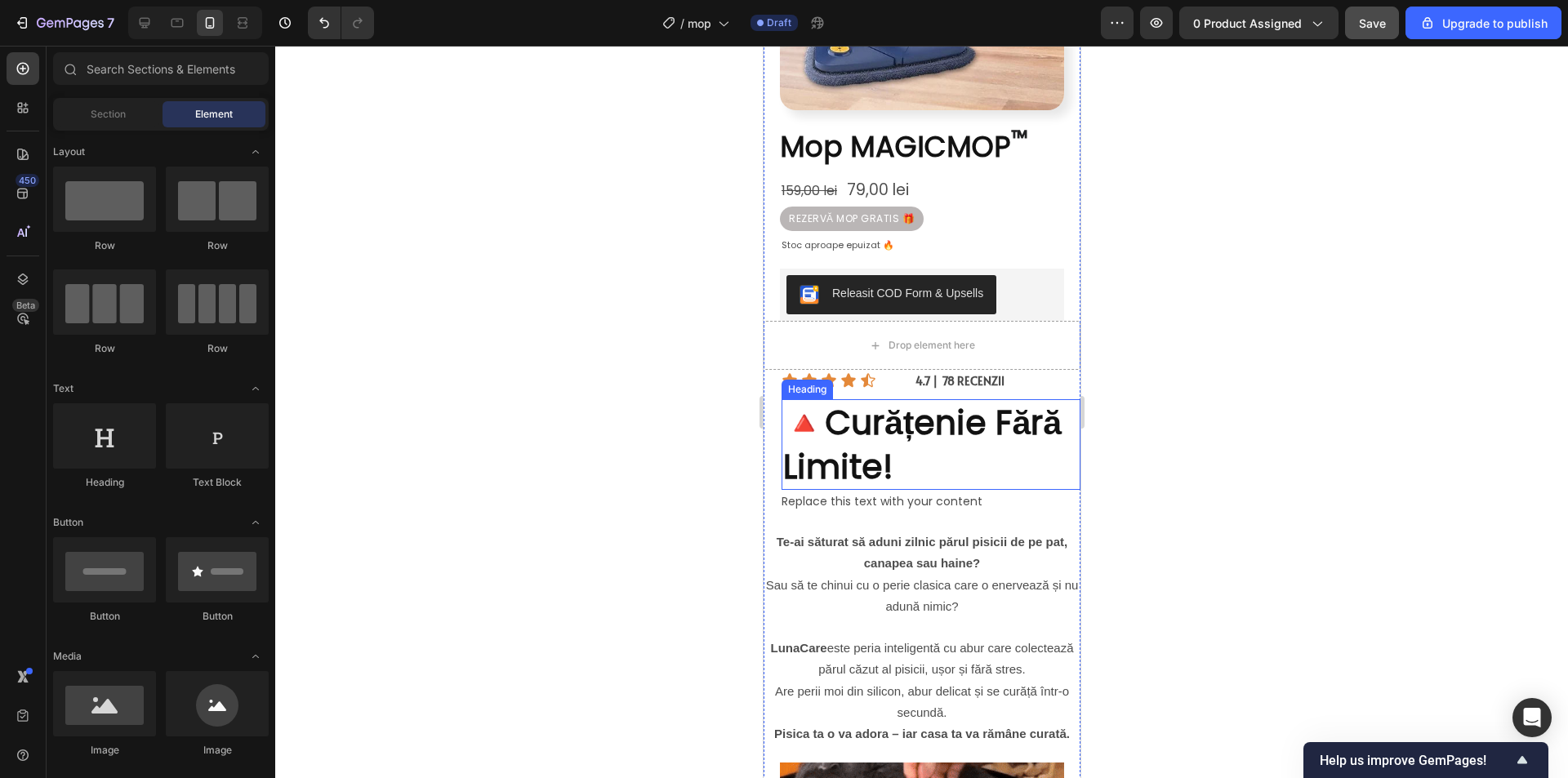
click at [945, 438] on strong "Curățenie Fără Limite!" at bounding box center [922, 444] width 279 height 90
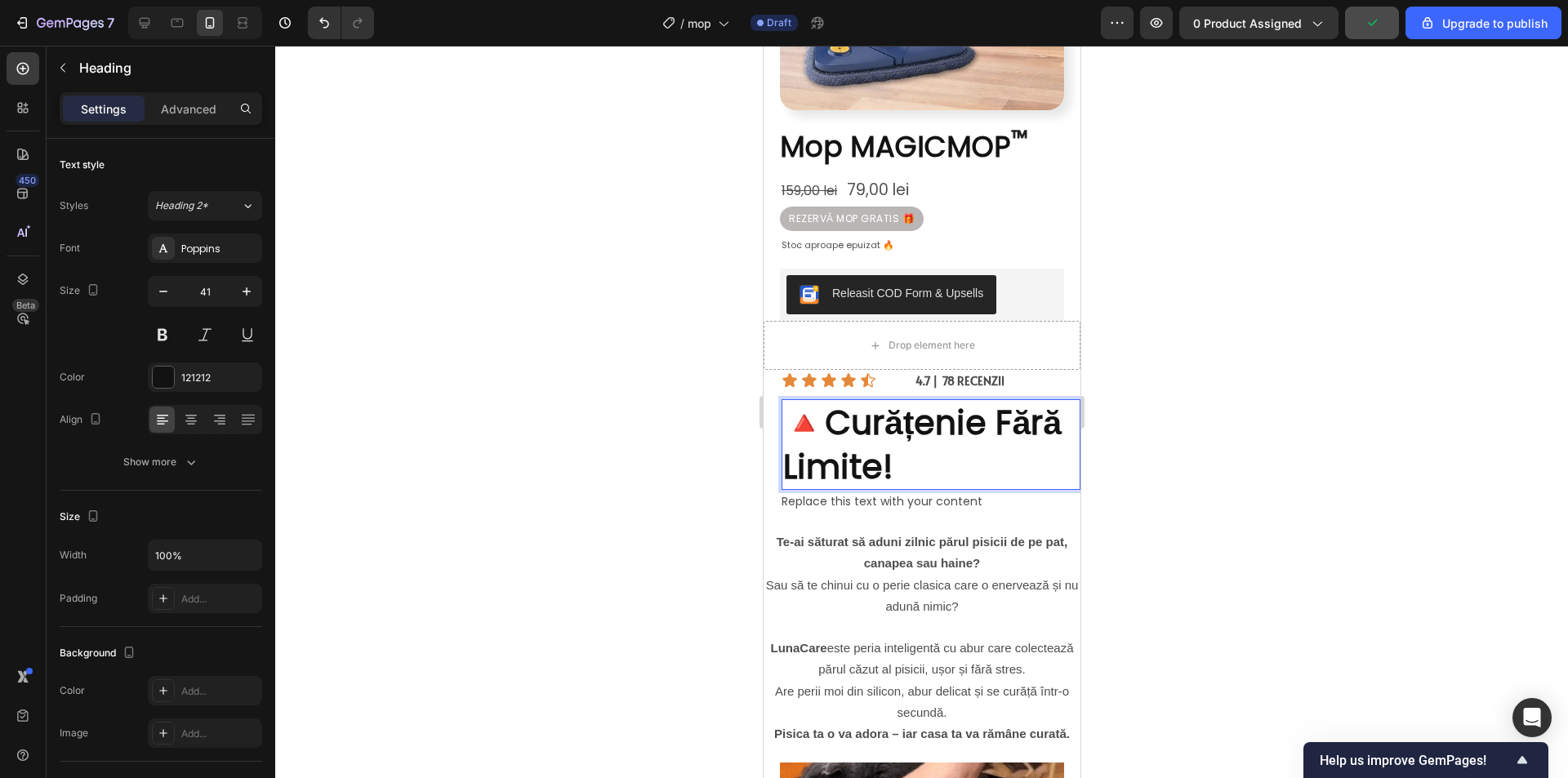
click at [957, 451] on strong "Curățenie Fără Limite!" at bounding box center [922, 444] width 279 height 90
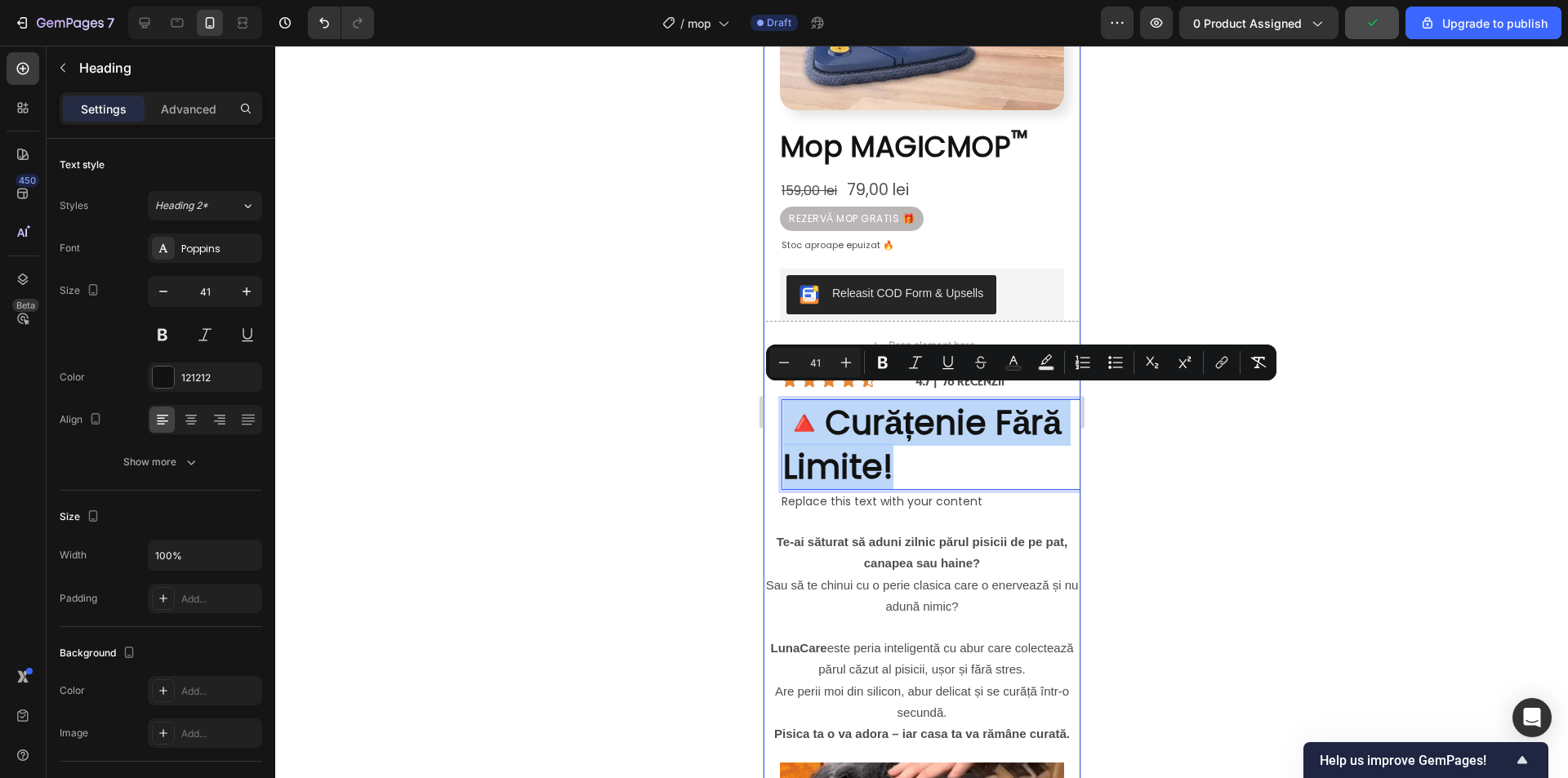
drag, startPoint x: 970, startPoint y: 450, endPoint x: 767, endPoint y: 405, distance: 207.9
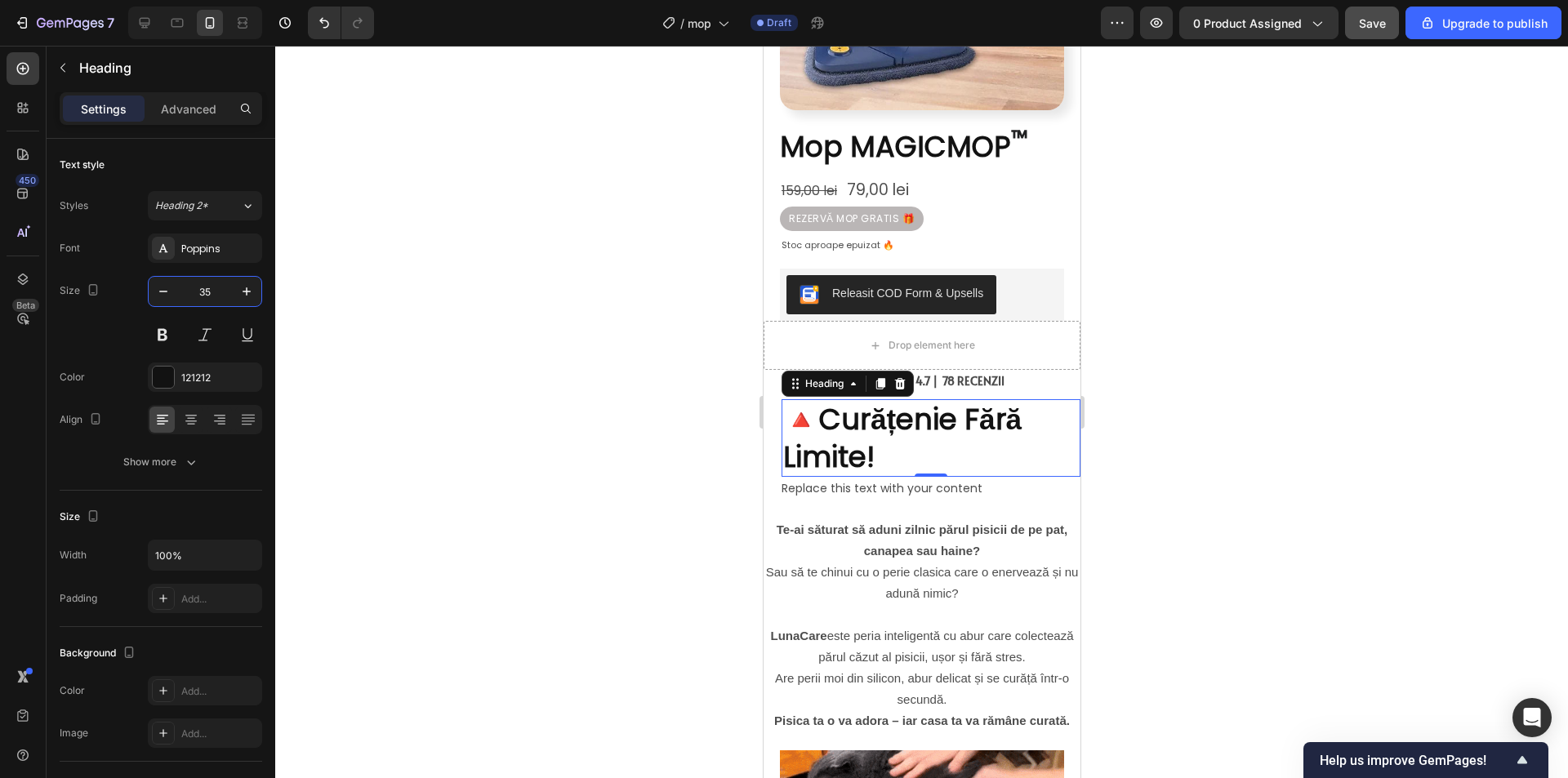
type input "35"
click at [1217, 382] on div at bounding box center [921, 411] width 1292 height 732
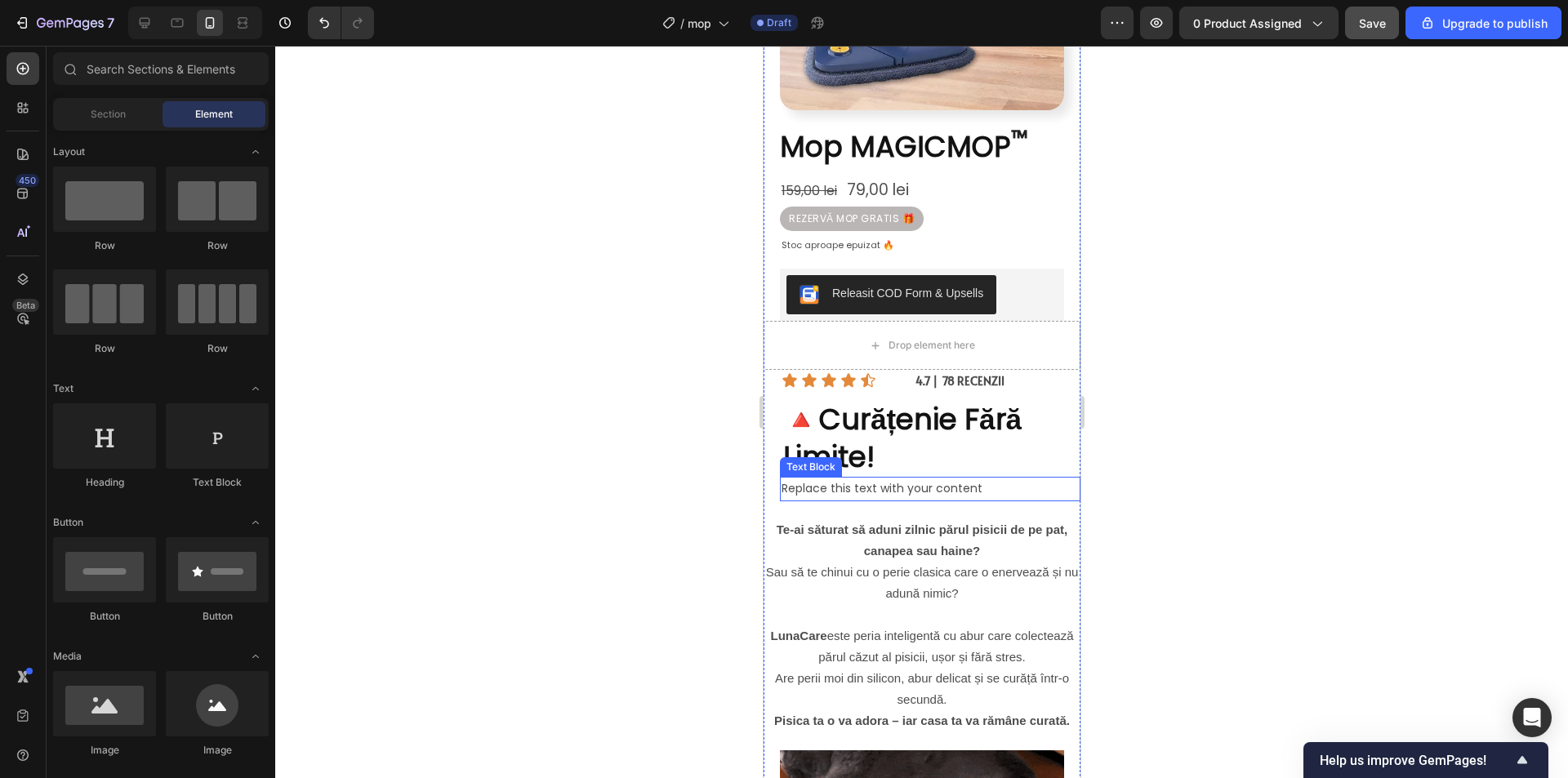
click at [897, 477] on div "Replace this text with your content" at bounding box center [929, 489] width 300 height 23
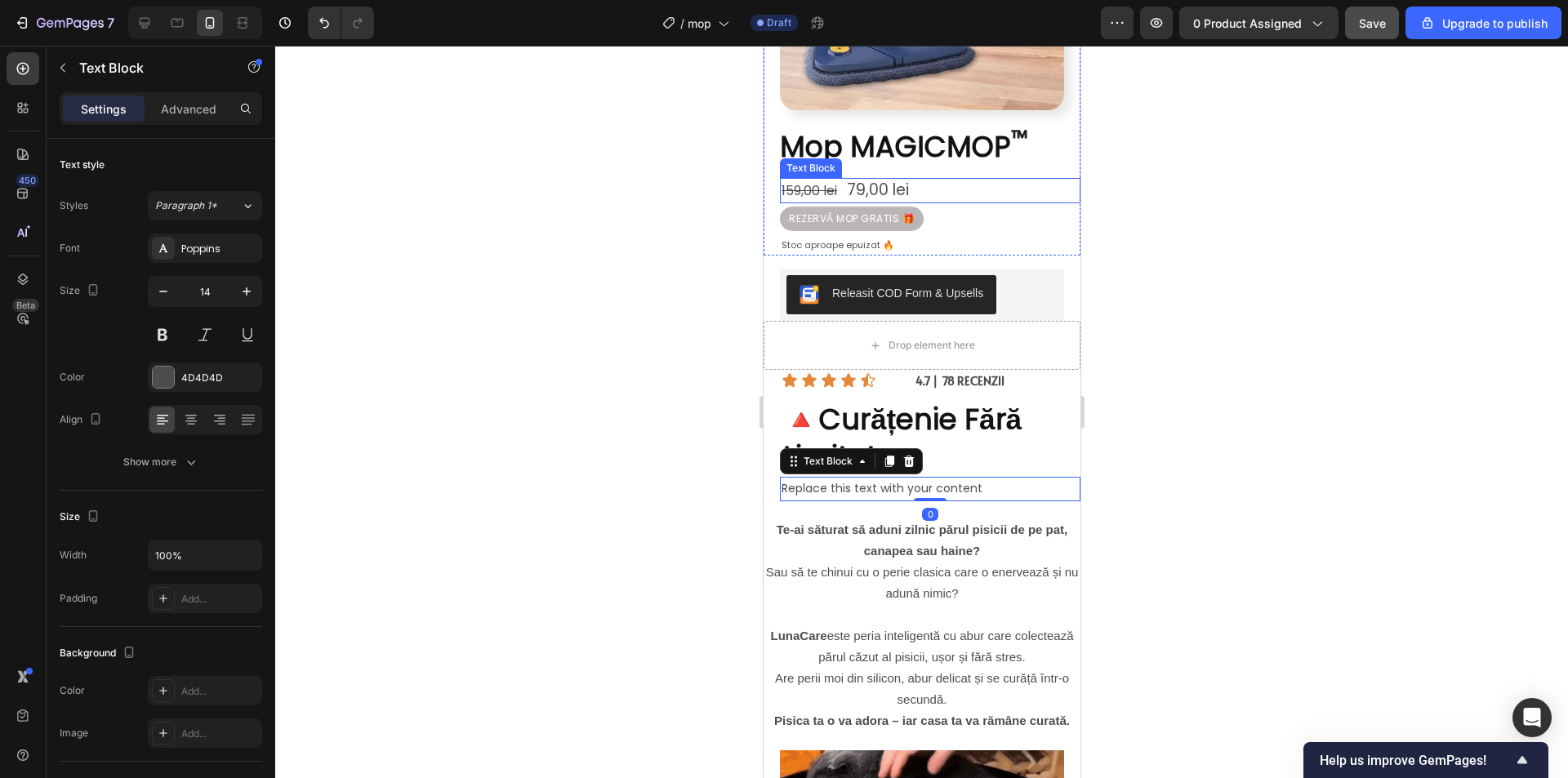
click at [886, 179] on span "79,00 lei" at bounding box center [876, 190] width 62 height 22
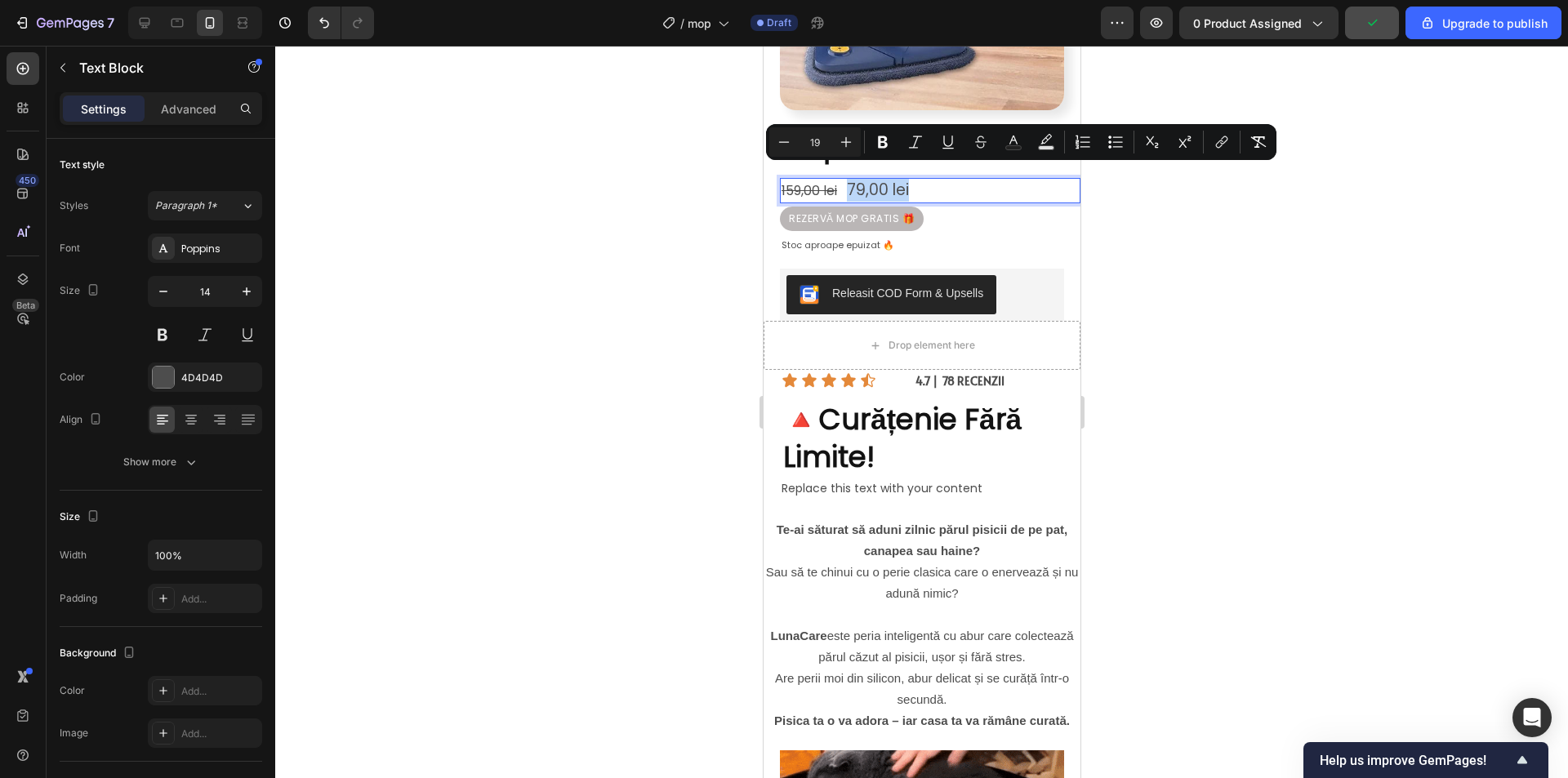
drag, startPoint x: 926, startPoint y: 182, endPoint x: 851, endPoint y: 178, distance: 75.1
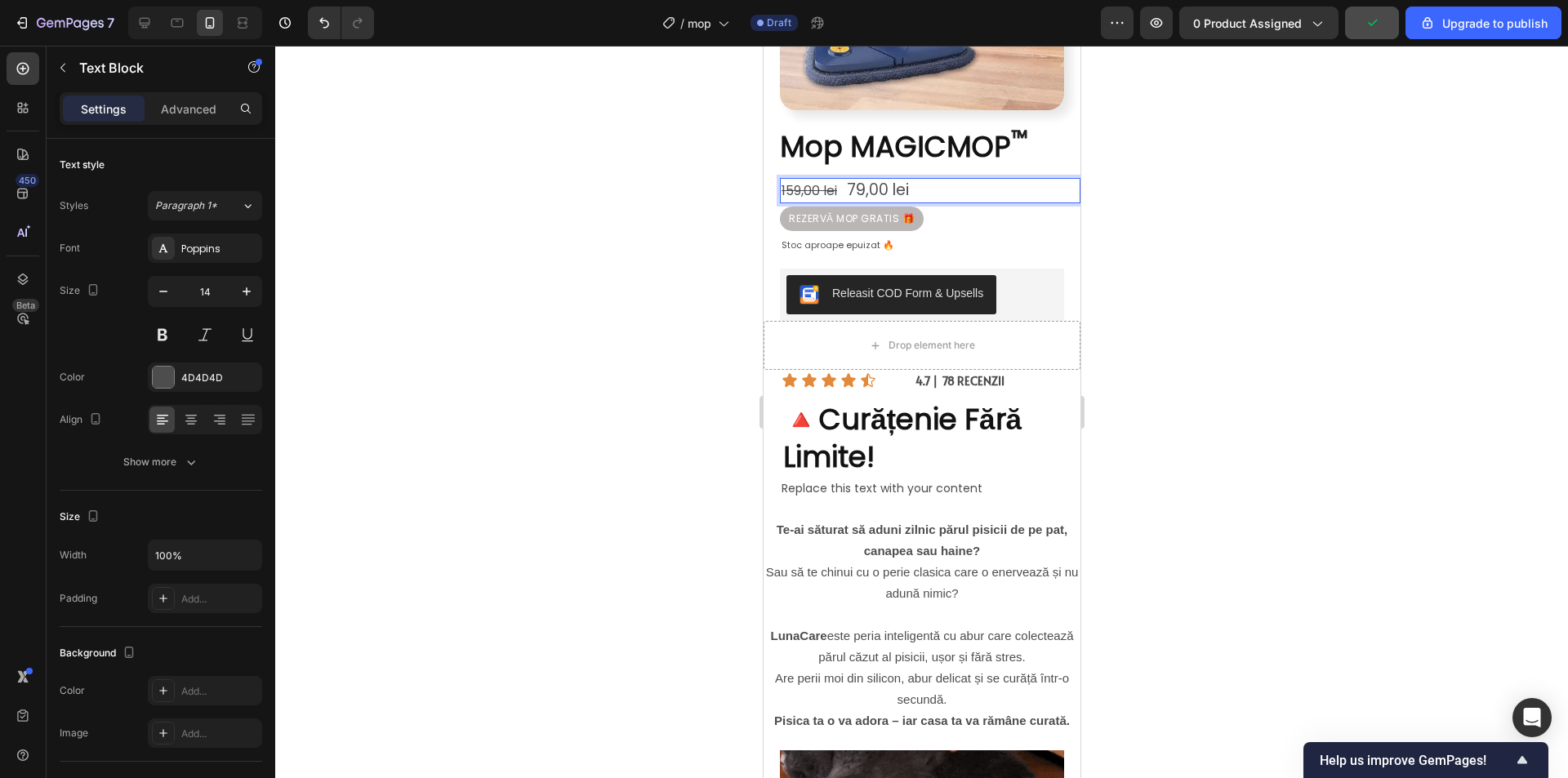
click at [797, 181] on s "159,00 lei" at bounding box center [809, 190] width 56 height 19
drag, startPoint x: 839, startPoint y: 176, endPoint x: 802, endPoint y: 181, distance: 37.3
click at [821, 181] on s "159,00 lei" at bounding box center [809, 190] width 56 height 19
click at [802, 181] on s "159,00 lei" at bounding box center [809, 190] width 56 height 19
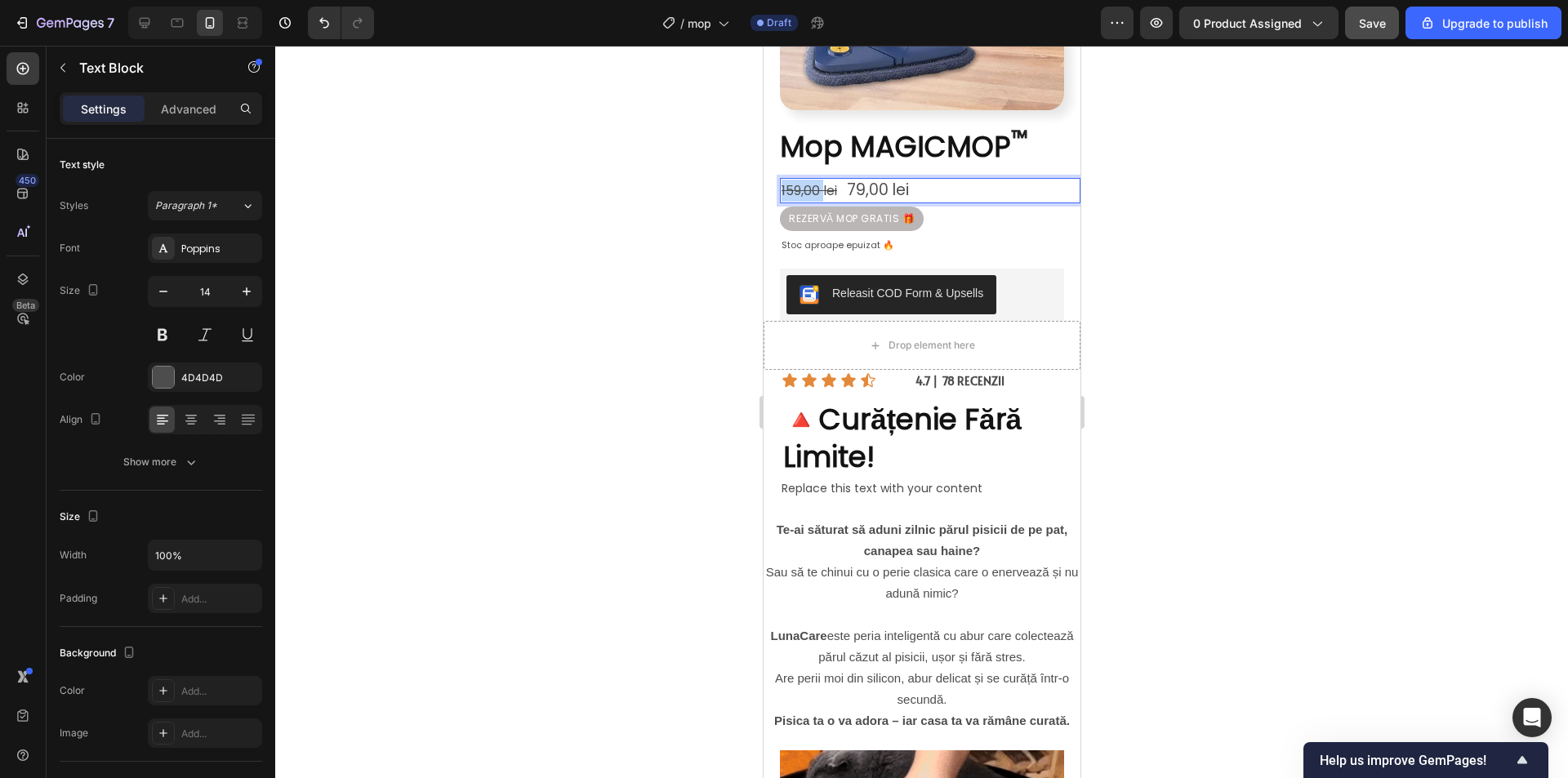
click at [802, 181] on s "159,00 lei" at bounding box center [809, 190] width 56 height 19
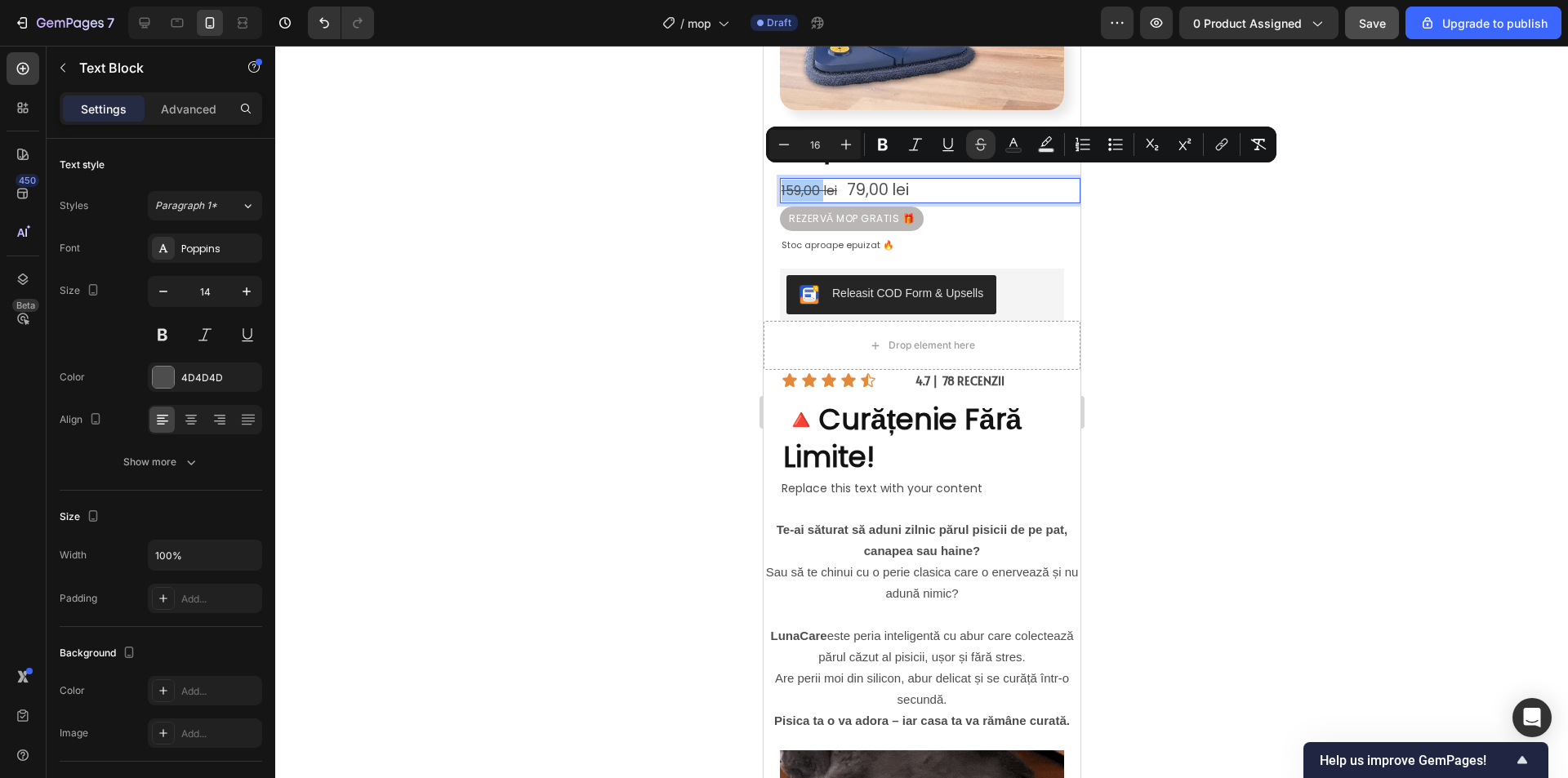
click at [1248, 290] on div at bounding box center [921, 411] width 1292 height 732
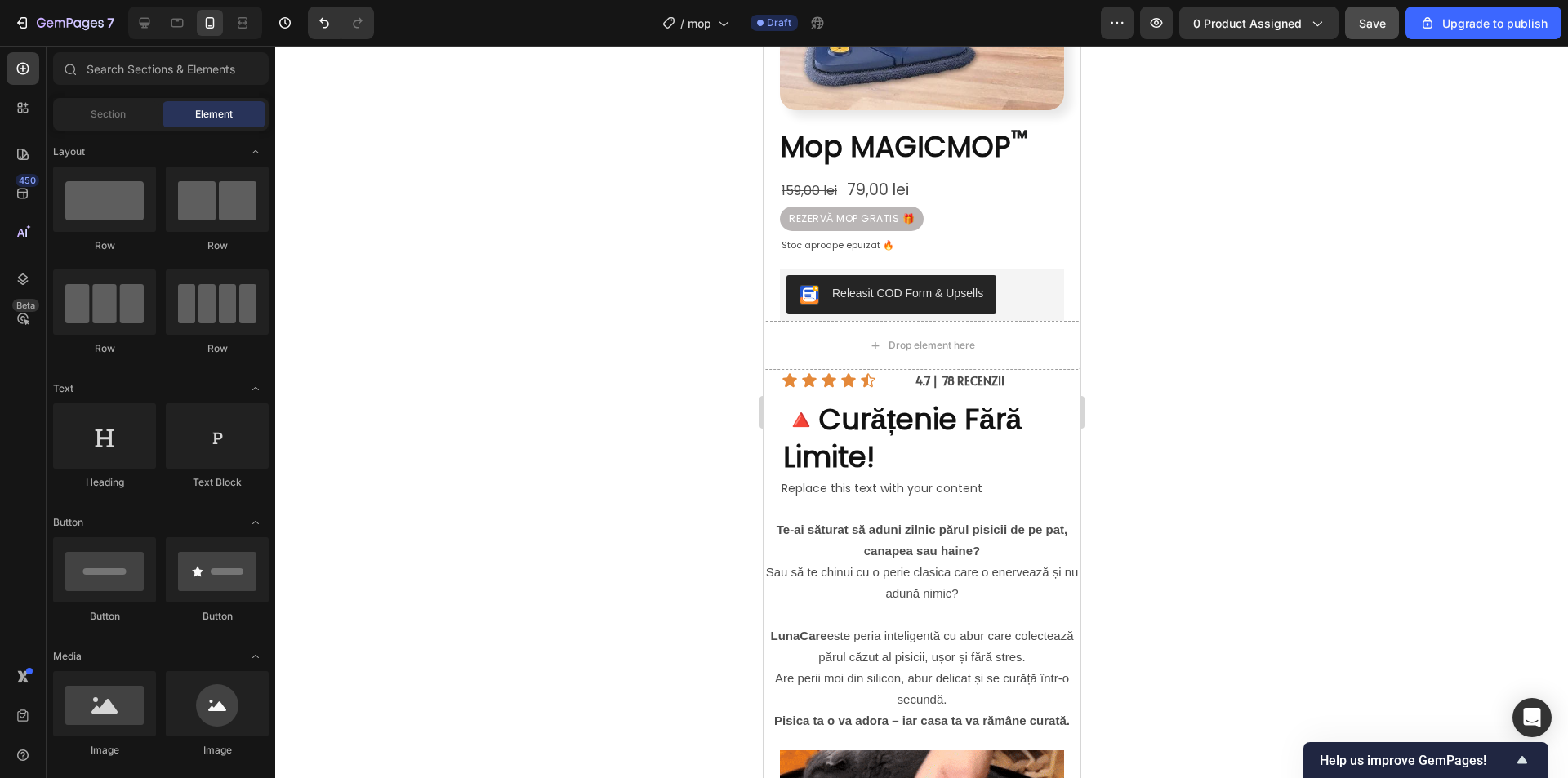
click at [860, 477] on div "Replace this text with your content" at bounding box center [929, 489] width 300 height 23
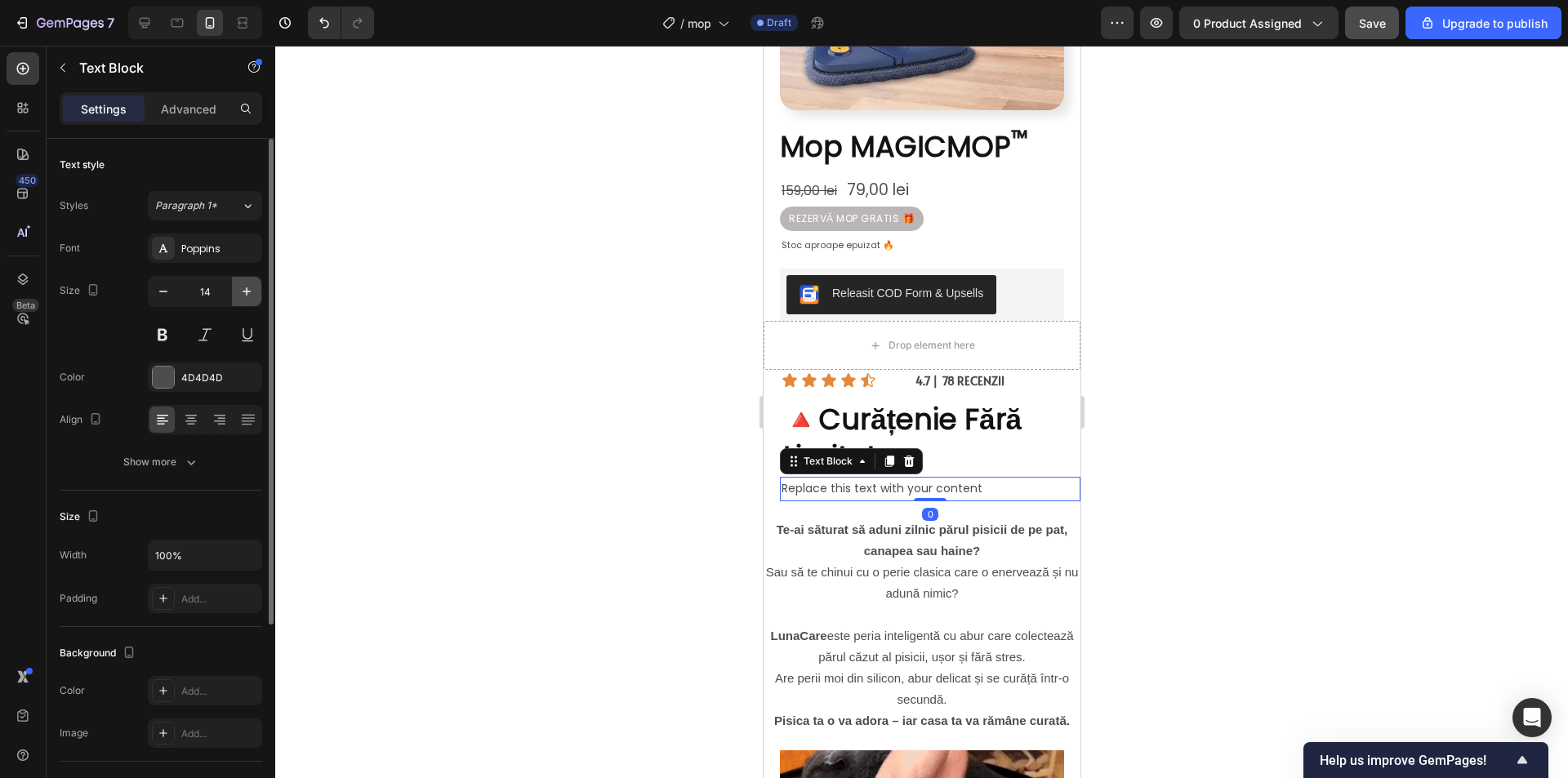
click at [248, 296] on icon "button" at bounding box center [246, 291] width 16 height 16
type input "15"
drag, startPoint x: 1267, startPoint y: 420, endPoint x: 1244, endPoint y: 449, distance: 37.0
click at [1266, 420] on div at bounding box center [921, 411] width 1292 height 732
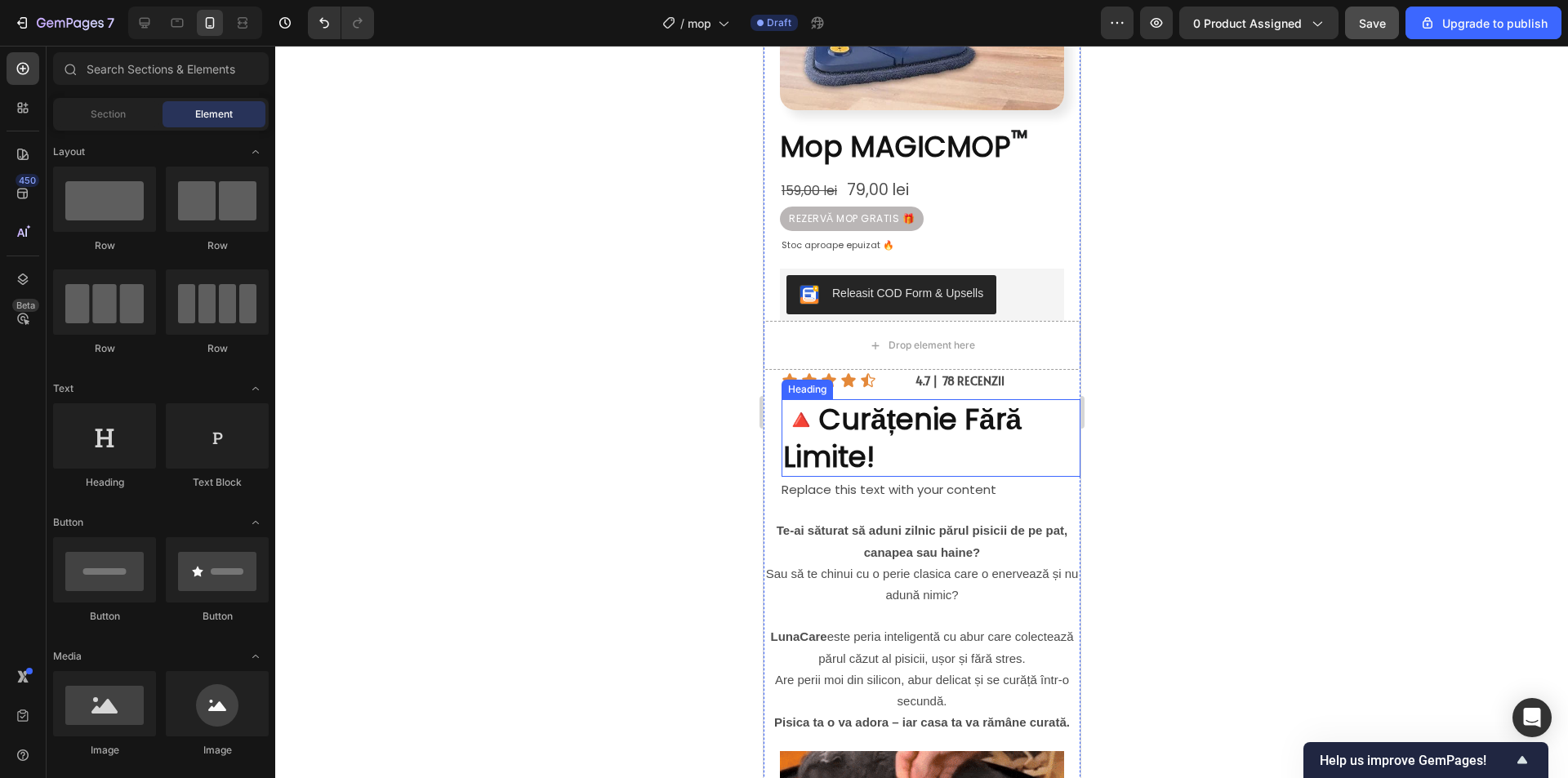
click at [883, 439] on p "🔺 Curățenie Fără Limite!" at bounding box center [930, 438] width 296 height 75
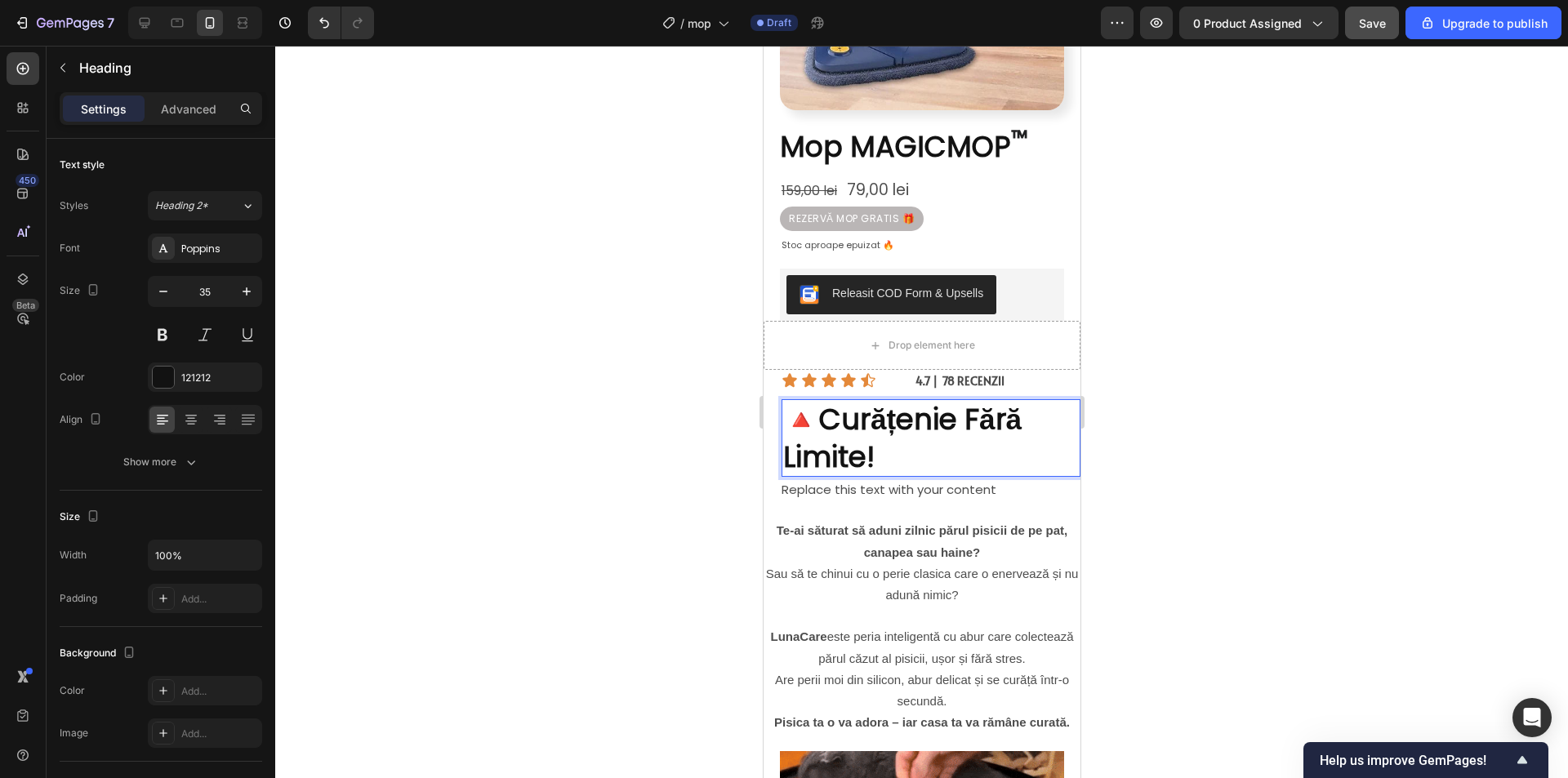
click at [833, 407] on strong "Curățenie Fără Limite!" at bounding box center [901, 438] width 238 height 77
click at [908, 446] on p "Curățenie Fără Limite!" at bounding box center [930, 438] width 296 height 75
click at [917, 480] on div "Replace this text with your content" at bounding box center [929, 490] width 300 height 25
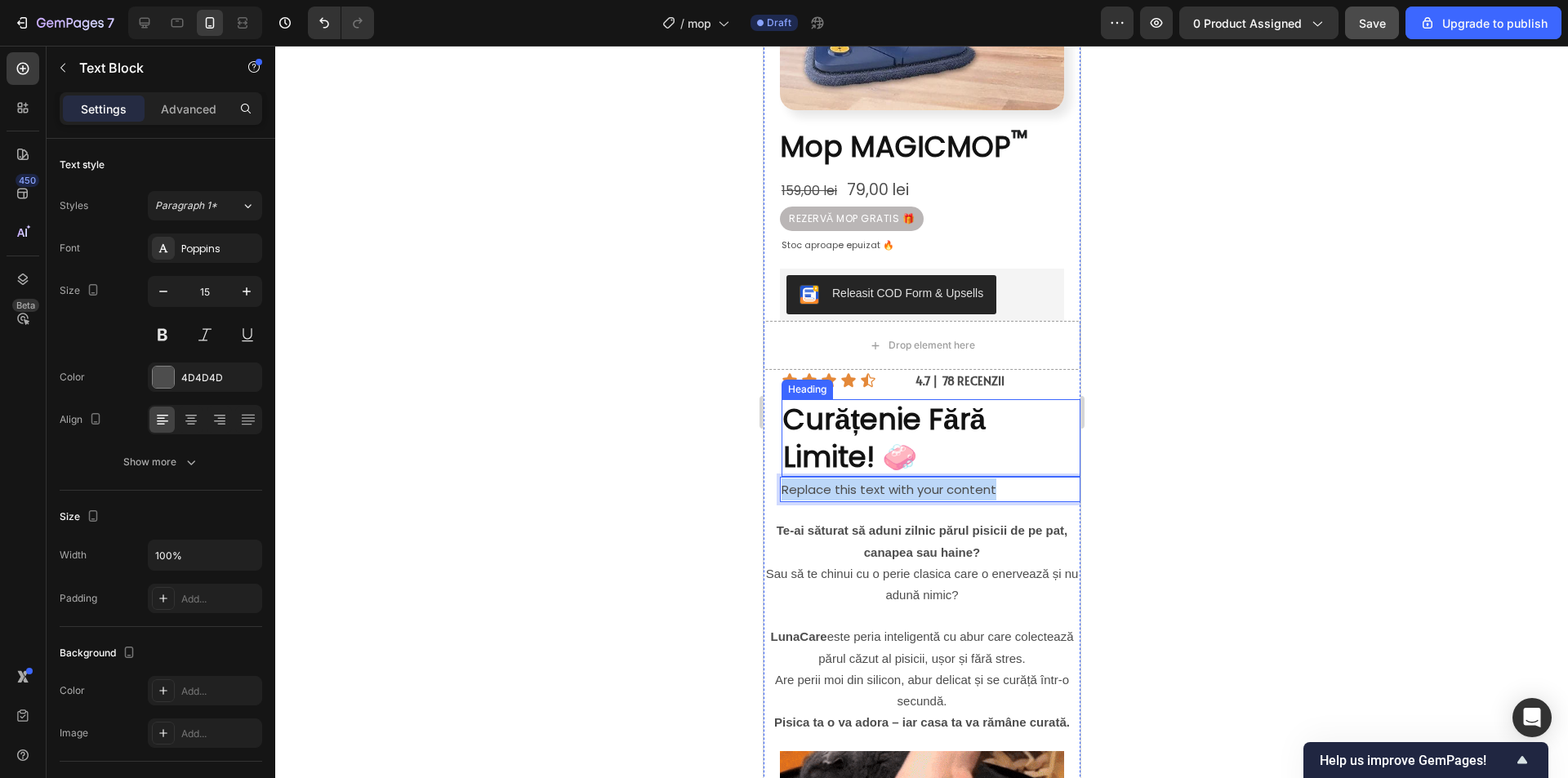
drag, startPoint x: 1006, startPoint y: 474, endPoint x: 777, endPoint y: 460, distance: 229.4
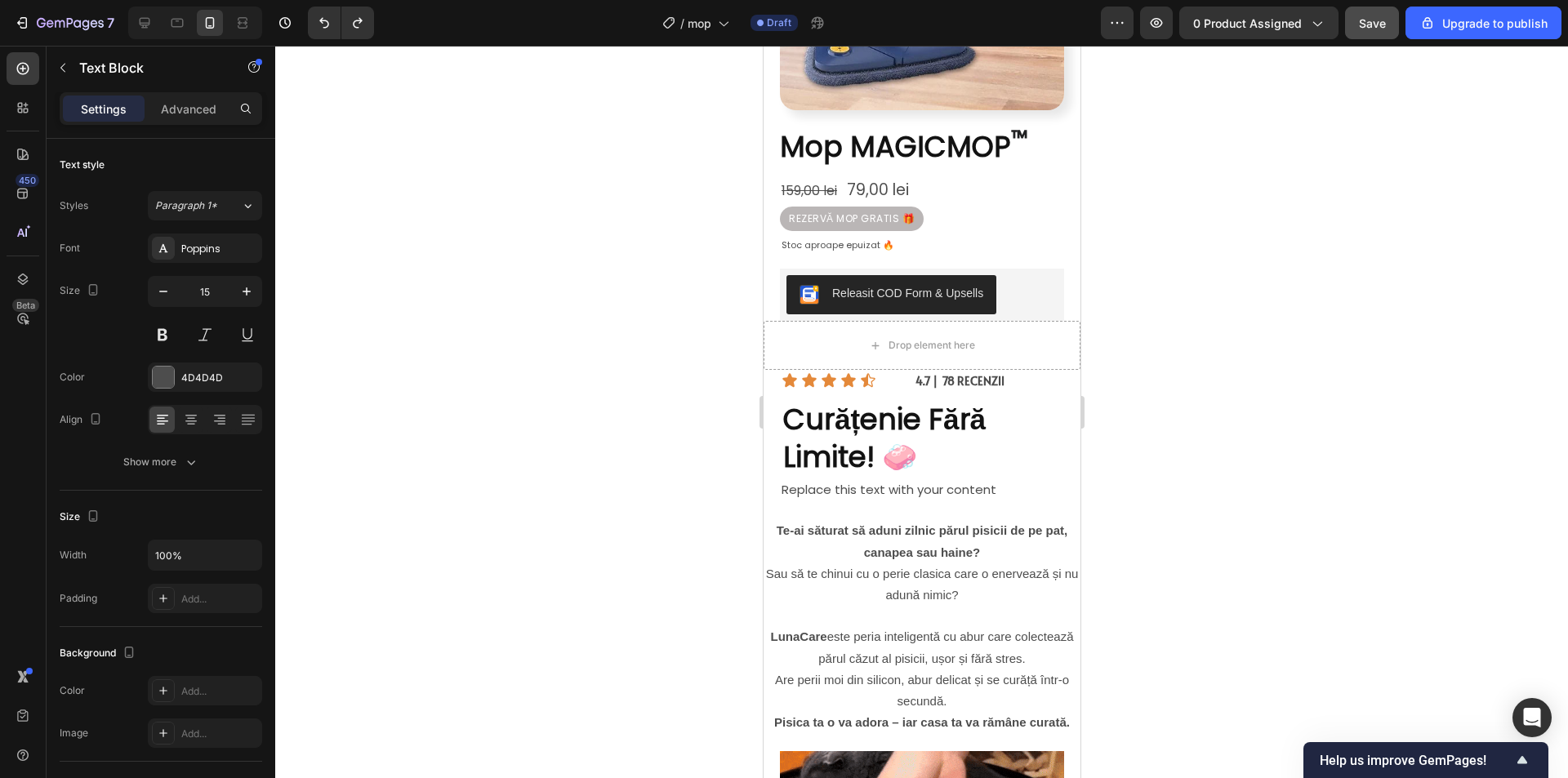
click at [928, 479] on div "Replace this text with your content" at bounding box center [929, 490] width 300 height 25
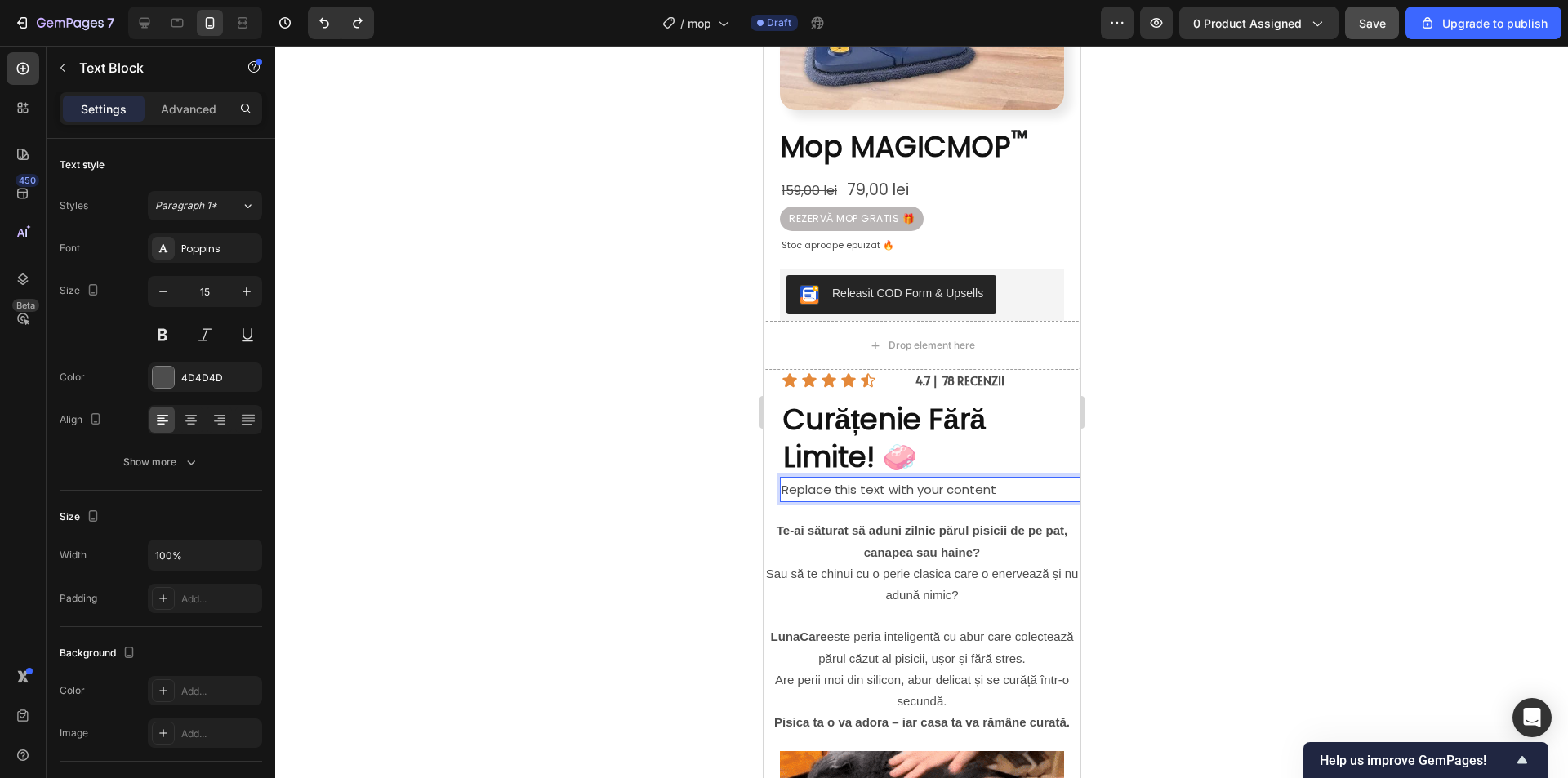
click at [937, 479] on p "Replace this text with your content" at bounding box center [929, 489] width 297 height 22
drag, startPoint x: 996, startPoint y: 479, endPoint x: 784, endPoint y: 476, distance: 212.0
click at [784, 478] on p "Replace this text with your content" at bounding box center [929, 489] width 297 height 22
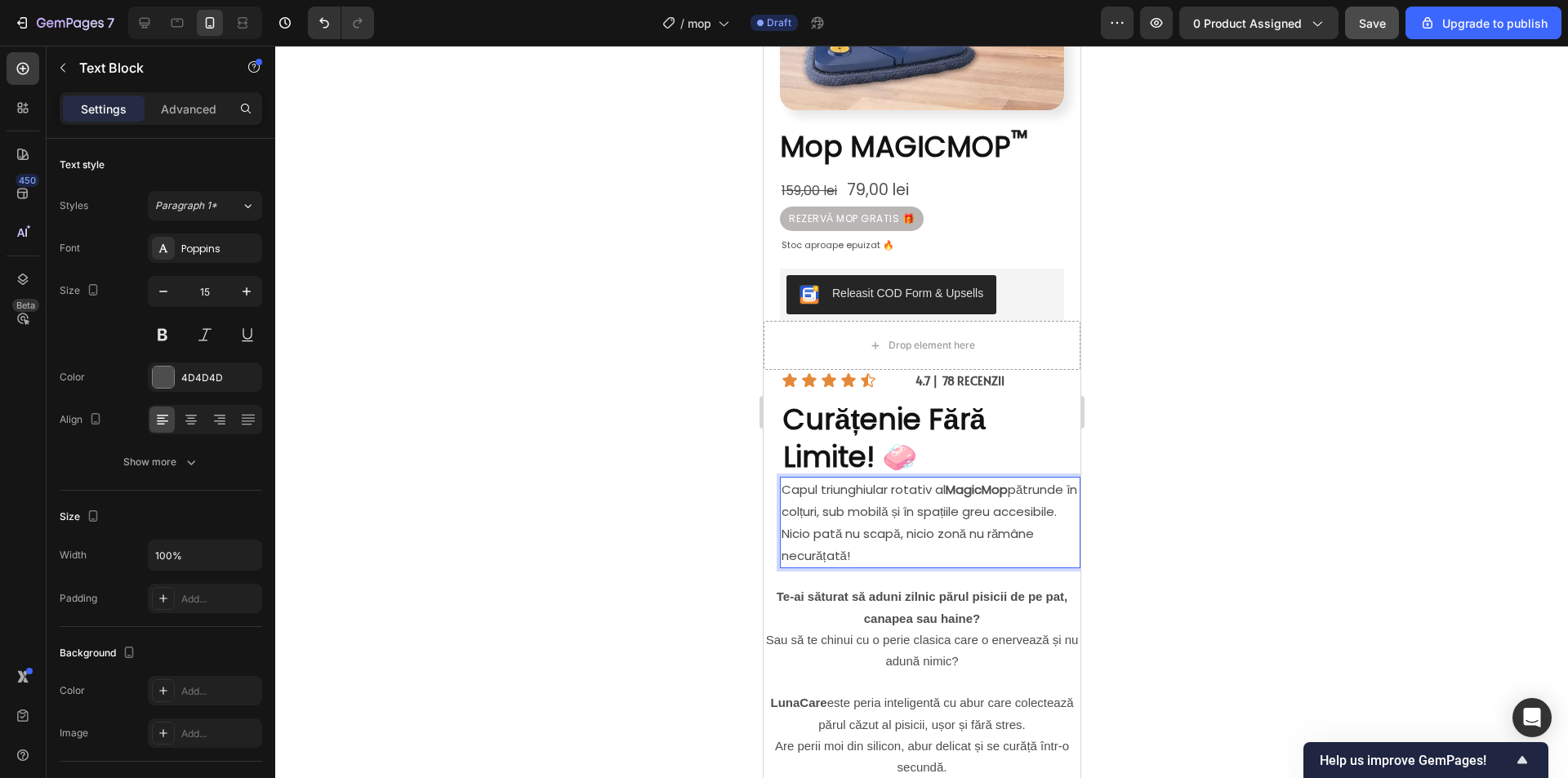
click at [1295, 481] on div at bounding box center [921, 411] width 1292 height 732
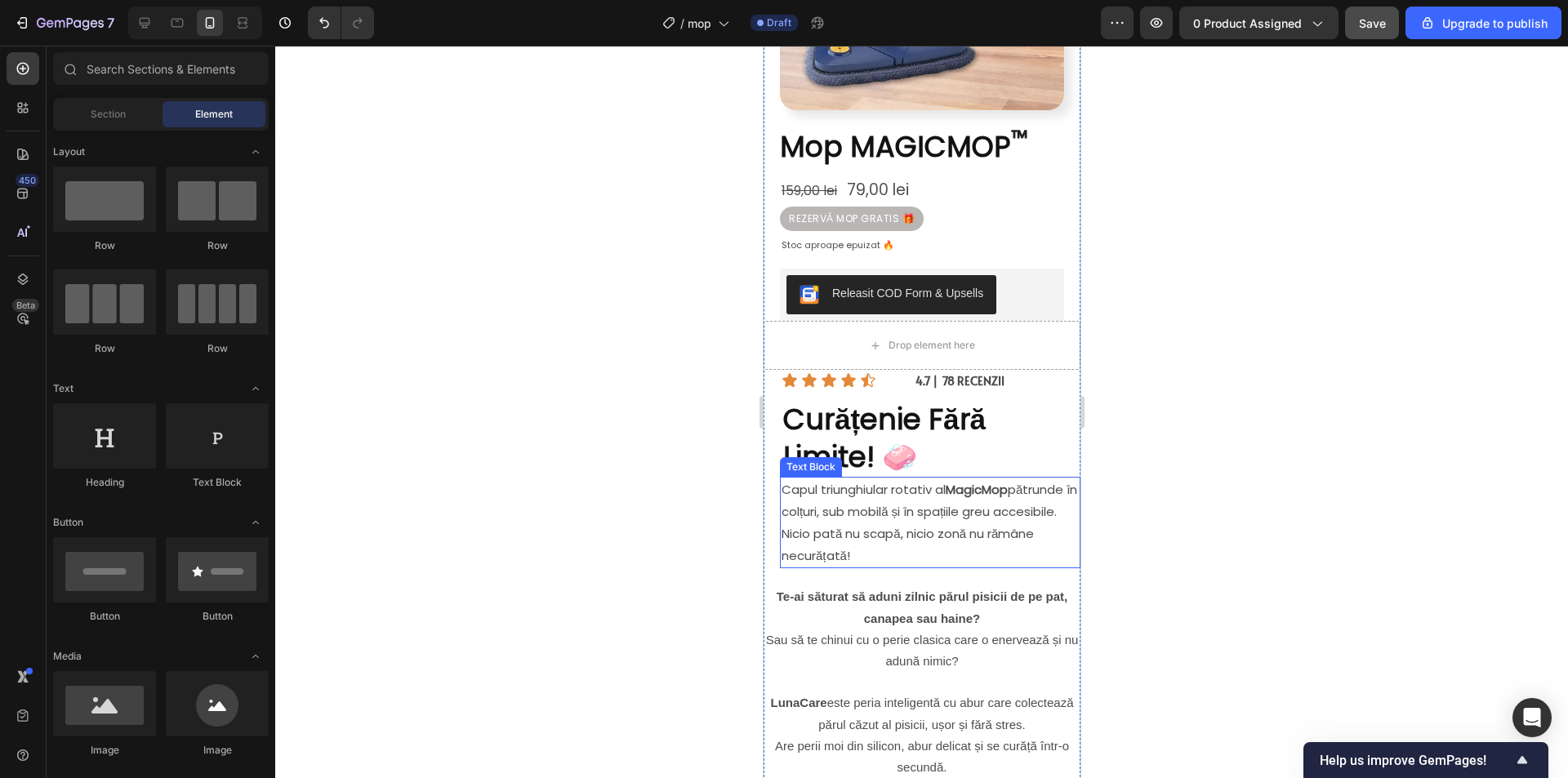
click at [1002, 523] on p "Capul triunghiular rotativ al MagicMop pătrunde în colțuri, sub mobilă și în sp…" at bounding box center [929, 522] width 297 height 88
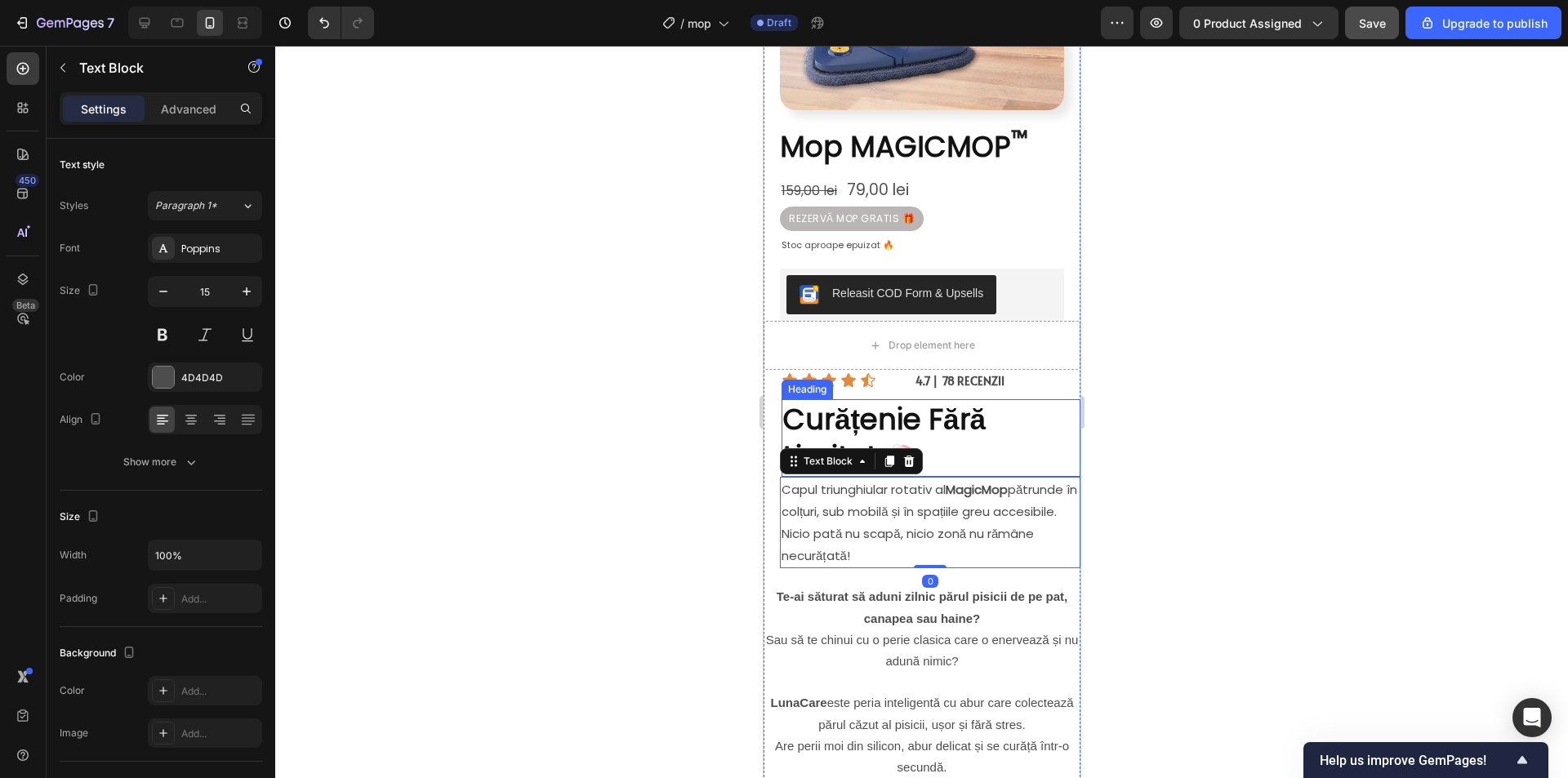
click at [1008, 411] on p "⁠⁠⁠⁠⁠⁠⁠ Curățenie Fără Limite! 🧼" at bounding box center [930, 438] width 296 height 75
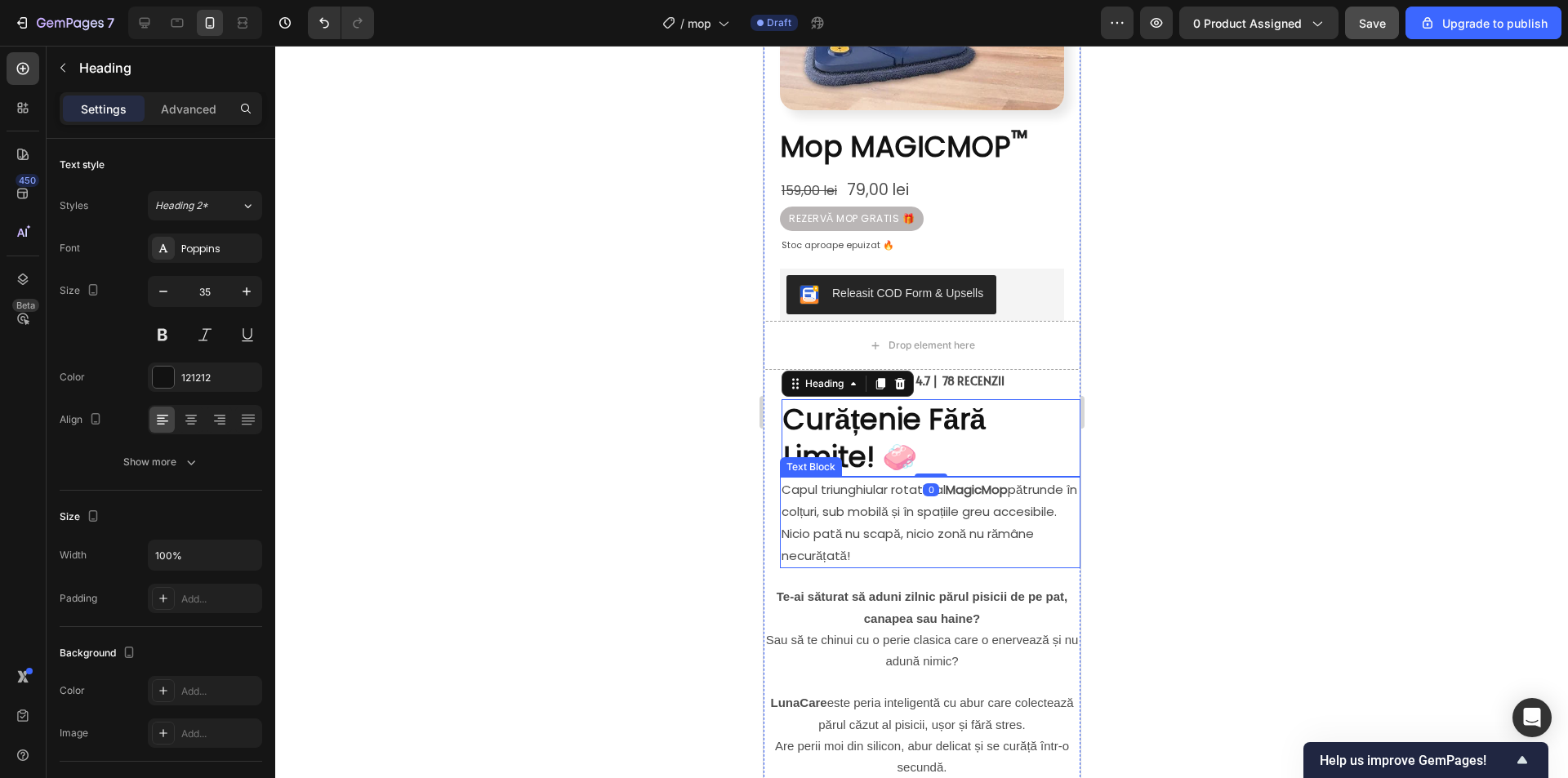
click at [994, 490] on p "Capul triunghiular rotativ al MagicMop pătrunde în colțuri, sub mobilă și în sp…" at bounding box center [929, 522] width 297 height 88
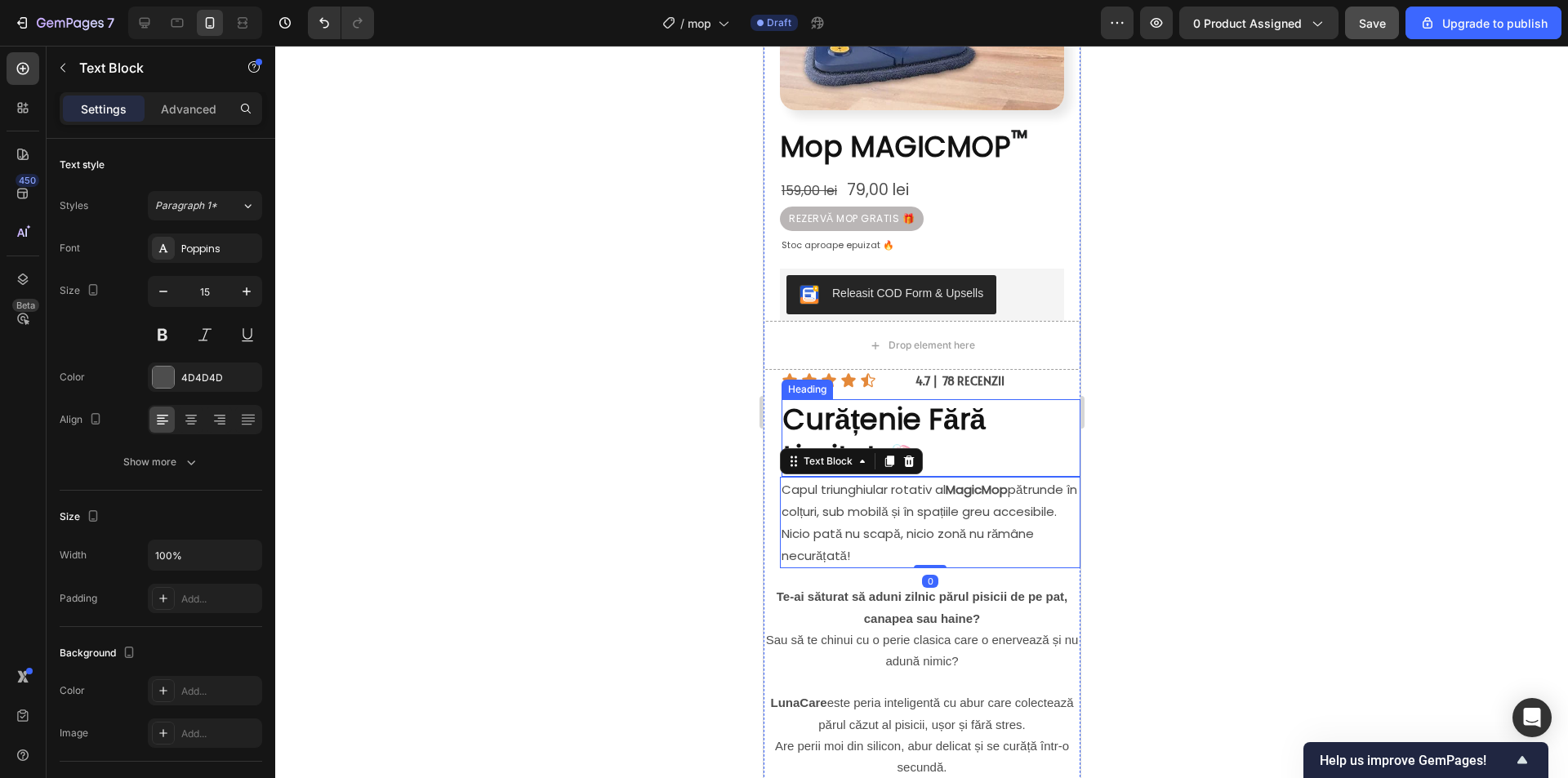
click at [985, 426] on strong "Curățenie Fără Limite! 🧼" at bounding box center [883, 438] width 202 height 77
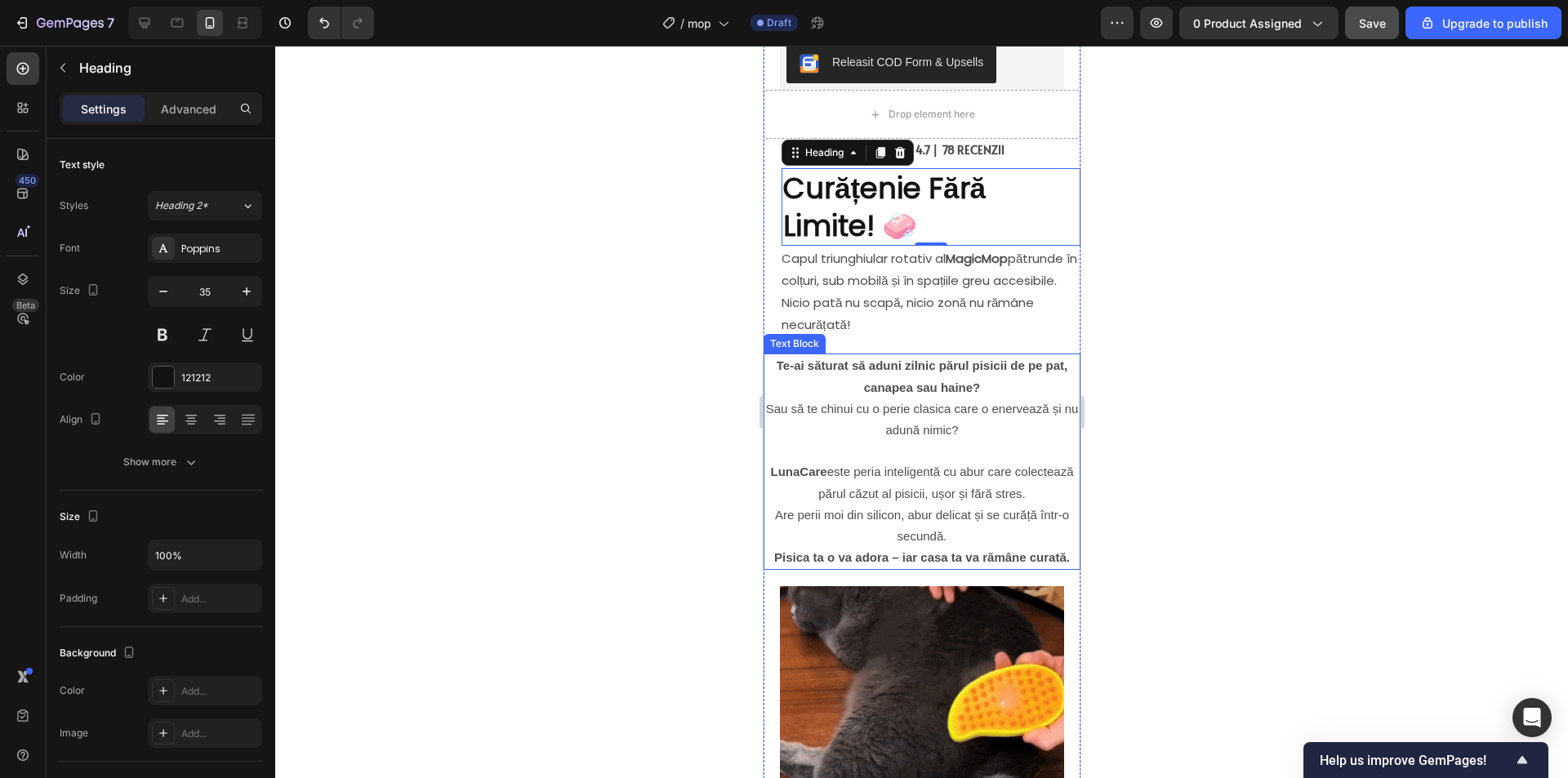
scroll to position [542, 0]
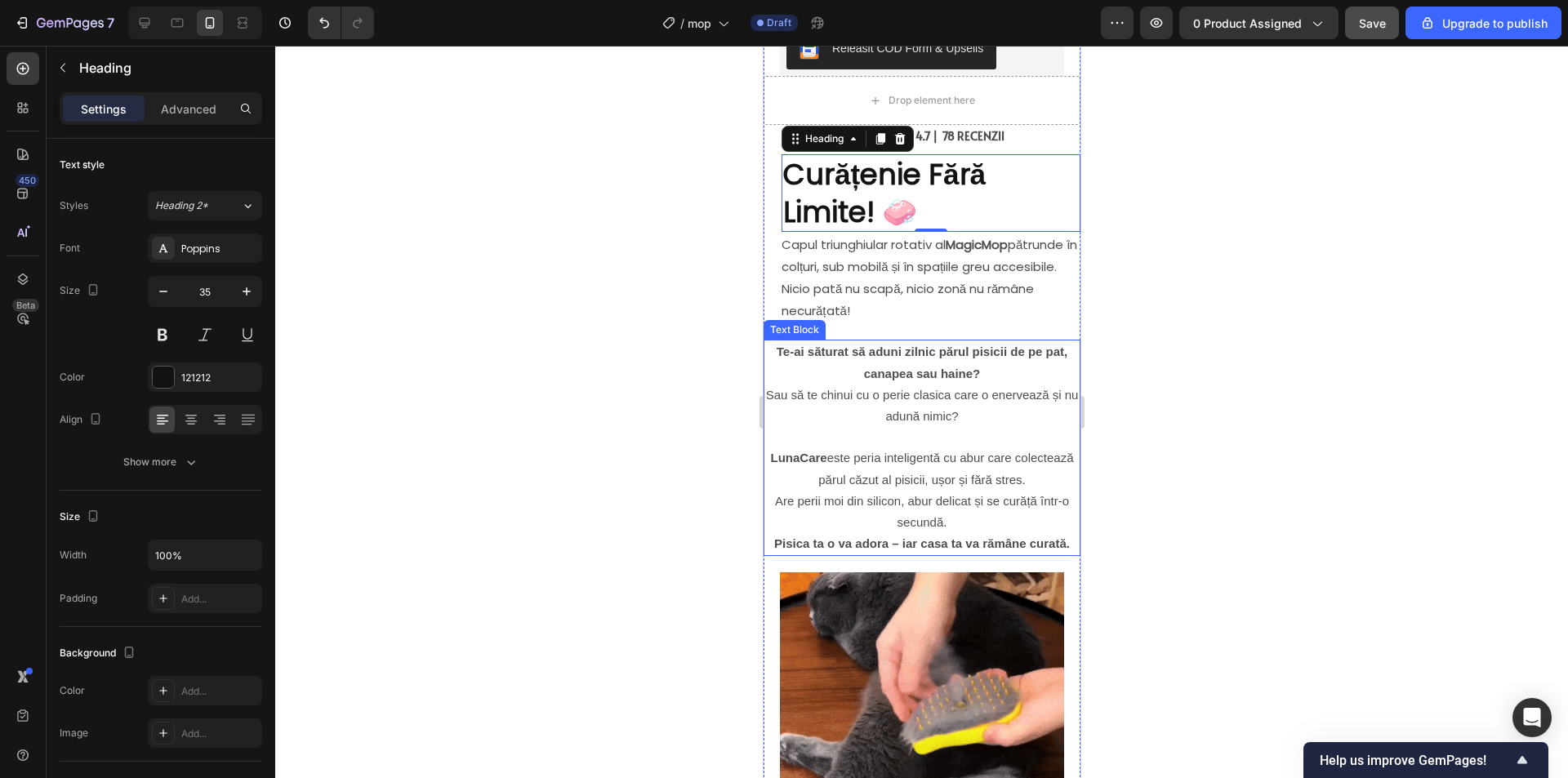
click at [1005, 434] on p "Rich Text Editor. Editing area: main" at bounding box center [921, 437] width 314 height 21
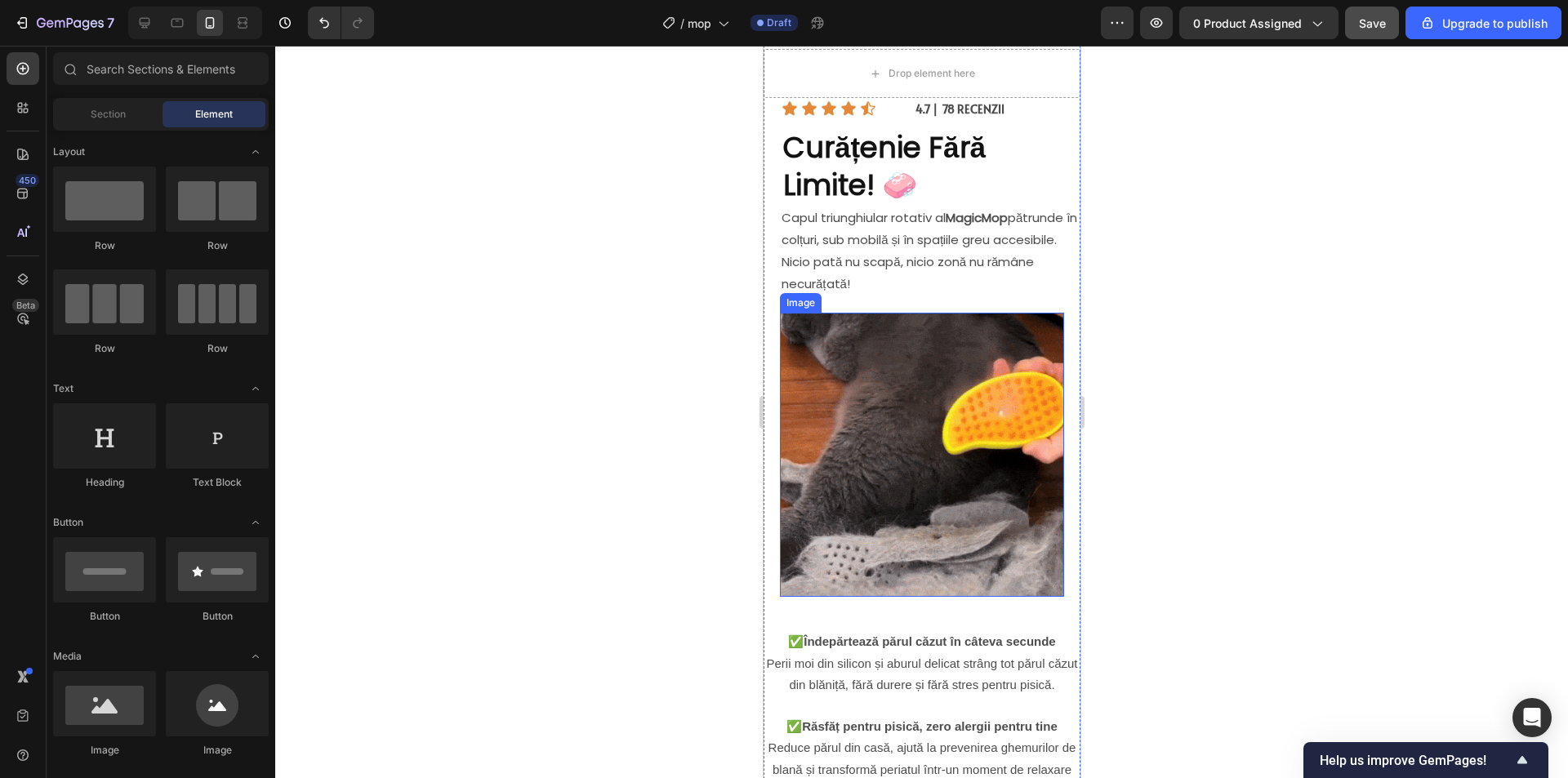
scroll to position [705, 0]
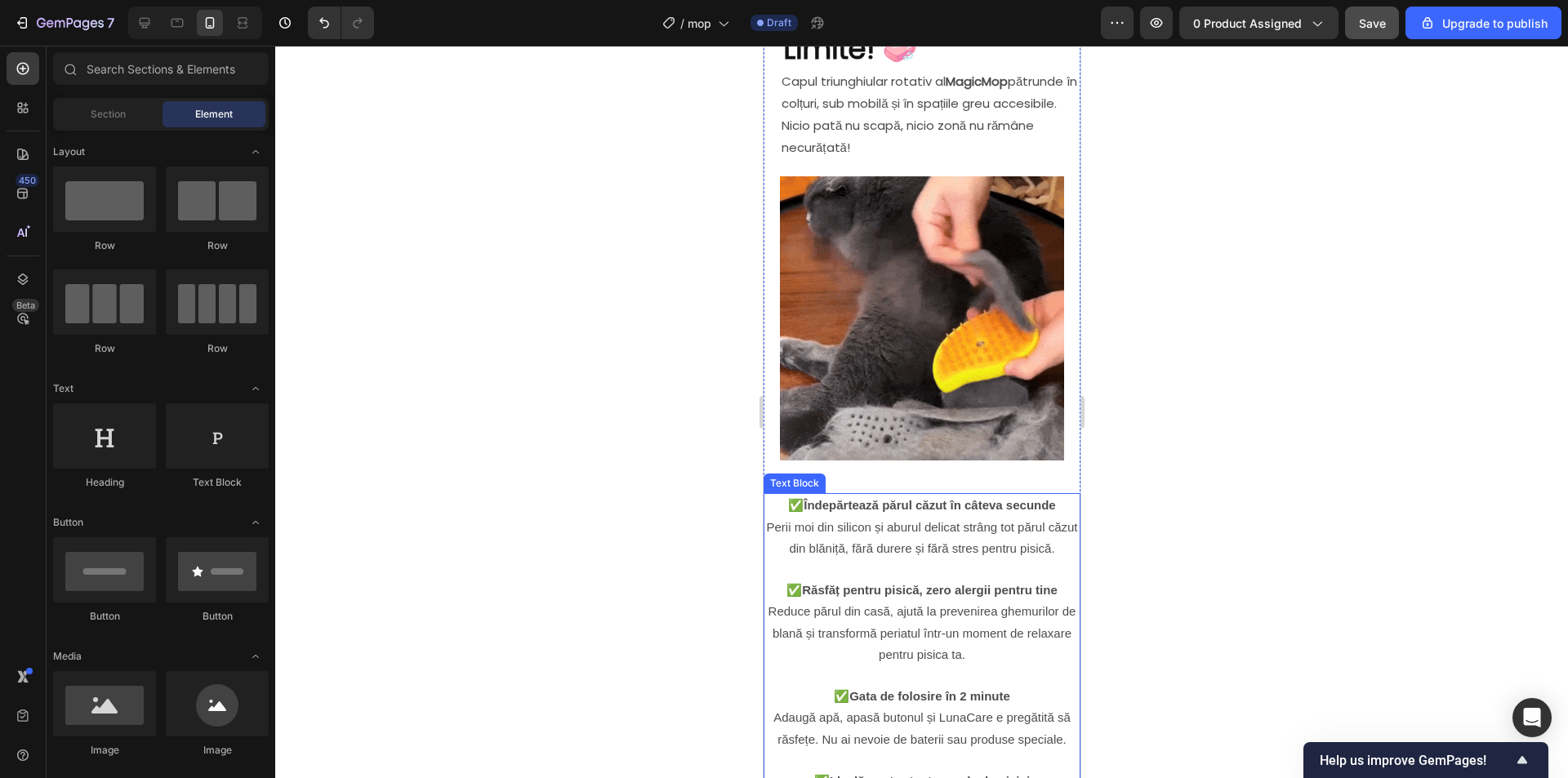
click at [930, 559] on p at bounding box center [921, 569] width 314 height 21
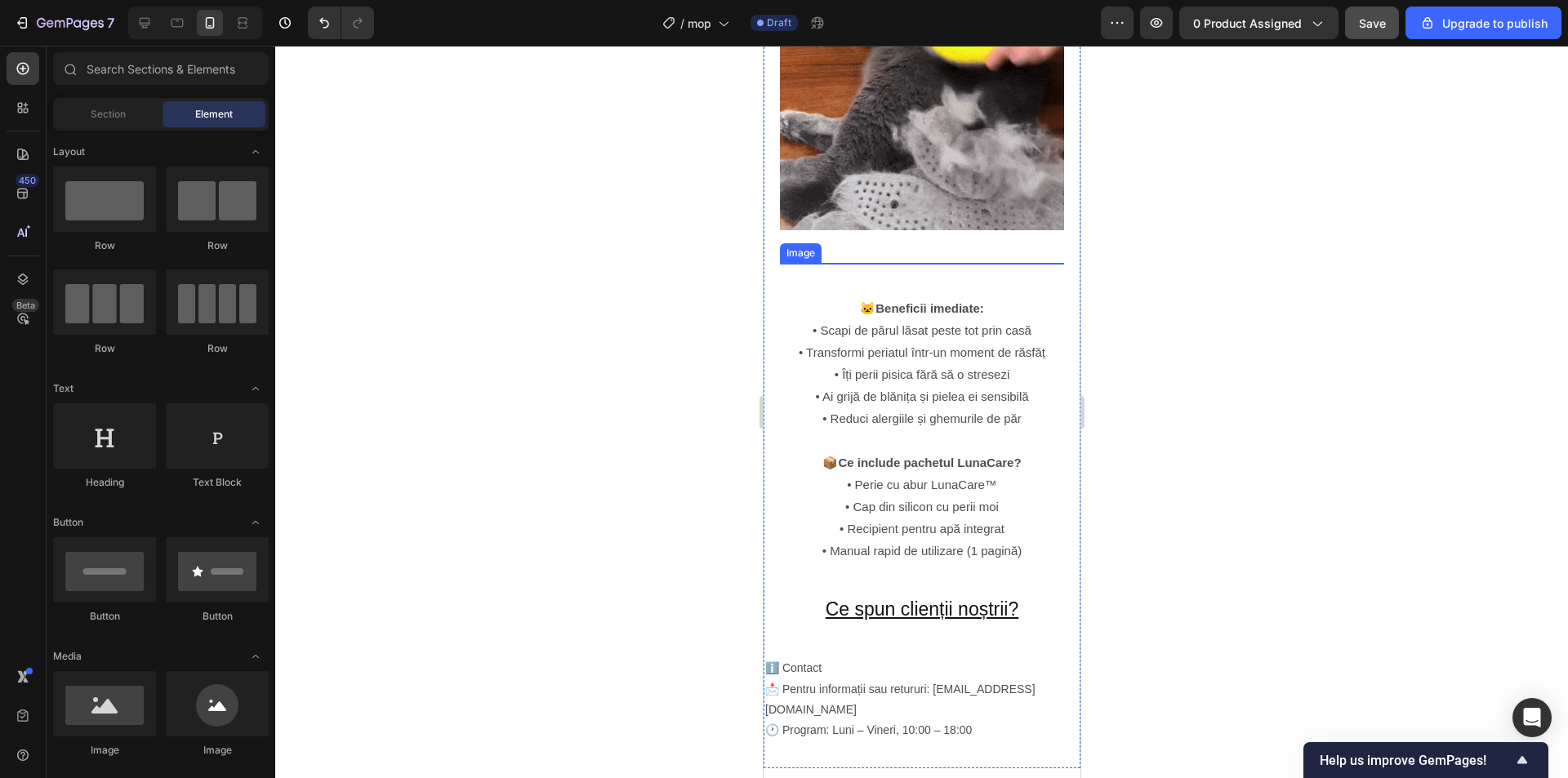
scroll to position [1032, 0]
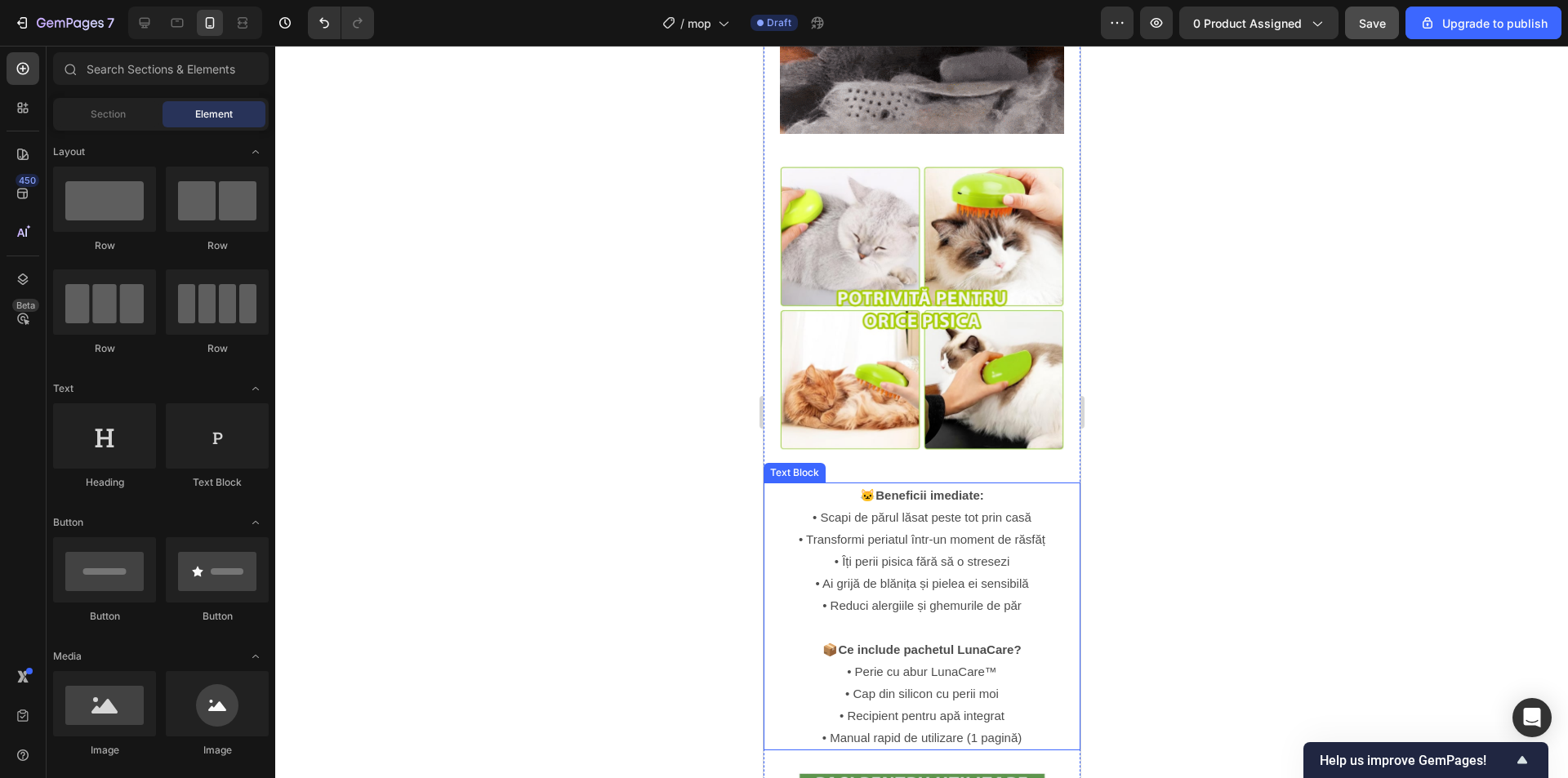
click at [937, 557] on p "• Transformi periatul într-un moment de răsfăț • Îți perii pisica fără să o str…" at bounding box center [921, 572] width 314 height 88
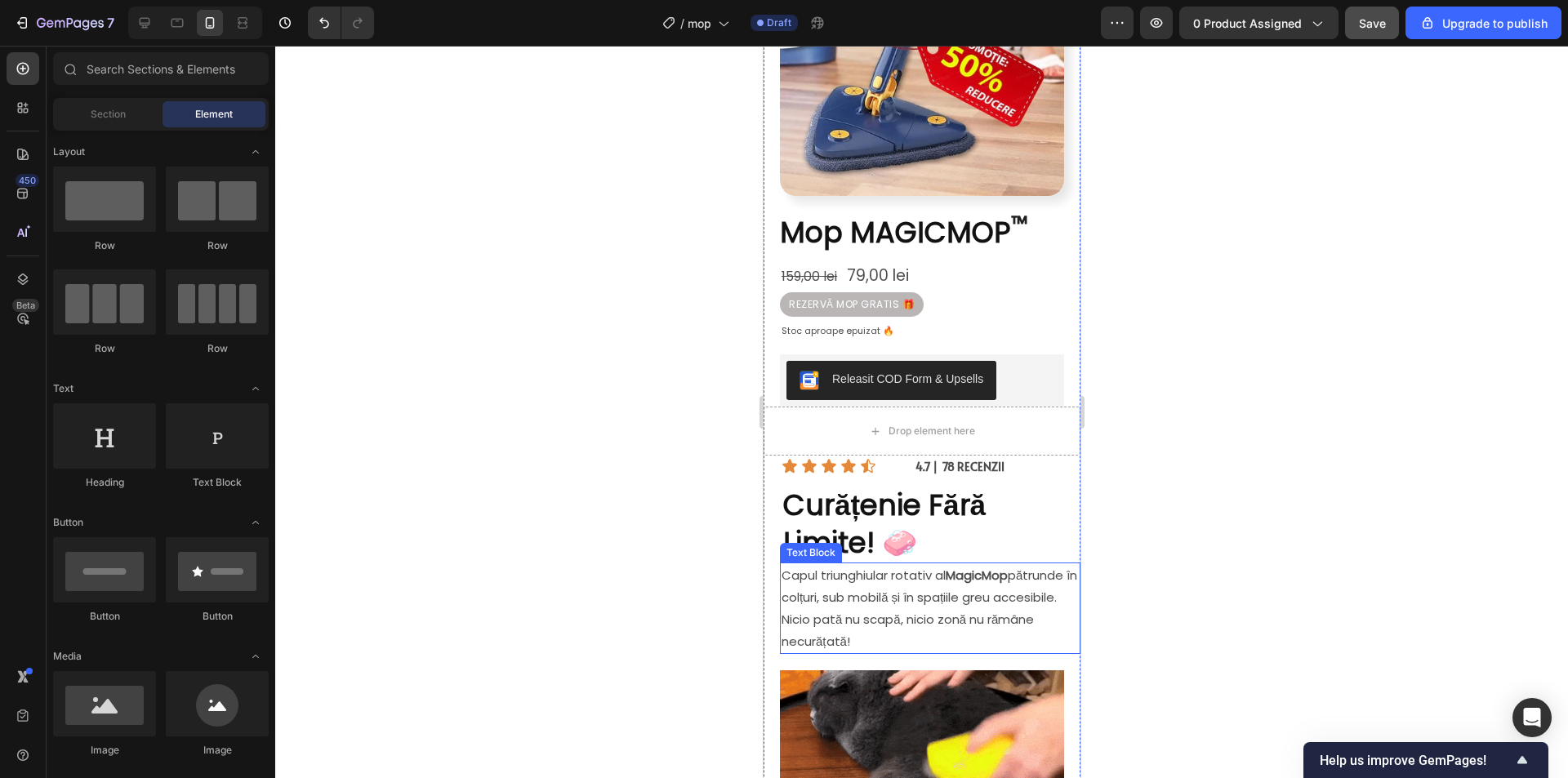
scroll to position [216, 0]
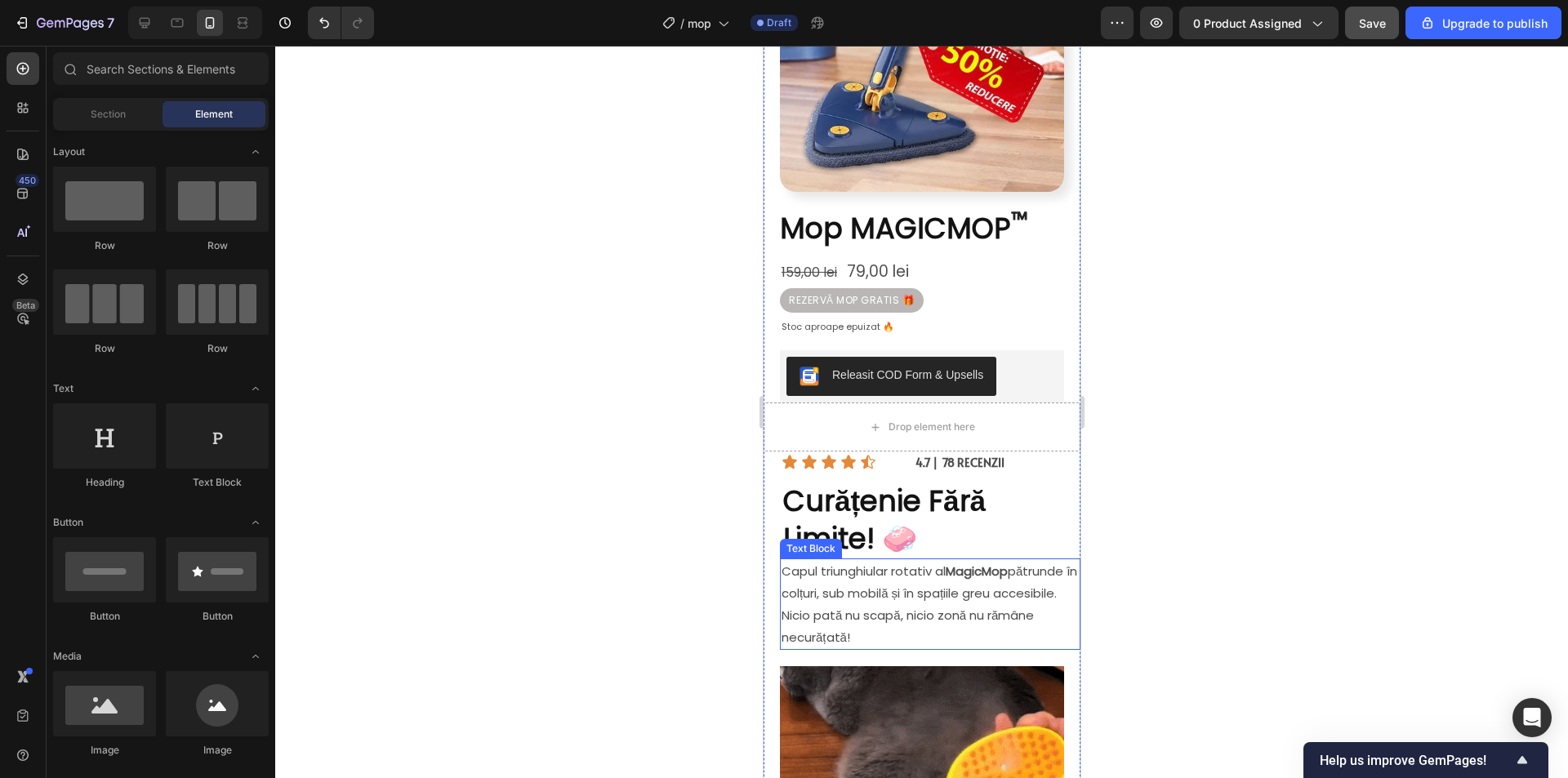
click at [970, 586] on p "Capul triunghiular rotativ al MagicMop pătrunde în colțuri, sub mobilă și în sp…" at bounding box center [929, 604] width 297 height 88
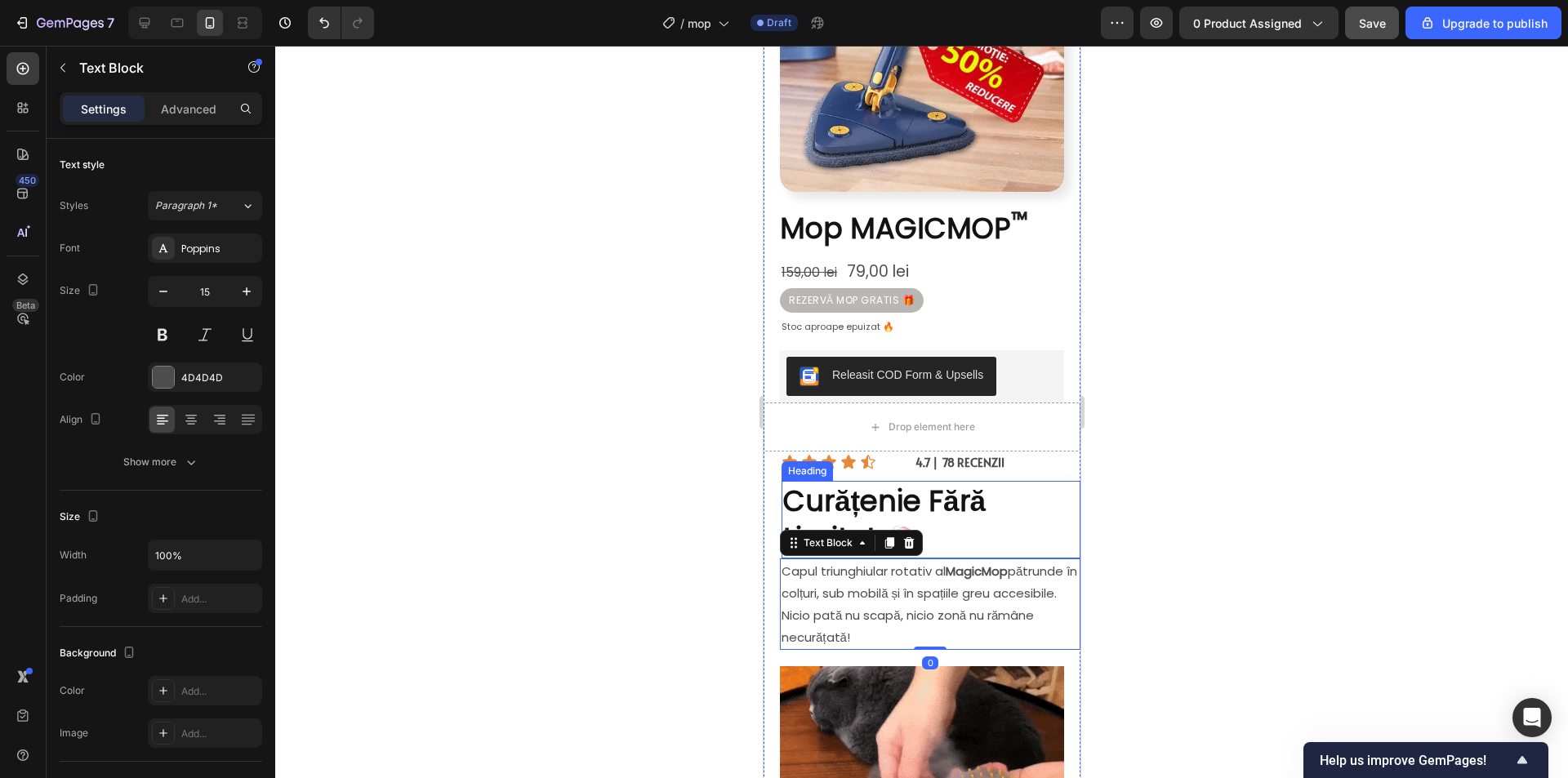
click at [985, 514] on p "⁠⁠⁠⁠⁠⁠⁠ Curățenie Fără Limite! 🧼" at bounding box center [930, 519] width 296 height 75
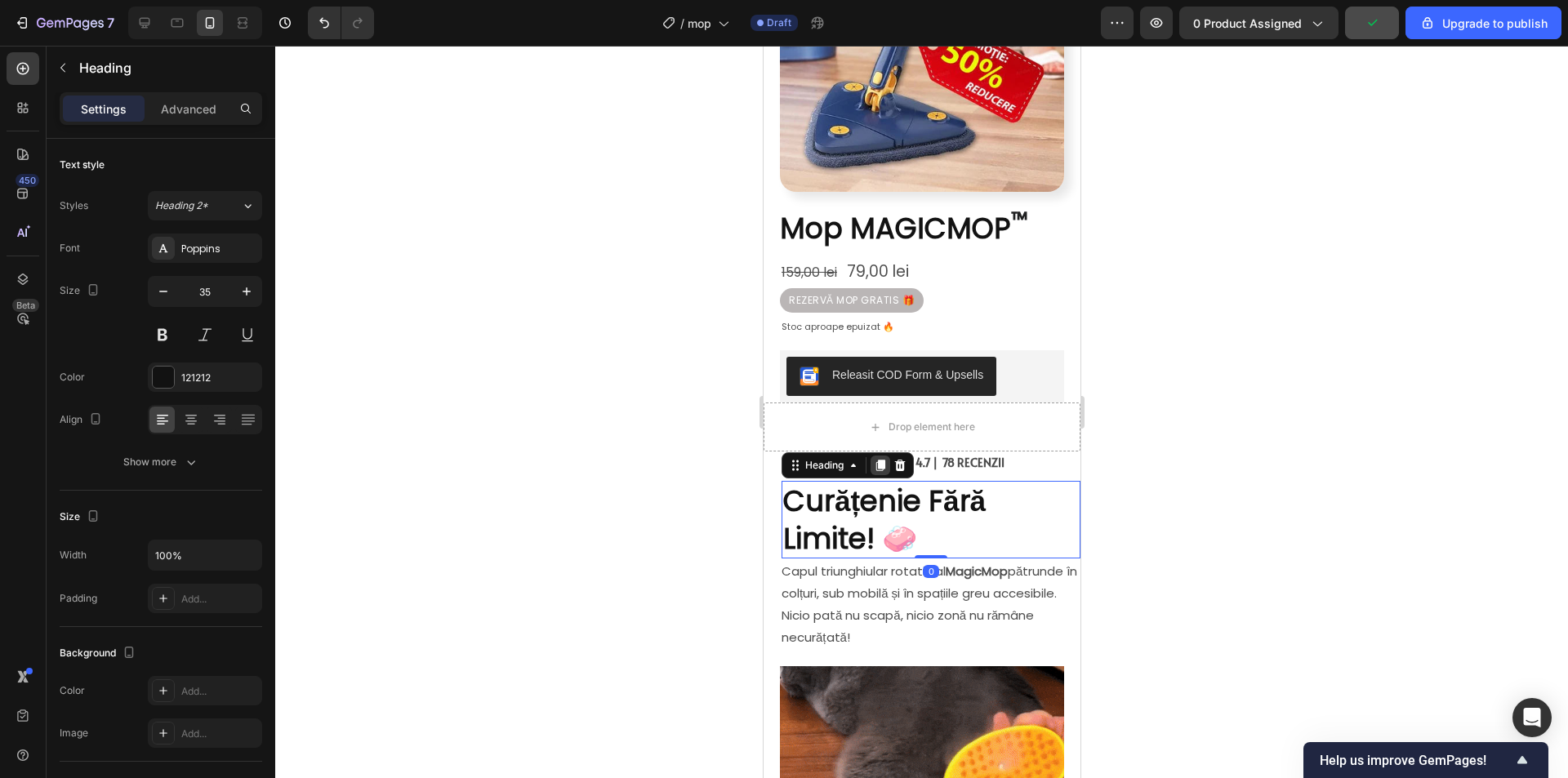
click at [878, 460] on icon at bounding box center [880, 465] width 9 height 12
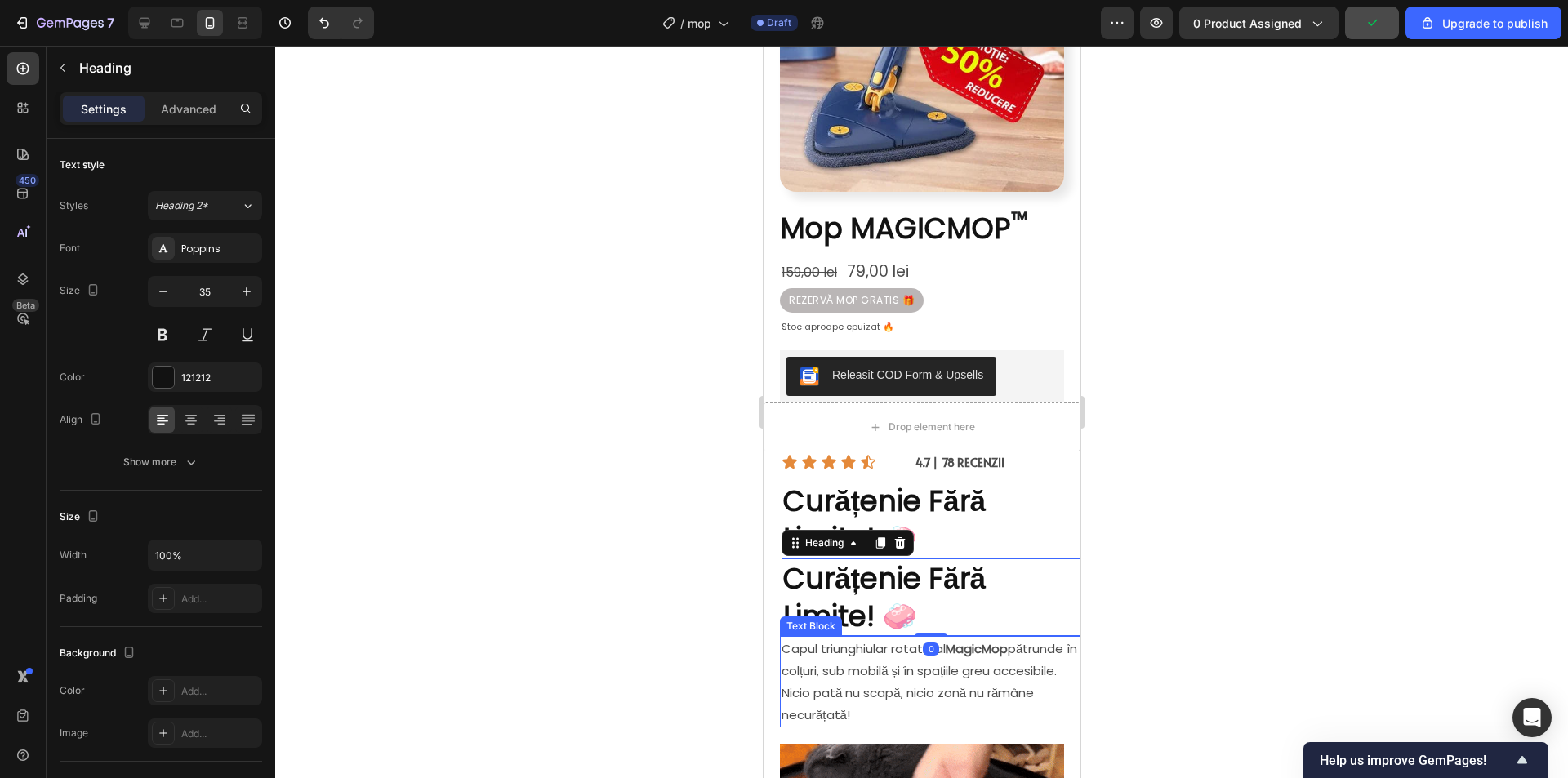
click at [983, 664] on p "Capul triunghiular rotativ al MagicMop pătrunde în colțuri, sub mobilă și în sp…" at bounding box center [929, 682] width 297 height 88
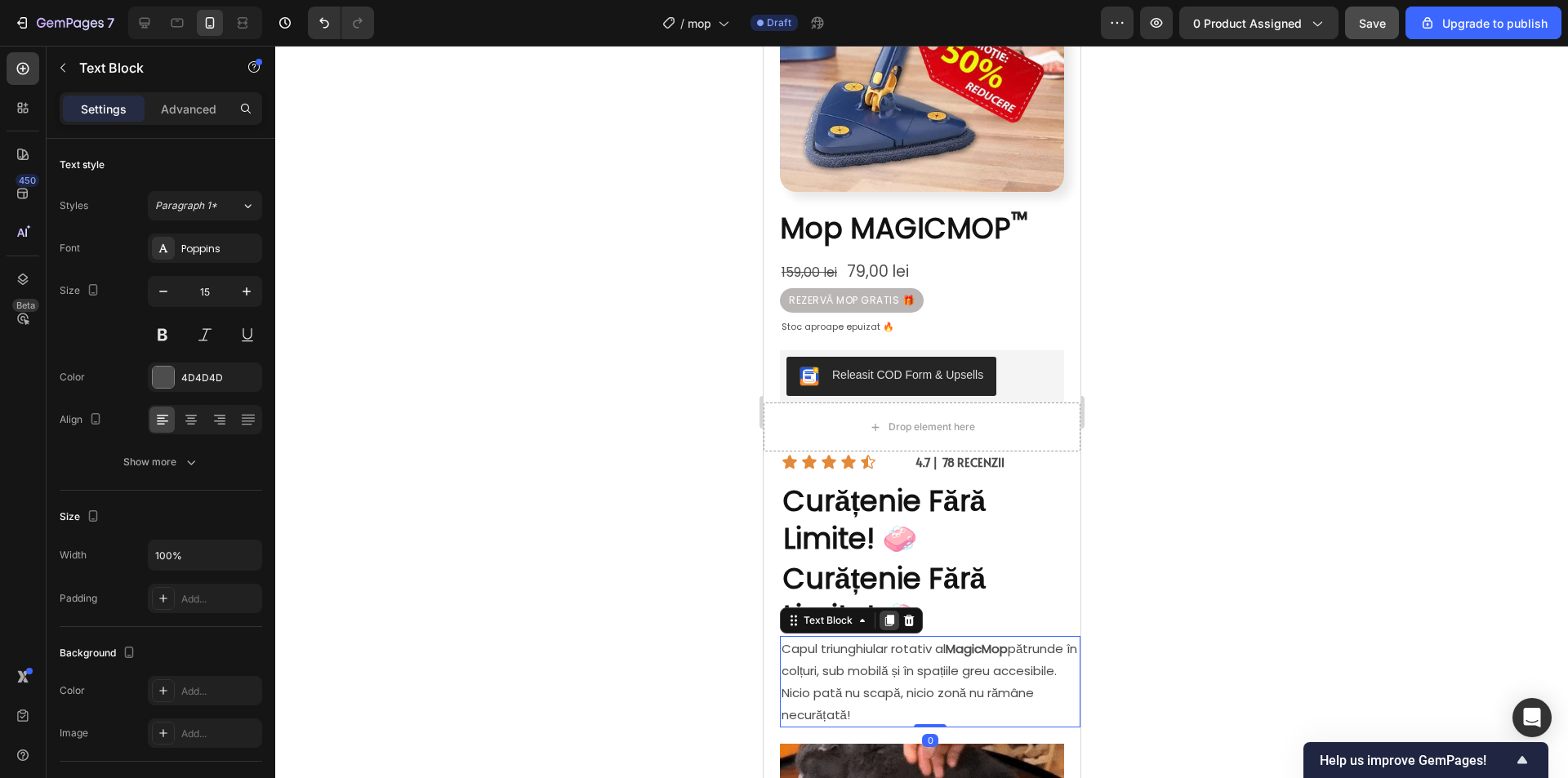
click at [884, 614] on icon at bounding box center [888, 620] width 13 height 13
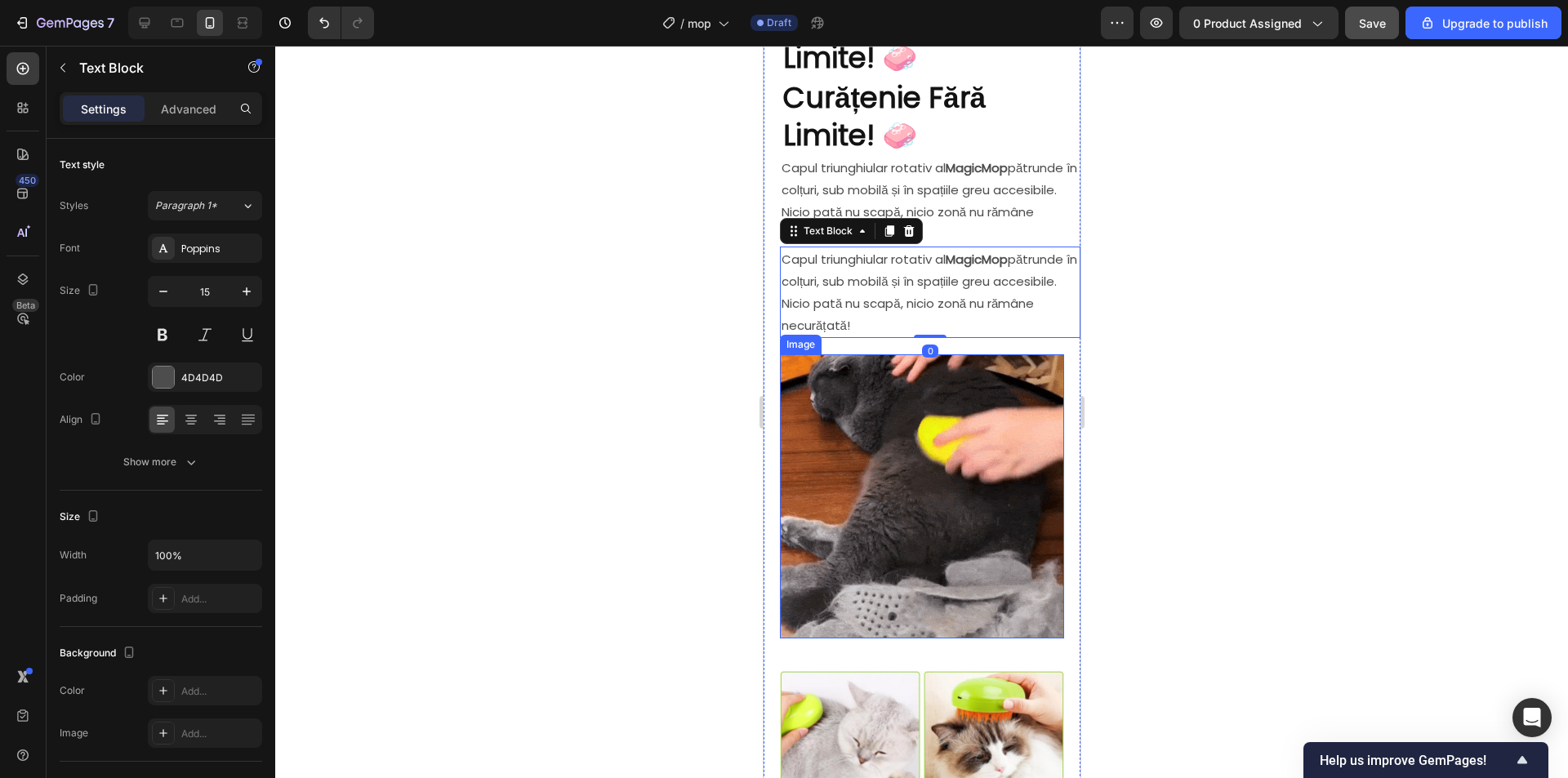
scroll to position [665, 0]
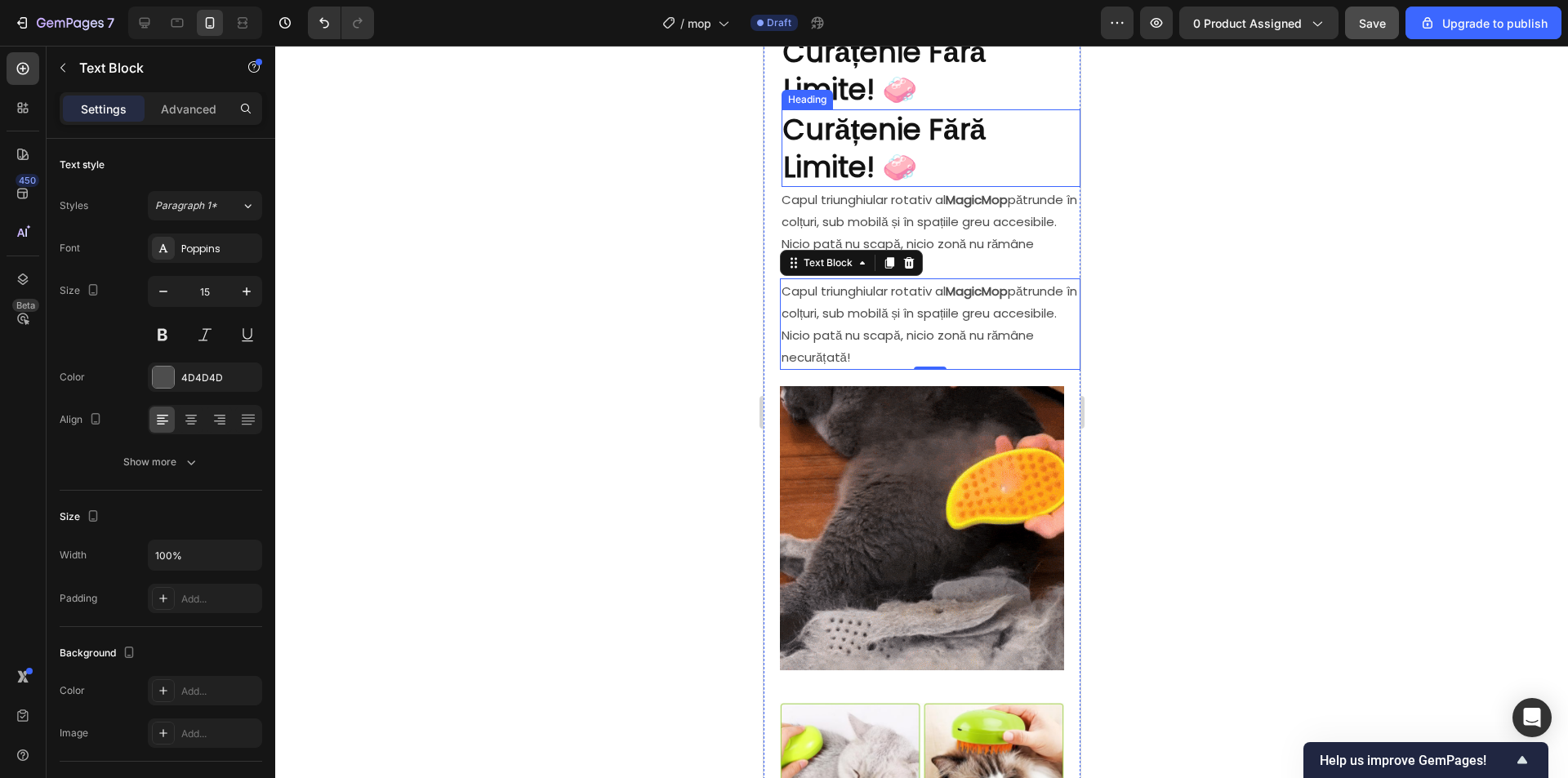
click at [961, 128] on strong "Curățenie Fără Limite! 🧼" at bounding box center [883, 148] width 202 height 77
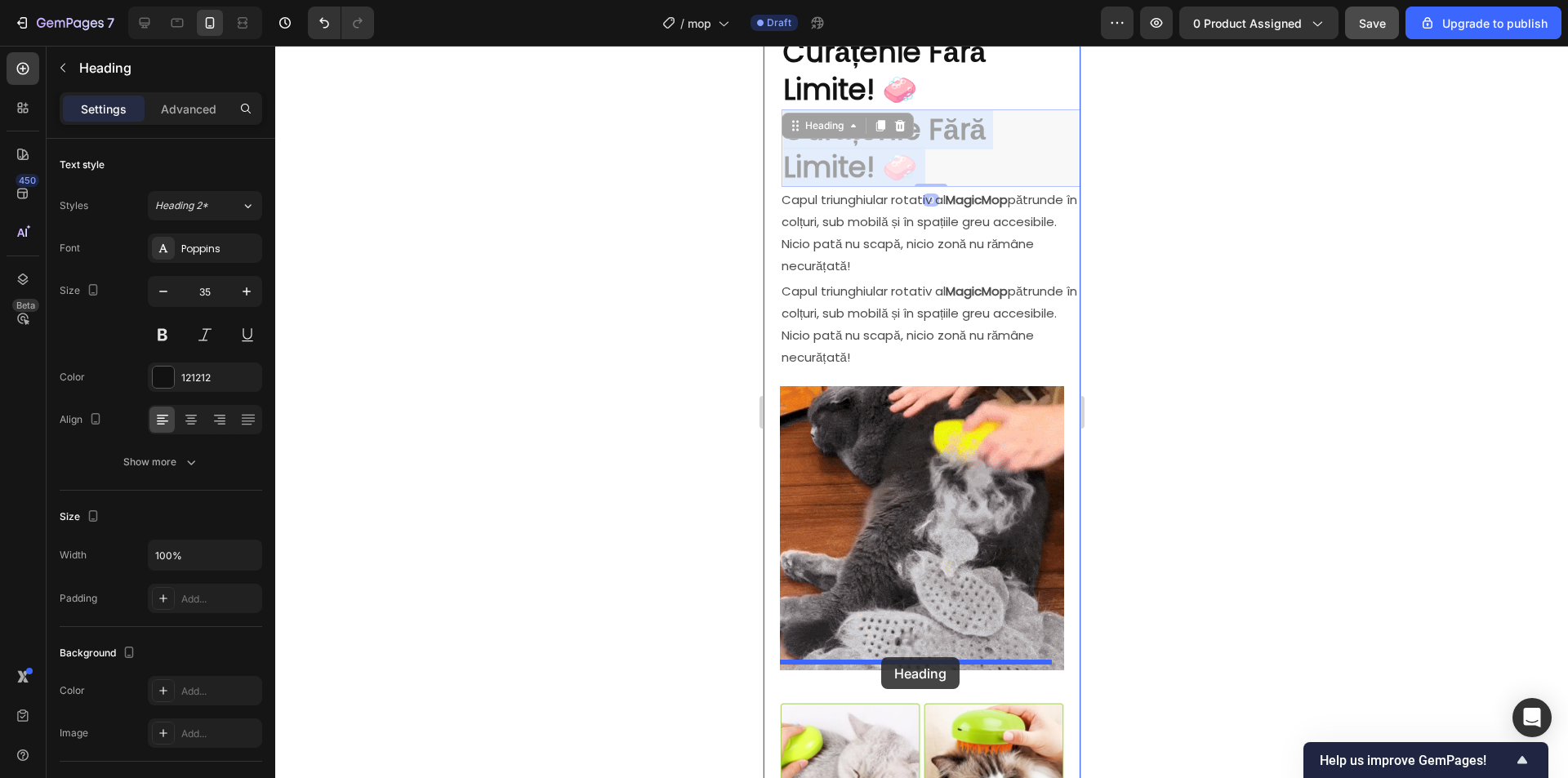
drag, startPoint x: 943, startPoint y: 140, endPoint x: 881, endPoint y: 657, distance: 520.7
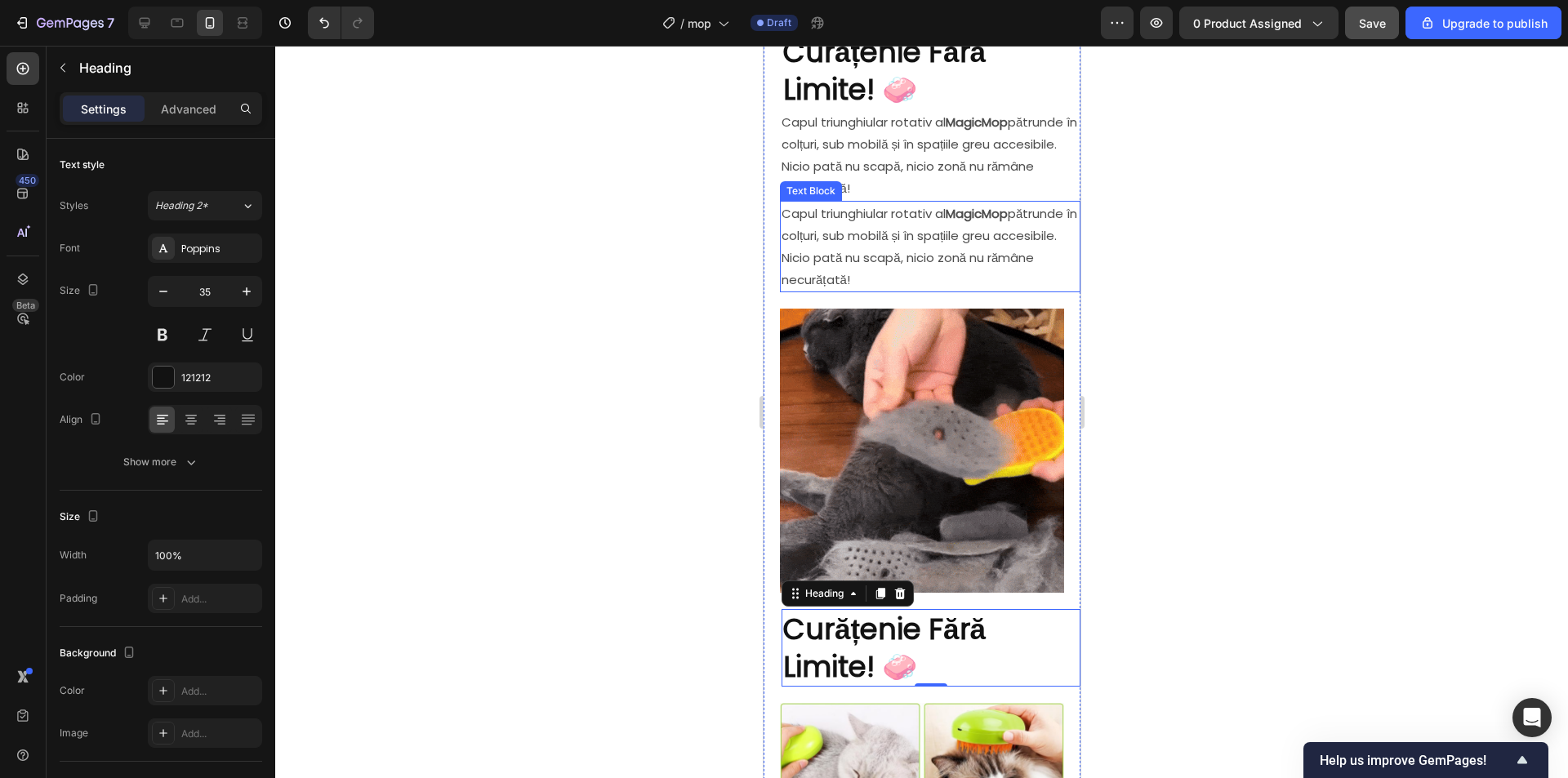
click at [970, 226] on p "Capul triunghiular rotativ al MagicMop pătrunde în colțuri, sub mobilă și în sp…" at bounding box center [929, 246] width 297 height 88
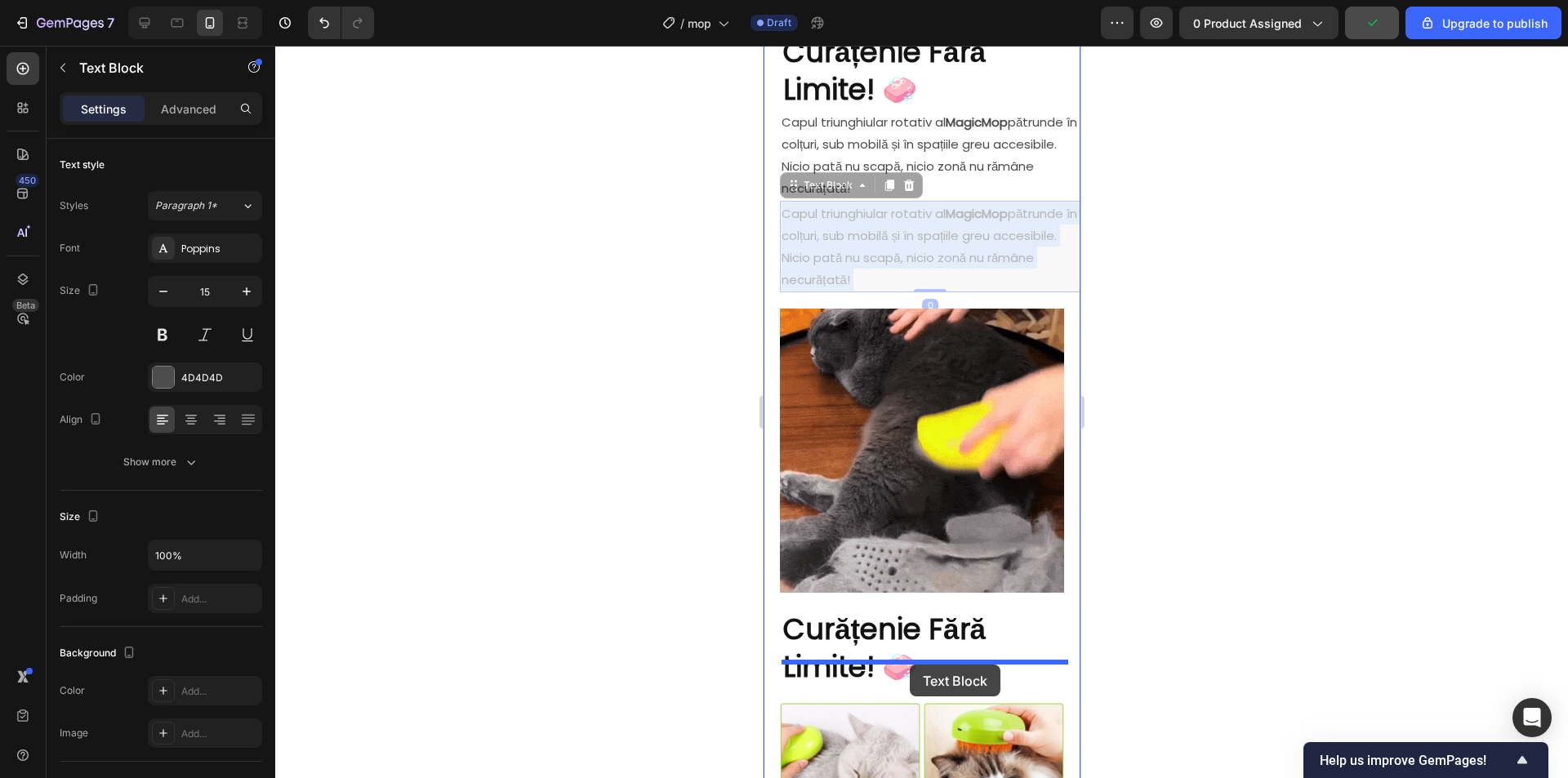
drag, startPoint x: 946, startPoint y: 258, endPoint x: 954, endPoint y: 731, distance: 473.1
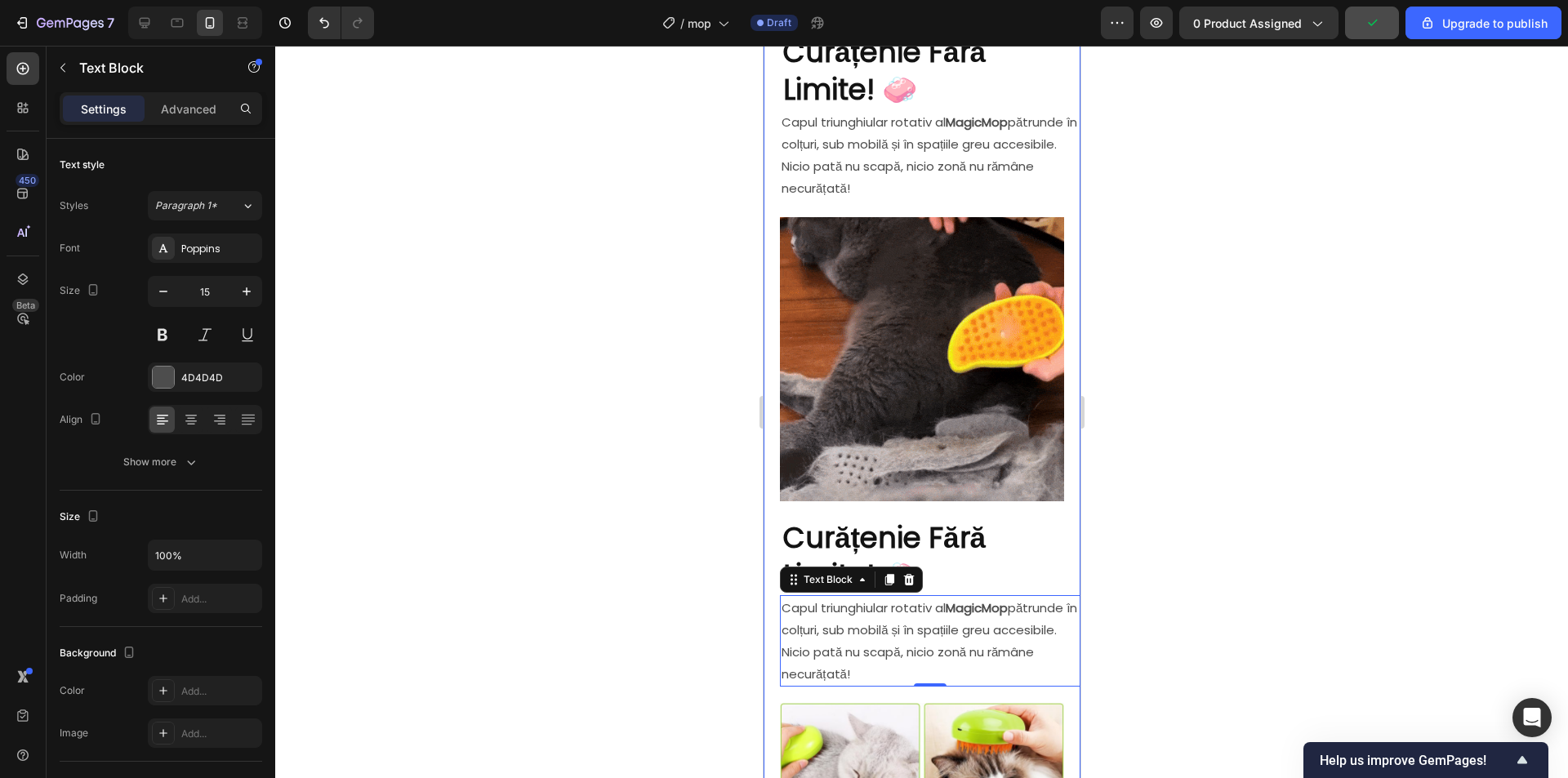
click at [1288, 500] on div at bounding box center [921, 411] width 1292 height 732
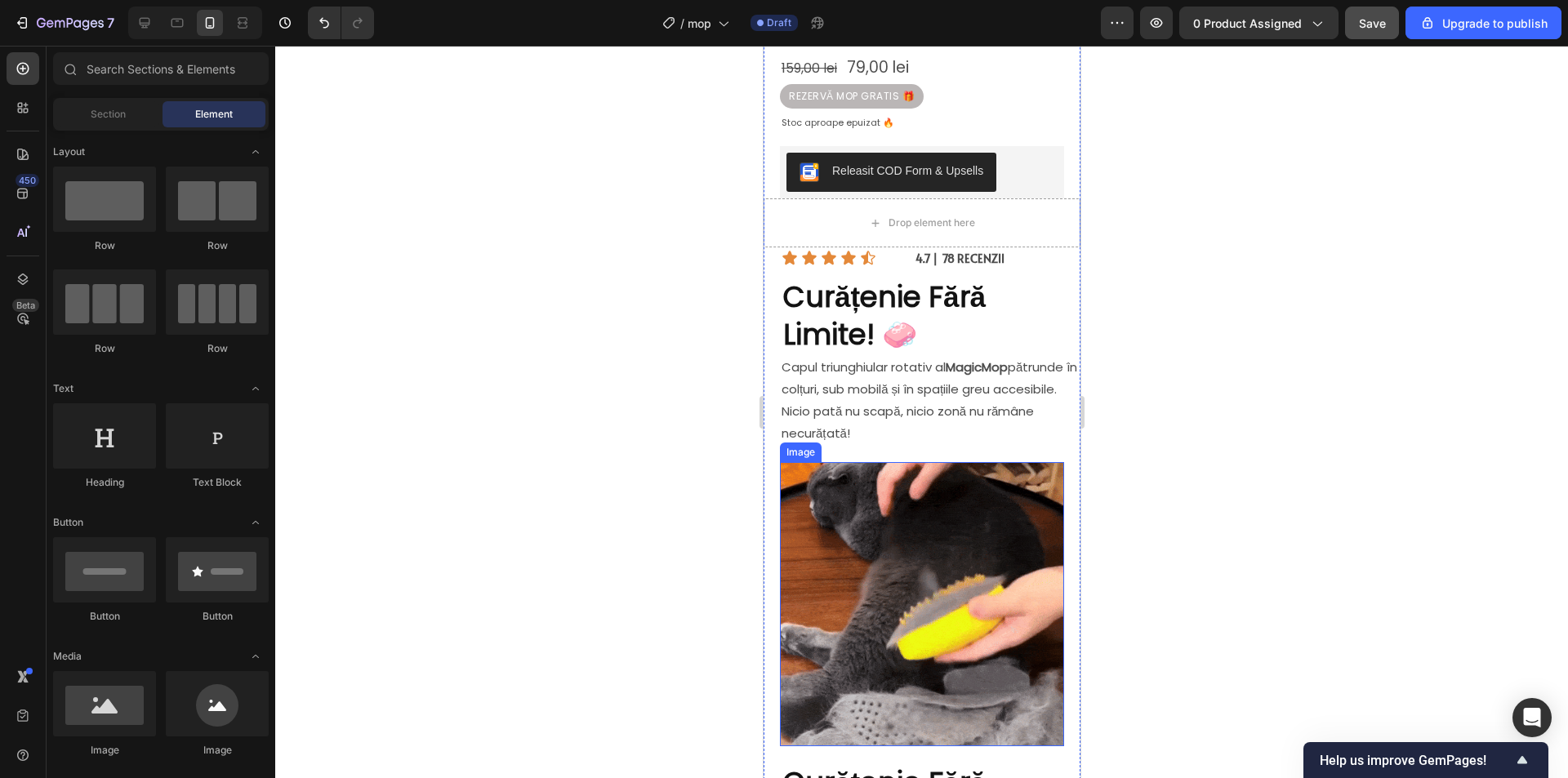
scroll to position [583, 0]
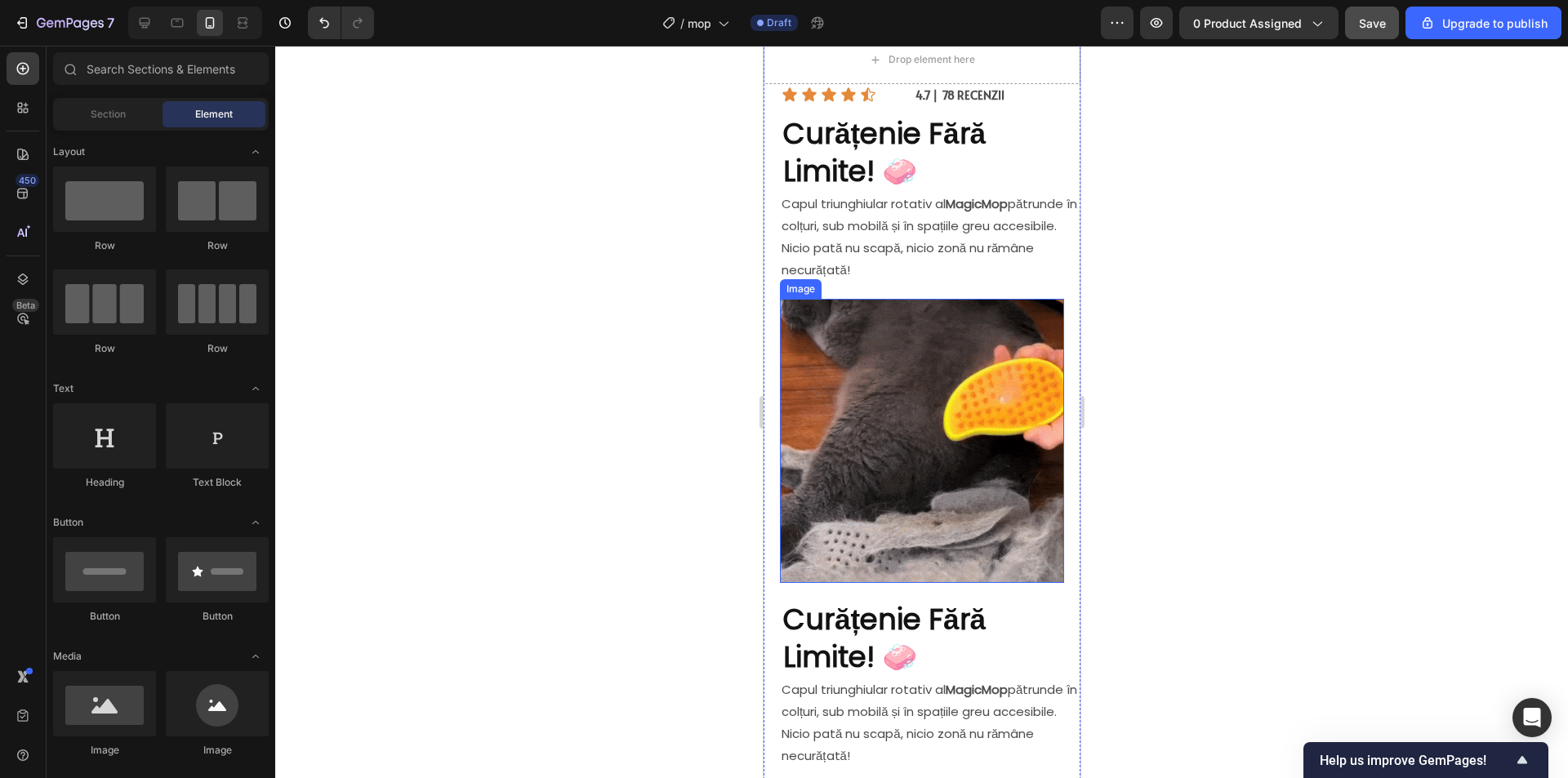
click at [910, 403] on img at bounding box center [921, 441] width 284 height 284
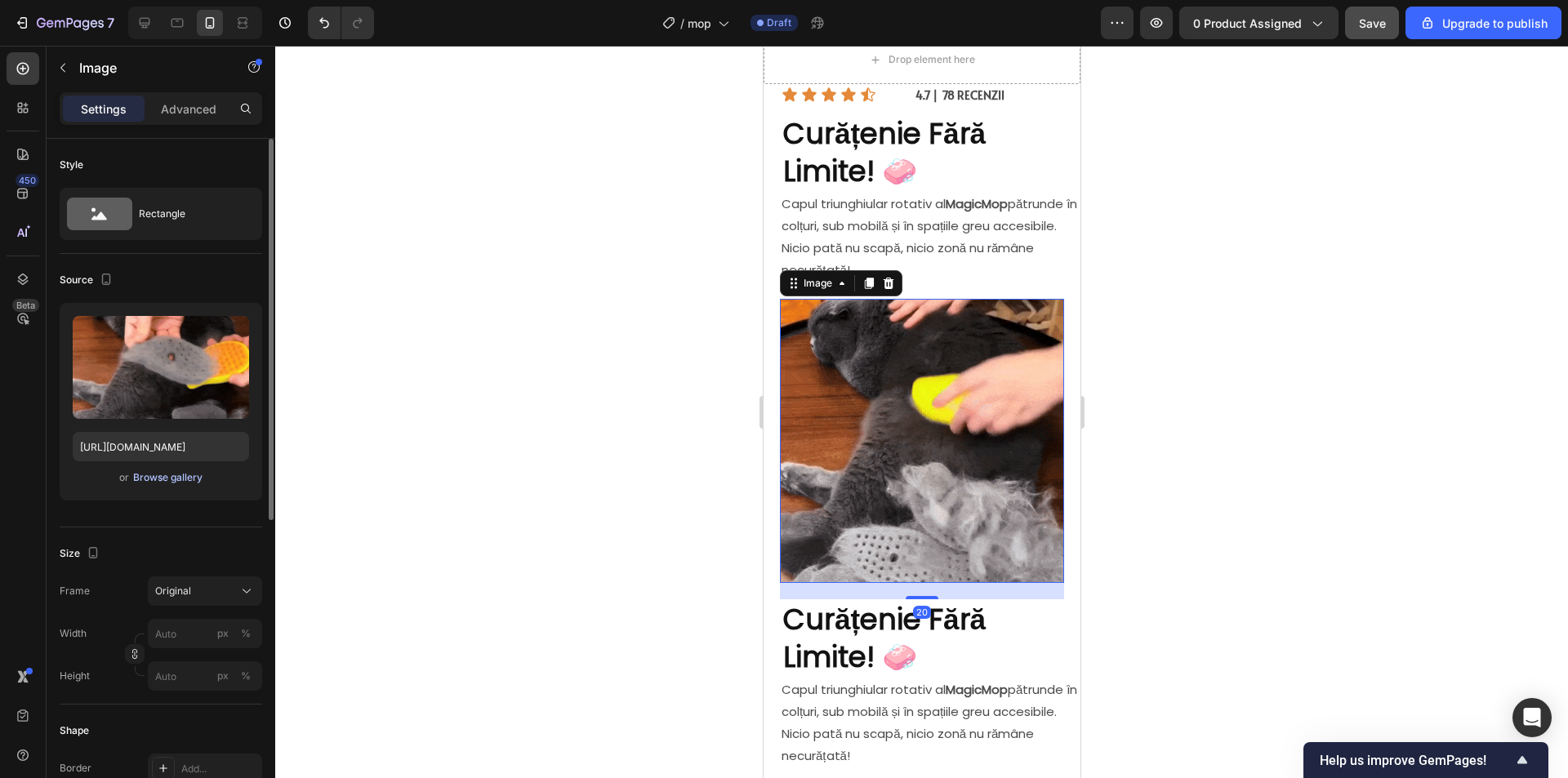
click at [174, 477] on div "Browse gallery" at bounding box center [167, 477] width 69 height 14
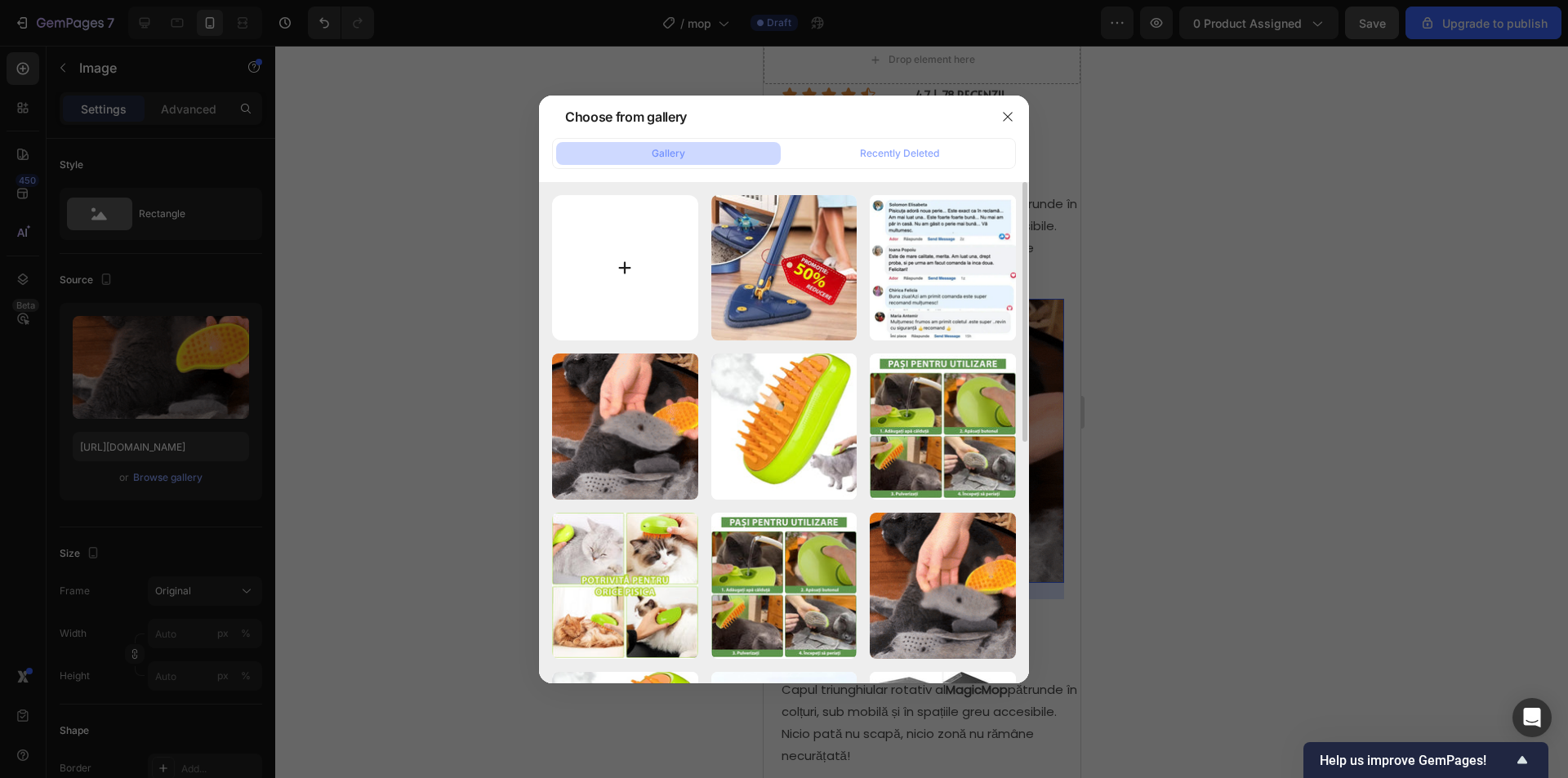
click at [598, 273] on input "file" at bounding box center [625, 268] width 146 height 146
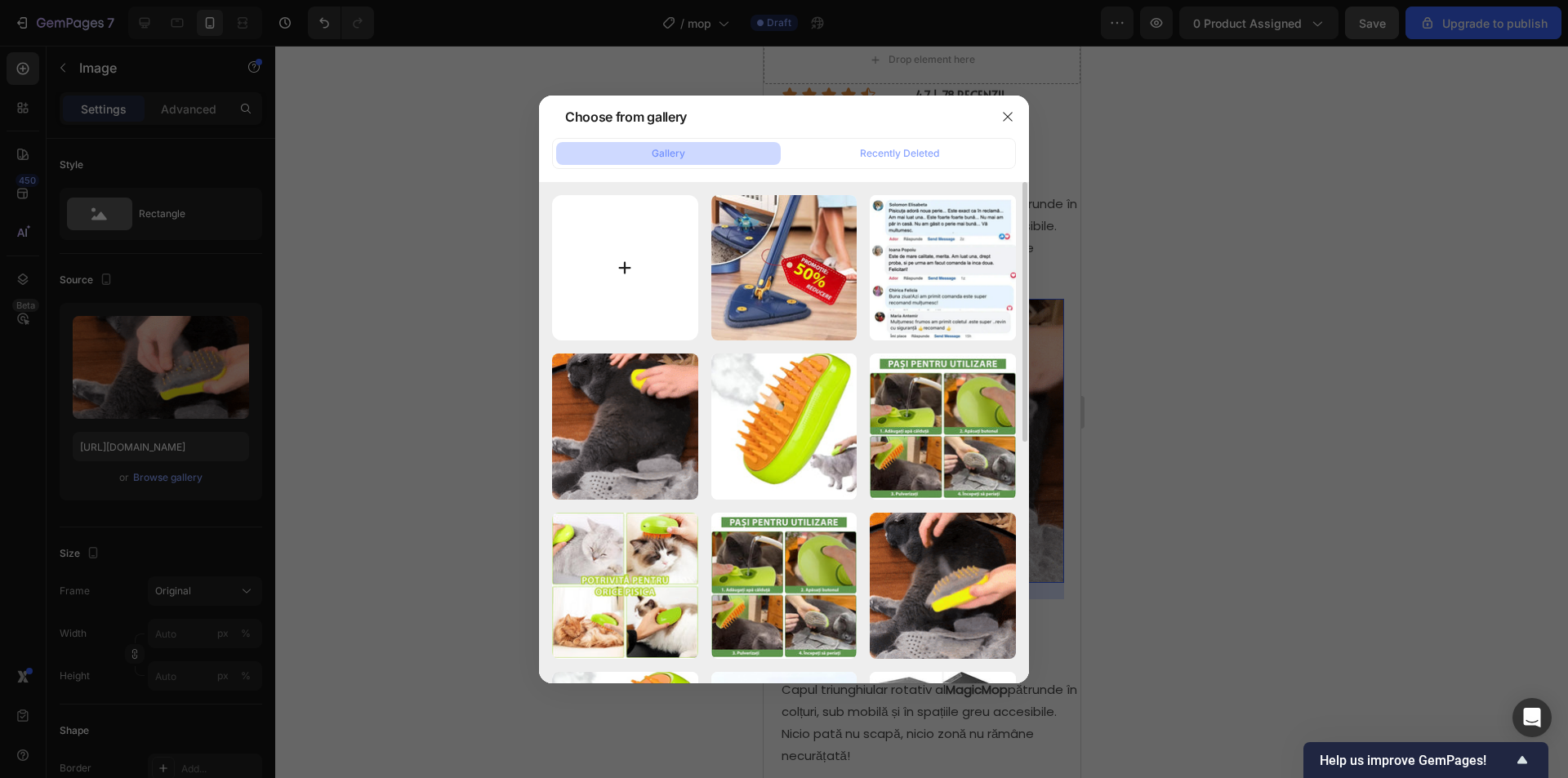
type input "C:\fakepath\ezgif.com-video-to-webp-converter_7_5bec13f3-5523-493d-93ce-e248901…"
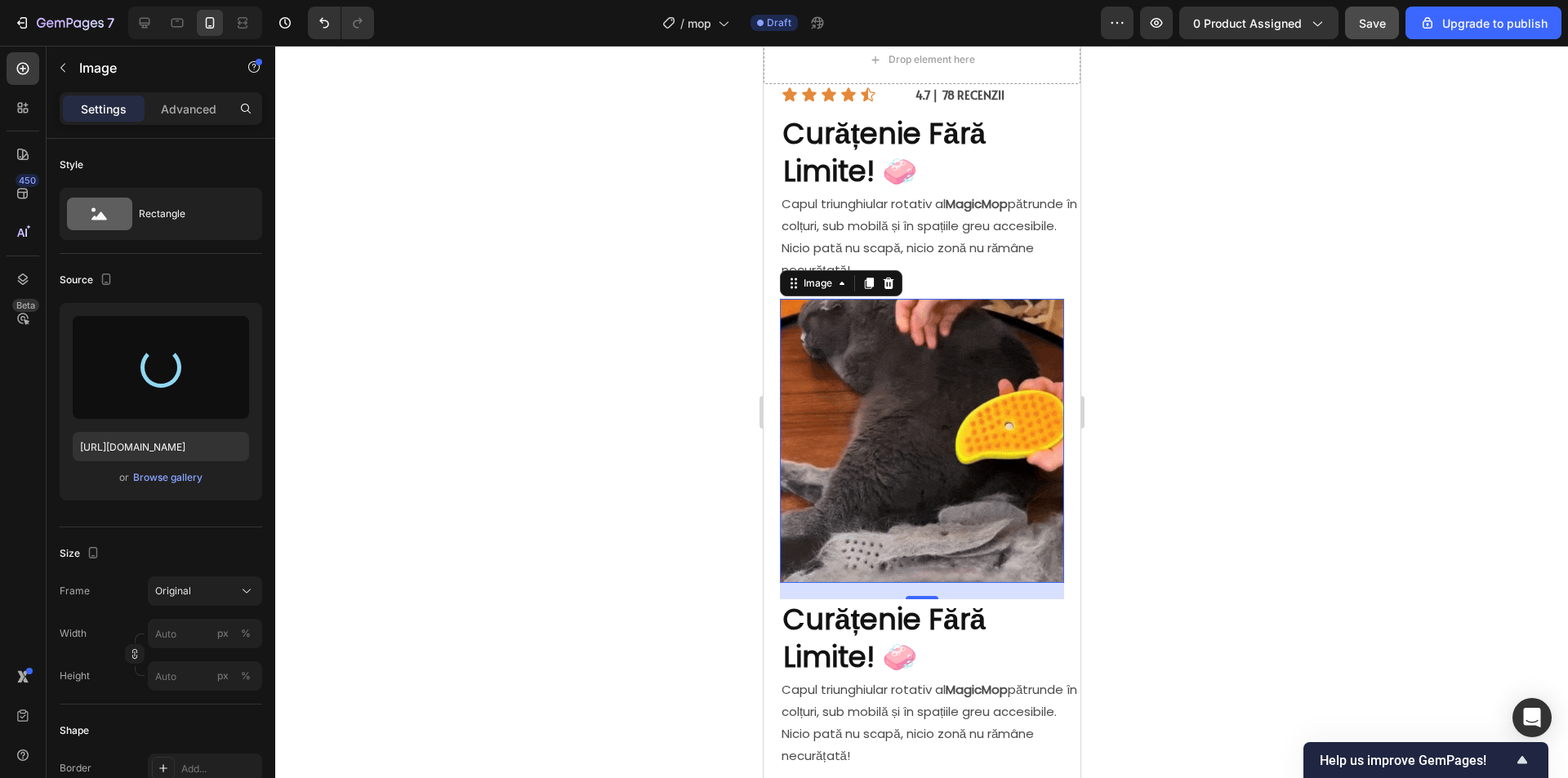
type input "https://cdn.shopify.com/s/files/1/0903/7978/0432/files/gempages_572506543971369…"
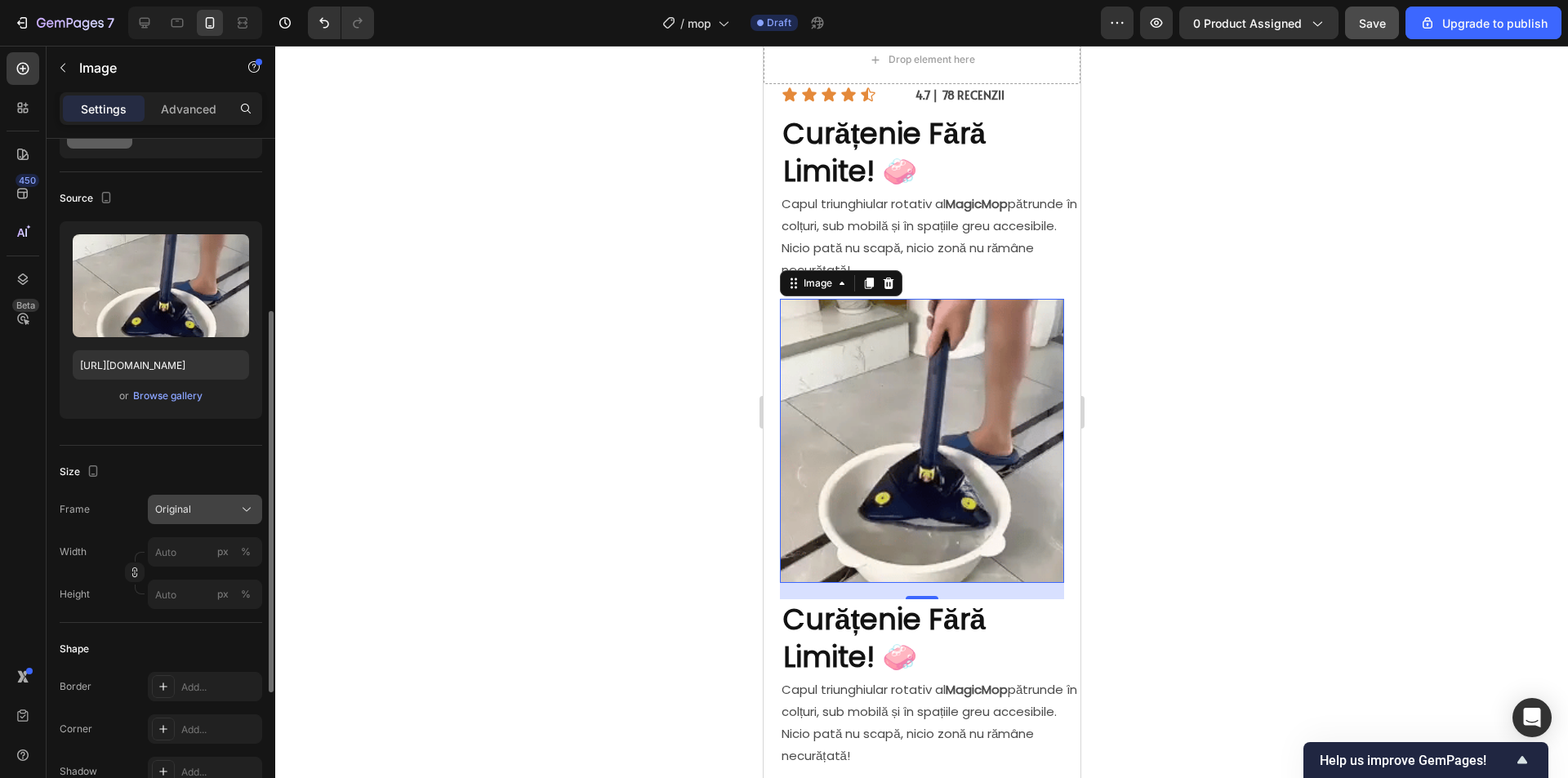
scroll to position [326, 0]
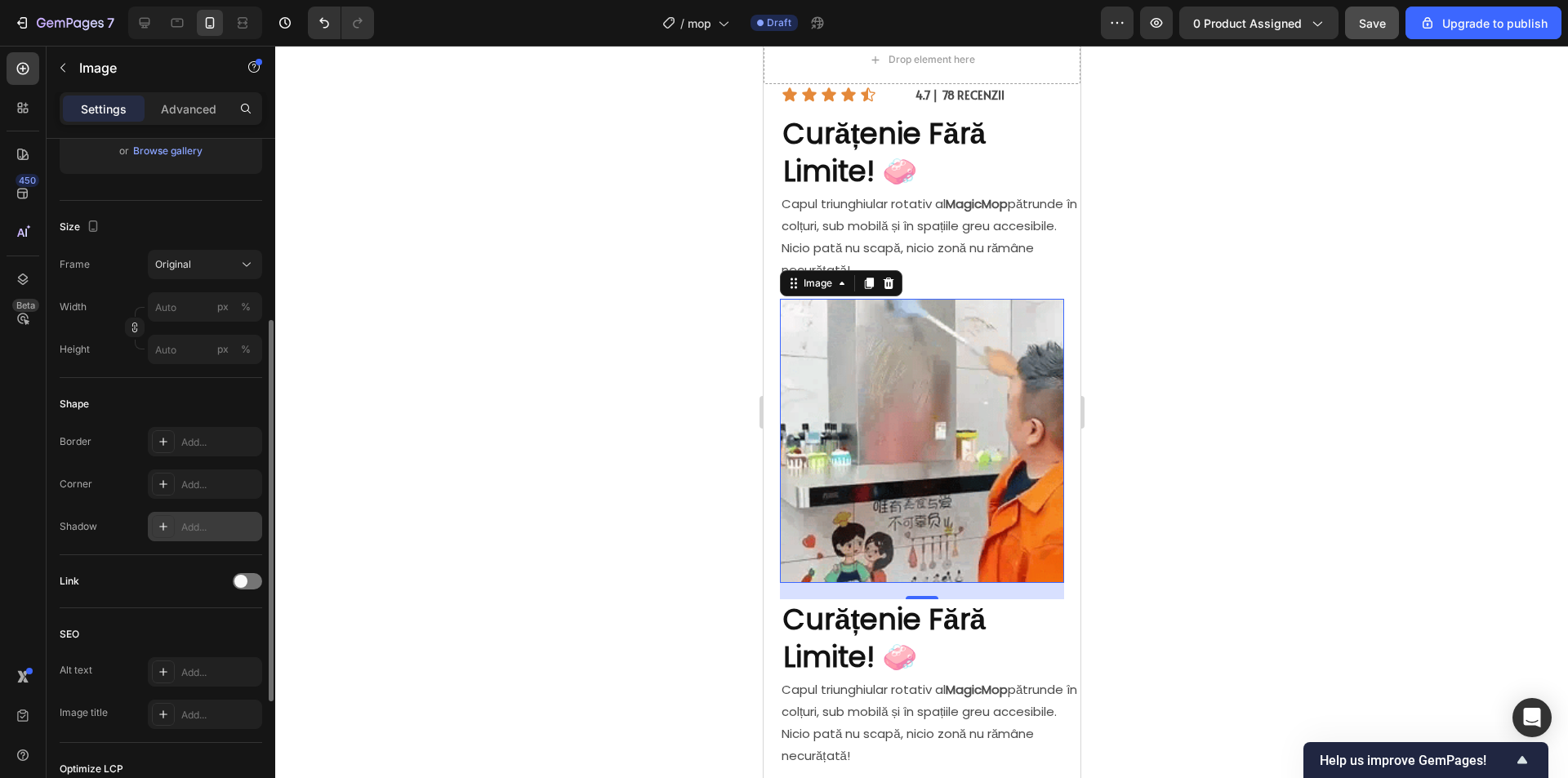
click at [206, 520] on div "Add..." at bounding box center [219, 527] width 76 height 14
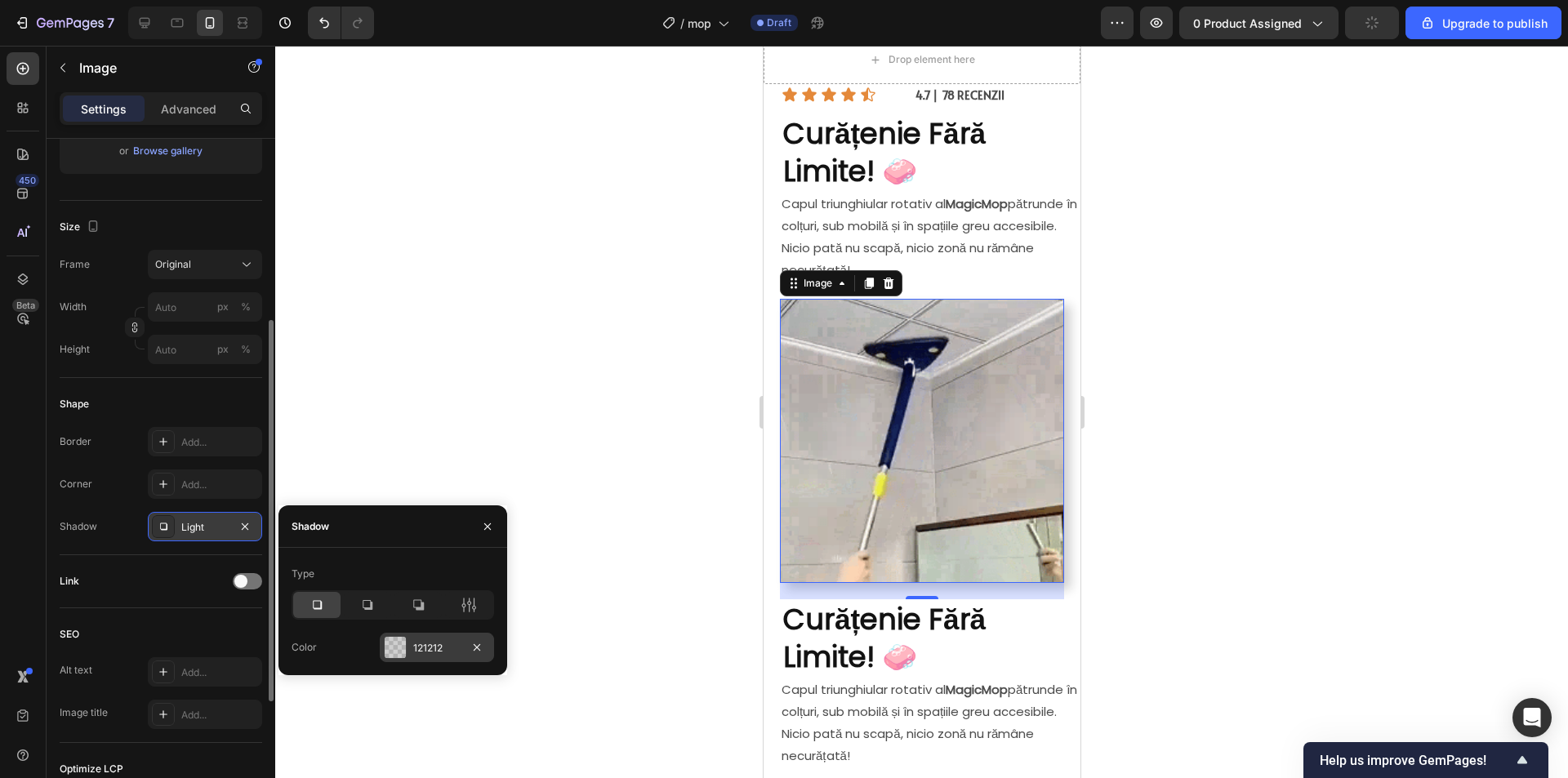
click at [418, 648] on div "121212" at bounding box center [437, 648] width 48 height 14
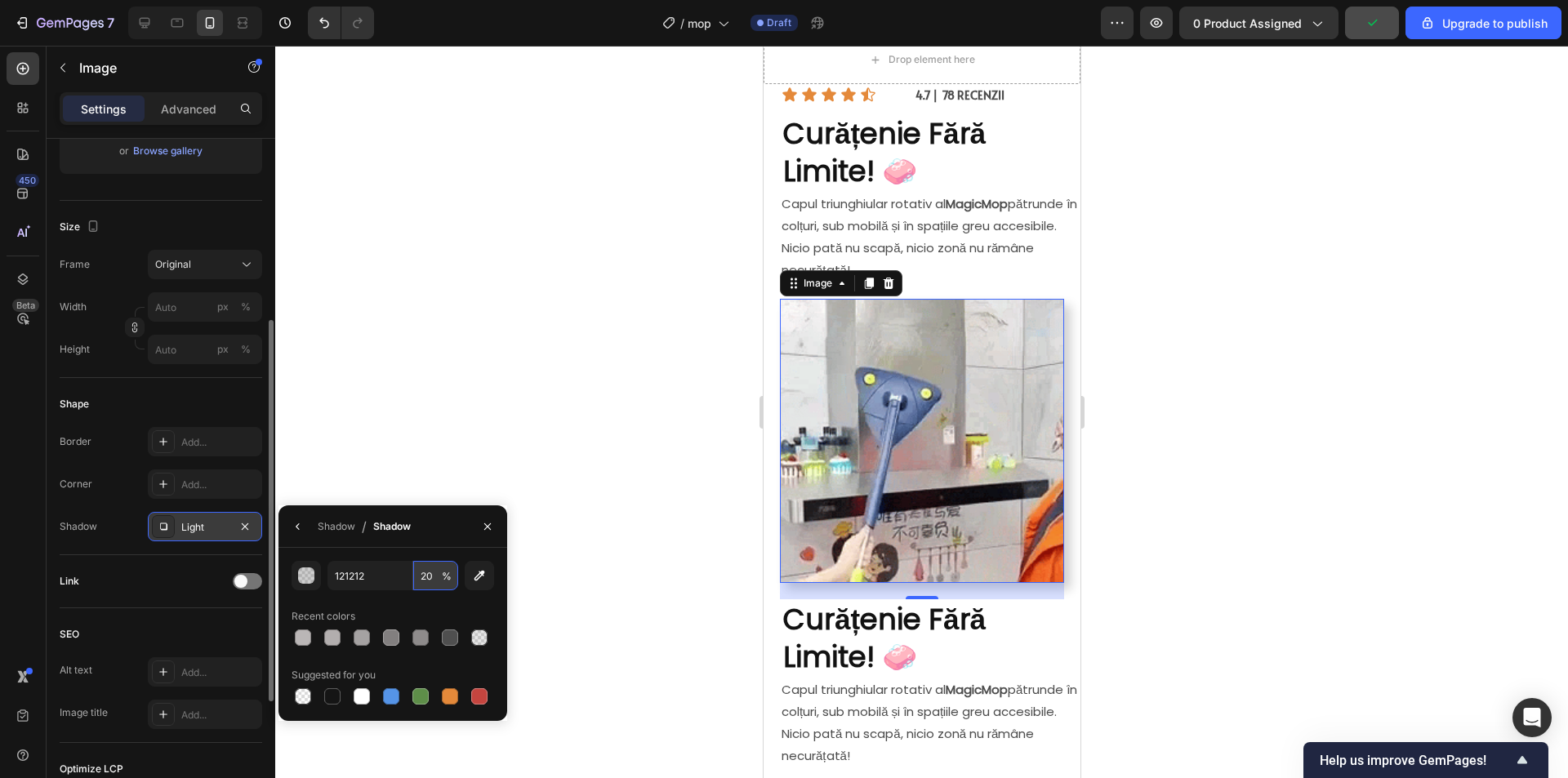
click at [433, 584] on input "20" at bounding box center [436, 575] width 45 height 30
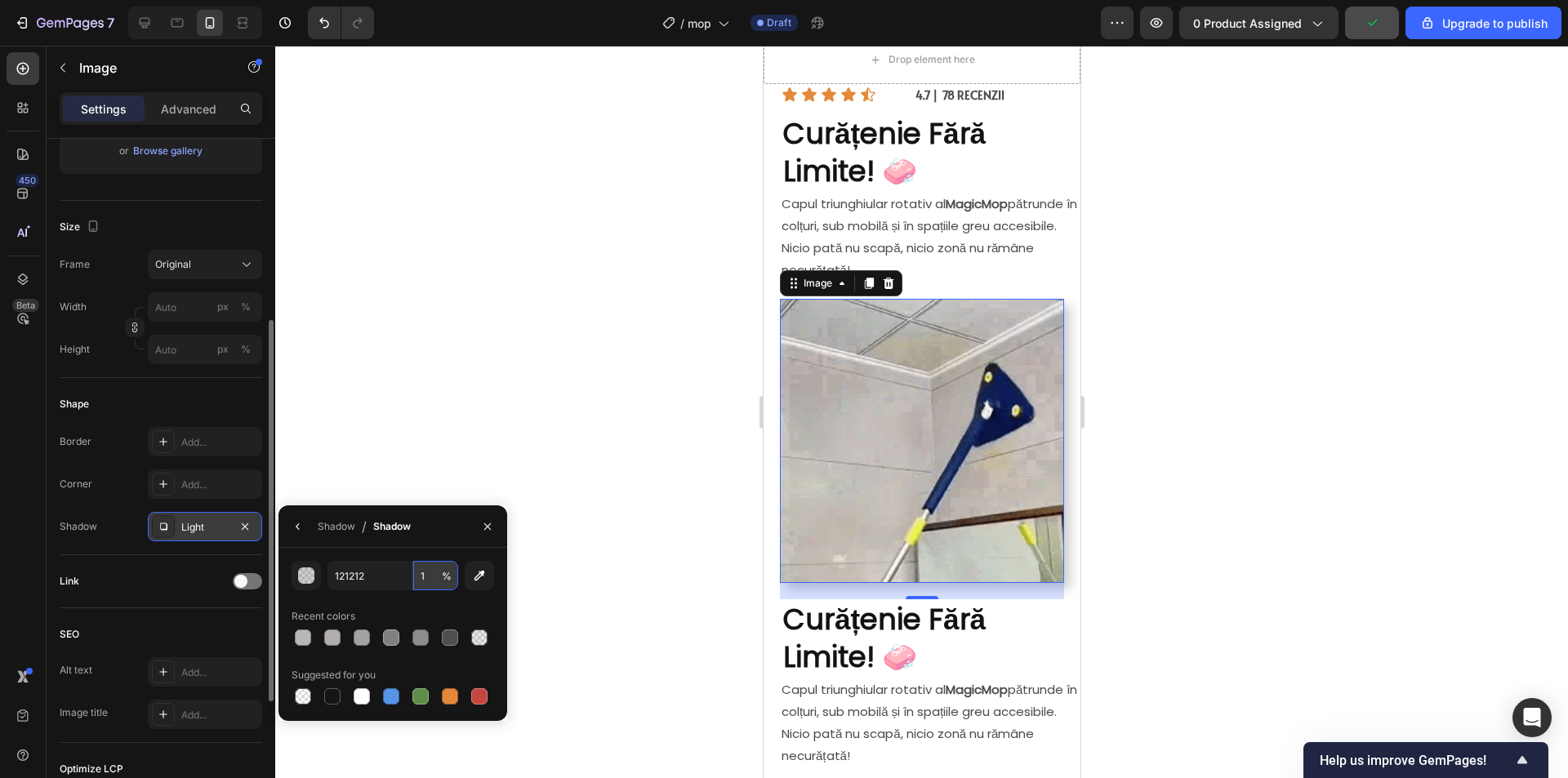
type input "10"
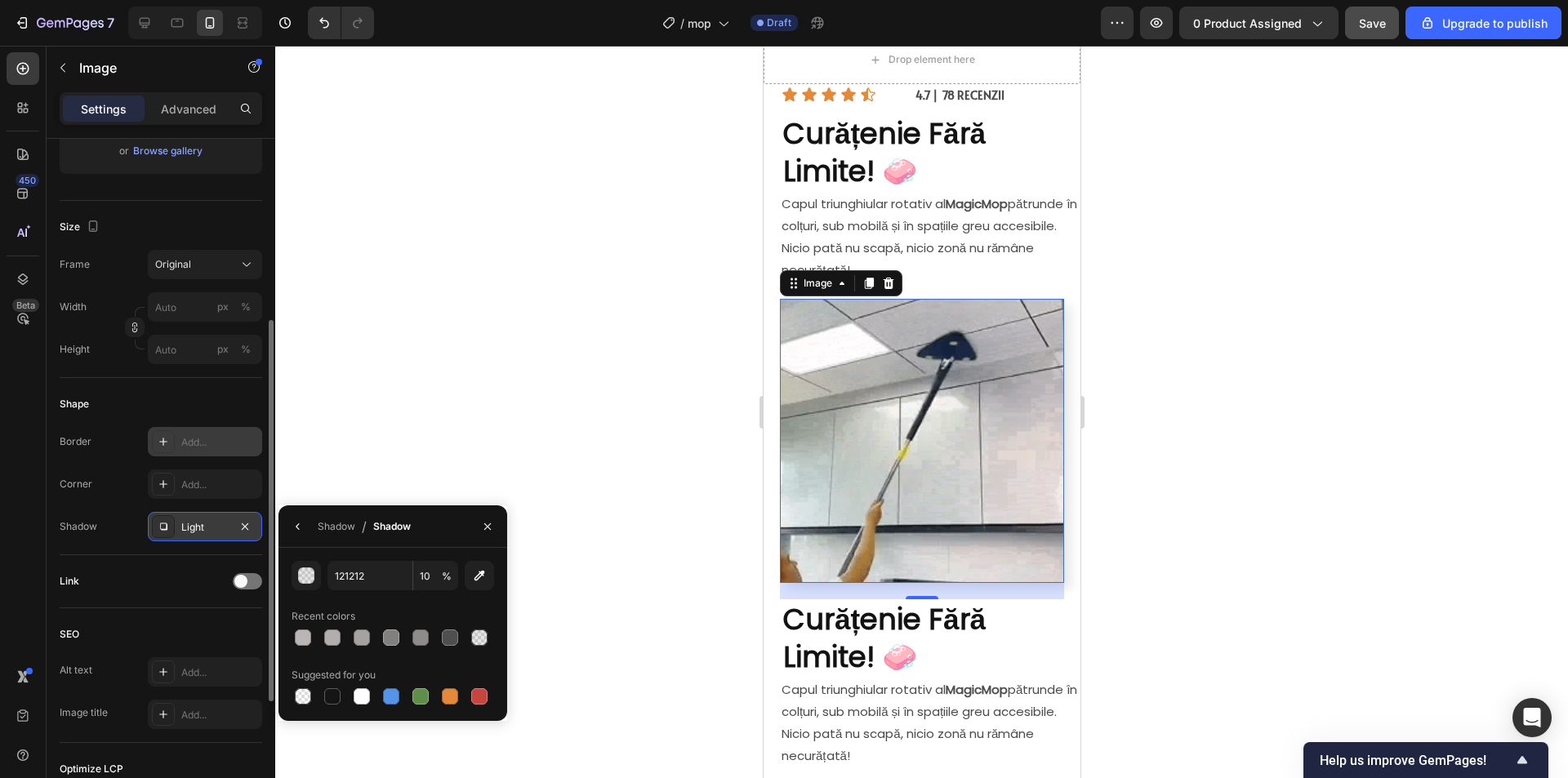
click at [209, 446] on div "Add..." at bounding box center [219, 442] width 76 height 14
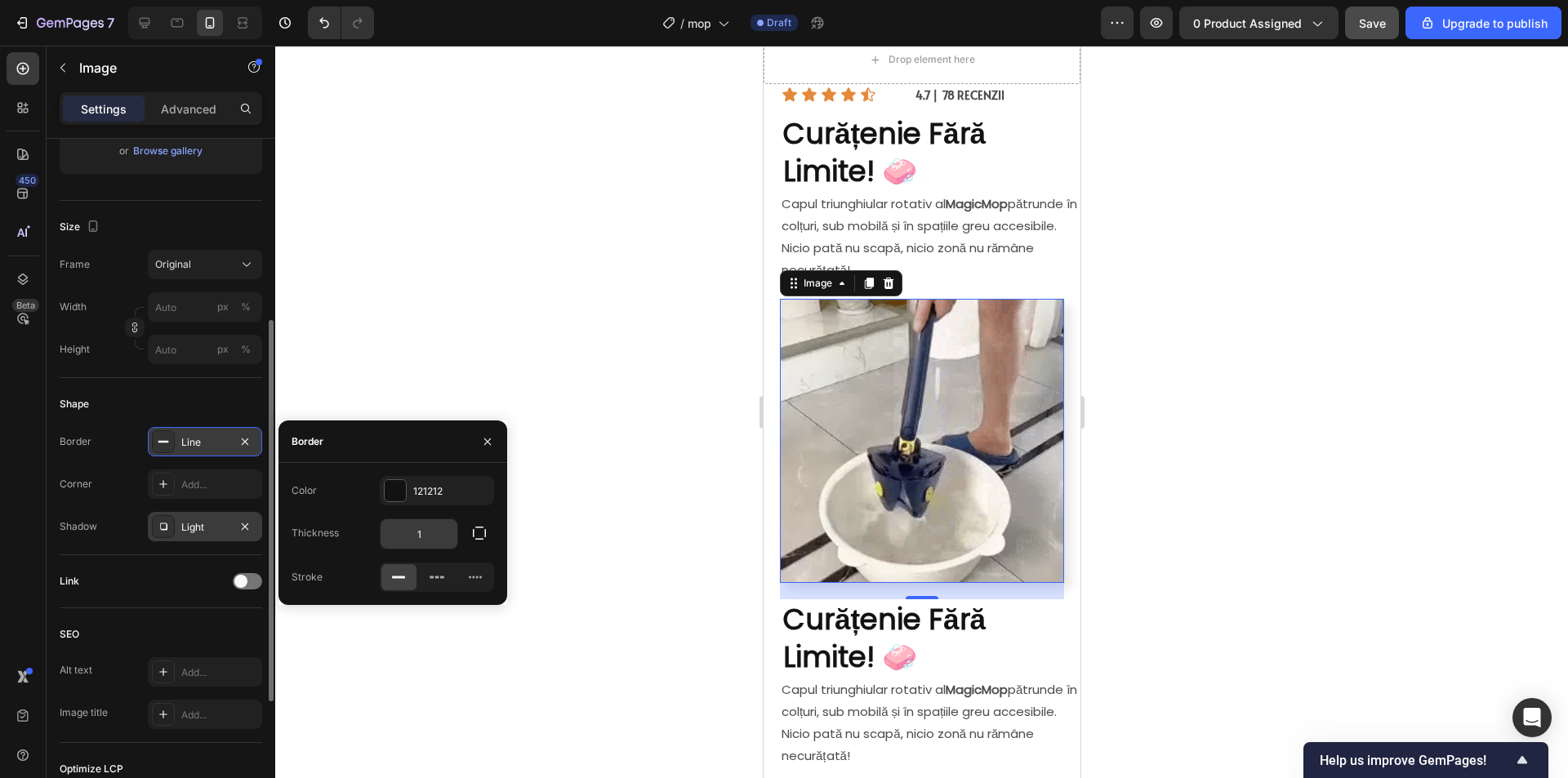
click at [429, 535] on input "1" at bounding box center [418, 534] width 76 height 30
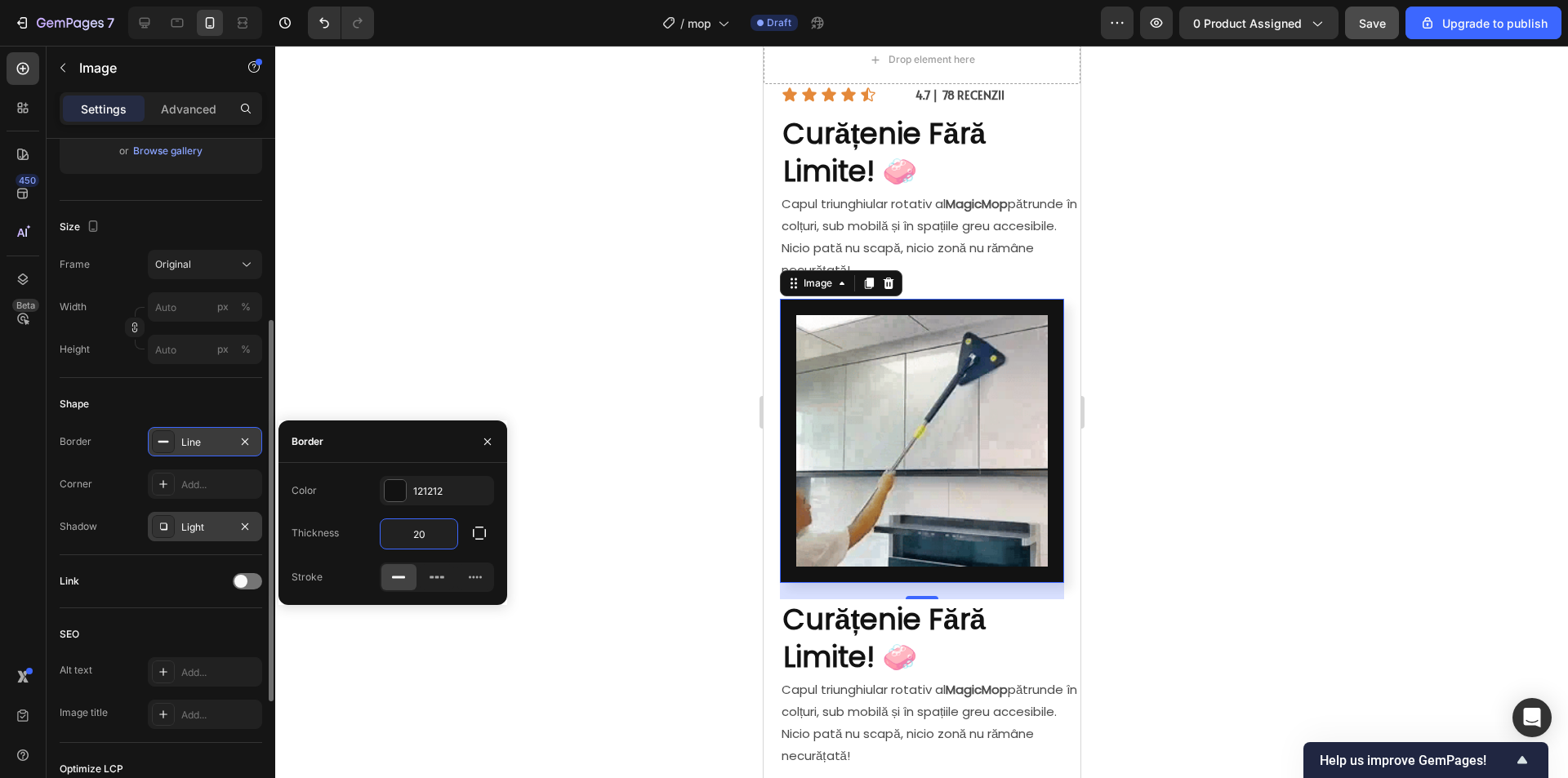
type input "2"
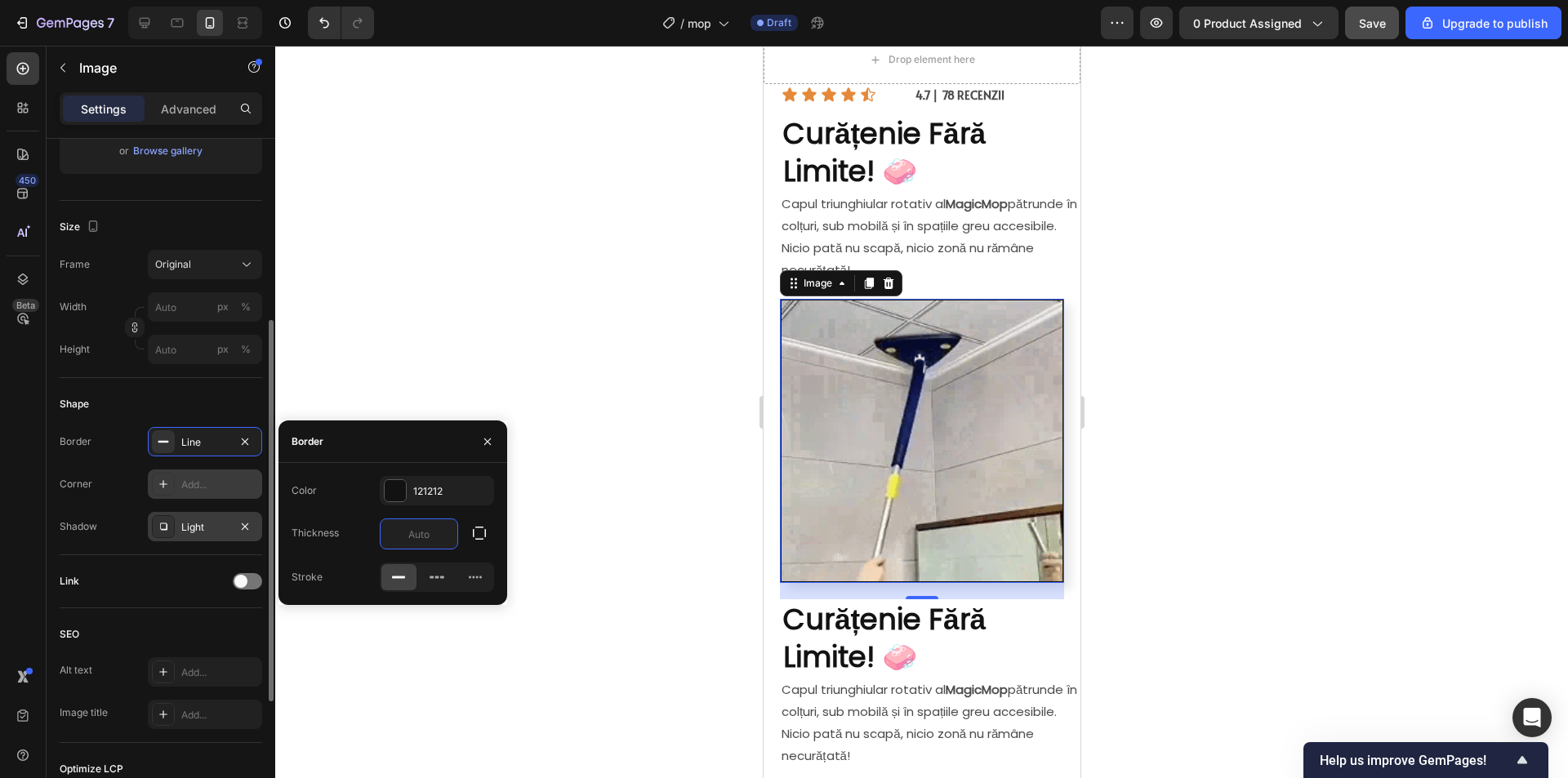
drag, startPoint x: 247, startPoint y: 438, endPoint x: 231, endPoint y: 478, distance: 43.1
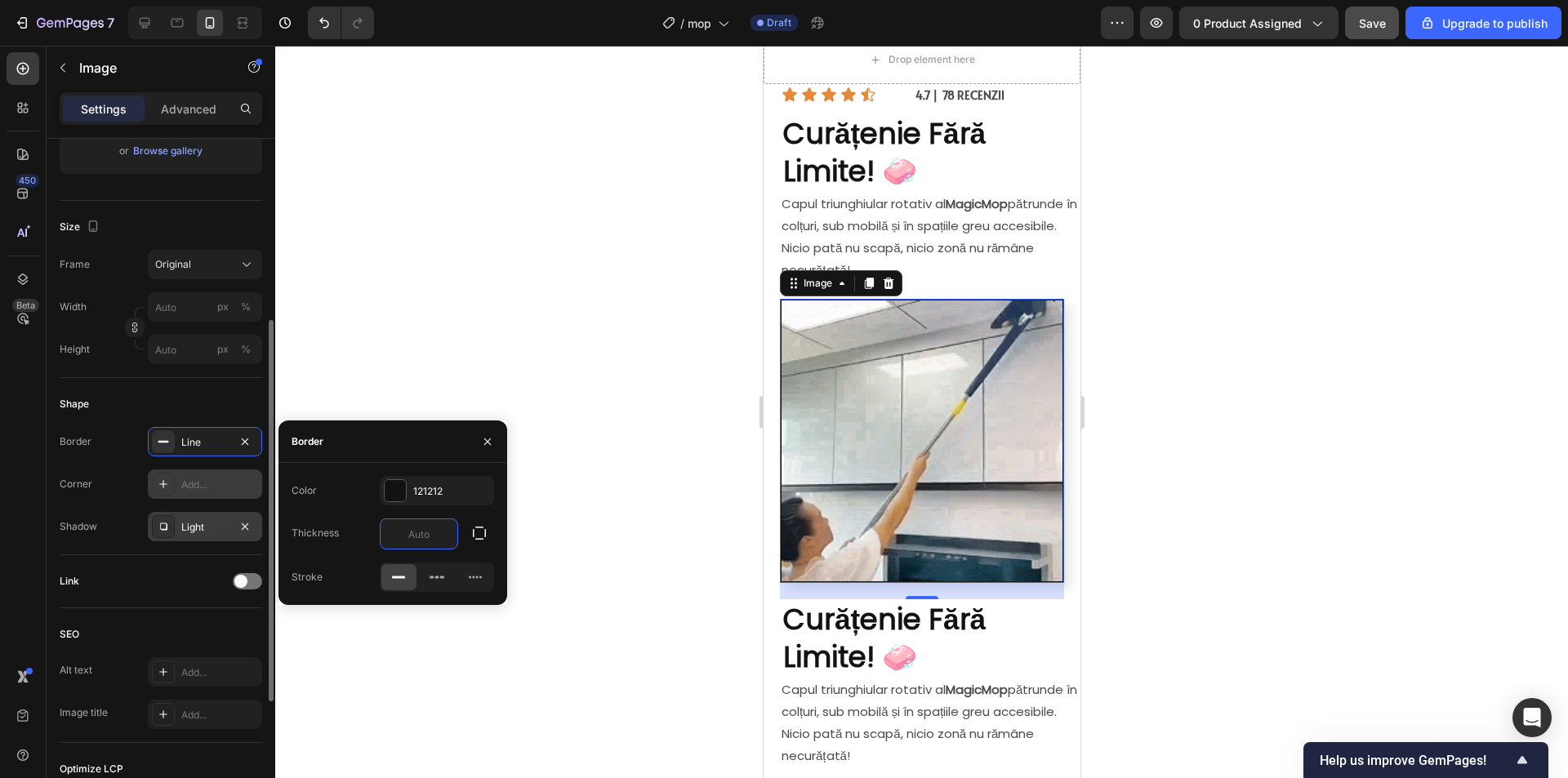
click at [247, 437] on icon "button" at bounding box center [244, 441] width 13 height 13
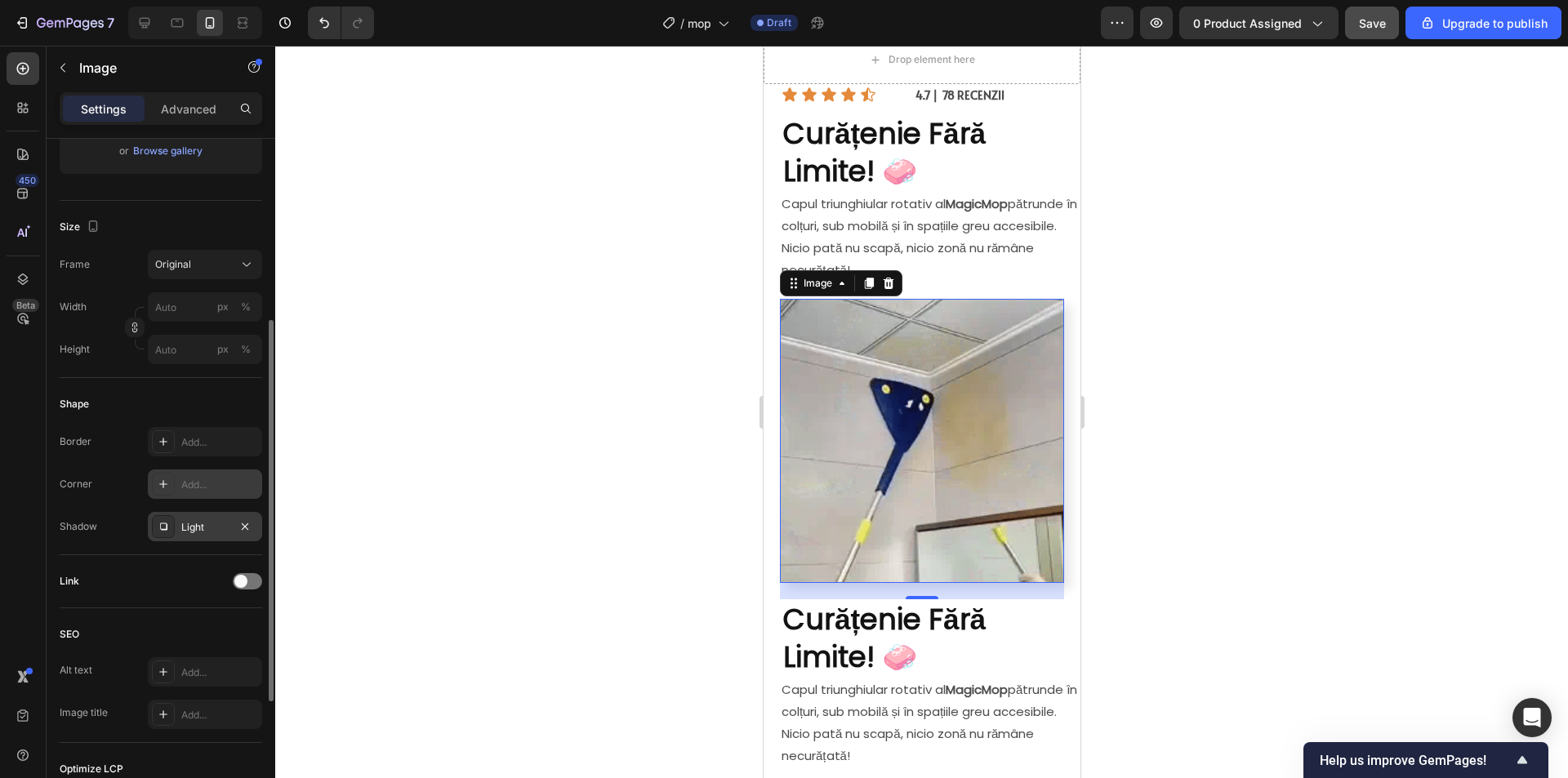
click at [225, 478] on div "Add..." at bounding box center [219, 485] width 76 height 14
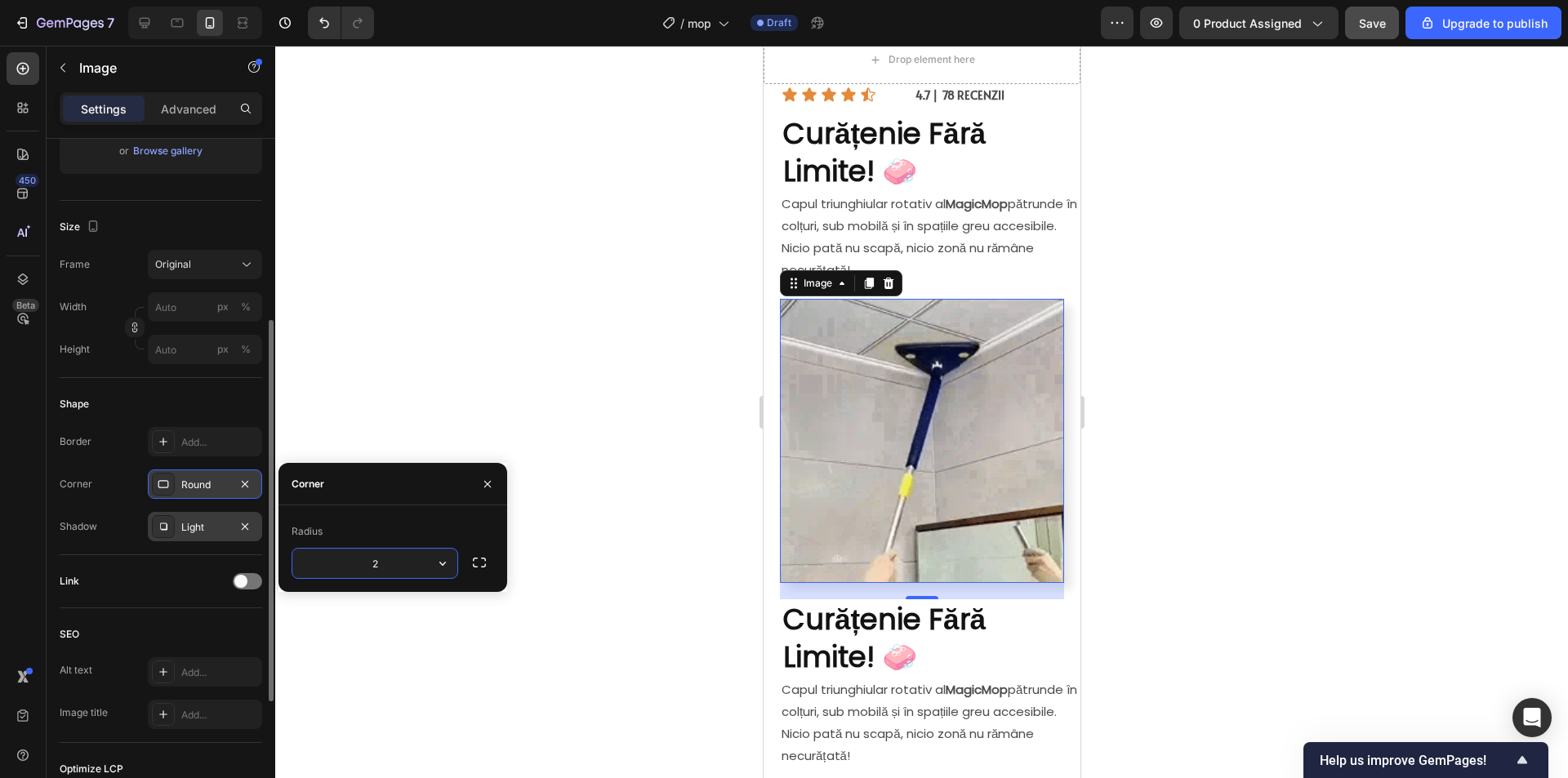
type input "20"
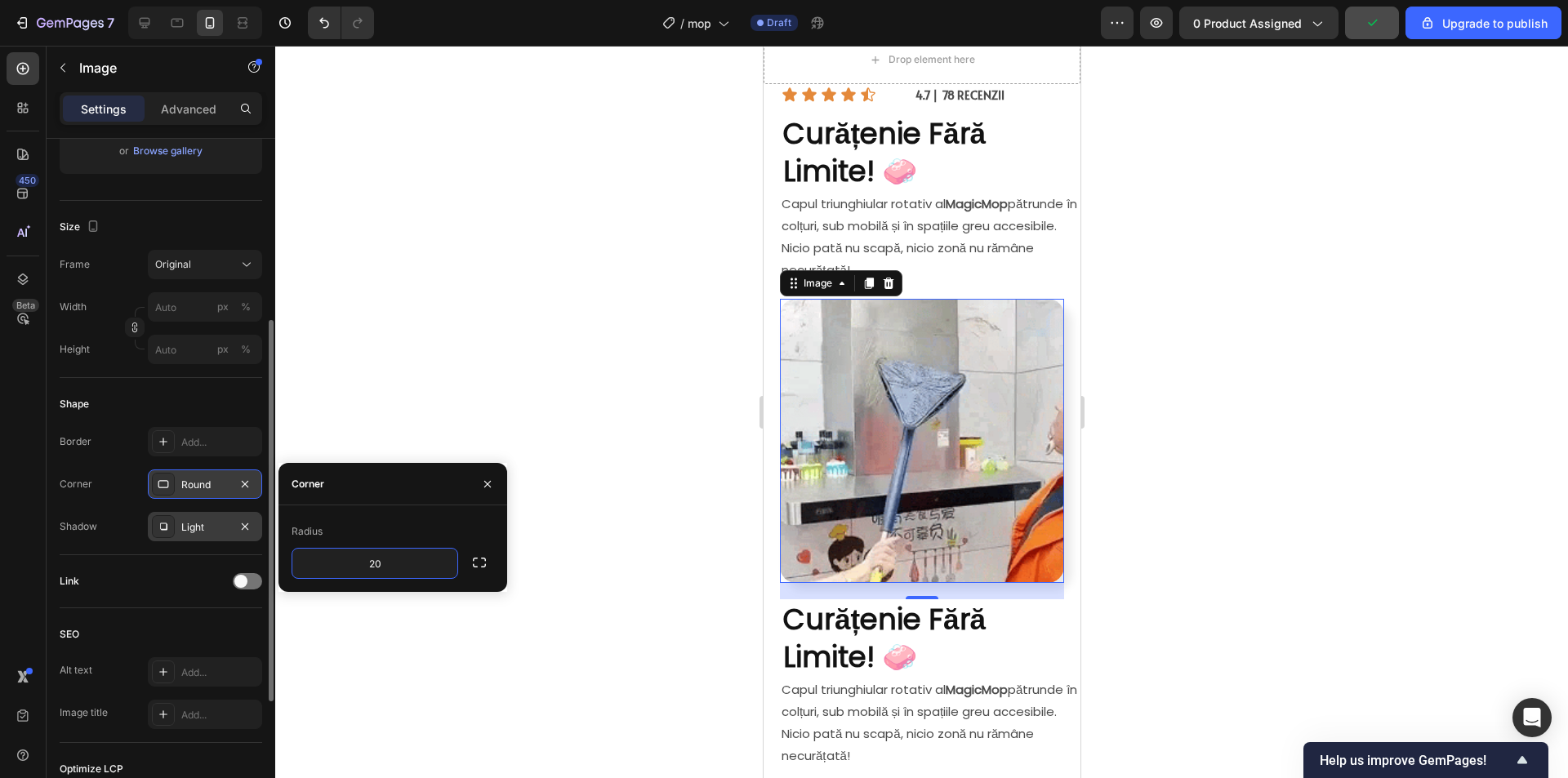
click at [1199, 418] on div at bounding box center [921, 411] width 1292 height 732
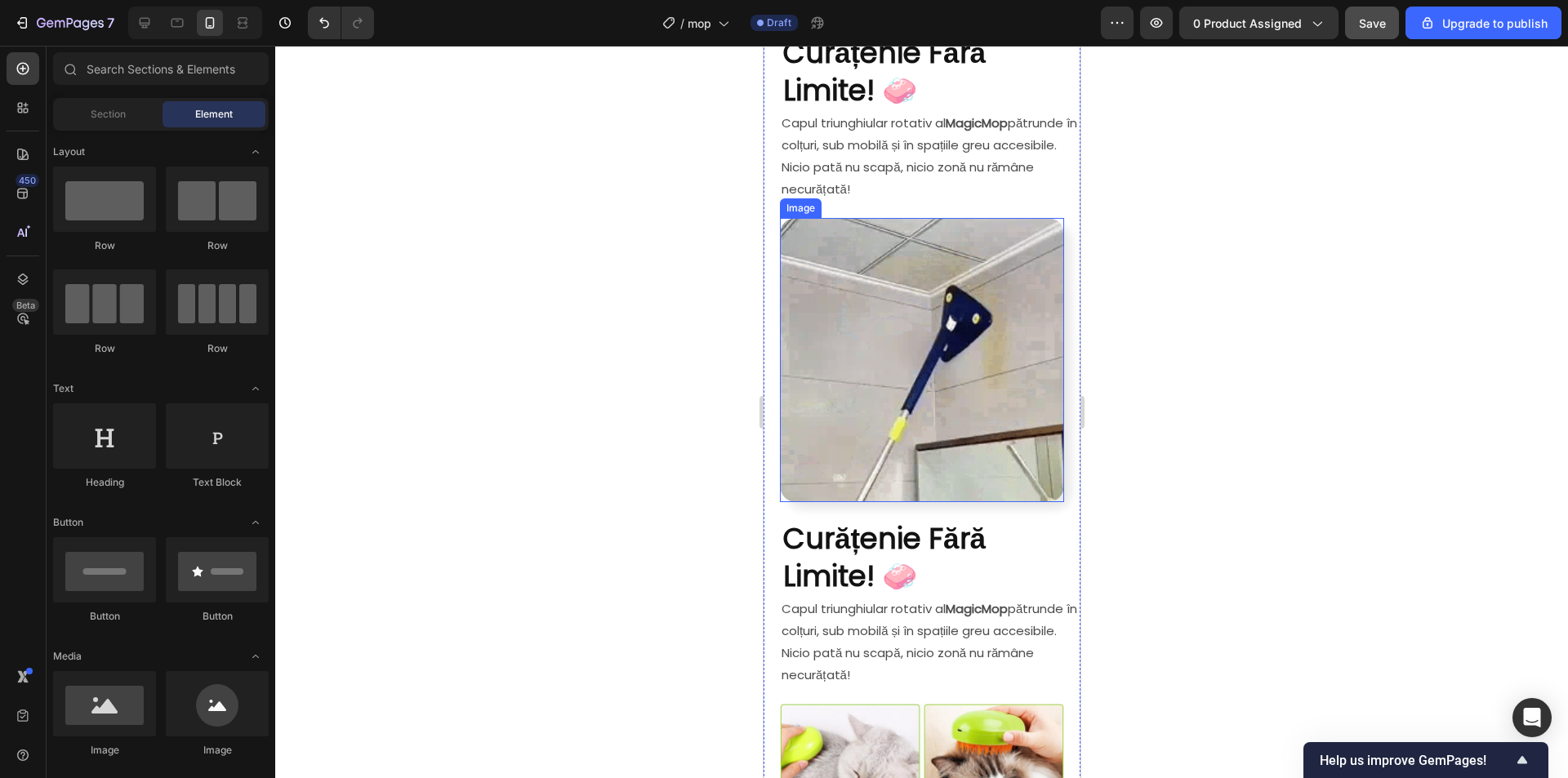
scroll to position [665, 0]
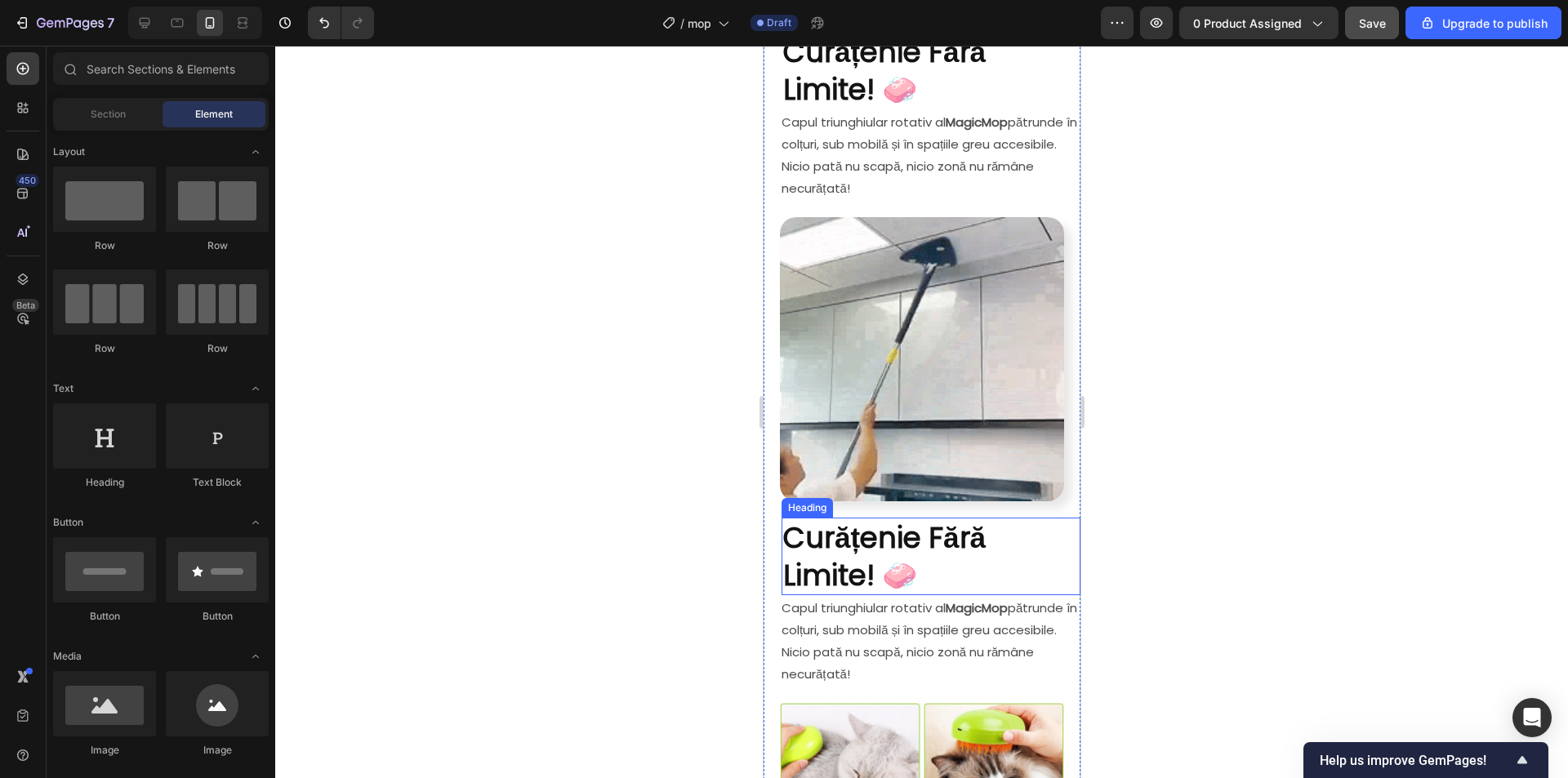
click at [950, 533] on p "⁠⁠⁠⁠⁠⁠⁠ Curățenie Fără Limite! 🧼" at bounding box center [930, 556] width 296 height 75
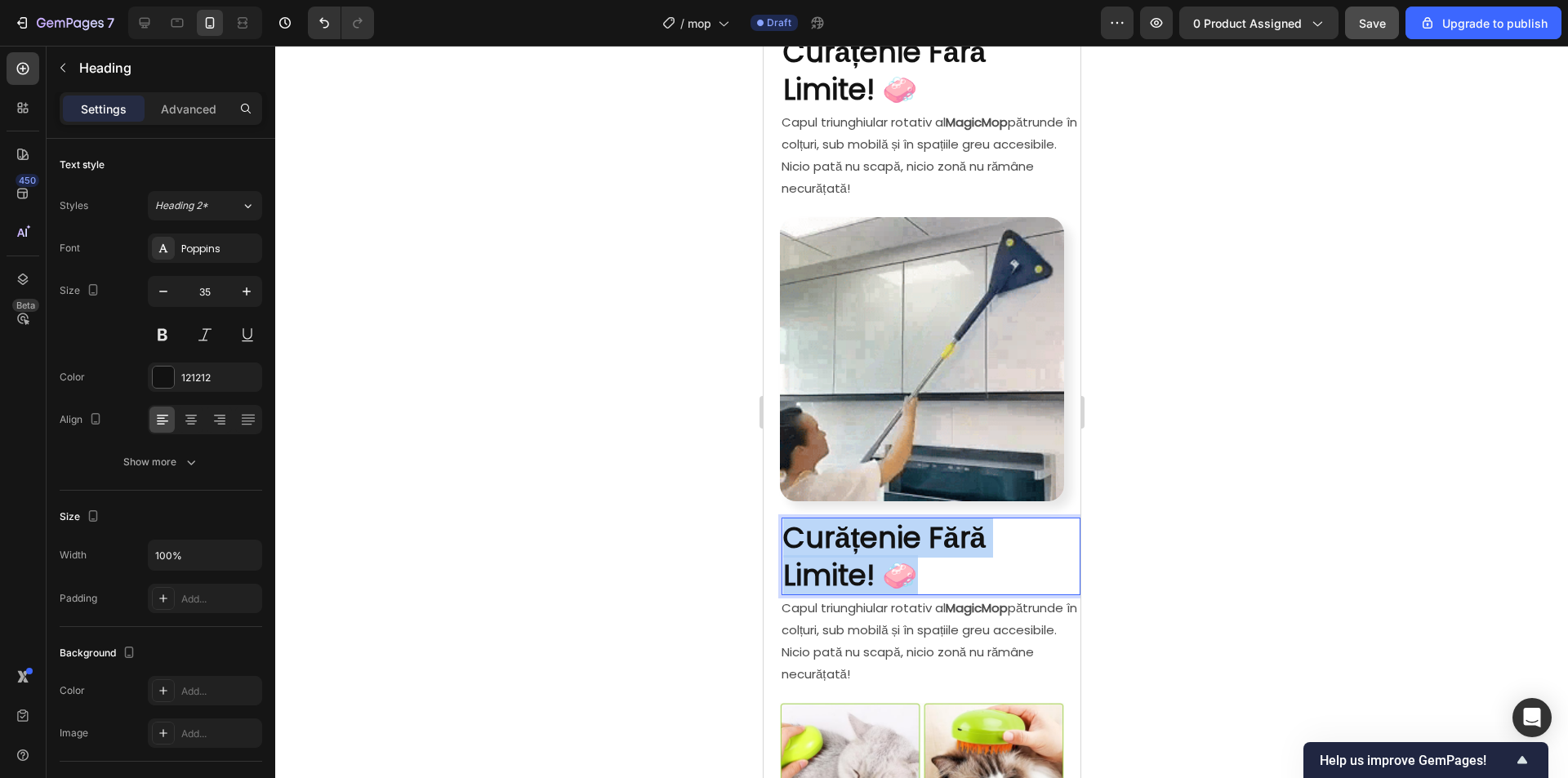
click at [785, 519] on p "Curățenie Fără Limite! 🧼" at bounding box center [930, 556] width 296 height 75
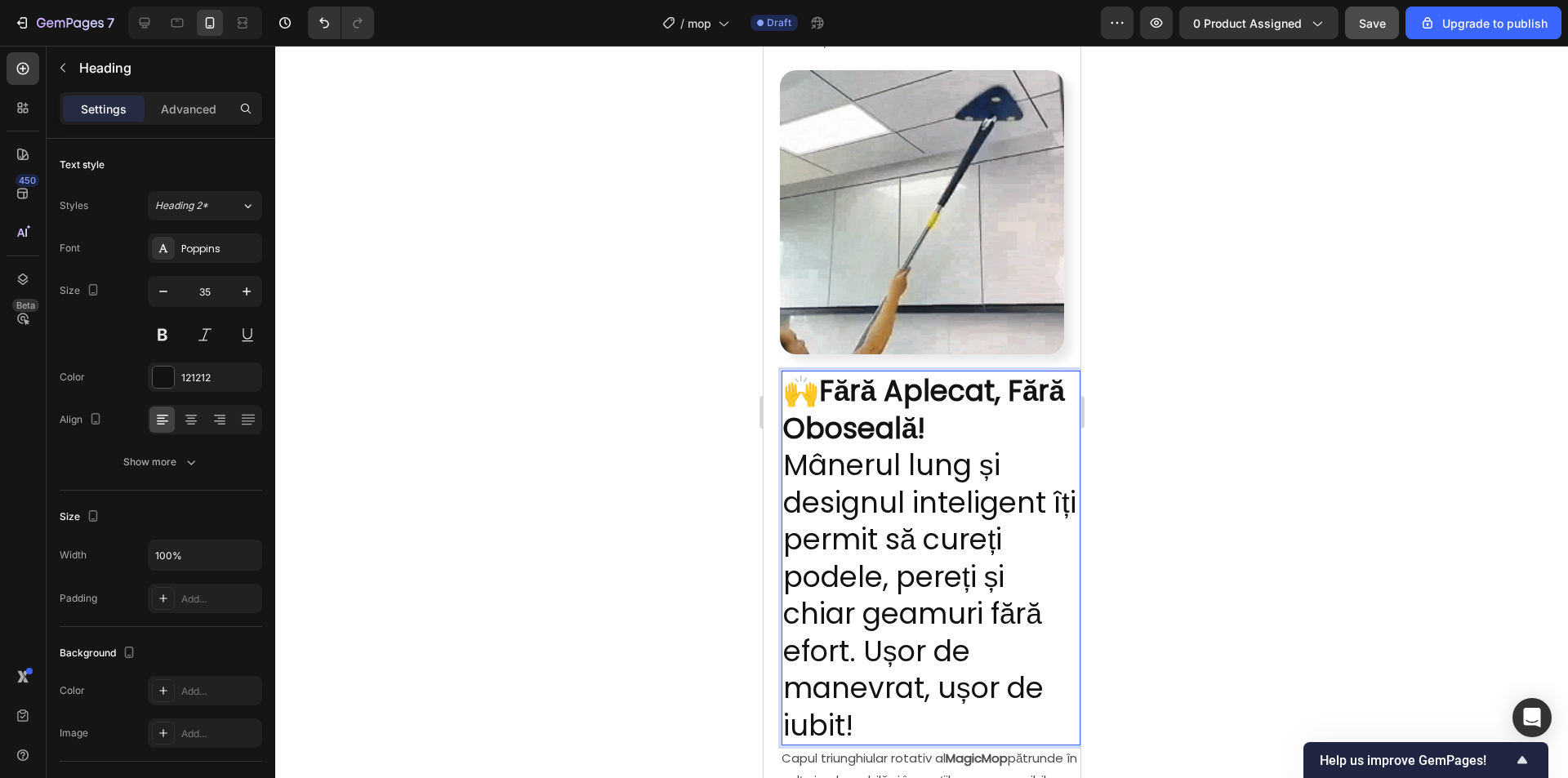
scroll to position [934, 0]
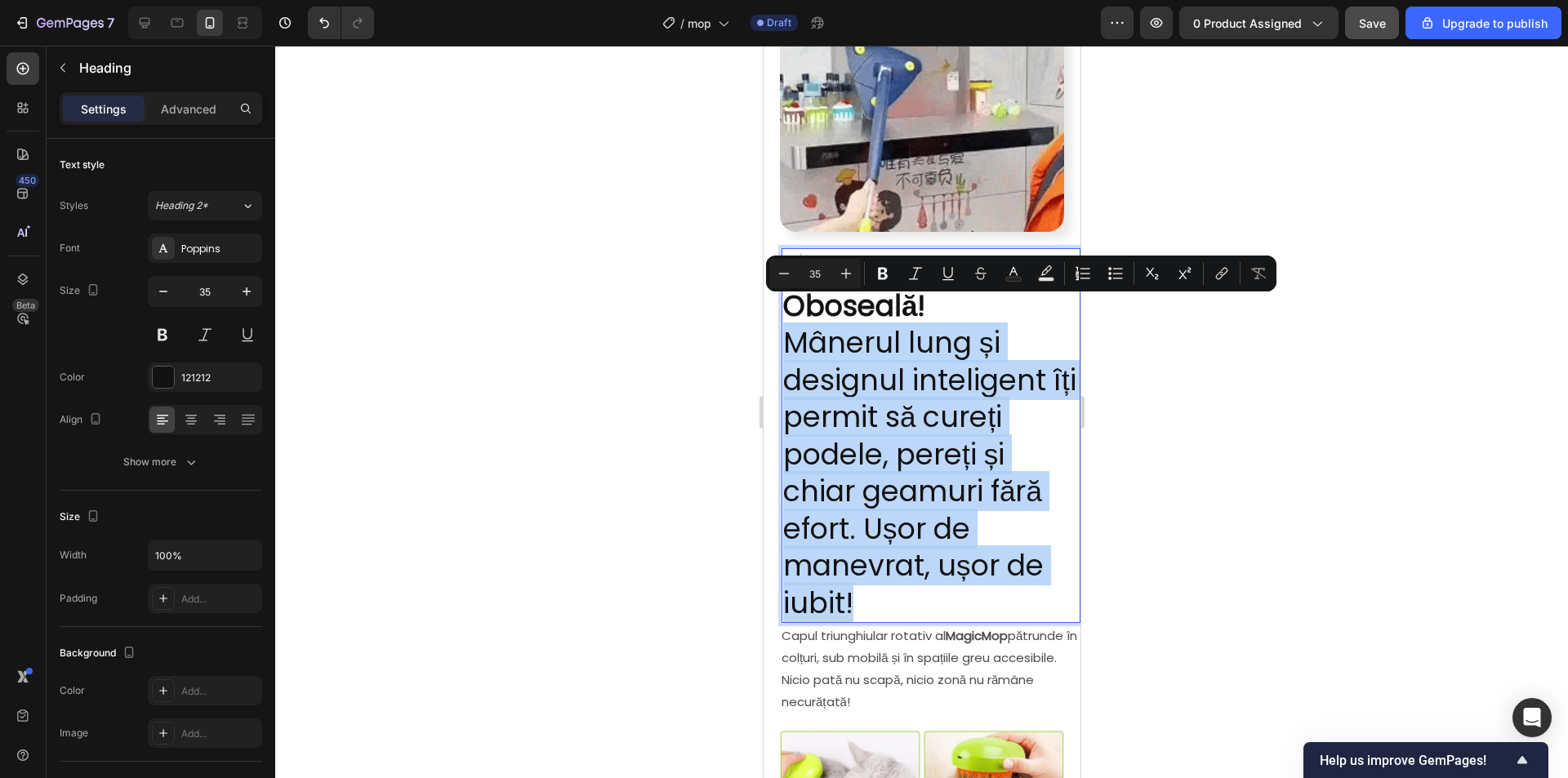
drag, startPoint x: 865, startPoint y: 555, endPoint x: 793, endPoint y: 314, distance: 251.5
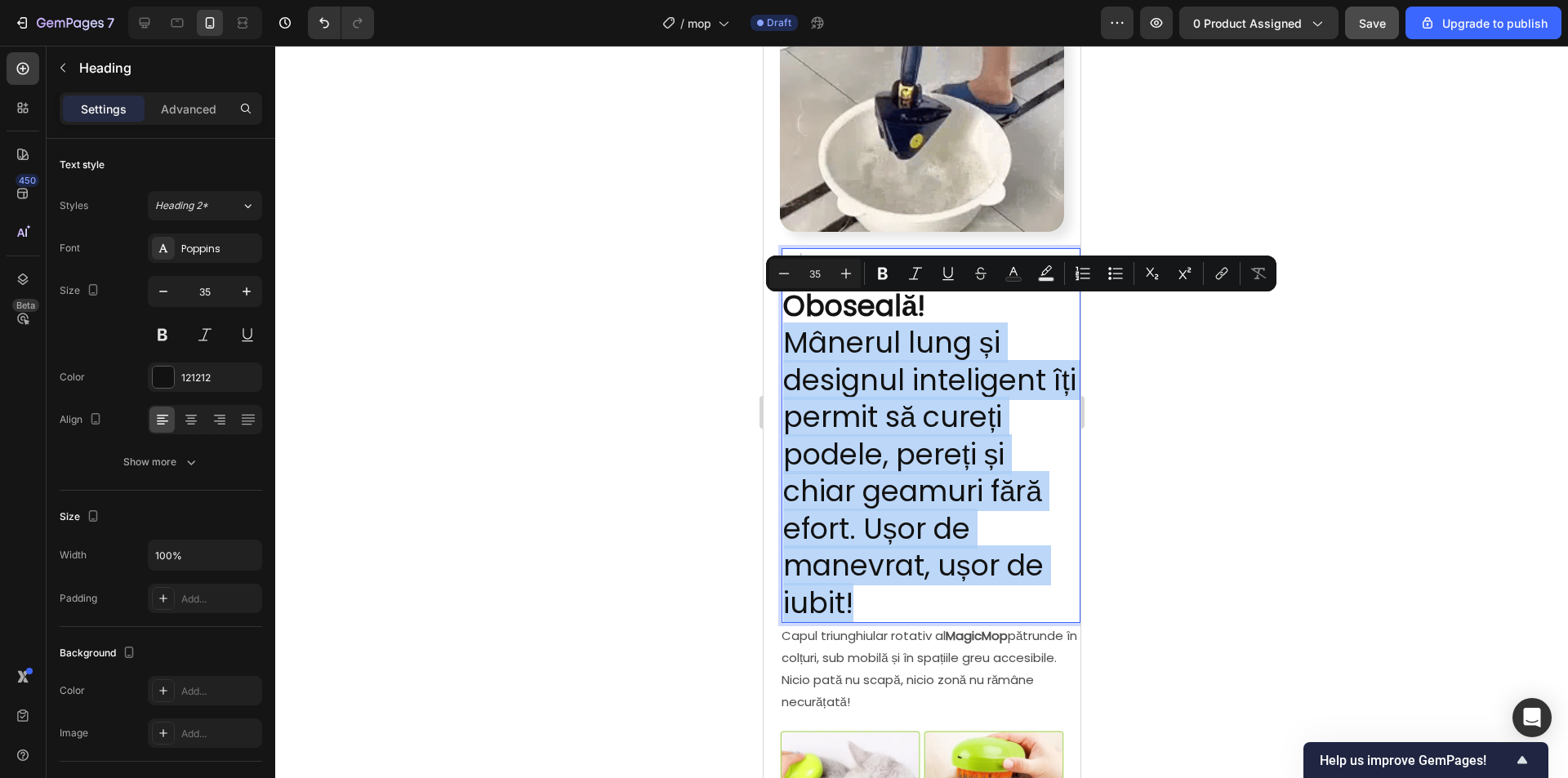
click at [789, 308] on p "🙌 Fără Aplecat, Fără Oboseală! Mânerul lung și designul inteligent îți permit s…" at bounding box center [930, 435] width 296 height 371
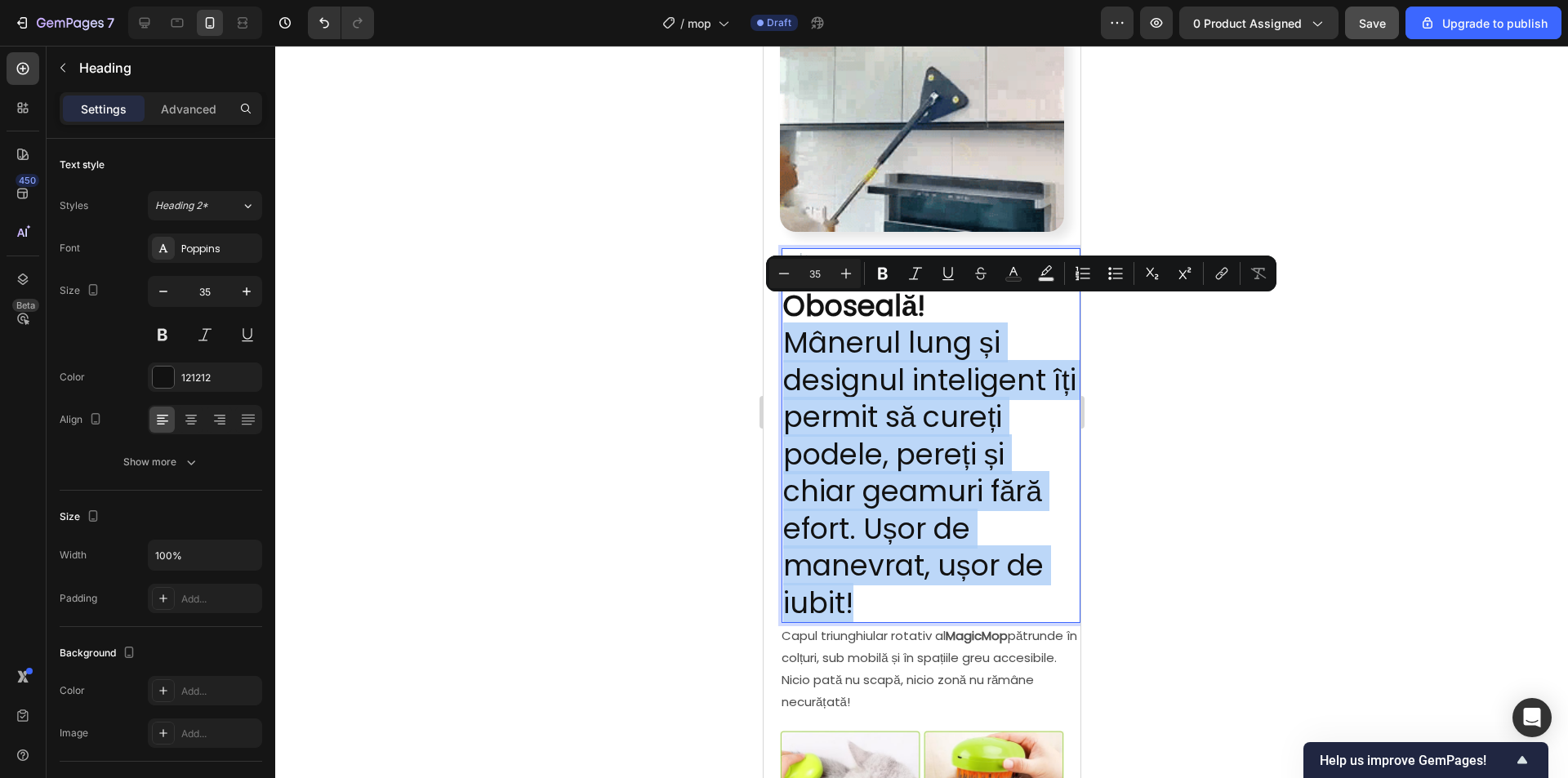
copy p "Mânerul lung și designul inteligent îți permit să cureți podele, pereți și chia…"
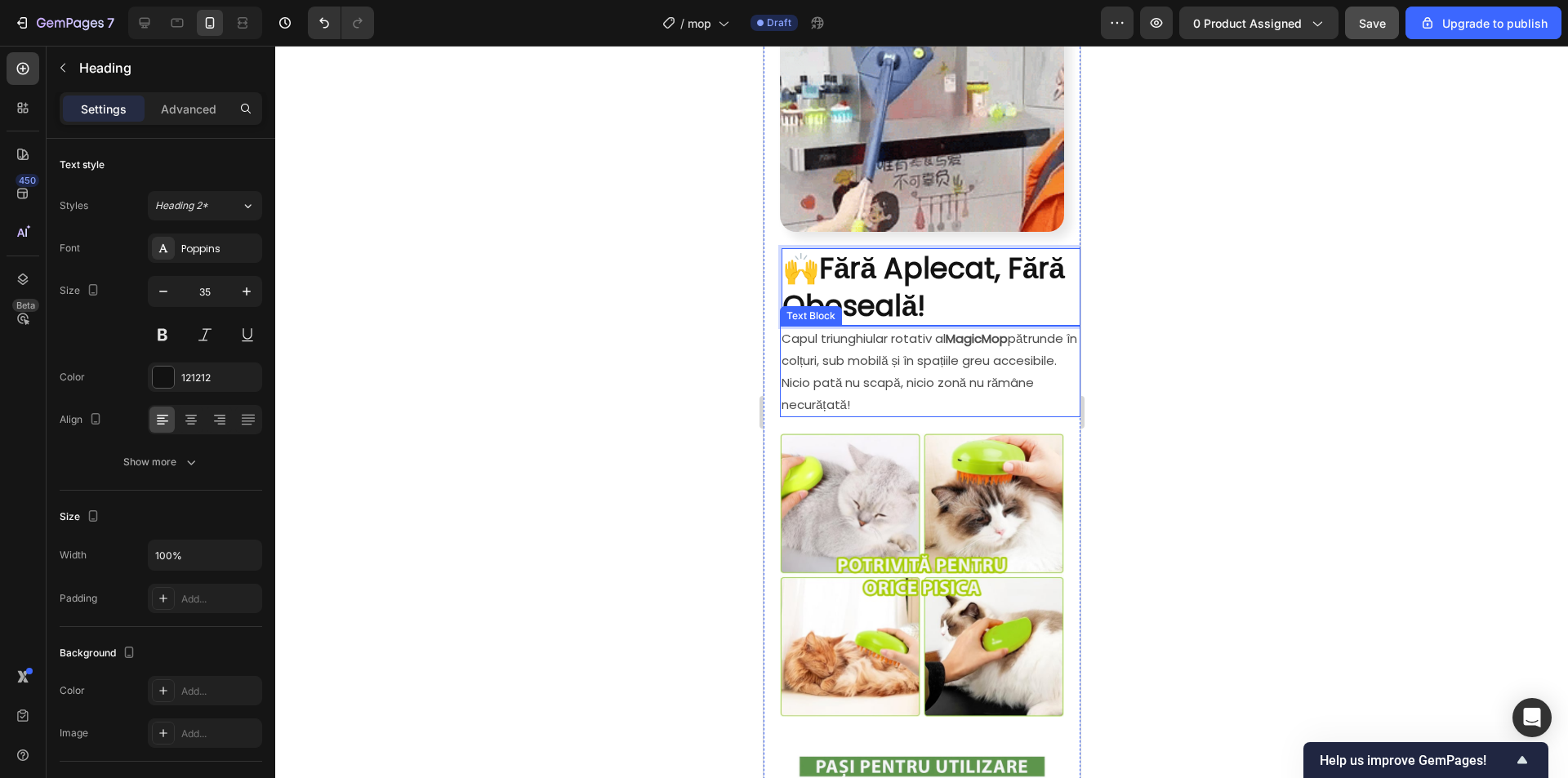
click at [952, 378] on p "Capul triunghiular rotativ al MagicMop pătrunde în colțuri, sub mobilă și în sp…" at bounding box center [929, 371] width 297 height 88
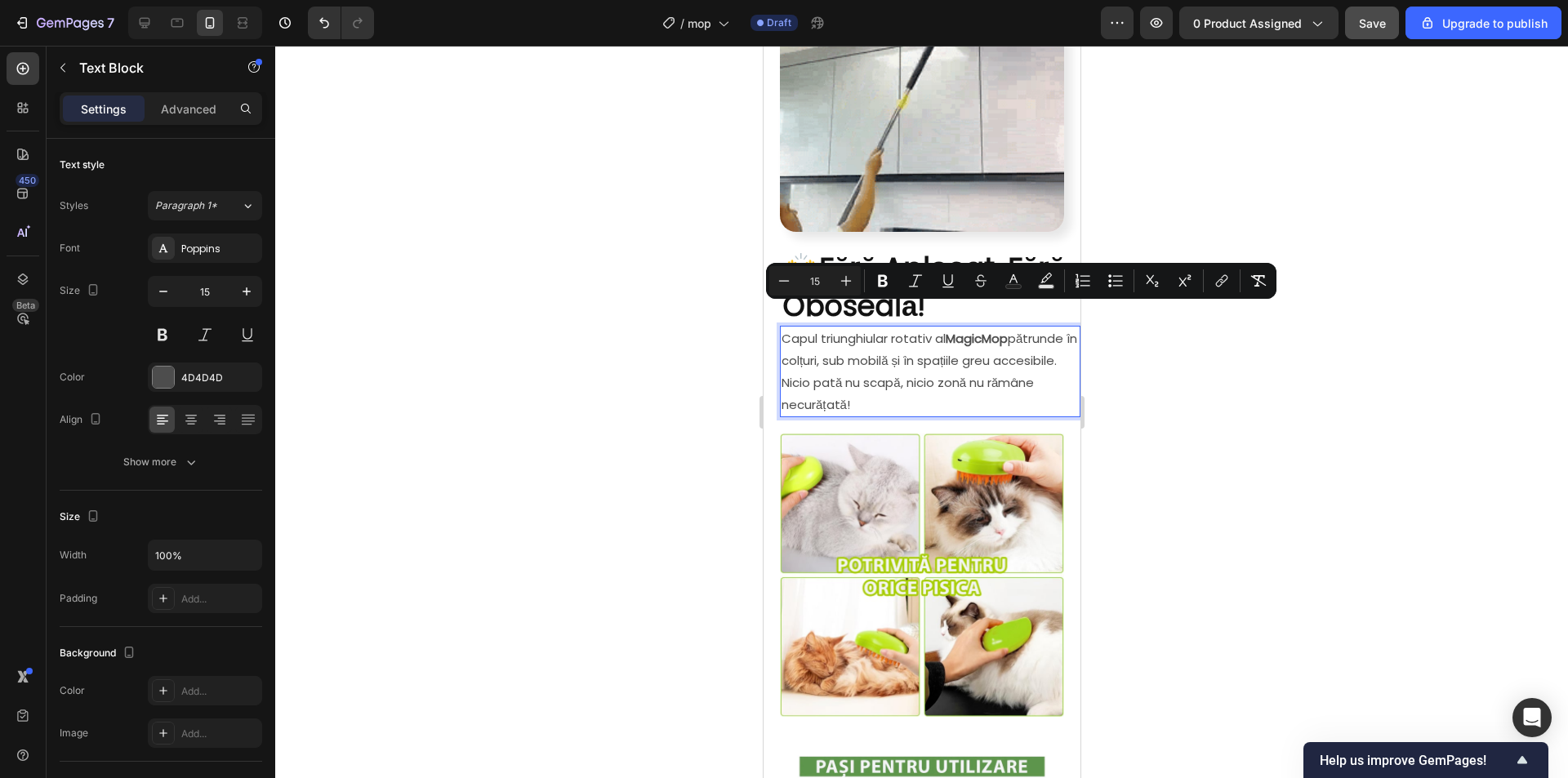
drag, startPoint x: 970, startPoint y: 383, endPoint x: 781, endPoint y: 318, distance: 199.9
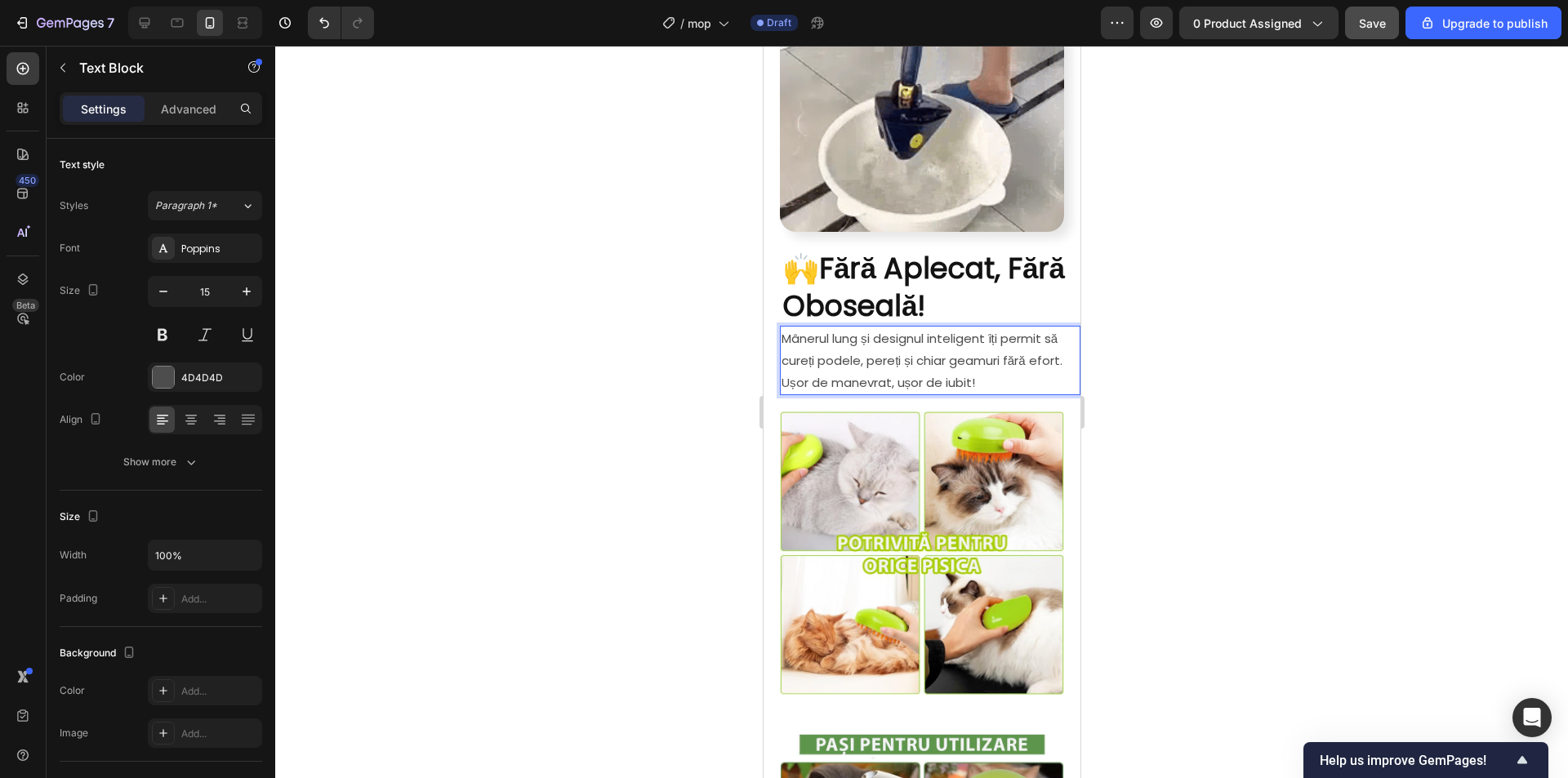
click at [1279, 273] on div at bounding box center [921, 411] width 1292 height 732
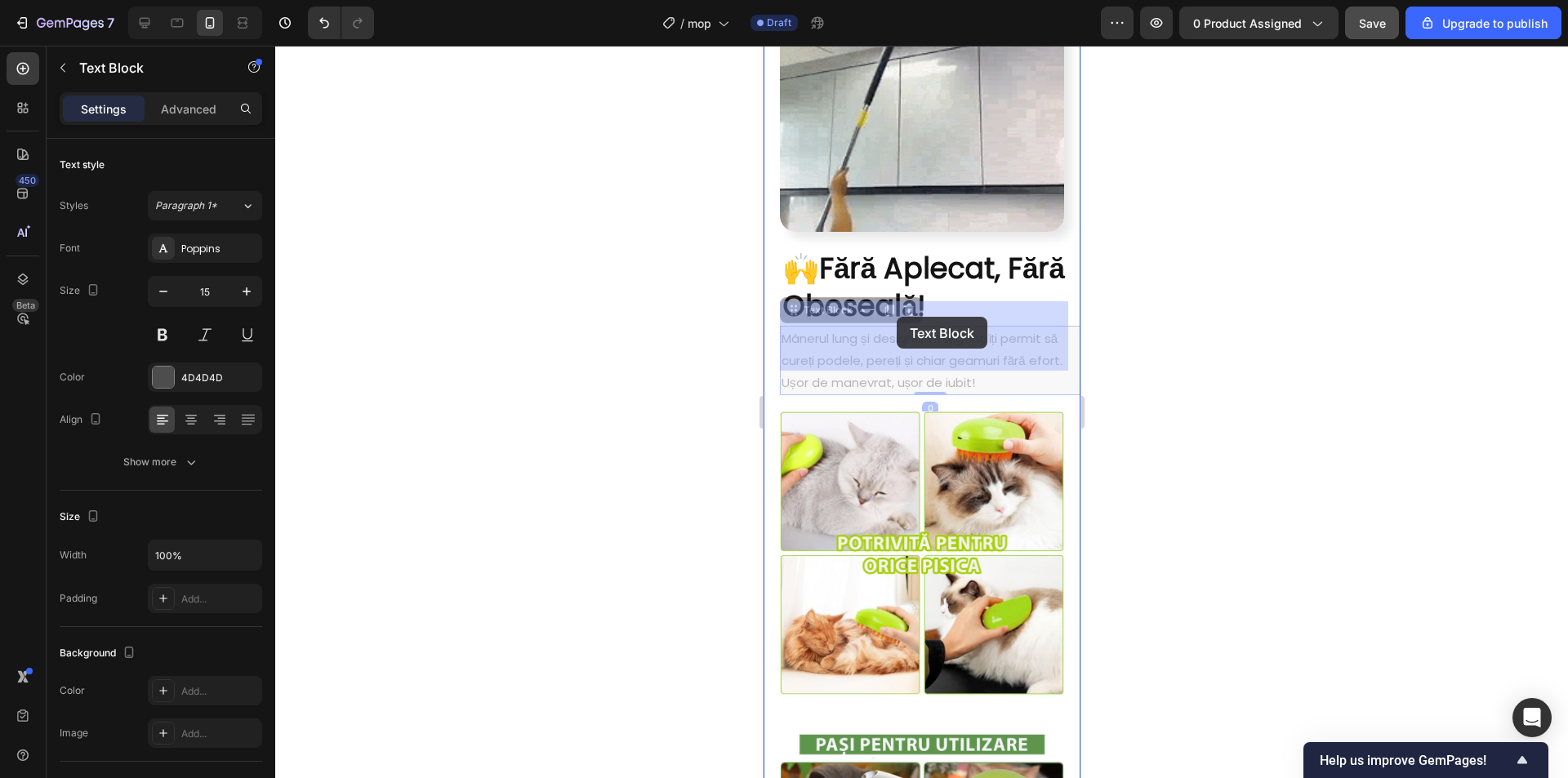
drag, startPoint x: 880, startPoint y: 314, endPoint x: 908, endPoint y: 329, distance: 31.8
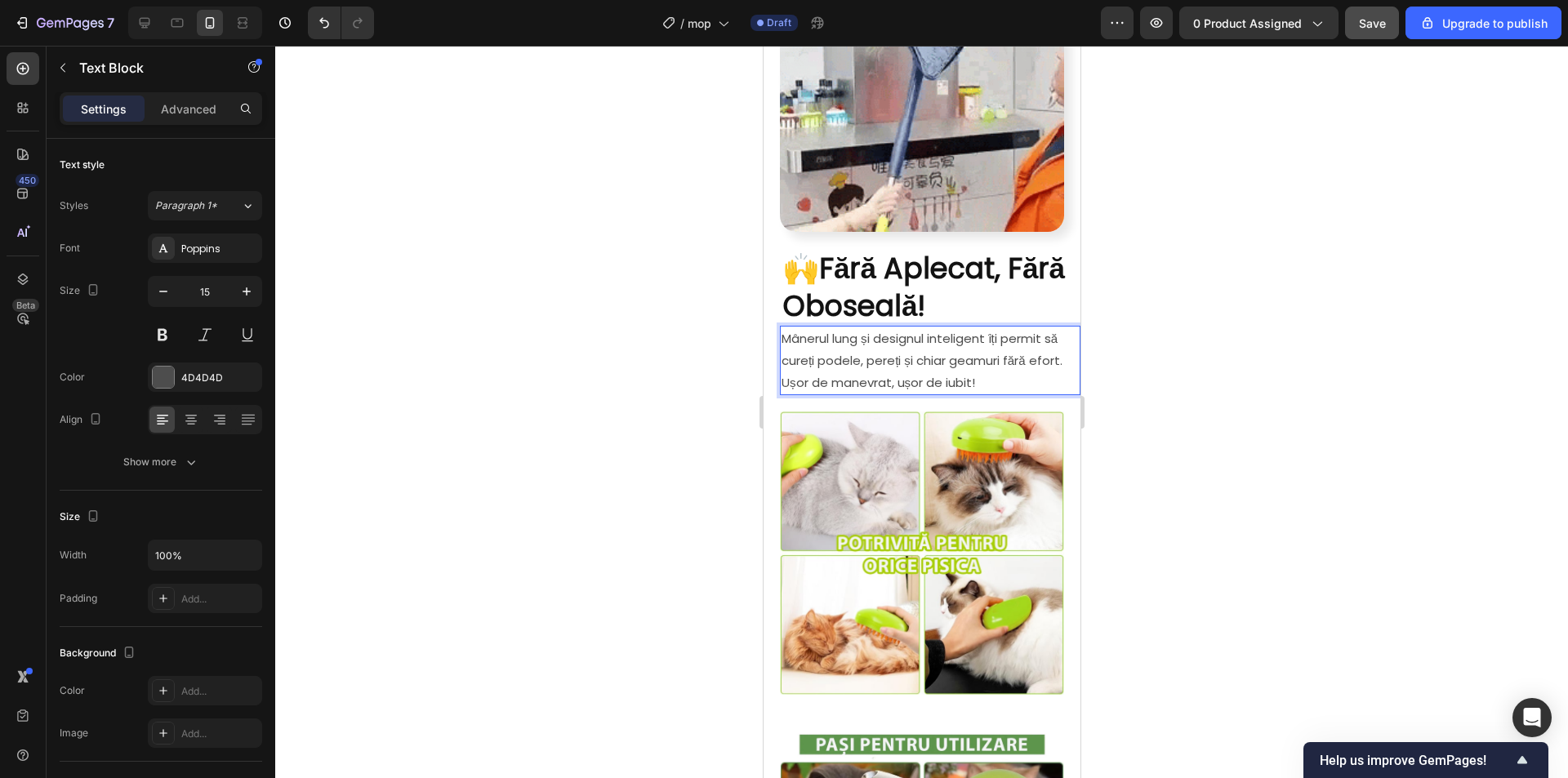
click at [879, 327] on p "Mânerul lung și designul inteligent îți permit să cureți podele, pereți și chia…" at bounding box center [929, 360] width 297 height 66
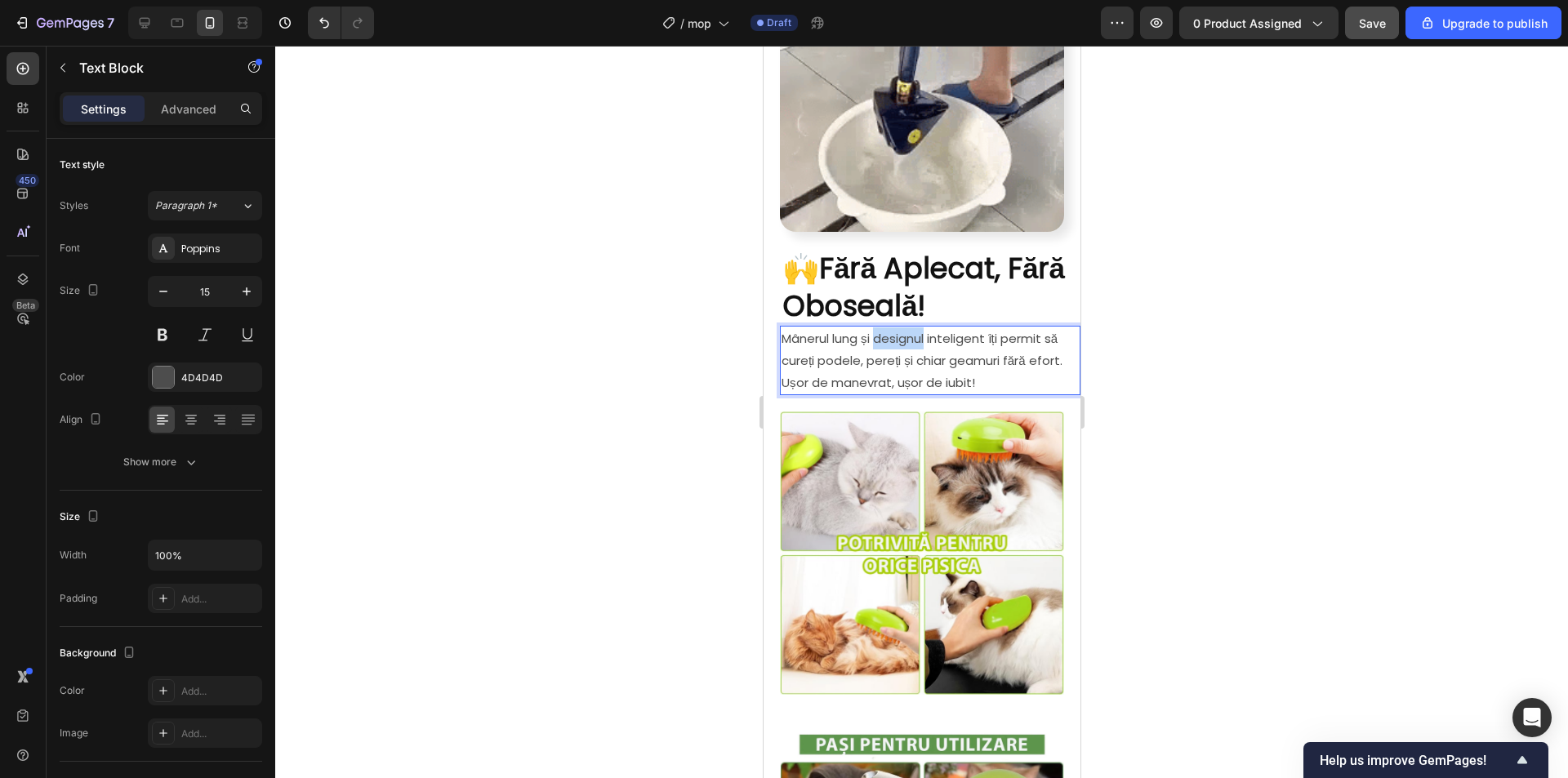
click at [879, 327] on p "Mânerul lung și designul inteligent îți permit să cureți podele, pereți și chia…" at bounding box center [929, 360] width 297 height 66
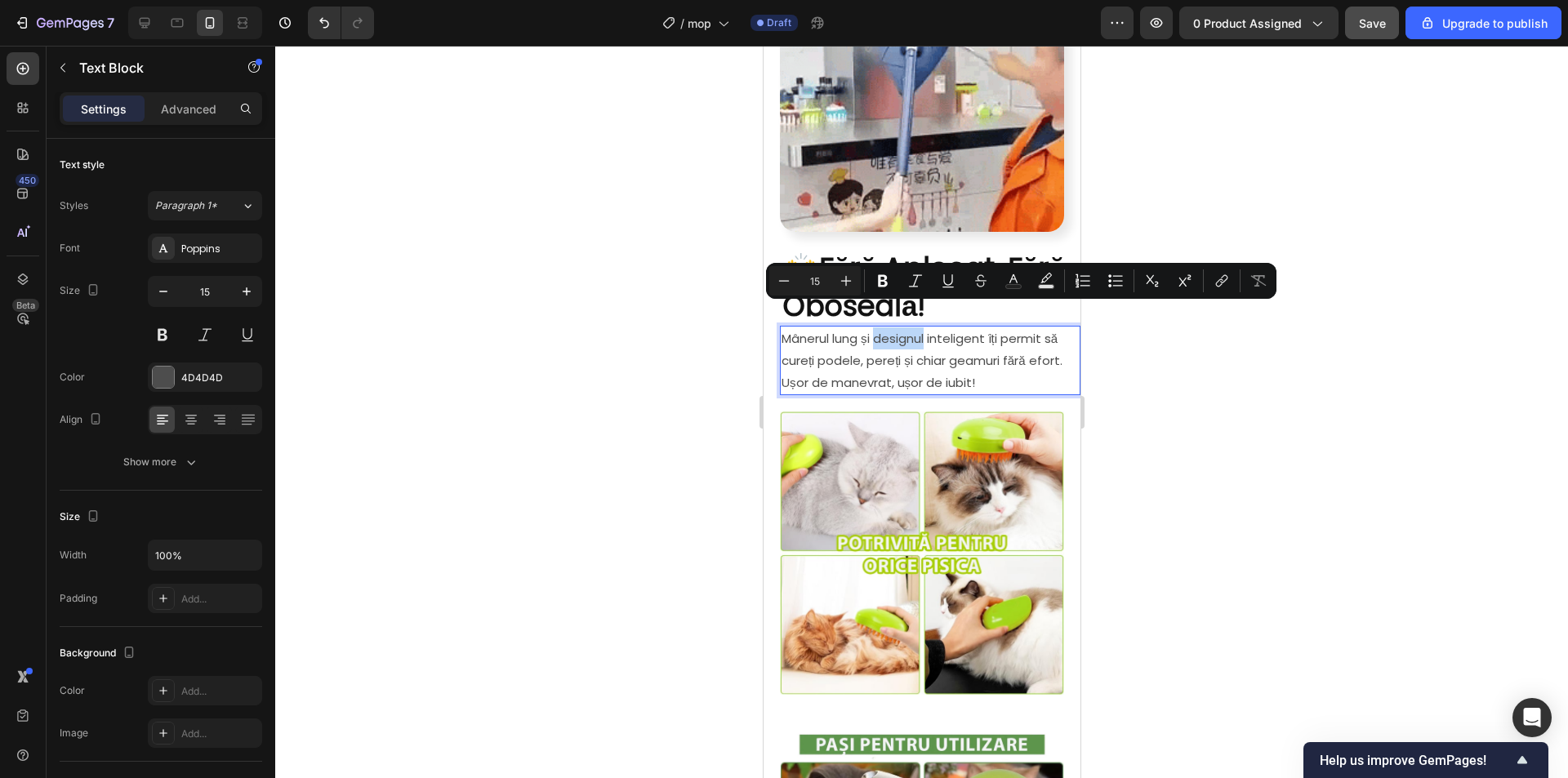
click at [914, 327] on p "Mânerul lung și designul inteligent îți permit să cureți podele, pereți și chia…" at bounding box center [929, 360] width 297 height 66
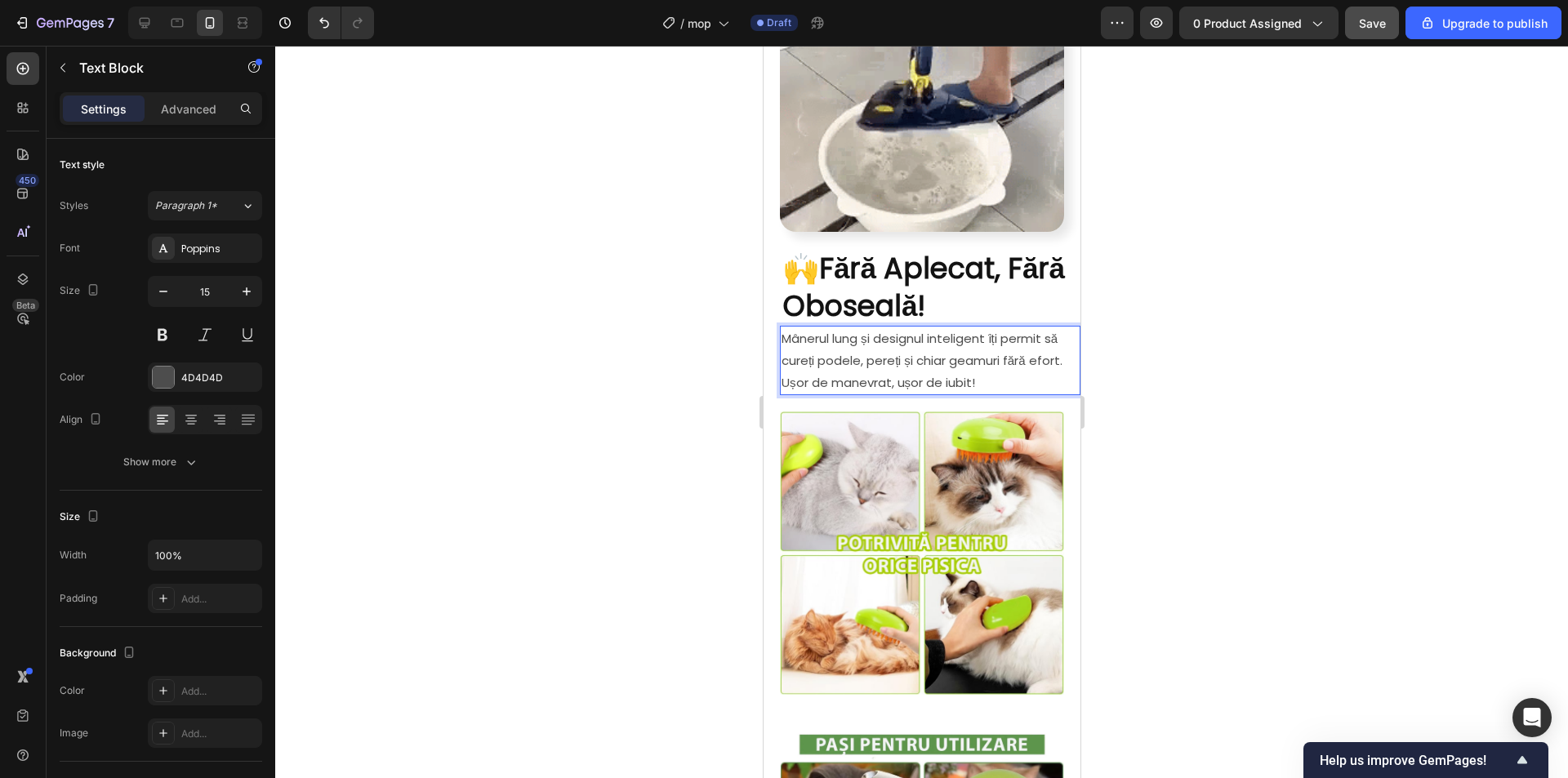
click at [880, 327] on p "Mânerul lung și designul inteligent îți permit să cureți podele, pereți și chia…" at bounding box center [929, 360] width 297 height 66
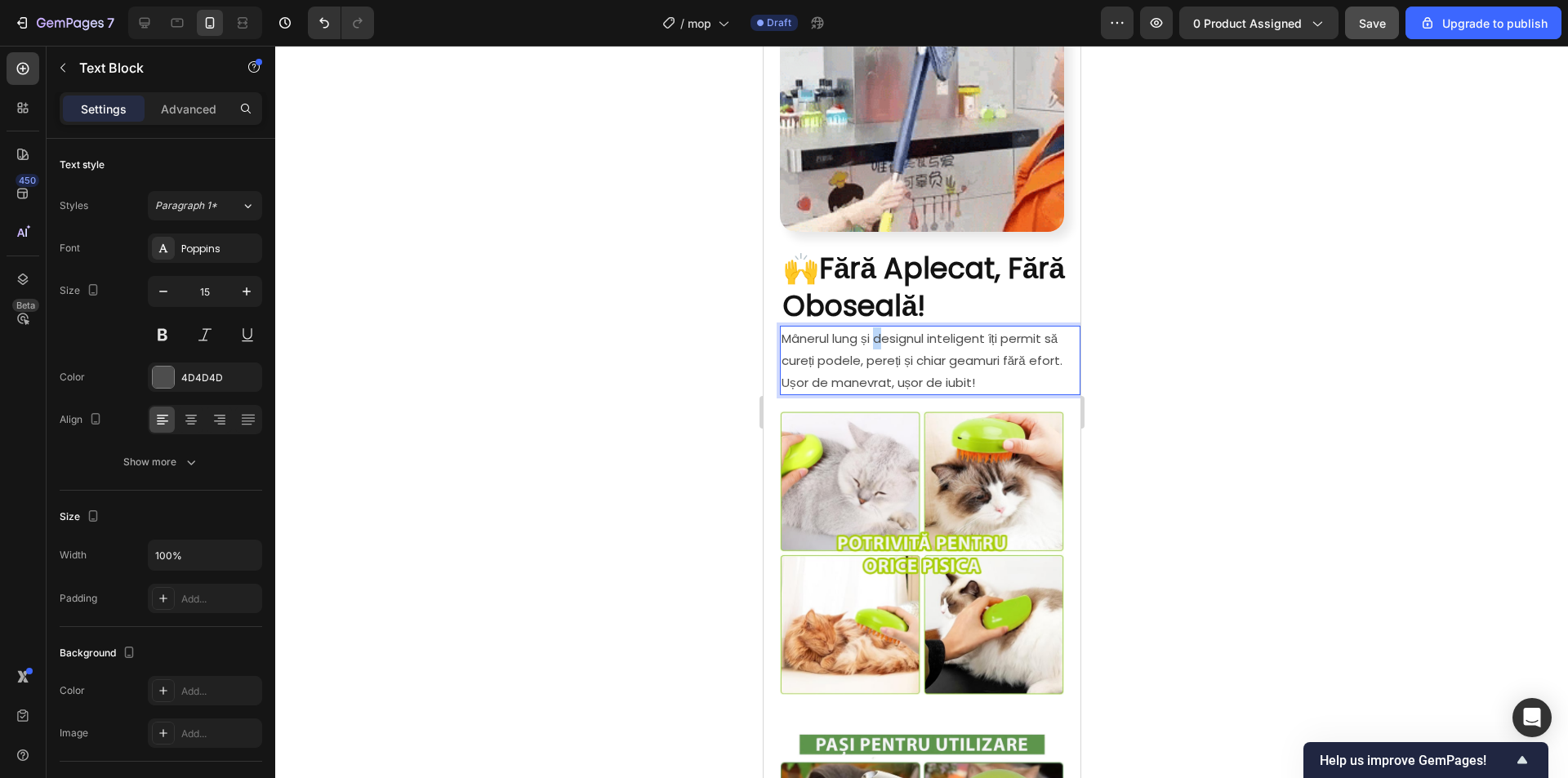
click at [882, 327] on p "Mânerul lung și designul inteligent îți permit să cureți podele, pereți și chia…" at bounding box center [929, 360] width 297 height 66
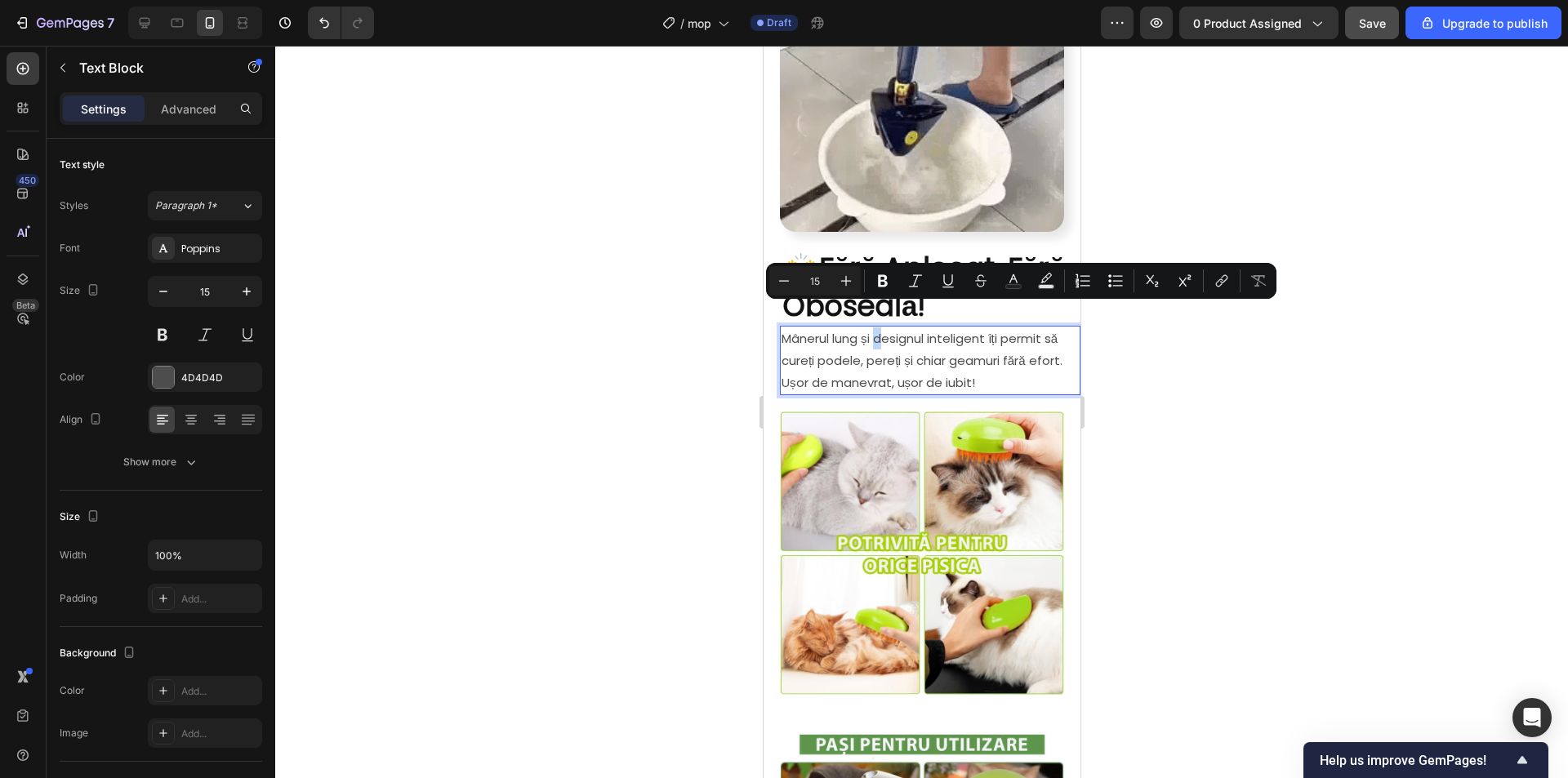
click at [888, 327] on p "Mânerul lung și designul inteligent îți permit să cureți podele, pereți și chia…" at bounding box center [929, 360] width 297 height 66
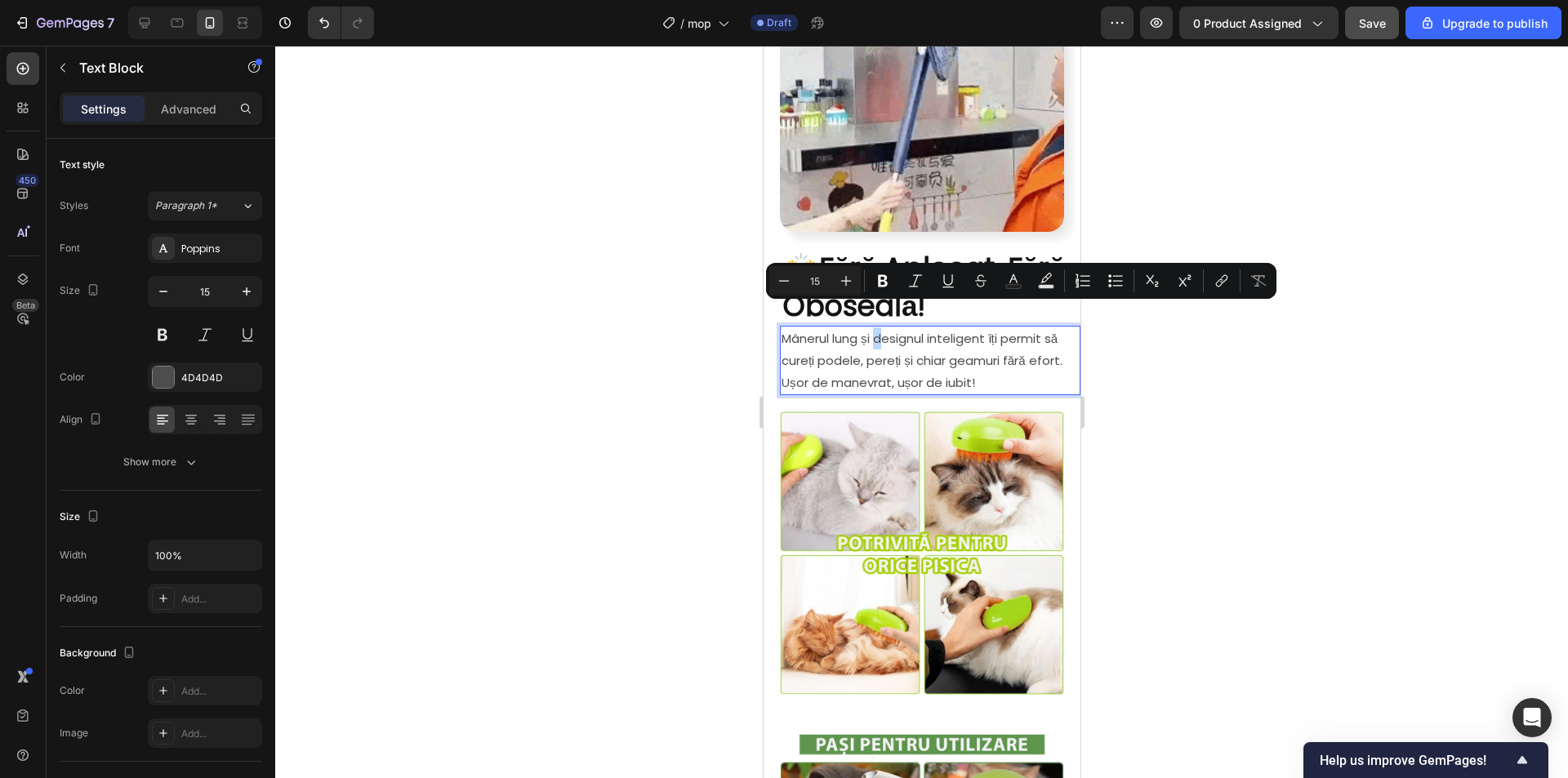
click at [883, 327] on p "Mânerul lung și designul inteligent îți permit să cureți podele, pereți și chia…" at bounding box center [929, 360] width 297 height 66
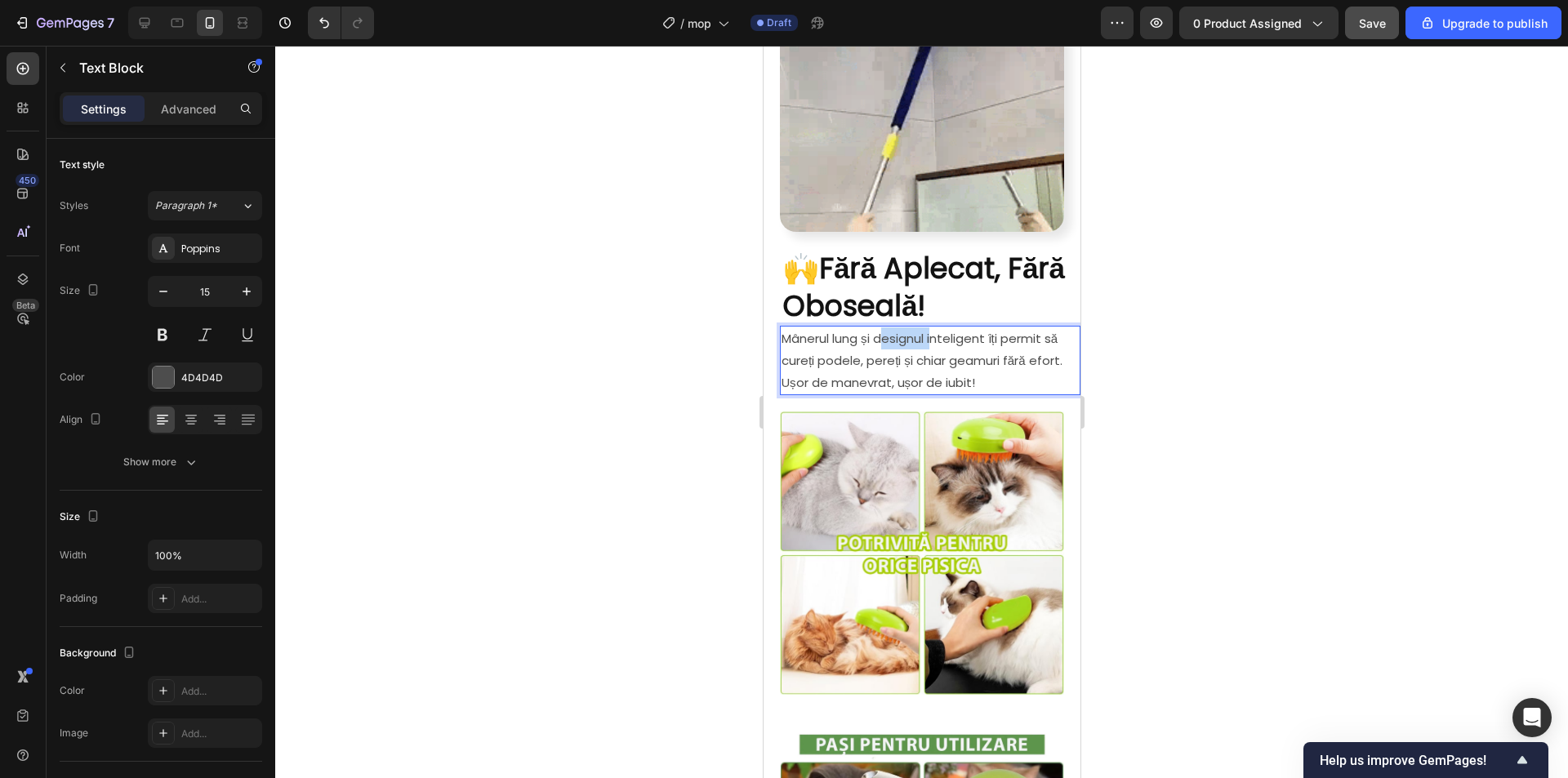
drag, startPoint x: 881, startPoint y: 314, endPoint x: 903, endPoint y: 314, distance: 22.0
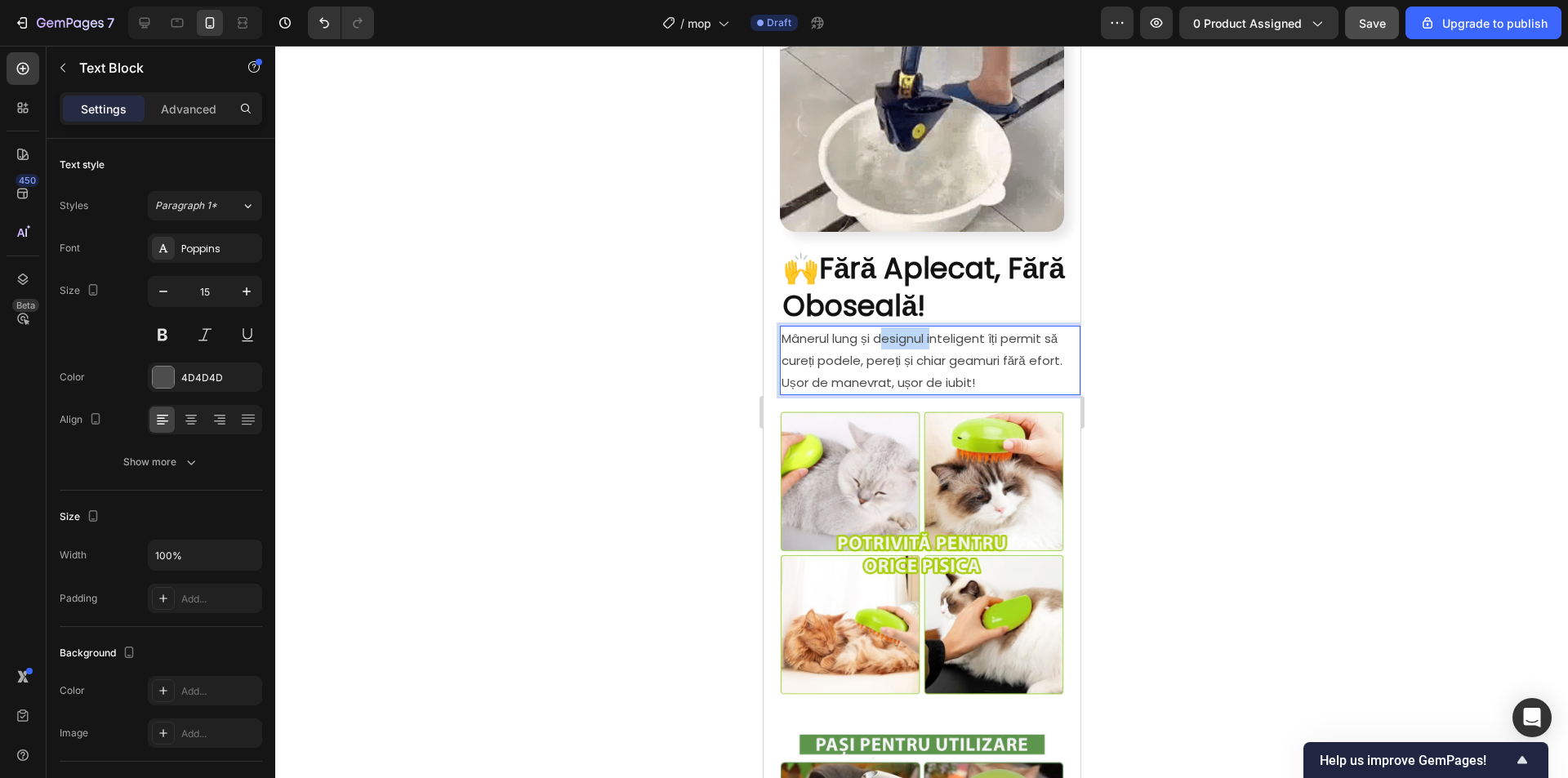
click at [935, 327] on p "Mânerul lung și designul inteligent îți permit să cureți podele, pereți și chia…" at bounding box center [929, 360] width 297 height 66
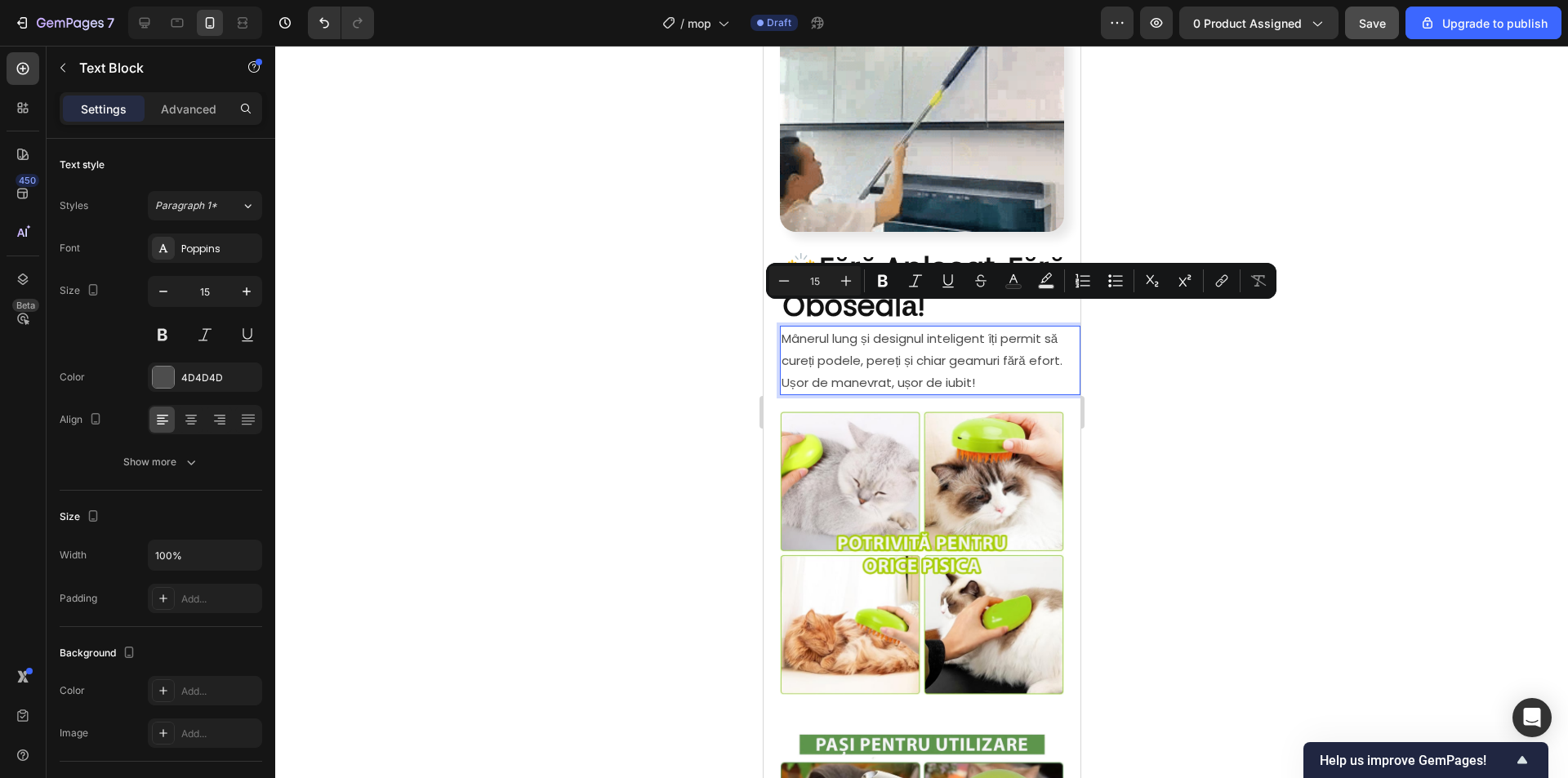
click at [879, 327] on p "Mânerul lung și designul inteligent îți permit să cureți podele, pereți și chia…" at bounding box center [929, 360] width 297 height 66
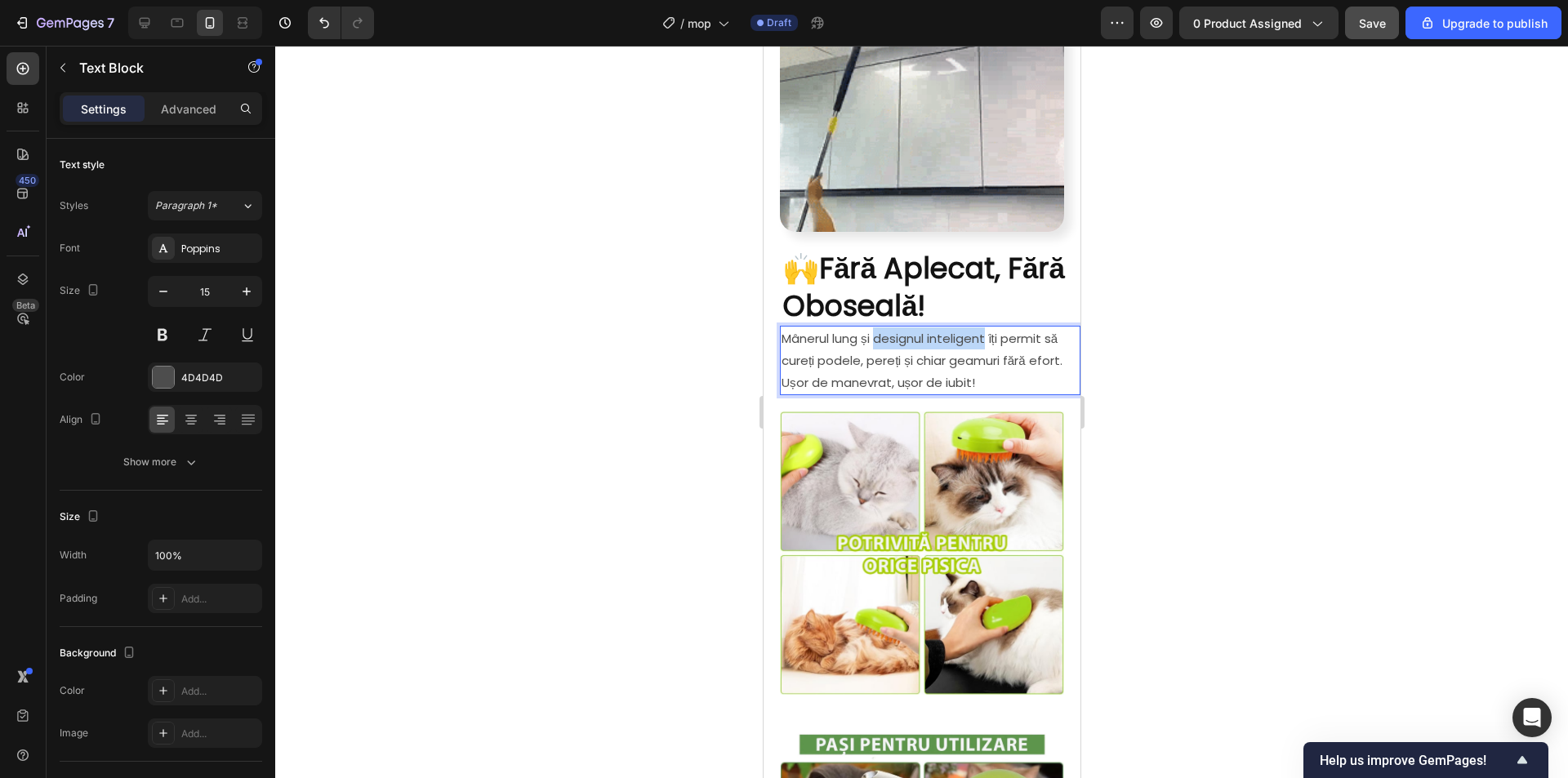
drag, startPoint x: 880, startPoint y: 314, endPoint x: 977, endPoint y: 319, distance: 97.1
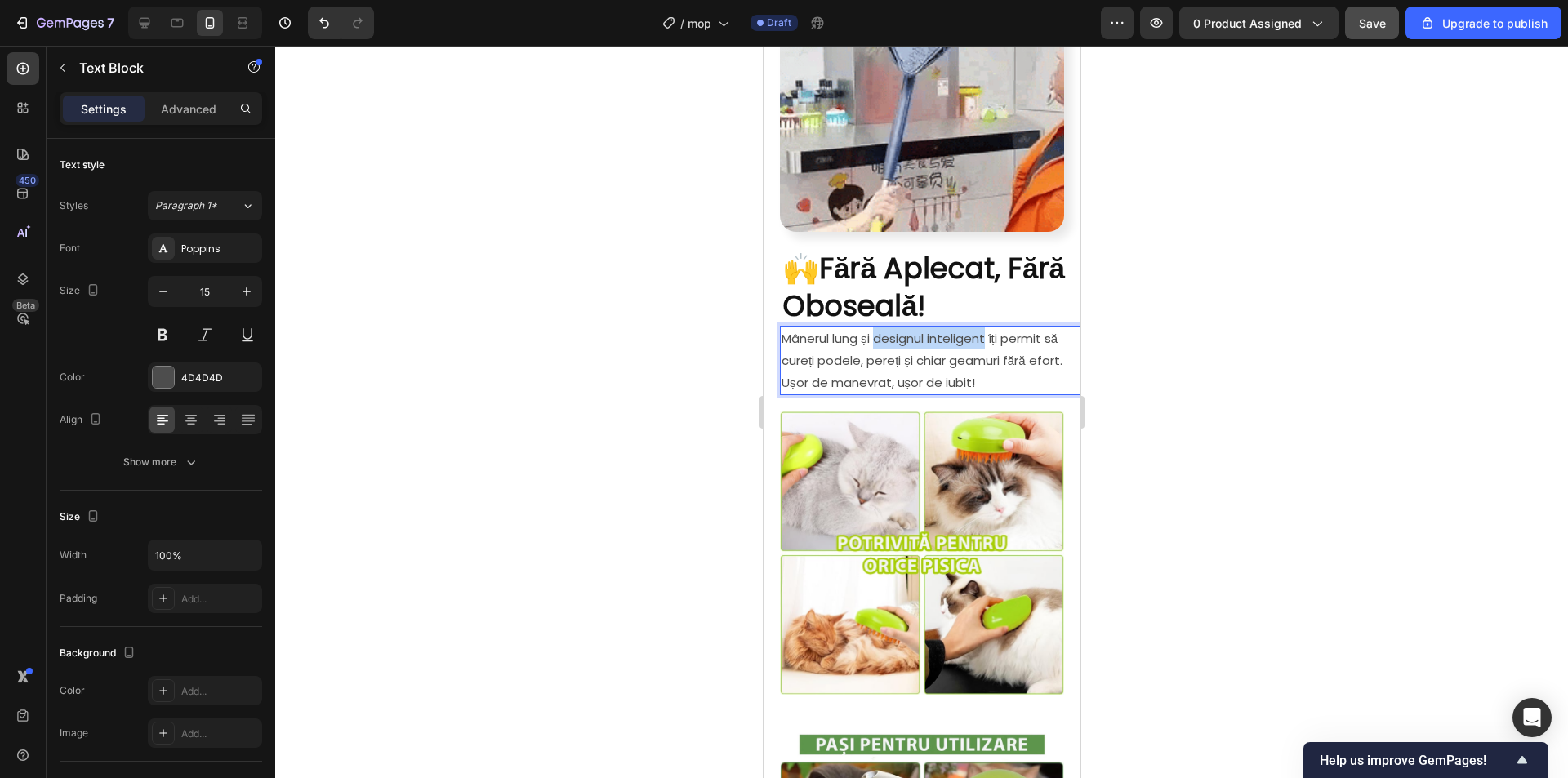
click at [988, 327] on p "Mânerul lung și designul inteligent îți permit să cureți podele, pereți și chia…" at bounding box center [929, 360] width 297 height 66
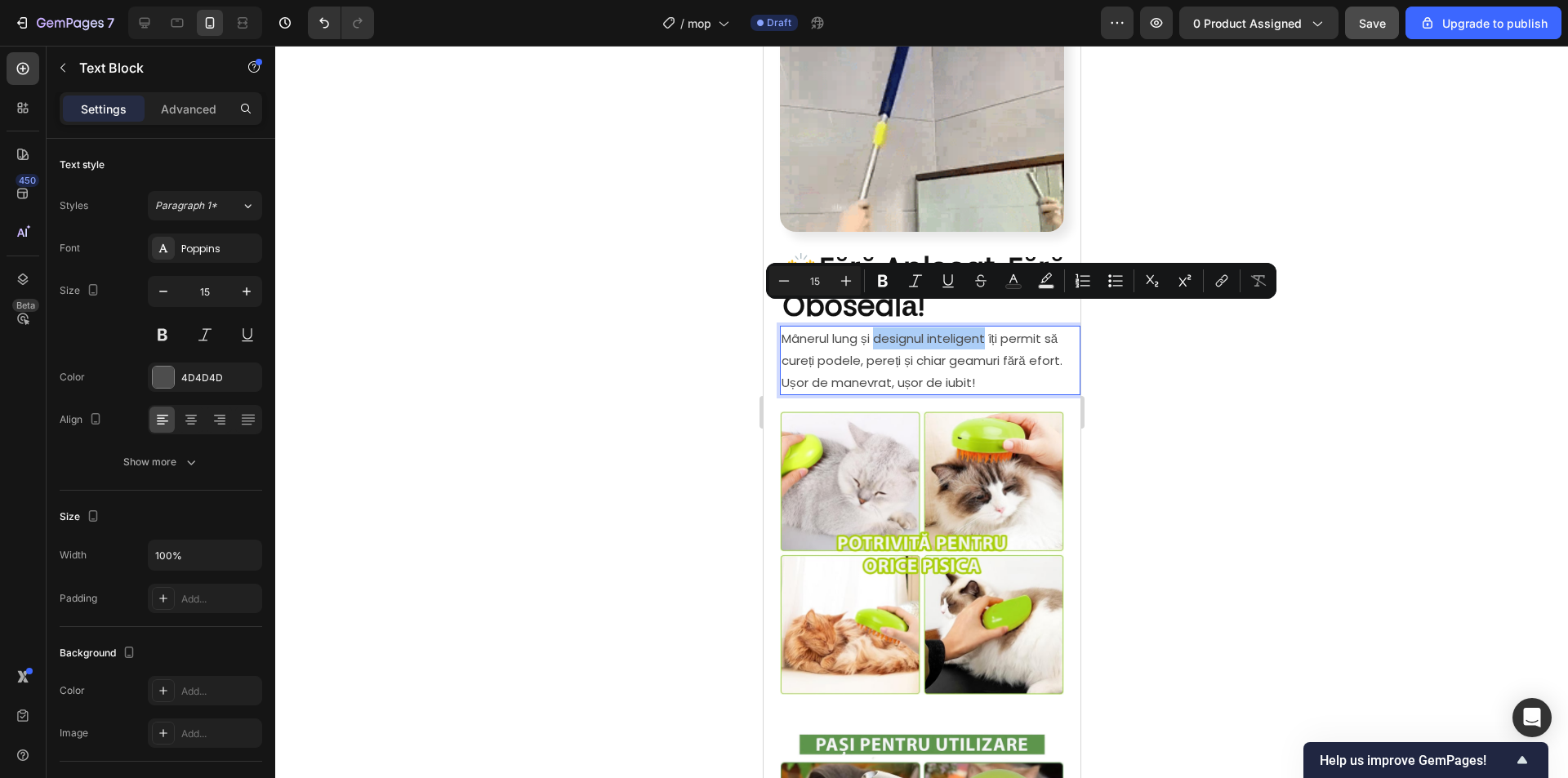
drag, startPoint x: 890, startPoint y: 279, endPoint x: 1105, endPoint y: 420, distance: 257.1
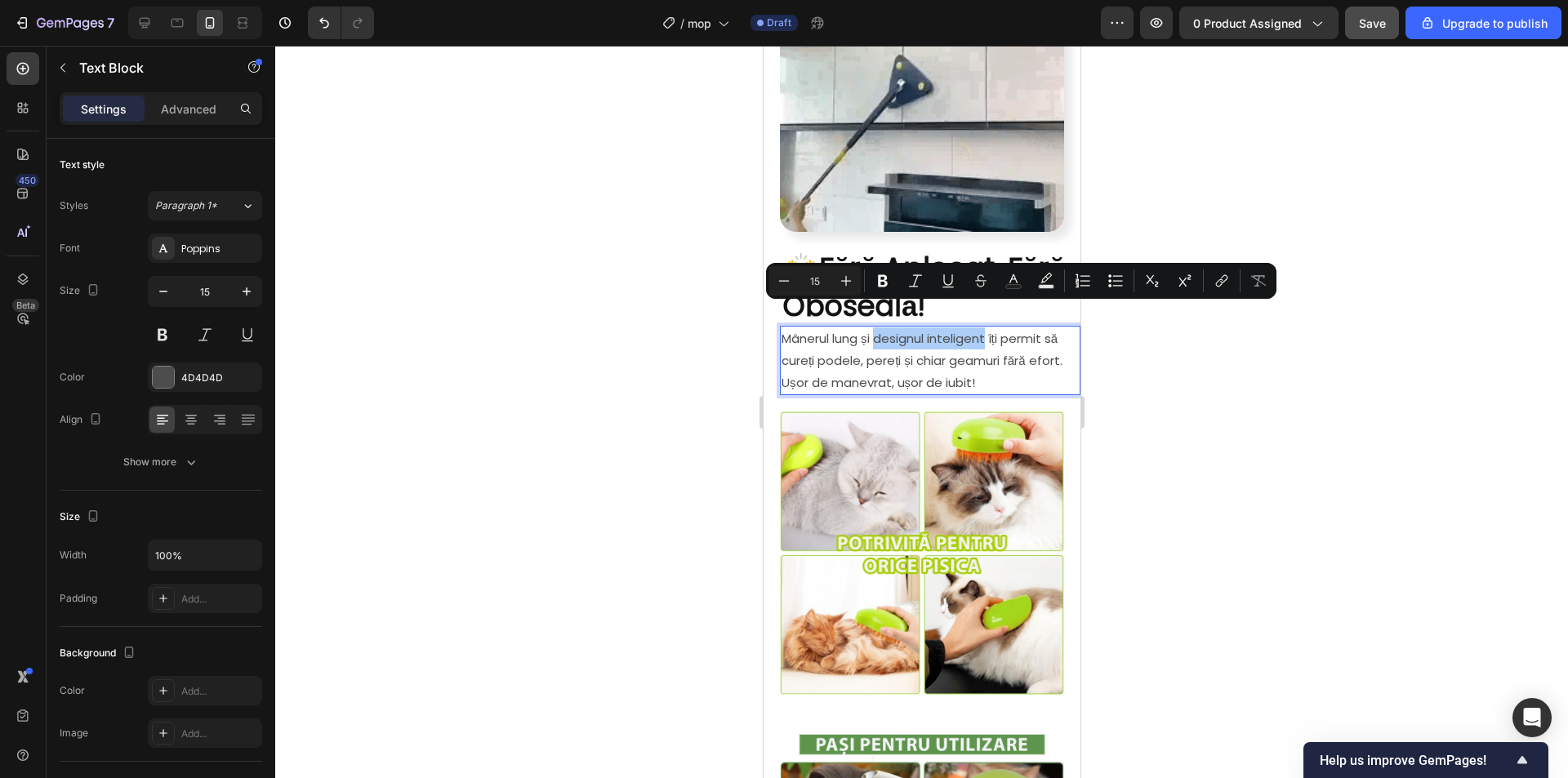
click at [890, 279] on button "Bold" at bounding box center [882, 280] width 30 height 30
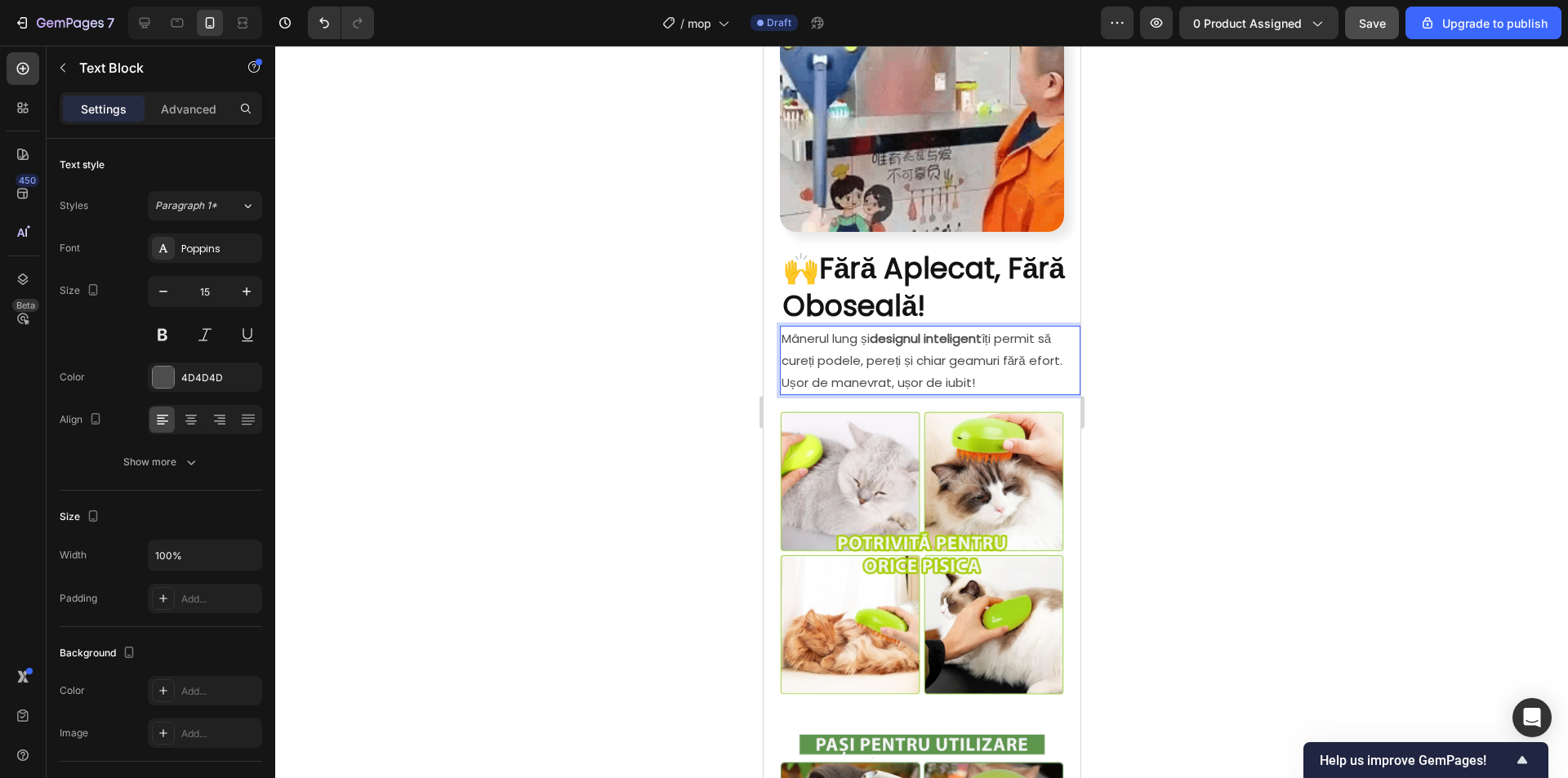
click at [1182, 362] on div at bounding box center [921, 411] width 1292 height 732
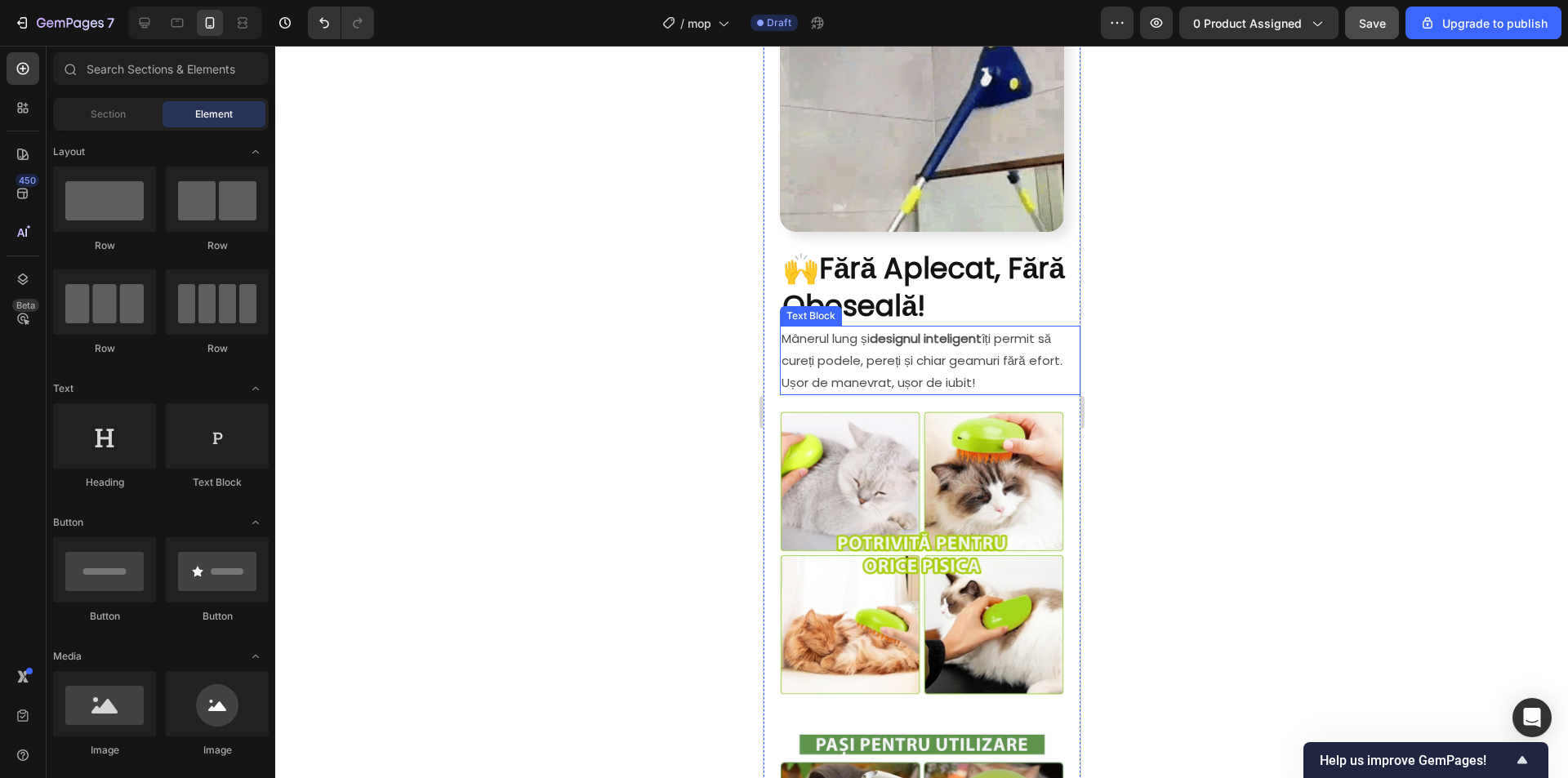
click at [782, 327] on p "Mânerul lung și designul inteligent îți permit să cureți podele, pereți și chia…" at bounding box center [929, 360] width 297 height 66
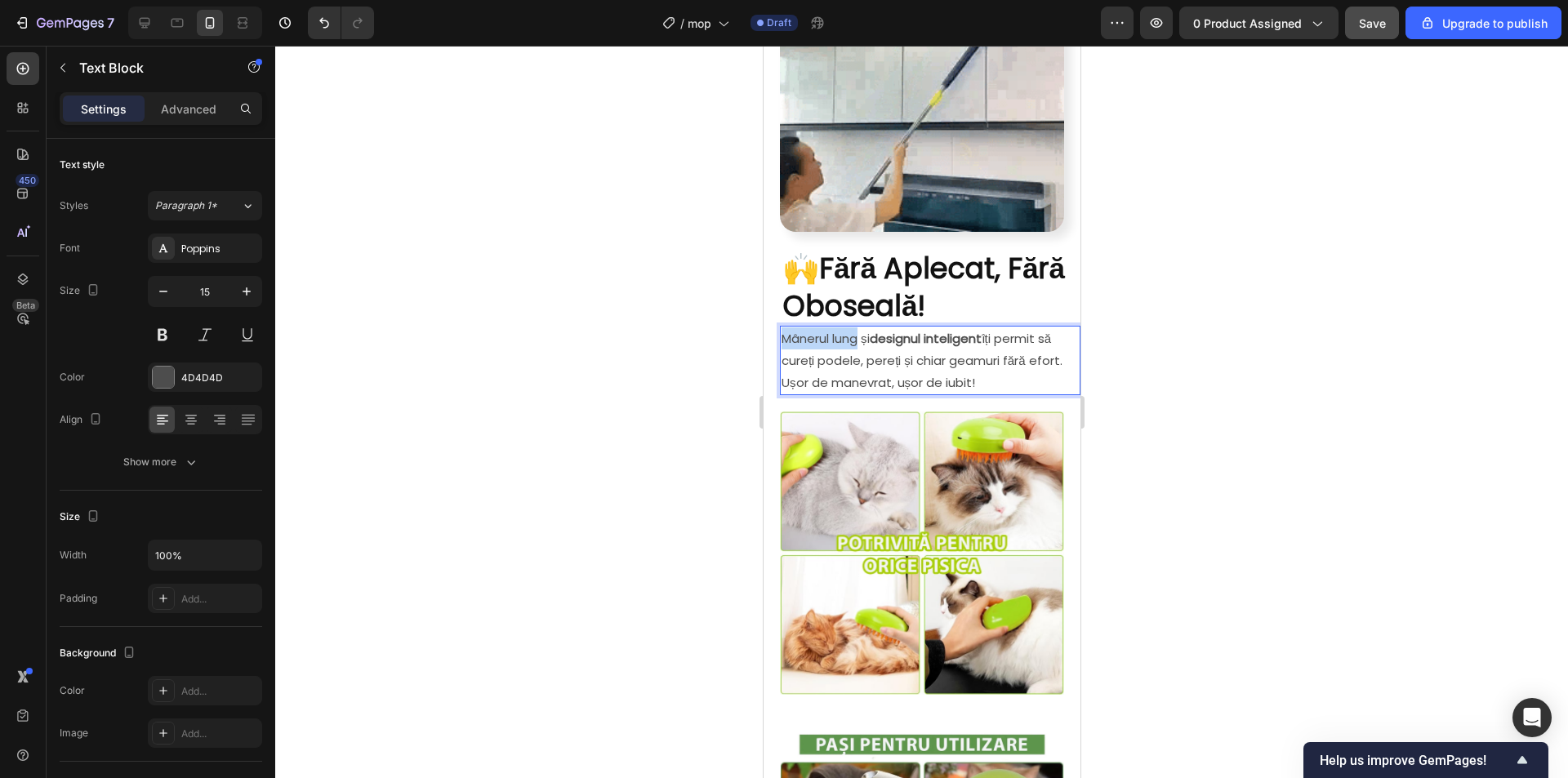
drag, startPoint x: 784, startPoint y: 314, endPoint x: 862, endPoint y: 321, distance: 78.3
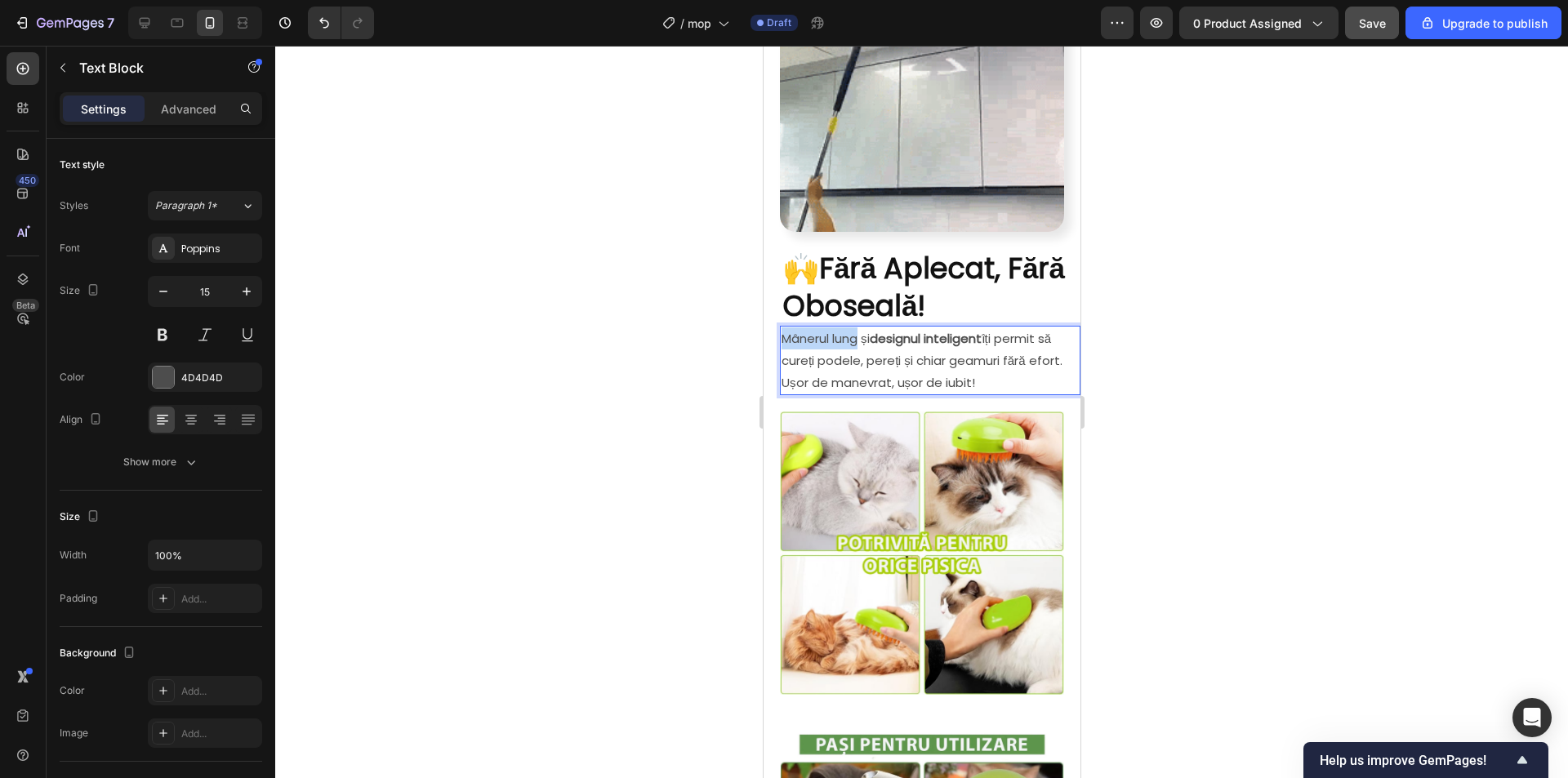
click at [862, 327] on p "Mânerul lung și designul inteligent îți permit să cureți podele, pereți și chia…" at bounding box center [929, 360] width 297 height 66
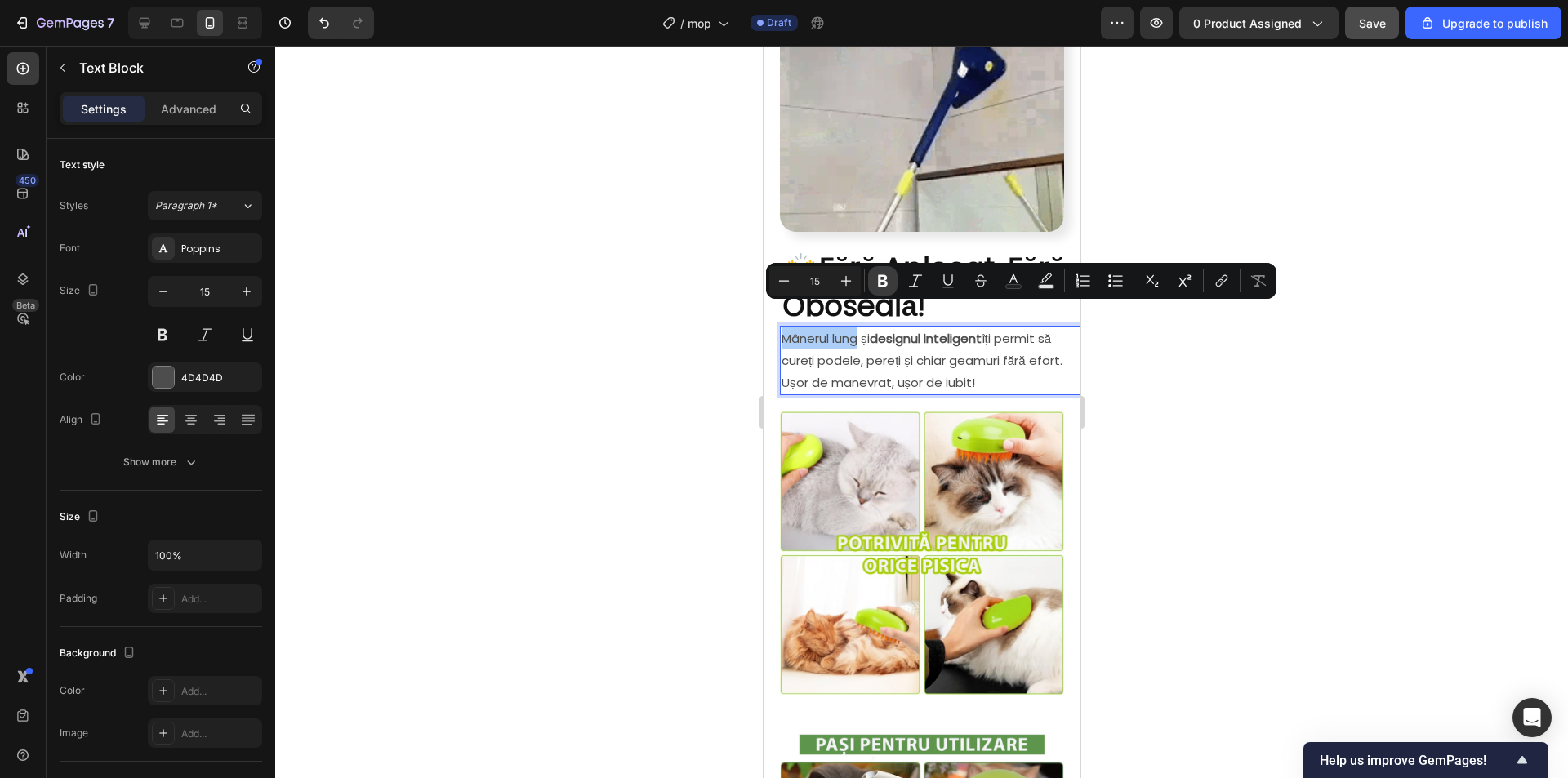
click at [881, 284] on icon "Editor contextual toolbar" at bounding box center [882, 280] width 16 height 16
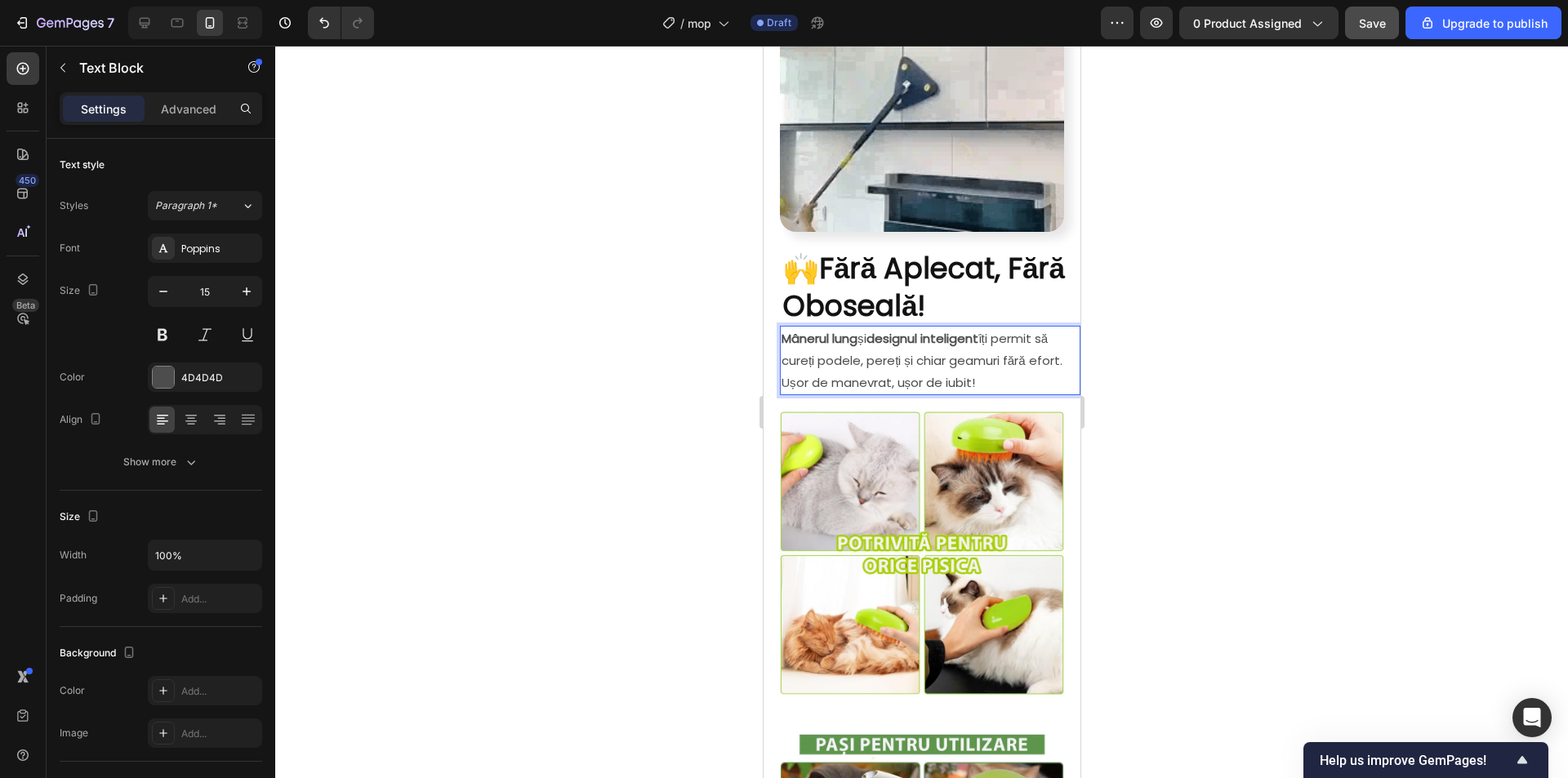
drag, startPoint x: 1313, startPoint y: 406, endPoint x: 1262, endPoint y: 481, distance: 90.7
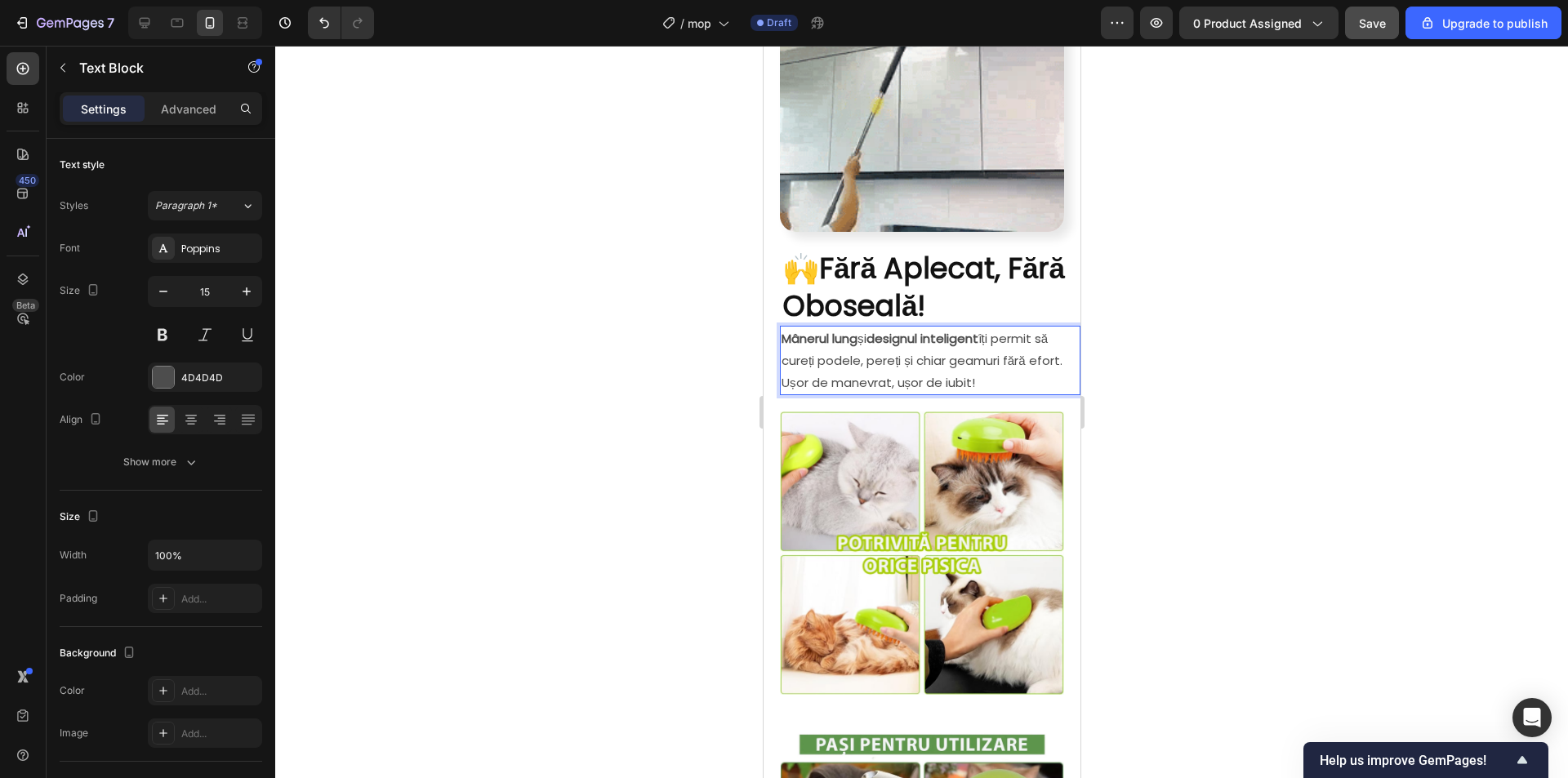
click at [1312, 406] on div at bounding box center [921, 411] width 1292 height 732
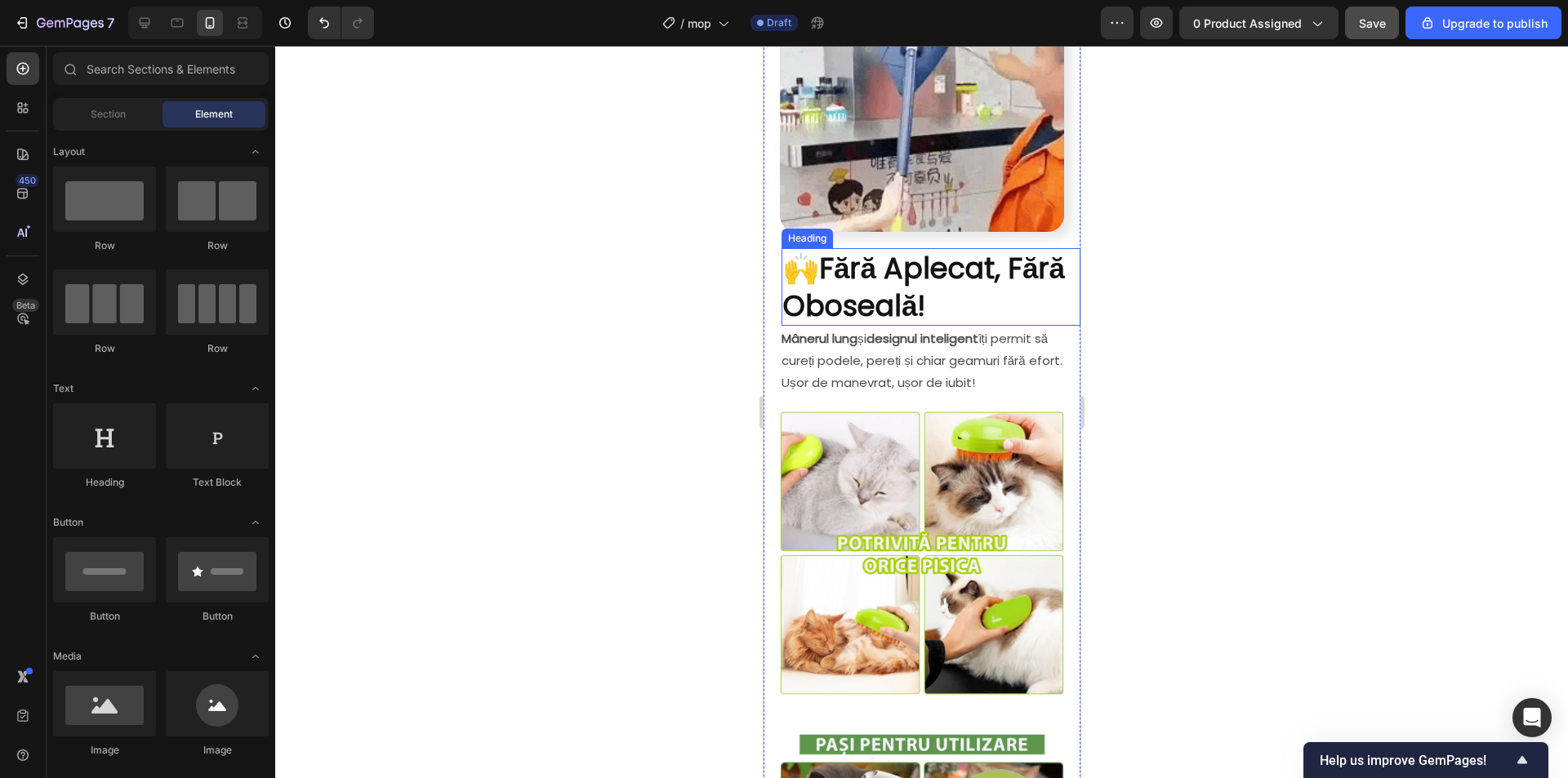
click at [822, 250] on p "🙌 Fără Aplecat, Fără Oboseală!" at bounding box center [930, 287] width 296 height 75
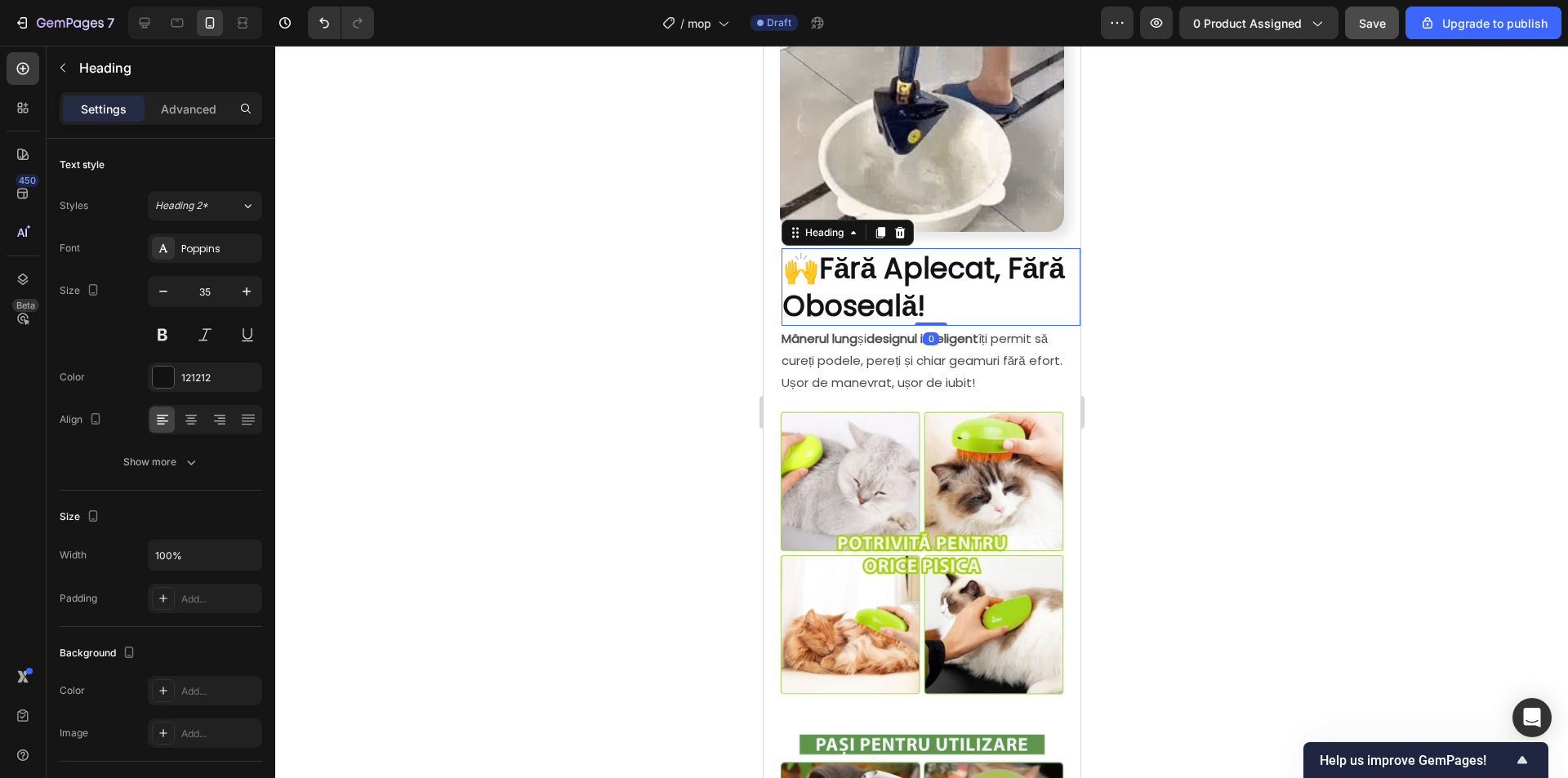
drag, startPoint x: 823, startPoint y: 240, endPoint x: 836, endPoint y: 254, distance: 19.1
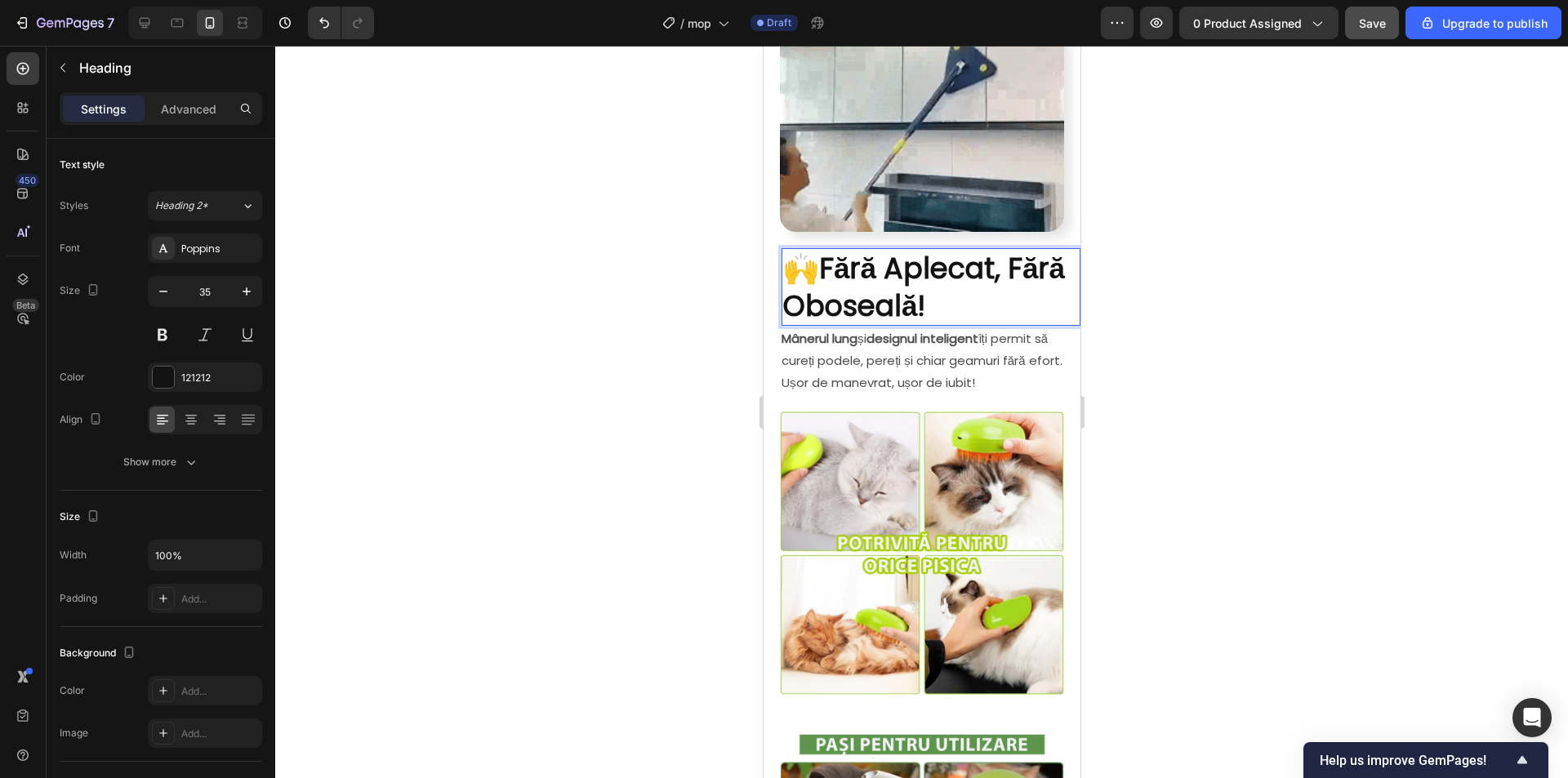
click at [836, 254] on strong "Fără Aplecat, Fără Oboseală!" at bounding box center [923, 287] width 281 height 77
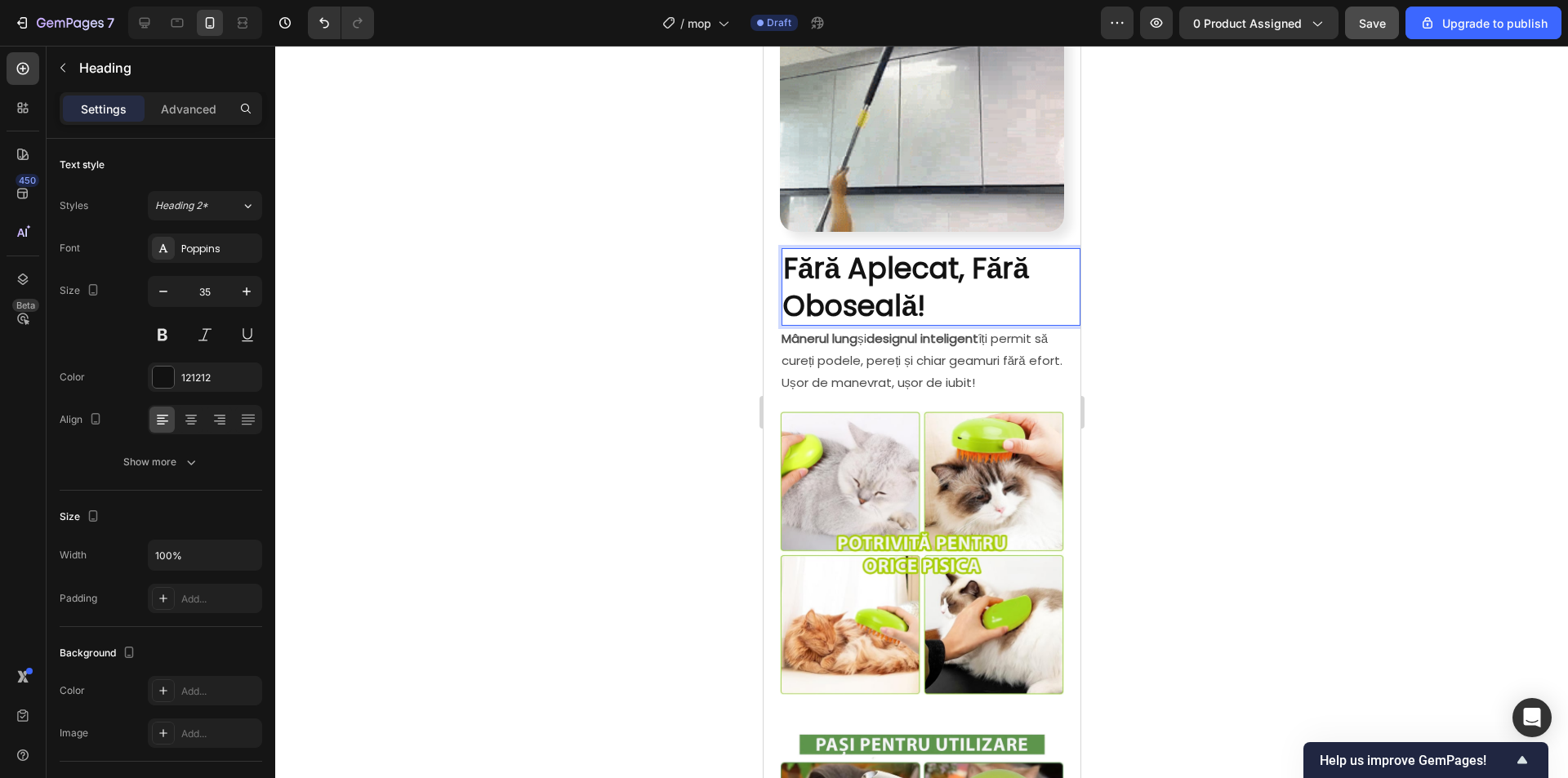
click at [965, 285] on p "Fără Aplecat, Fără Oboseală!" at bounding box center [930, 287] width 296 height 75
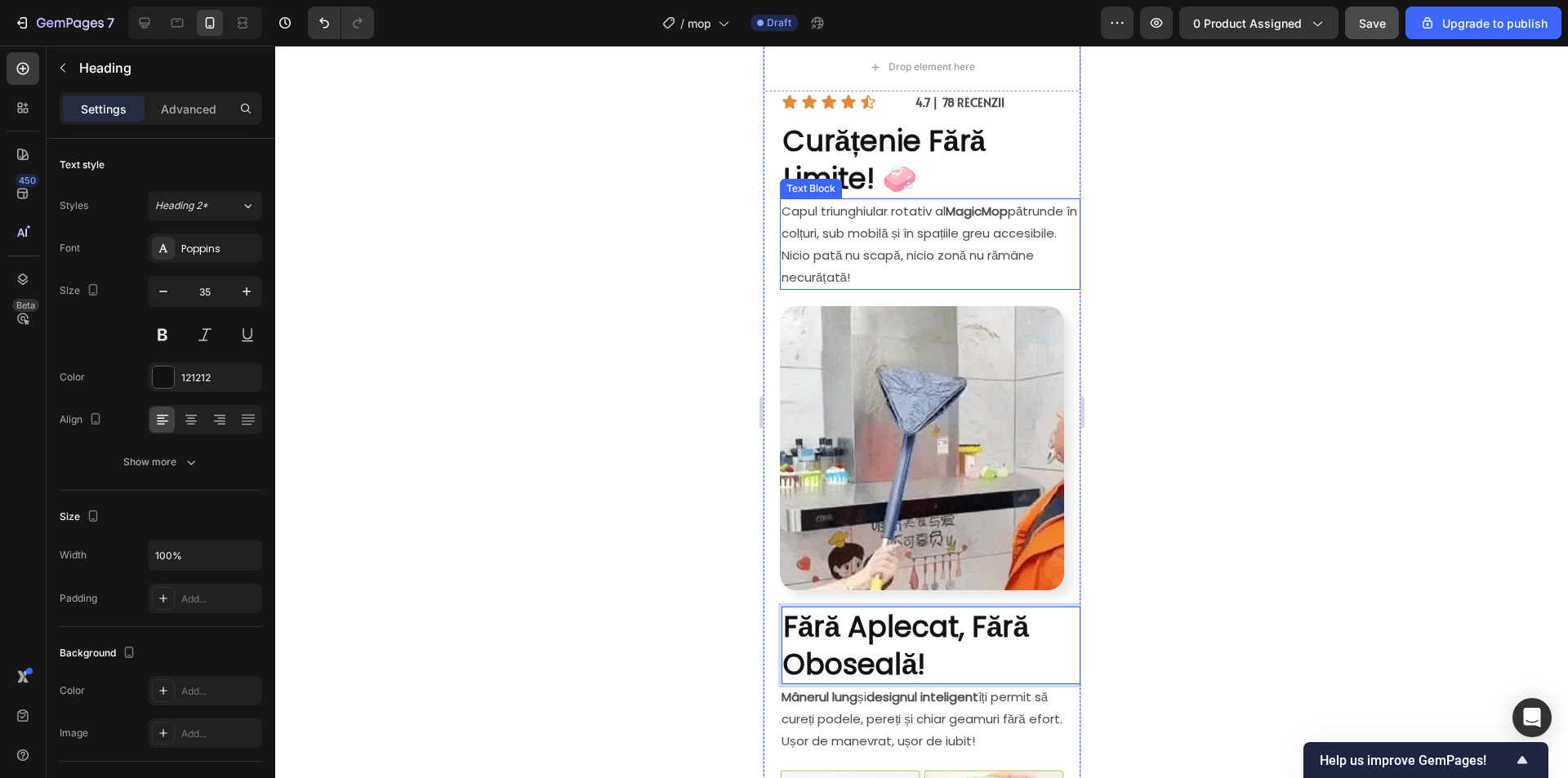
scroll to position [689, 0]
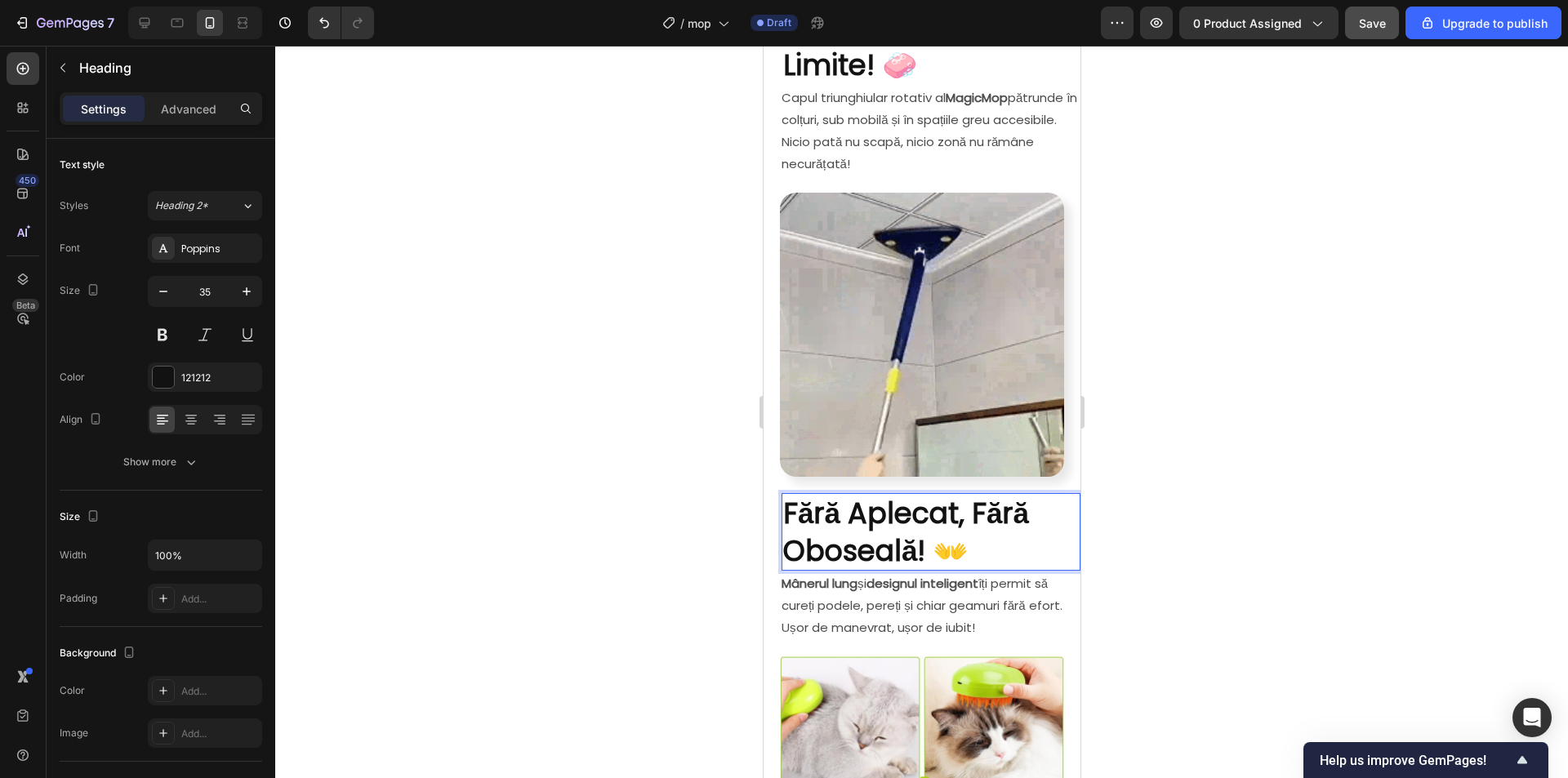
click at [1226, 399] on div at bounding box center [921, 411] width 1292 height 732
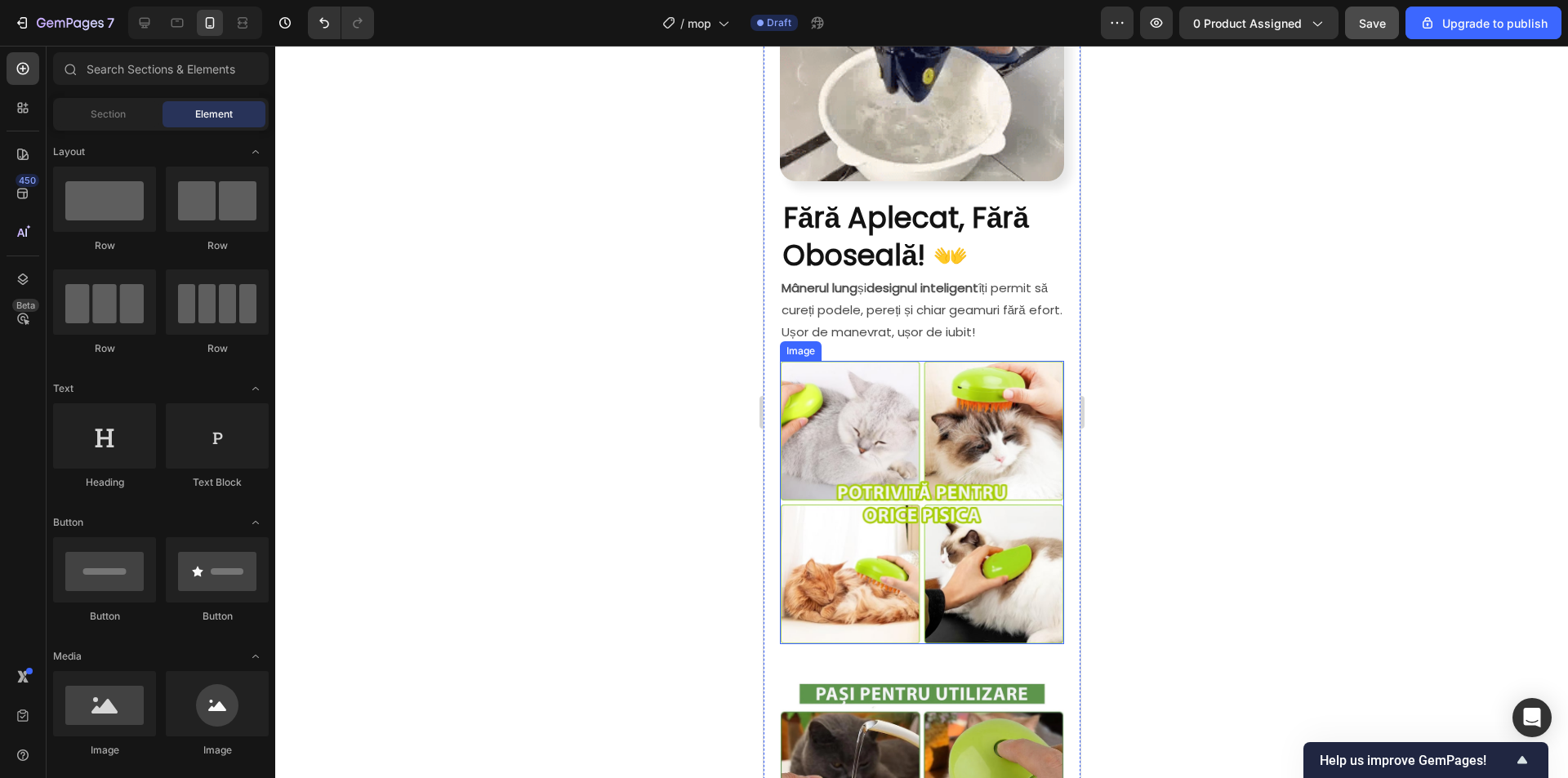
scroll to position [1015, 0]
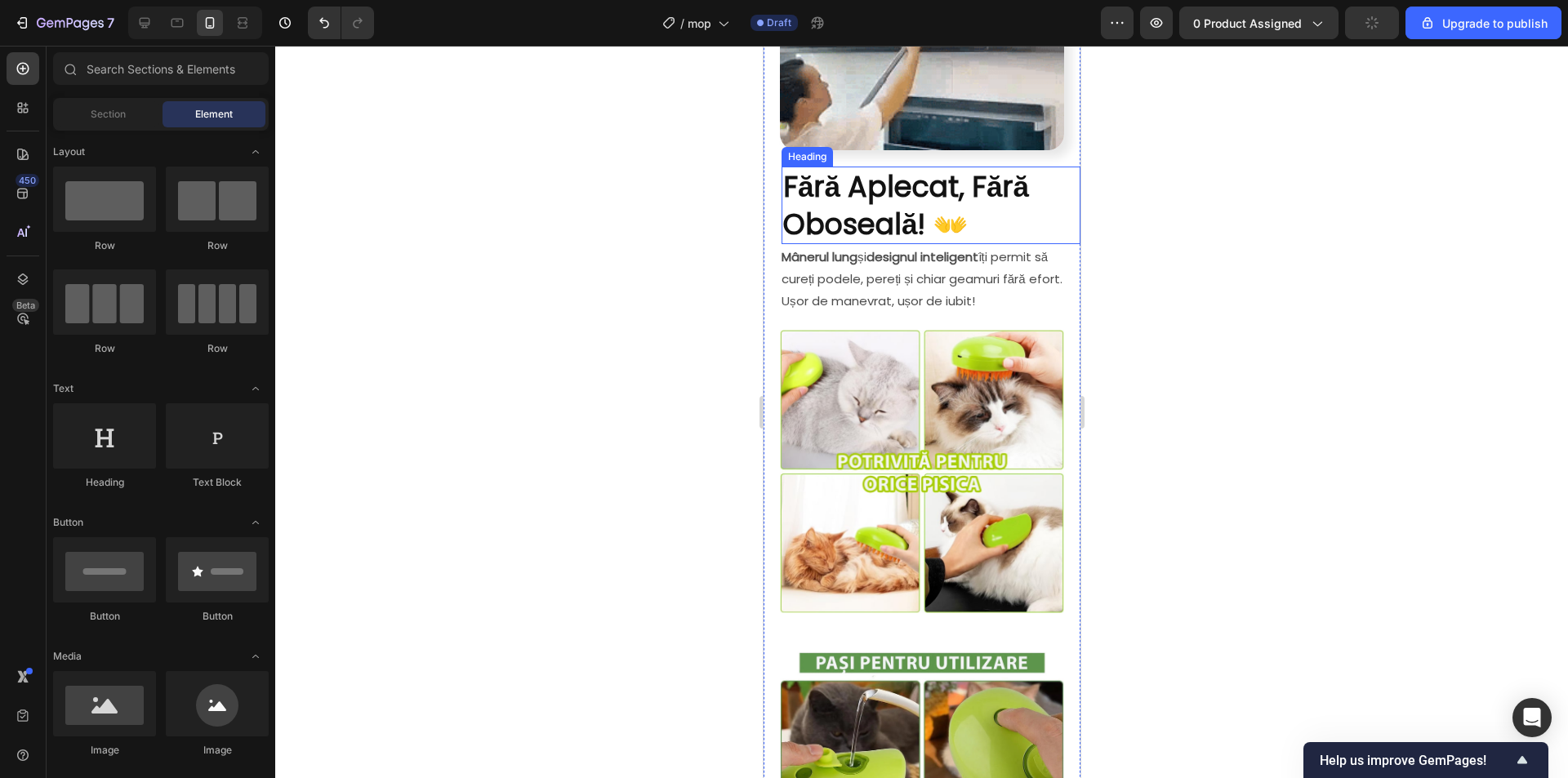
click at [944, 183] on strong "Fără Aplecat, Fără Oboseală! 👐" at bounding box center [906, 205] width 246 height 77
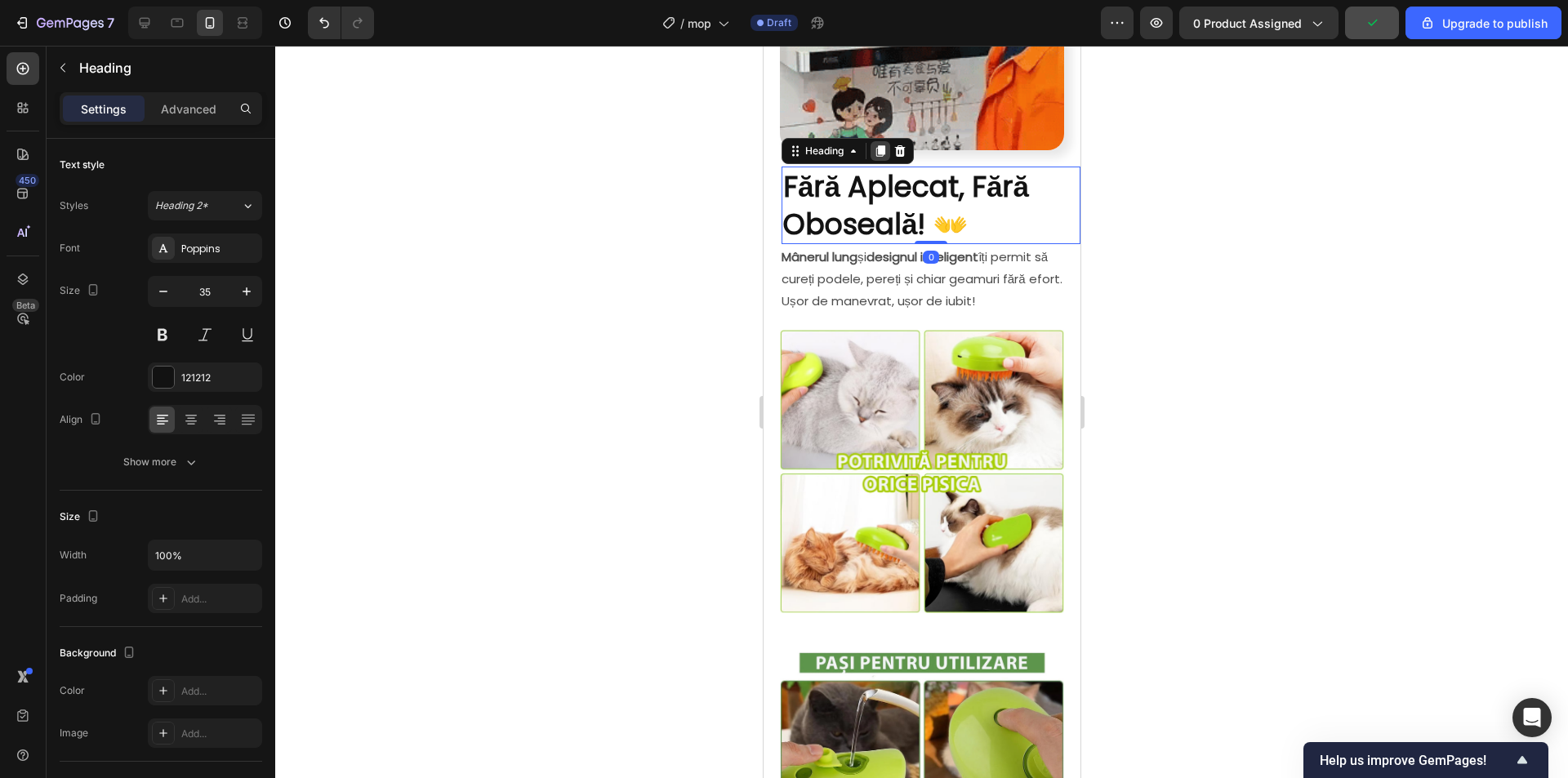
click at [880, 146] on icon at bounding box center [880, 152] width 9 height 12
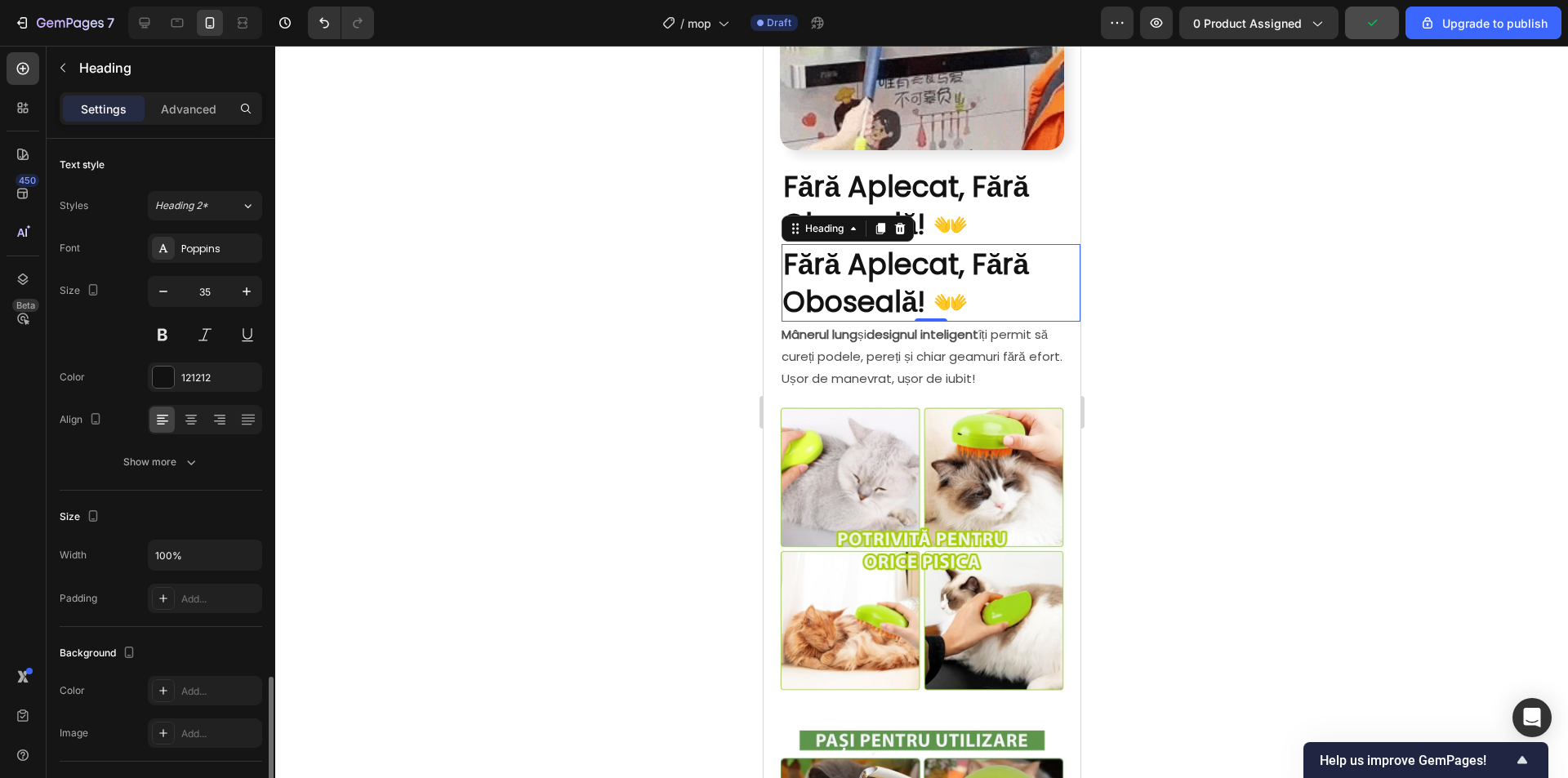
scroll to position [326, 0]
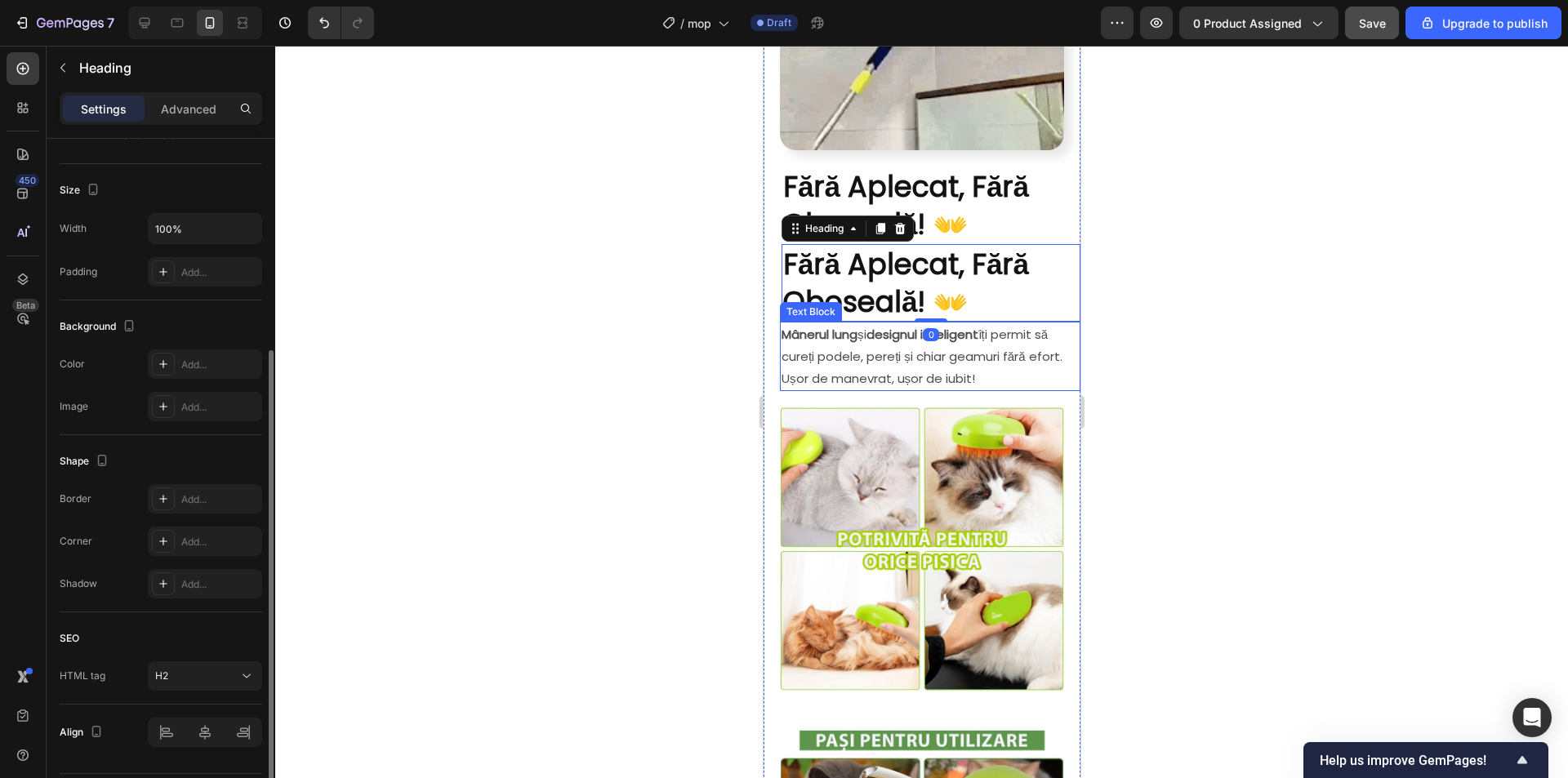
click at [997, 332] on p "Mânerul lung și designul inteligent îți permit să cureți podele, pereți și chia…" at bounding box center [929, 357] width 297 height 66
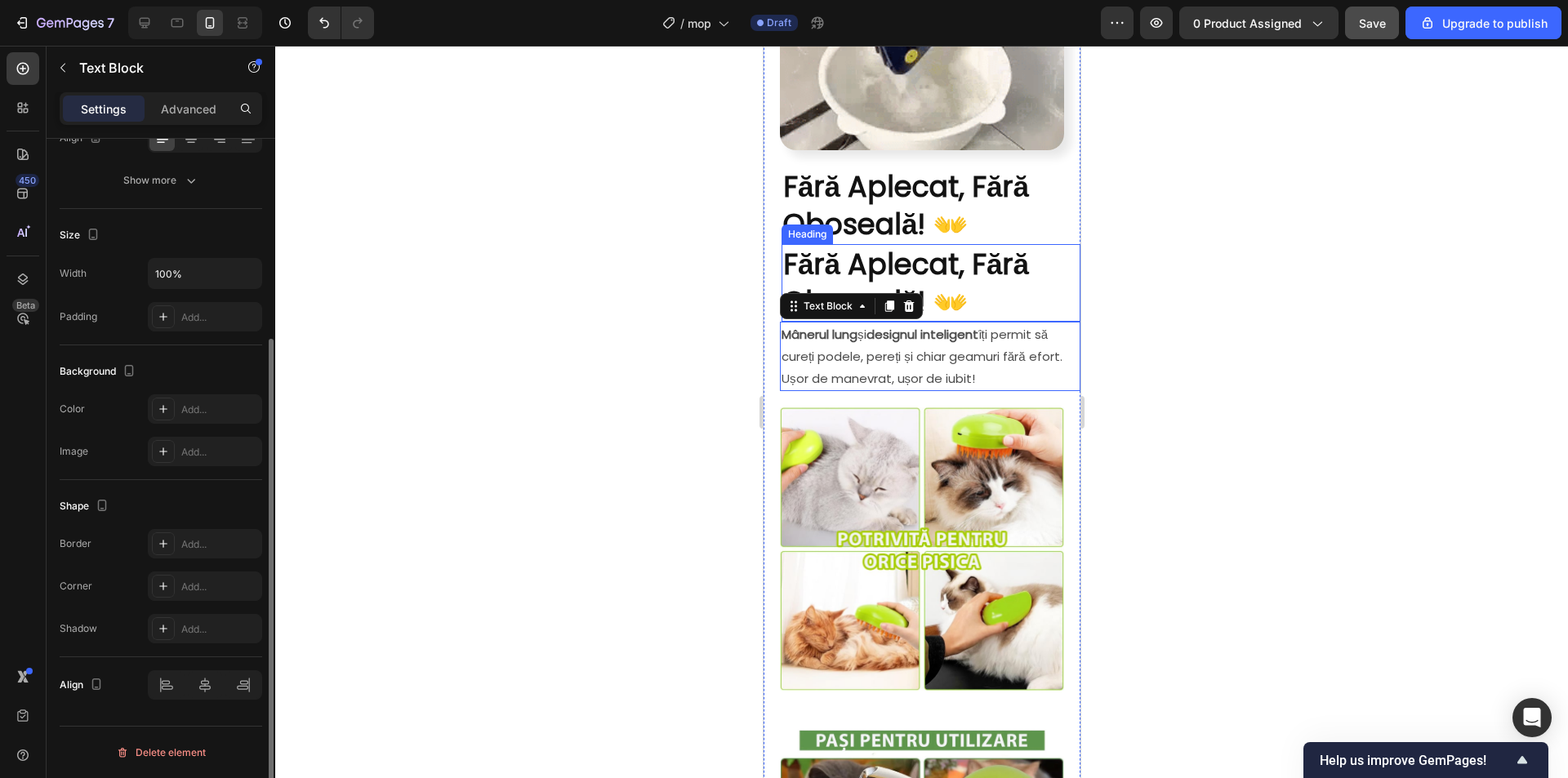
scroll to position [0, 0]
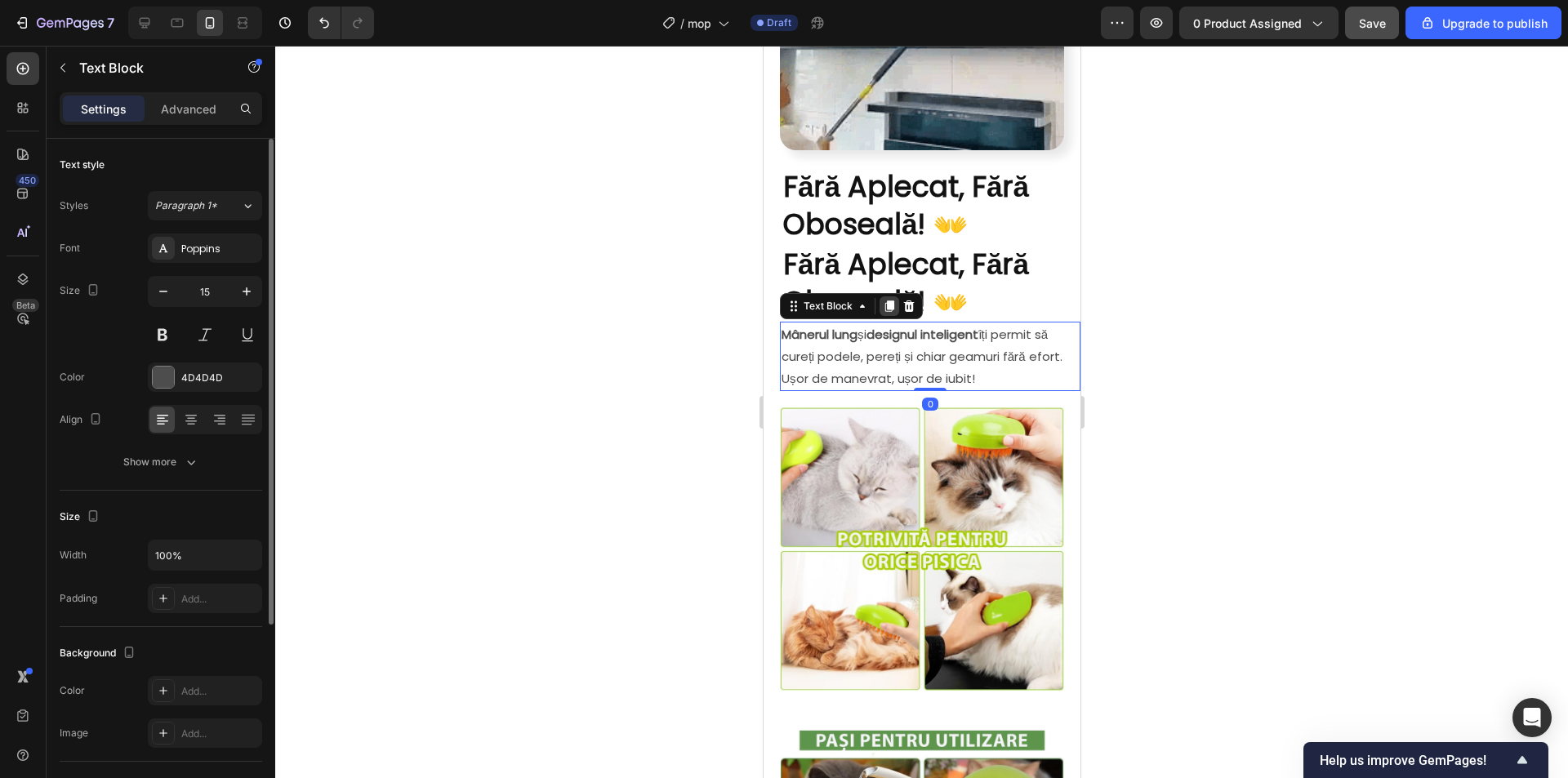
click at [888, 301] on icon at bounding box center [889, 306] width 9 height 12
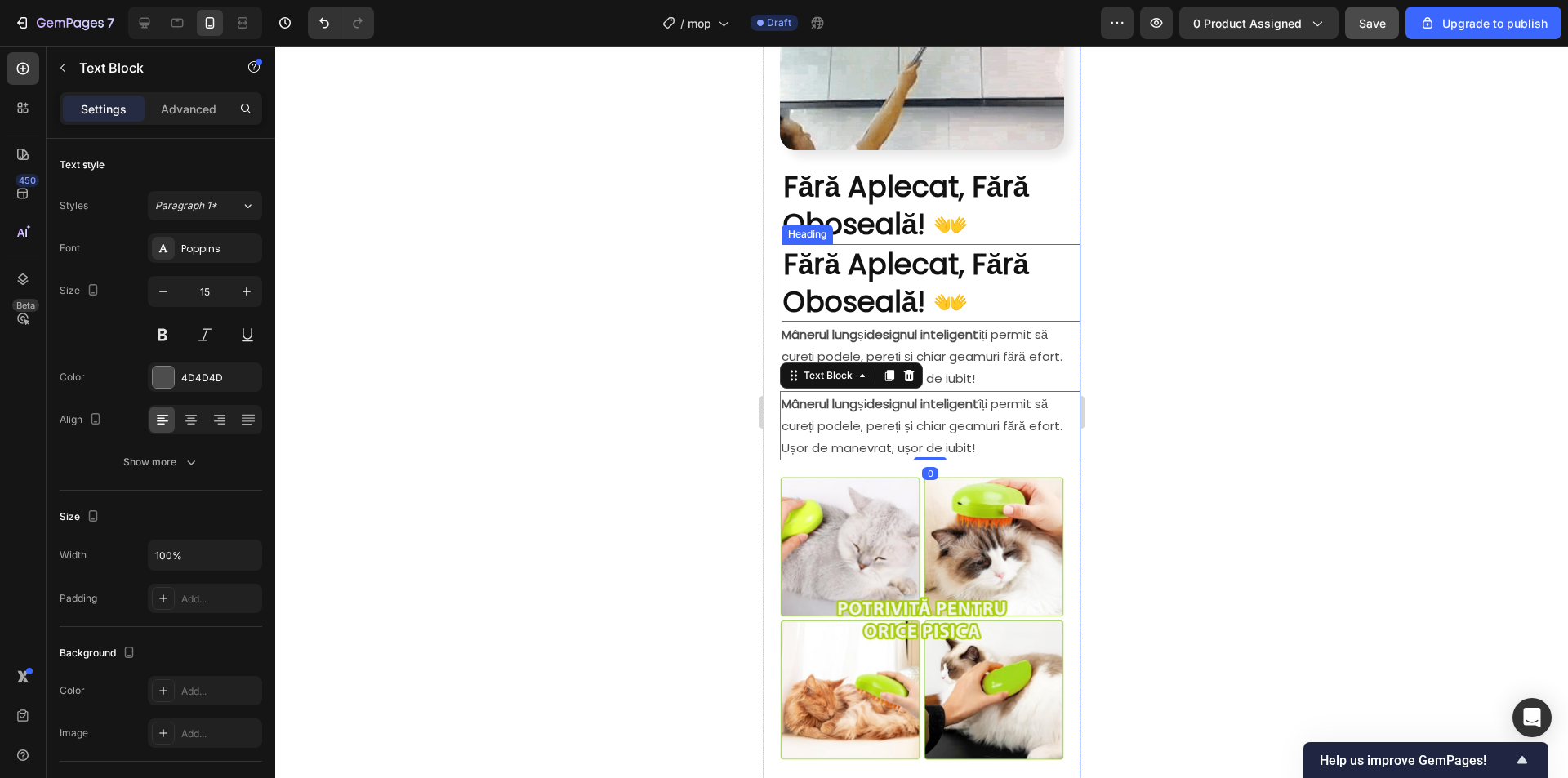
click at [908, 244] on strong "Fără Aplecat, Fără Oboseală! 👐" at bounding box center [906, 283] width 246 height 77
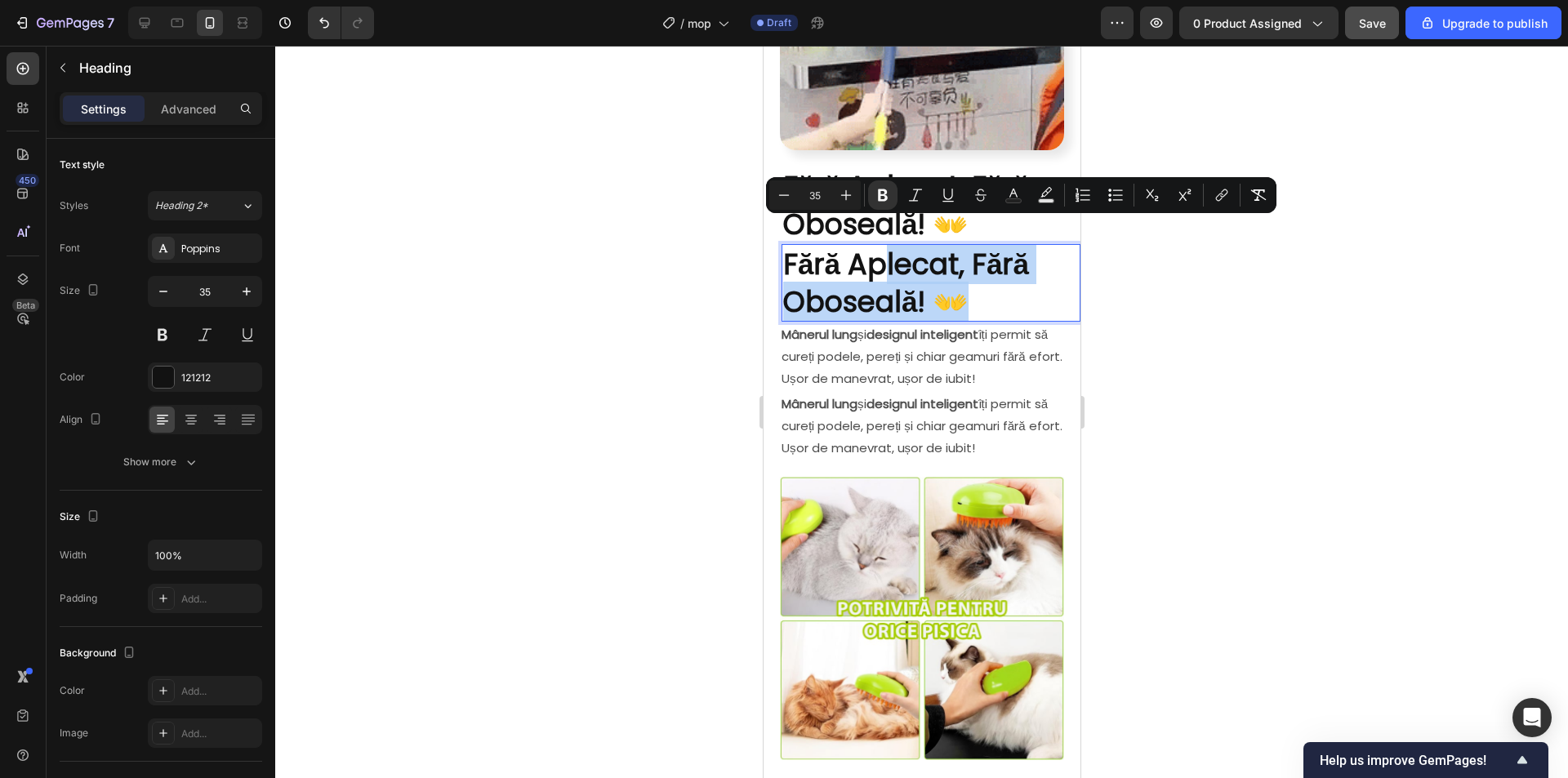
drag, startPoint x: 885, startPoint y: 247, endPoint x: 963, endPoint y: 261, distance: 79.2
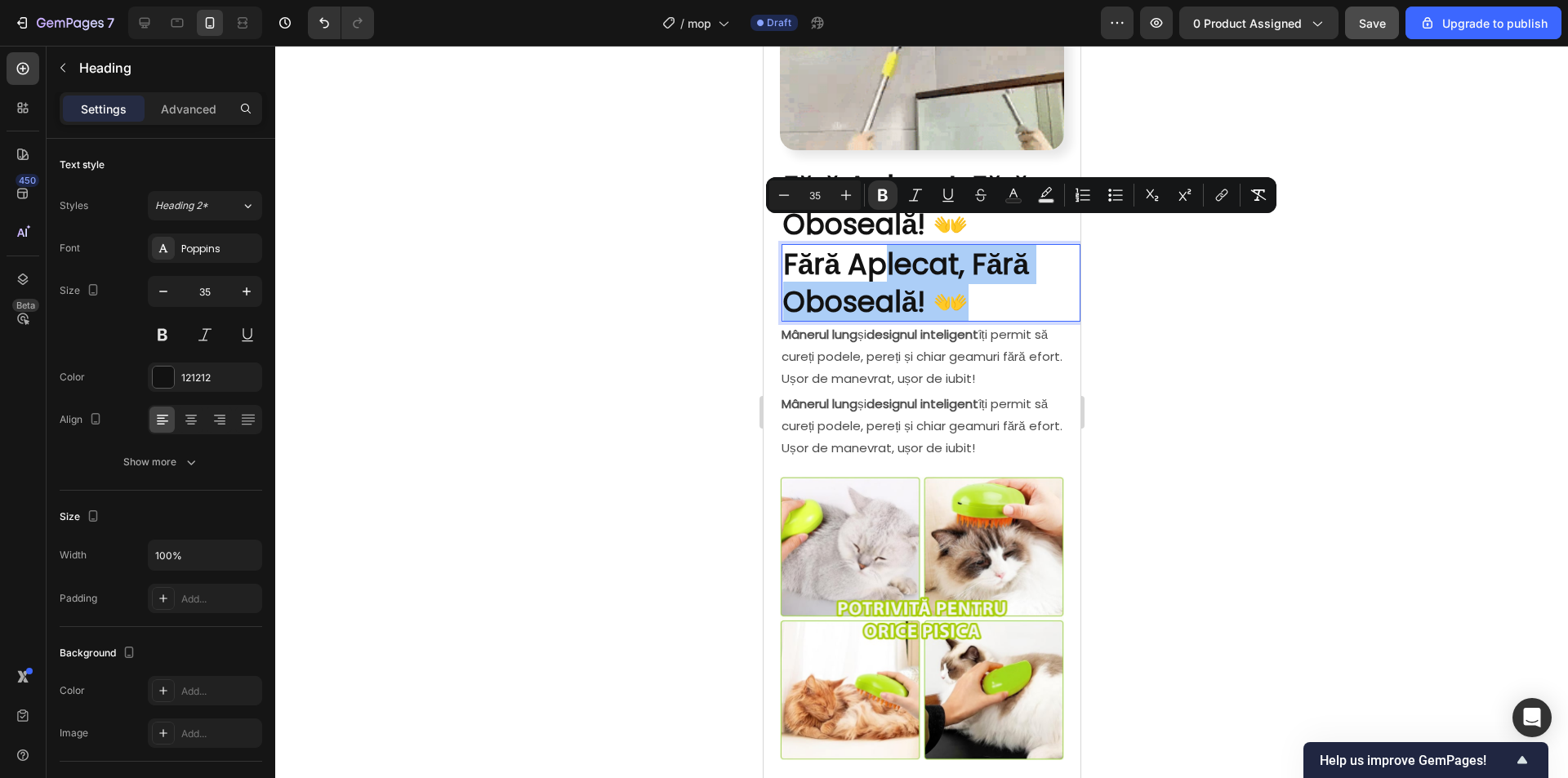
click at [1148, 277] on div at bounding box center [921, 411] width 1292 height 732
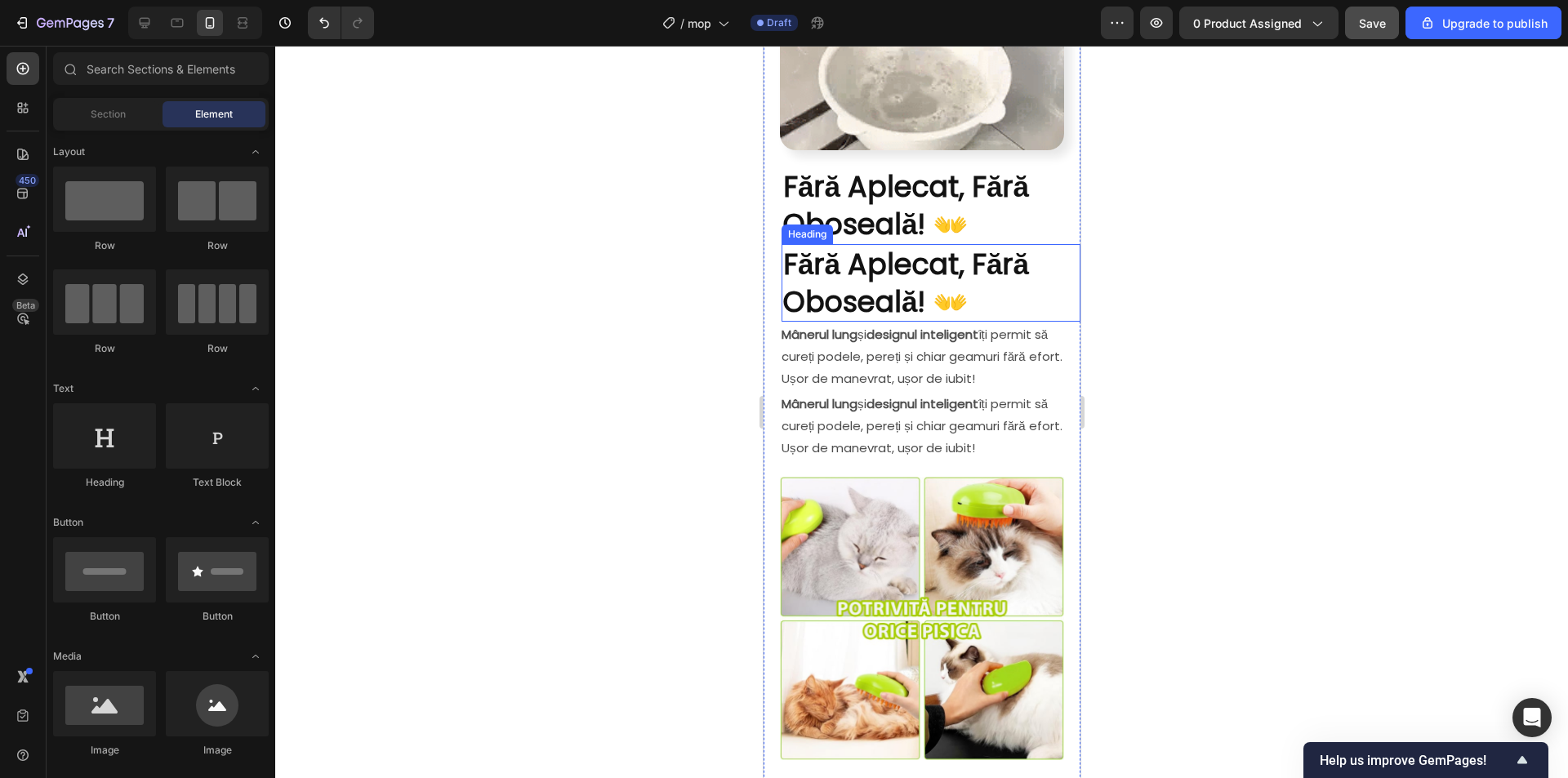
click at [946, 246] on strong "Fără Aplecat, Fără Oboseală! 👐" at bounding box center [906, 283] width 246 height 77
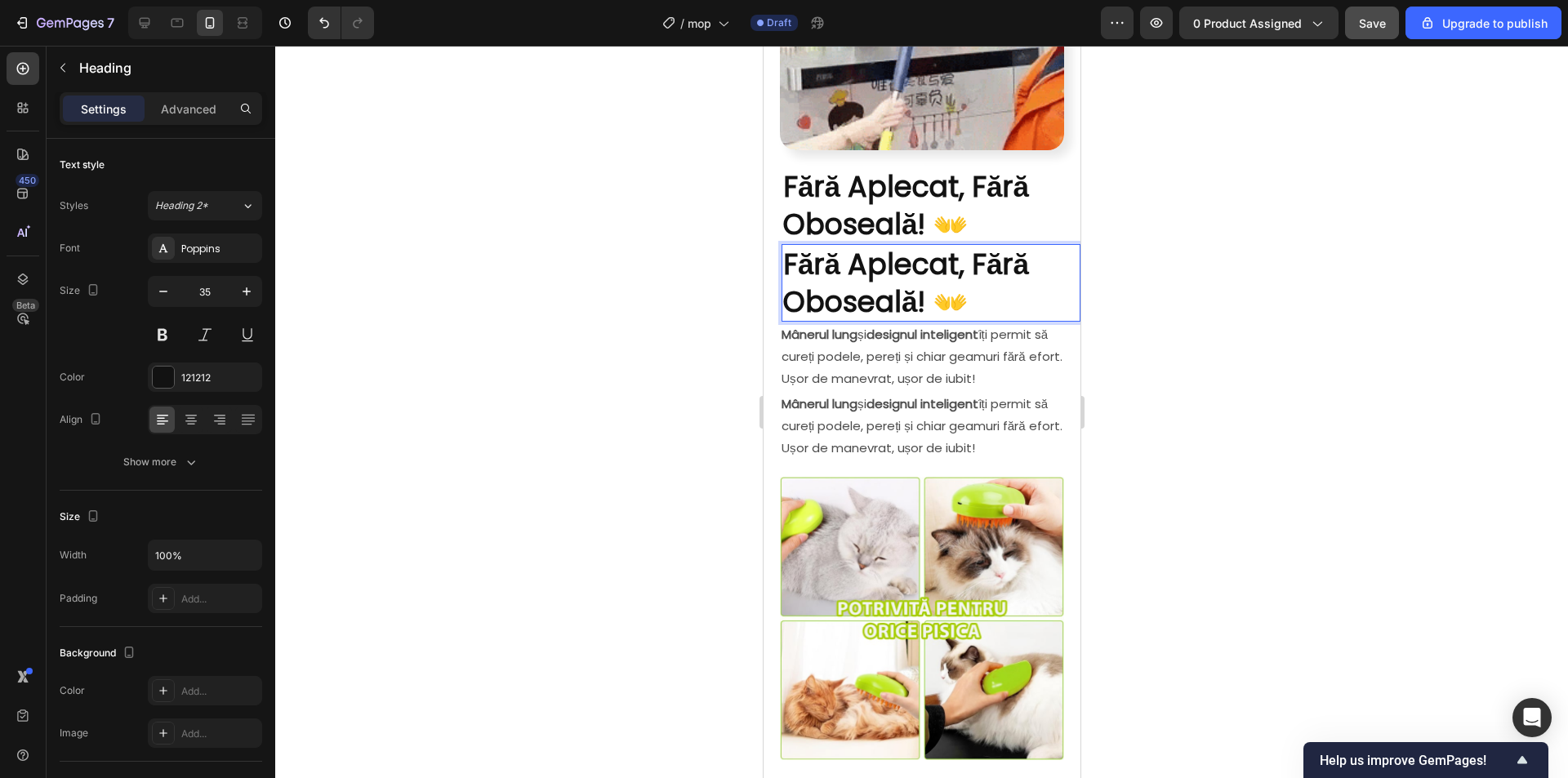
drag, startPoint x: 860, startPoint y: 246, endPoint x: 903, endPoint y: 268, distance: 48.3
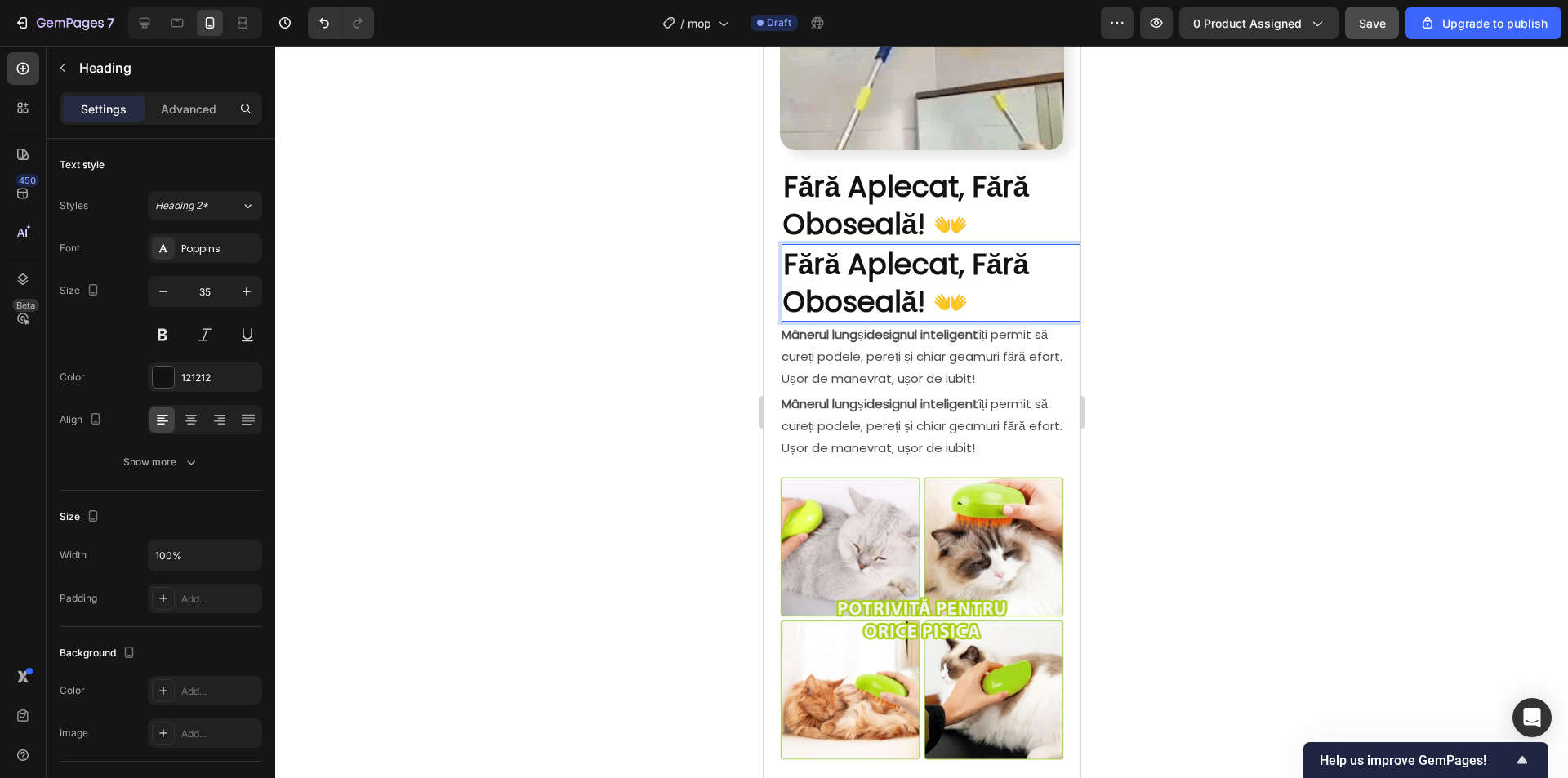
click at [994, 277] on p "Fără Aplecat, Fără Oboseală! 👐" at bounding box center [930, 283] width 296 height 75
click at [907, 244] on strong "Fără Aplecat, Fără Oboseală! 👐" at bounding box center [906, 283] width 246 height 77
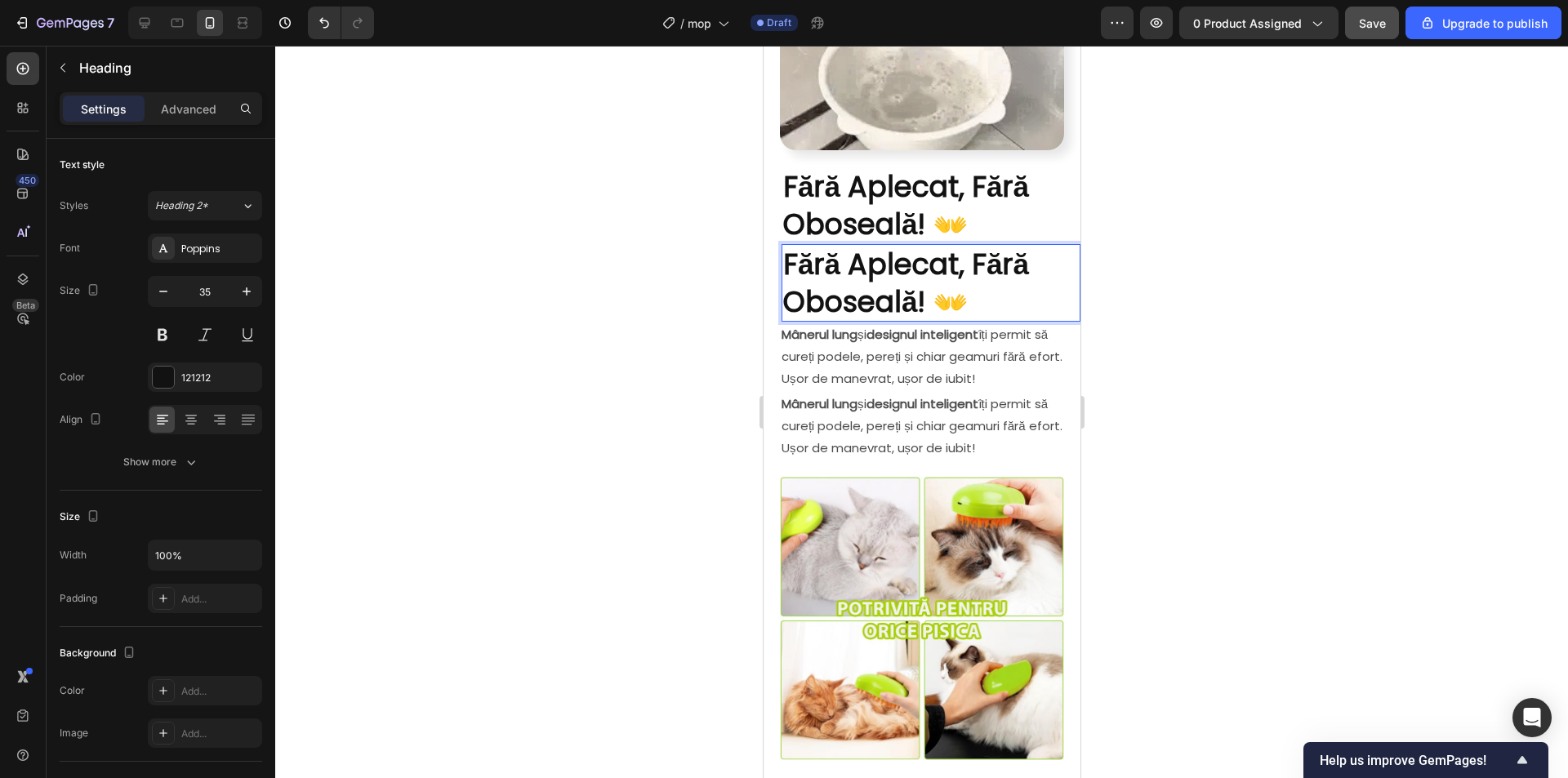
click at [1101, 257] on div at bounding box center [921, 411] width 1292 height 732
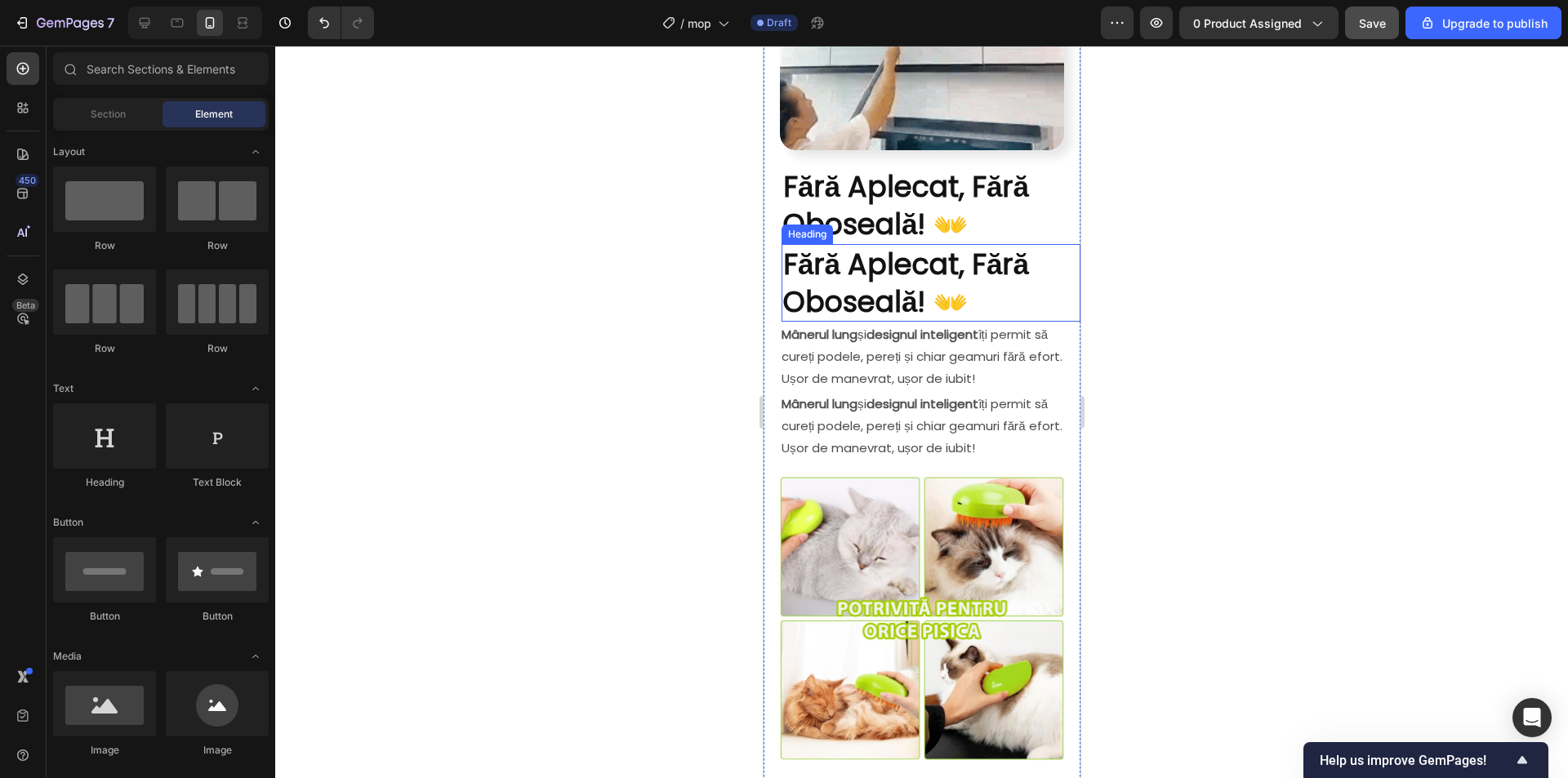
click at [825, 244] on strong "Fără Aplecat, Fără Oboseală! 👐" at bounding box center [906, 283] width 246 height 77
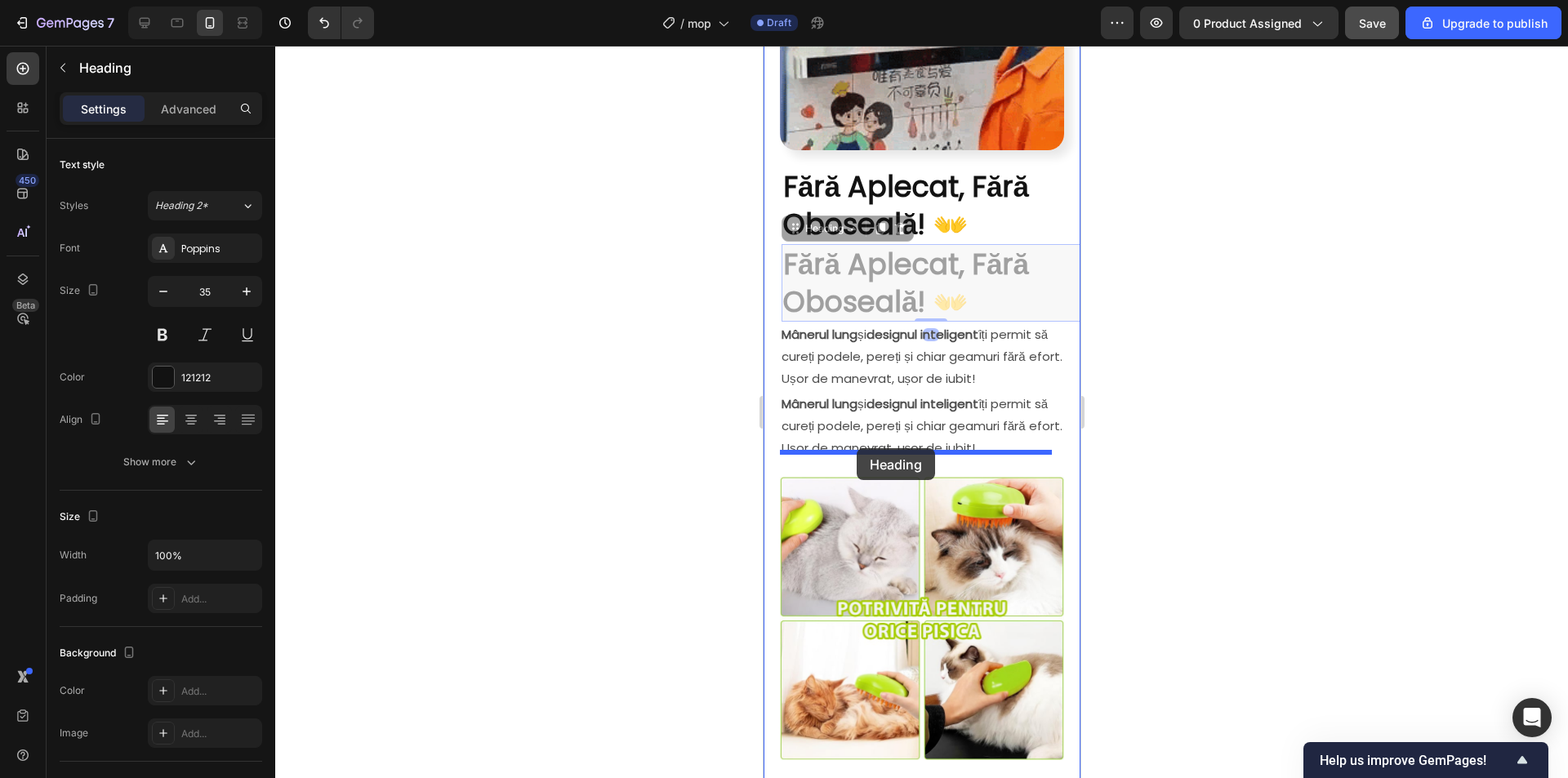
drag, startPoint x: 794, startPoint y: 203, endPoint x: 855, endPoint y: 448, distance: 252.5
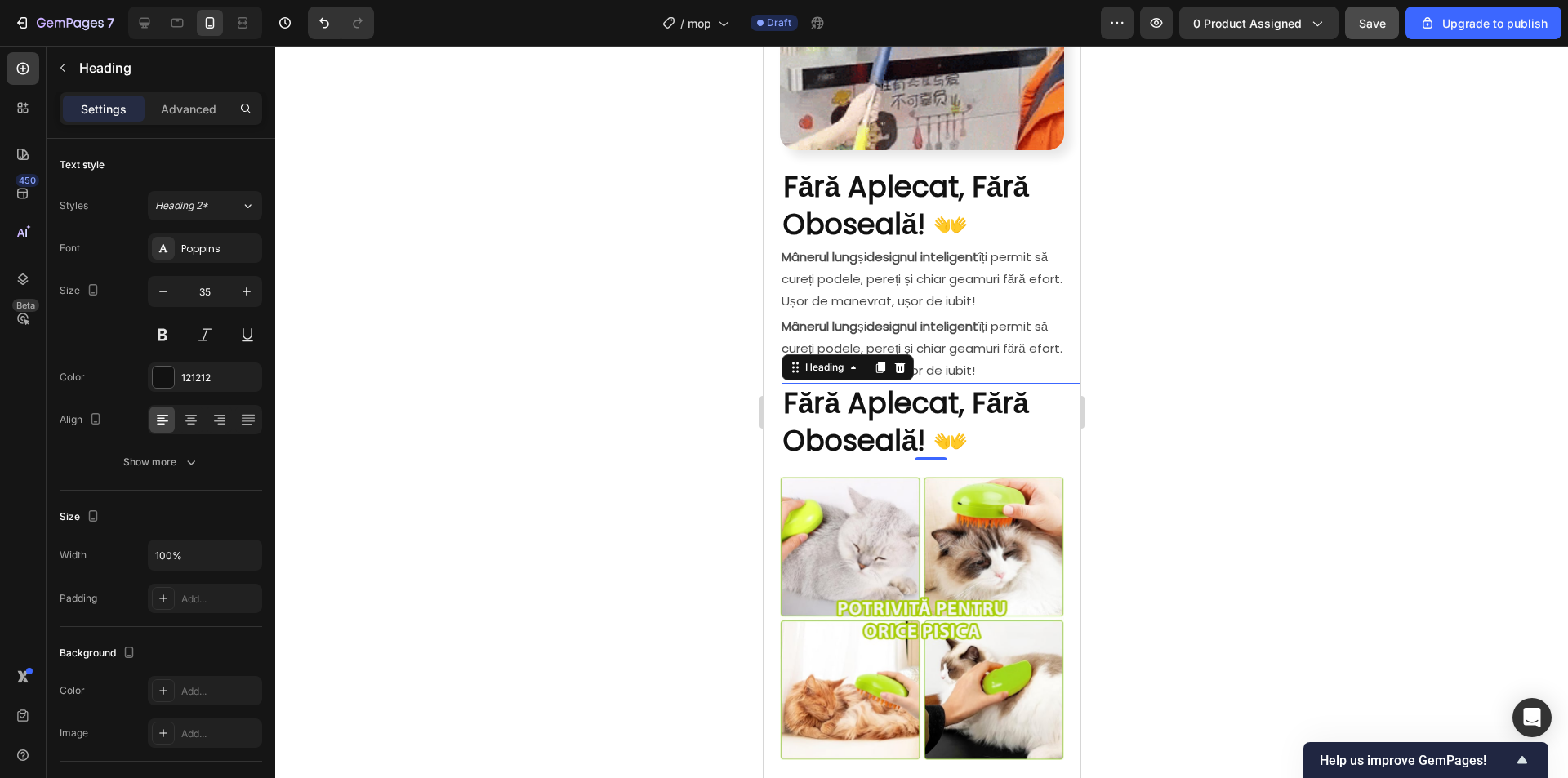
click at [1216, 331] on div at bounding box center [921, 411] width 1292 height 732
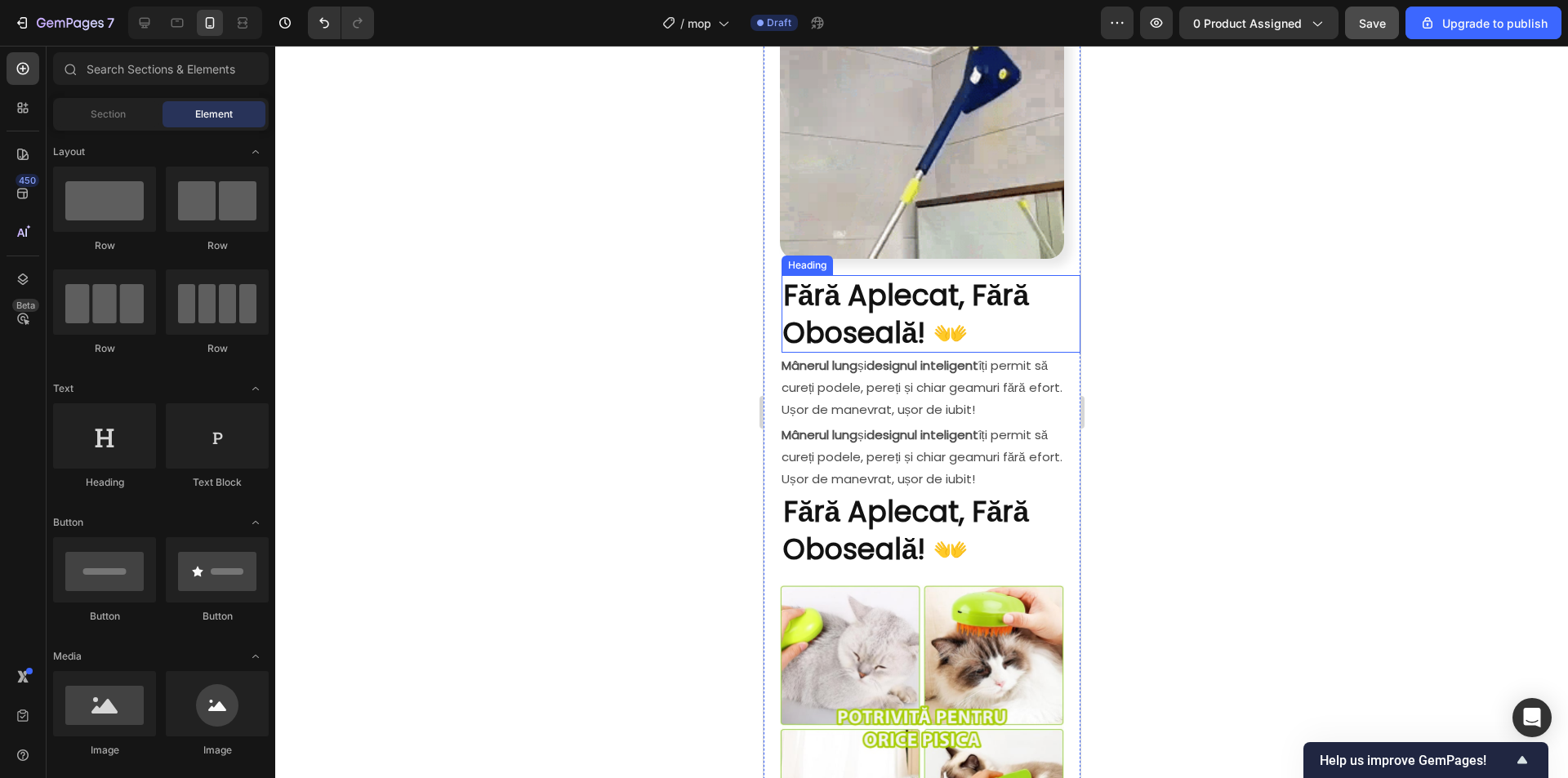
scroll to position [934, 0]
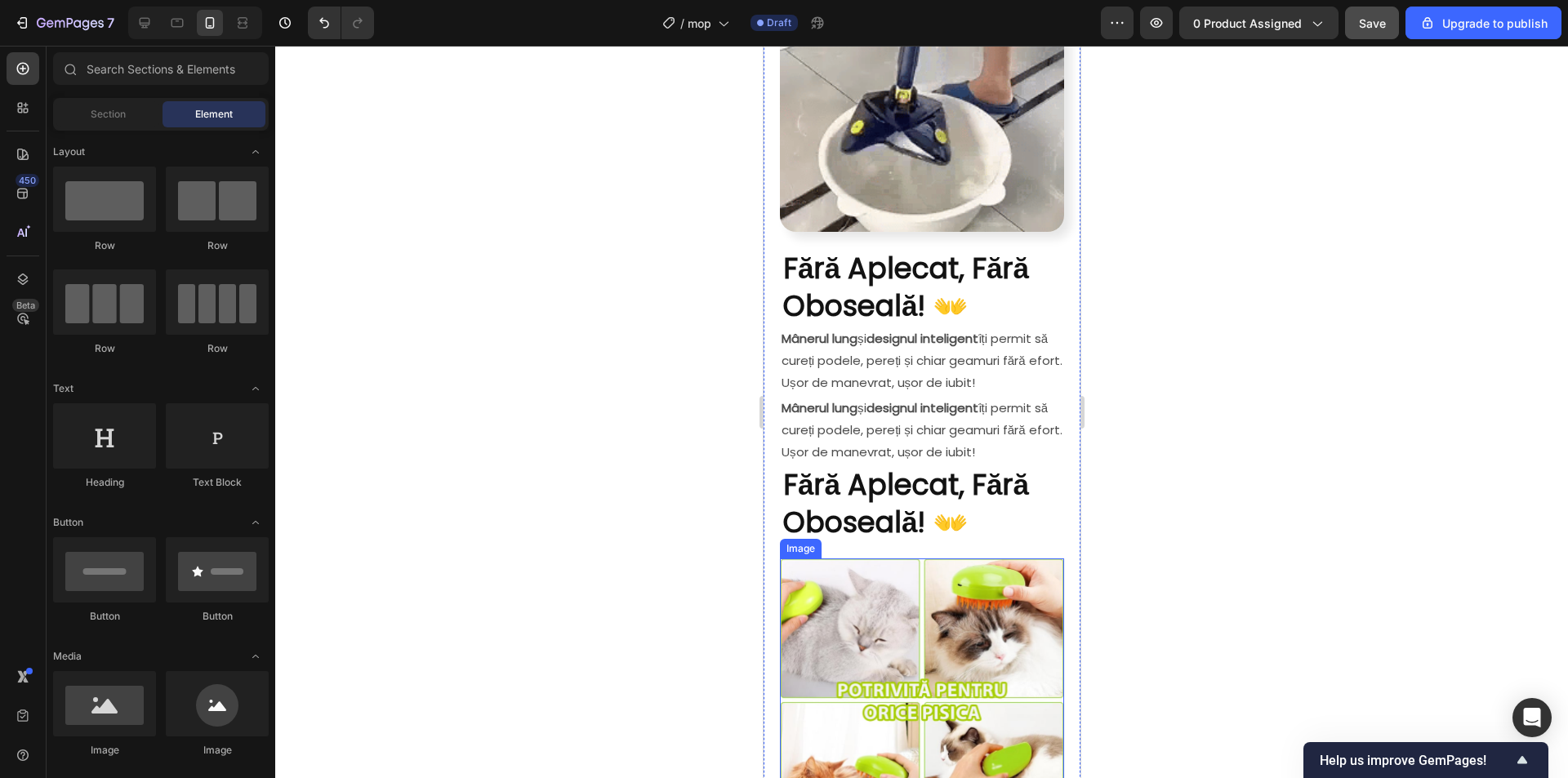
click at [886, 595] on img at bounding box center [921, 700] width 284 height 283
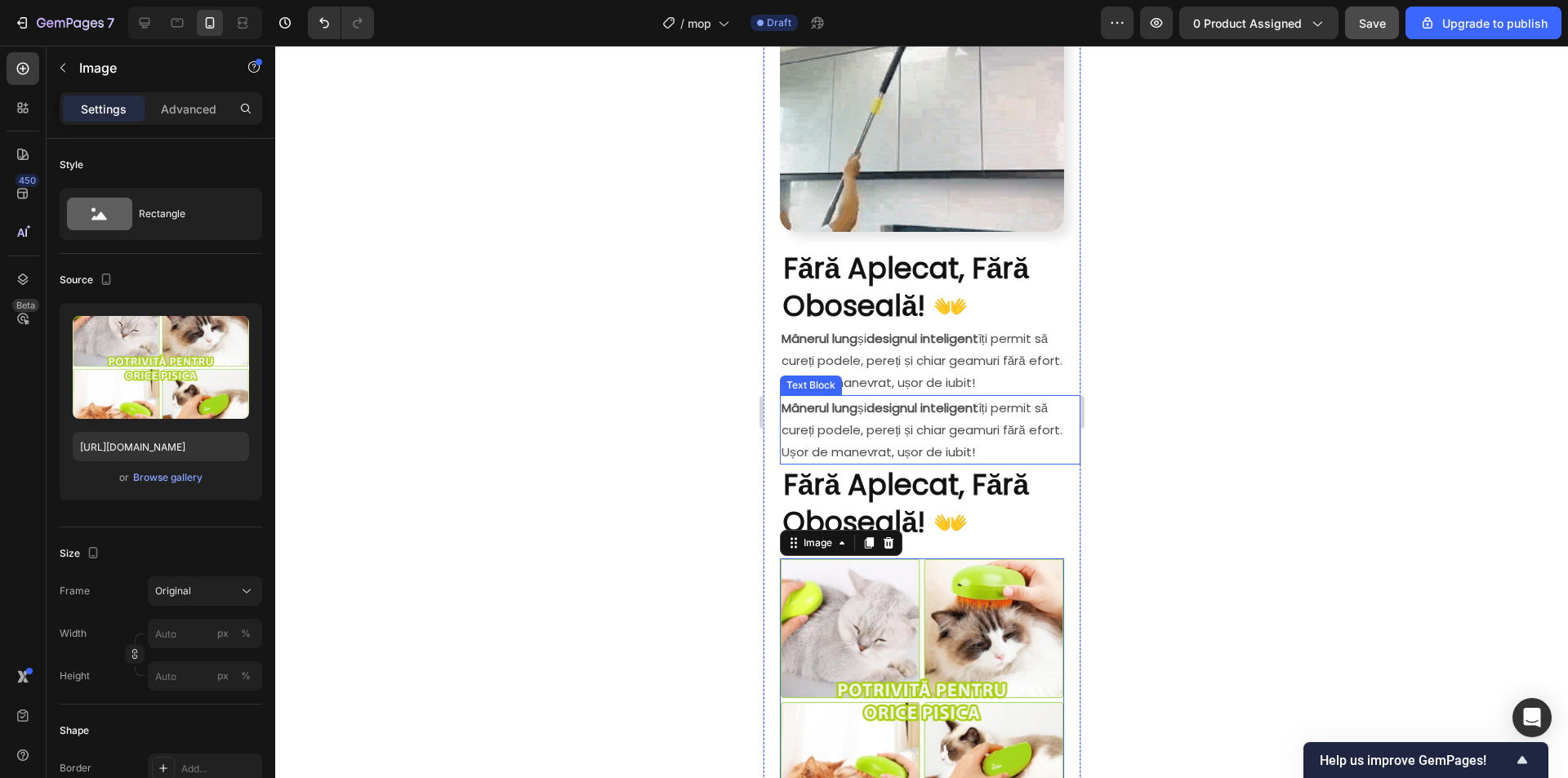
click at [866, 397] on p "Mânerul lung și designul inteligent îți permit să cureți podele, pereți și chia…" at bounding box center [929, 430] width 297 height 66
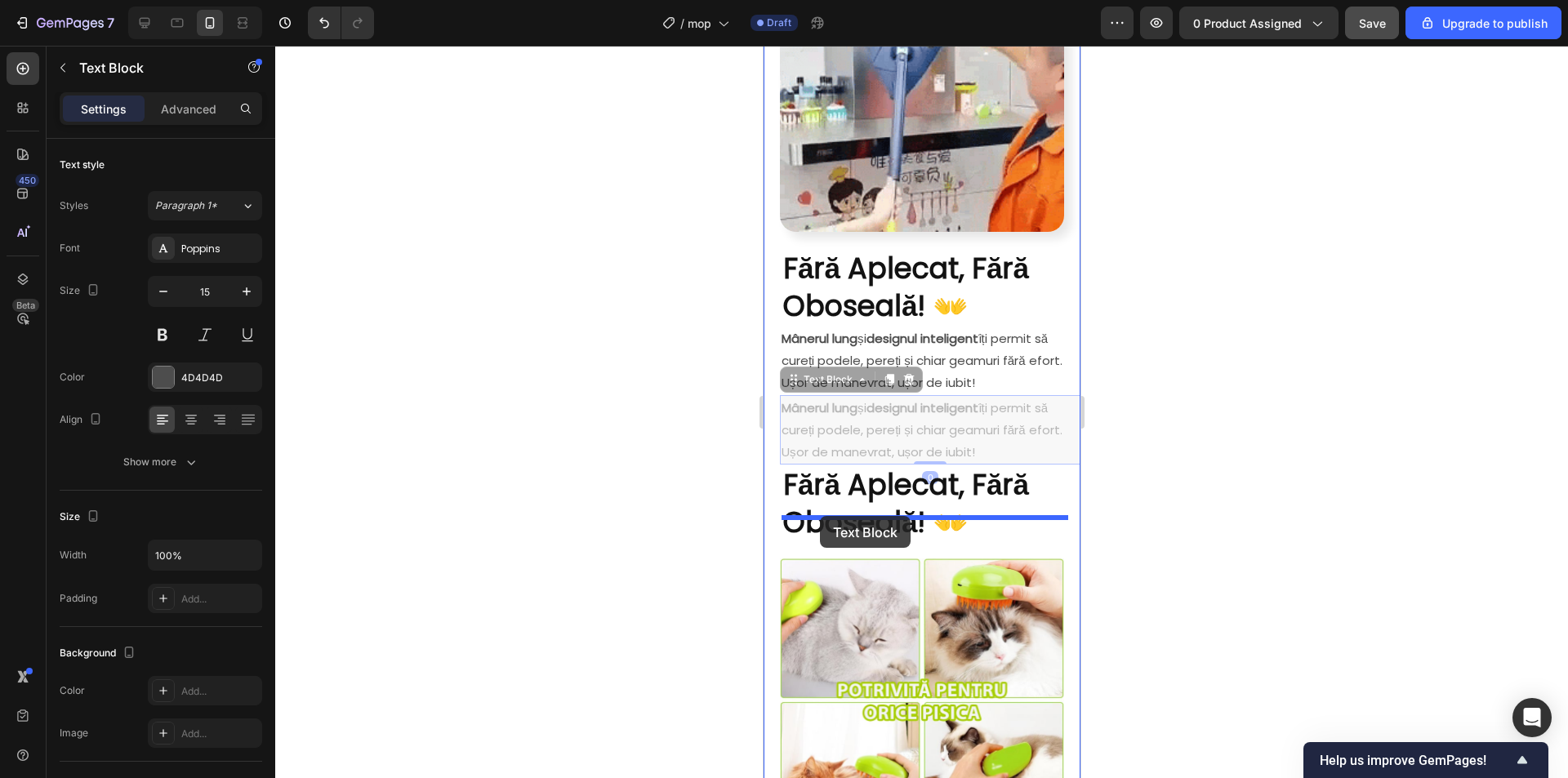
drag, startPoint x: 795, startPoint y: 356, endPoint x: 819, endPoint y: 516, distance: 161.8
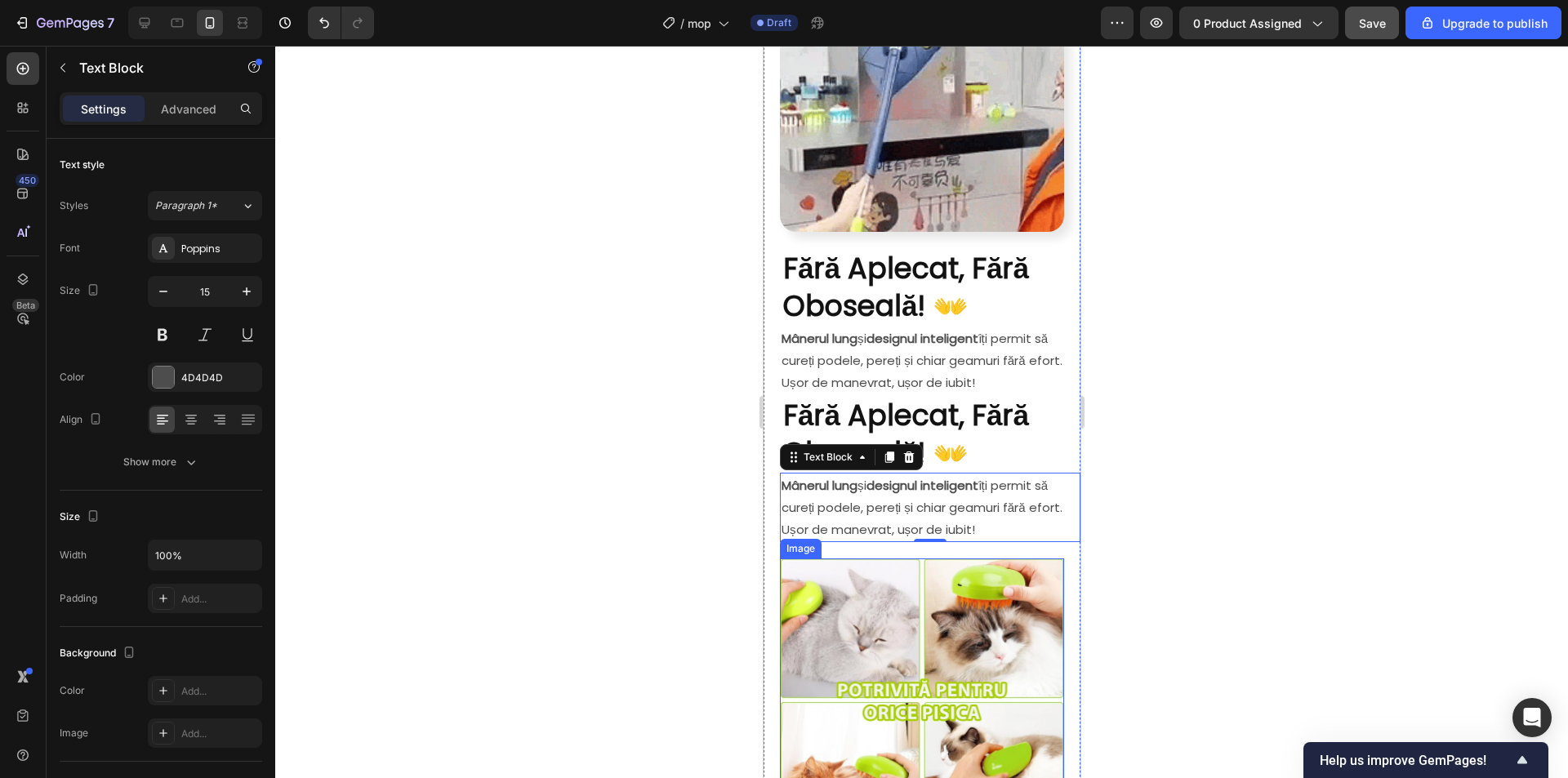
drag, startPoint x: 851, startPoint y: 578, endPoint x: 868, endPoint y: 594, distance: 23.3
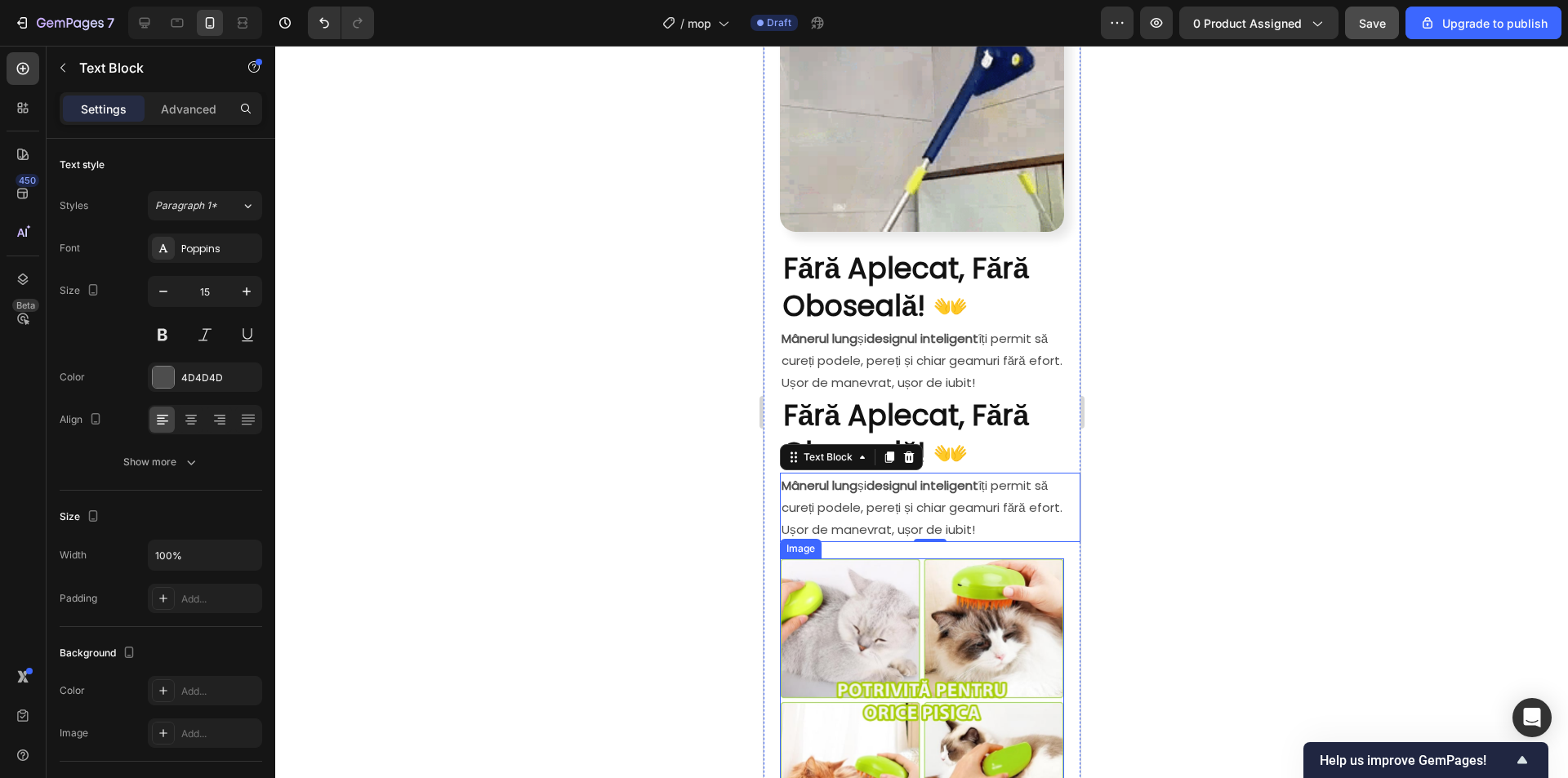
click at [851, 577] on img at bounding box center [921, 700] width 284 height 283
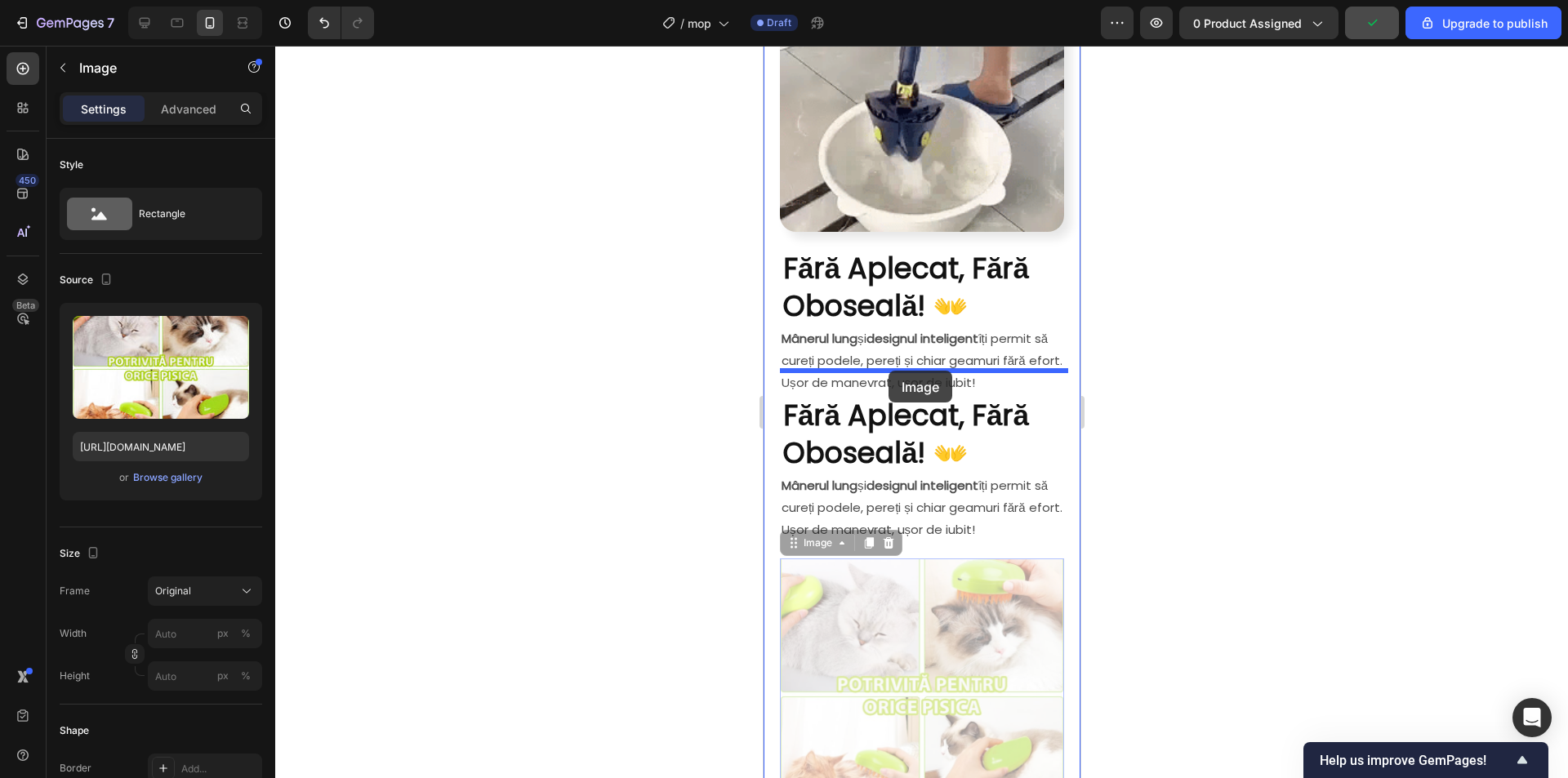
drag, startPoint x: 788, startPoint y: 514, endPoint x: 1075, endPoint y: 515, distance: 287.0
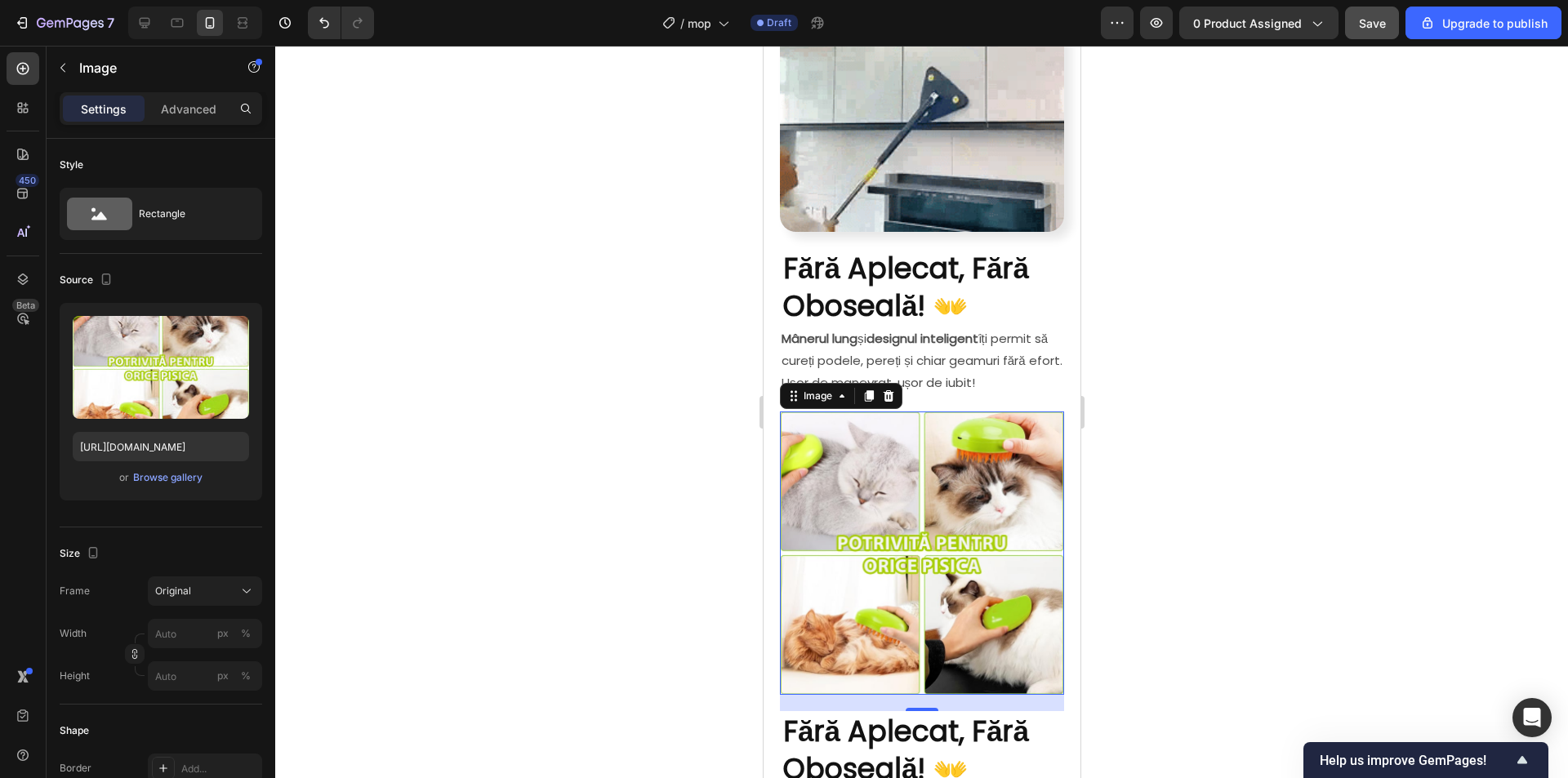
click at [1325, 409] on div at bounding box center [921, 411] width 1292 height 732
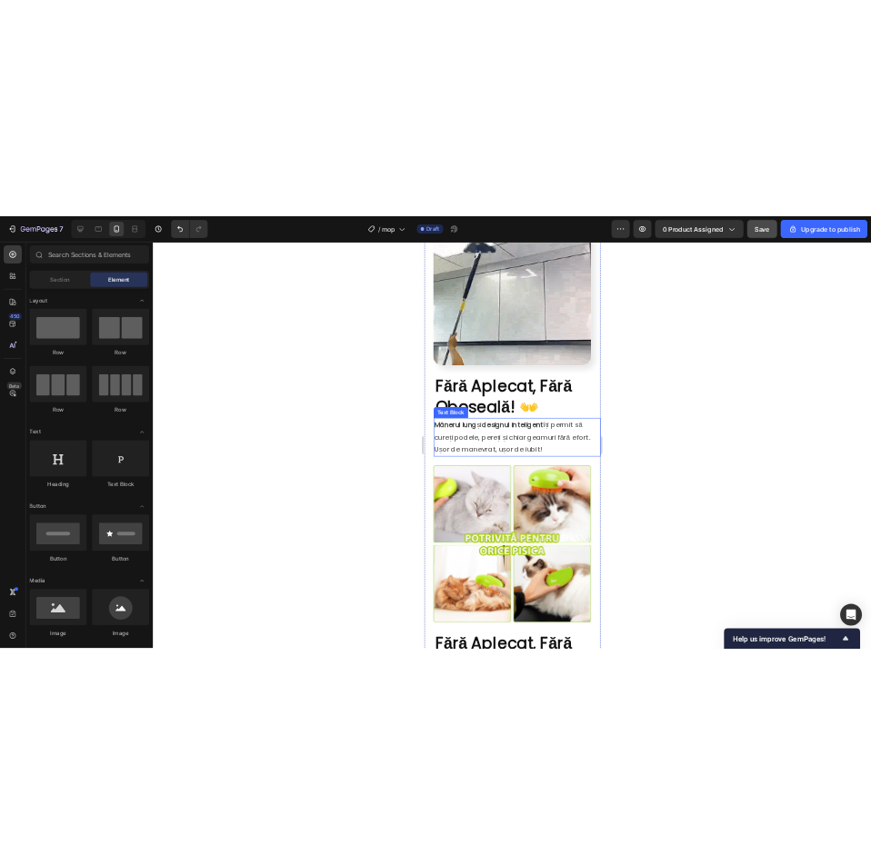
scroll to position [1000, 0]
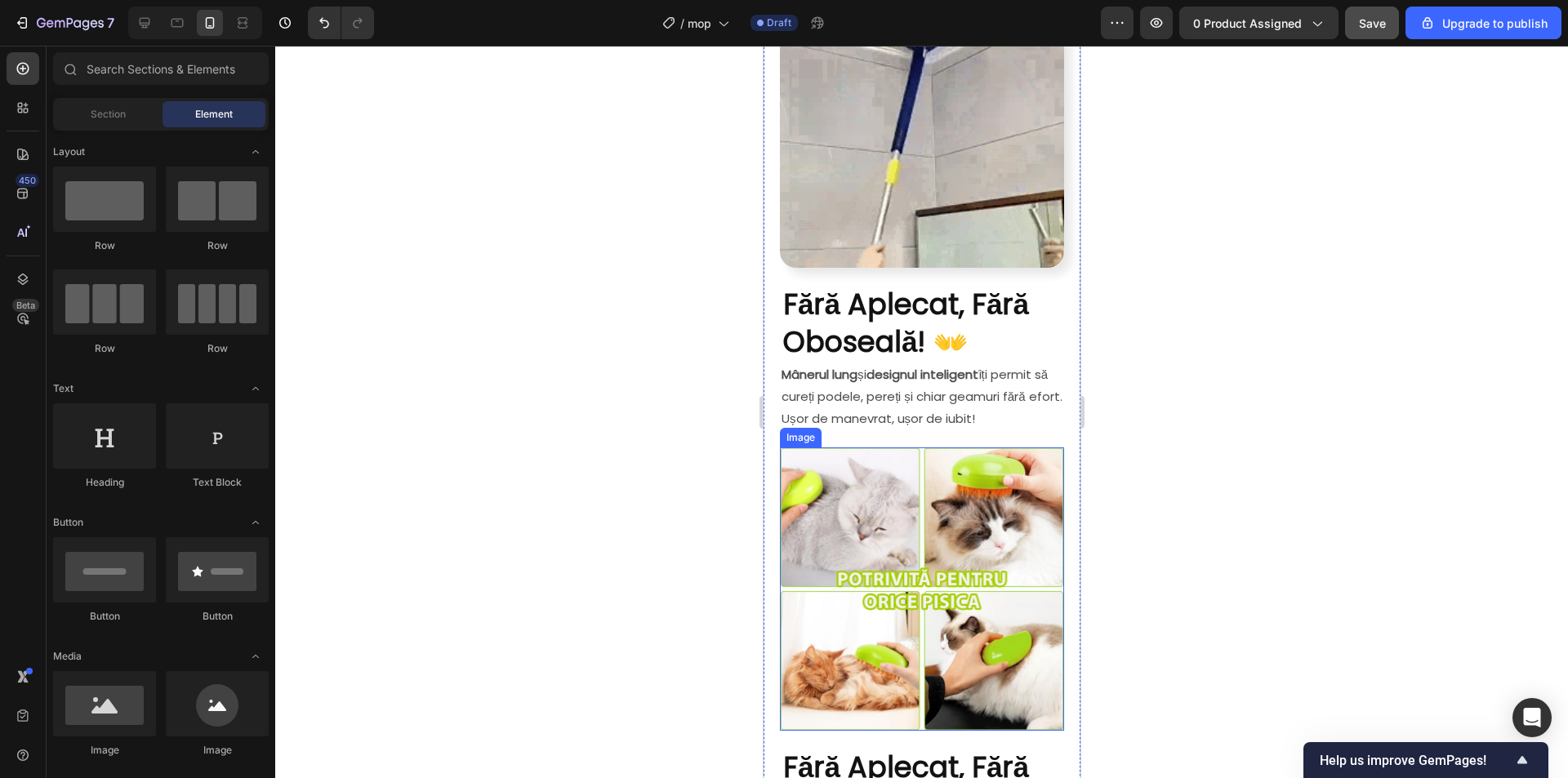
click at [915, 493] on img at bounding box center [921, 588] width 284 height 283
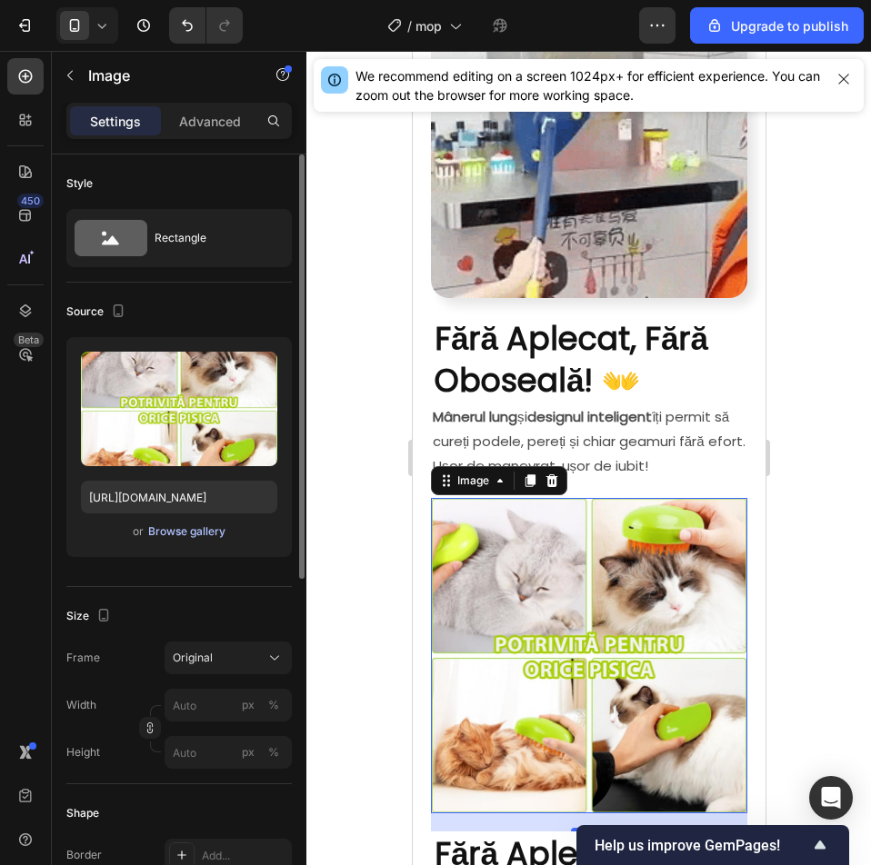
click at [189, 537] on div "Browse gallery" at bounding box center [186, 531] width 77 height 16
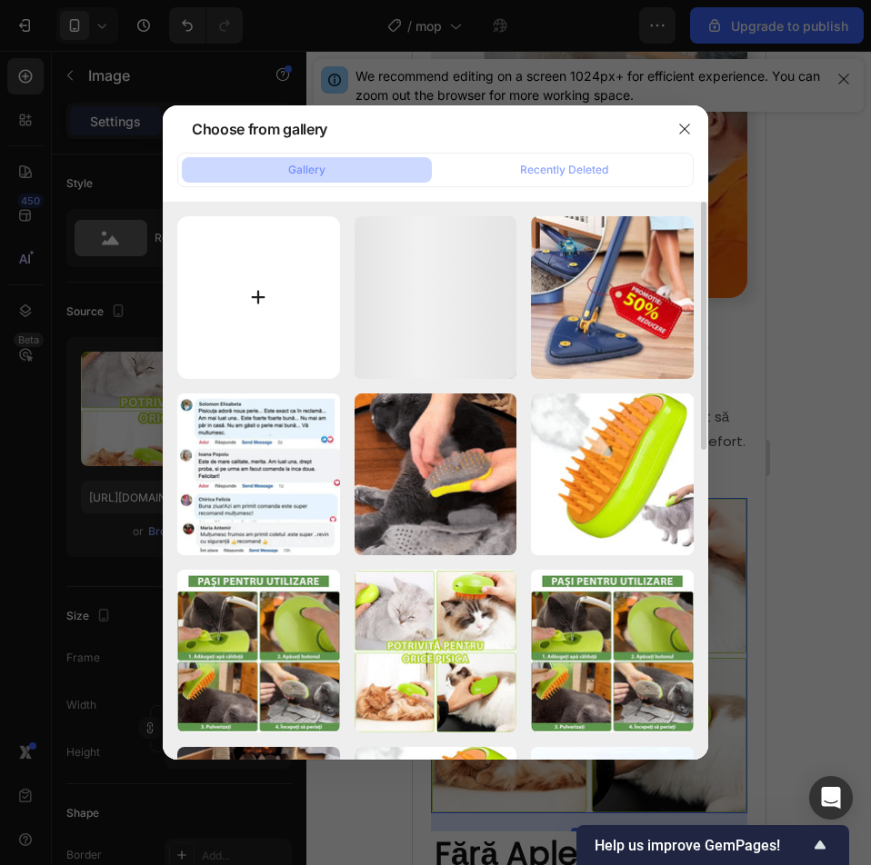
click at [292, 297] on input "file" at bounding box center [258, 297] width 163 height 163
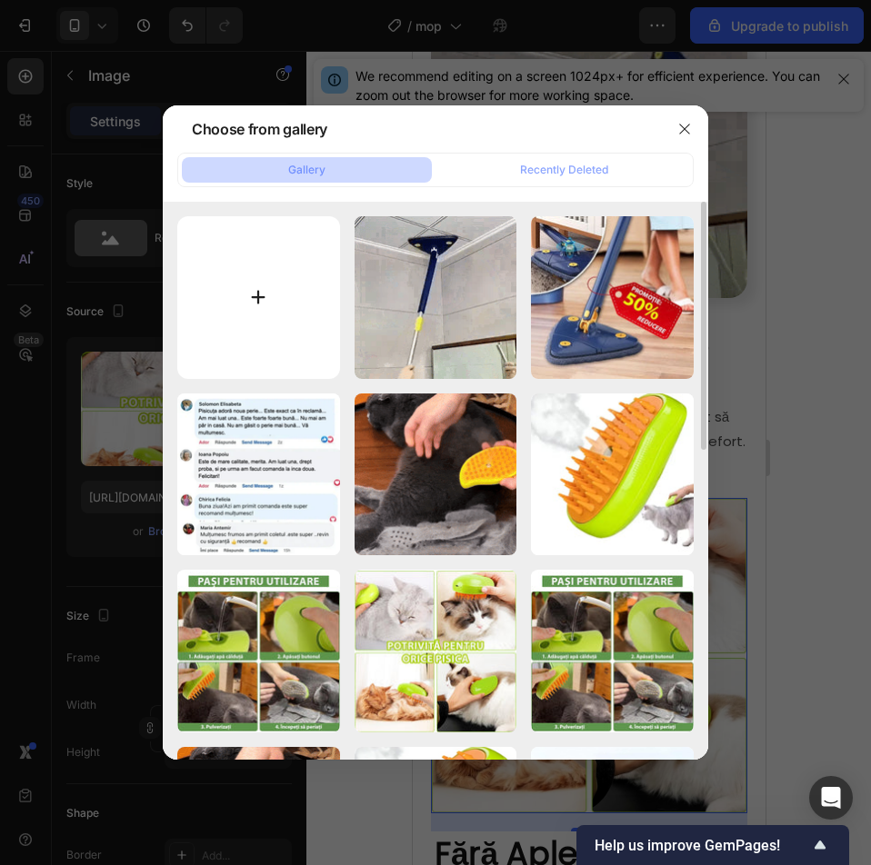
type input "C:\fakepath\ANGLEMOP22054__e7d58eab.webp"
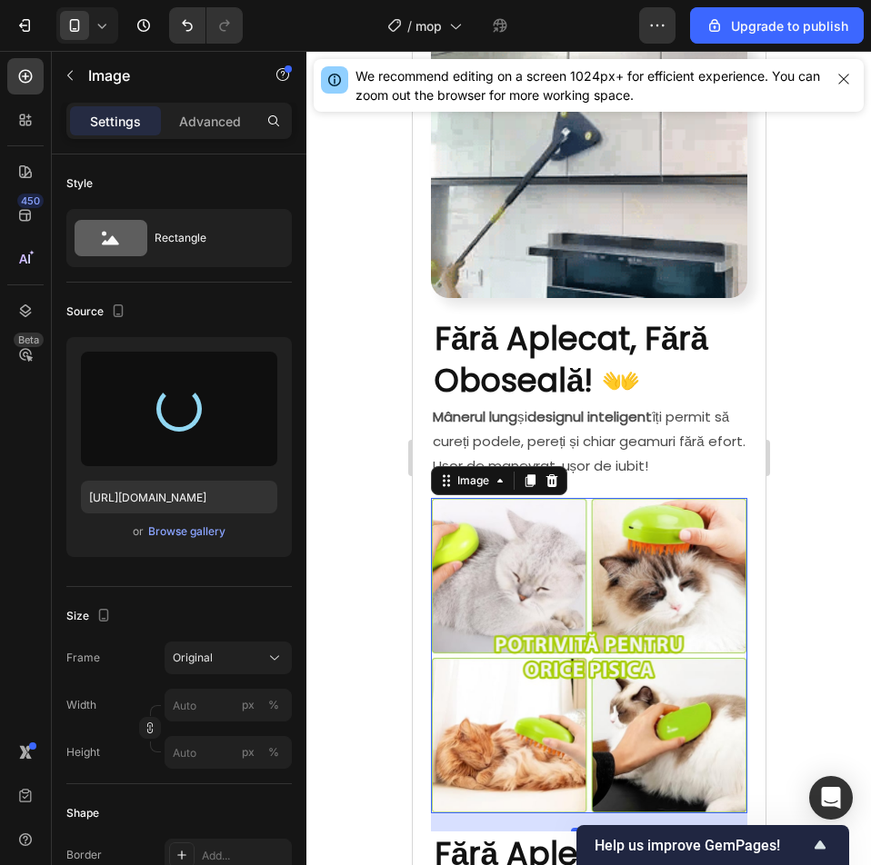
type input "https://cdn.shopify.com/s/files/1/0903/7978/0432/files/gempages_572506543971369…"
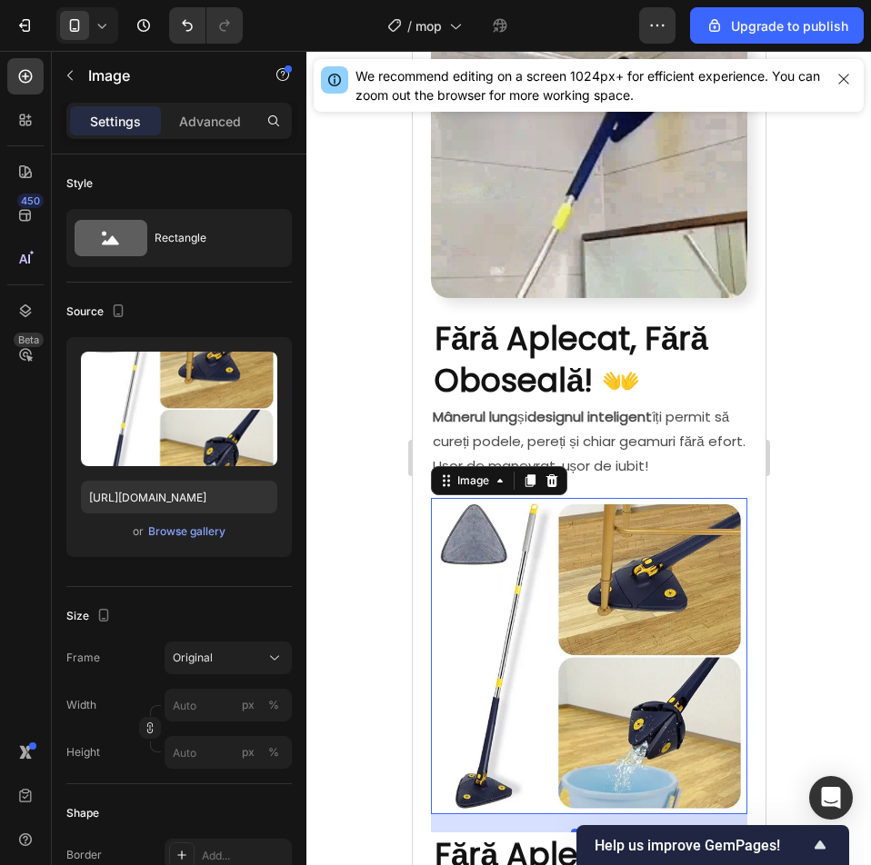
click at [817, 415] on div at bounding box center [588, 458] width 564 height 814
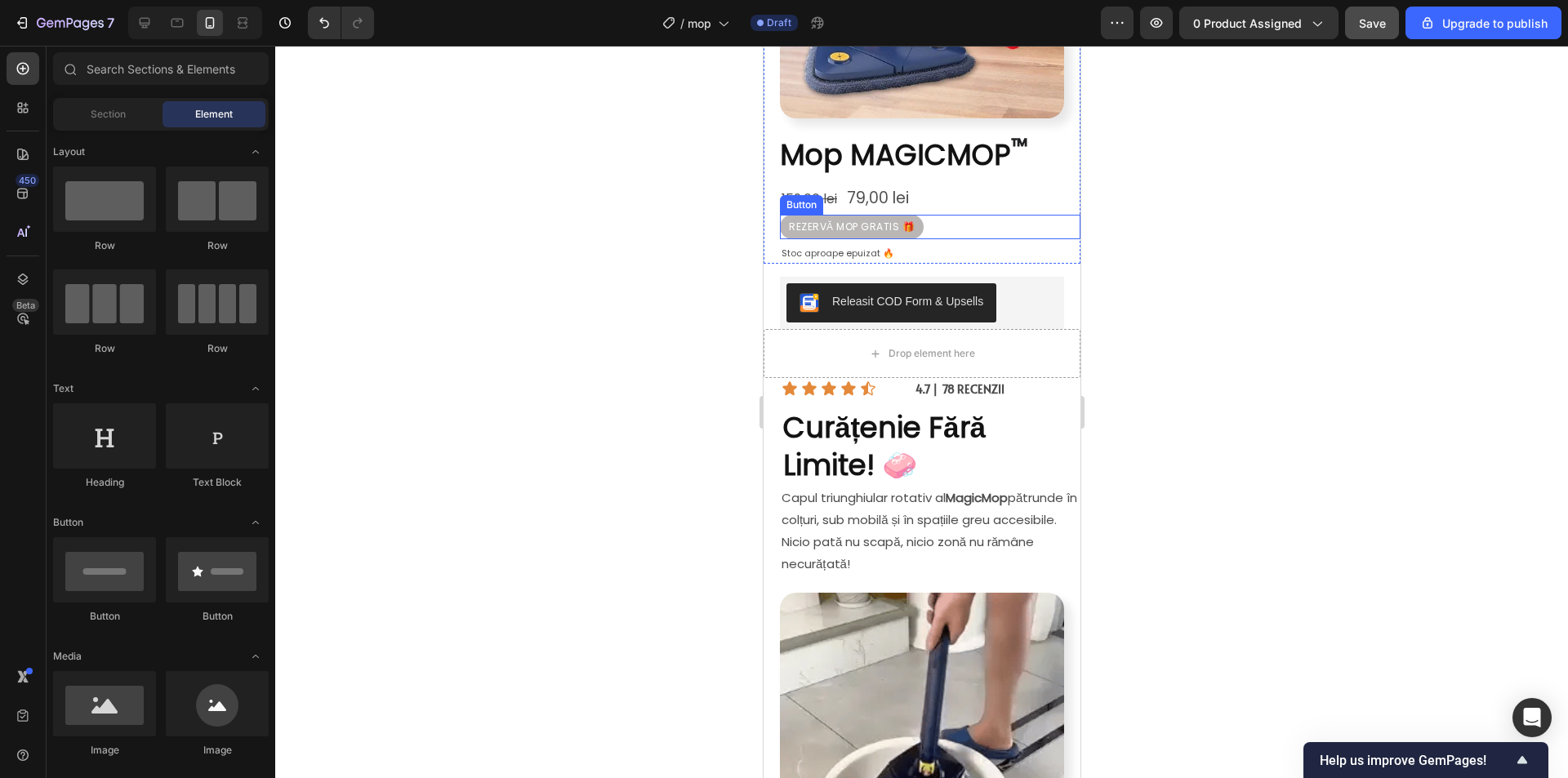
scroll to position [164, 0]
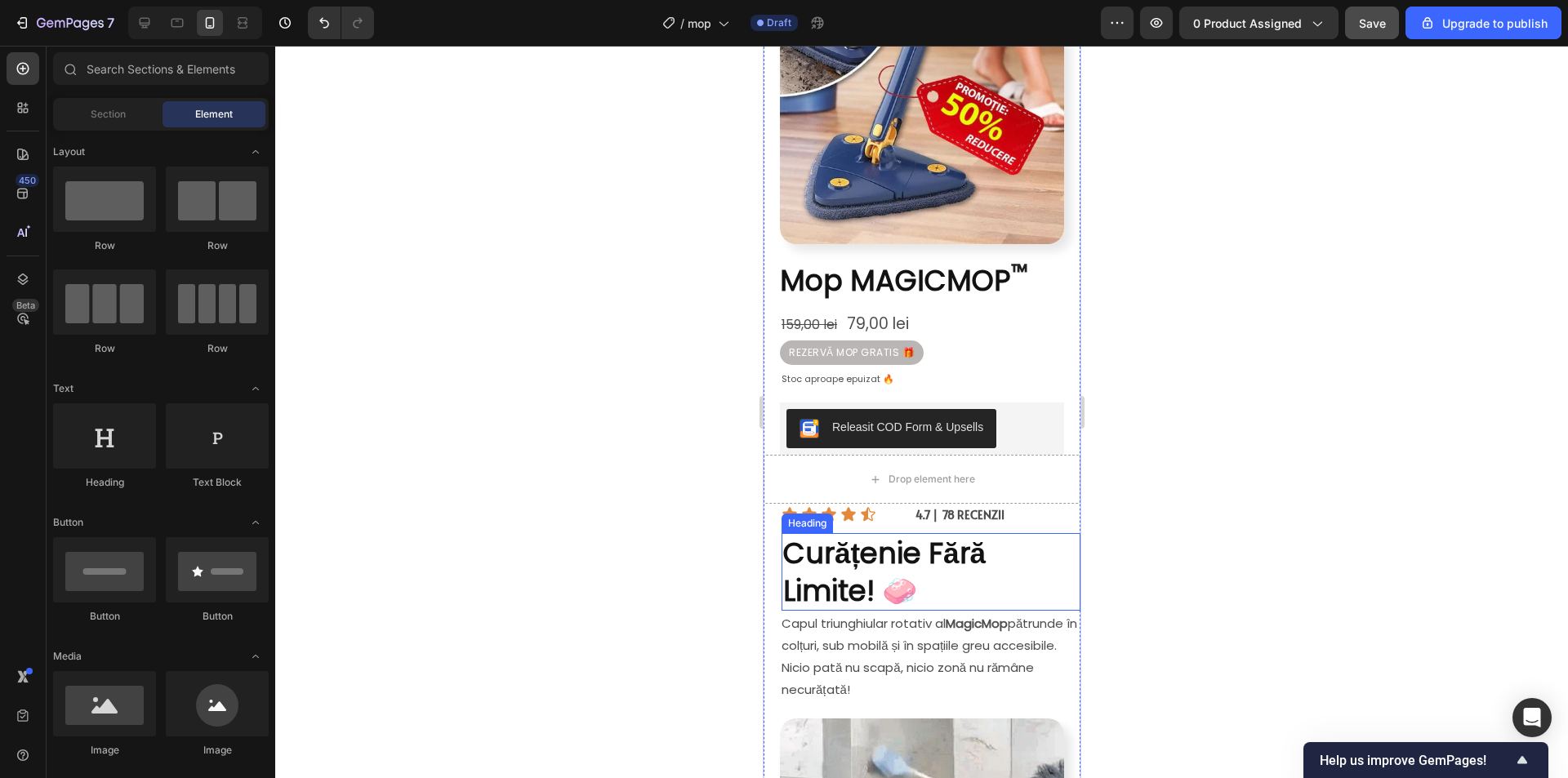
click at [875, 573] on strong "Curățenie Fără Limite! 🧼" at bounding box center [883, 571] width 202 height 77
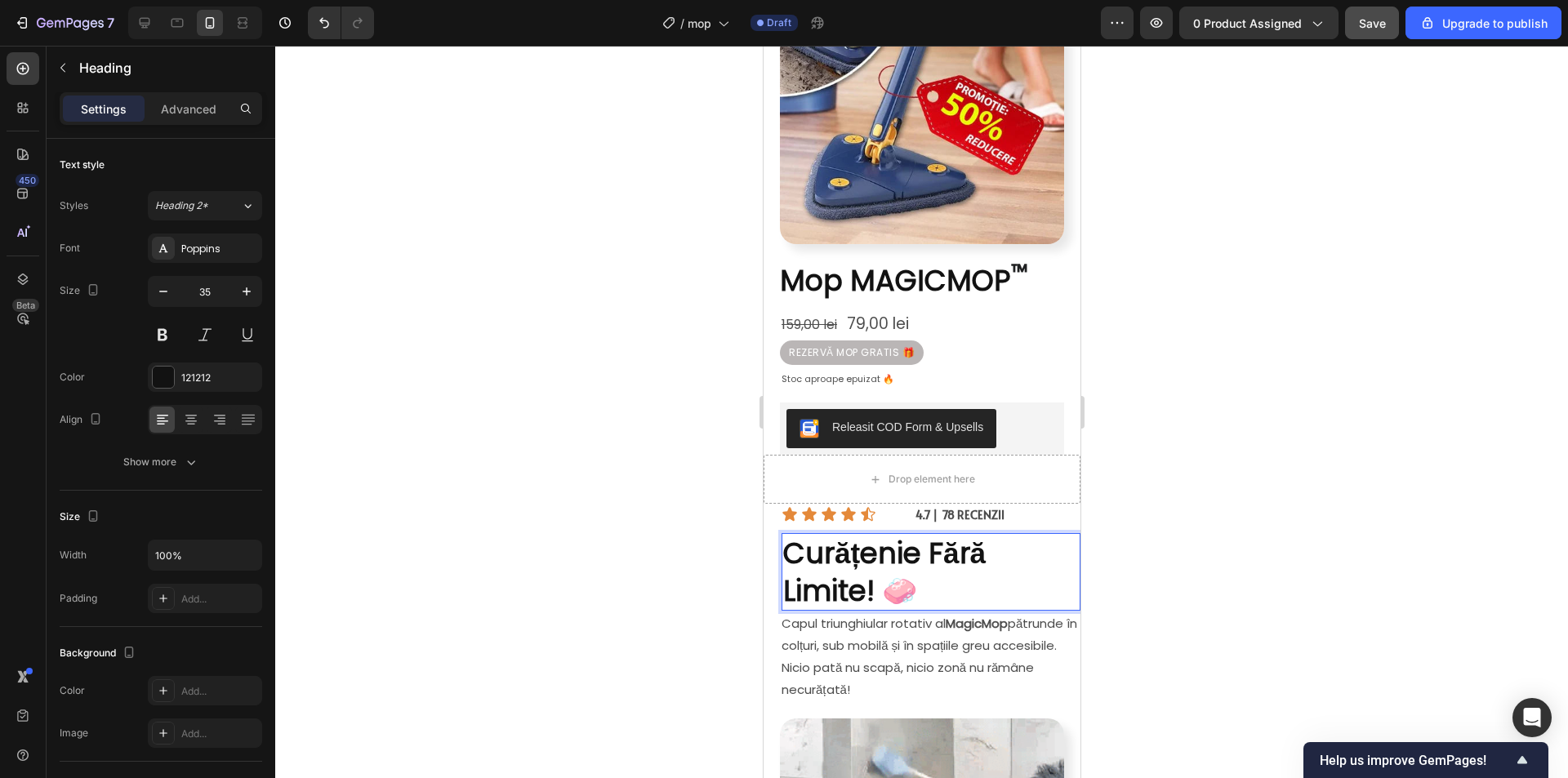
click at [879, 579] on strong "Curățenie Fără Limite! 🧼" at bounding box center [883, 571] width 202 height 77
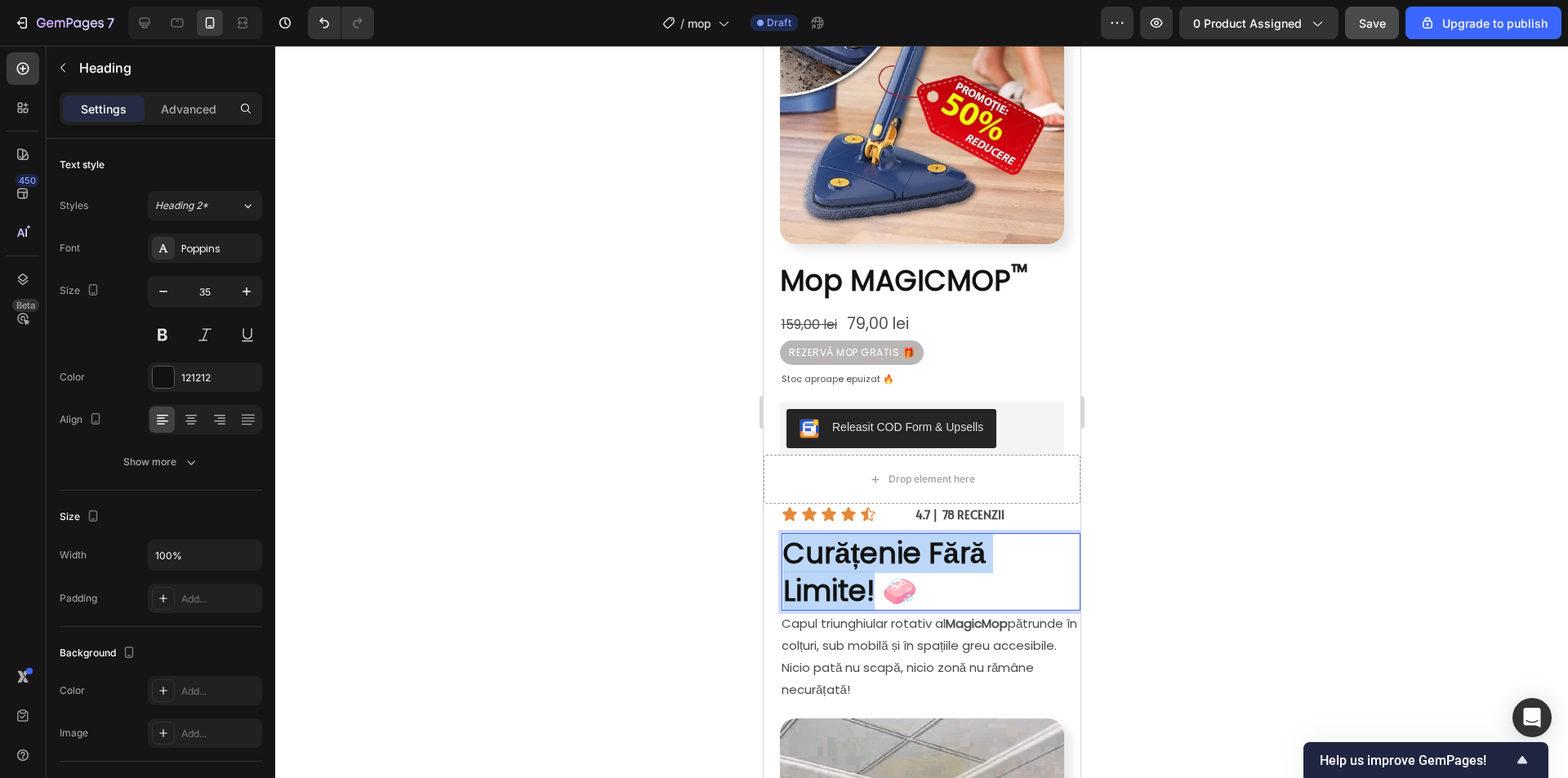
drag, startPoint x: 874, startPoint y: 578, endPoint x: 783, endPoint y: 541, distance: 98.2
click at [791, 535] on strong "Curățenie Fără Limite! 🧼" at bounding box center [883, 571] width 202 height 77
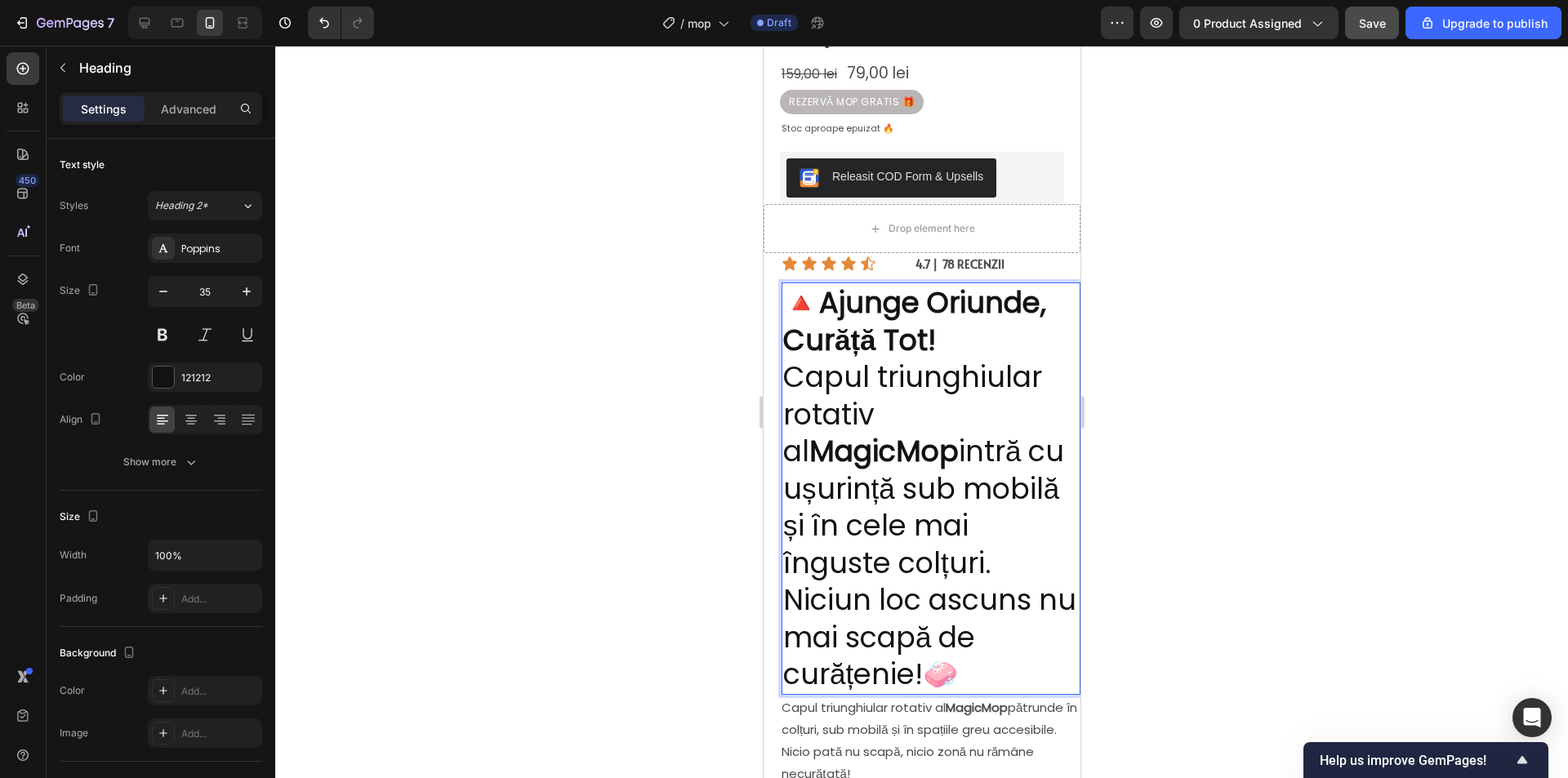
scroll to position [497, 0]
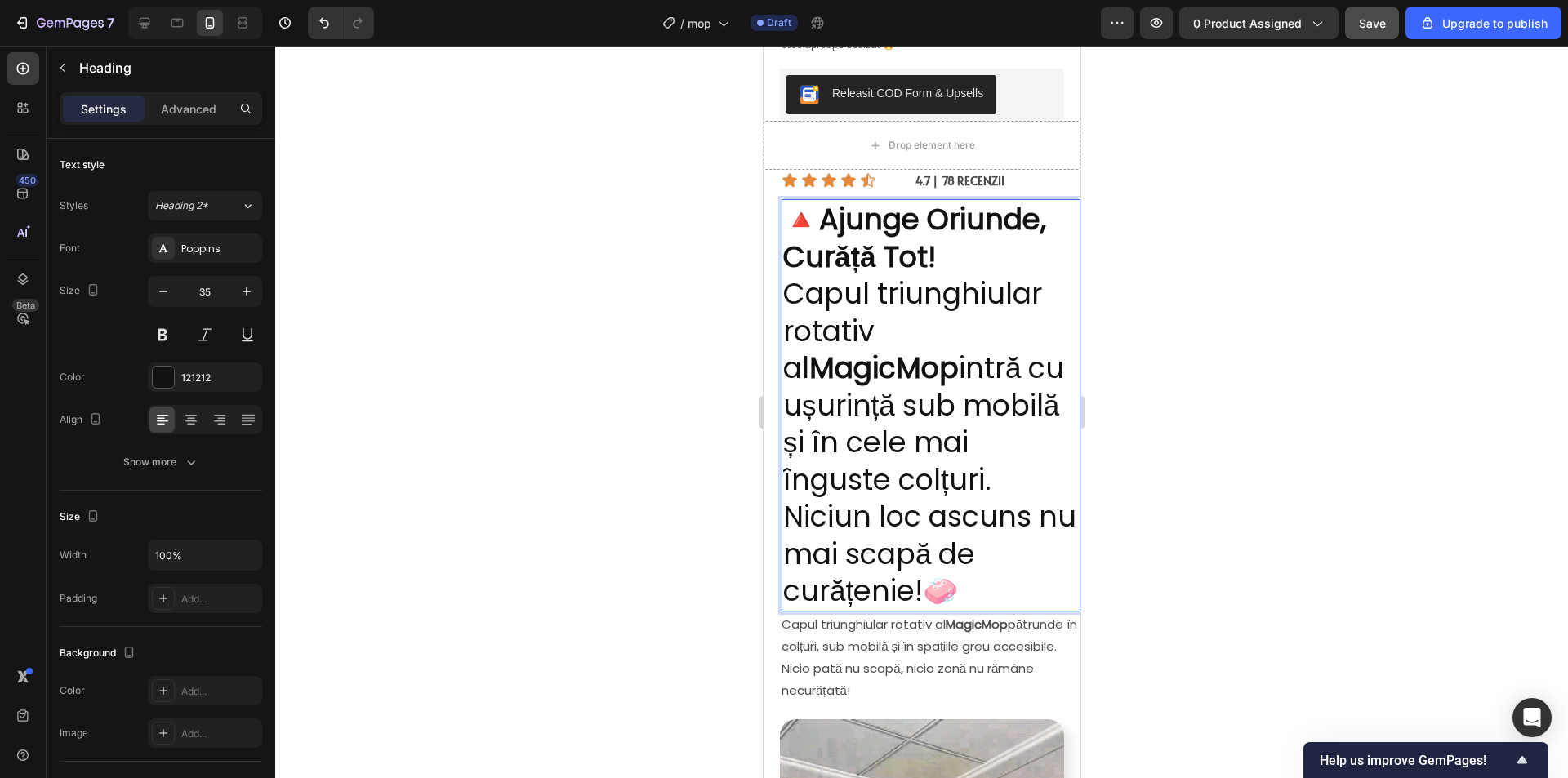
drag, startPoint x: 927, startPoint y: 581, endPoint x: 784, endPoint y: 292, distance: 322.4
click at [784, 292] on p "🔺 Ajunge Oriunde, Curăță Tot! Capul triunghiular rotativ al MagicMop intră cu u…" at bounding box center [930, 405] width 296 height 409
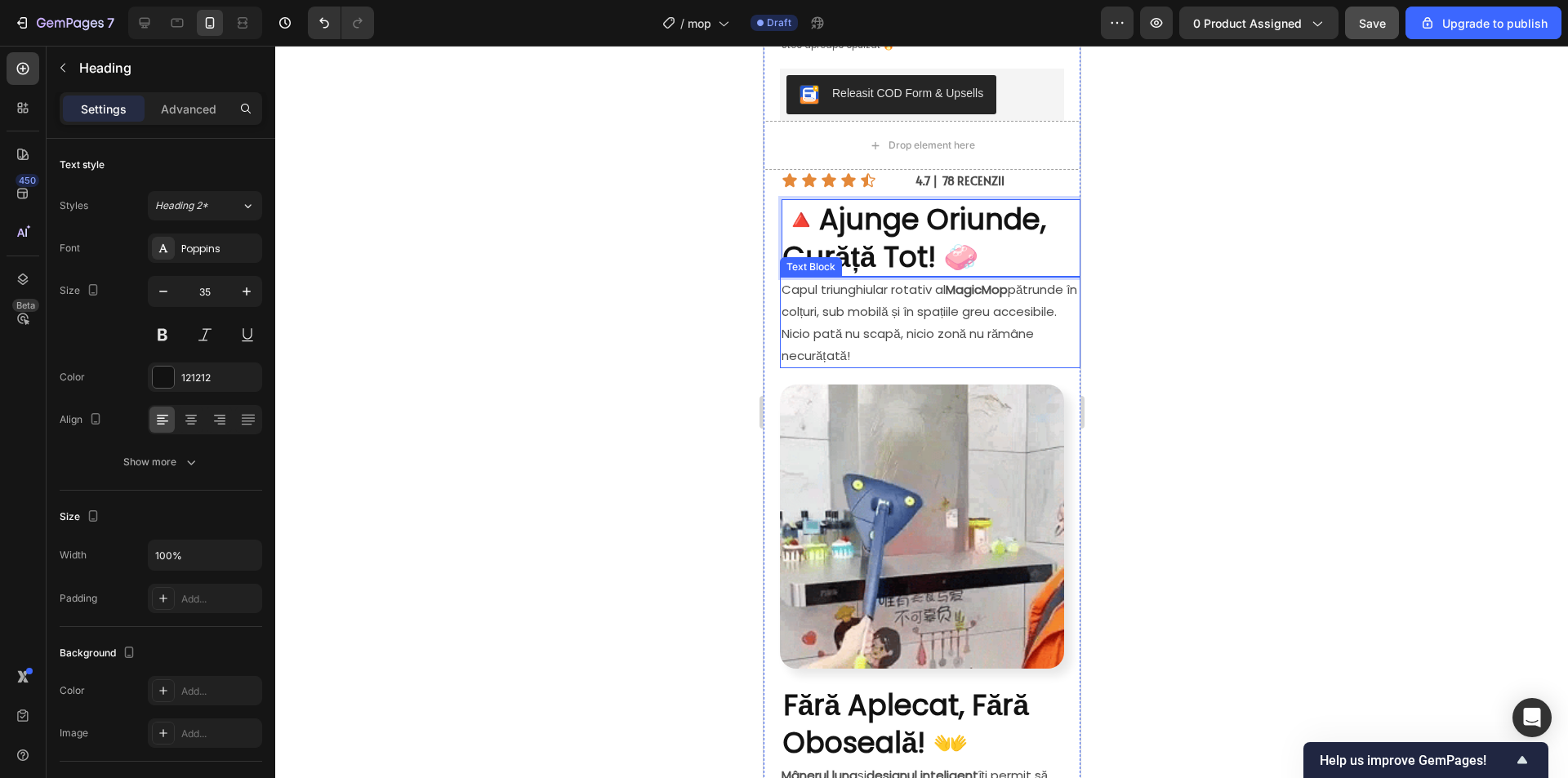
click at [898, 323] on p "Capul triunghiular rotativ al MagicMop pătrunde în colțuri, sub mobilă și în sp…" at bounding box center [929, 323] width 297 height 88
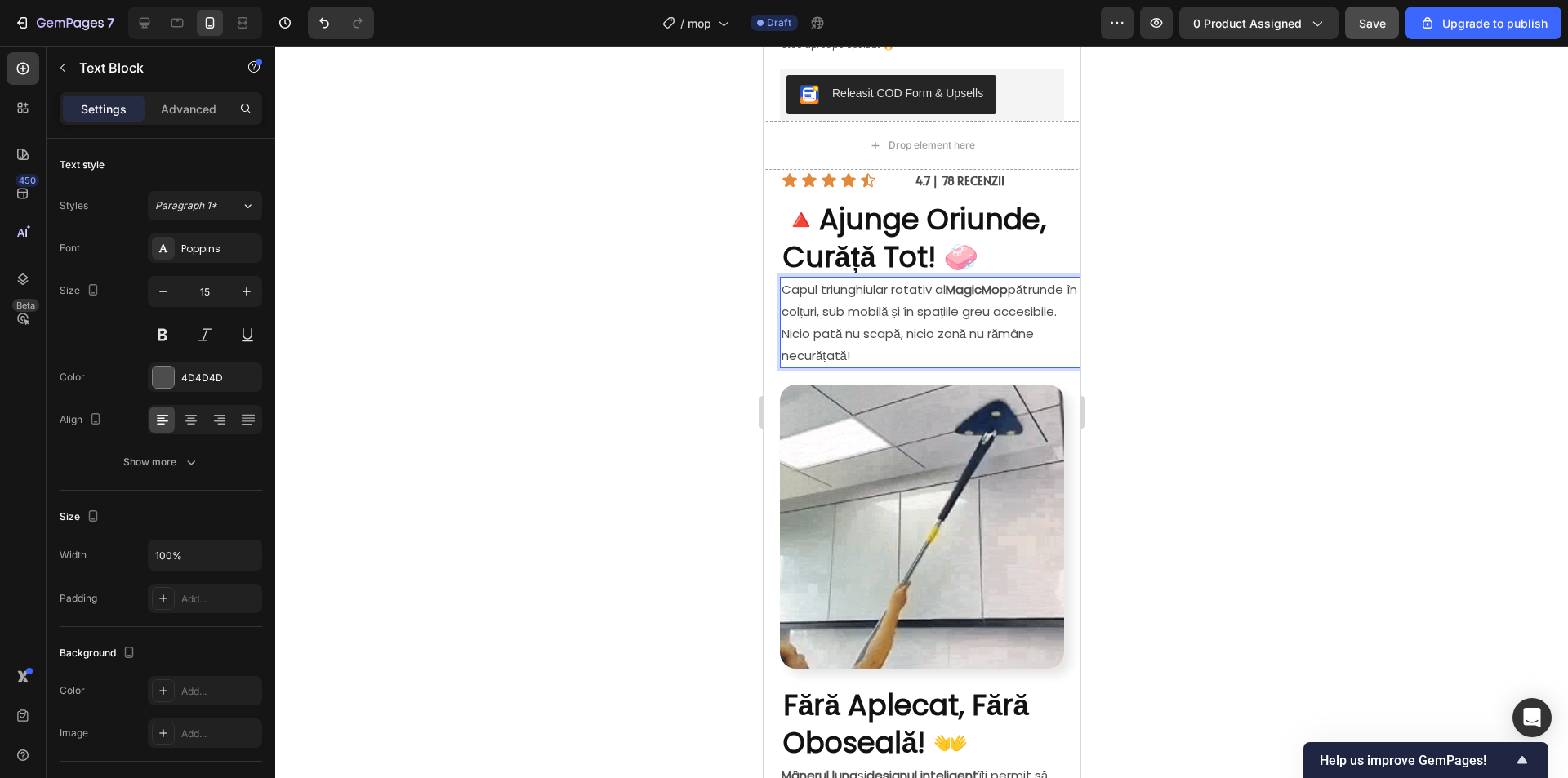
drag, startPoint x: 962, startPoint y: 340, endPoint x: 783, endPoint y: 264, distance: 194.5
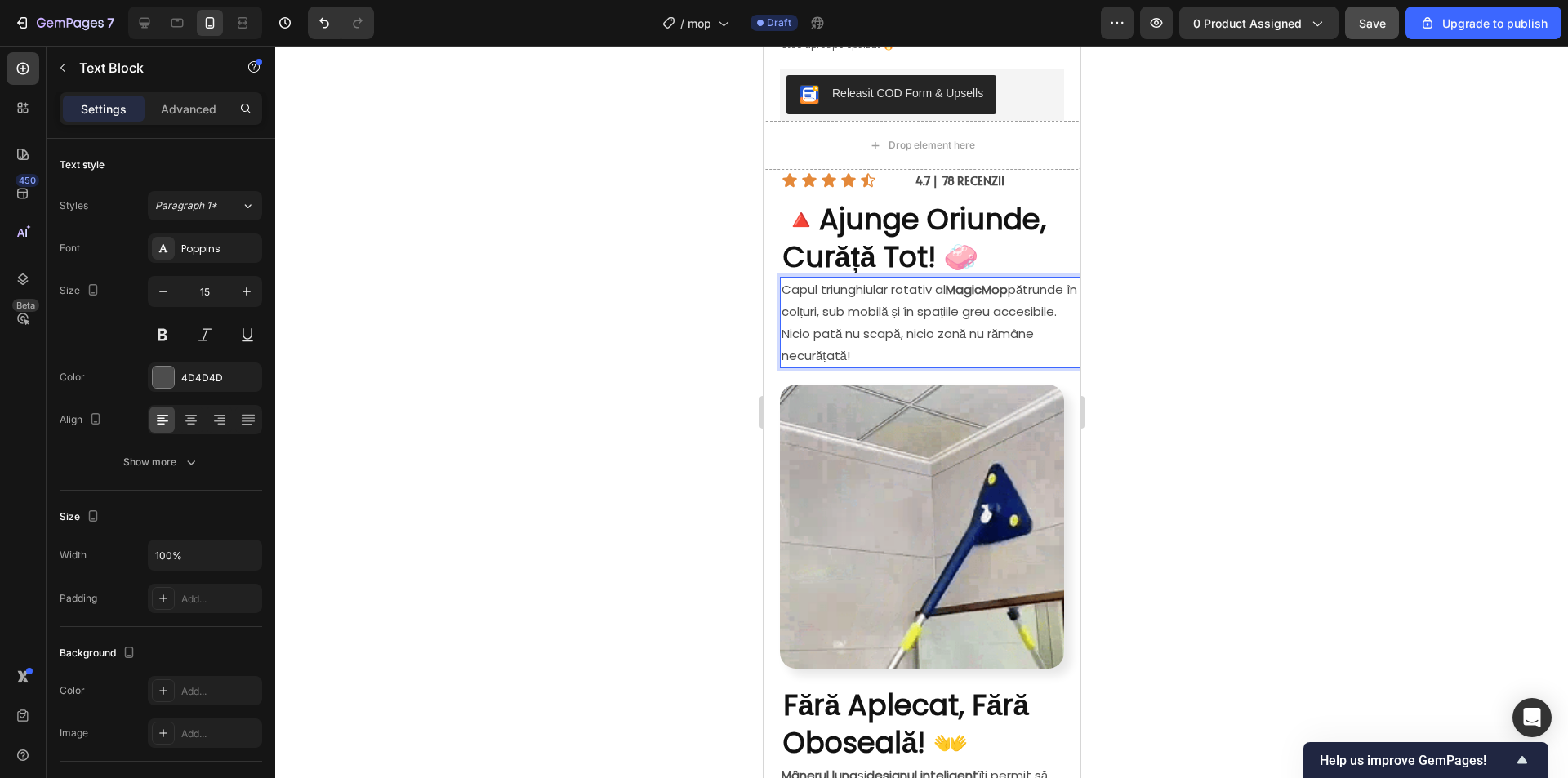
click at [783, 277] on div "Capul triunghiular rotativ al MagicMop pătrunde în colțuri, sub mobilă și în sp…" at bounding box center [929, 323] width 300 height 92
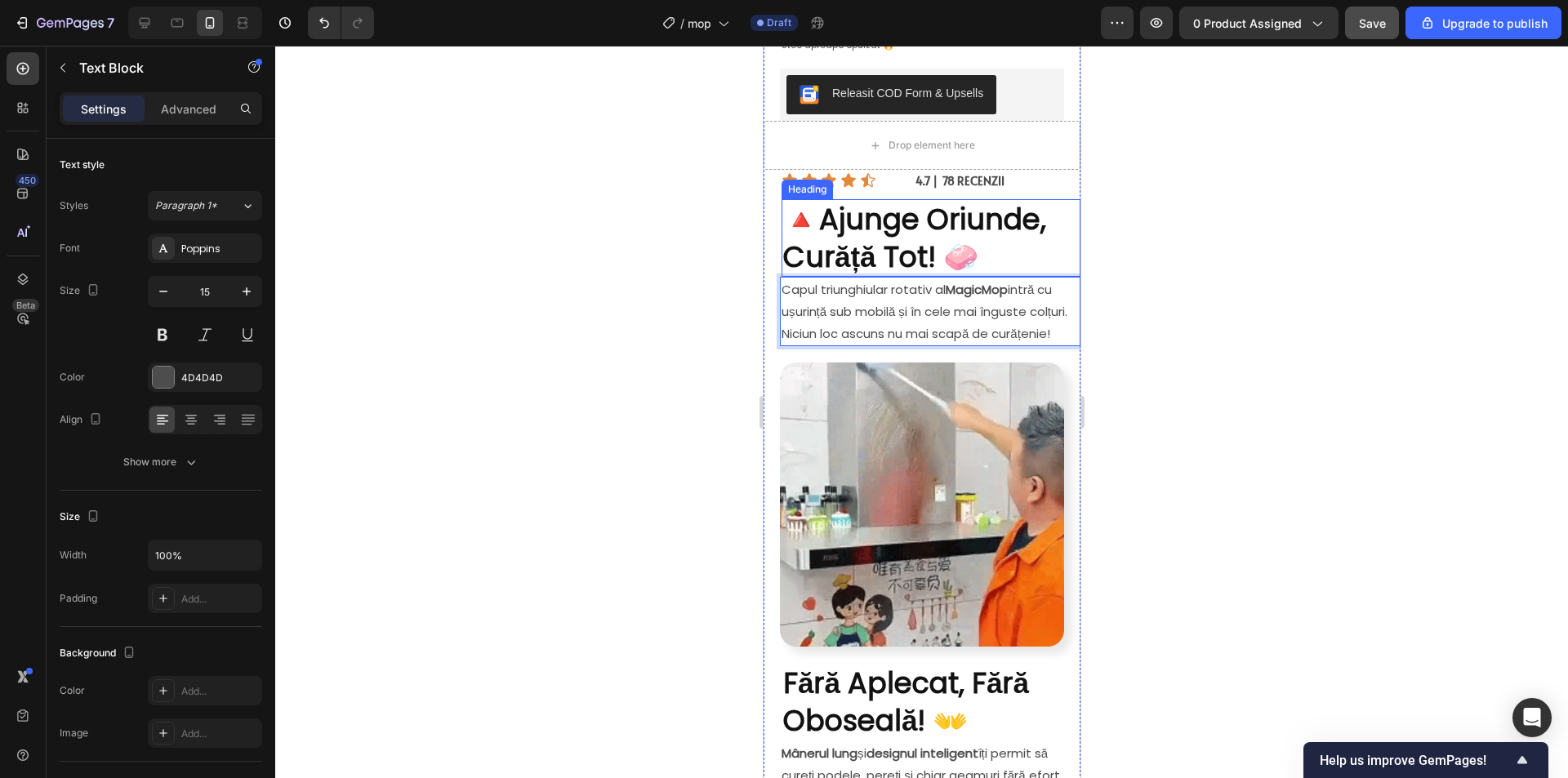
click at [1319, 254] on div at bounding box center [921, 411] width 1292 height 732
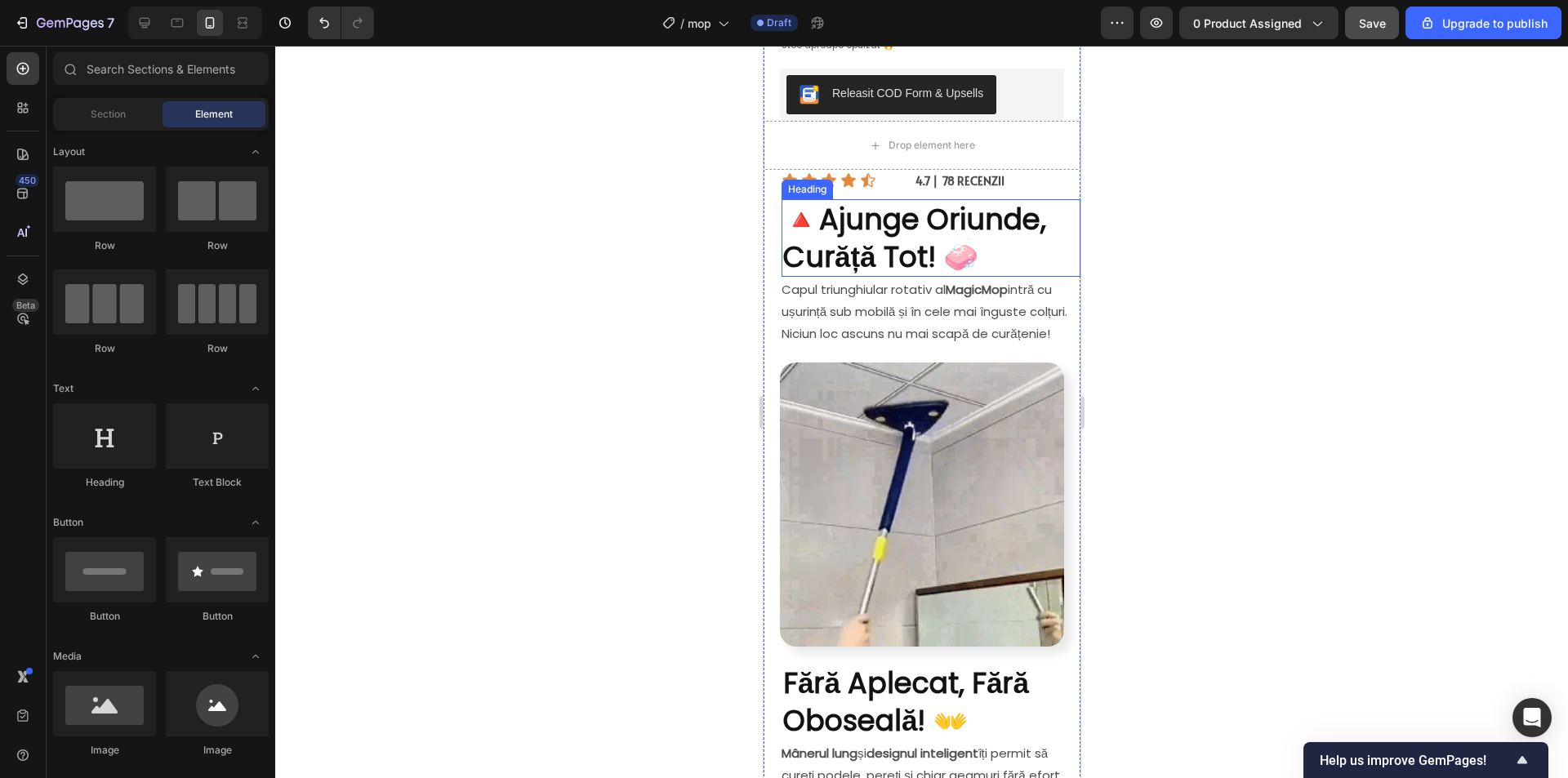
click at [836, 208] on strong "Ajunge Oriunde, Curăță Tot! 🧼" at bounding box center [914, 238] width 263 height 77
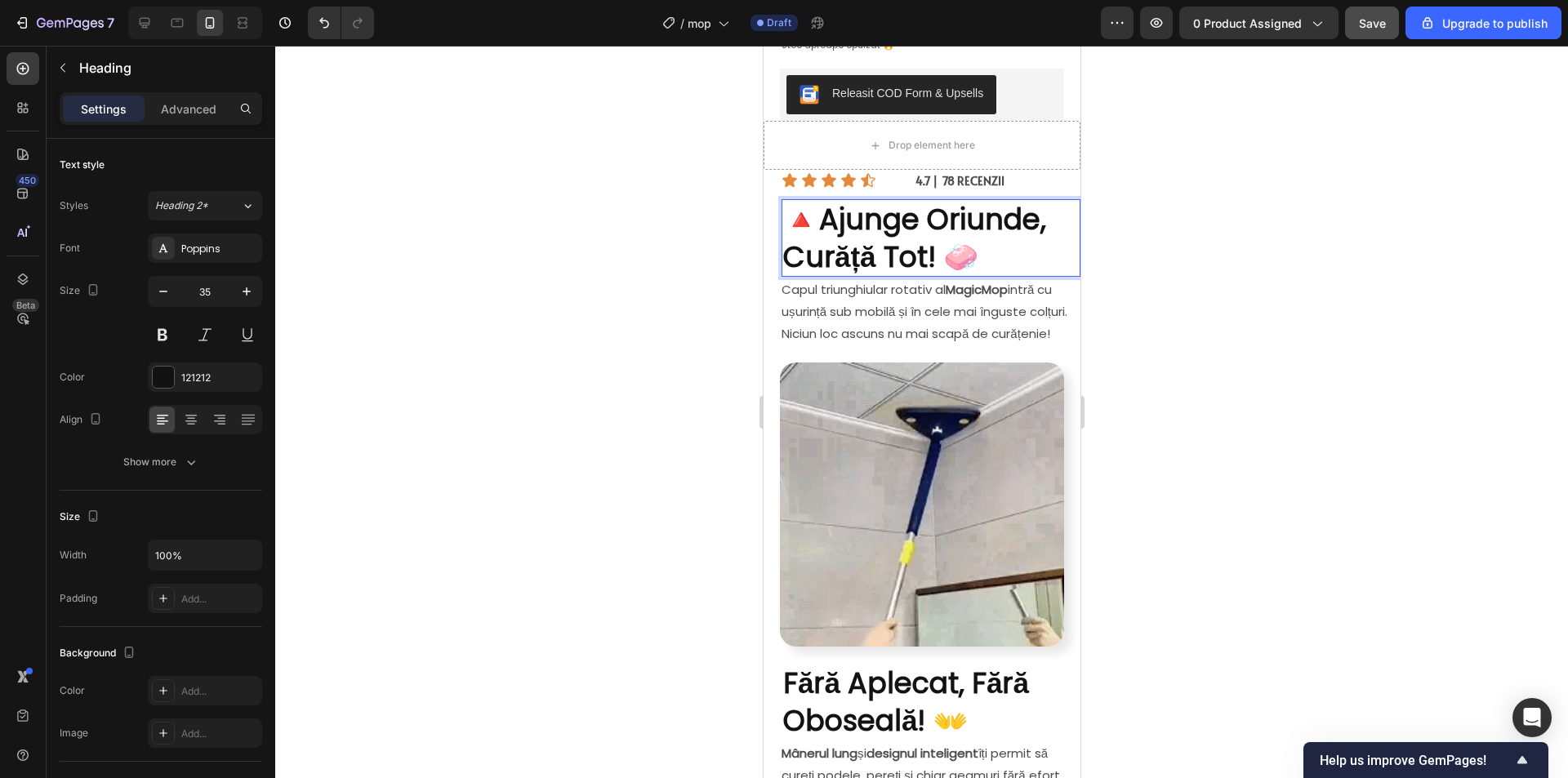
click at [840, 201] on strong "Ajunge Oriunde, Curăță Tot! 🧼" at bounding box center [914, 238] width 263 height 77
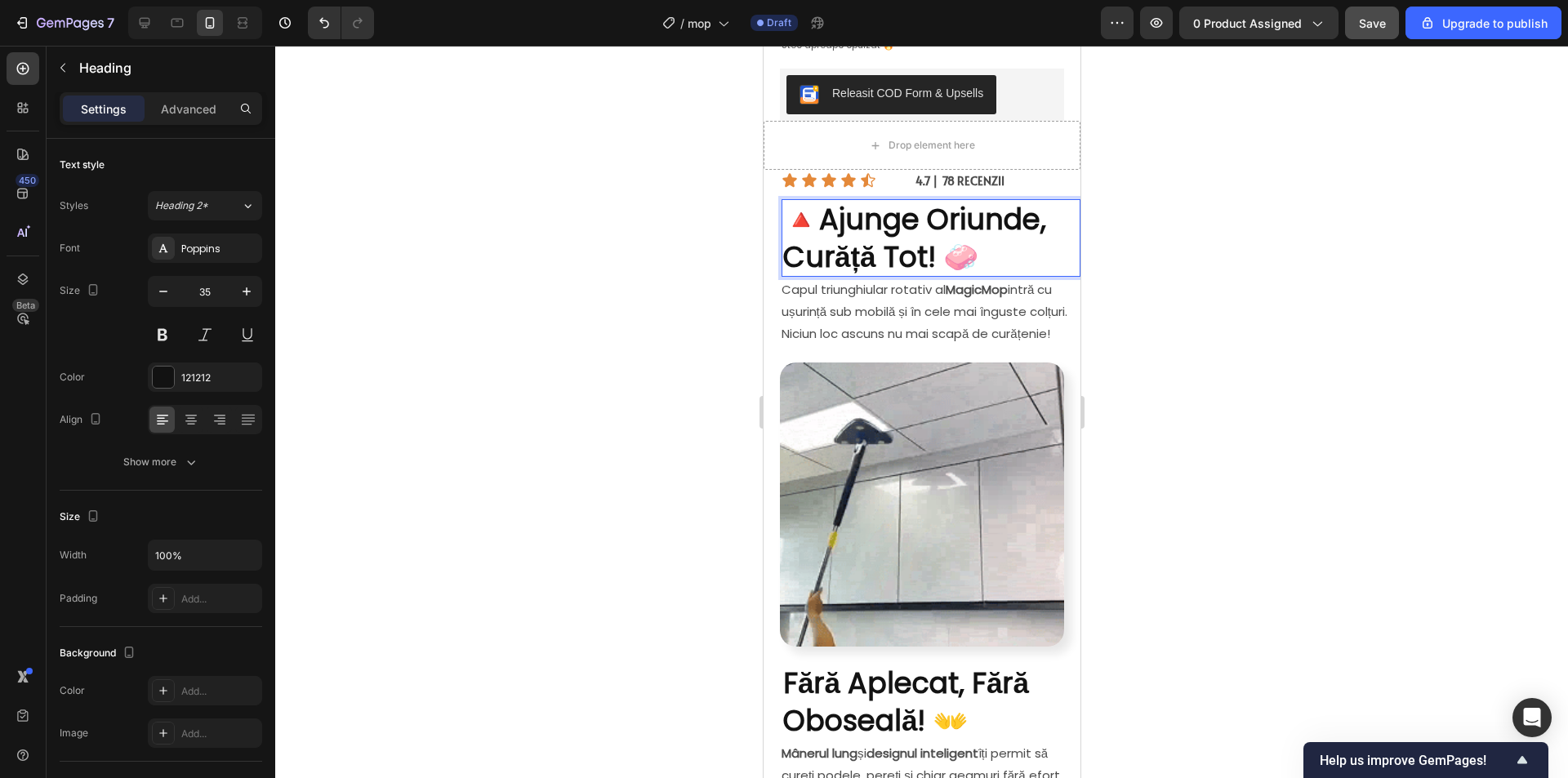
click at [832, 203] on strong "Ajunge Oriunde, Curăță Tot! 🧼" at bounding box center [914, 238] width 263 height 77
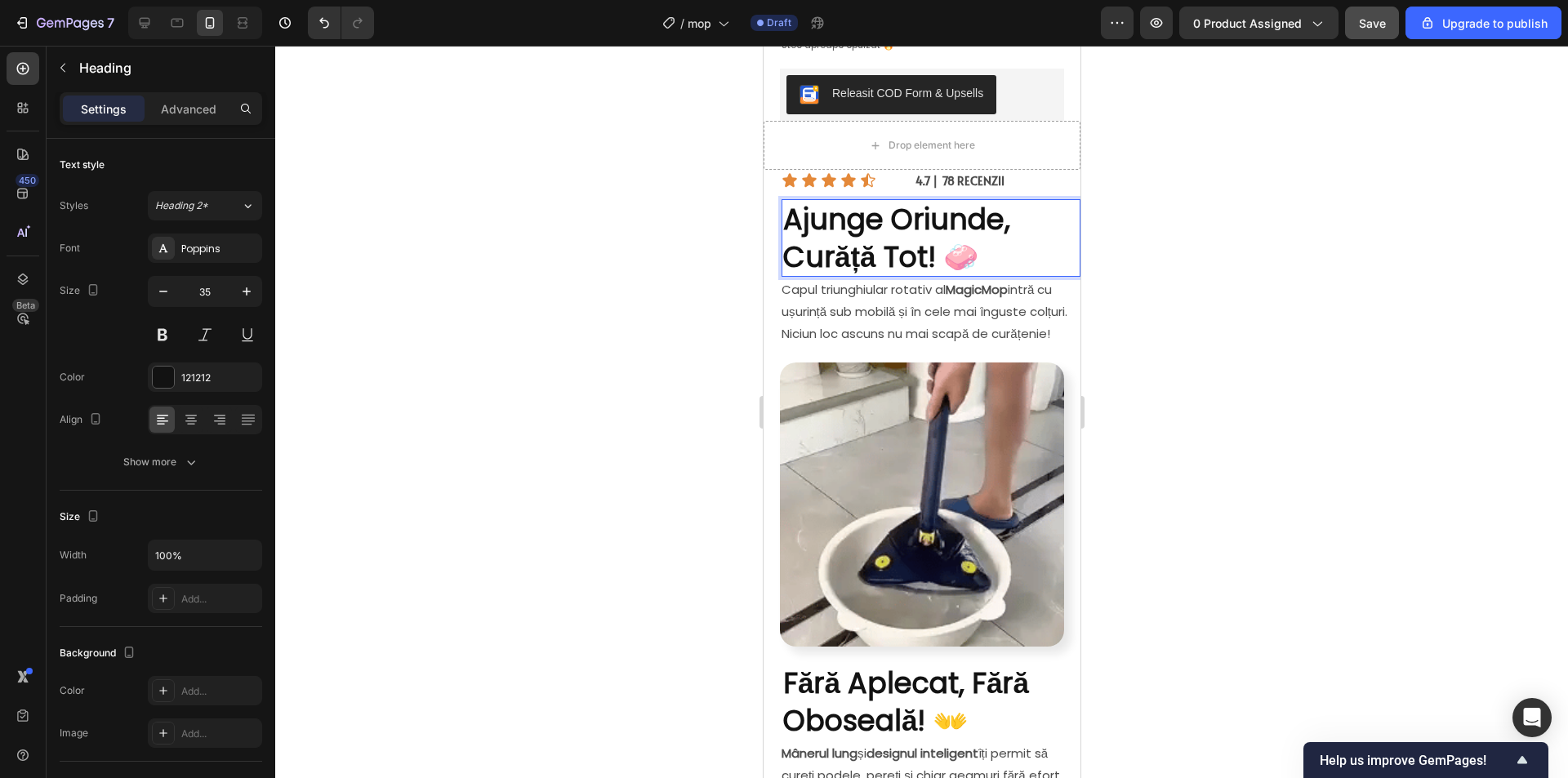
click at [1282, 225] on div at bounding box center [921, 411] width 1292 height 732
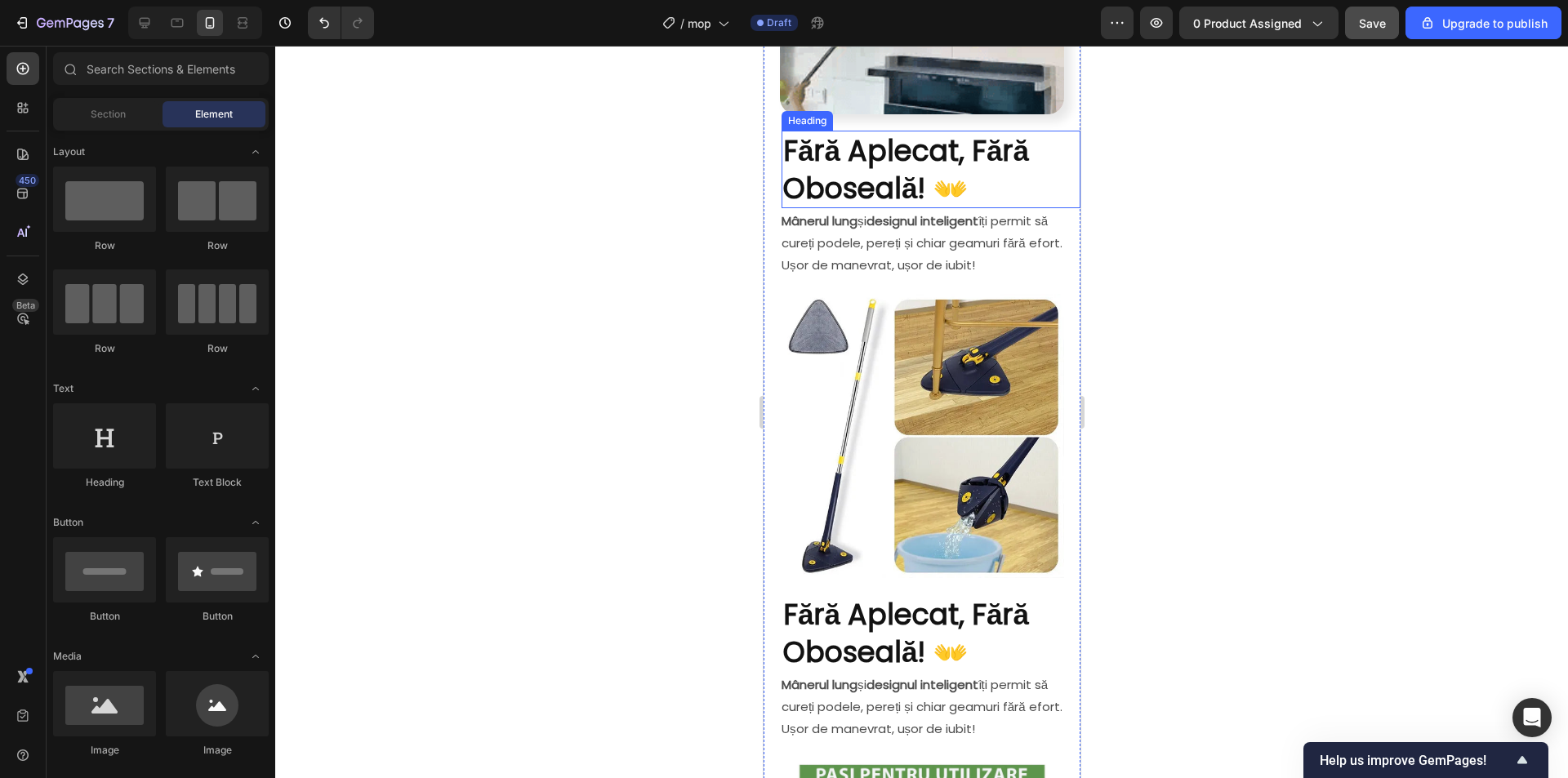
scroll to position [1061, 0]
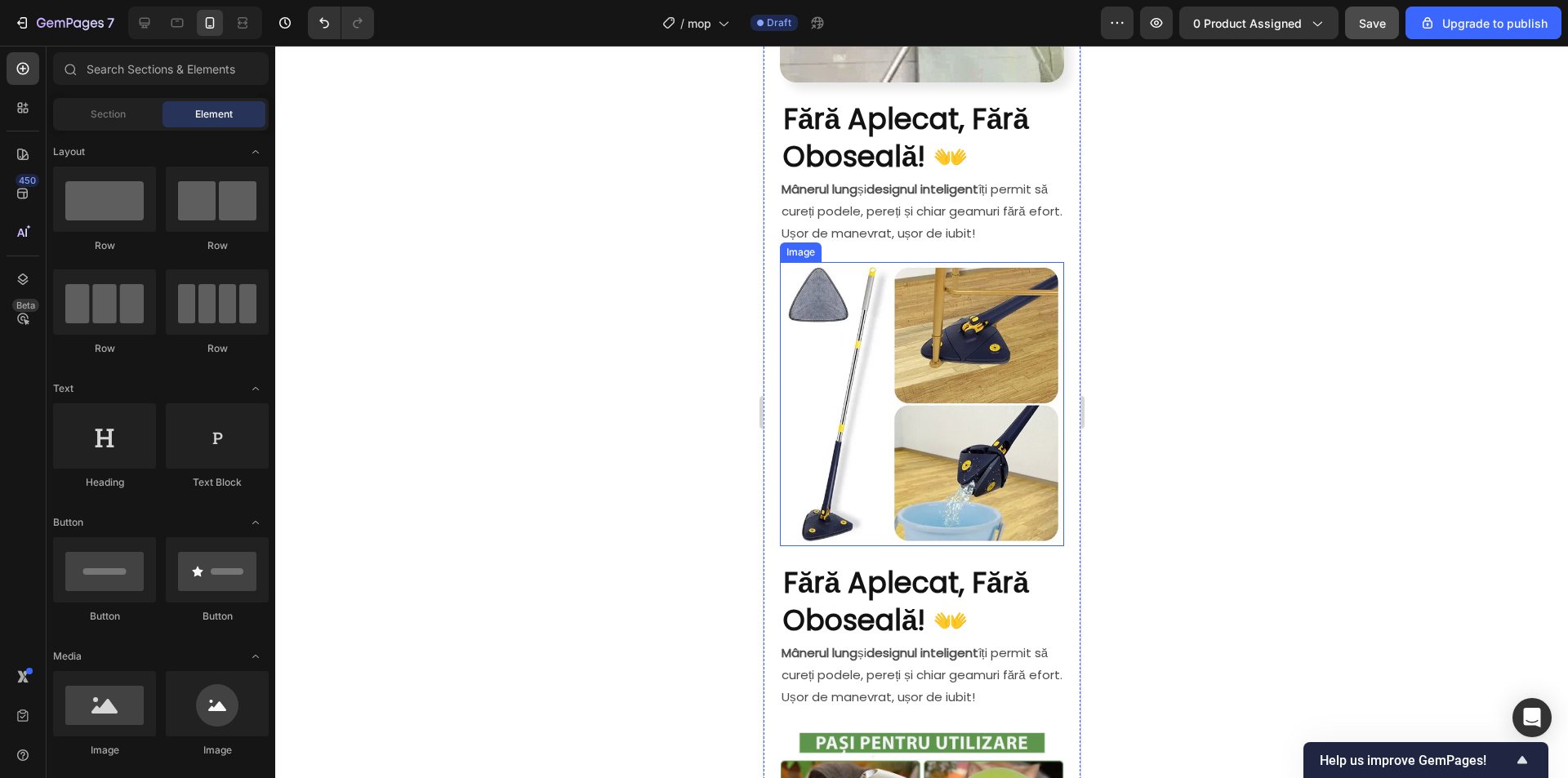
click at [886, 433] on img at bounding box center [921, 404] width 284 height 284
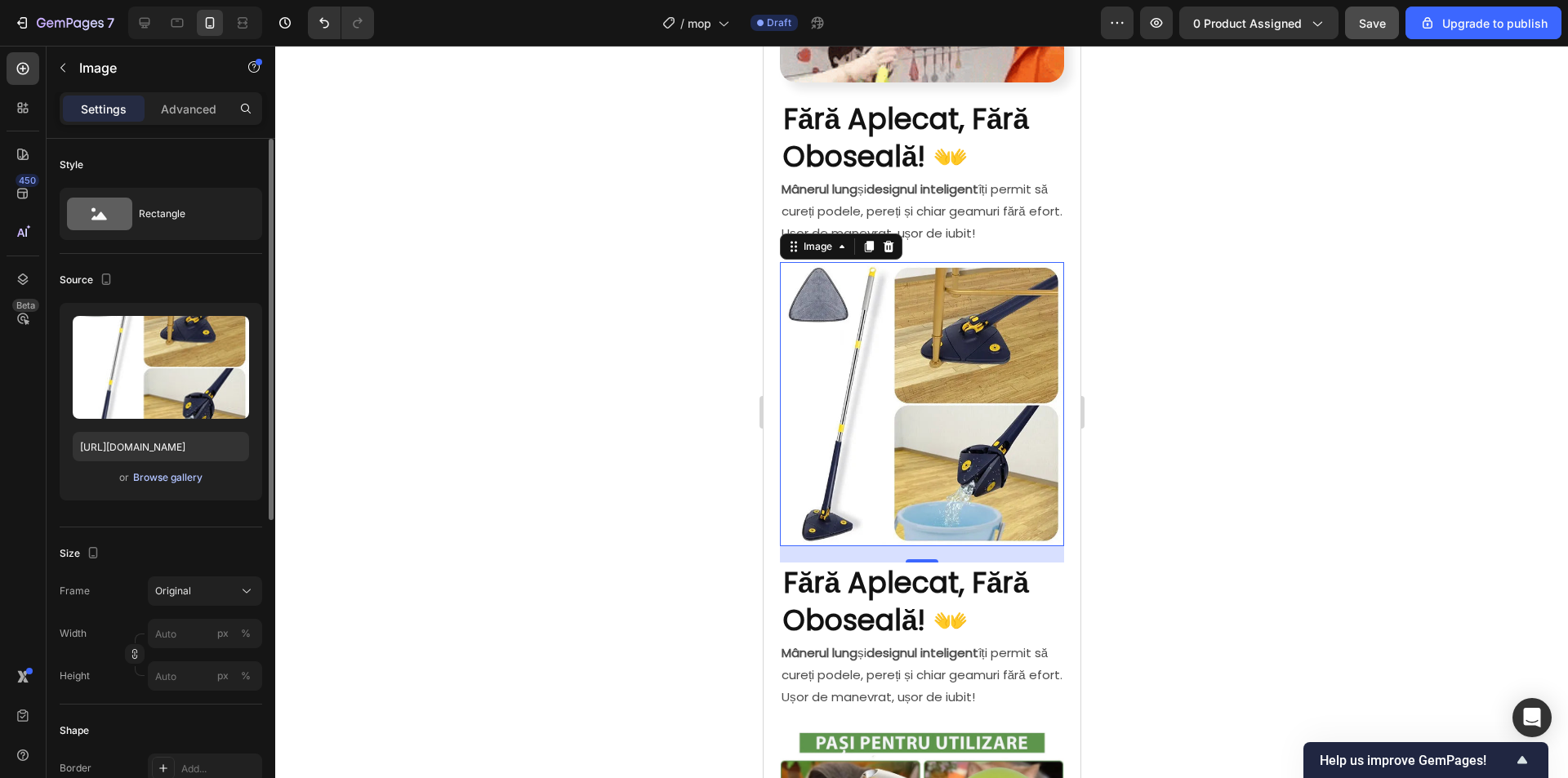
click at [173, 482] on div "Browse gallery" at bounding box center [167, 477] width 69 height 14
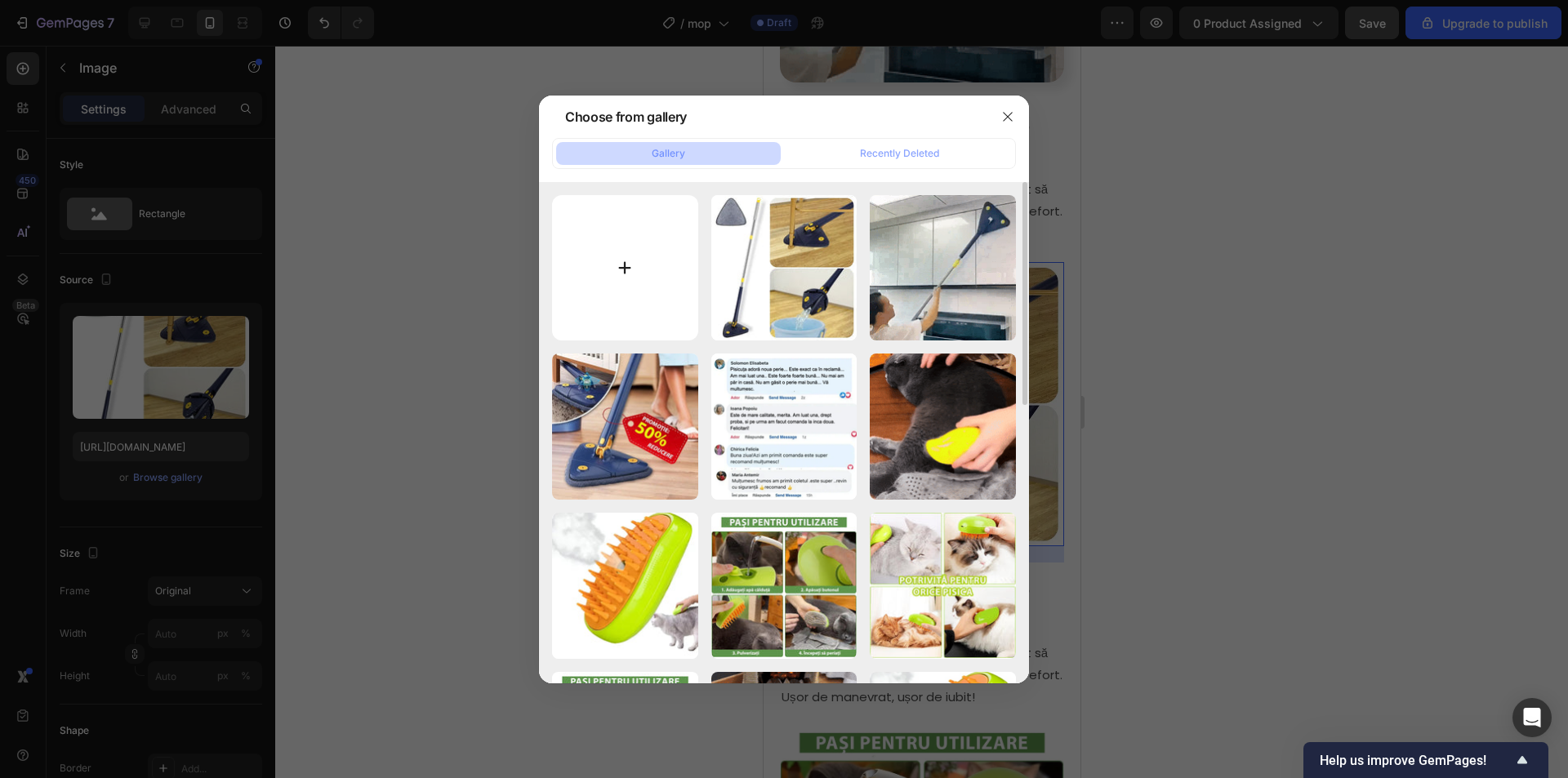
click at [610, 263] on input "file" at bounding box center [625, 268] width 146 height 146
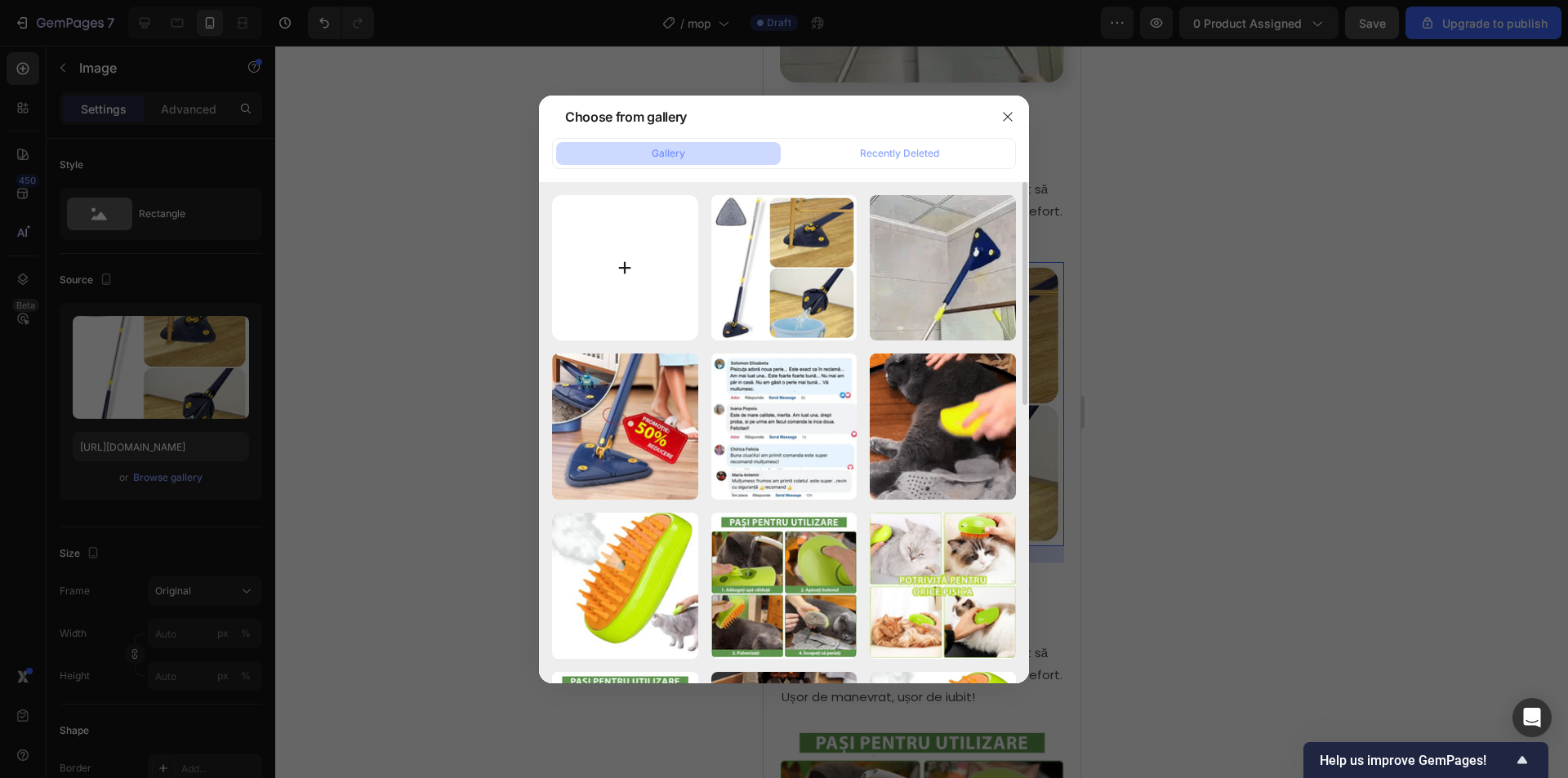
type input "C:\fakepath\ANGLEMOP-14203-9.webp"
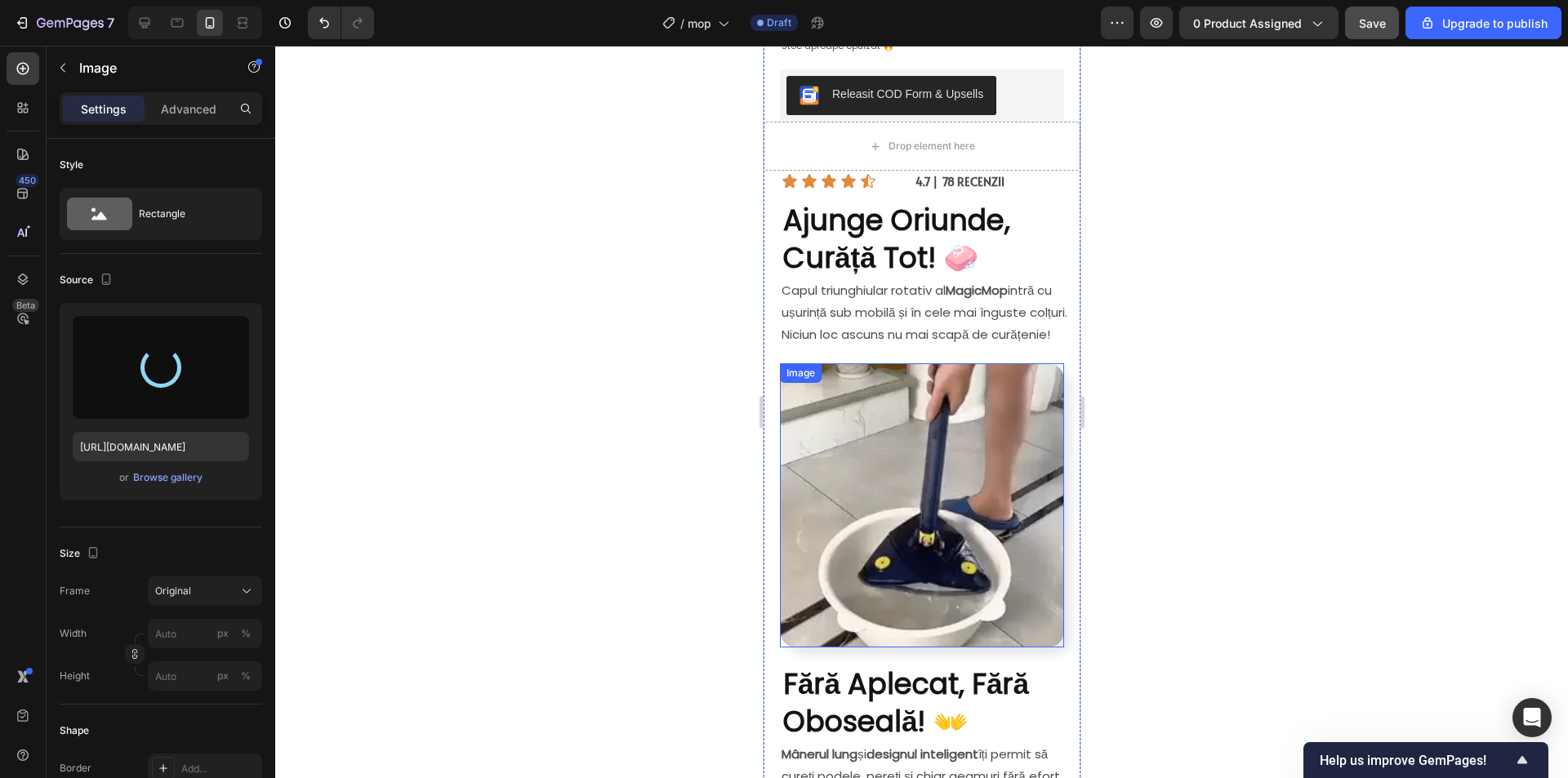
scroll to position [490, 0]
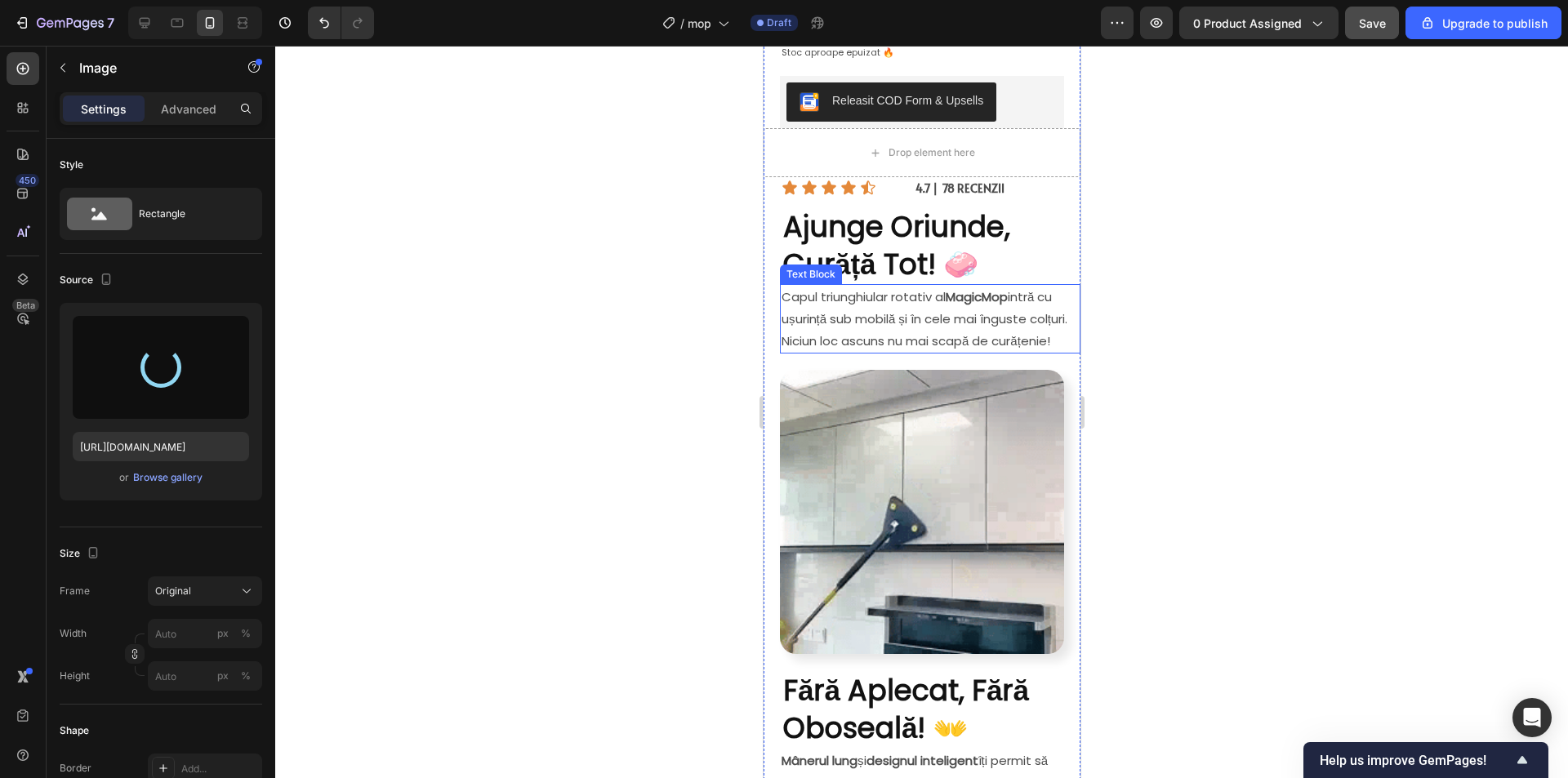
type input "https://cdn.shopify.com/s/files/1/0903/7978/0432/files/gempages_572506543971369…"
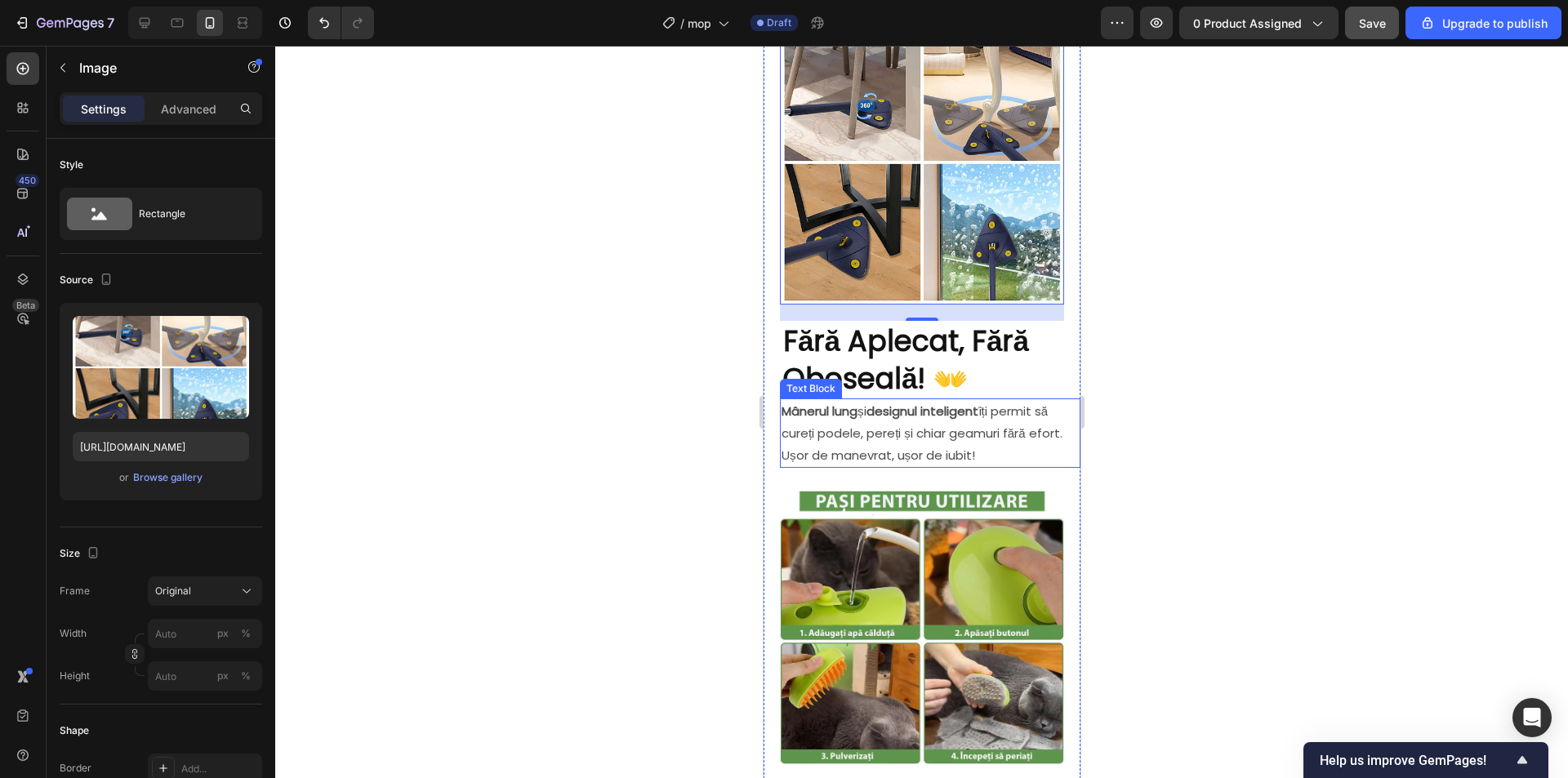
scroll to position [1306, 0]
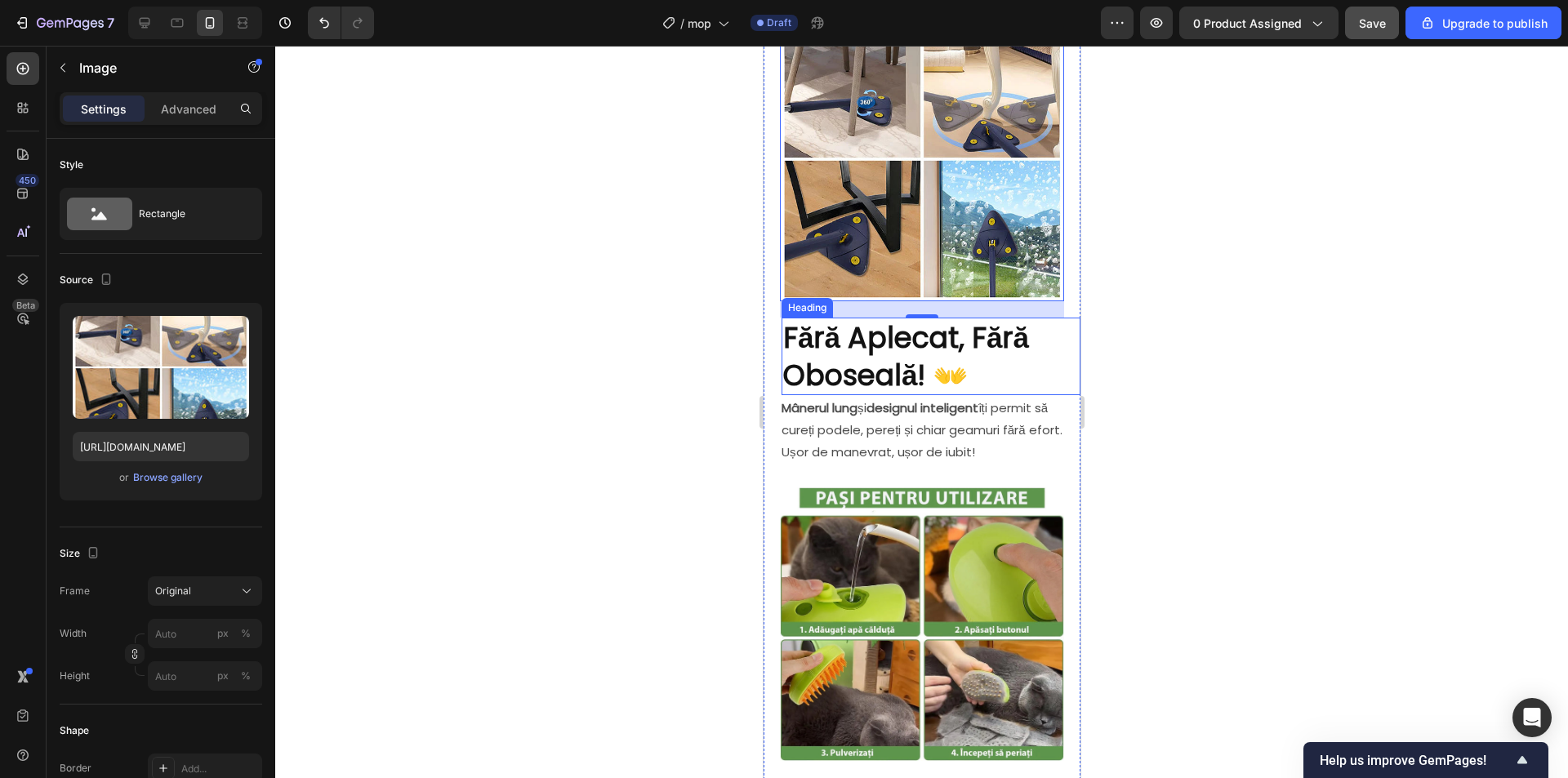
click at [931, 334] on strong "Fără Aplecat, Fără Oboseală! 👐" at bounding box center [906, 356] width 246 height 77
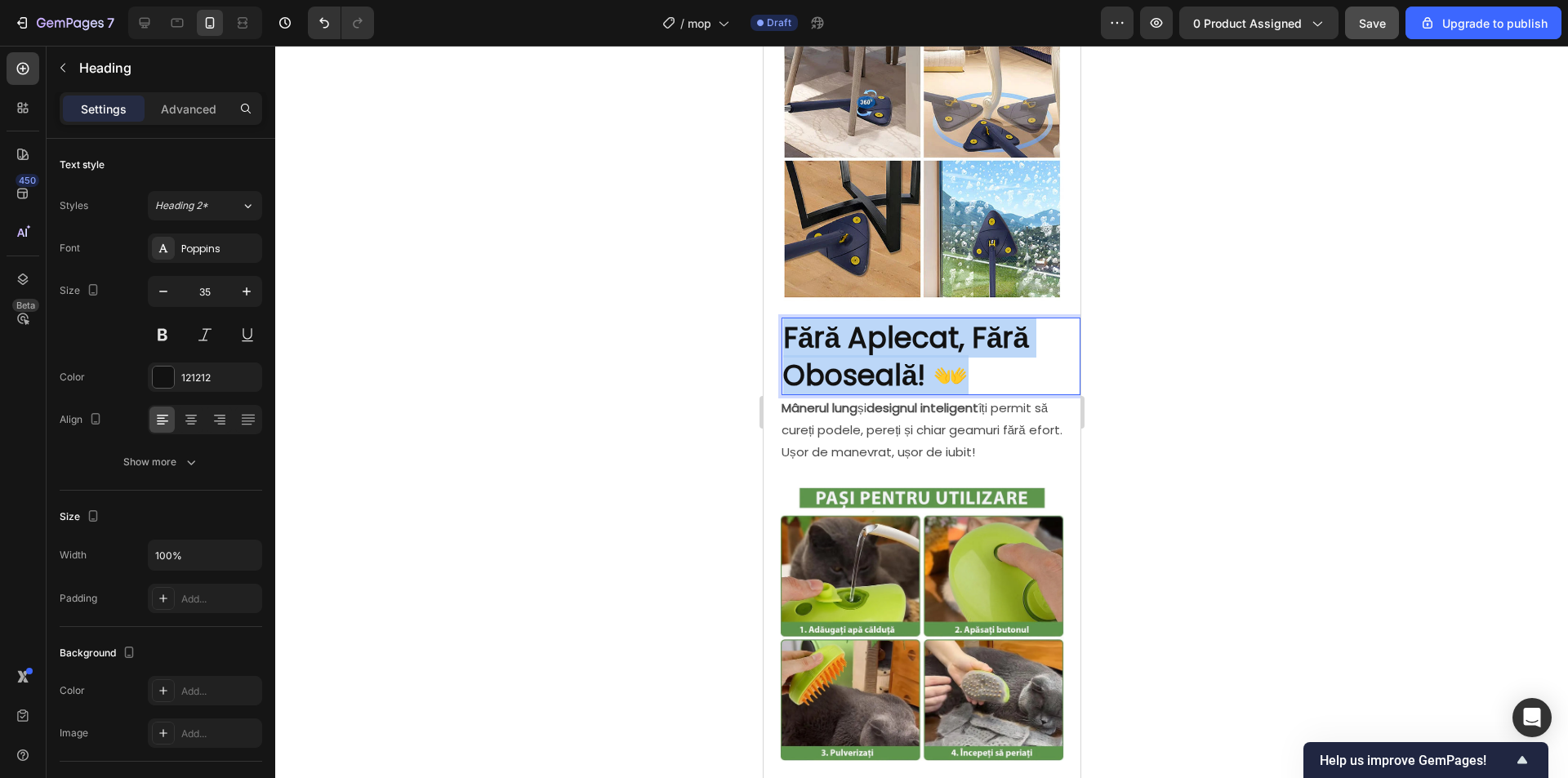
drag, startPoint x: 979, startPoint y: 365, endPoint x: 786, endPoint y: 319, distance: 198.4
click at [786, 319] on p "Fără Aplecat, Fără Oboseală! 👐" at bounding box center [930, 356] width 296 height 75
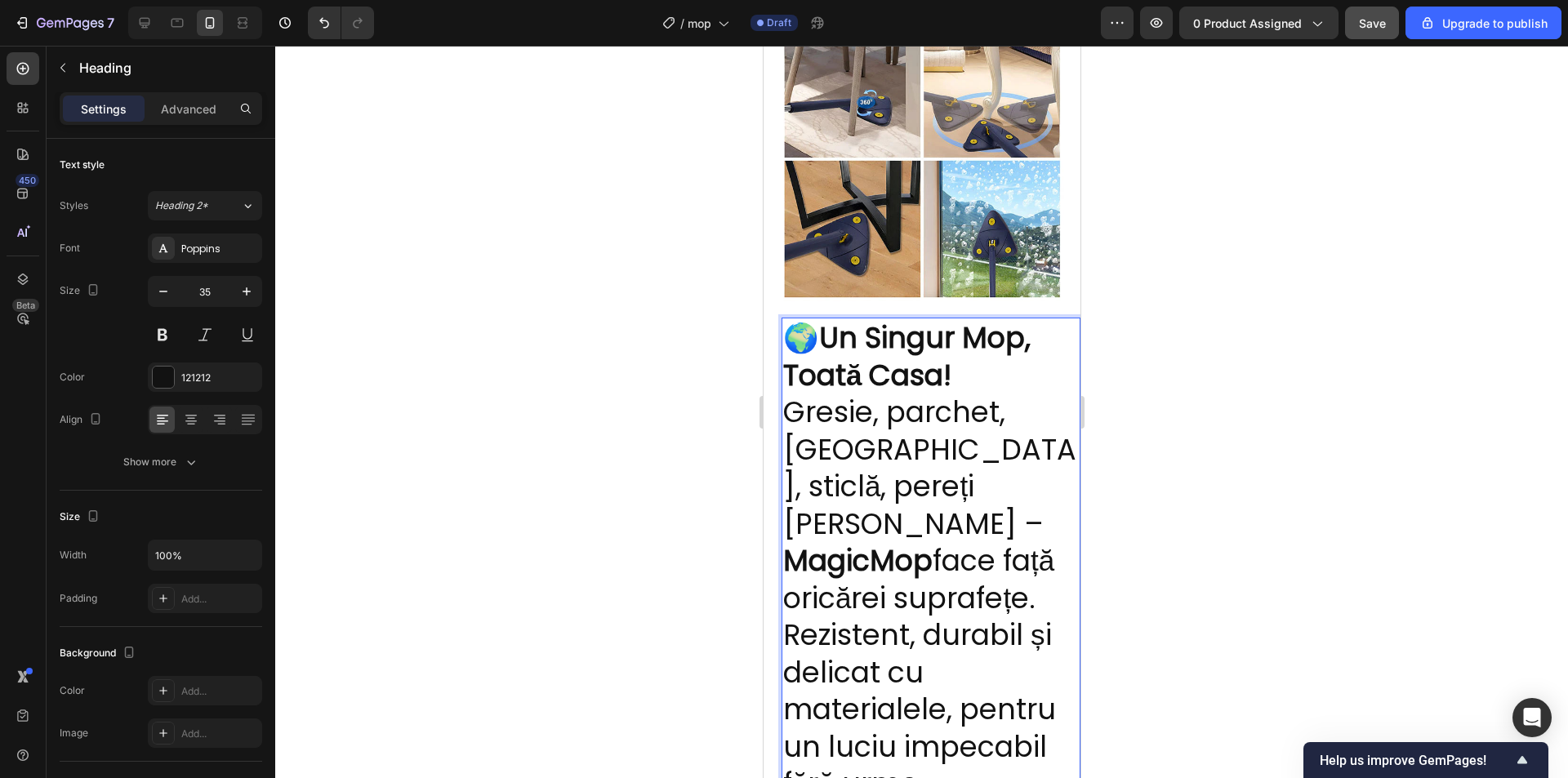
scroll to position [1333, 0]
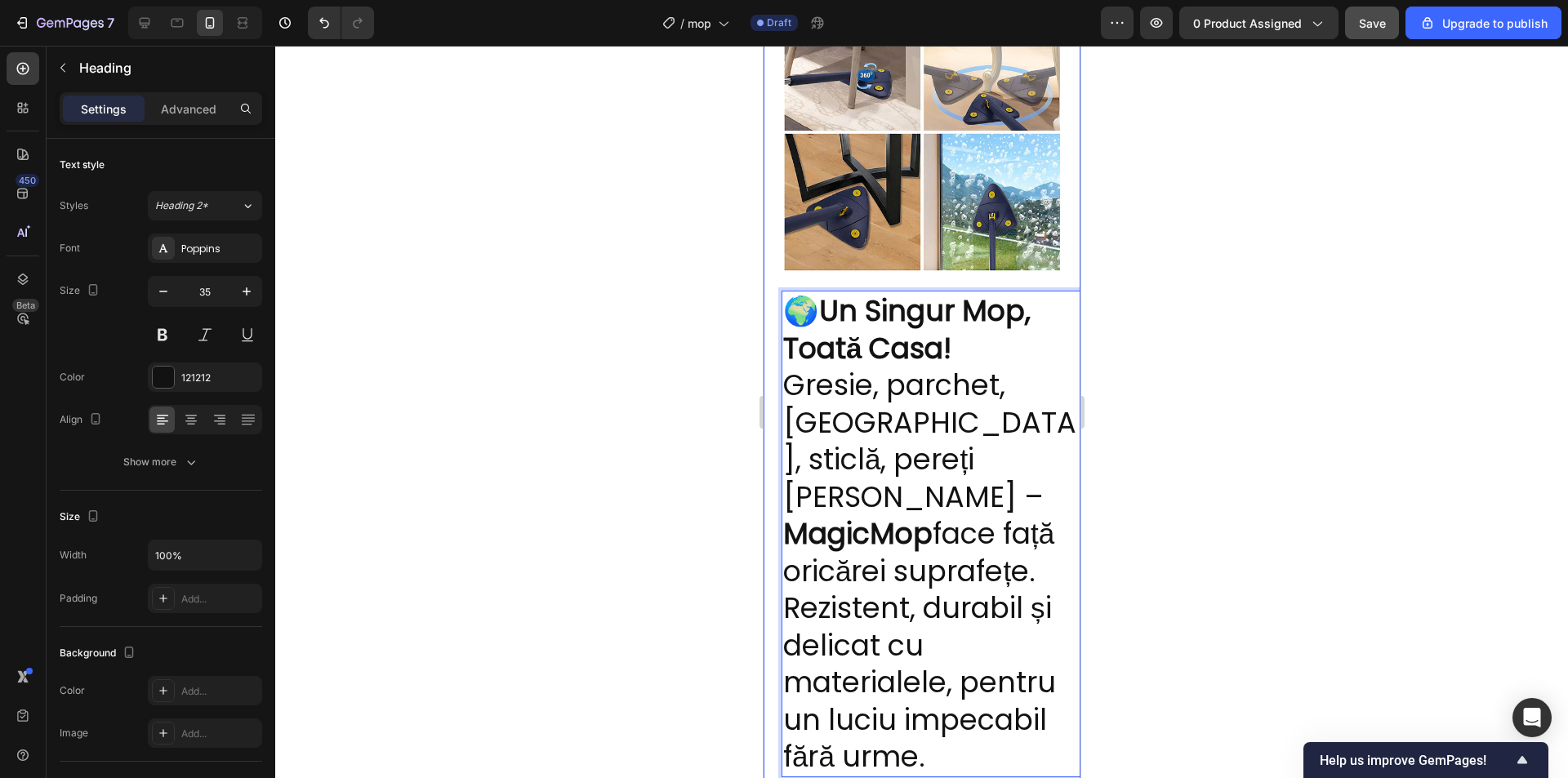
drag, startPoint x: 947, startPoint y: 743, endPoint x: 768, endPoint y: 381, distance: 403.8
click at [768, 381] on div "REZERVĂ MOP GRATIS 🎁 Heading Row Image Mop MAGICMOP ™ Heading 159,00 lei 79,00 …" at bounding box center [921, 167] width 317 height 2842
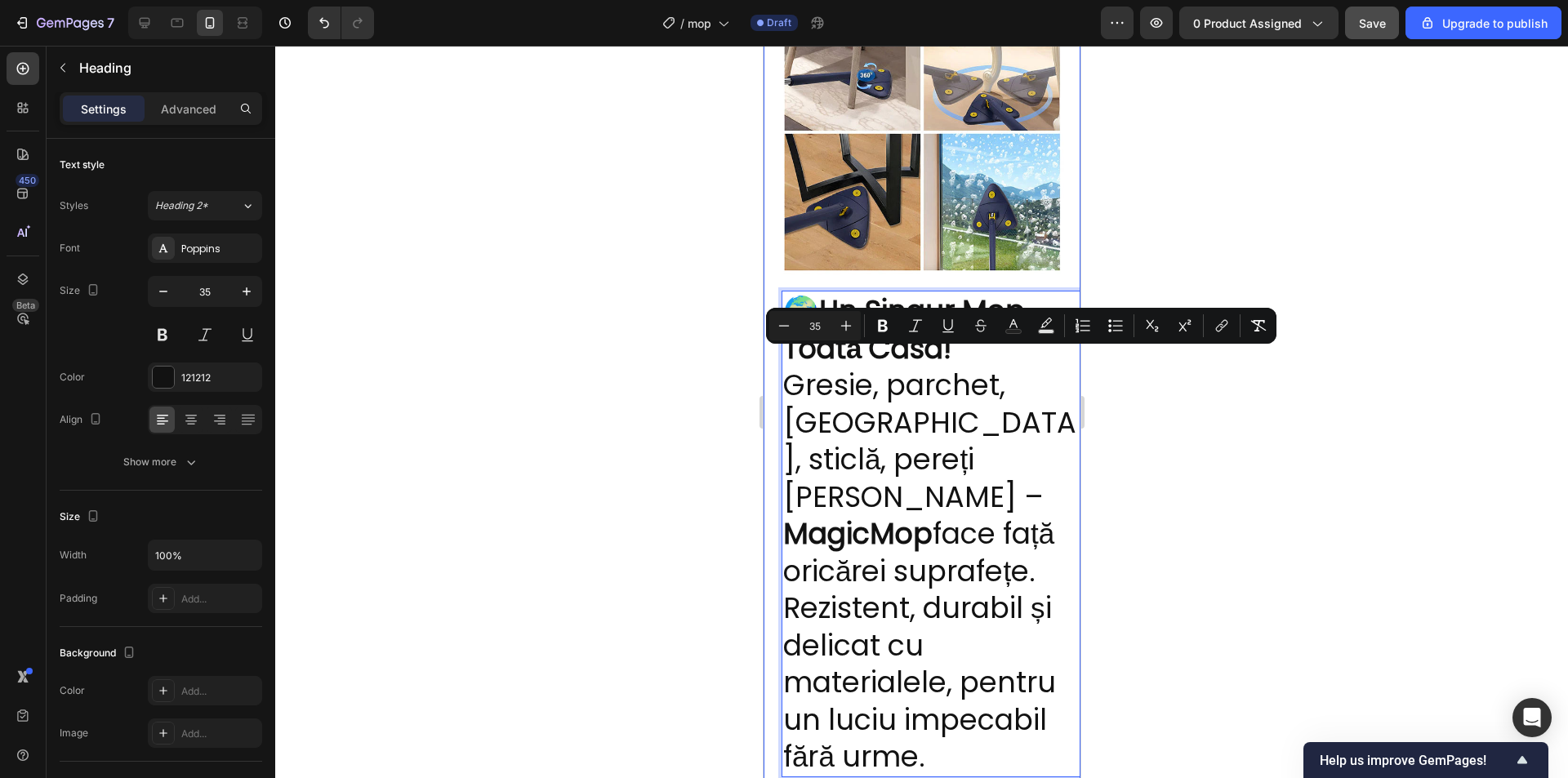
copy p "Gresie, parchet, laminat, sticlă, pereți sau tavan – MagicMop face față oricăre…"
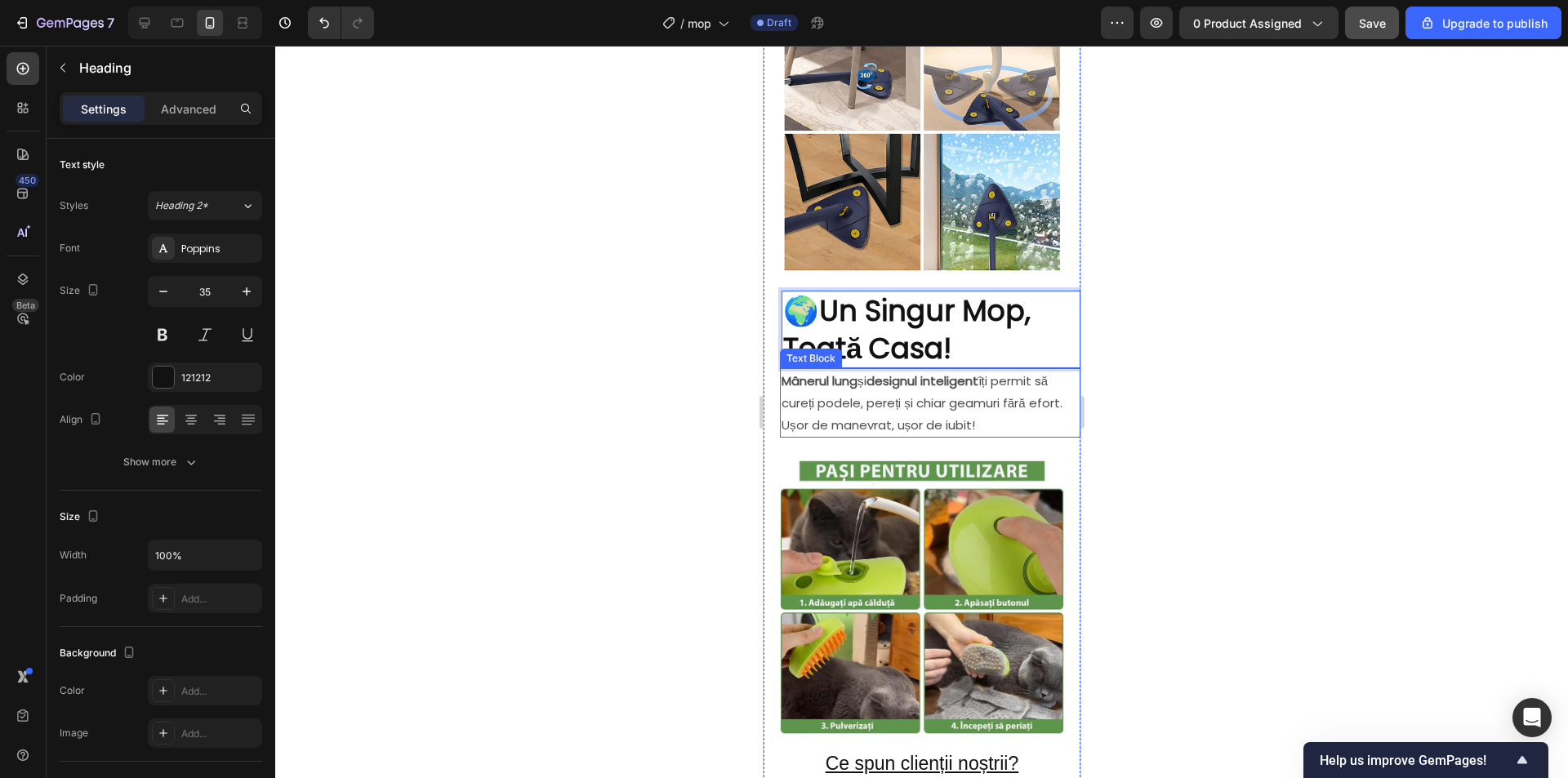
click at [850, 382] on p "Mânerul lung și designul inteligent îți permit să cureți podele, pereți și chia…" at bounding box center [929, 403] width 297 height 66
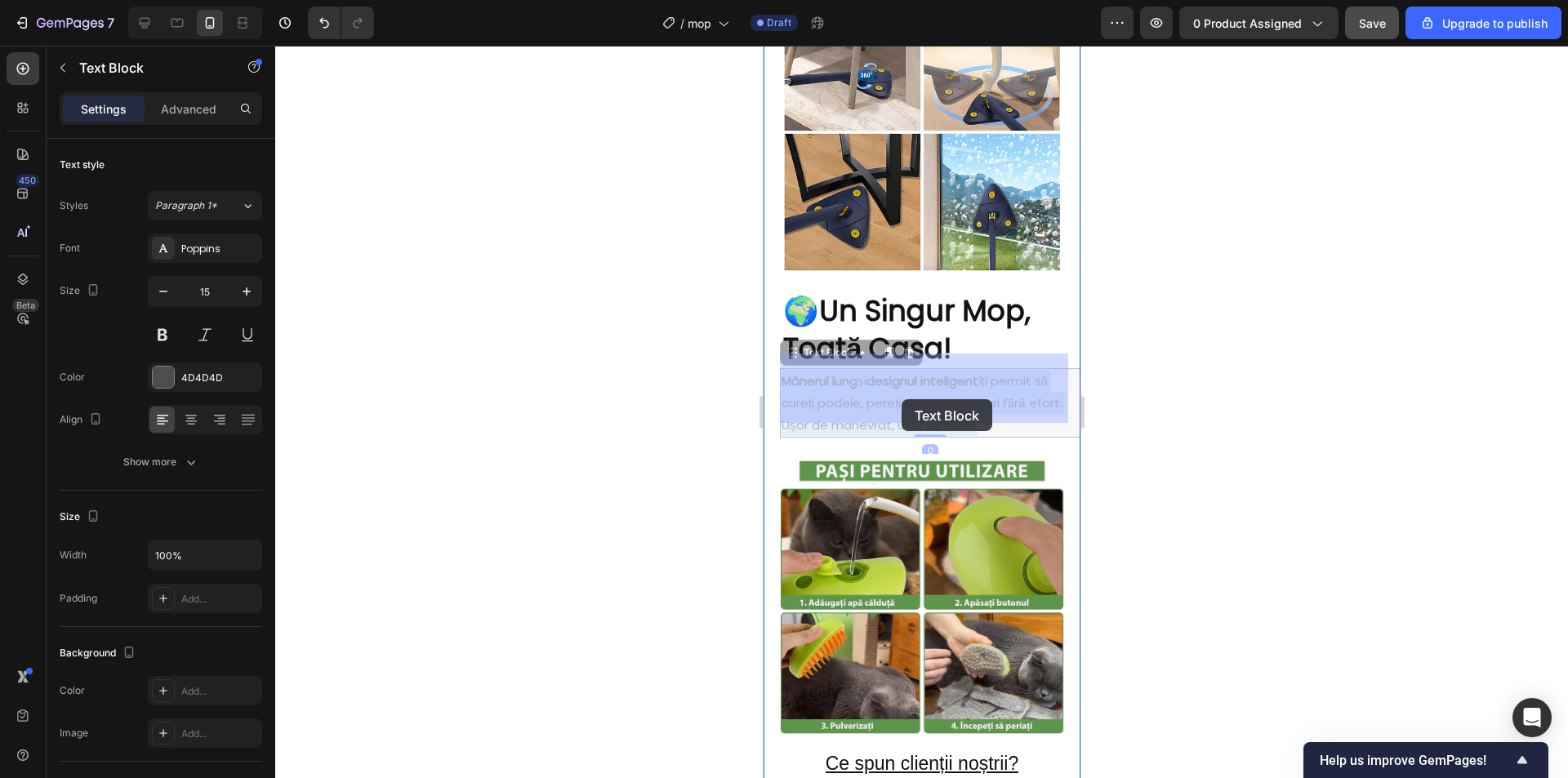
drag, startPoint x: 914, startPoint y: 402, endPoint x: 992, endPoint y: 398, distance: 78.1
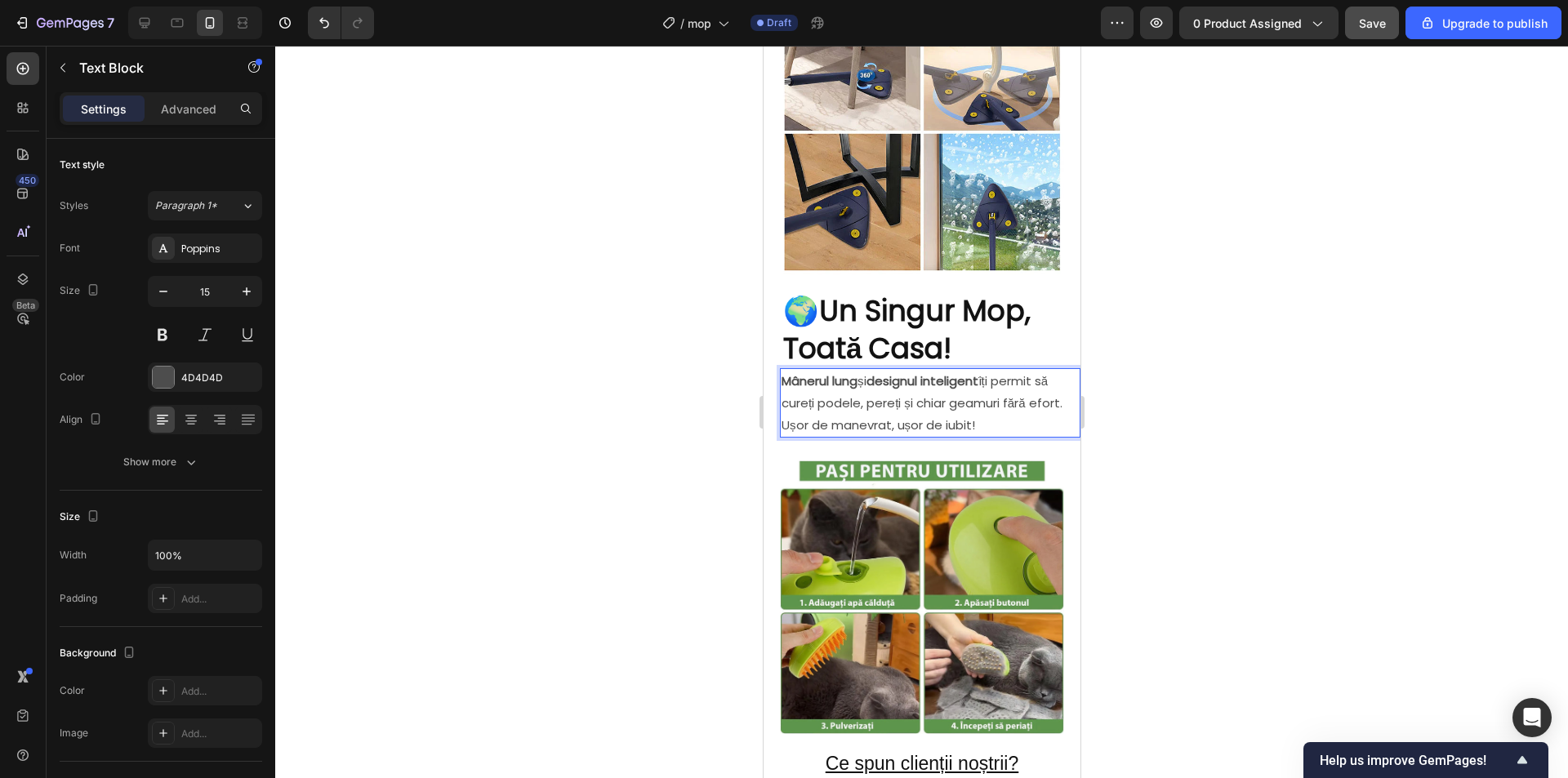
click at [1020, 409] on p "Mânerul lung și designul inteligent îți permit să cureți podele, pereți și chia…" at bounding box center [929, 403] width 297 height 66
drag, startPoint x: 1019, startPoint y: 407, endPoint x: 784, endPoint y: 358, distance: 240.1
click at [784, 370] on p "Mânerul lung și designul inteligent îți permit să cureți podele, pereți și chia…" at bounding box center [929, 403] width 297 height 66
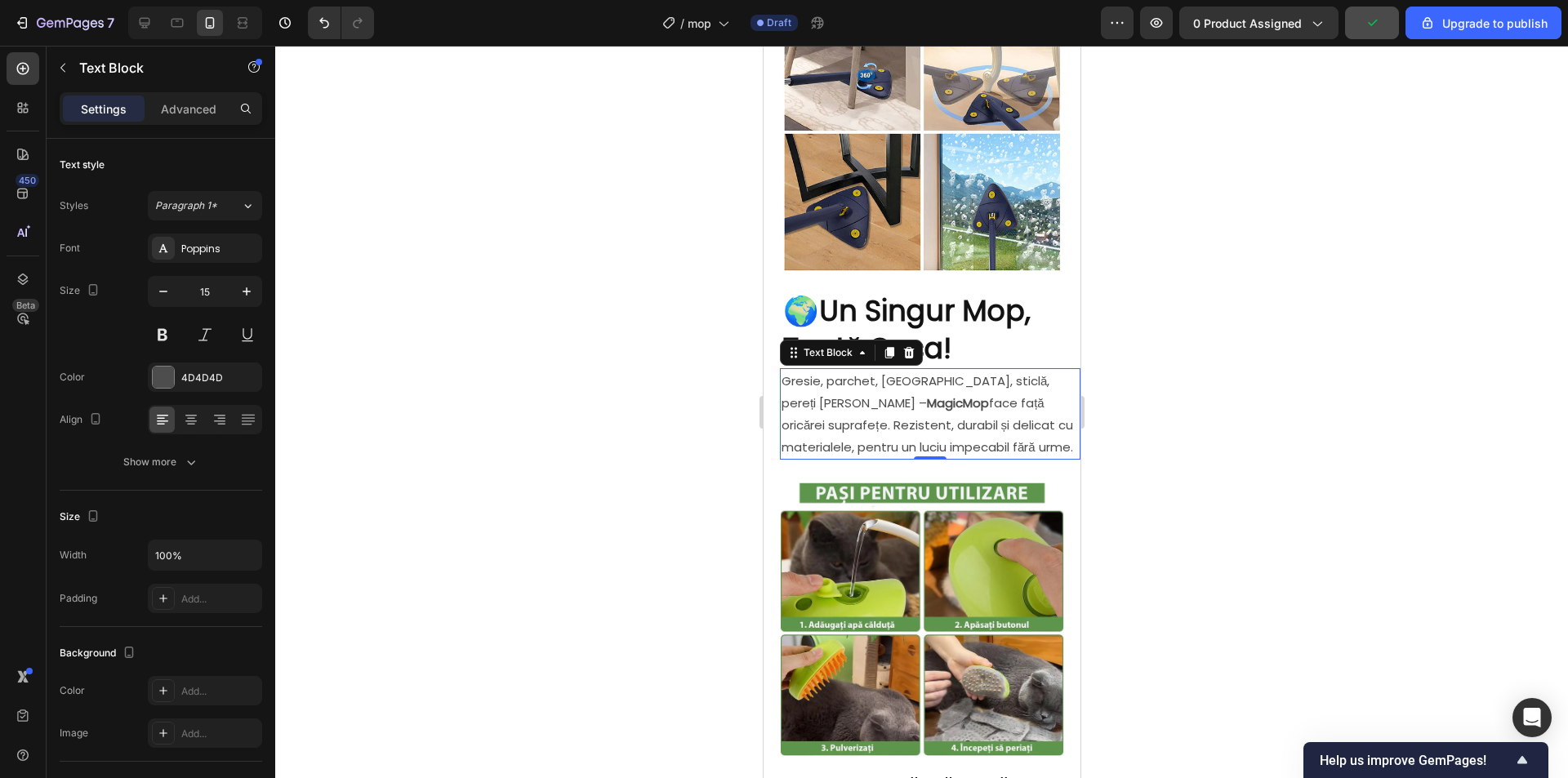
click at [1271, 373] on div at bounding box center [921, 411] width 1292 height 732
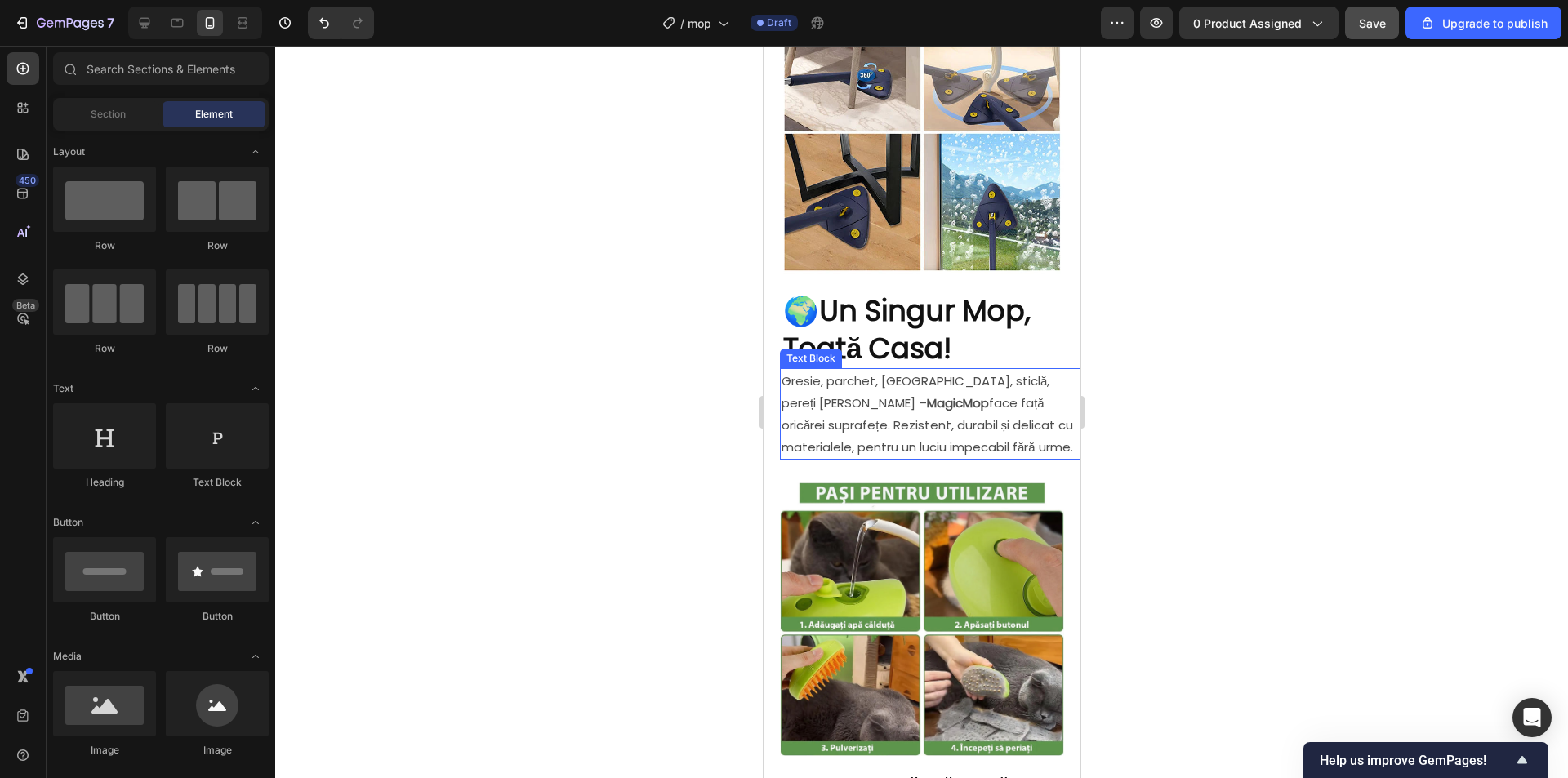
click at [905, 397] on p "Gresie, parchet, laminat, sticlă, pereți sau tavan – MagicMop face față oricăre…" at bounding box center [929, 414] width 297 height 88
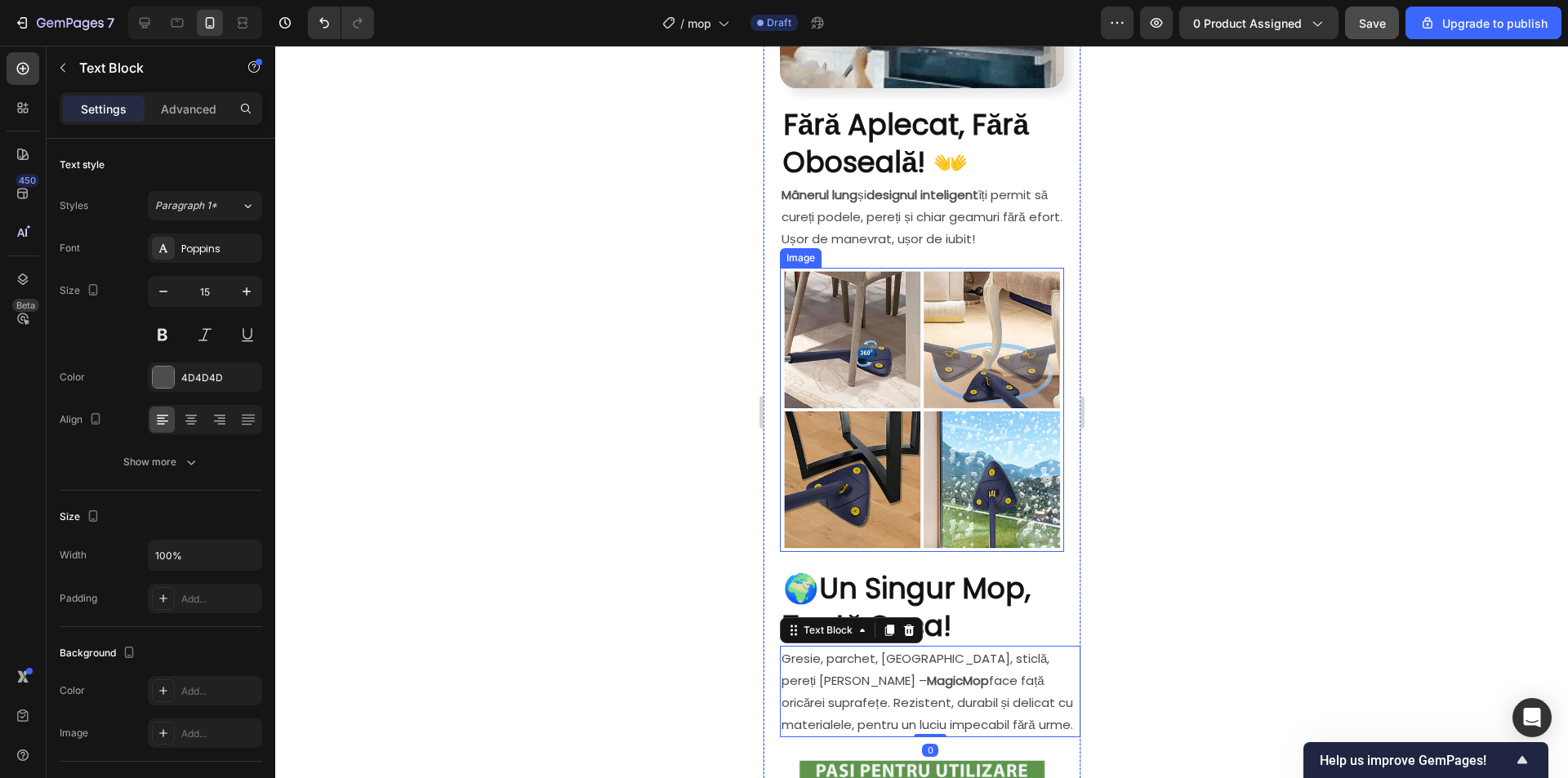
scroll to position [1006, 0]
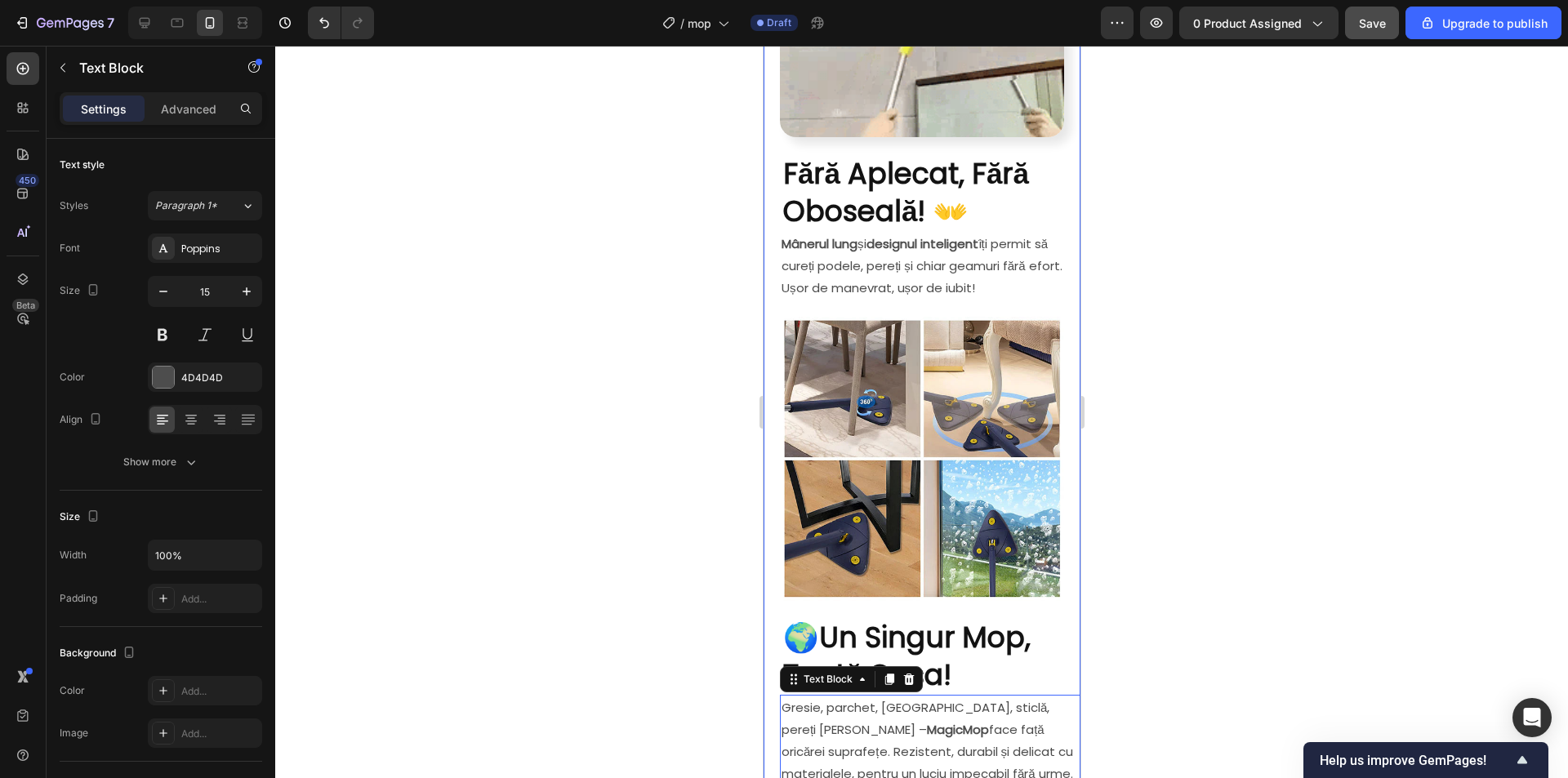
click at [925, 278] on p "Mânerul lung și designul inteligent îți permit să cureți podele, pereți și chia…" at bounding box center [929, 266] width 297 height 66
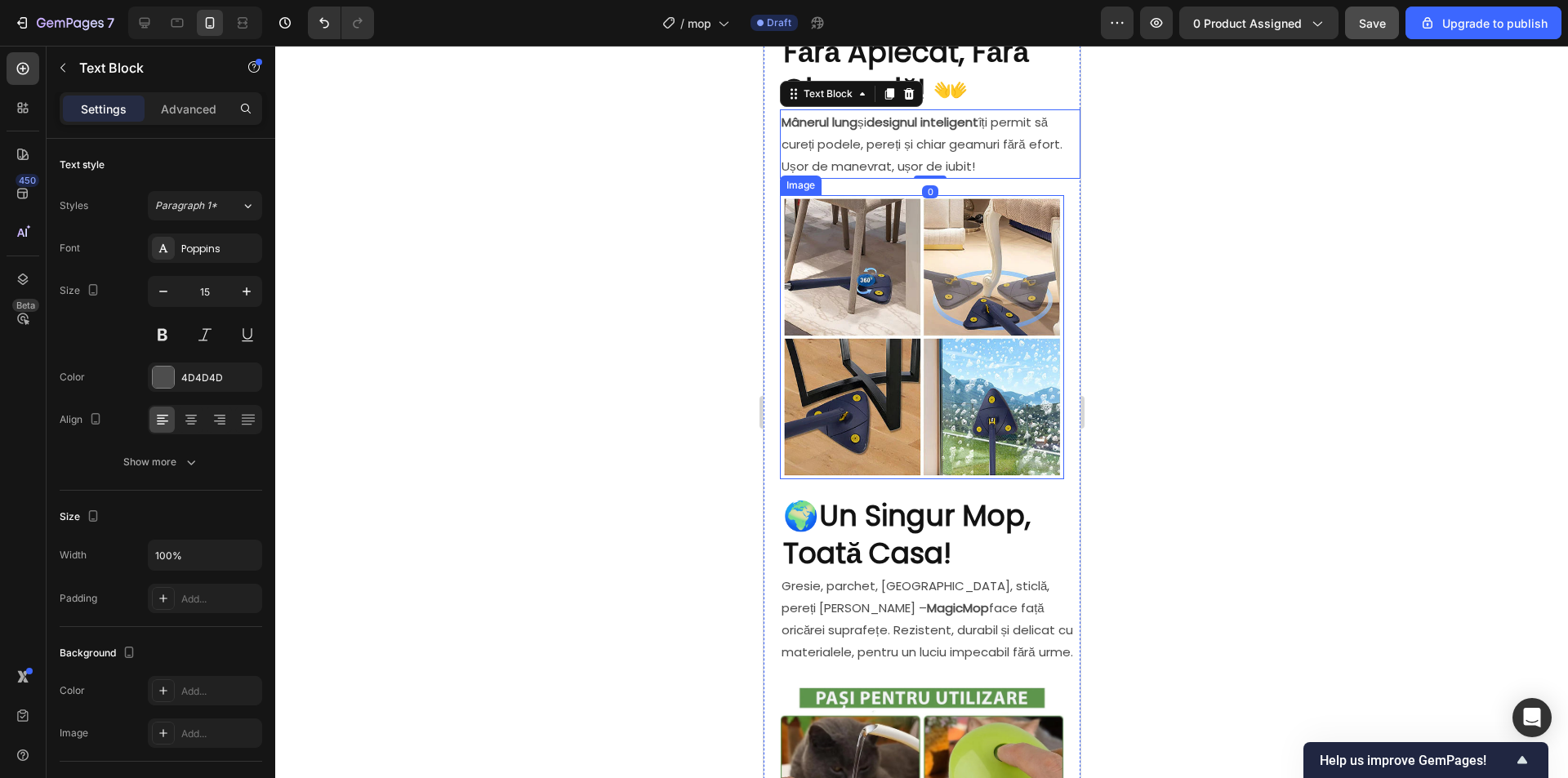
scroll to position [1170, 0]
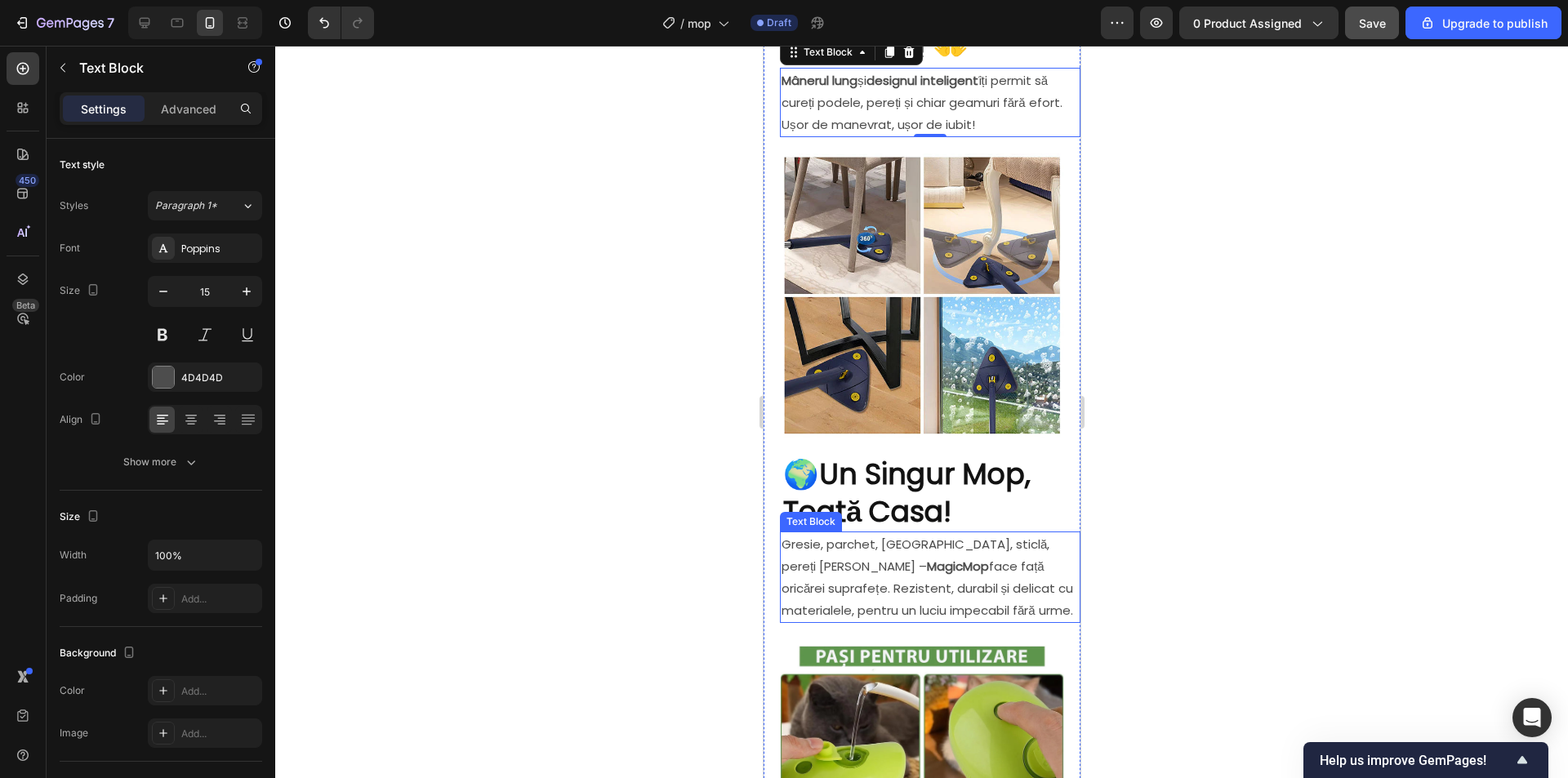
click at [877, 533] on p "Gresie, parchet, laminat, sticlă, pereți sau tavan – MagicMop face față oricăre…" at bounding box center [929, 577] width 297 height 88
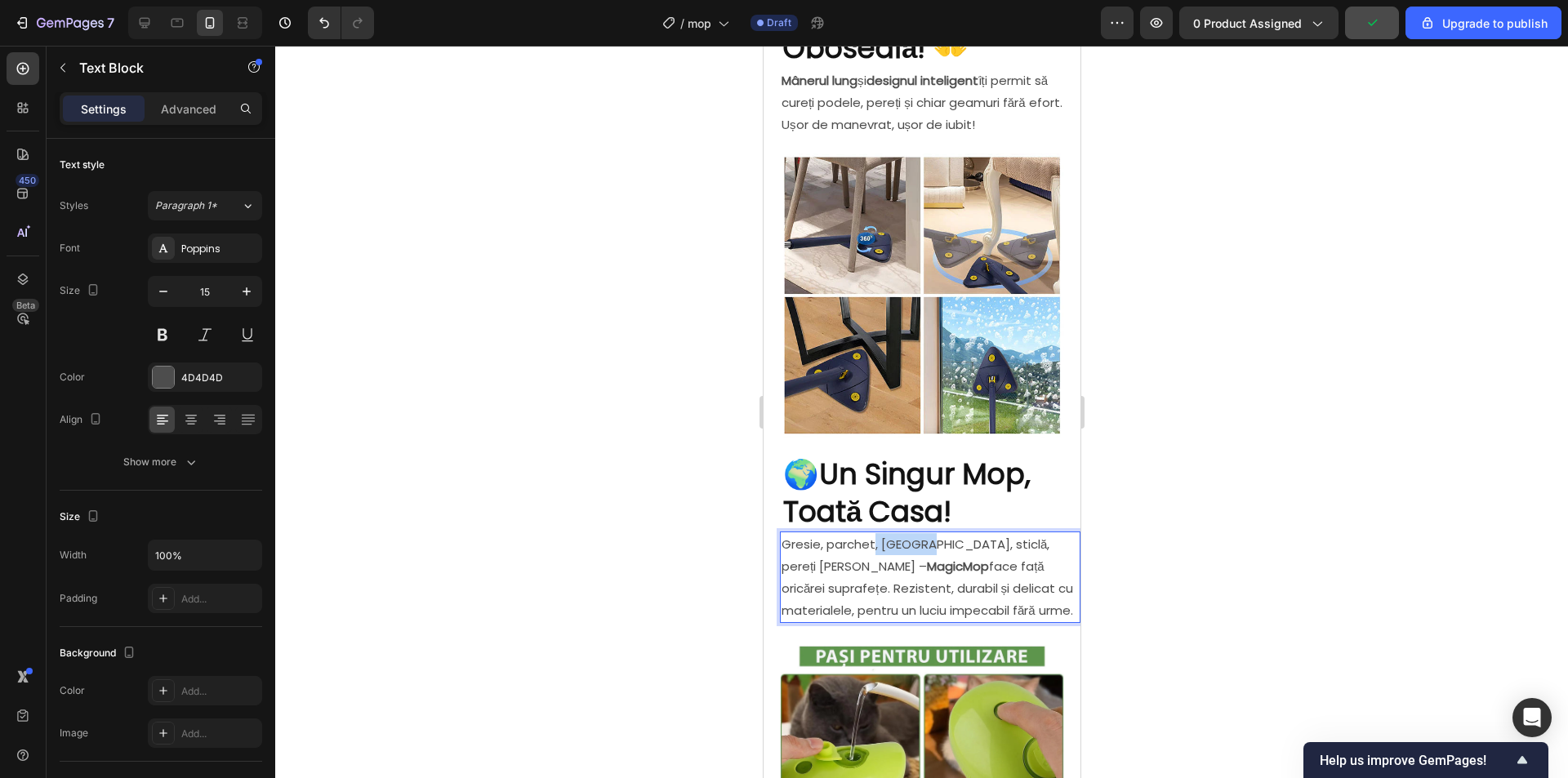
drag, startPoint x: 926, startPoint y: 529, endPoint x: 872, endPoint y: 532, distance: 54.1
click at [872, 533] on p "Gresie, parchet, laminat, sticlă, pereți sau tavan – MagicMop face față oricăre…" at bounding box center [929, 577] width 297 height 88
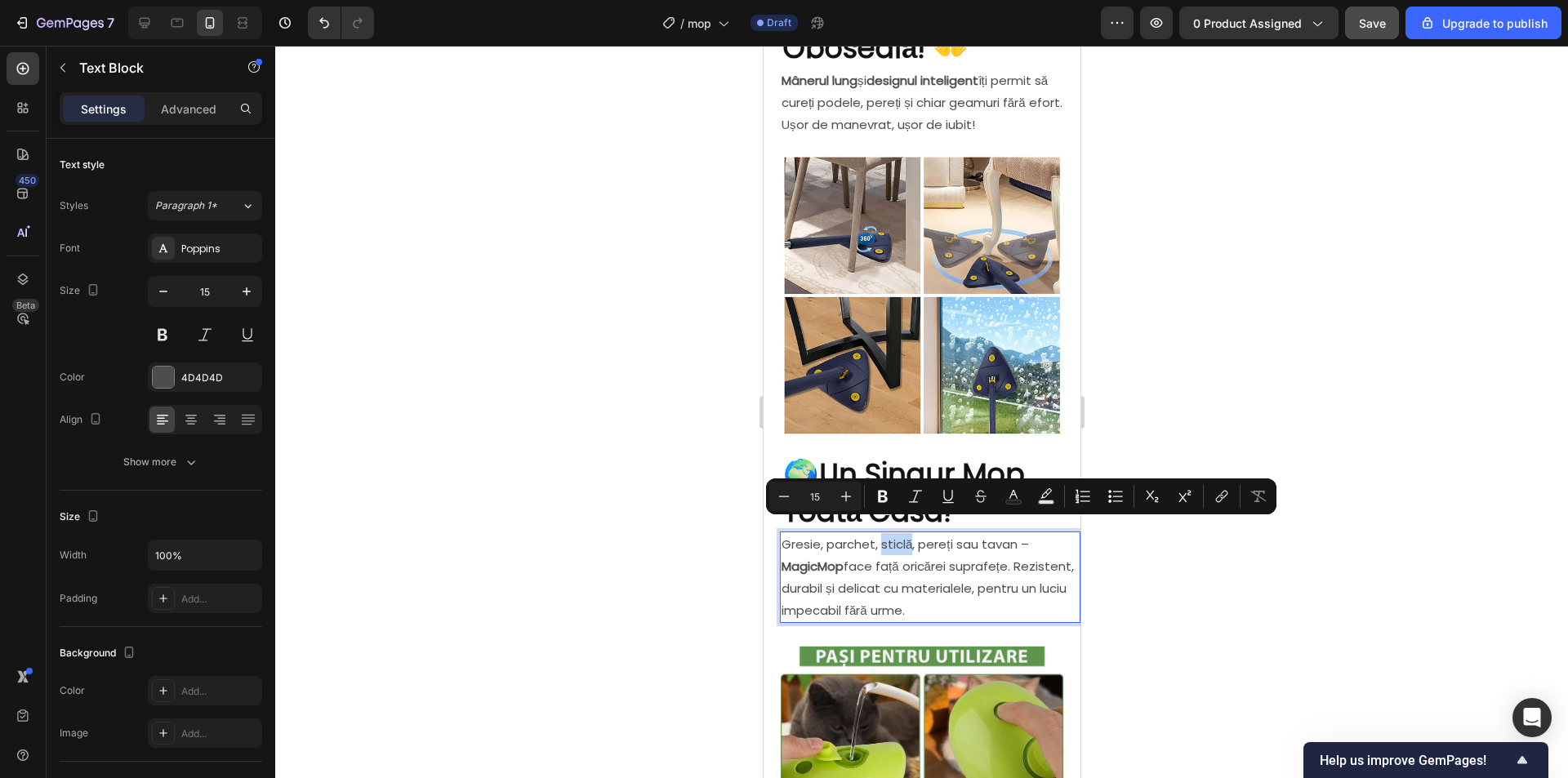
drag, startPoint x: 909, startPoint y: 530, endPoint x: 881, endPoint y: 532, distance: 28.1
click at [881, 533] on p "Gresie, parchet, sticlă, pereți sau tavan – MagicMop face față oricărei suprafe…" at bounding box center [929, 577] width 297 height 88
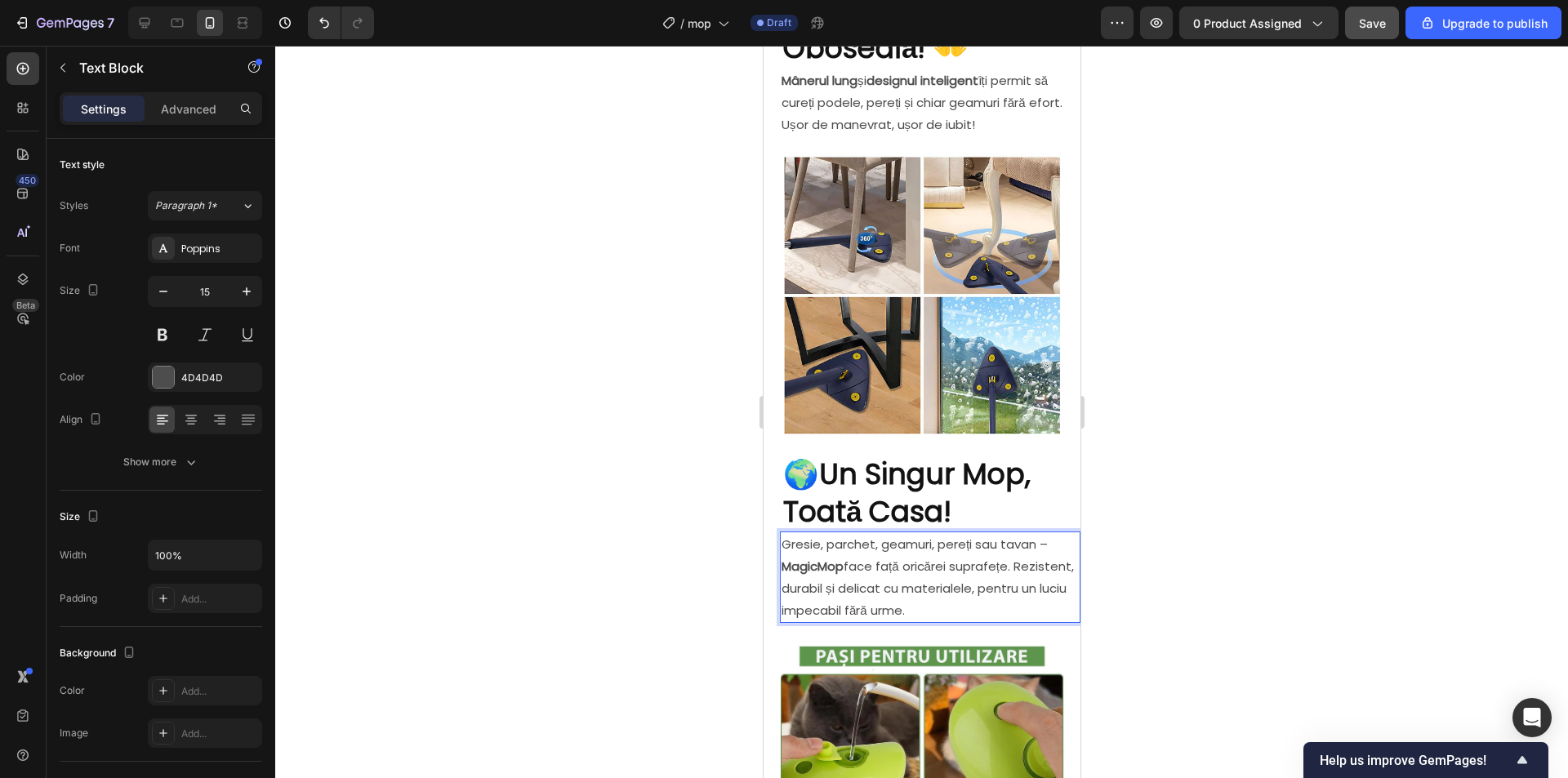
click at [1167, 559] on div at bounding box center [921, 411] width 1292 height 732
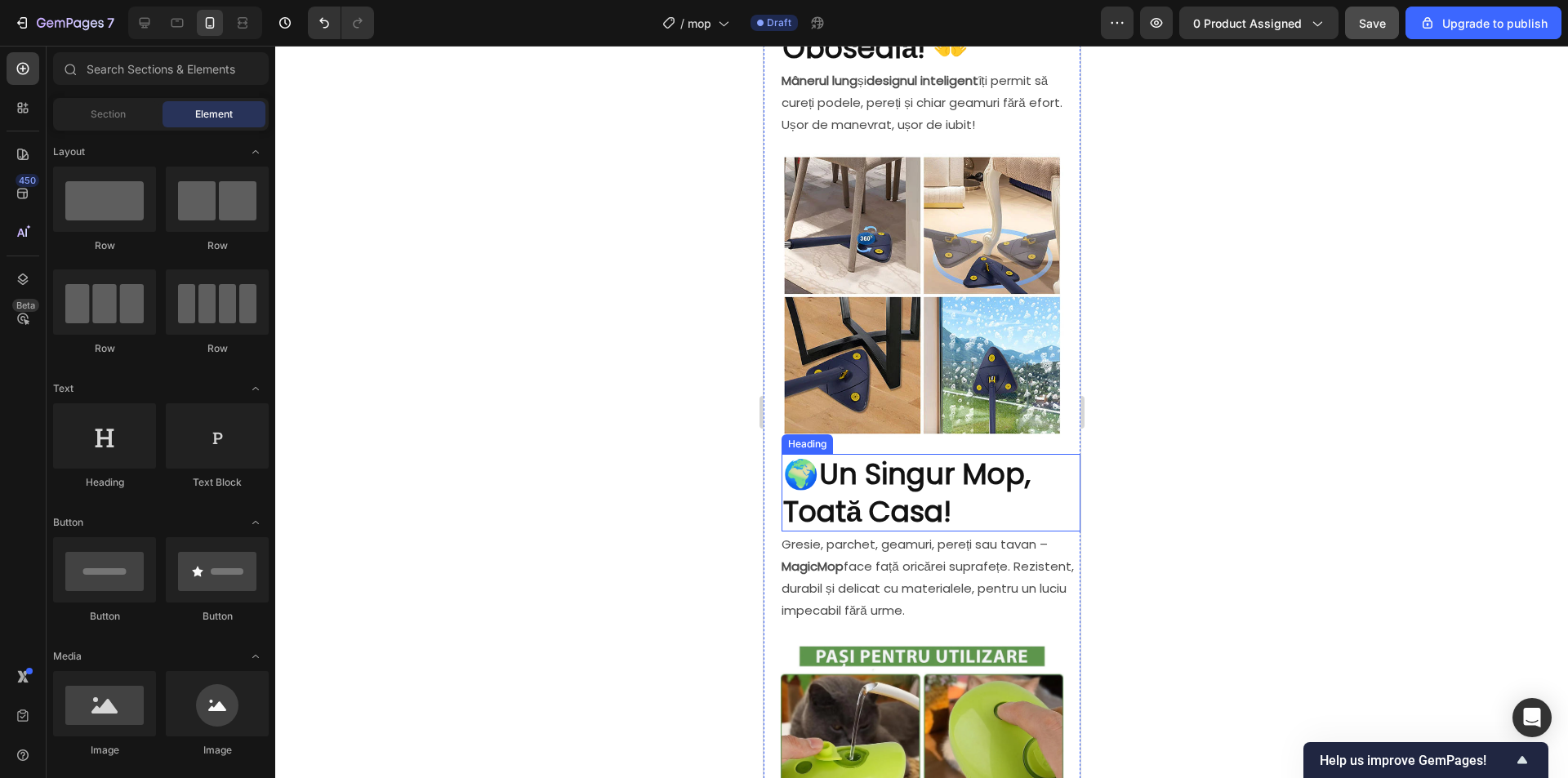
click at [827, 464] on strong "Un Singur Mop, Toată Casa!" at bounding box center [906, 492] width 247 height 77
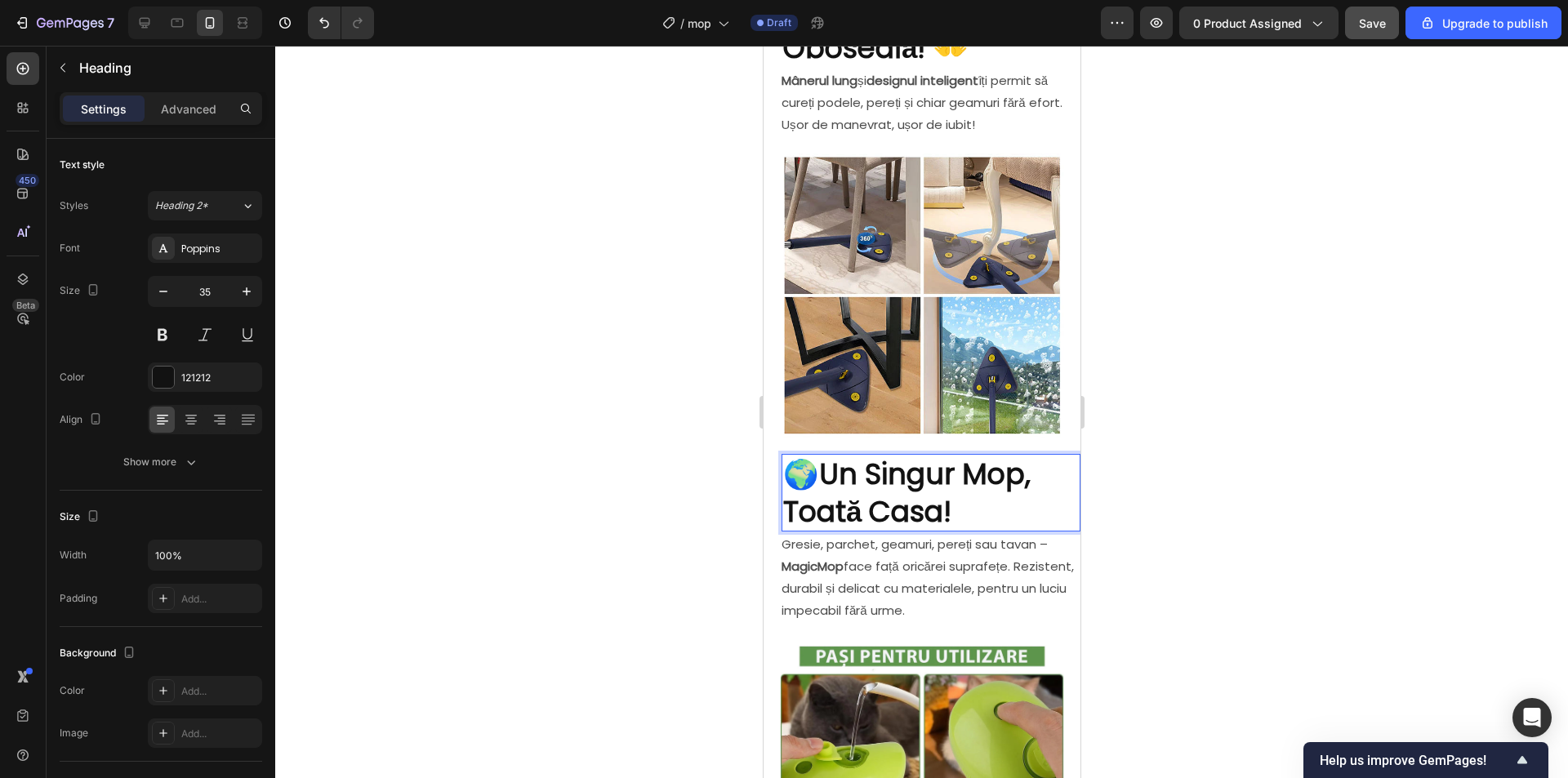
drag, startPoint x: 827, startPoint y: 460, endPoint x: 790, endPoint y: 458, distance: 37.1
click at [791, 458] on p "🌍 Un Singur Mop, Toată Casa!" at bounding box center [930, 492] width 296 height 75
click at [994, 496] on p "Un Singur Mop, Toată Casa!" at bounding box center [930, 492] width 296 height 75
drag, startPoint x: 1246, startPoint y: 446, endPoint x: 1245, endPoint y: 455, distance: 9.1
click at [1246, 445] on div at bounding box center [921, 411] width 1292 height 732
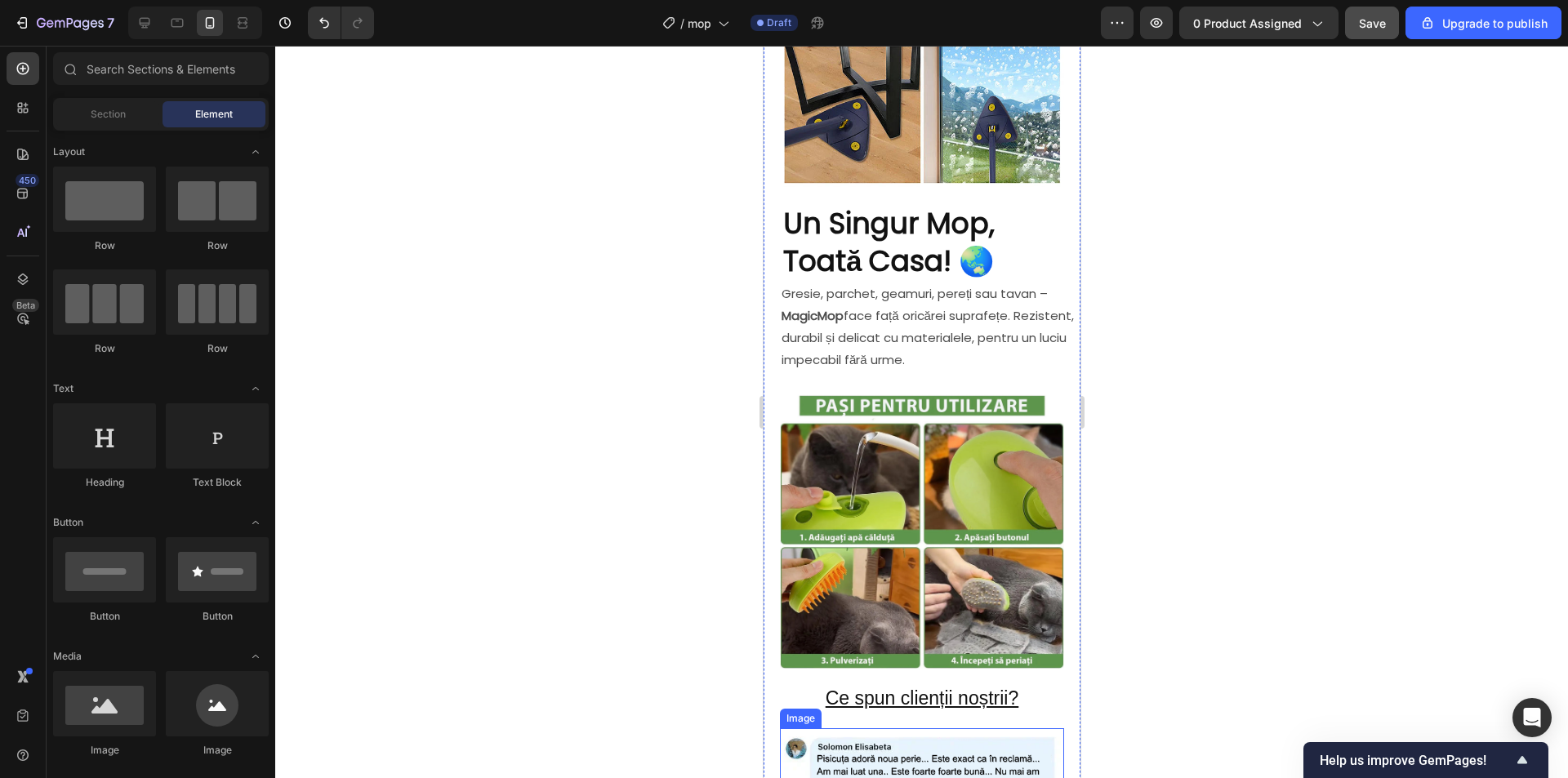
scroll to position [1388, 0]
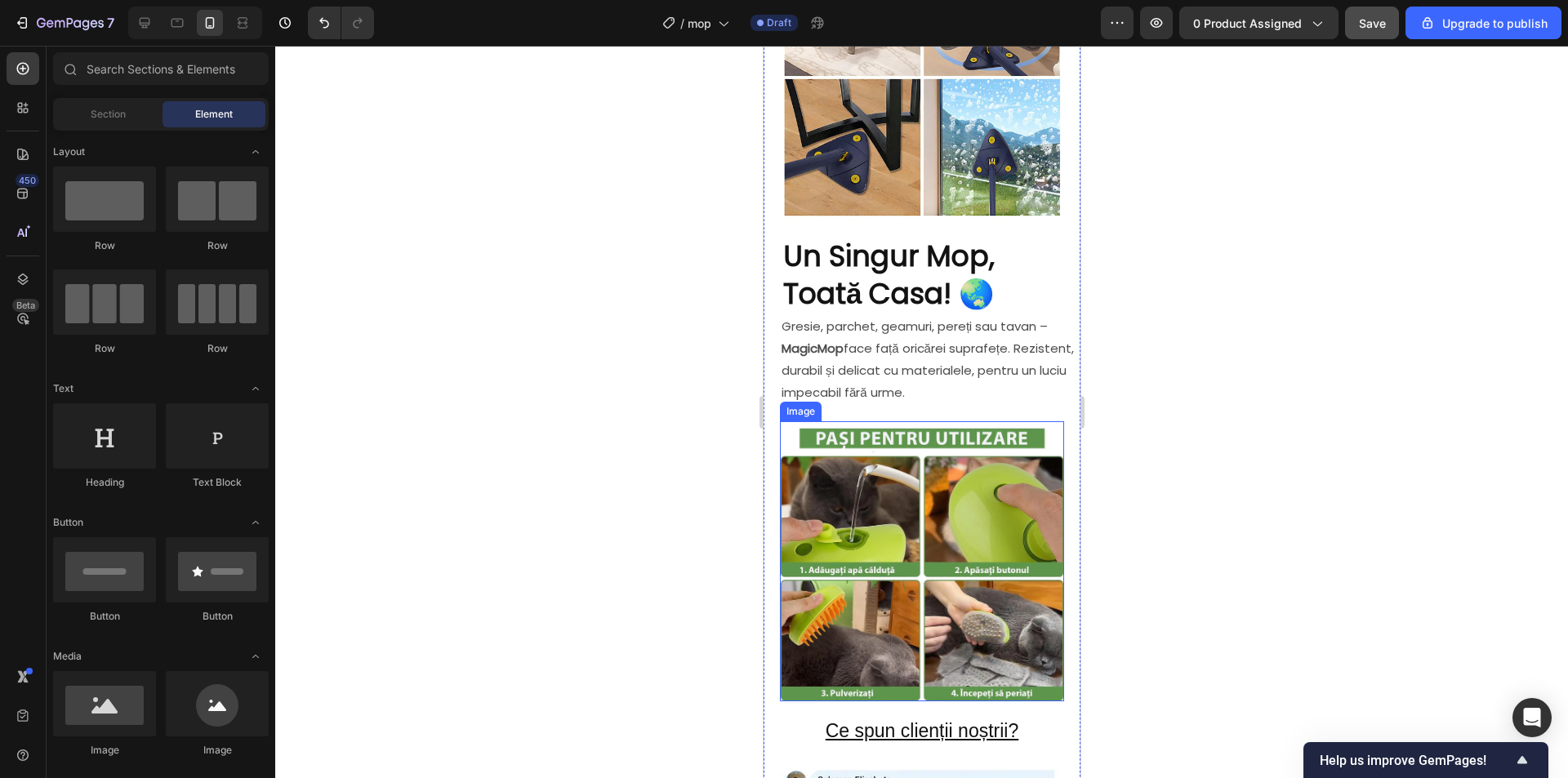
click at [884, 516] on img at bounding box center [921, 561] width 284 height 279
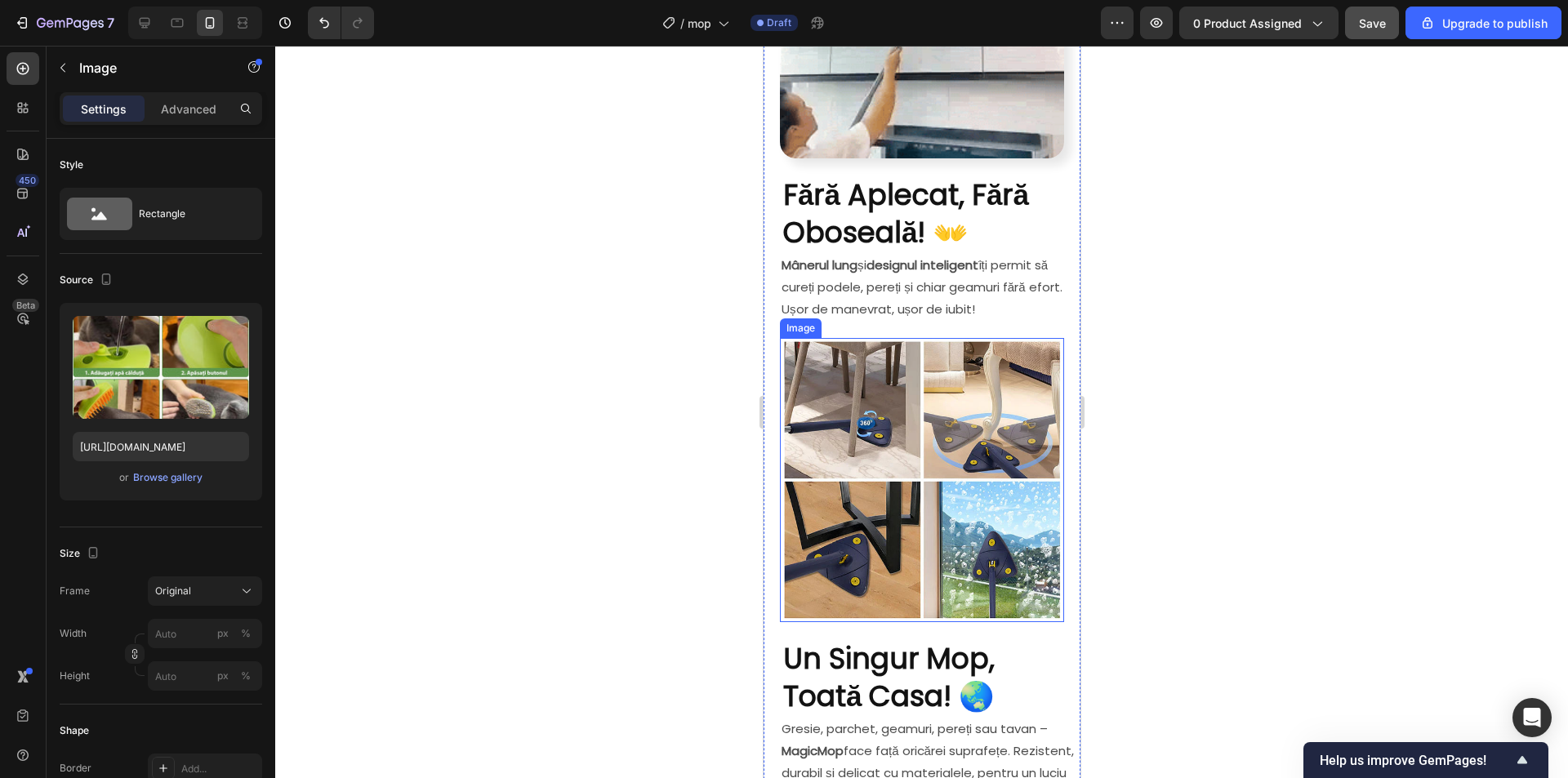
scroll to position [979, 0]
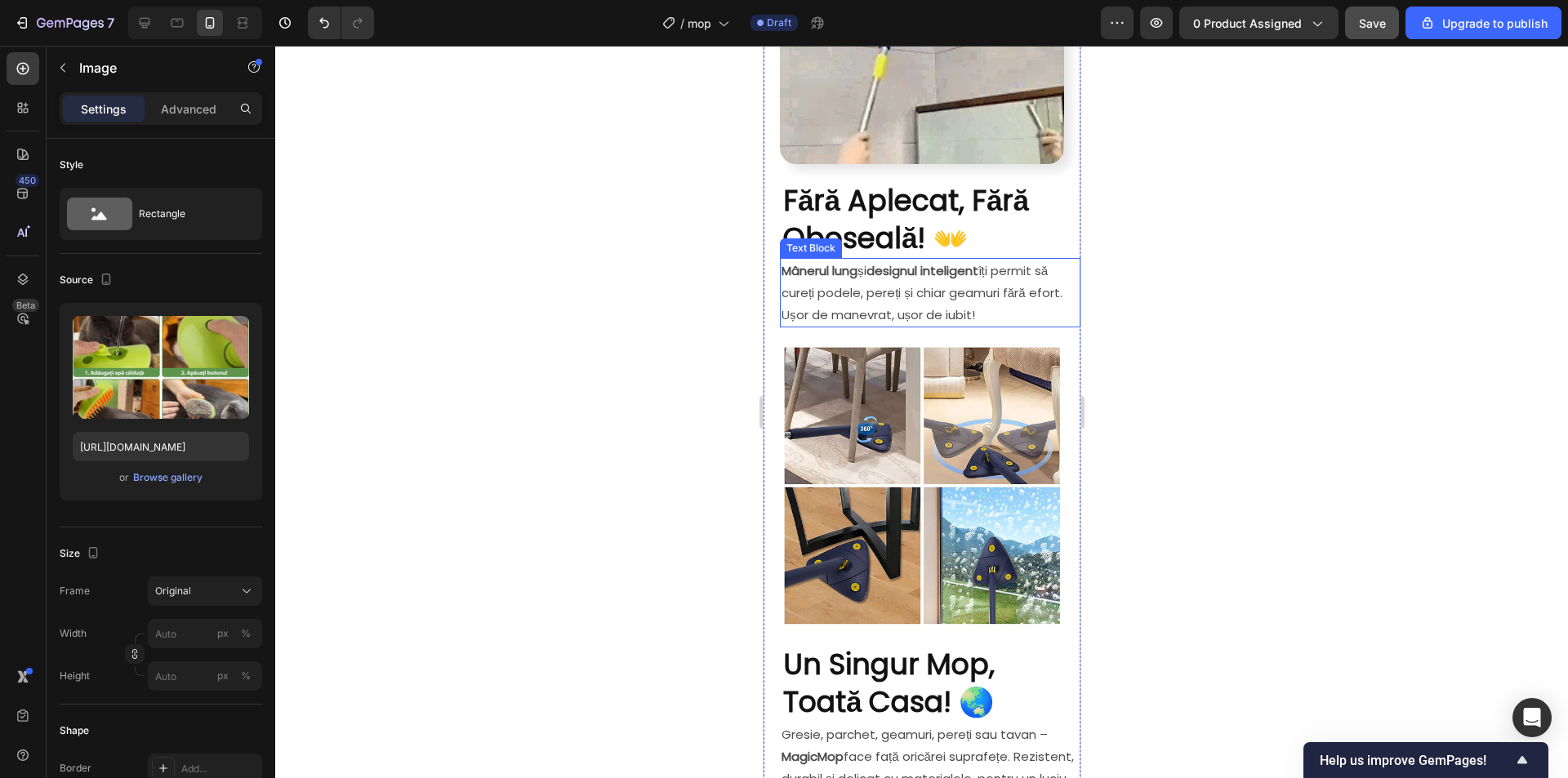
click at [979, 315] on p "Mânerul lung și designul inteligent îți permit să cureți podele, pereți și chia…" at bounding box center [929, 293] width 297 height 66
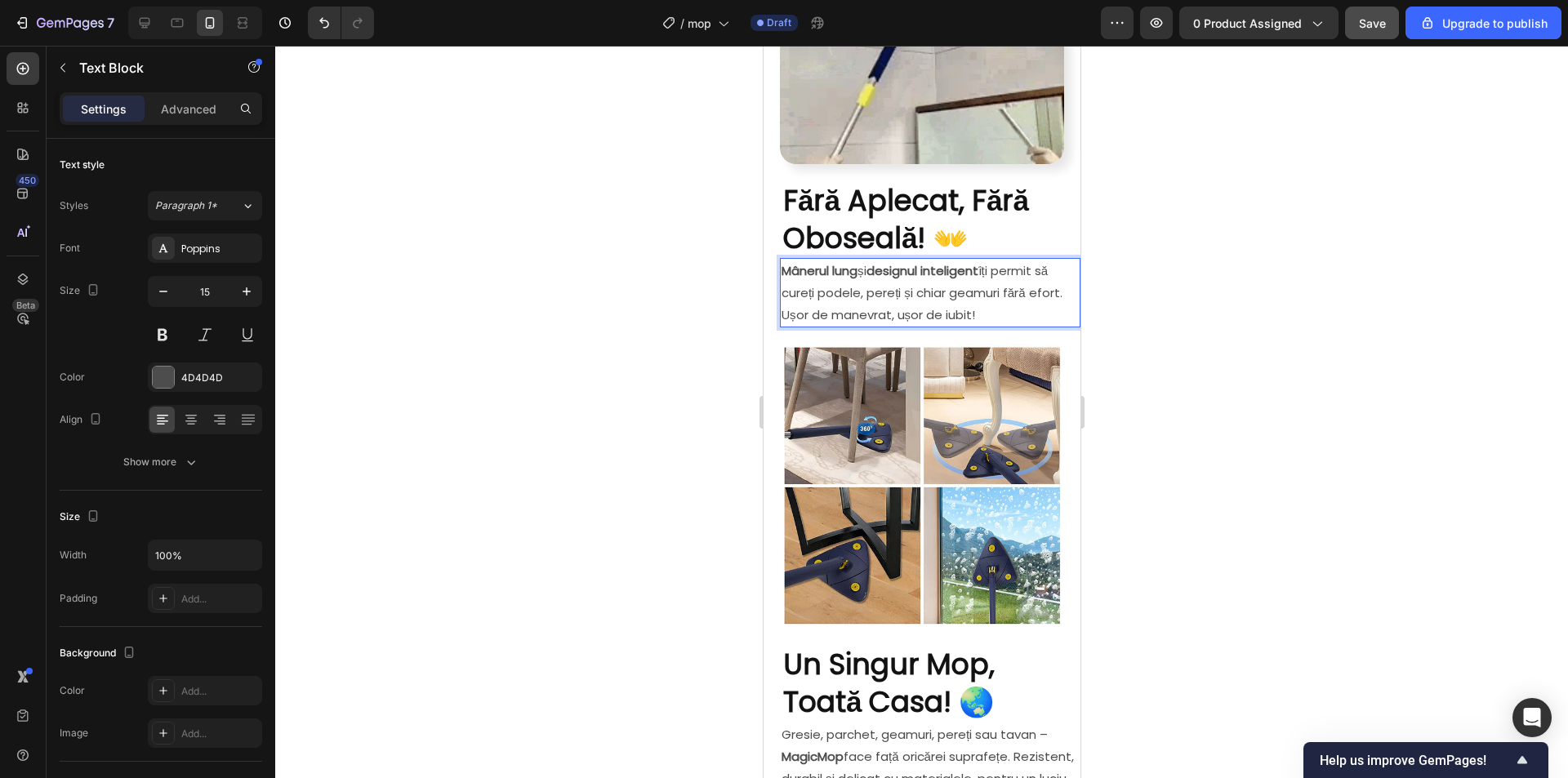
click at [930, 313] on p "Mânerul lung și designul inteligent îți permit să cureți podele, pereți și chia…" at bounding box center [929, 293] width 297 height 66
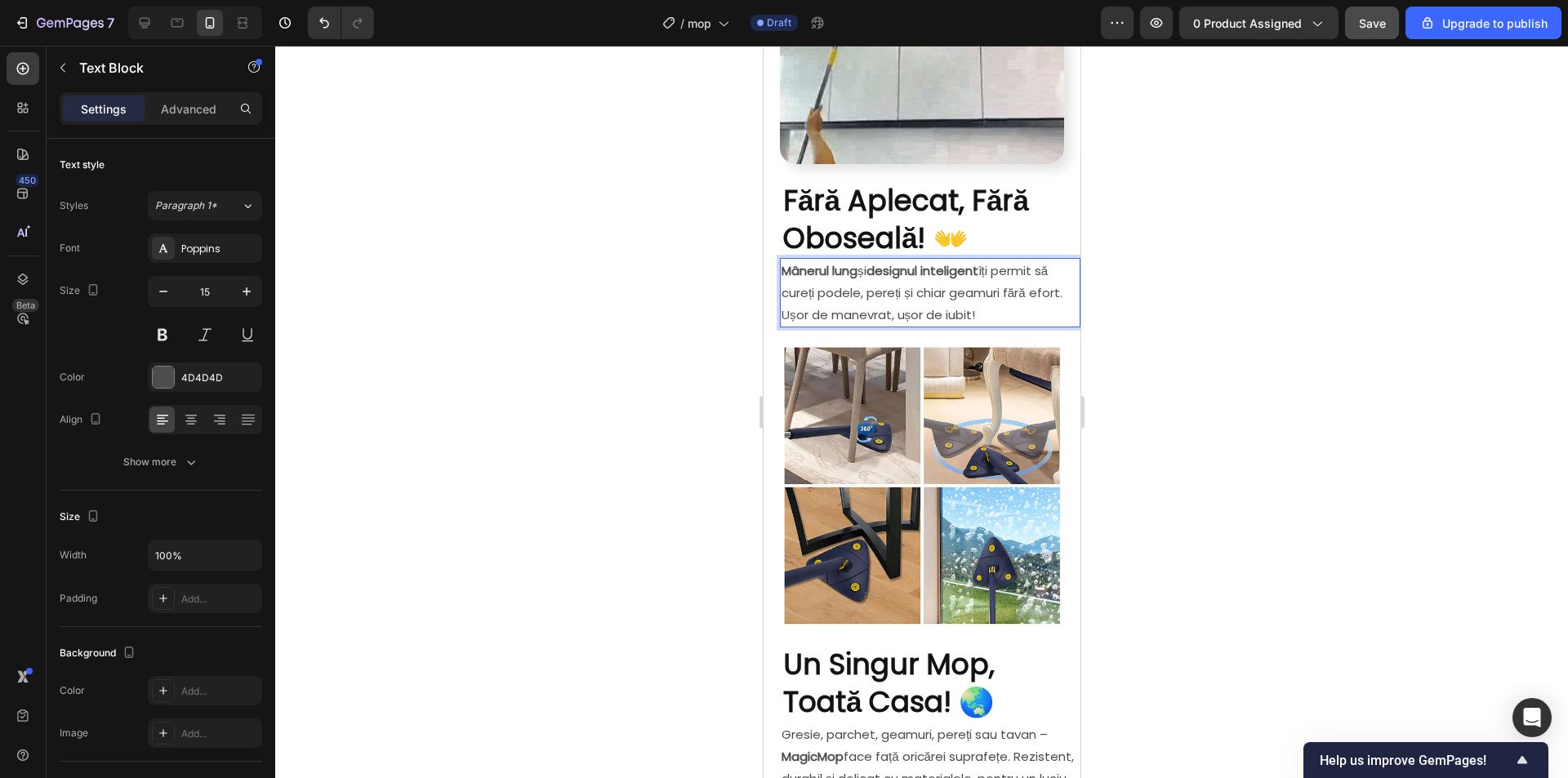
click at [956, 314] on p "Mânerul lung și designul inteligent îți permit să cureți podele, pereți și chia…" at bounding box center [929, 293] width 297 height 66
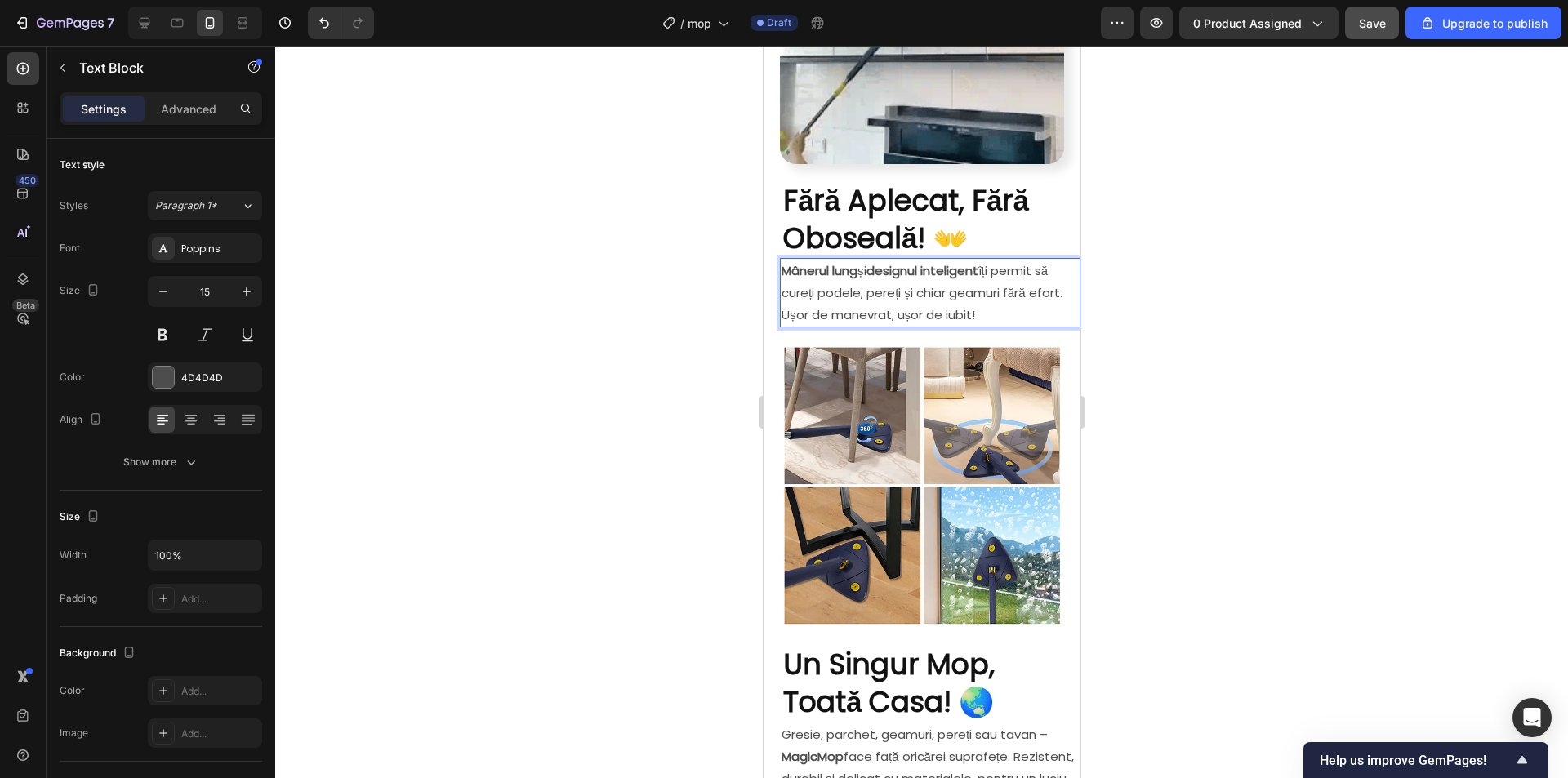
click at [993, 315] on p "Mânerul lung și designul inteligent îți permit să cureți podele, pereți și chia…" at bounding box center [929, 293] width 297 height 66
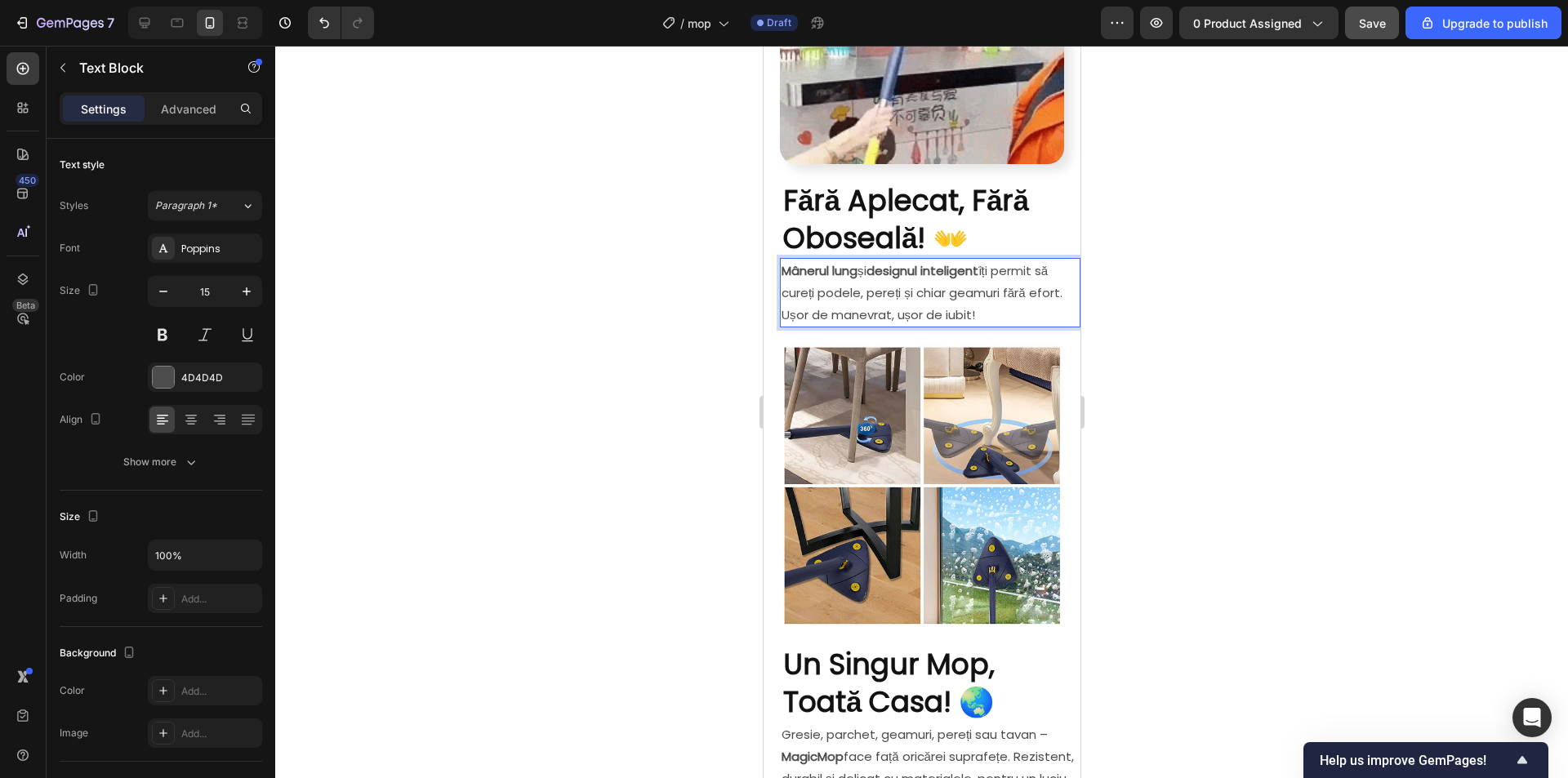
click at [988, 314] on p "Mânerul lung și designul inteligent îți permit să cureți podele, pereți și chia…" at bounding box center [929, 293] width 297 height 66
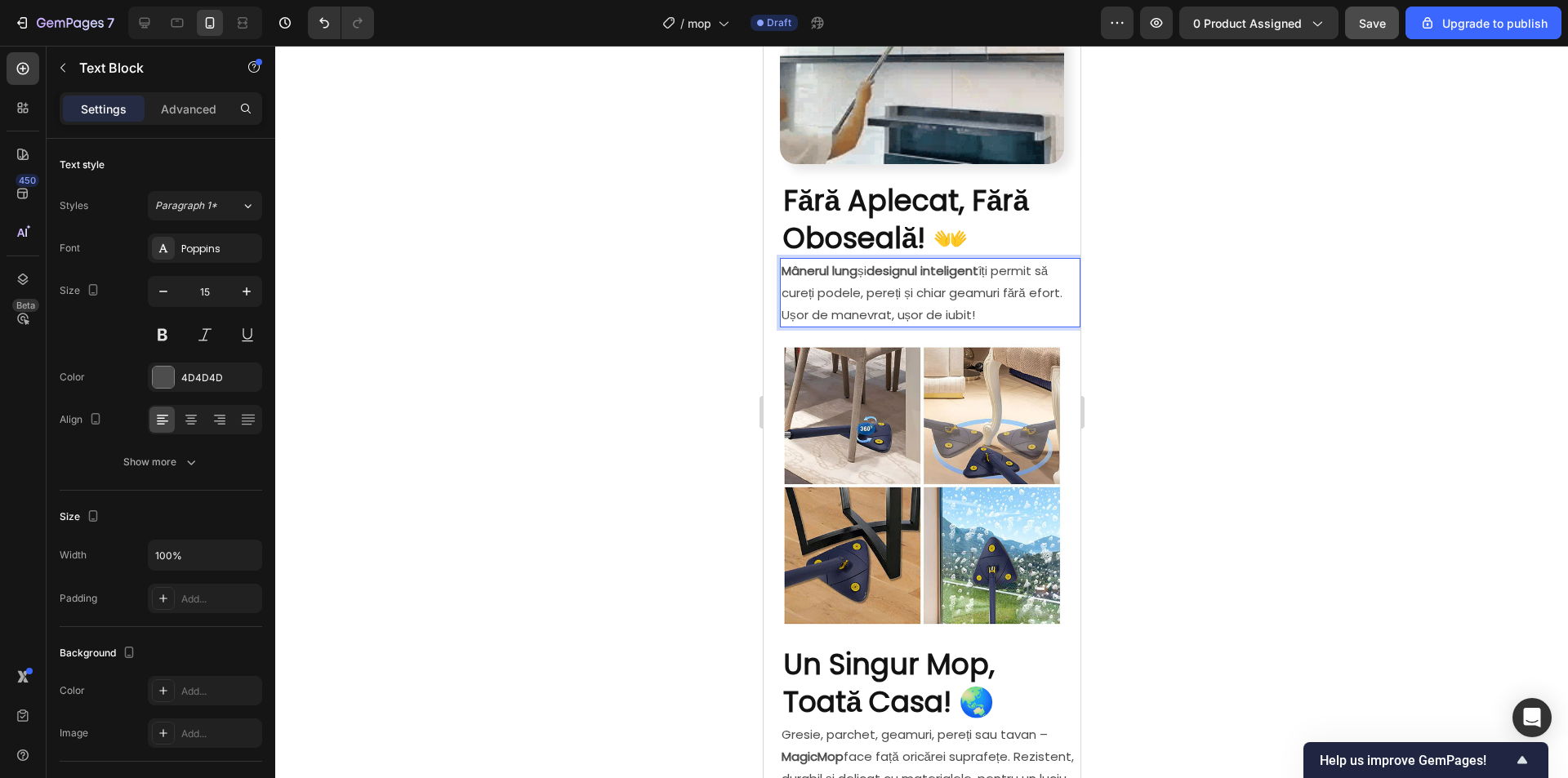
click at [1006, 313] on p "Mânerul lung și designul inteligent îți permit să cureți podele, pereți și chia…" at bounding box center [929, 293] width 297 height 66
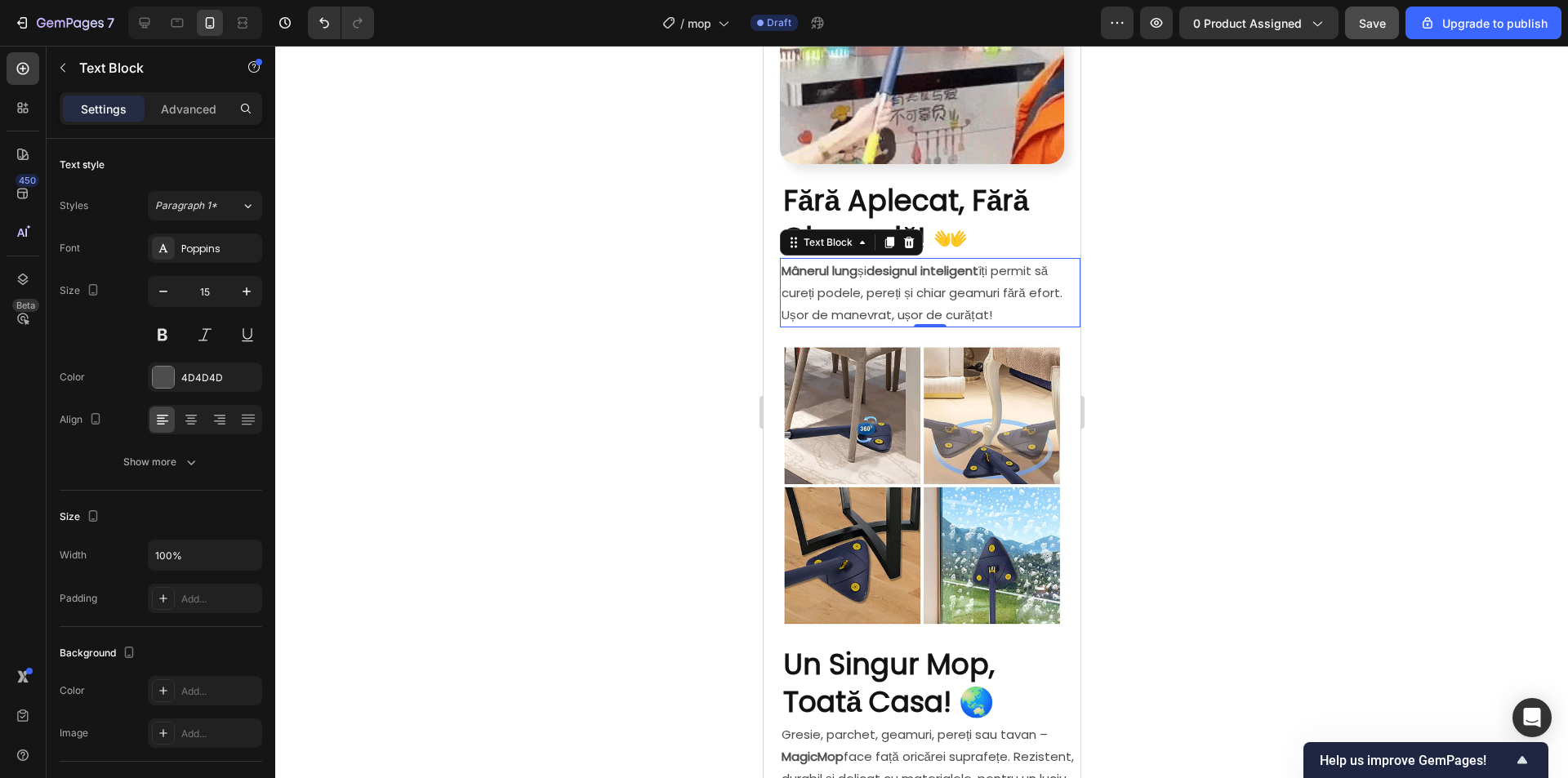
drag, startPoint x: 1271, startPoint y: 497, endPoint x: 1262, endPoint y: 502, distance: 10.3
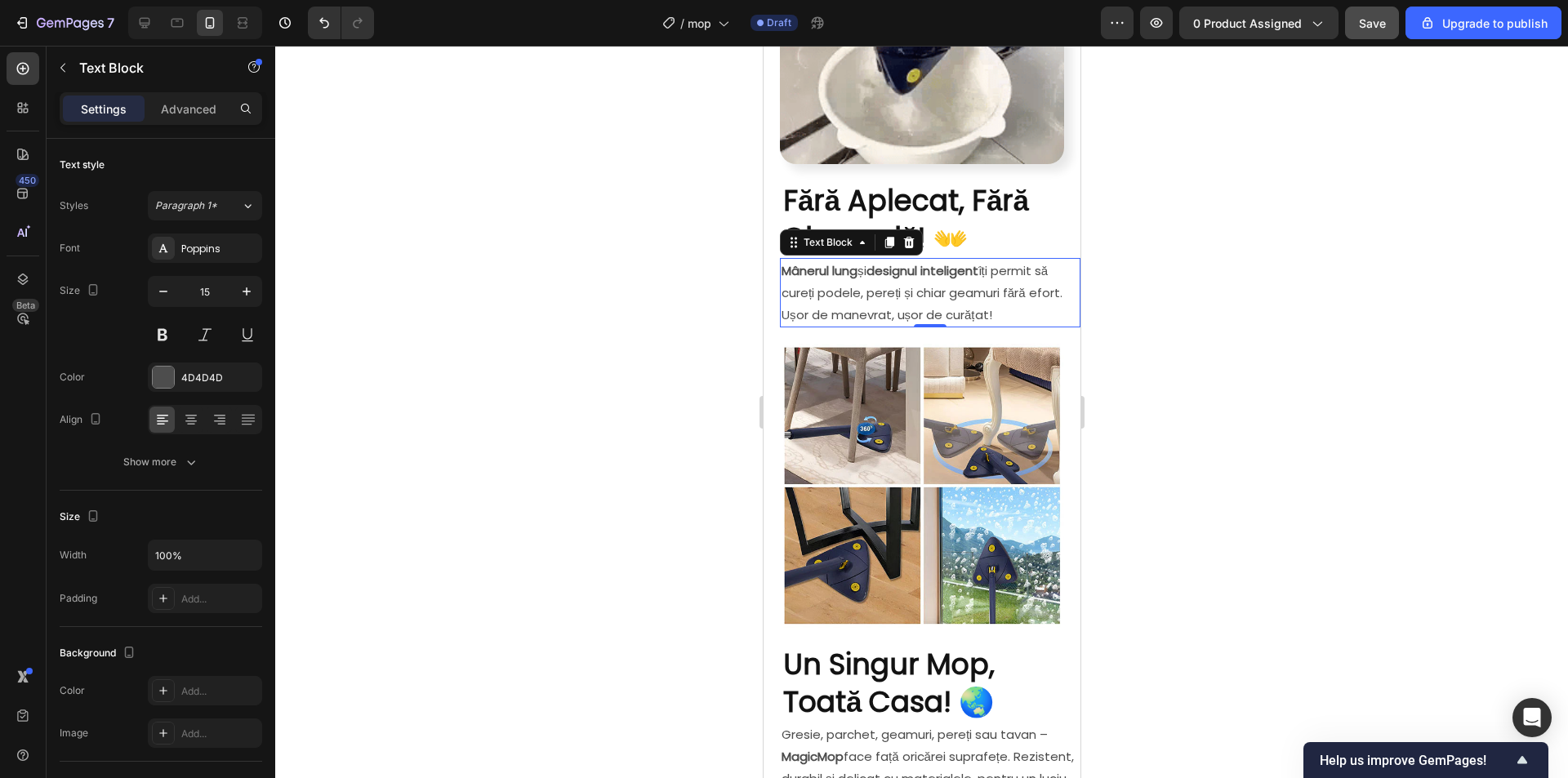
click at [1271, 496] on div at bounding box center [921, 411] width 1292 height 732
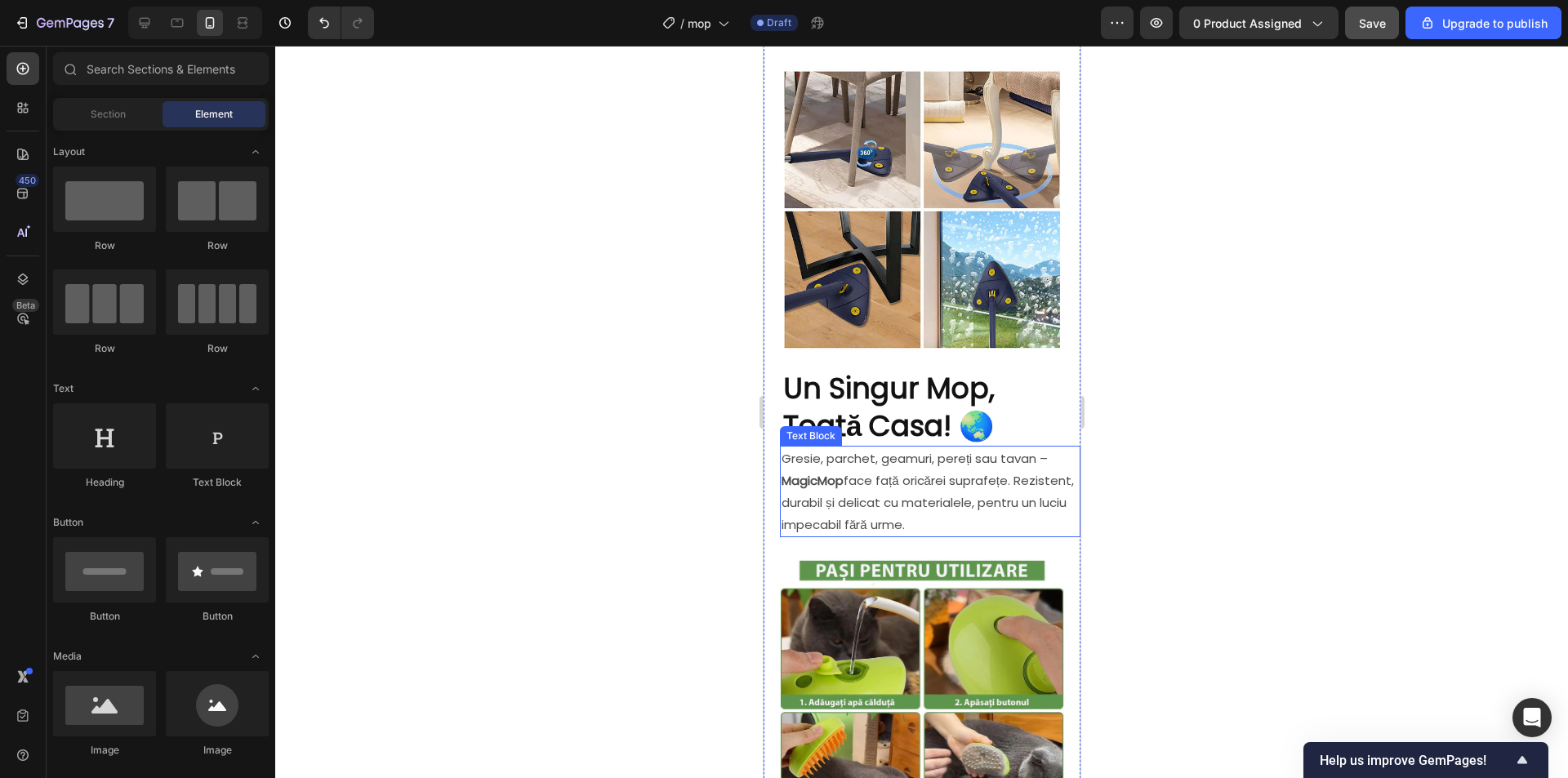
scroll to position [1388, 0]
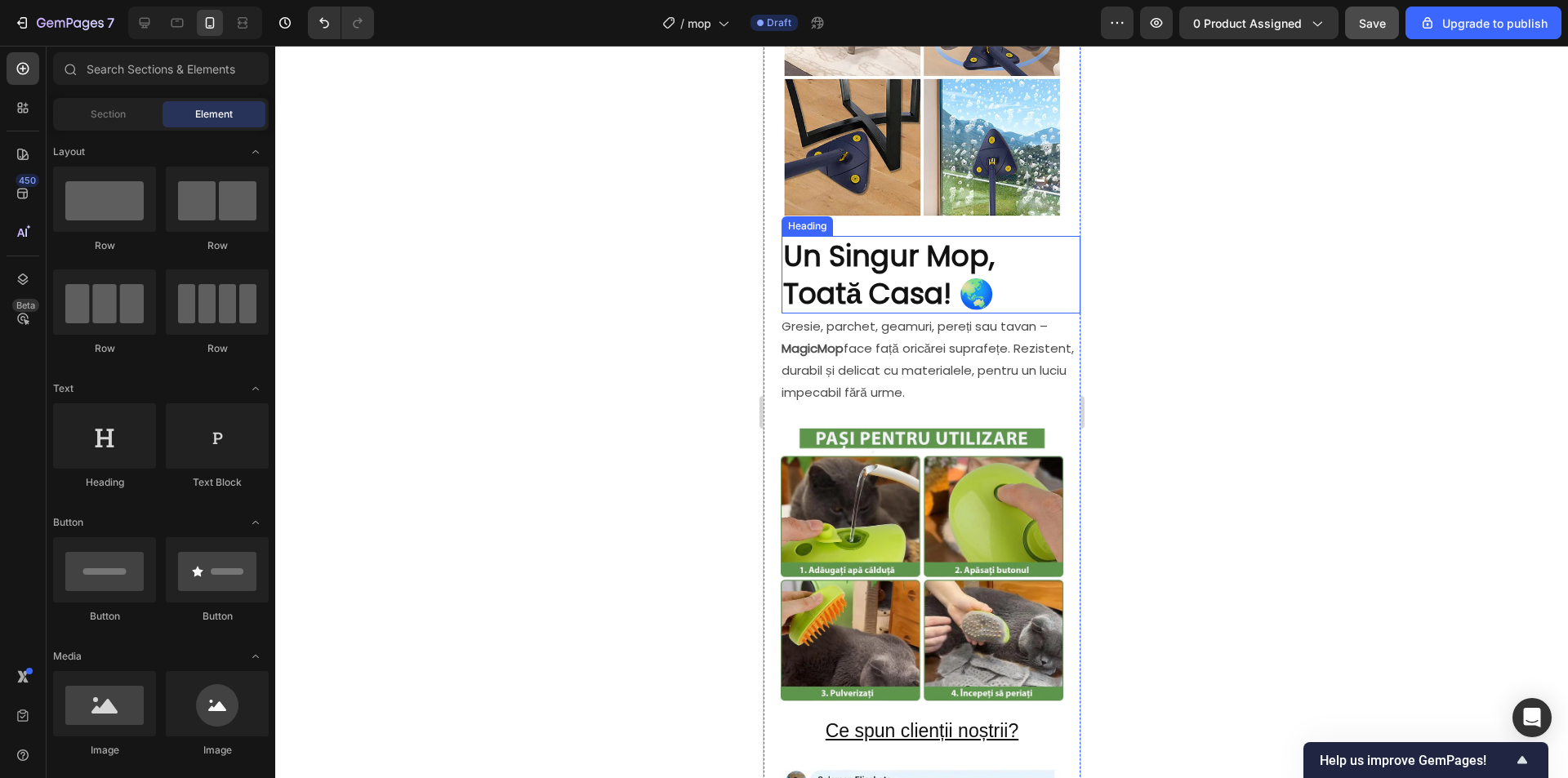
click at [880, 264] on strong "Un Singur Mop, Toată Casa! 🌏" at bounding box center [888, 275] width 211 height 77
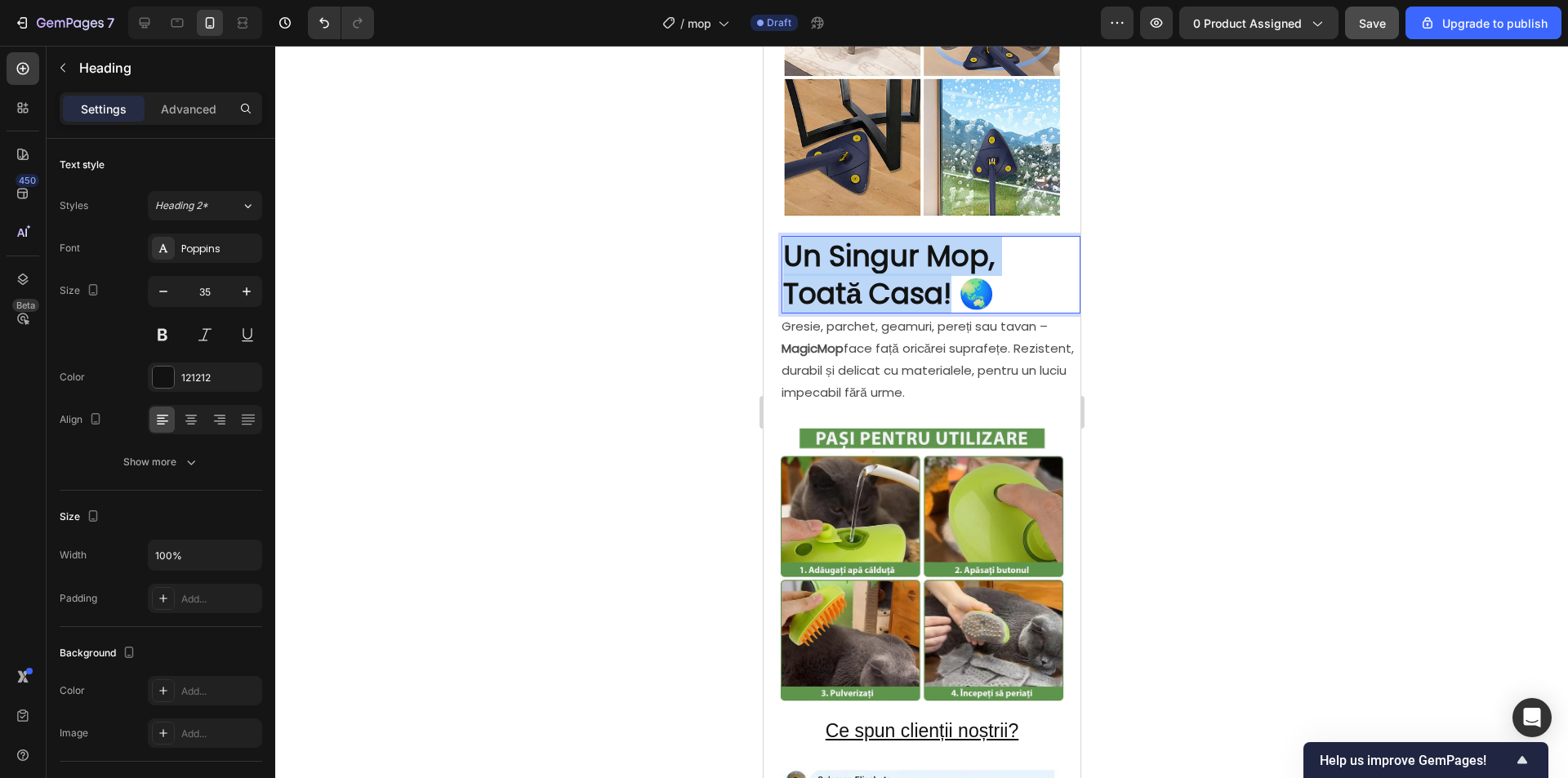
drag, startPoint x: 958, startPoint y: 283, endPoint x: 787, endPoint y: 244, distance: 175.4
click at [787, 244] on strong "Un Singur Mop, Toată Casa! 🌏" at bounding box center [888, 275] width 211 height 77
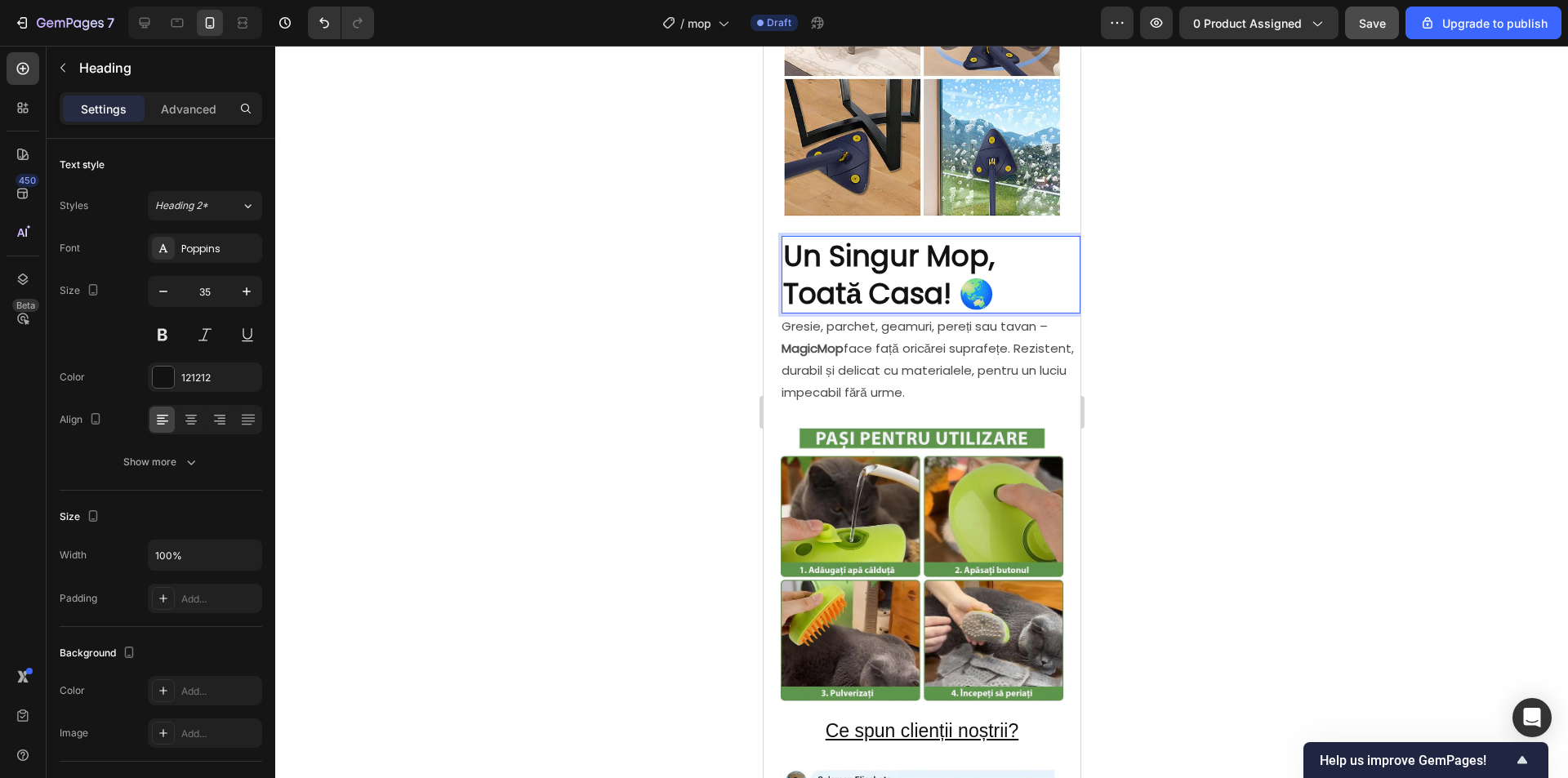
click at [1007, 269] on p "Un Singur Mop, Toată Casa! 🌏" at bounding box center [930, 274] width 296 height 75
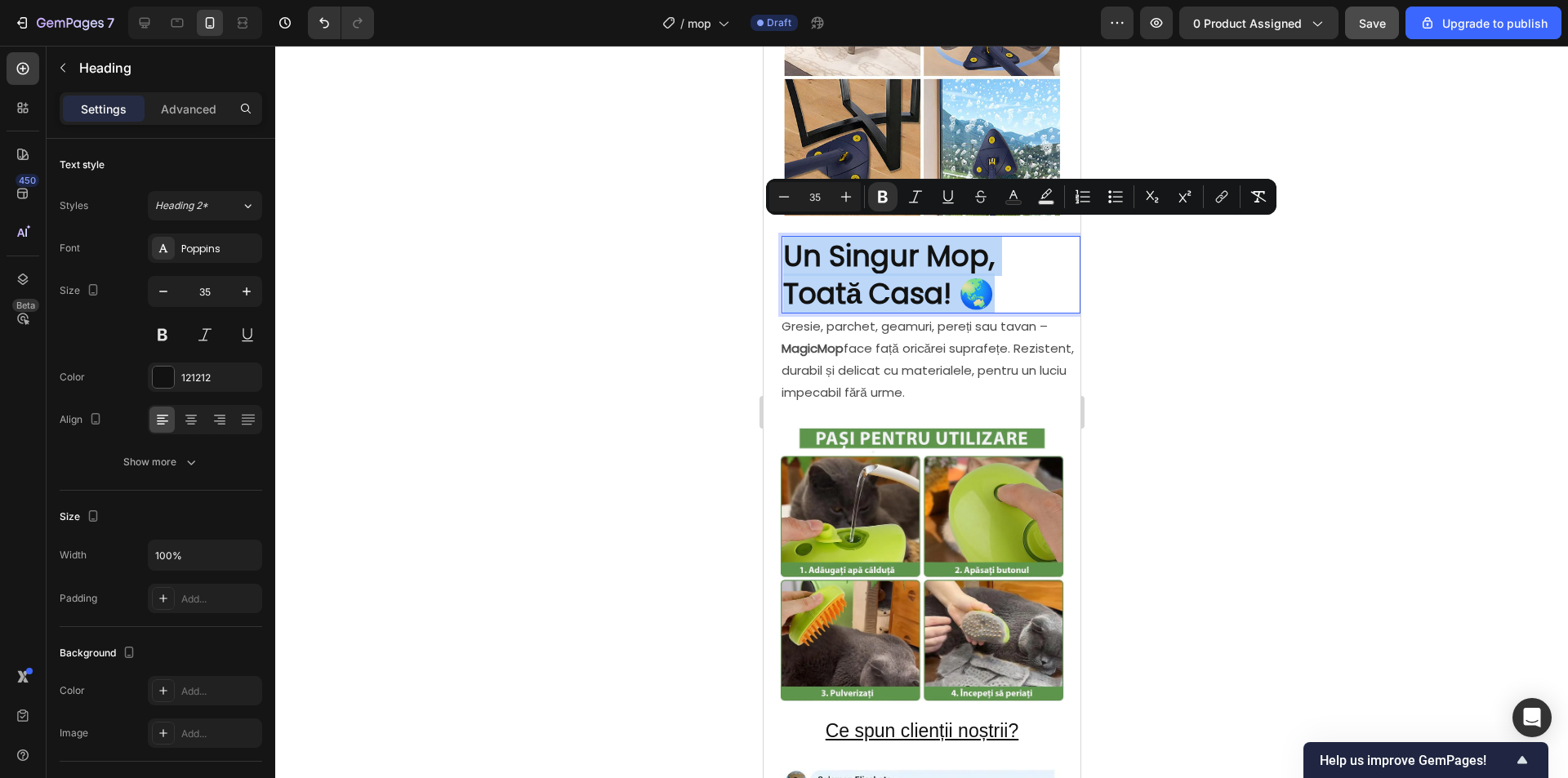
drag, startPoint x: 1000, startPoint y: 280, endPoint x: 764, endPoint y: 239, distance: 239.5
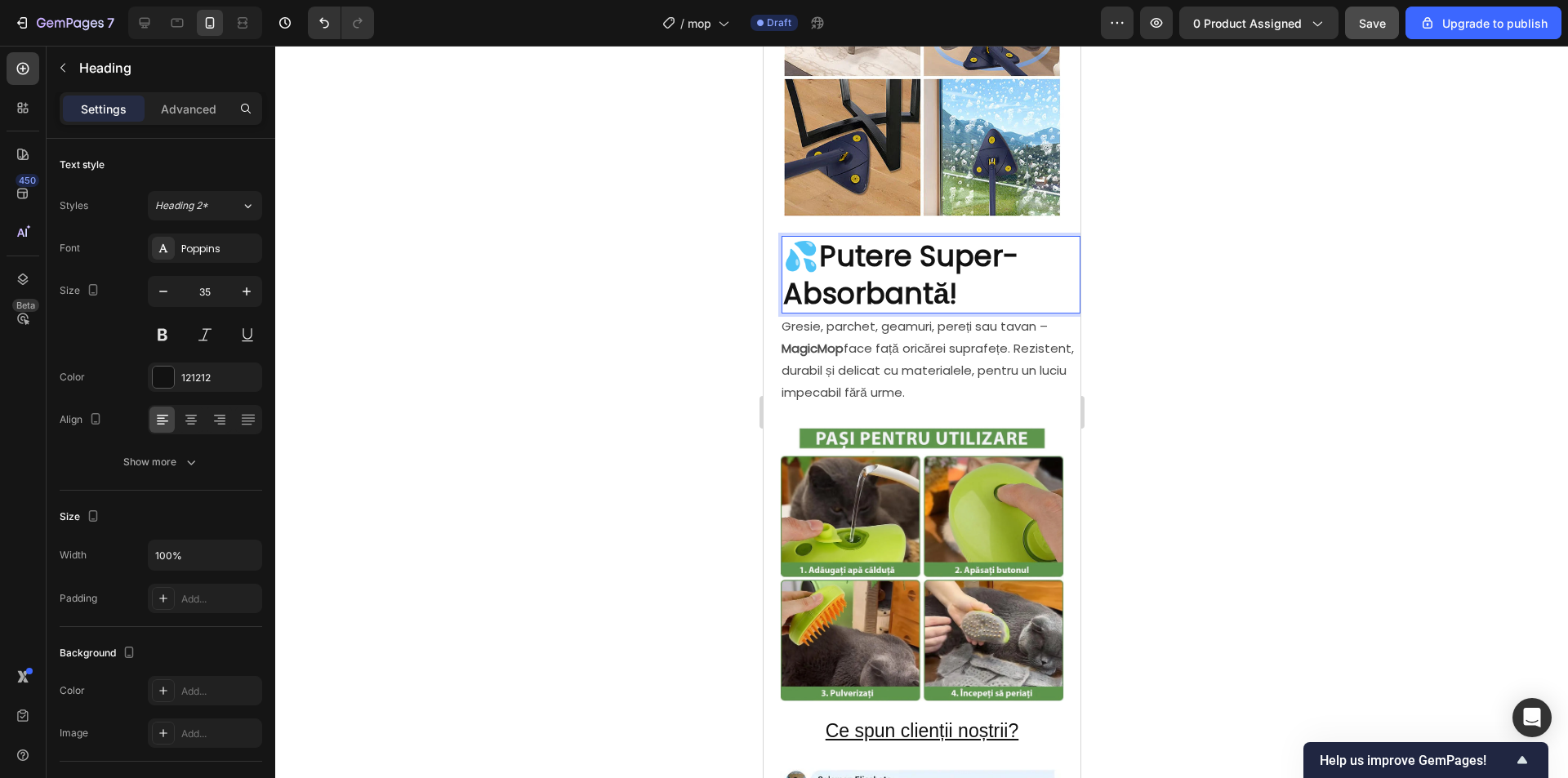
drag, startPoint x: 830, startPoint y: 234, endPoint x: 796, endPoint y: 233, distance: 34.0
click at [797, 237] on p "💦 Putere Super-Absorbantă!" at bounding box center [930, 274] width 296 height 75
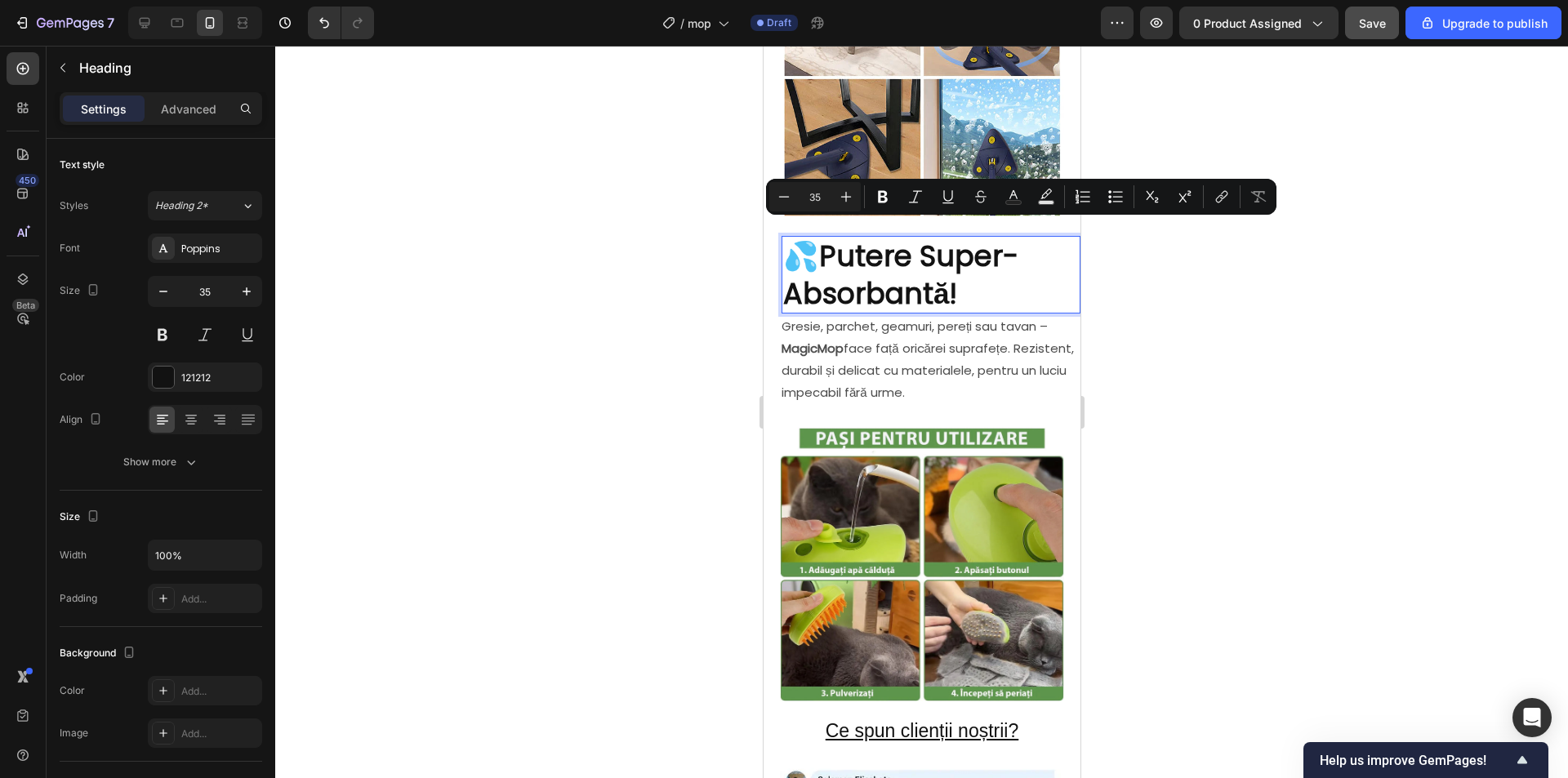
copy p "💦"
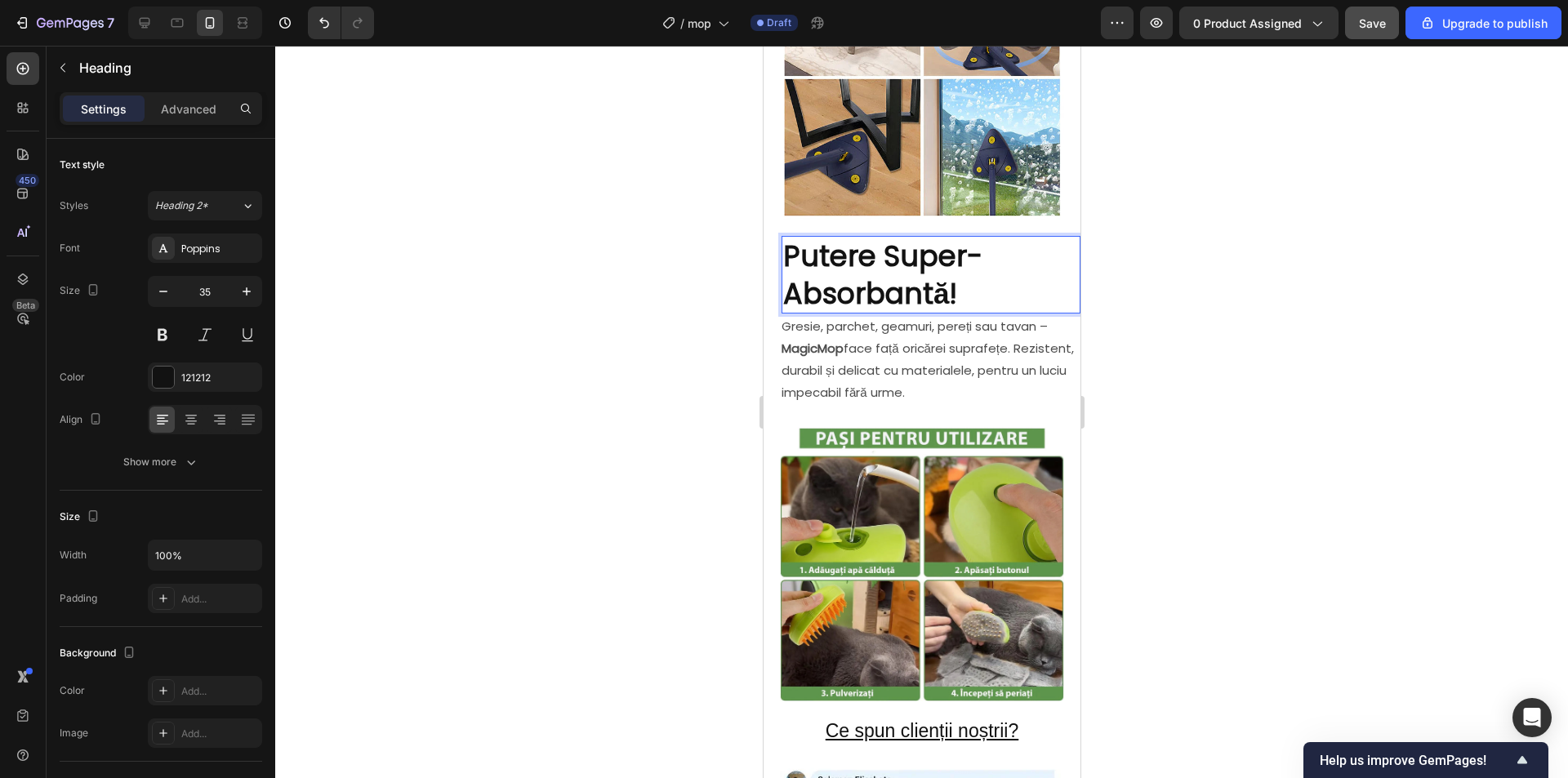
click at [969, 283] on p "Putere Super-Absorbantă!" at bounding box center [930, 274] width 296 height 75
click at [1229, 308] on div at bounding box center [921, 411] width 1292 height 732
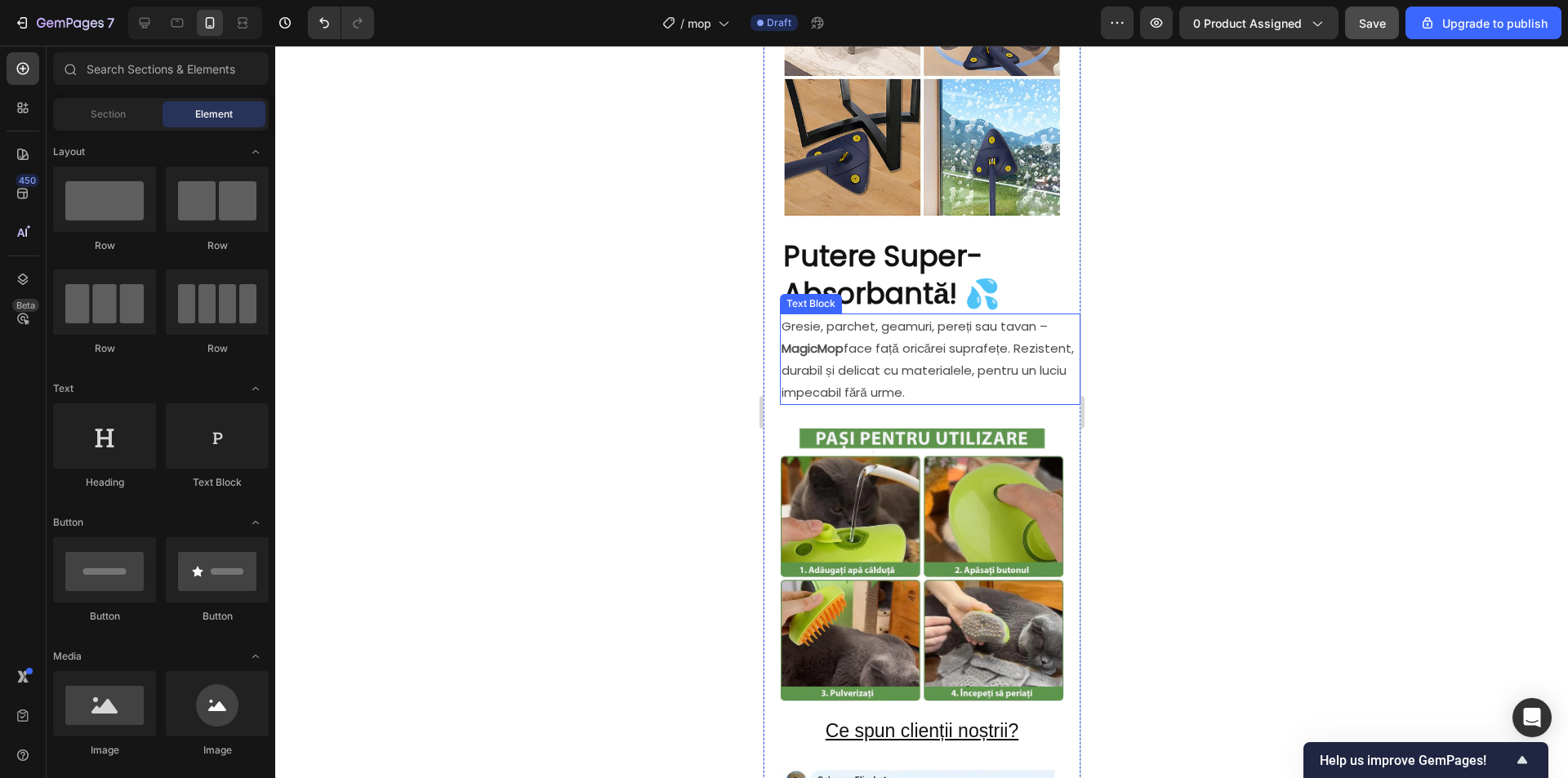
click at [898, 353] on p "Gresie, parchet, geamuri, pereți sau tavan – MagicMop face față oricărei supraf…" at bounding box center [929, 359] width 297 height 88
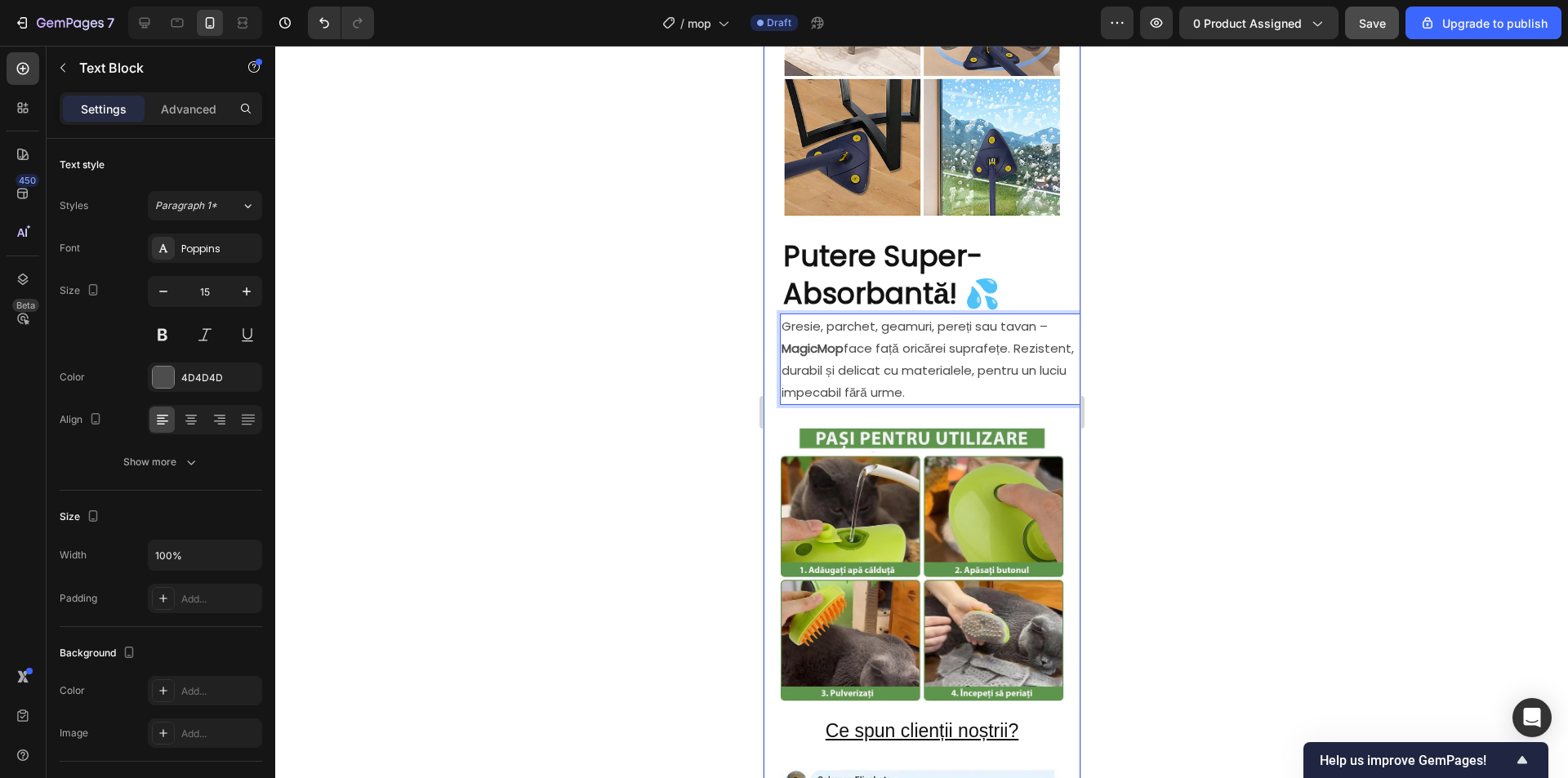
drag, startPoint x: 1013, startPoint y: 380, endPoint x: 773, endPoint y: 316, distance: 248.4
drag, startPoint x: 1181, startPoint y: 347, endPoint x: 1116, endPoint y: 344, distance: 65.1
click at [1179, 347] on div at bounding box center [921, 411] width 1292 height 732
click at [920, 315] on p "Lavetele din microfibră adună instant praf, murdărie, păr sau lichide. În câtev…" at bounding box center [929, 359] width 297 height 88
drag, startPoint x: 919, startPoint y: 312, endPoint x: 783, endPoint y: 310, distance: 136.0
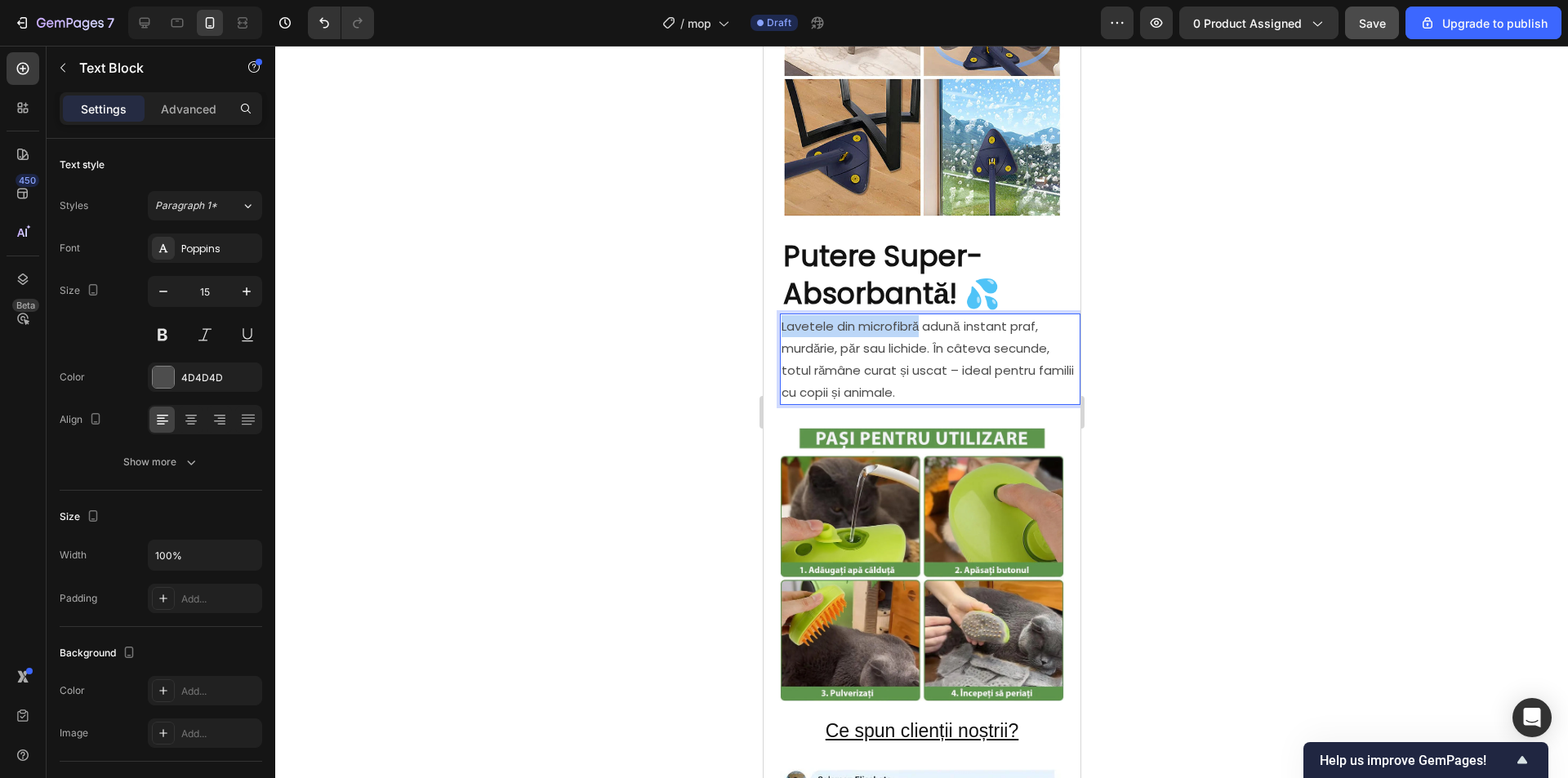
click at [783, 315] on p "Lavetele din microfibră adună instant praf, murdărie, păr sau lichide. În câtev…" at bounding box center [929, 359] width 297 height 88
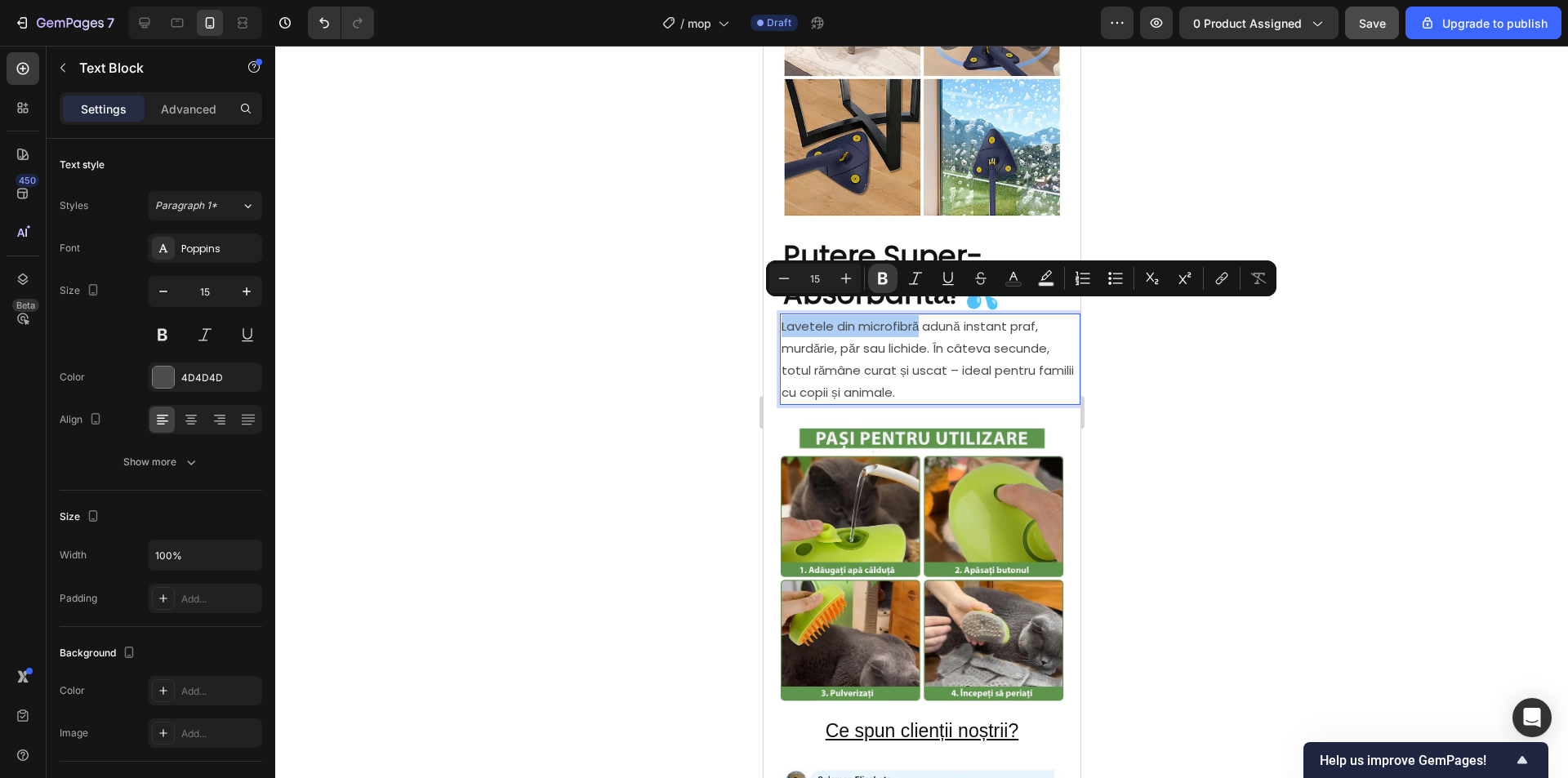
drag, startPoint x: 887, startPoint y: 278, endPoint x: 302, endPoint y: 320, distance: 586.5
click at [887, 278] on icon "Editor contextual toolbar" at bounding box center [882, 278] width 16 height 16
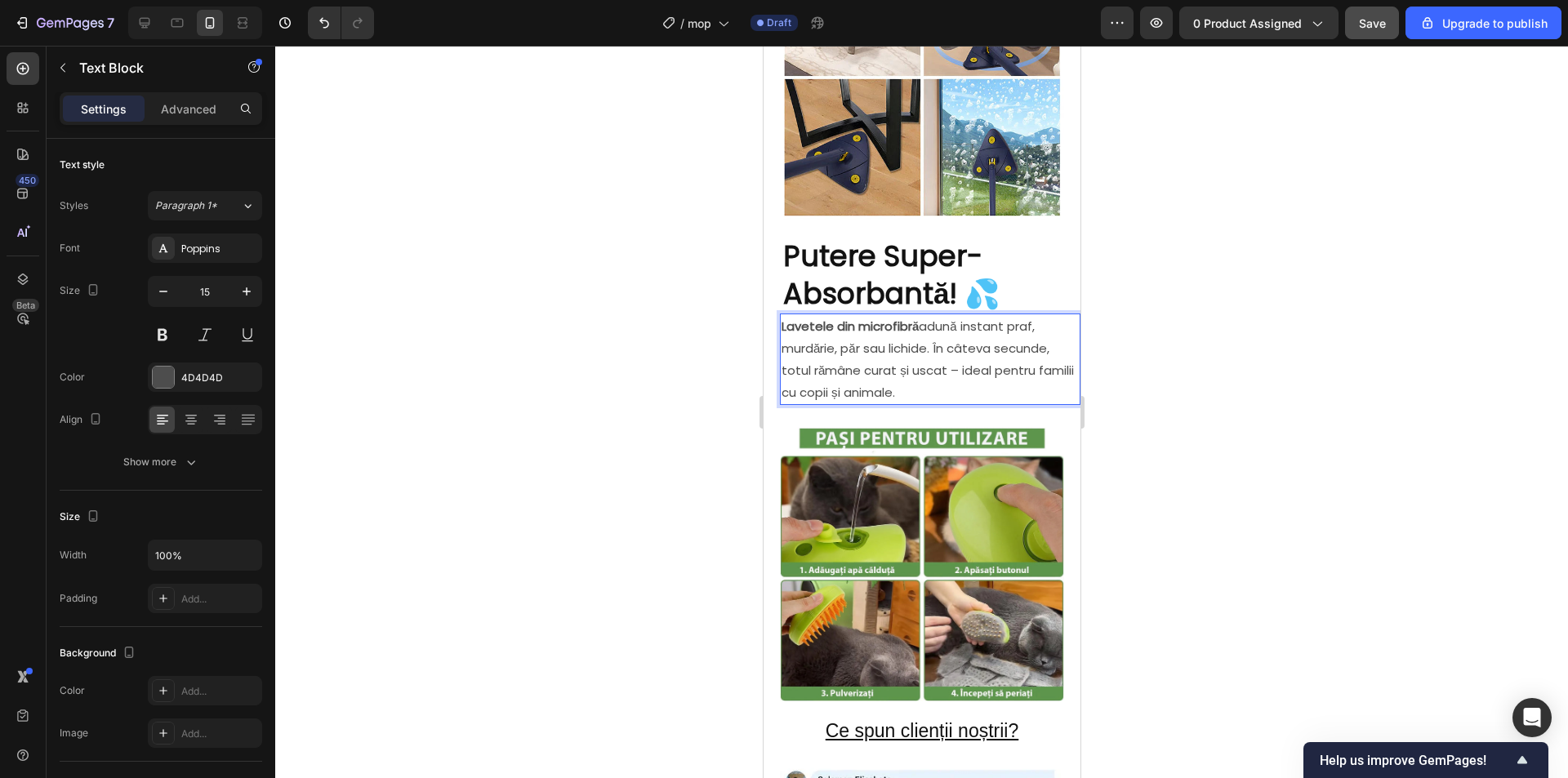
drag, startPoint x: 1207, startPoint y: 375, endPoint x: 1241, endPoint y: 408, distance: 47.4
click at [1208, 374] on div at bounding box center [921, 411] width 1292 height 732
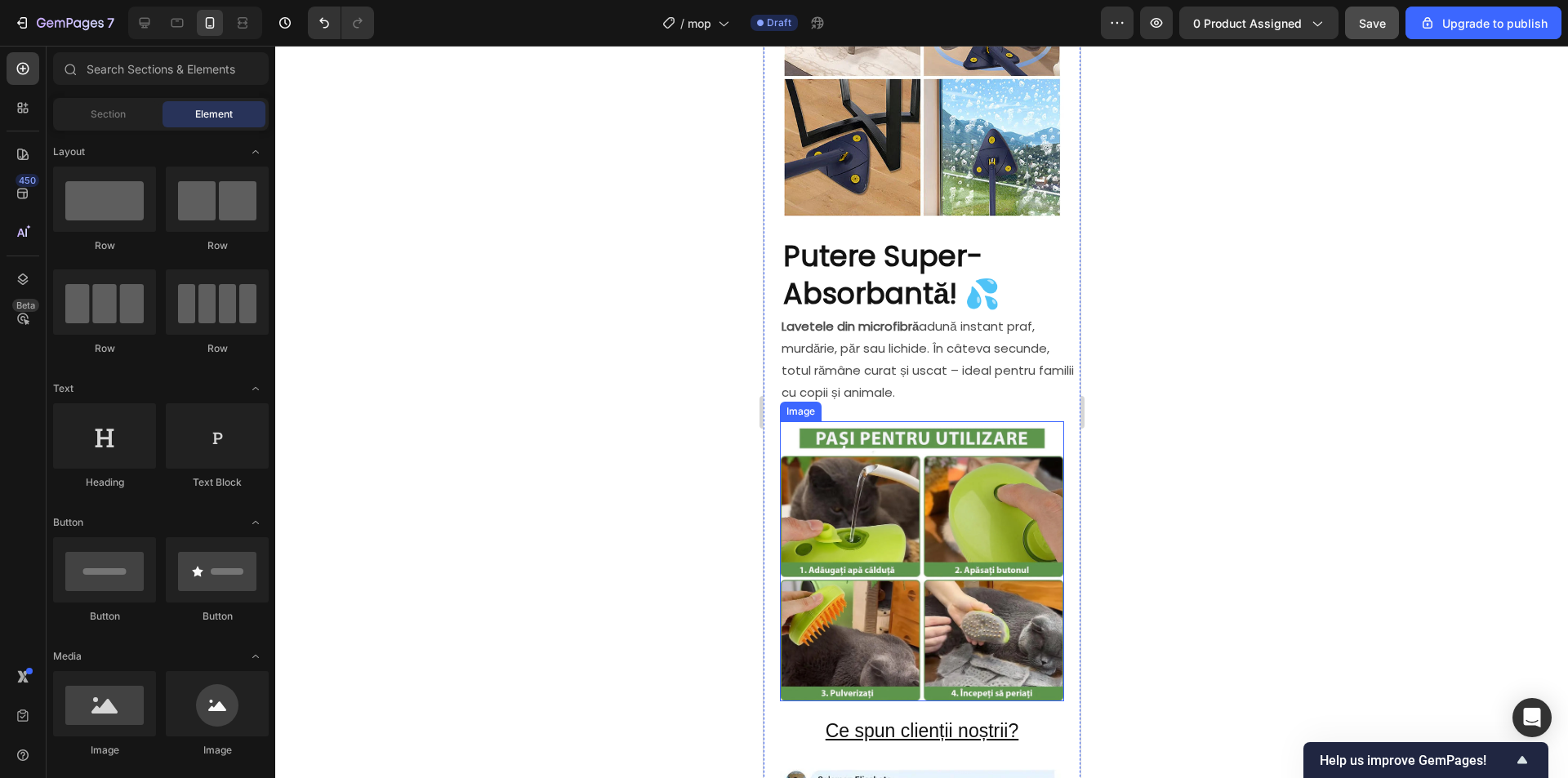
click at [940, 431] on img at bounding box center [921, 561] width 284 height 279
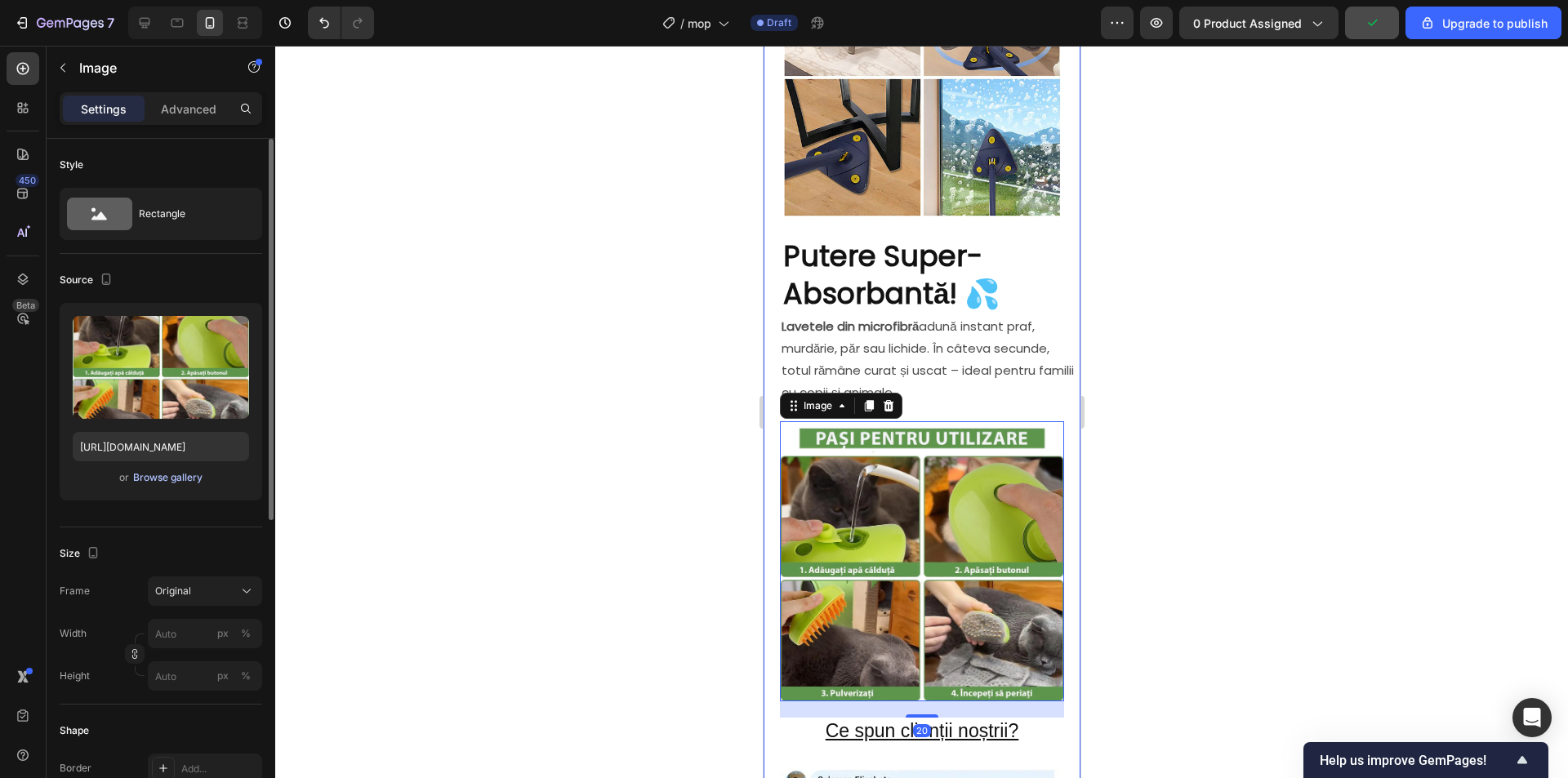
click at [153, 482] on div "Browse gallery" at bounding box center [167, 477] width 69 height 14
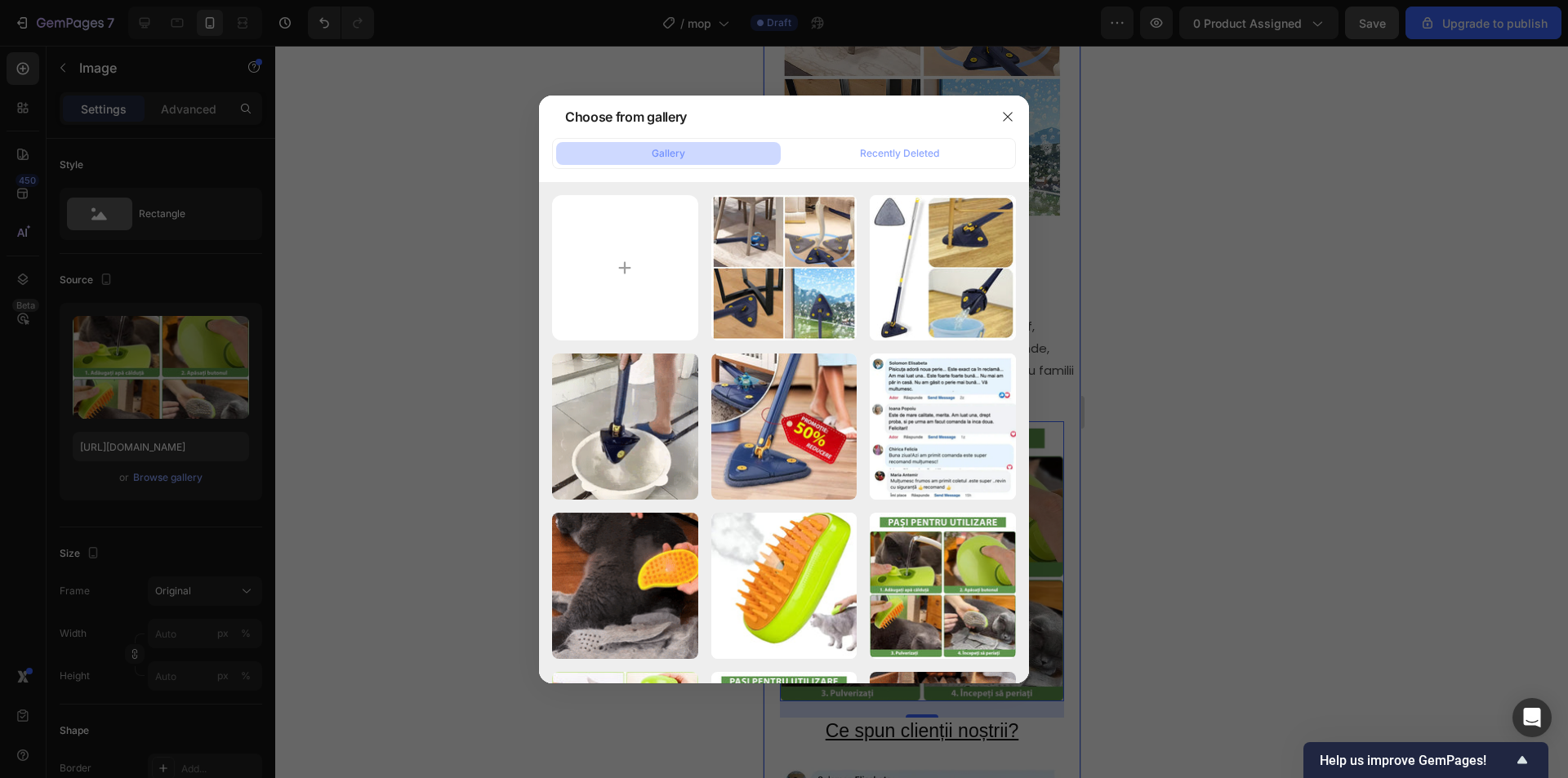
click at [0, 0] on div "ANGLEMOP22054__e7d58eab.webp 34.56 kb" at bounding box center [0, 0] width 0 height 0
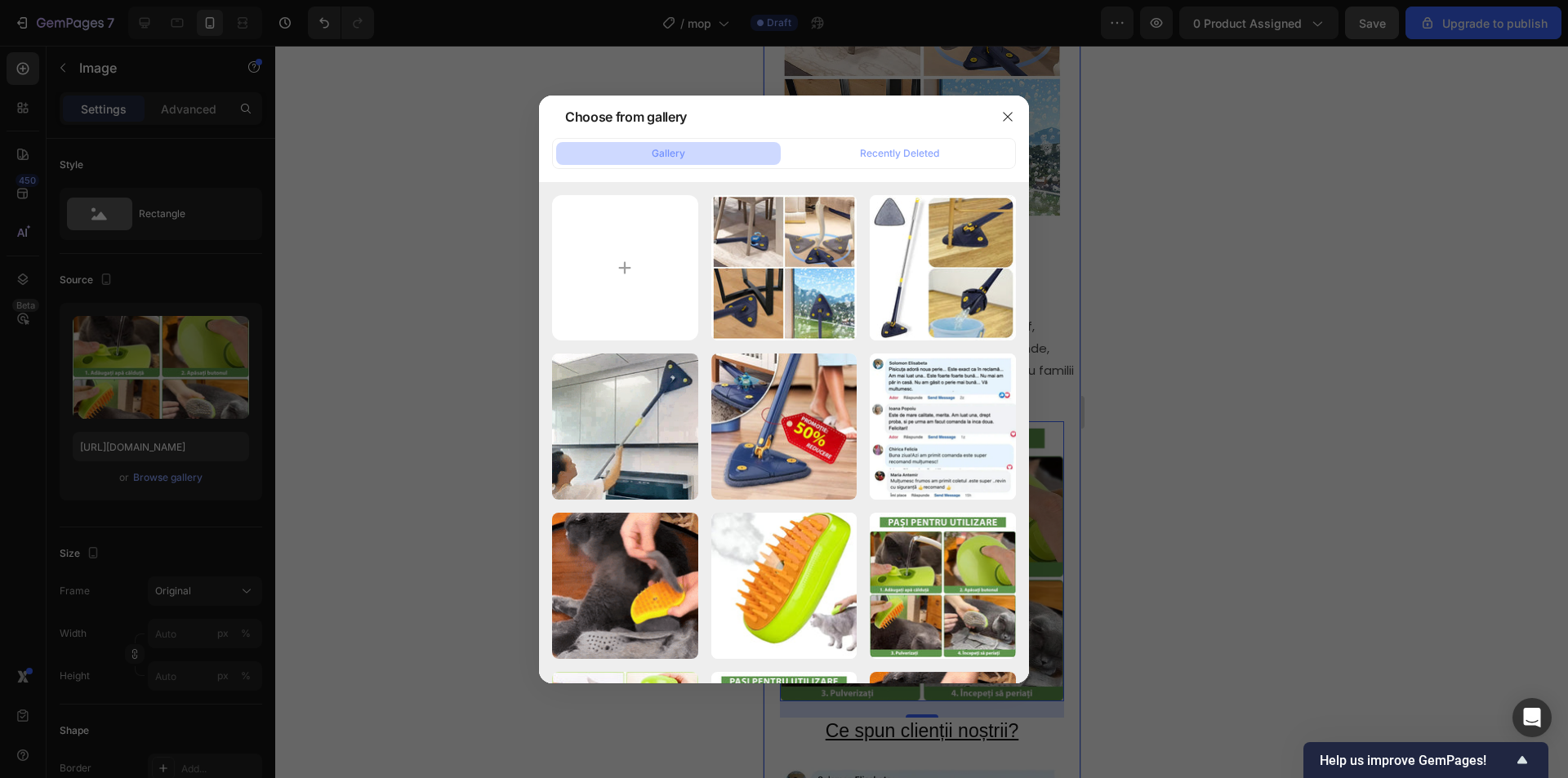
type input "https://cdn.shopify.com/s/files/1/0903/7978/0432/files/gempages_572506543971369…"
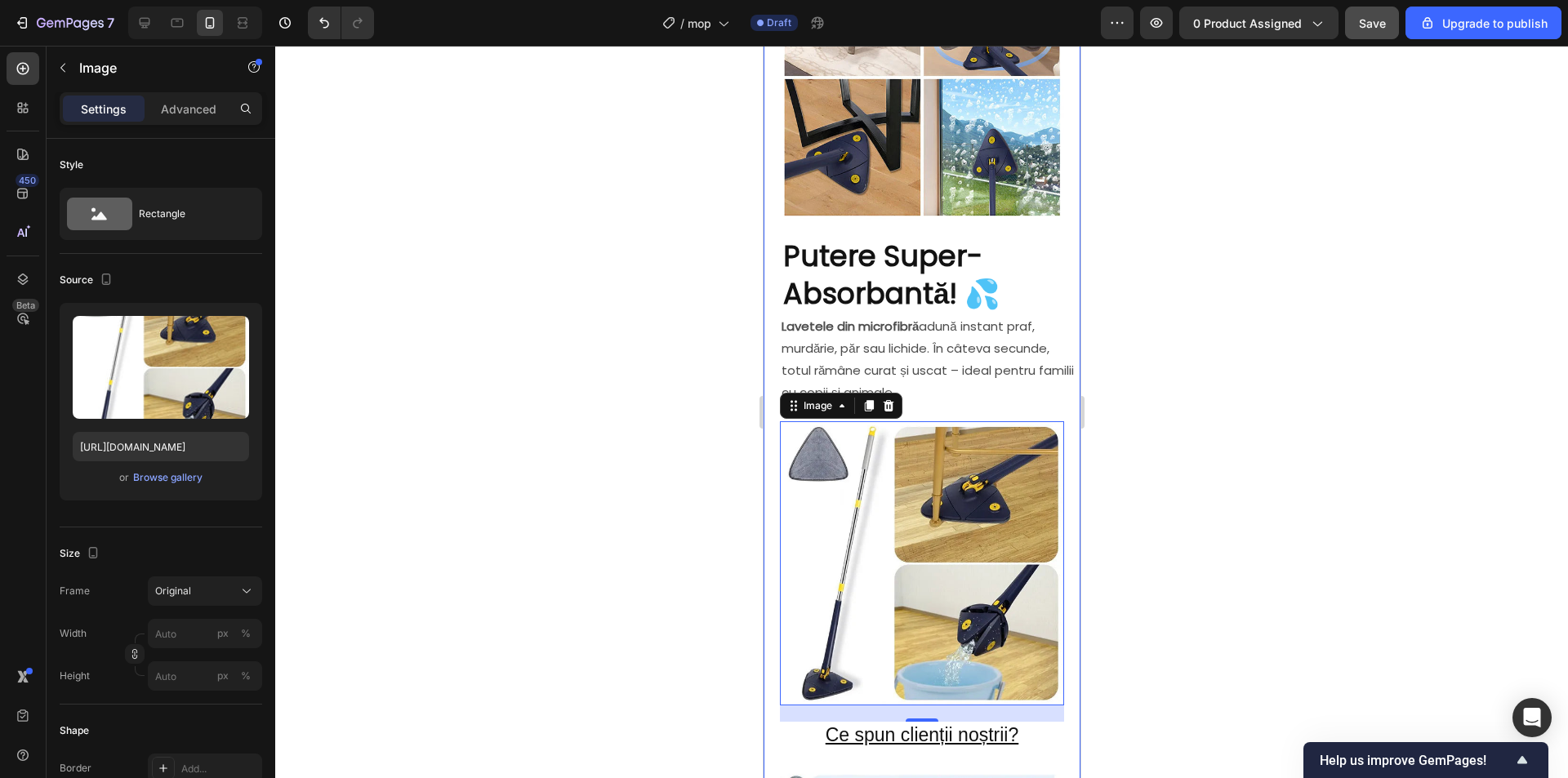
click at [1296, 440] on div at bounding box center [921, 411] width 1292 height 732
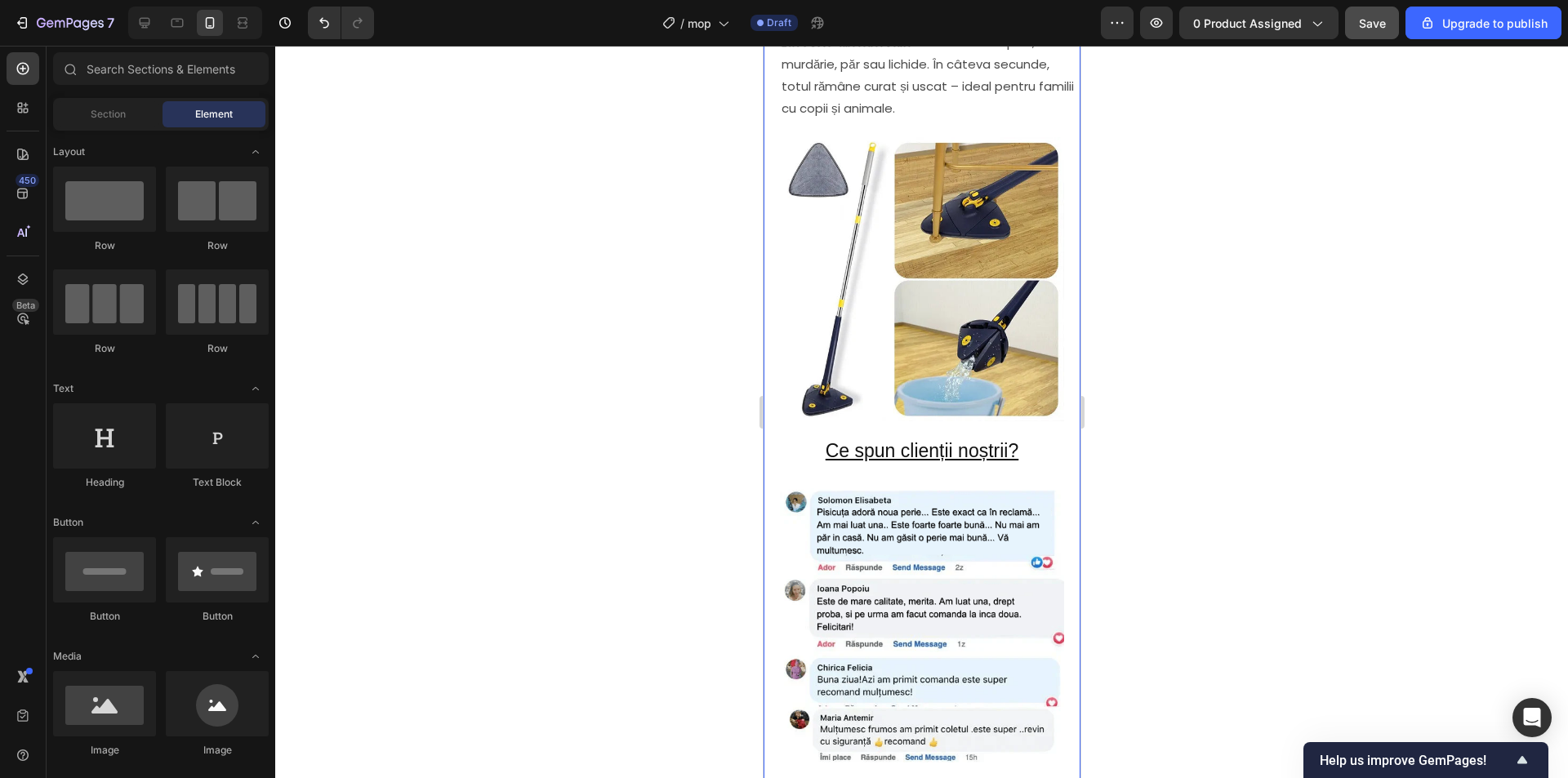
scroll to position [1714, 0]
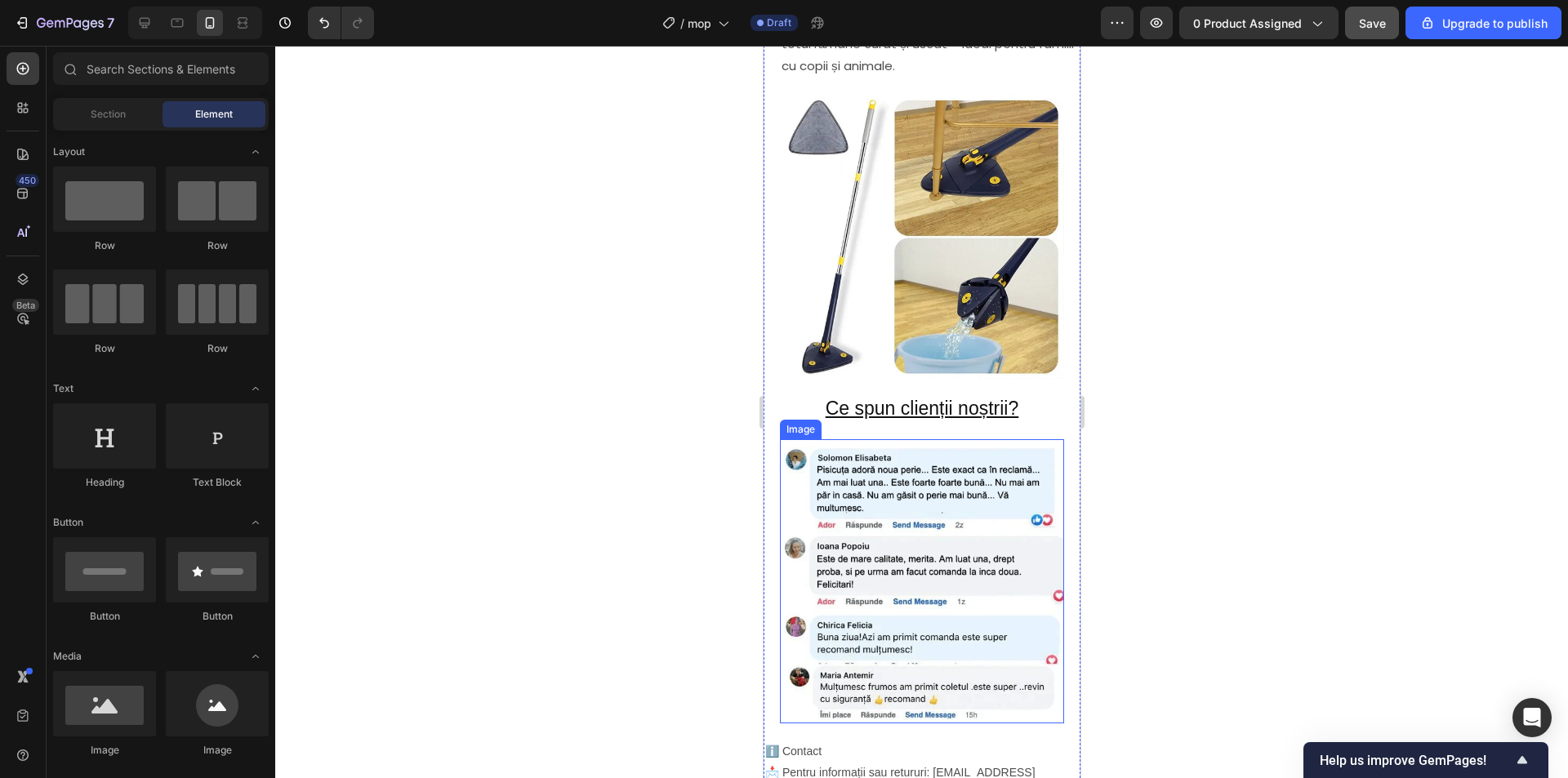
click at [961, 502] on img at bounding box center [921, 581] width 284 height 284
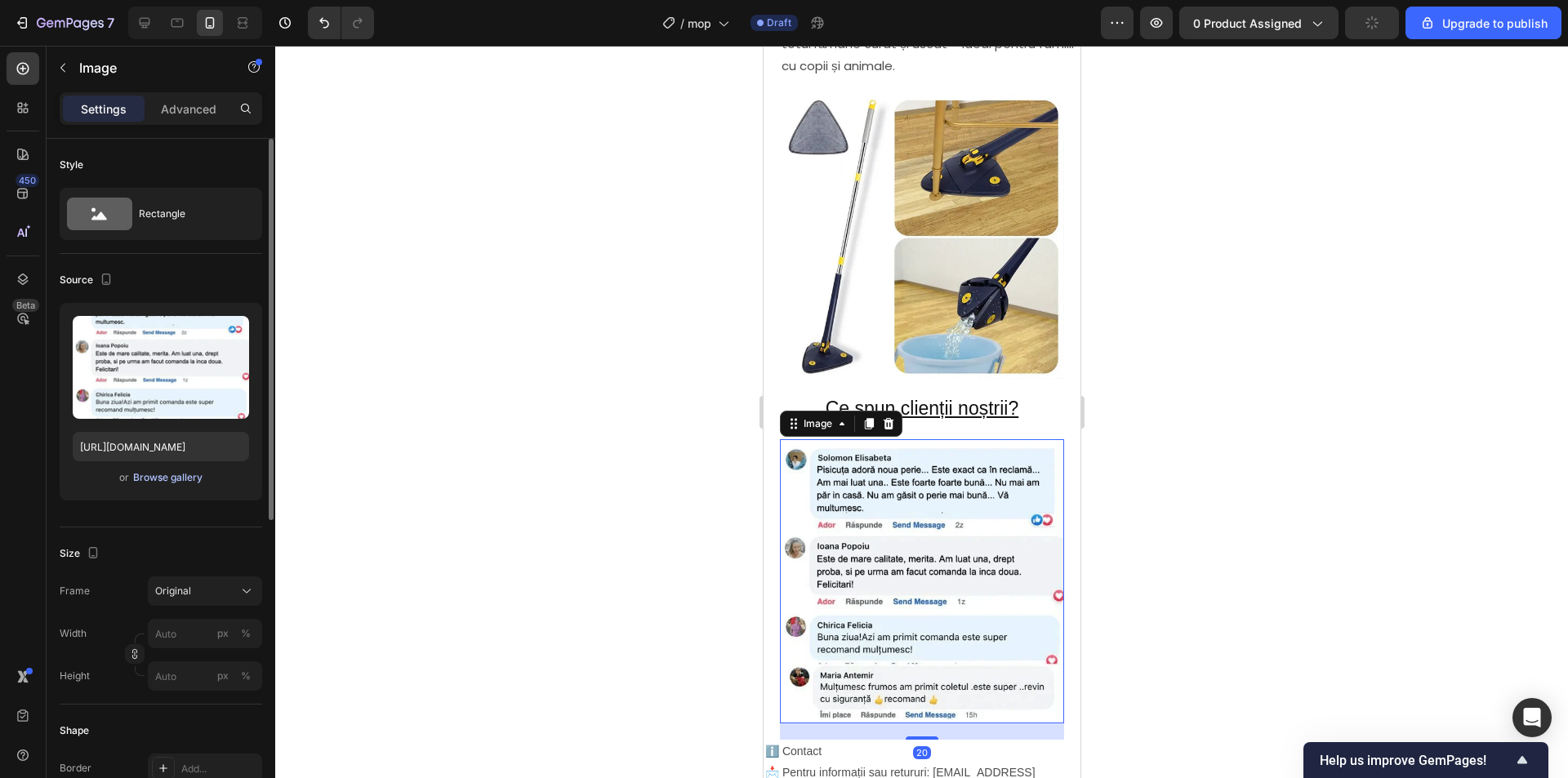
click at [174, 478] on div "Browse gallery" at bounding box center [167, 477] width 69 height 14
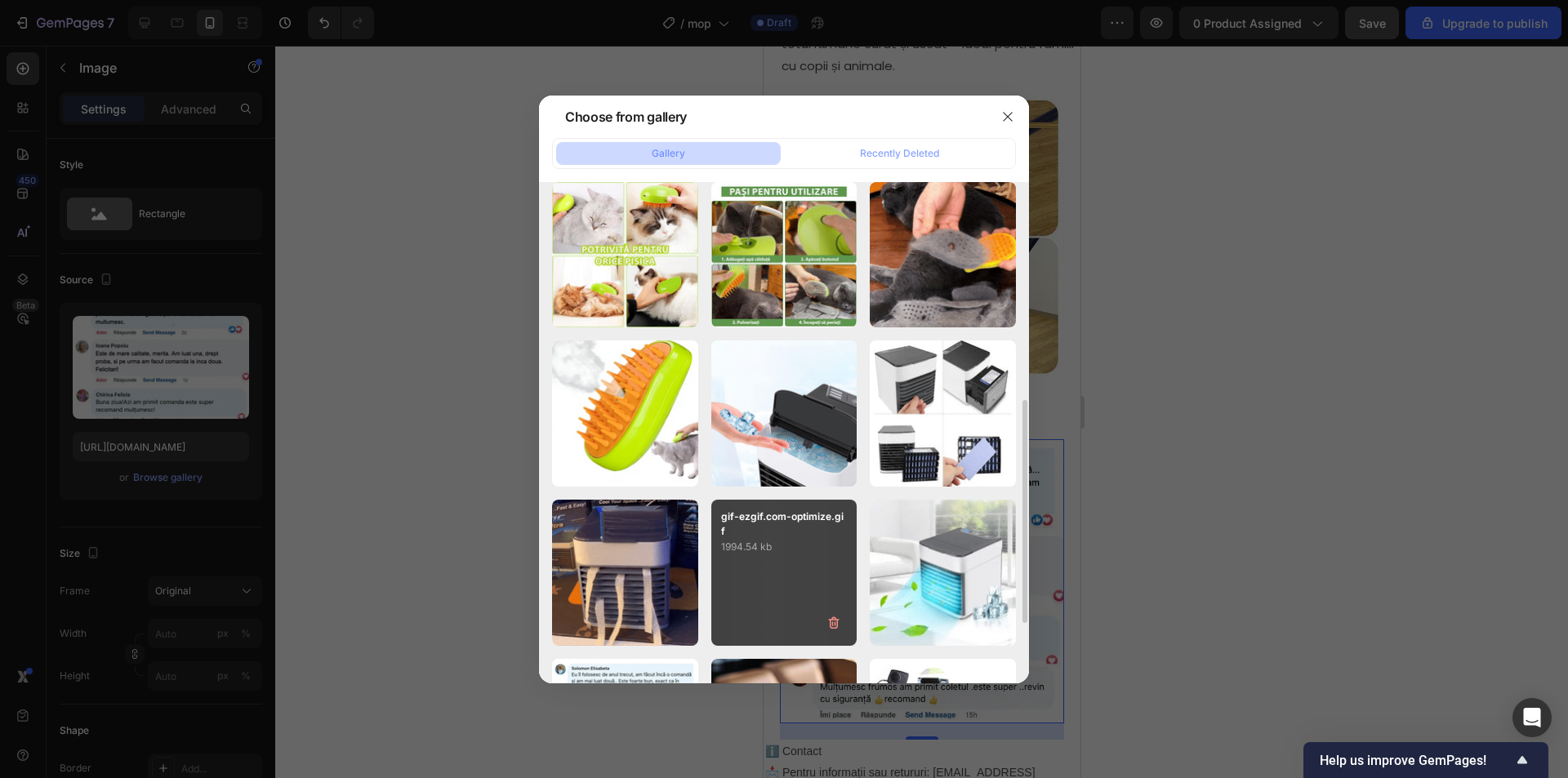
scroll to position [624, 0]
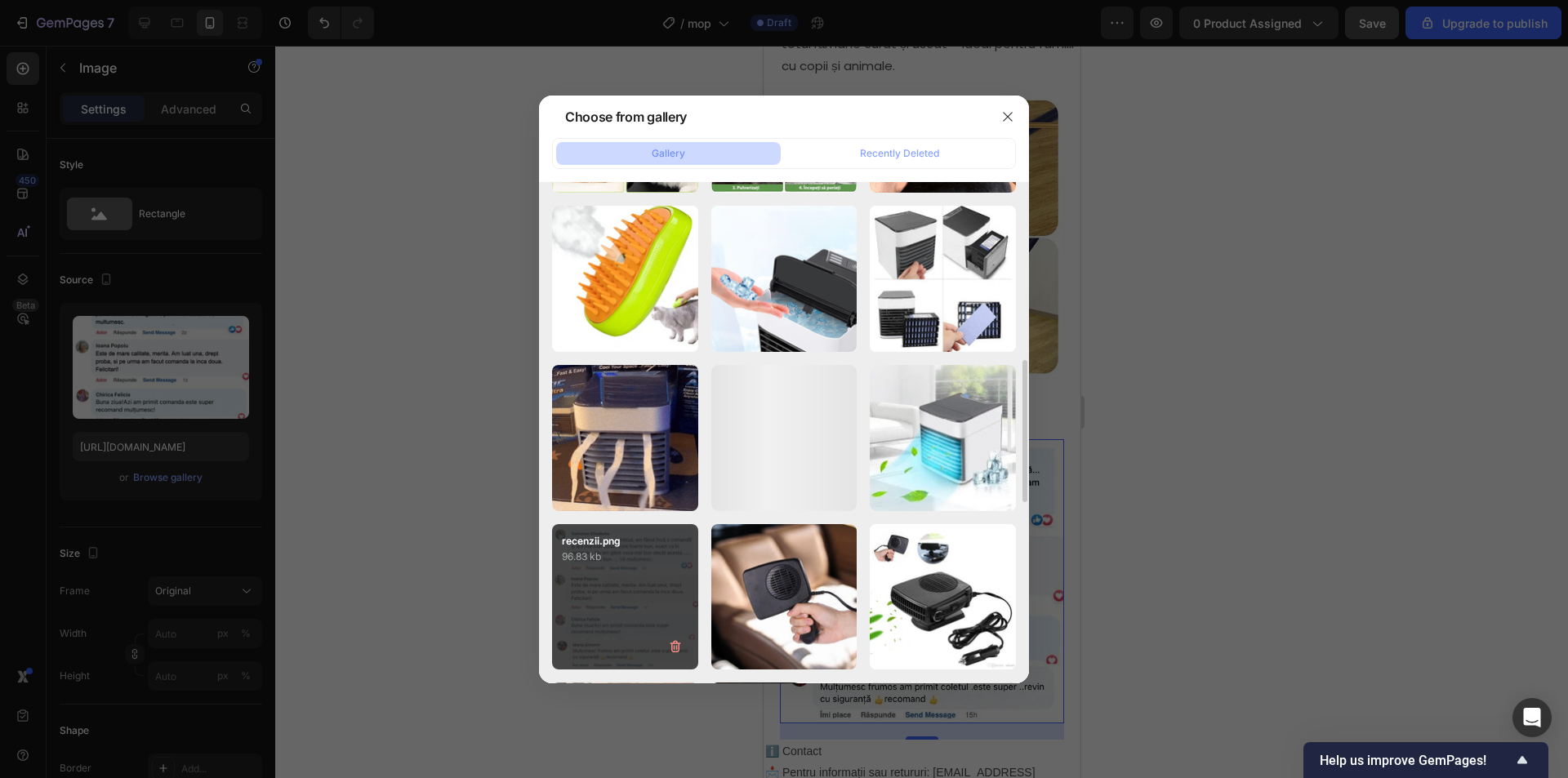
click at [624, 549] on p "96.83 kb" at bounding box center [625, 557] width 127 height 16
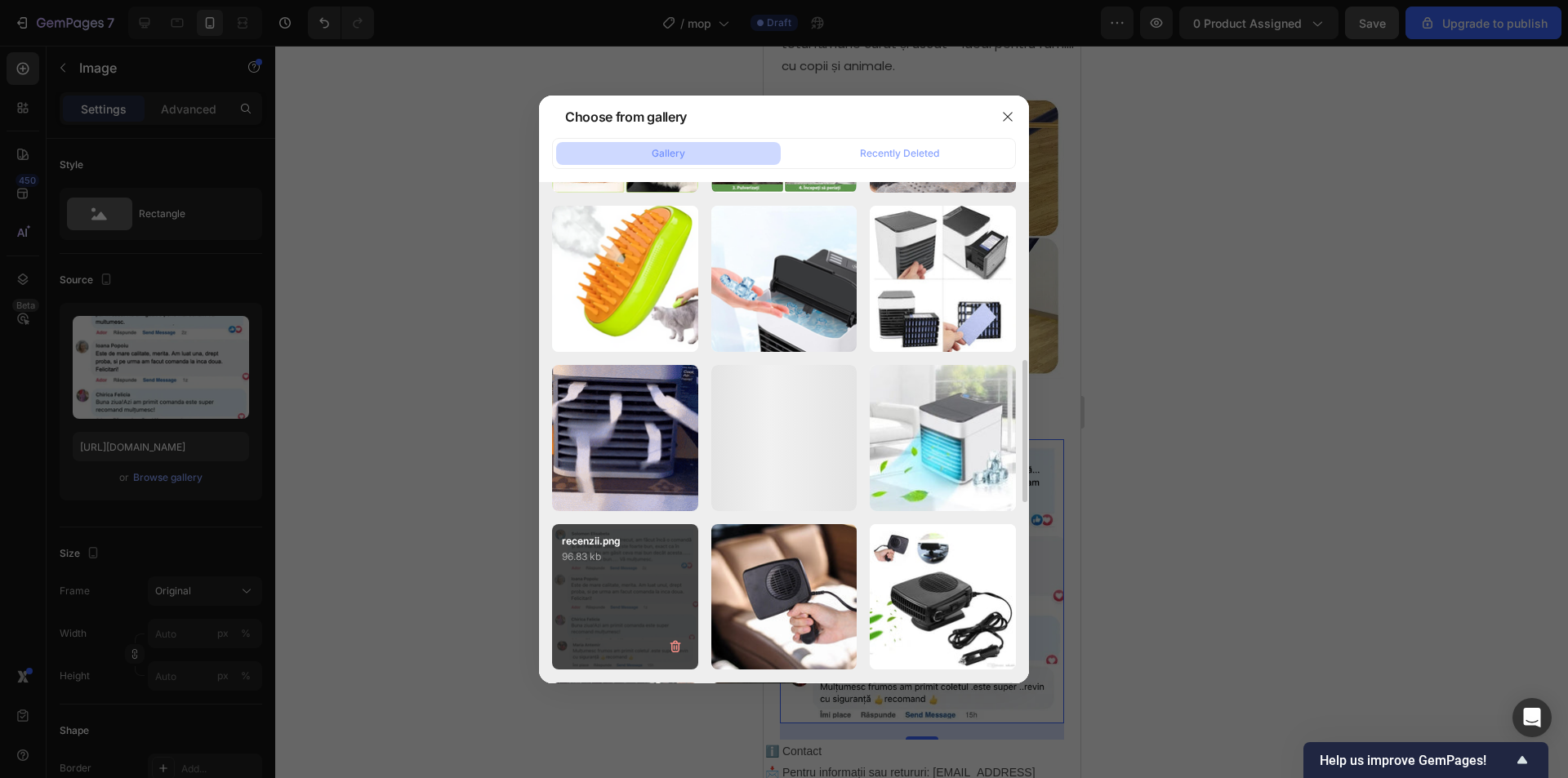
type input "https://cdn.shopify.com/s/files/1/0903/7978/0432/files/gempages_572506543971369…"
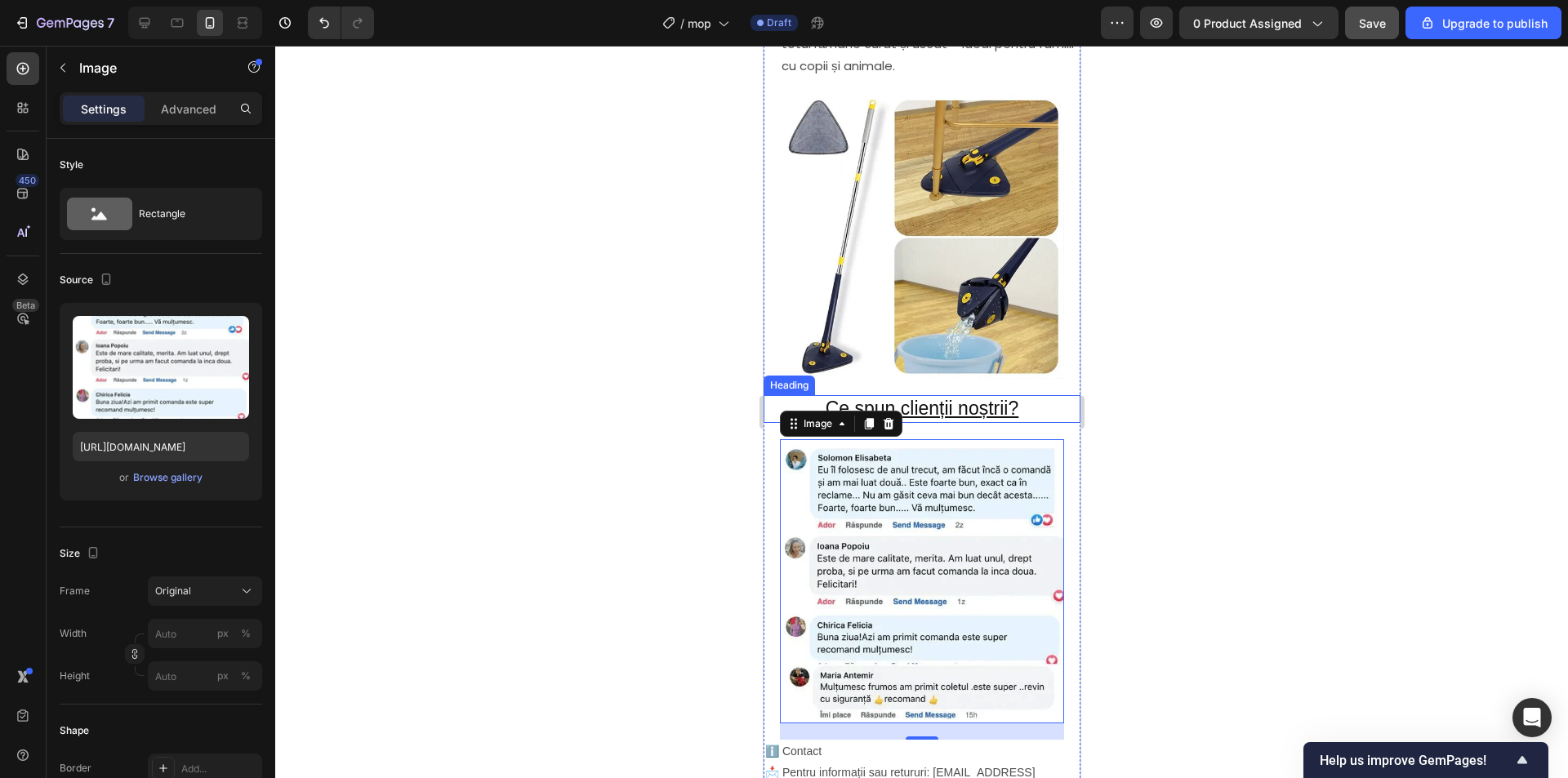
click at [957, 395] on h2 "Ce spun clienții noștrii?" at bounding box center [921, 409] width 317 height 28
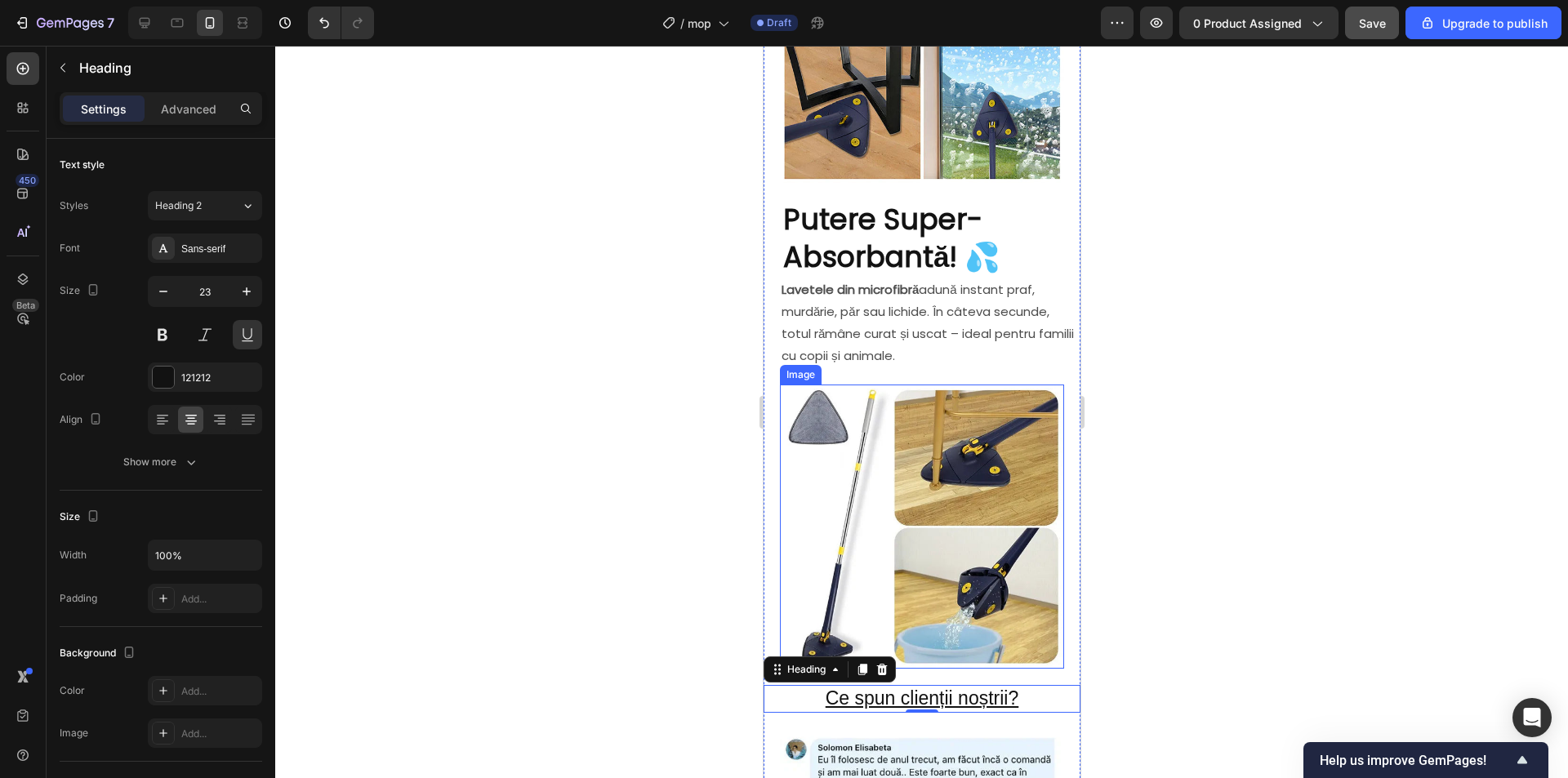
scroll to position [1224, 0]
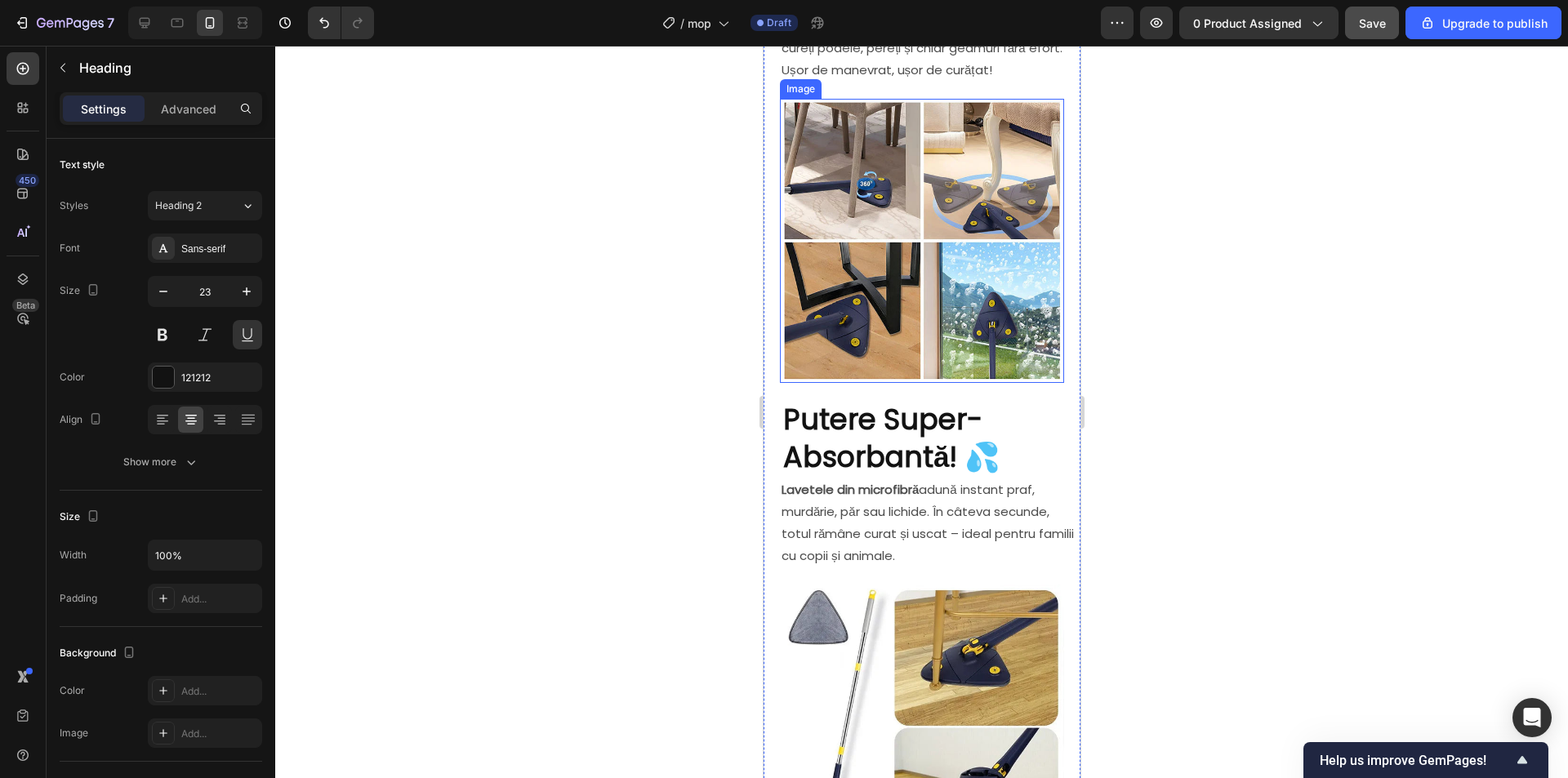
click at [1002, 254] on img at bounding box center [921, 241] width 284 height 284
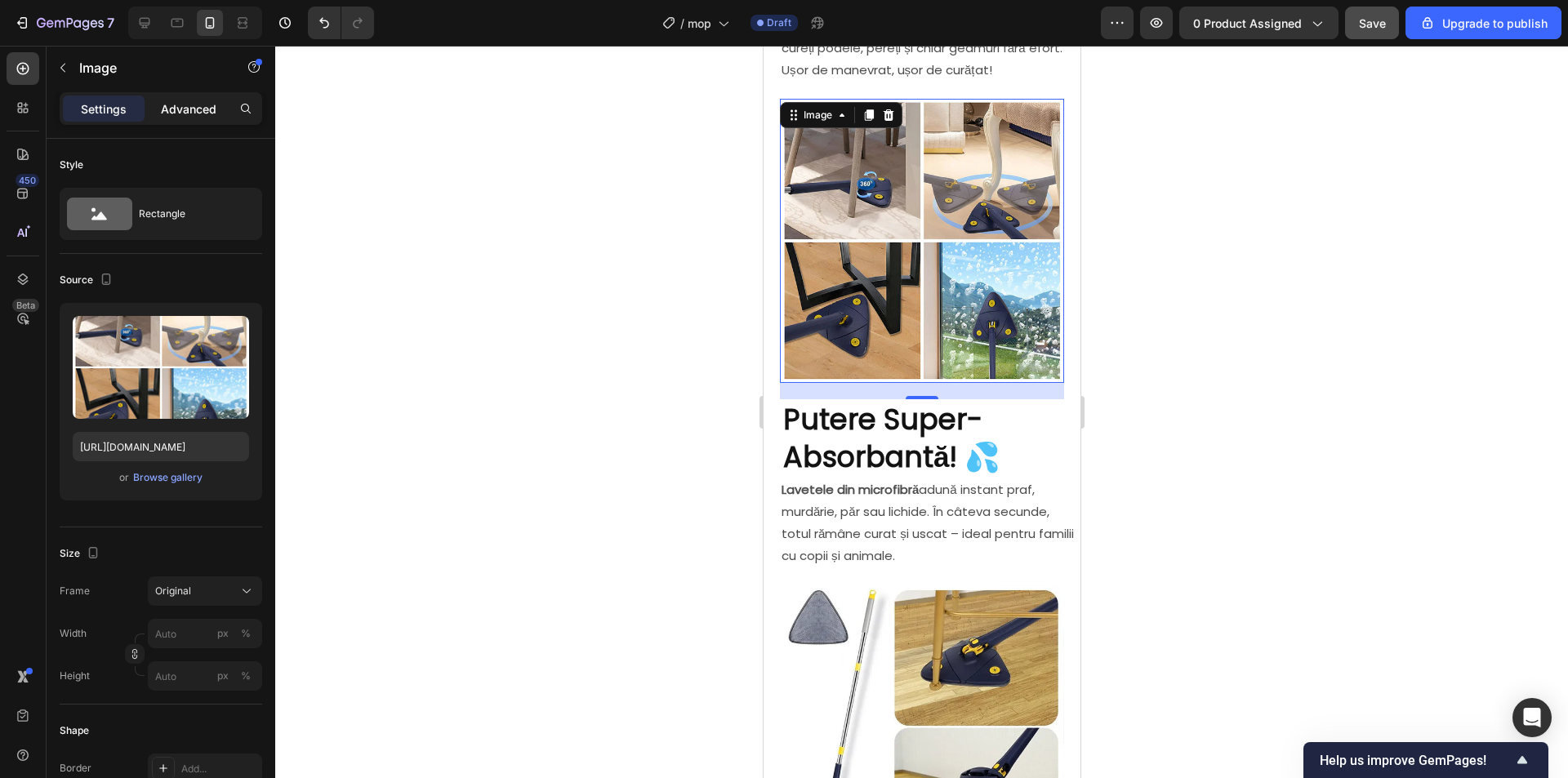
click at [184, 105] on p "Advanced" at bounding box center [189, 109] width 56 height 17
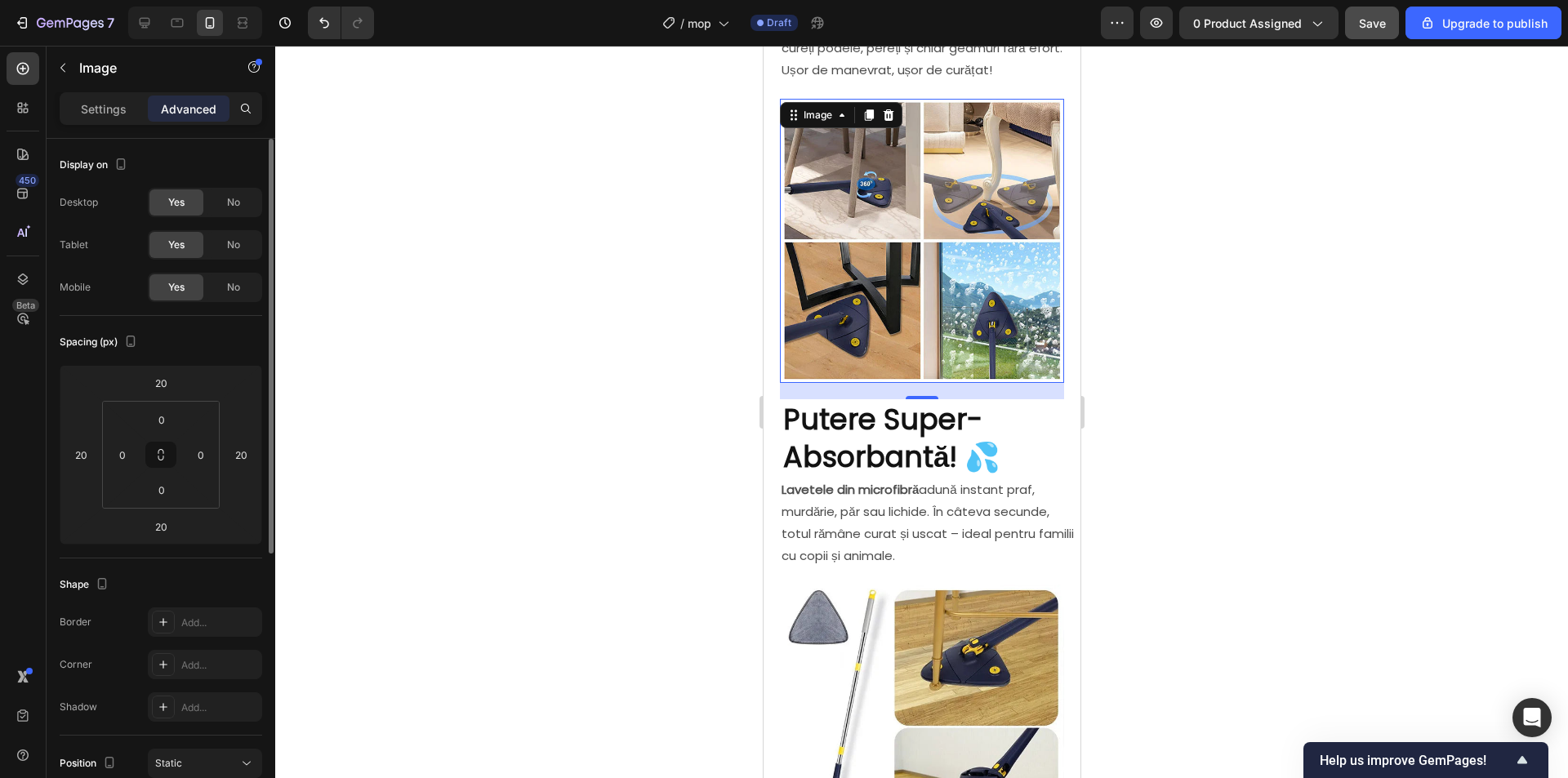
click at [110, 120] on div "Settings" at bounding box center [103, 108] width 82 height 26
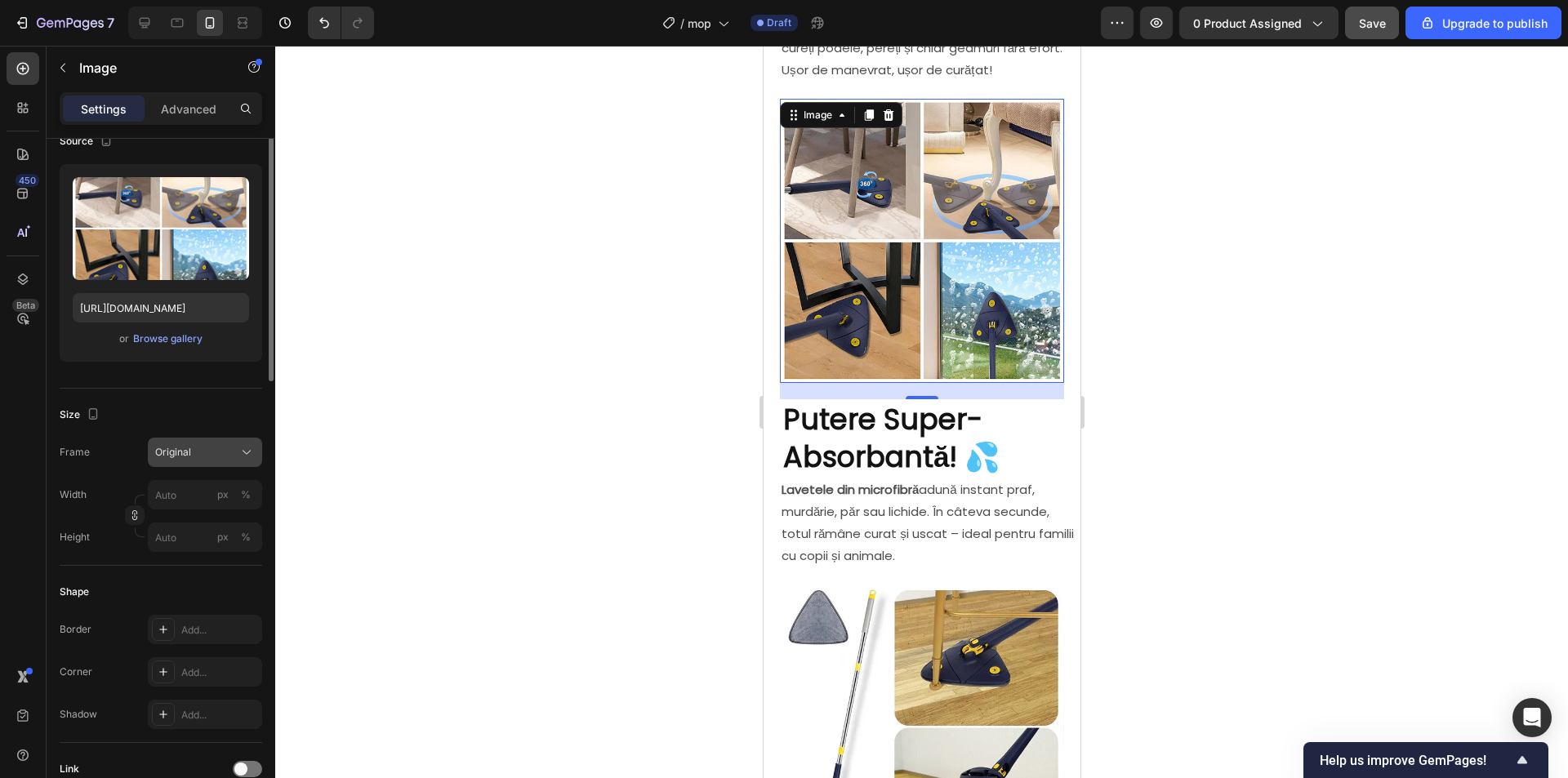
scroll to position [0, 0]
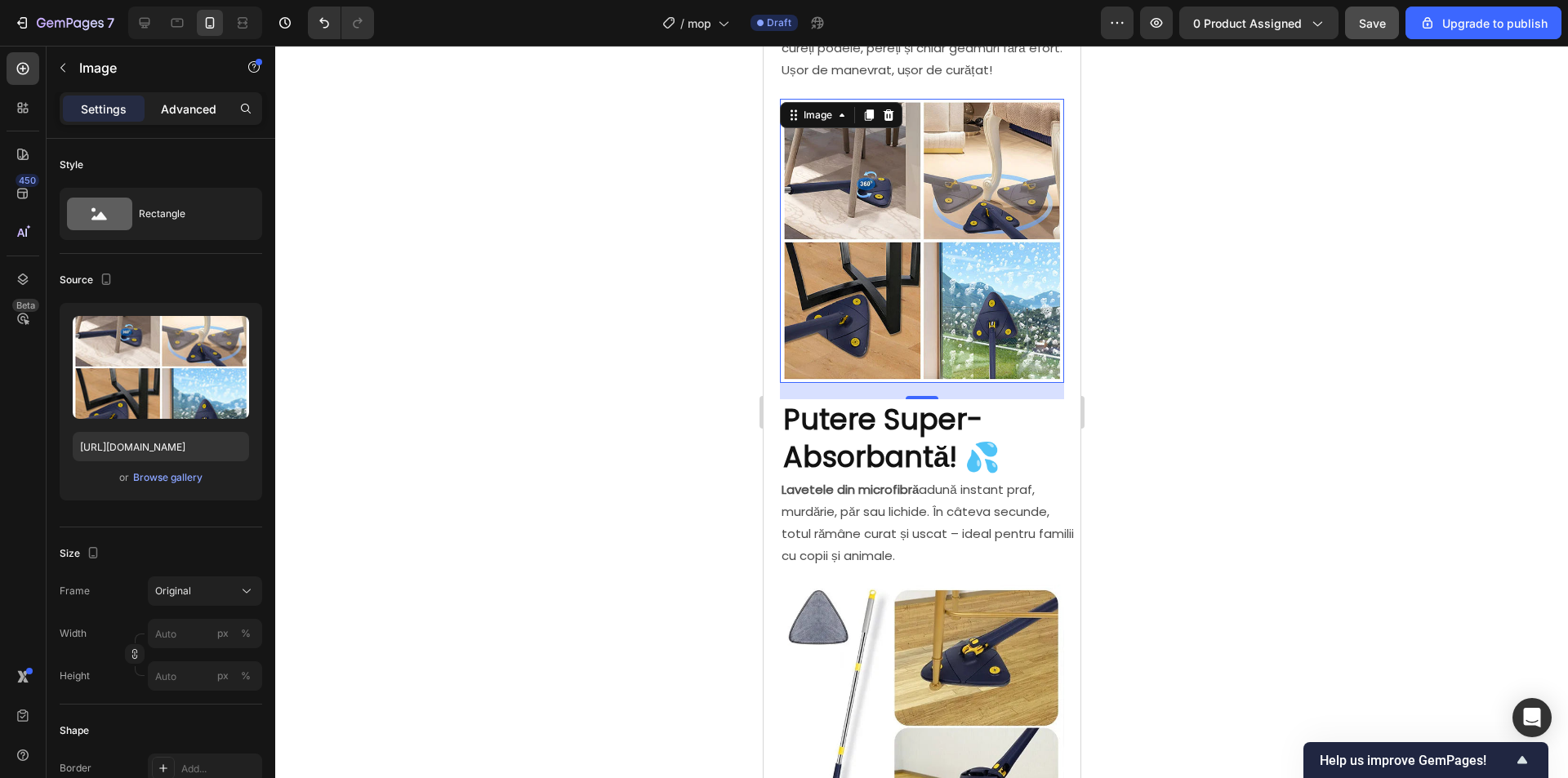
click at [209, 105] on p "Advanced" at bounding box center [189, 109] width 56 height 17
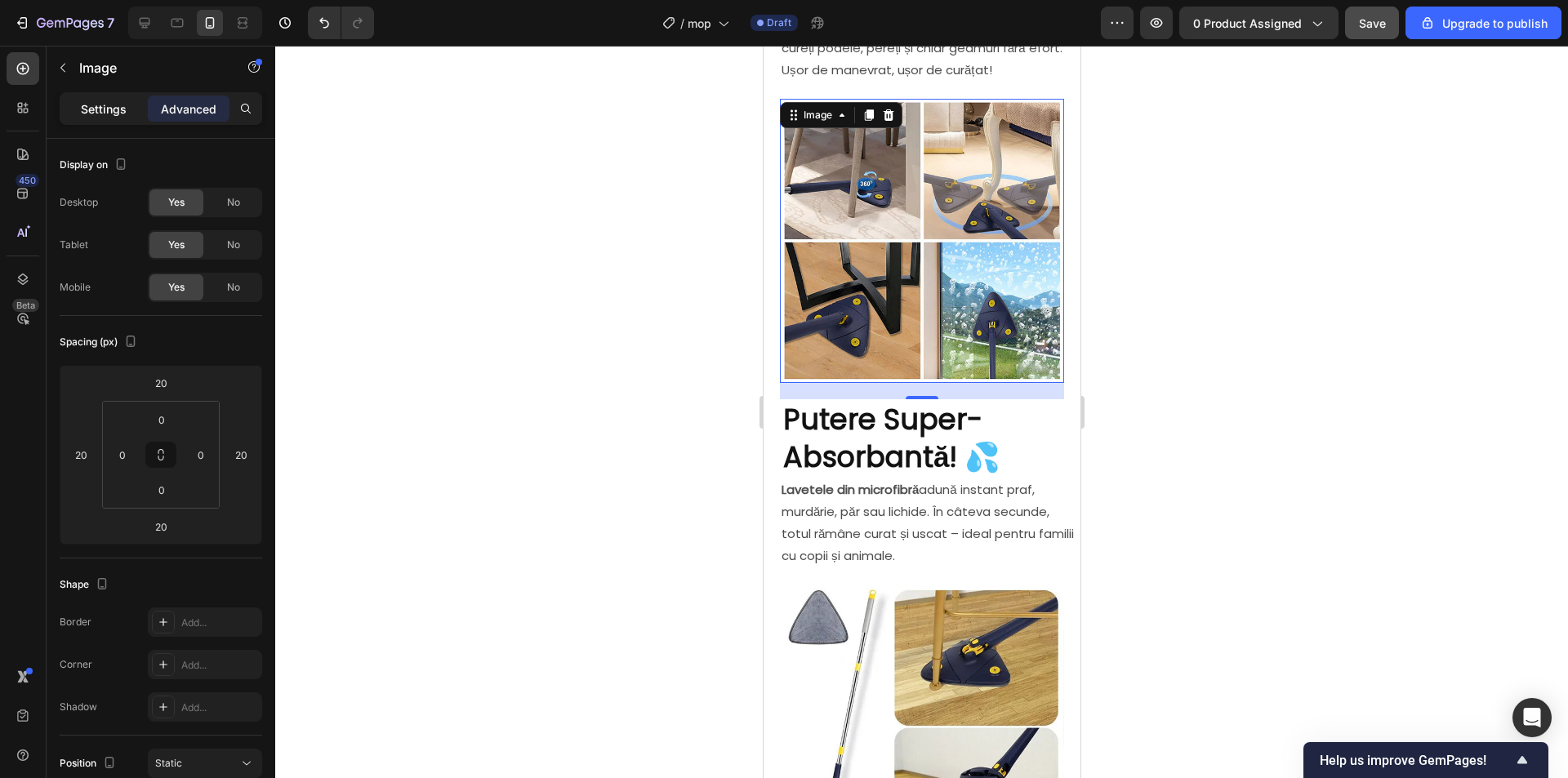
click at [133, 103] on div "Settings" at bounding box center [103, 108] width 82 height 26
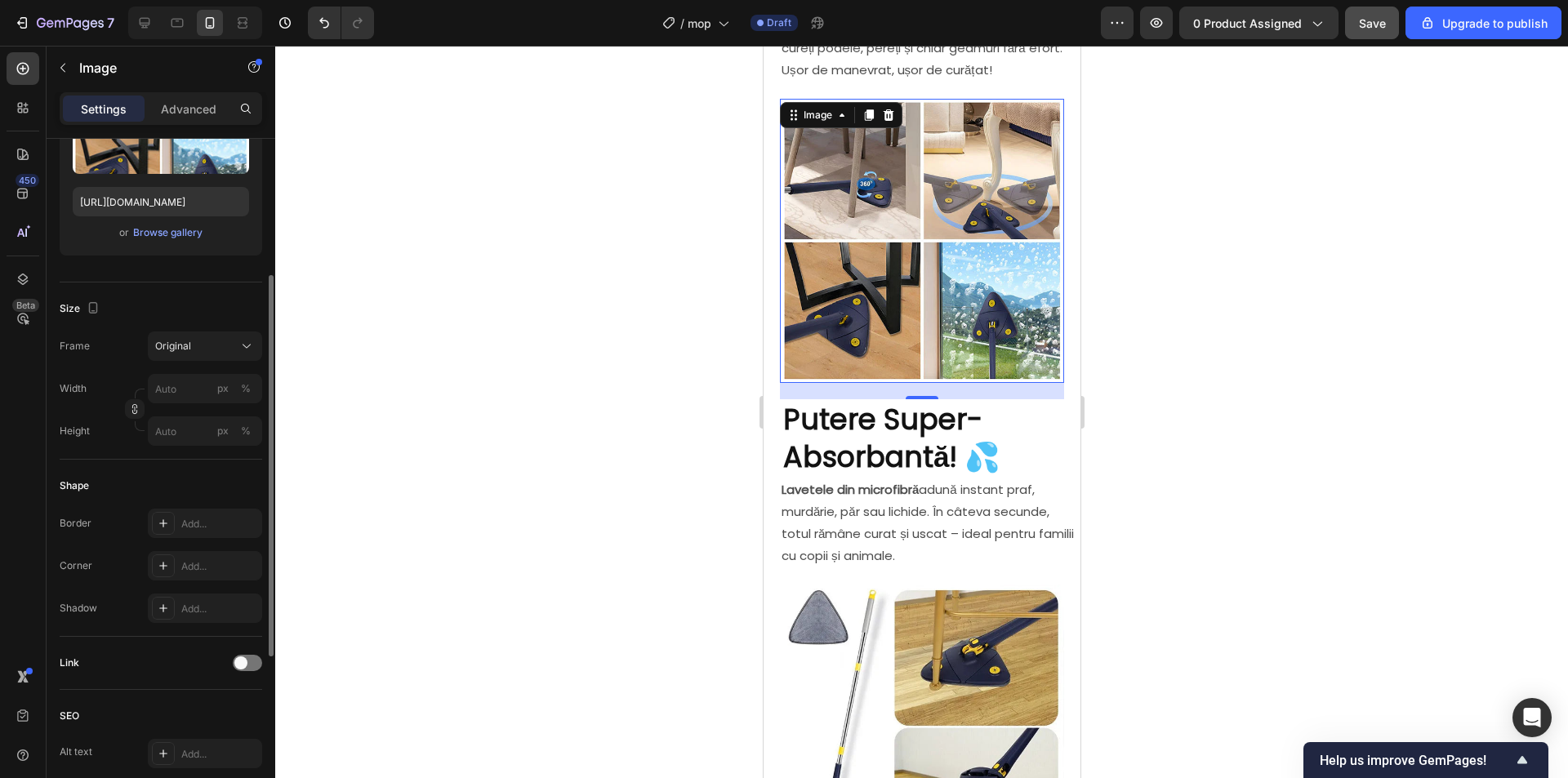
scroll to position [326, 0]
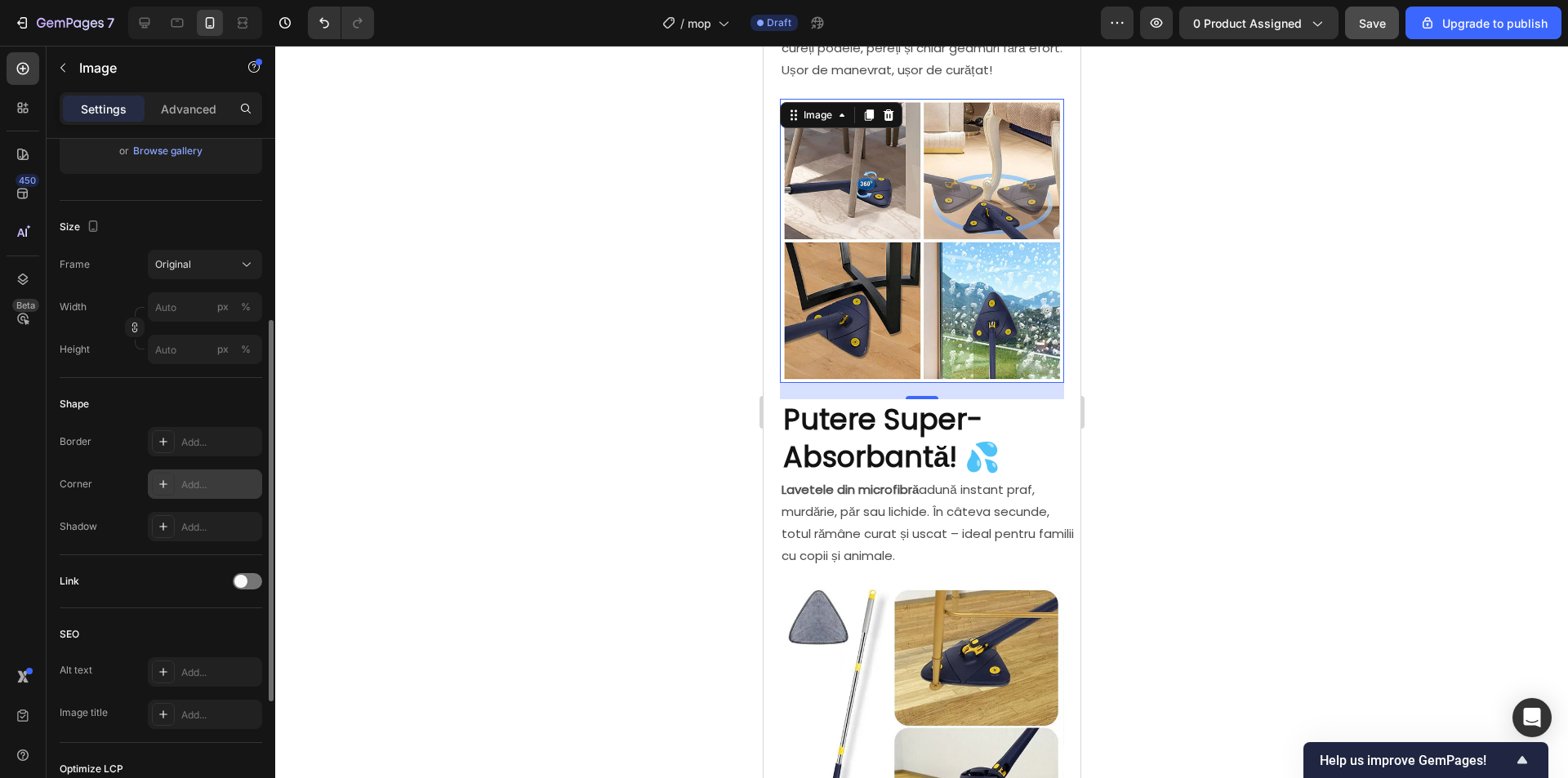
click at [208, 490] on div "Add..." at bounding box center [219, 485] width 76 height 14
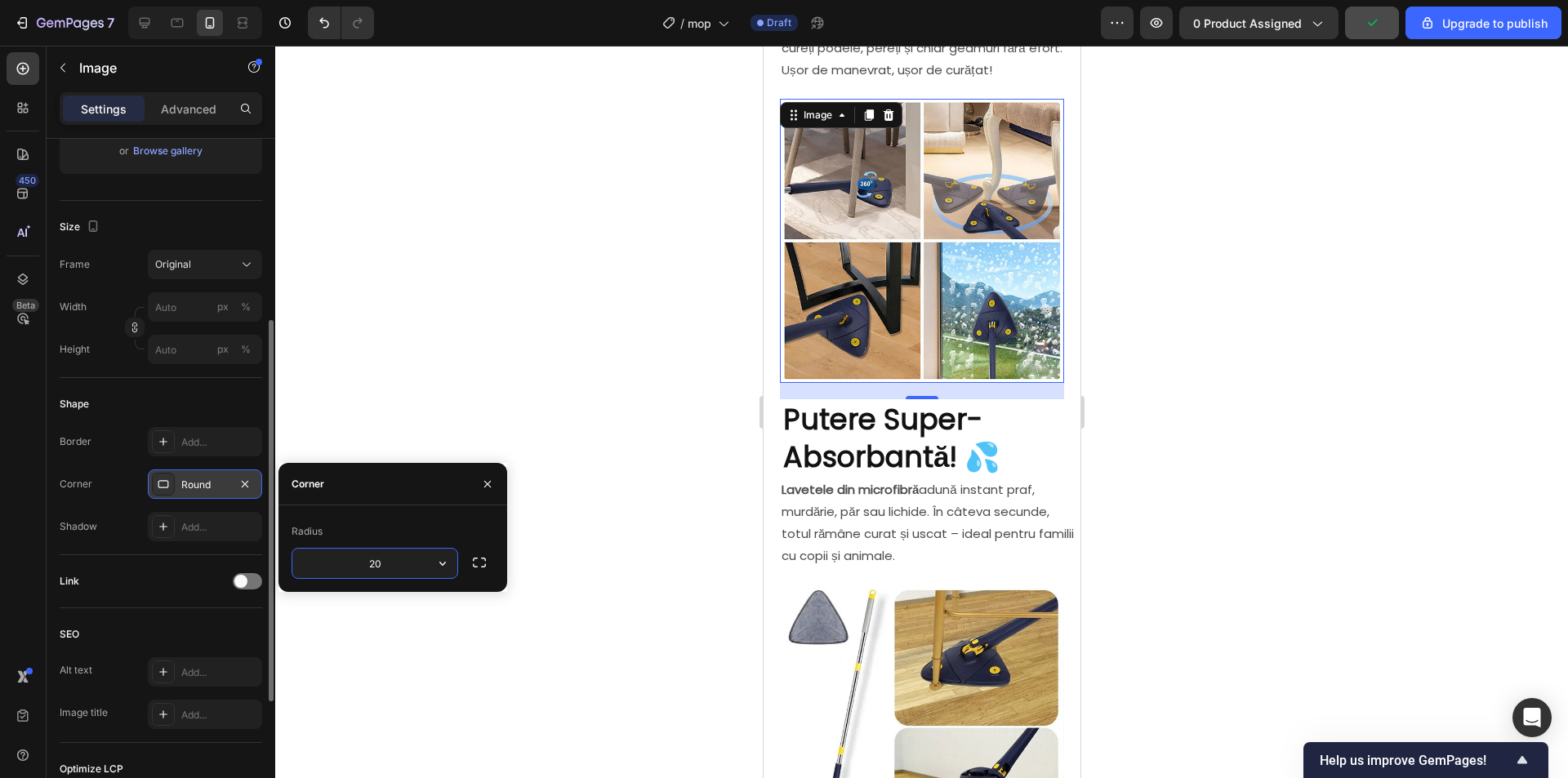
type input "20"
click at [466, 393] on div at bounding box center [921, 411] width 1292 height 732
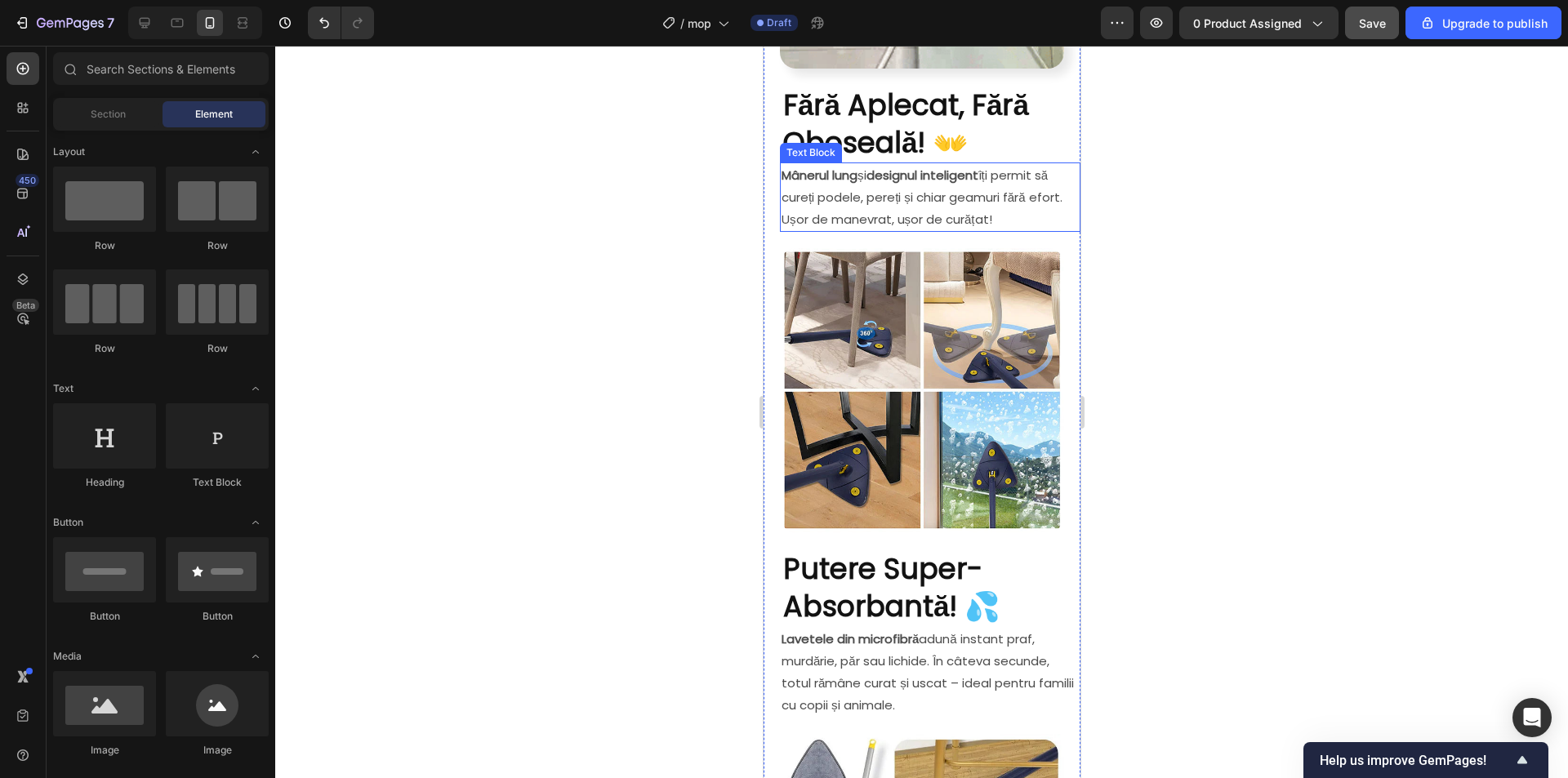
scroll to position [1061, 0]
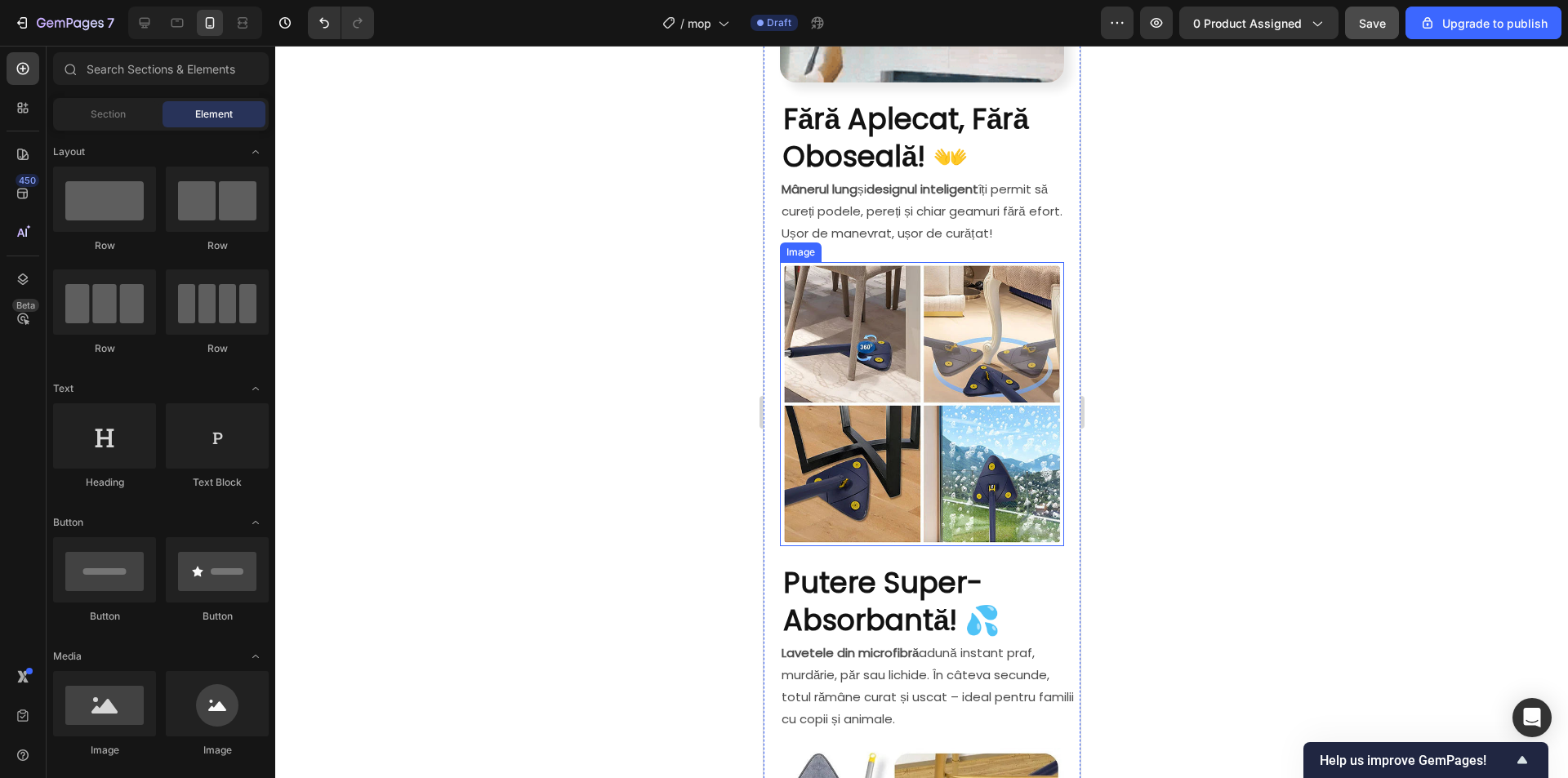
click at [959, 363] on img at bounding box center [921, 404] width 284 height 284
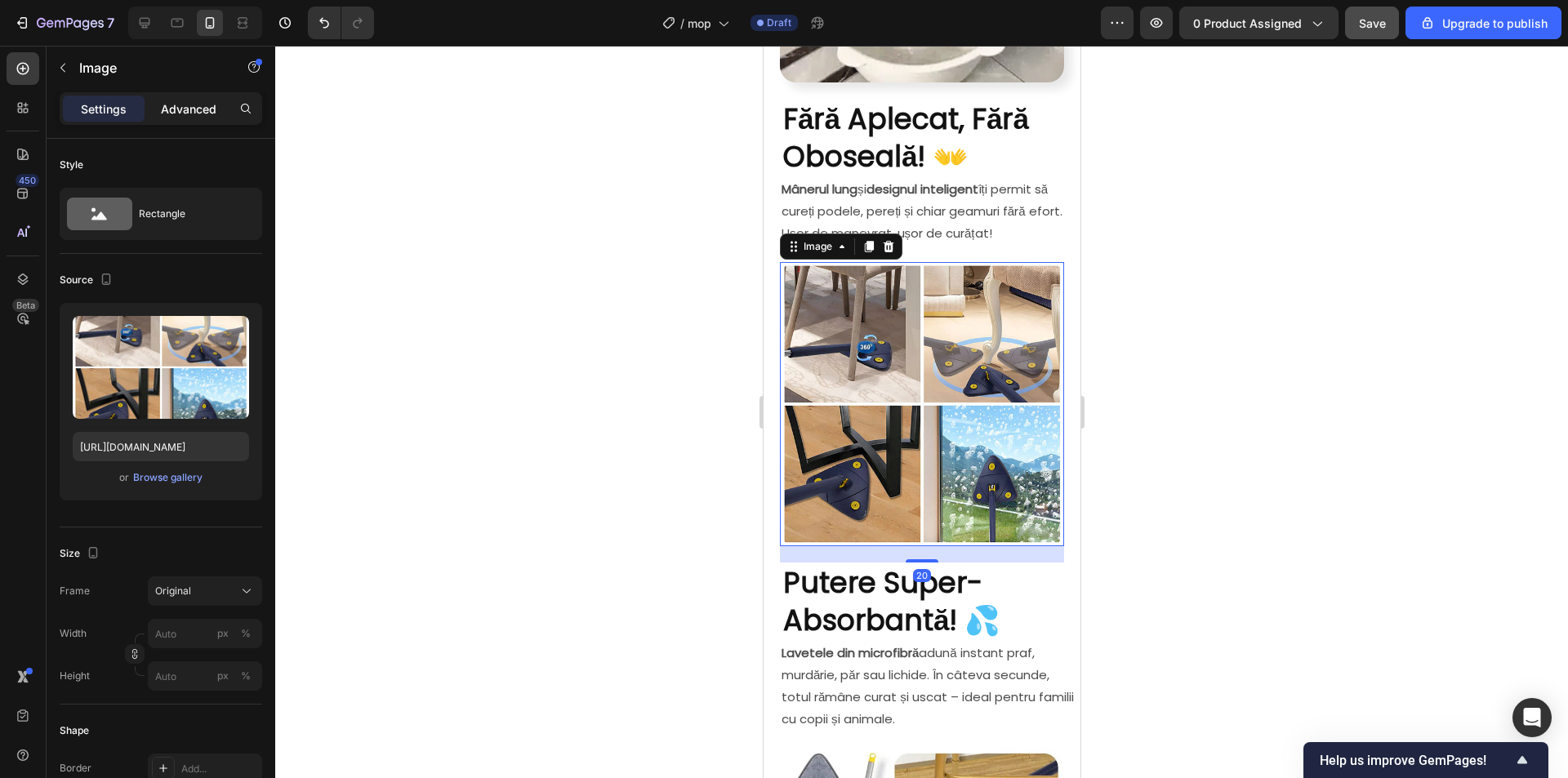
click at [201, 105] on p "Advanced" at bounding box center [189, 109] width 56 height 17
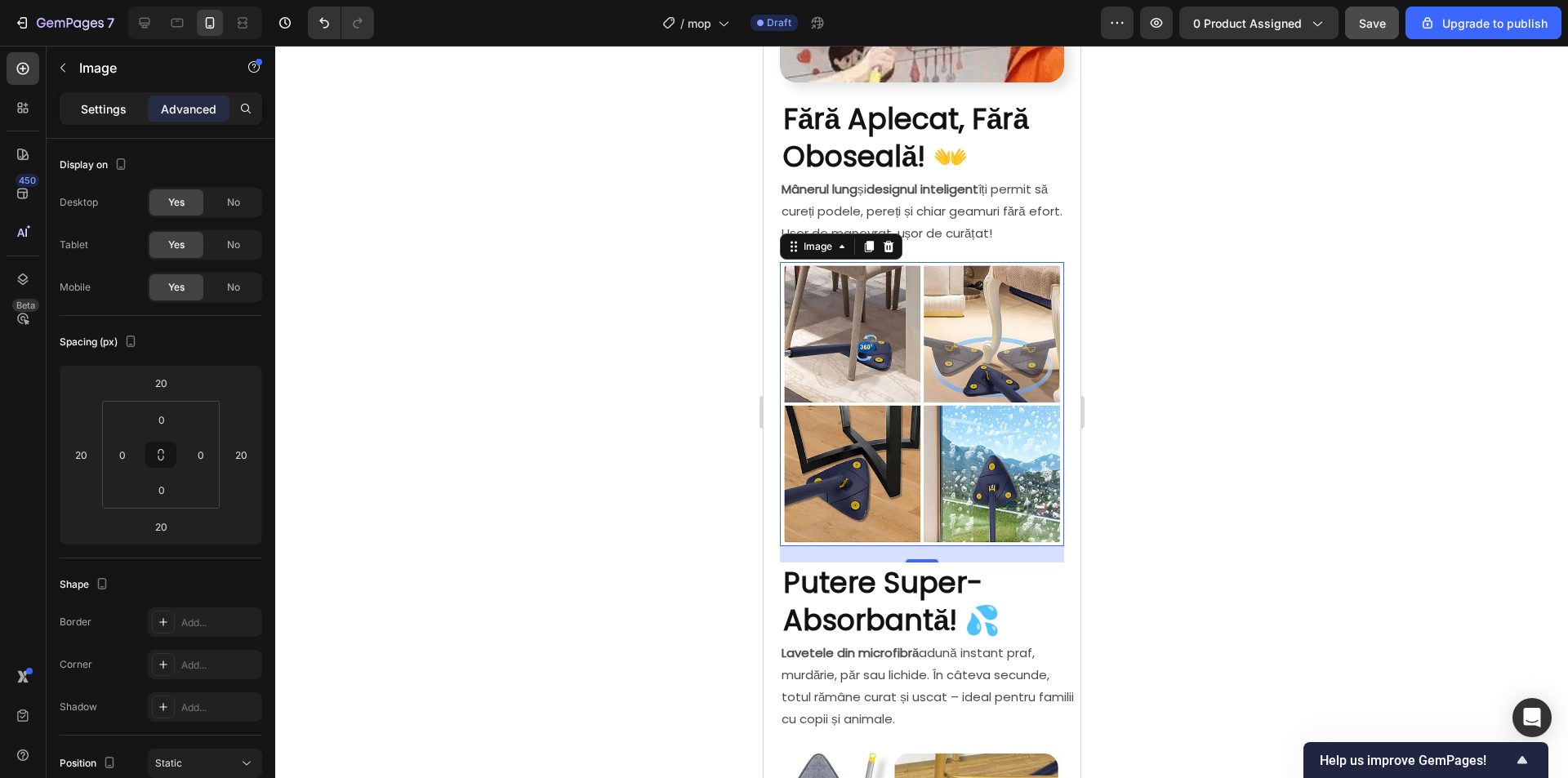
click at [97, 119] on div "Settings" at bounding box center [103, 108] width 82 height 26
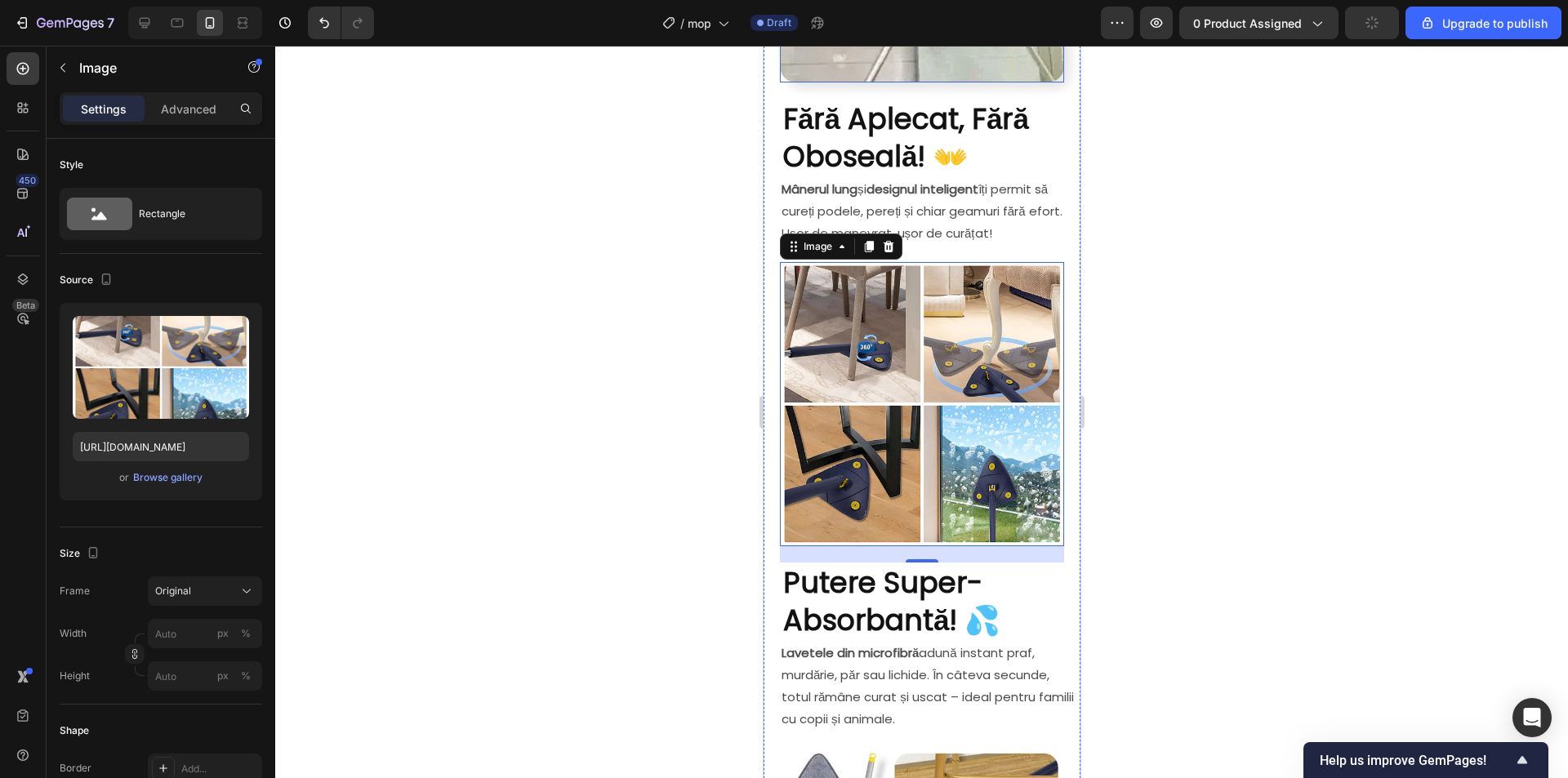
scroll to position [735, 0]
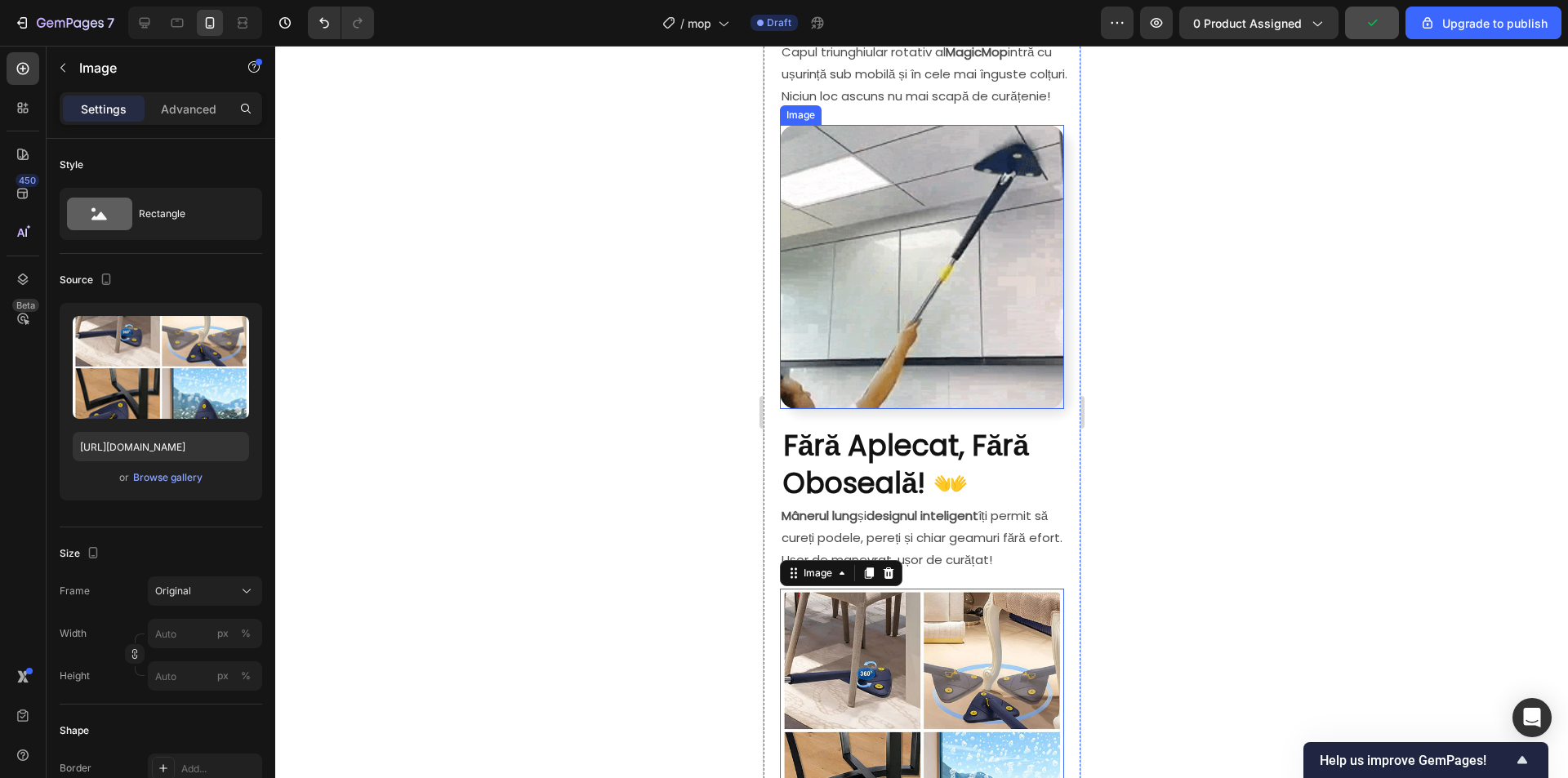
click at [907, 280] on img at bounding box center [921, 267] width 284 height 284
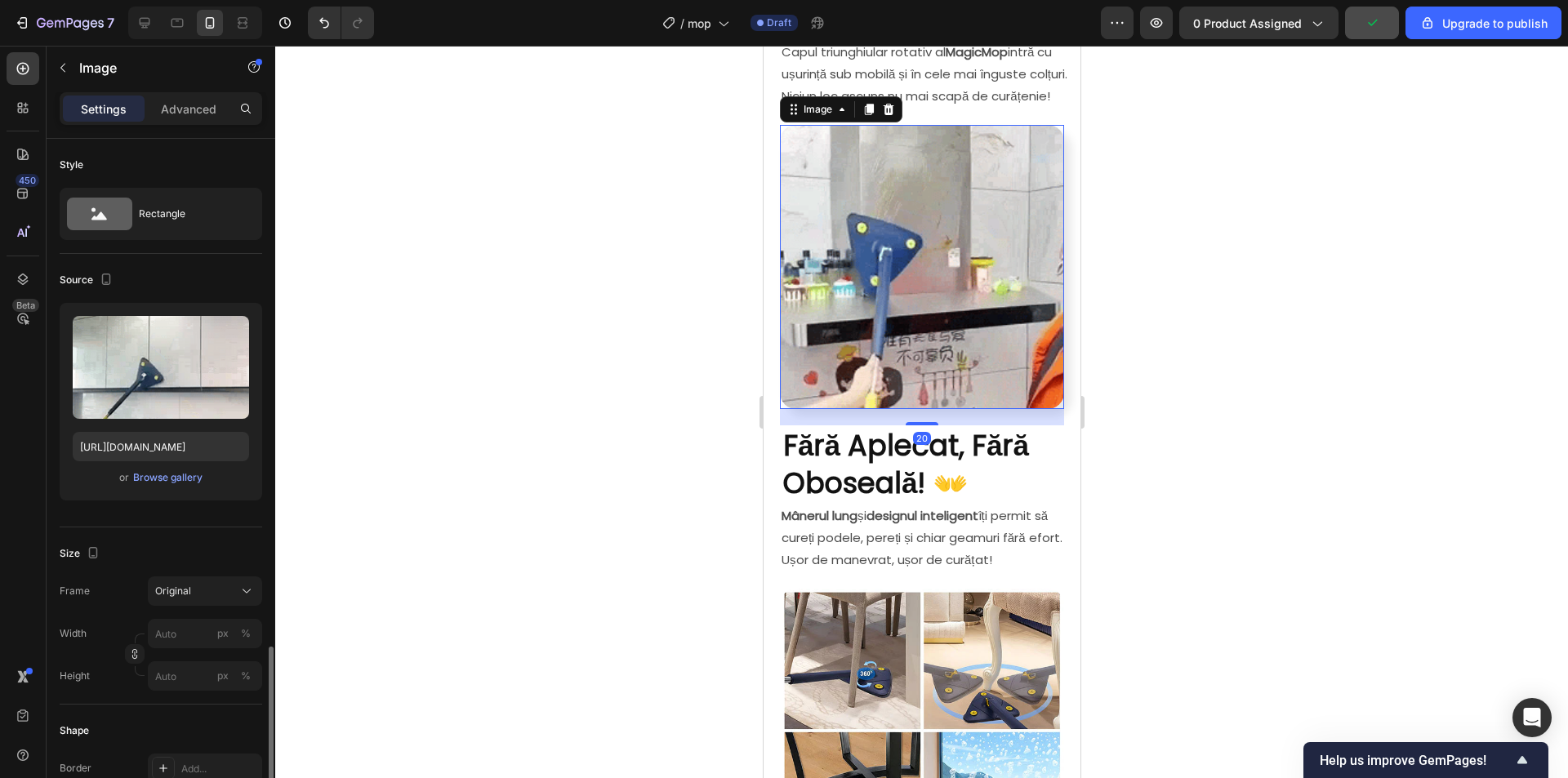
scroll to position [326, 0]
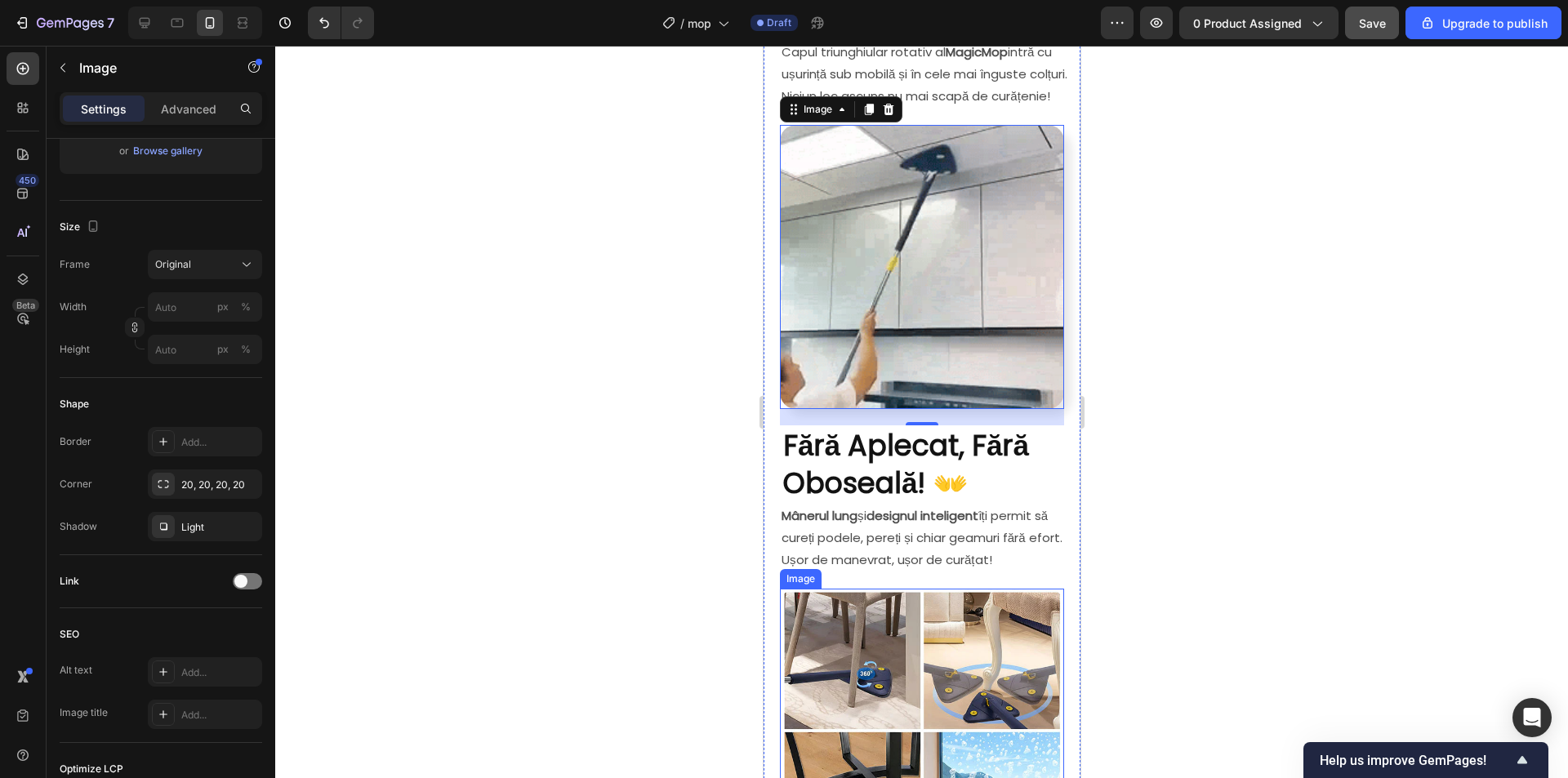
click at [913, 621] on img at bounding box center [921, 730] width 284 height 284
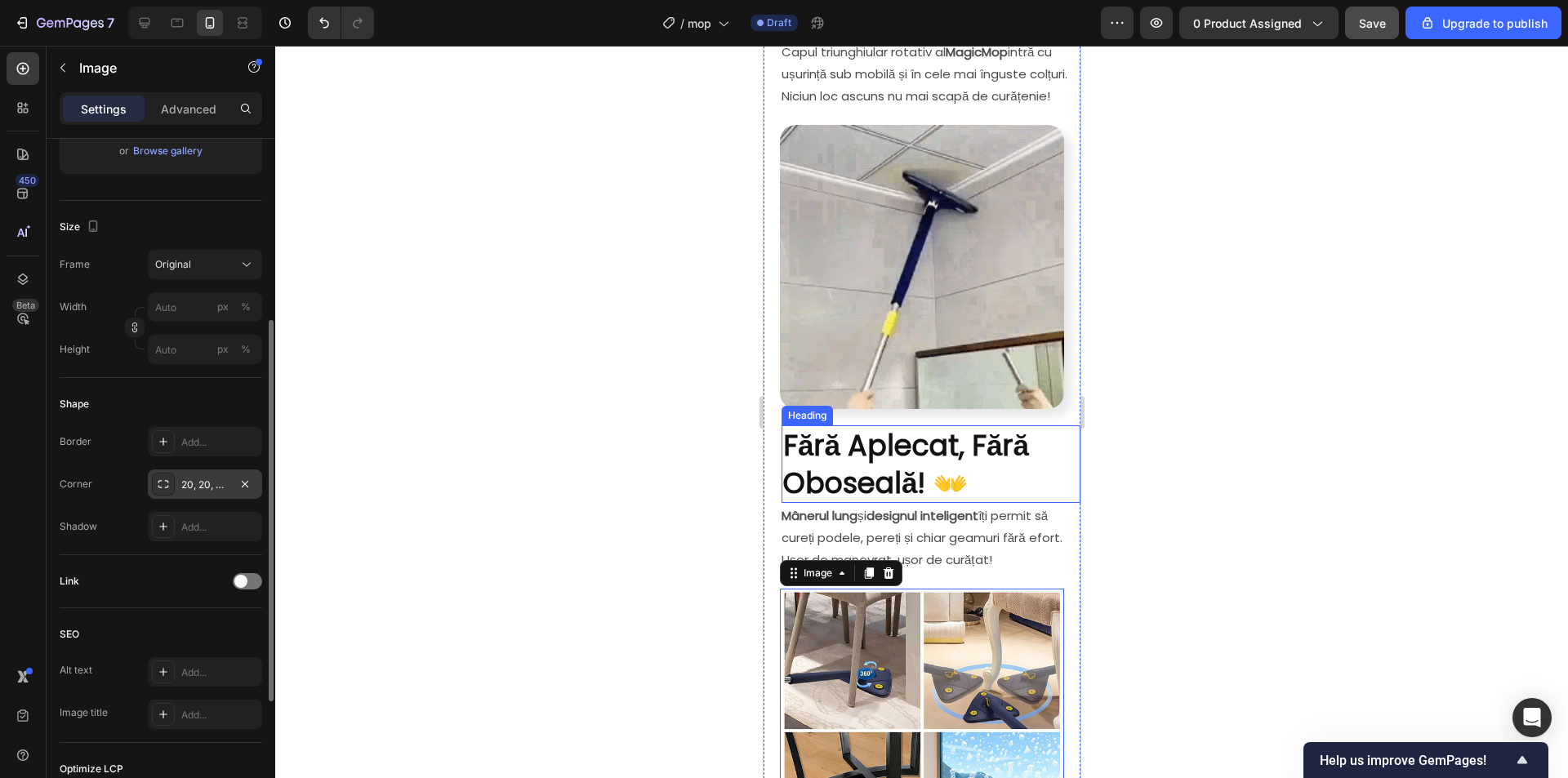
click at [187, 486] on div "20, 20, 20, 20" at bounding box center [205, 485] width 48 height 14
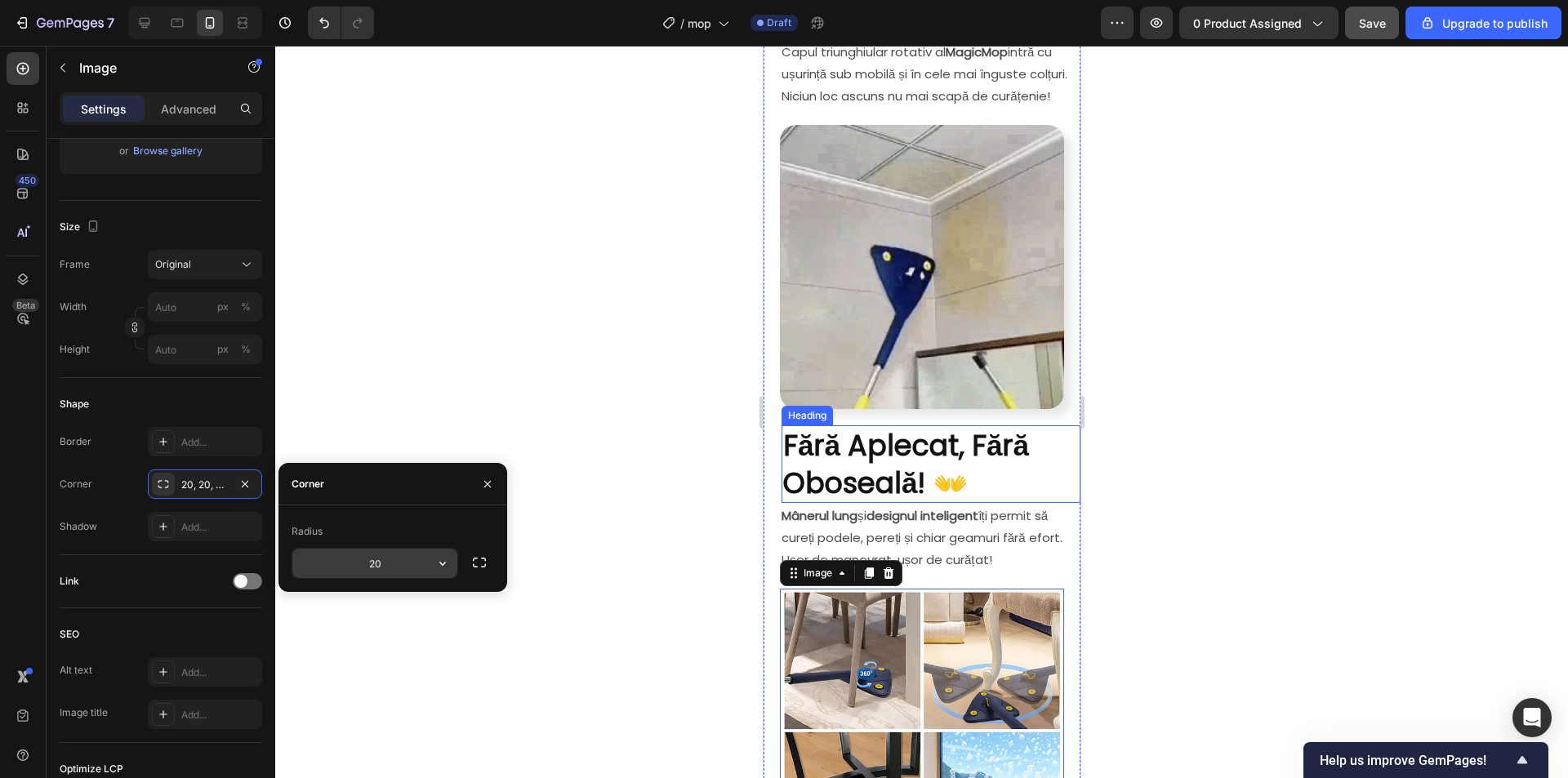
click at [397, 566] on input "20" at bounding box center [375, 563] width 165 height 30
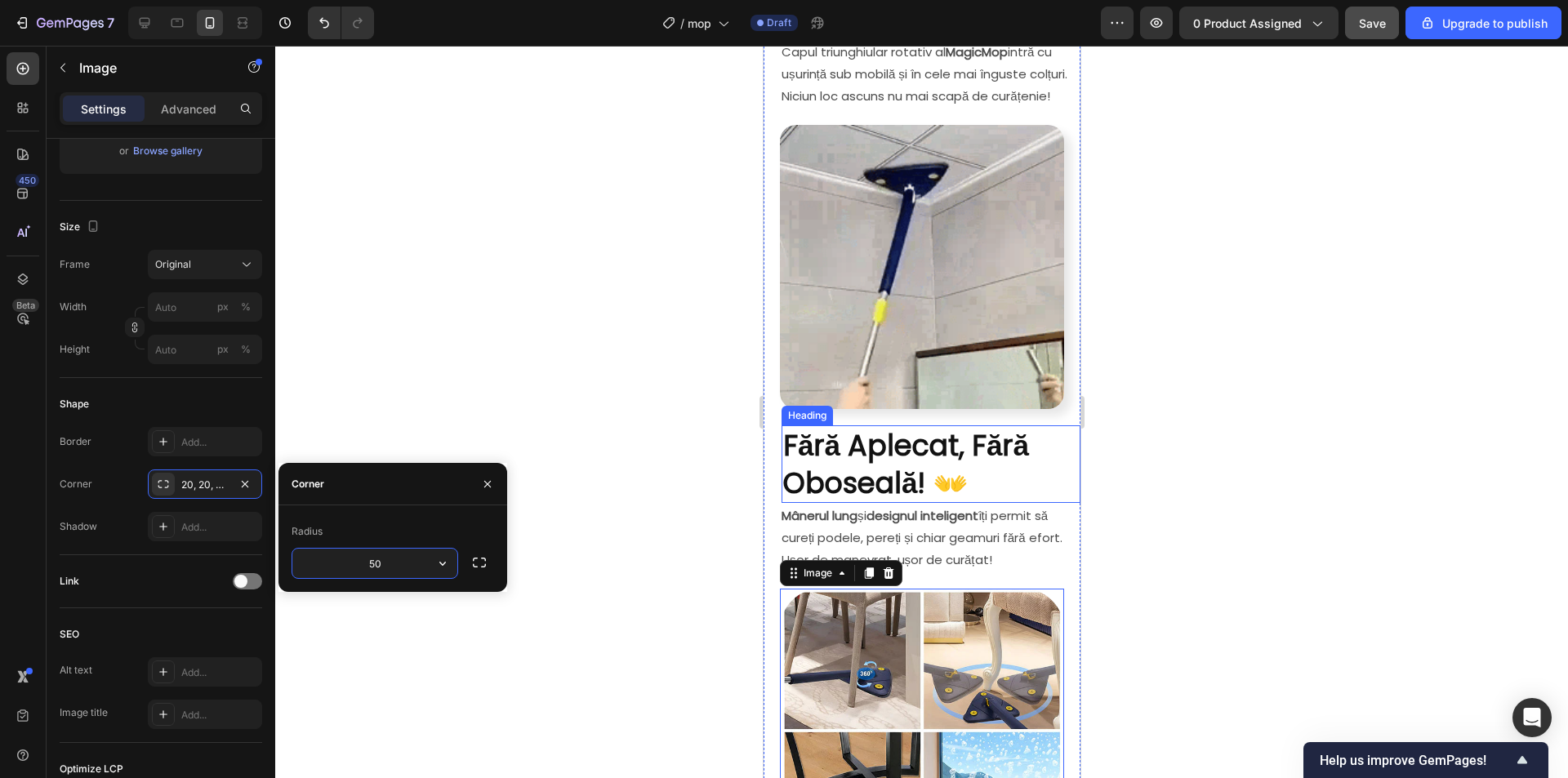
type input "5"
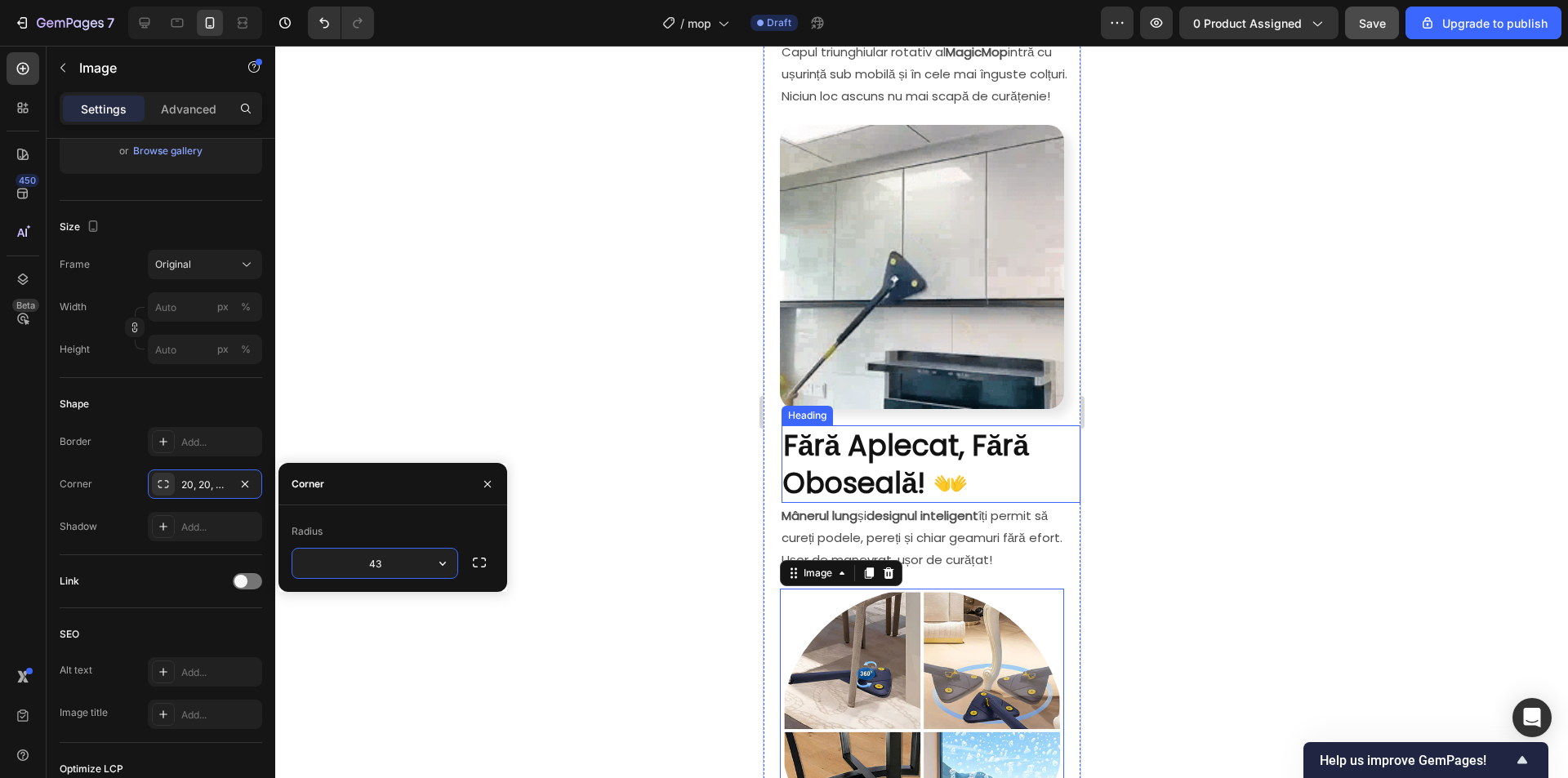
type input "4"
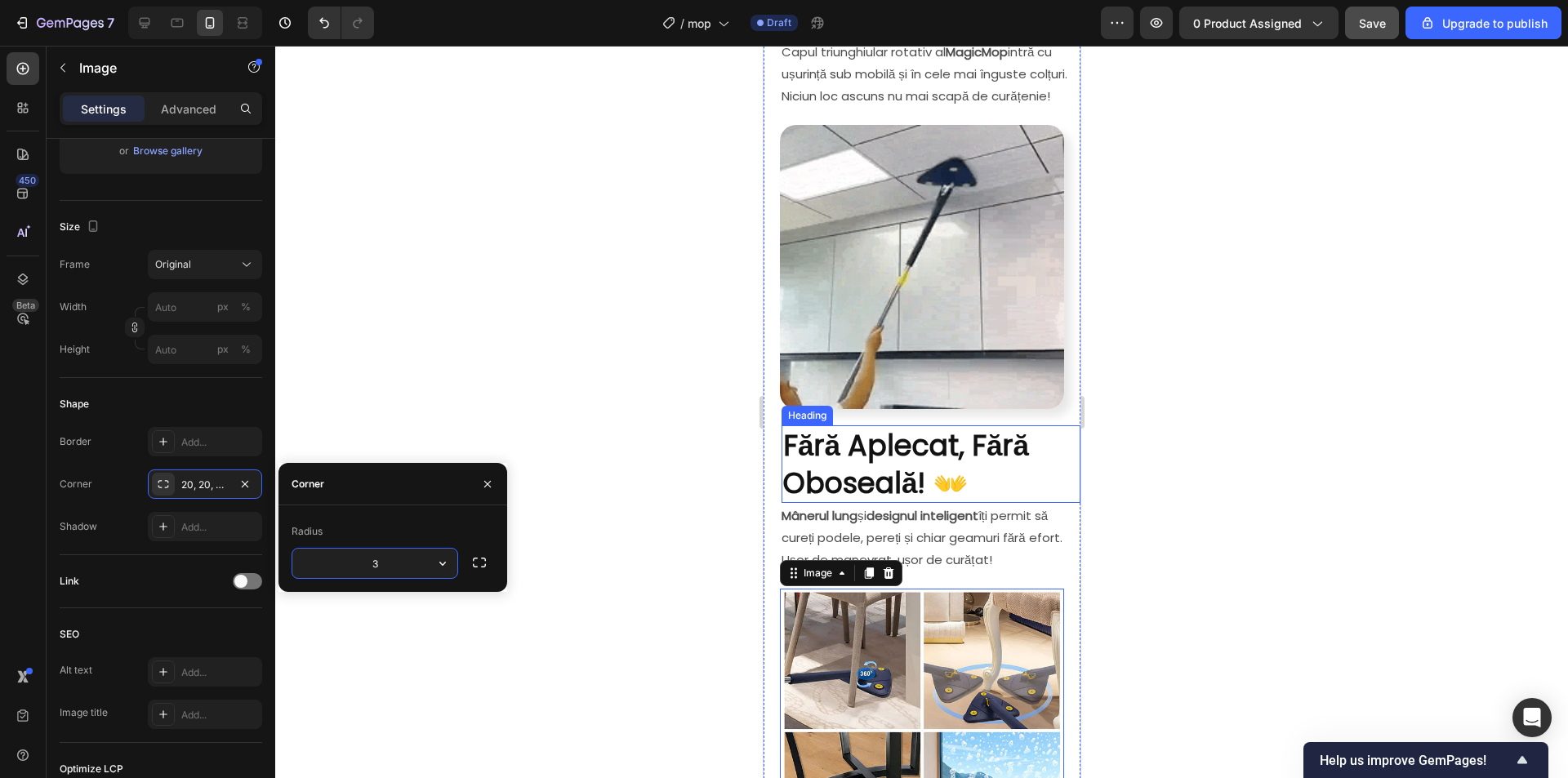
type input "35"
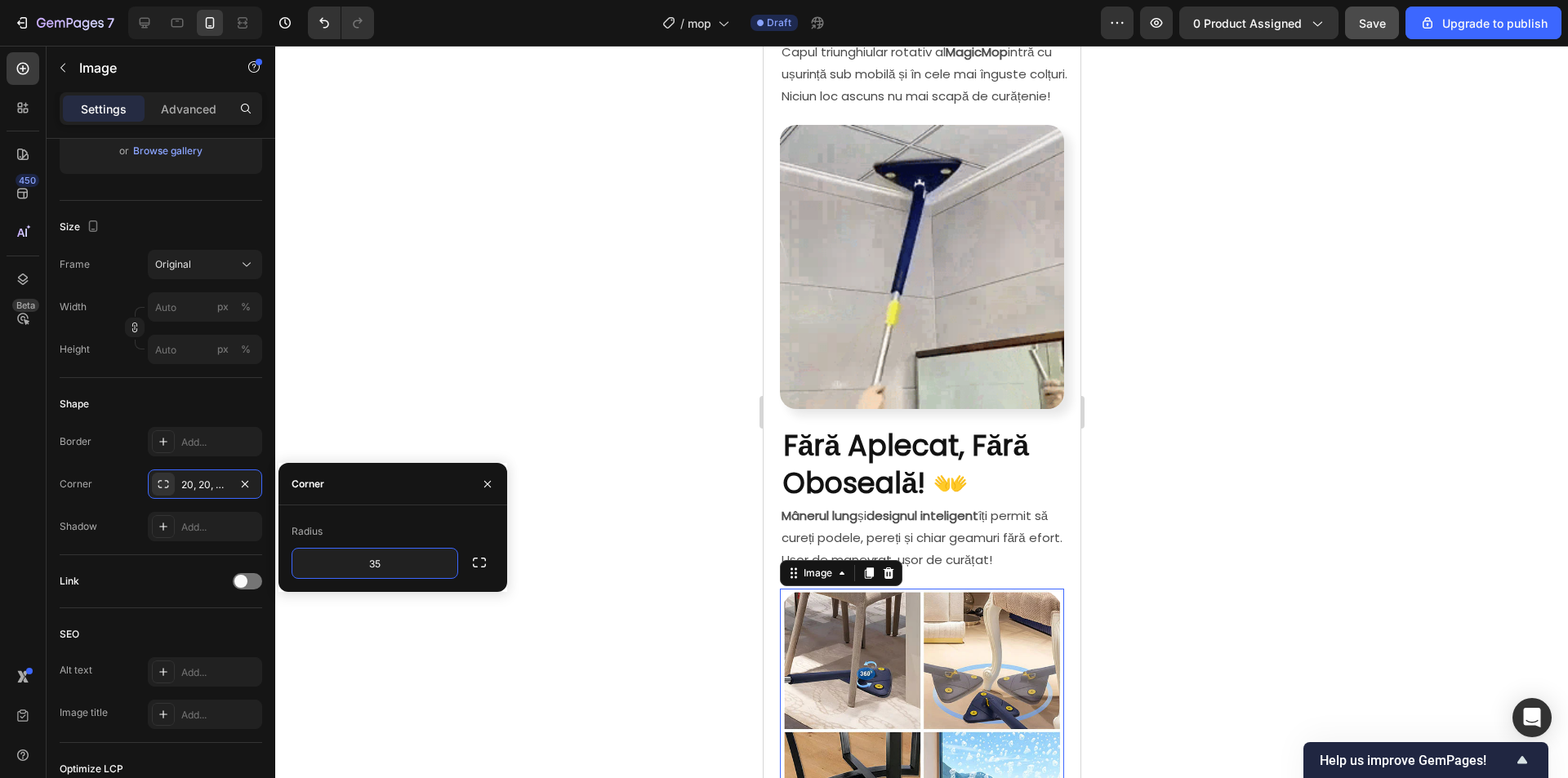
click at [1189, 577] on div at bounding box center [921, 411] width 1292 height 732
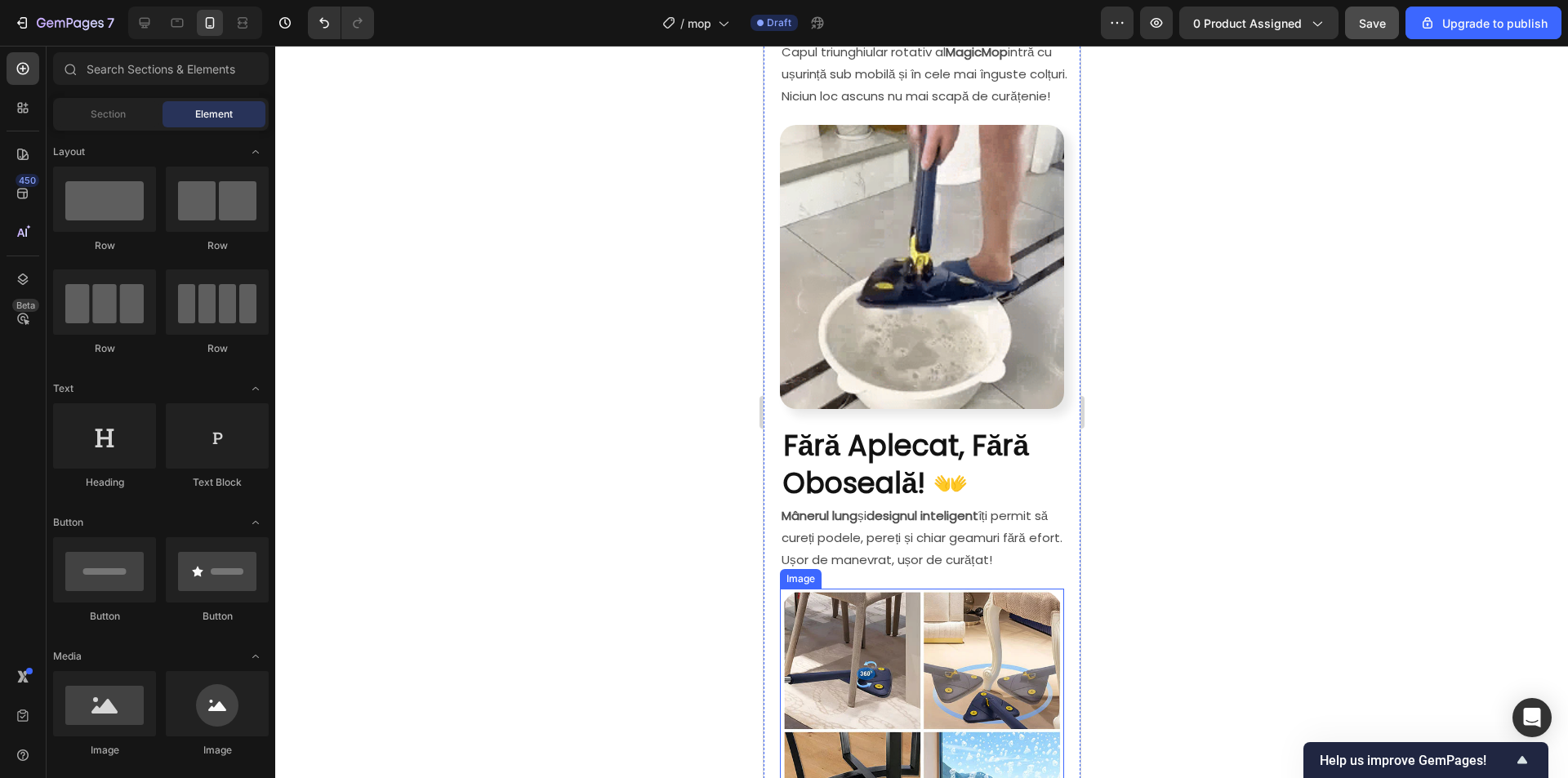
click at [943, 656] on img at bounding box center [921, 730] width 284 height 284
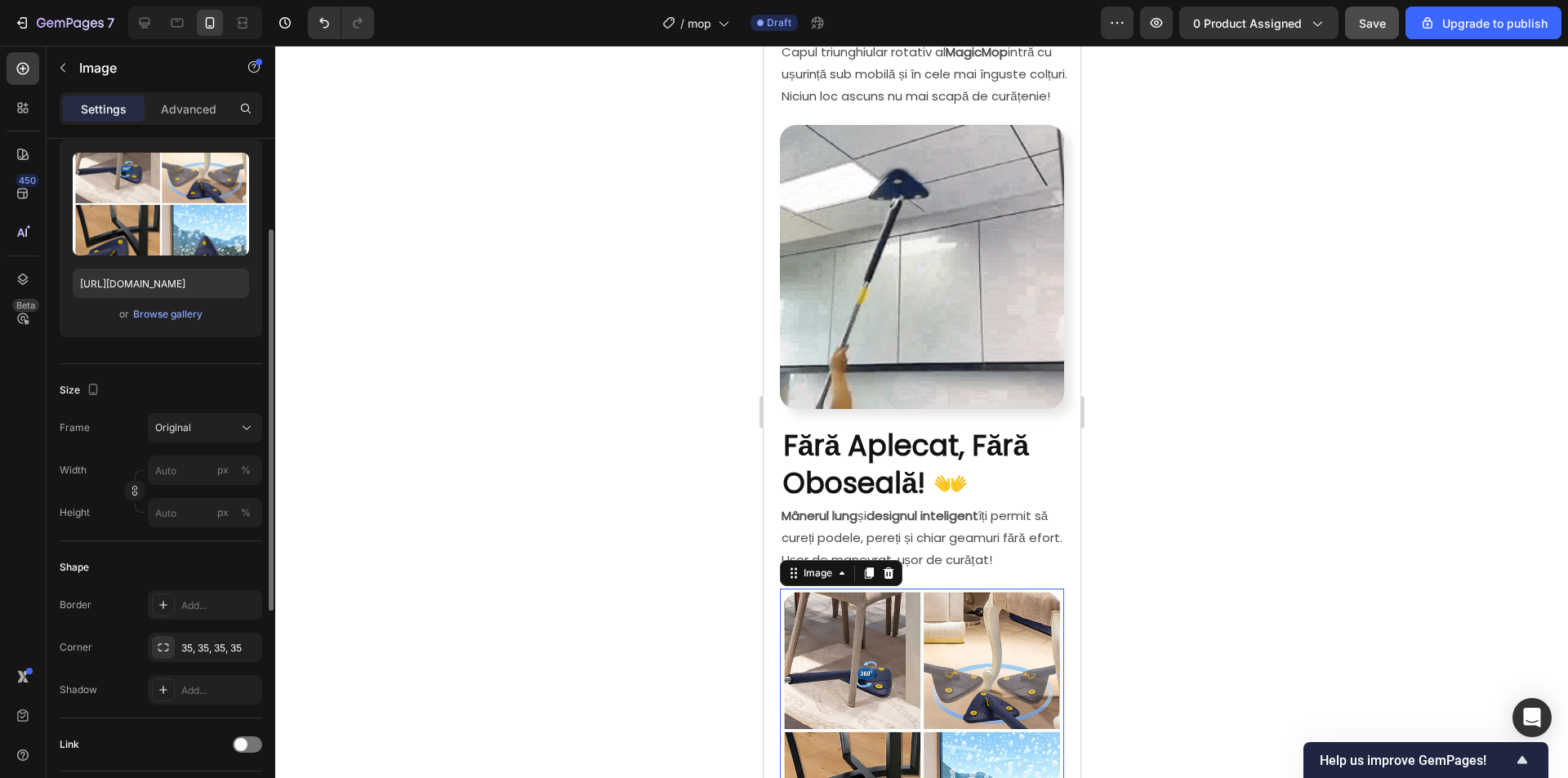
scroll to position [245, 0]
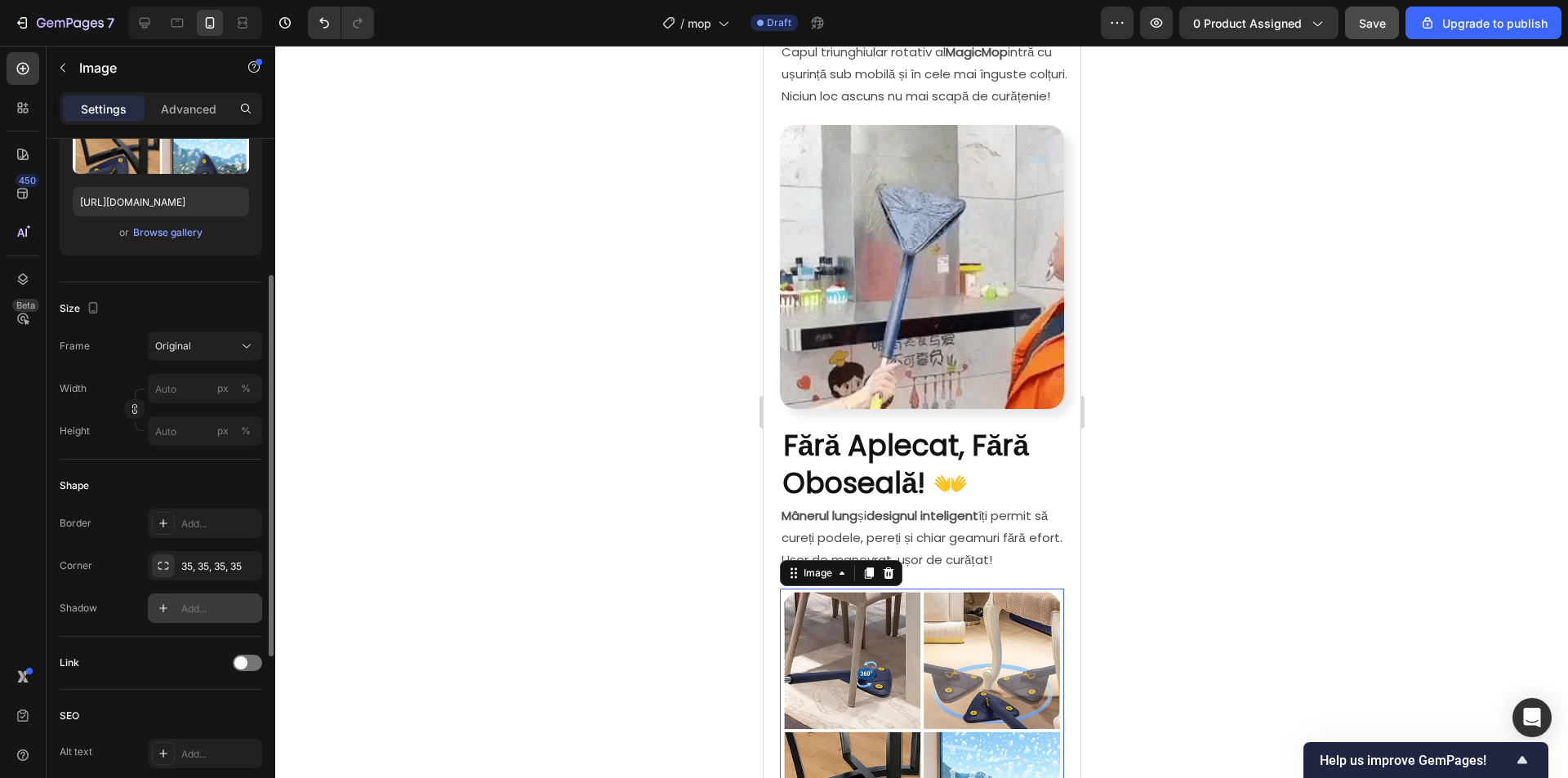
click at [195, 603] on div "Add..." at bounding box center [219, 609] width 76 height 14
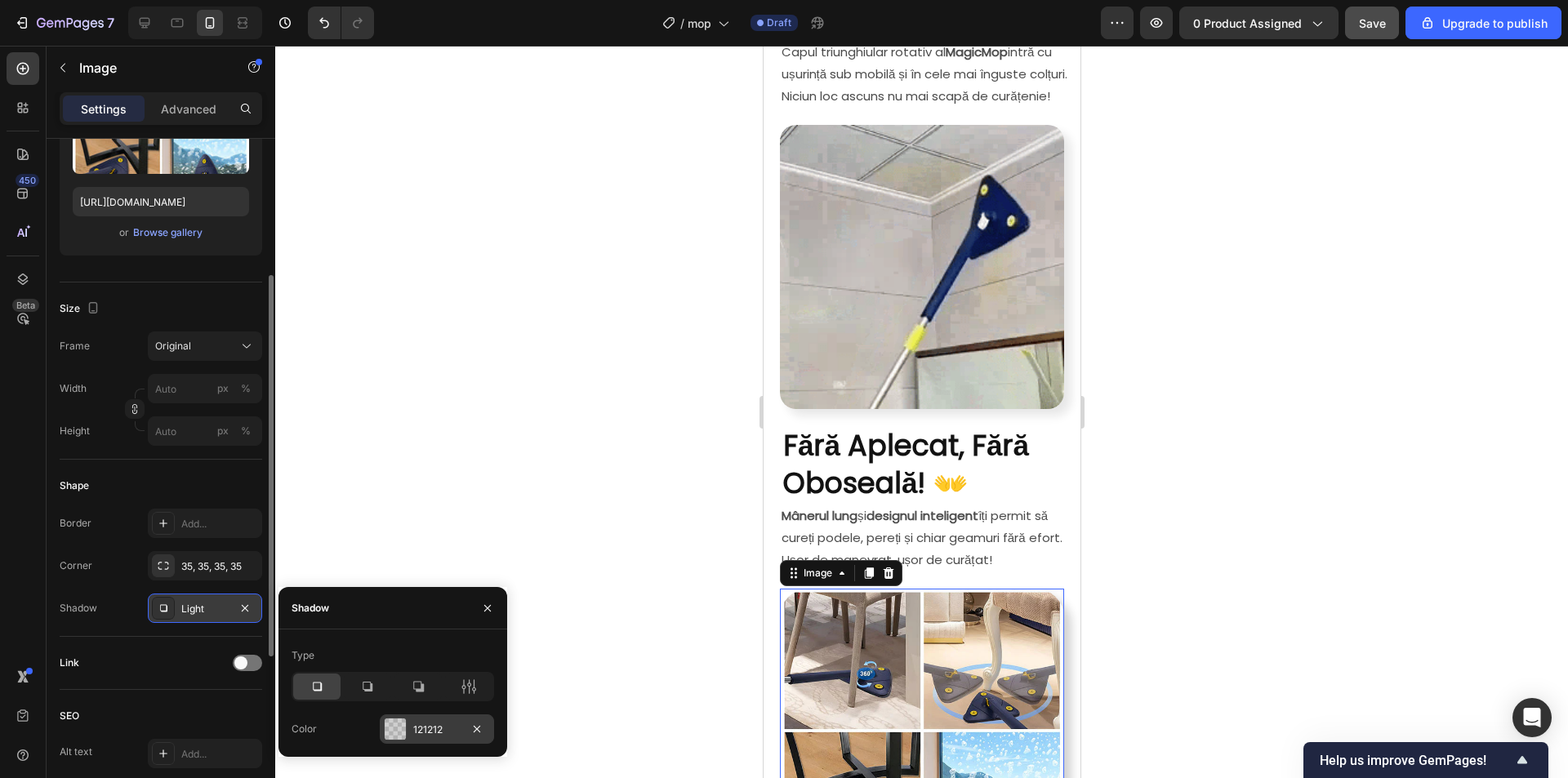
click at [434, 730] on div "121212" at bounding box center [437, 729] width 48 height 14
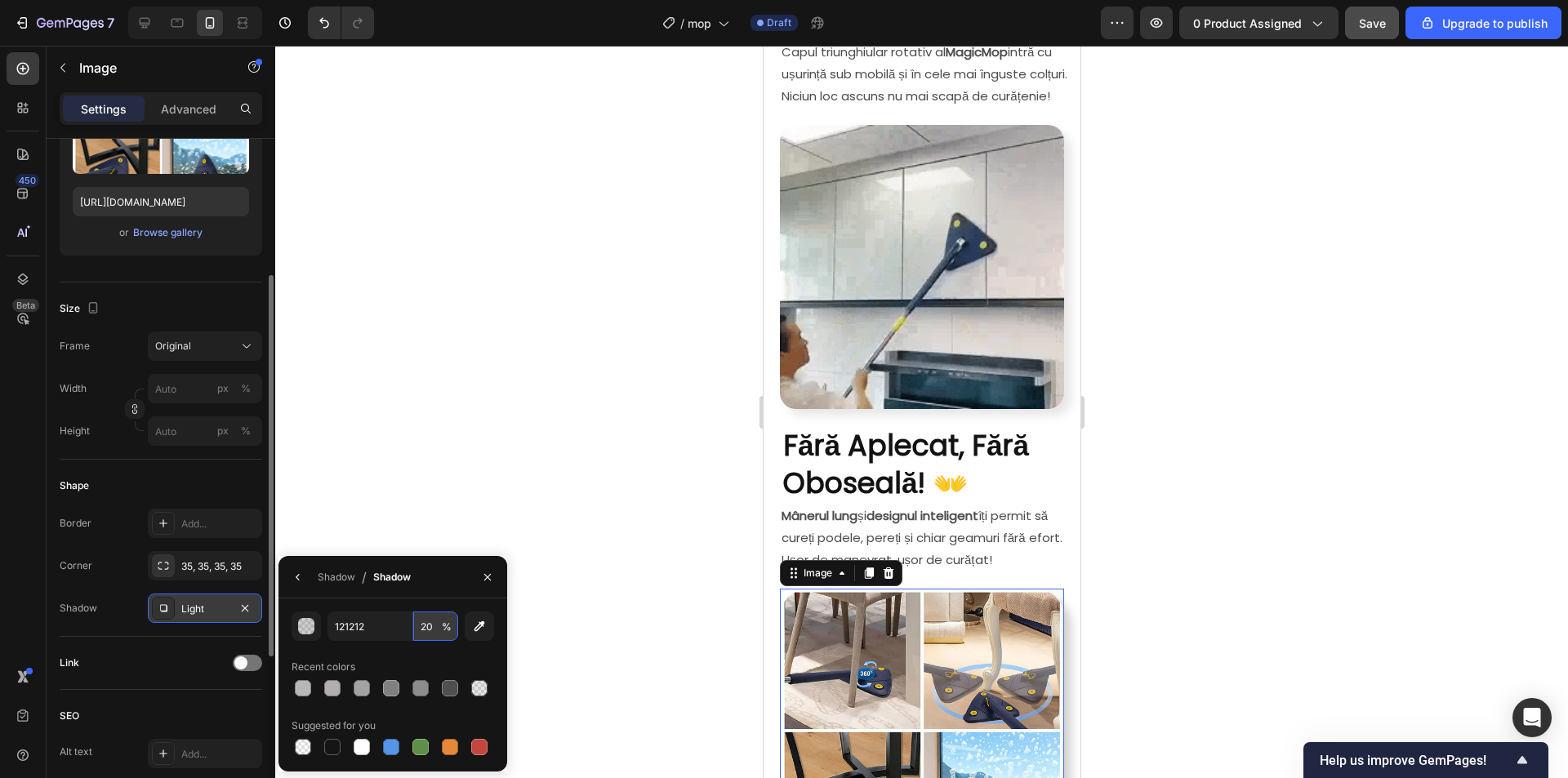
click at [430, 622] on input "20" at bounding box center [436, 626] width 45 height 30
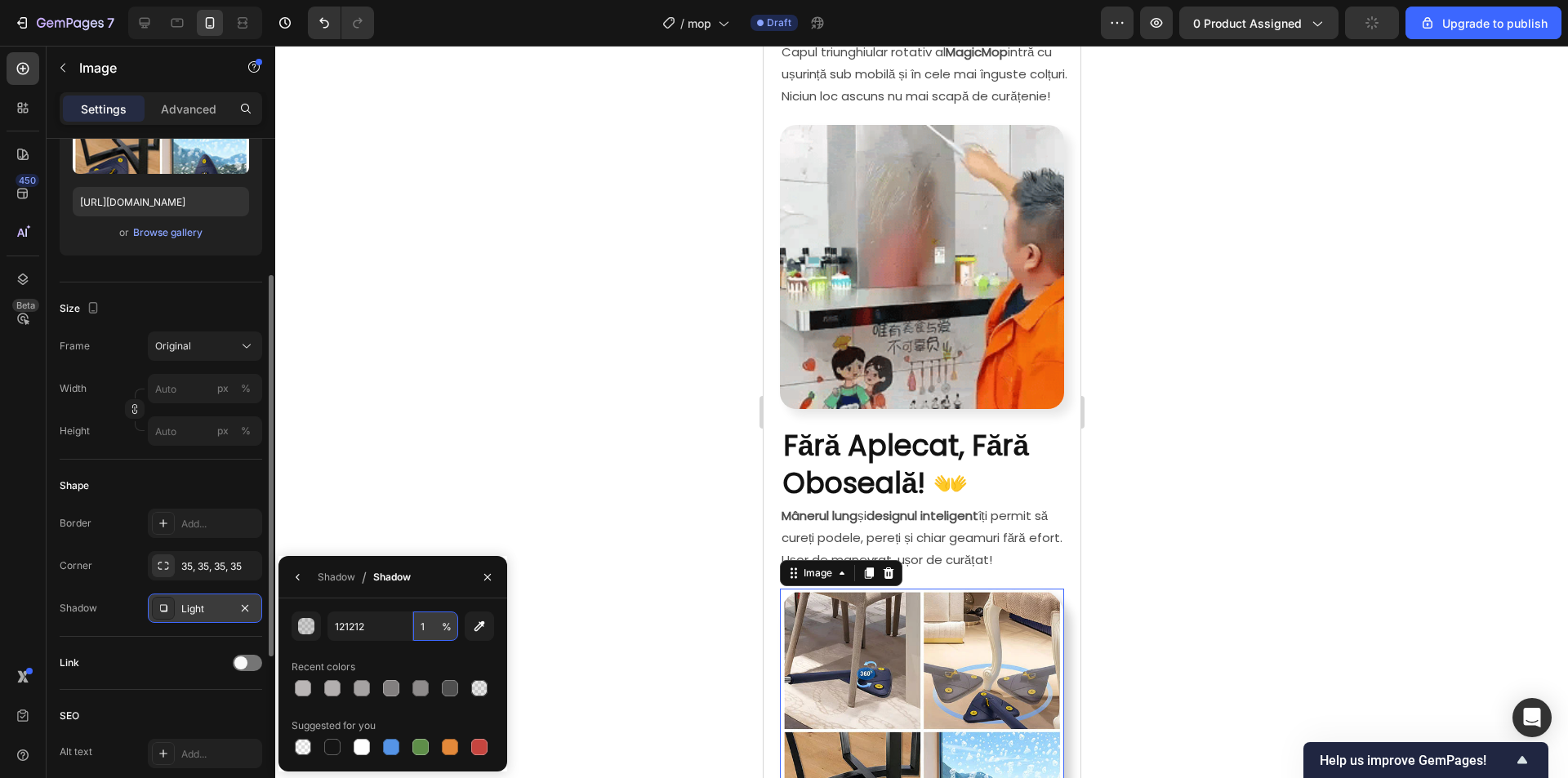
type input "10"
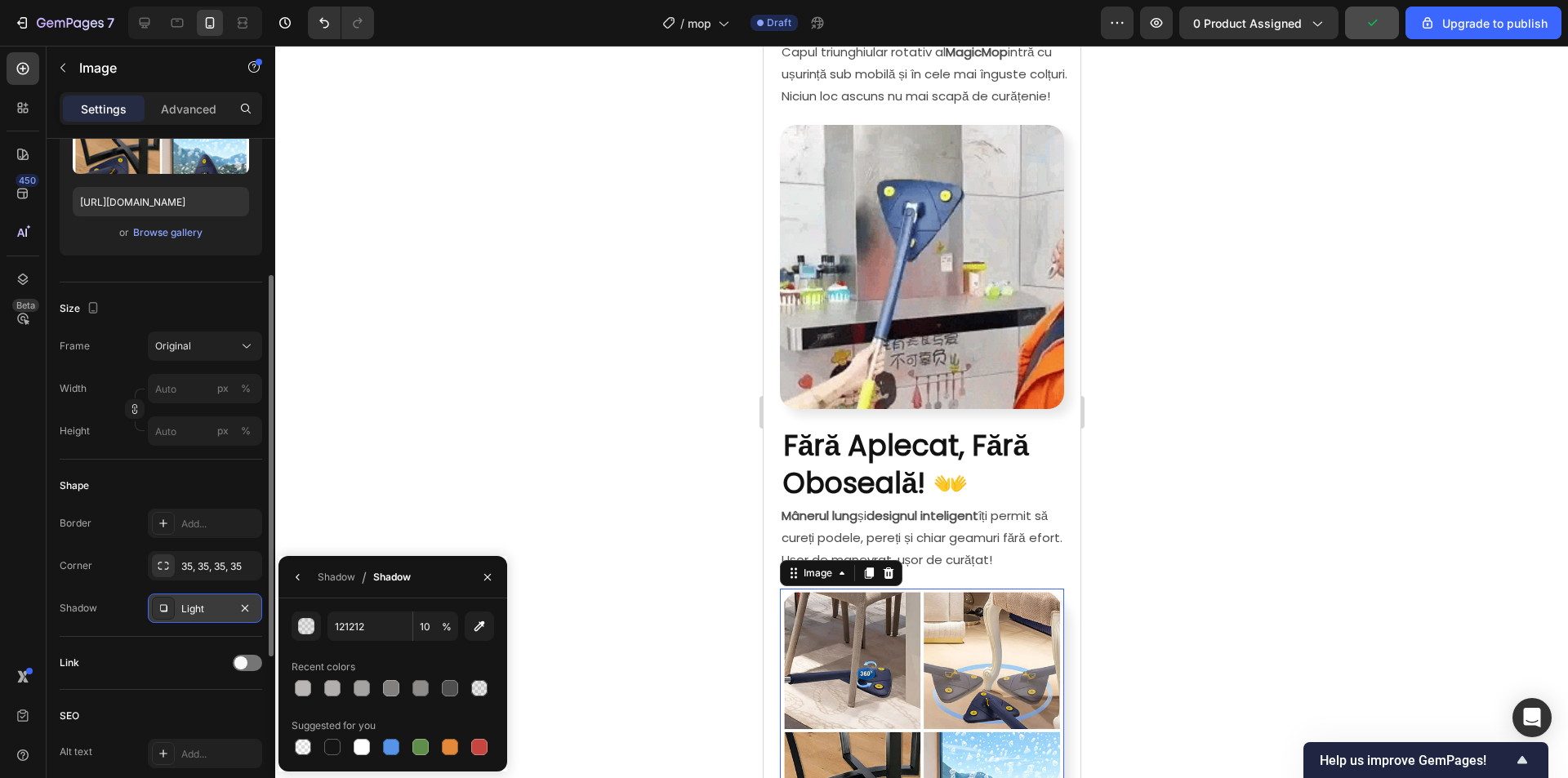
click at [1333, 569] on div at bounding box center [921, 411] width 1292 height 732
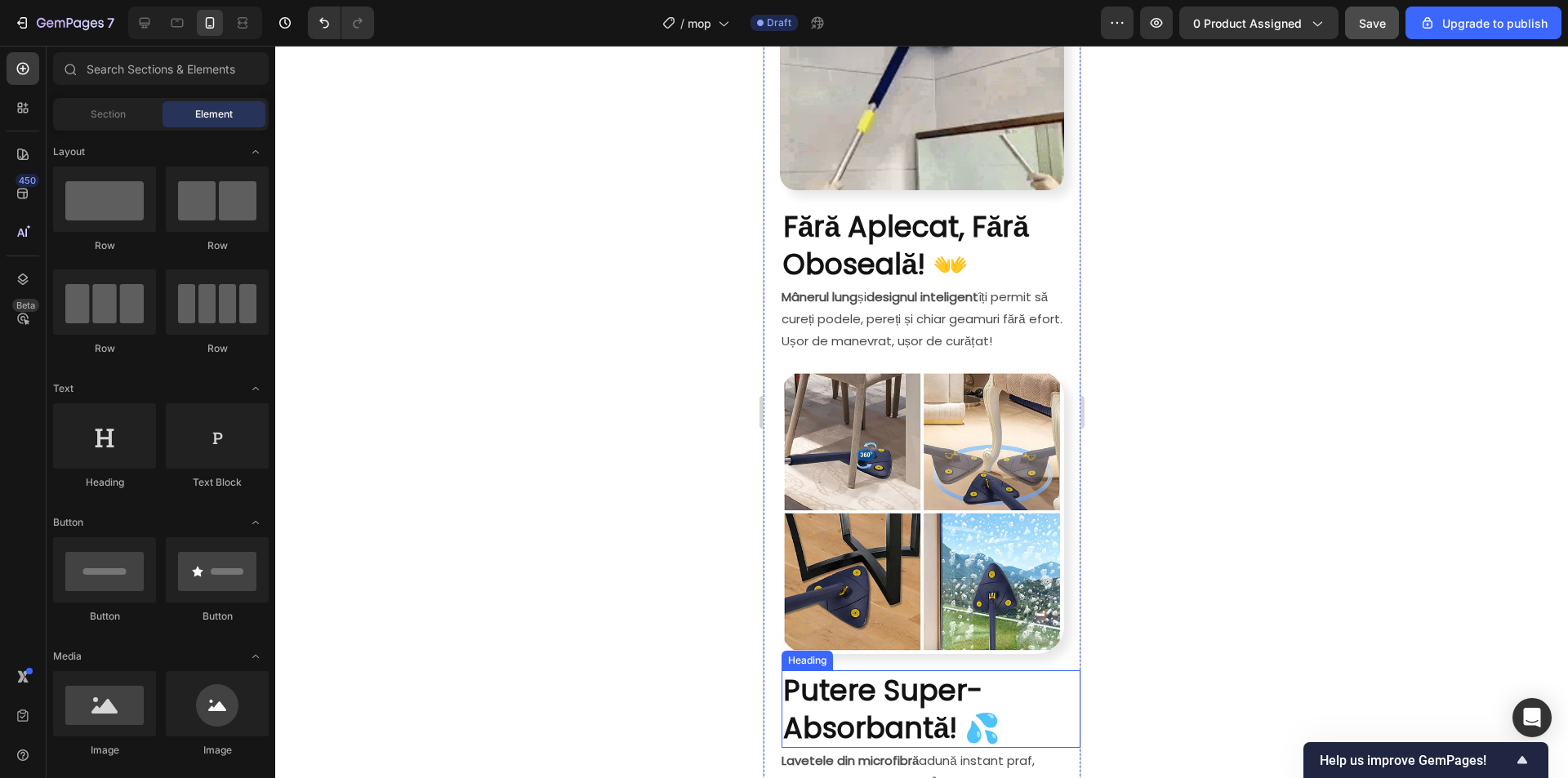
scroll to position [1143, 0]
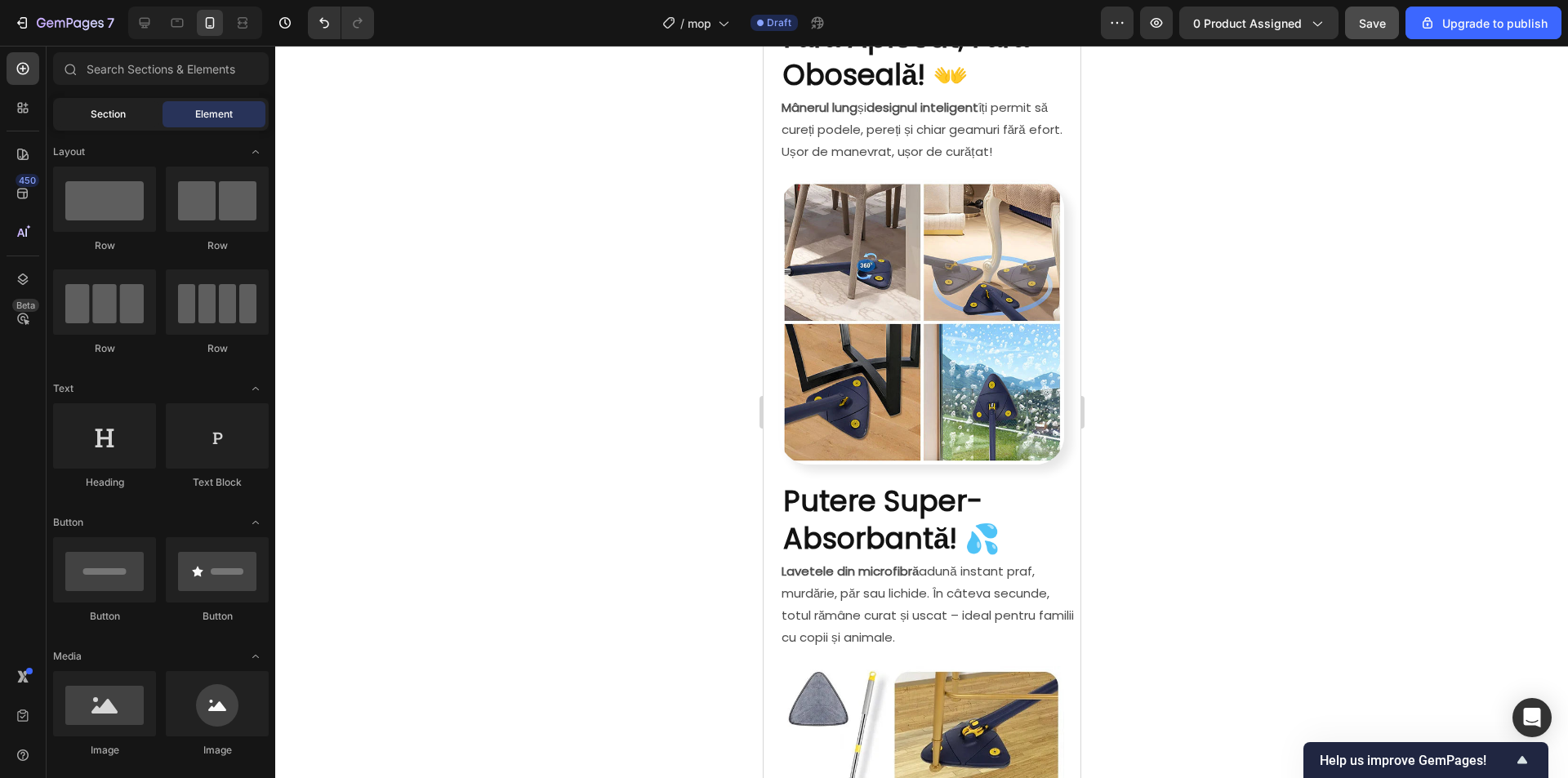
click at [88, 116] on div "Section" at bounding box center [108, 114] width 102 height 26
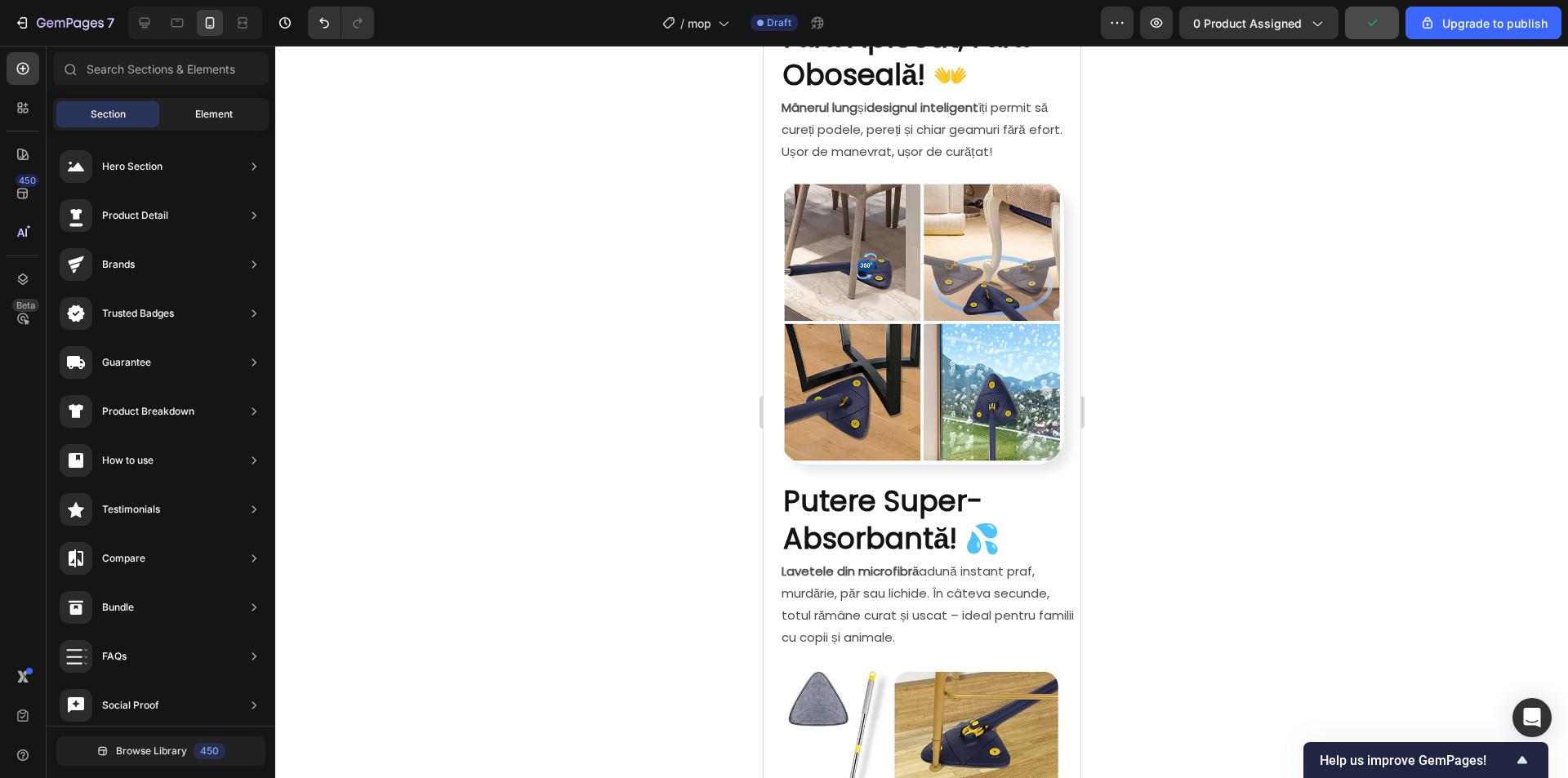
click at [210, 112] on span "Element" at bounding box center [214, 114] width 38 height 14
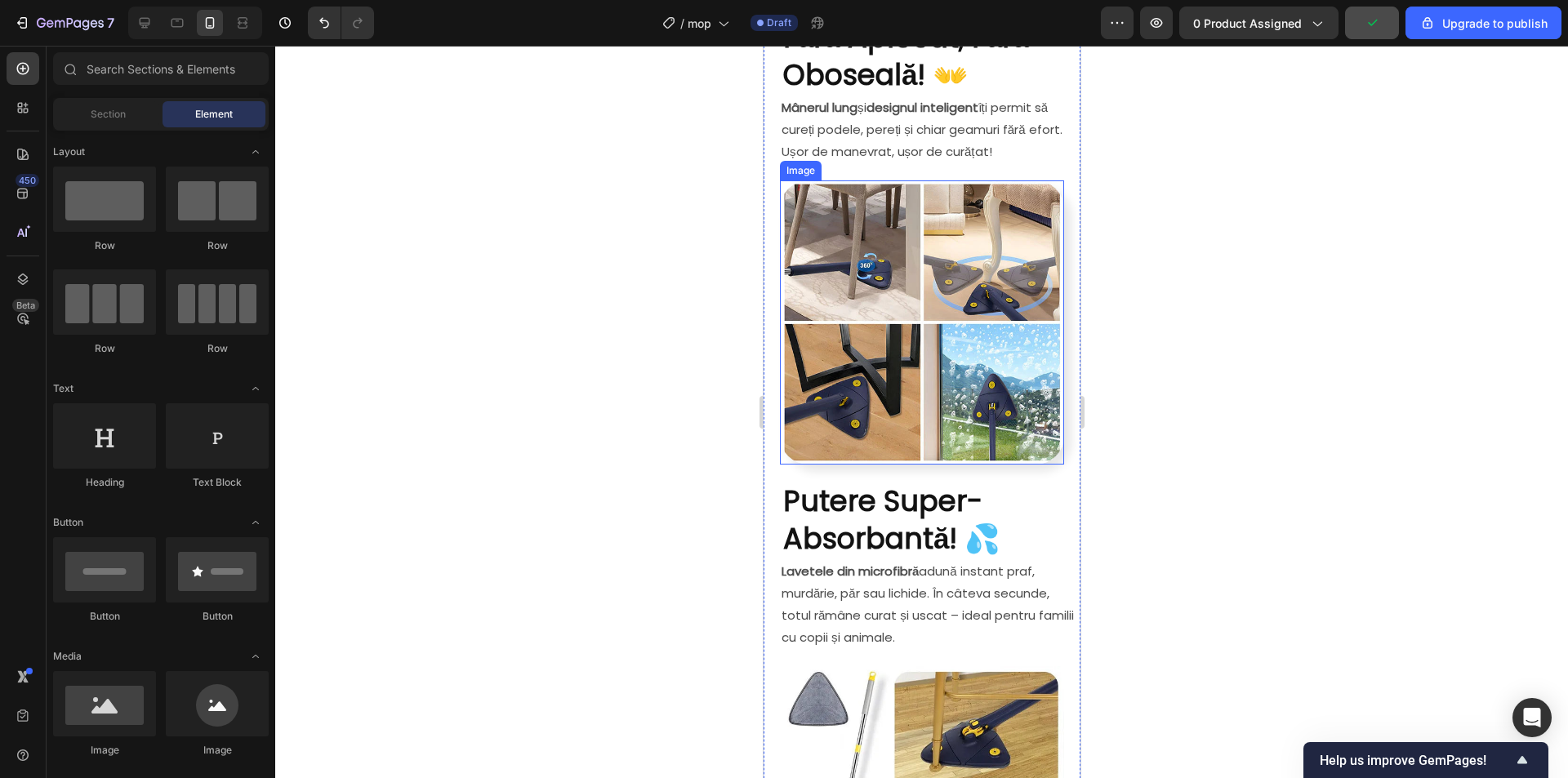
click at [899, 398] on img at bounding box center [921, 323] width 284 height 284
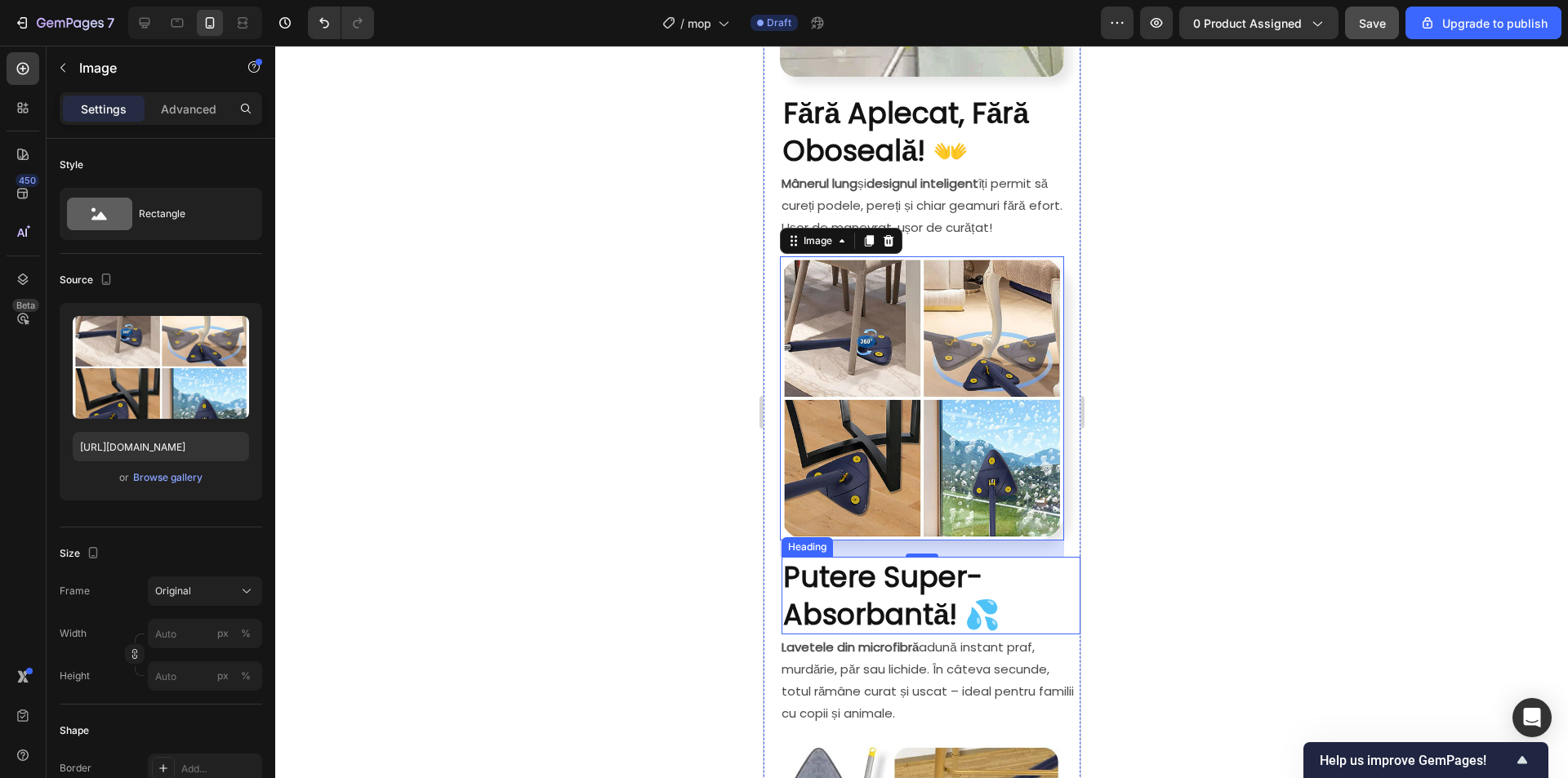
scroll to position [1061, 0]
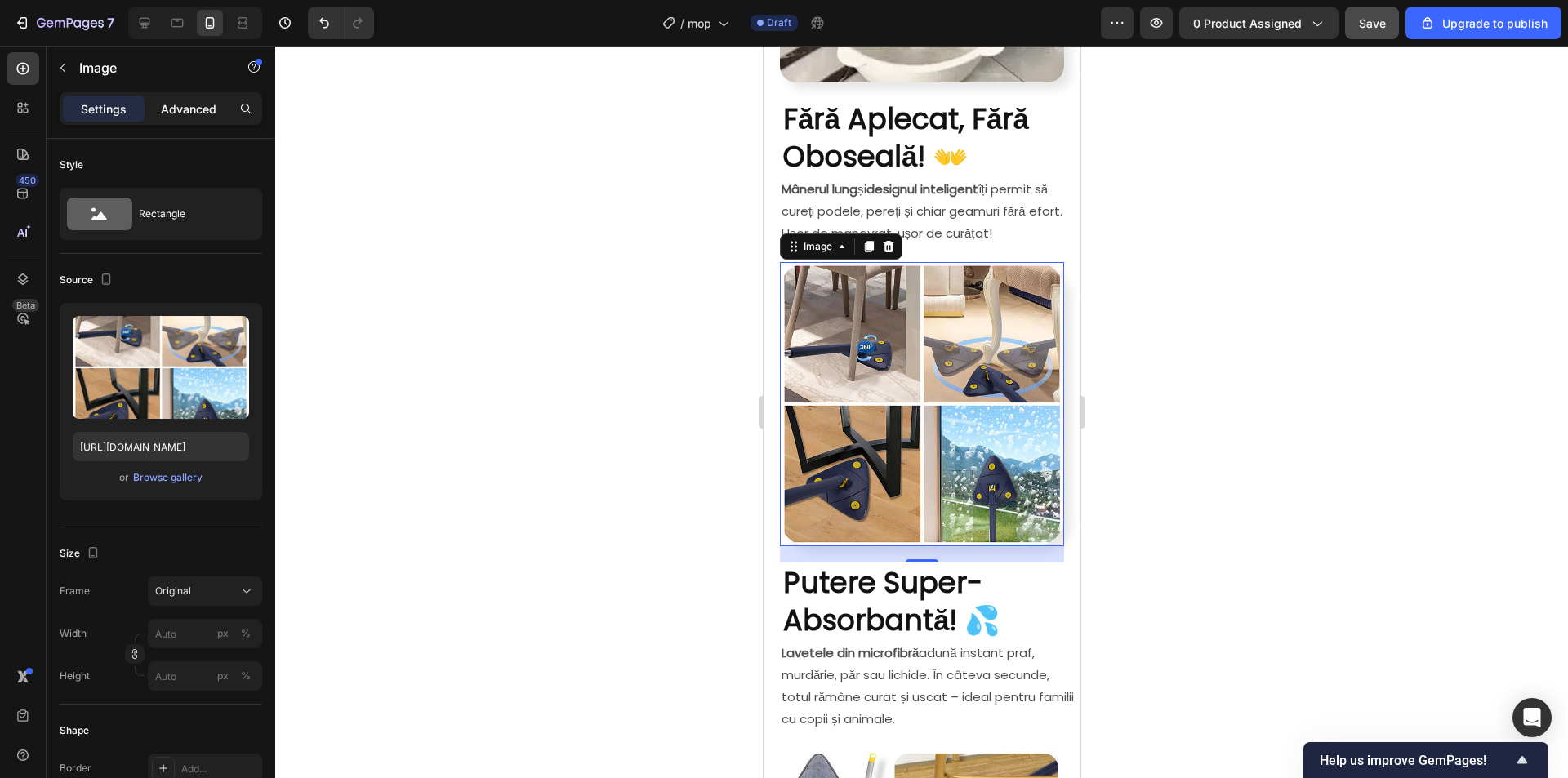
click at [193, 103] on p "Advanced" at bounding box center [189, 109] width 56 height 17
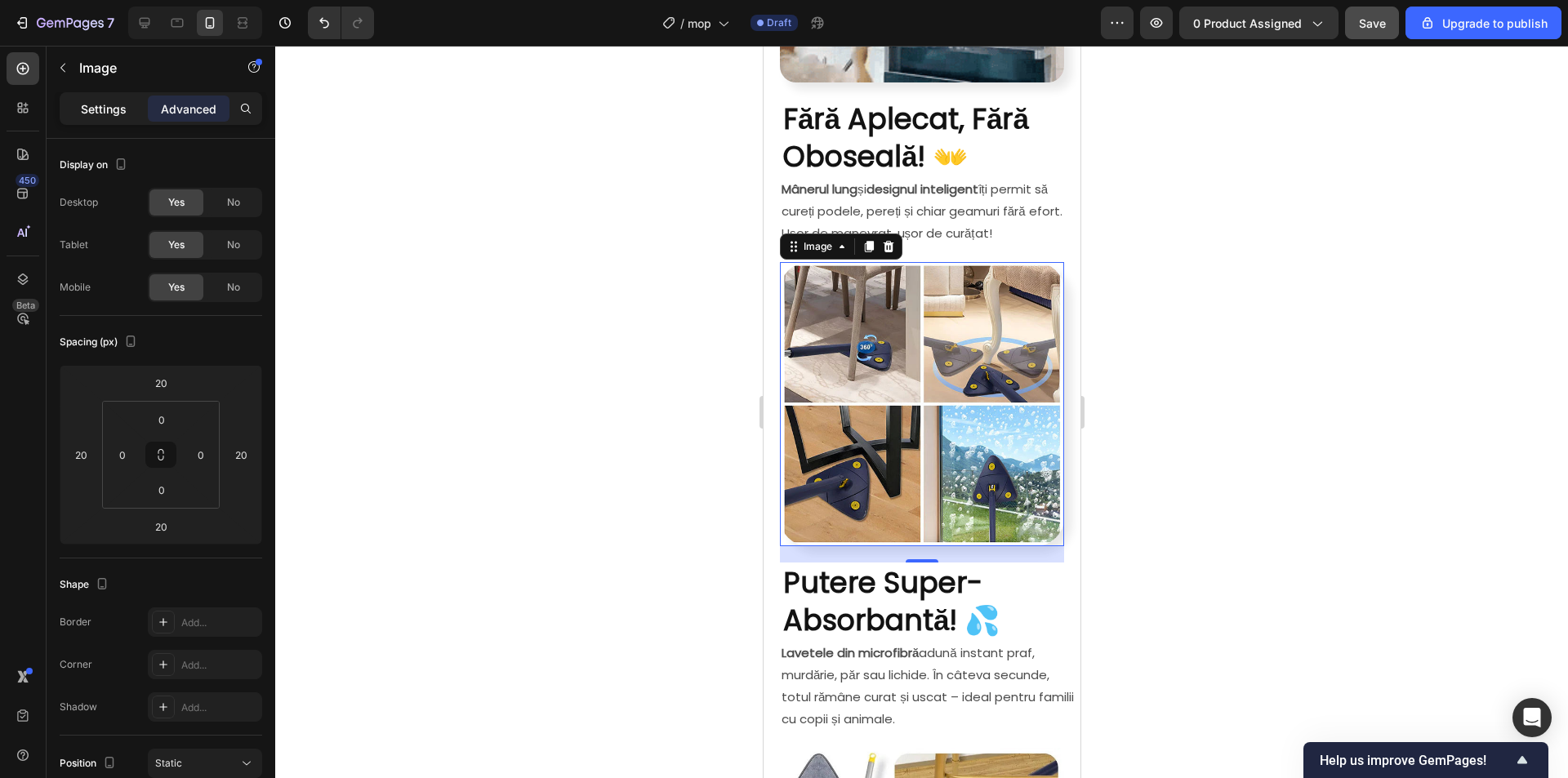
click at [103, 111] on p "Settings" at bounding box center [103, 109] width 46 height 17
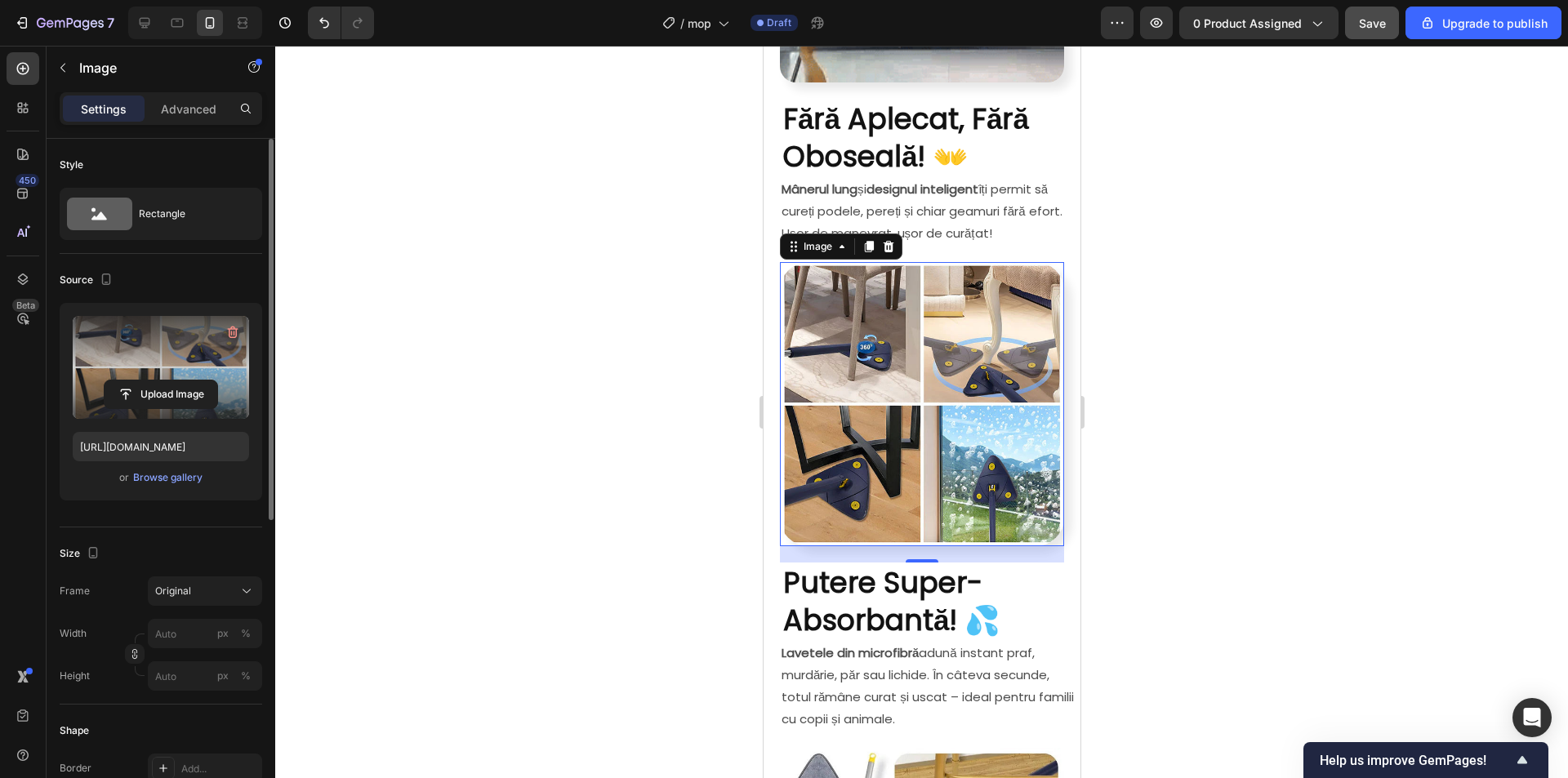
scroll to position [245, 0]
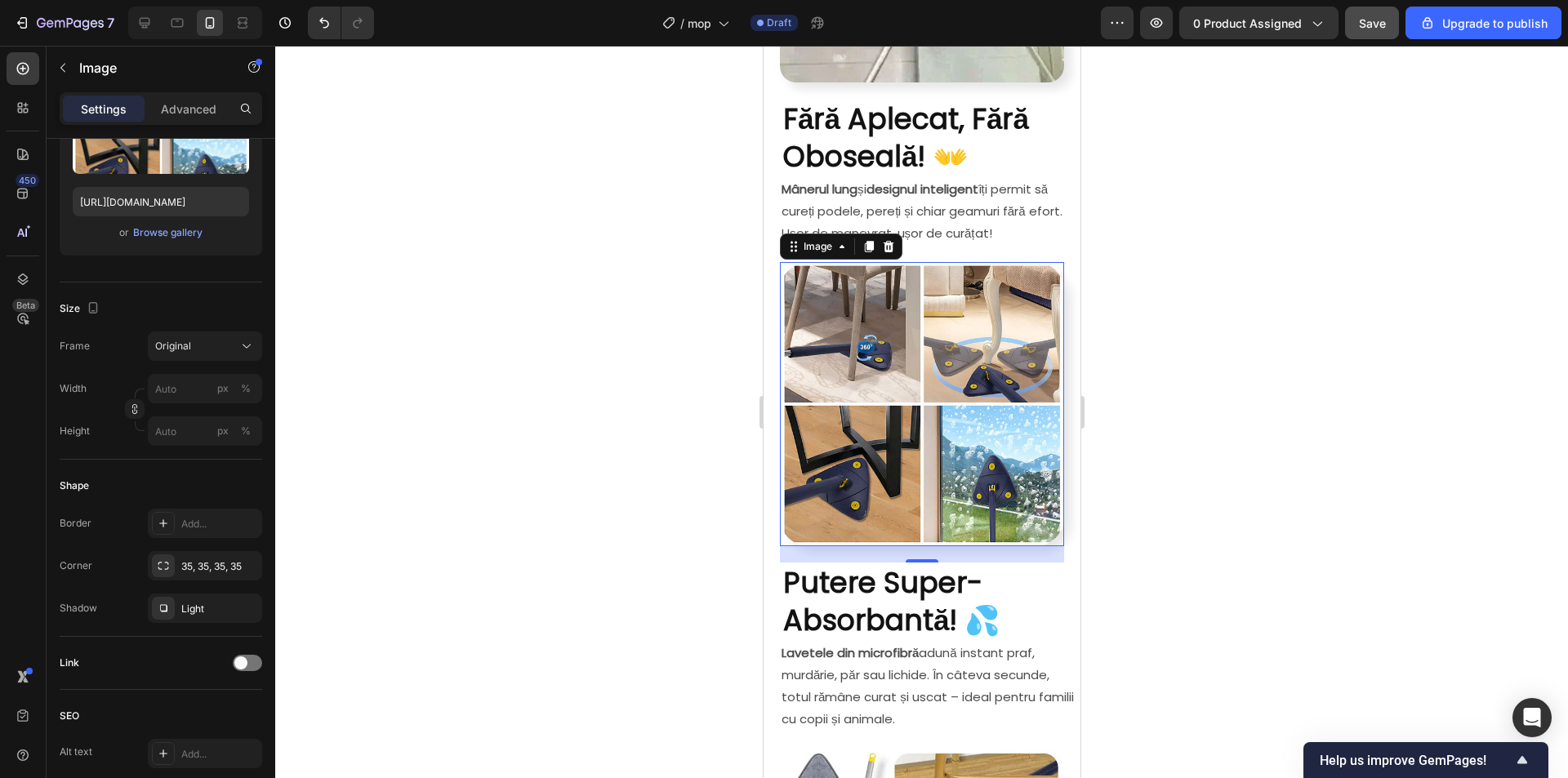
drag, startPoint x: 245, startPoint y: 611, endPoint x: 373, endPoint y: 642, distance: 131.7
click at [0, 0] on icon "button" at bounding box center [0, 0] width 0 height 0
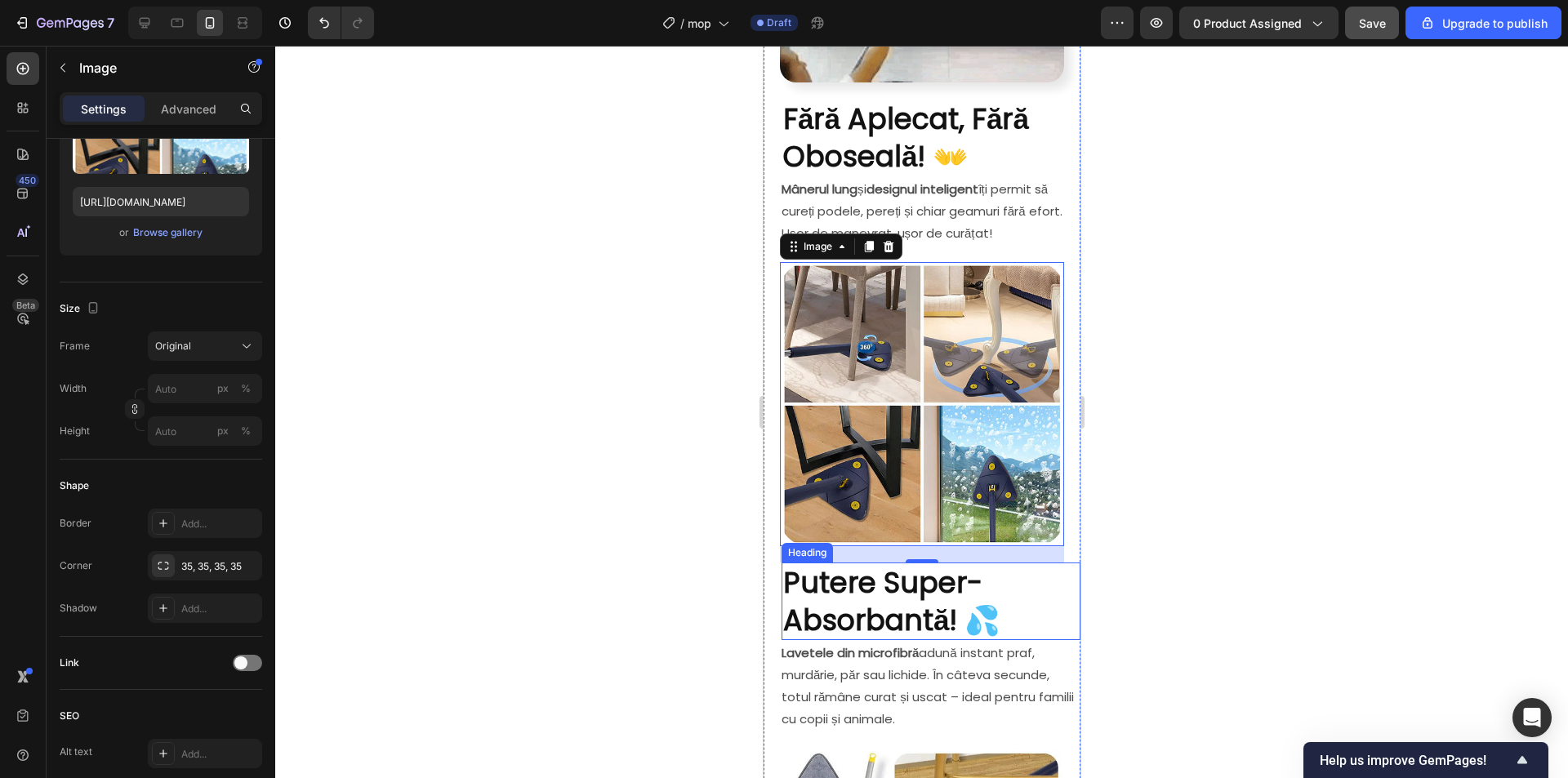
click at [1290, 439] on div at bounding box center [921, 411] width 1292 height 732
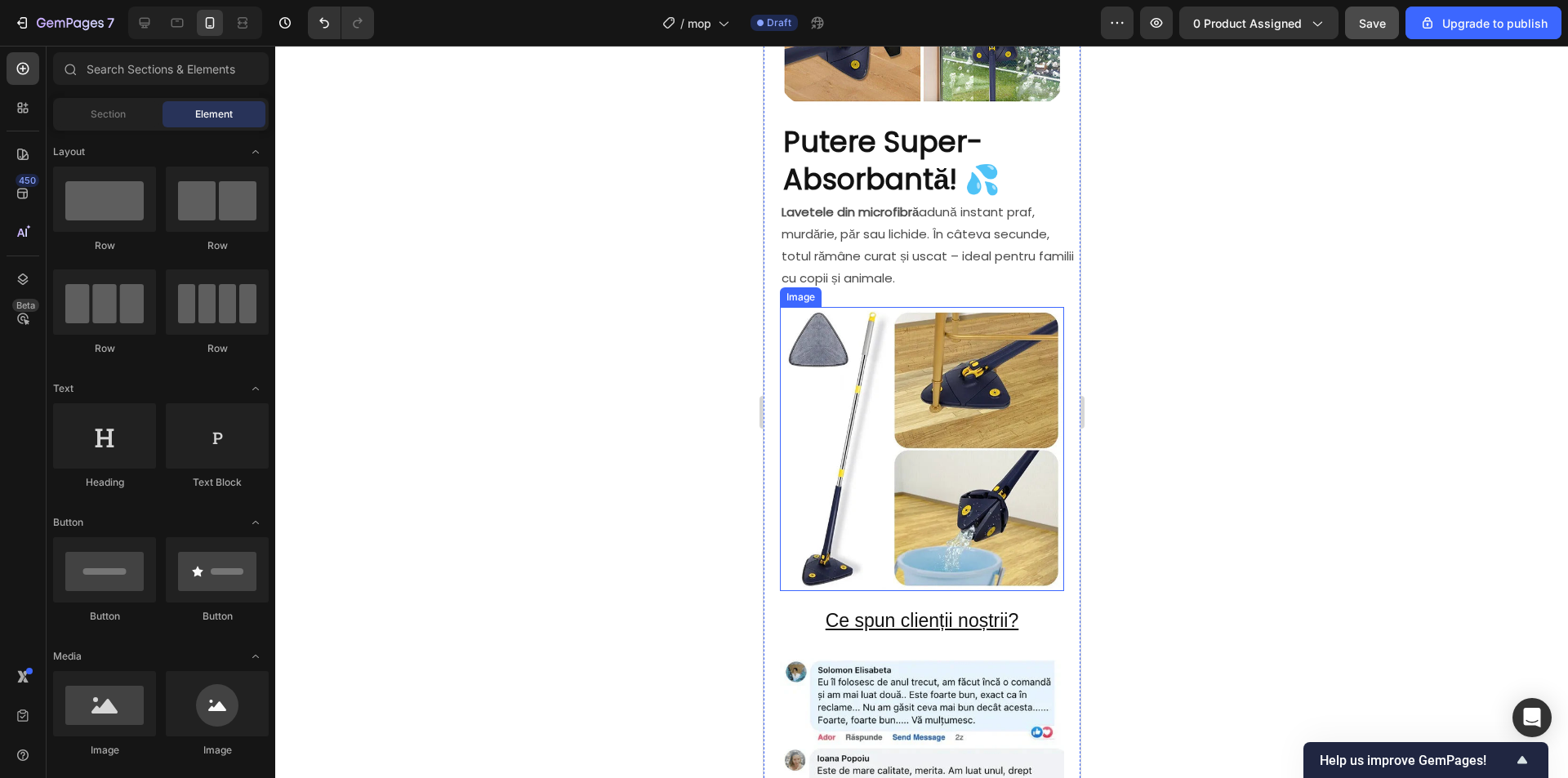
scroll to position [1470, 0]
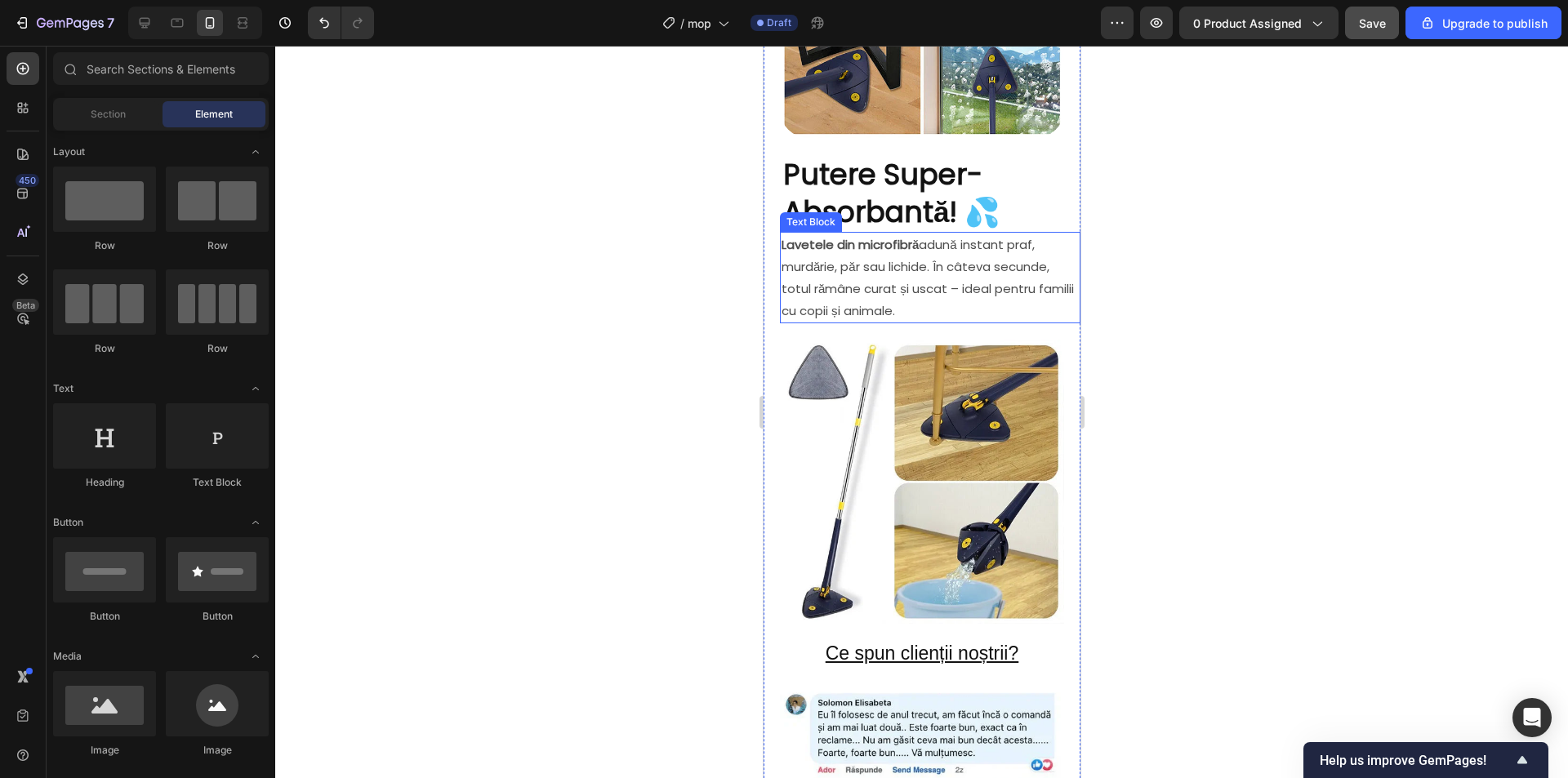
click at [811, 272] on p "Lavetele din microfibră adună instant praf, murdărie, păr sau lichide. În câtev…" at bounding box center [929, 278] width 297 height 88
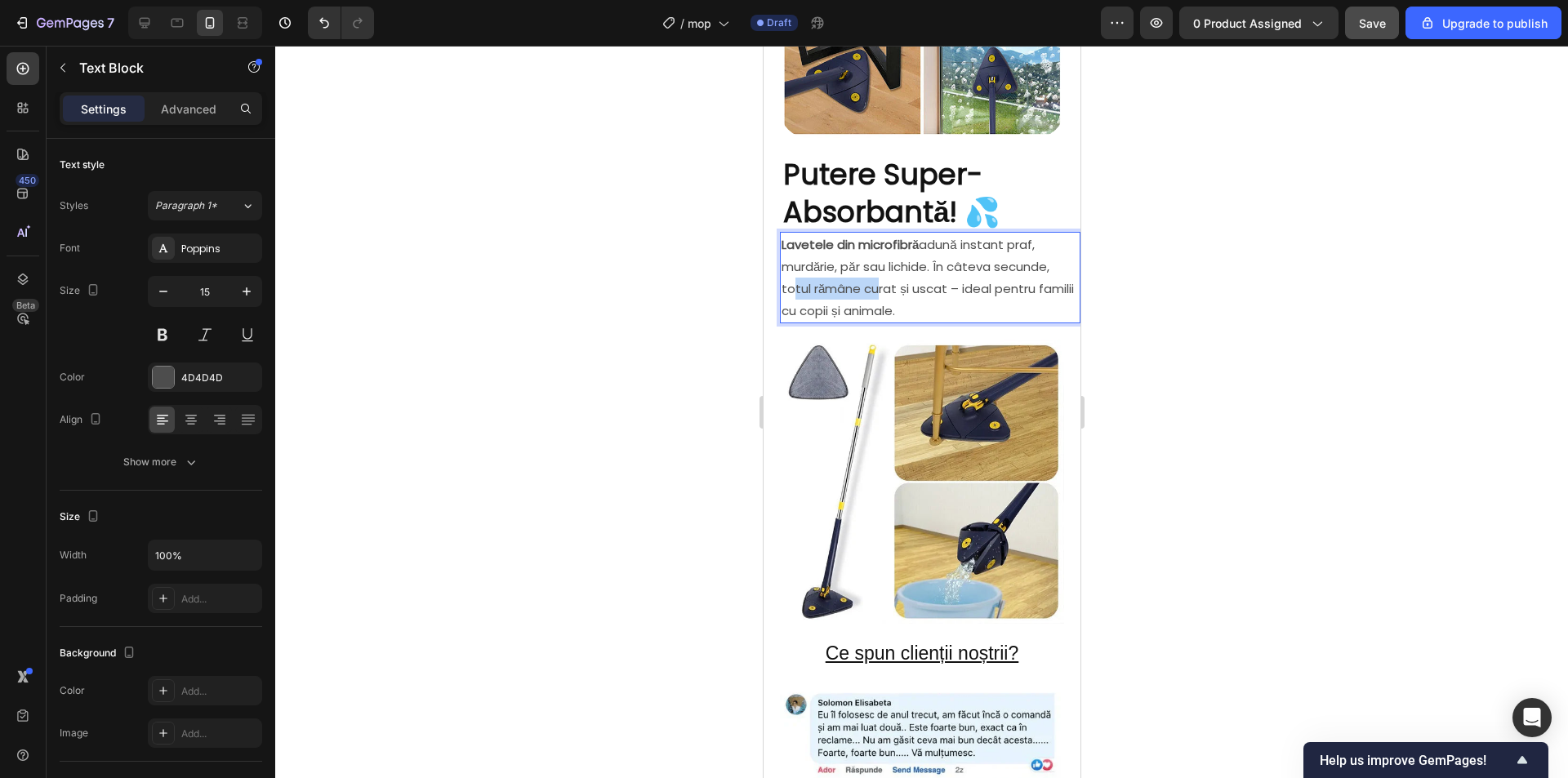
drag, startPoint x: 783, startPoint y: 271, endPoint x: 872, endPoint y: 276, distance: 89.1
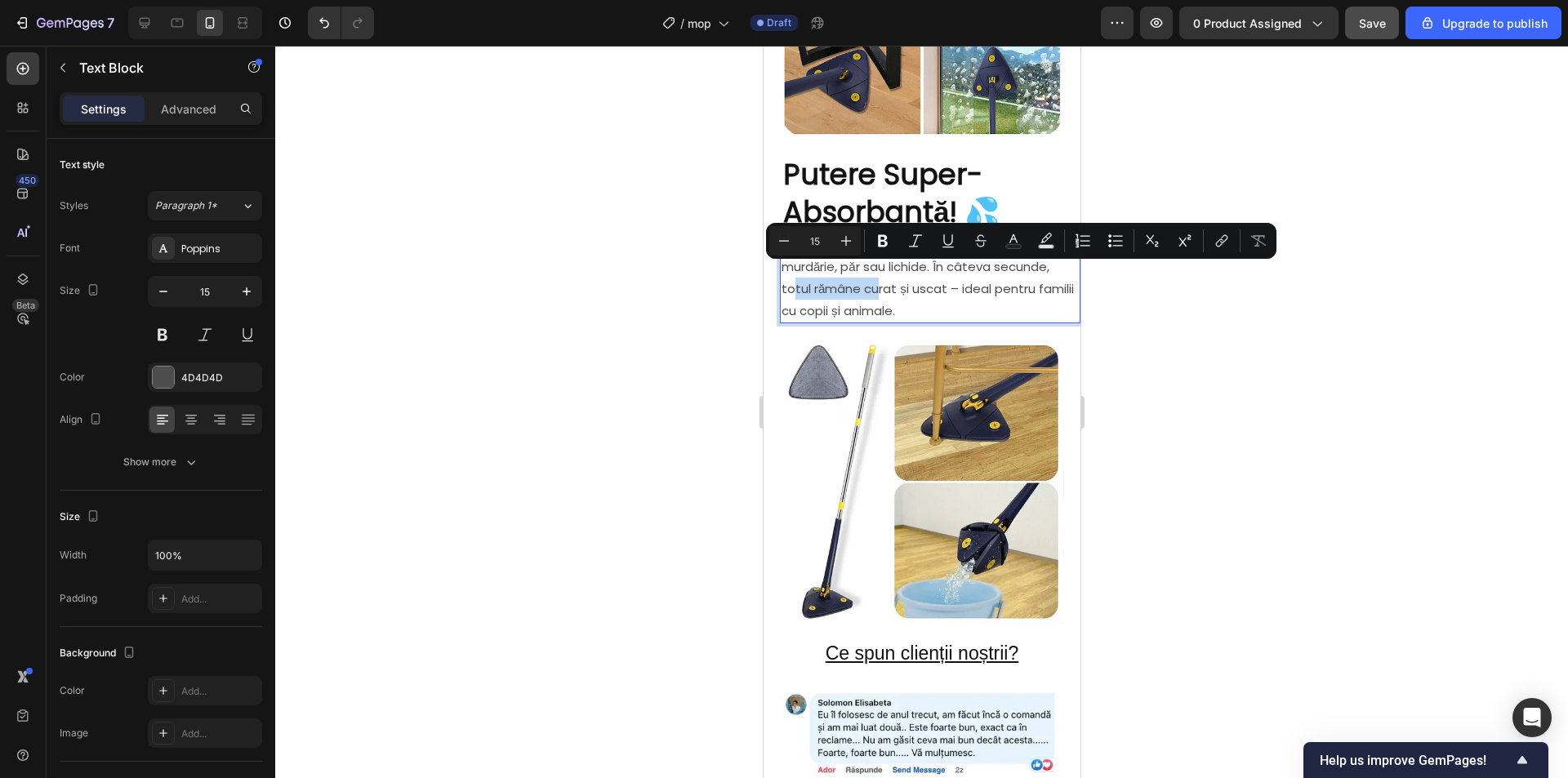
click at [818, 278] on p "Lavetele din microfibră adună instant praf, murdărie, păr sau lichide. În câtev…" at bounding box center [929, 278] width 297 height 88
drag, startPoint x: 783, startPoint y: 274, endPoint x: 946, endPoint y: 281, distance: 163.2
click at [947, 277] on p "Lavetele din microfibră adună instant praf, murdărie, păr sau lichide. În câtev…" at bounding box center [929, 278] width 297 height 88
click at [878, 244] on icon "Editor contextual toolbar" at bounding box center [882, 241] width 16 height 16
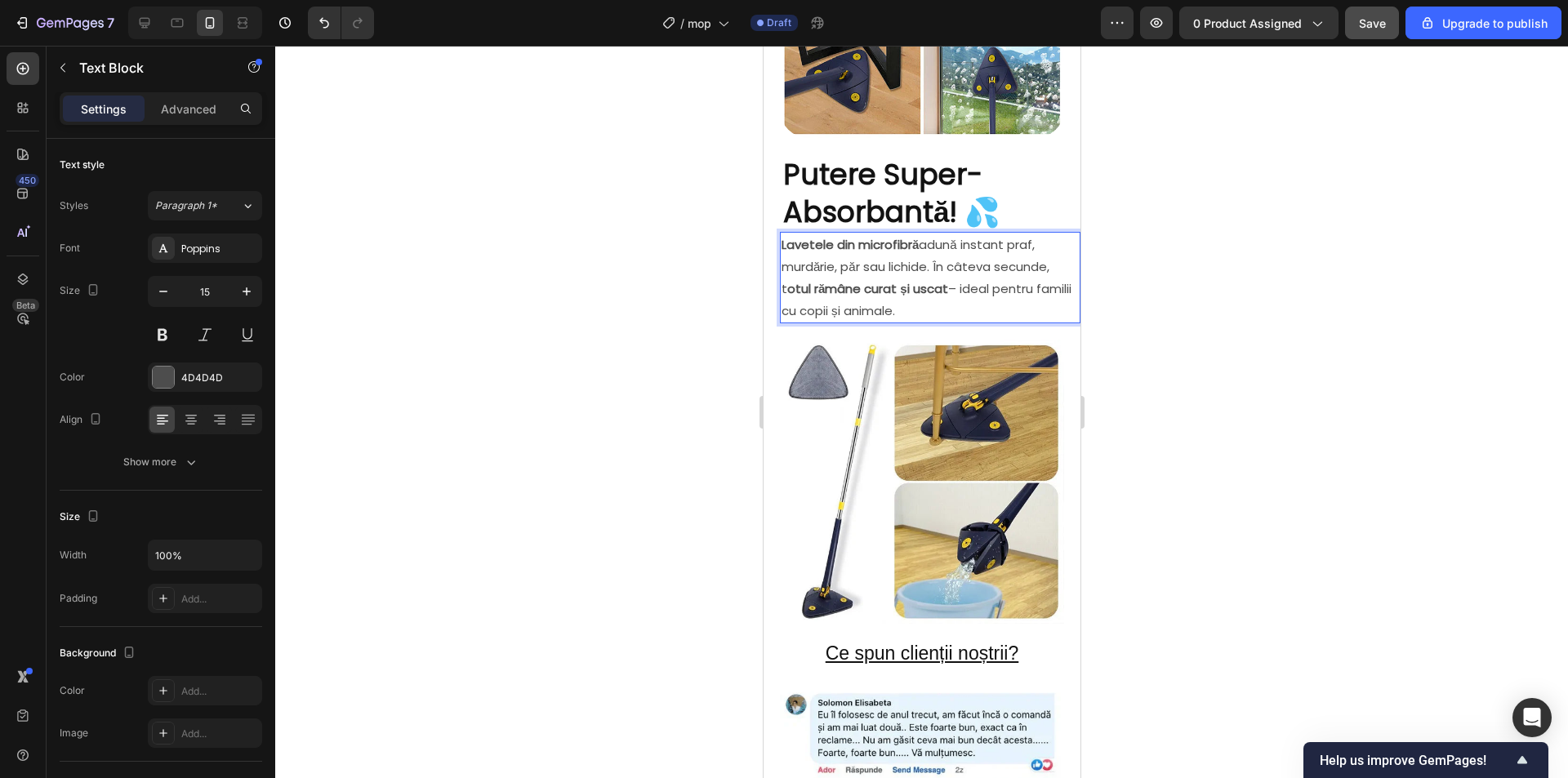
click at [783, 272] on p "Lavetele din microfibră adună instant praf, murdărie, păr sau lichide. În câtev…" at bounding box center [929, 278] width 297 height 88
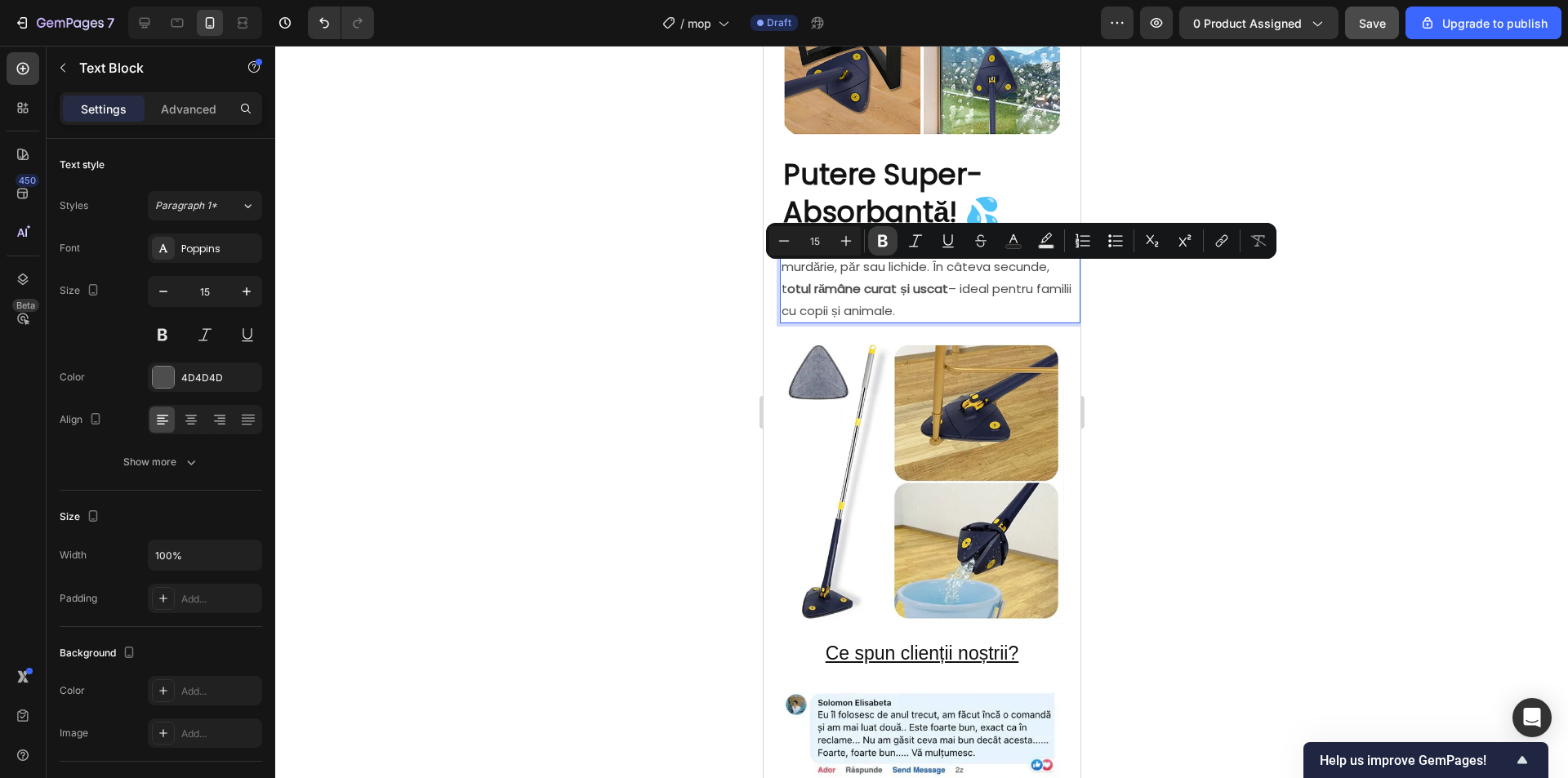
drag, startPoint x: 886, startPoint y: 243, endPoint x: 301, endPoint y: 324, distance: 590.6
click at [886, 243] on icon "Editor contextual toolbar" at bounding box center [882, 242] width 10 height 13
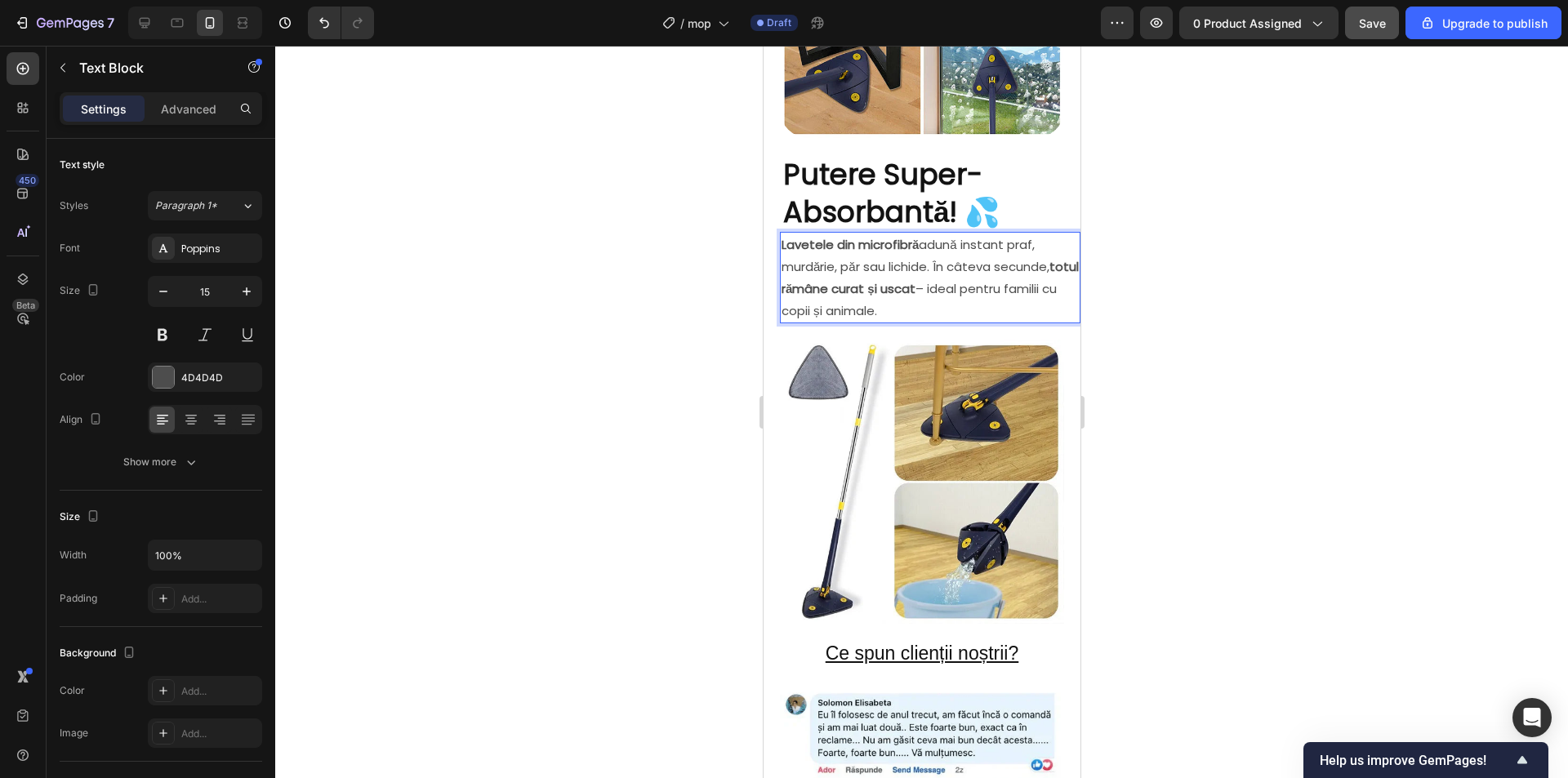
drag, startPoint x: 1188, startPoint y: 349, endPoint x: 1207, endPoint y: 370, distance: 28.3
click at [1188, 349] on div at bounding box center [921, 411] width 1292 height 732
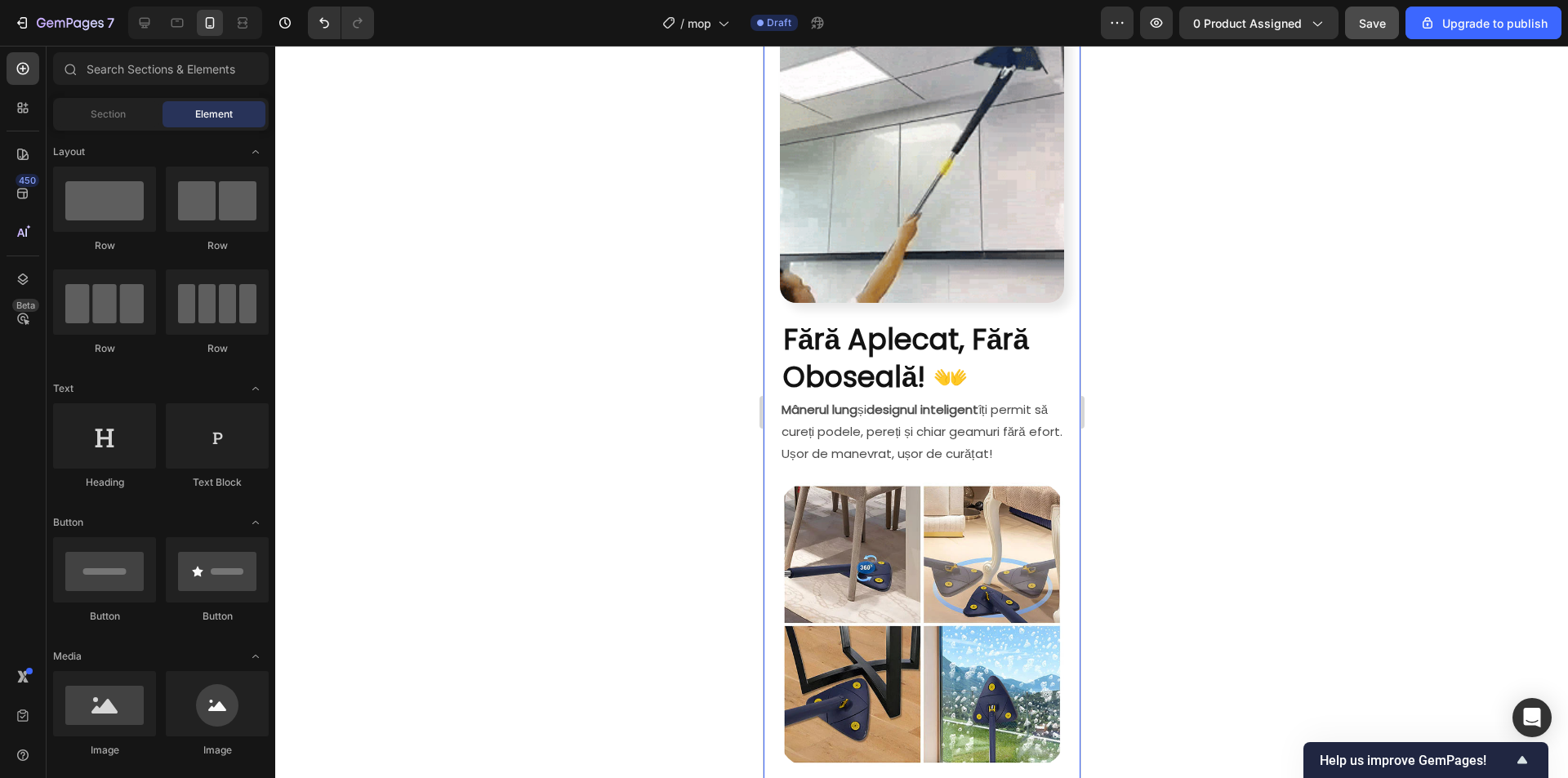
scroll to position [817, 0]
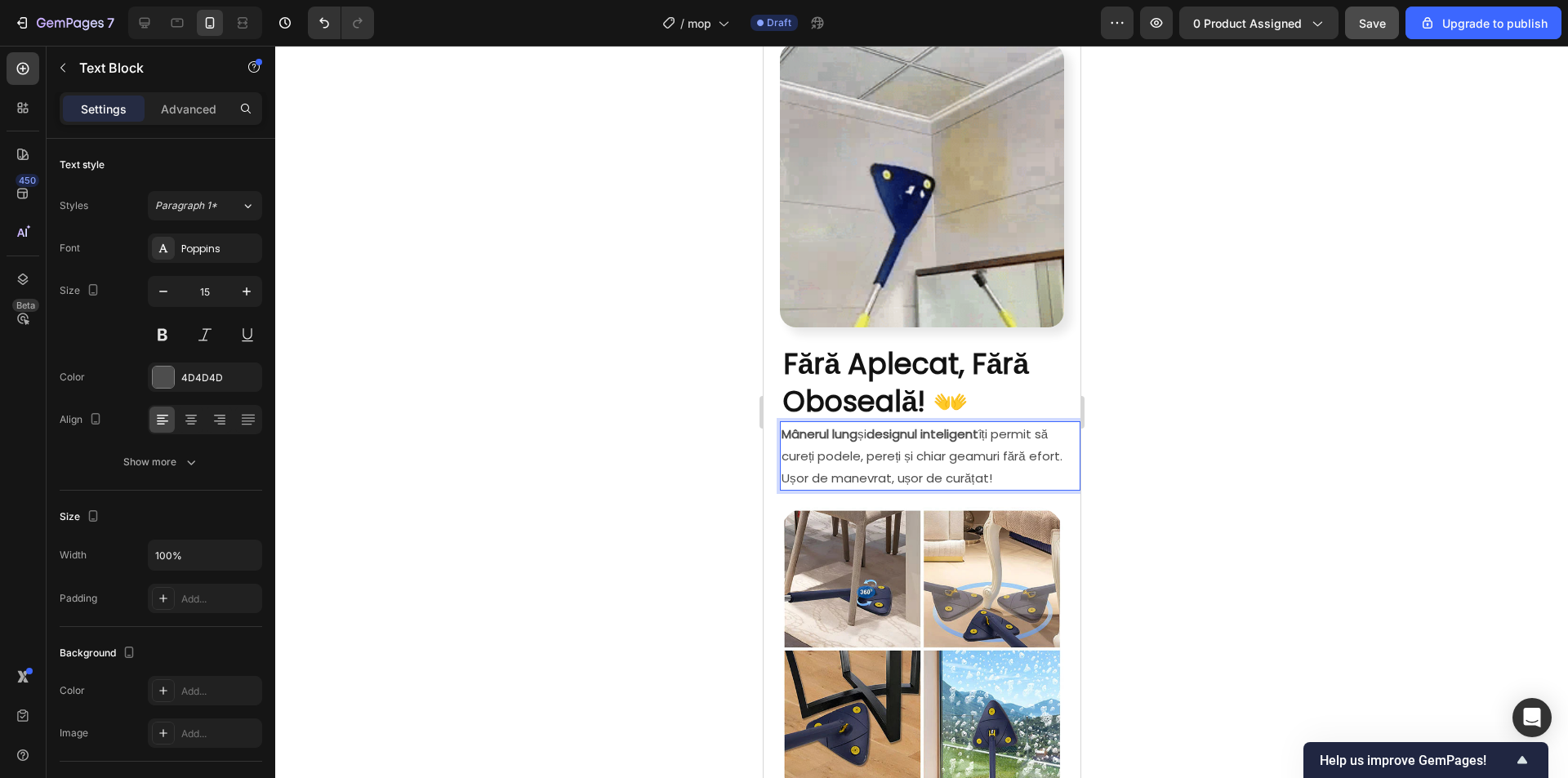
click at [816, 475] on p "Mânerul lung și designul inteligent îți permit să cureți podele, pereți și chia…" at bounding box center [929, 456] width 297 height 66
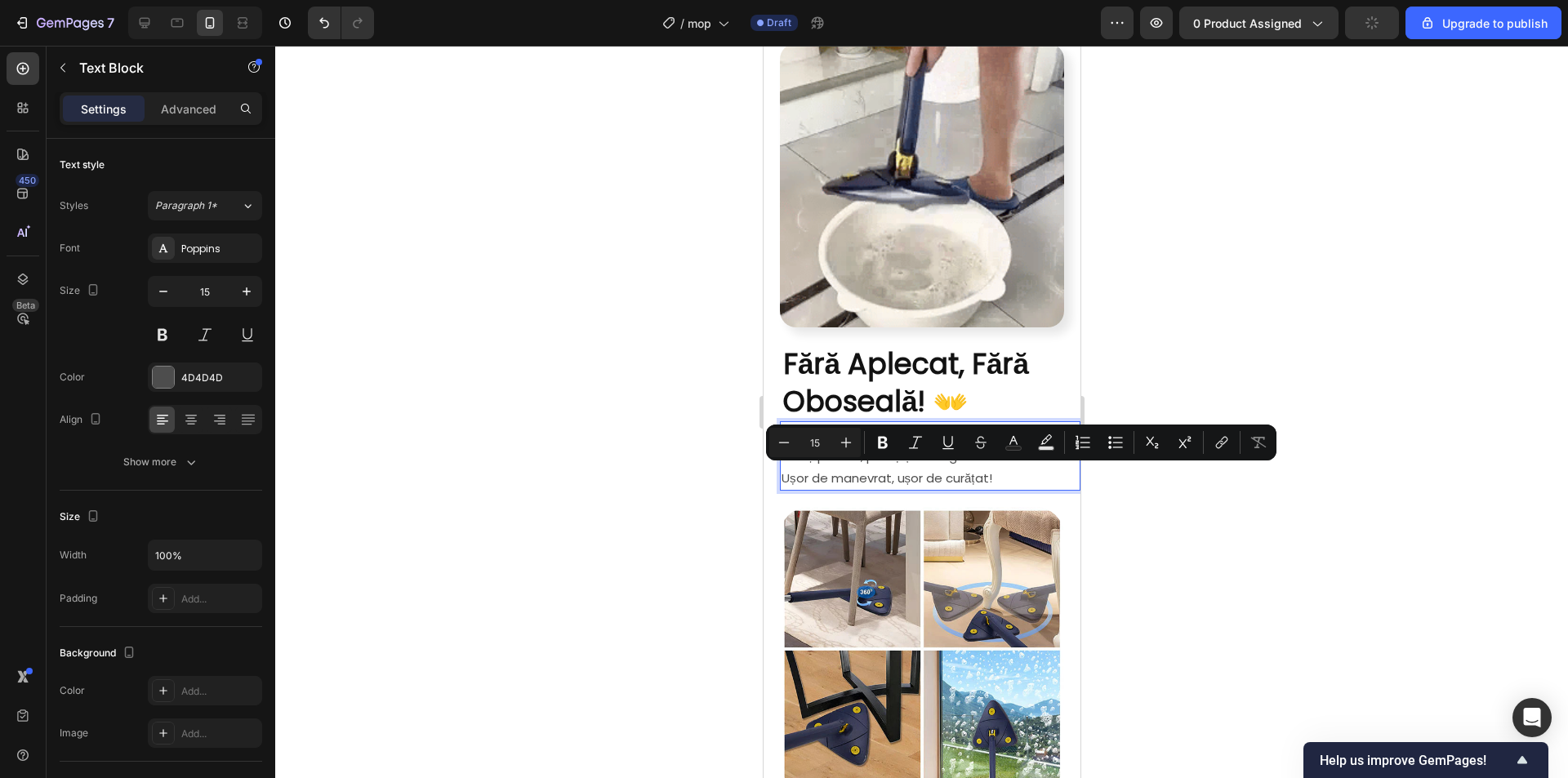
drag, startPoint x: 816, startPoint y: 473, endPoint x: 1029, endPoint y: 469, distance: 213.0
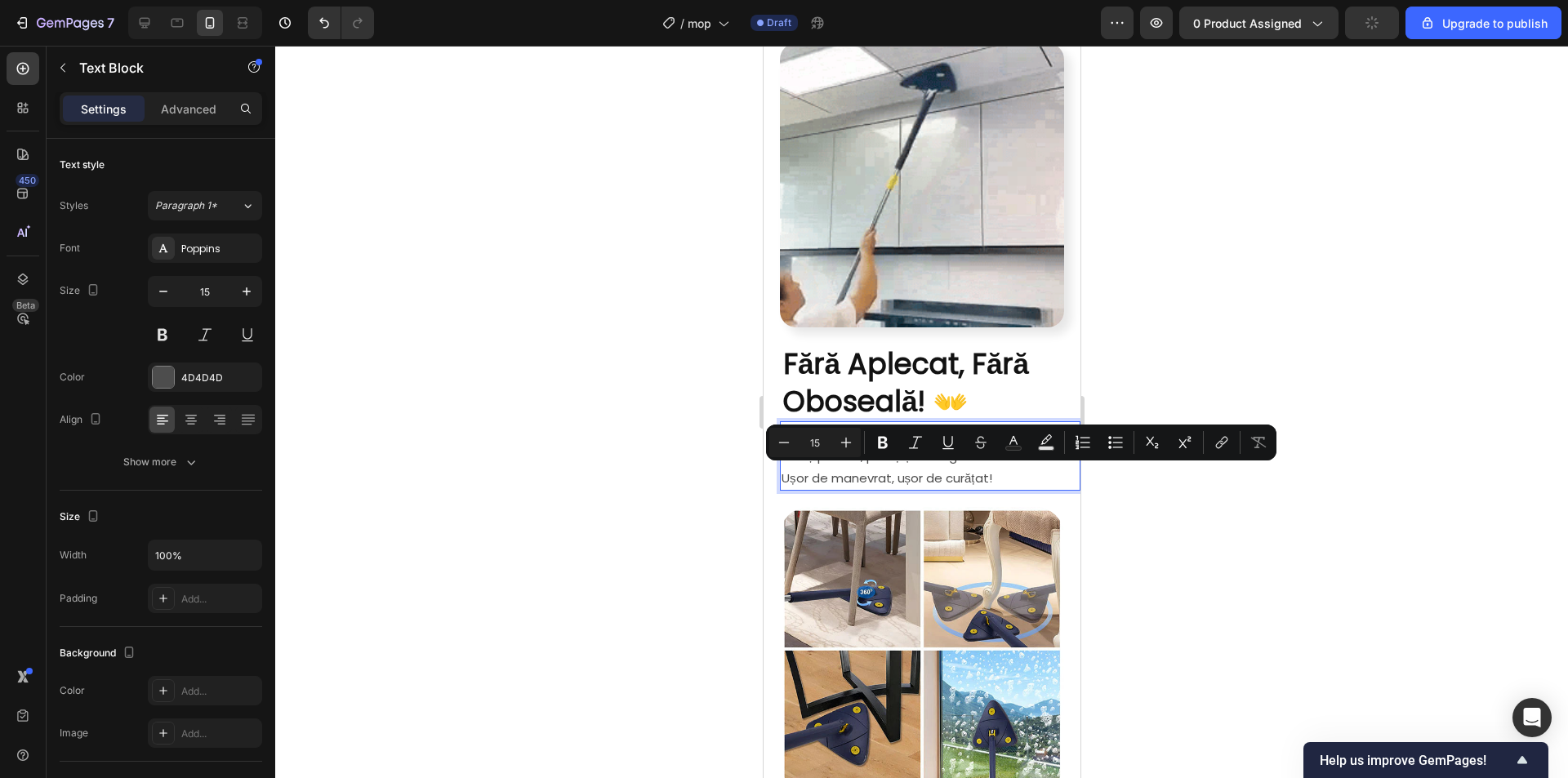
click at [1029, 469] on p "Mânerul lung și designul inteligent îți permit să cureți podele, pereți și chia…" at bounding box center [929, 456] width 297 height 66
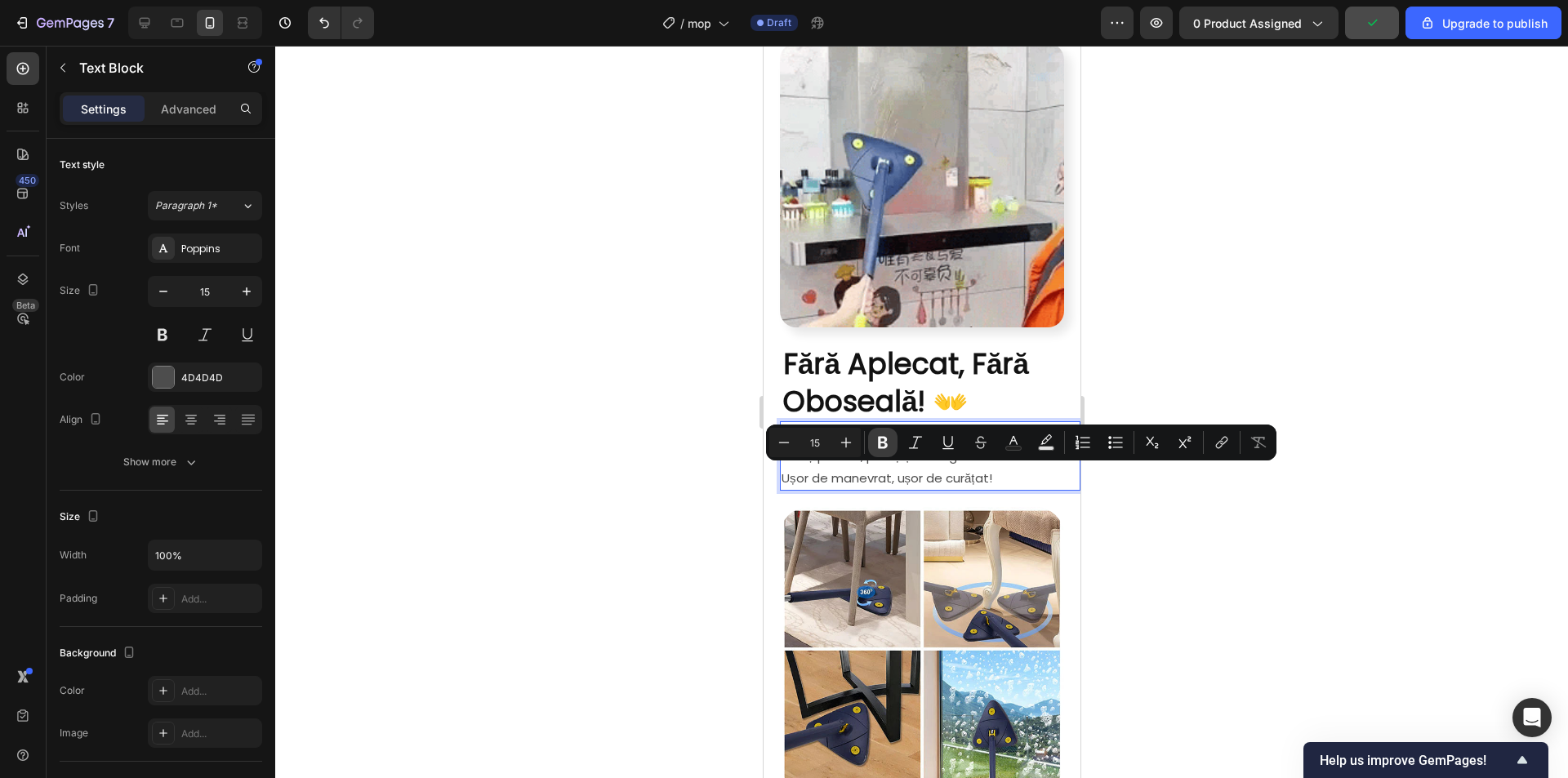
click at [889, 448] on icon "Editor contextual toolbar" at bounding box center [882, 442] width 16 height 16
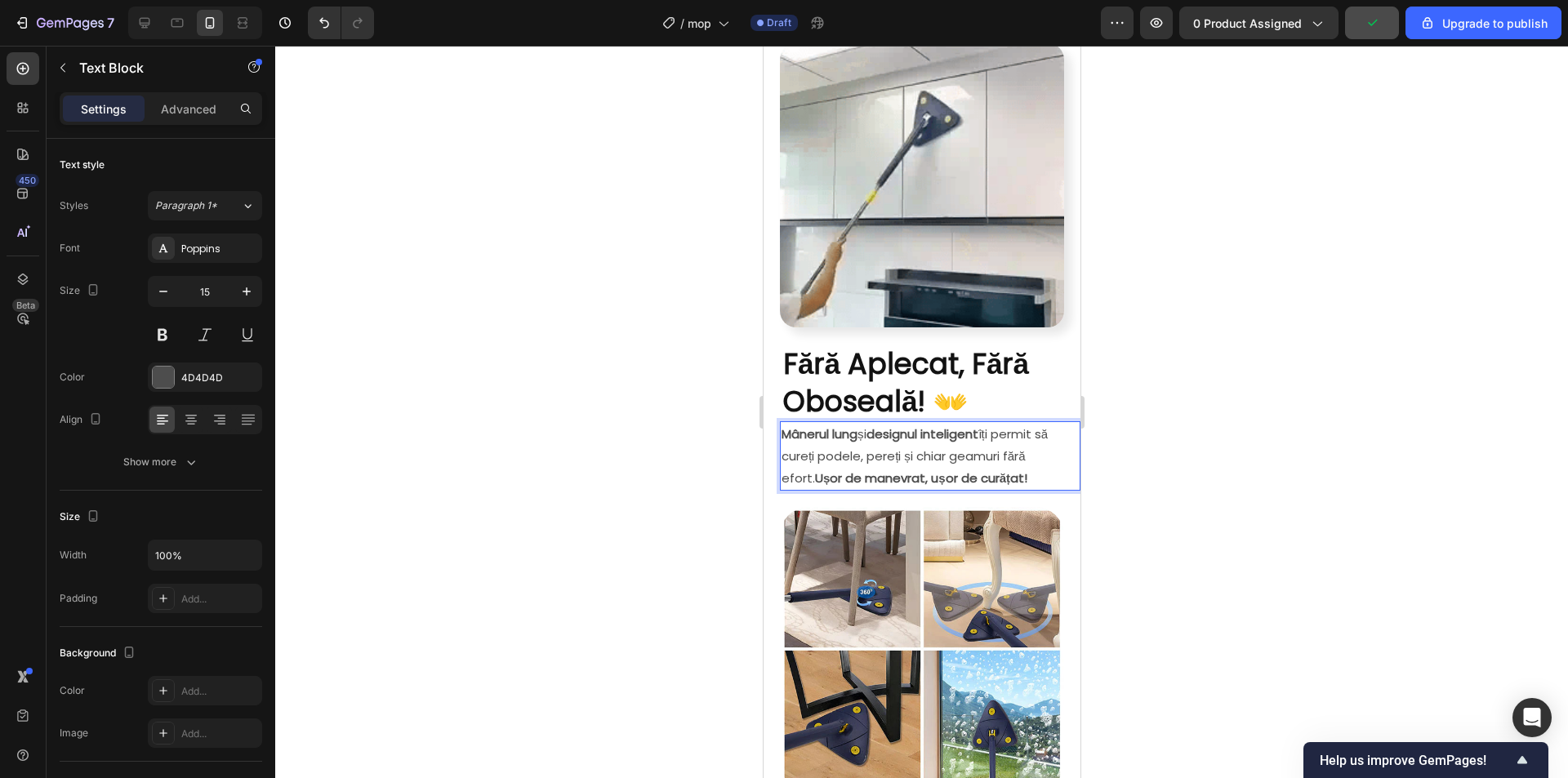
click at [1200, 361] on div at bounding box center [921, 411] width 1292 height 732
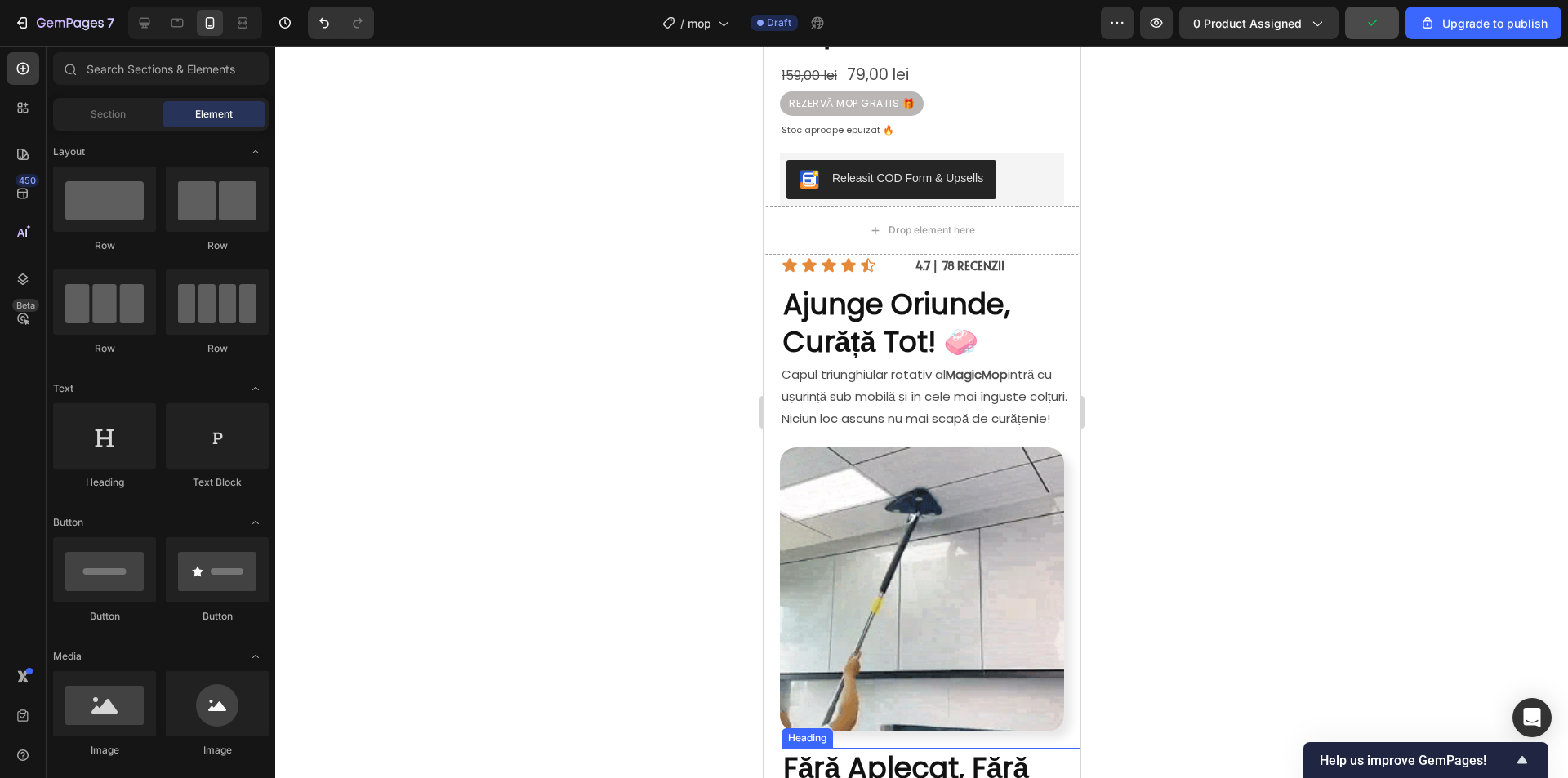
scroll to position [408, 0]
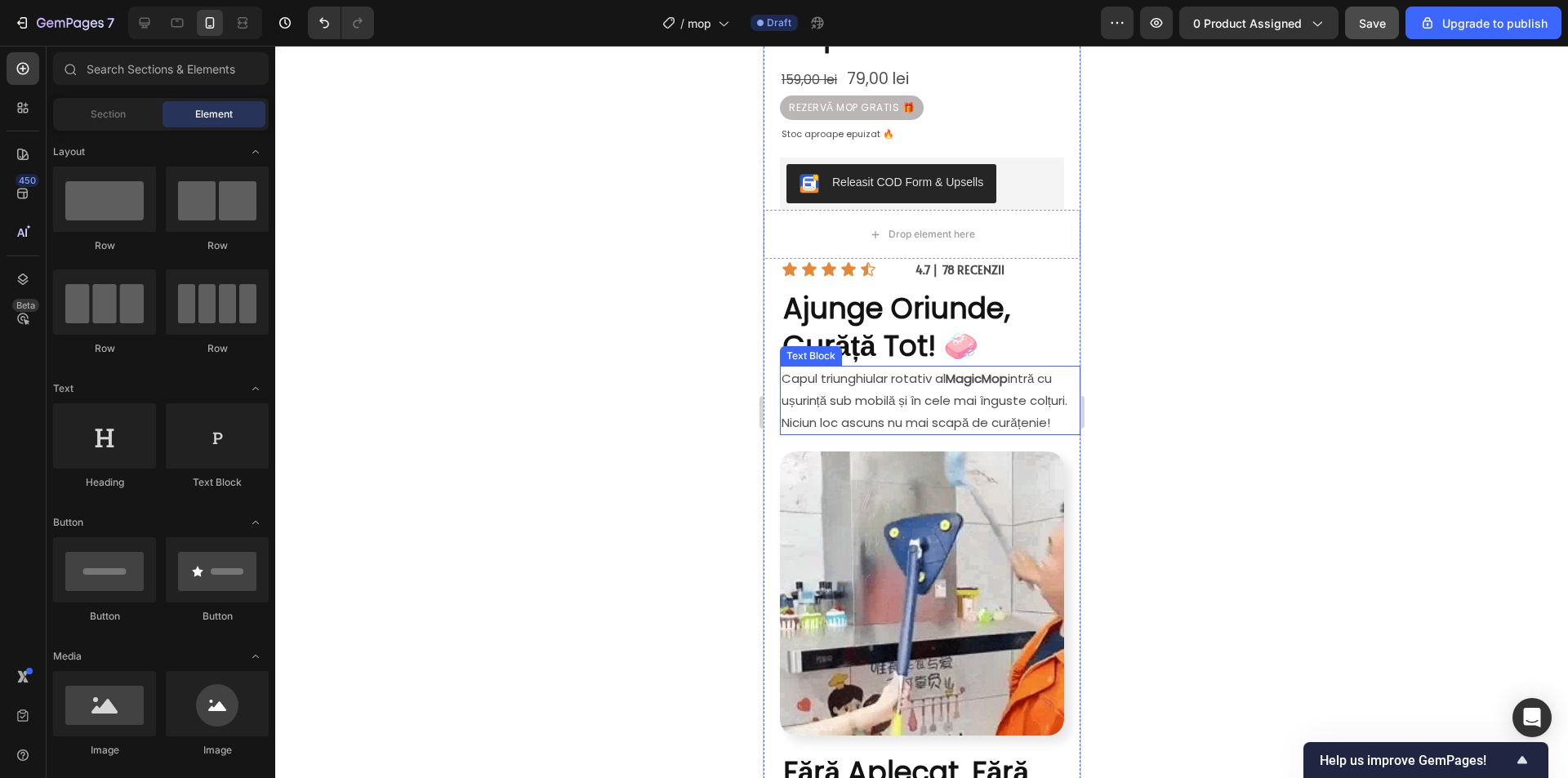
click at [827, 412] on p "Capul triunghiular rotativ al MagicMop intră cu ușurință sub mobilă și în cele …" at bounding box center [929, 401] width 297 height 66
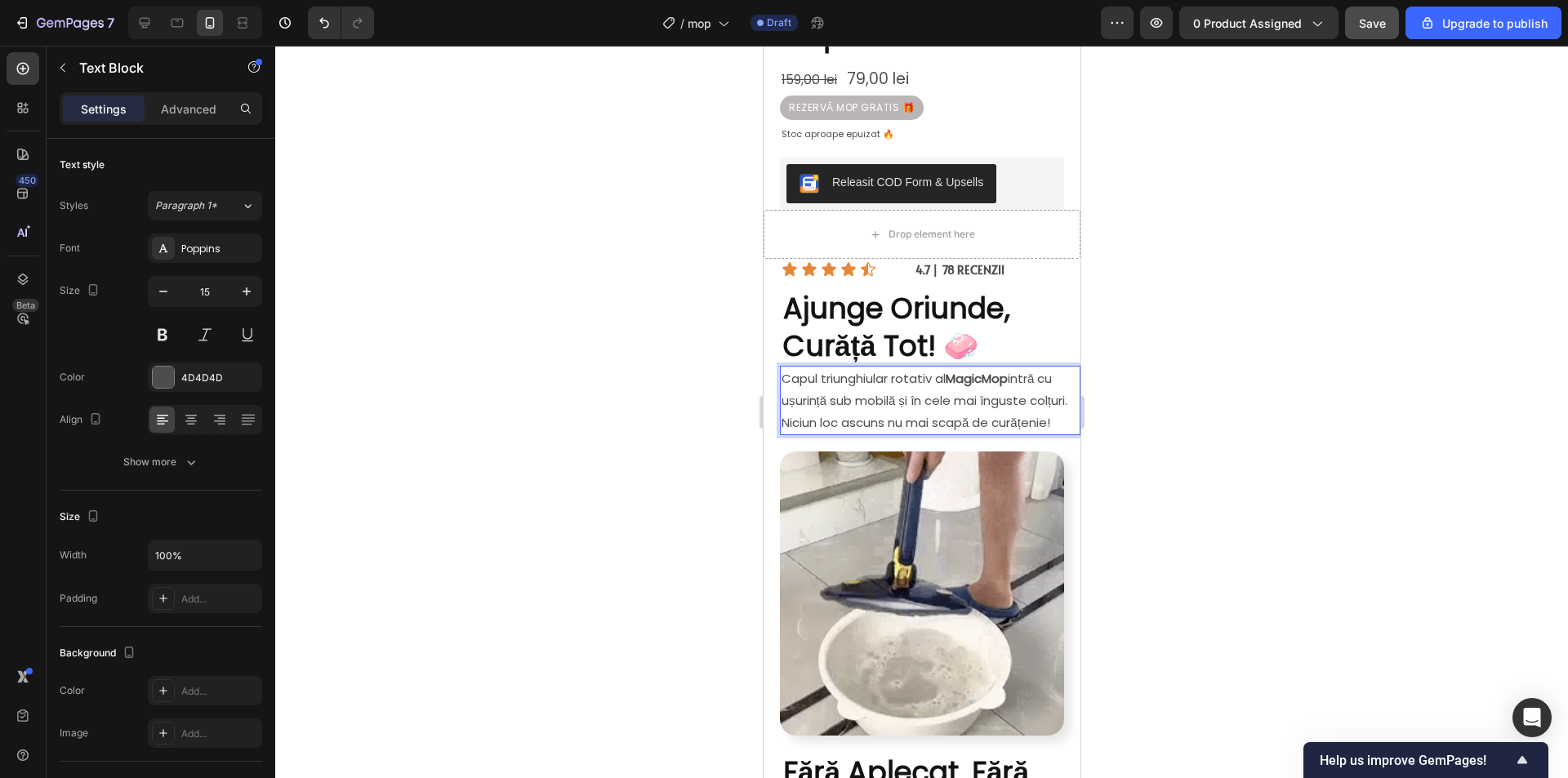
click at [828, 409] on p "Capul triunghiular rotativ al MagicMop intră cu ușurință sub mobilă și în cele …" at bounding box center [929, 401] width 297 height 66
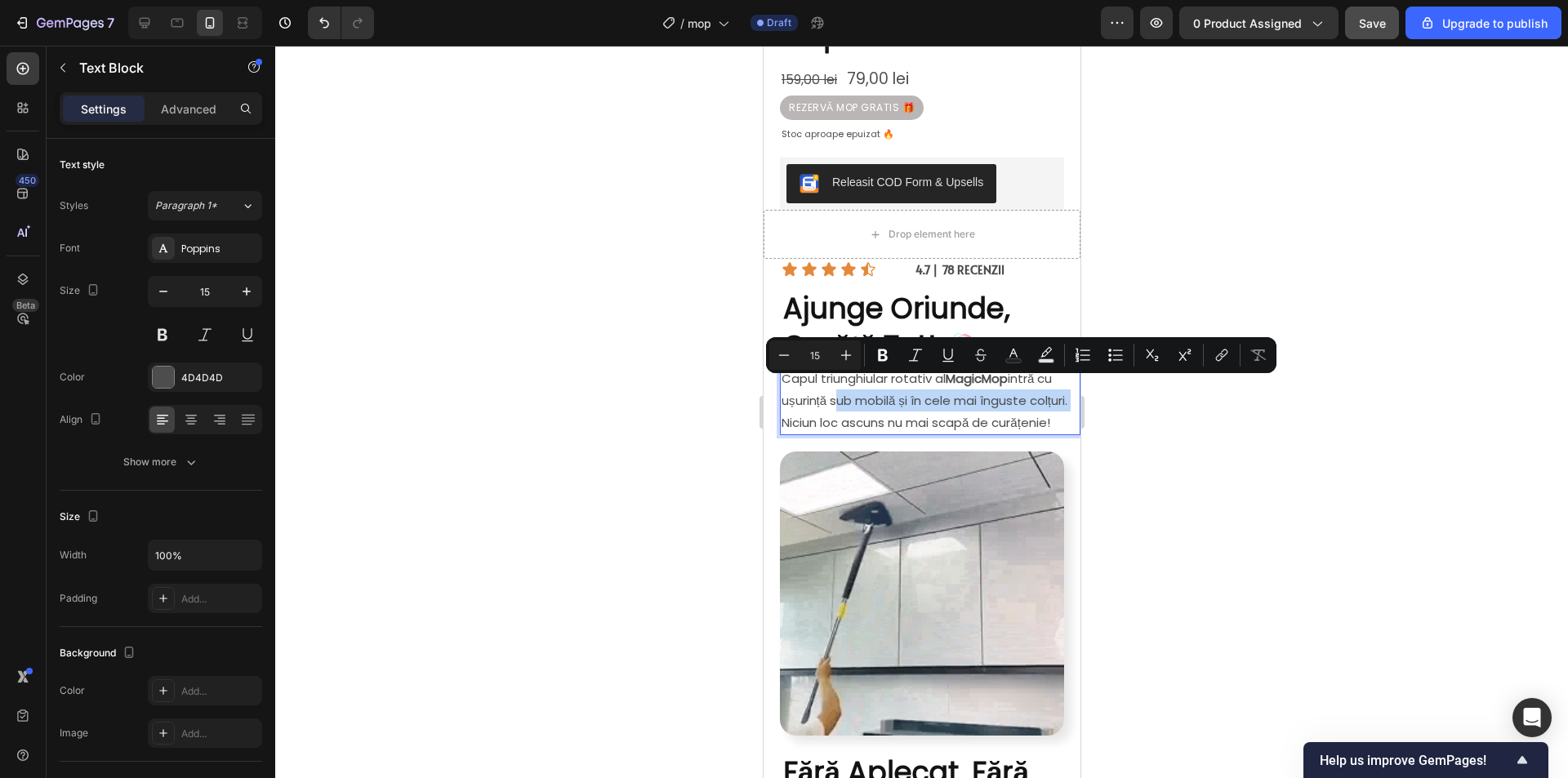
drag, startPoint x: 854, startPoint y: 388, endPoint x: 820, endPoint y: 411, distance: 41.0
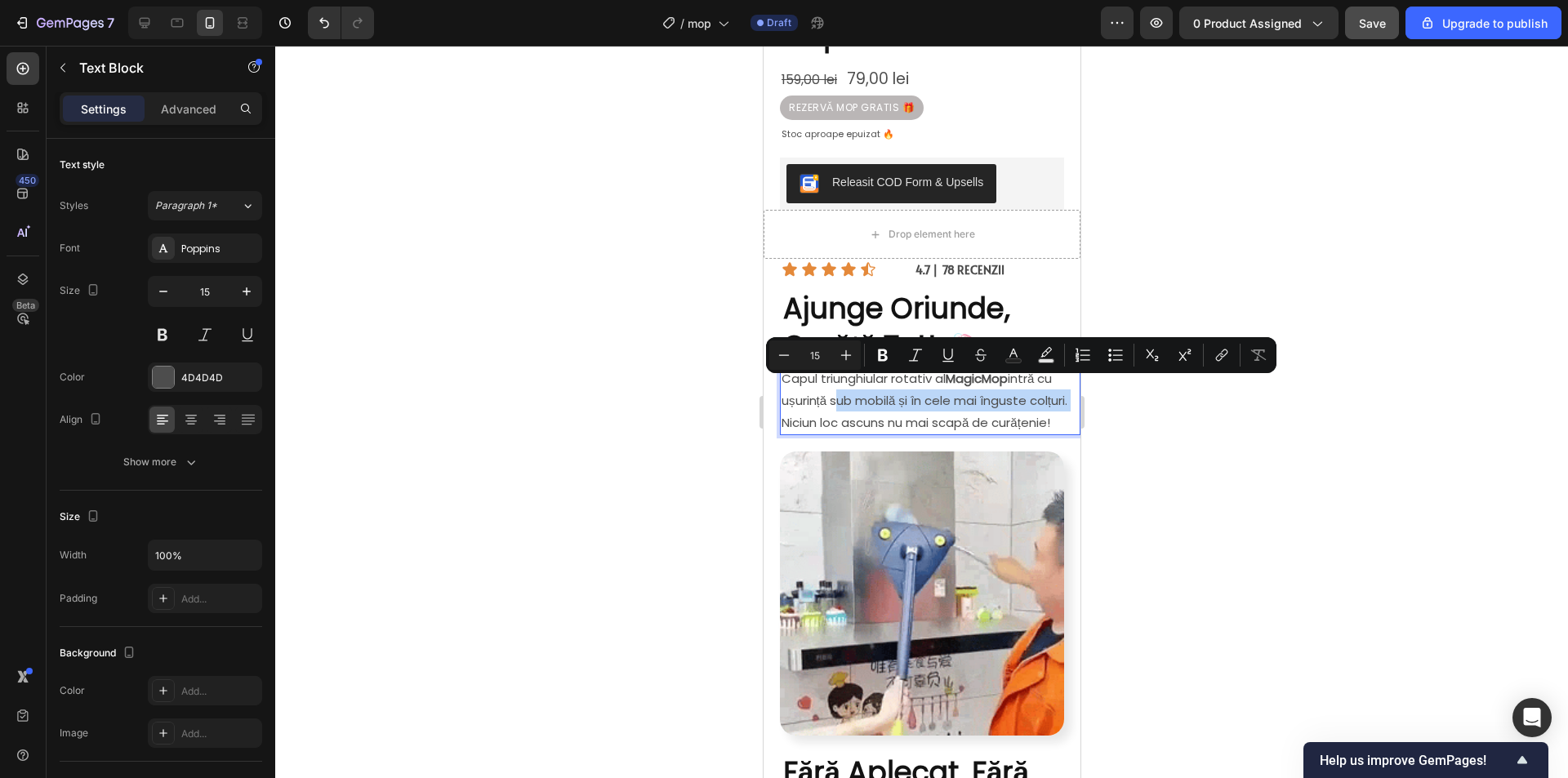
click at [820, 411] on p "Capul triunghiular rotativ al MagicMop intră cu ușurință sub mobilă și în cele …" at bounding box center [929, 401] width 297 height 66
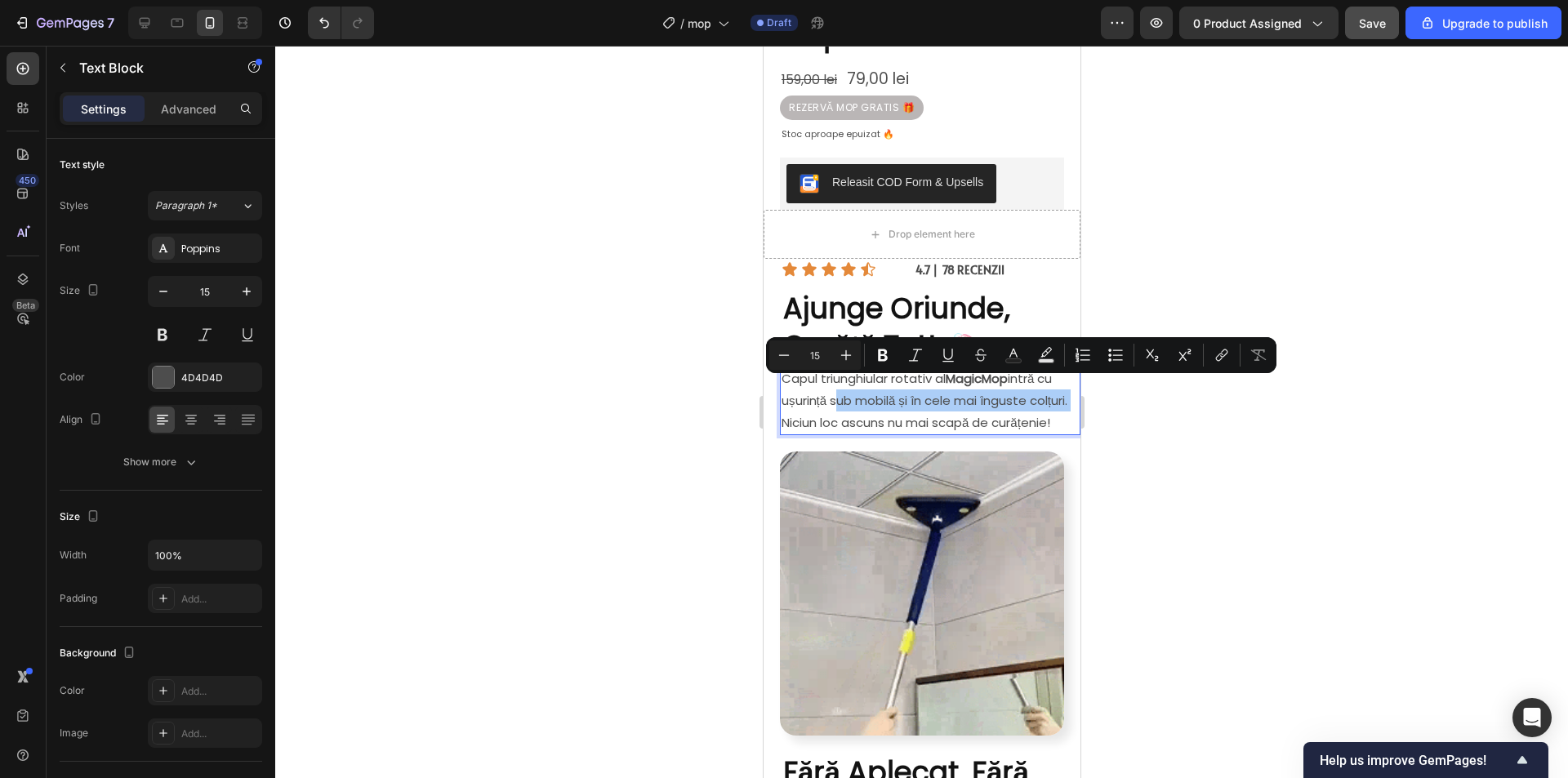
click at [881, 355] on icon "Editor contextual toolbar" at bounding box center [882, 356] width 10 height 13
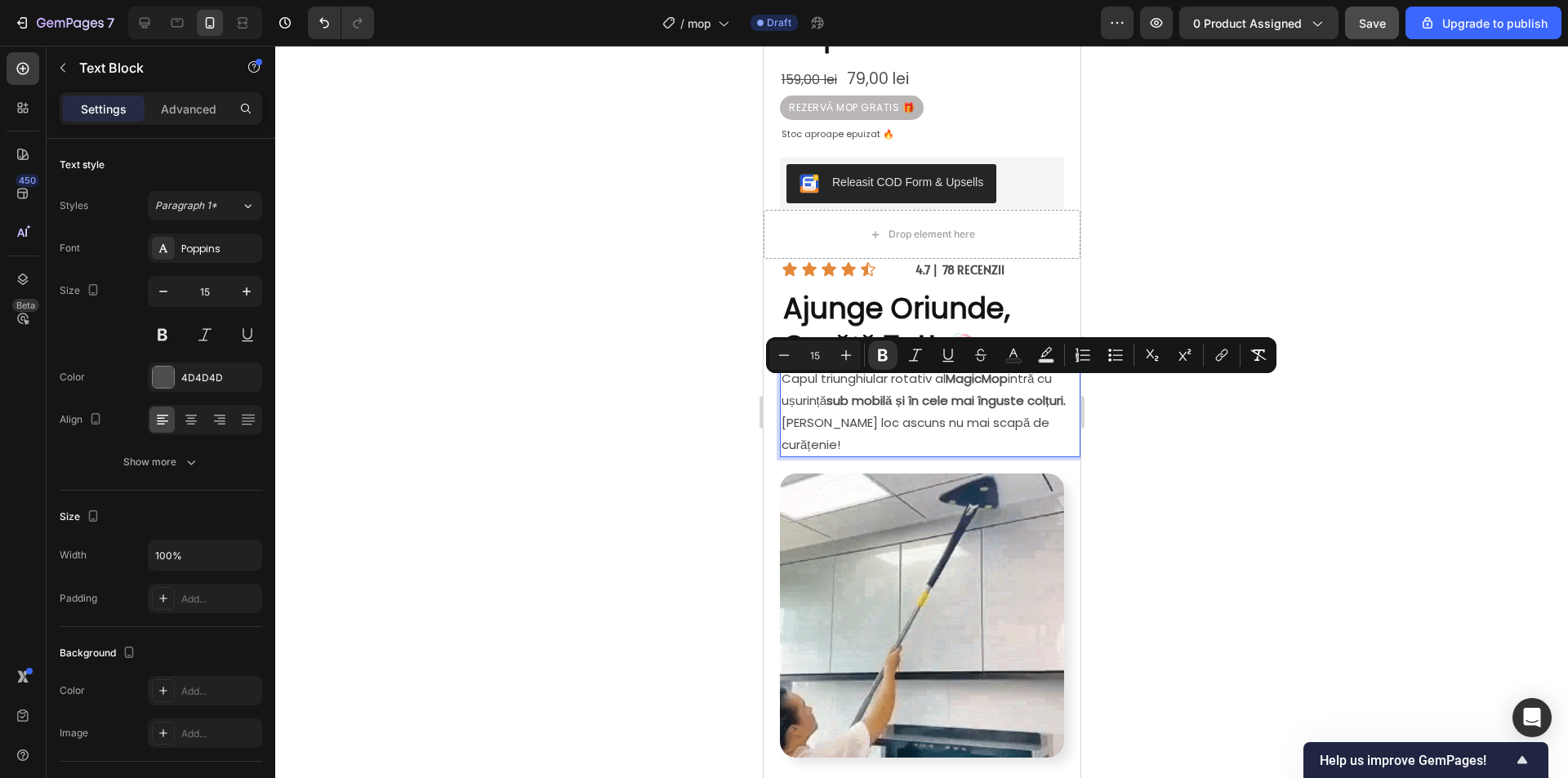
click at [1179, 451] on div at bounding box center [921, 411] width 1292 height 732
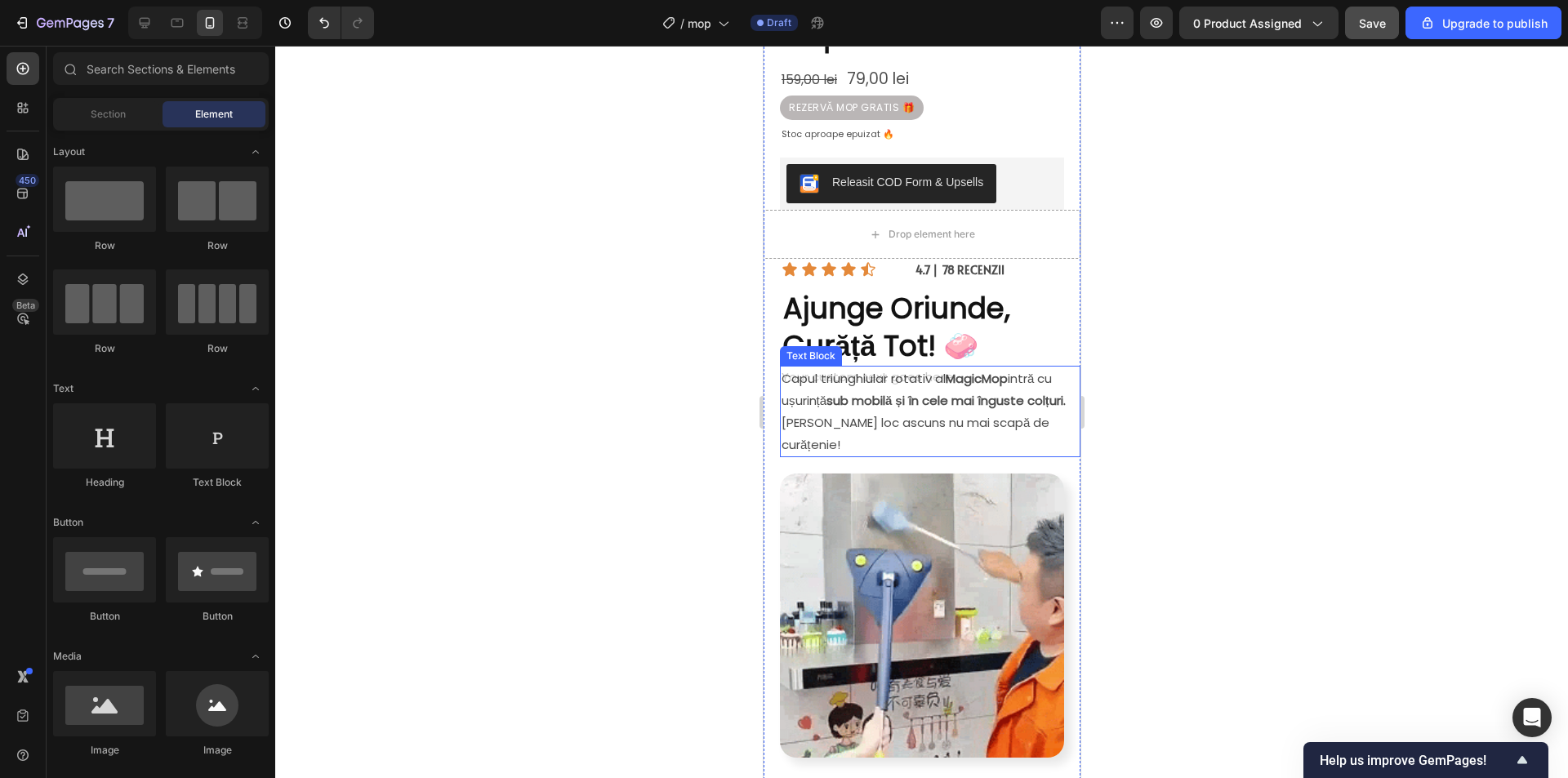
drag, startPoint x: 921, startPoint y: 367, endPoint x: 949, endPoint y: 401, distance: 44.0
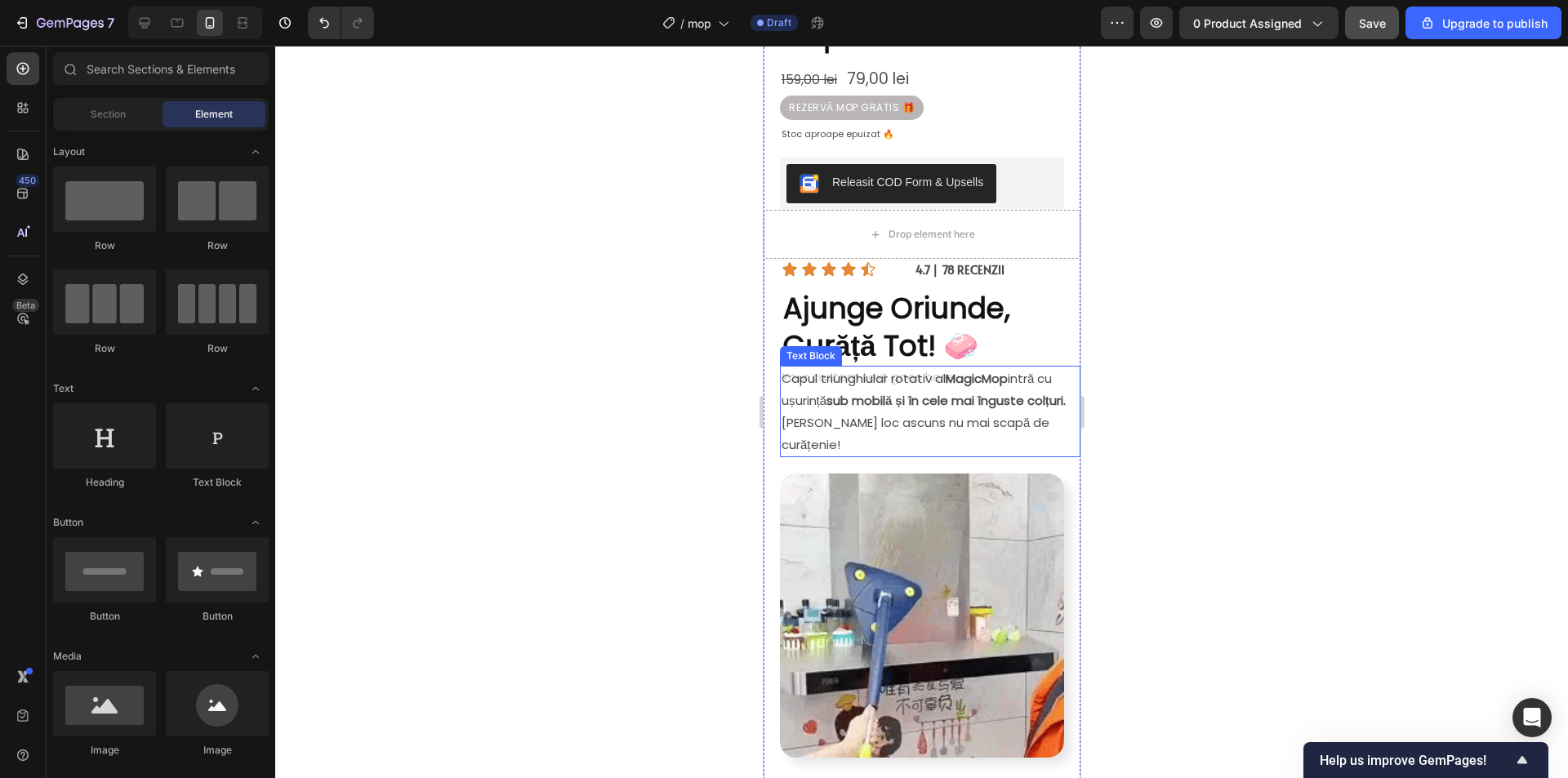
click at [922, 367] on div "Capul triunghiular rotativ al MagicMop intră cu ușurință sub mobilă și în cele …" at bounding box center [929, 411] width 300 height 92
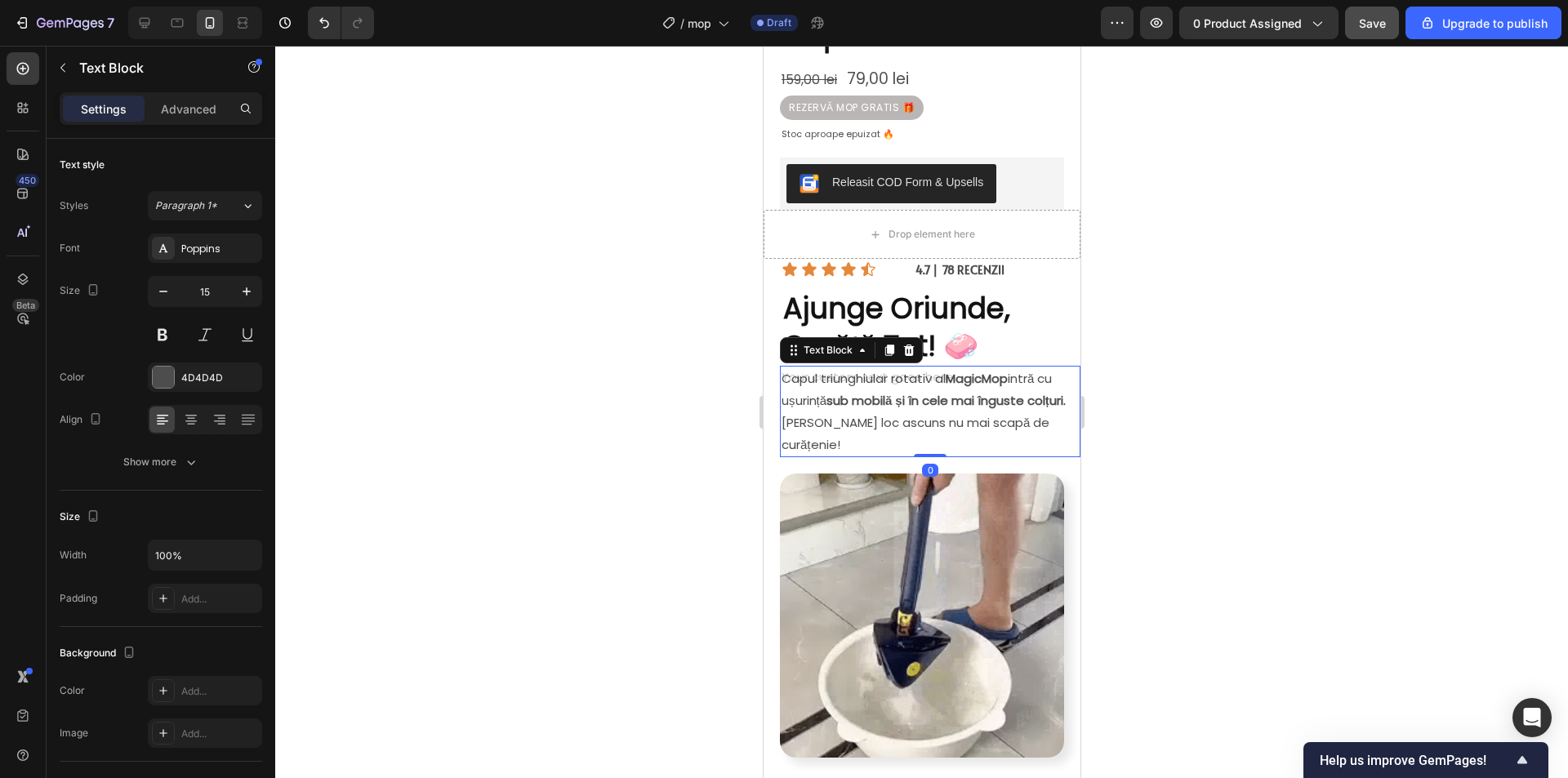
click at [1231, 366] on div at bounding box center [921, 411] width 1292 height 732
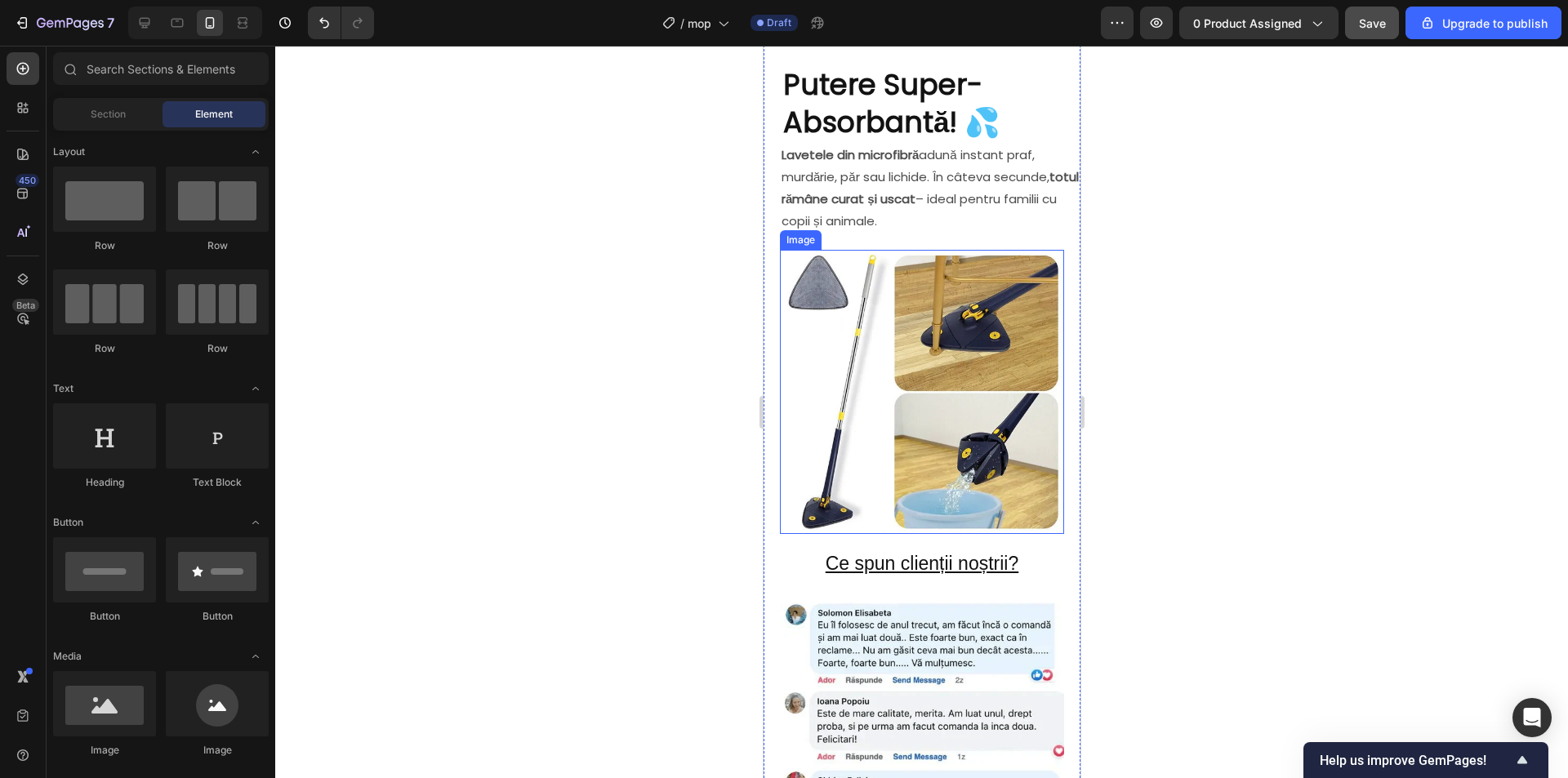
scroll to position [1632, 0]
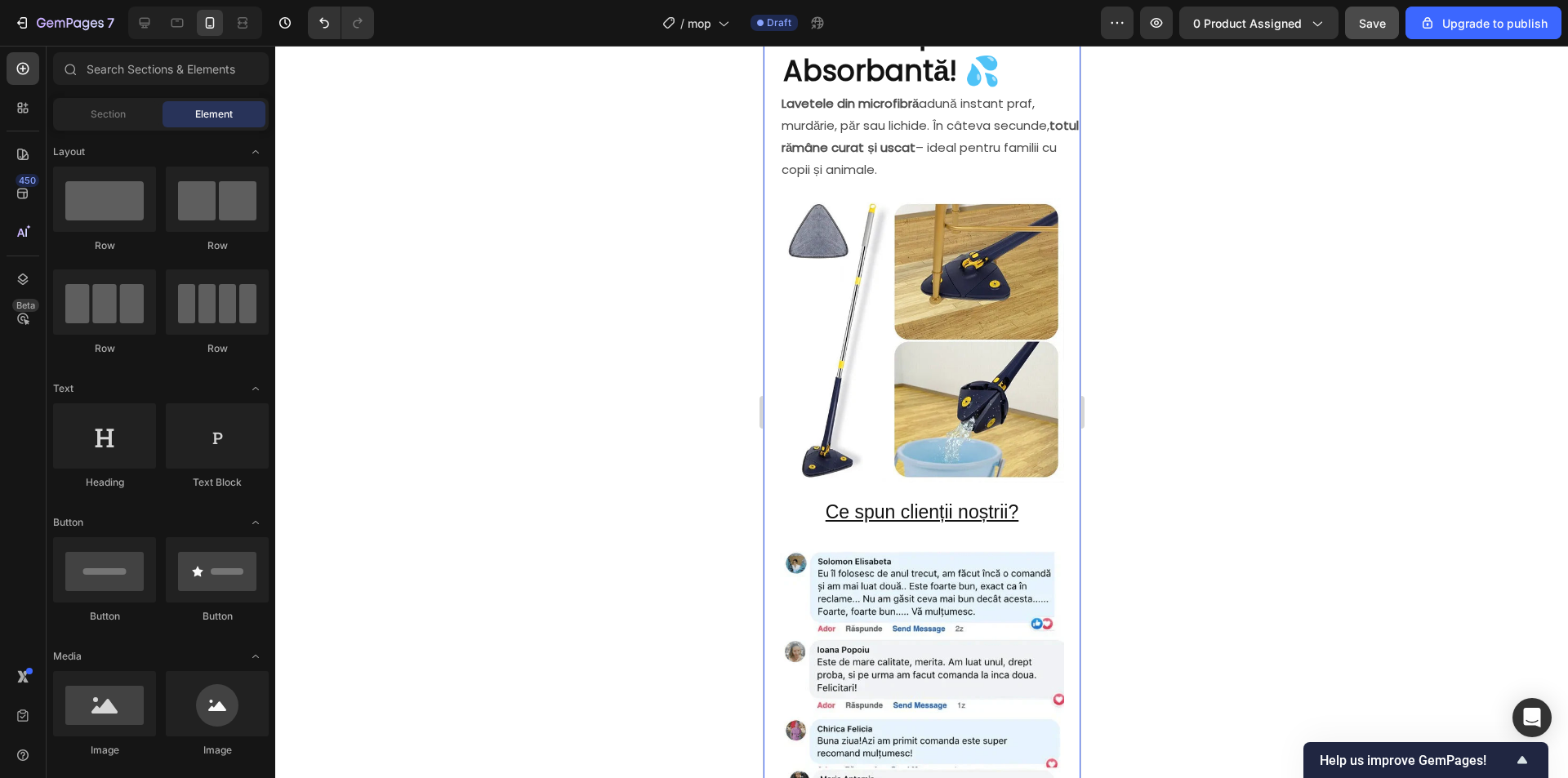
click at [1014, 499] on h2 "Ce spun clienții noștrii?" at bounding box center [921, 512] width 317 height 28
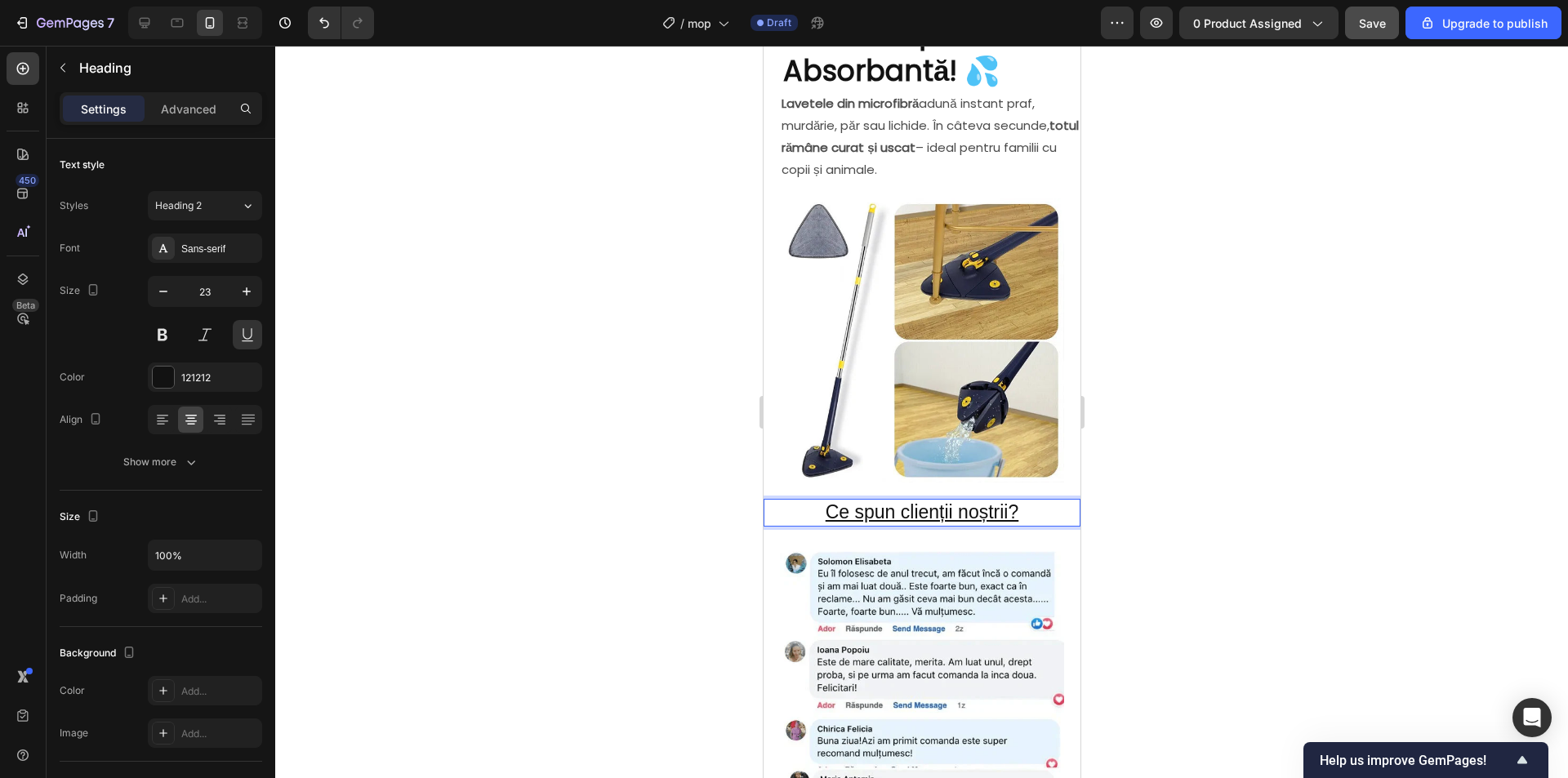
click at [1026, 500] on p "Ce spun clienții noștrii?" at bounding box center [921, 512] width 314 height 24
drag, startPoint x: 1025, startPoint y: 463, endPoint x: 843, endPoint y: 455, distance: 182.2
click at [823, 499] on h2 "Ce spun clienții noștrii?" at bounding box center [921, 512] width 317 height 28
click at [1032, 500] on p "Ce spun clienții noștrii?" at bounding box center [921, 512] width 314 height 24
click at [1016, 500] on p "Ce spun clienții noștrii?" at bounding box center [921, 512] width 314 height 24
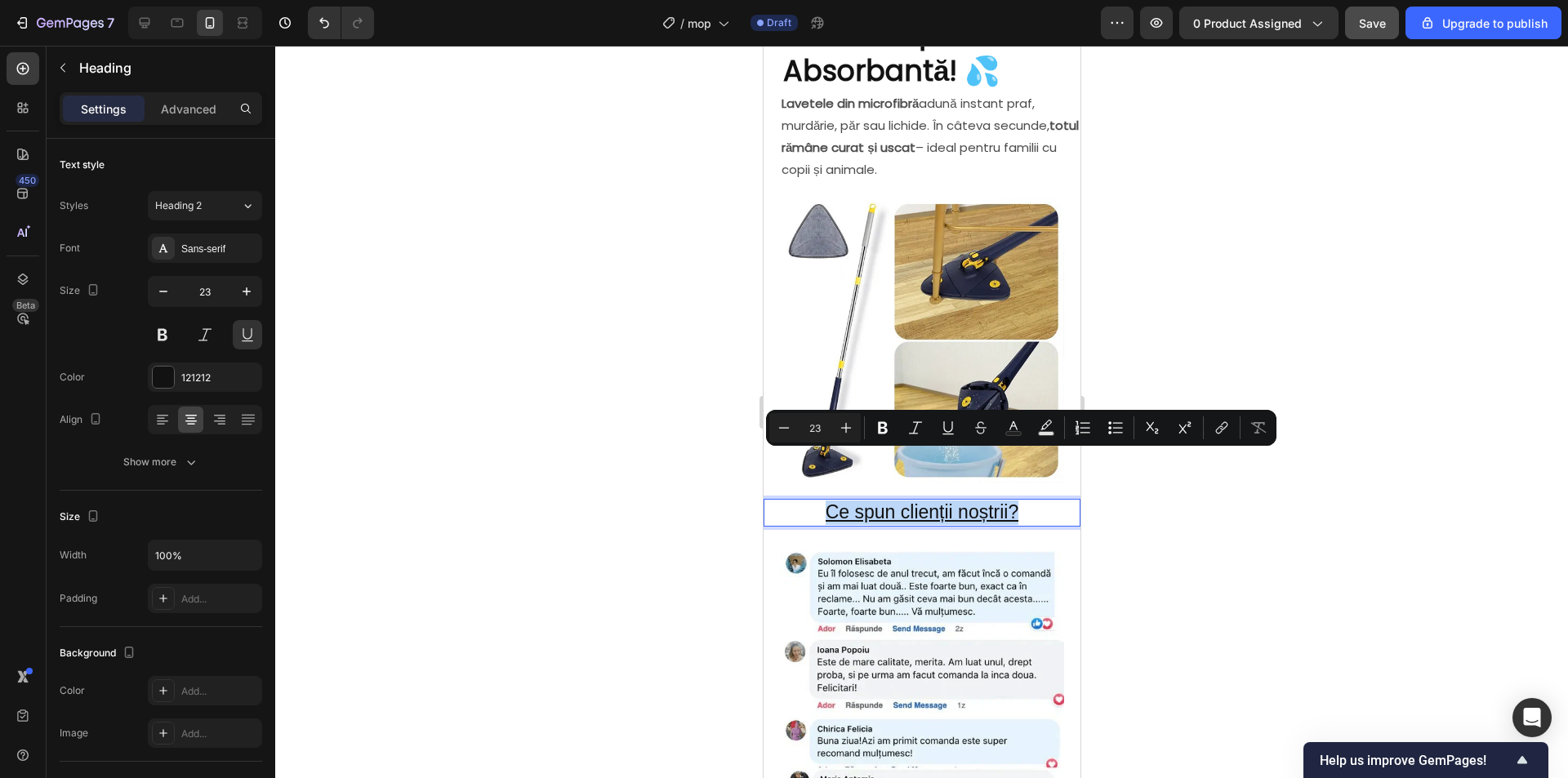
drag, startPoint x: 1014, startPoint y: 462, endPoint x: 802, endPoint y: 459, distance: 212.0
click at [802, 500] on p "Ce spun clienții noștrii?" at bounding box center [921, 512] width 314 height 24
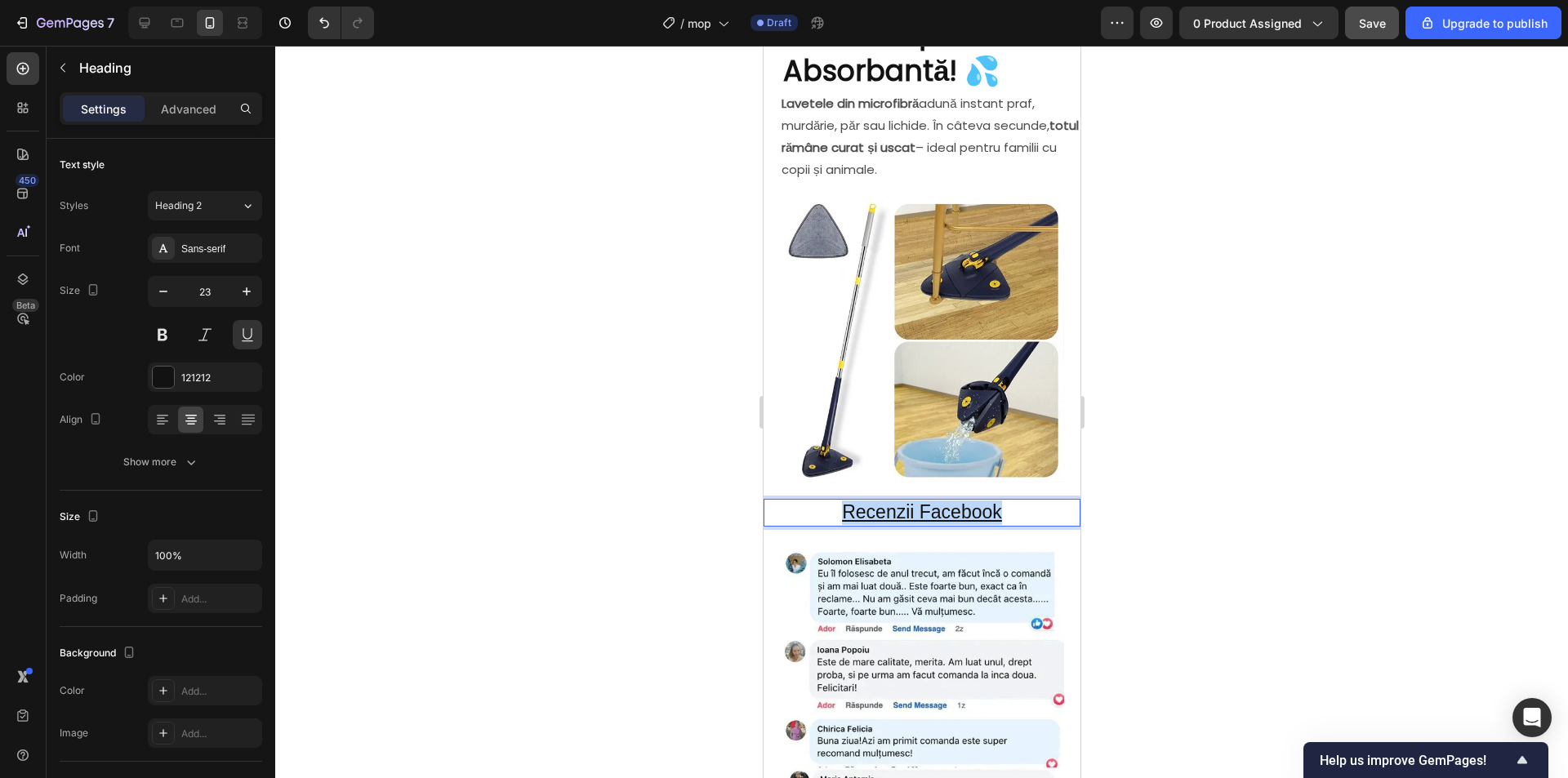
drag, startPoint x: 1006, startPoint y: 462, endPoint x: 1514, endPoint y: 505, distance: 509.8
click at [820, 500] on p "Recenzii Facebook" at bounding box center [921, 512] width 314 height 24
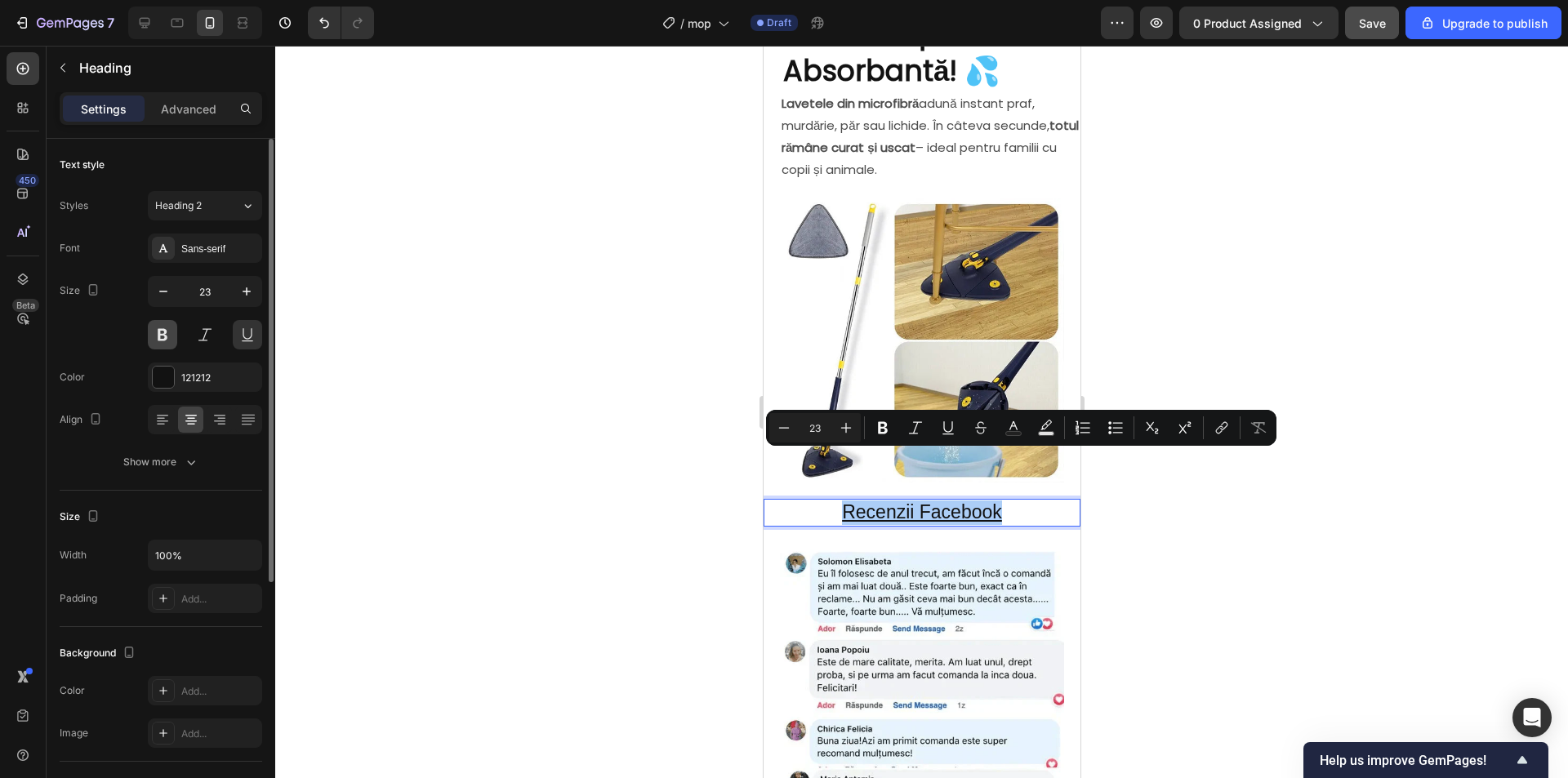
click at [165, 334] on button at bounding box center [162, 334] width 30 height 30
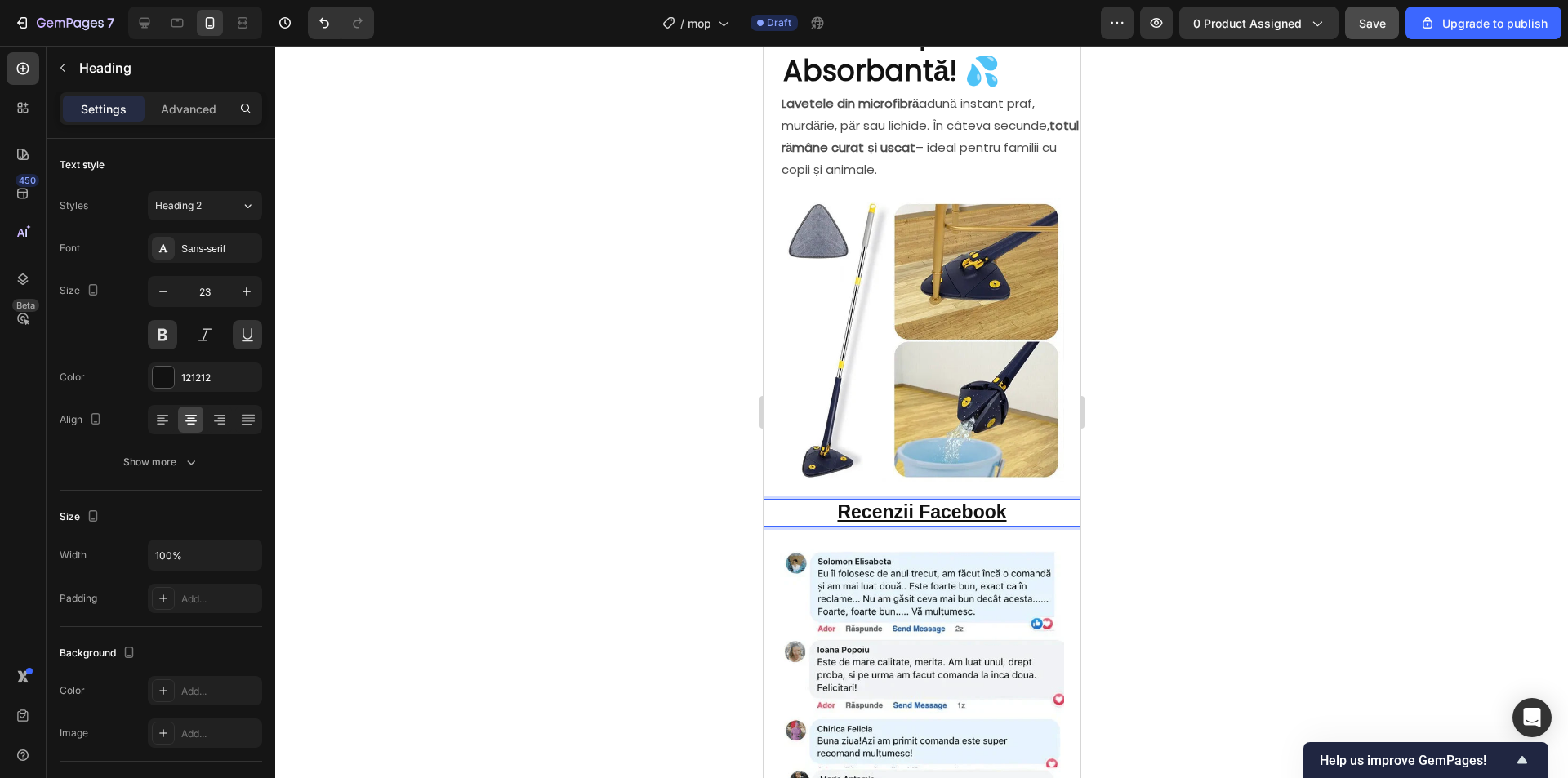
click at [1000, 500] on p "Recenzii Facebook" at bounding box center [921, 512] width 314 height 24
drag, startPoint x: 1009, startPoint y: 464, endPoint x: 789, endPoint y: 455, distance: 220.2
click at [789, 500] on p "Recenzii Facebook" at bounding box center [921, 512] width 314 height 24
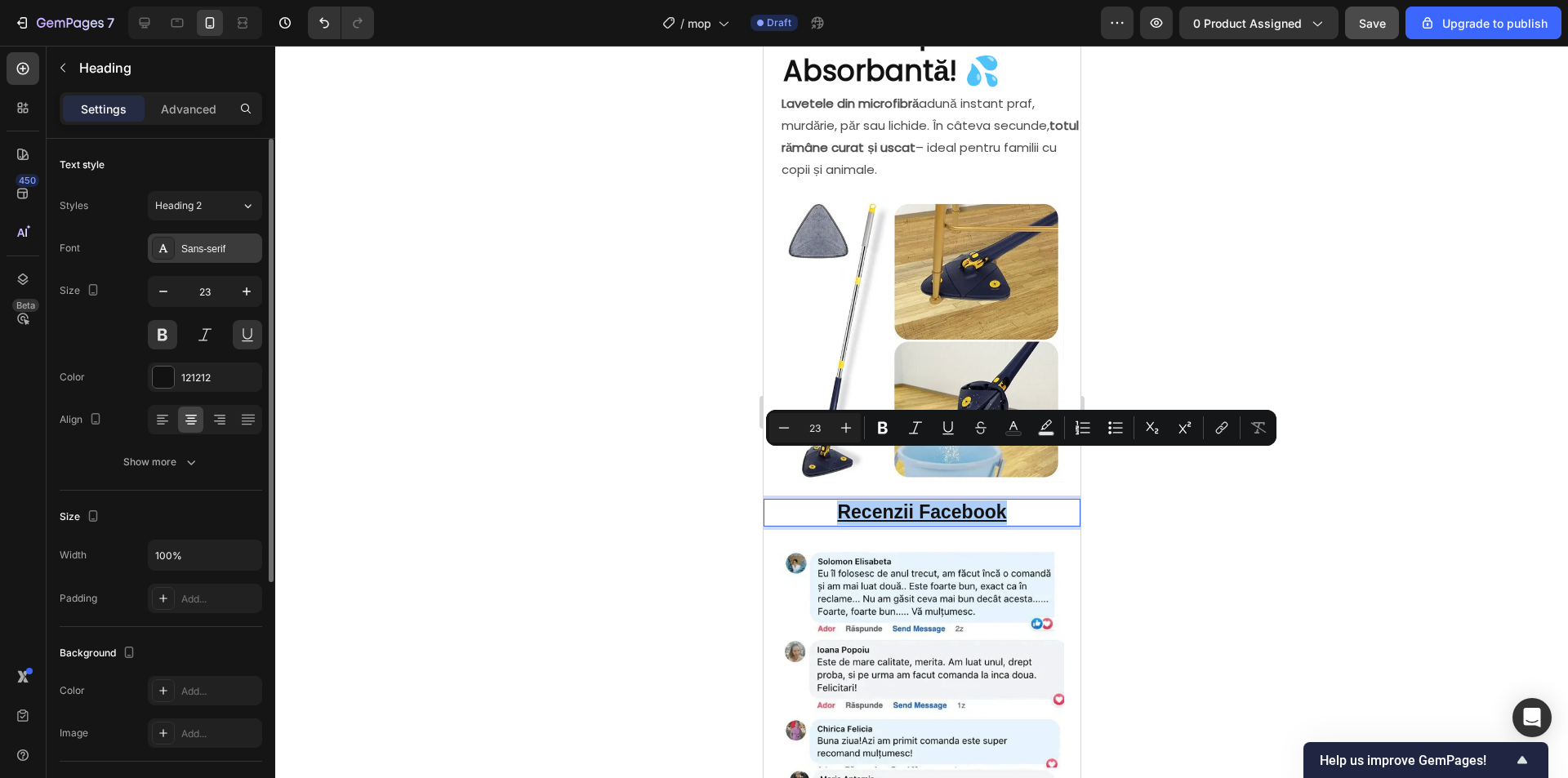
click at [222, 248] on div "Sans-serif" at bounding box center [219, 249] width 76 height 14
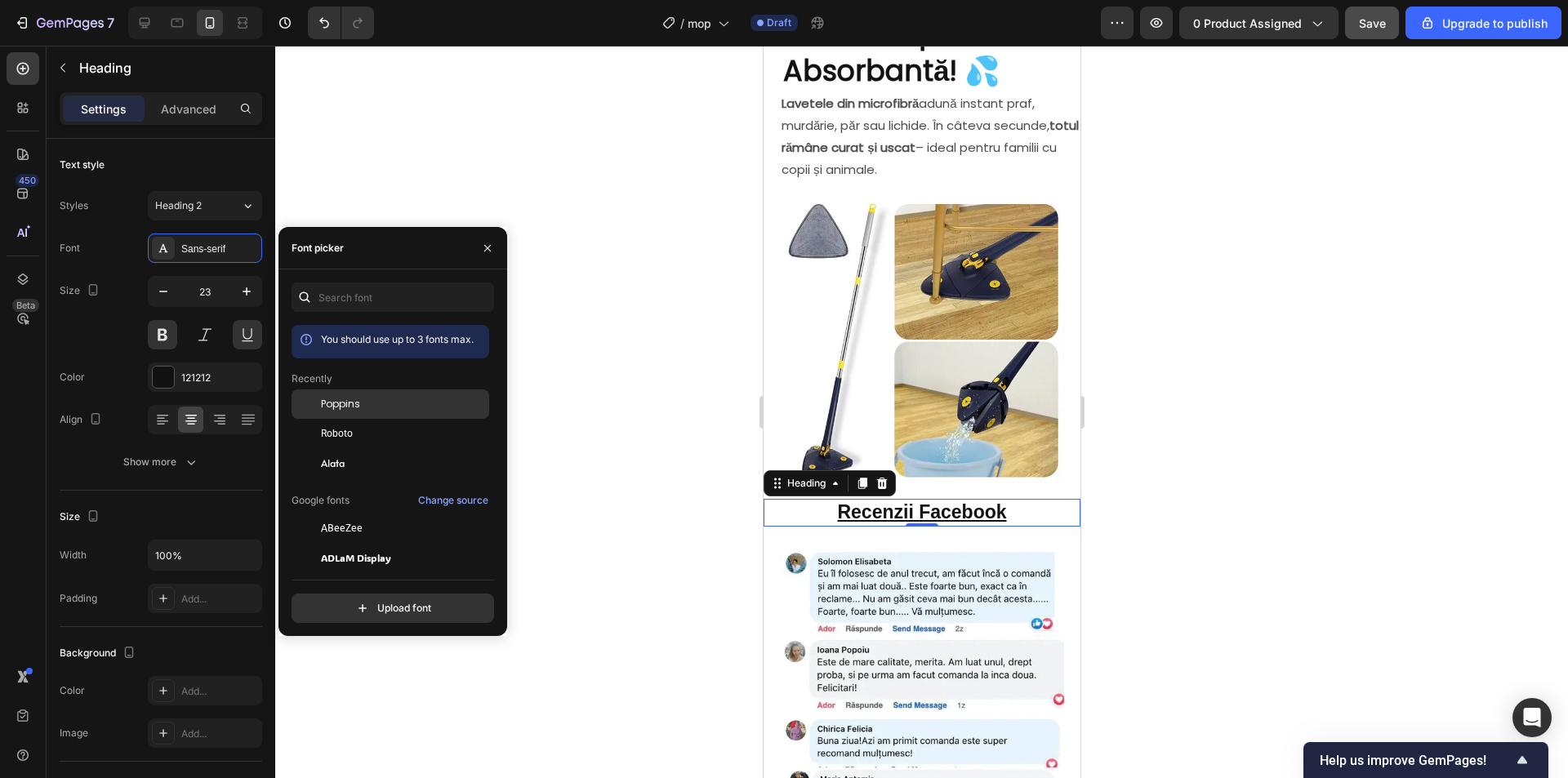
click at [378, 407] on div "Poppins" at bounding box center [403, 404] width 165 height 14
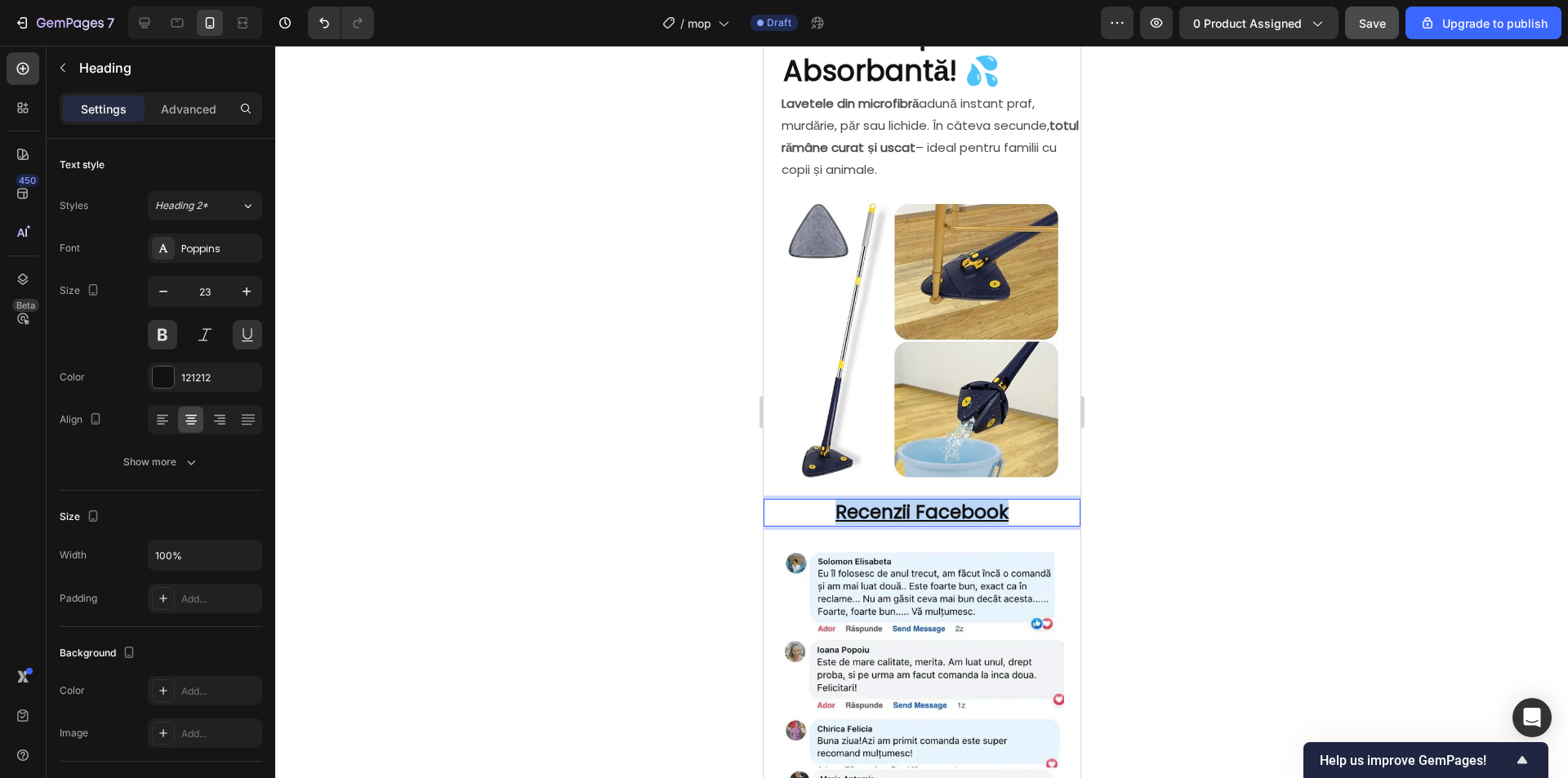
drag, startPoint x: 1005, startPoint y: 458, endPoint x: 819, endPoint y: 460, distance: 186.0
click at [819, 500] on p "Recenzii Facebook" at bounding box center [921, 512] width 314 height 24
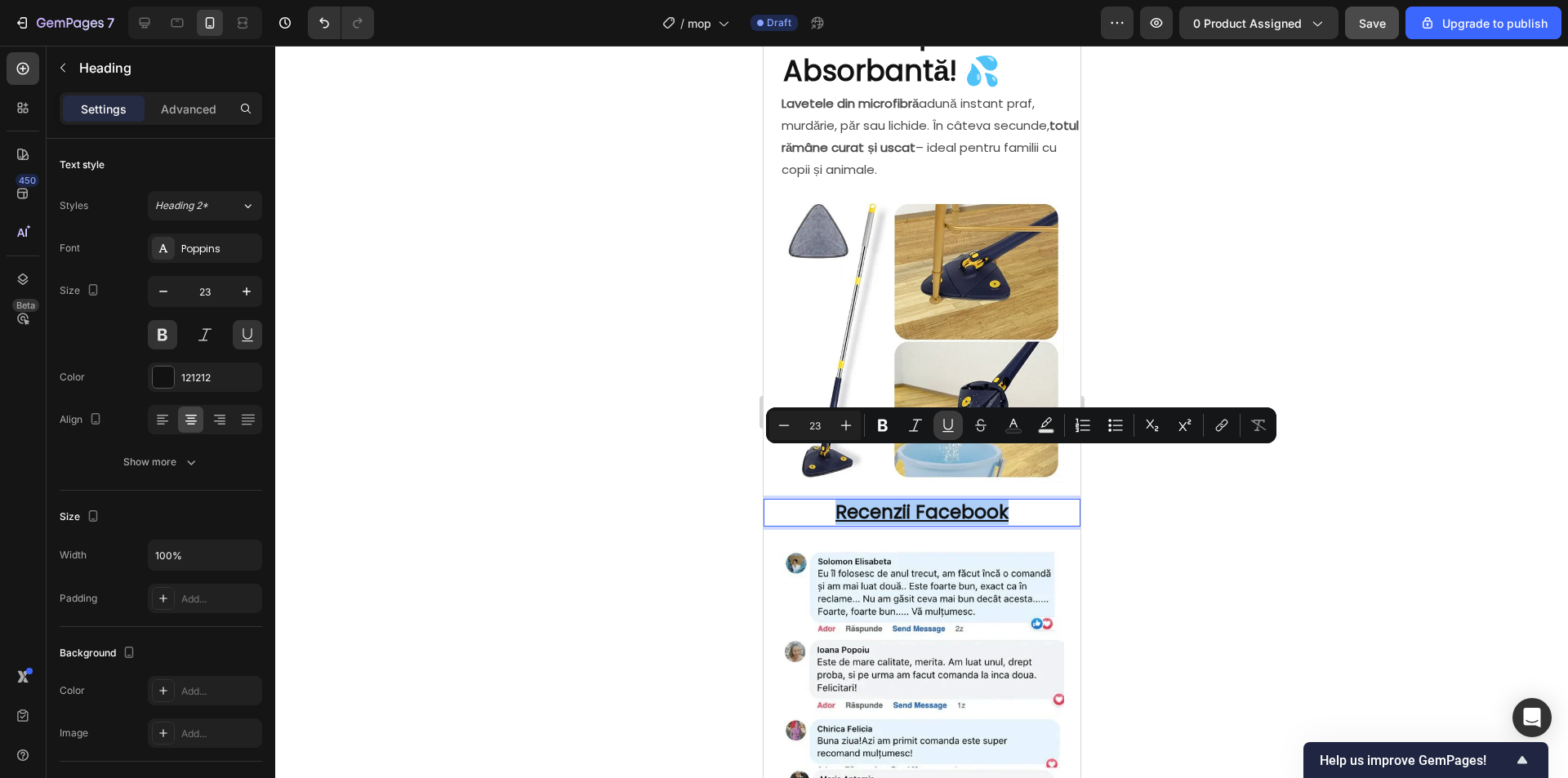
click at [945, 437] on button "Underline" at bounding box center [948, 425] width 30 height 30
click at [943, 419] on icon "Editor contextual toolbar" at bounding box center [948, 425] width 16 height 16
click at [952, 425] on icon "Editor contextual toolbar" at bounding box center [948, 425] width 16 height 16
click at [998, 499] on u "Recenzii Facebook" at bounding box center [921, 511] width 173 height 26
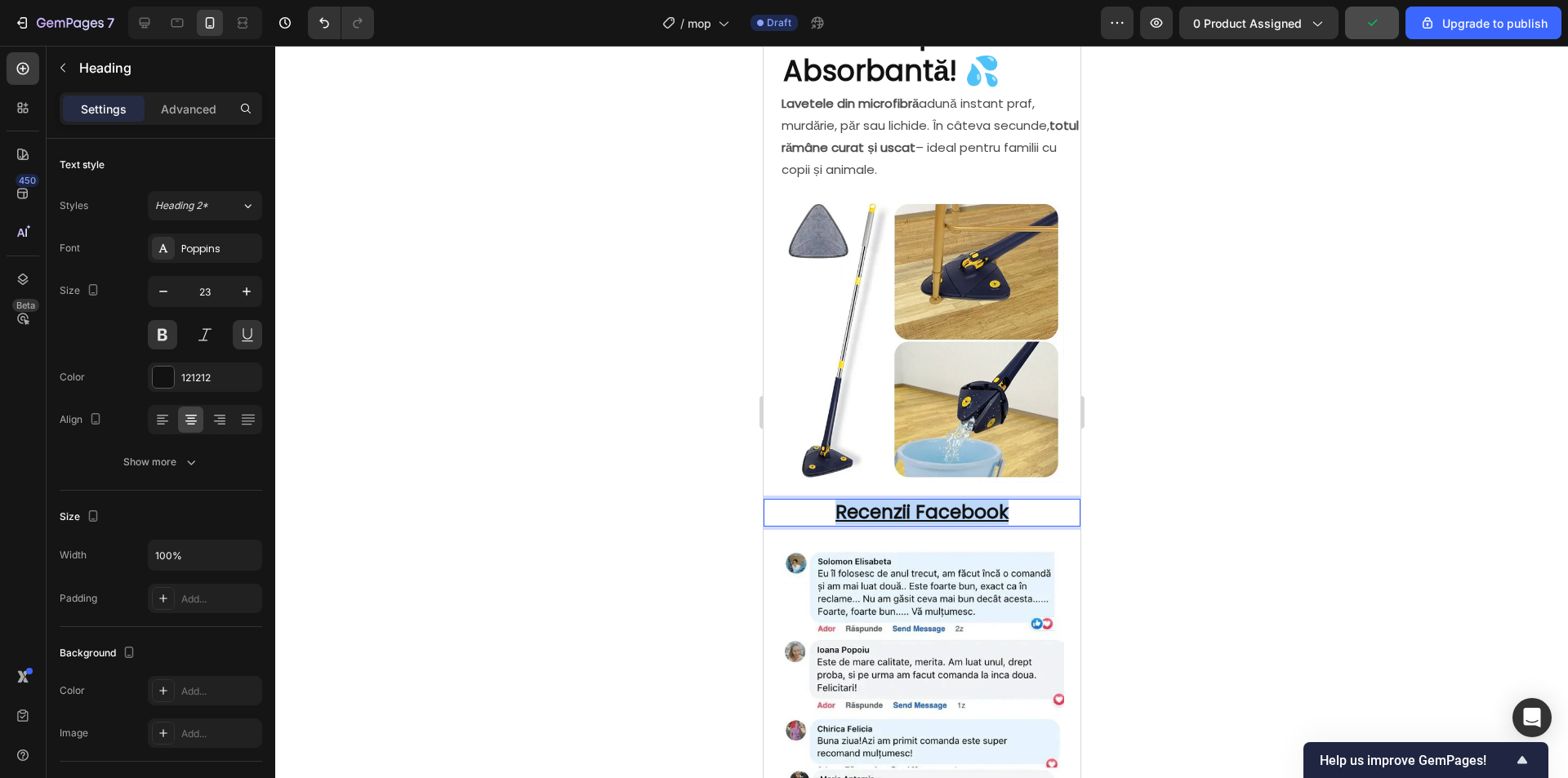
drag, startPoint x: 1010, startPoint y: 465, endPoint x: 831, endPoint y: 457, distance: 179.2
click at [831, 500] on p "Recenzii Facebook" at bounding box center [921, 512] width 314 height 24
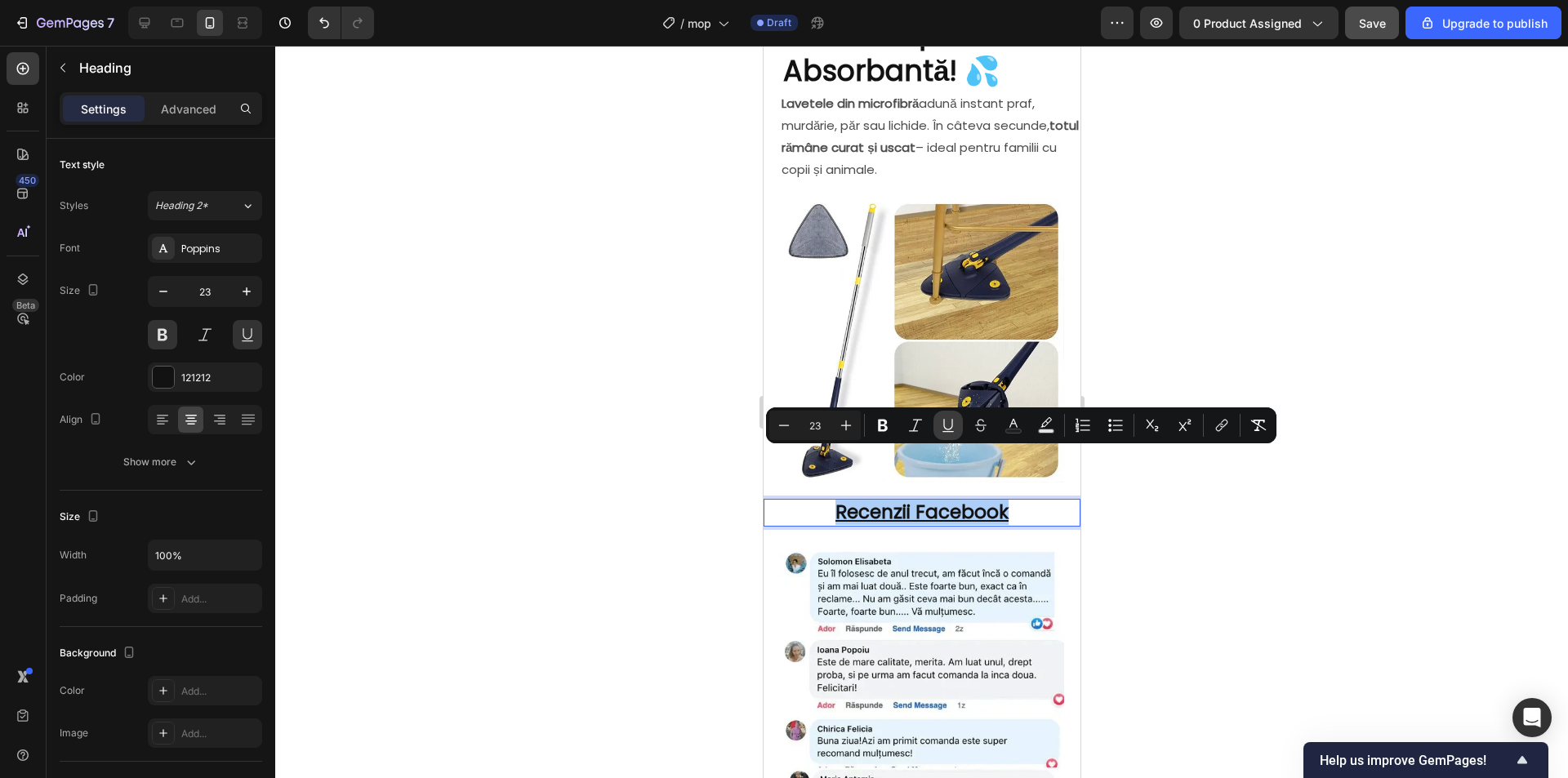
click at [951, 425] on icon "Editor contextual toolbar" at bounding box center [948, 425] width 16 height 16
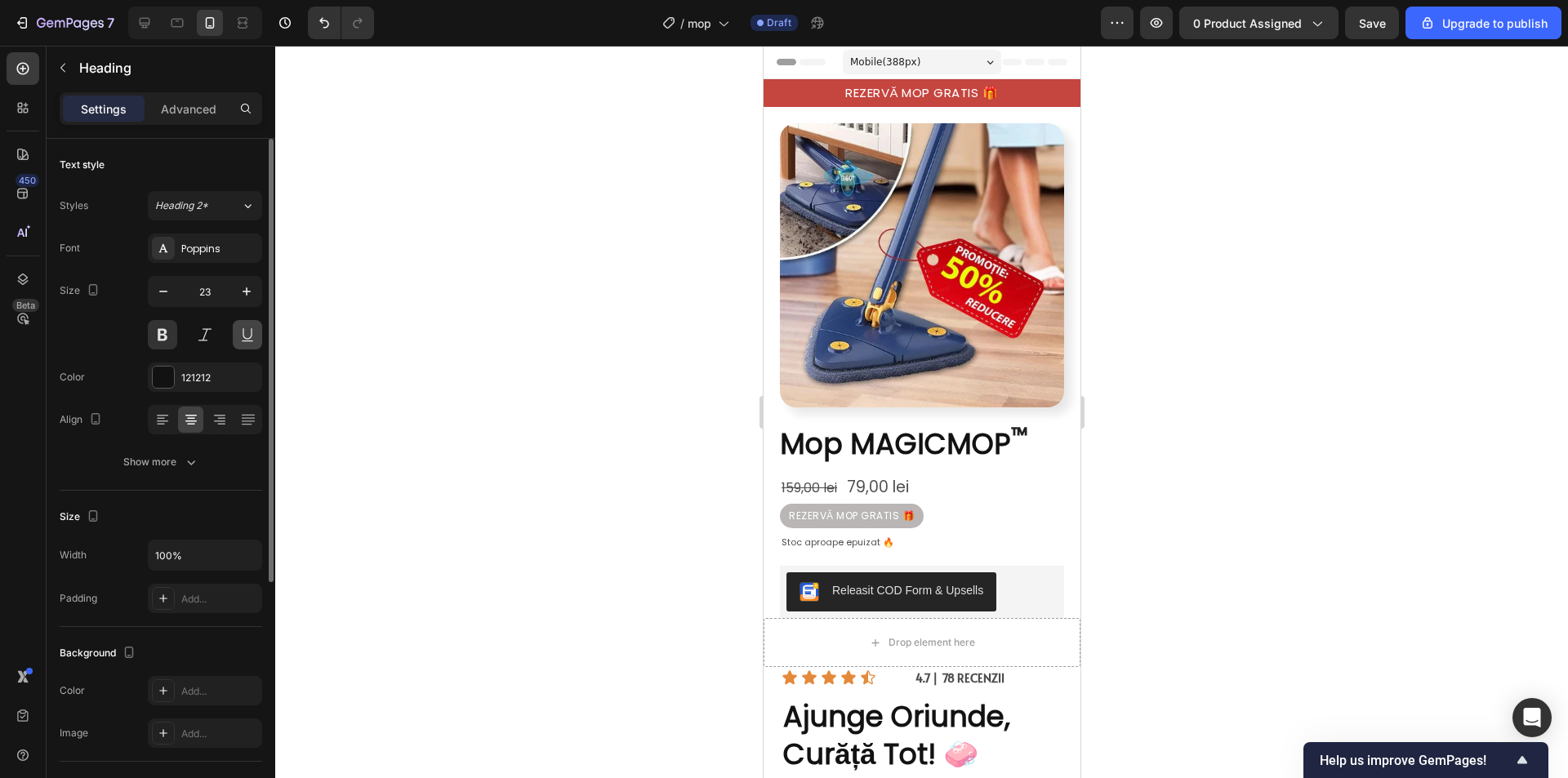
scroll to position [1632, 0]
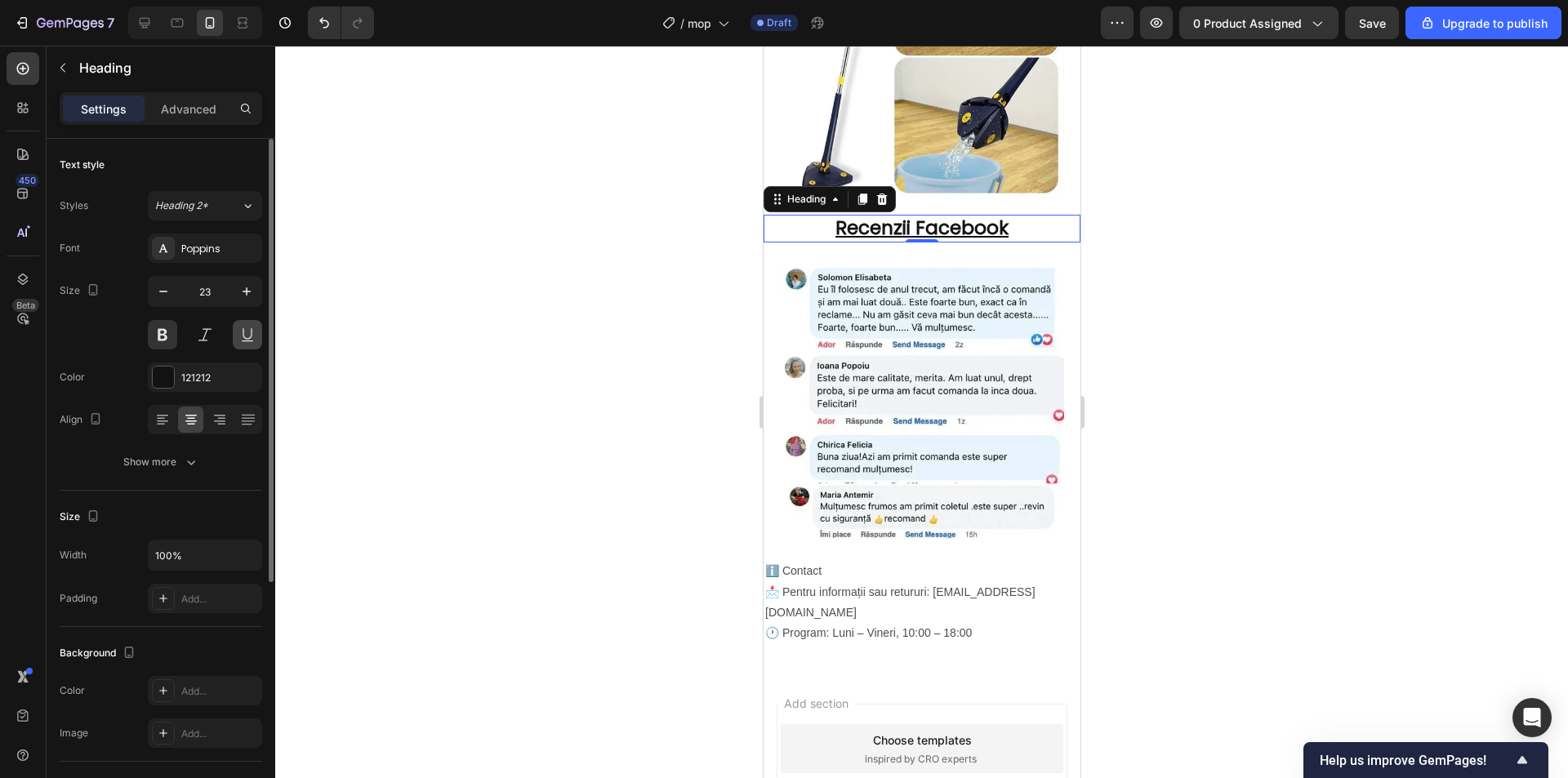
click at [249, 335] on button at bounding box center [247, 334] width 30 height 30
click at [988, 241] on u "Recenzii Facebook" at bounding box center [921, 227] width 173 height 26
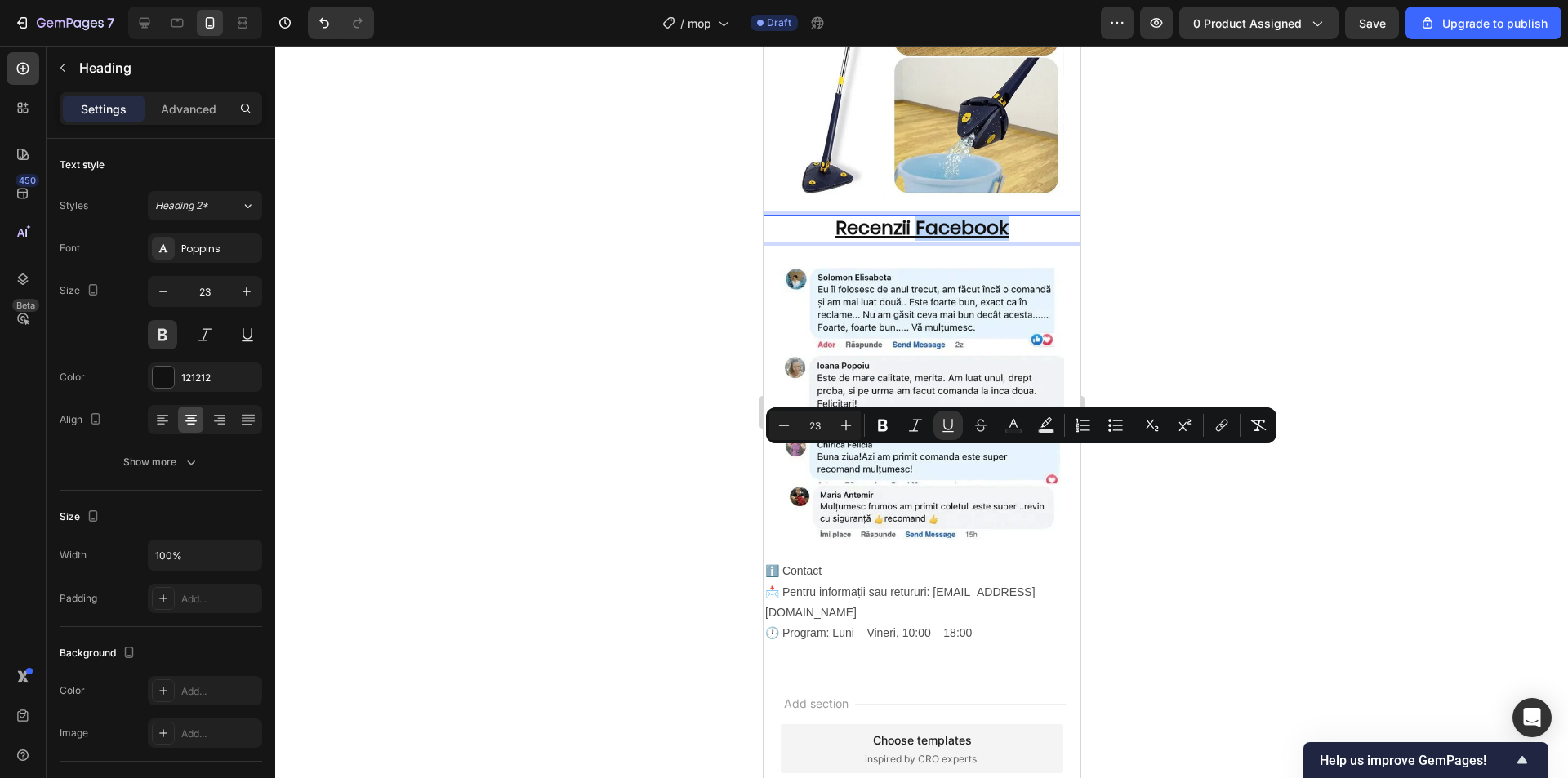
click at [1012, 241] on p "Recenzii Facebook" at bounding box center [921, 228] width 314 height 24
click at [1029, 241] on p "Recenzii Facebook" at bounding box center [921, 228] width 314 height 24
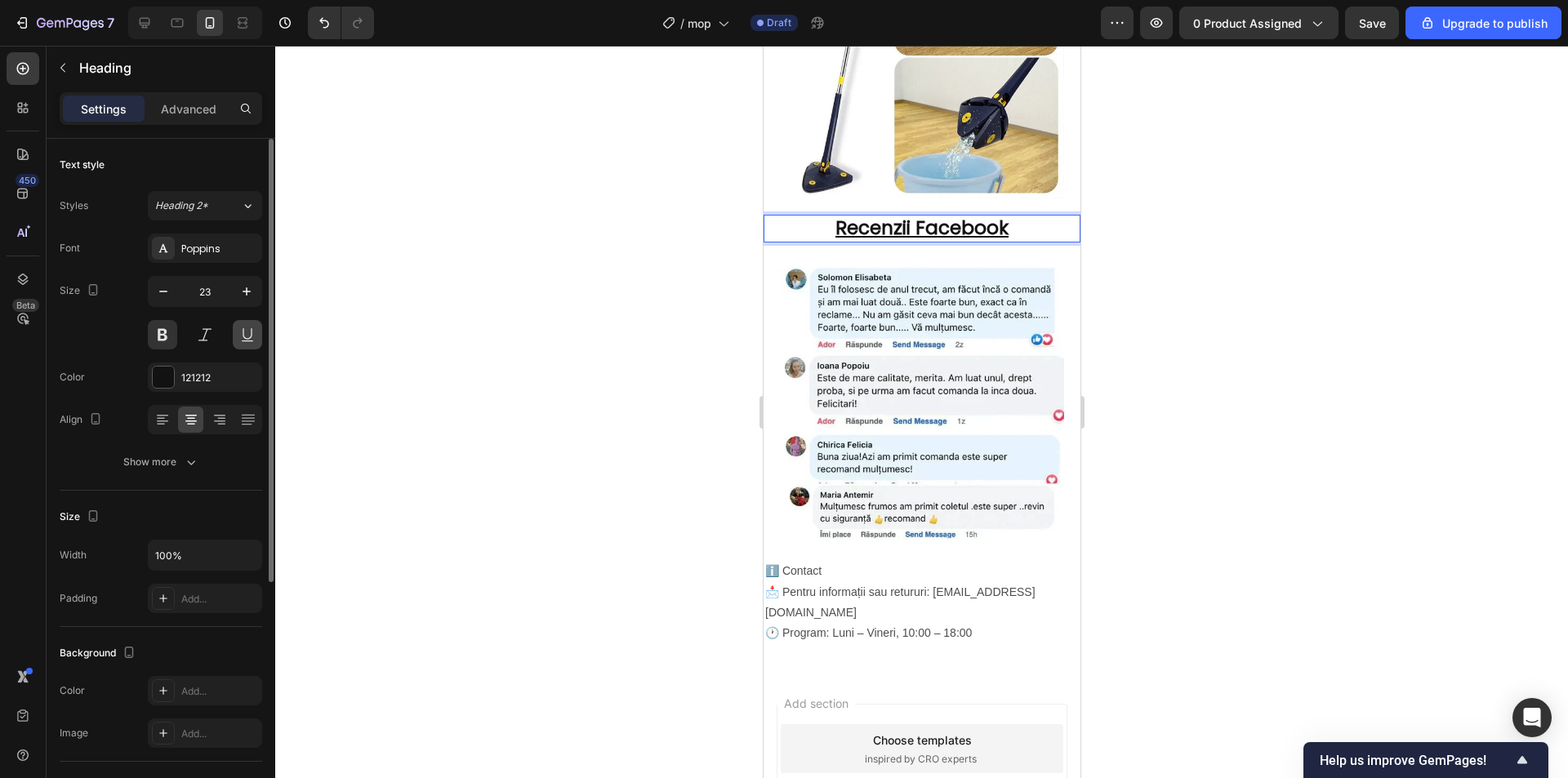
click at [247, 334] on button at bounding box center [247, 334] width 30 height 30
drag, startPoint x: 778, startPoint y: 453, endPoint x: 1239, endPoint y: 447, distance: 461.0
click at [763, 243] on h2 "Recenzii Facebook" at bounding box center [921, 228] width 317 height 28
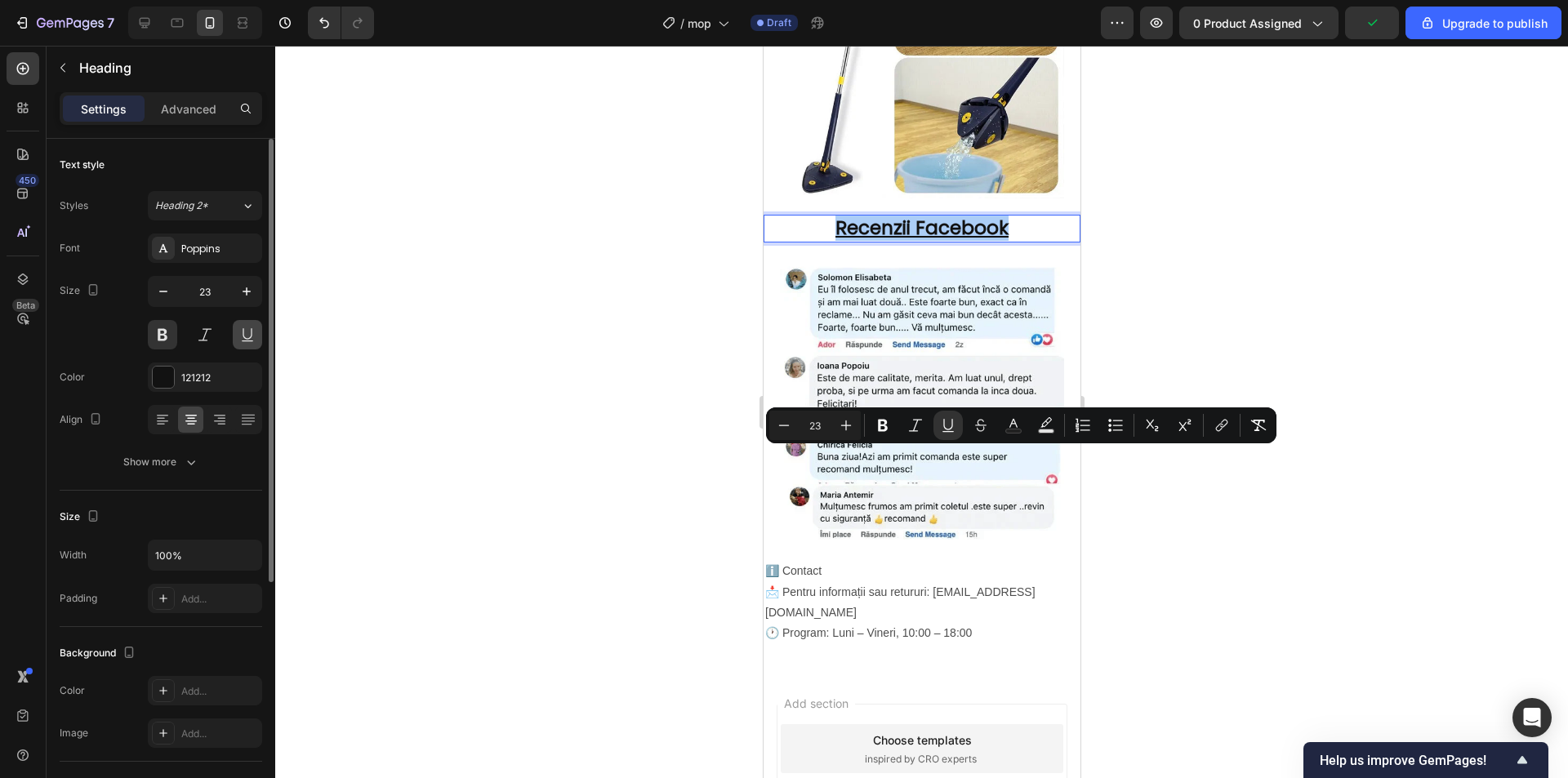
click at [248, 338] on button at bounding box center [247, 334] width 30 height 30
click at [246, 335] on button at bounding box center [247, 334] width 30 height 30
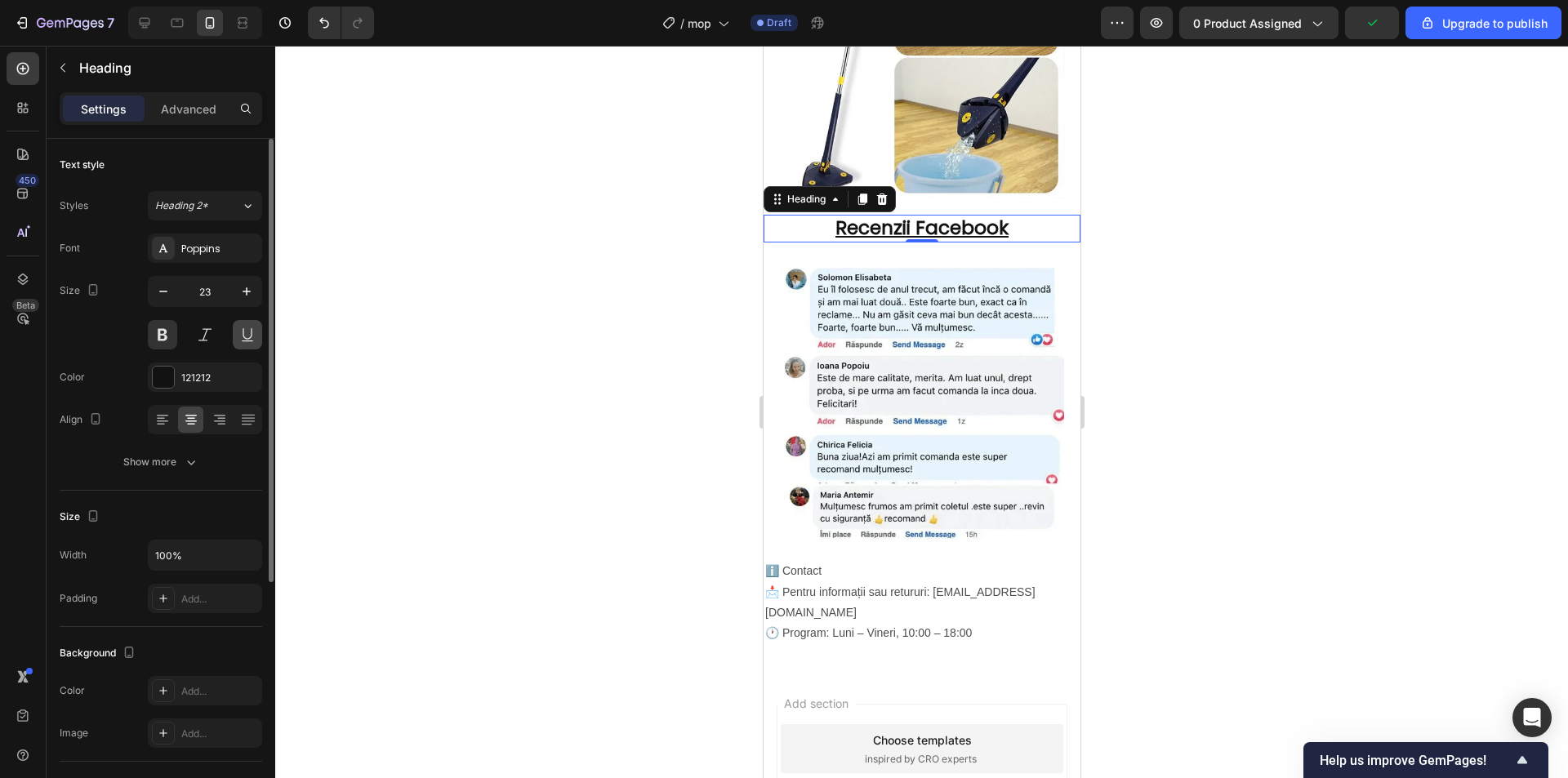
click at [244, 335] on button at bounding box center [247, 334] width 30 height 30
click at [1013, 241] on p "Recenzii Facebook" at bounding box center [921, 228] width 314 height 24
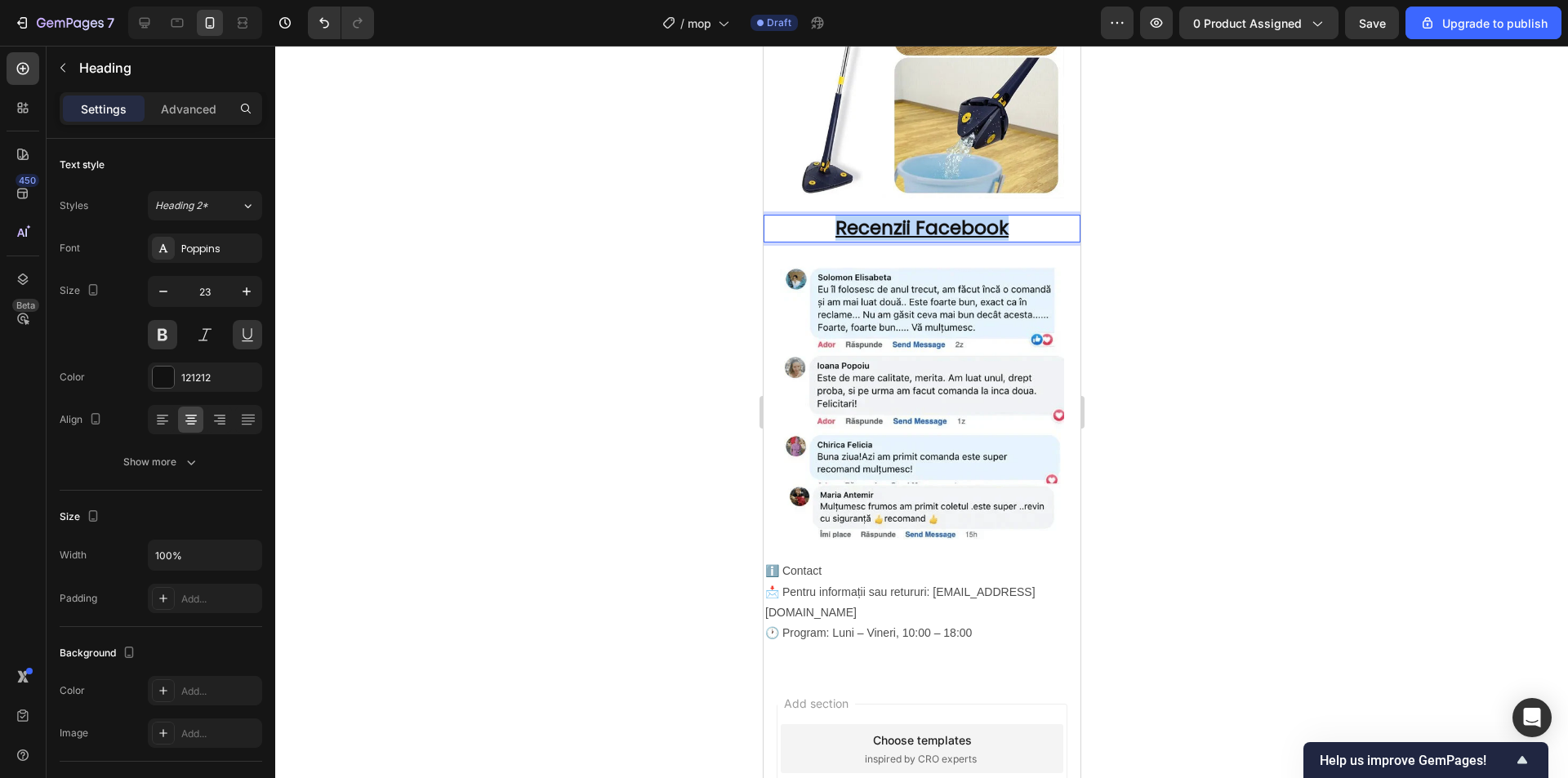
drag, startPoint x: 1019, startPoint y: 463, endPoint x: 787, endPoint y: 459, distance: 232.0
click at [787, 241] on p "Recenzii Facebook" at bounding box center [921, 228] width 314 height 24
click at [254, 334] on button at bounding box center [247, 334] width 30 height 30
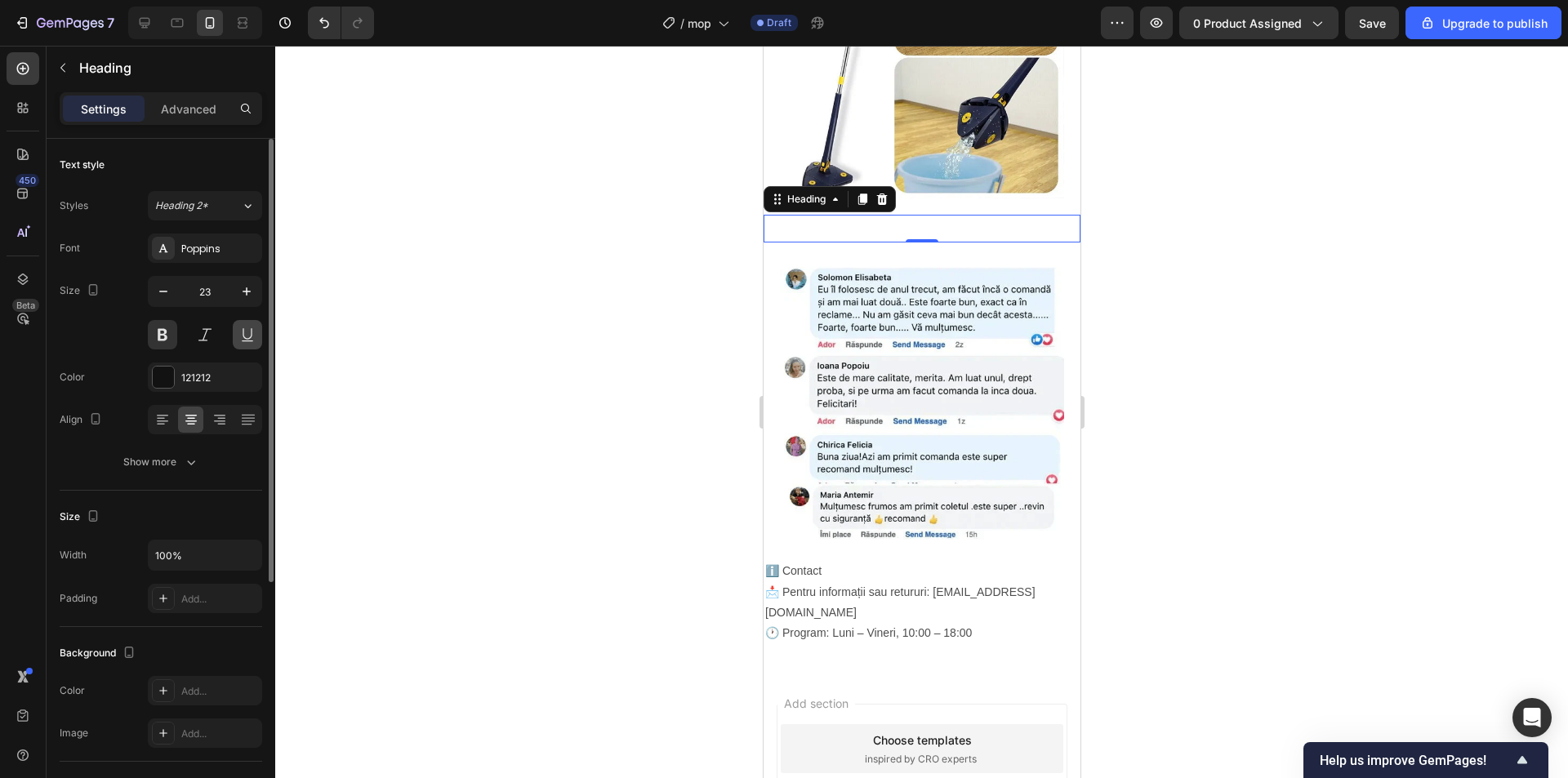
click at [246, 332] on button at bounding box center [247, 334] width 30 height 30
click at [212, 336] on button at bounding box center [205, 334] width 30 height 30
click at [244, 340] on button at bounding box center [247, 334] width 30 height 30
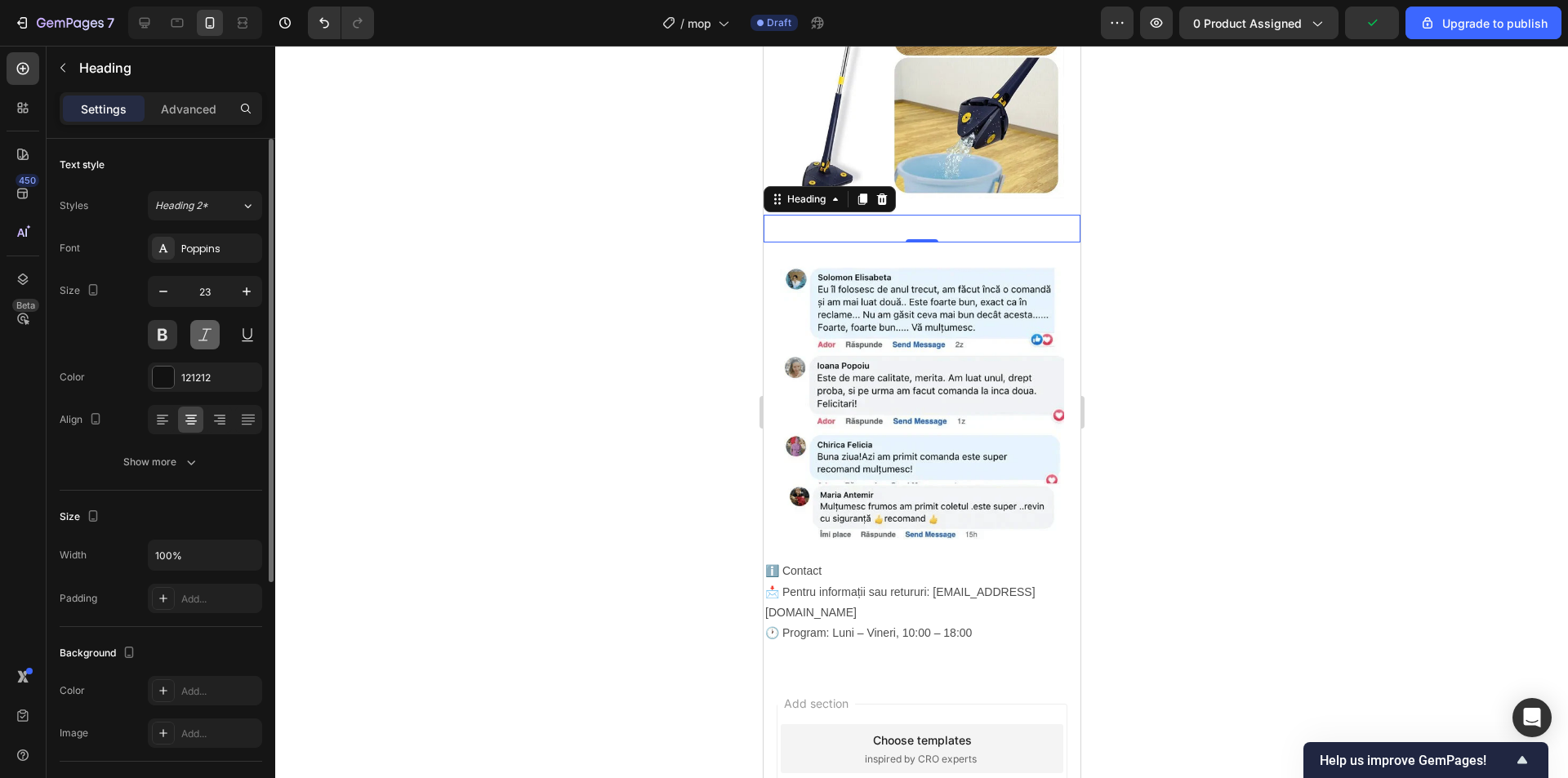
click at [206, 327] on button at bounding box center [205, 334] width 30 height 30
click at [881, 243] on h2 "Rich Text Editor. Editing area: main" at bounding box center [921, 228] width 317 height 28
click at [1262, 352] on div at bounding box center [921, 411] width 1292 height 732
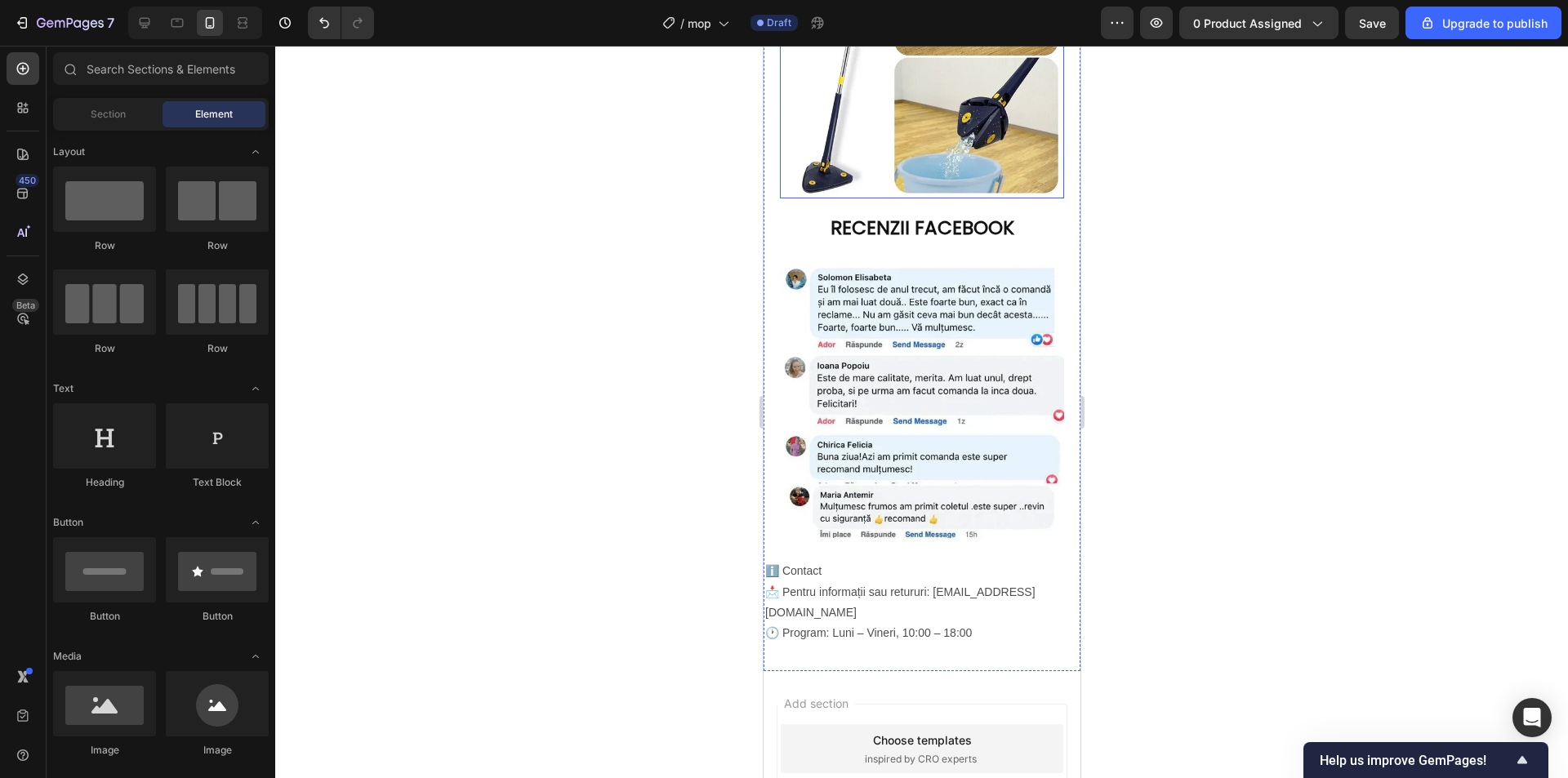
click at [991, 199] on img at bounding box center [921, 57] width 284 height 284
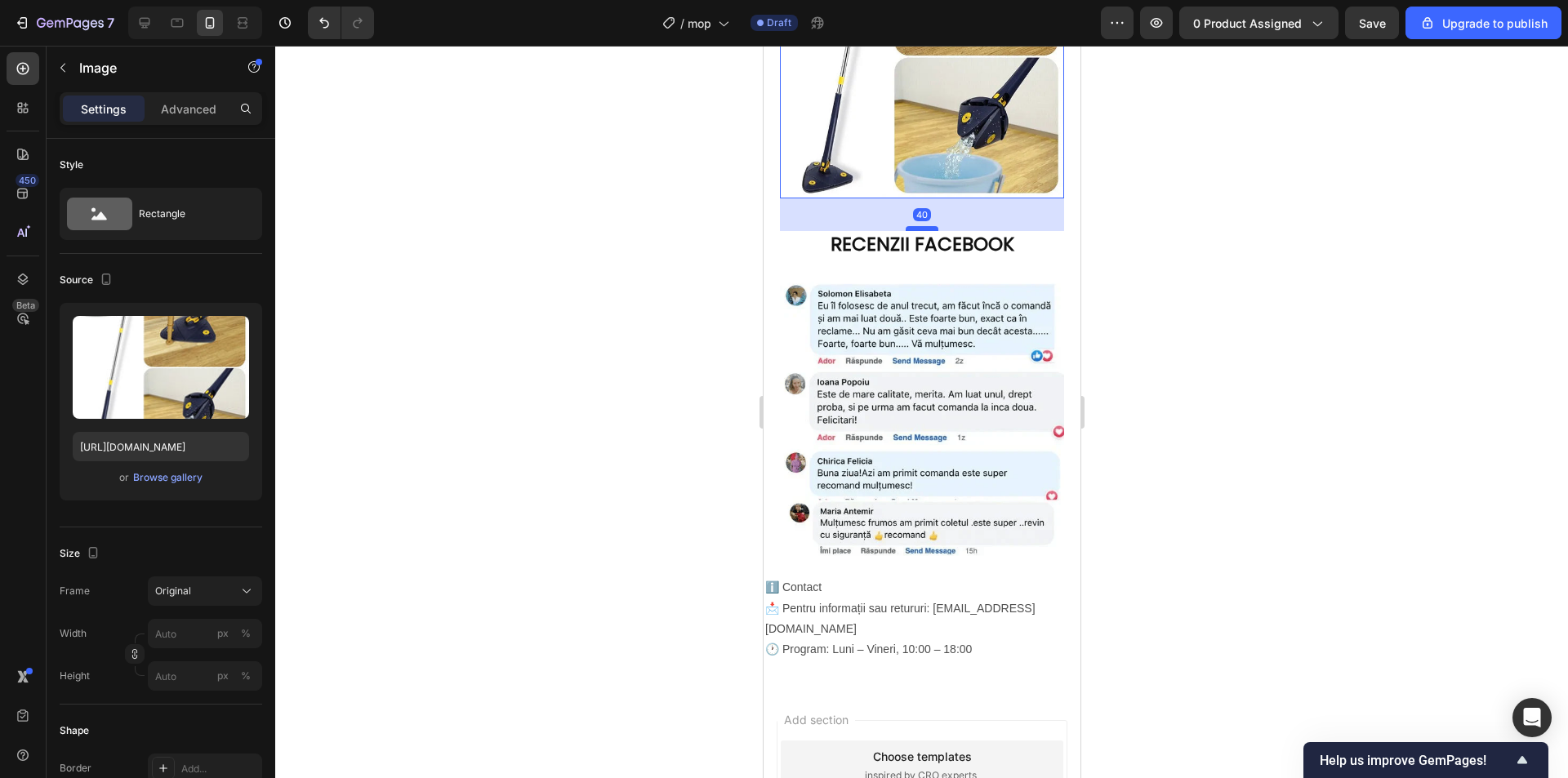
click at [930, 231] on div at bounding box center [921, 228] width 32 height 4
click at [1220, 460] on div at bounding box center [921, 411] width 1292 height 732
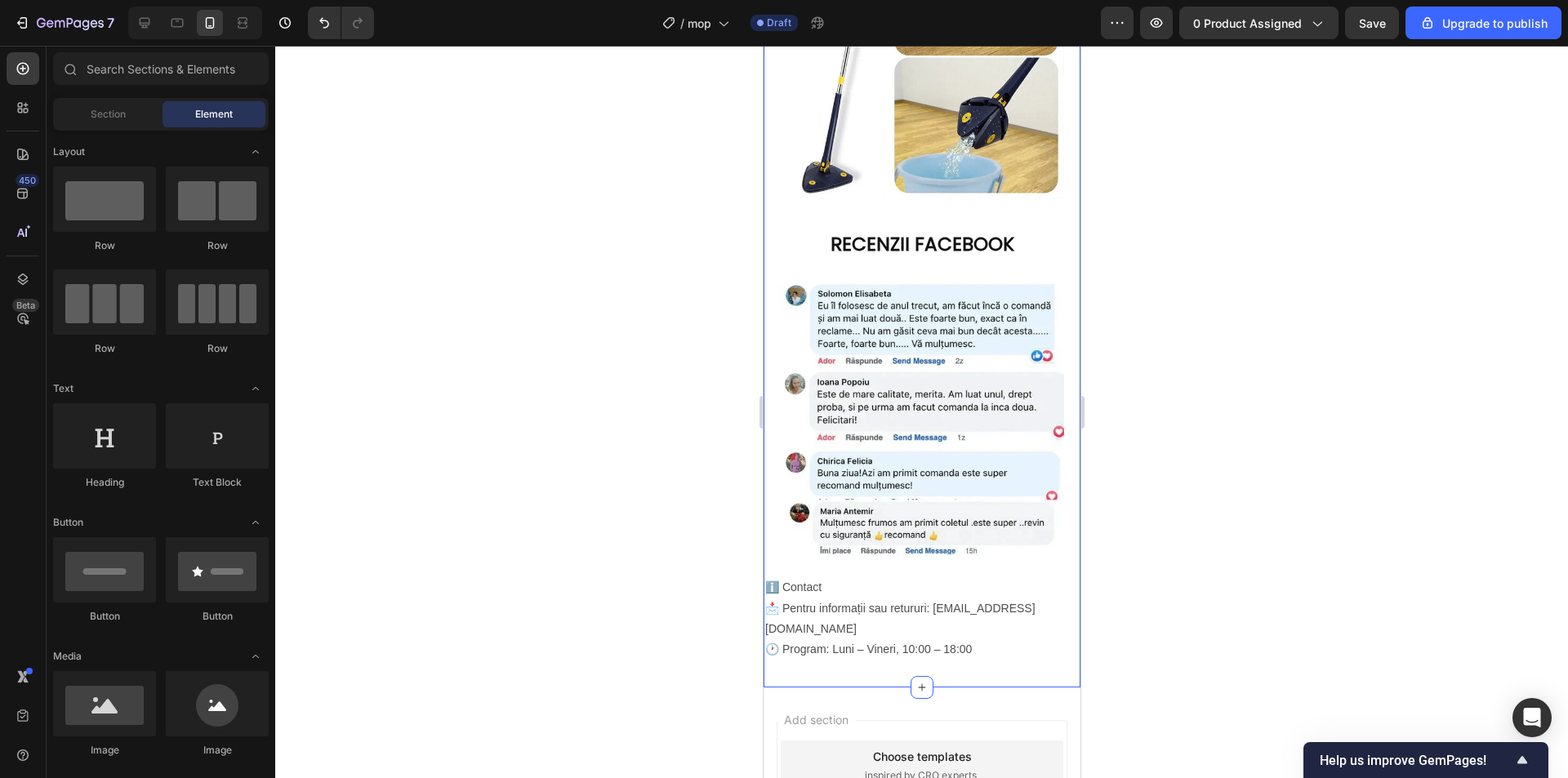
click at [926, 257] on p "RECENZII FACEBOOK" at bounding box center [921, 244] width 314 height 24
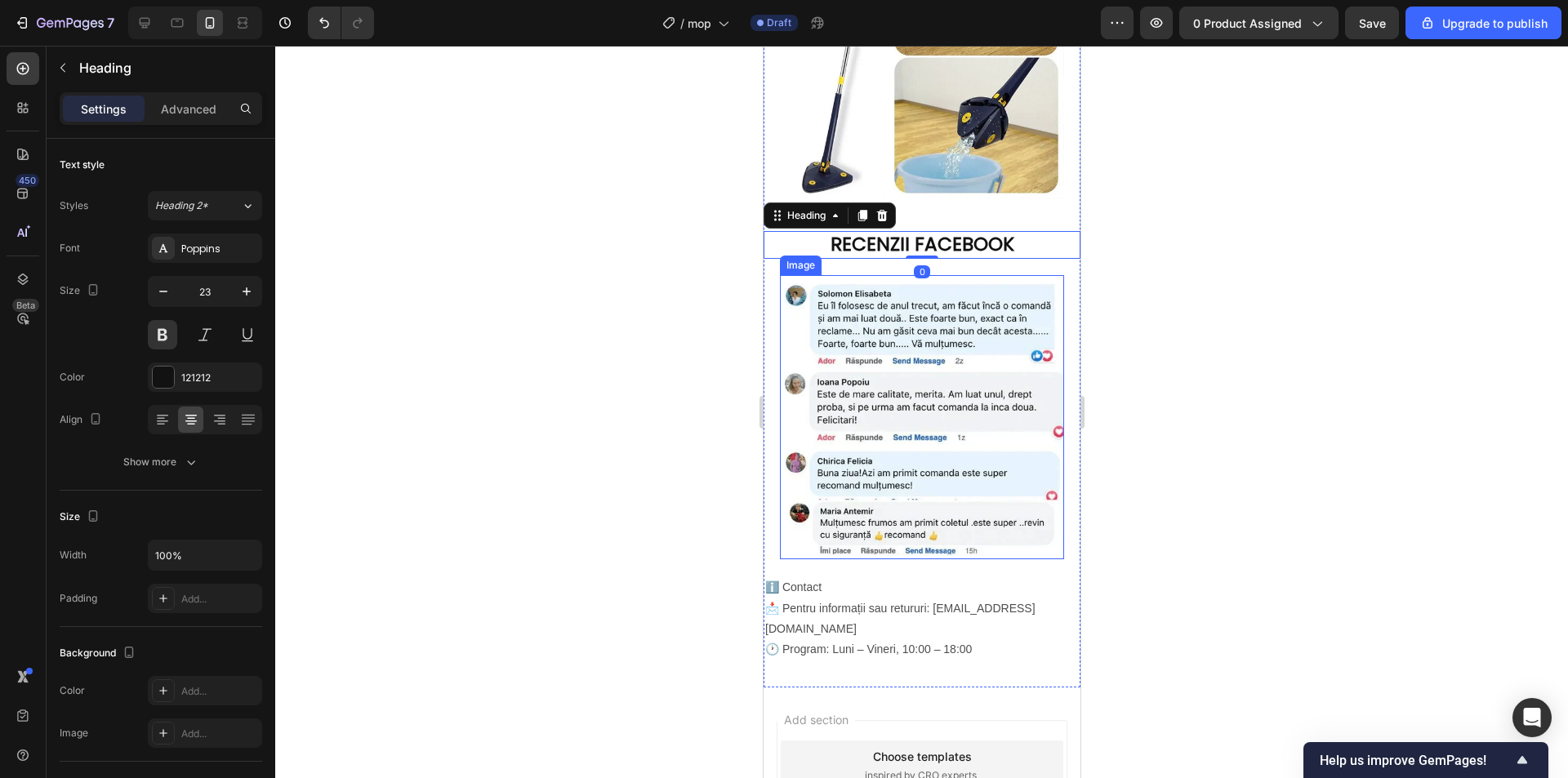
click at [952, 522] on img at bounding box center [921, 417] width 284 height 284
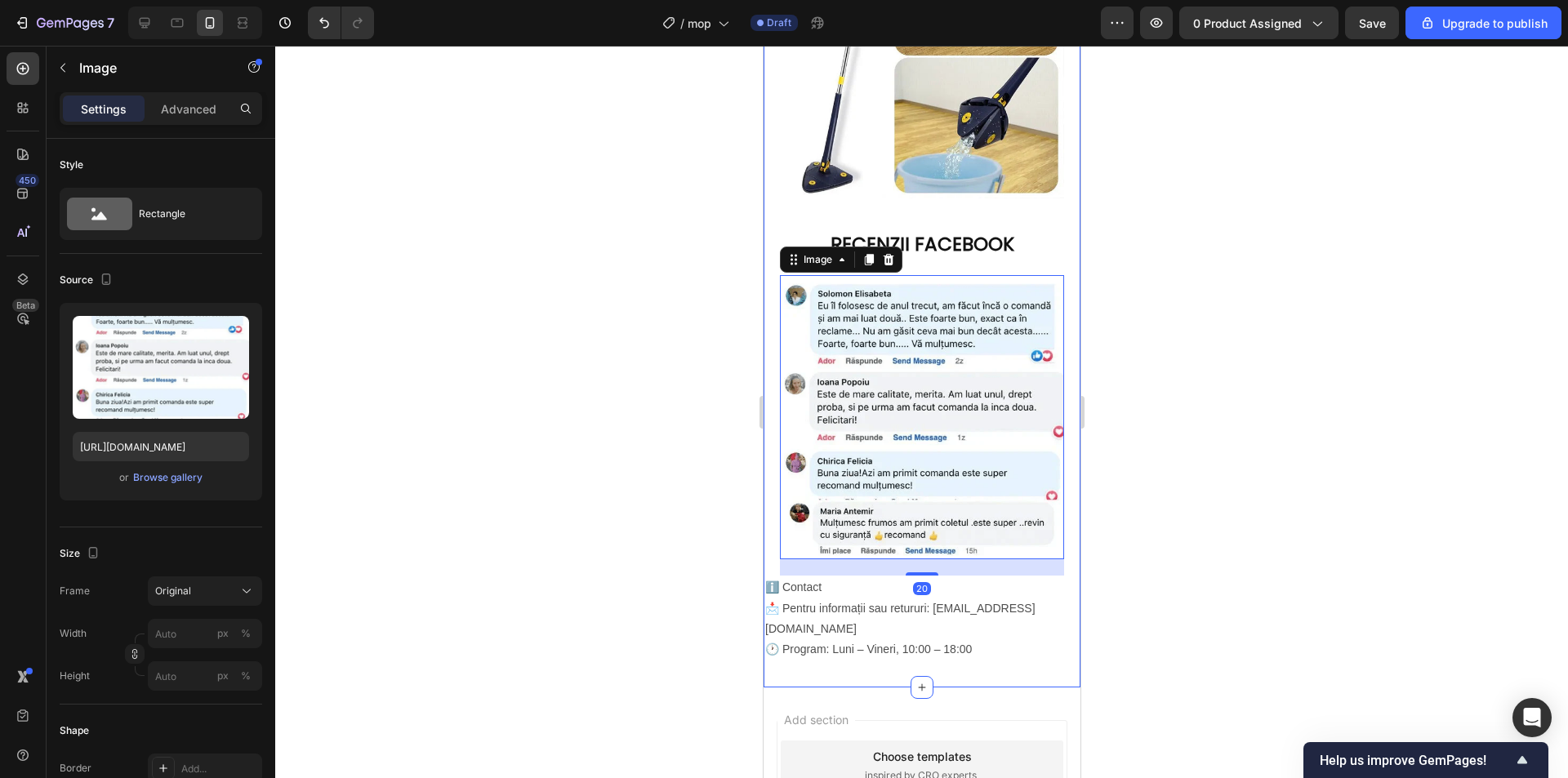
click at [970, 257] on p "RECENZII FACEBOOK" at bounding box center [921, 244] width 314 height 24
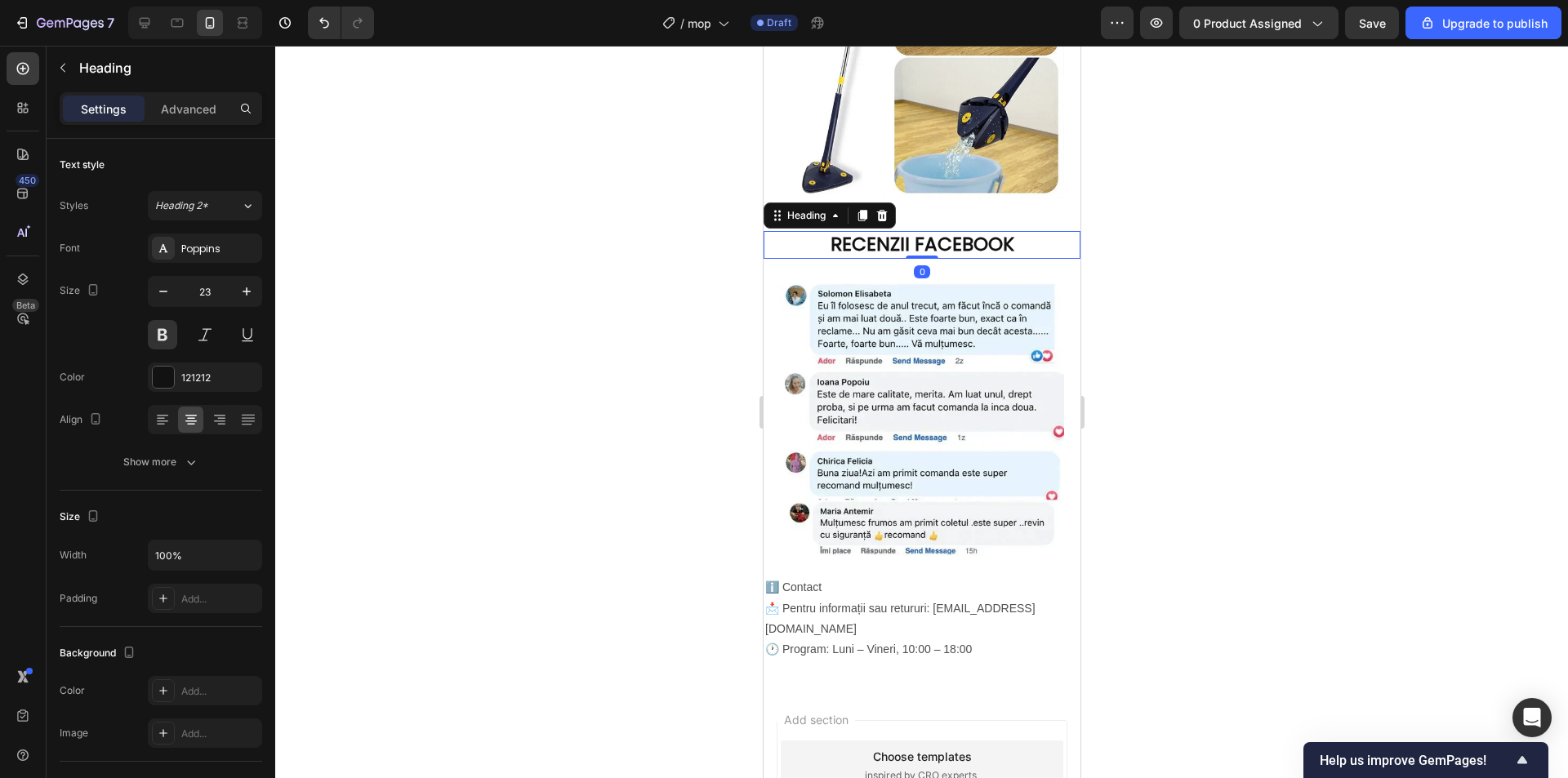
click at [1298, 509] on div at bounding box center [921, 411] width 1292 height 732
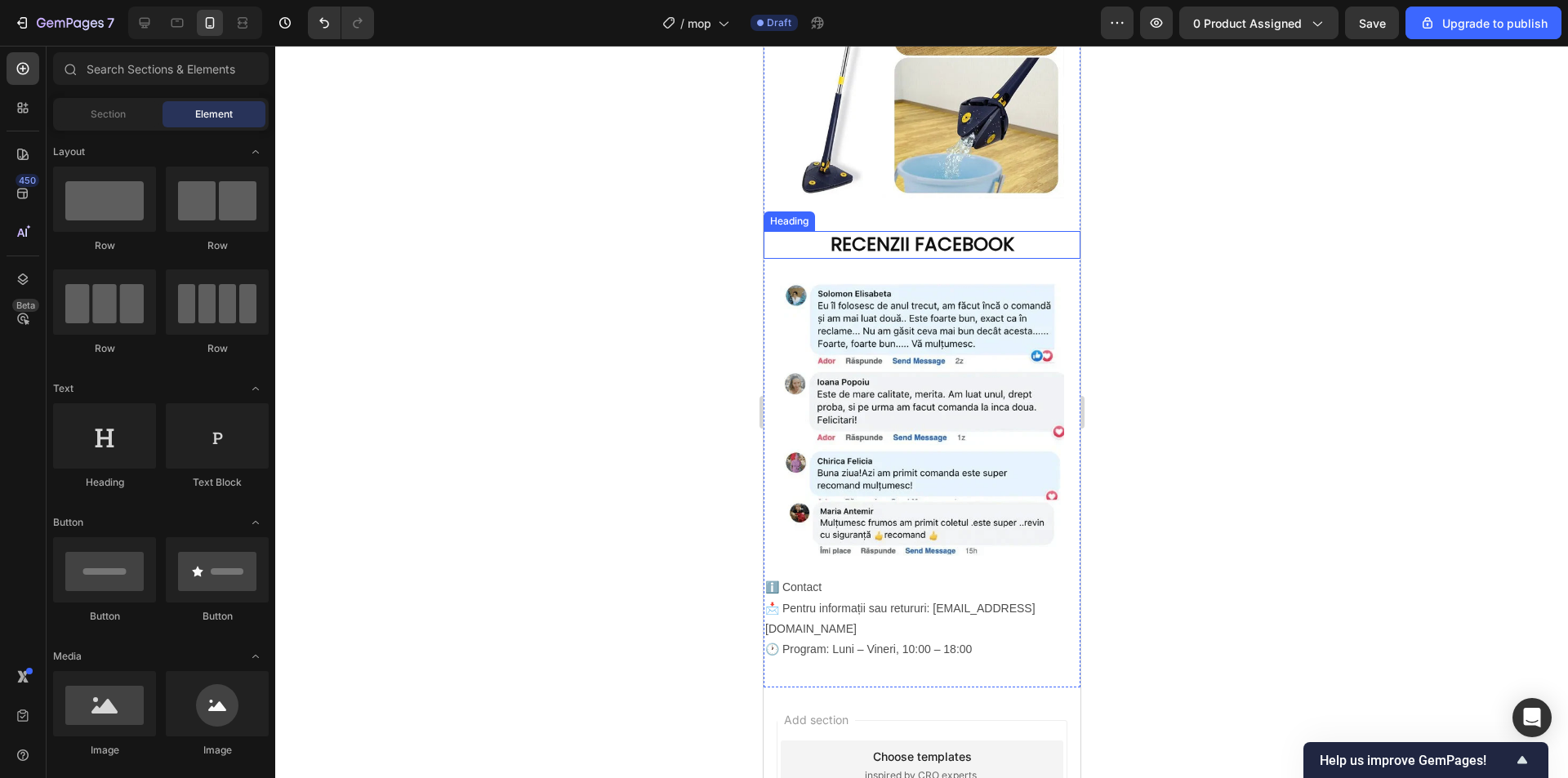
drag, startPoint x: 957, startPoint y: 487, endPoint x: 970, endPoint y: 505, distance: 22.2
click at [958, 257] on p "RECENZII FACEBOOK" at bounding box center [921, 244] width 314 height 24
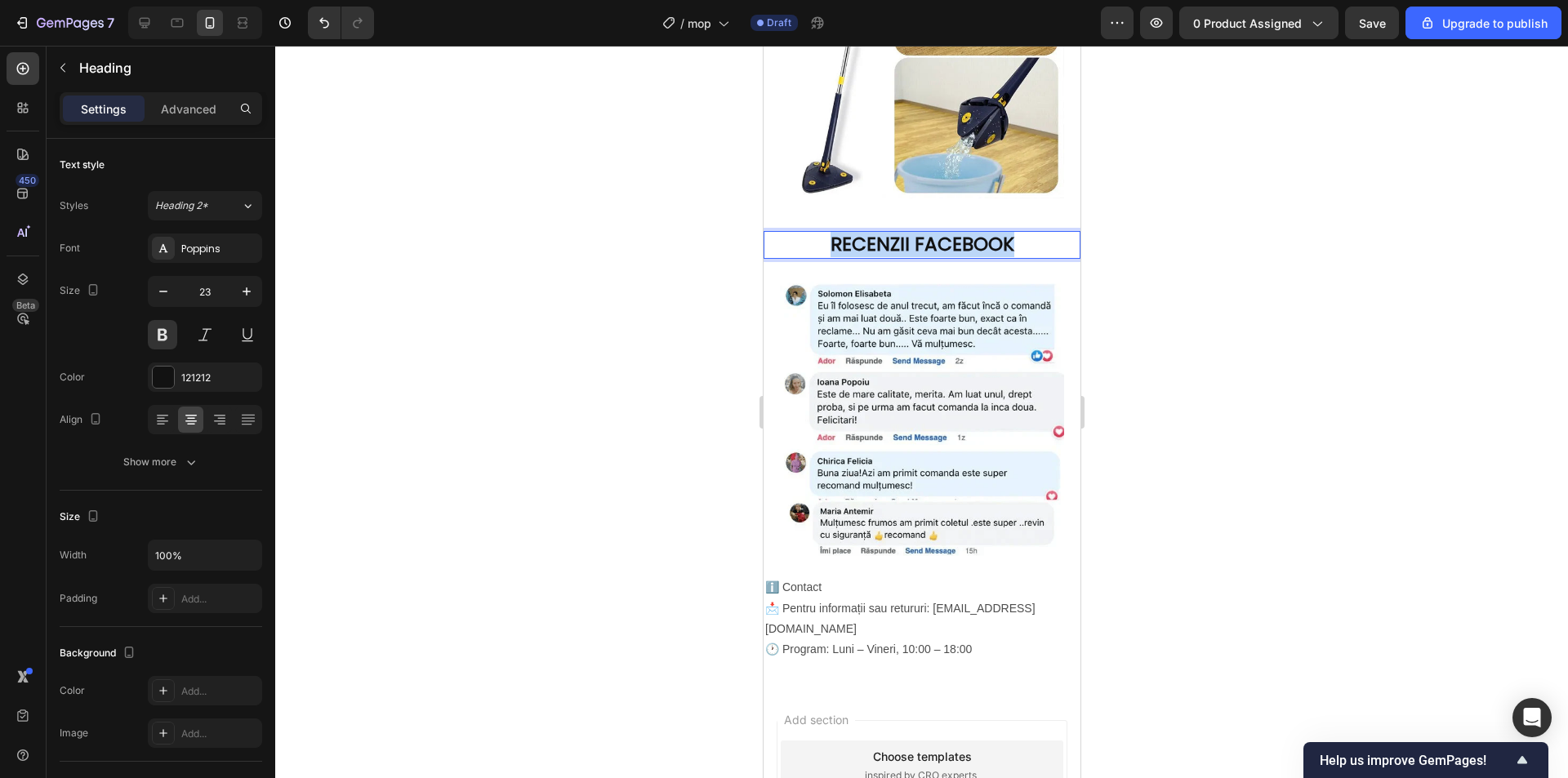
drag, startPoint x: 1009, startPoint y: 478, endPoint x: 784, endPoint y: 476, distance: 225.0
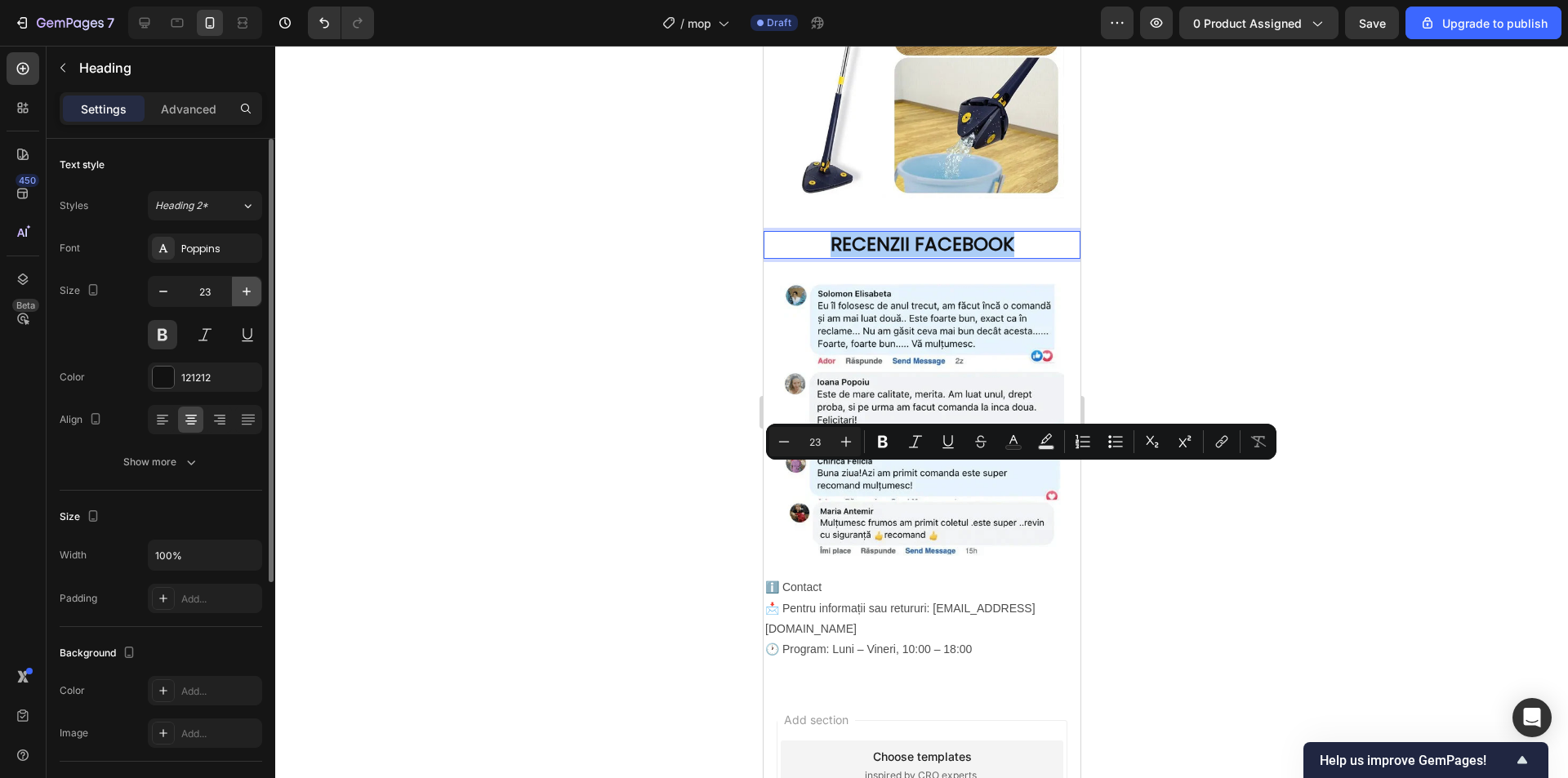
click at [244, 289] on icon "button" at bounding box center [246, 291] width 16 height 16
click at [244, 289] on icon "button" at bounding box center [246, 291] width 16 height 16
click at [245, 287] on icon "button" at bounding box center [246, 291] width 16 height 16
click at [245, 287] on icon "button" at bounding box center [246, 291] width 16 height 16
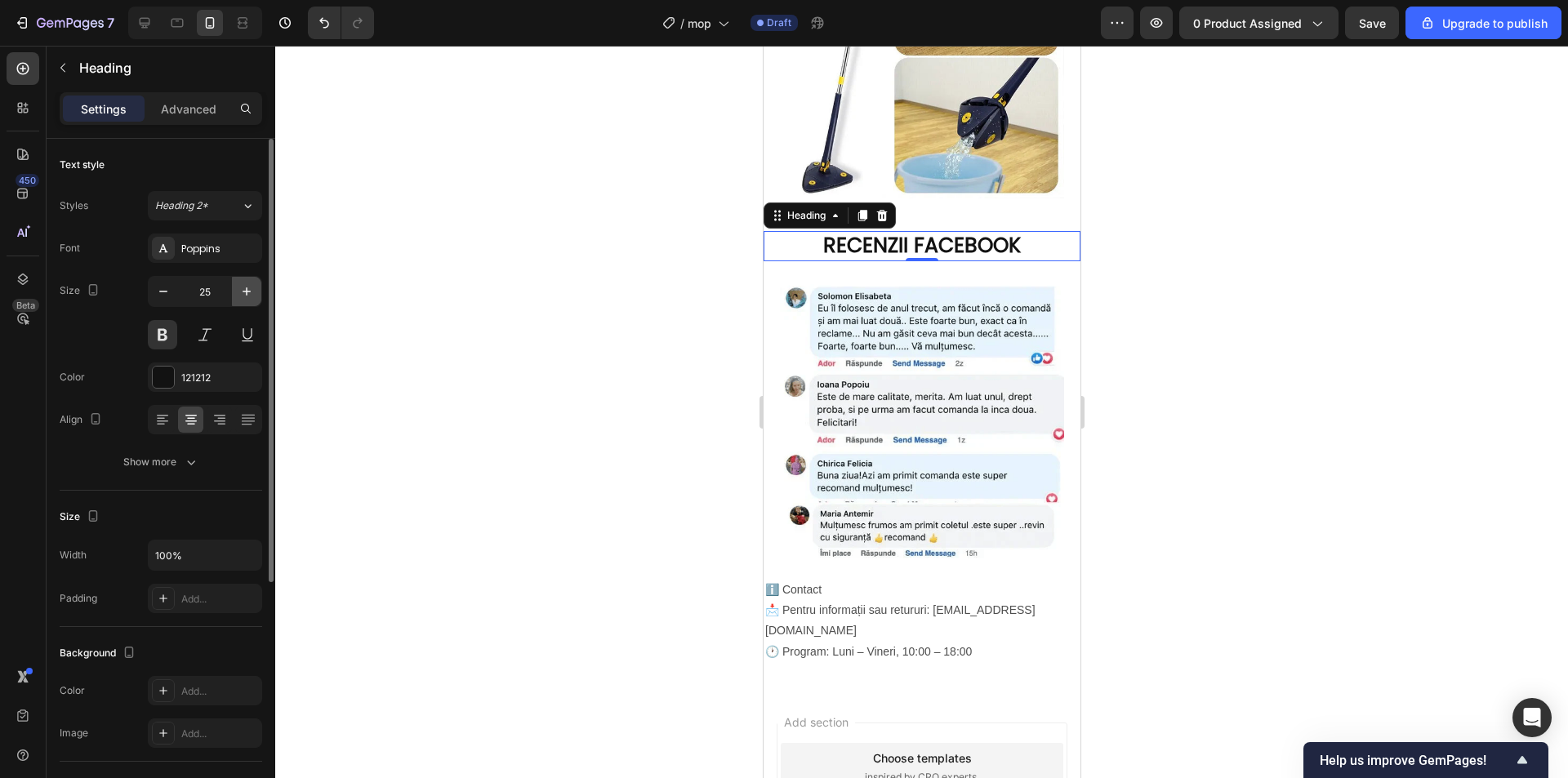
click at [245, 287] on icon "button" at bounding box center [246, 291] width 16 height 16
click at [246, 287] on icon "button" at bounding box center [246, 291] width 16 height 16
click at [248, 287] on icon "button" at bounding box center [246, 291] width 16 height 16
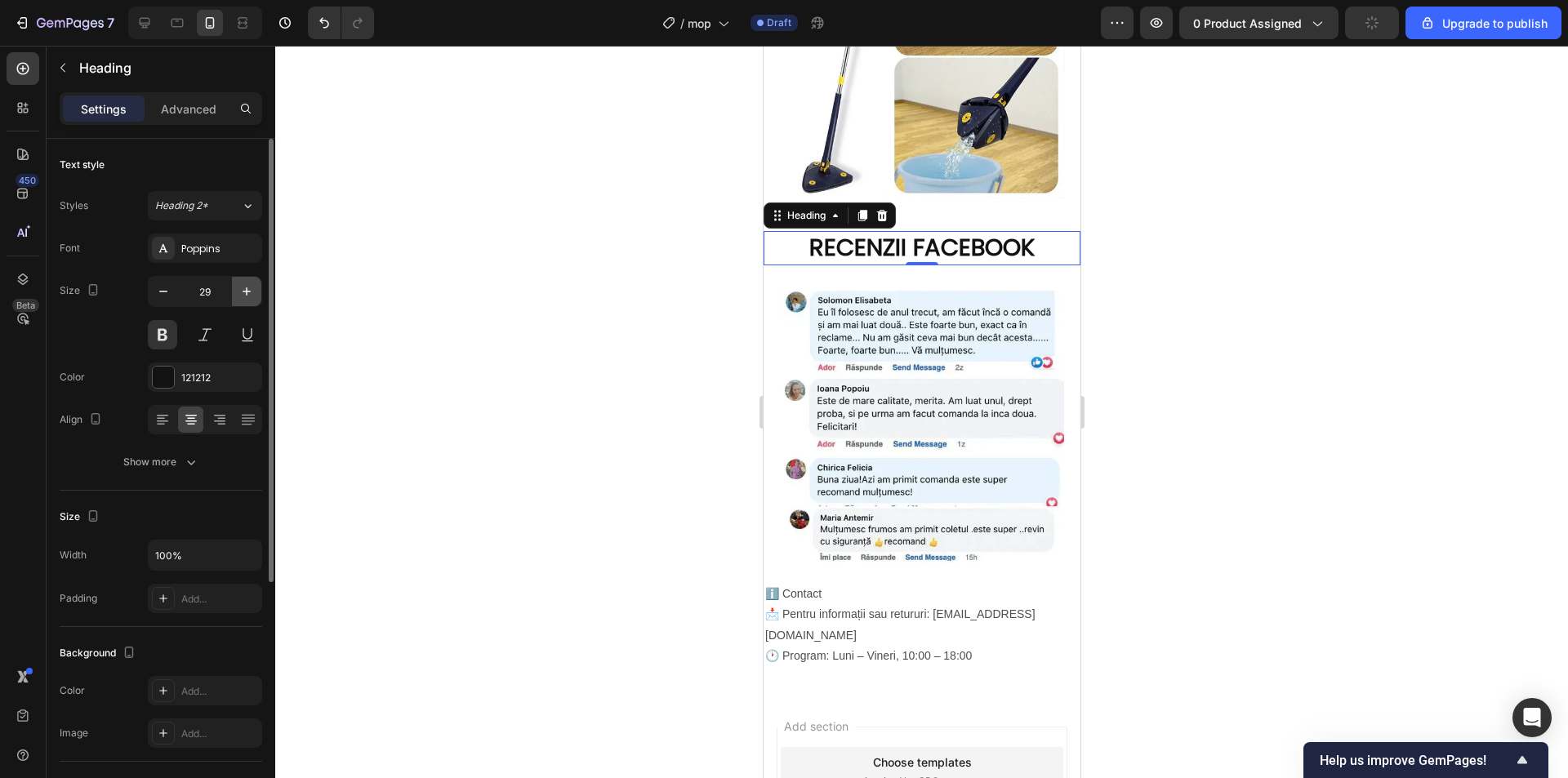
type input "30"
click at [1253, 396] on div at bounding box center [921, 411] width 1292 height 732
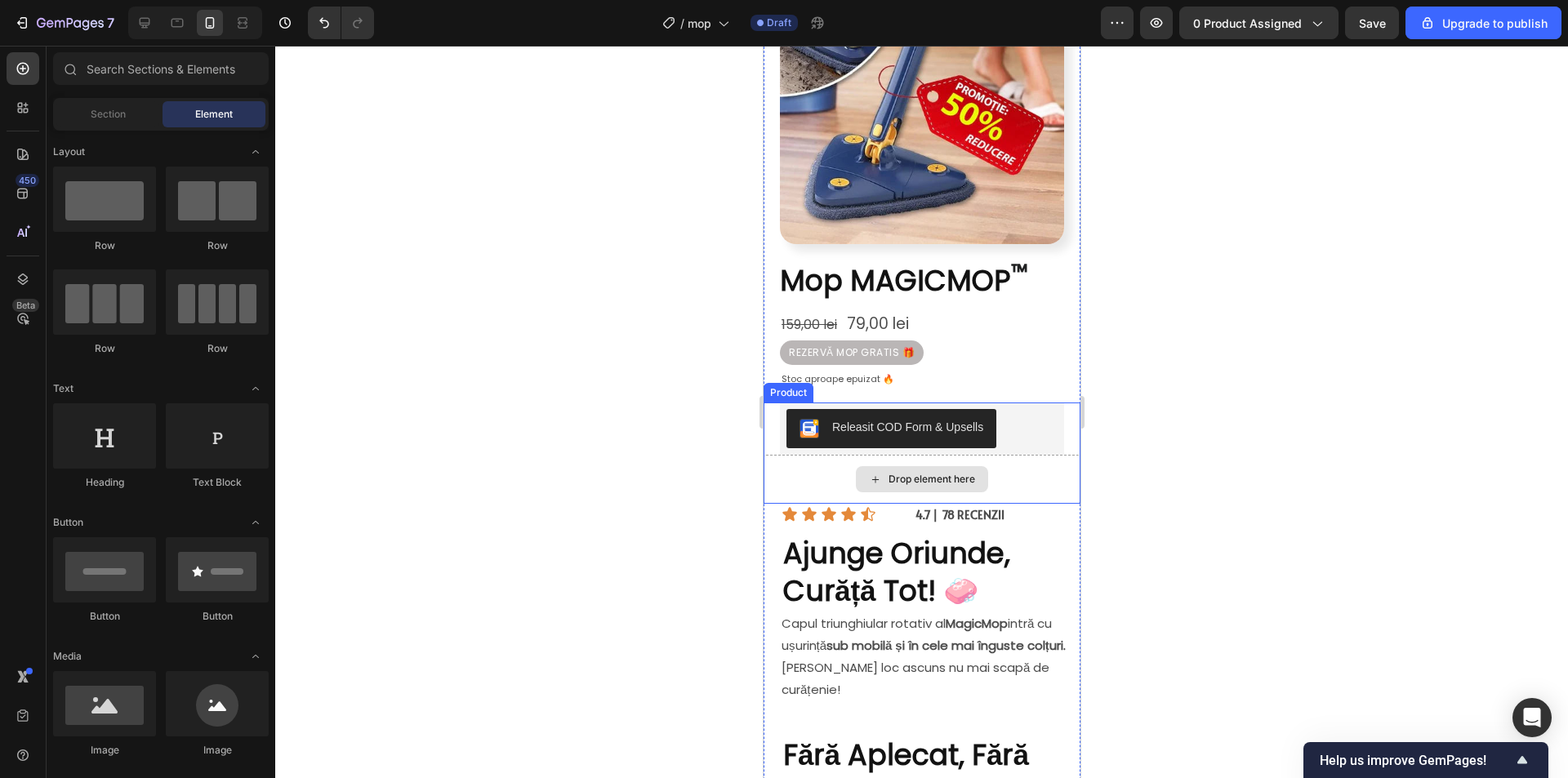
scroll to position [0, 0]
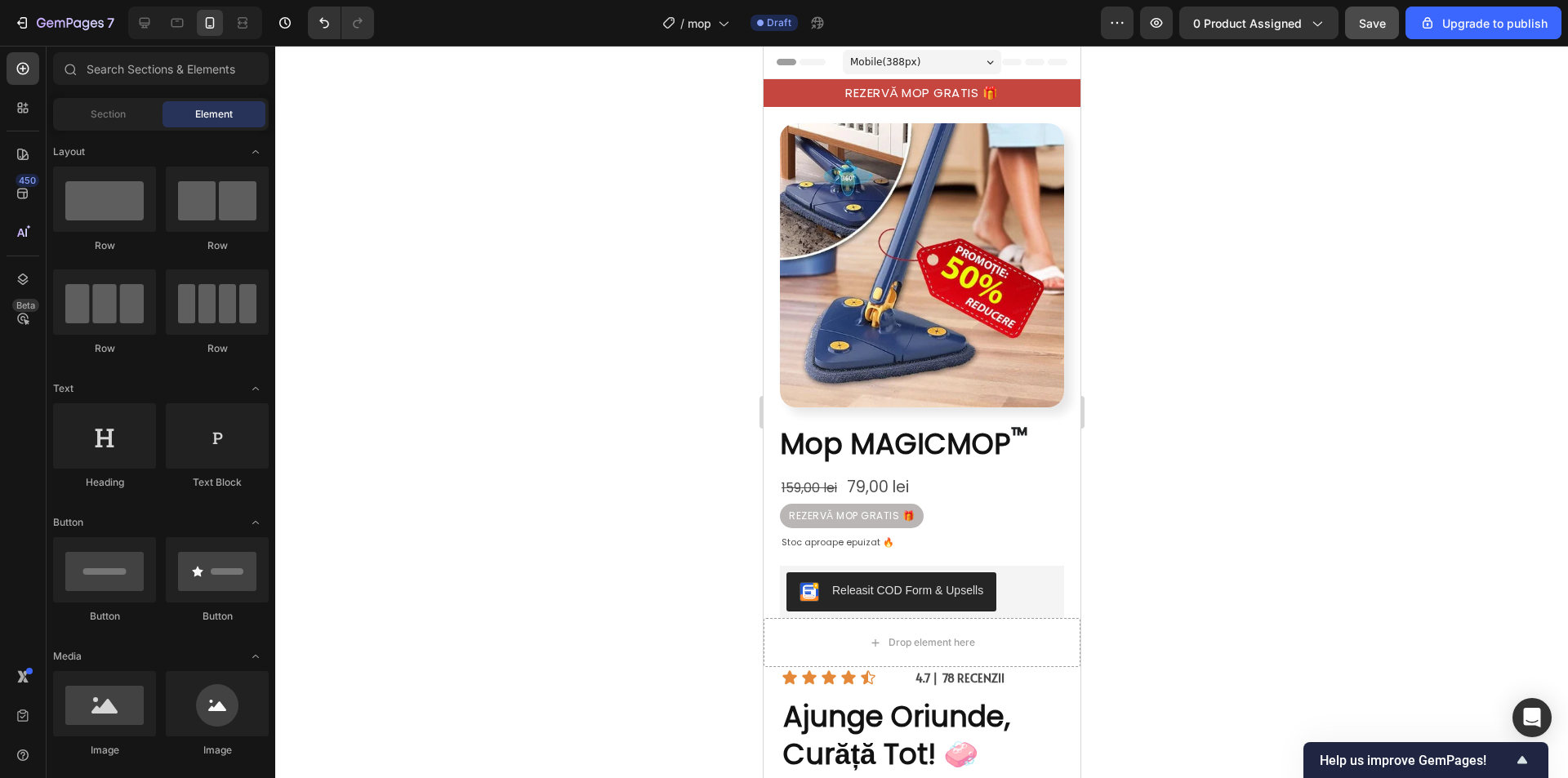
click at [1378, 35] on button "Save" at bounding box center [1372, 22] width 54 height 32
click at [902, 85] on p "REZERVĂ MOP GRATIS 🎁" at bounding box center [920, 93] width 290 height 16
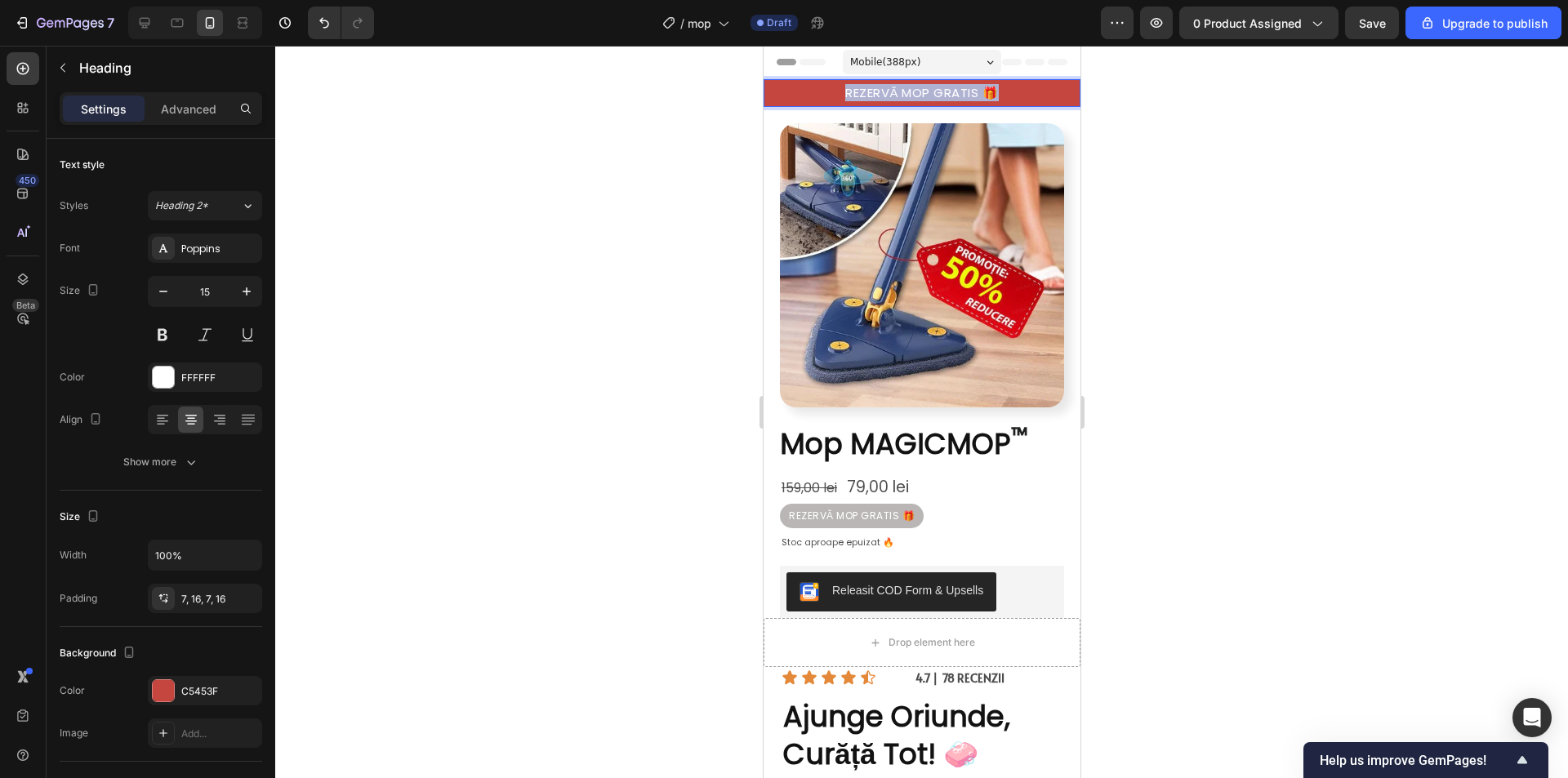
drag, startPoint x: 996, startPoint y: 87, endPoint x: 834, endPoint y: 84, distance: 162.0
click at [834, 84] on h2 "REZERVĂ MOP GRATIS 🎁" at bounding box center [921, 93] width 317 height 28
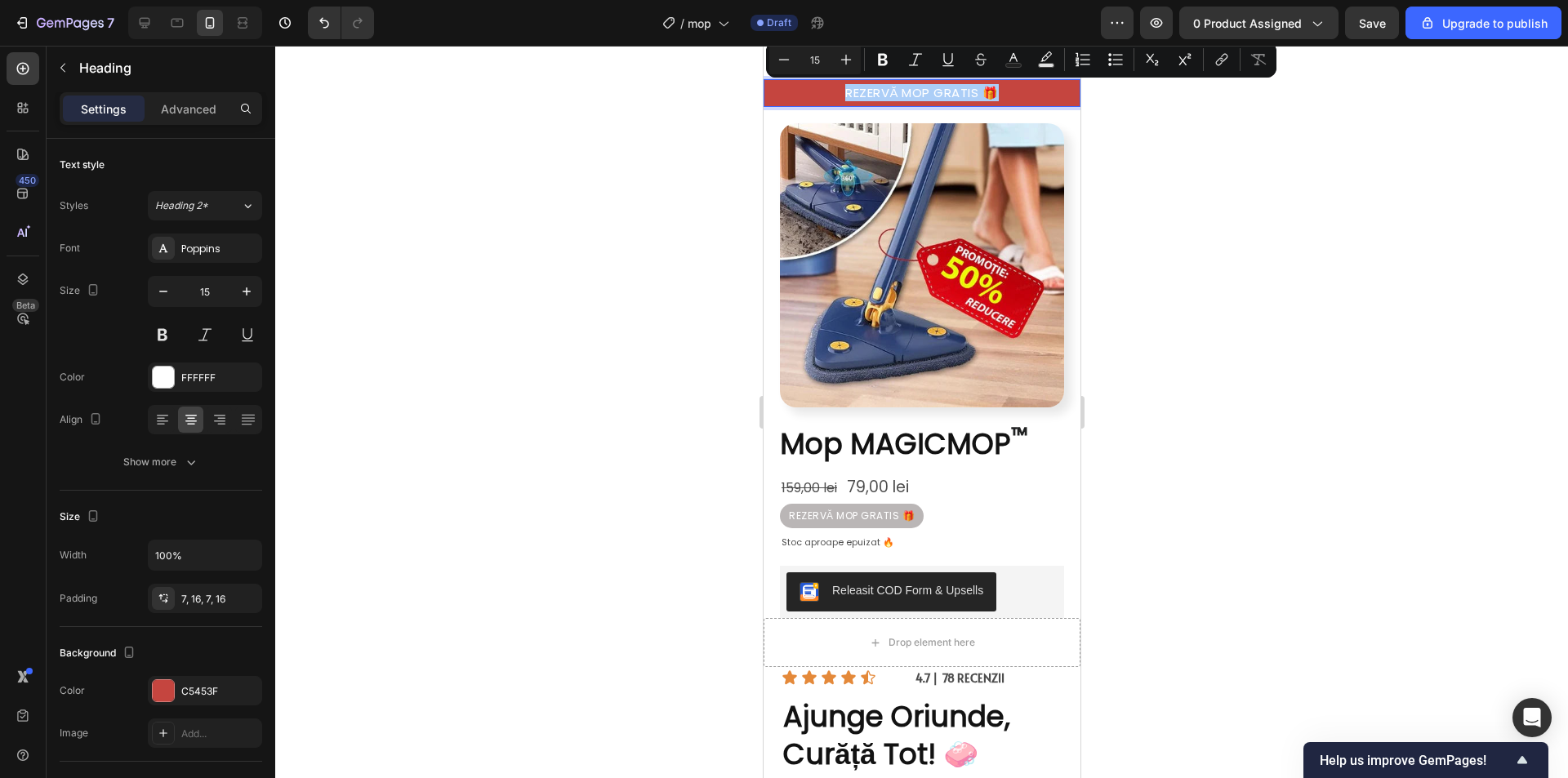
drag, startPoint x: 155, startPoint y: 334, endPoint x: 280, endPoint y: 366, distance: 129.0
click at [156, 334] on button at bounding box center [162, 334] width 30 height 30
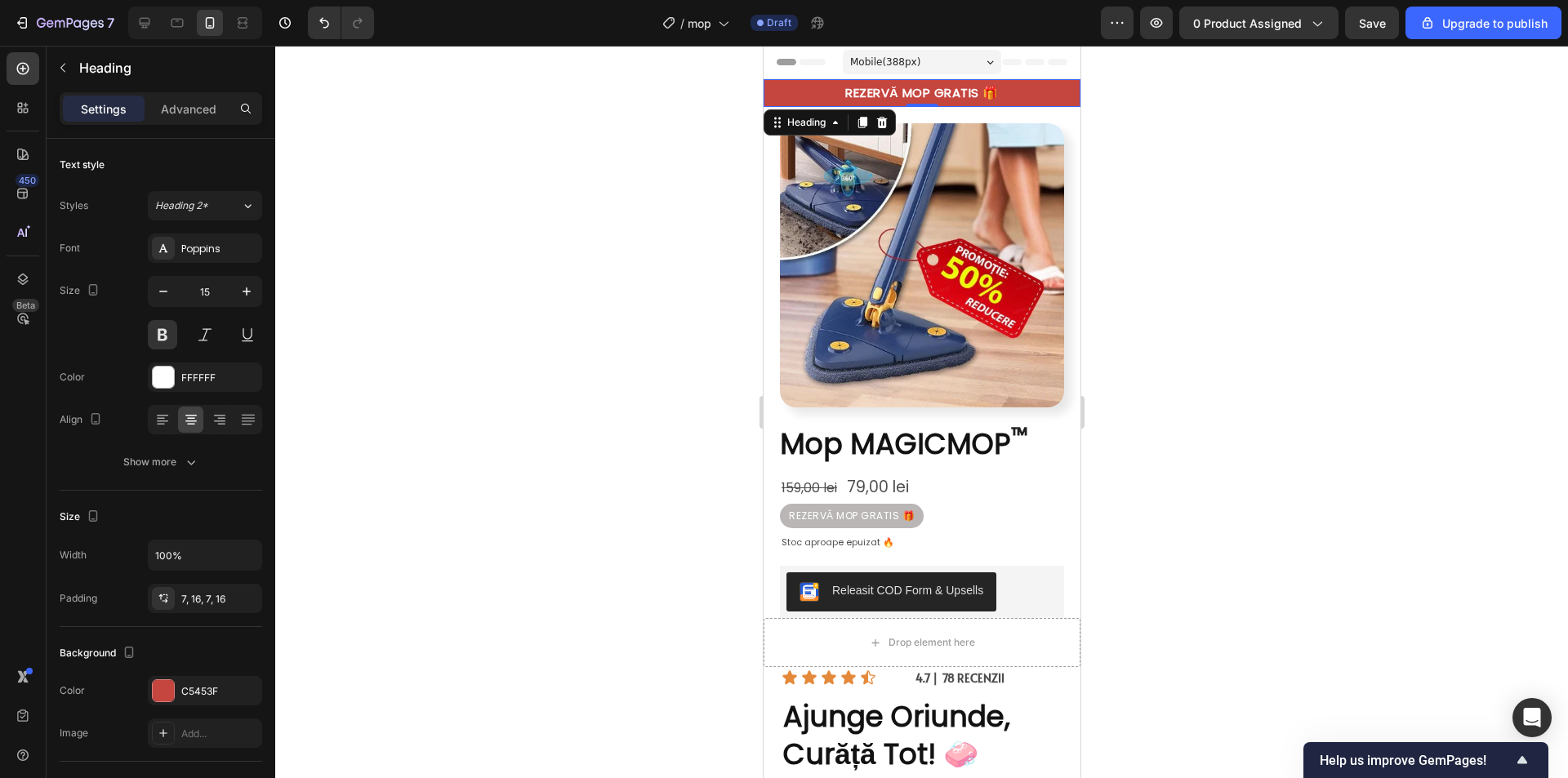
click at [1229, 256] on div at bounding box center [921, 411] width 1292 height 732
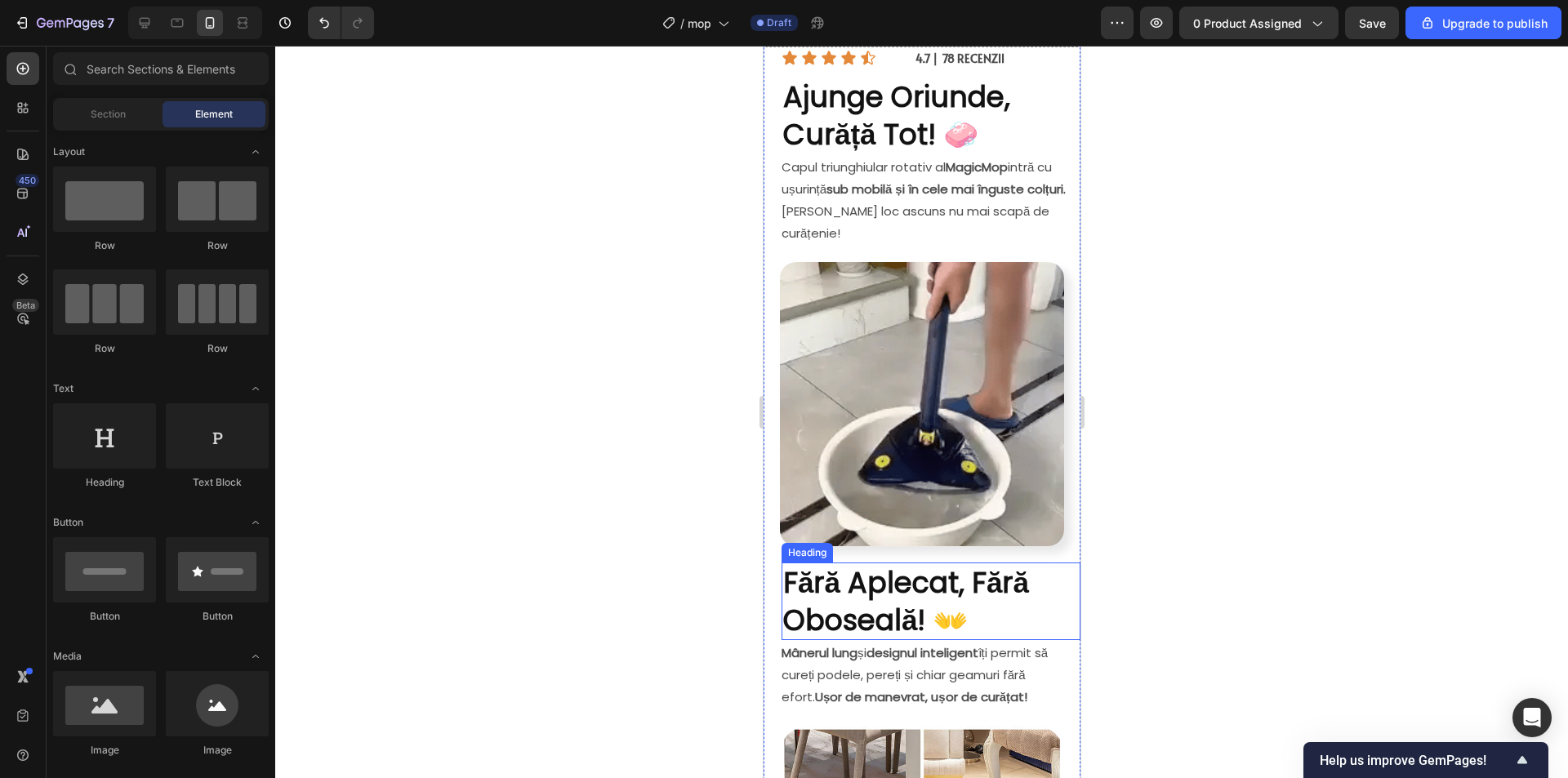
scroll to position [817, 0]
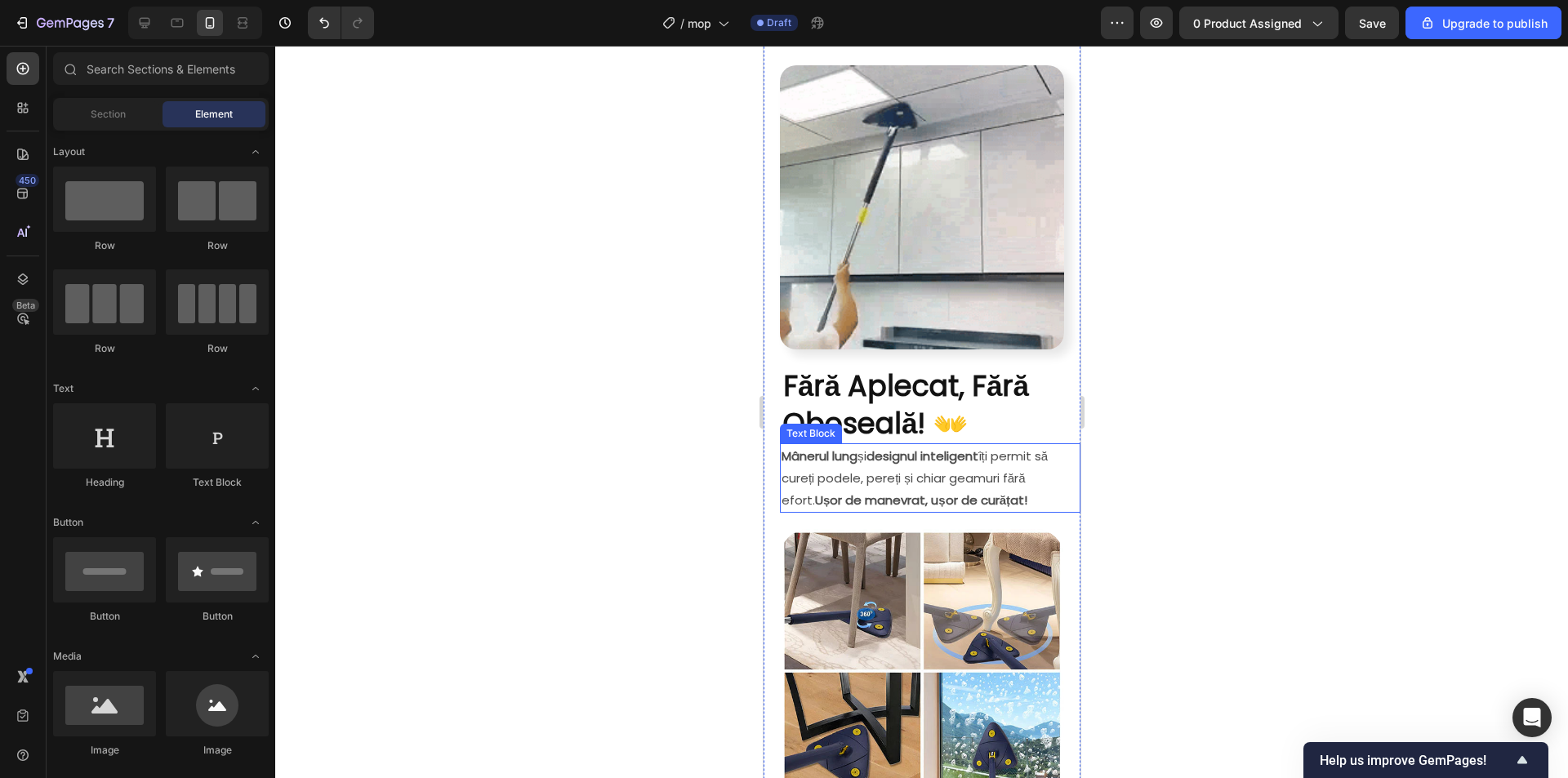
click at [979, 491] on strong "Ușor de manevrat, ușor de curățat!" at bounding box center [920, 500] width 212 height 17
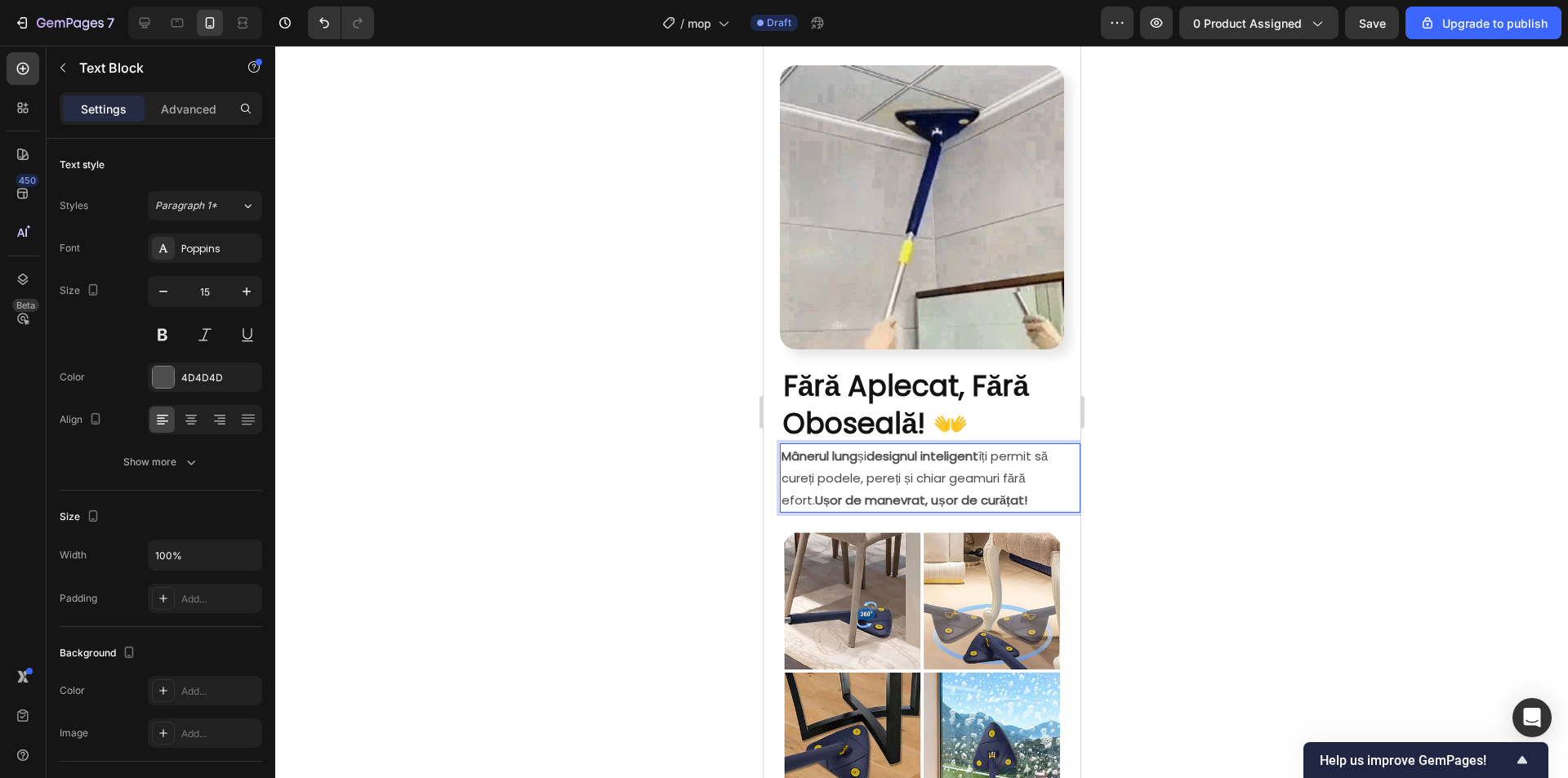
click at [981, 491] on strong "Ușor de manevrat, ușor de curățat!" at bounding box center [920, 500] width 212 height 17
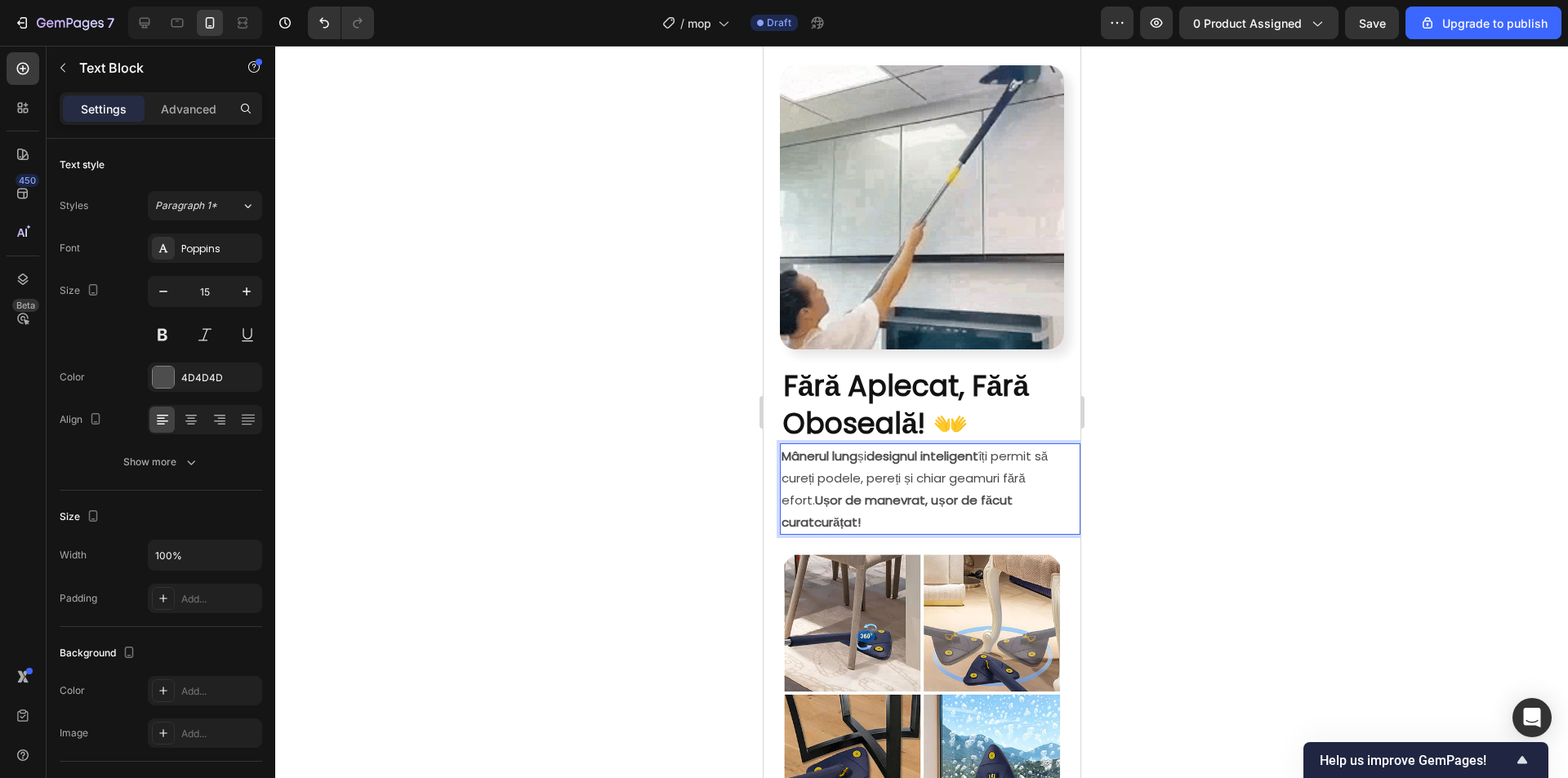
click at [857, 500] on strong "Ușor de manevrat, ușor de făcut curatcurățat!" at bounding box center [896, 511] width 231 height 40
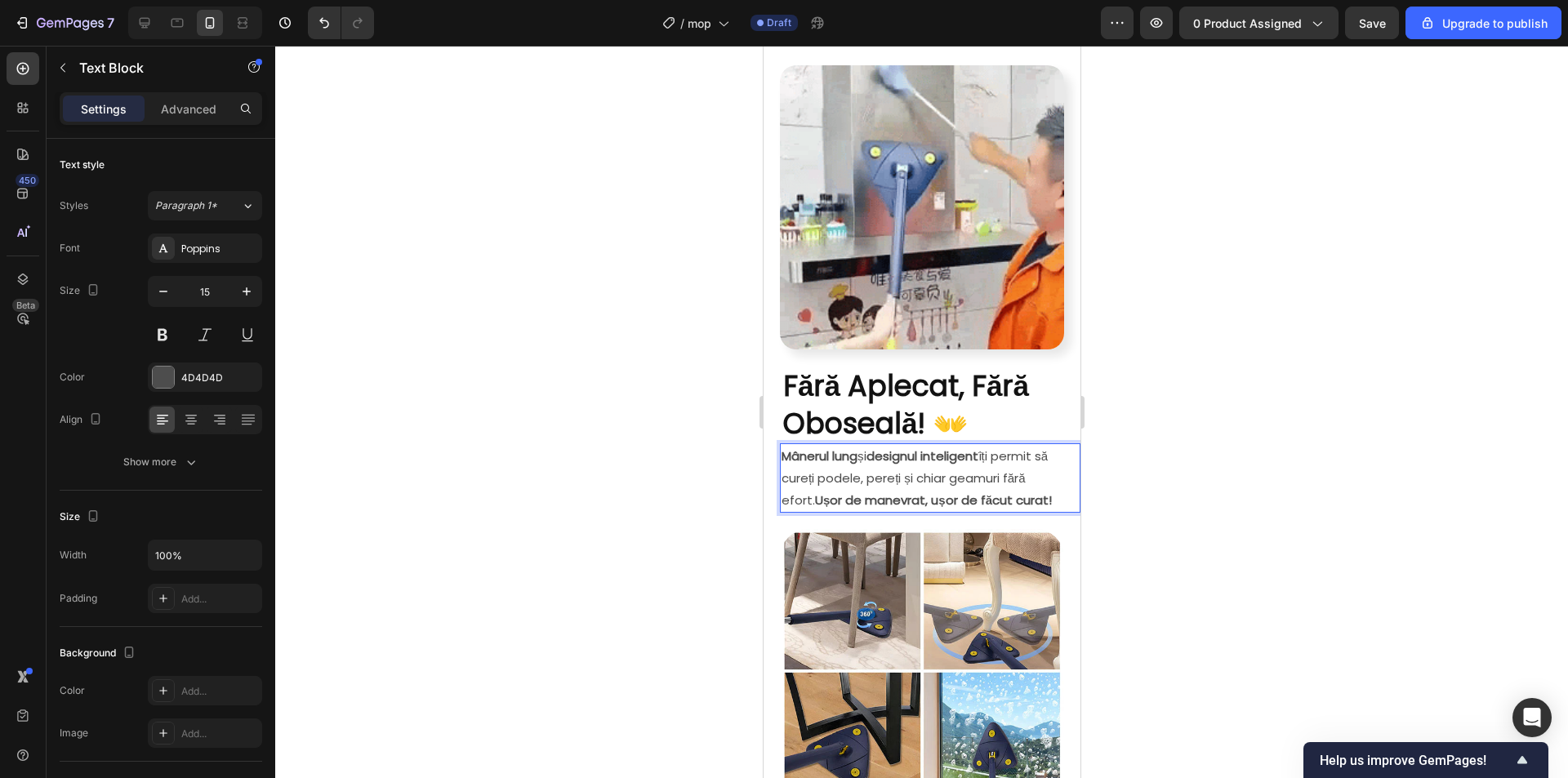
drag, startPoint x: 1316, startPoint y: 442, endPoint x: 1238, endPoint y: 495, distance: 94.3
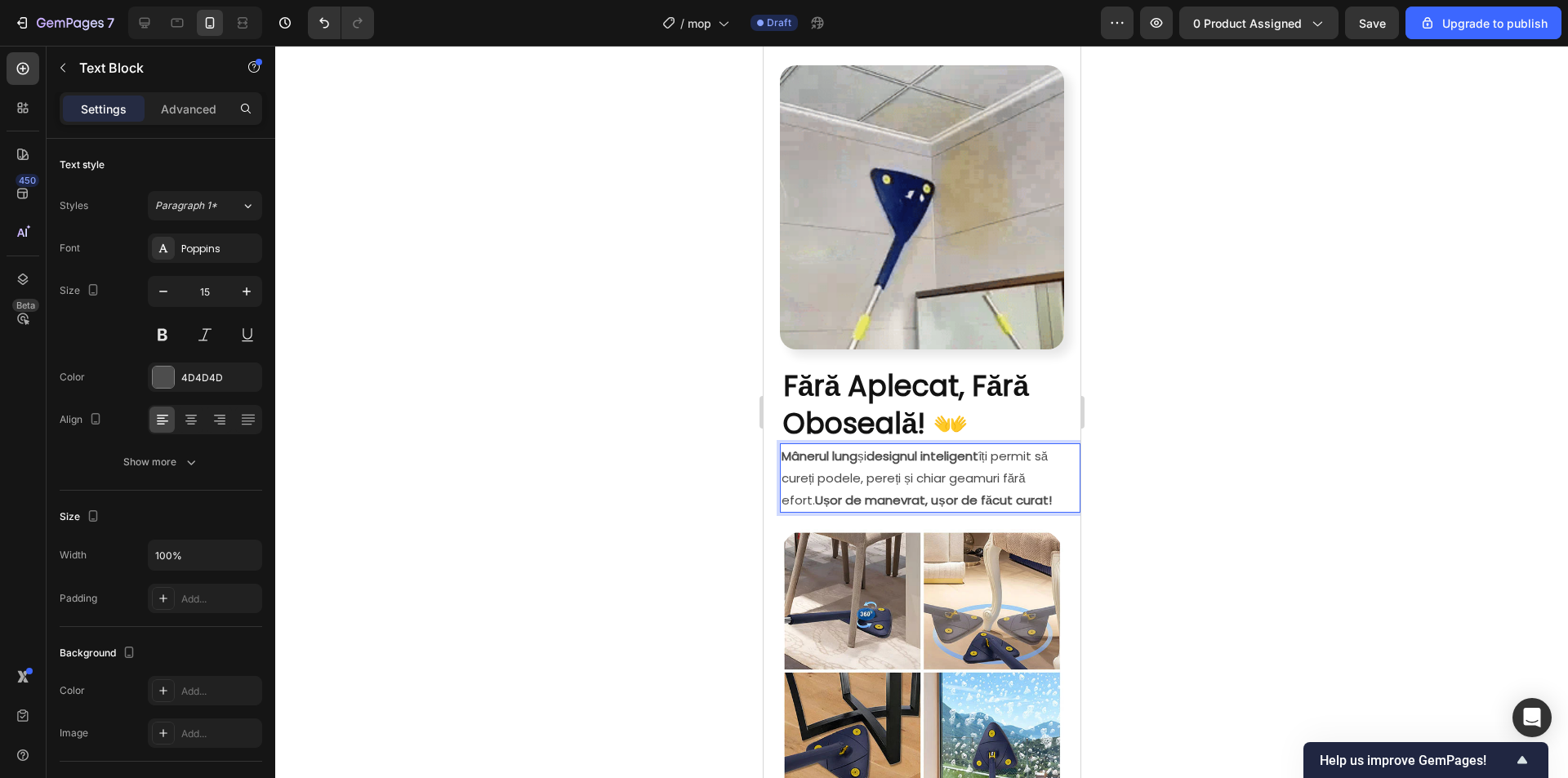
click at [1316, 442] on div at bounding box center [921, 411] width 1292 height 732
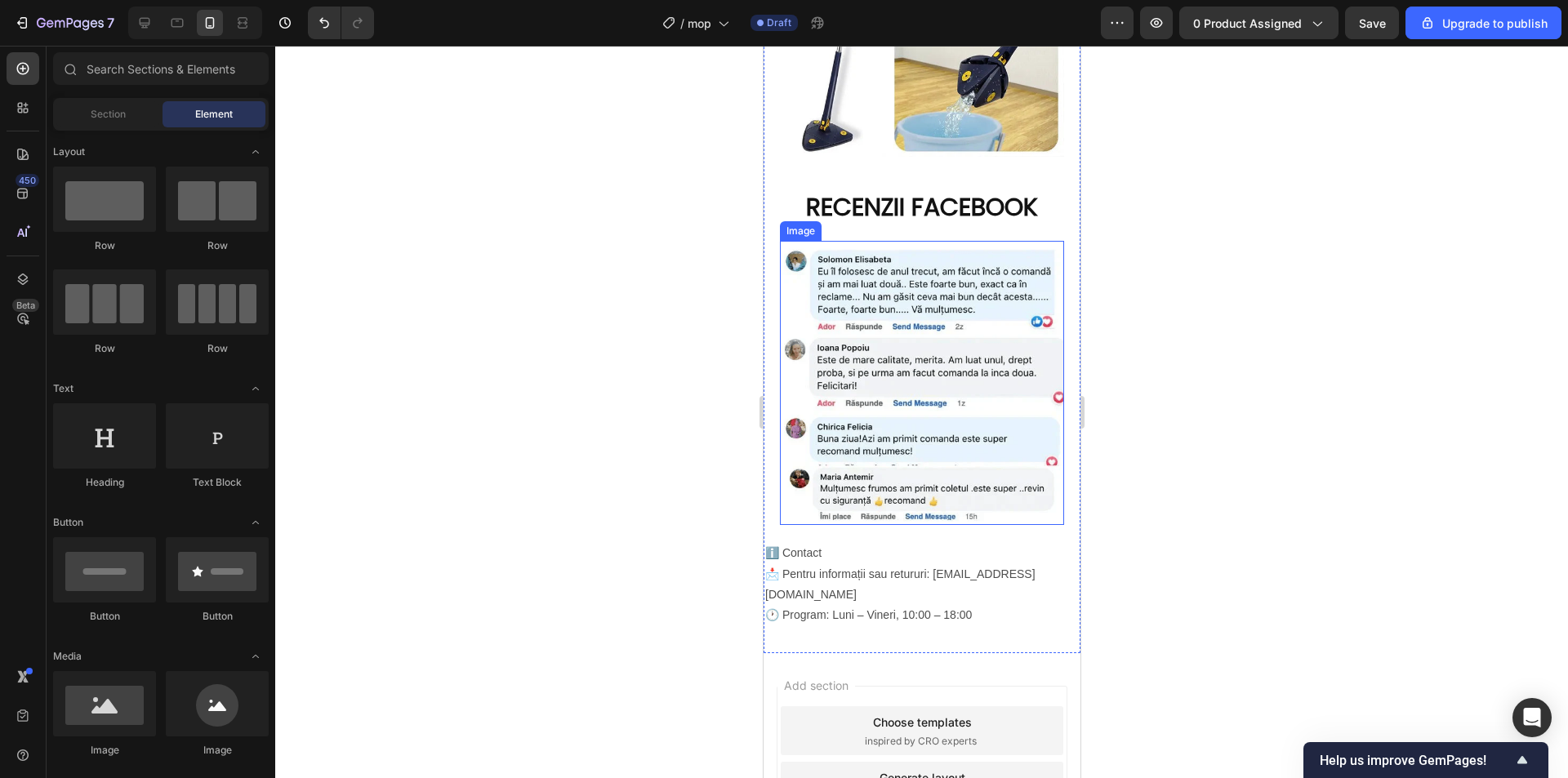
scroll to position [1714, 0]
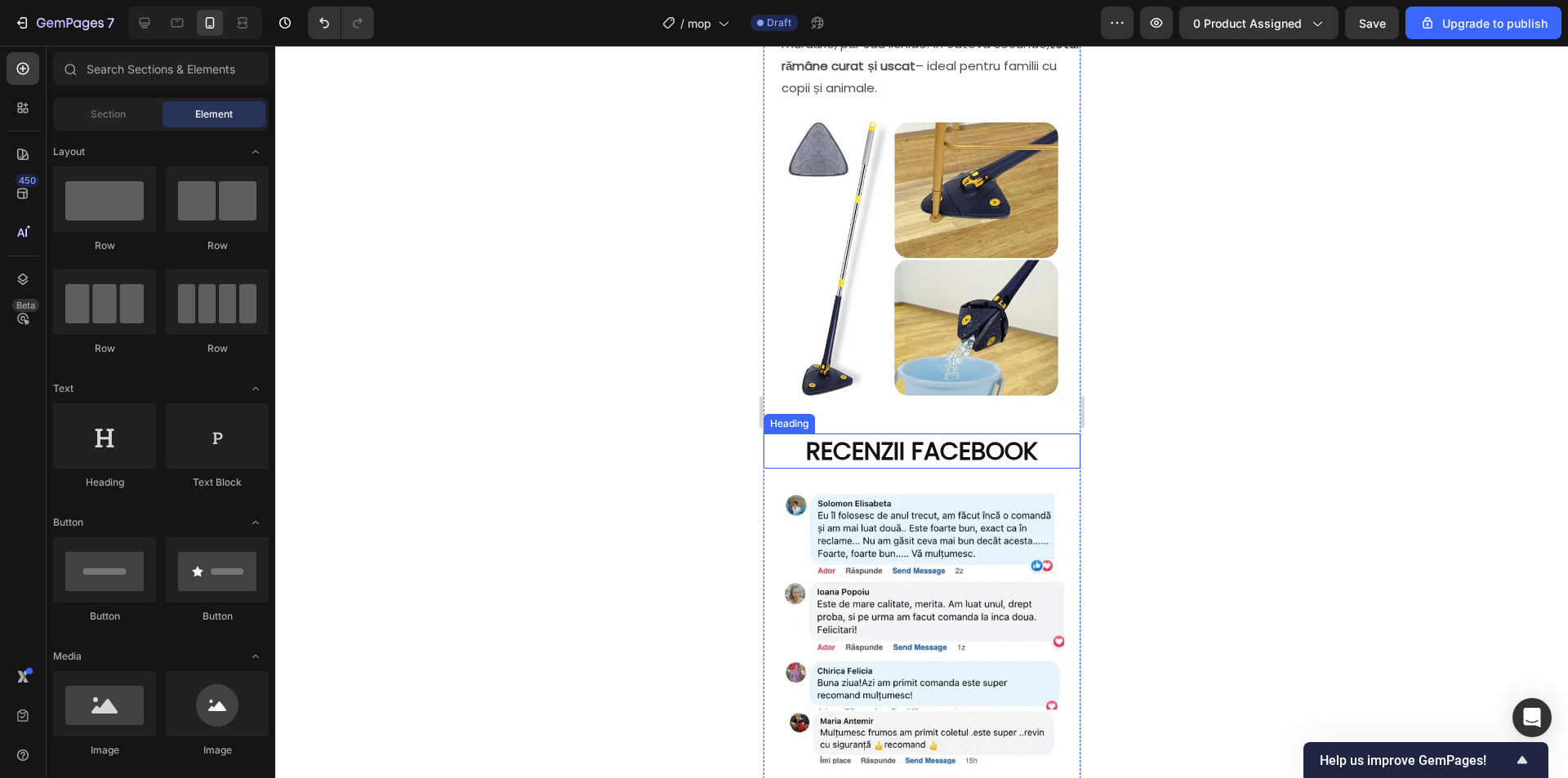
click at [914, 435] on p "RECENZII FACEBOOK" at bounding box center [921, 450] width 314 height 31
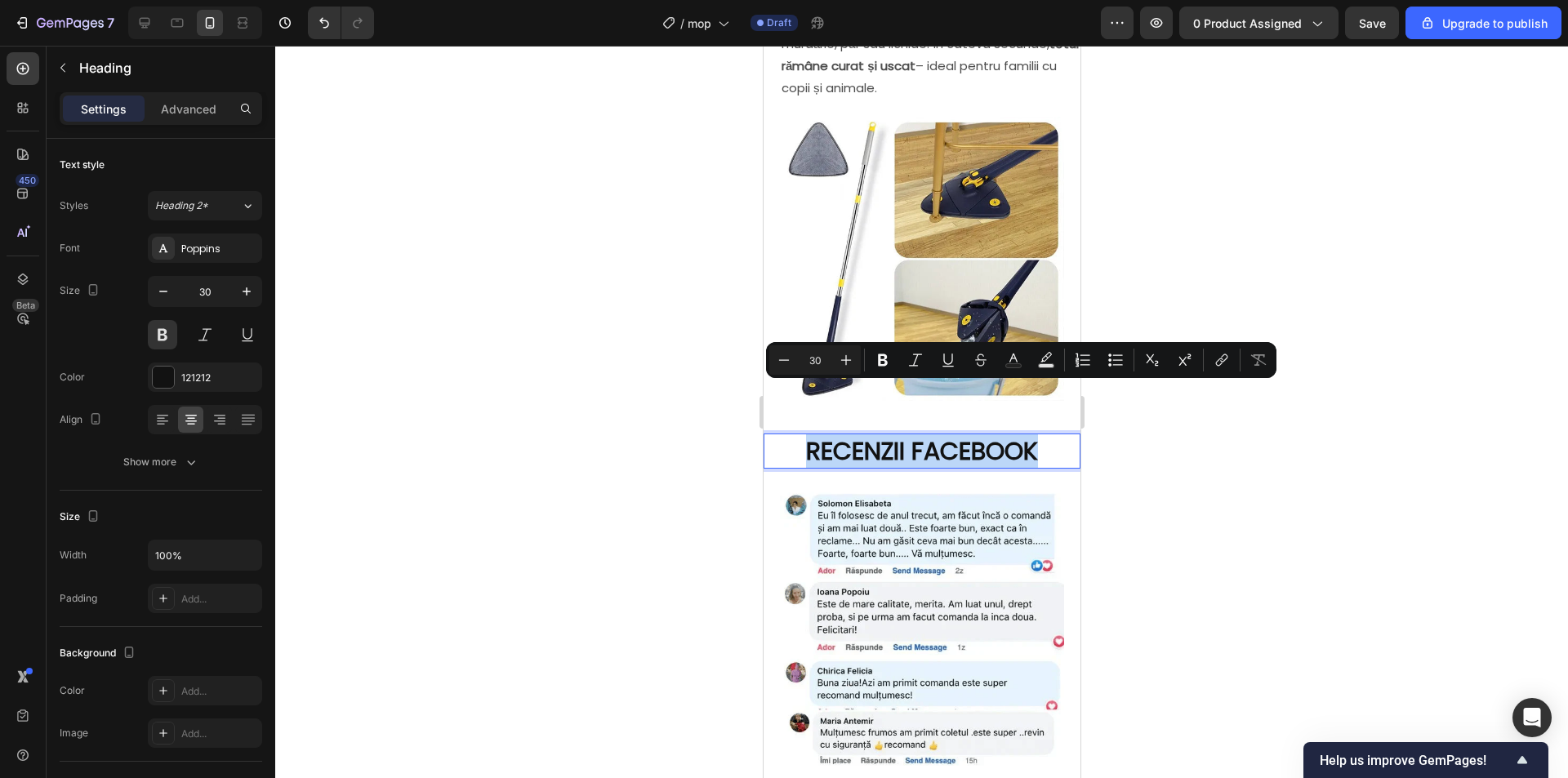
drag, startPoint x: 1047, startPoint y: 400, endPoint x: 783, endPoint y: 394, distance: 264.1
click at [783, 435] on p "RECENZII FACEBOOK" at bounding box center [921, 450] width 314 height 31
click at [243, 284] on icon "button" at bounding box center [246, 291] width 16 height 16
click at [246, 282] on button "button" at bounding box center [246, 291] width 30 height 30
click at [246, 281] on button "button" at bounding box center [246, 291] width 30 height 30
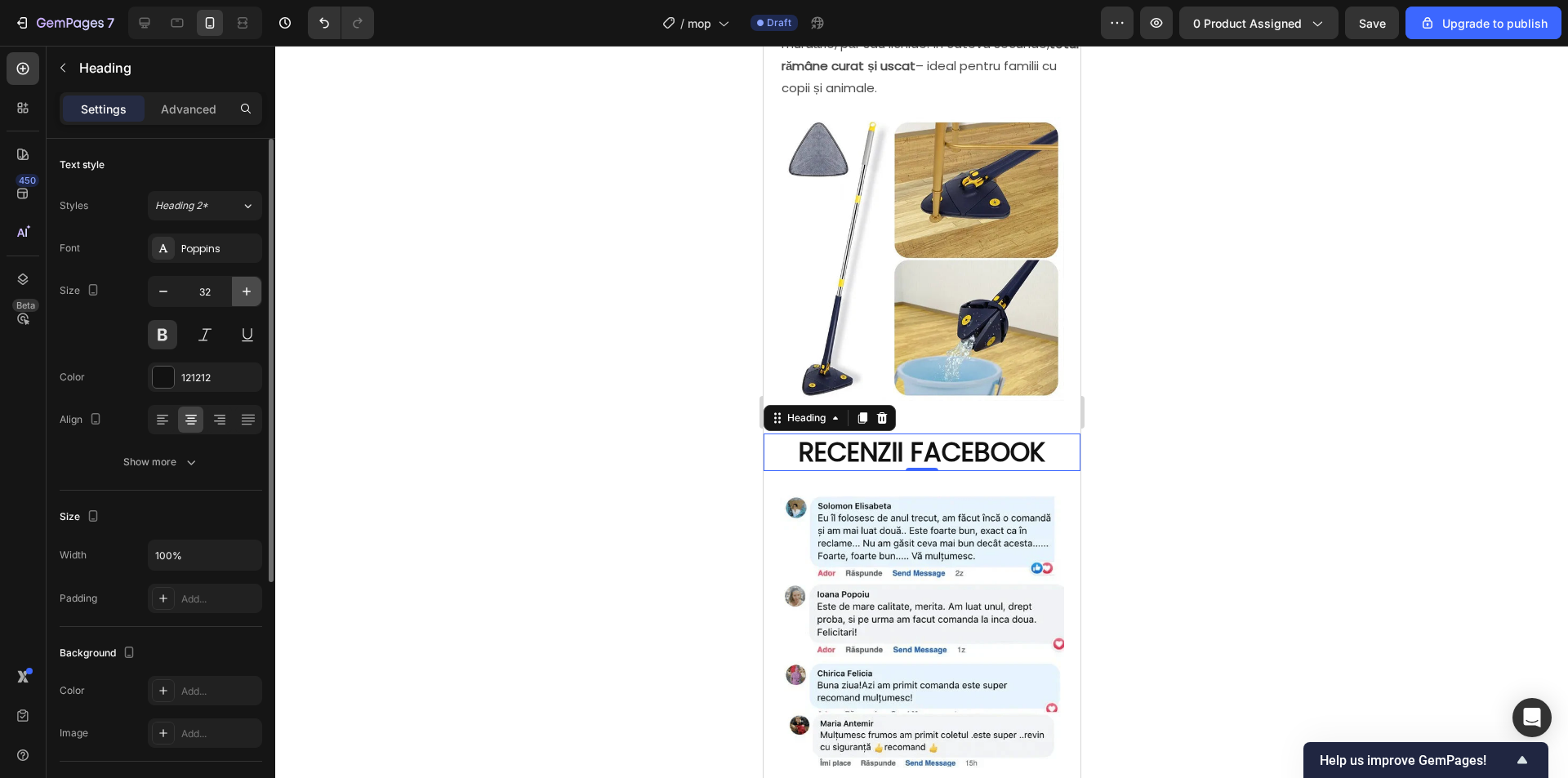
click at [246, 281] on button "button" at bounding box center [246, 291] width 30 height 30
click at [243, 285] on icon "button" at bounding box center [246, 291] width 16 height 16
click at [245, 287] on icon "button" at bounding box center [246, 291] width 16 height 16
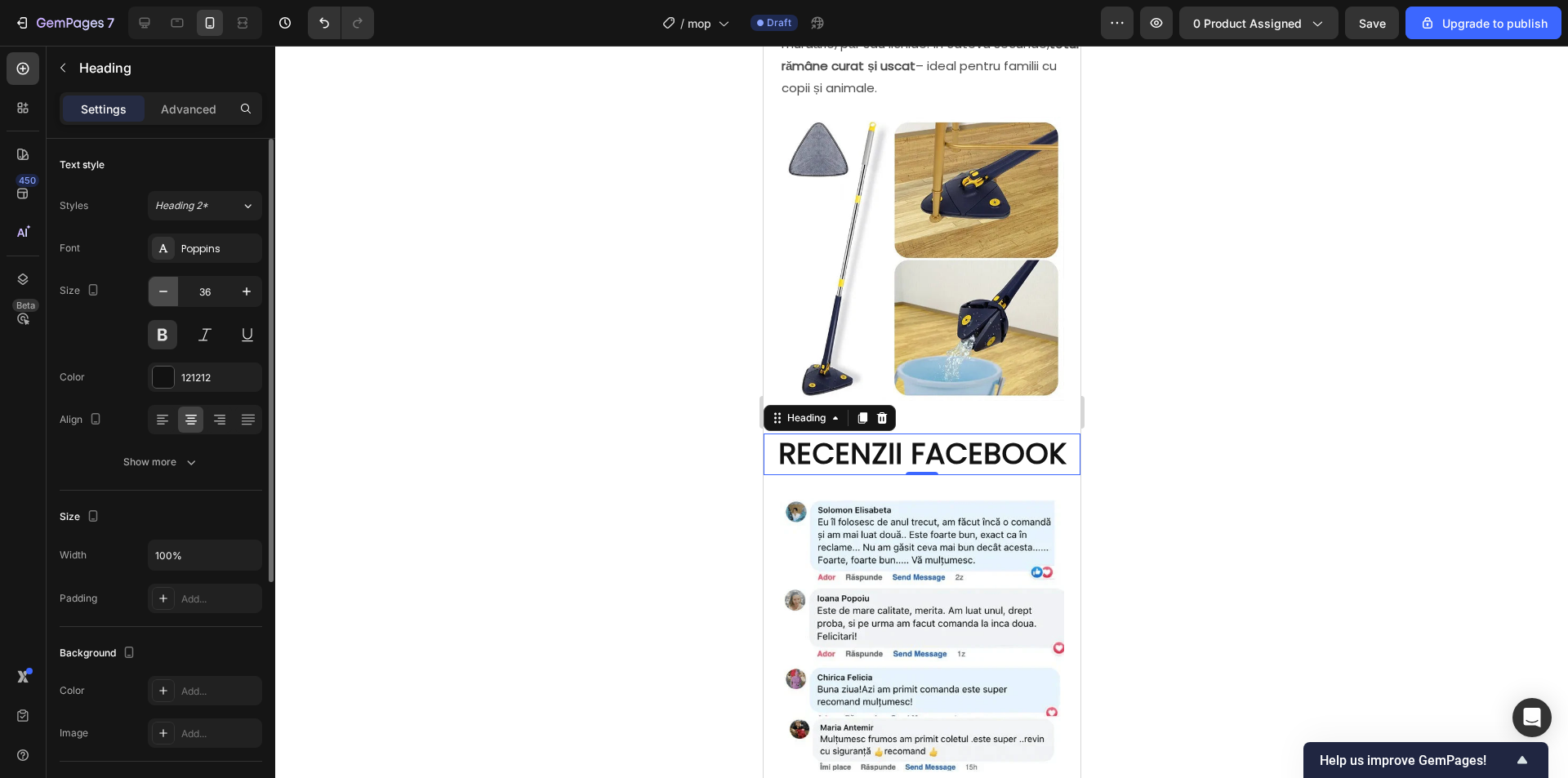
click at [169, 288] on icon "button" at bounding box center [164, 291] width 16 height 16
type input "35"
click at [1254, 381] on div at bounding box center [921, 411] width 1292 height 732
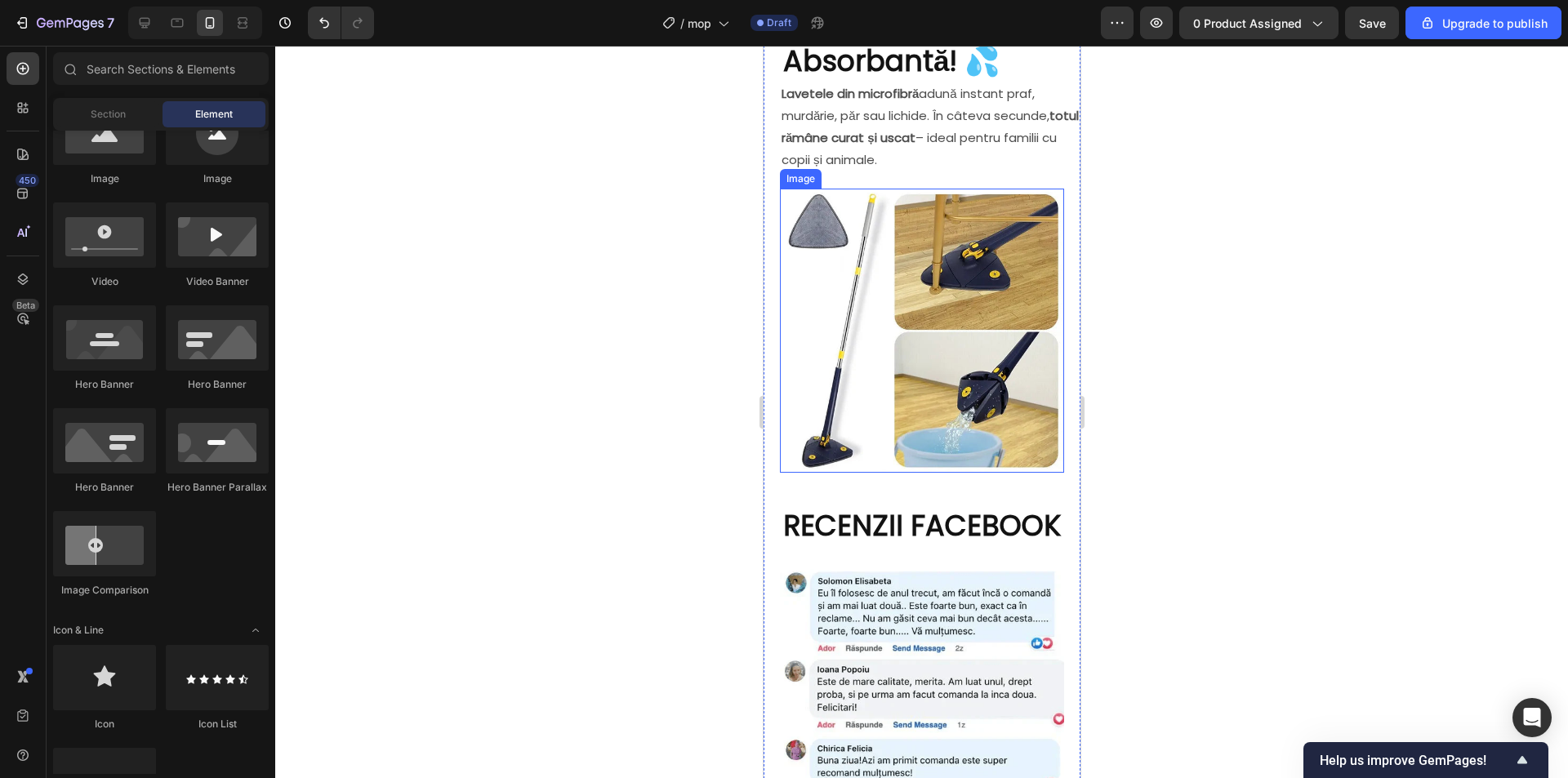
scroll to position [2064, 0]
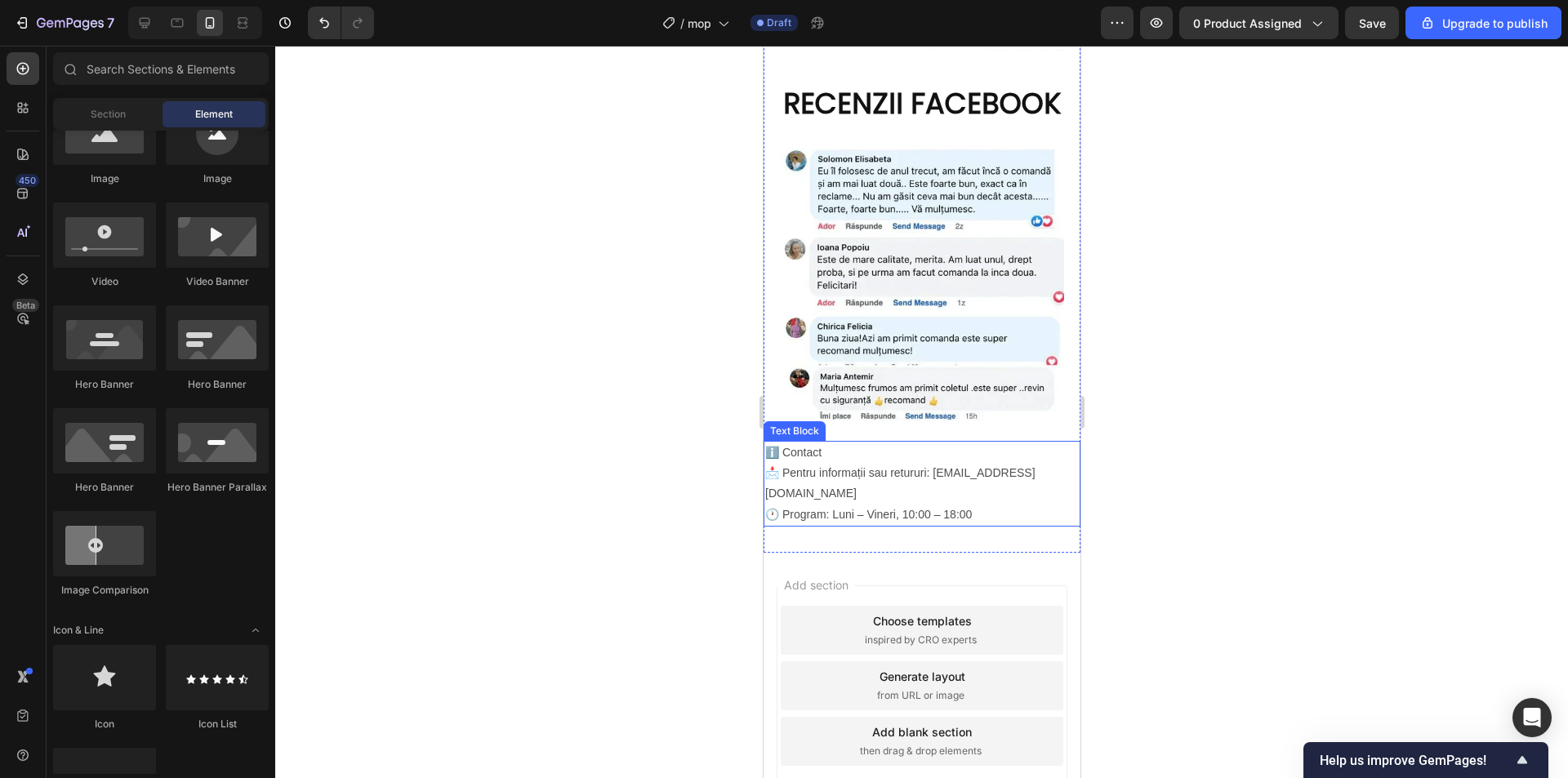
click at [989, 463] on p "📩 Pentru informații sau retururi: rapiddealnow@gmail.com 🕐 Program: Luni – Vine…" at bounding box center [921, 493] width 314 height 62
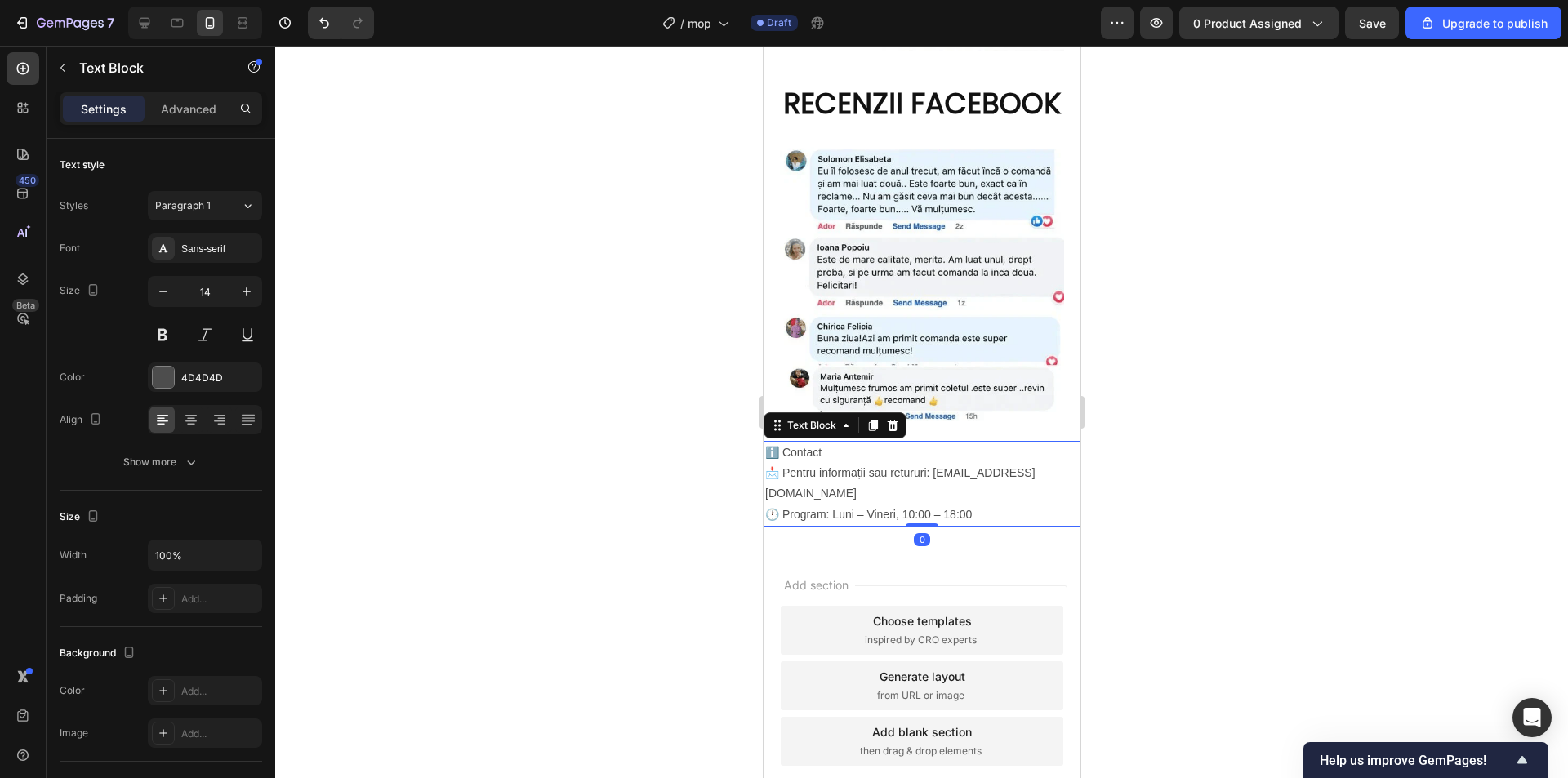
click at [894, 420] on icon at bounding box center [892, 425] width 11 height 12
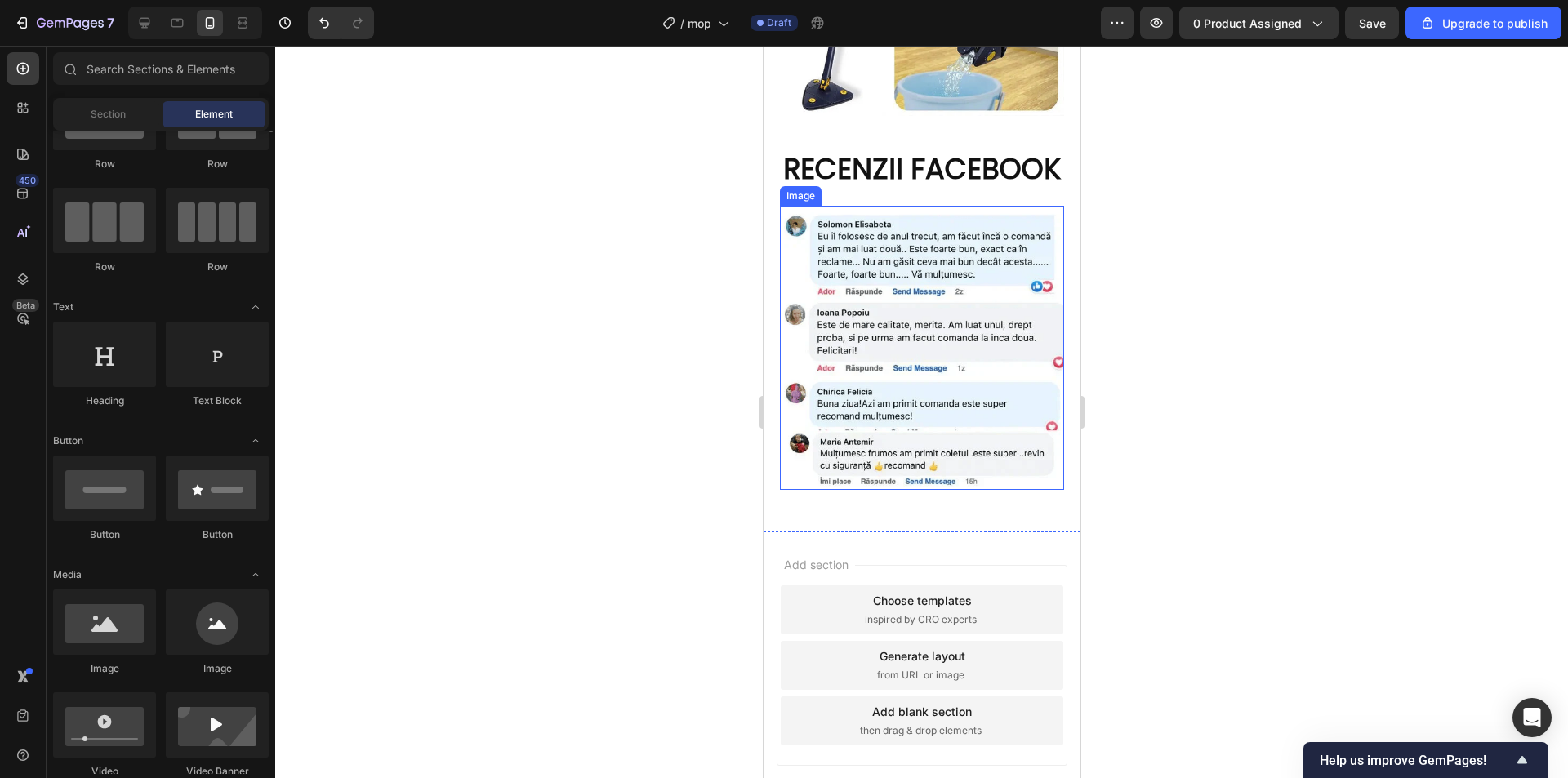
scroll to position [0, 0]
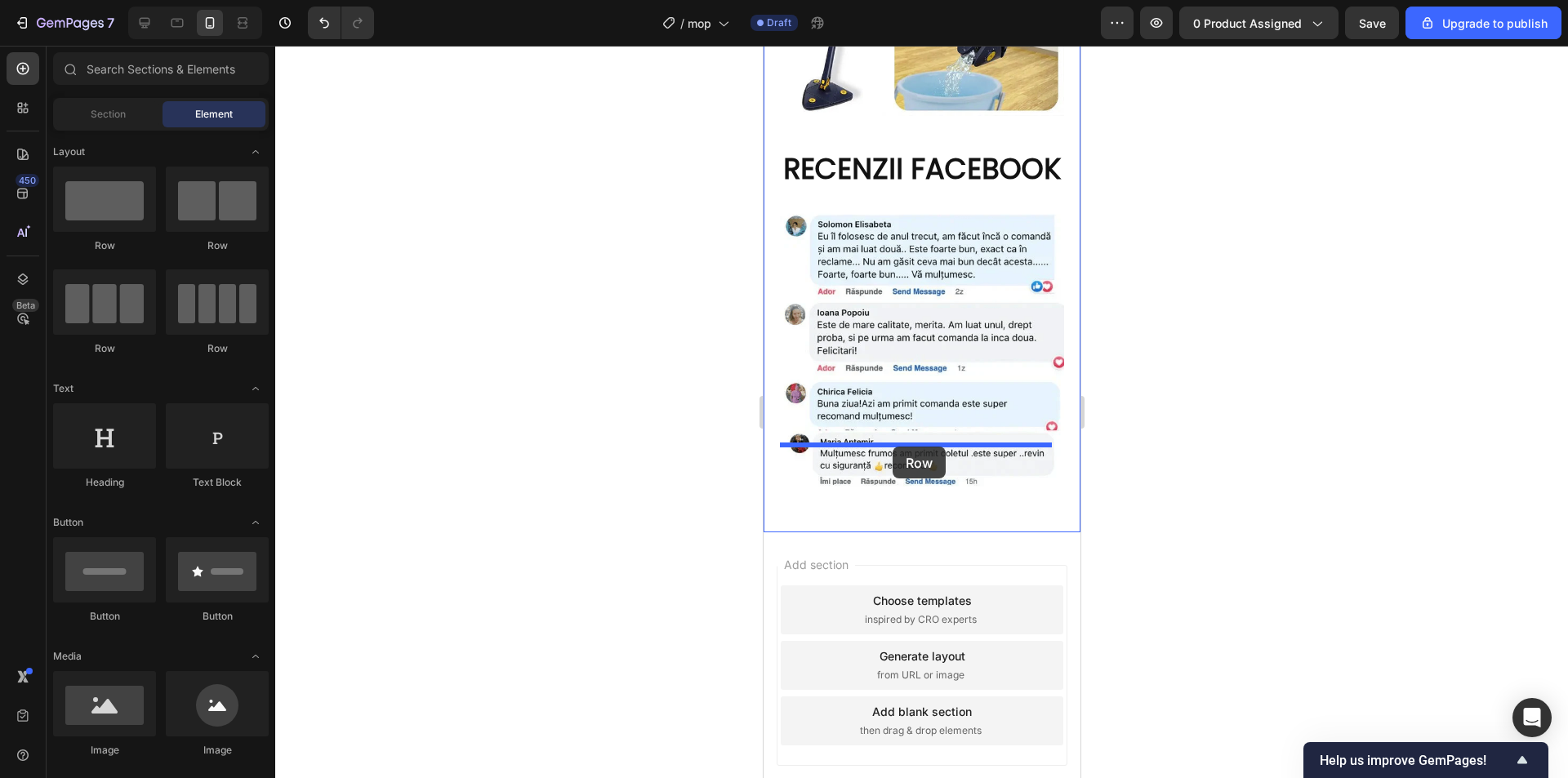
drag, startPoint x: 878, startPoint y: 358, endPoint x: 1846, endPoint y: 615, distance: 1001.5
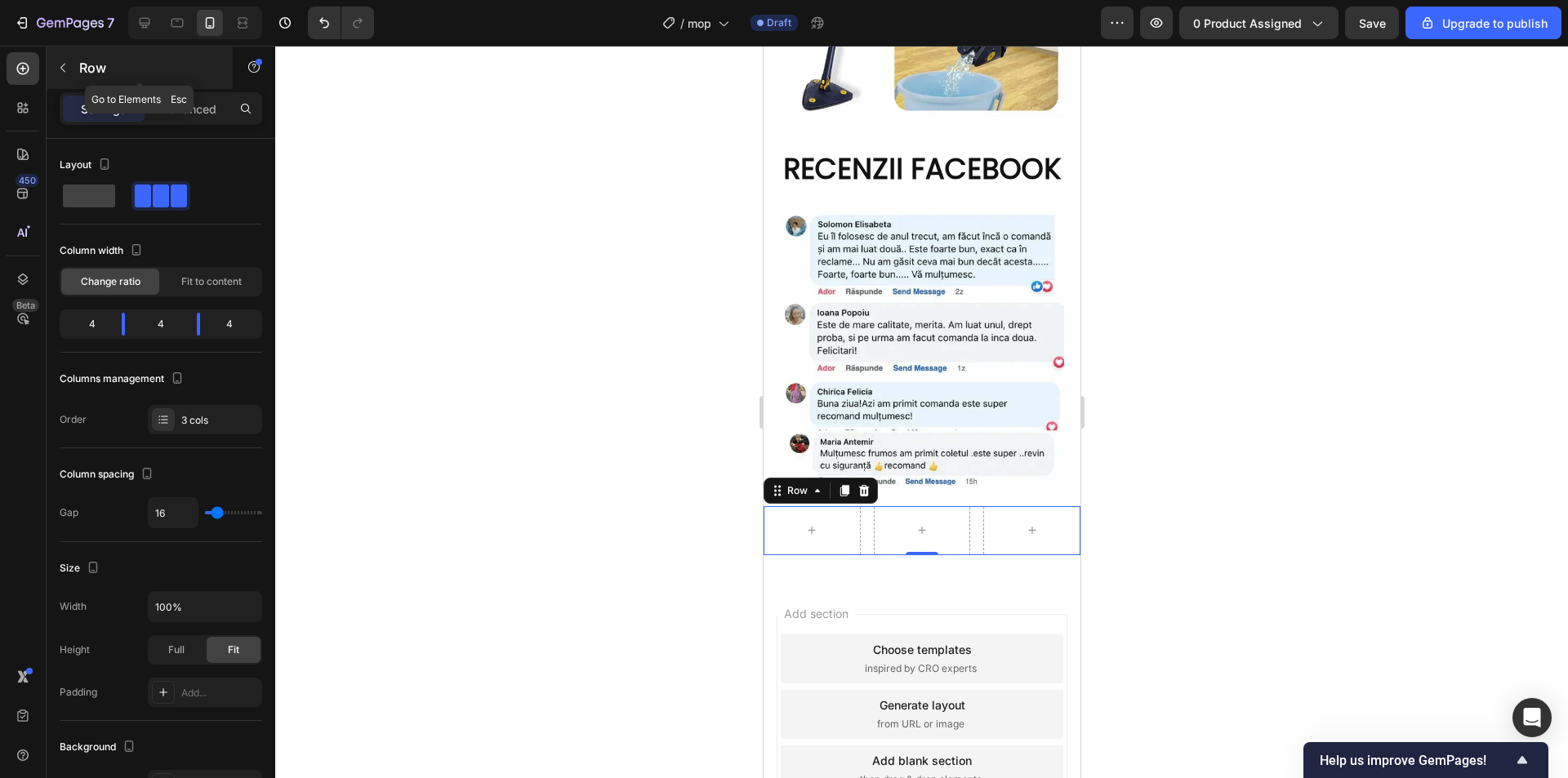
click at [72, 67] on button "button" at bounding box center [62, 67] width 26 height 26
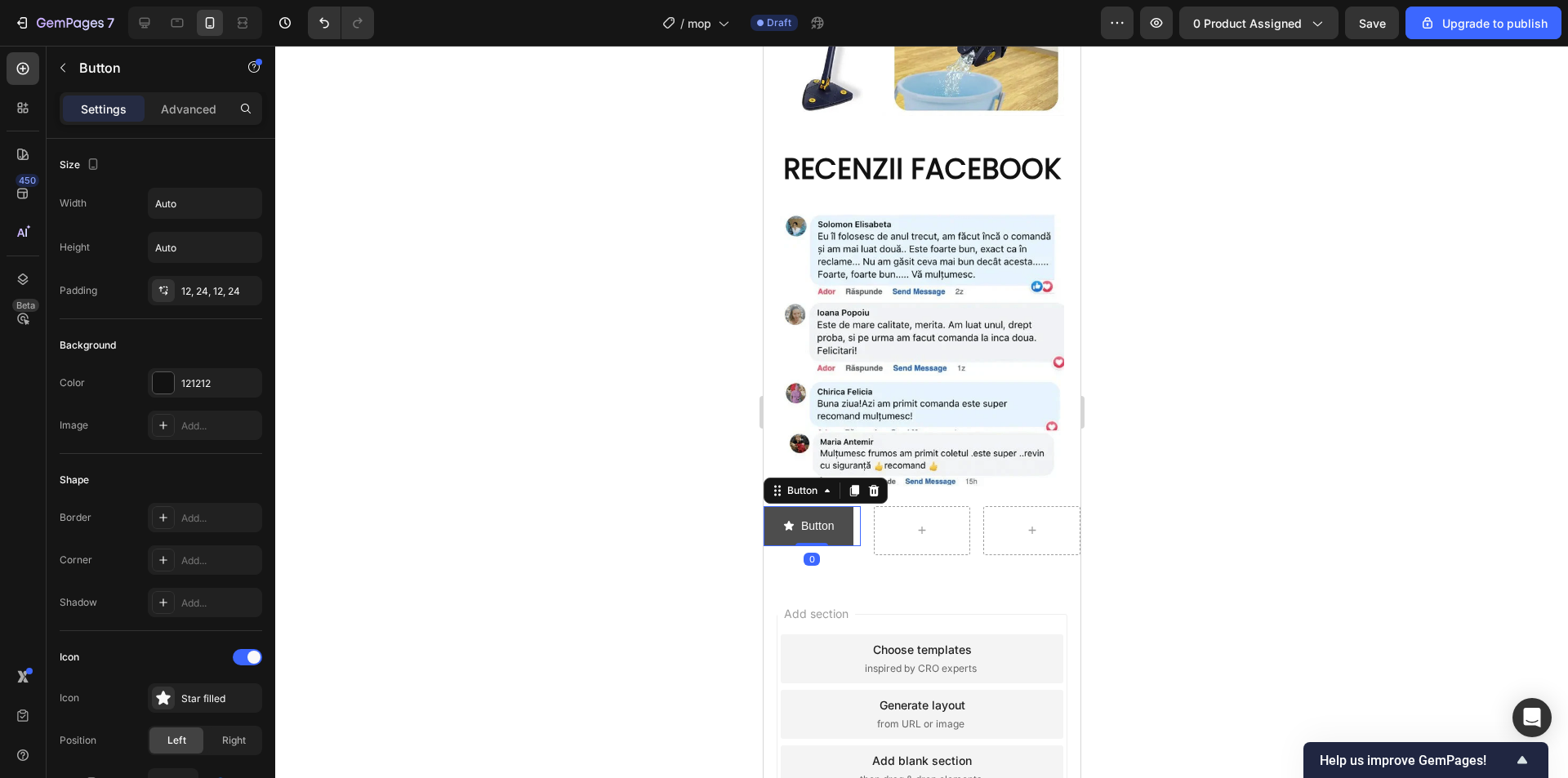
click at [791, 520] on icon "<p>Button</p>" at bounding box center [788, 526] width 12 height 12
click at [801, 516] on p "Button" at bounding box center [817, 526] width 32 height 21
click at [783, 531] on icon "<p><br>Button</p>" at bounding box center [788, 536] width 12 height 12
click at [789, 532] on icon "<p><br>Button</p>" at bounding box center [787, 536] width 10 height 10
click at [799, 516] on div "Button" at bounding box center [808, 535] width 50 height 40
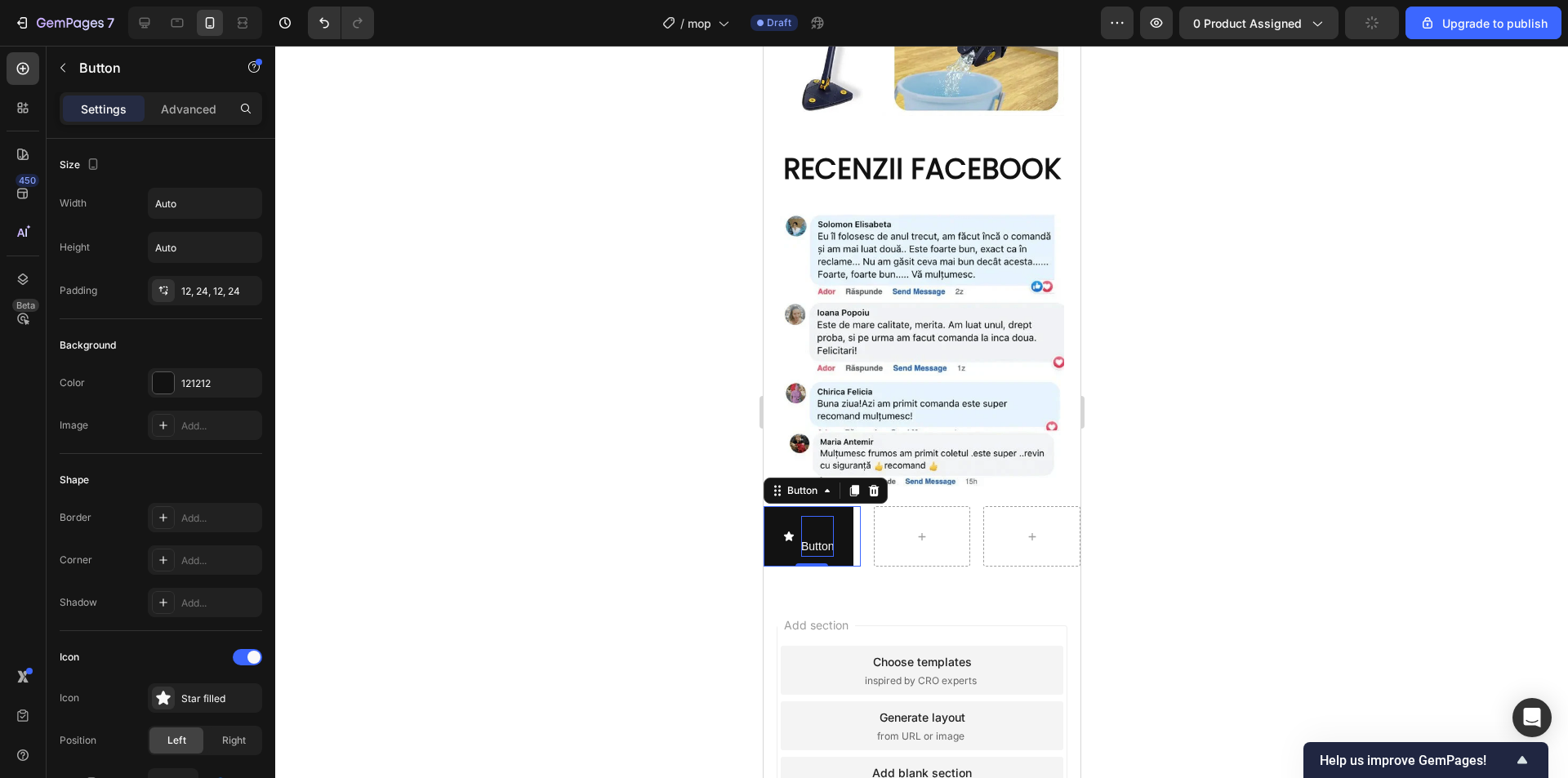
click at [801, 516] on p "Button" at bounding box center [817, 535] width 32 height 40
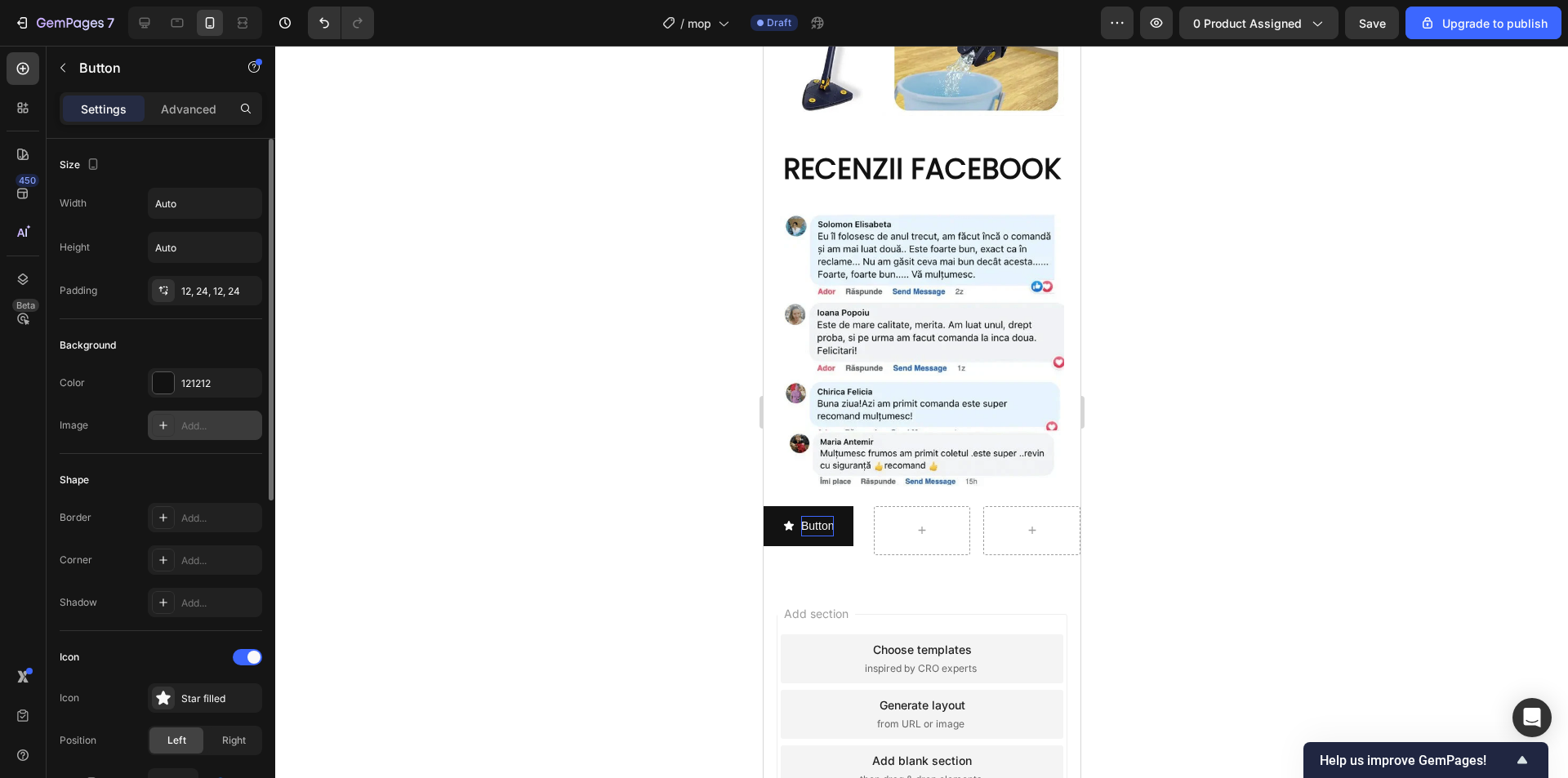
click at [192, 425] on div "Add..." at bounding box center [219, 426] width 76 height 14
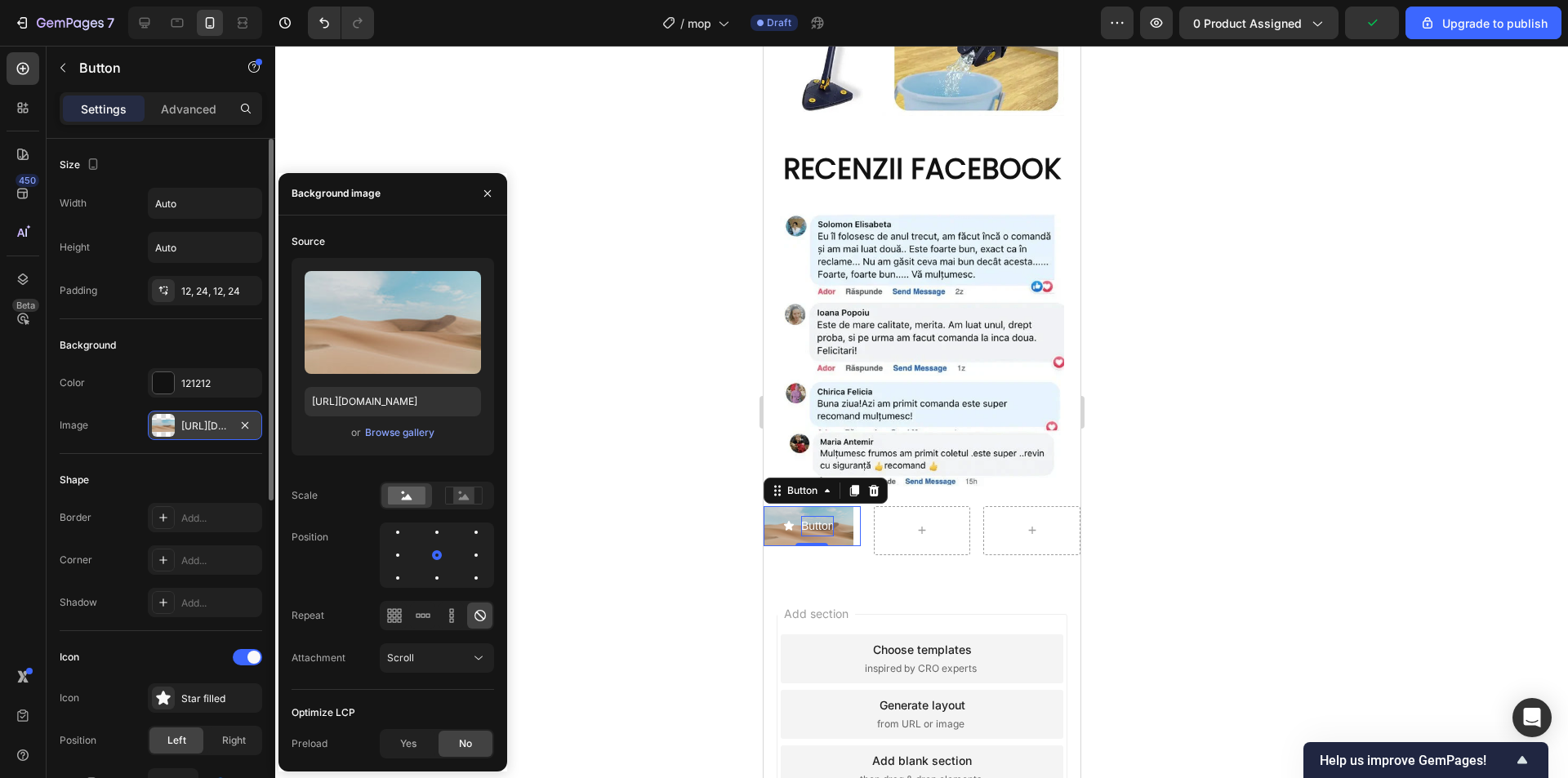
click at [491, 189] on icon "button" at bounding box center [487, 193] width 13 height 13
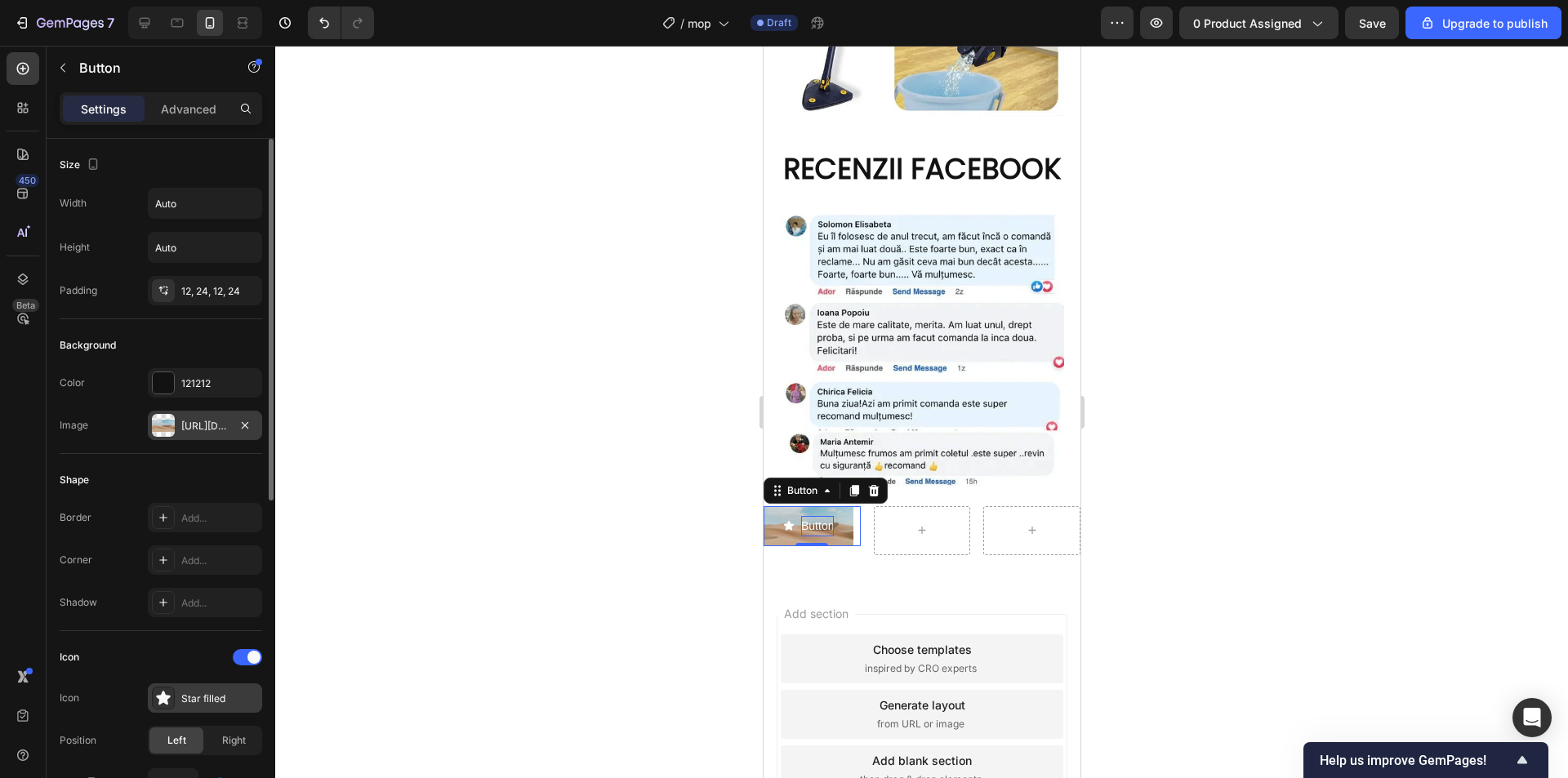
click at [182, 702] on div "Star filled" at bounding box center [219, 699] width 76 height 14
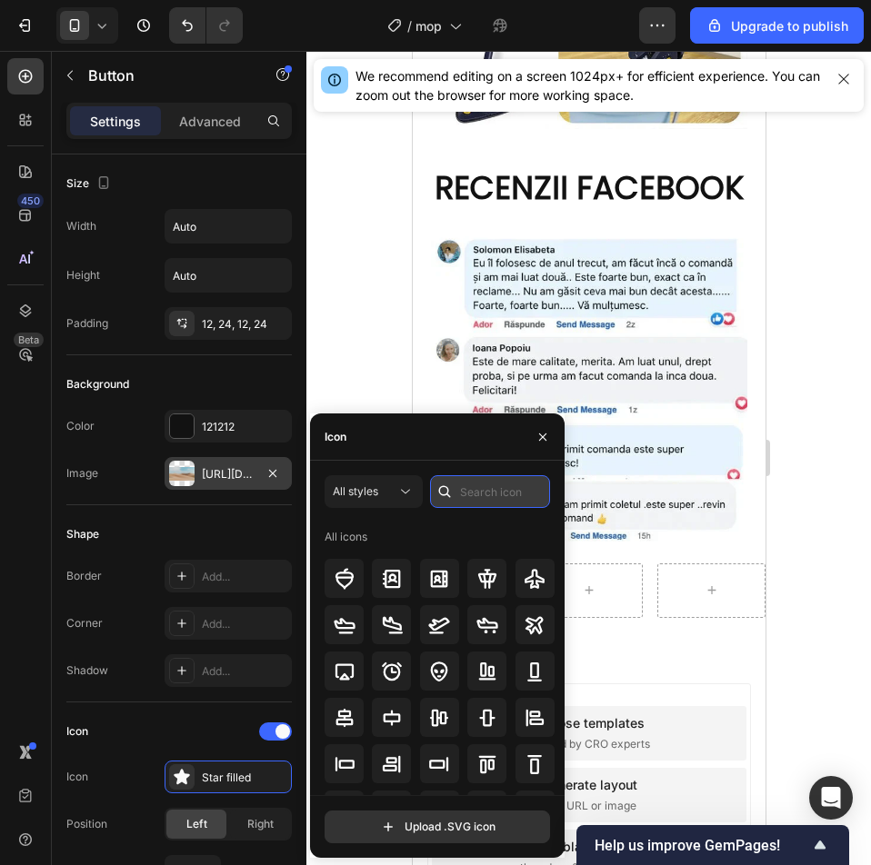
click at [485, 493] on input "text" at bounding box center [490, 491] width 120 height 33
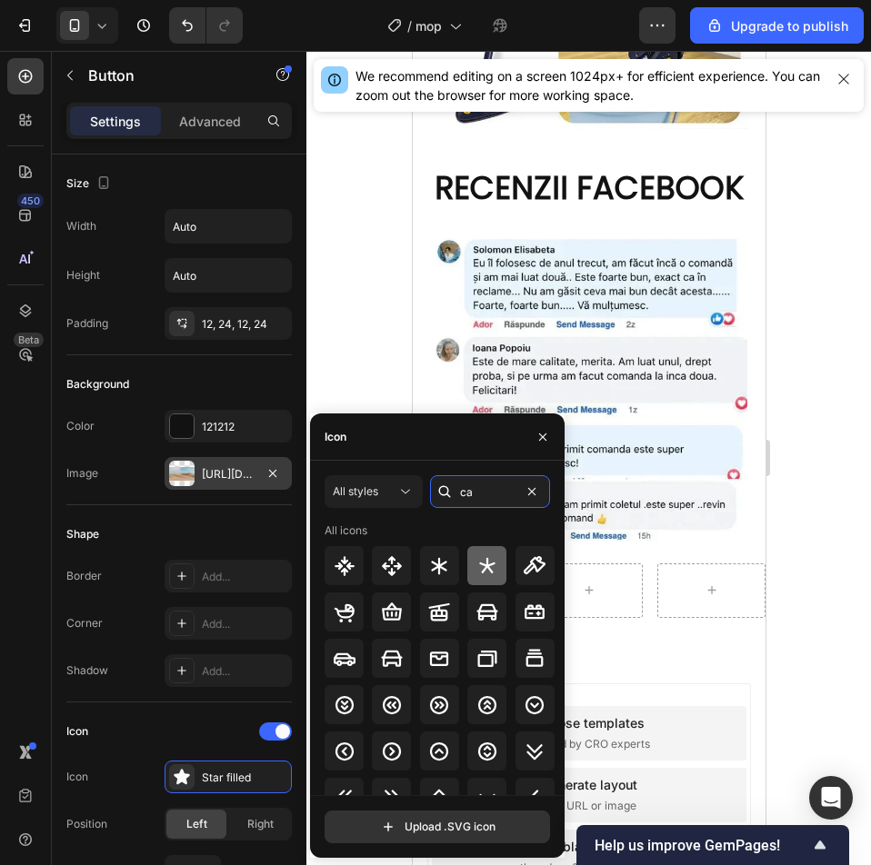
type input "c"
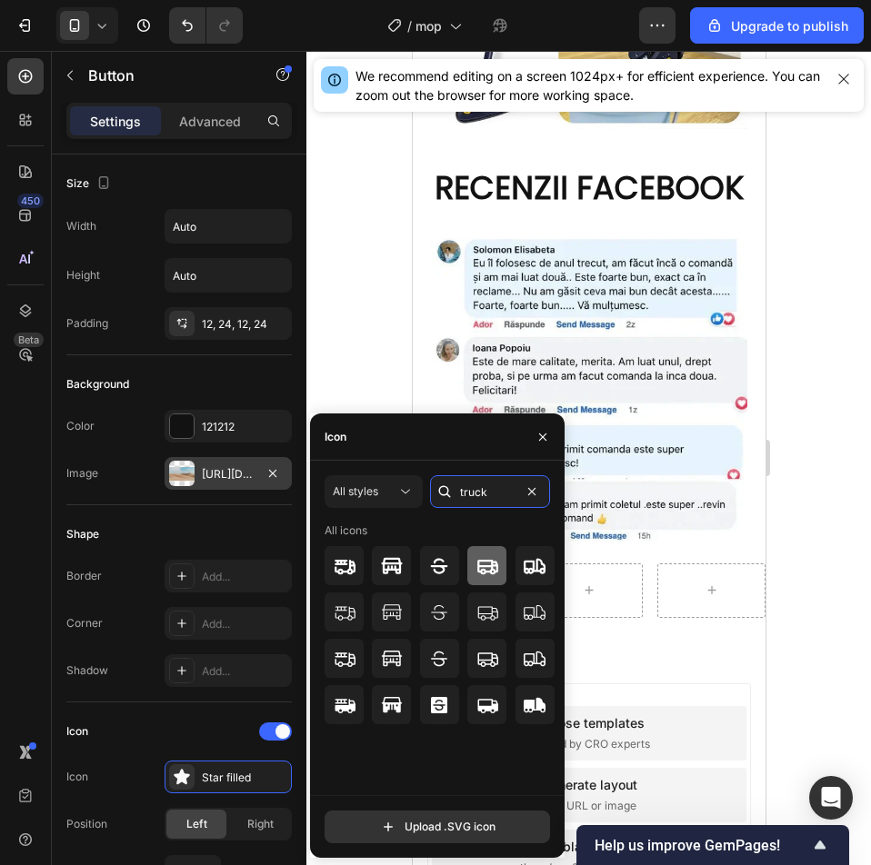
type input "truck"
click at [482, 567] on icon at bounding box center [487, 566] width 22 height 22
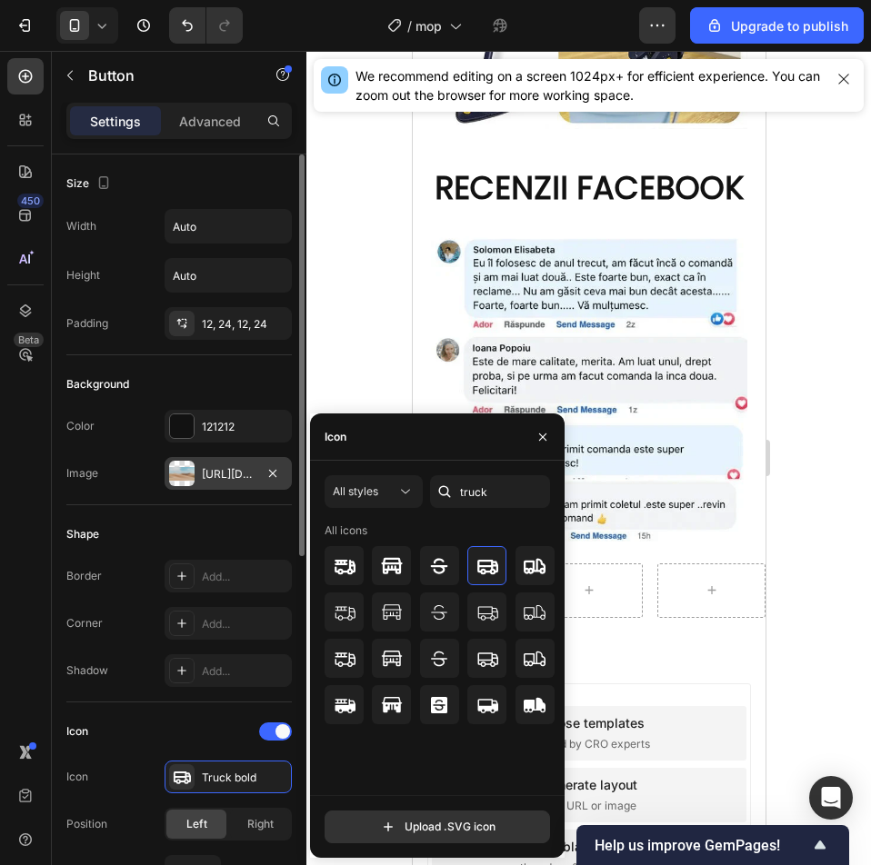
scroll to position [91, 0]
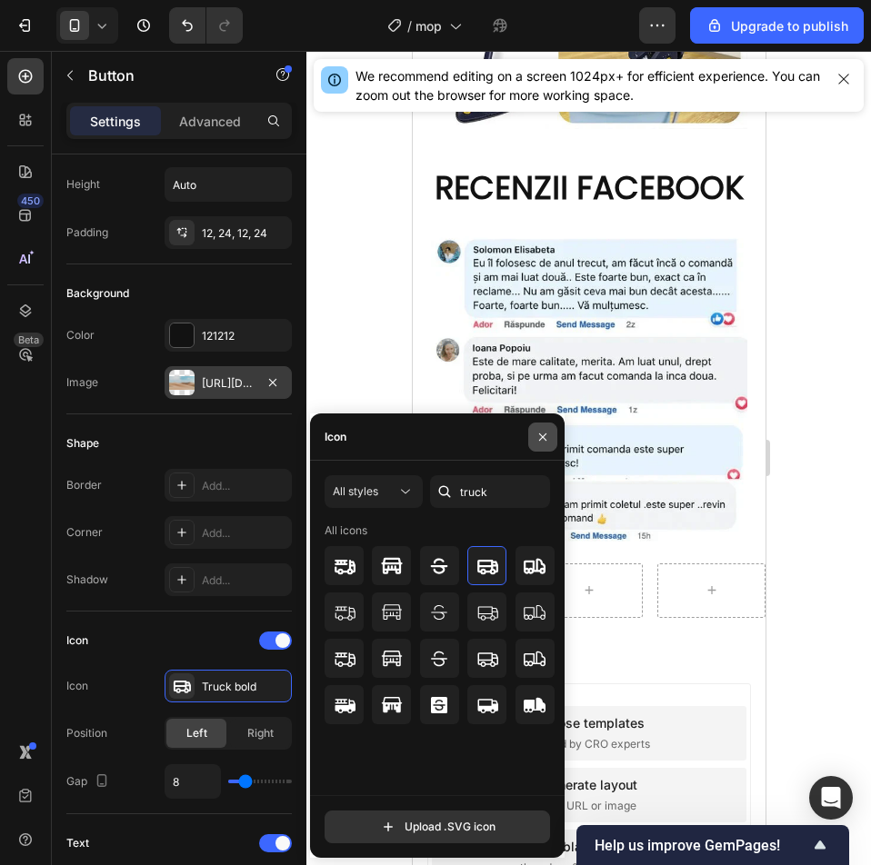
click at [538, 430] on icon "button" at bounding box center [542, 437] width 15 height 15
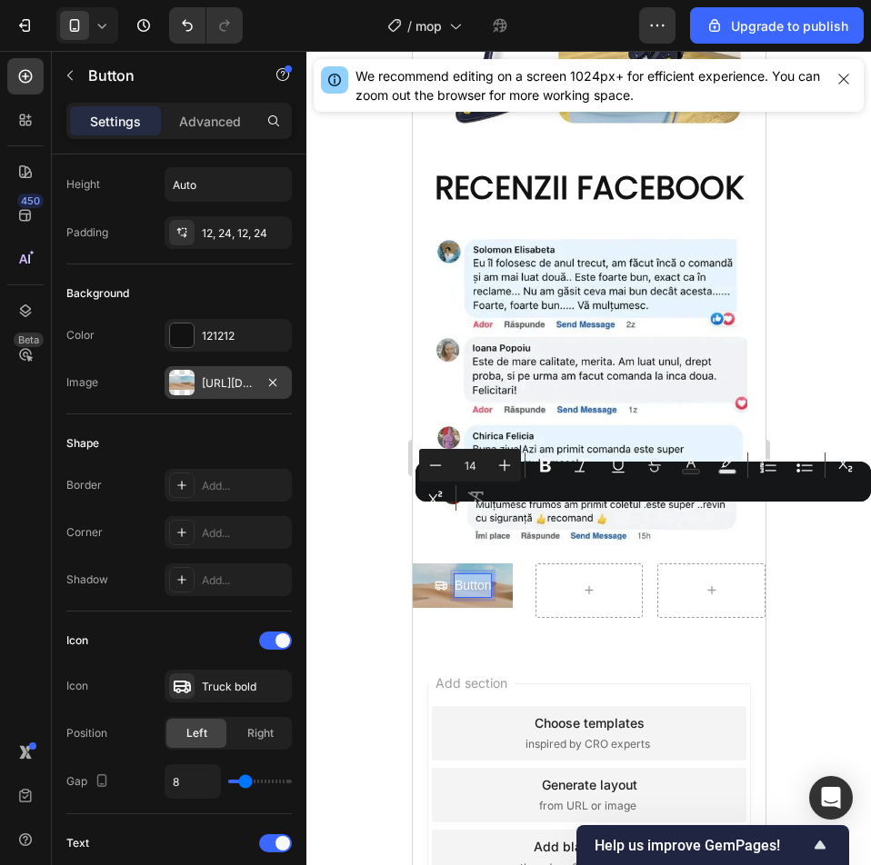
drag, startPoint x: 455, startPoint y: 515, endPoint x: 491, endPoint y: 517, distance: 35.5
click at [491, 563] on button "Button" at bounding box center [462, 585] width 100 height 45
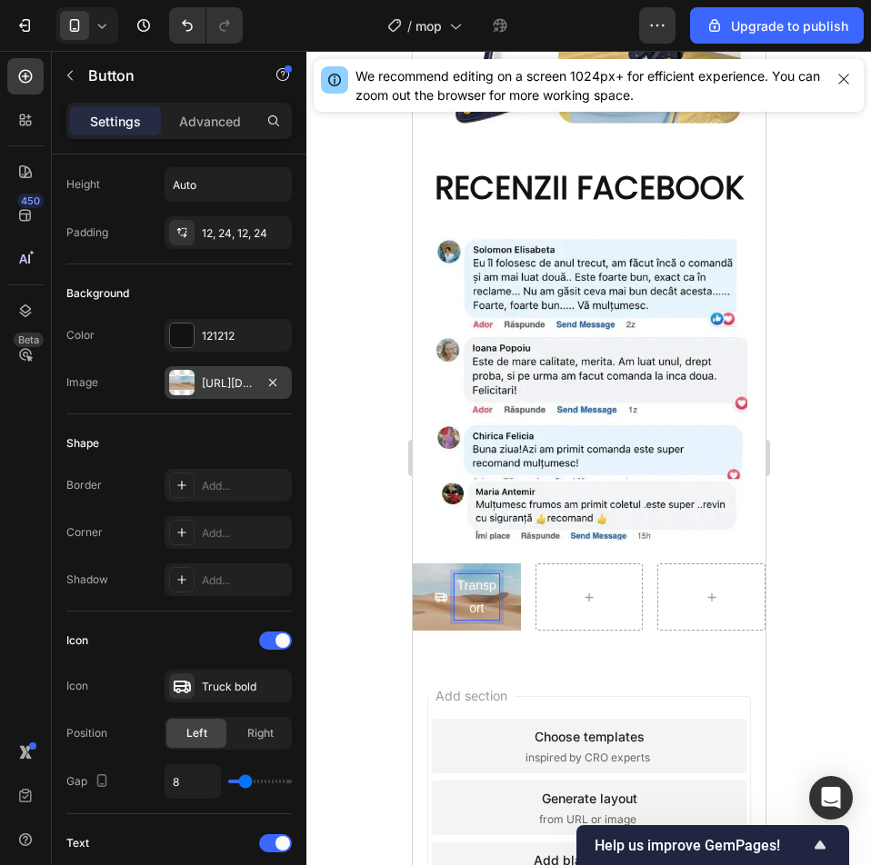
click at [412, 563] on button "Transport" at bounding box center [466, 596] width 108 height 67
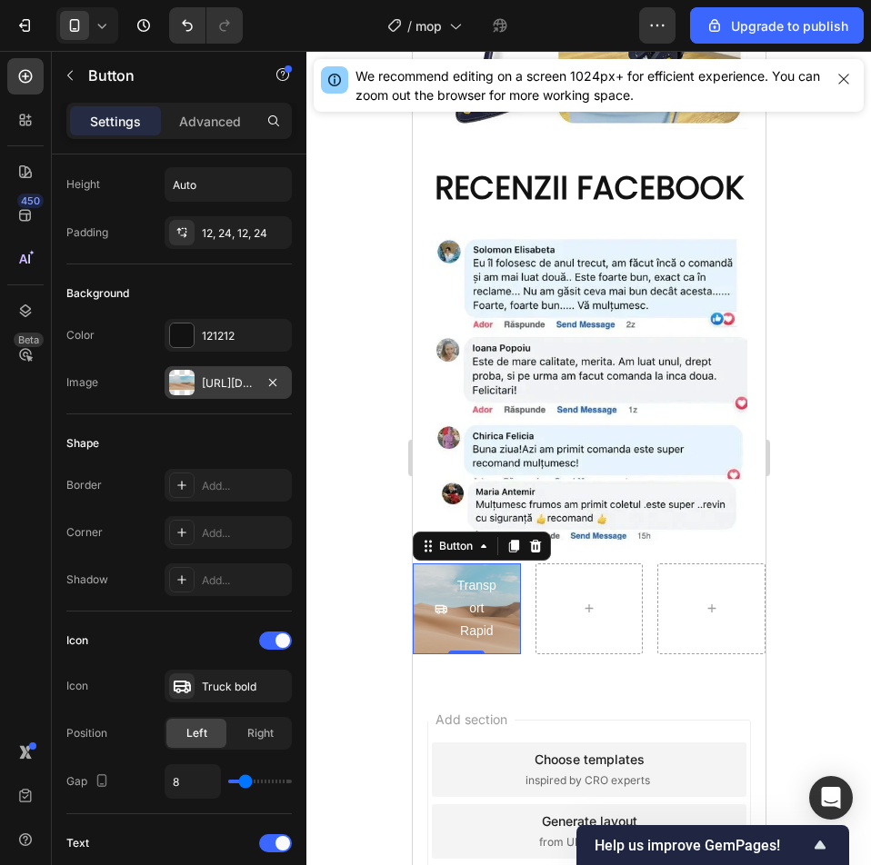
click at [427, 563] on button "Transport Rapid" at bounding box center [466, 608] width 108 height 91
click at [228, 387] on div "https://cdn.shopify.com/s/files/1/2005/9307/files/background_settings.jpg" at bounding box center [228, 383] width 53 height 16
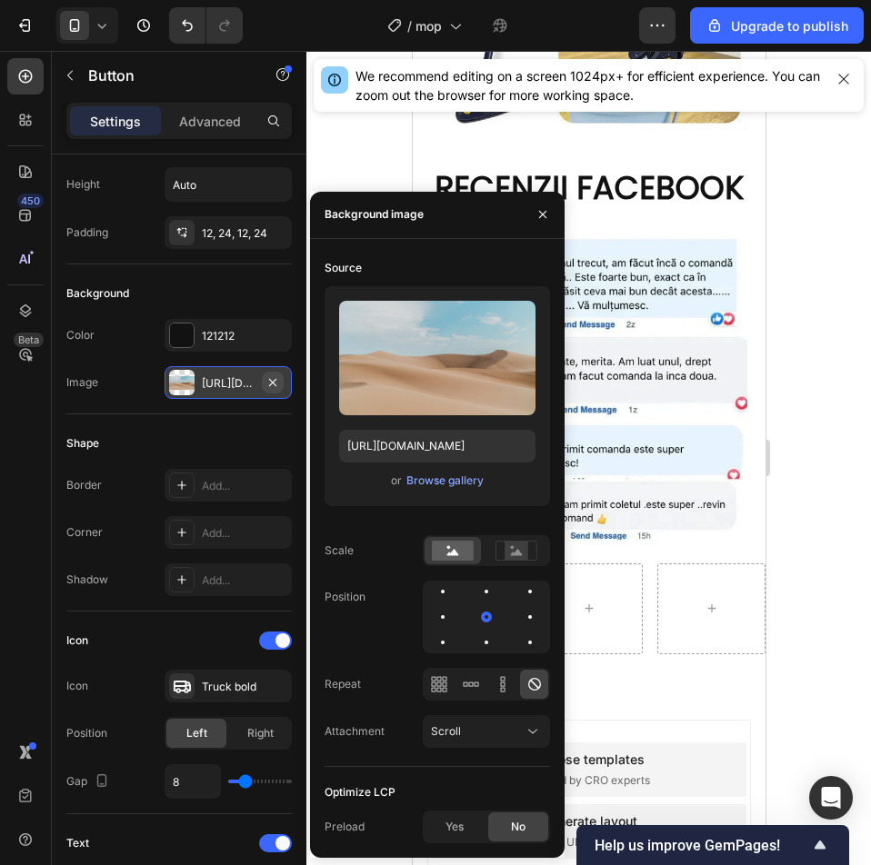
click at [274, 379] on icon "button" at bounding box center [272, 382] width 15 height 15
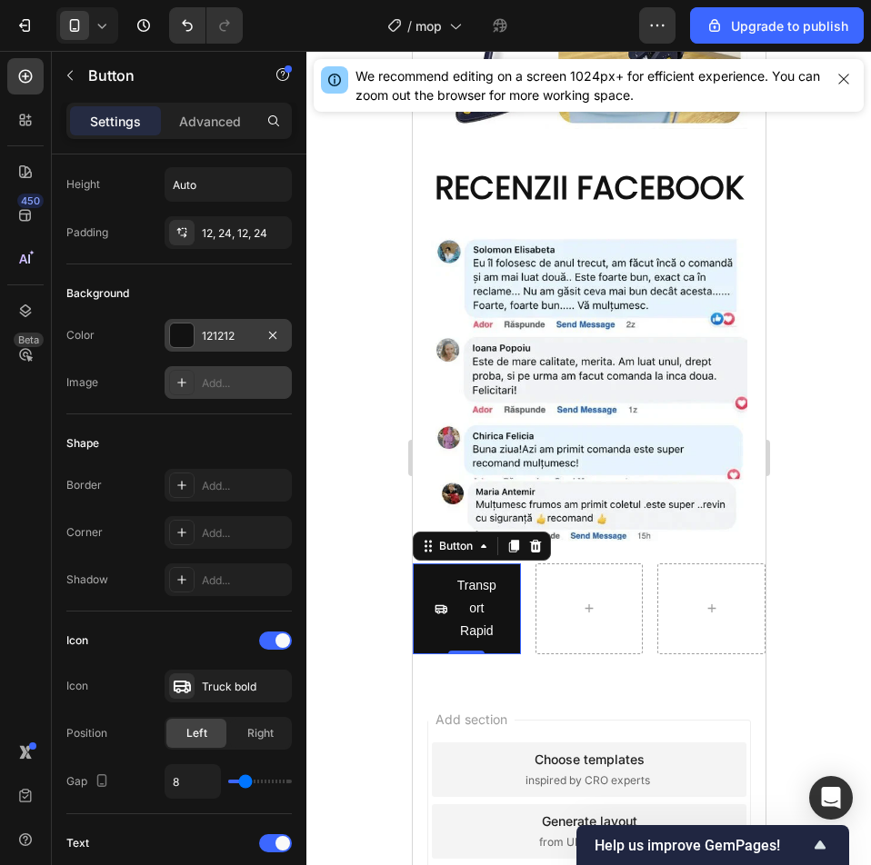
click at [228, 335] on div "121212" at bounding box center [228, 336] width 53 height 16
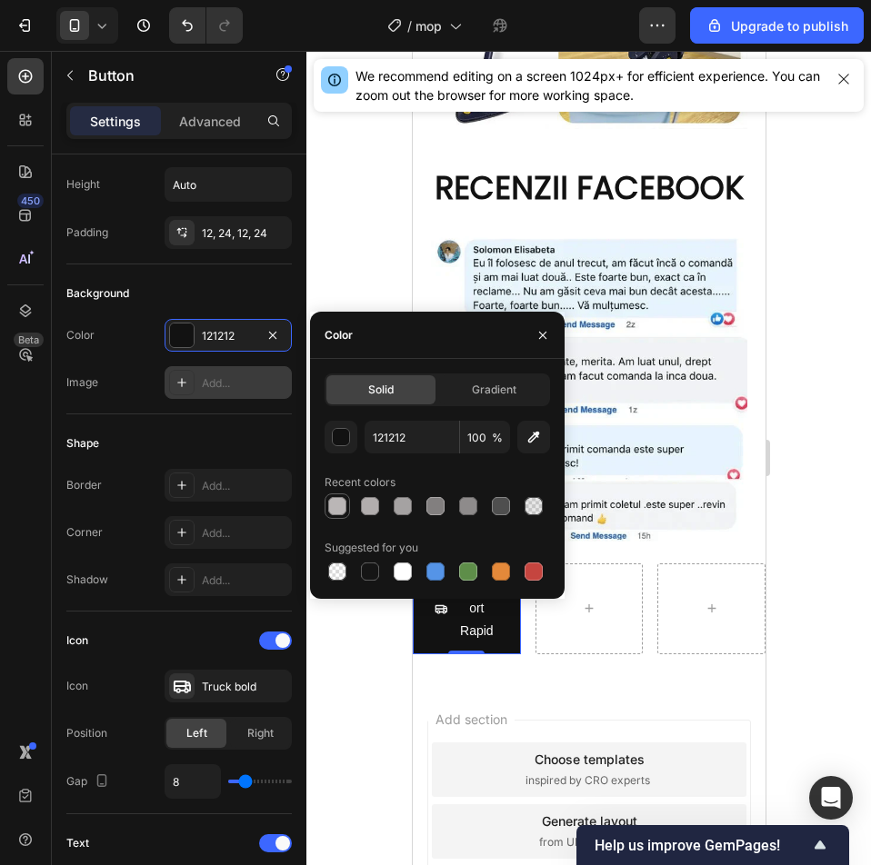
click at [343, 504] on div at bounding box center [337, 506] width 18 height 18
type input "BAB6B6"
click at [815, 492] on div at bounding box center [588, 458] width 564 height 814
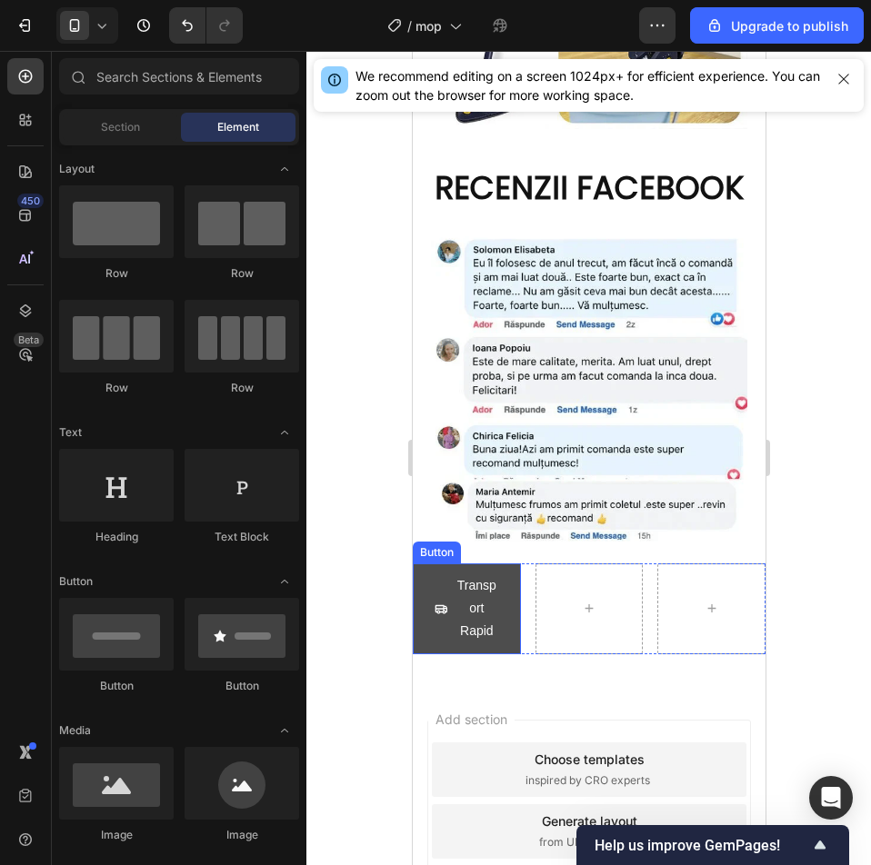
click at [475, 574] on p "Transport Rapid" at bounding box center [475, 608] width 45 height 69
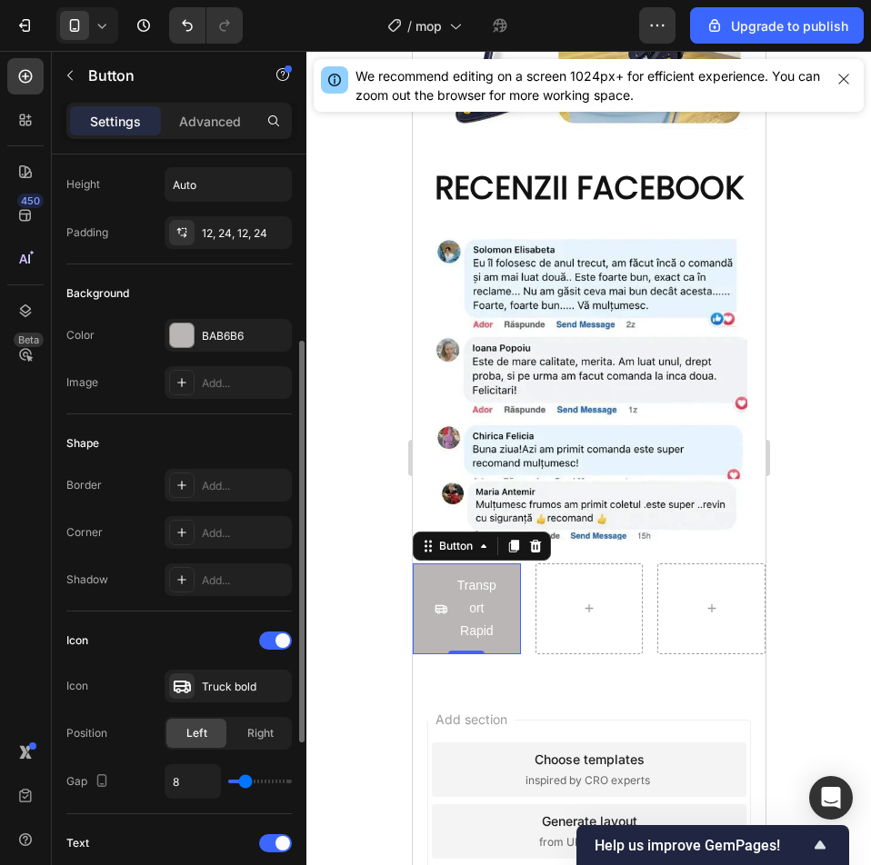
scroll to position [182, 0]
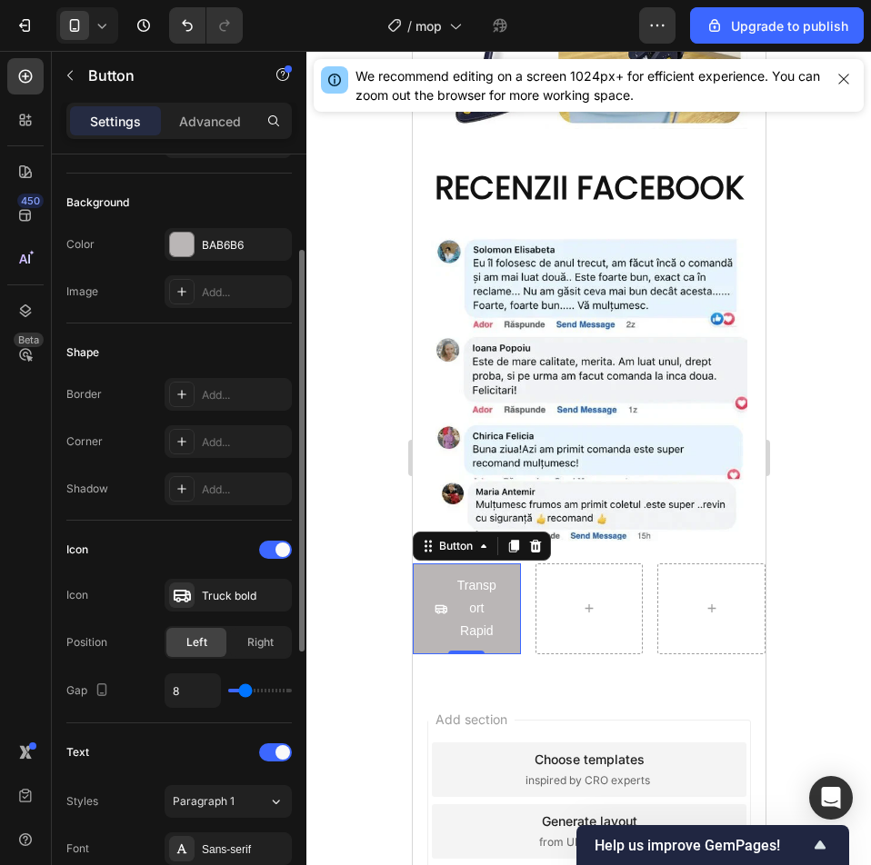
type input "0"
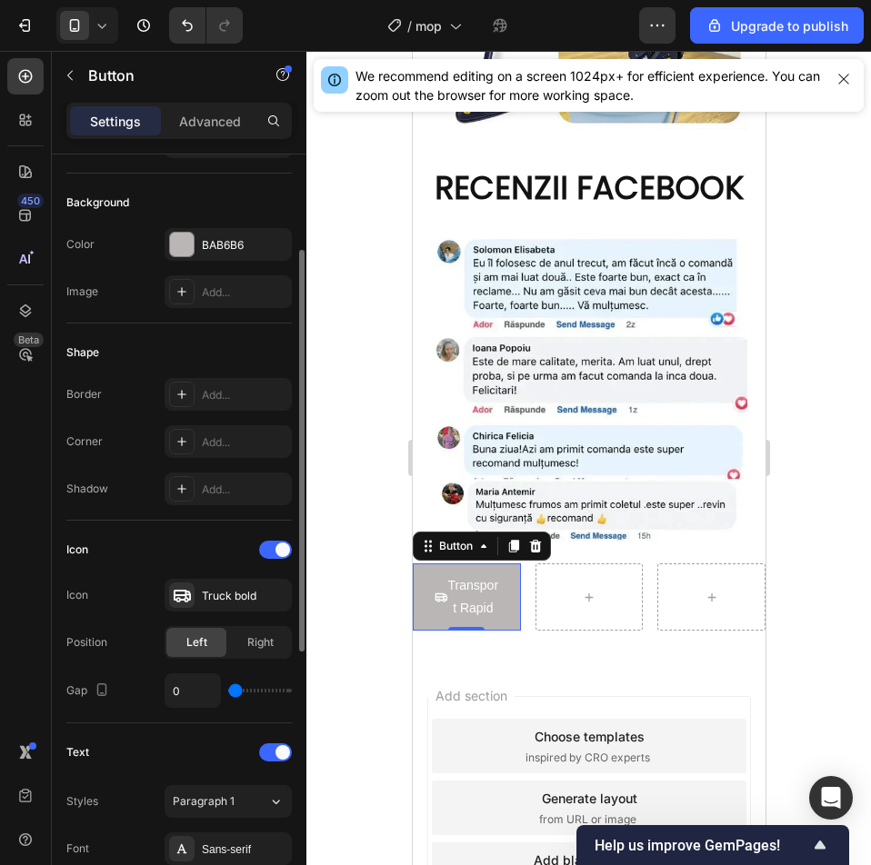
type input "1"
type input "2"
type input "4"
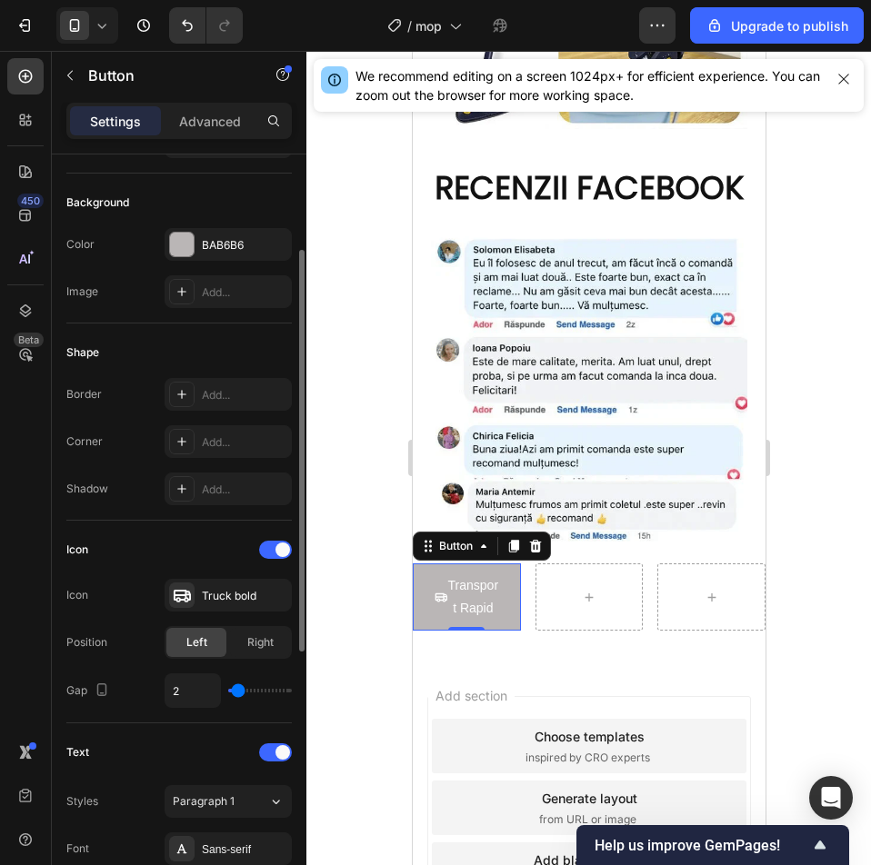
type input "4"
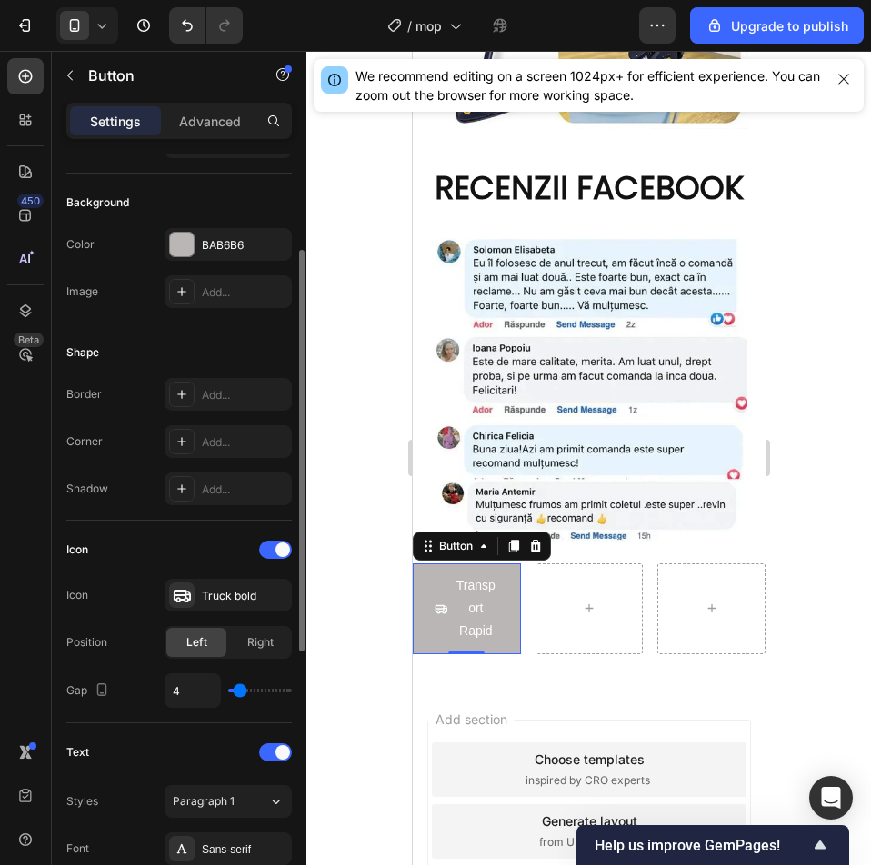
type input "6"
type input "1"
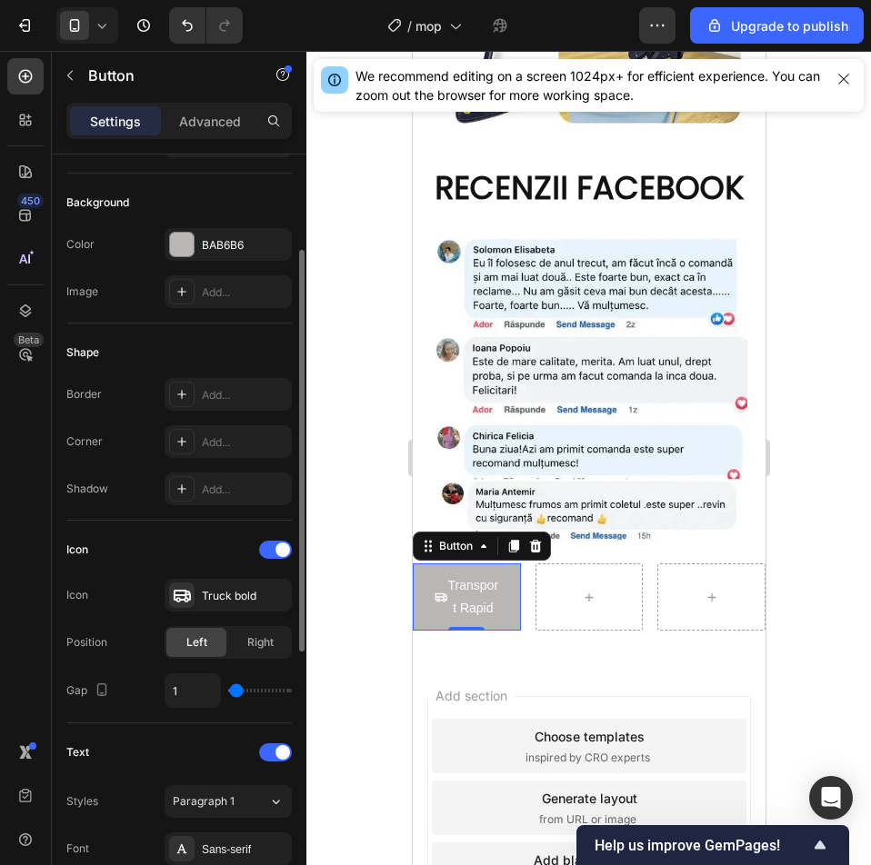
type input "0"
drag, startPoint x: 247, startPoint y: 692, endPoint x: 244, endPoint y: 702, distance: 9.5
type input "0"
click at [228, 692] on input "range" at bounding box center [260, 691] width 64 height 4
click at [837, 500] on div at bounding box center [588, 458] width 564 height 814
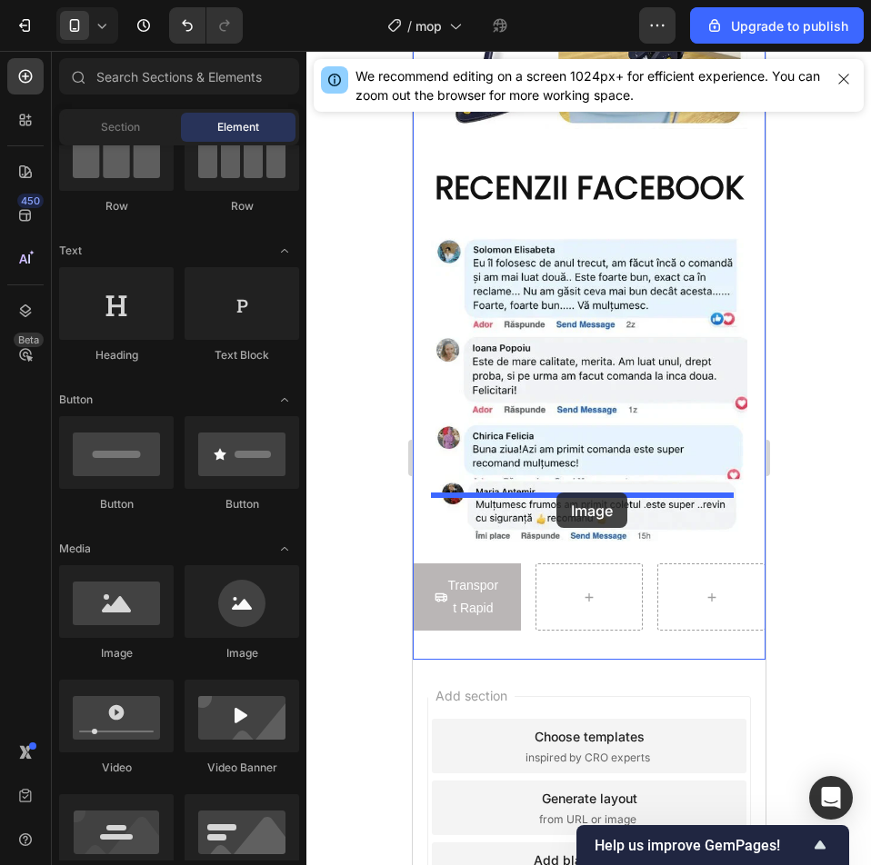
drag, startPoint x: 535, startPoint y: 651, endPoint x: 555, endPoint y: 493, distance: 159.4
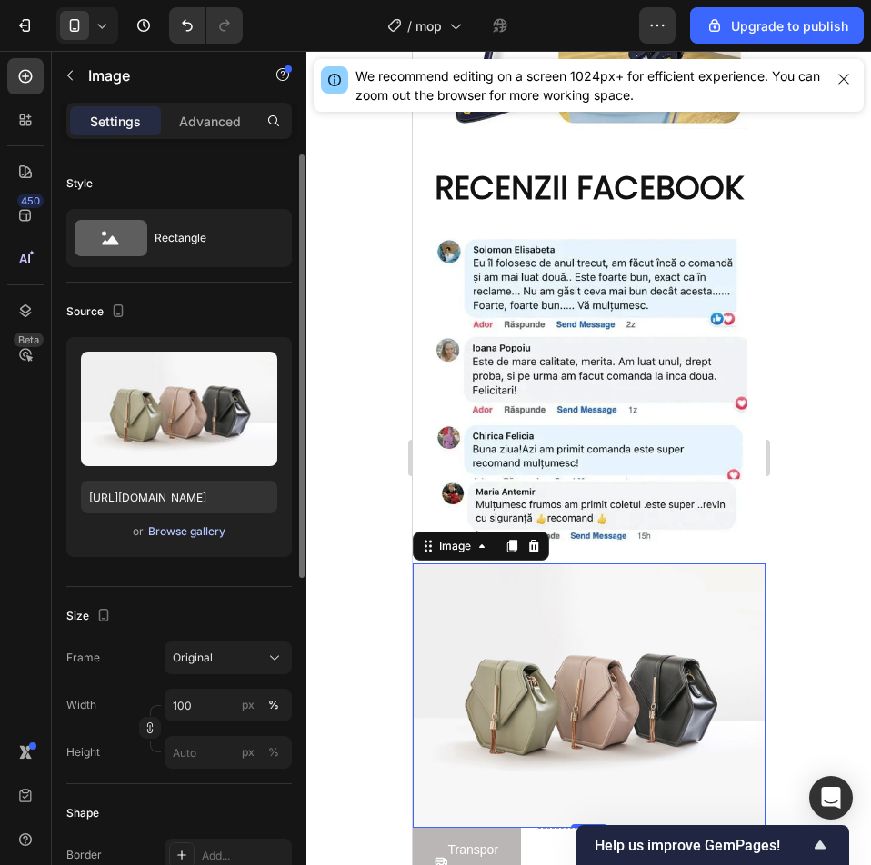
click at [185, 527] on div "Browse gallery" at bounding box center [186, 531] width 77 height 16
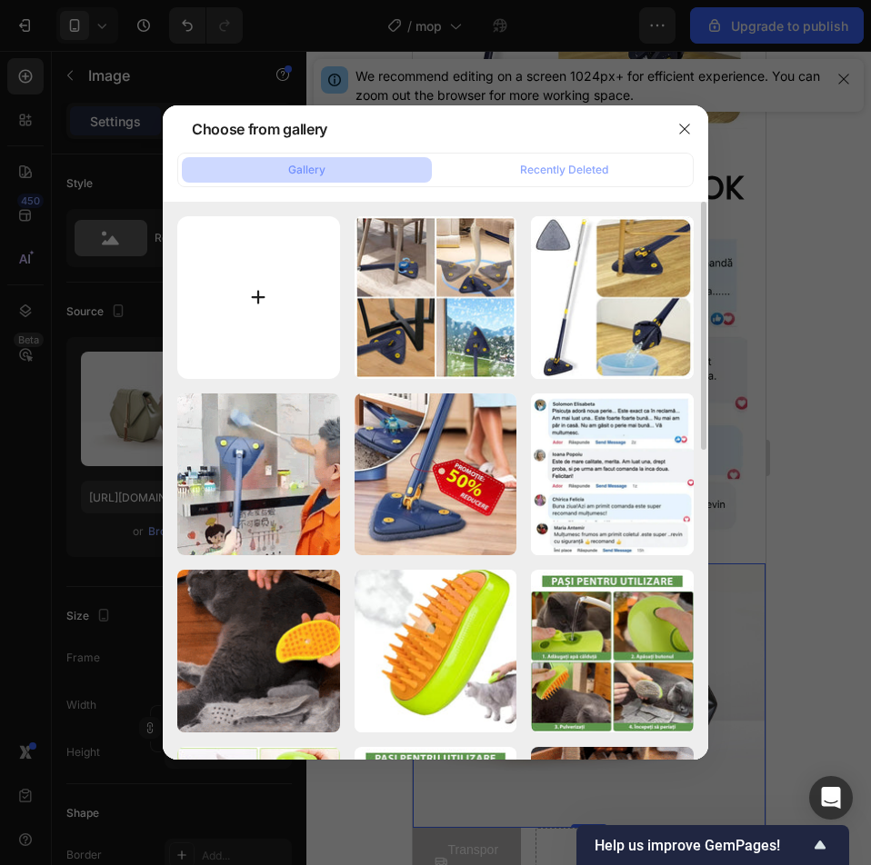
click at [285, 273] on input "file" at bounding box center [258, 297] width 163 height 163
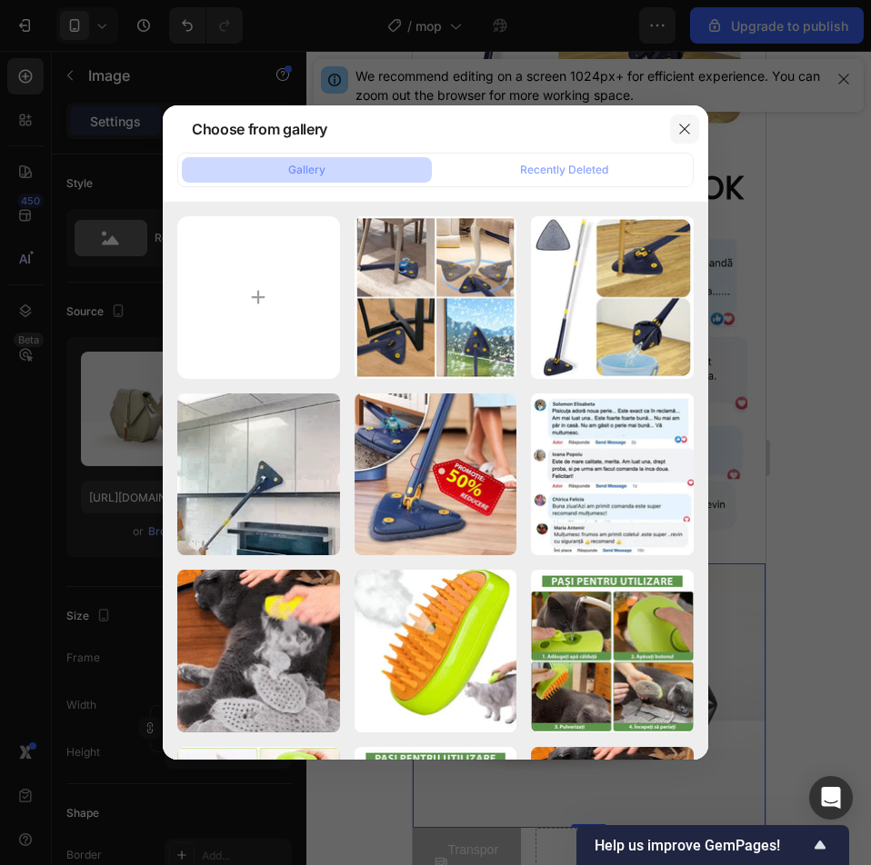
click at [694, 129] on button "button" at bounding box center [684, 128] width 29 height 29
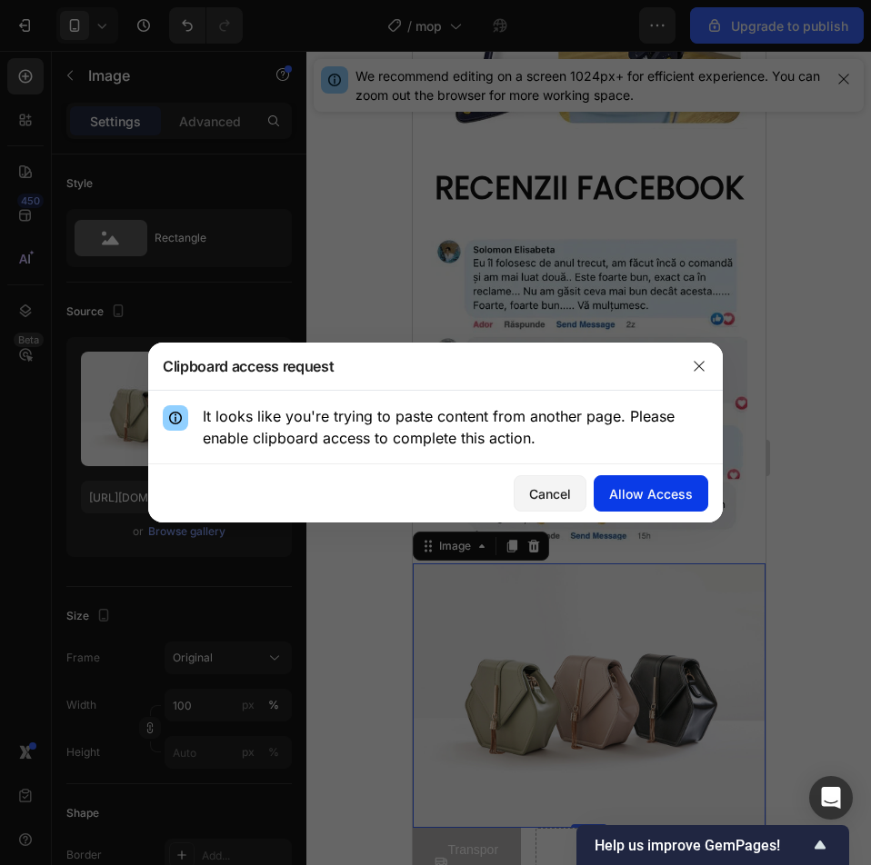
click at [647, 497] on div "Allow Access" at bounding box center [651, 493] width 84 height 19
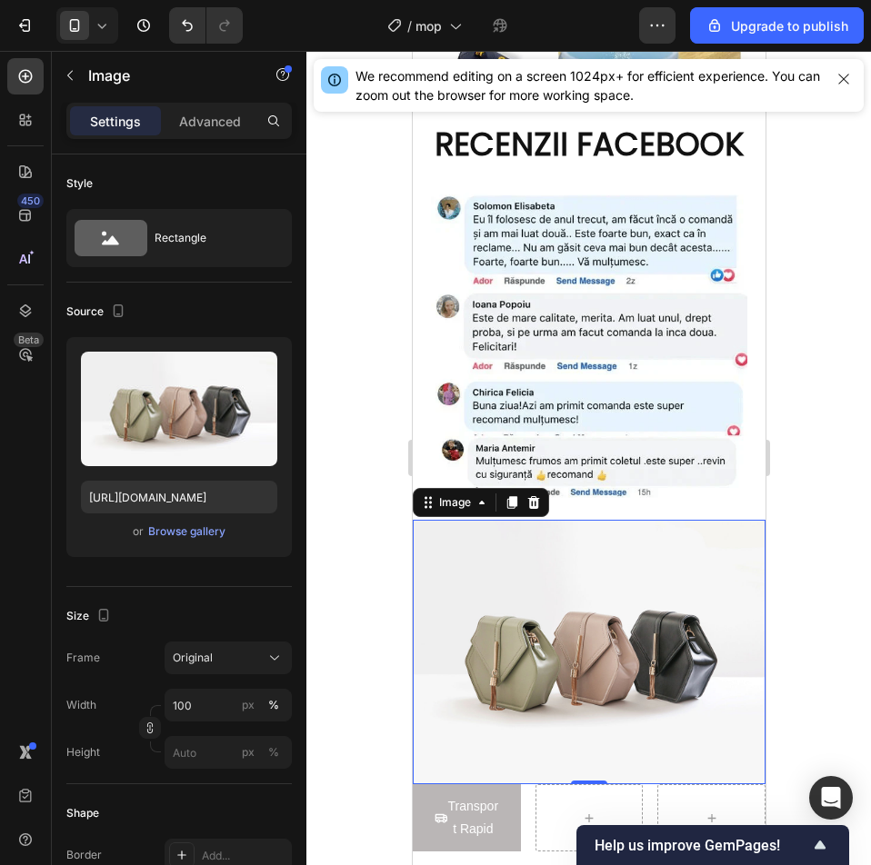
scroll to position [2316, 0]
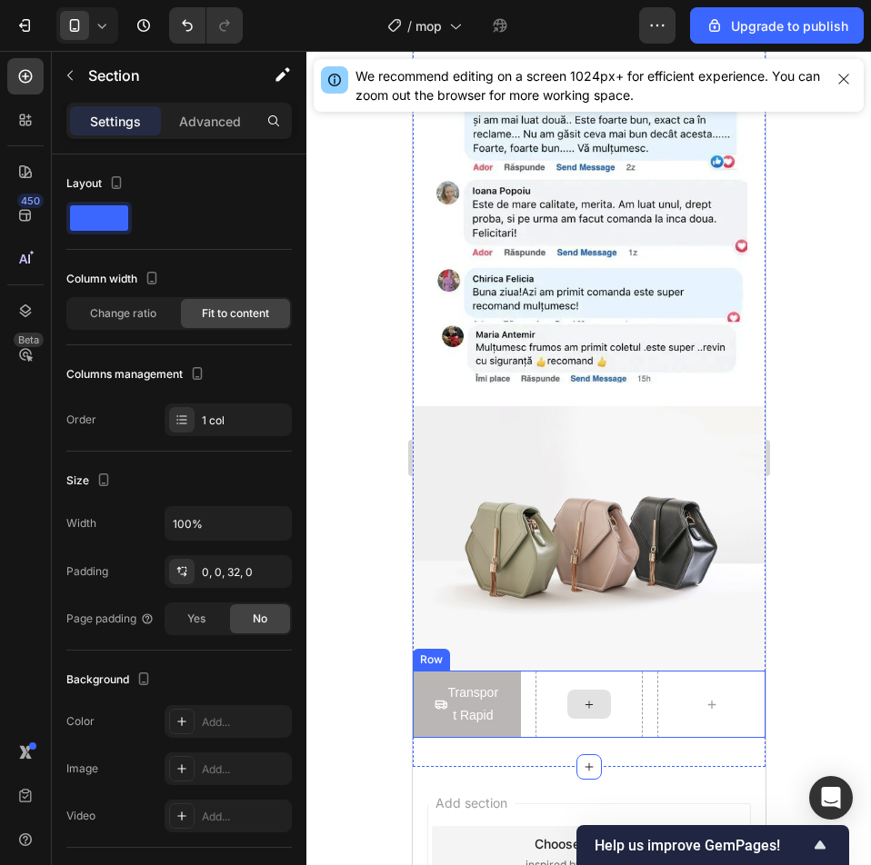
scroll to position [2407, 0]
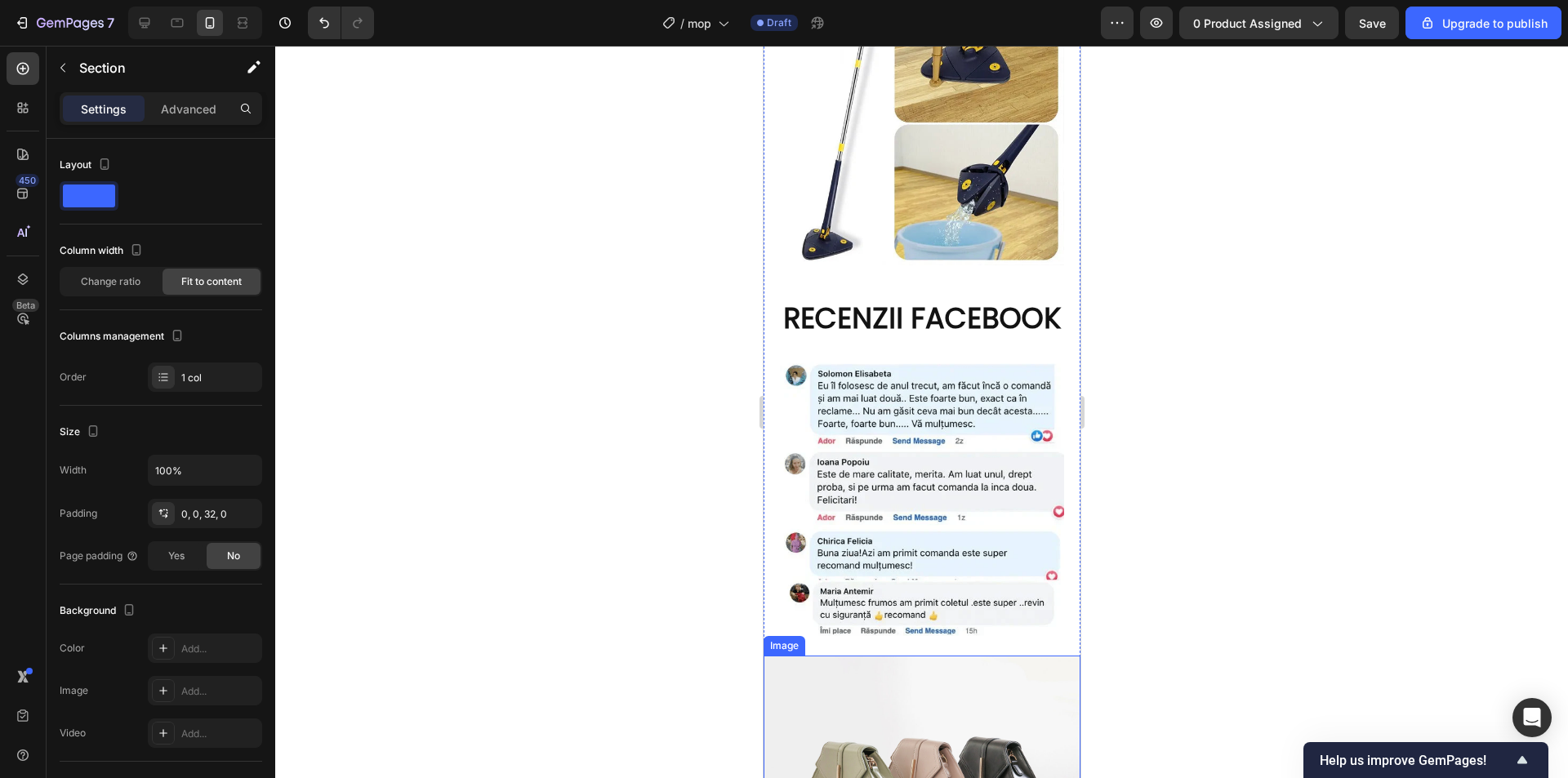
scroll to position [2288, 0]
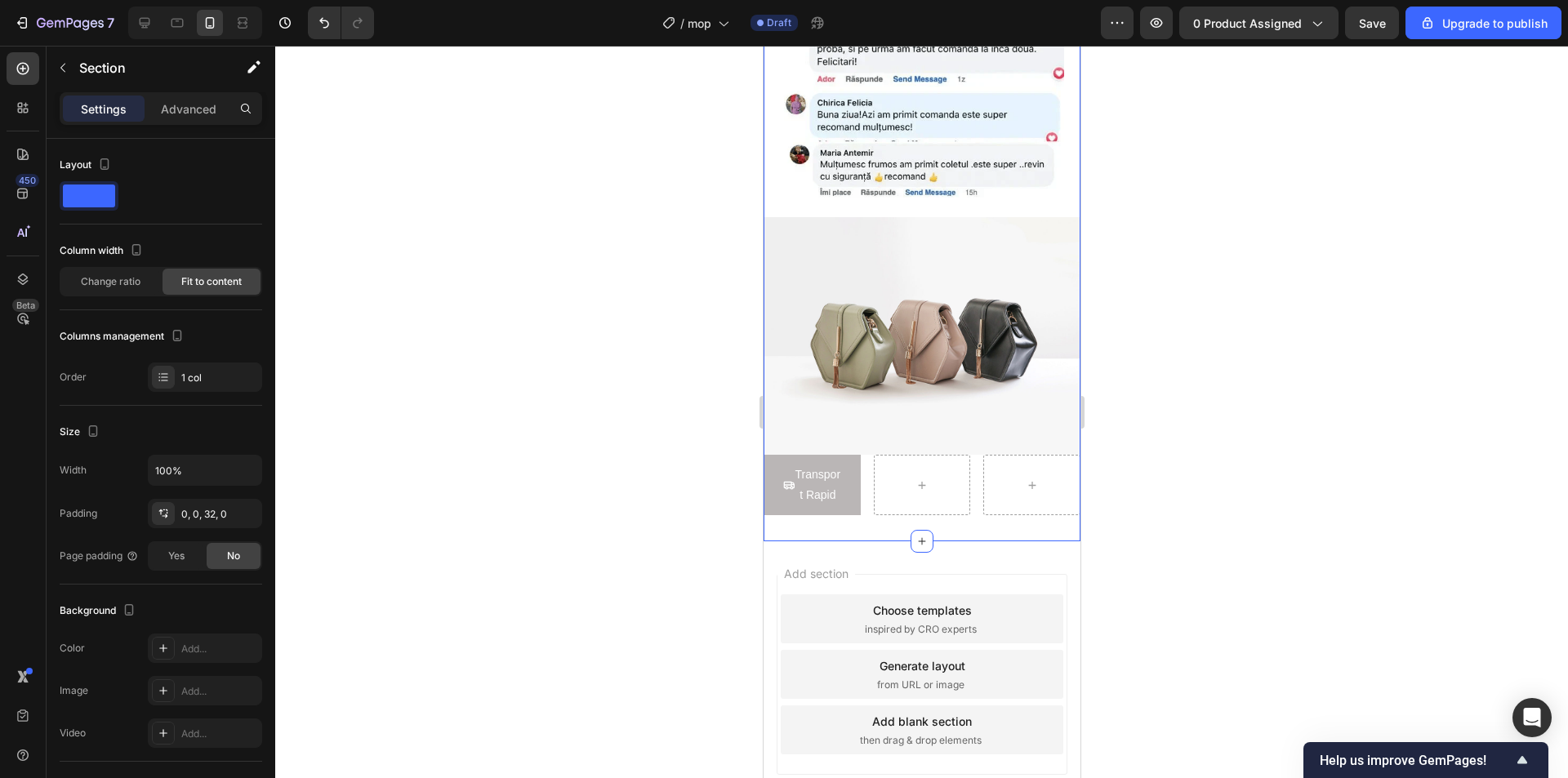
click at [868, 541] on div "Add section Choose templates inspired by CRO experts Generate layout from URL o…" at bounding box center [921, 676] width 317 height 272
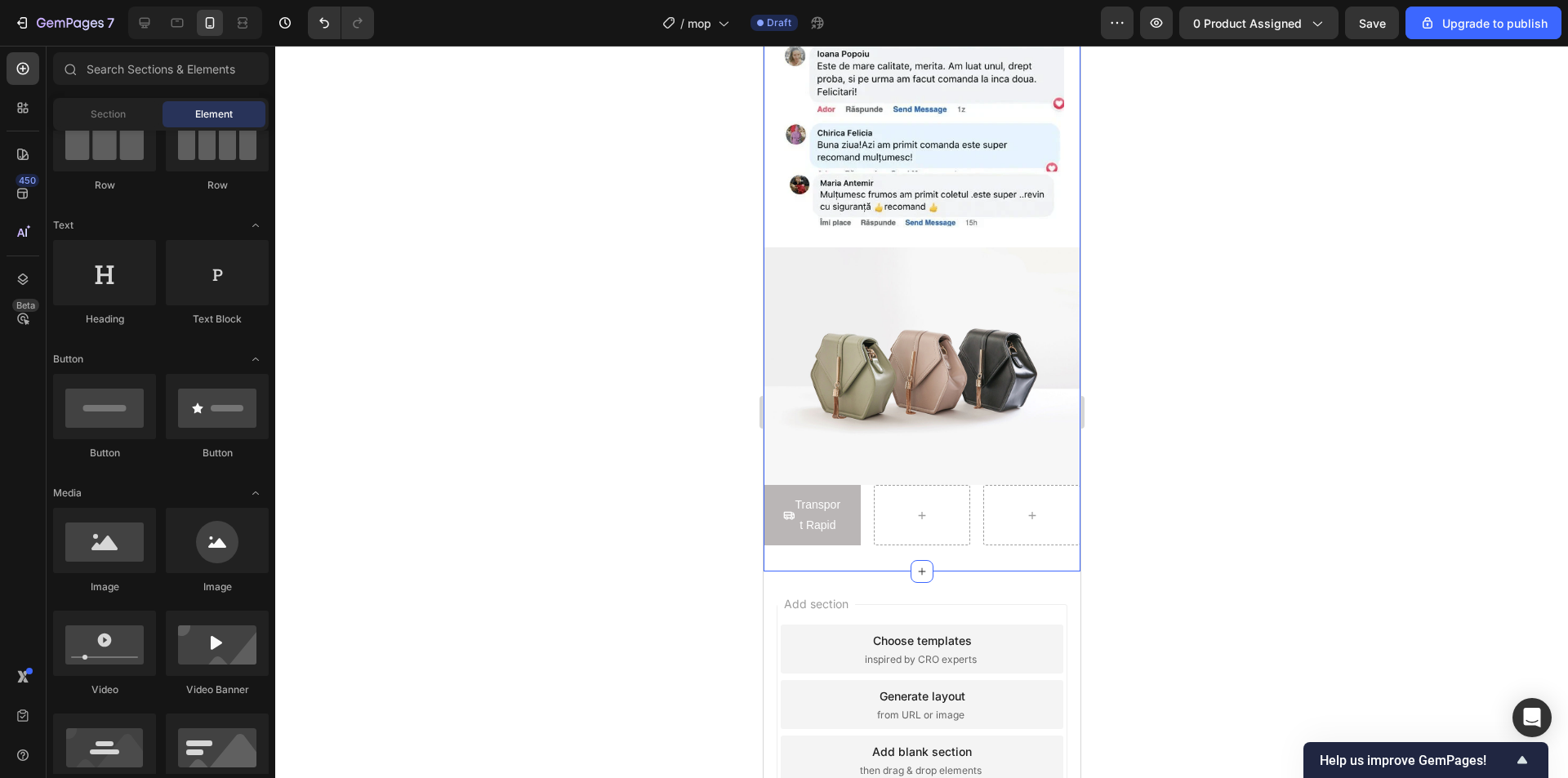
scroll to position [2206, 0]
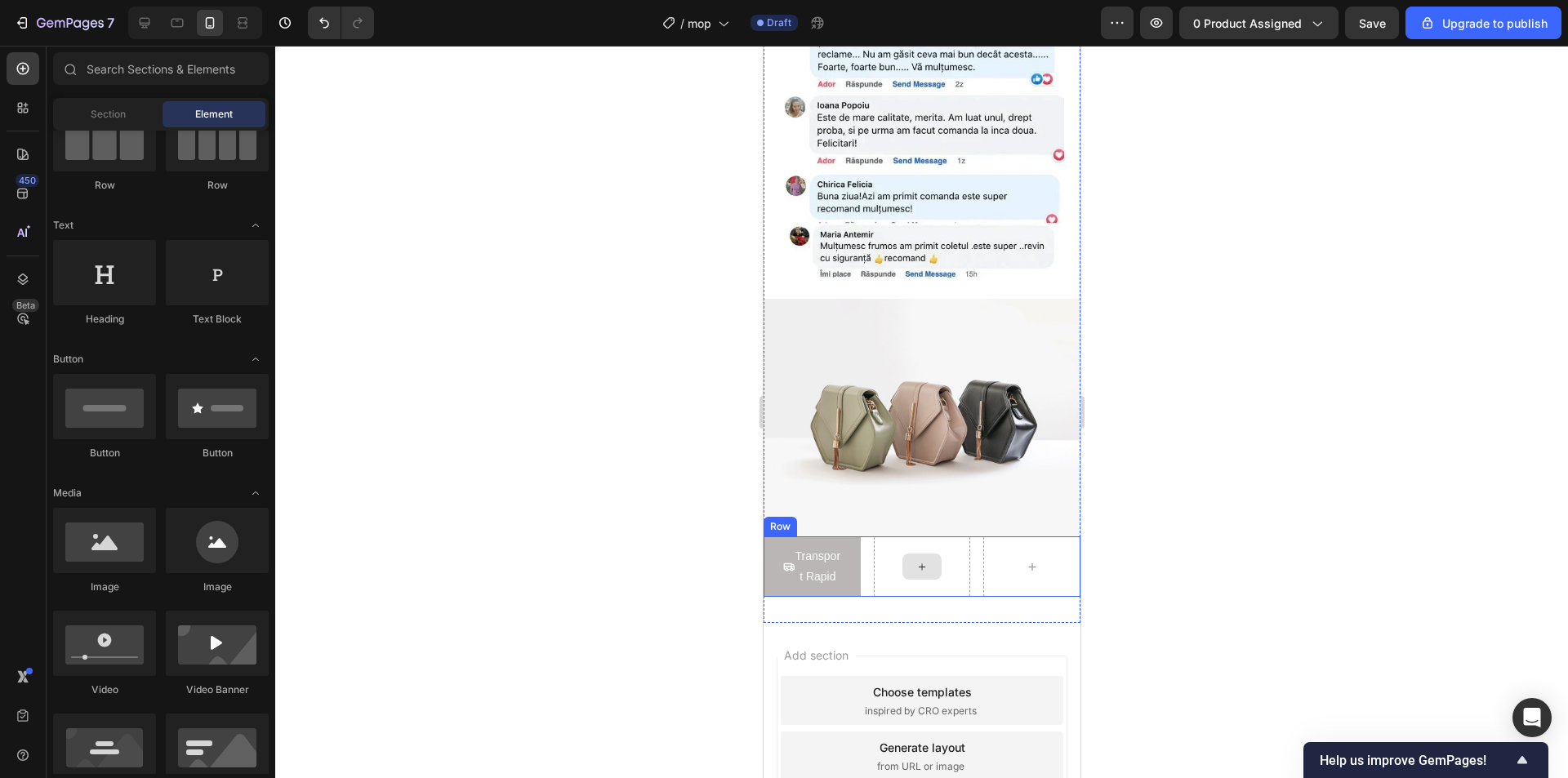
click at [915, 560] on icon at bounding box center [921, 566] width 13 height 13
click at [1140, 528] on div at bounding box center [921, 411] width 1292 height 732
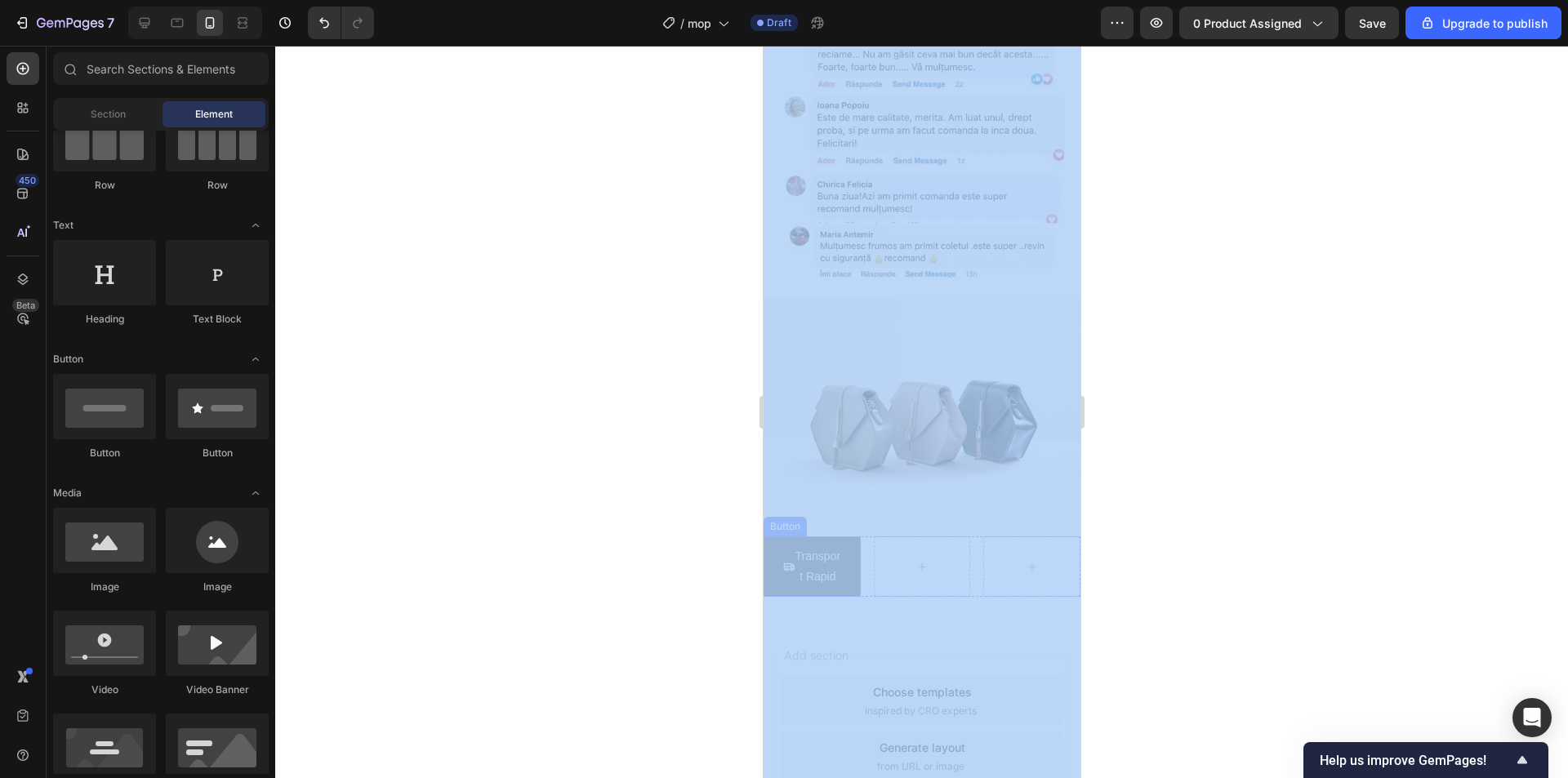
drag, startPoint x: 1900, startPoint y: 576, endPoint x: 783, endPoint y: 500, distance: 1119.6
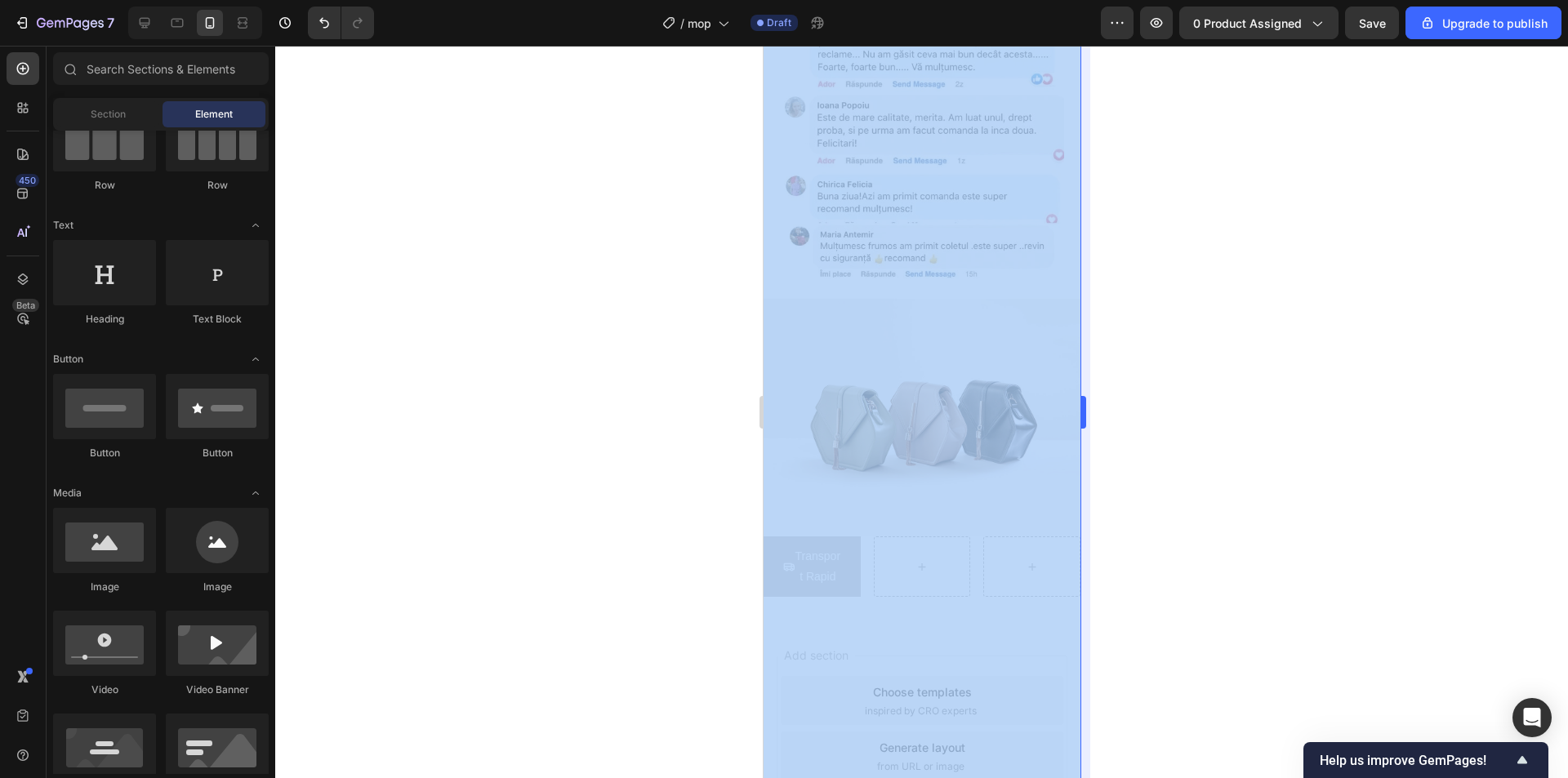
drag, startPoint x: 1292, startPoint y: 508, endPoint x: 1086, endPoint y: 511, distance: 206.0
click at [1291, 508] on div at bounding box center [921, 411] width 1292 height 732
click at [685, 505] on div at bounding box center [921, 411] width 1292 height 732
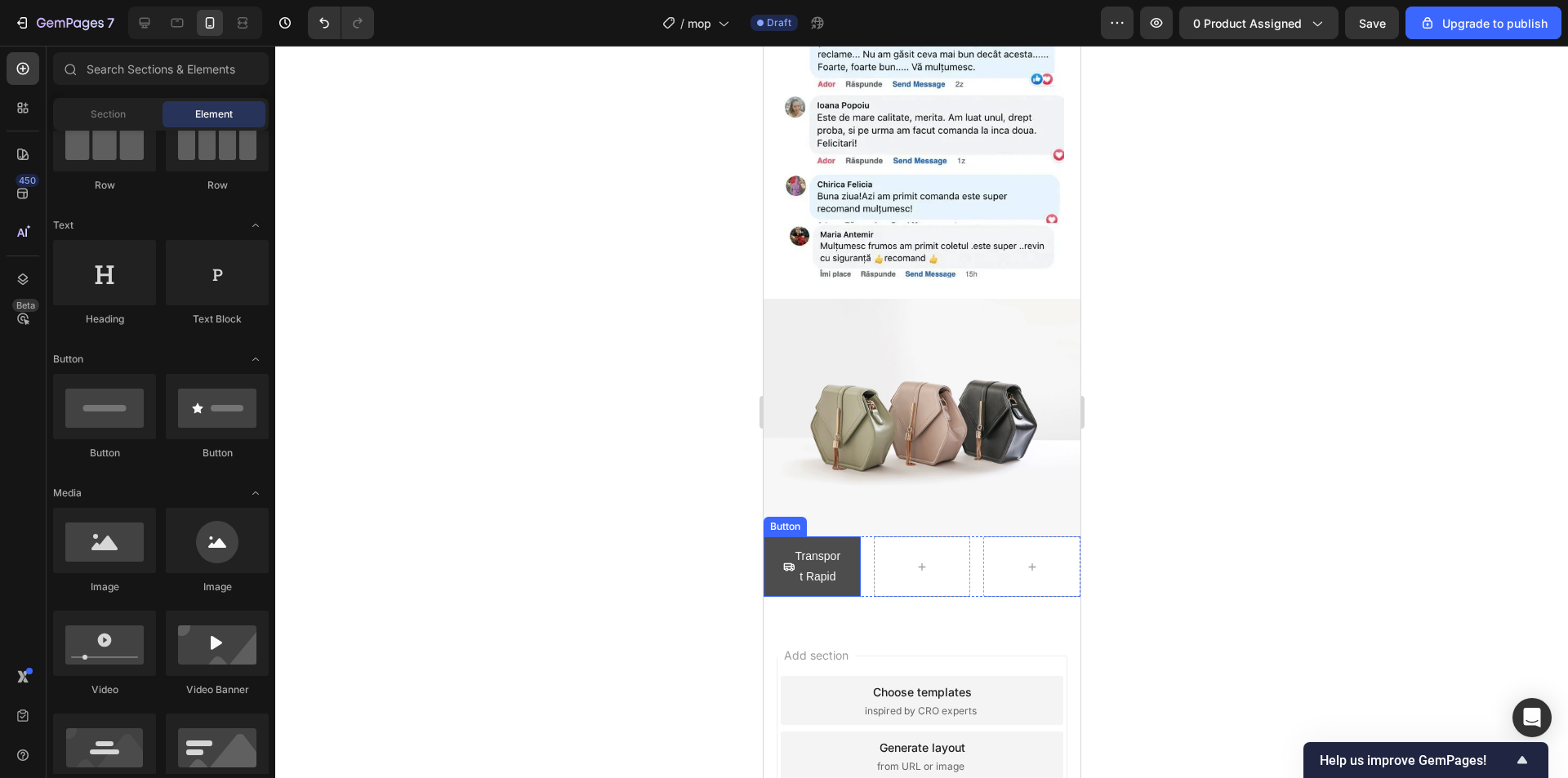
click at [831, 536] on button "Transport Rapid" at bounding box center [811, 566] width 97 height 60
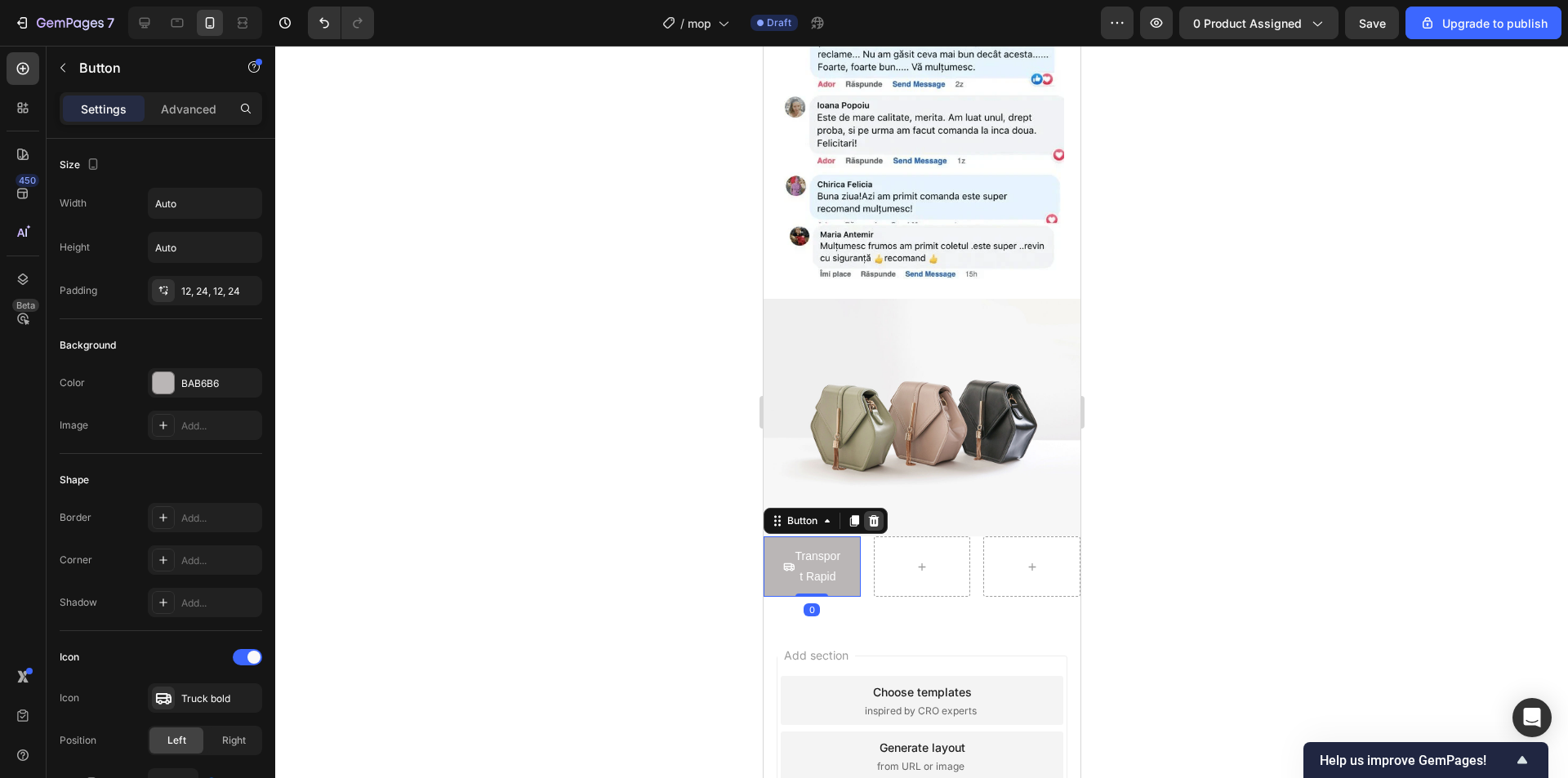
click at [870, 514] on icon at bounding box center [873, 520] width 13 height 13
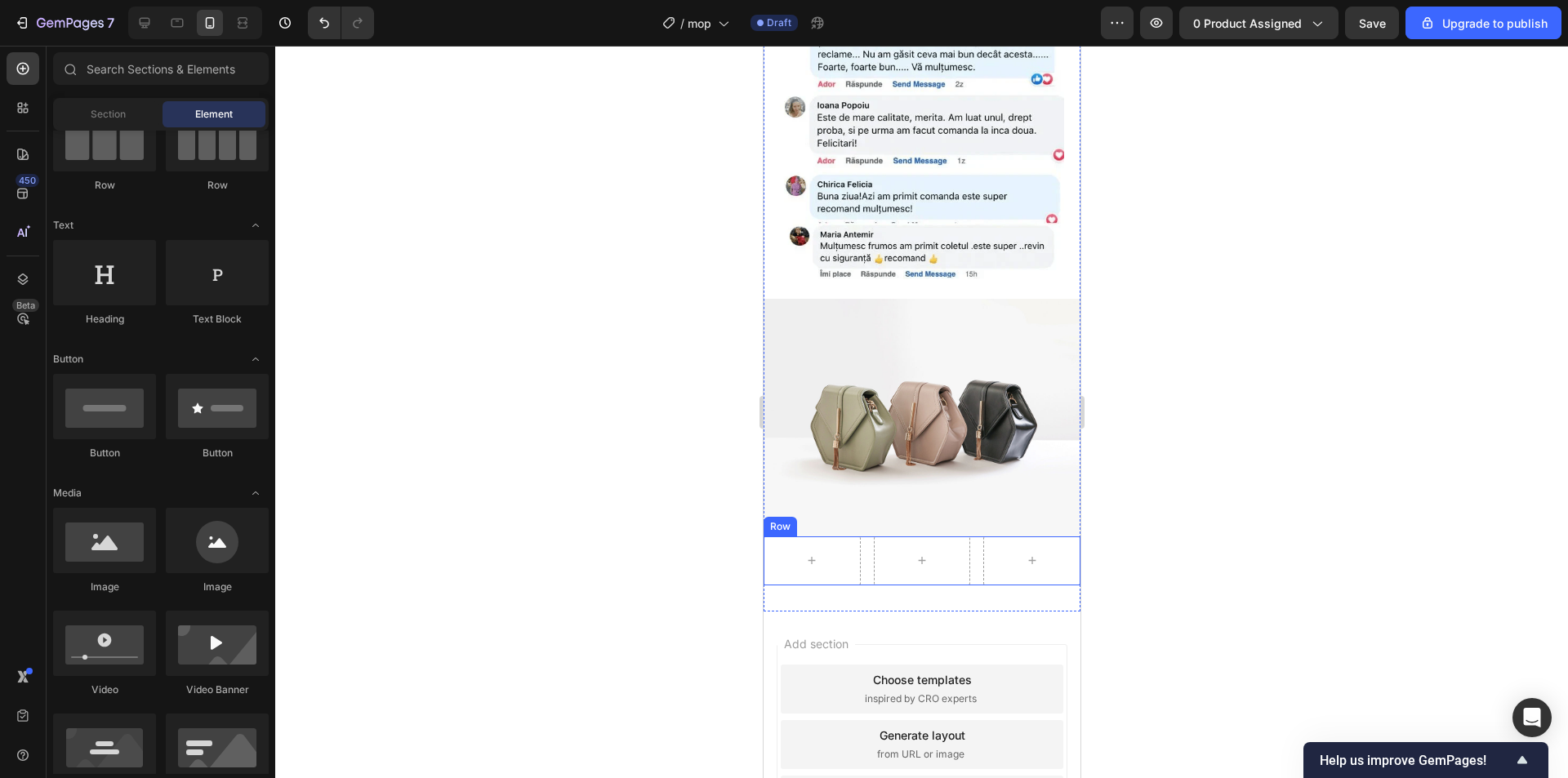
click at [861, 536] on div "Row" at bounding box center [921, 561] width 317 height 49
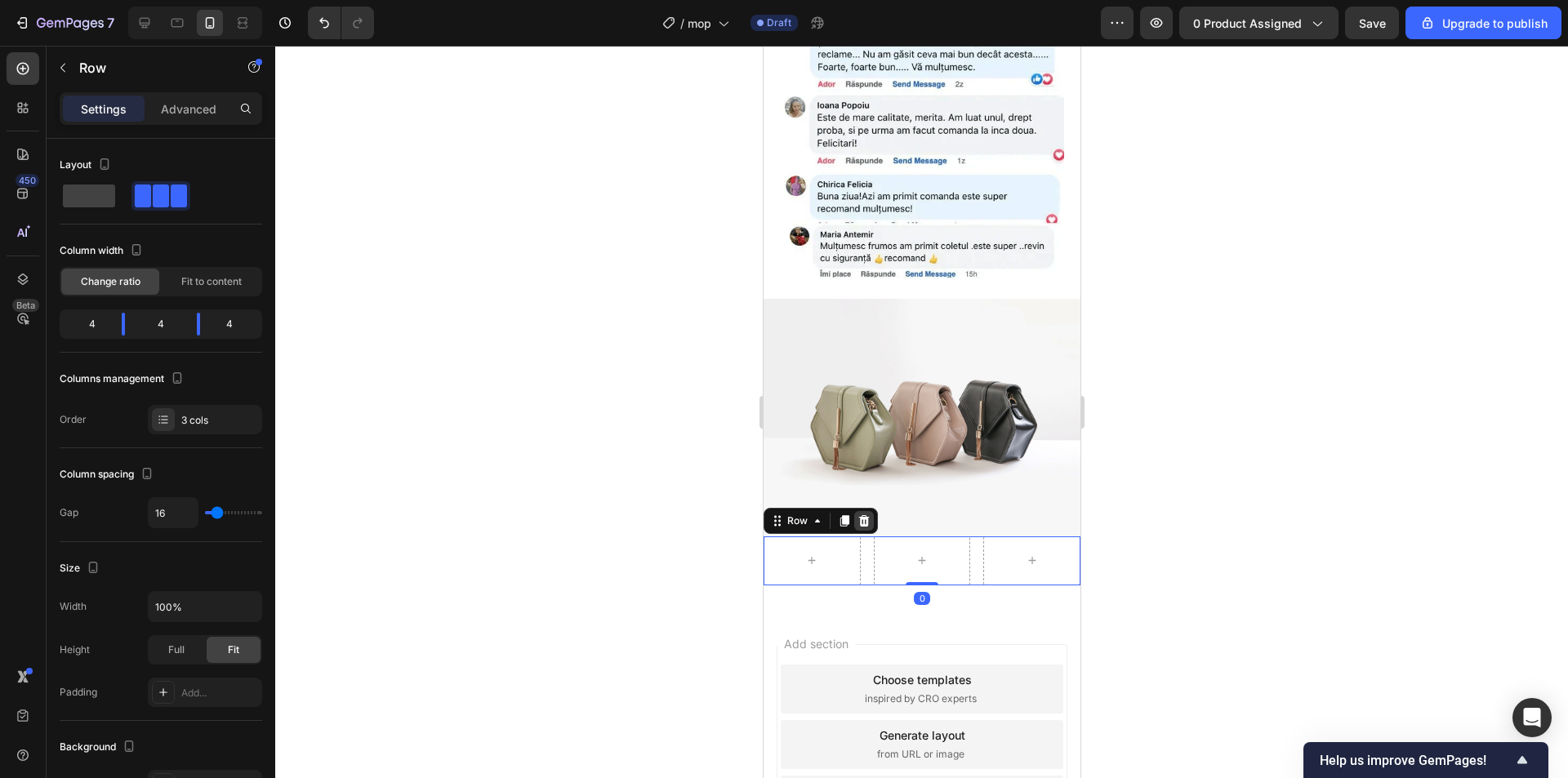
click at [871, 511] on div at bounding box center [864, 521] width 20 height 20
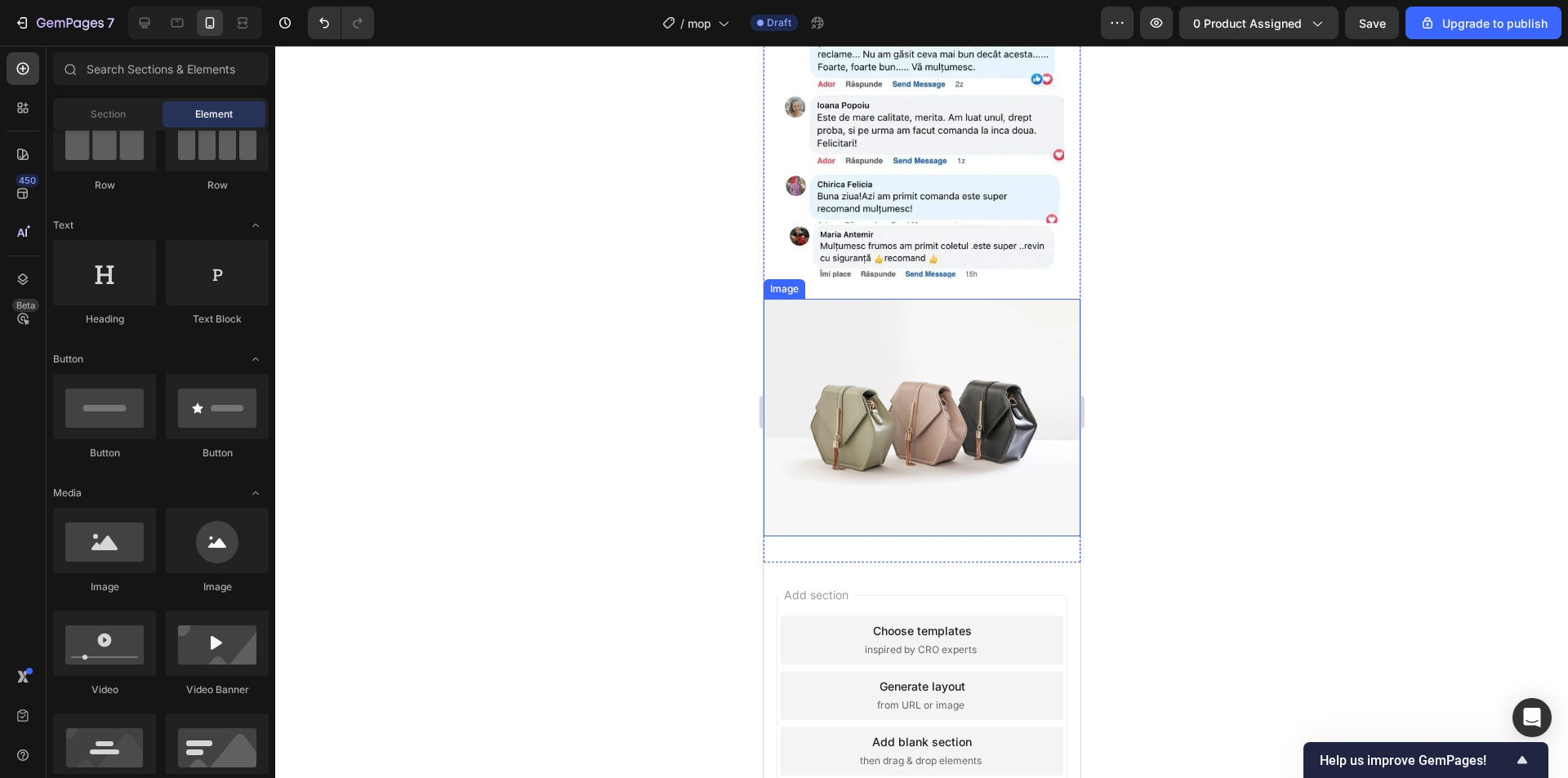
click at [899, 336] on img at bounding box center [921, 418] width 317 height 237
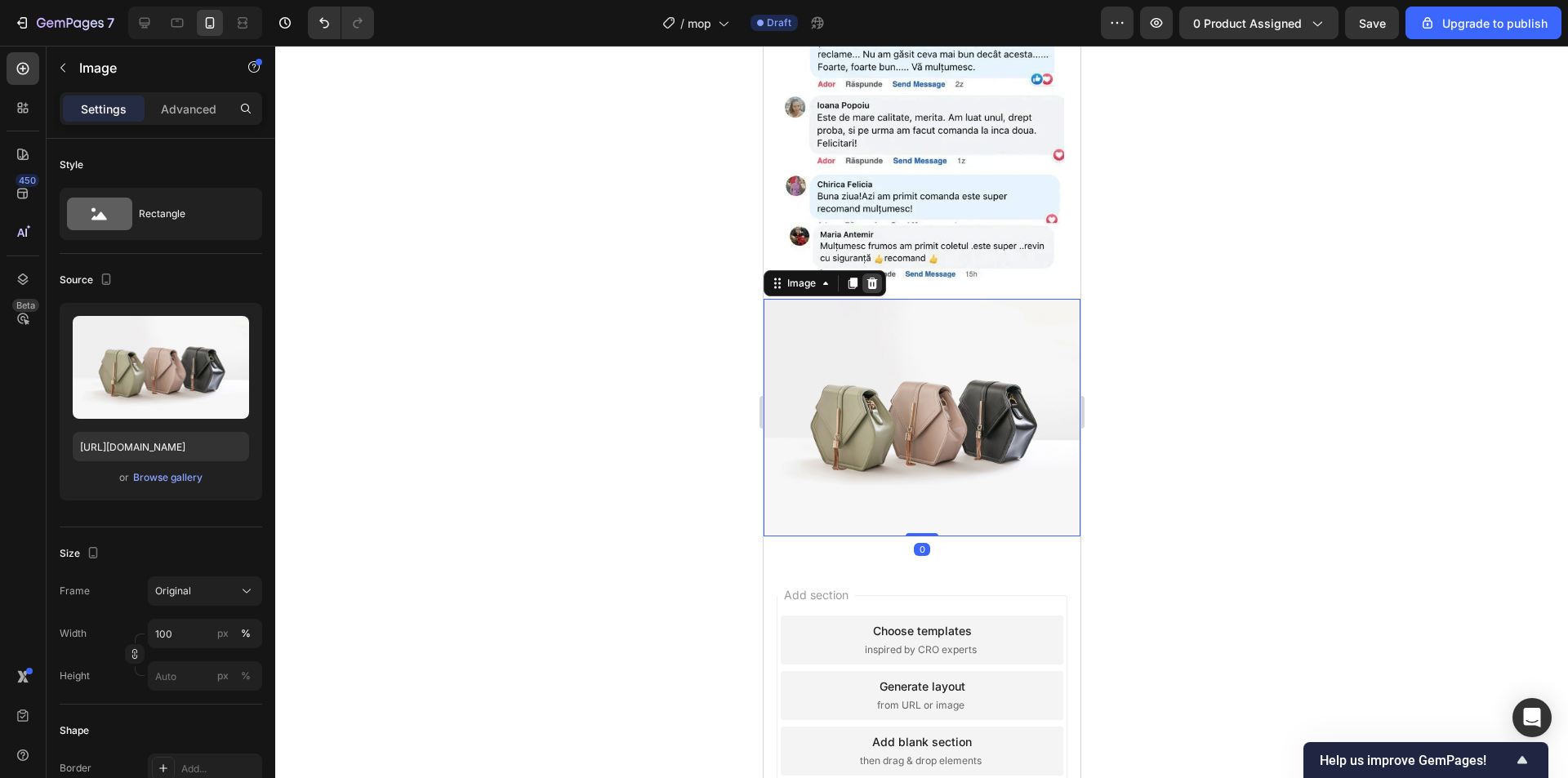
click at [865, 277] on icon at bounding box center [871, 283] width 13 height 13
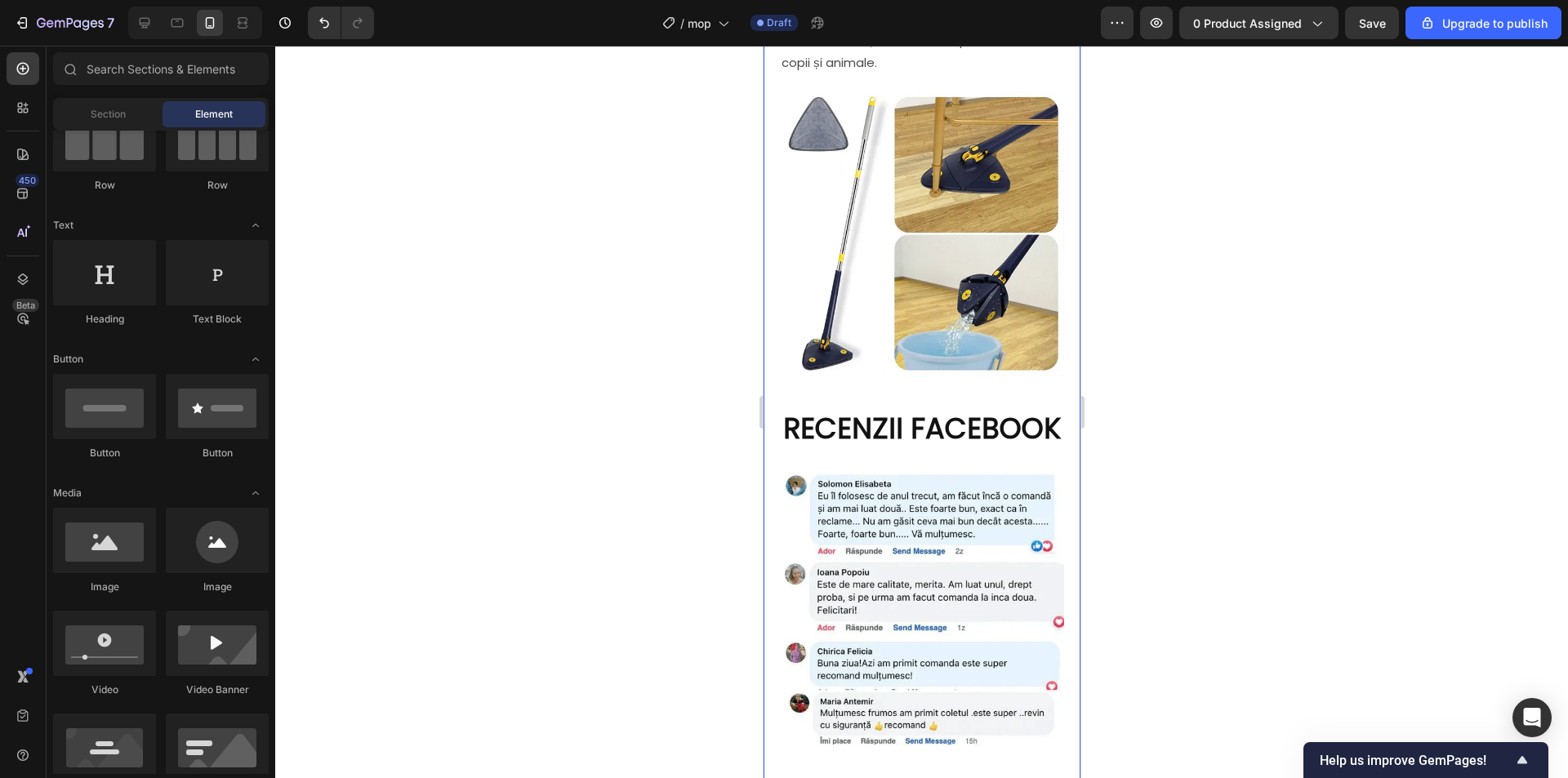
scroll to position [1999, 0]
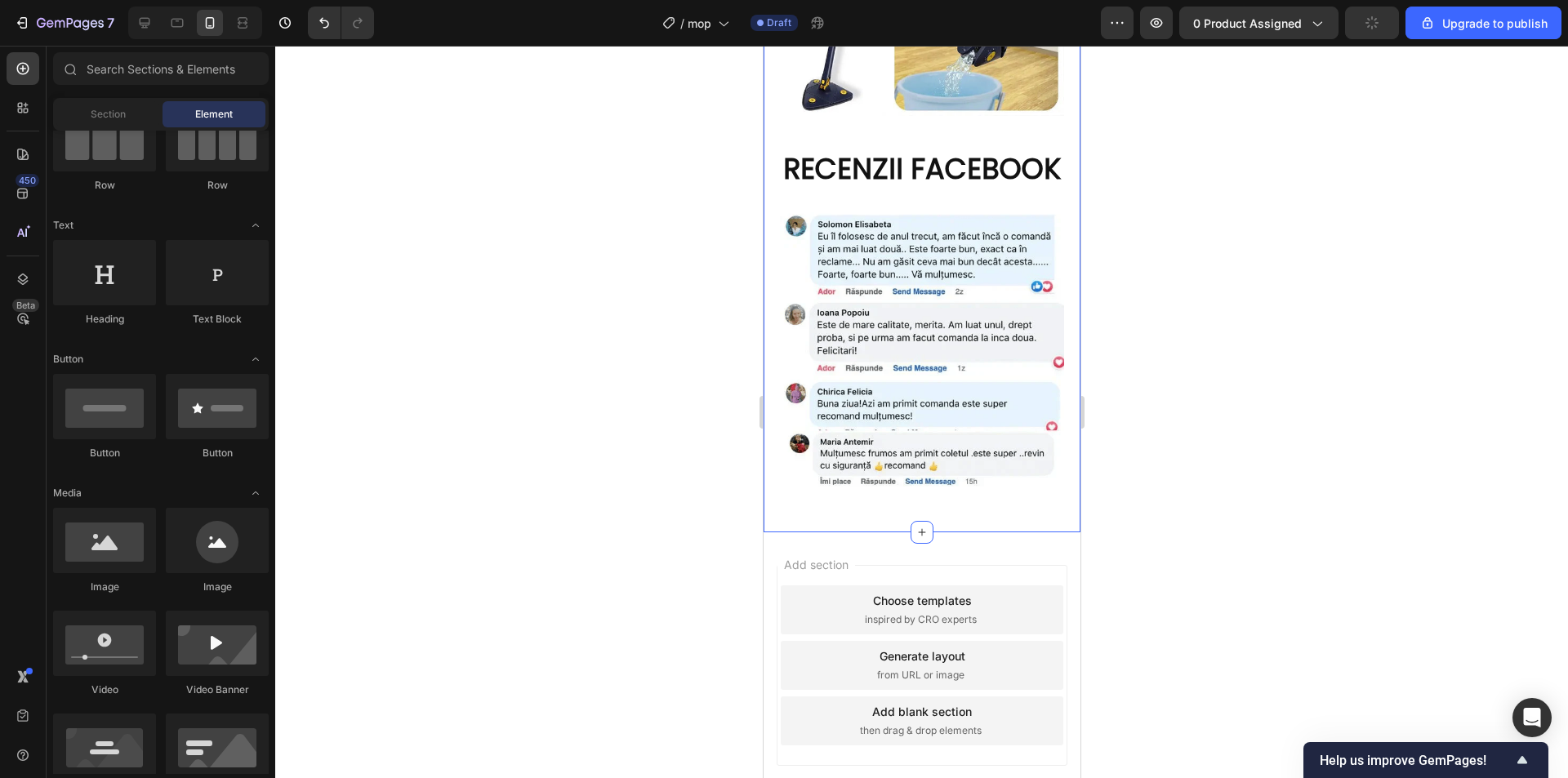
click at [935, 532] on div "Add section Choose templates inspired by CRO experts Generate layout from URL o…" at bounding box center [921, 667] width 317 height 272
click at [935, 413] on img at bounding box center [921, 348] width 284 height 284
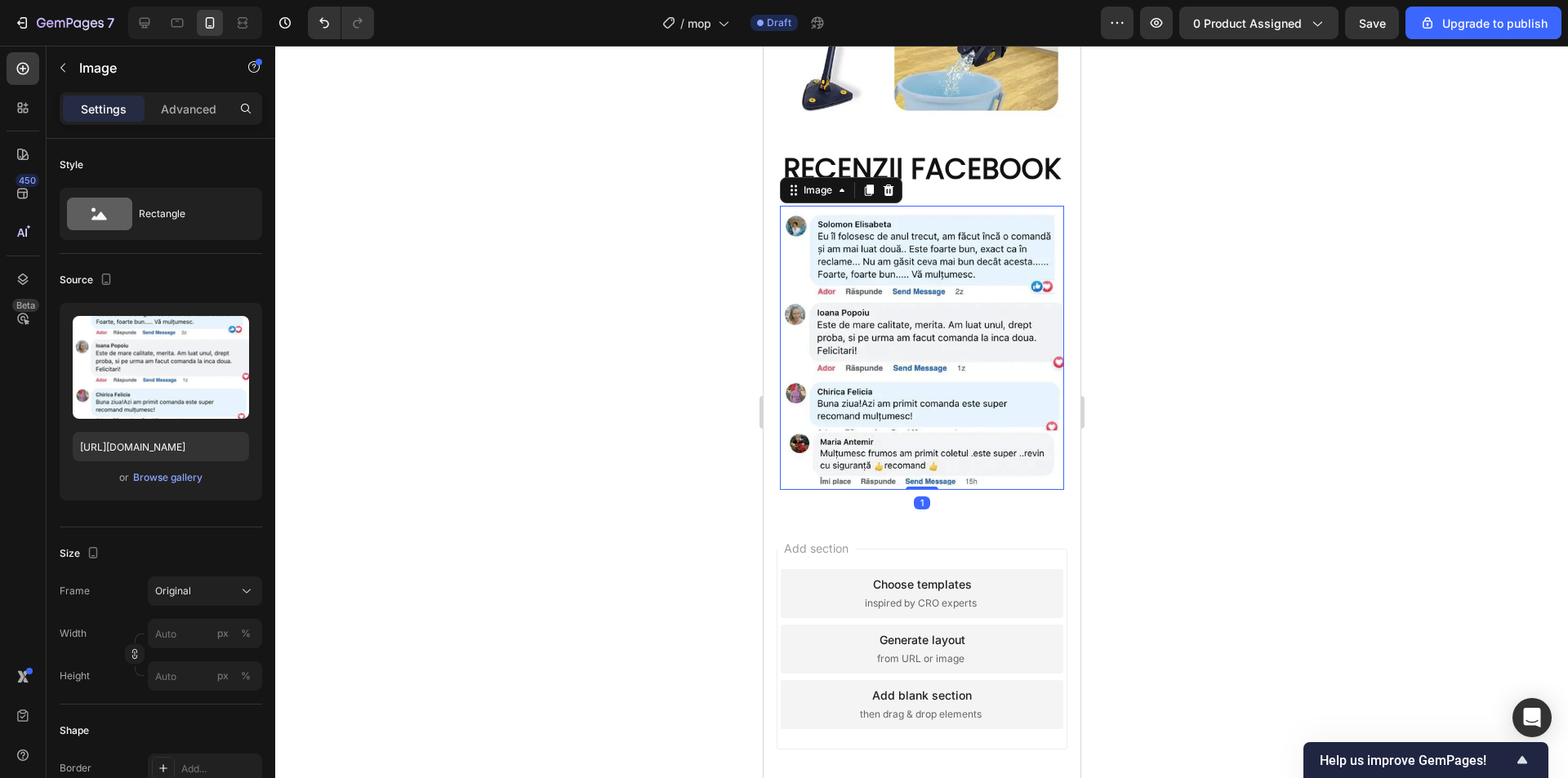
scroll to position [1983, 0]
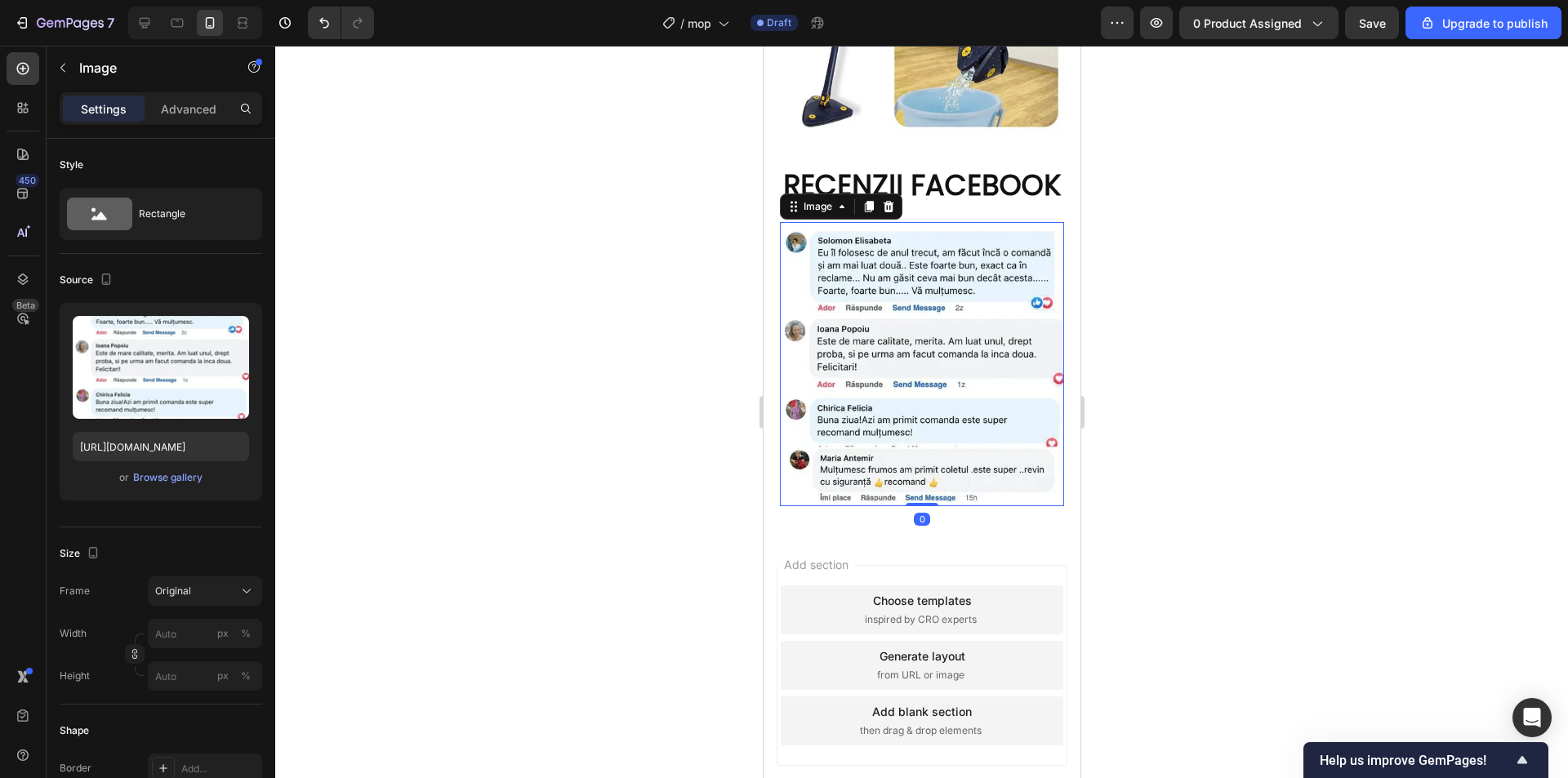
drag, startPoint x: 922, startPoint y: 444, endPoint x: 924, endPoint y: 412, distance: 32.1
click at [924, 412] on div "Image 0" at bounding box center [921, 364] width 284 height 284
click at [963, 532] on div "Add section Choose templates inspired by CRO experts Generate layout from URL o…" at bounding box center [921, 667] width 317 height 272
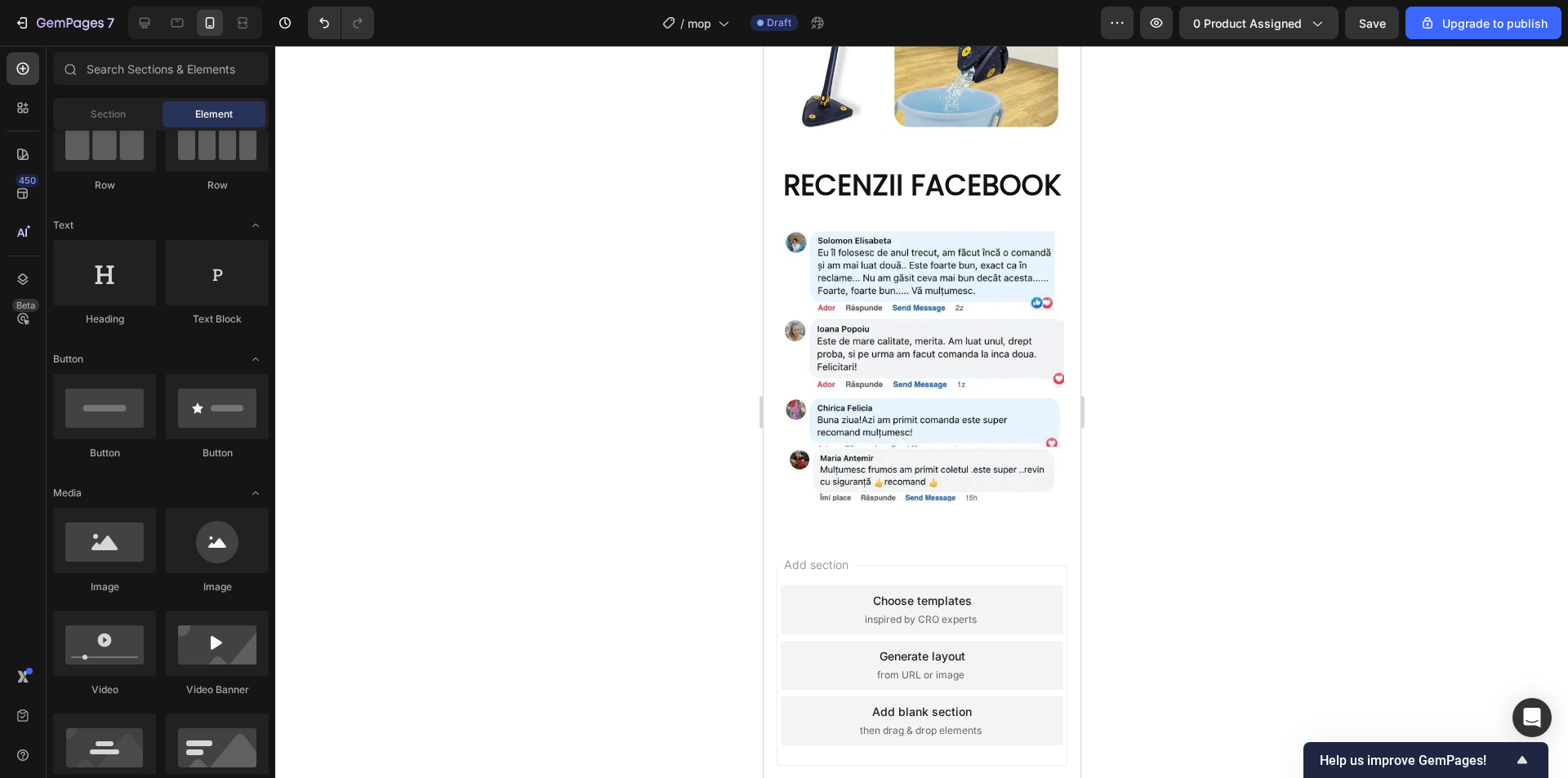
scroll to position [1819, 0]
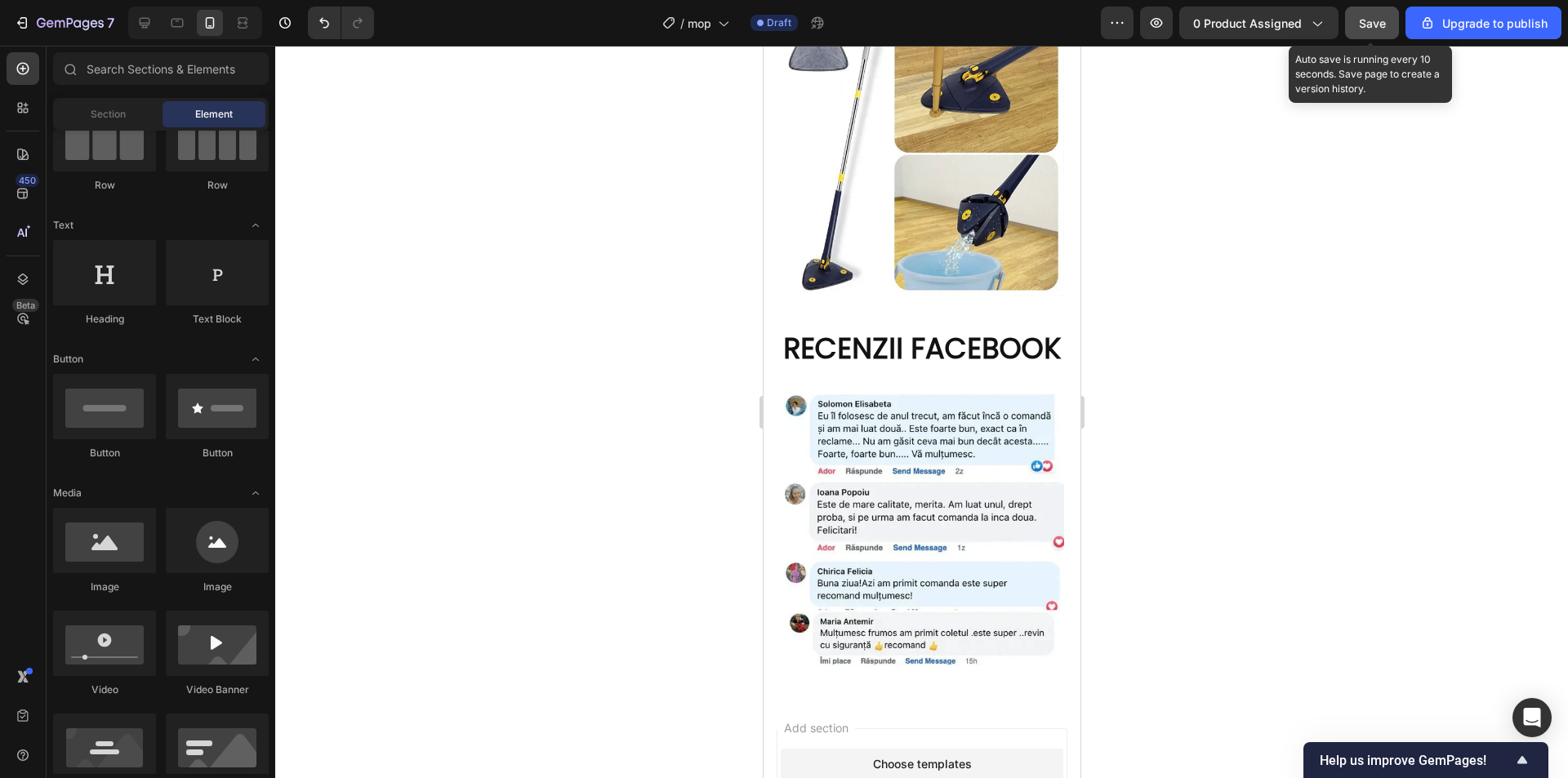
click at [1377, 28] on span "Save" at bounding box center [1372, 22] width 27 height 13
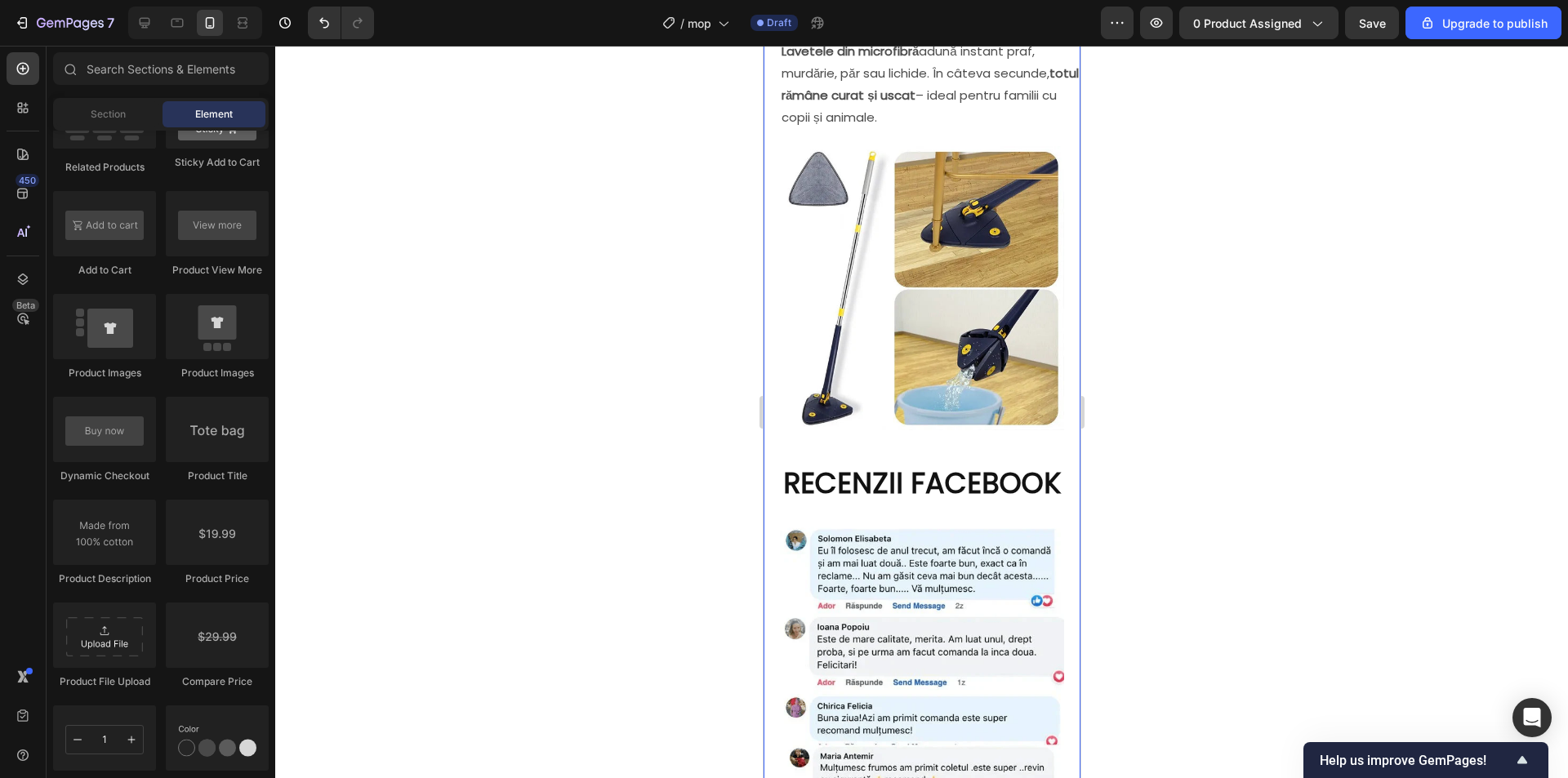
scroll to position [1983, 0]
